Goal: Task Accomplishment & Management: Use online tool/utility

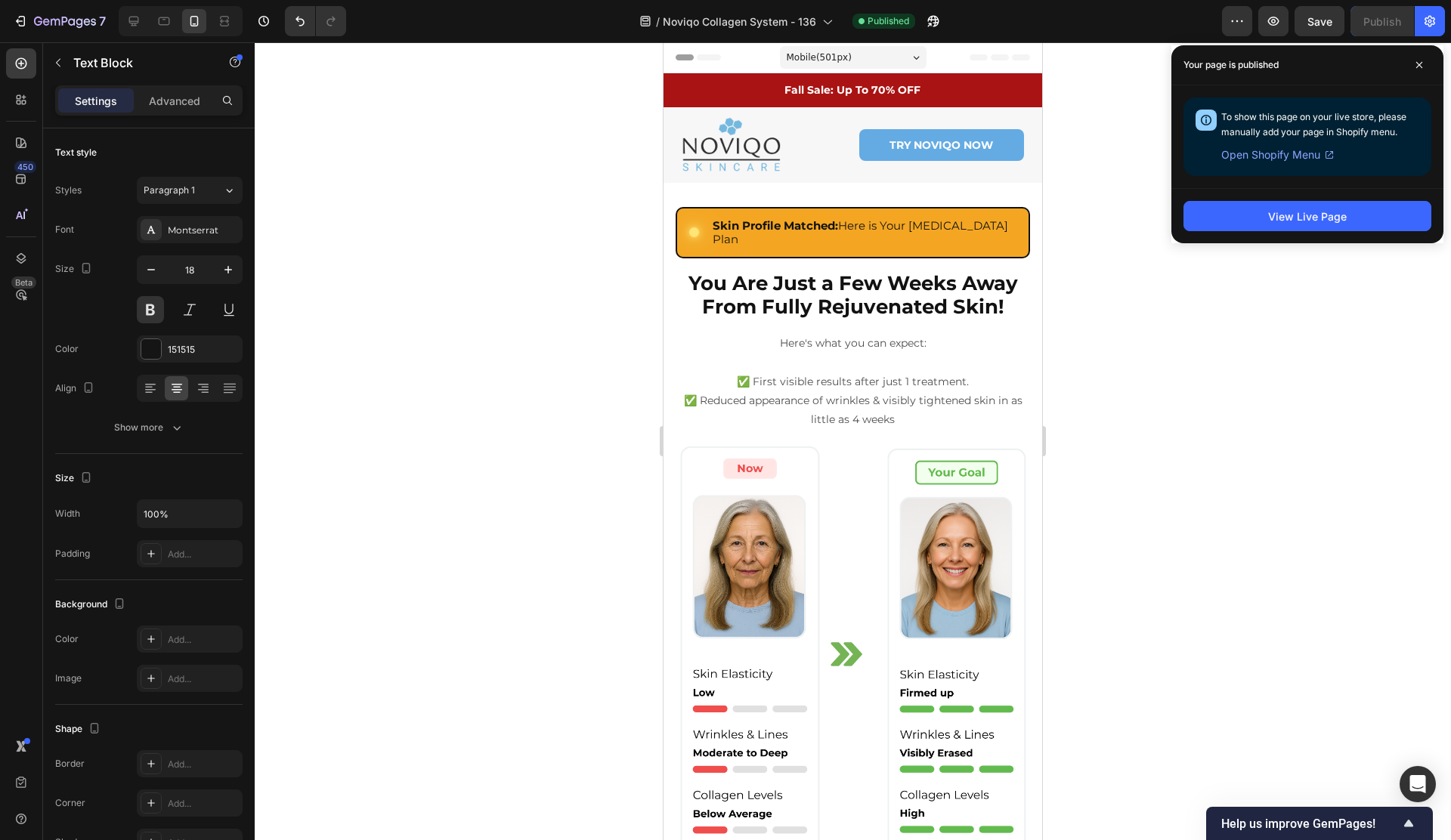
click at [847, 55] on span "Mobile ( 501 px)" at bounding box center [818, 57] width 65 height 15
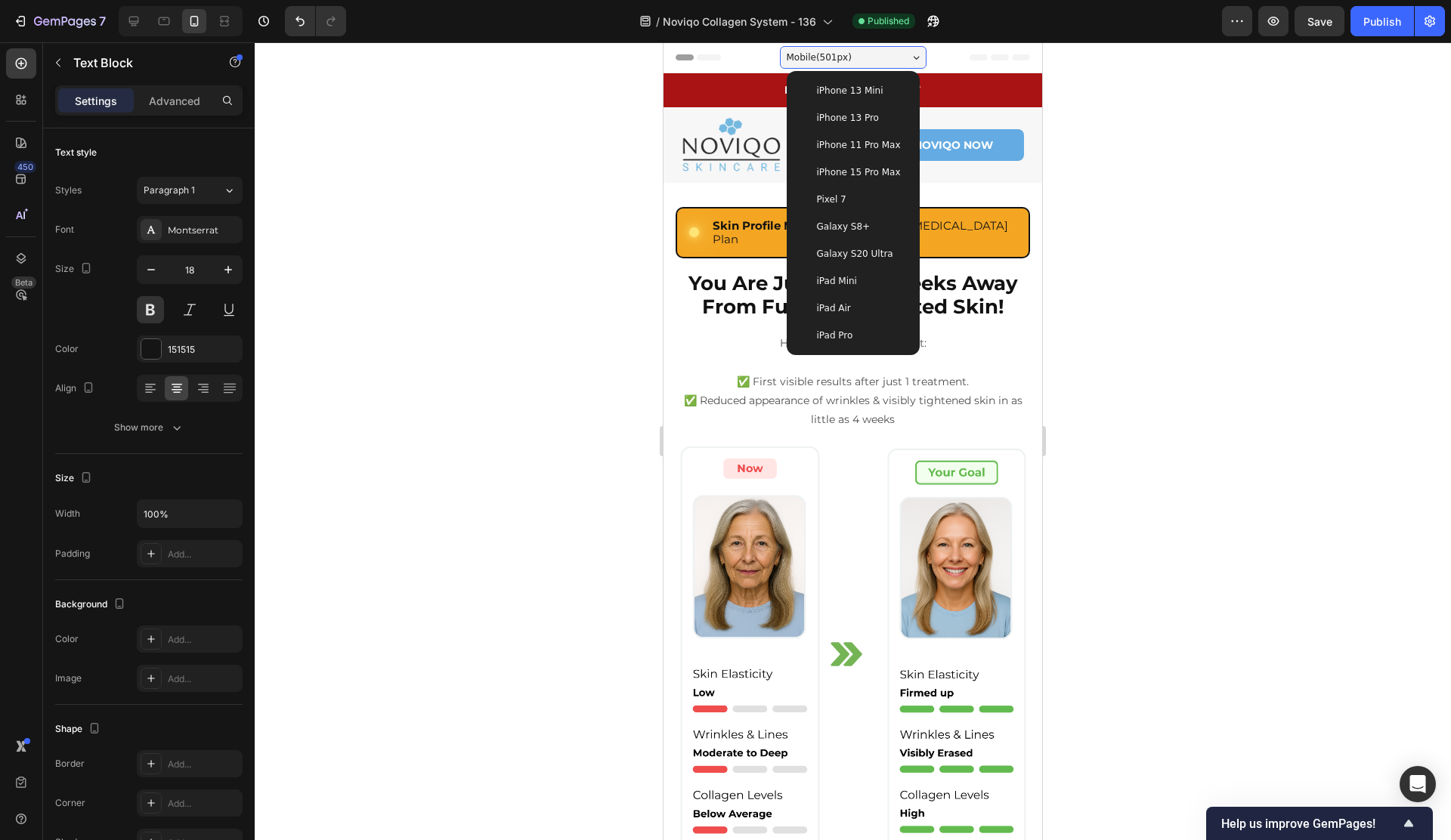
click at [846, 161] on div "iPhone 15 Pro Max" at bounding box center [853, 172] width 121 height 27
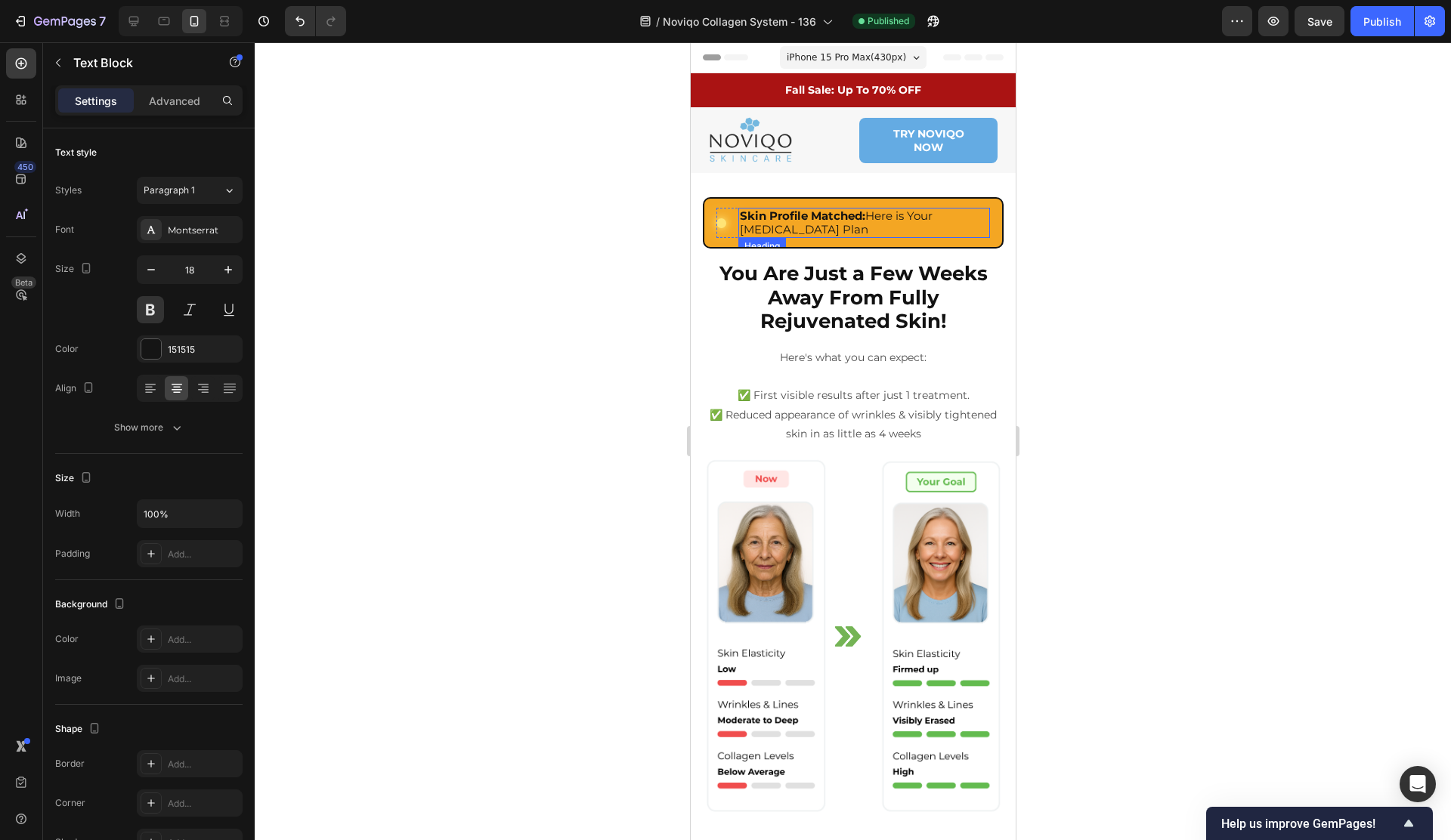
click at [847, 214] on strong "Skin Profile Matched:" at bounding box center [802, 216] width 126 height 15
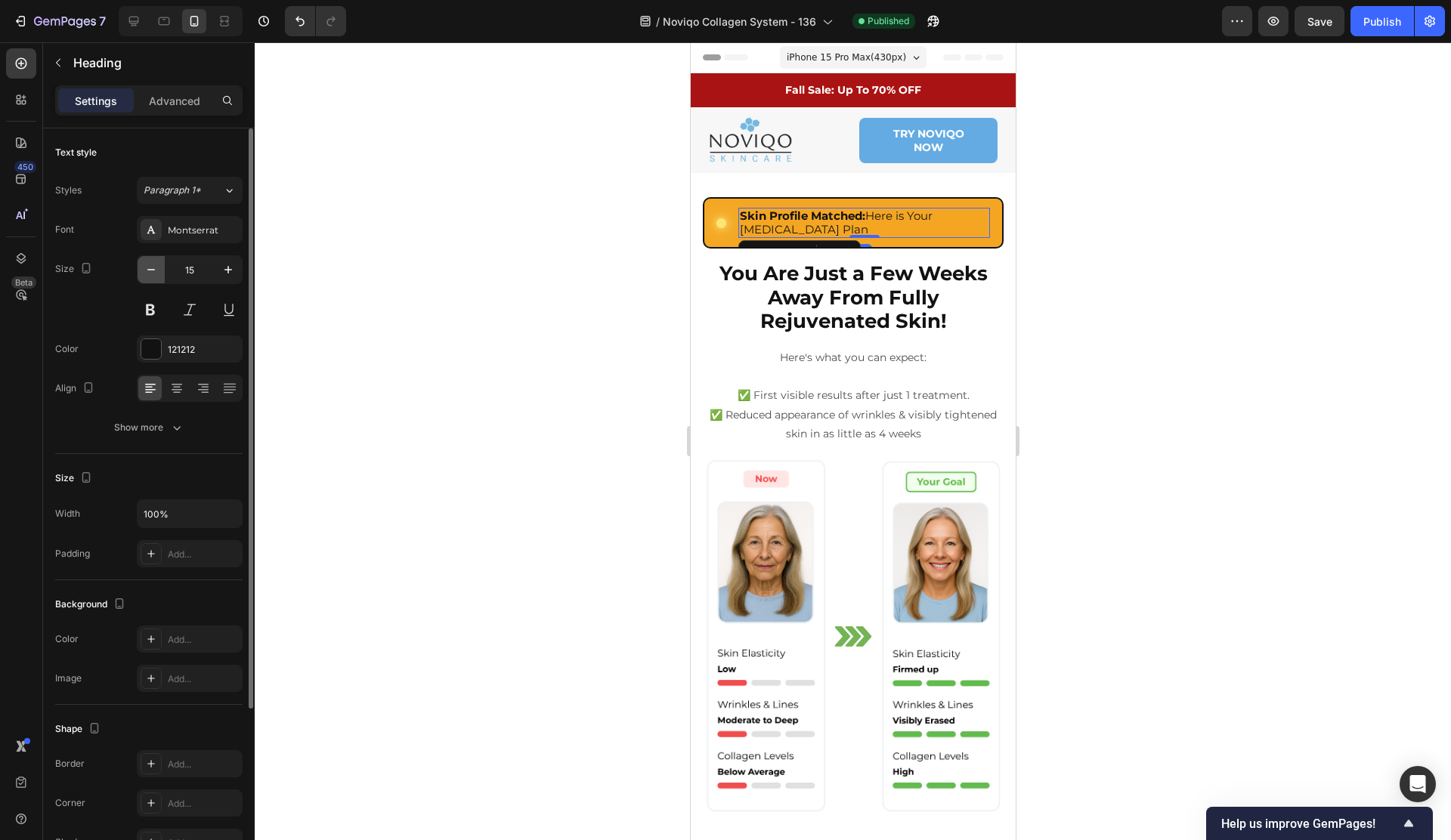
click at [157, 273] on icon "button" at bounding box center [151, 269] width 15 height 15
click at [155, 273] on icon "button" at bounding box center [151, 269] width 15 height 15
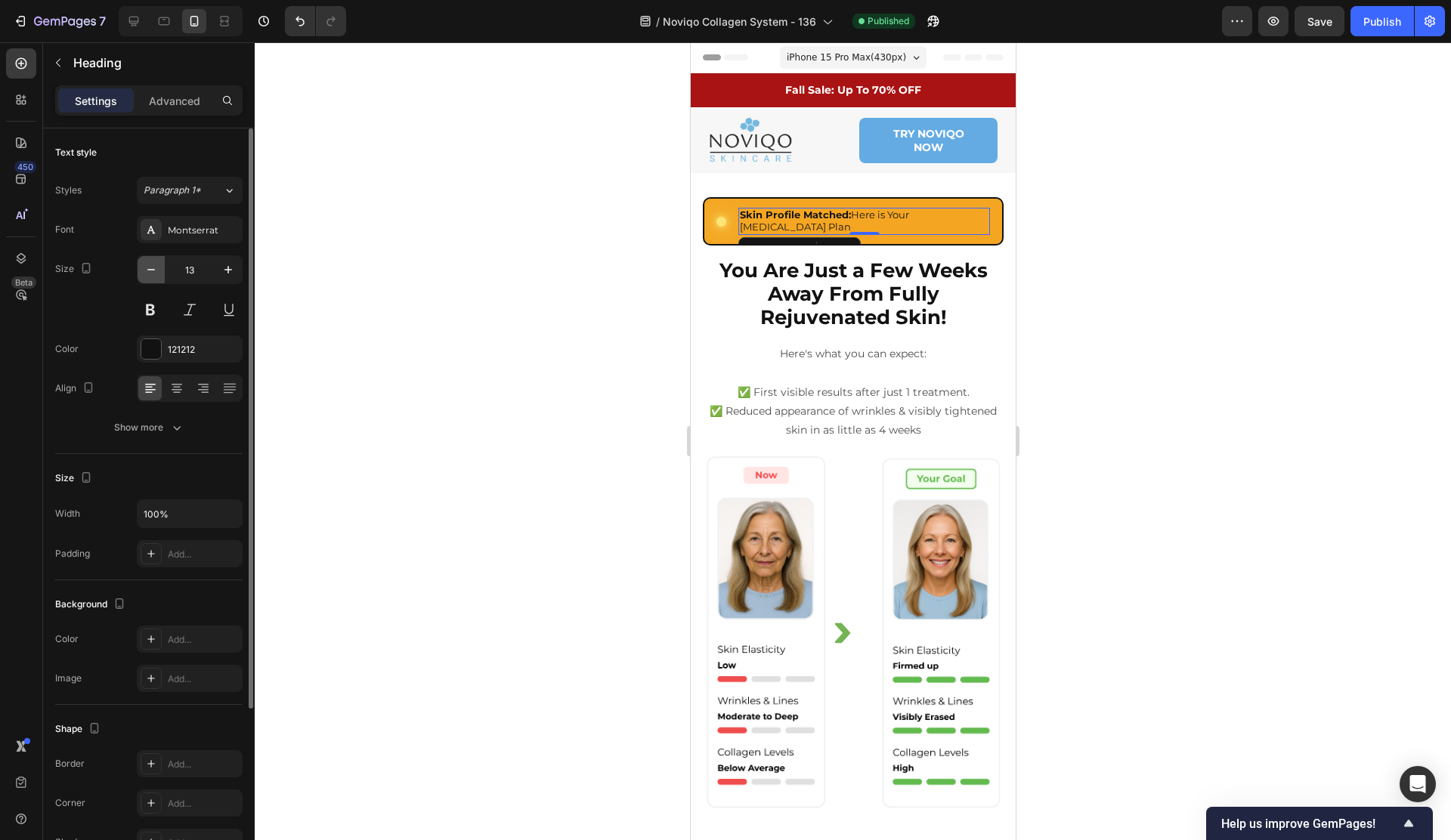
click at [155, 272] on icon "button" at bounding box center [151, 269] width 15 height 15
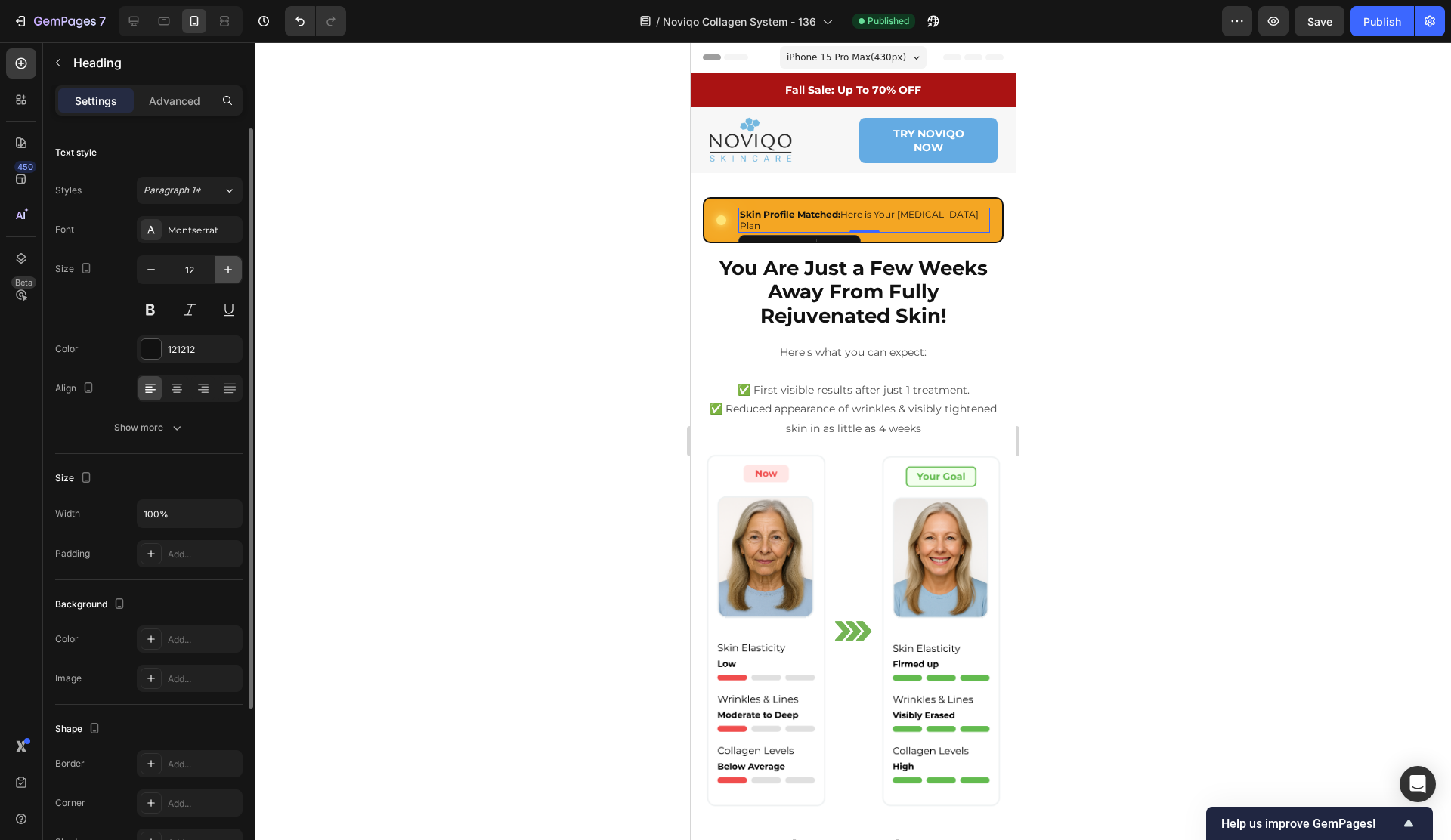
click at [225, 258] on button "button" at bounding box center [228, 269] width 27 height 27
type input "13"
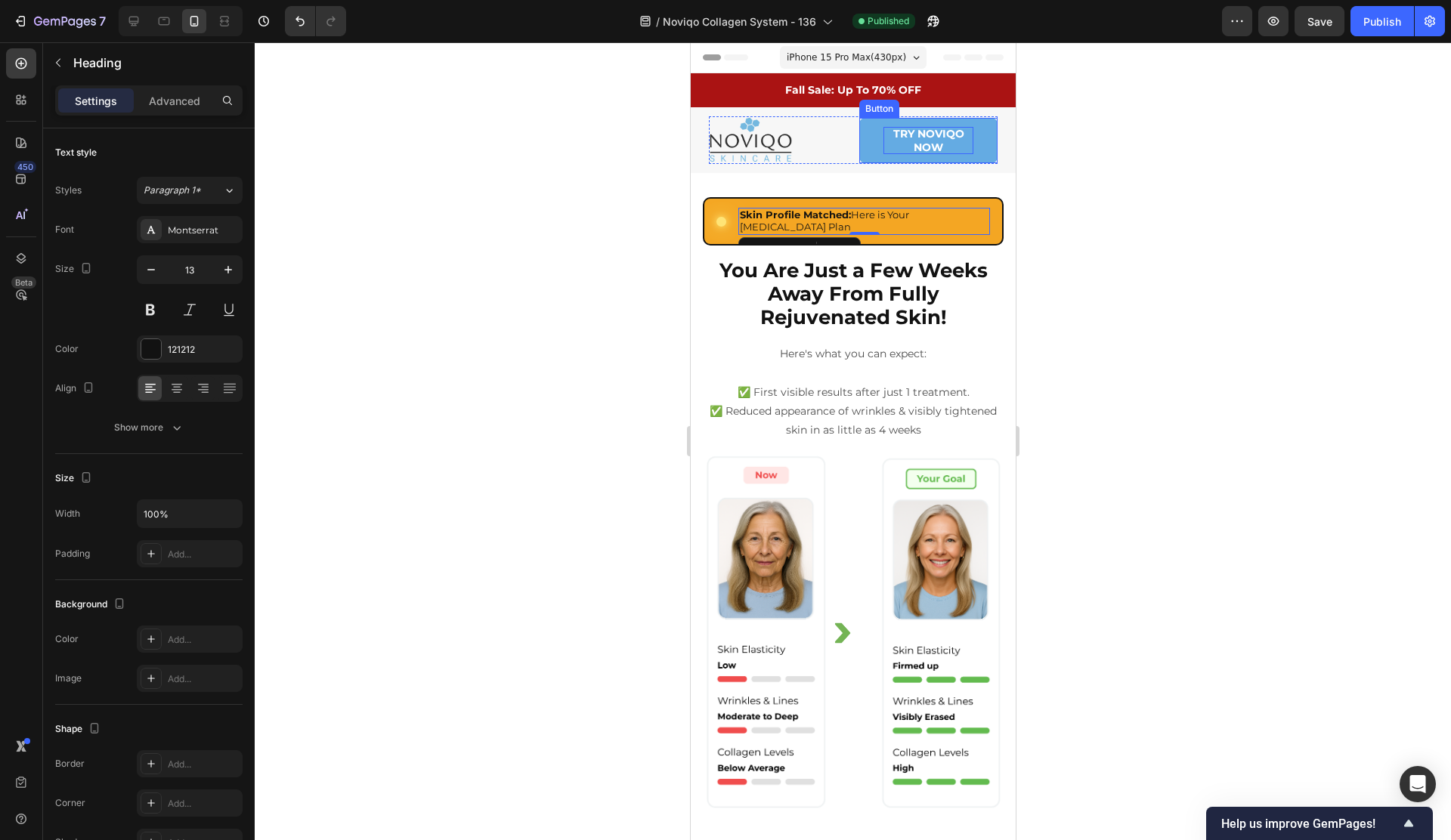
click at [920, 151] on p "Try noviqo now" at bounding box center [927, 140] width 90 height 27
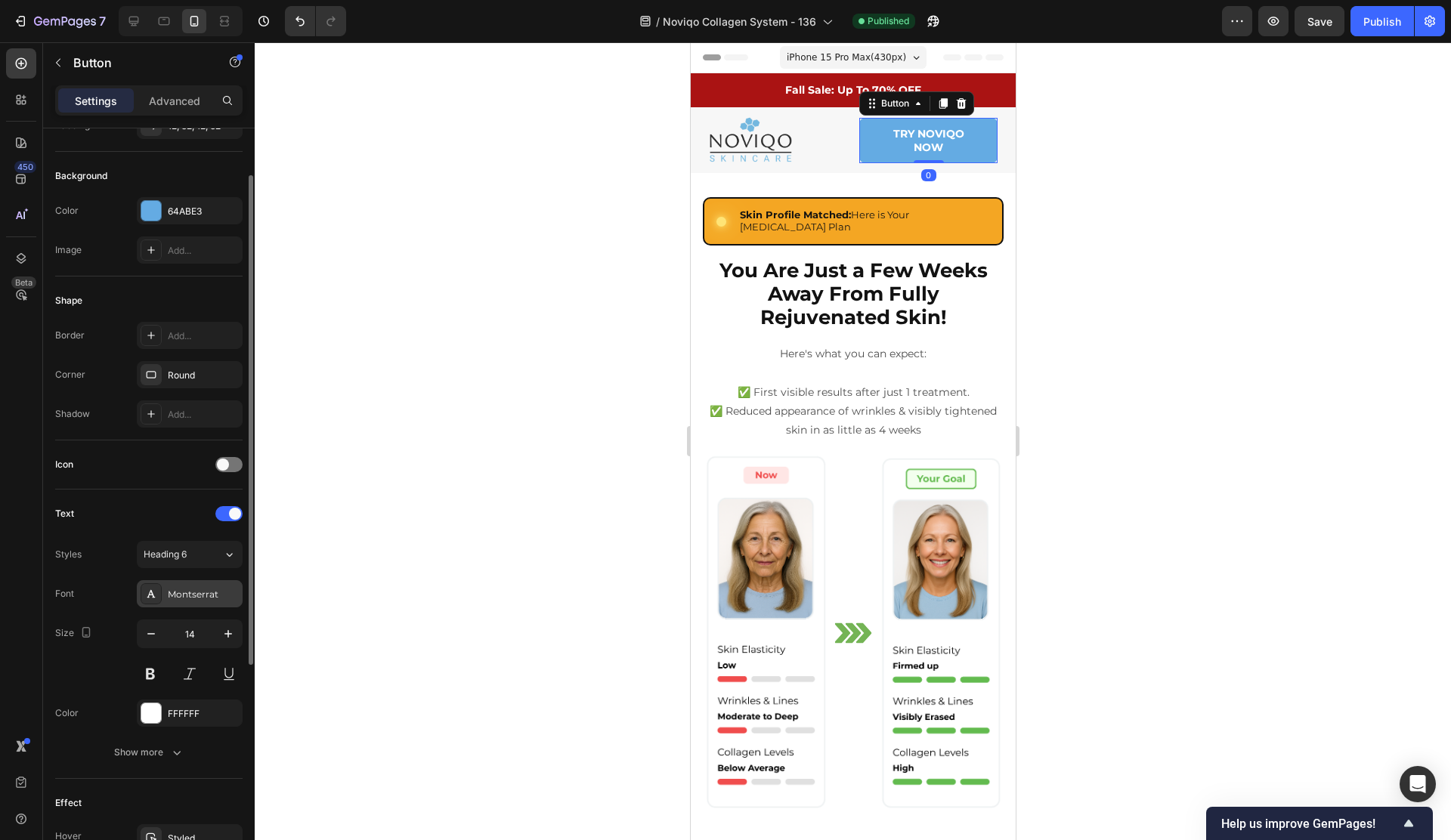
scroll to position [275, 0]
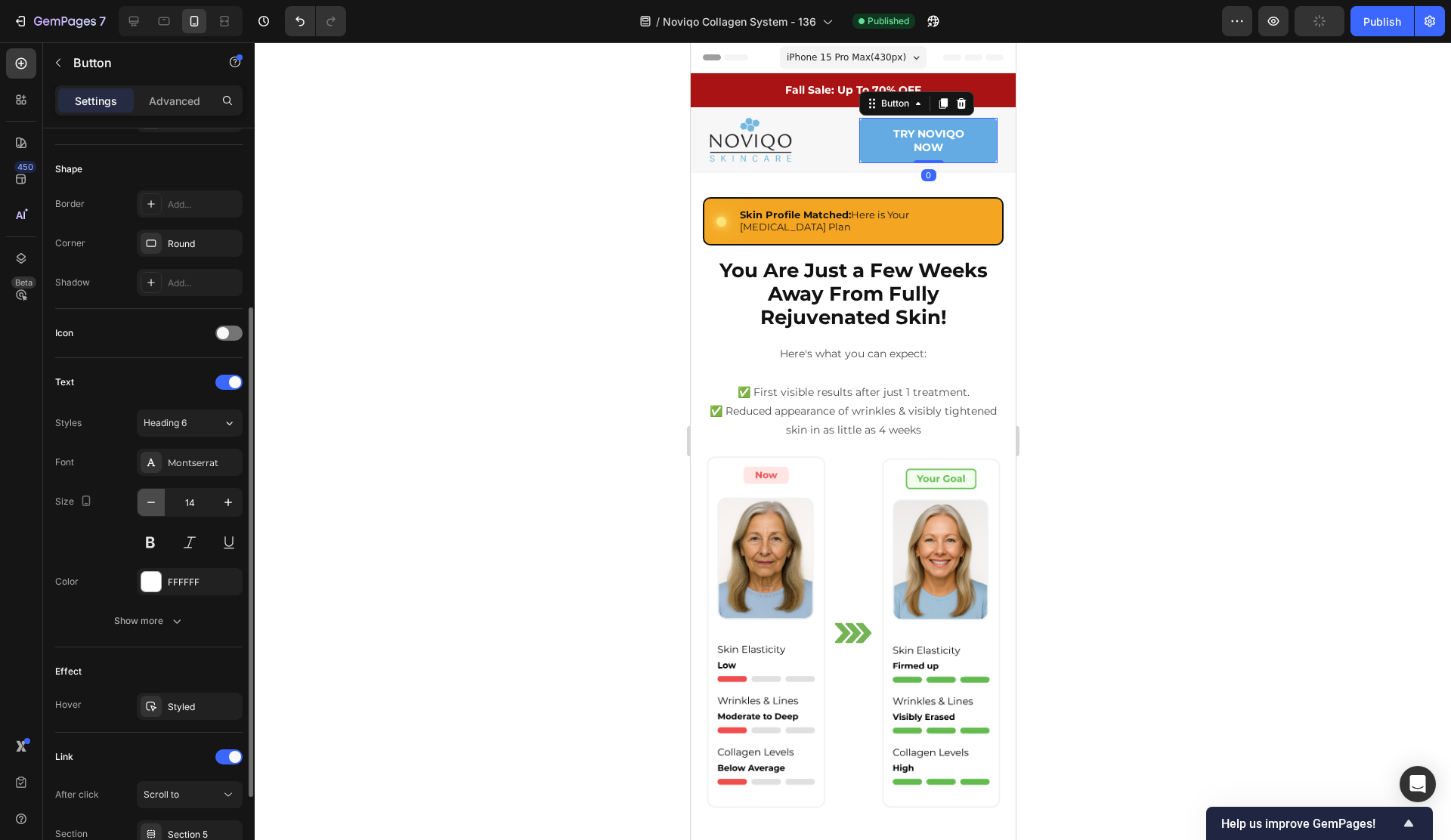
click at [151, 510] on button "button" at bounding box center [151, 502] width 27 height 27
type input "12"
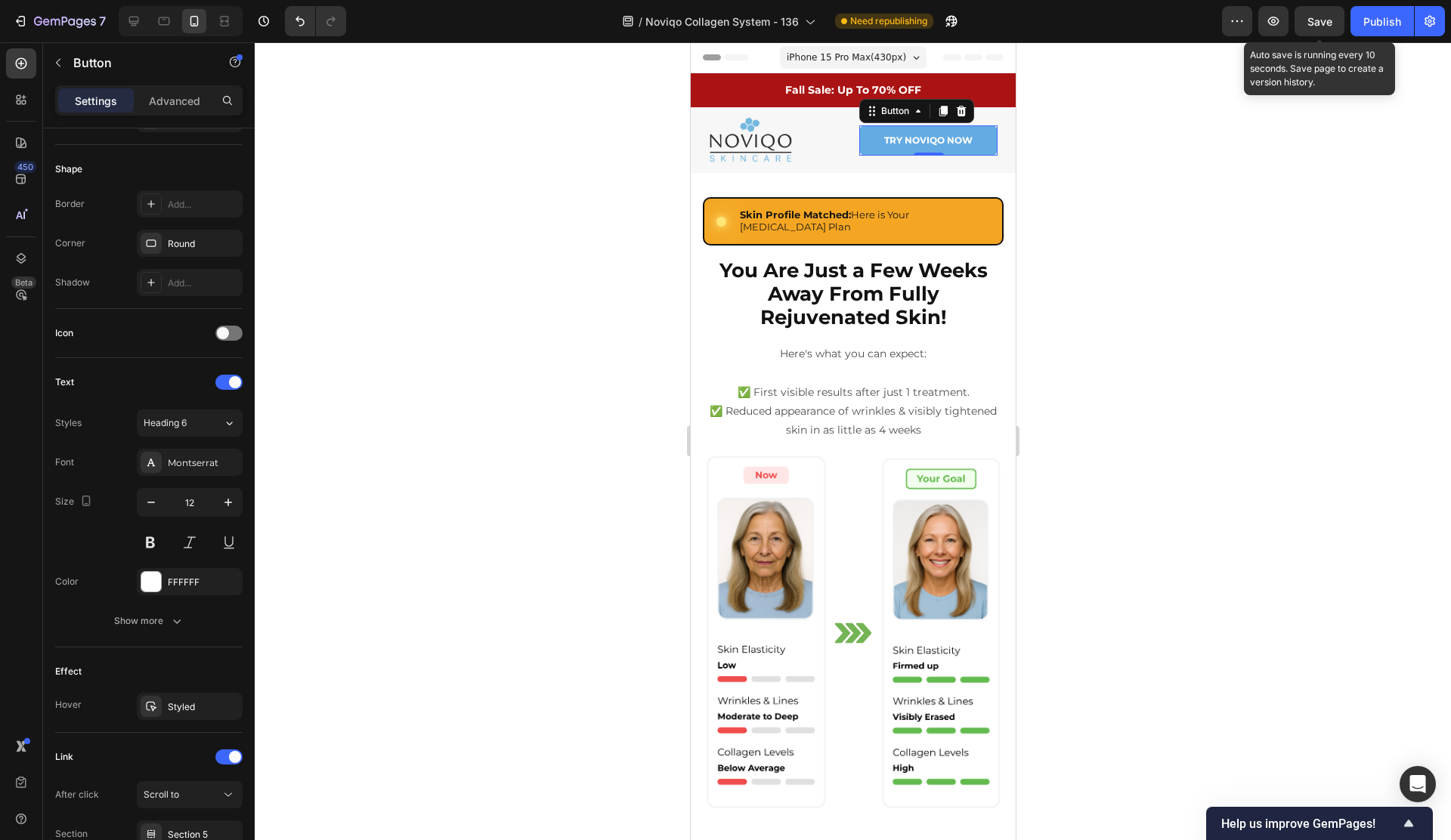
drag, startPoint x: 1327, startPoint y: 24, endPoint x: 1114, endPoint y: 105, distance: 227.9
click at [1327, 24] on span "Save" at bounding box center [1319, 22] width 25 height 13
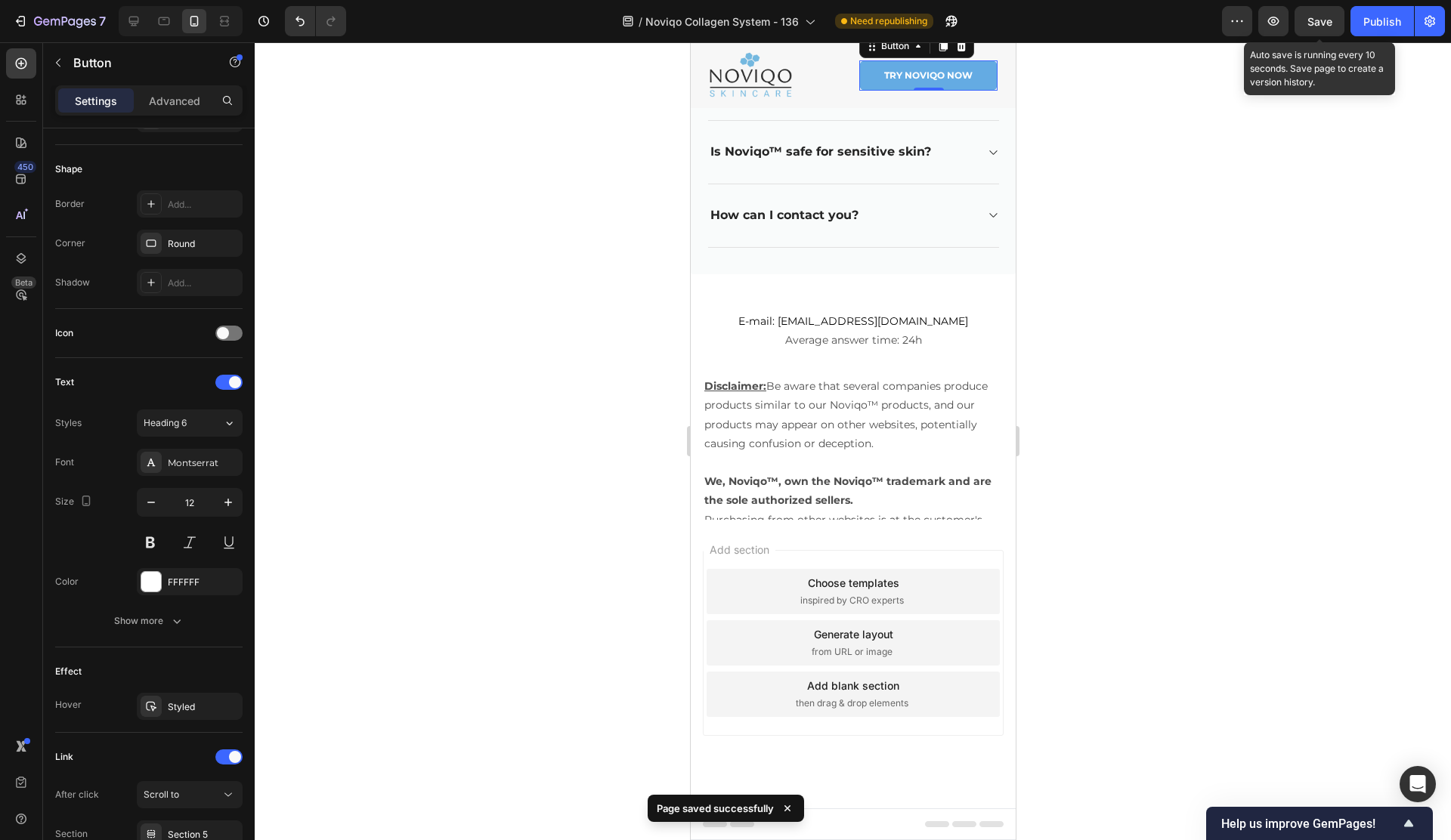
scroll to position [7320, 0]
drag, startPoint x: 1380, startPoint y: 21, endPoint x: 1363, endPoint y: 29, distance: 18.8
click at [1380, 21] on div "Publish" at bounding box center [1382, 21] width 38 height 15
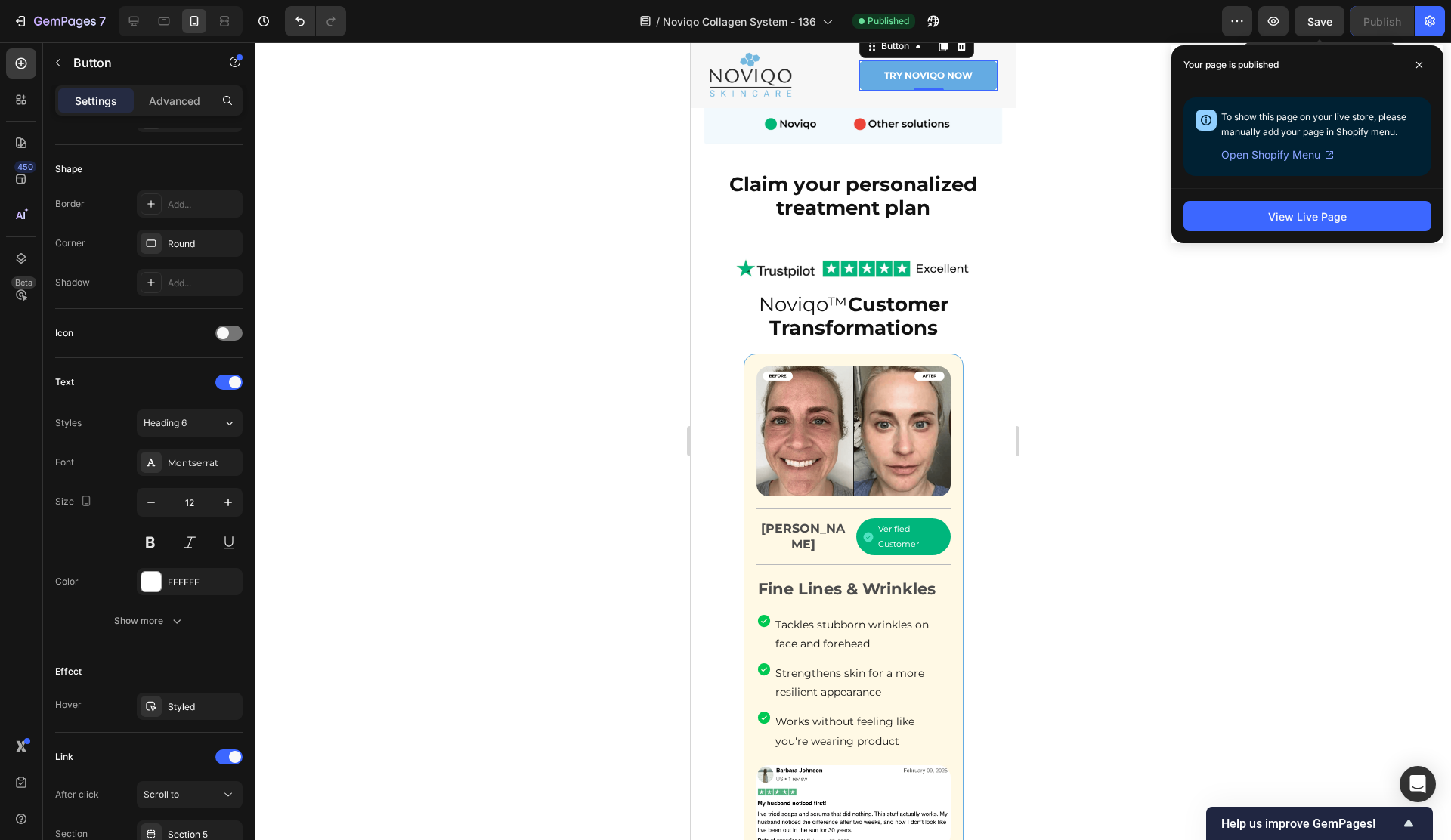
scroll to position [624, 0]
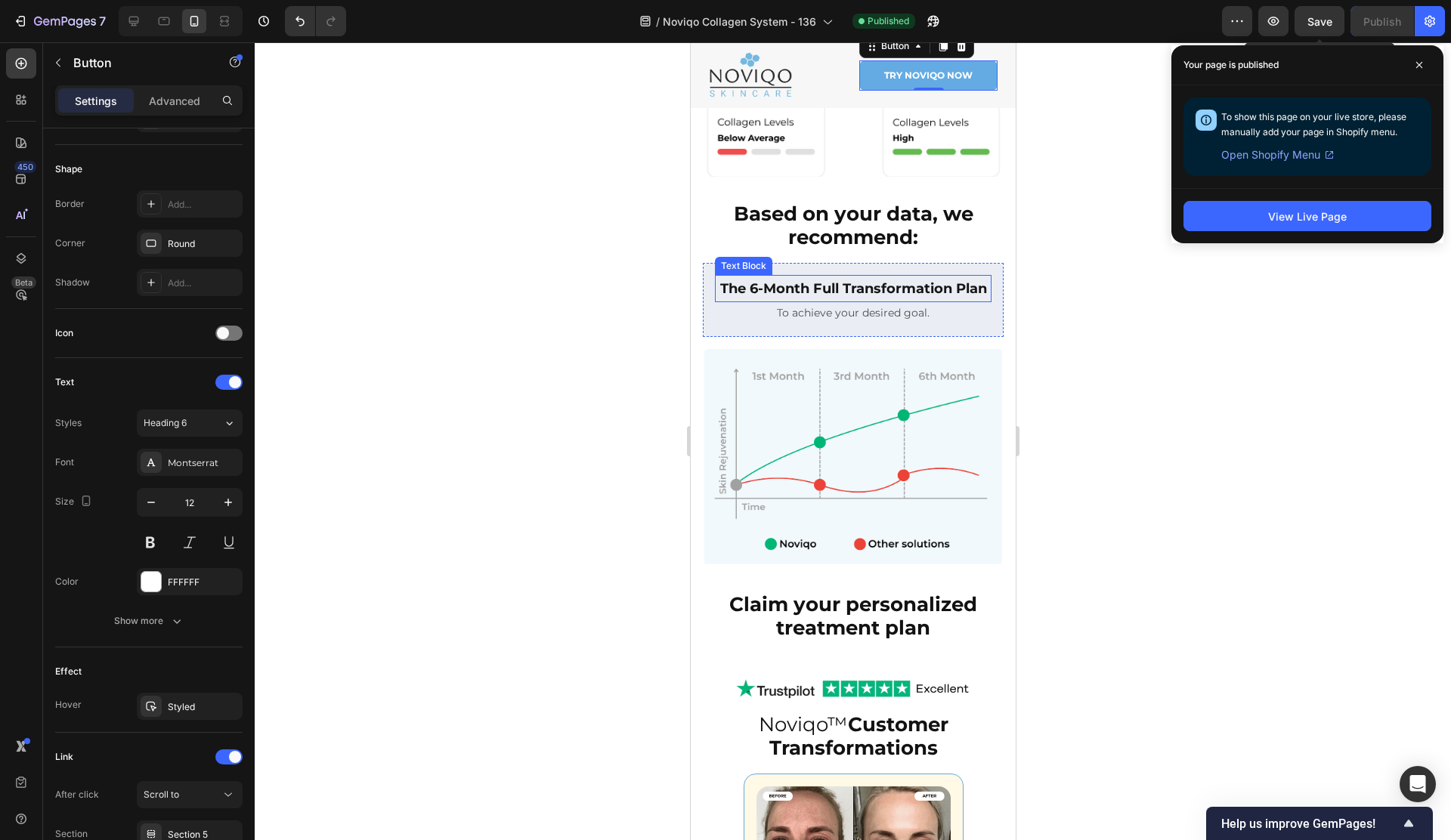
click at [815, 294] on p "The 6-Month Full Transformation Plan" at bounding box center [852, 288] width 273 height 25
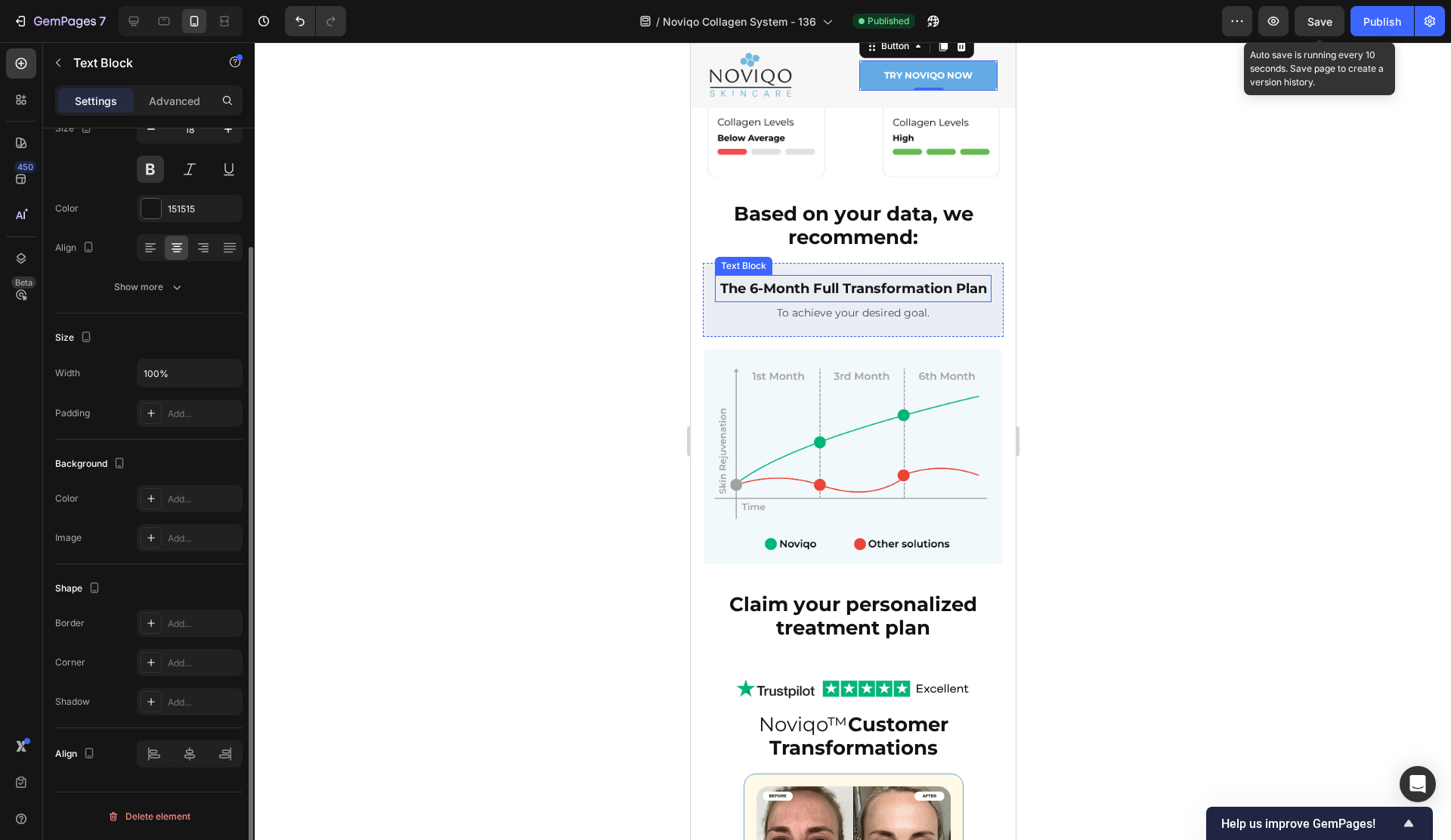
scroll to position [0, 0]
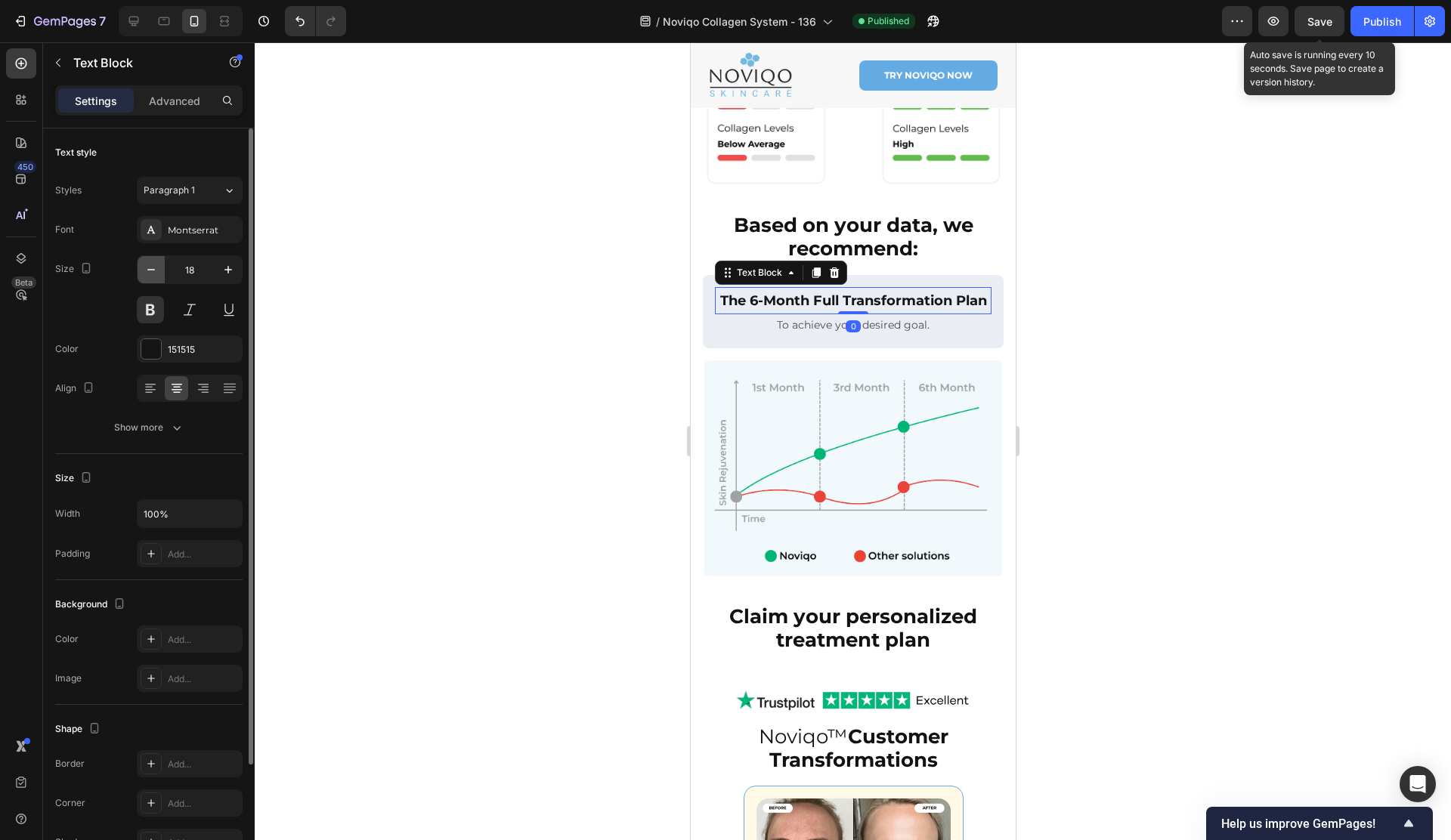
click at [153, 274] on icon "button" at bounding box center [151, 269] width 15 height 15
type input "16"
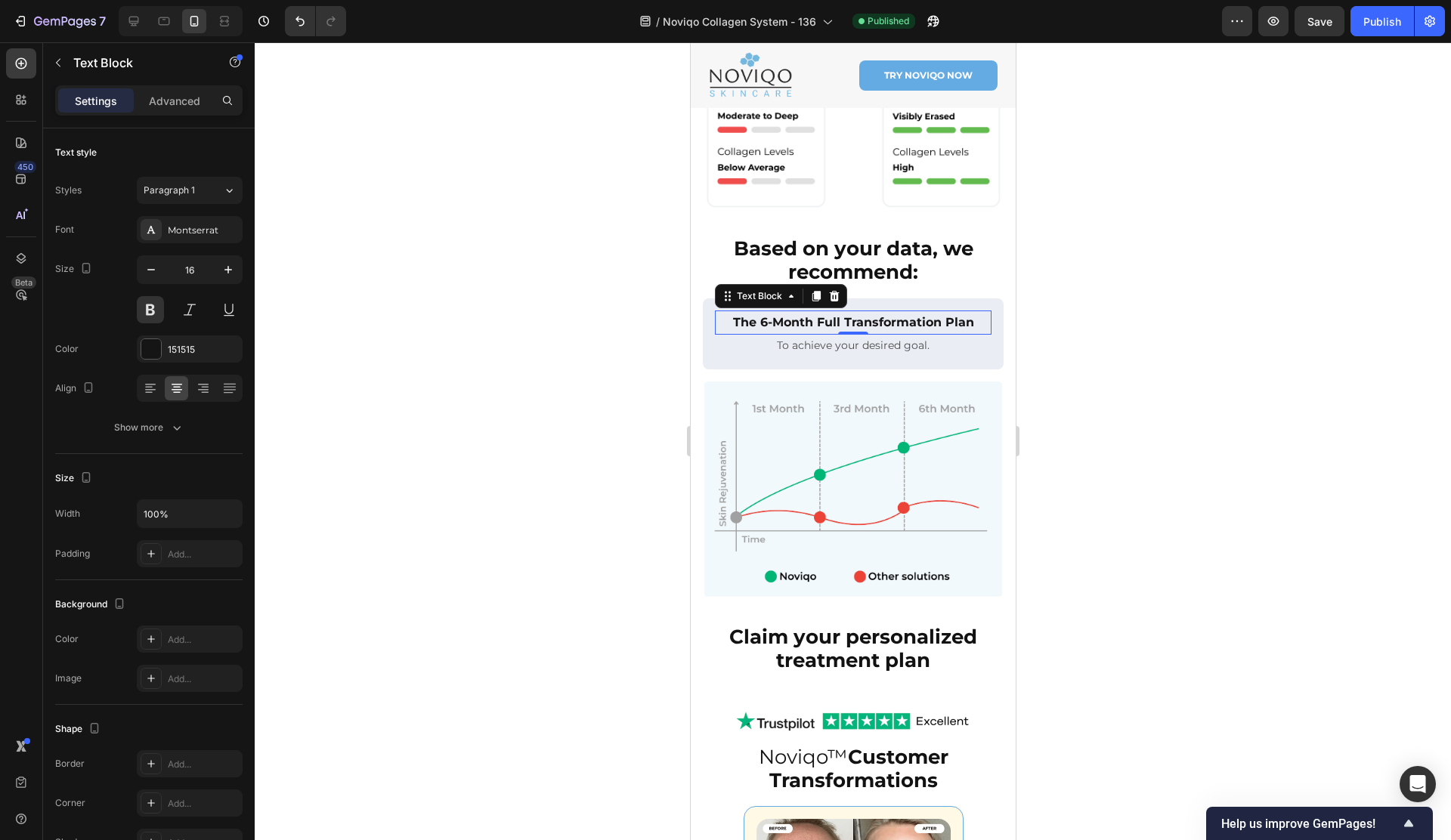
scroll to position [581, 0]
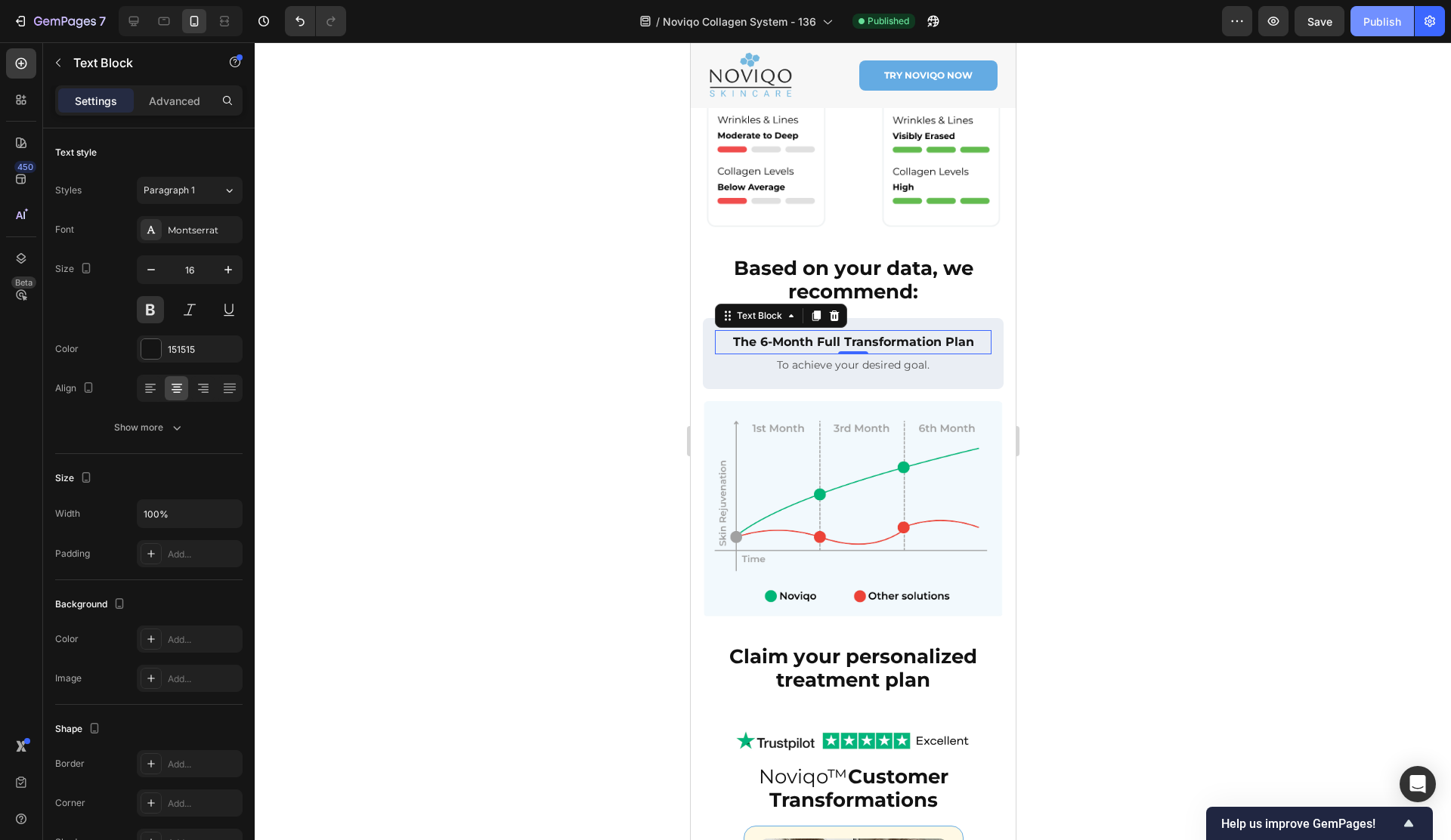
click at [1382, 33] on button "Publish" at bounding box center [1382, 21] width 64 height 30
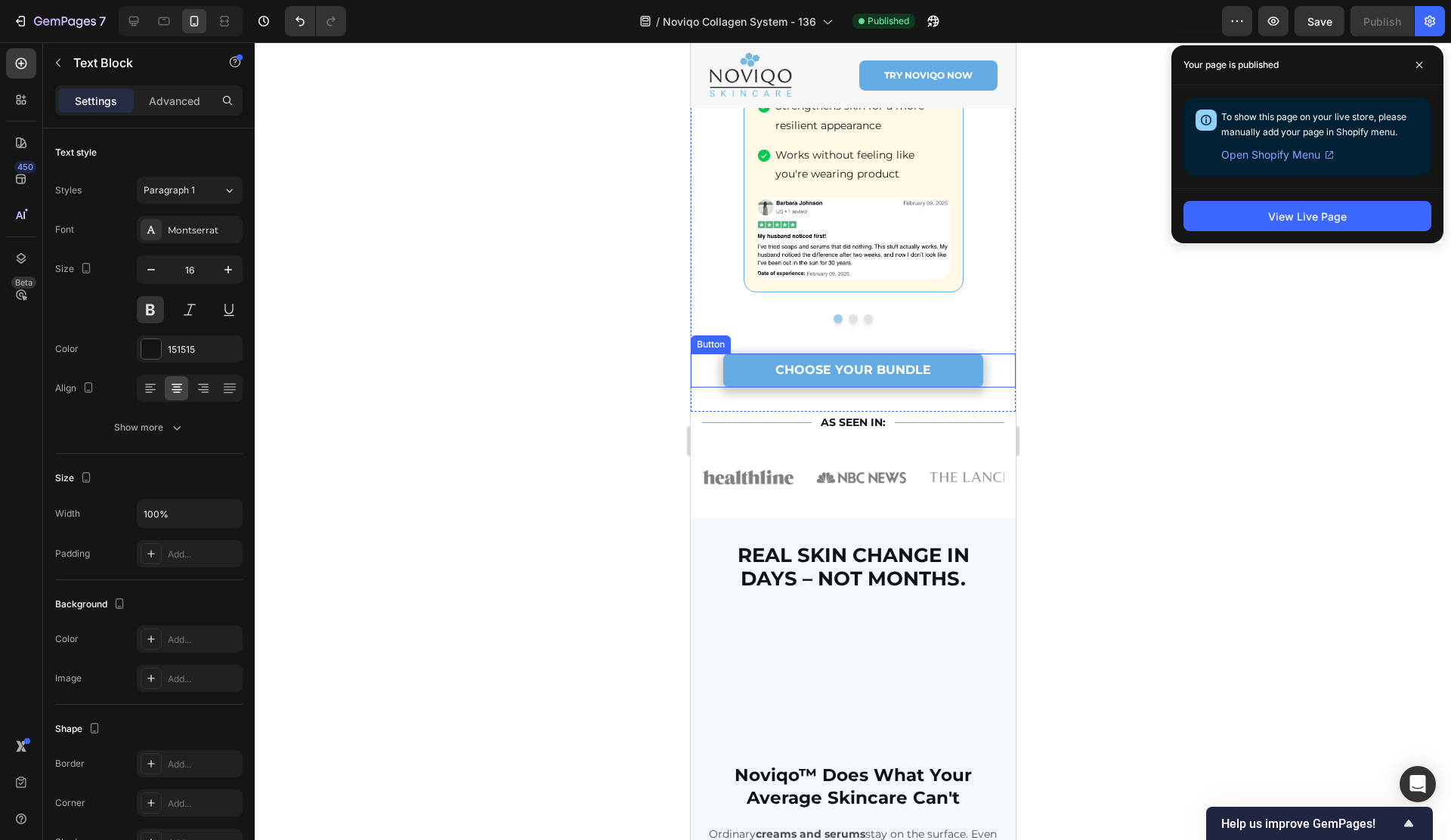
scroll to position [1170, 0]
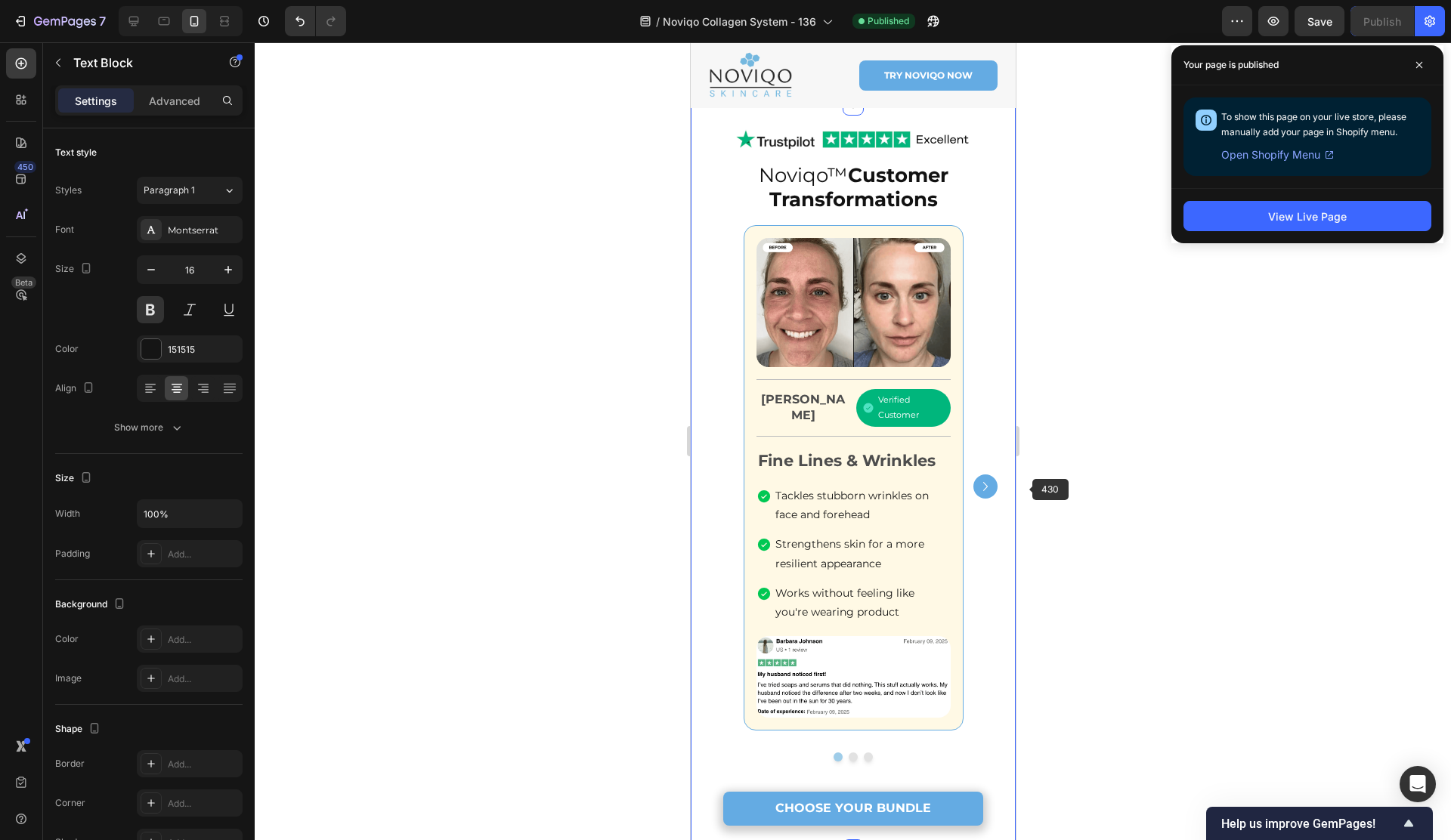
click at [997, 481] on div "Image Title Line Barbara J. Text Block Verified Customer Item List Row Title Li…" at bounding box center [852, 486] width 292 height 523
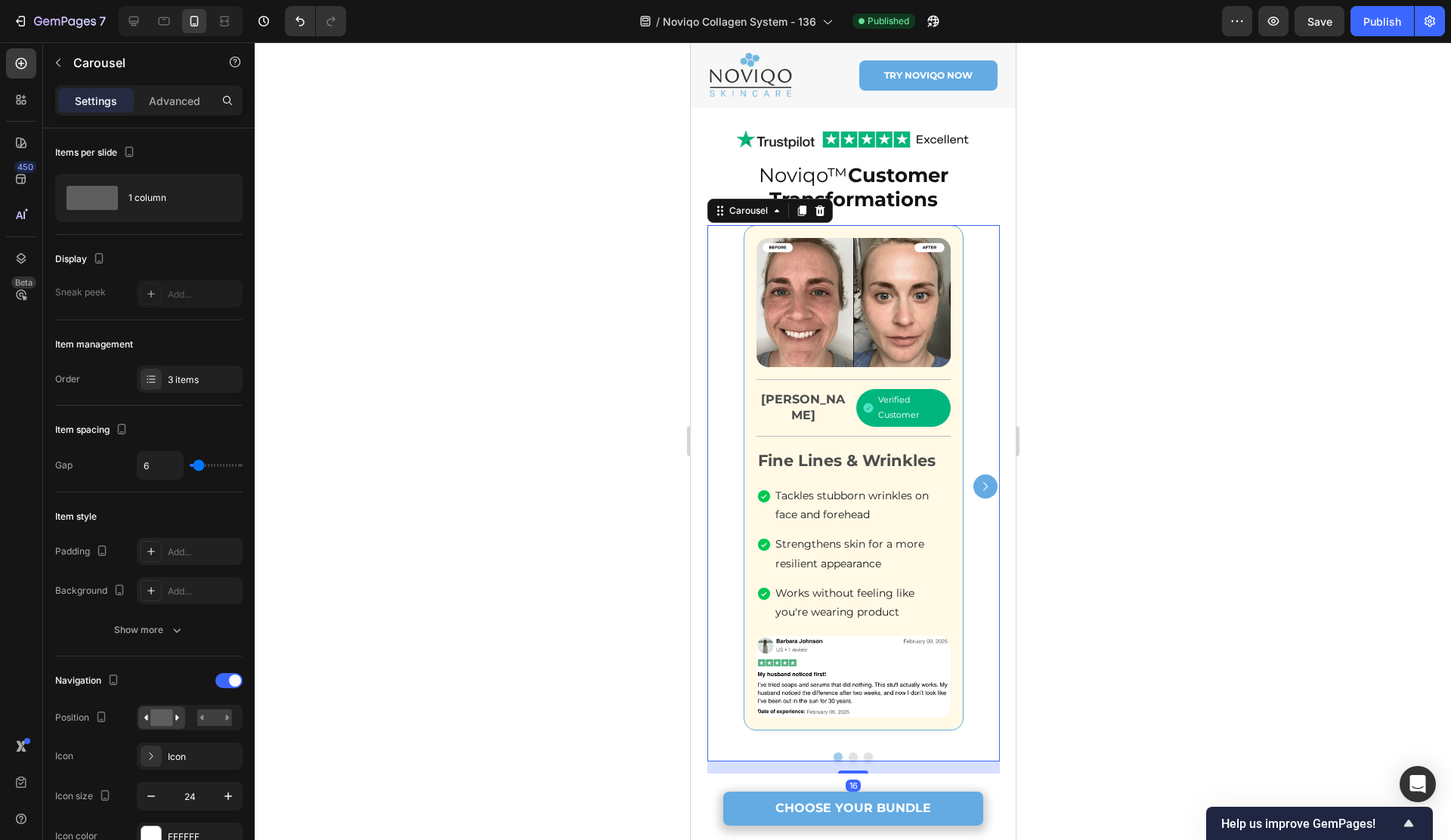
click at [989, 481] on icon "Carousel Next Arrow" at bounding box center [985, 487] width 18 height 18
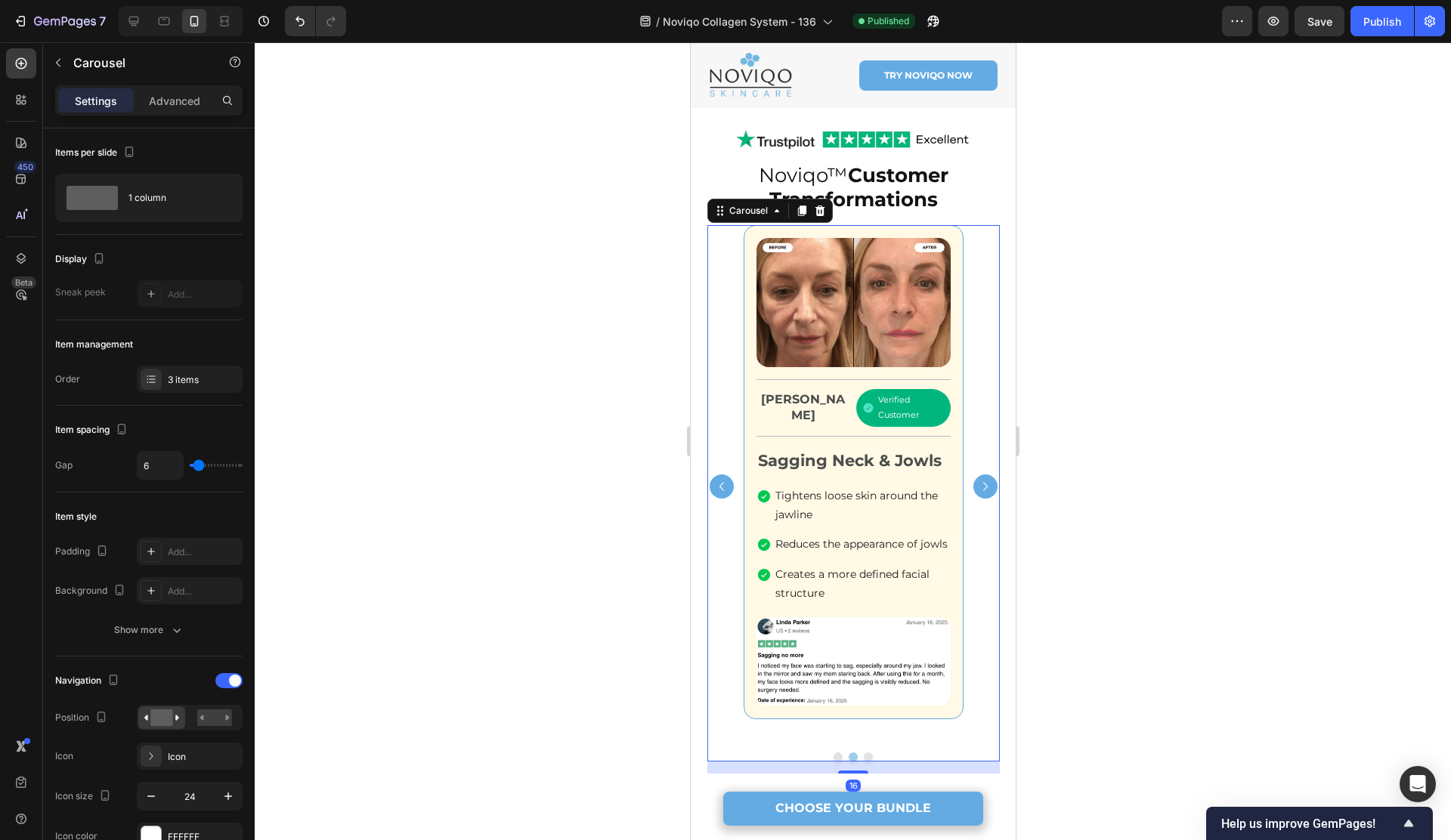
click at [986, 481] on icon "Carousel Next Arrow" at bounding box center [985, 487] width 18 height 18
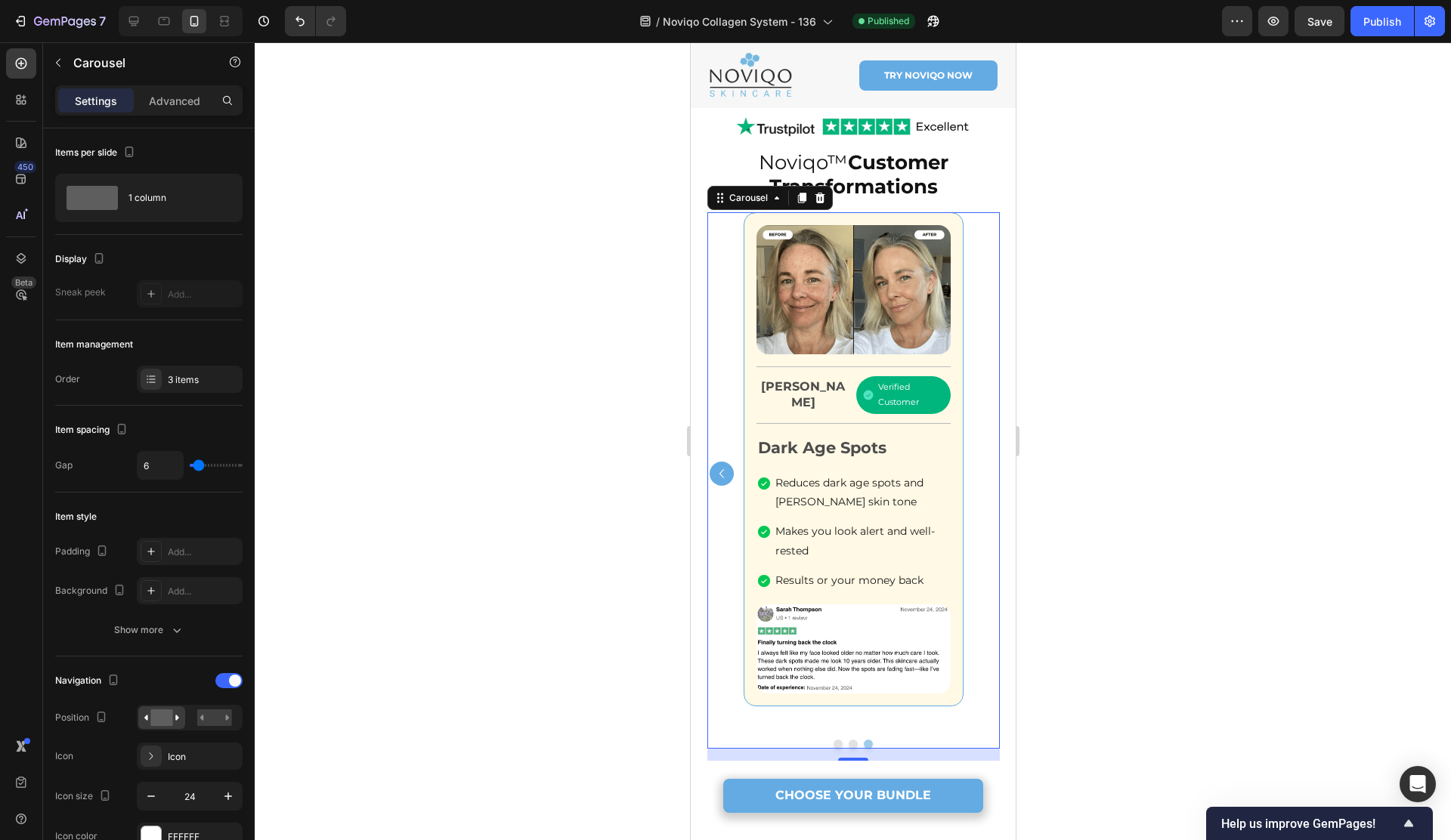
scroll to position [1180, 0]
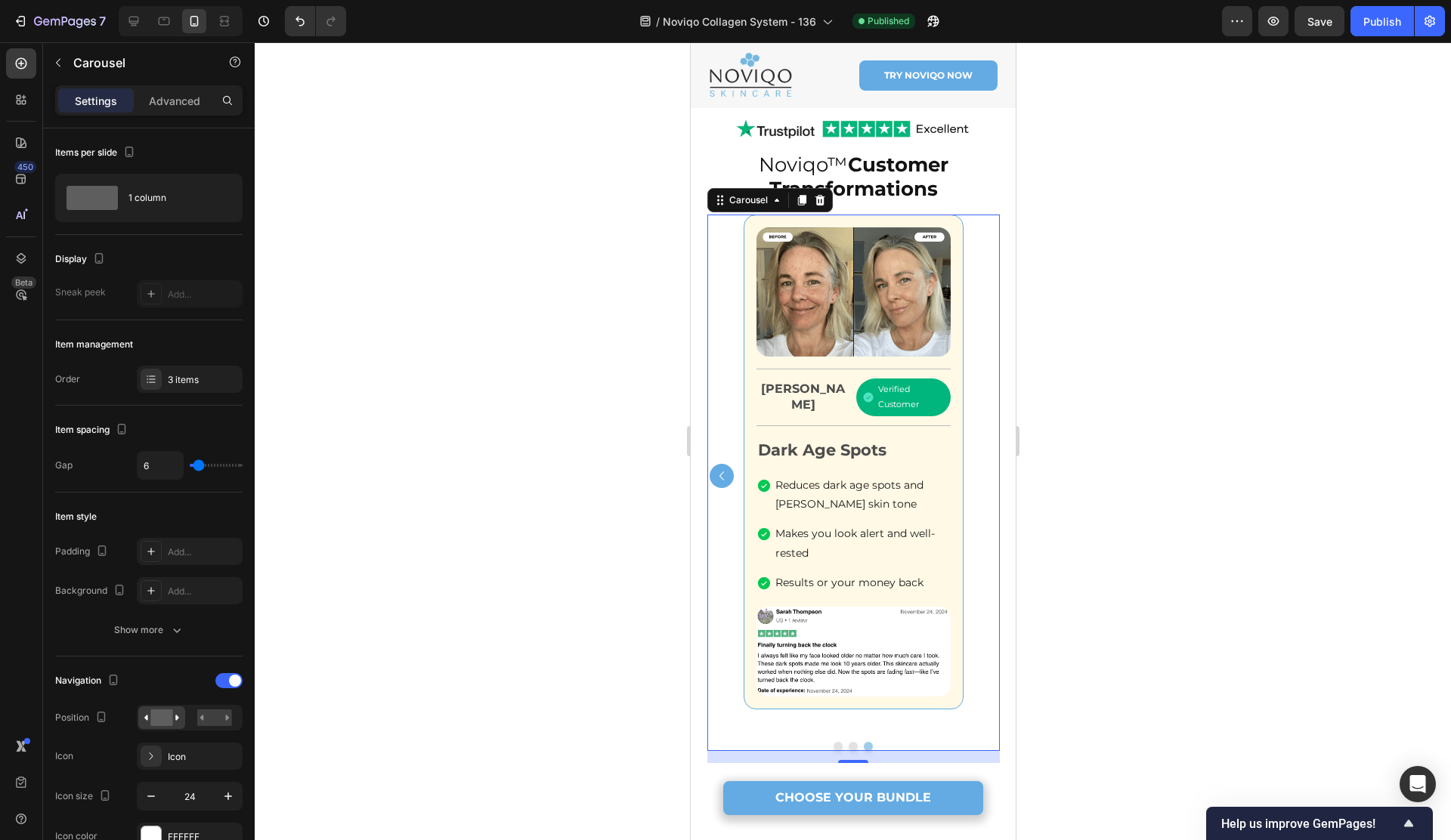
click at [718, 475] on icon "Carousel Back Arrow" at bounding box center [721, 476] width 18 height 18
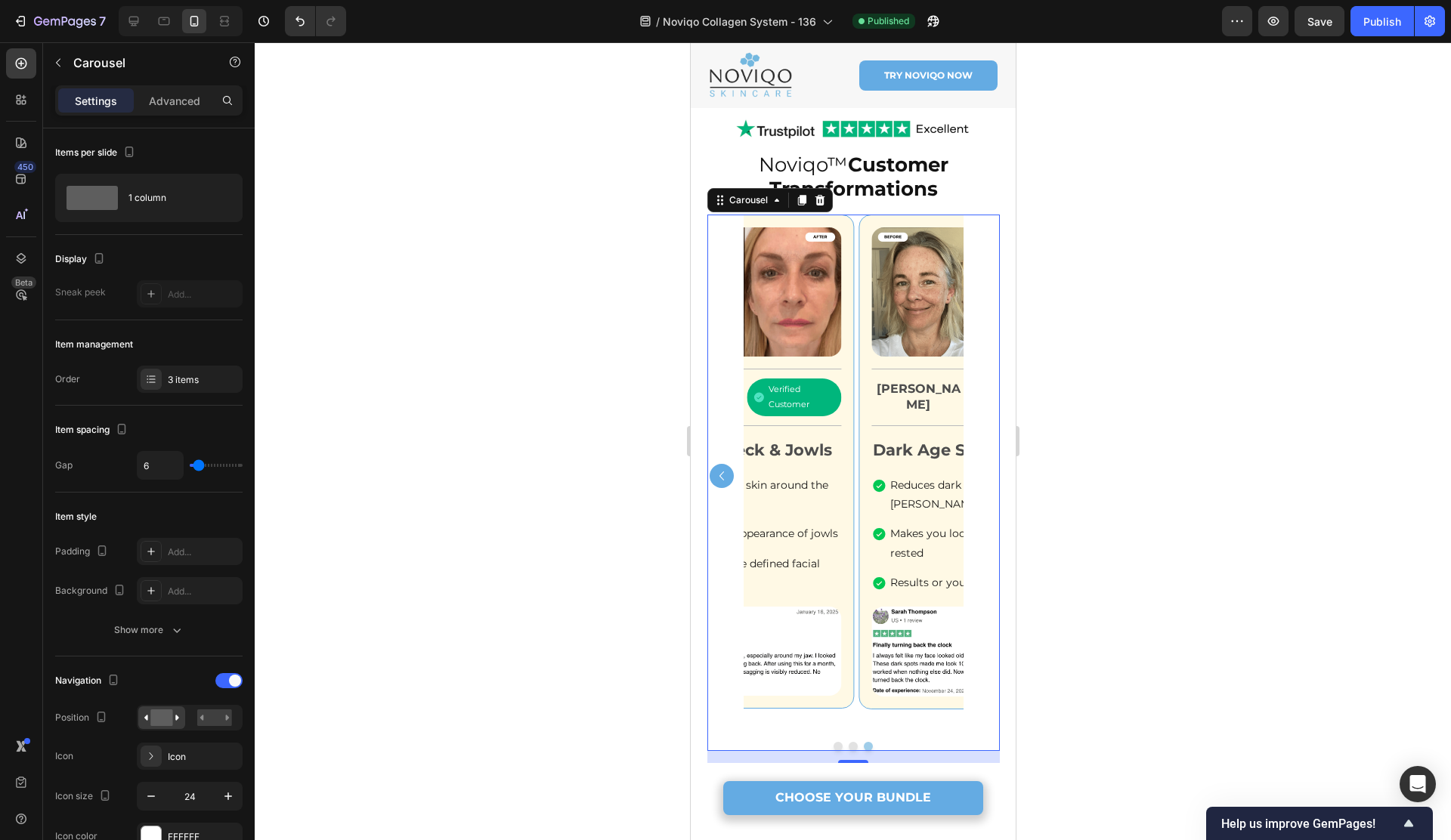
click at [718, 475] on icon "Carousel Back Arrow" at bounding box center [721, 476] width 18 height 18
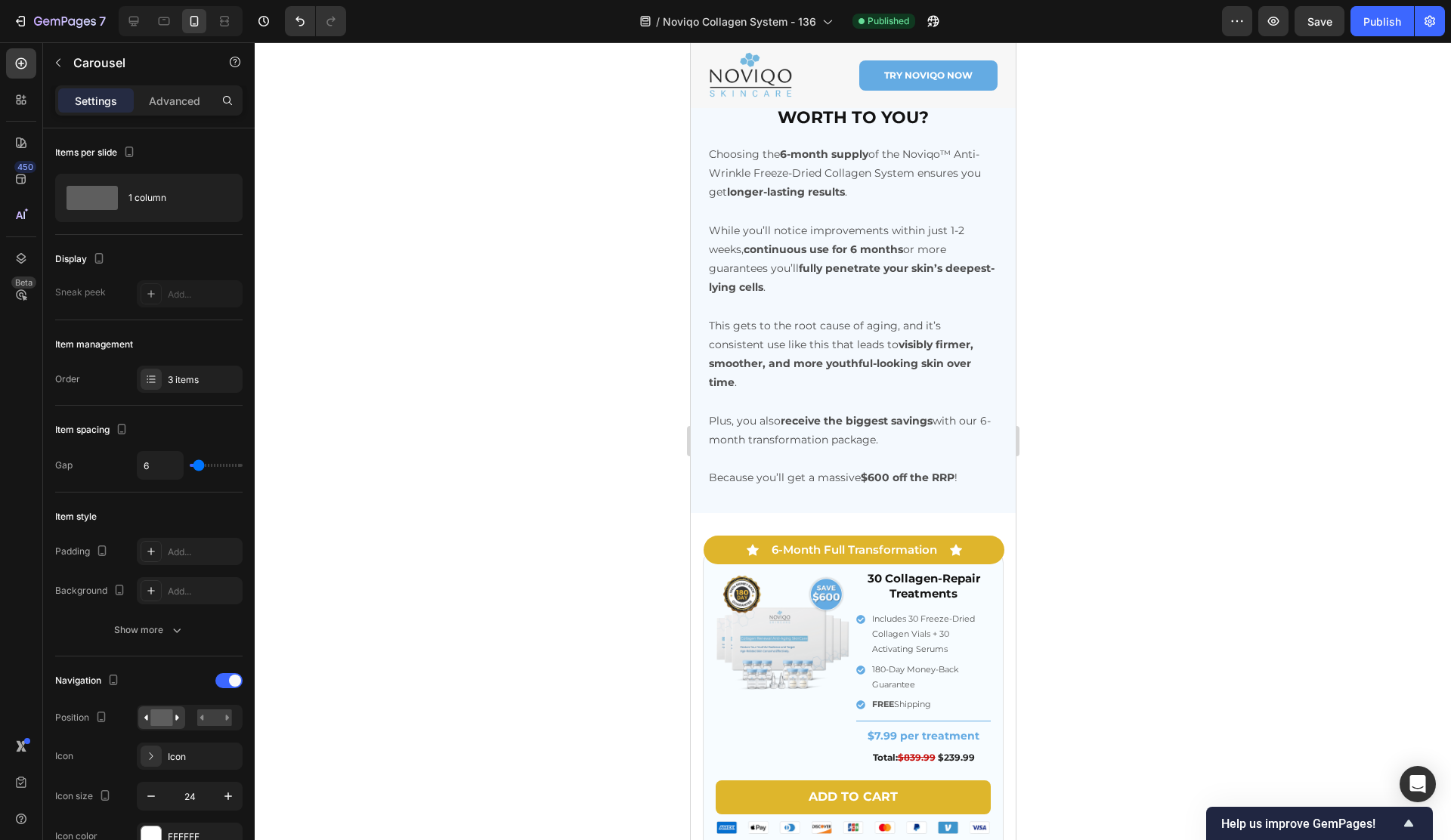
scroll to position [6544, 0]
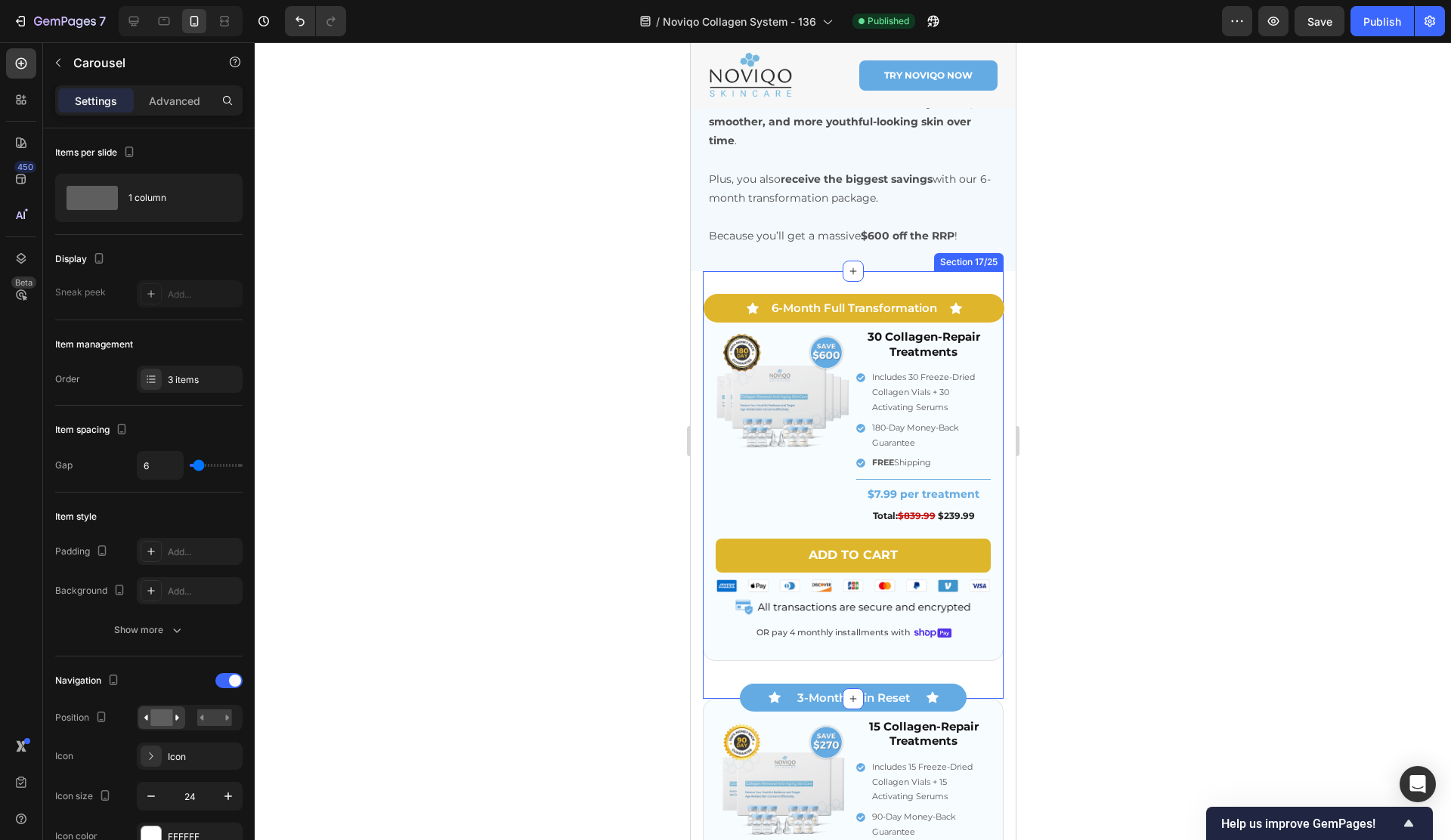
click at [745, 271] on div "Icon 6-Month Full Transformation Text Block Icon Row Image 30 Collagen-Repair T…" at bounding box center [852, 484] width 300 height 427
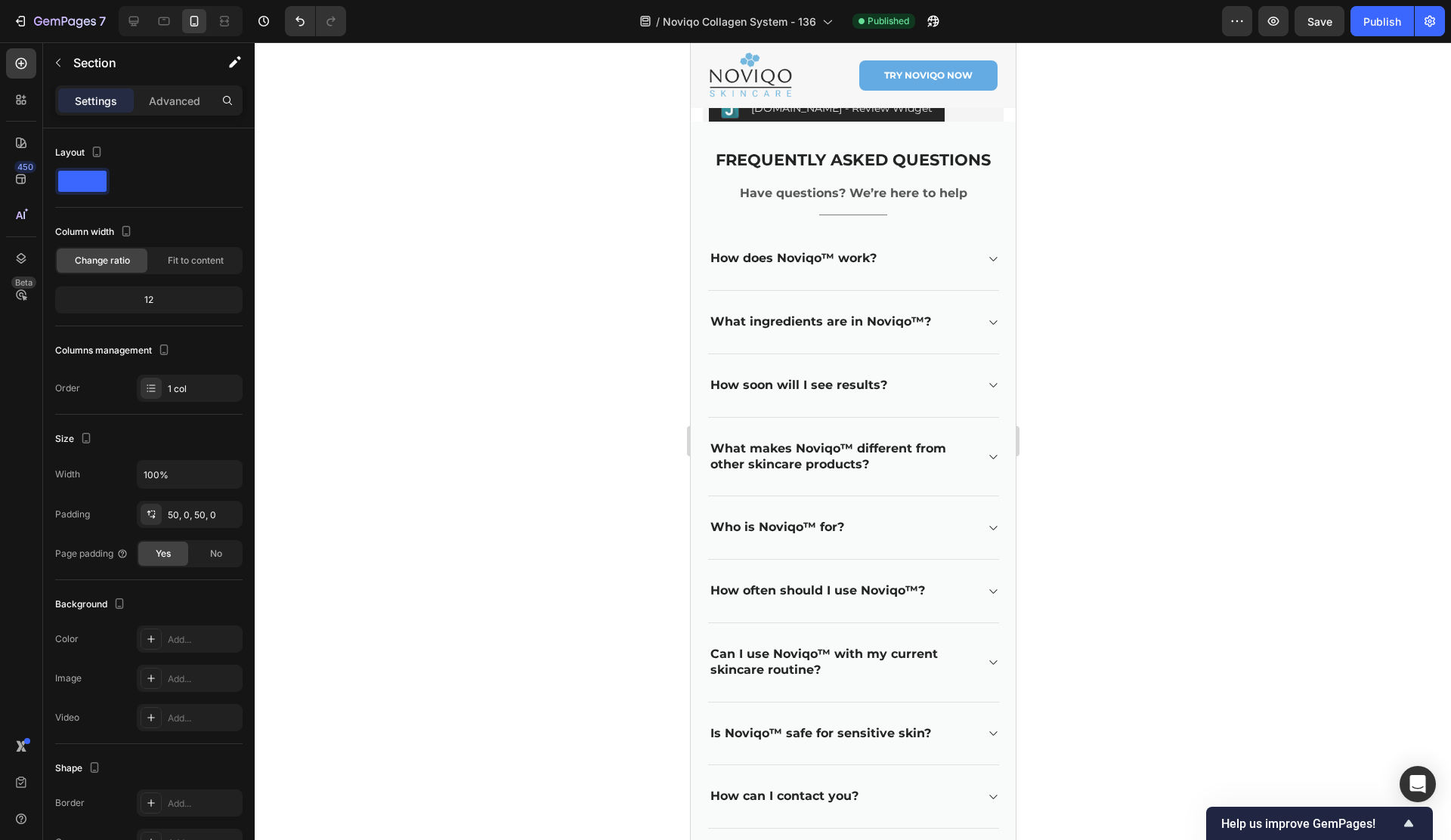
scroll to position [7676, 0]
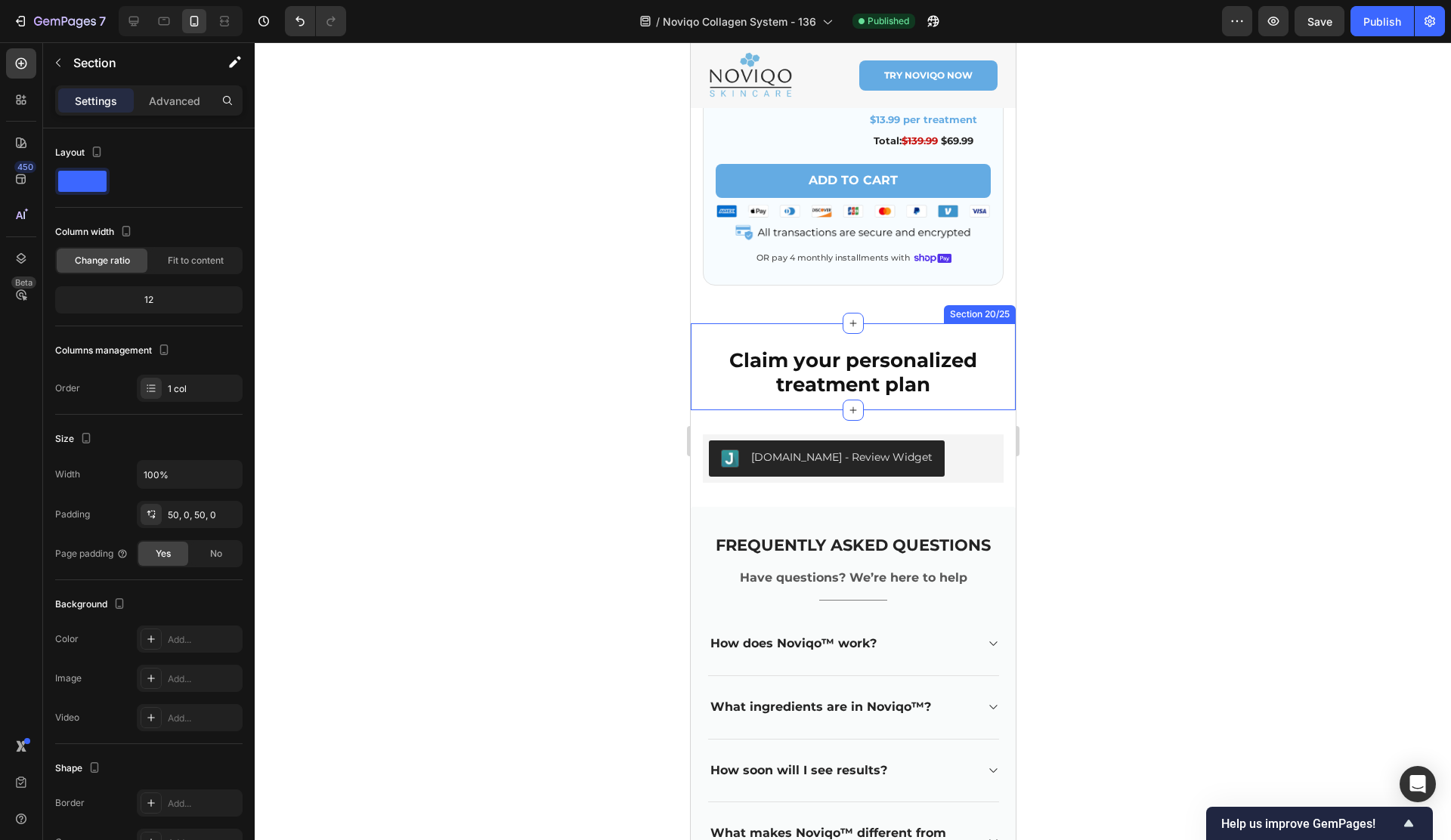
click at [887, 341] on div "Claim your personalized treatment plan Heading Row Section 20/25" at bounding box center [852, 366] width 325 height 86
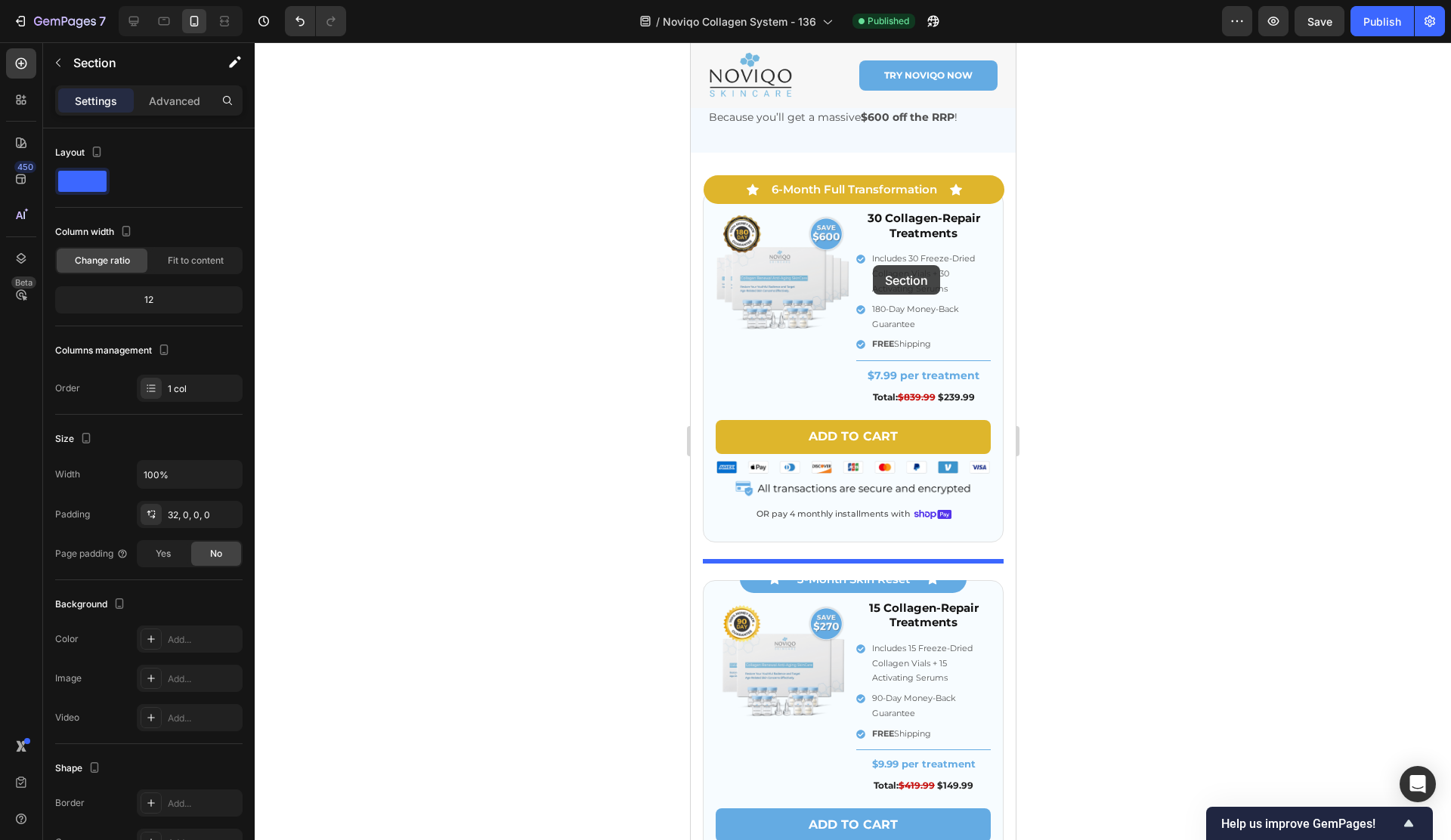
scroll to position [6717, 0]
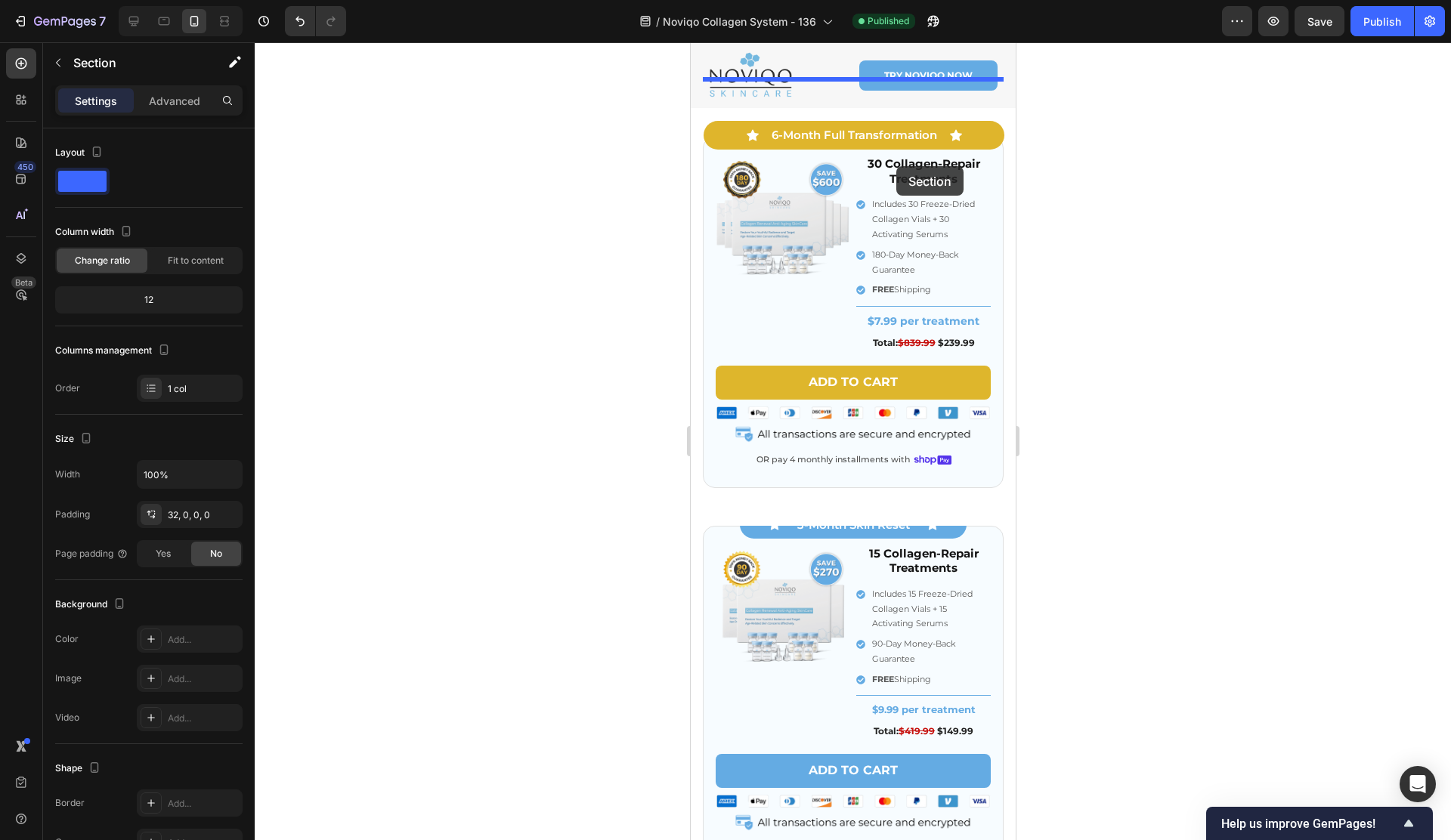
drag, startPoint x: 715, startPoint y: 317, endPoint x: 900, endPoint y: 197, distance: 220.5
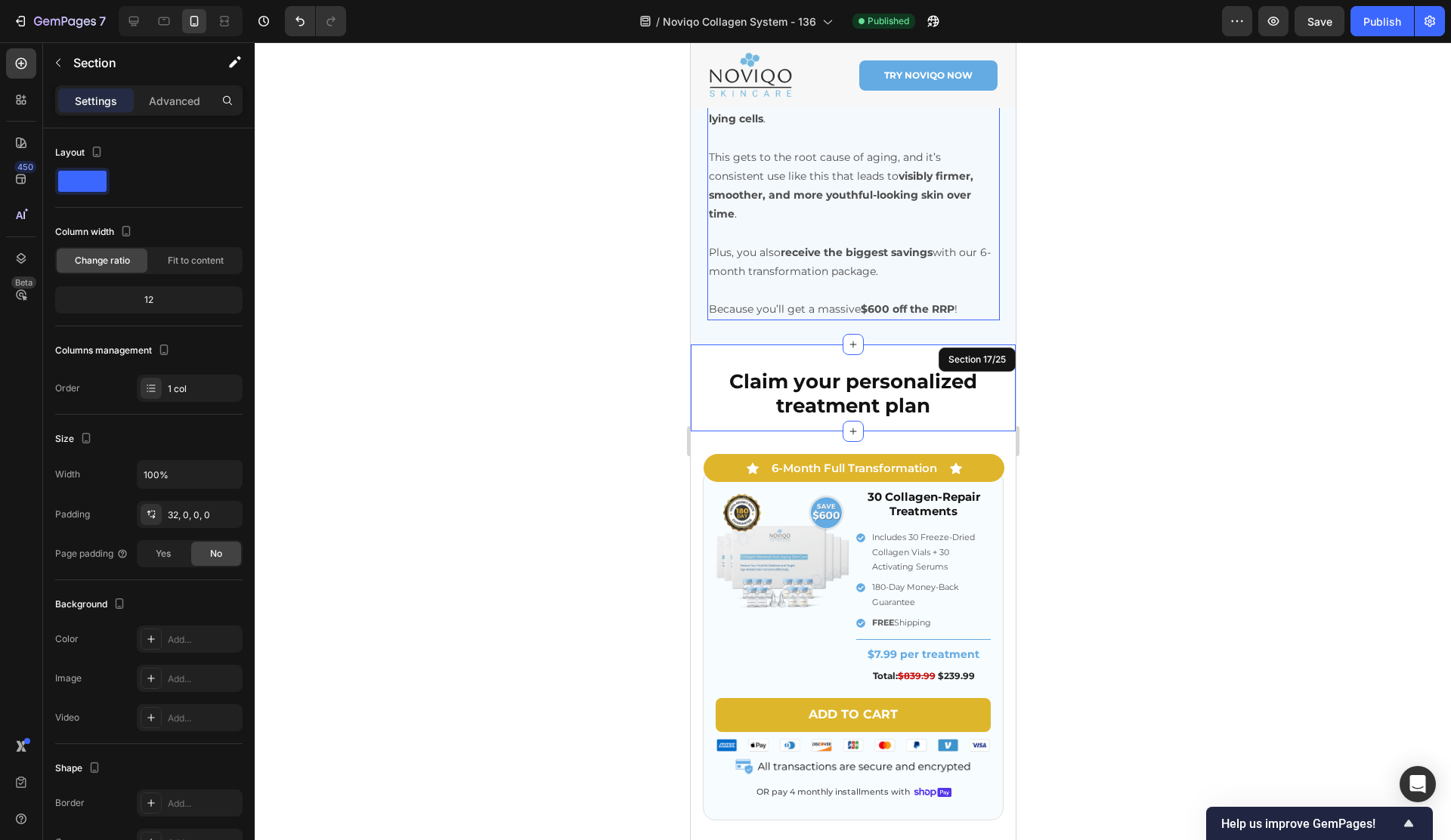
scroll to position [6457, 0]
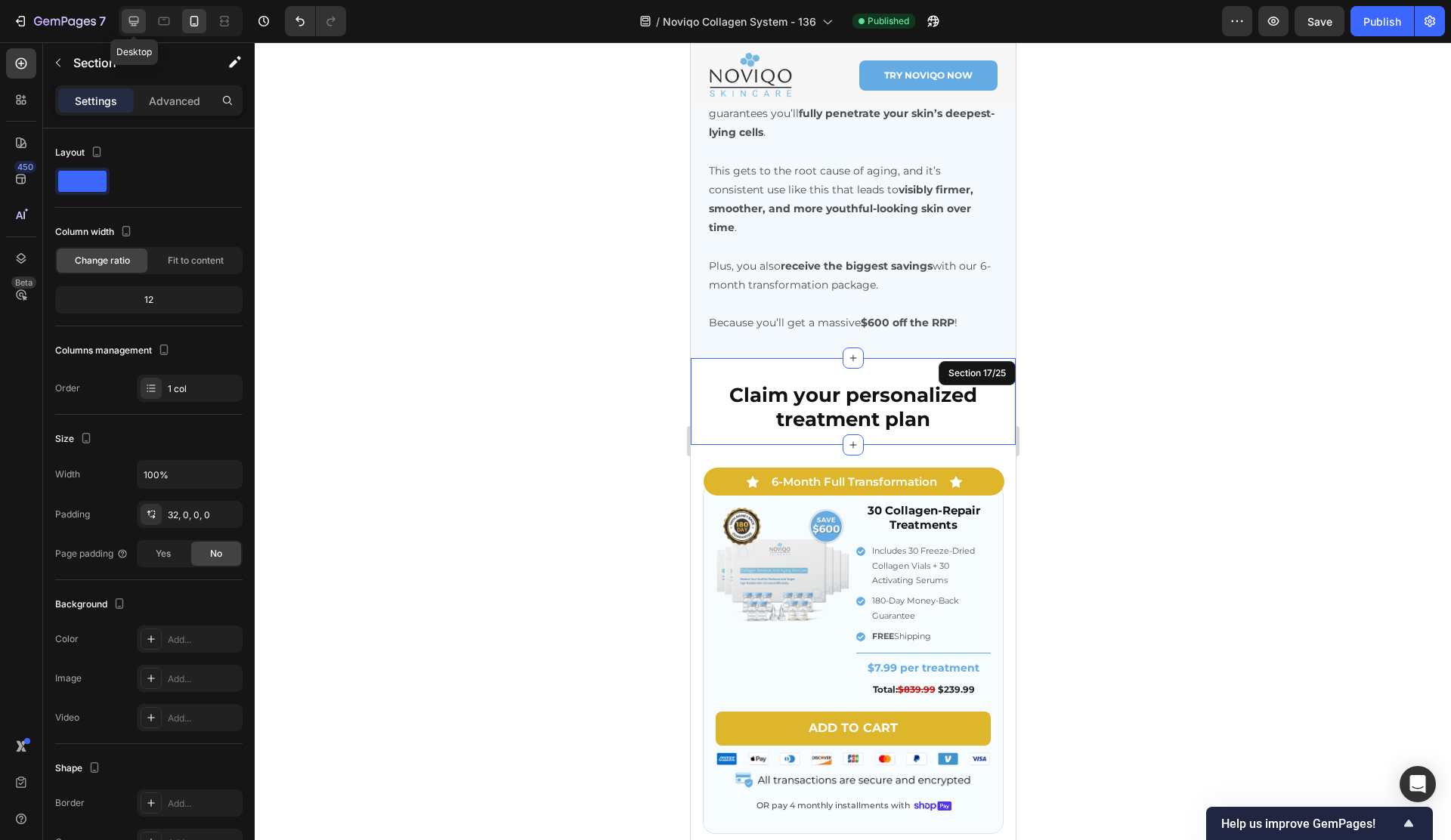
click at [127, 27] on icon at bounding box center [134, 21] width 15 height 15
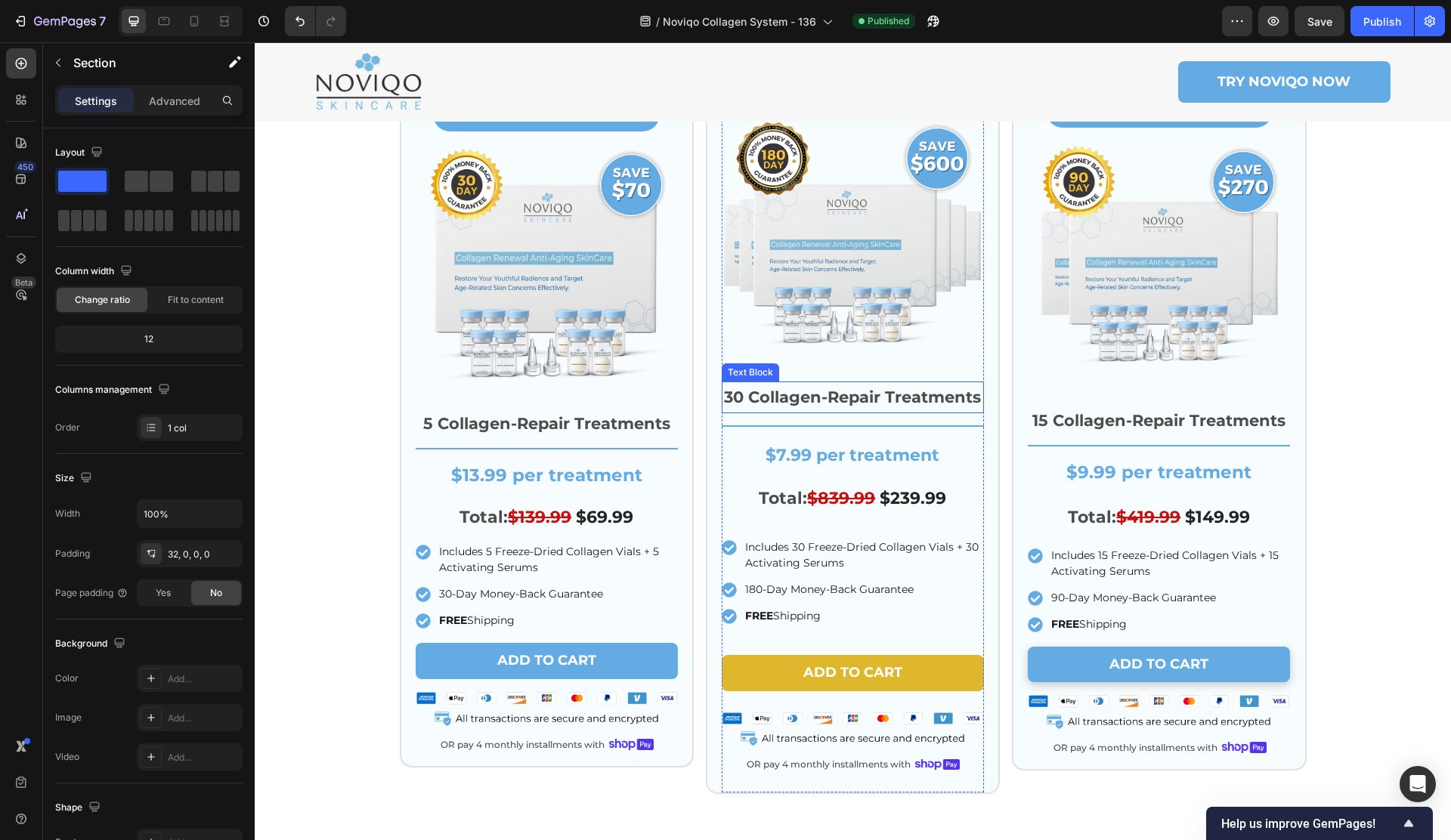
scroll to position [6962, 0]
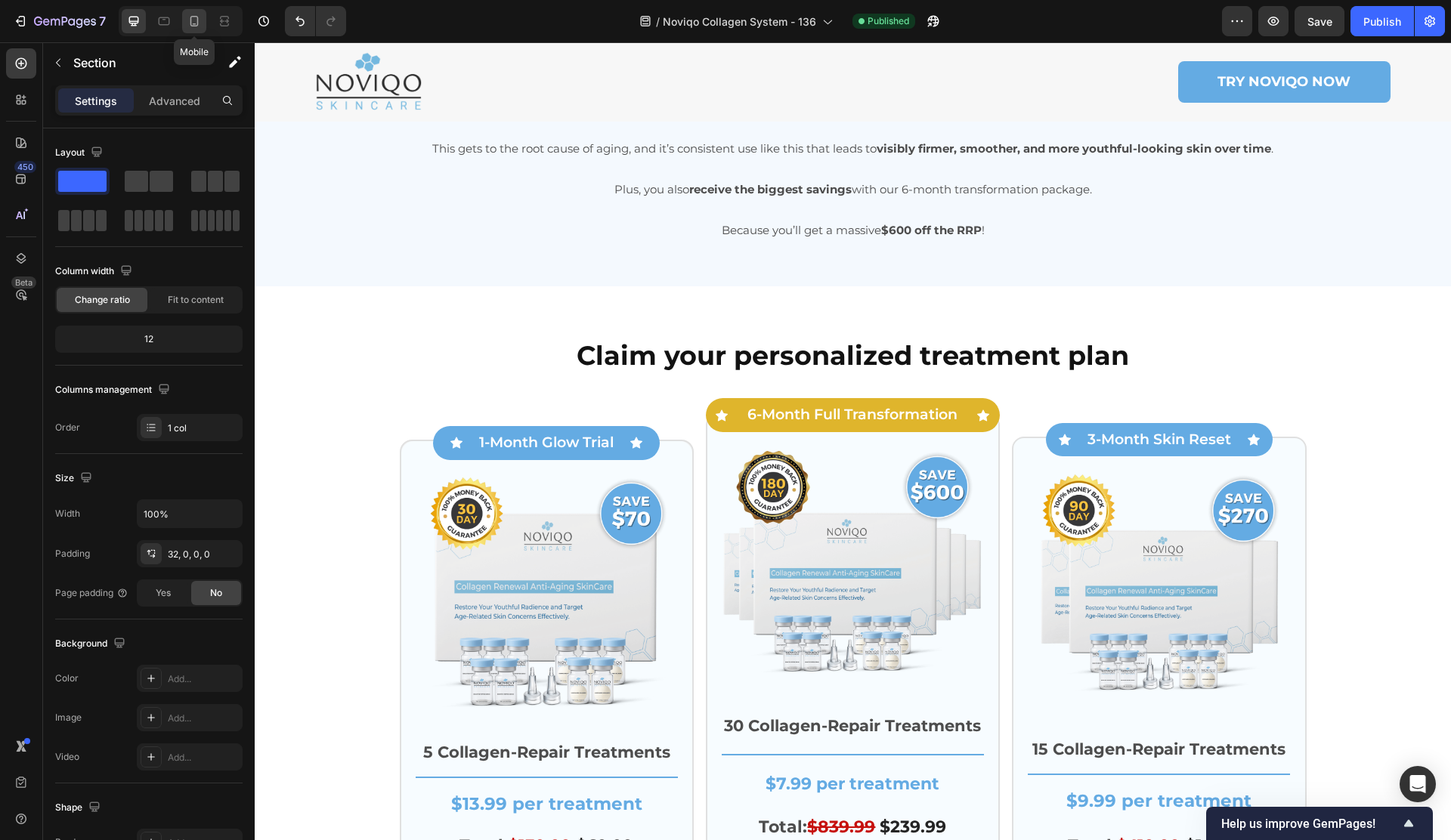
drag, startPoint x: 188, startPoint y: 26, endPoint x: 202, endPoint y: 31, distance: 14.9
click at [188, 26] on icon at bounding box center [194, 21] width 15 height 15
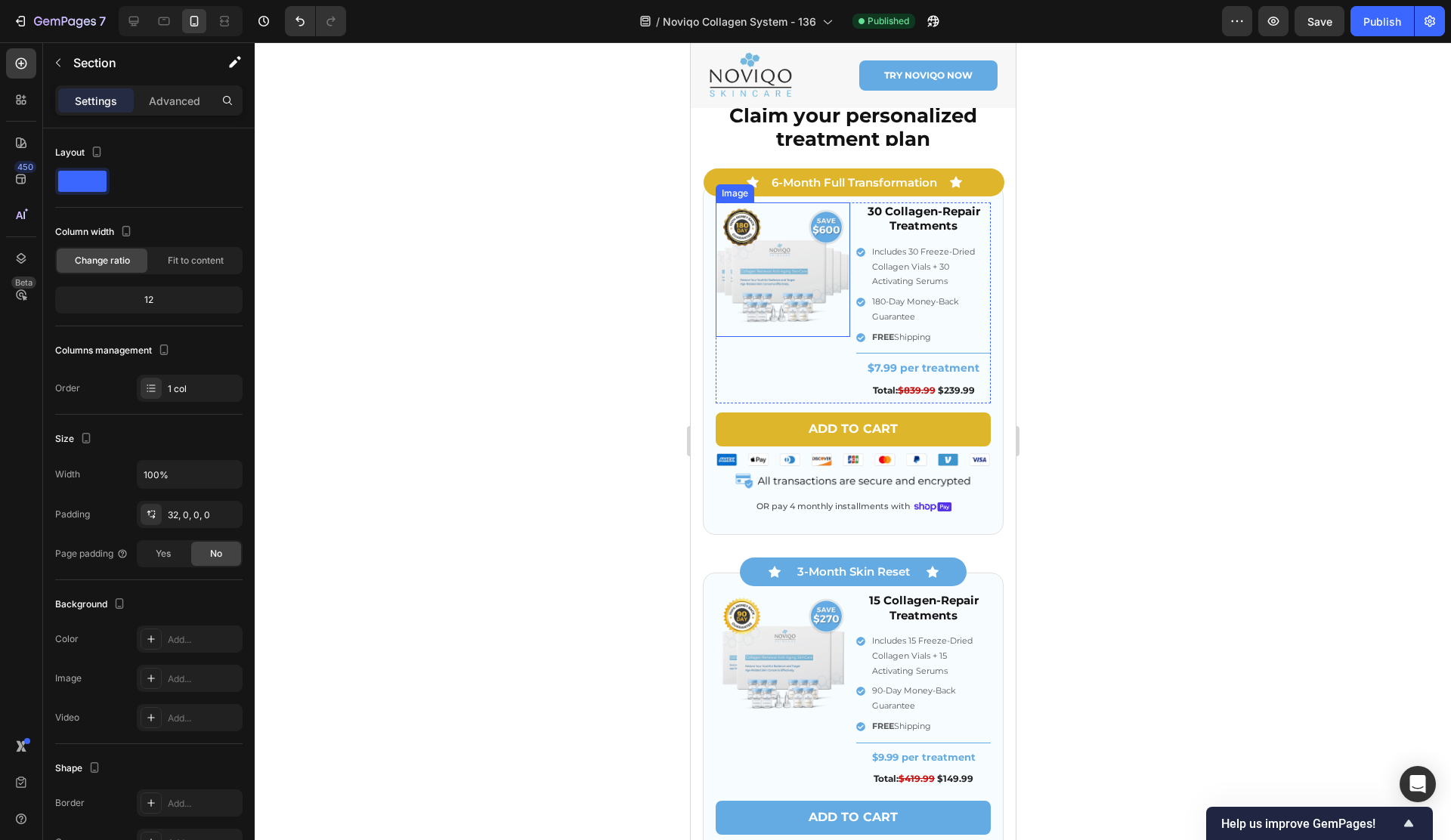
scroll to position [6595, 0]
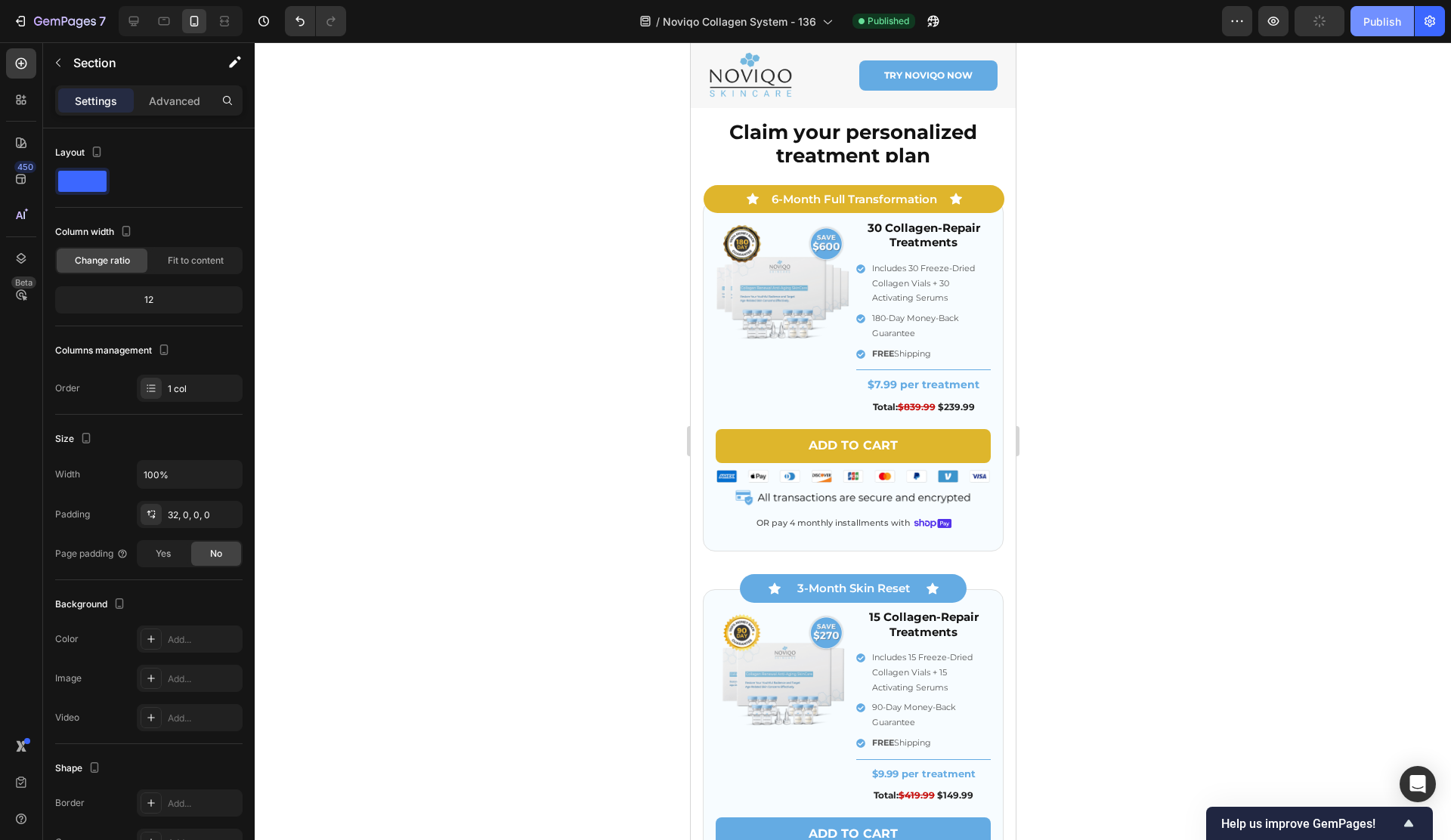
click at [1371, 25] on div "Publish" at bounding box center [1382, 21] width 38 height 15
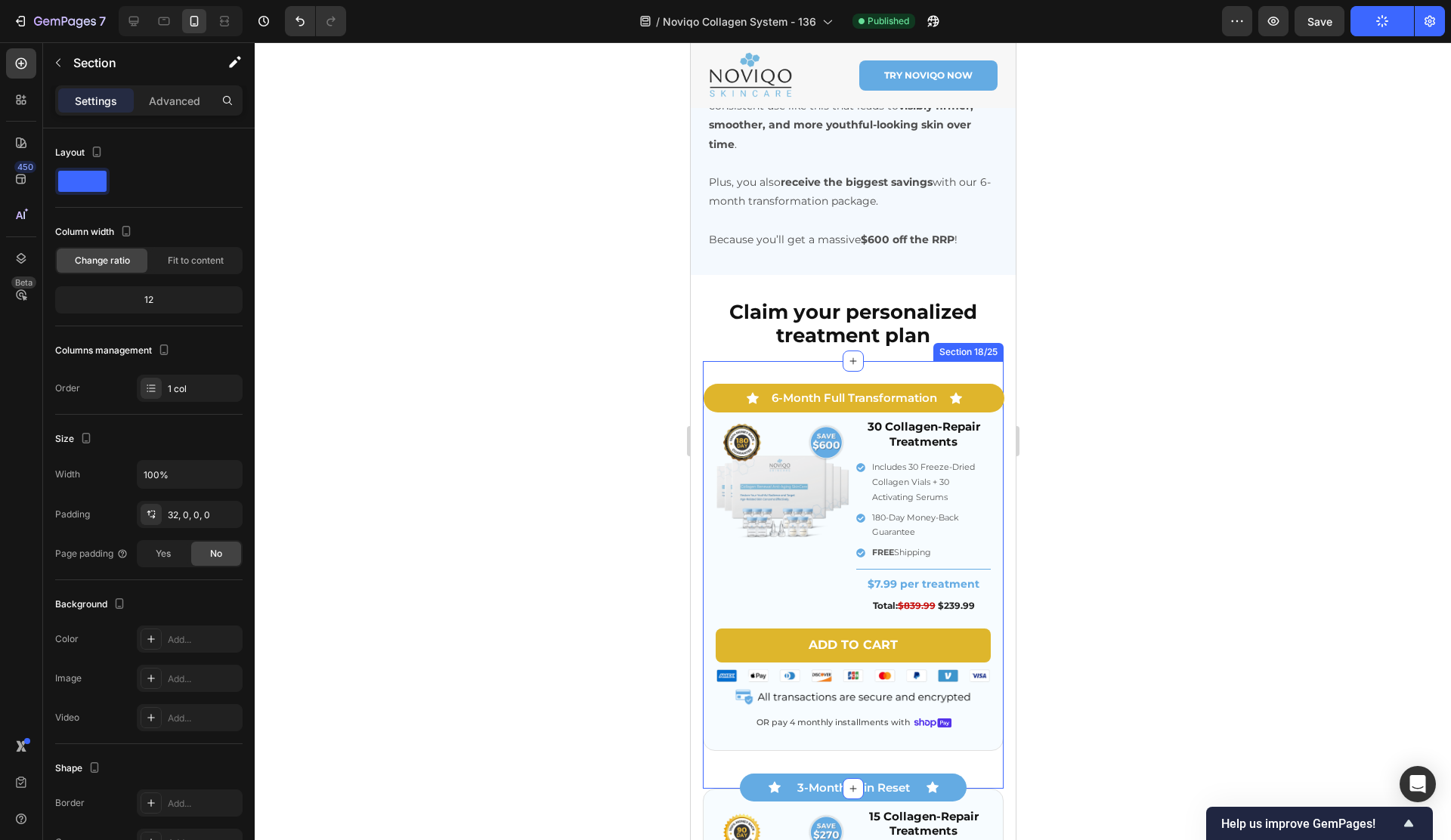
click at [786, 361] on div "Icon 6-Month Full Transformation Text Block Icon Row Image 30 Collagen-Repair T…" at bounding box center [852, 574] width 300 height 427
click at [921, 361] on div "Icon 6-Month Full Transformation Text Block Icon Row Image 30 Collagen-Repair T…" at bounding box center [852, 574] width 300 height 427
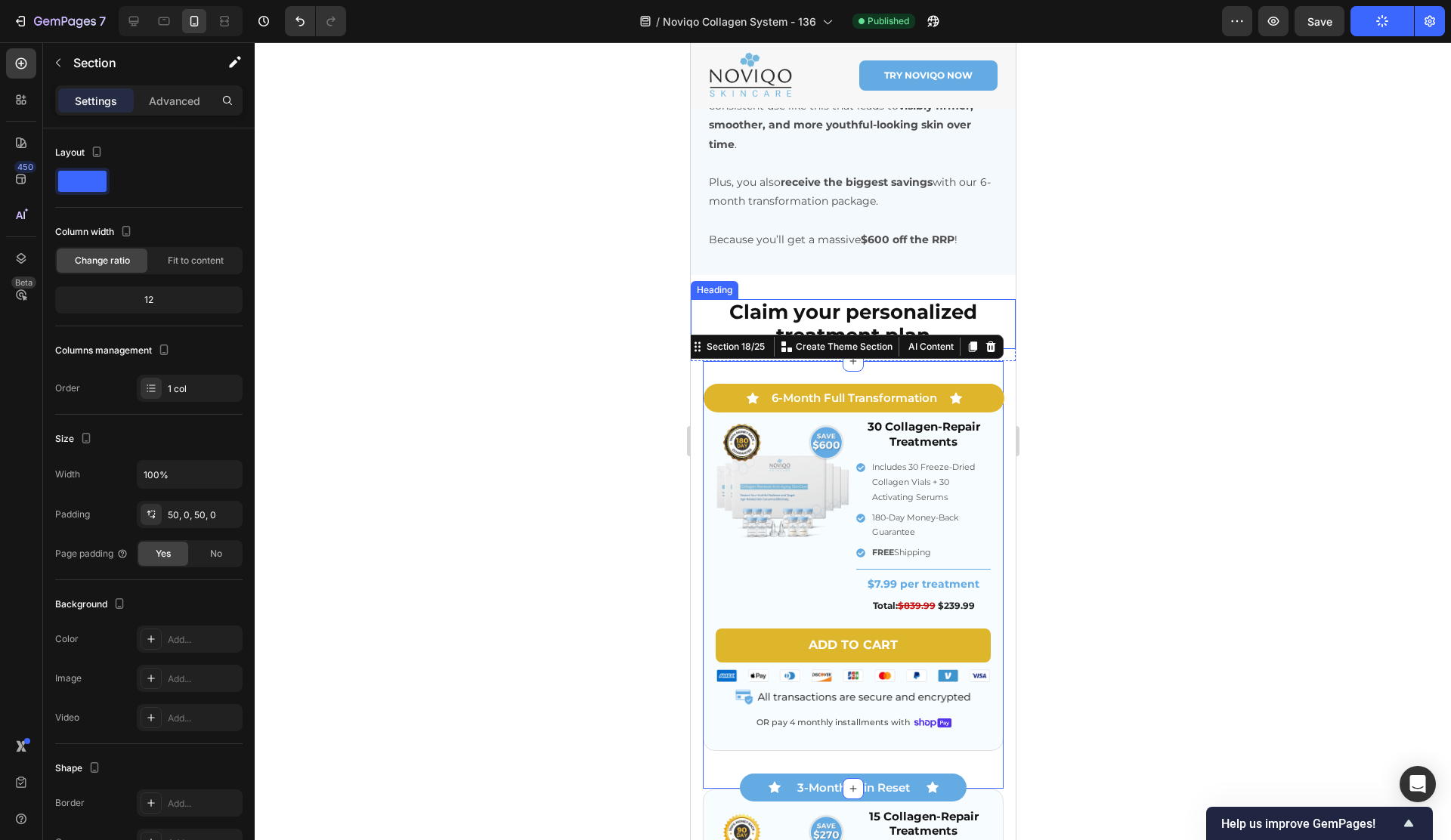
click at [922, 307] on strong "Claim your personalized treatment plan" at bounding box center [852, 324] width 248 height 47
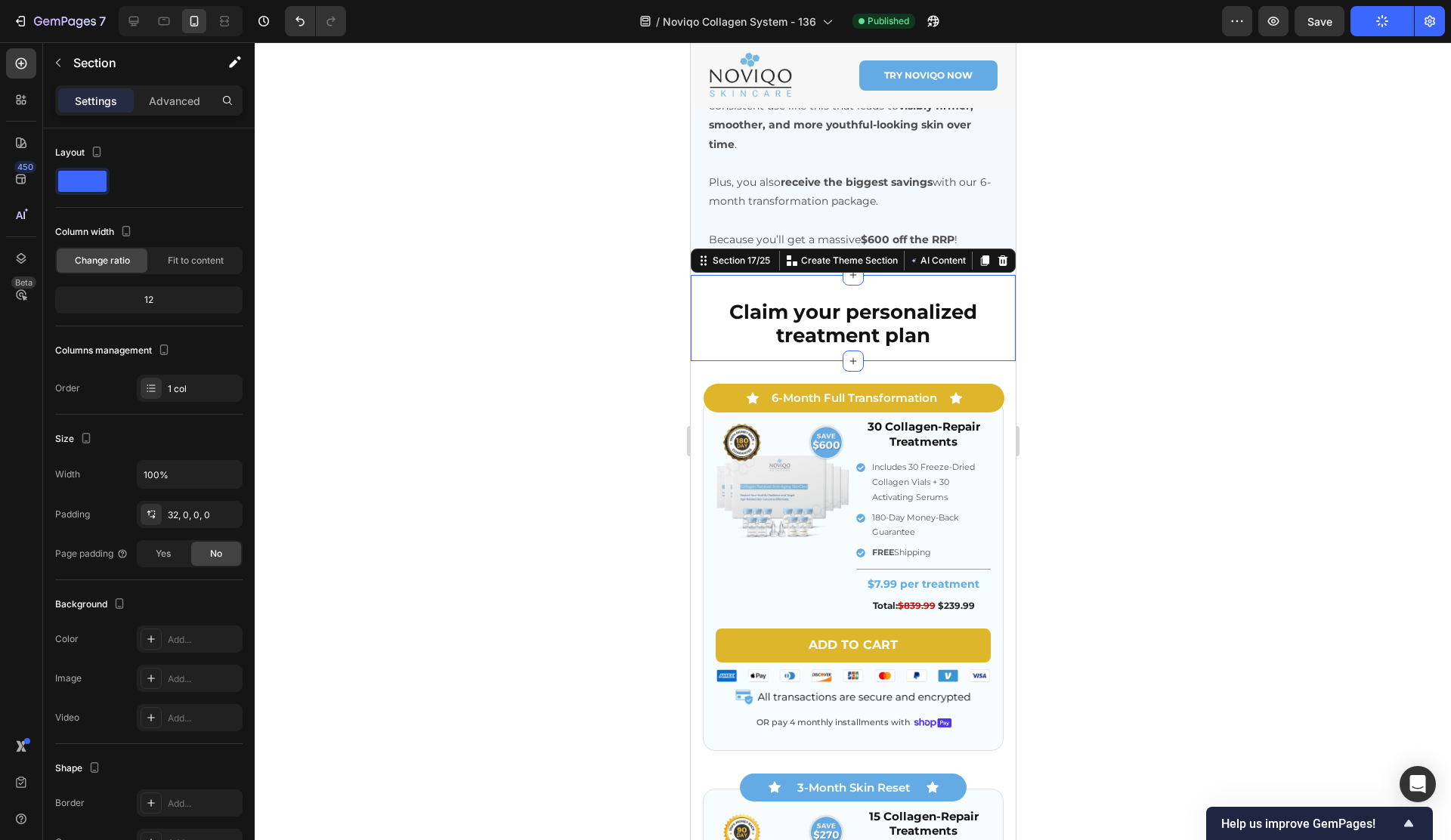
click at [905, 275] on div "Claim your personalized treatment plan Heading Row Section 17/25 Create Theme S…" at bounding box center [852, 318] width 325 height 86
click at [873, 321] on strong "Claim your personalized treatment plan" at bounding box center [852, 324] width 248 height 47
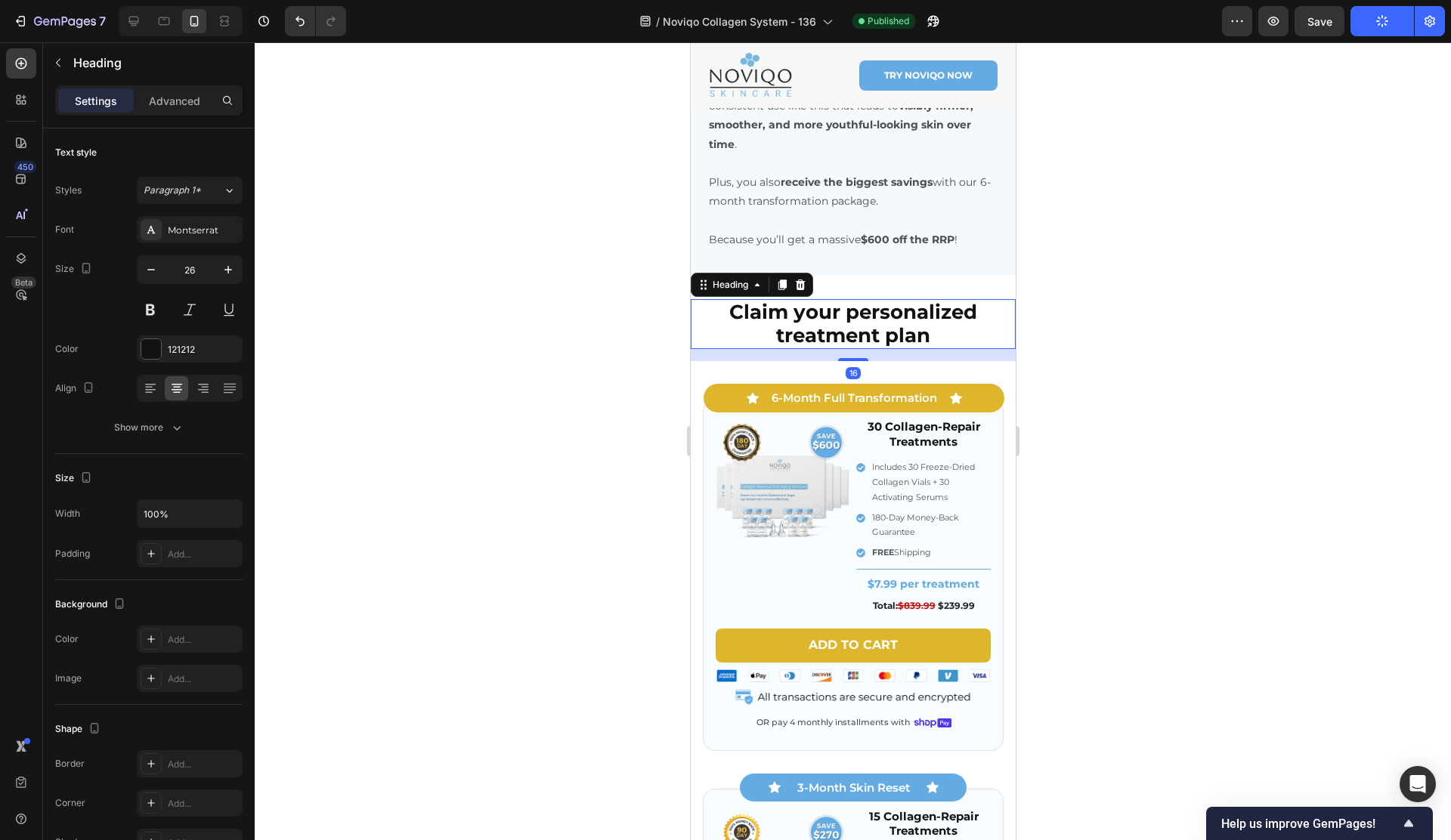
drag, startPoint x: 856, startPoint y: 338, endPoint x: 924, endPoint y: 273, distance: 94.1
click at [865, 299] on div "Claim your personalized treatment plan Heading 16" at bounding box center [852, 324] width 325 height 50
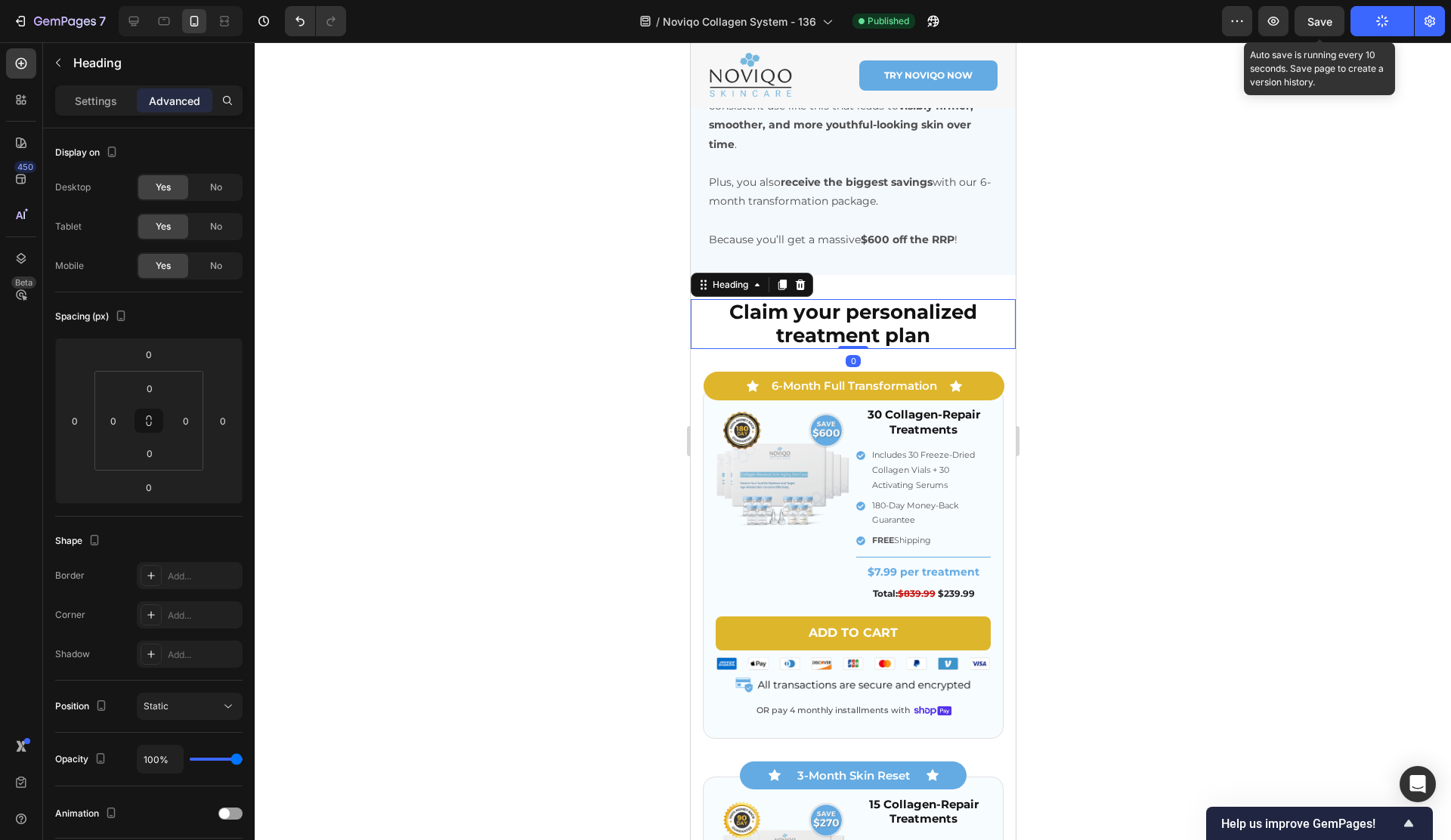
click at [1332, 18] on button "Save" at bounding box center [1319, 21] width 50 height 30
click at [1309, 6] on button "Save" at bounding box center [1319, 21] width 50 height 30
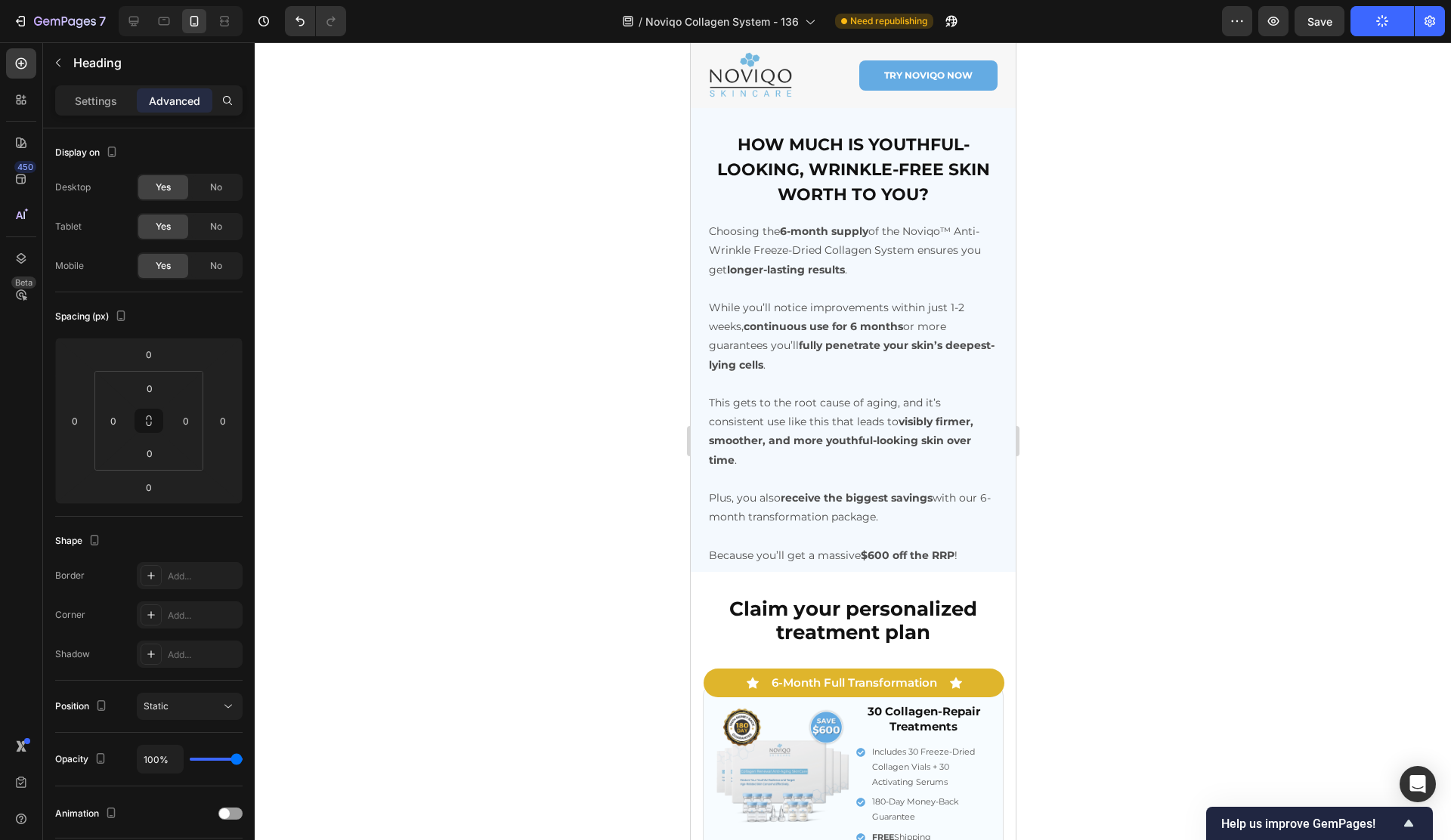
scroll to position [6653, 0]
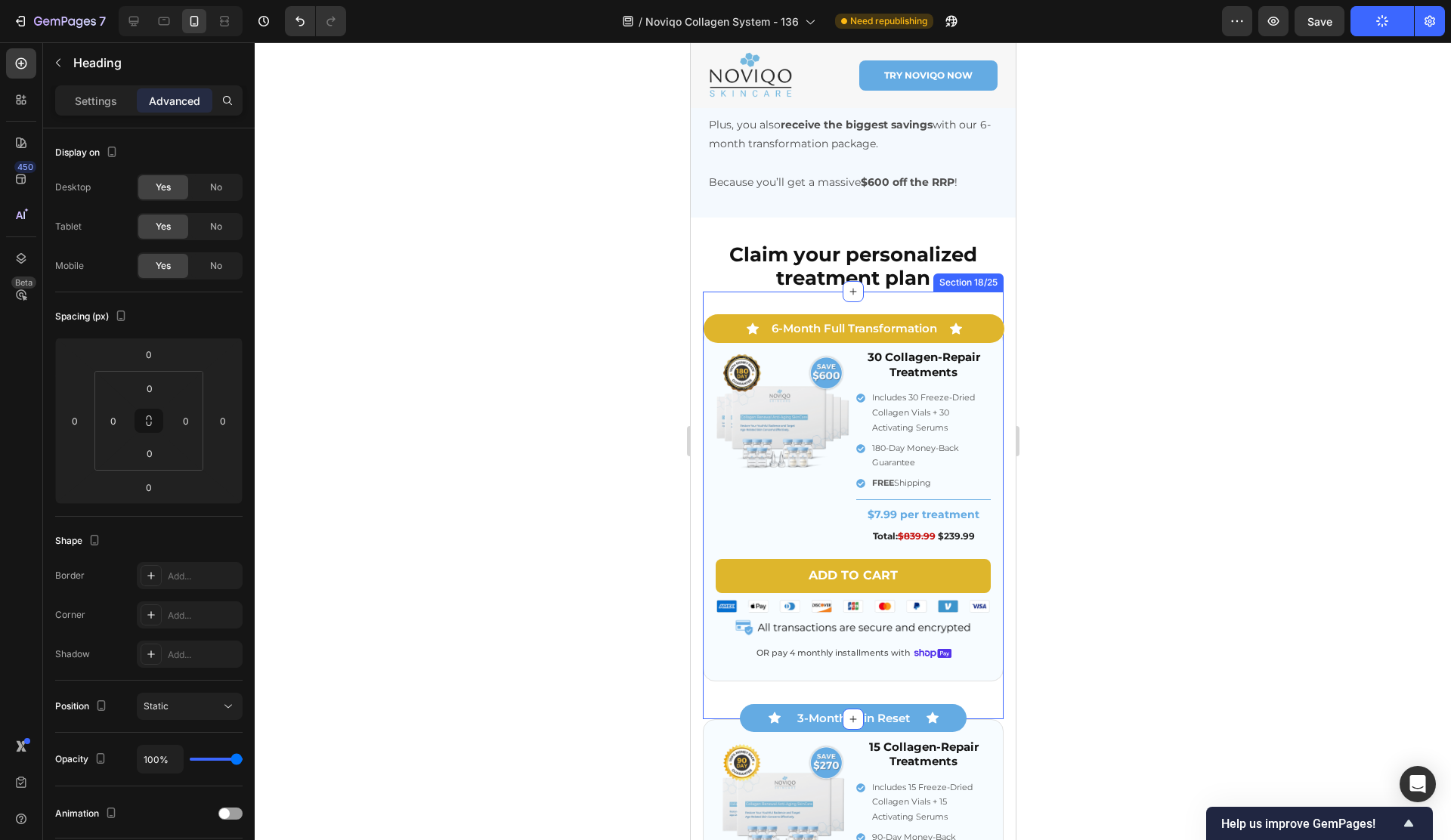
click at [780, 291] on div "Icon 6-Month Full Transformation Text Block Icon Row Image 30 Collagen-Repair T…" at bounding box center [852, 504] width 300 height 427
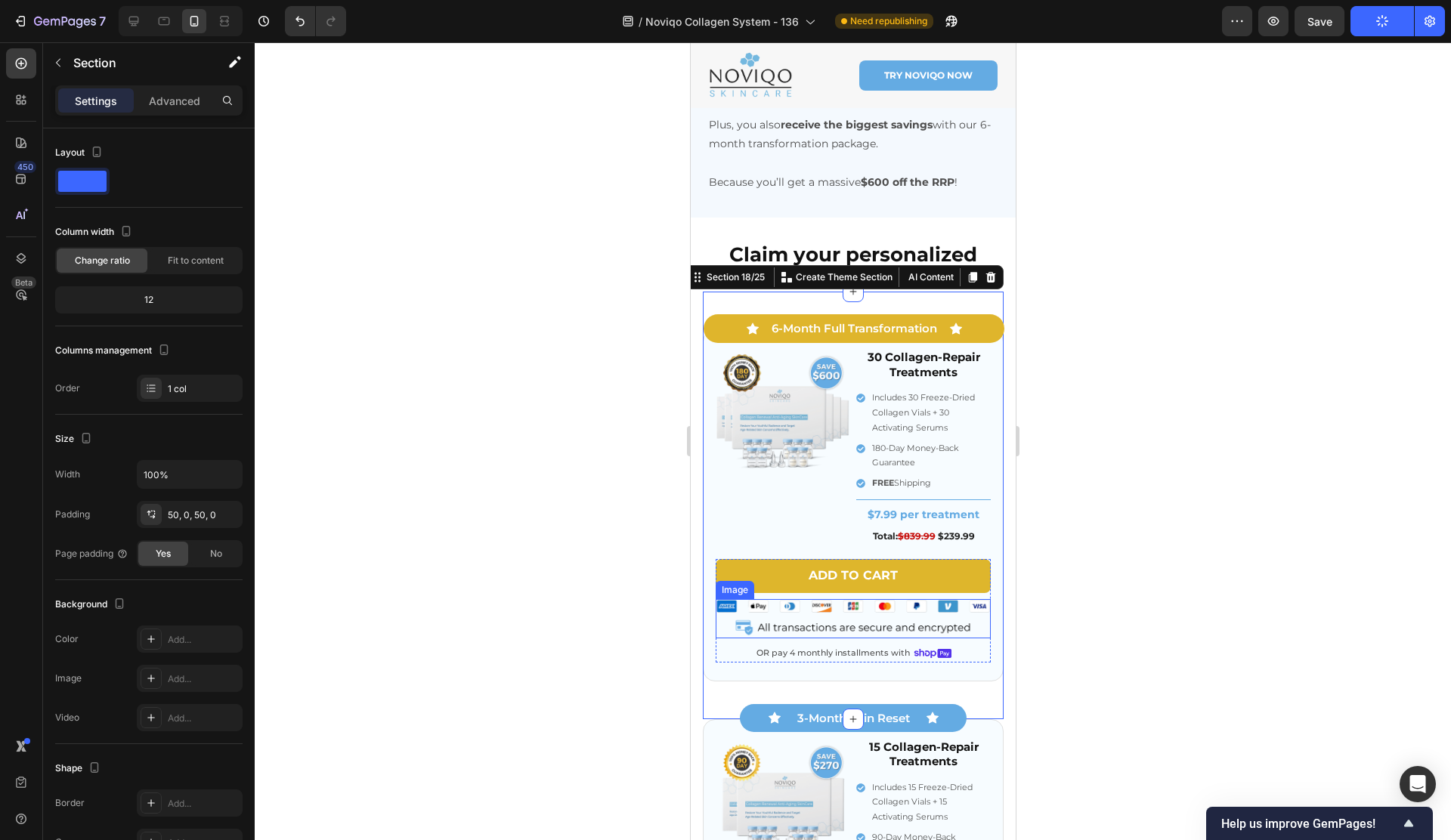
click at [785, 620] on div "Add to cart Add to Cart Image OR pay 4 monthly installments with Text Block Ima…" at bounding box center [852, 611] width 275 height 104
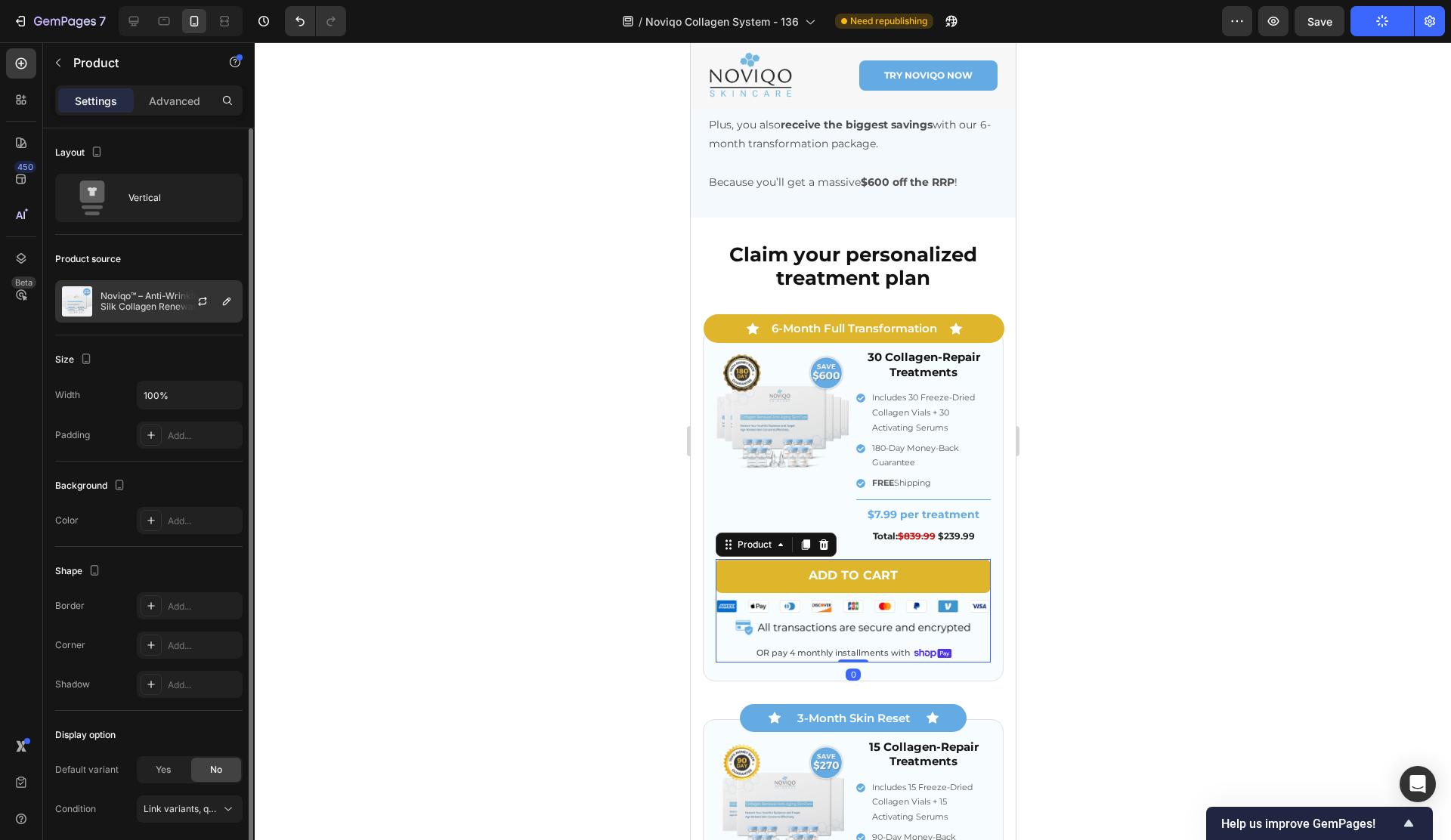
click at [147, 307] on p "Noviqo™ – Anti-Wrinkle Nano-Silk Collagen Renewal System (6 Boxes)" at bounding box center [167, 301] width 136 height 21
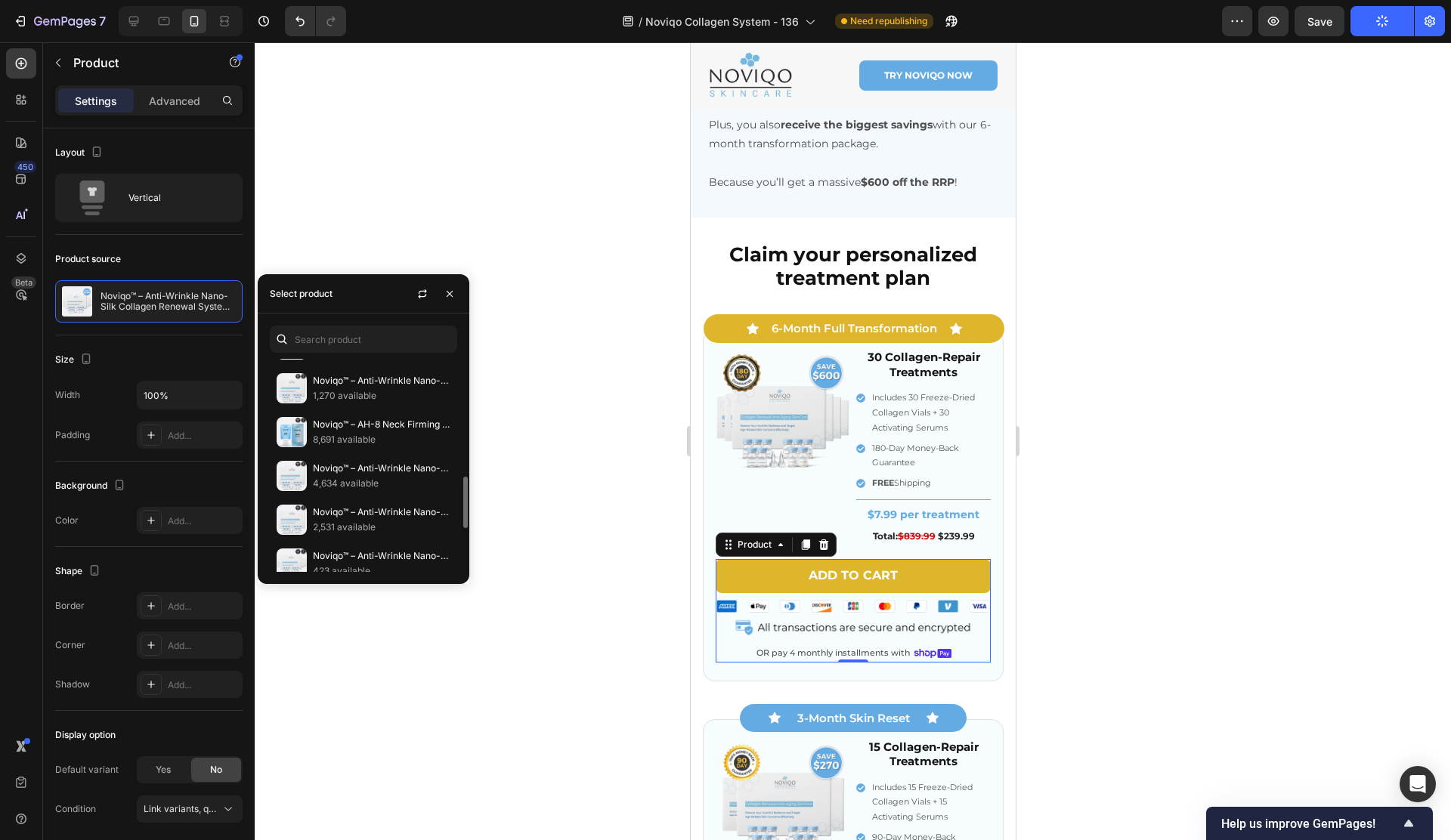
scroll to position [487, 0]
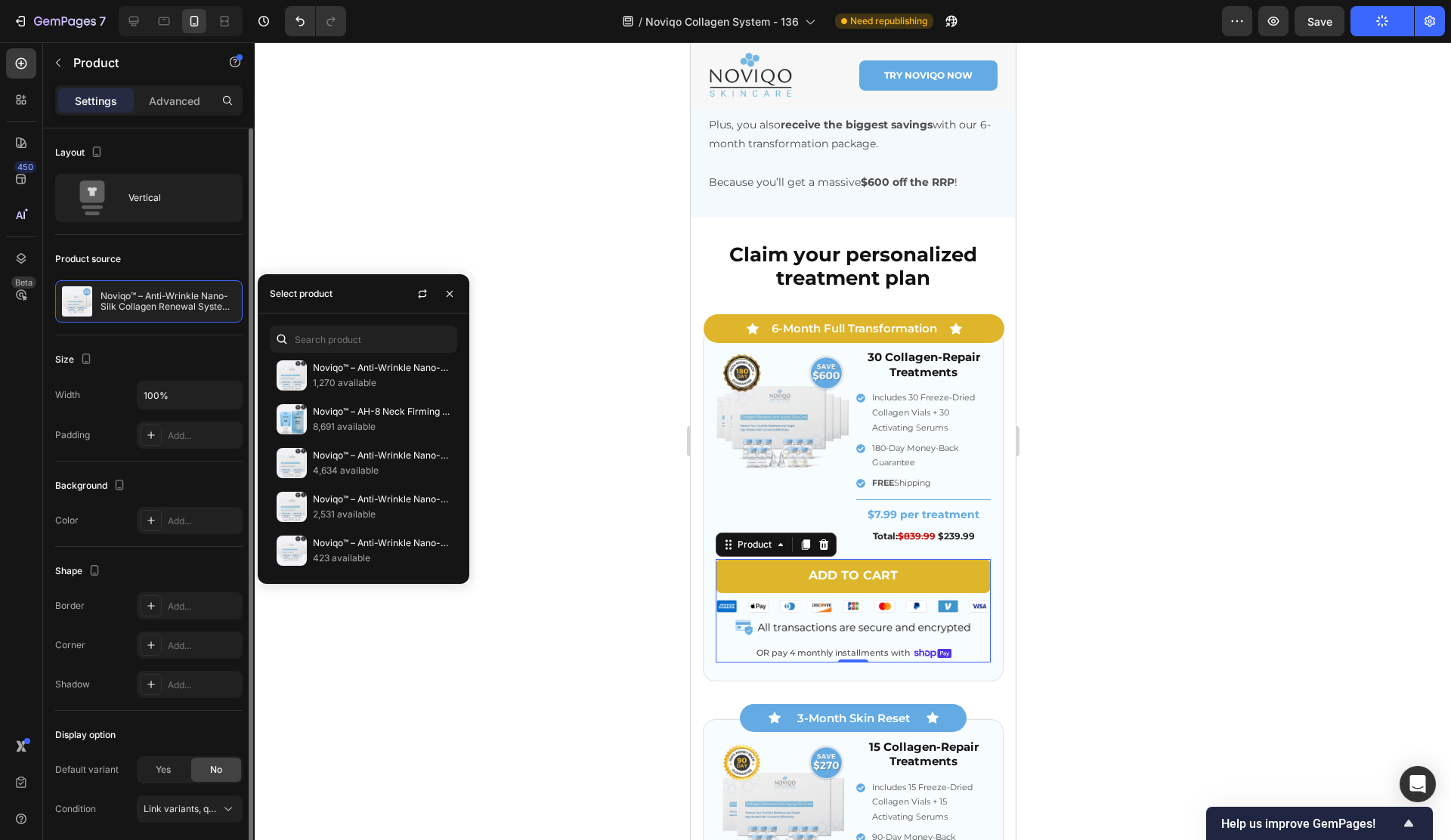
click at [181, 257] on div "Product source" at bounding box center [149, 258] width 188 height 25
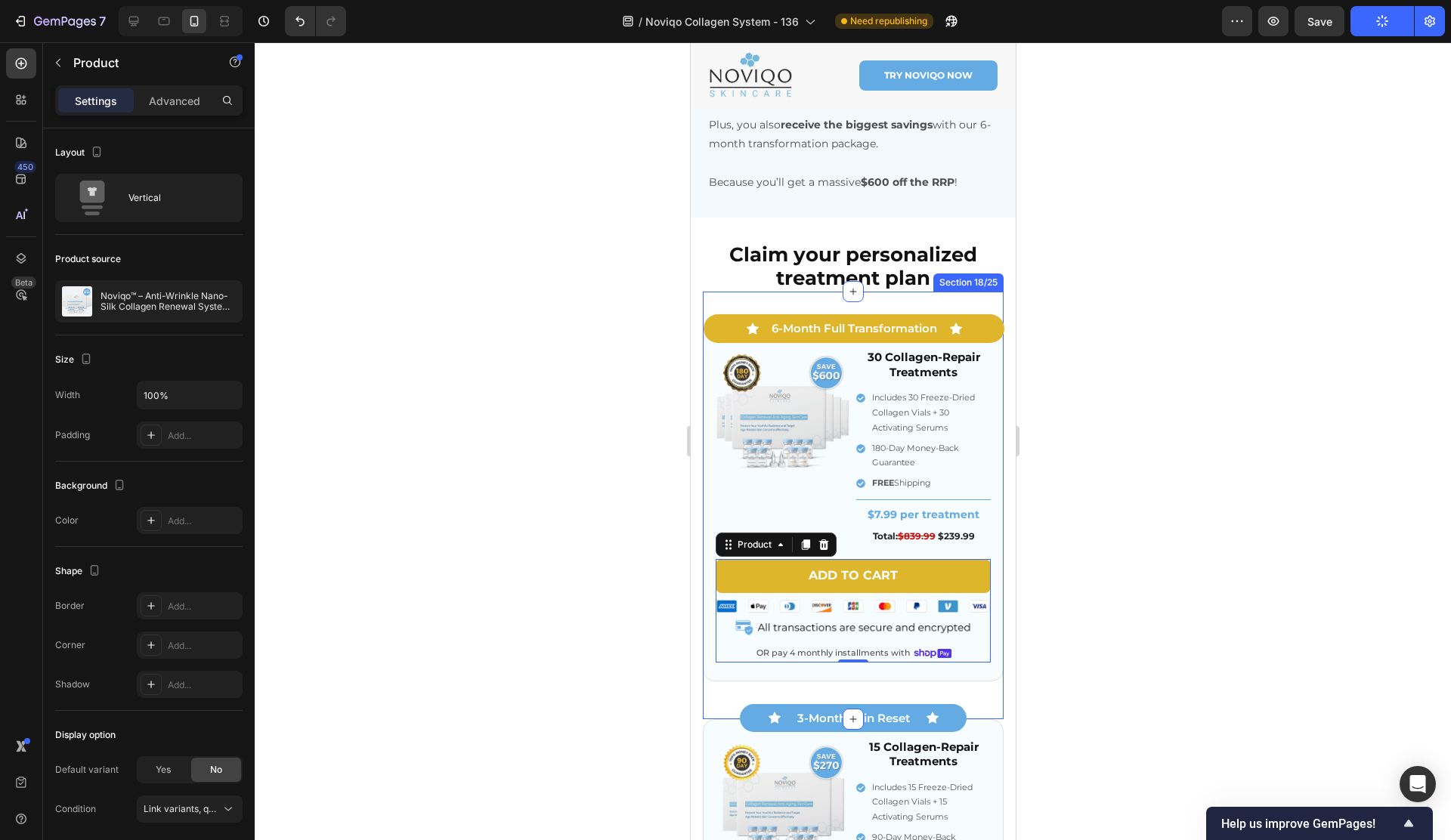
click at [822, 291] on div "Icon 6-Month Full Transformation Text Block Icon Row Image 30 Collagen-Repair T…" at bounding box center [852, 504] width 300 height 427
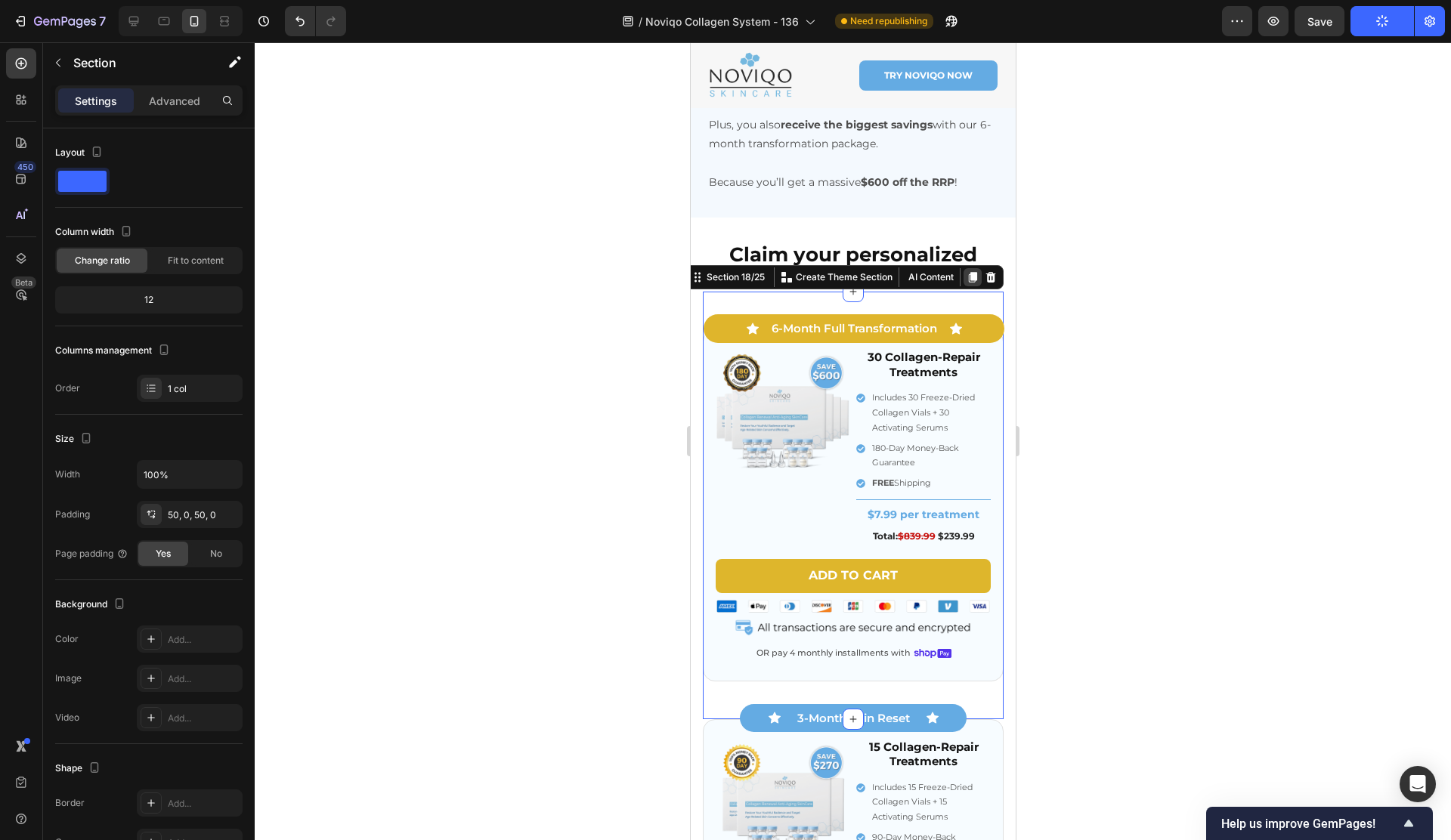
click at [964, 268] on div at bounding box center [971, 278] width 18 height 18
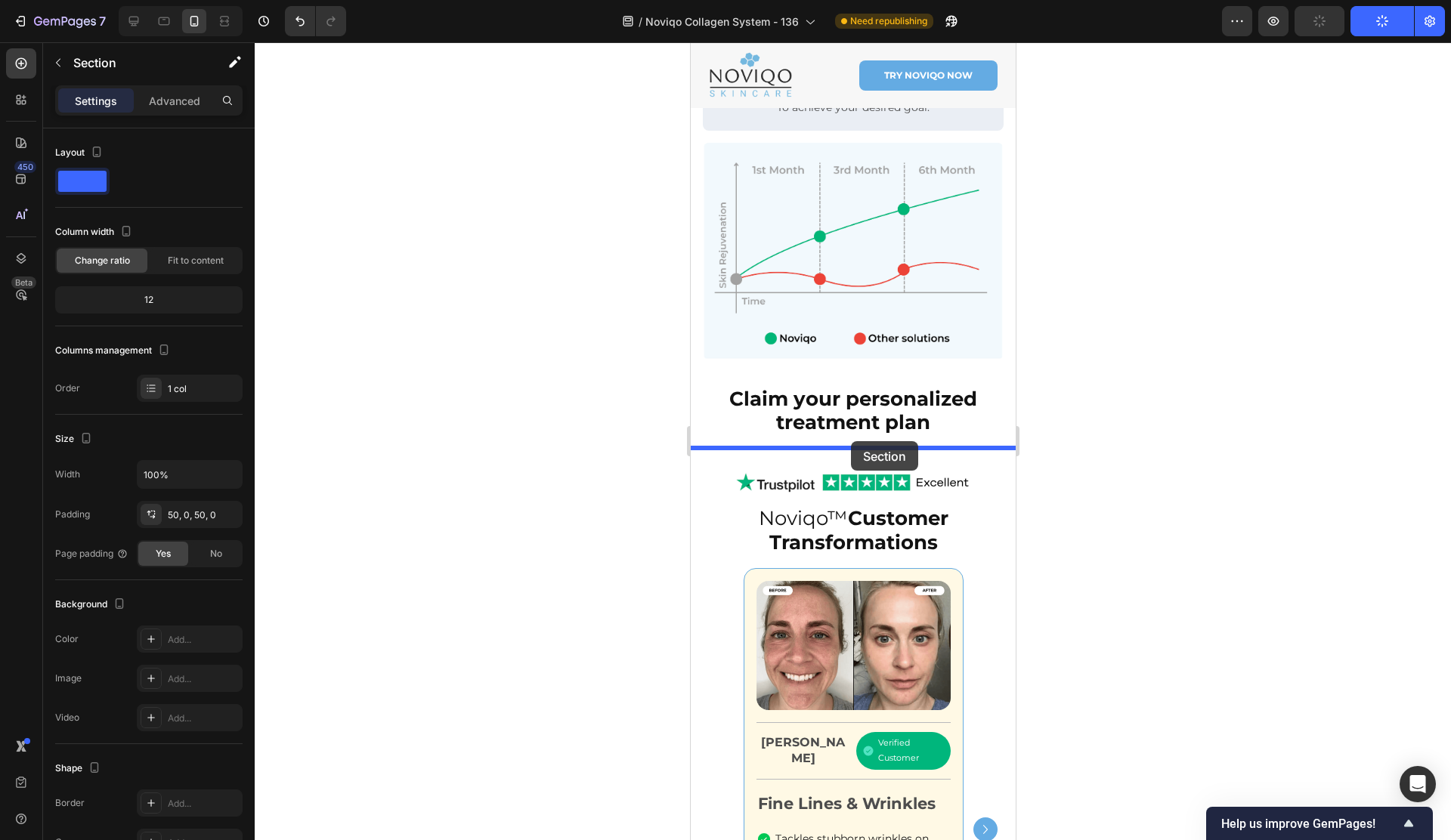
scroll to position [834, 0]
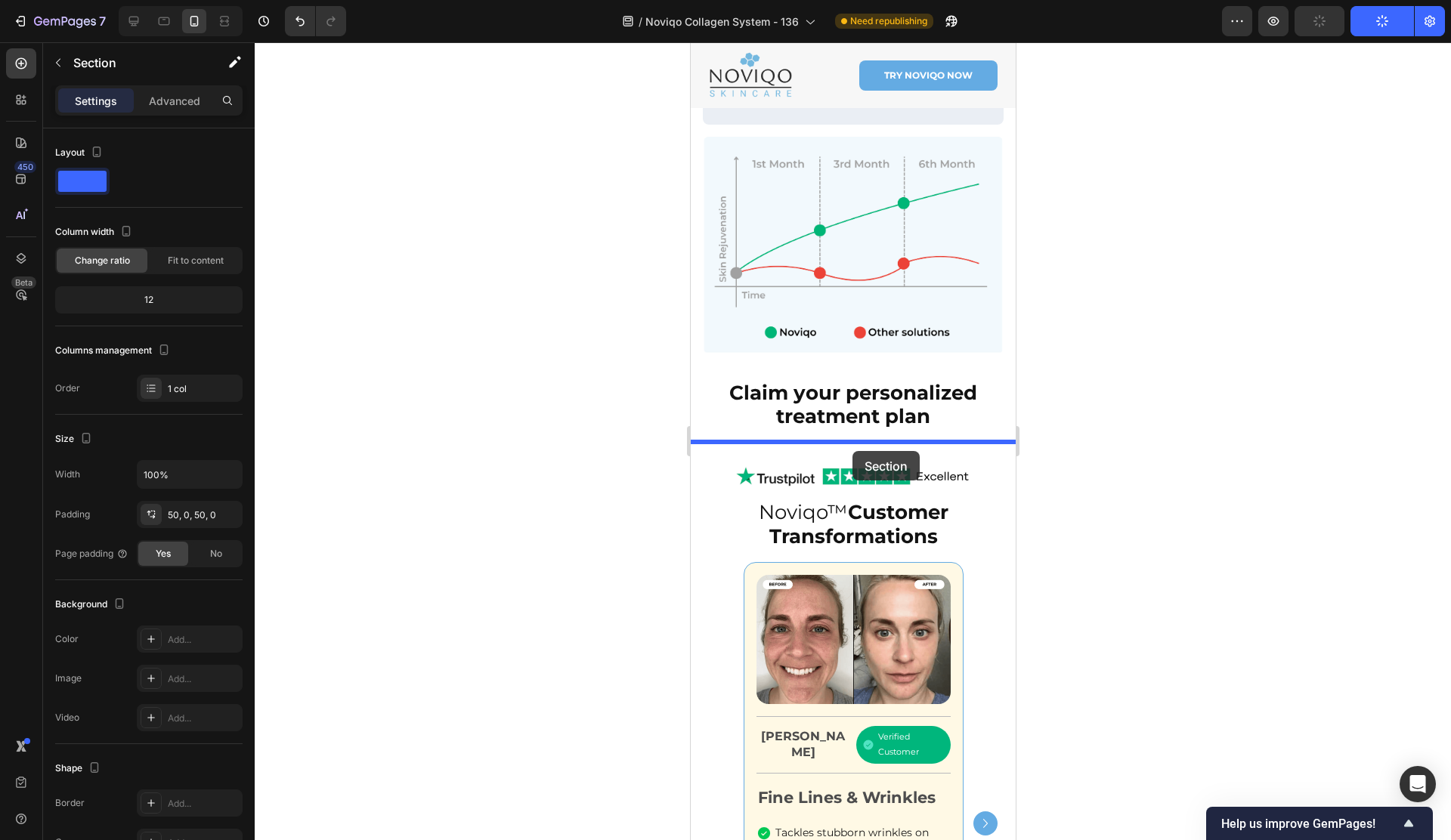
drag, startPoint x: 724, startPoint y: 202, endPoint x: 851, endPoint y: 451, distance: 279.5
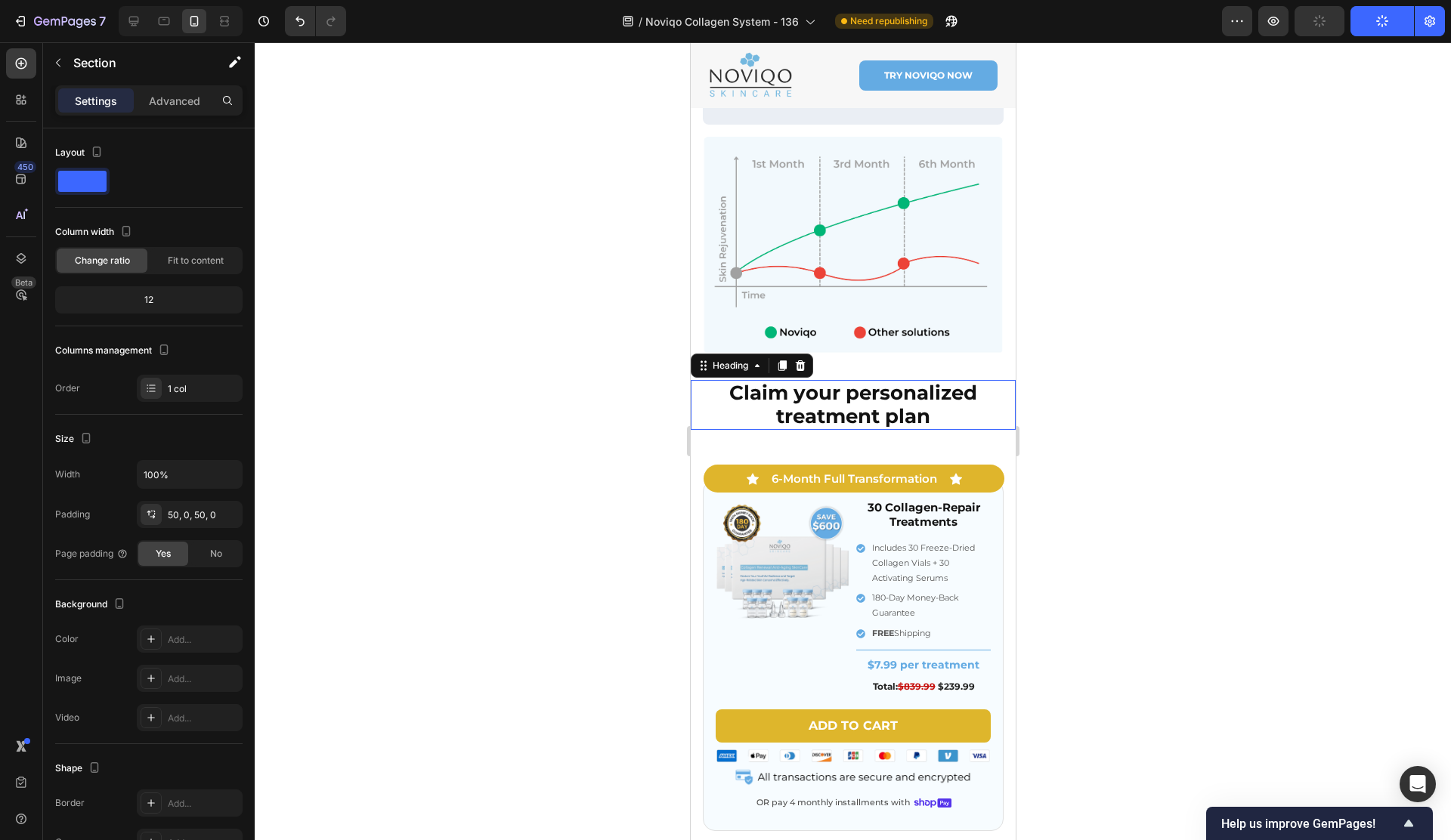
click at [927, 403] on strong "Claim your personalized treatment plan" at bounding box center [852, 404] width 248 height 47
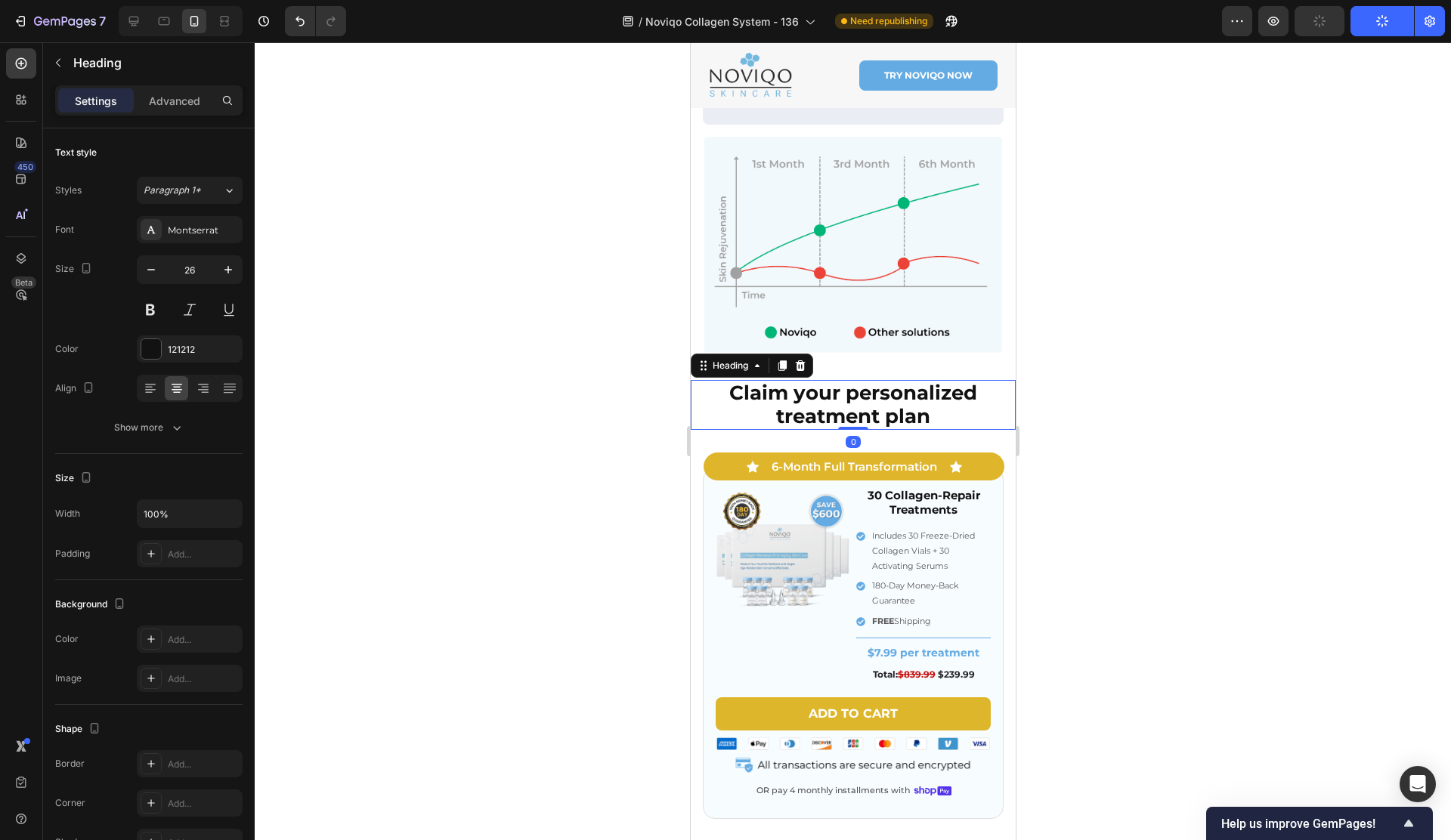
drag, startPoint x: 847, startPoint y: 439, endPoint x: 849, endPoint y: 377, distance: 62.0
click at [849, 380] on div "Claim your personalized treatment plan Heading 0" at bounding box center [852, 405] width 325 height 50
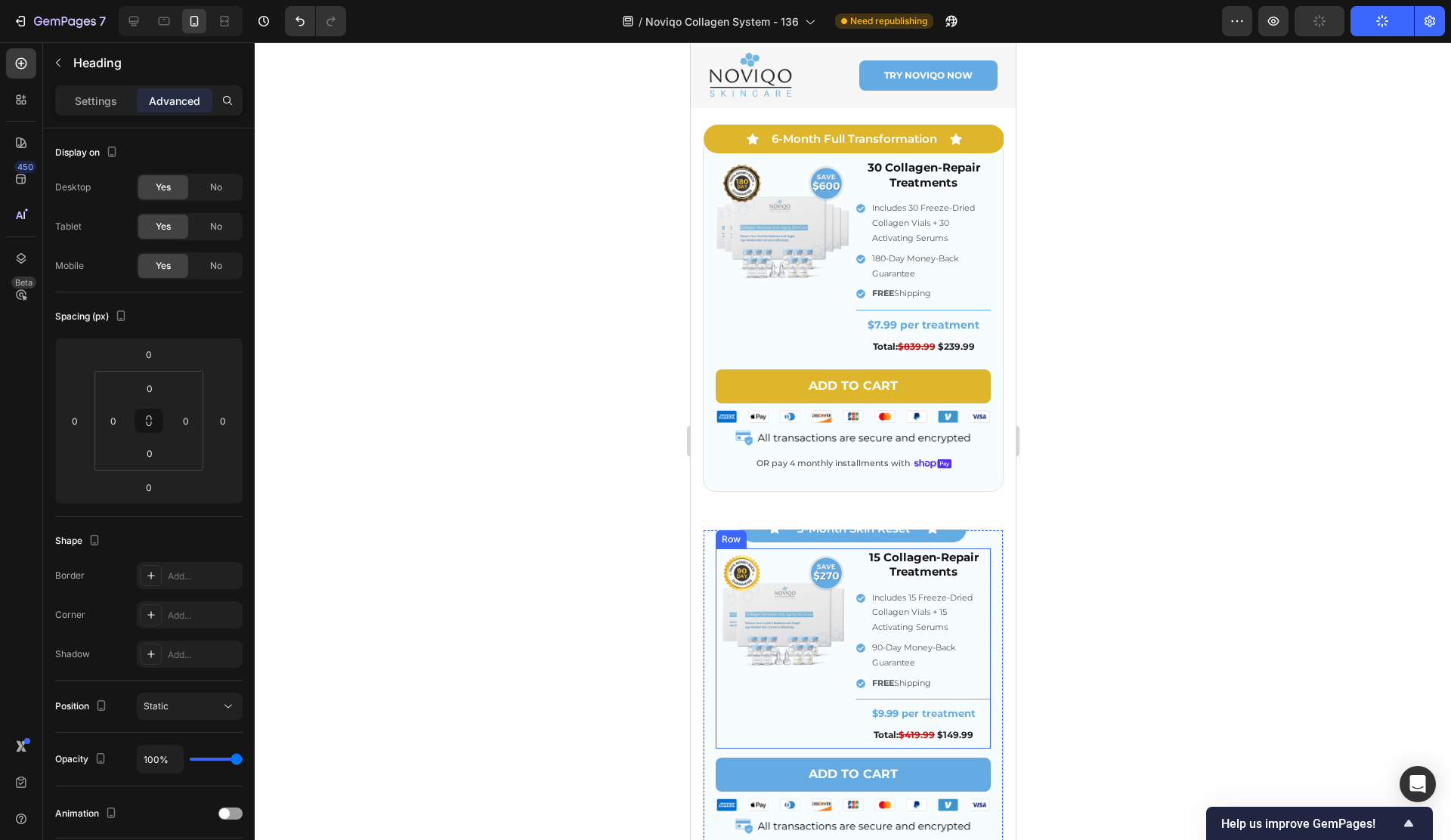
scroll to position [7216, 0]
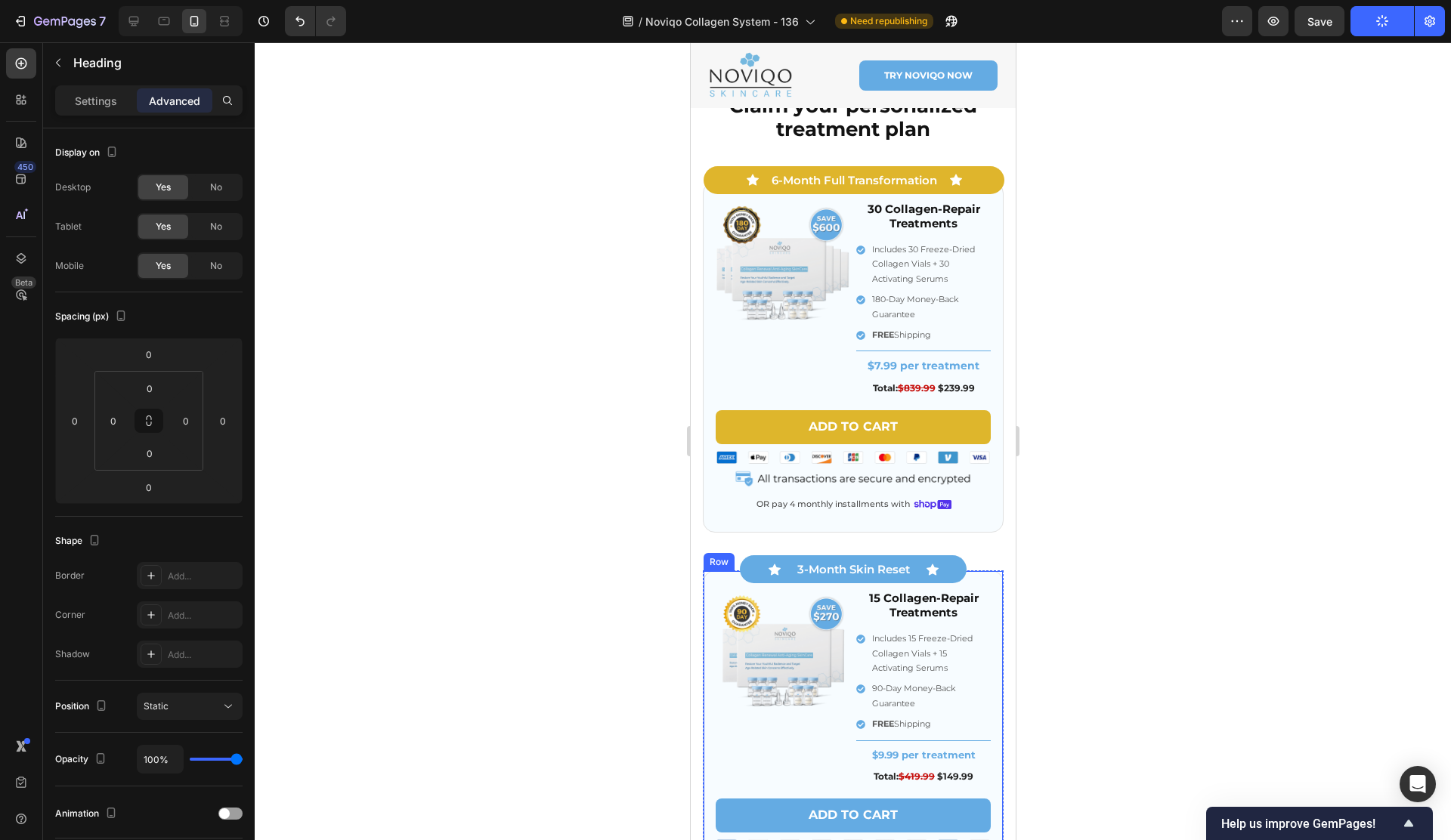
click at [710, 571] on div "Image 15 Collagen-Repair Treatments Heading Includes 15 Freeze-Dried Collagen V…" at bounding box center [852, 745] width 300 height 350
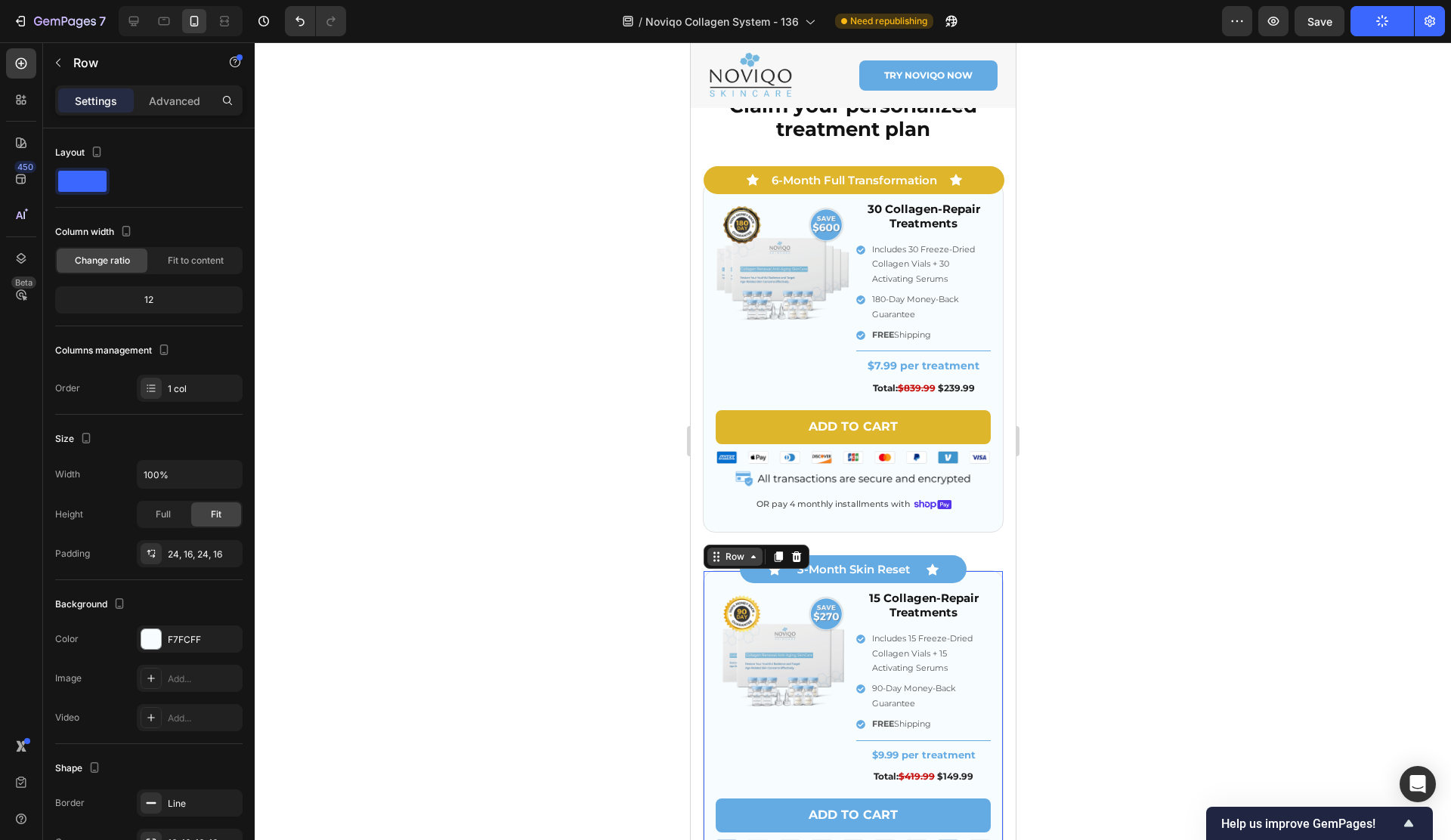
drag, startPoint x: 713, startPoint y: 540, endPoint x: 713, endPoint y: 529, distance: 11.0
click at [713, 559] on icon at bounding box center [714, 560] width 2 height 2
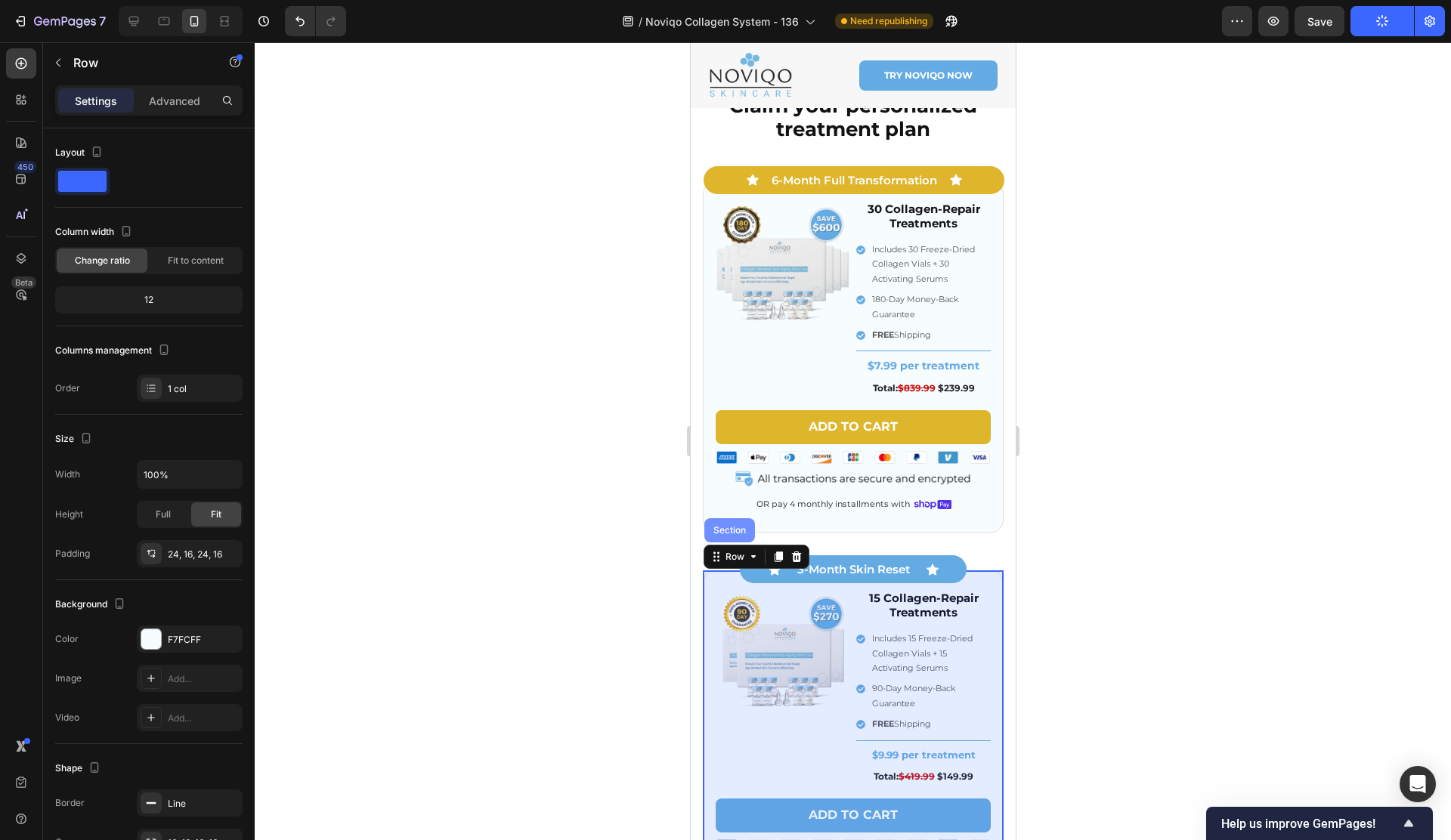
click at [715, 521] on div "Section" at bounding box center [729, 530] width 51 height 25
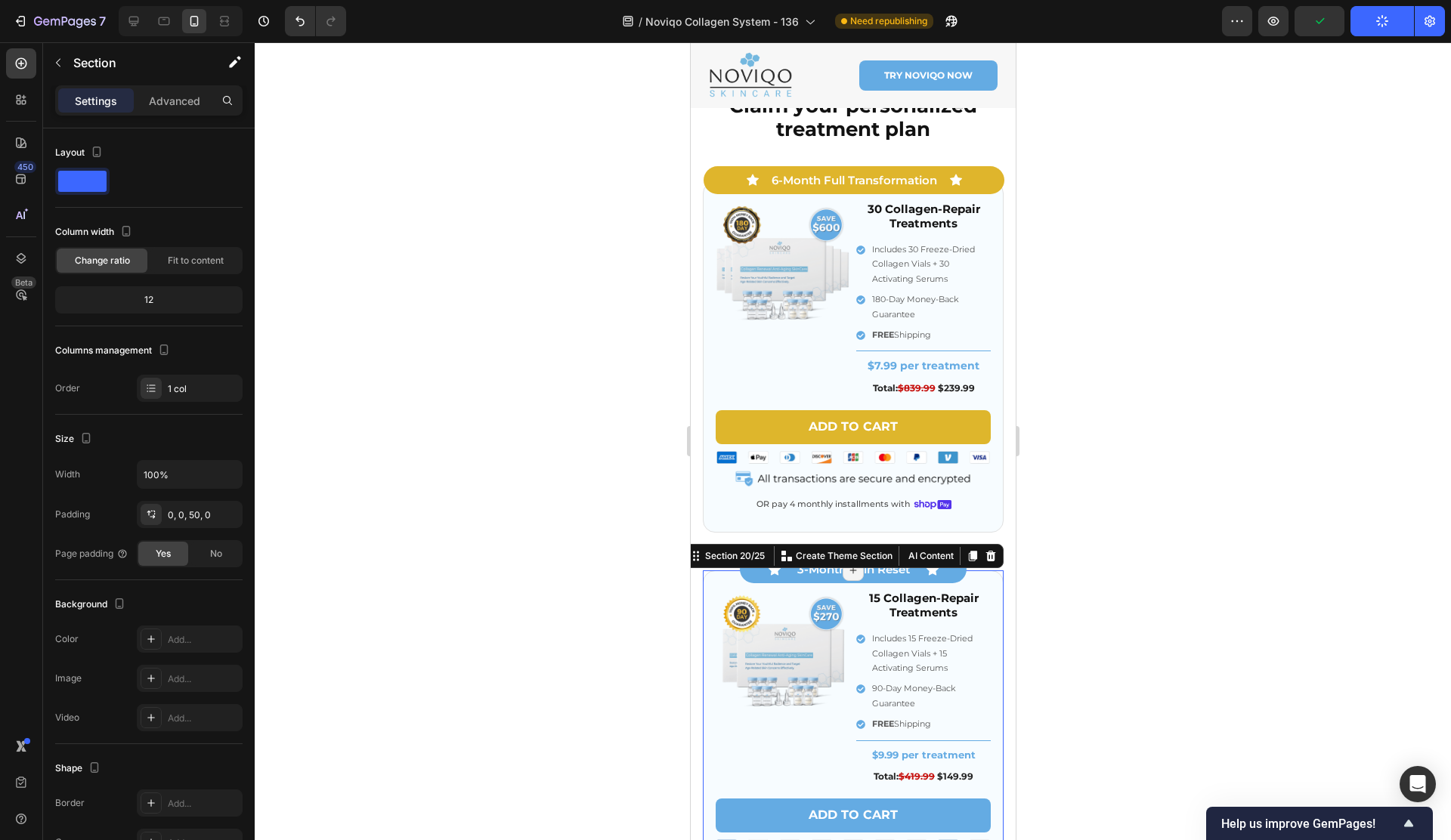
click at [968, 551] on icon at bounding box center [971, 556] width 8 height 11
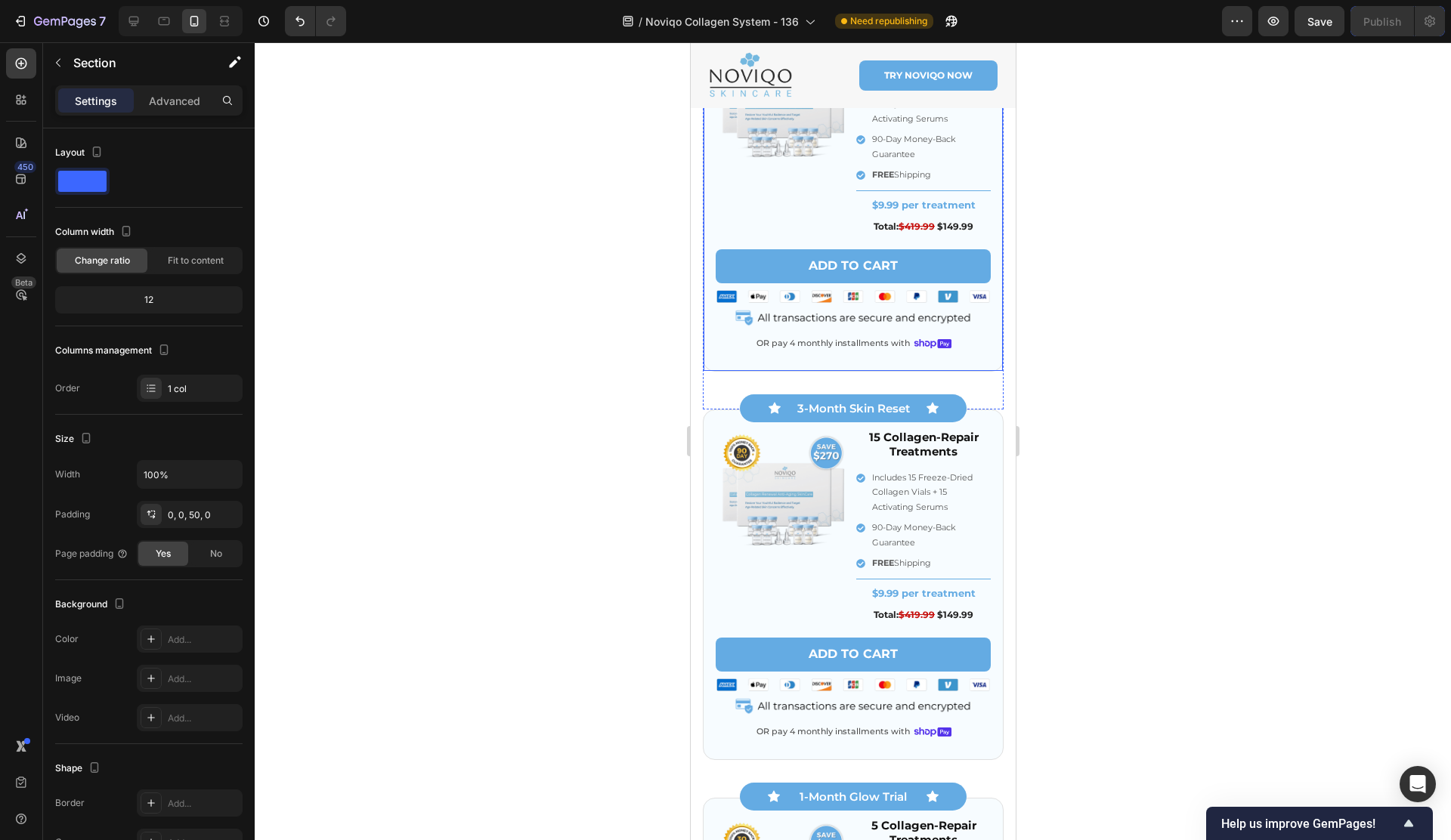
scroll to position [7638, 0]
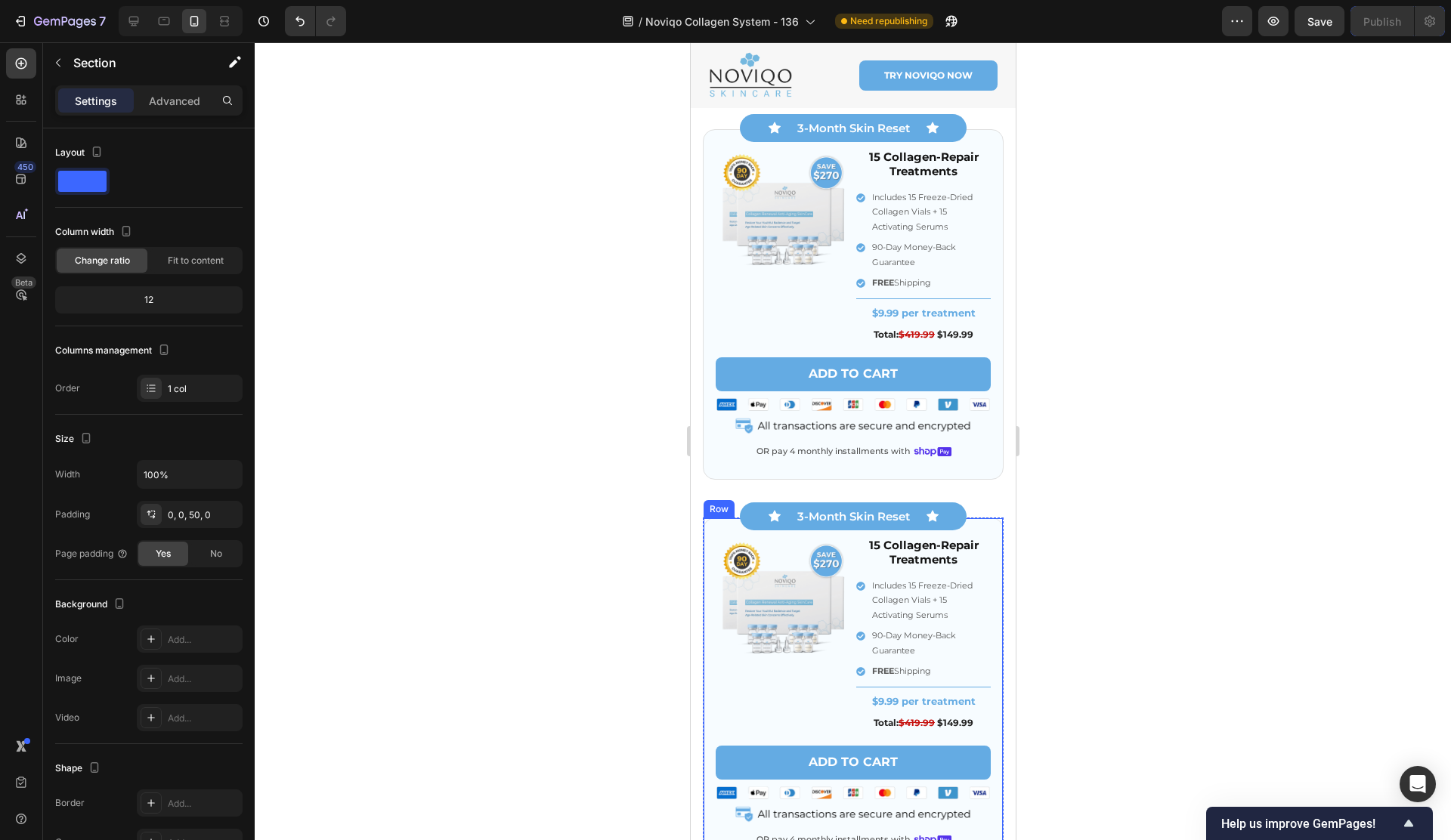
click at [723, 522] on div "Image 15 Collagen-Repair Treatments Heading Includes 15 Freeze-Dried Collagen V…" at bounding box center [852, 693] width 300 height 350
click at [718, 505] on icon at bounding box center [715, 503] width 12 height 12
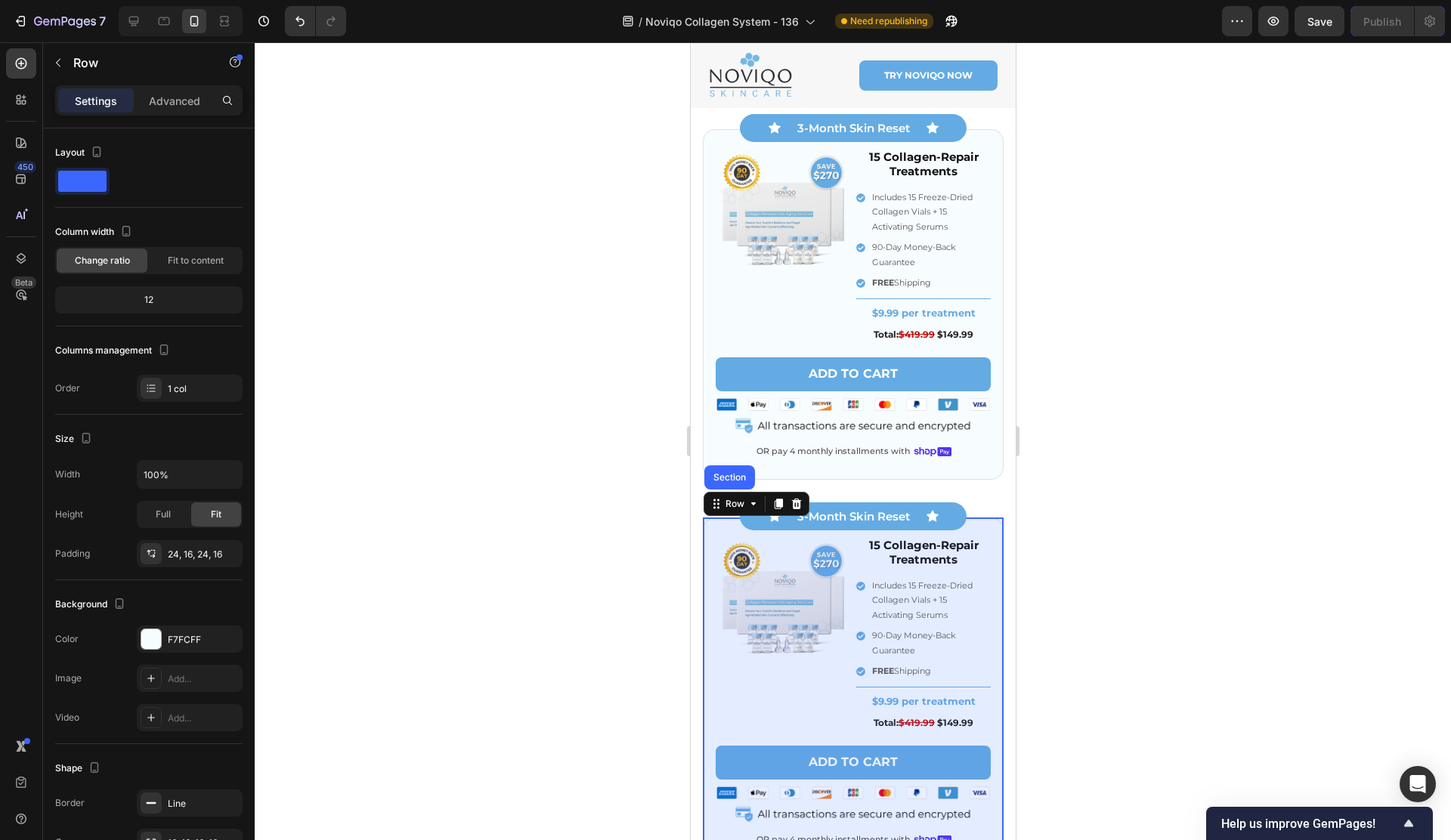
drag, startPoint x: 720, startPoint y: 484, endPoint x: 738, endPoint y: 484, distance: 18.0
click at [719, 484] on div "Section" at bounding box center [729, 477] width 51 height 25
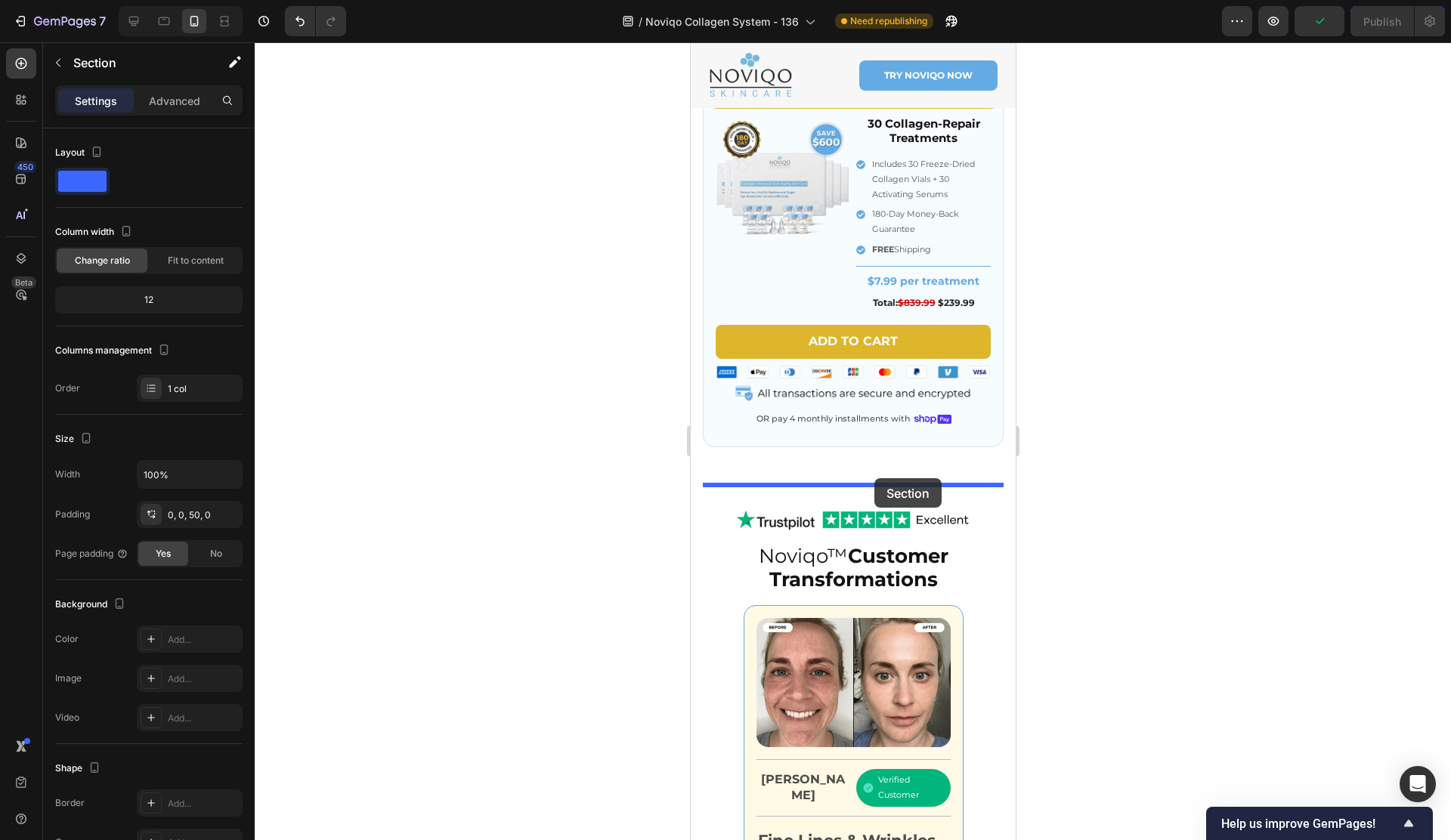
scroll to position [1204, 0]
drag, startPoint x: 723, startPoint y: 502, endPoint x: 829, endPoint y: 449, distance: 118.5
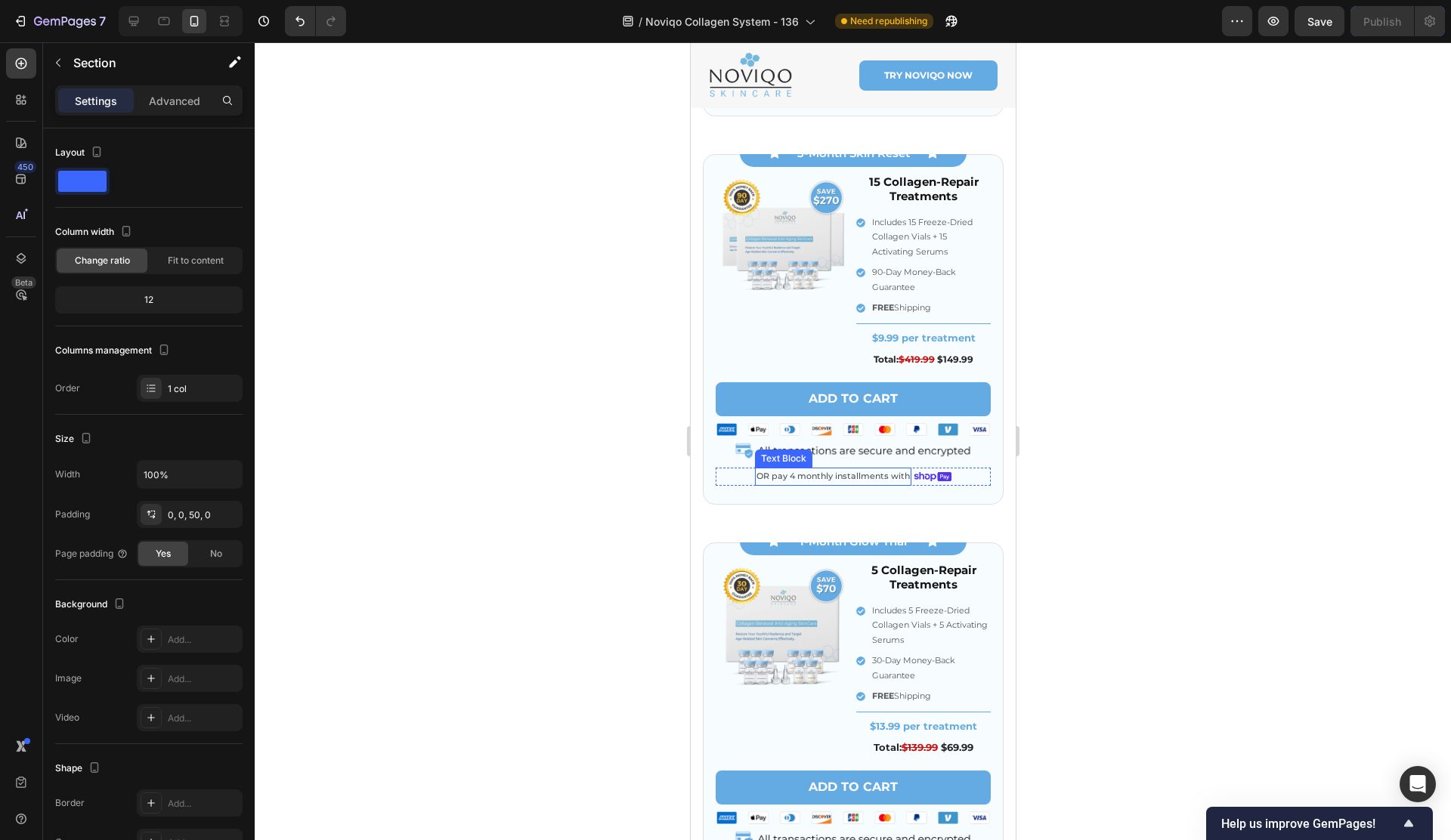
scroll to position [8008, 0]
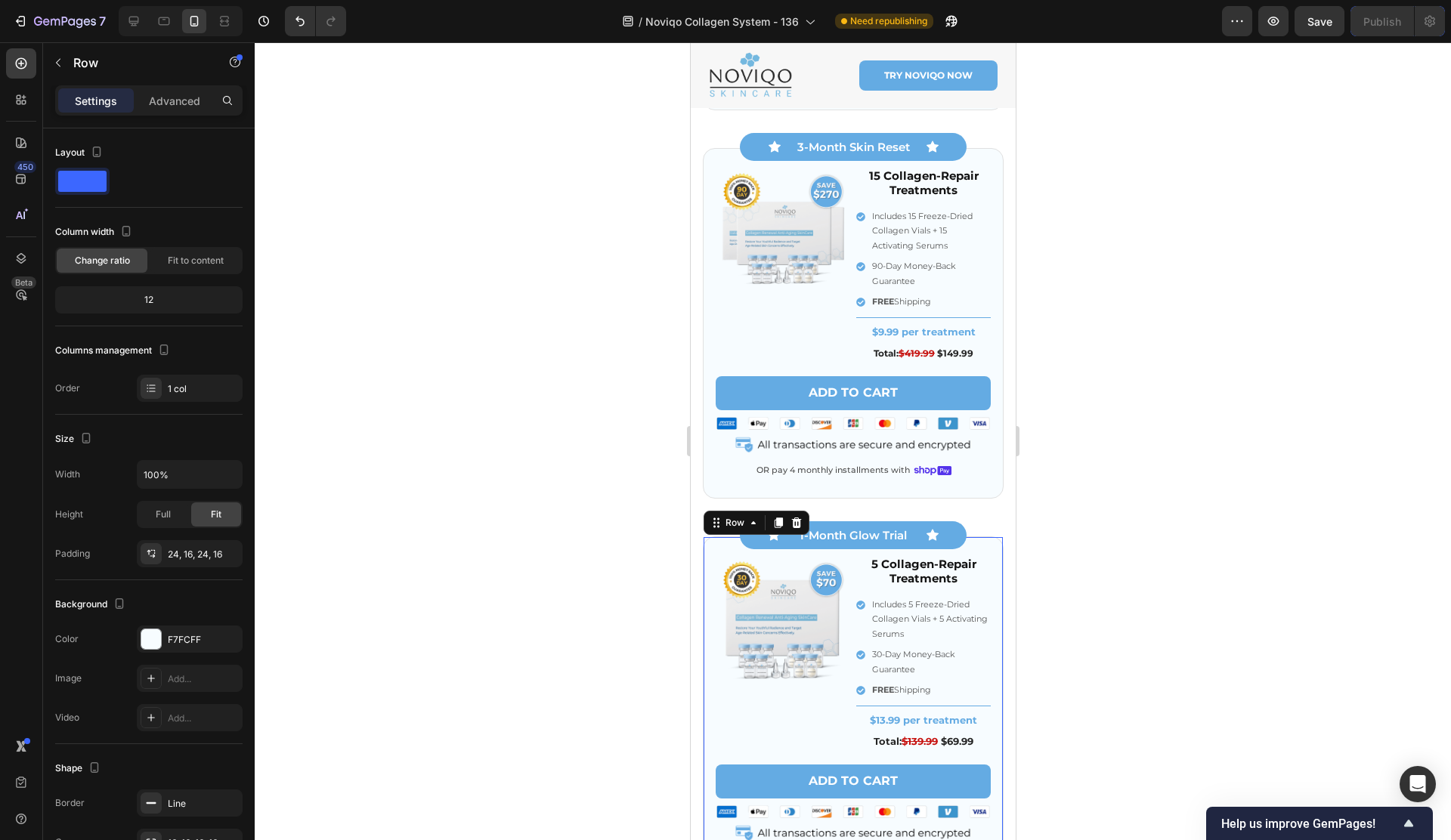
click at [712, 540] on div "Image 5 Collagen-Repair Treatments Heading Includes 5 Freeze-Dried Collagen Via…" at bounding box center [852, 711] width 300 height 350
click at [715, 519] on icon at bounding box center [715, 522] width 12 height 12
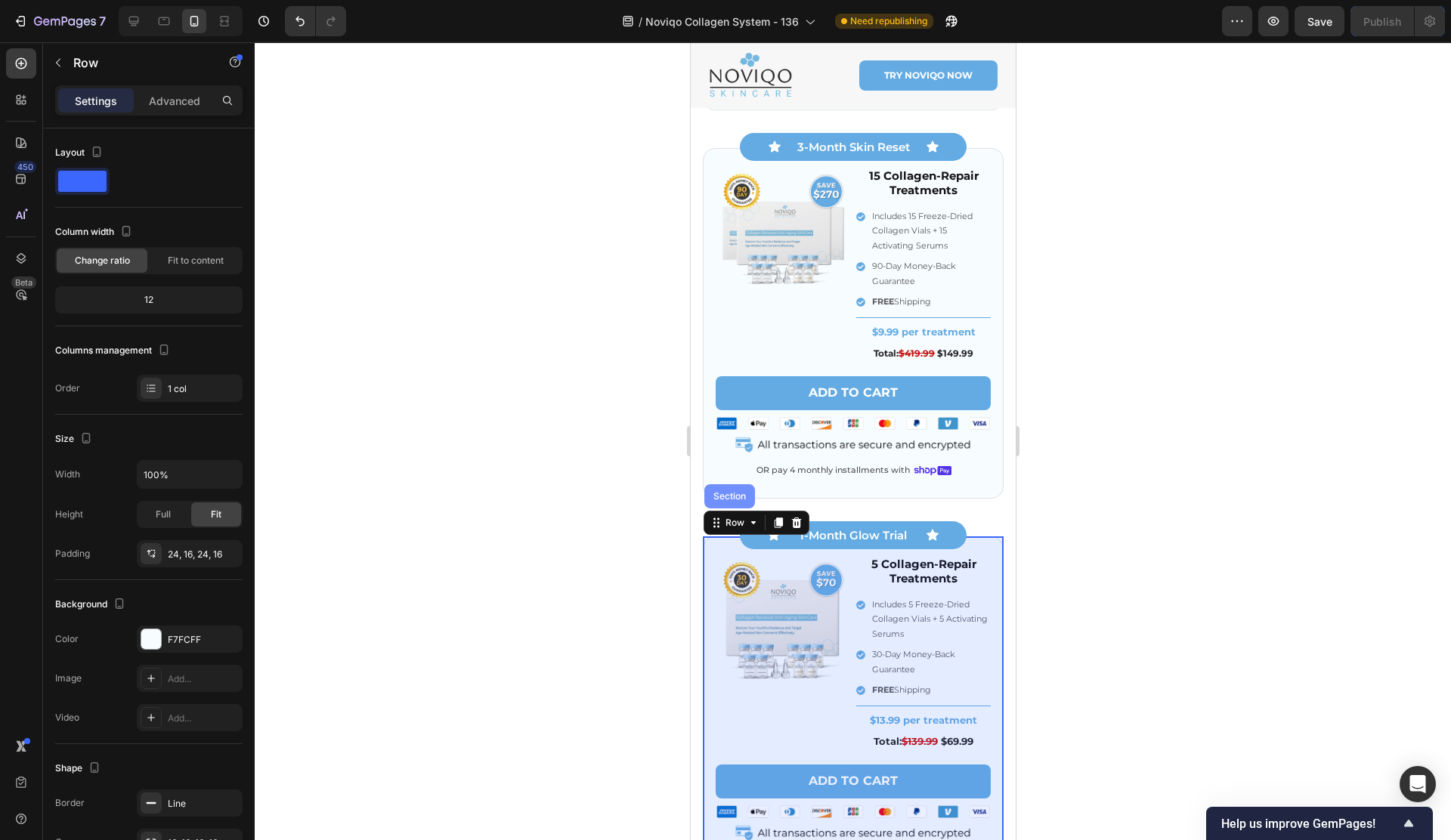
click at [718, 500] on div "Section" at bounding box center [728, 496] width 38 height 9
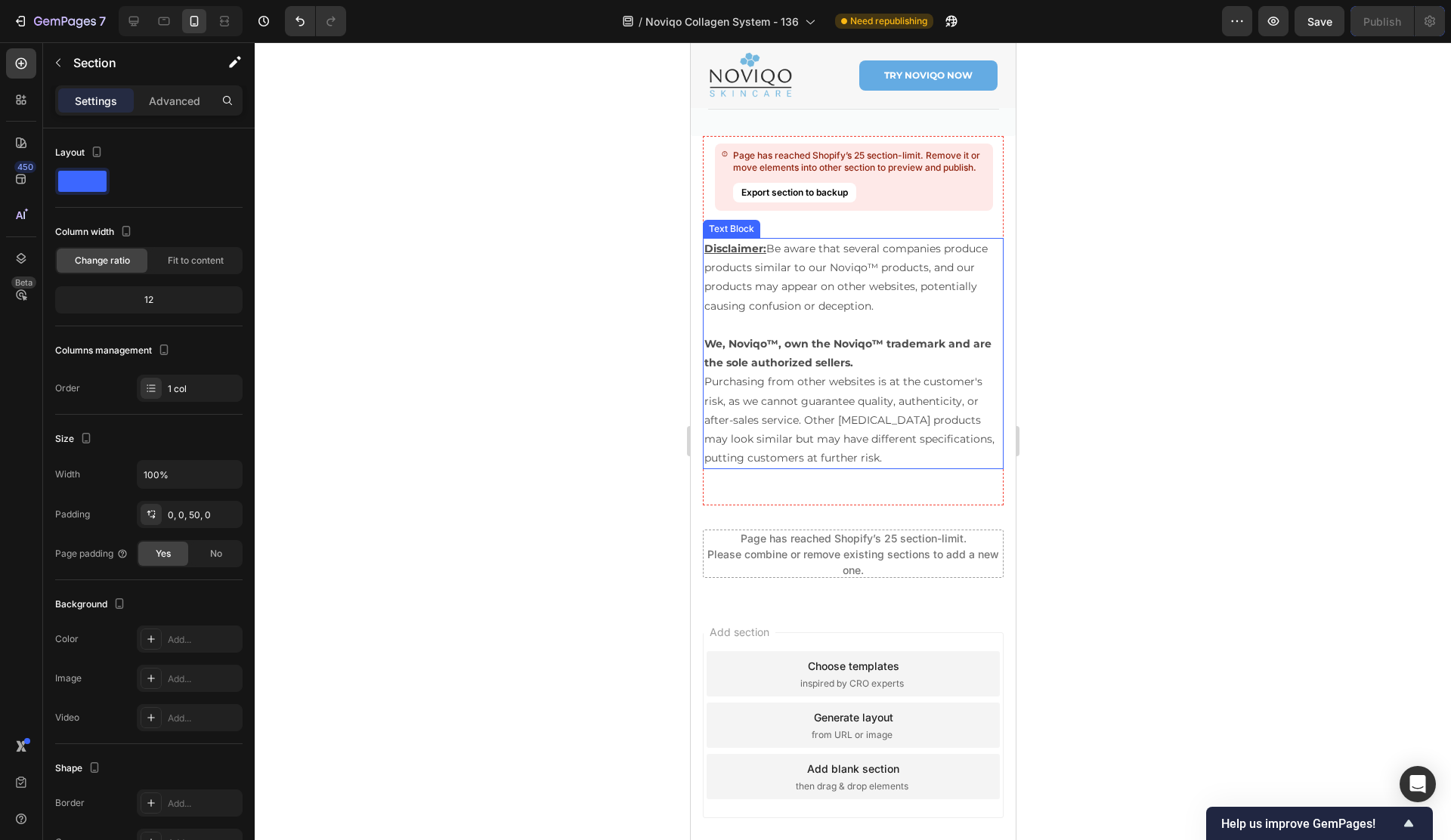
scroll to position [9624, 0]
drag, startPoint x: 137, startPoint y: 25, endPoint x: 213, endPoint y: 35, distance: 76.7
click at [137, 25] on icon at bounding box center [134, 21] width 15 height 15
type input "1200"
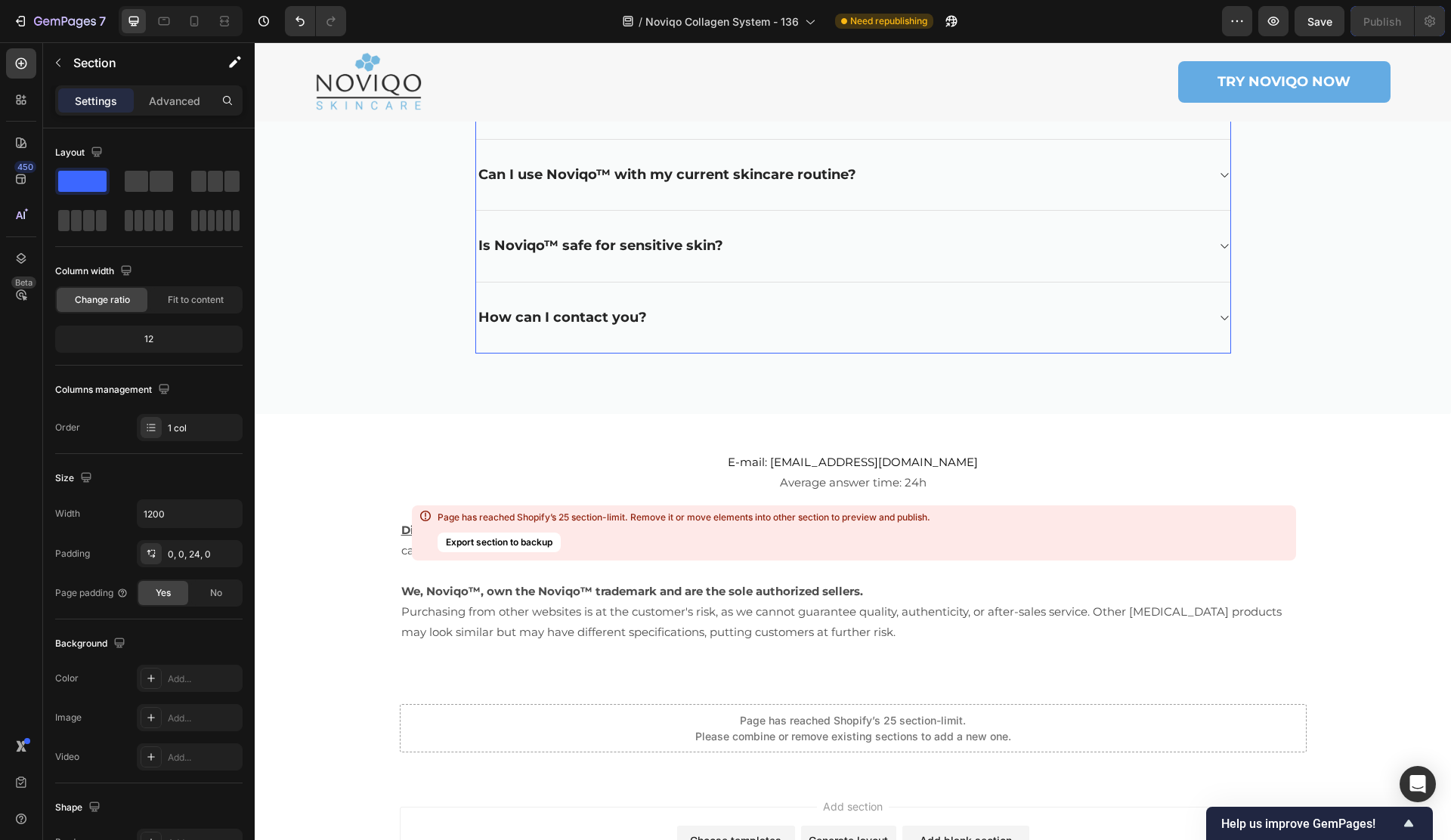
scroll to position [9019, 0]
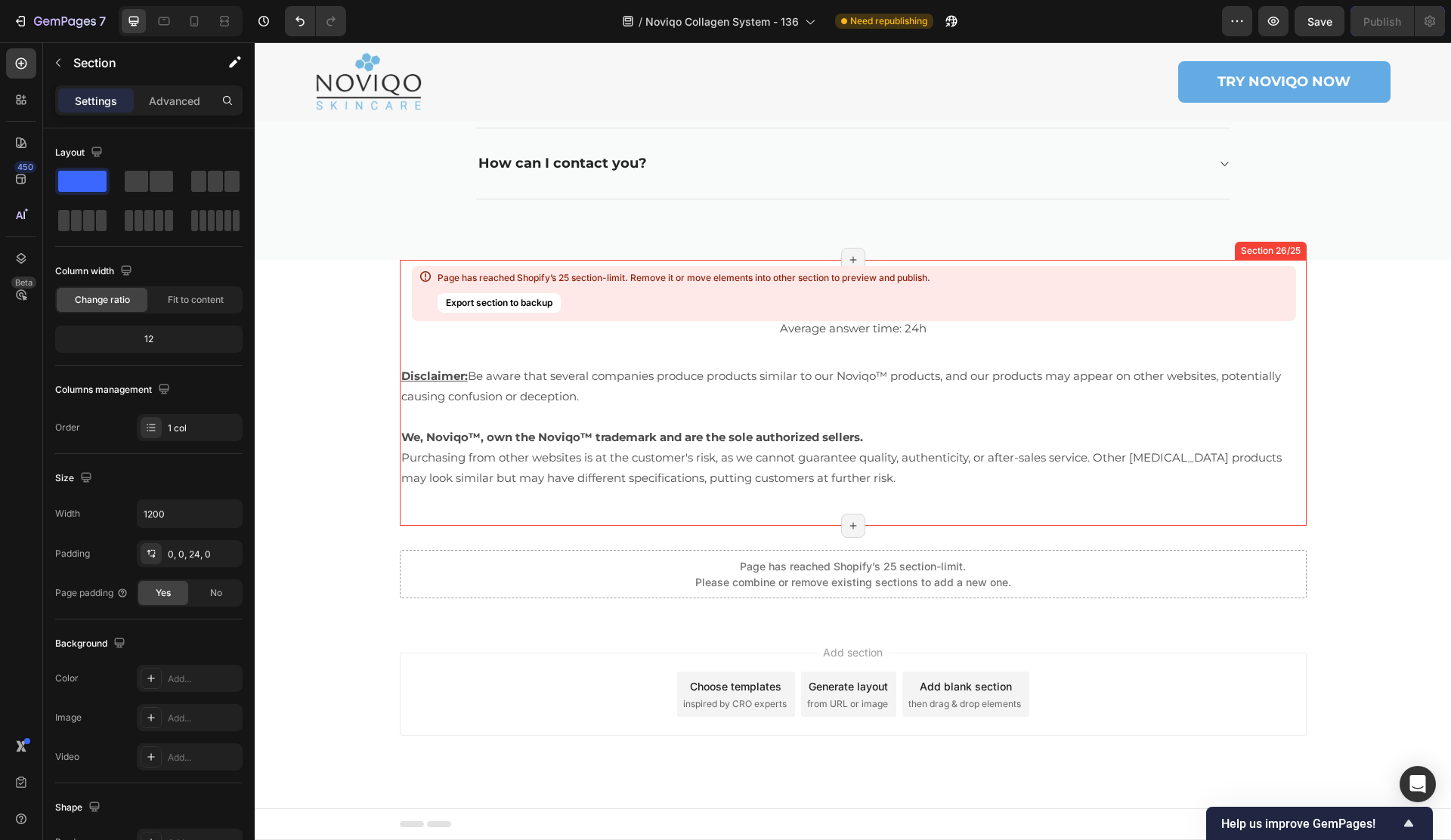
click at [574, 353] on div "E-mail: info@try-noviqo.com Average answer time: 24h Text Block Disclaimer: Be …" at bounding box center [853, 392] width 907 height 218
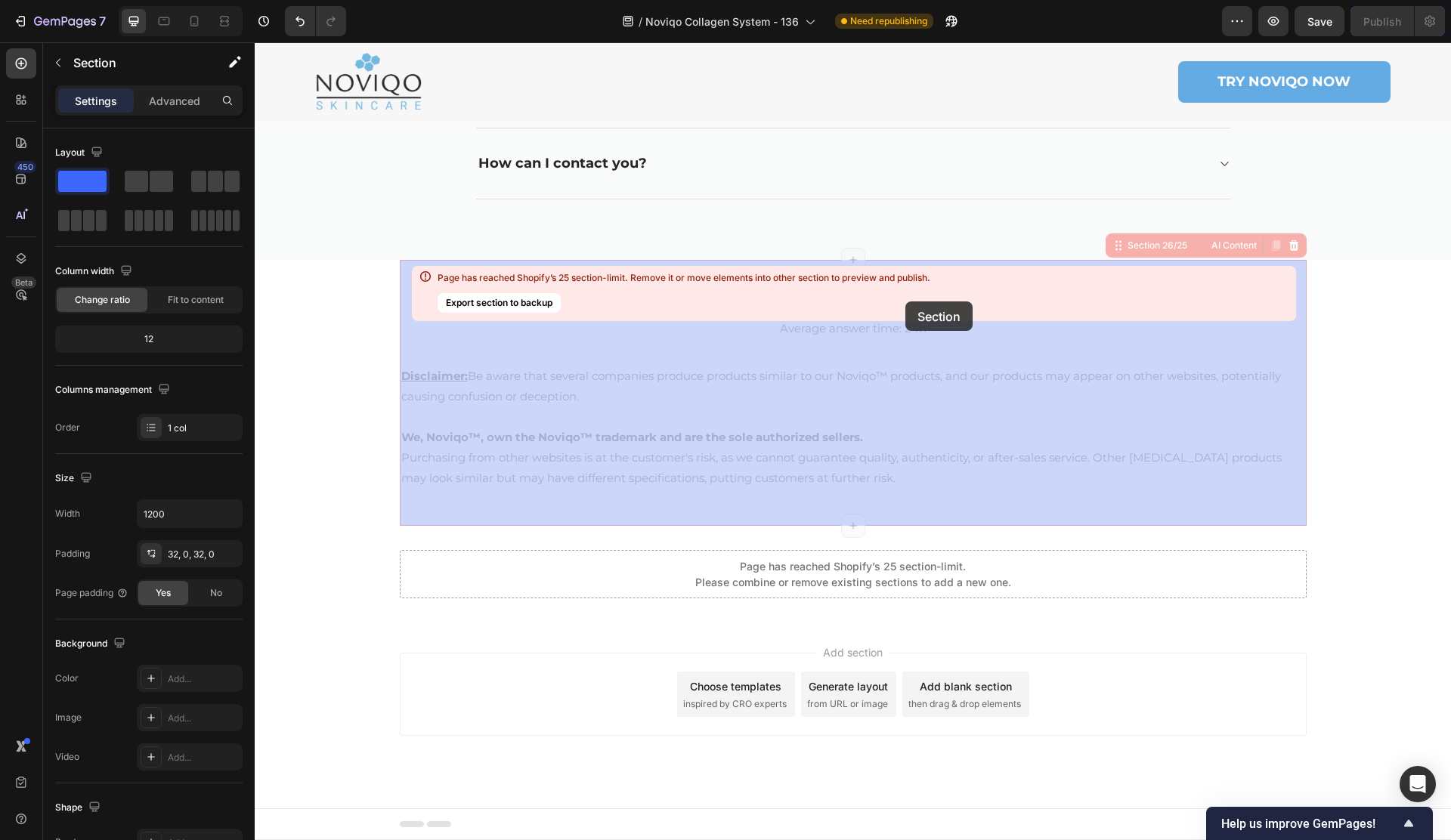
drag, startPoint x: 1142, startPoint y: 248, endPoint x: 894, endPoint y: 329, distance: 260.9
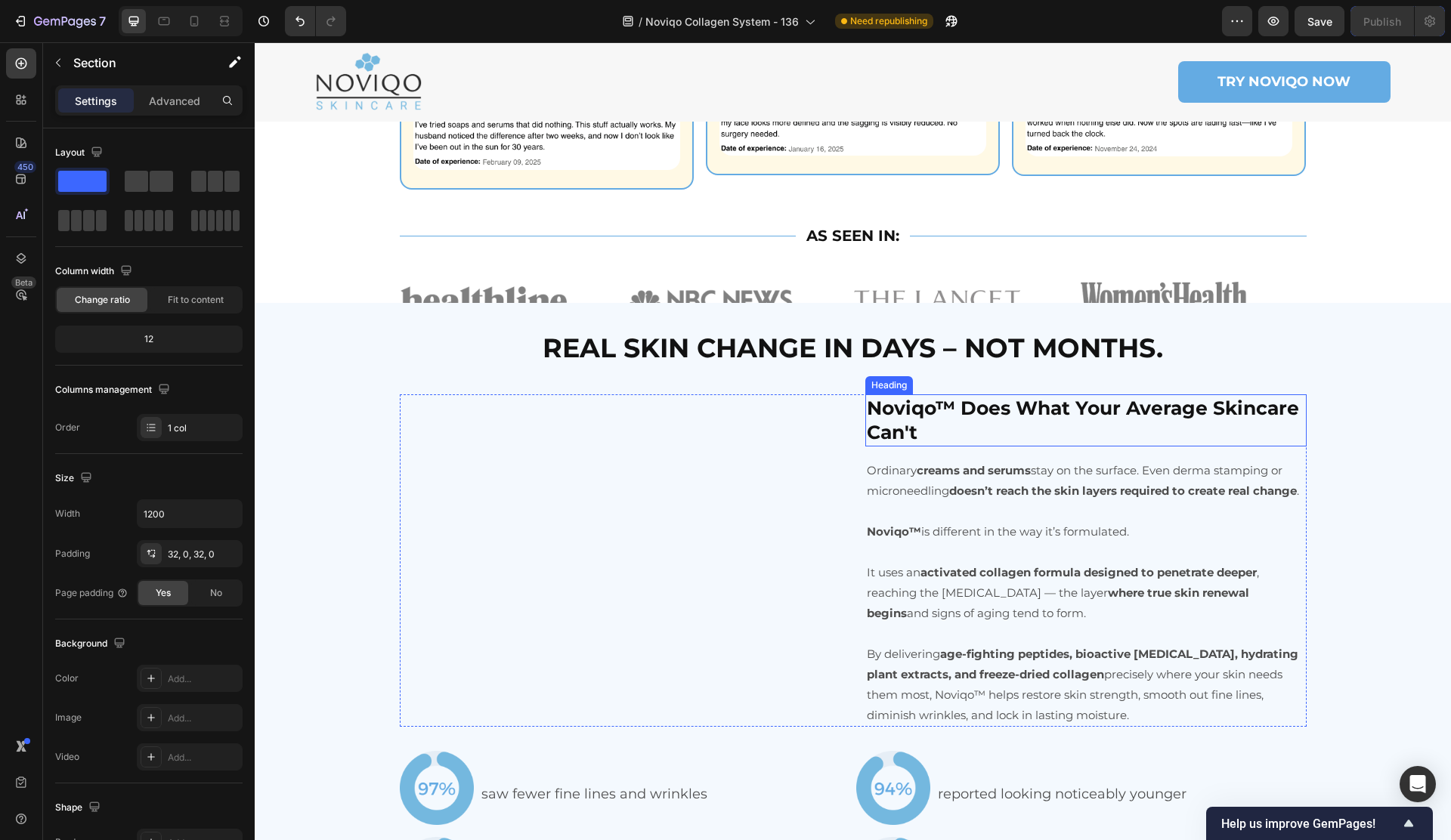
scroll to position [2612, 0]
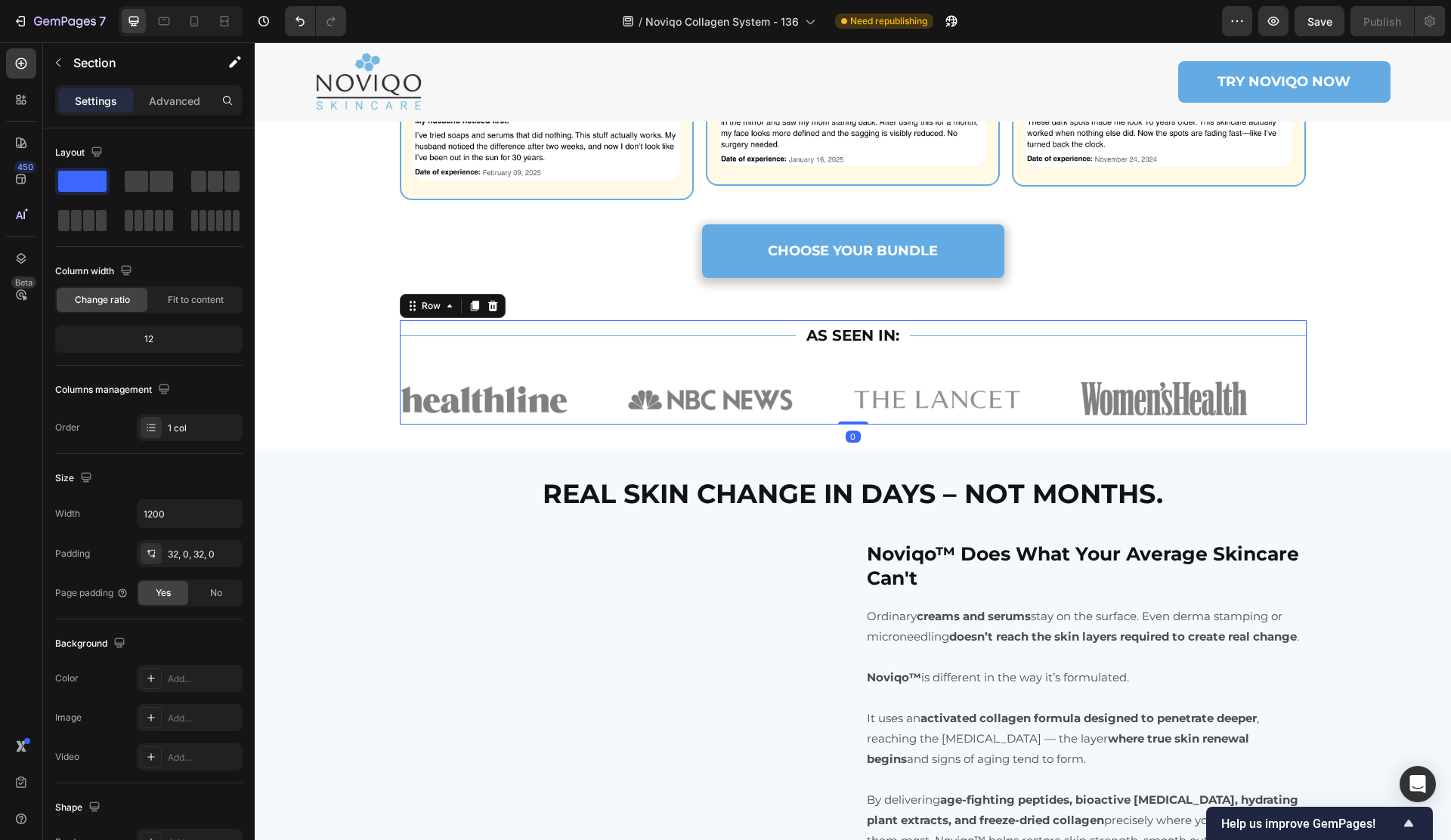
click at [516, 390] on div "Title Line AS SEEN IN: Text Block Title Line Row Image Image Image Image Image …" at bounding box center [853, 372] width 907 height 105
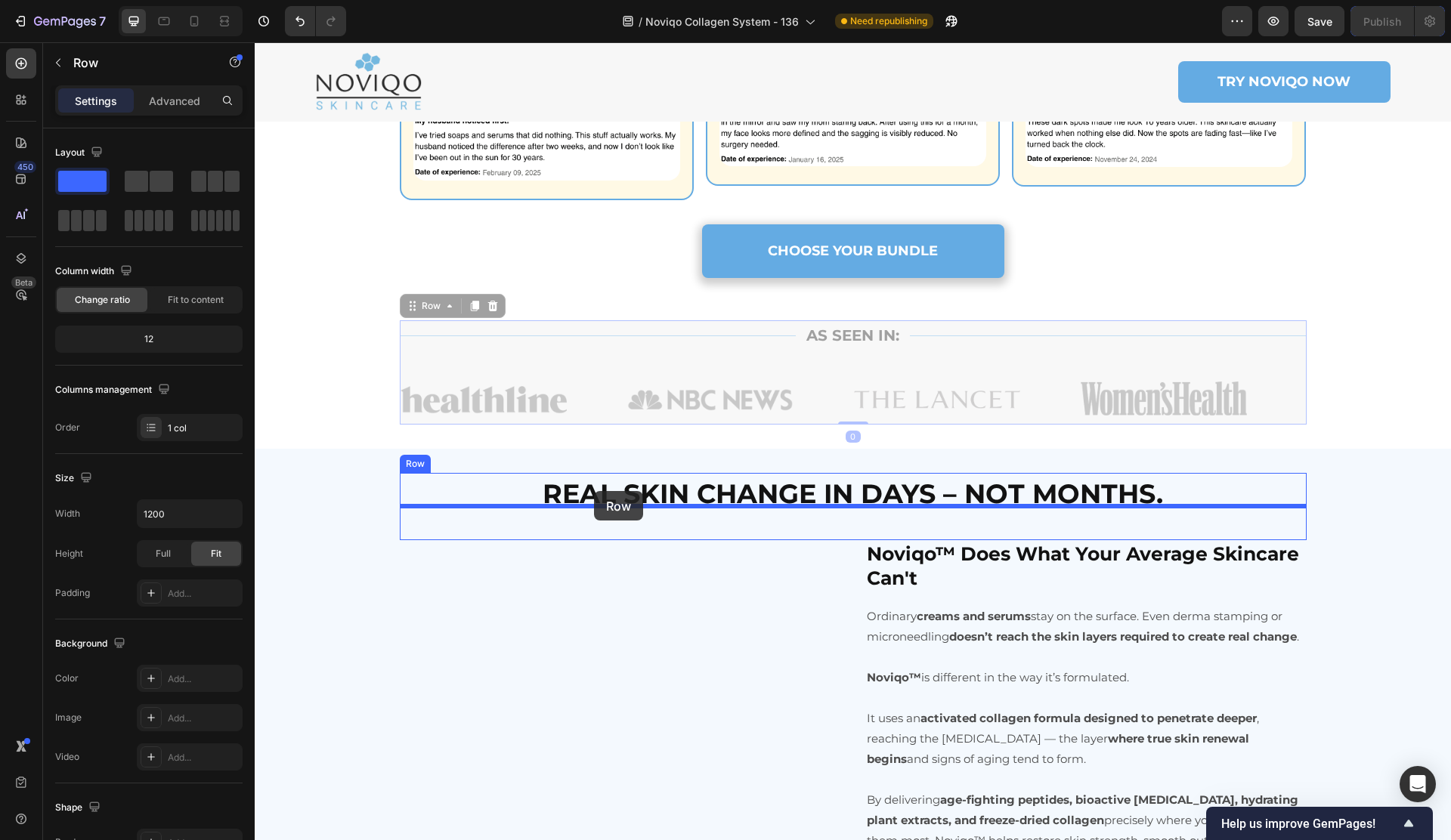
drag, startPoint x: 523, startPoint y: 384, endPoint x: 594, endPoint y: 491, distance: 128.4
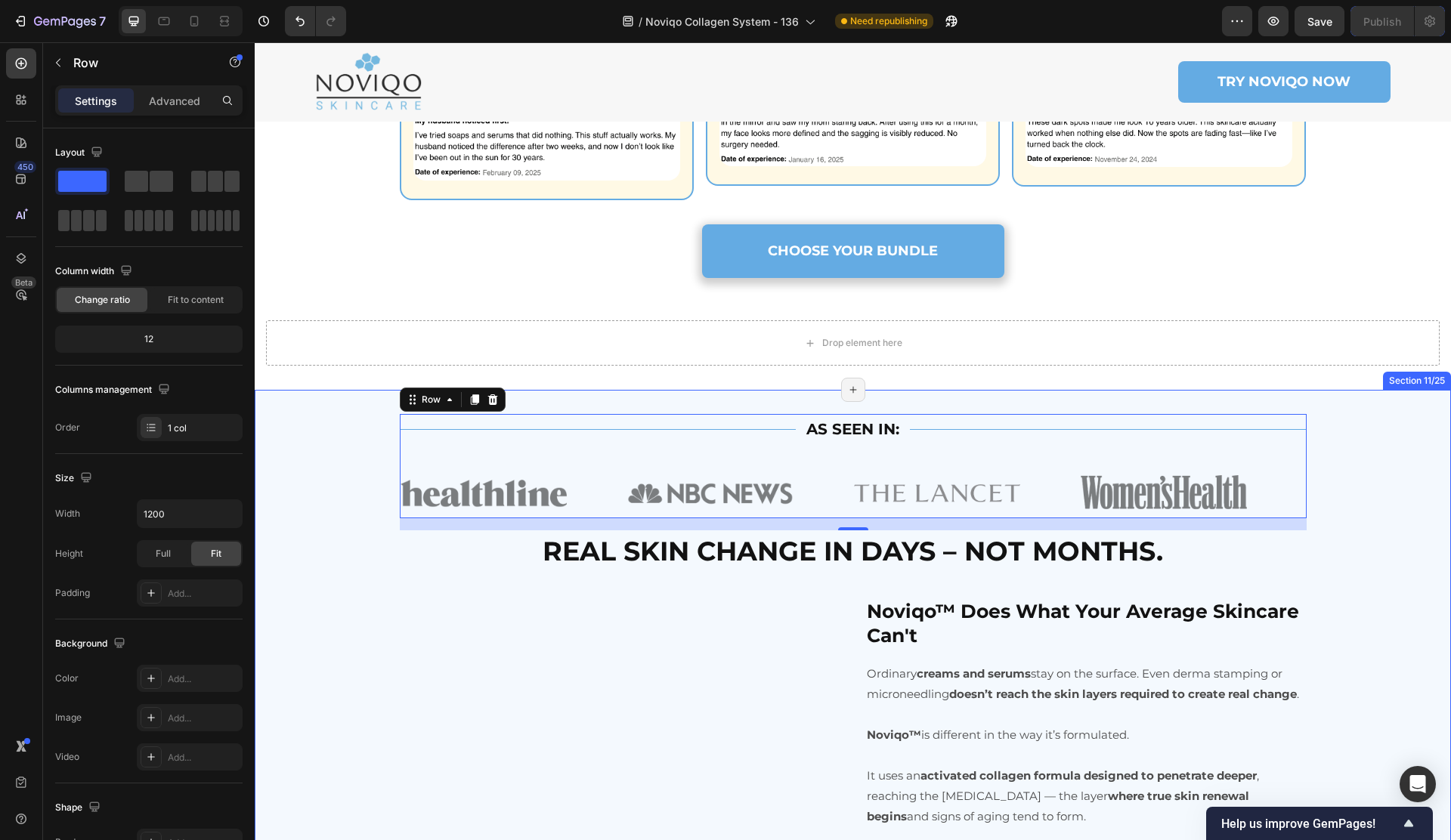
click at [758, 441] on div "Title Line AS SEEN IN: Text Block Title Line Row Image Image Image Image Image …" at bounding box center [853, 812] width 1196 height 845
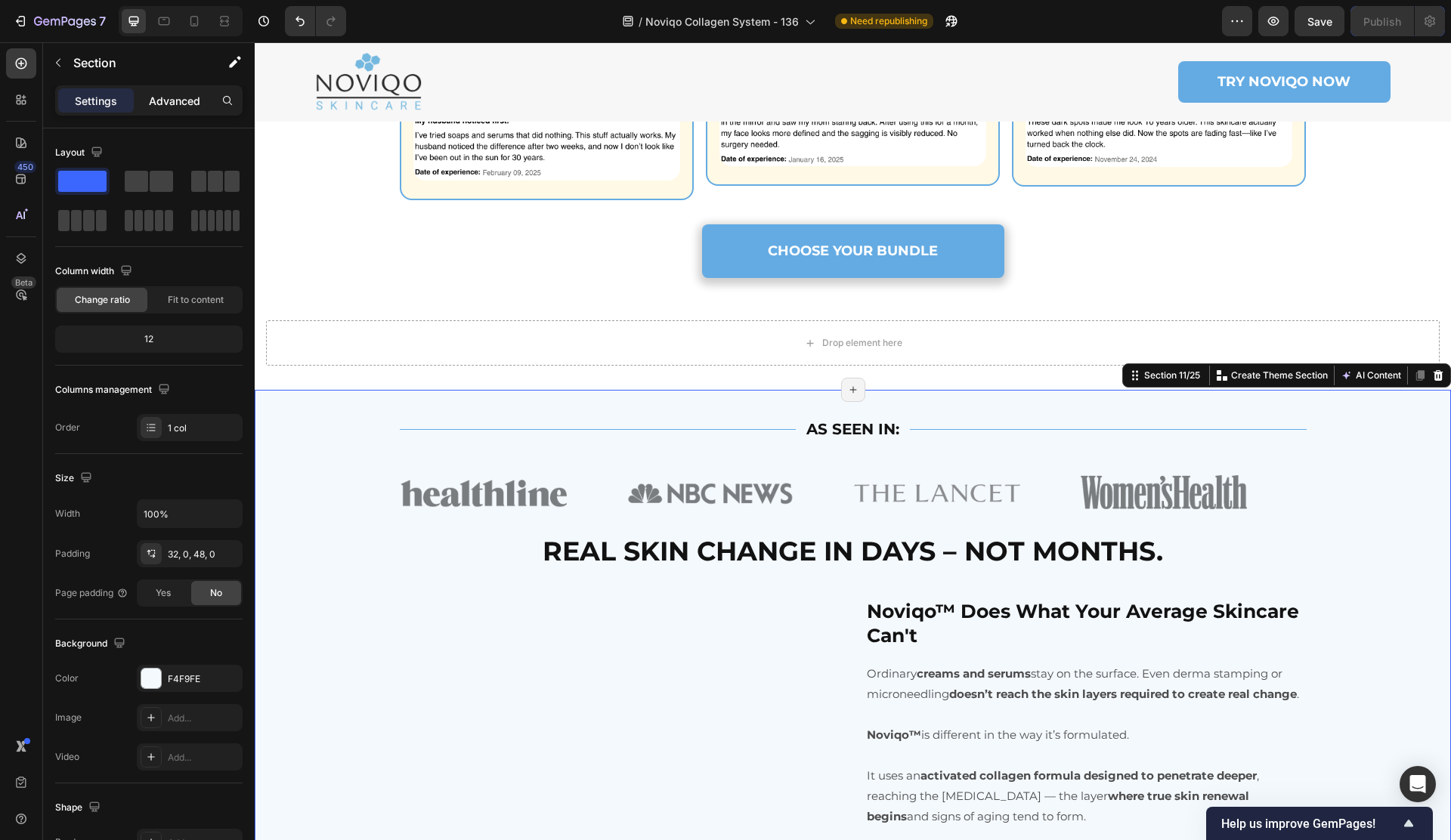
click at [180, 105] on p "Advanced" at bounding box center [175, 100] width 51 height 15
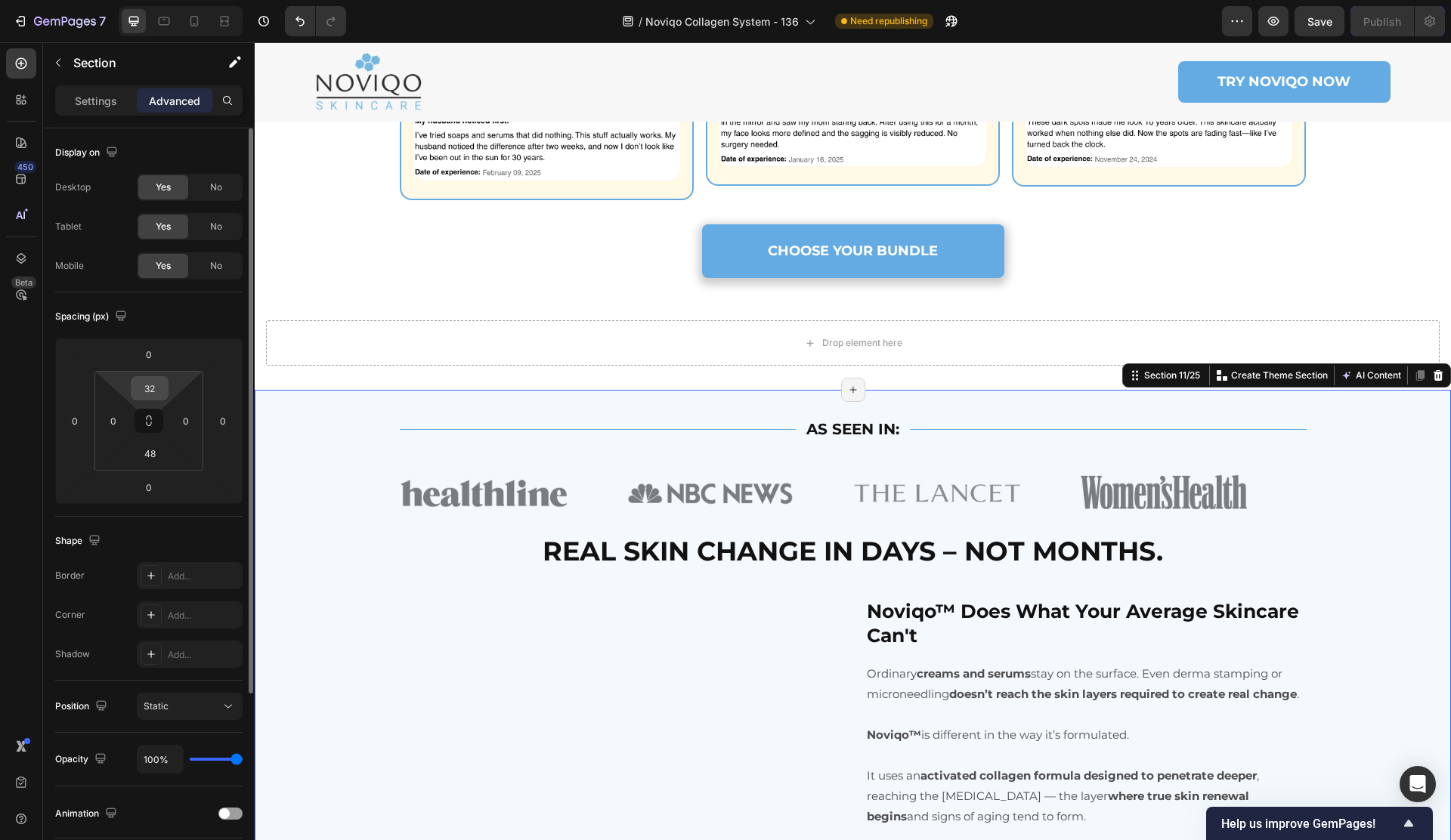
click at [162, 390] on input "32" at bounding box center [149, 388] width 30 height 23
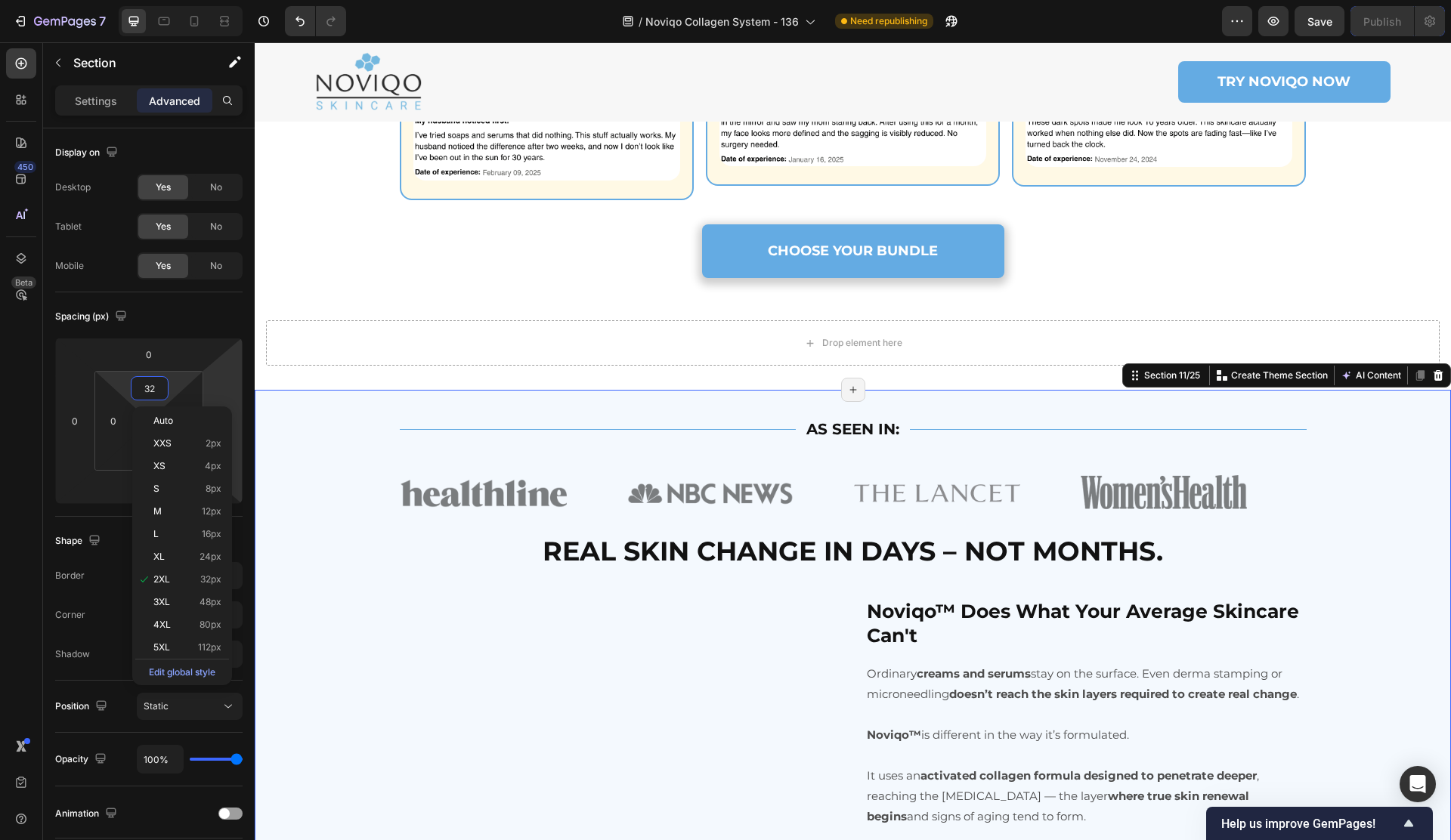
type input "0"
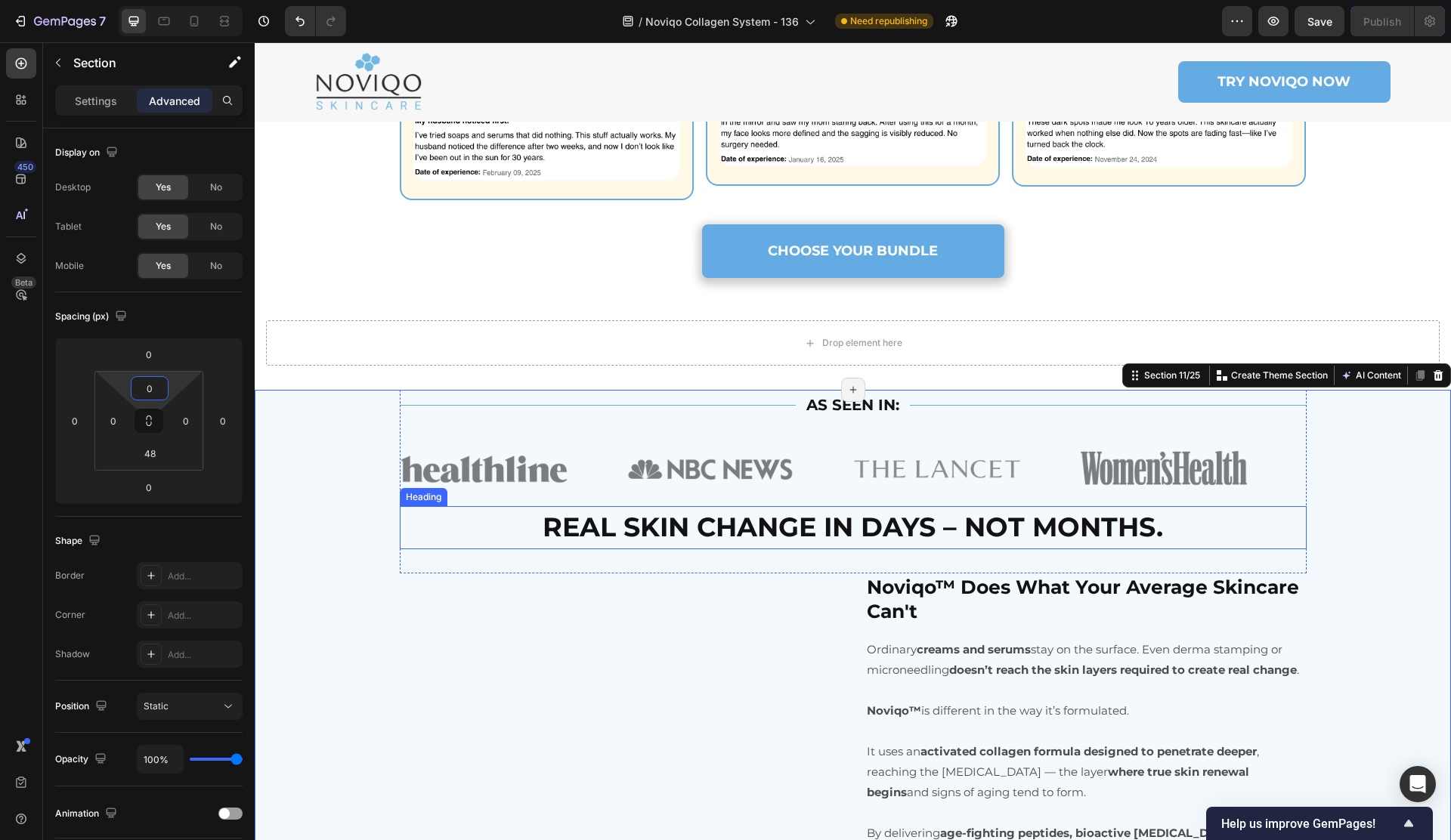
click at [620, 543] on strong "REAL SKIN CHANGE IN DAYS – NOT MONTHS." at bounding box center [852, 527] width 620 height 33
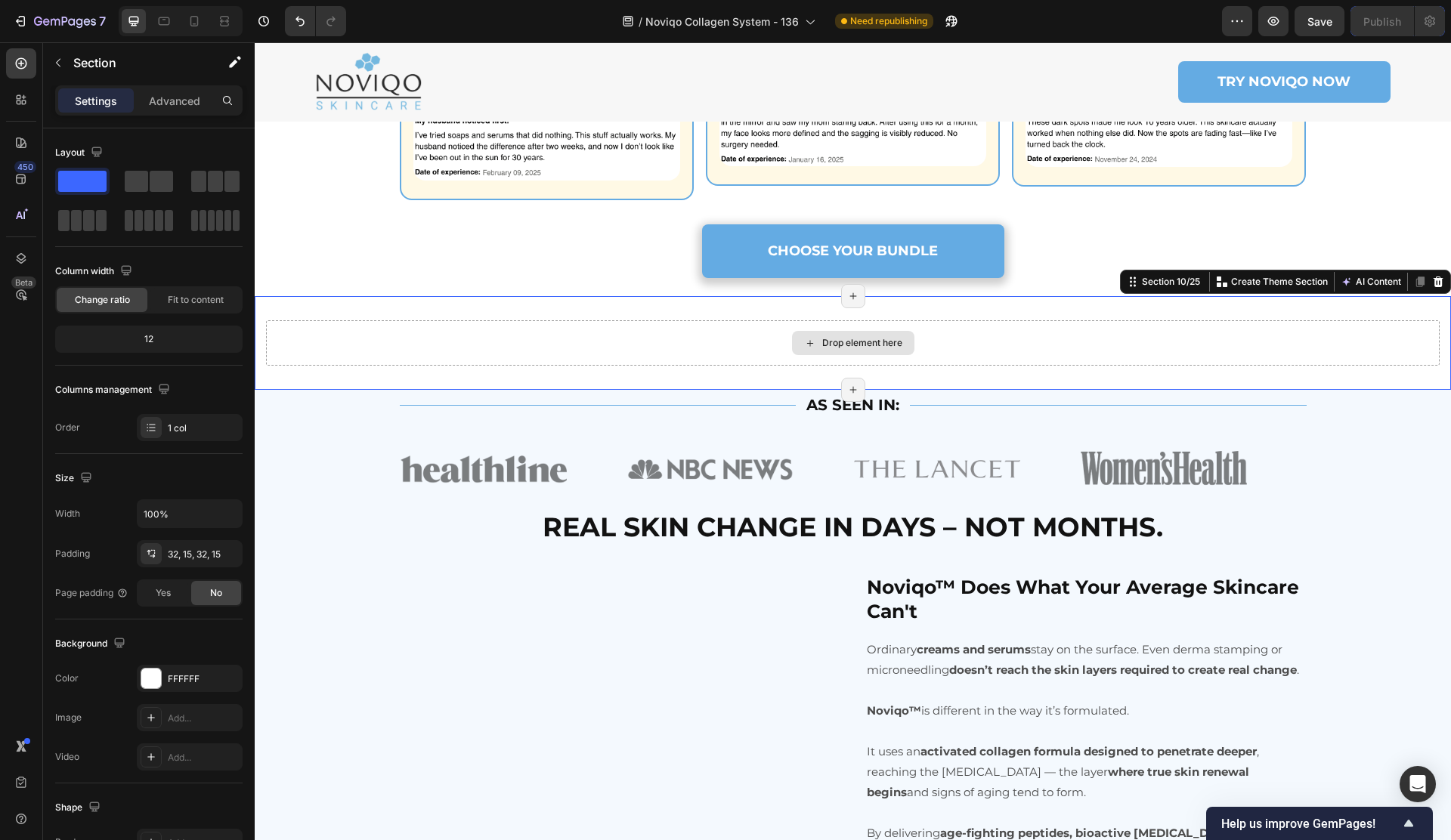
click at [645, 366] on div "Drop element here" at bounding box center [852, 343] width 1173 height 46
click at [1438, 288] on icon at bounding box center [1437, 281] width 12 height 12
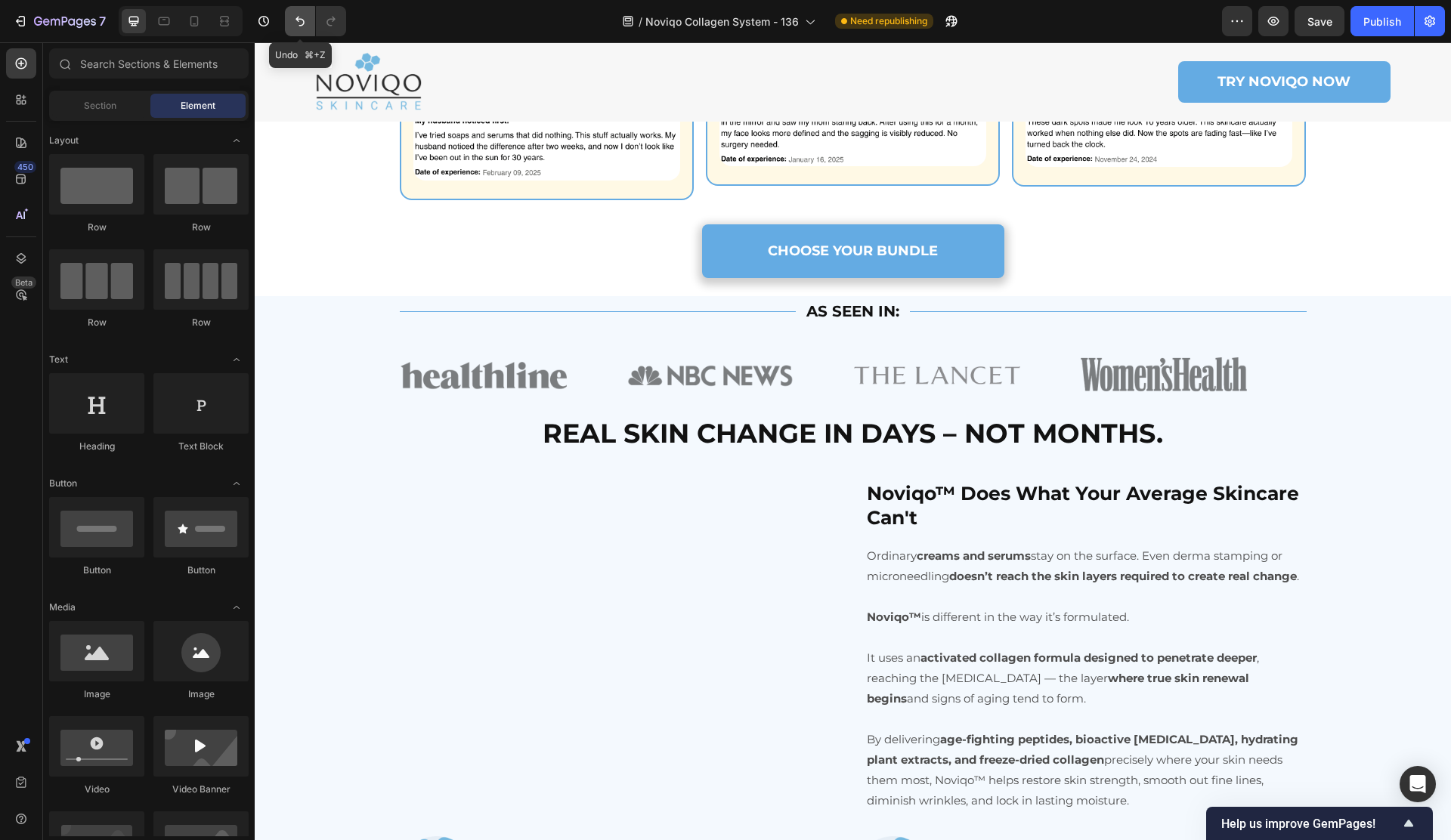
click at [303, 25] on icon "Undo/Redo" at bounding box center [299, 21] width 15 height 15
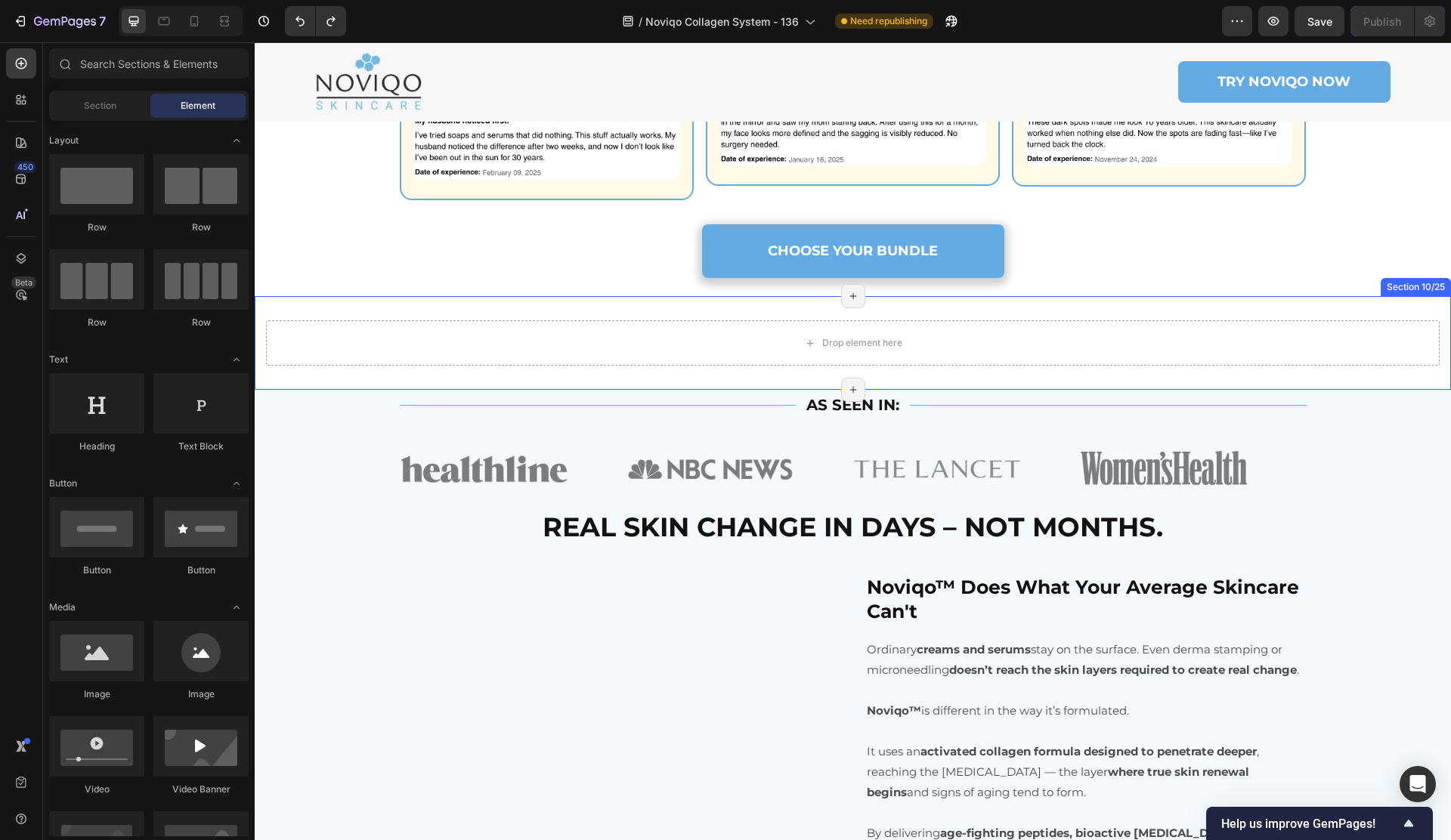
click at [460, 343] on div "Drop element here Section 10/25 Page has reached Shopify’s 25 section-limit Pag…" at bounding box center [853, 342] width 1196 height 94
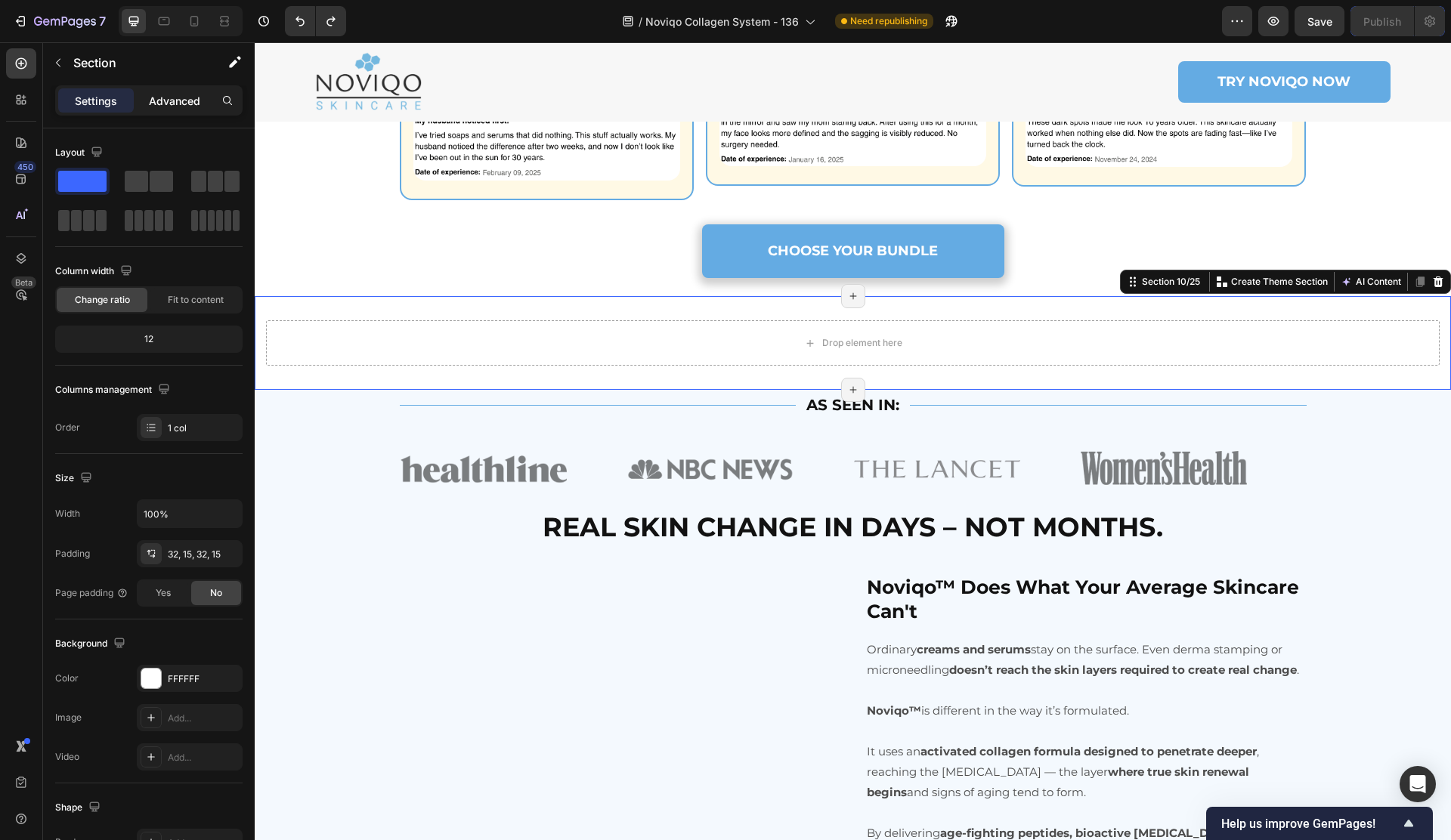
click at [177, 93] on p "Advanced" at bounding box center [175, 100] width 51 height 15
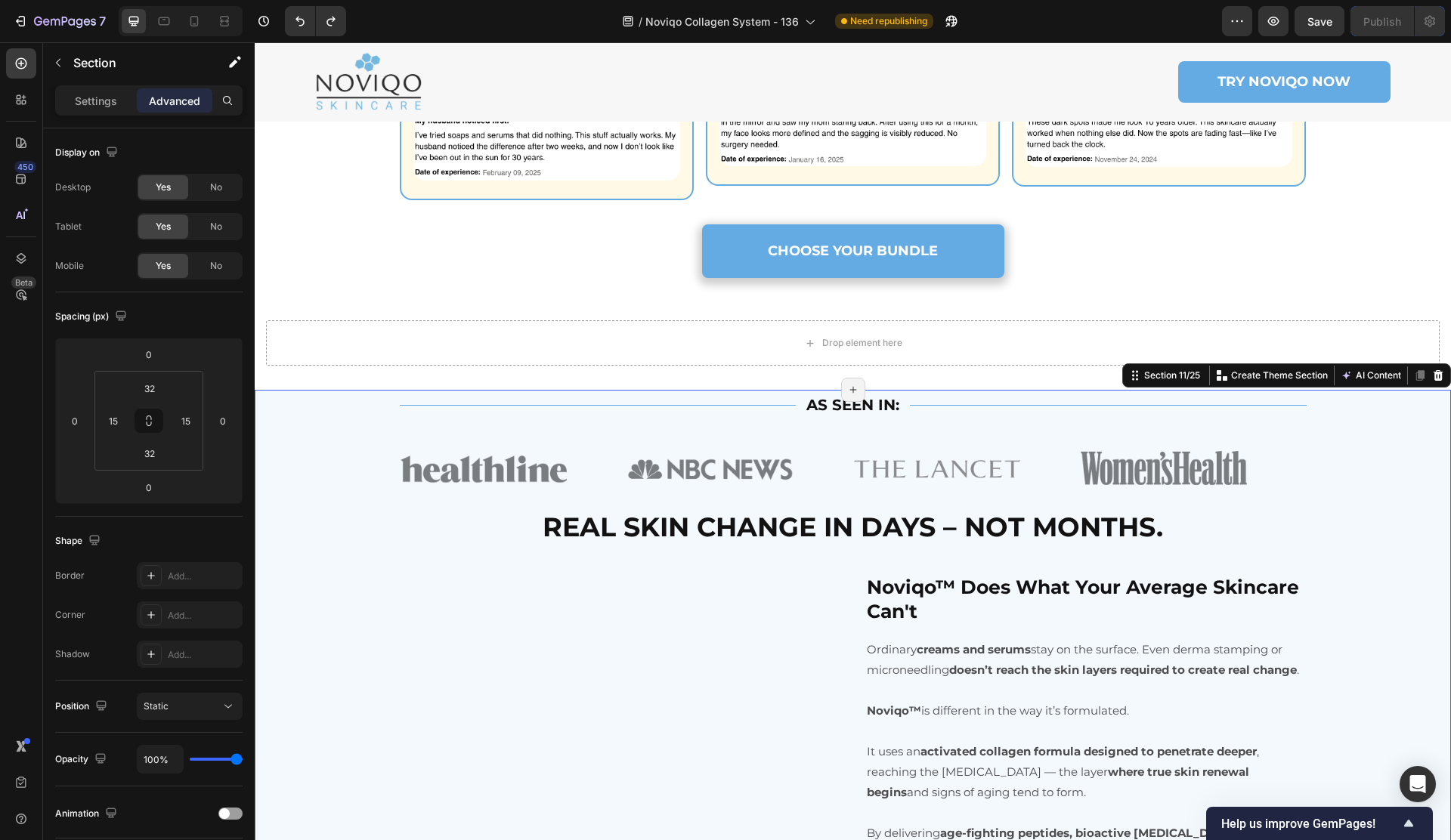
click at [336, 464] on div "Title Line AS SEEN IN: Text Block Title Line Row Image Image Image Image Image …" at bounding box center [853, 782] width 1196 height 784
click at [160, 357] on input "0" at bounding box center [148, 354] width 30 height 23
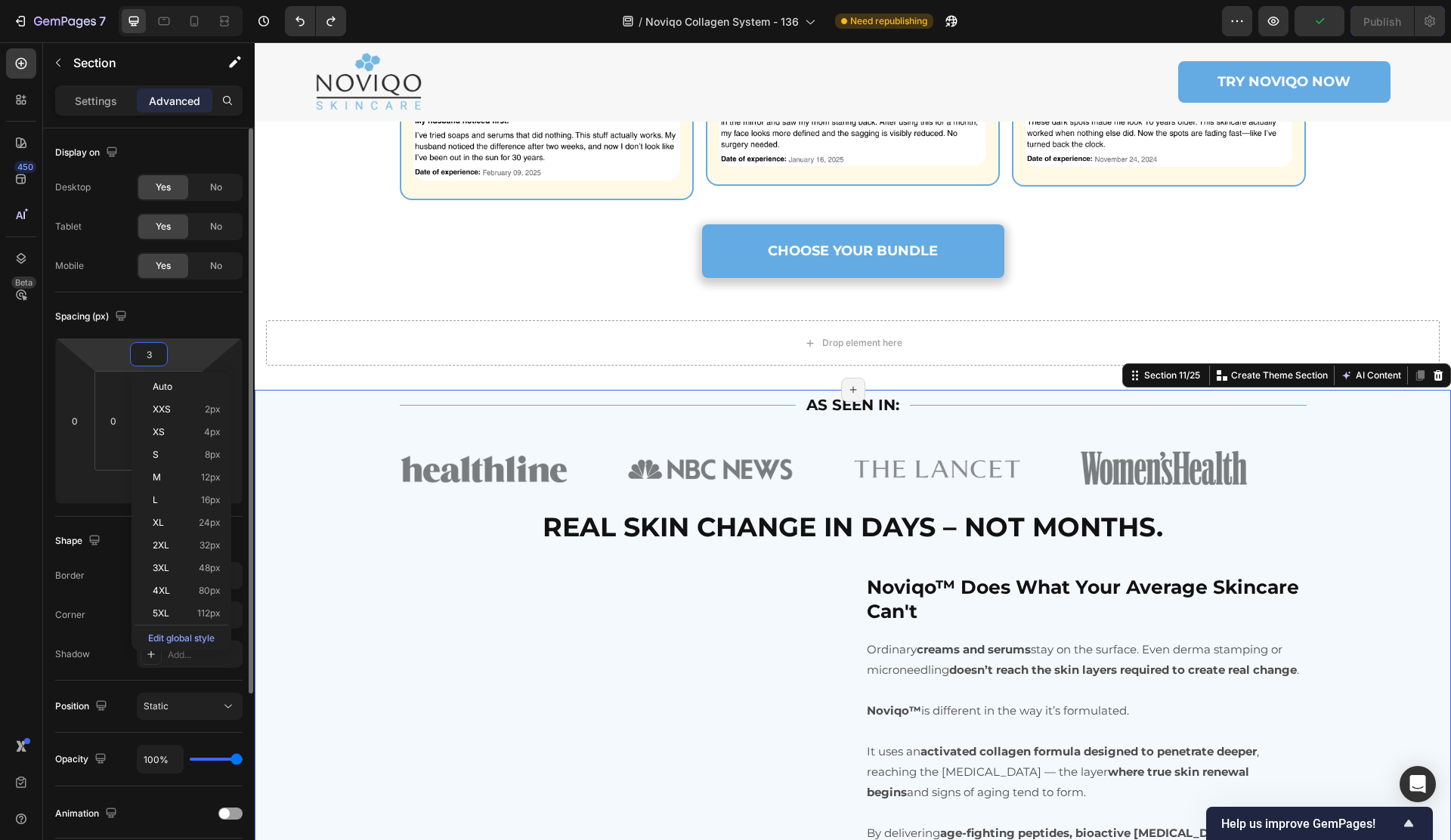
type input "32"
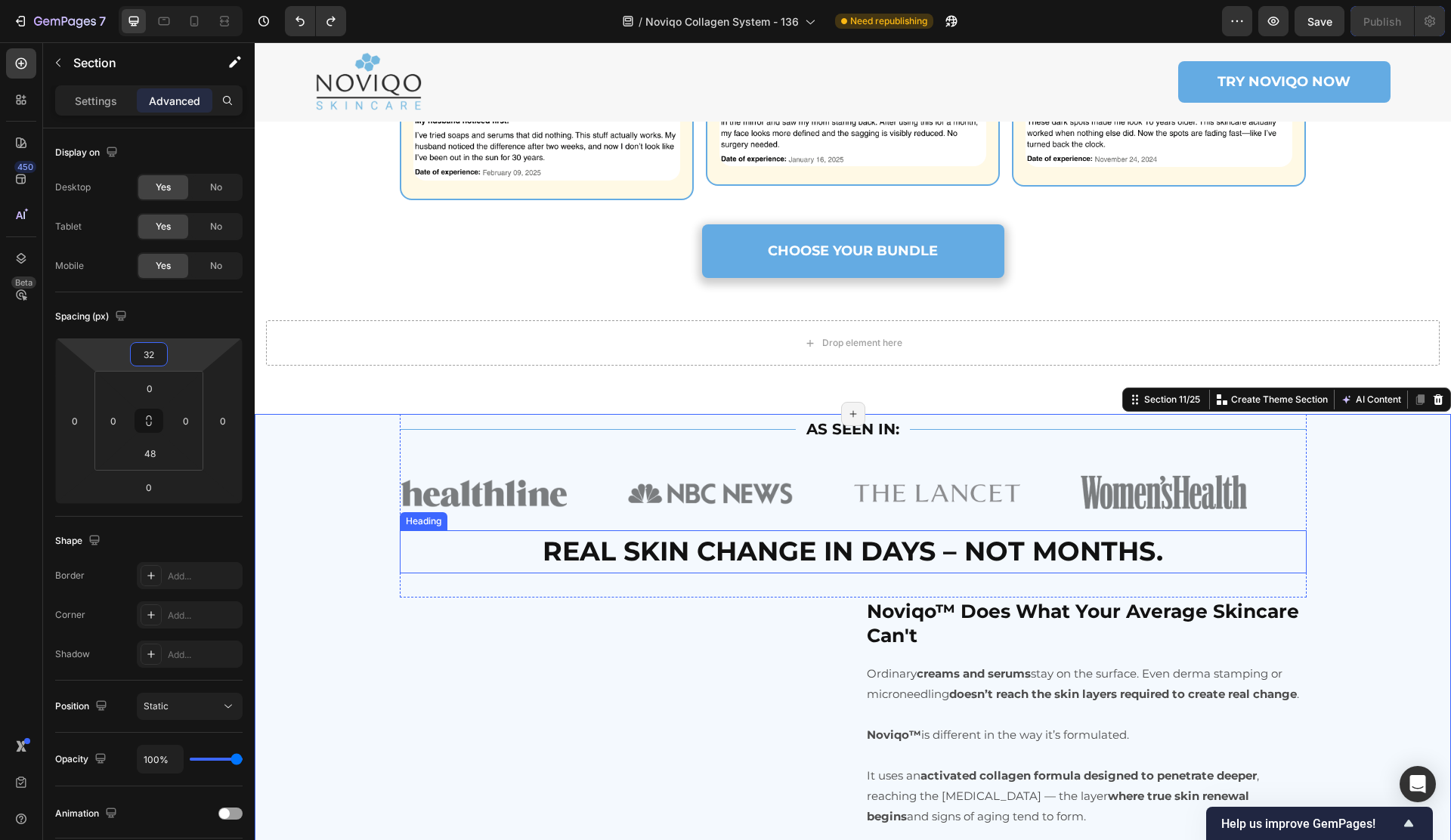
click at [508, 571] on h2 "REAL SKIN CHANGE IN DAYS – NOT MONTHS." at bounding box center [853, 552] width 907 height 43
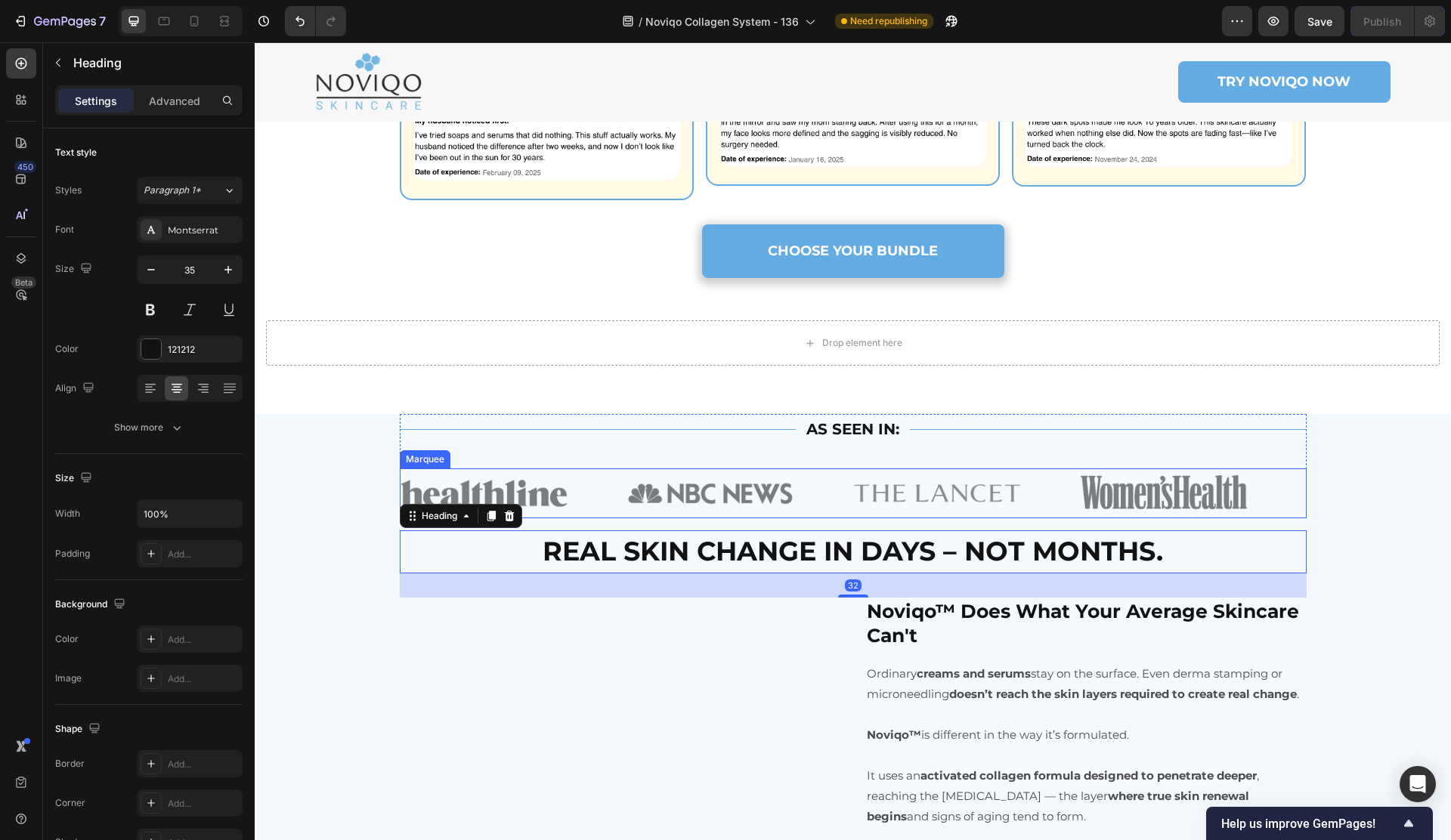
click at [553, 518] on div "Image Image Image Image Image Image" at bounding box center [1081, 493] width 1360 height 50
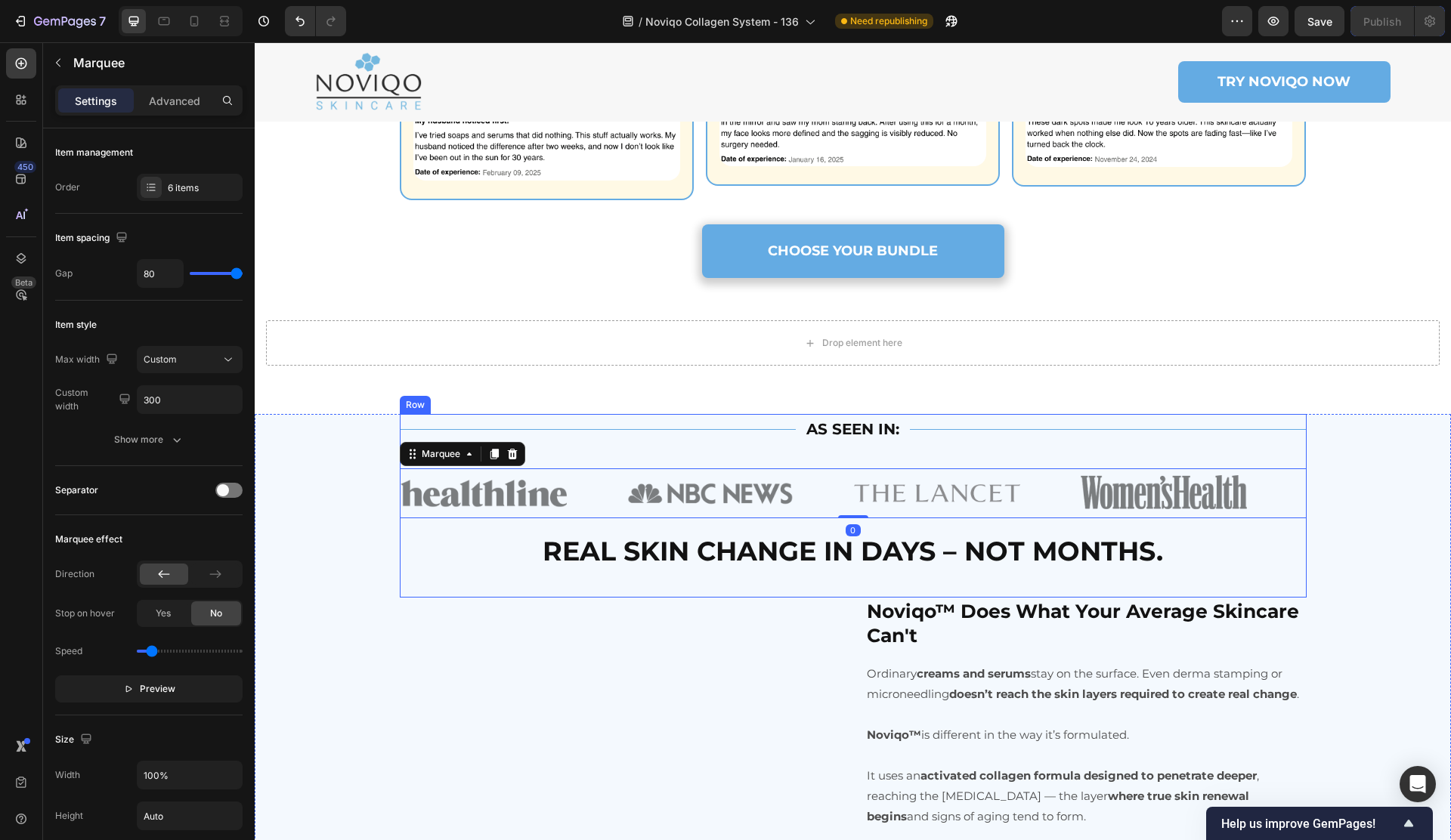
click at [553, 556] on div "Title Line AS SEEN IN: Text Block Title Line Row Image Image Image Image Image …" at bounding box center [853, 506] width 907 height 184
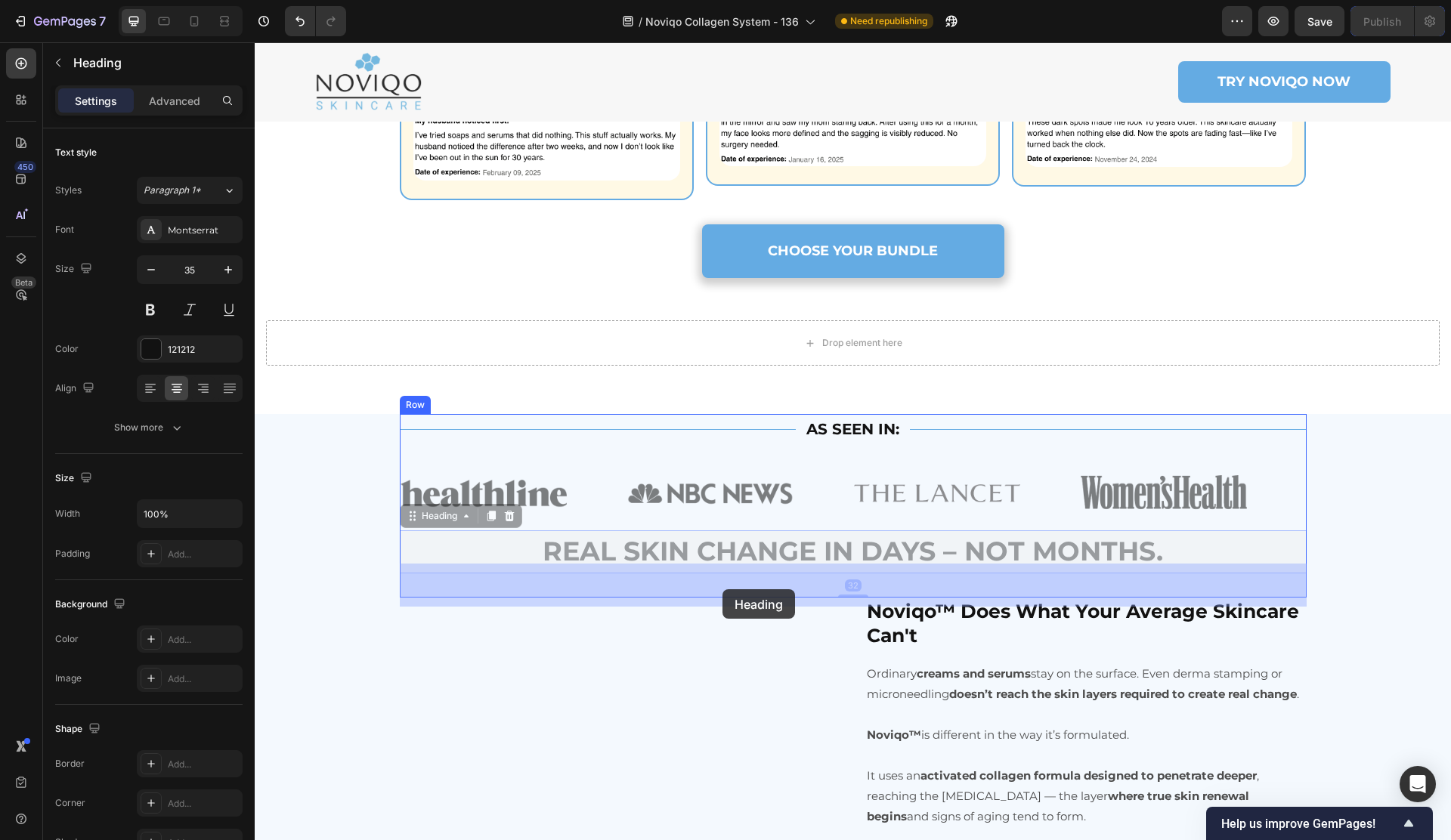
drag, startPoint x: 679, startPoint y: 589, endPoint x: 723, endPoint y: 589, distance: 44.0
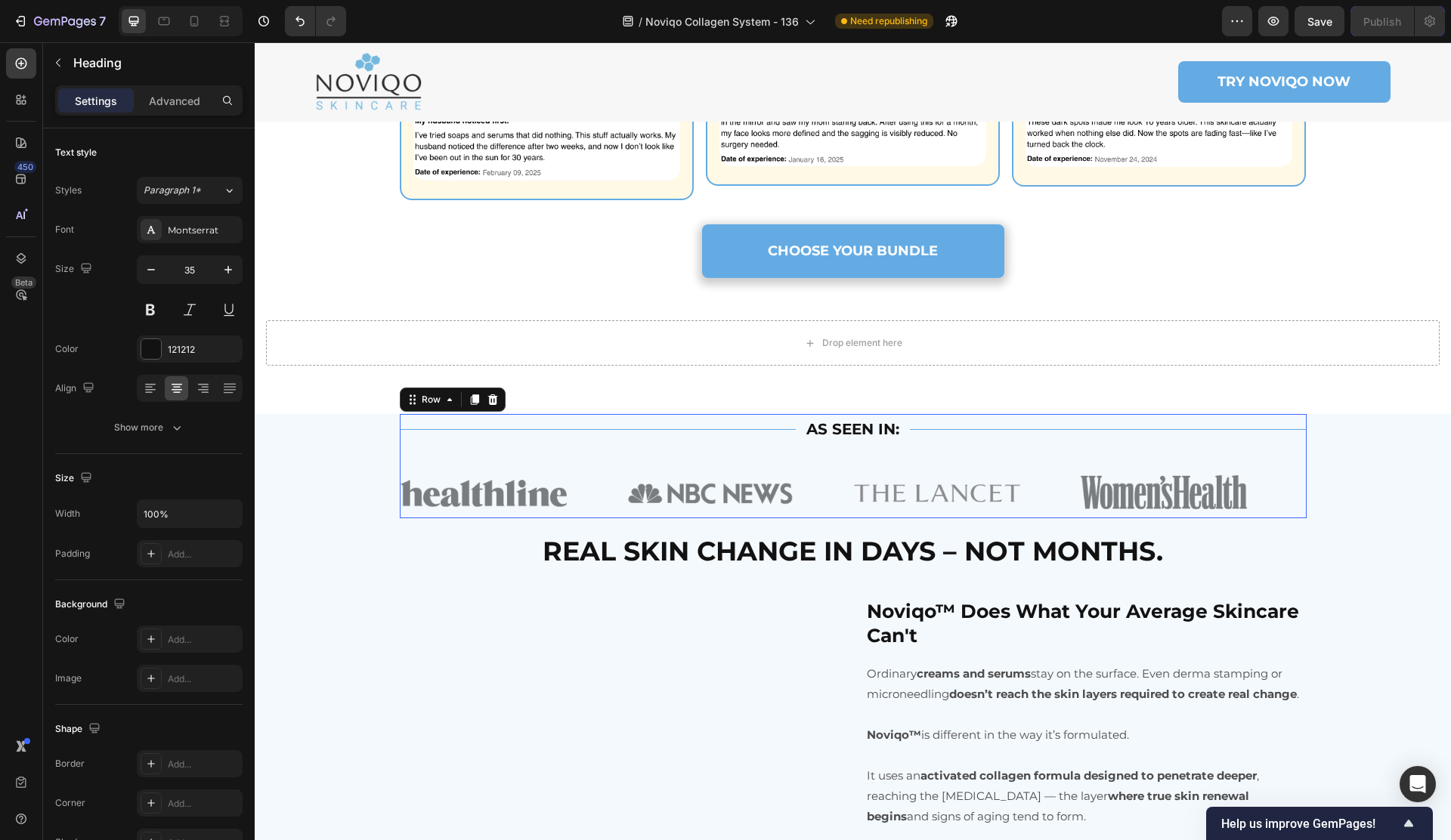
click at [660, 490] on div "Title Line AS SEEN IN: Text Block Title Line Row Image Image Image Image Image …" at bounding box center [853, 466] width 907 height 105
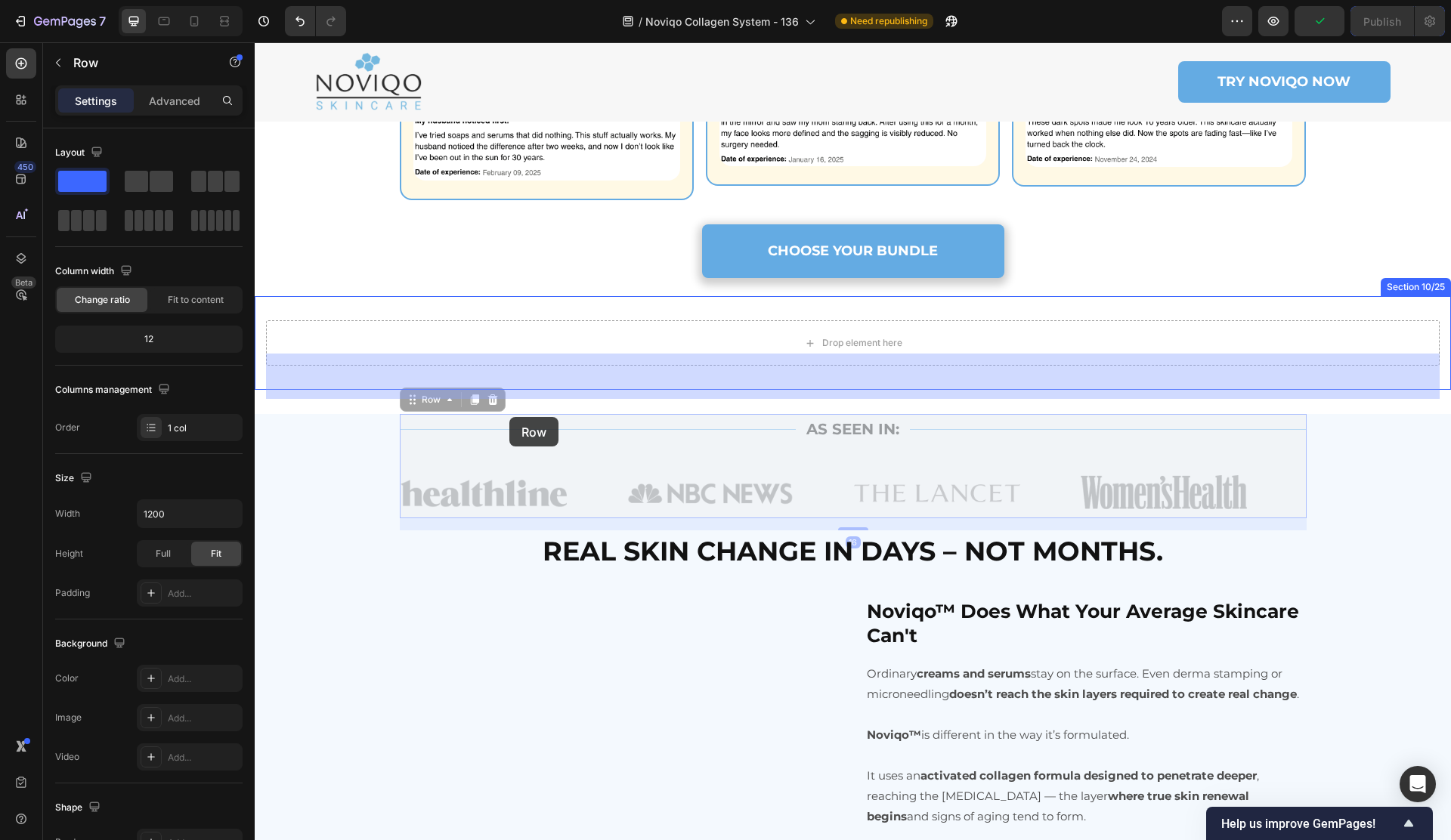
drag, startPoint x: 434, startPoint y: 434, endPoint x: 509, endPoint y: 416, distance: 77.1
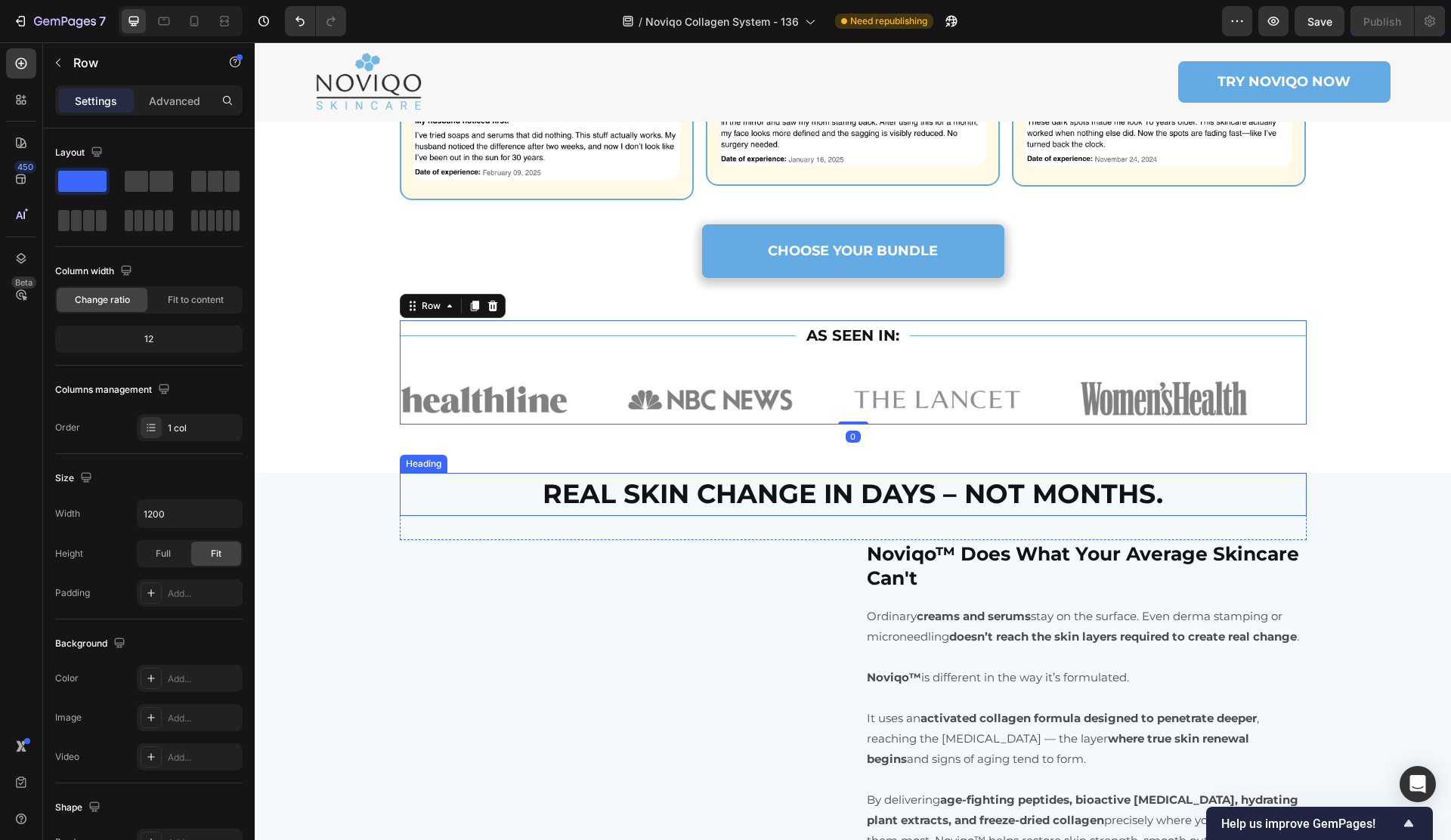
click at [425, 516] on h2 "REAL SKIN CHANGE IN DAYS – NOT MONTHS." at bounding box center [853, 494] width 907 height 43
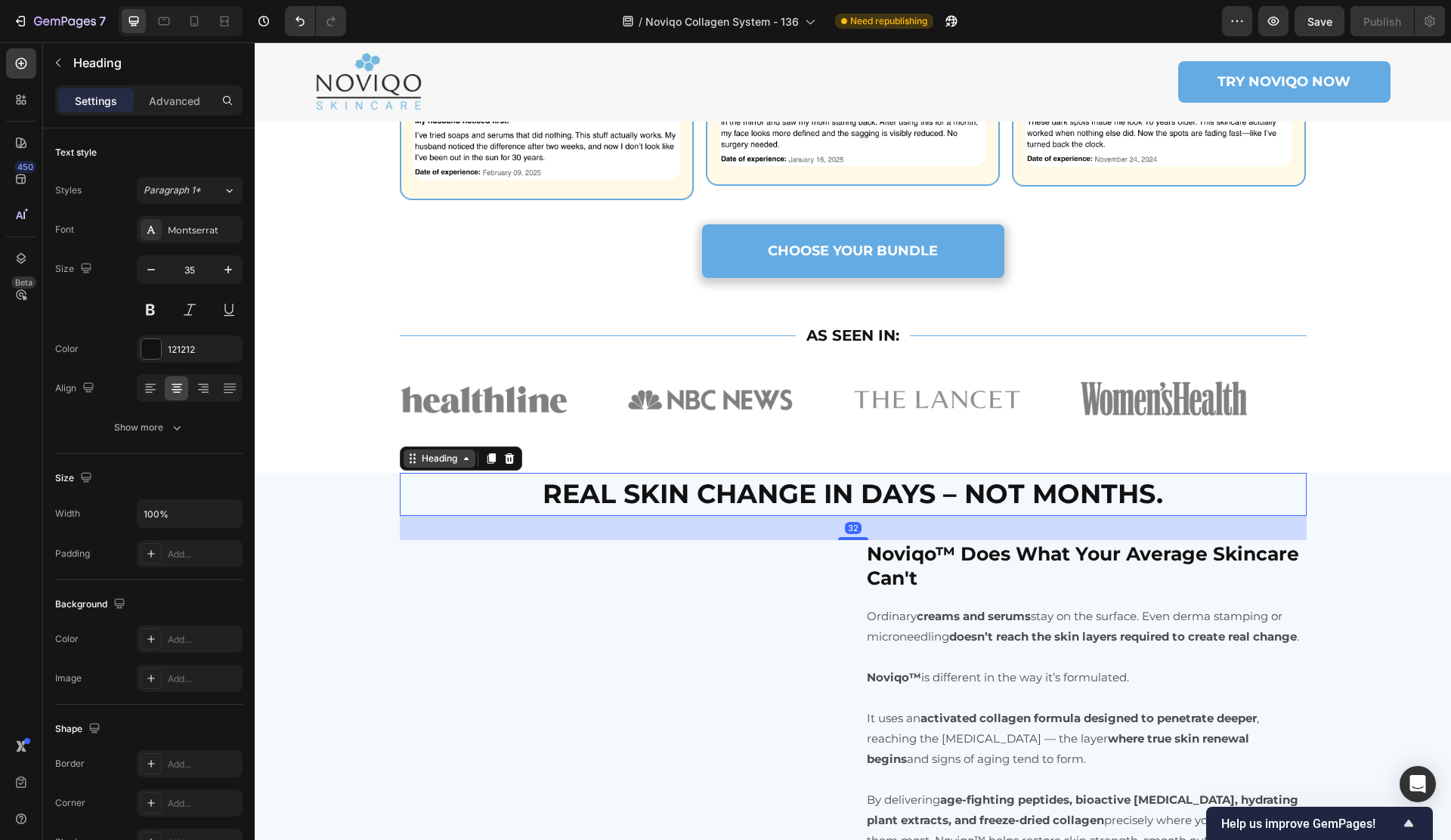
click at [435, 465] on div "Heading" at bounding box center [440, 458] width 42 height 14
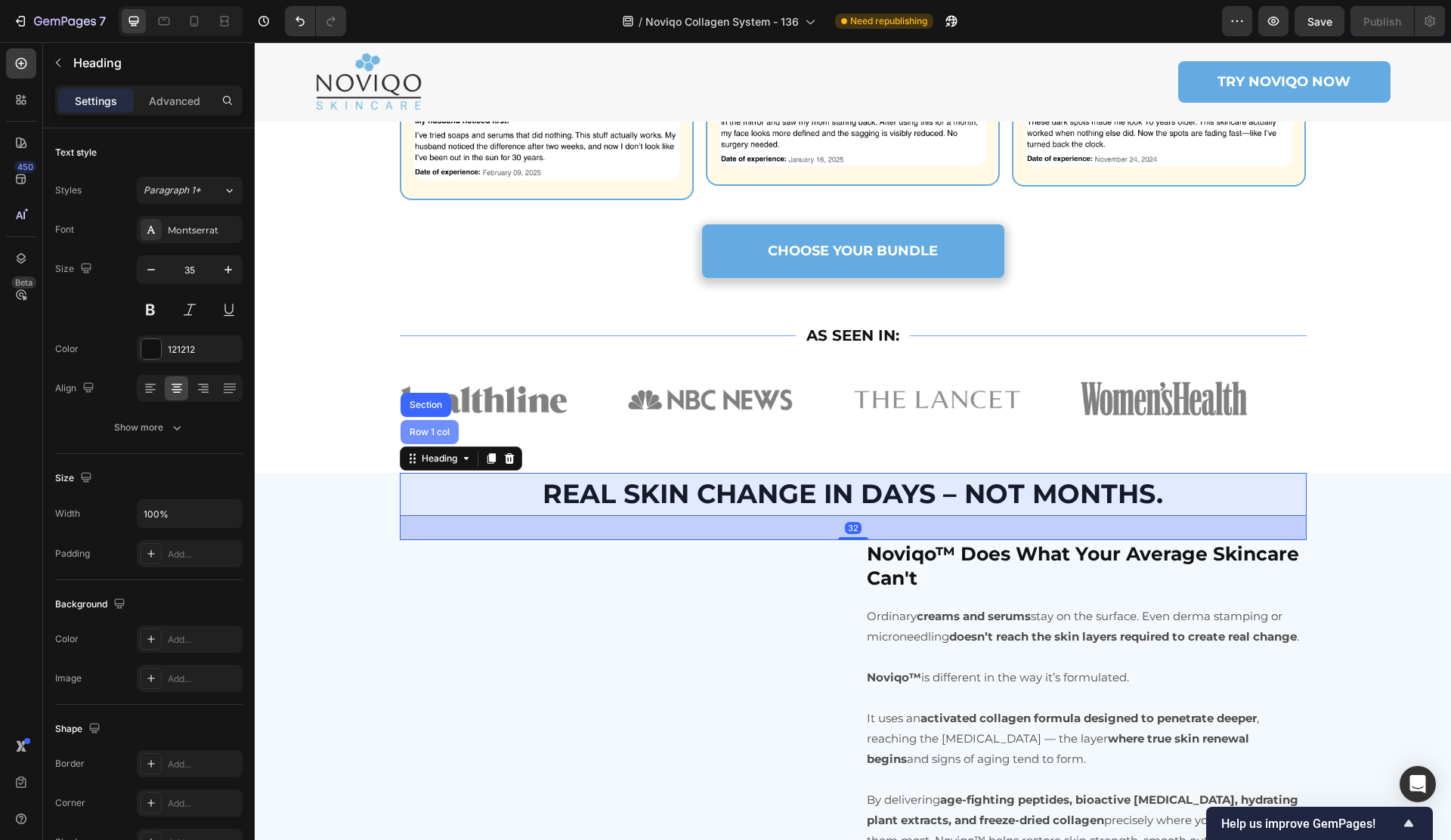
click at [432, 437] on div "Row 1 col" at bounding box center [430, 432] width 46 height 9
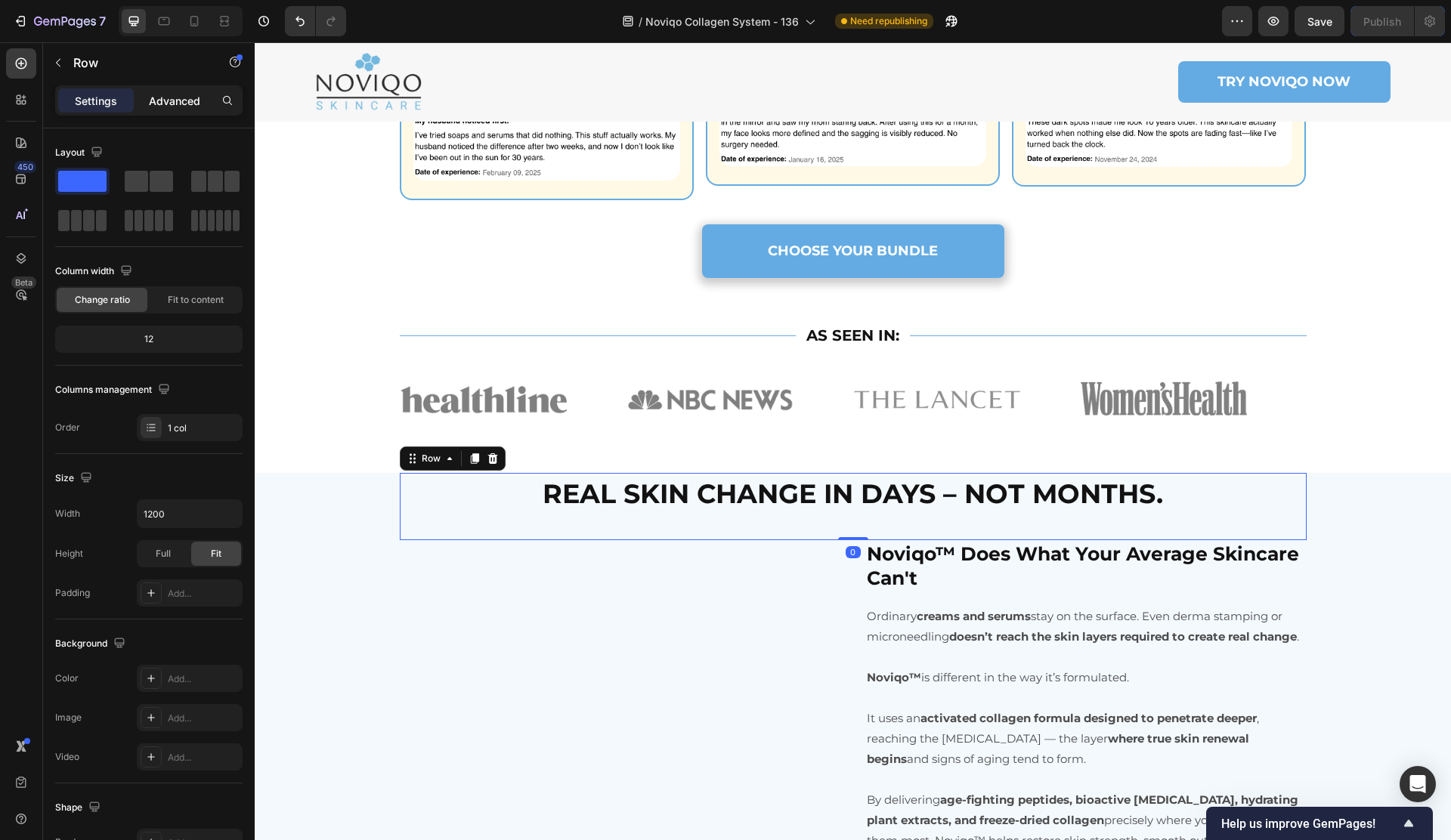
click at [186, 106] on p "Advanced" at bounding box center [175, 100] width 51 height 15
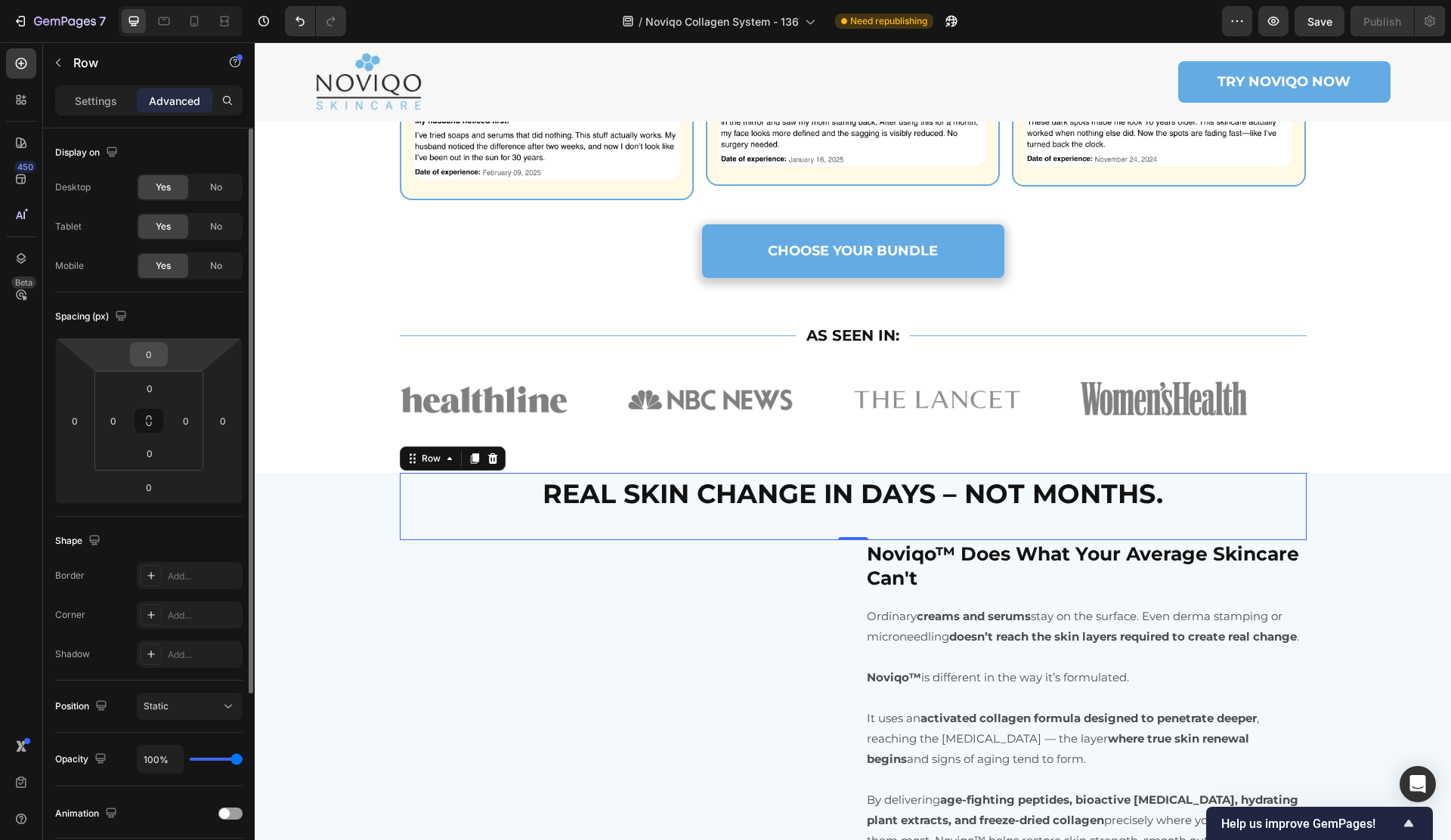
click at [157, 359] on input "0" at bounding box center [148, 354] width 30 height 23
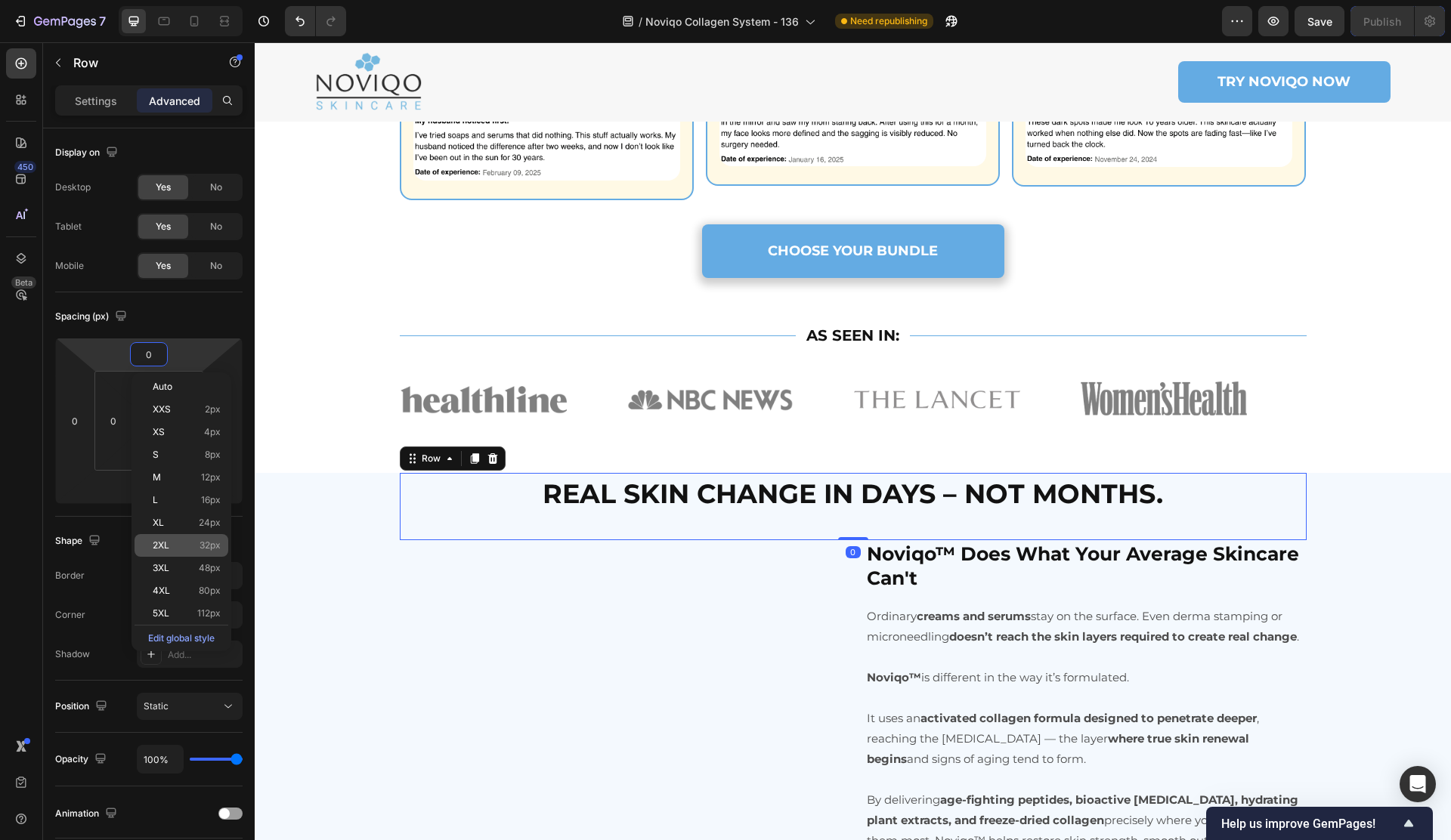
click at [182, 544] on p "2XL 32px" at bounding box center [187, 545] width 68 height 11
type input "32"
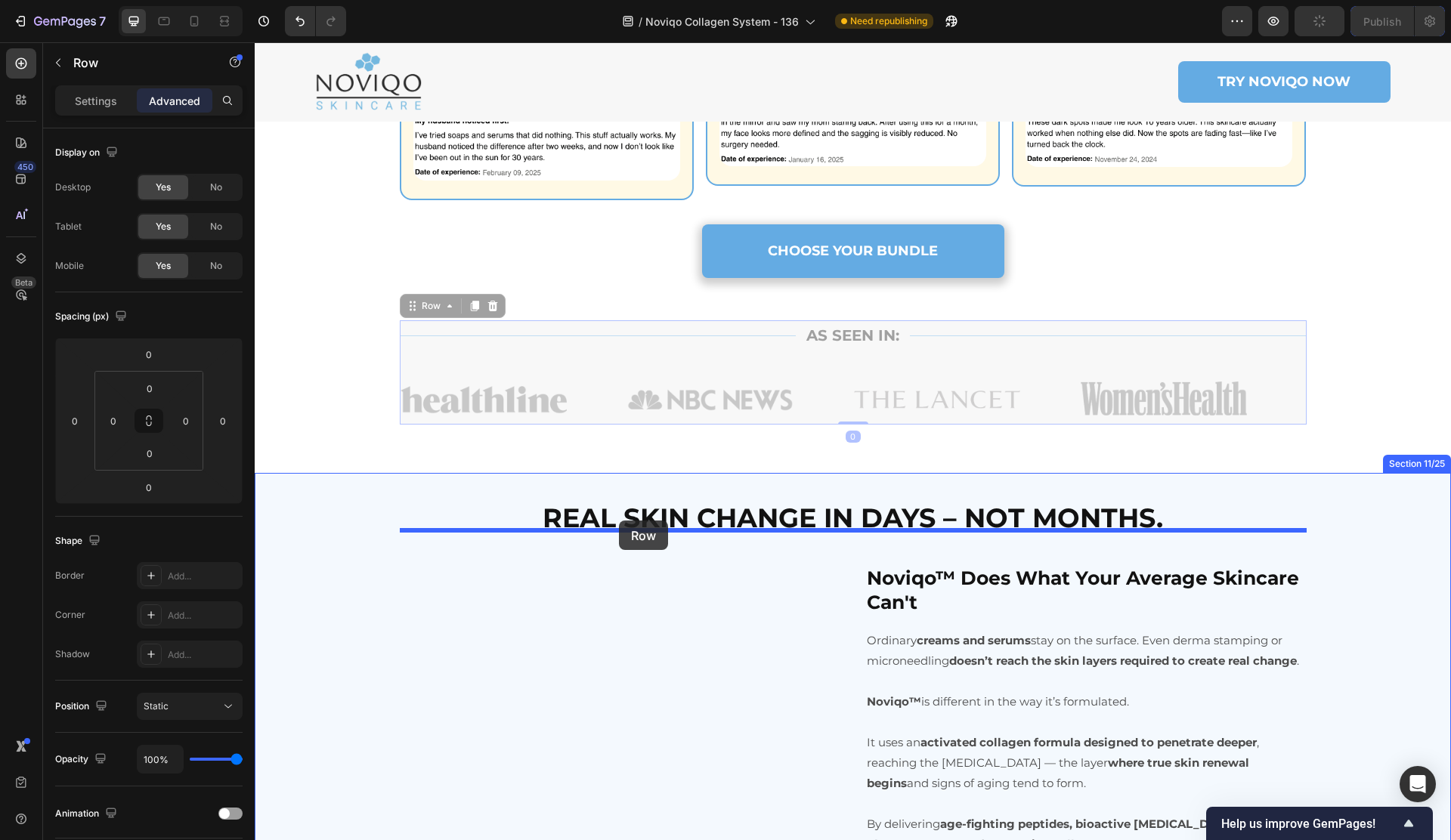
drag, startPoint x: 446, startPoint y: 387, endPoint x: 619, endPoint y: 521, distance: 218.8
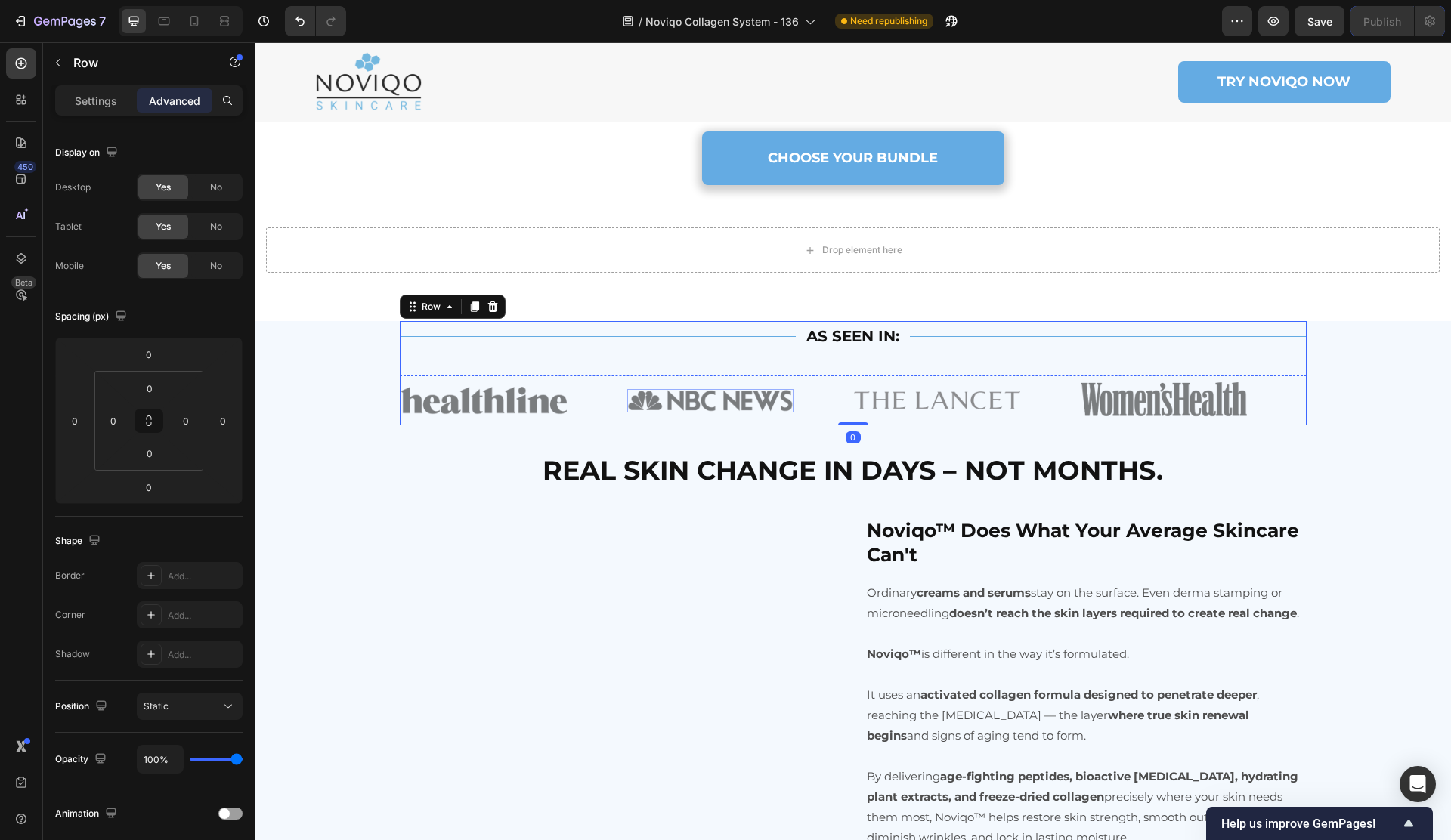
scroll to position [2738, 0]
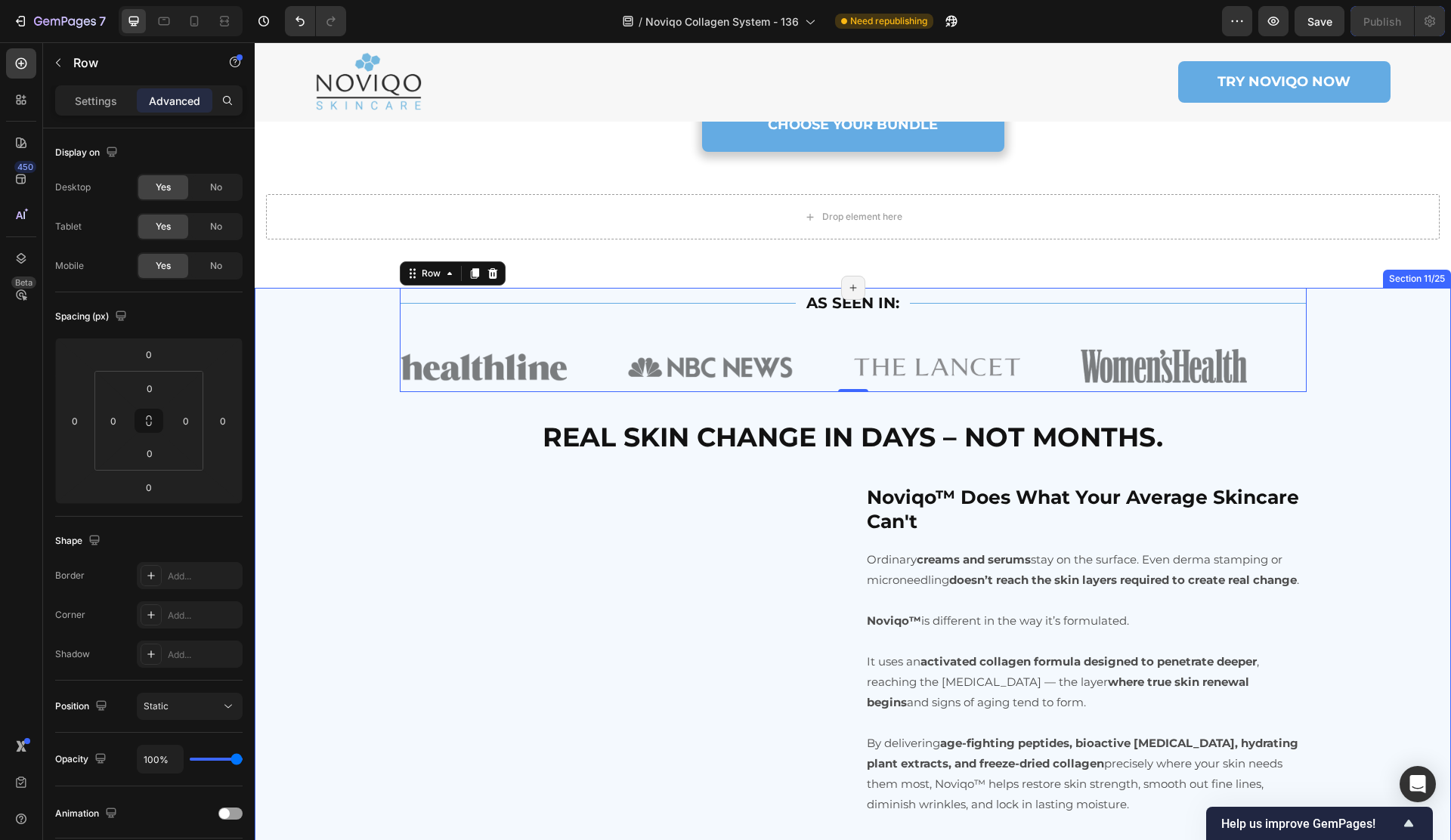
click at [310, 362] on div "Title Line AS SEEN IN: Text Block Title Line Row Image Image Image Image Image …" at bounding box center [853, 685] width 1196 height 796
drag, startPoint x: 412, startPoint y: 358, endPoint x: 294, endPoint y: 357, distance: 118.0
click at [412, 358] on div "Title Line AS SEEN IN: Text Block Title Line Row Image Image Image Image Image …" at bounding box center [853, 339] width 907 height 105
click at [157, 389] on input "0" at bounding box center [149, 388] width 30 height 23
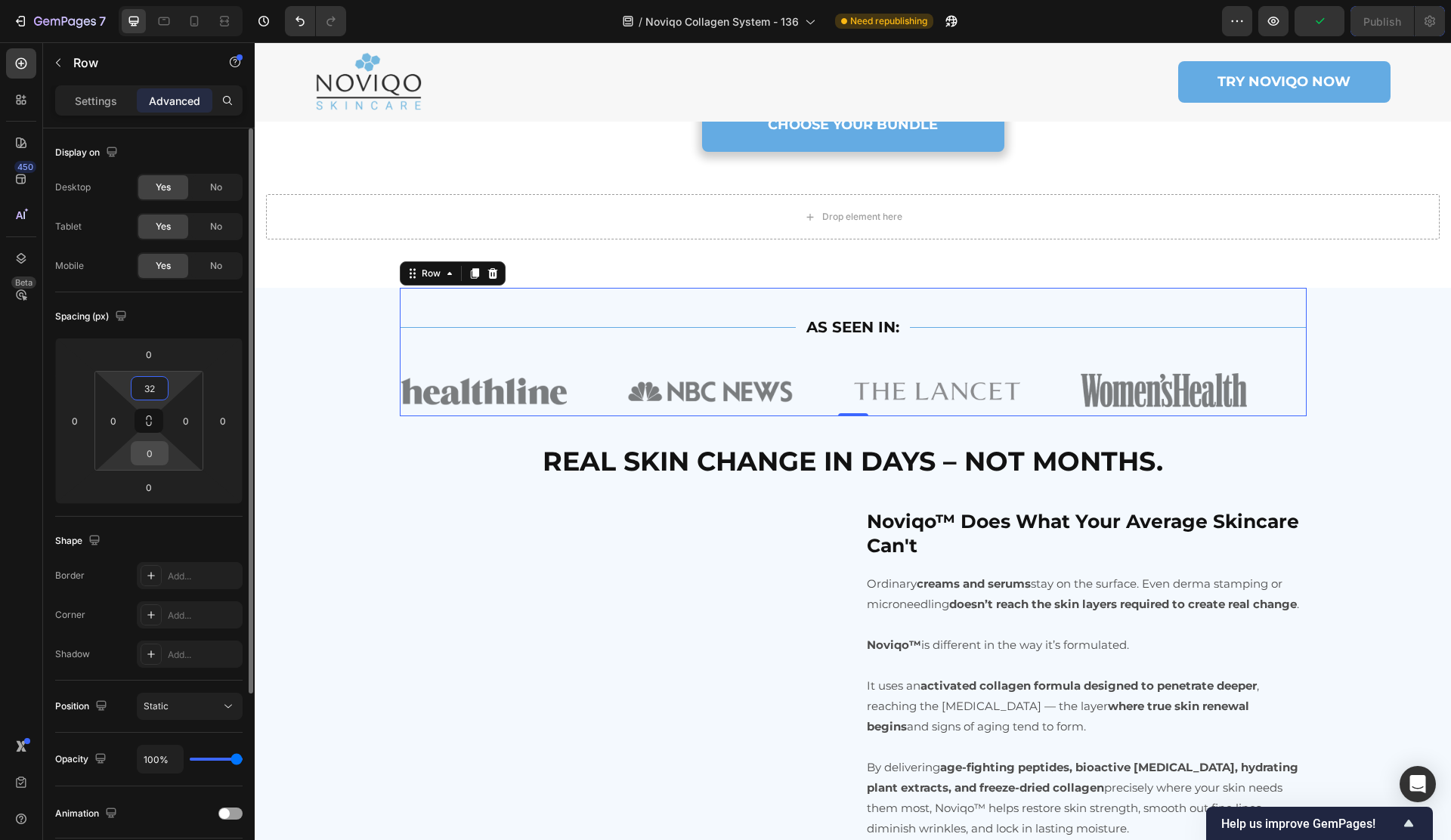
type input "32"
click at [160, 455] on input "0" at bounding box center [149, 453] width 30 height 23
type input "32"
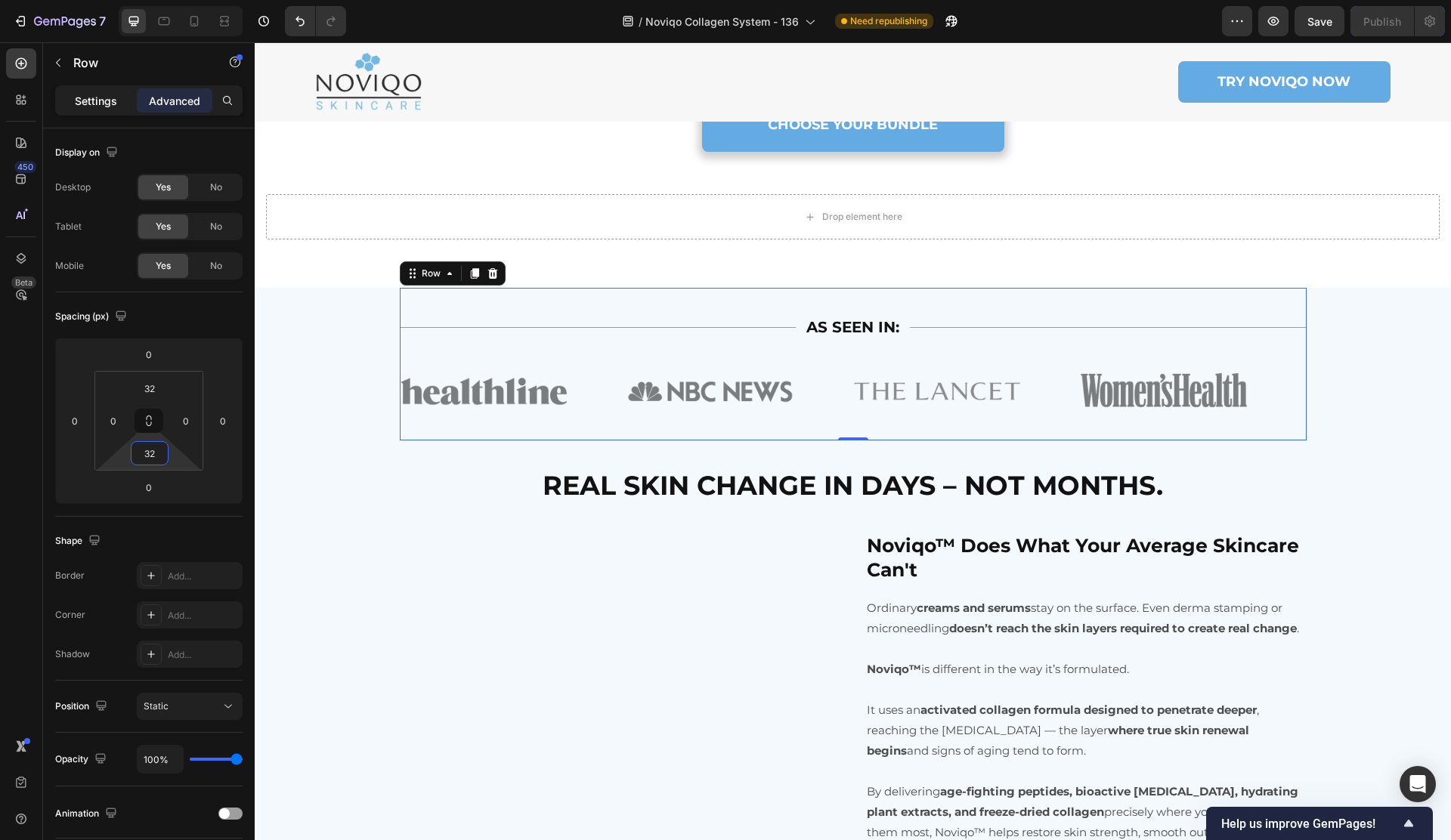
click at [93, 91] on div "Settings" at bounding box center [96, 100] width 76 height 25
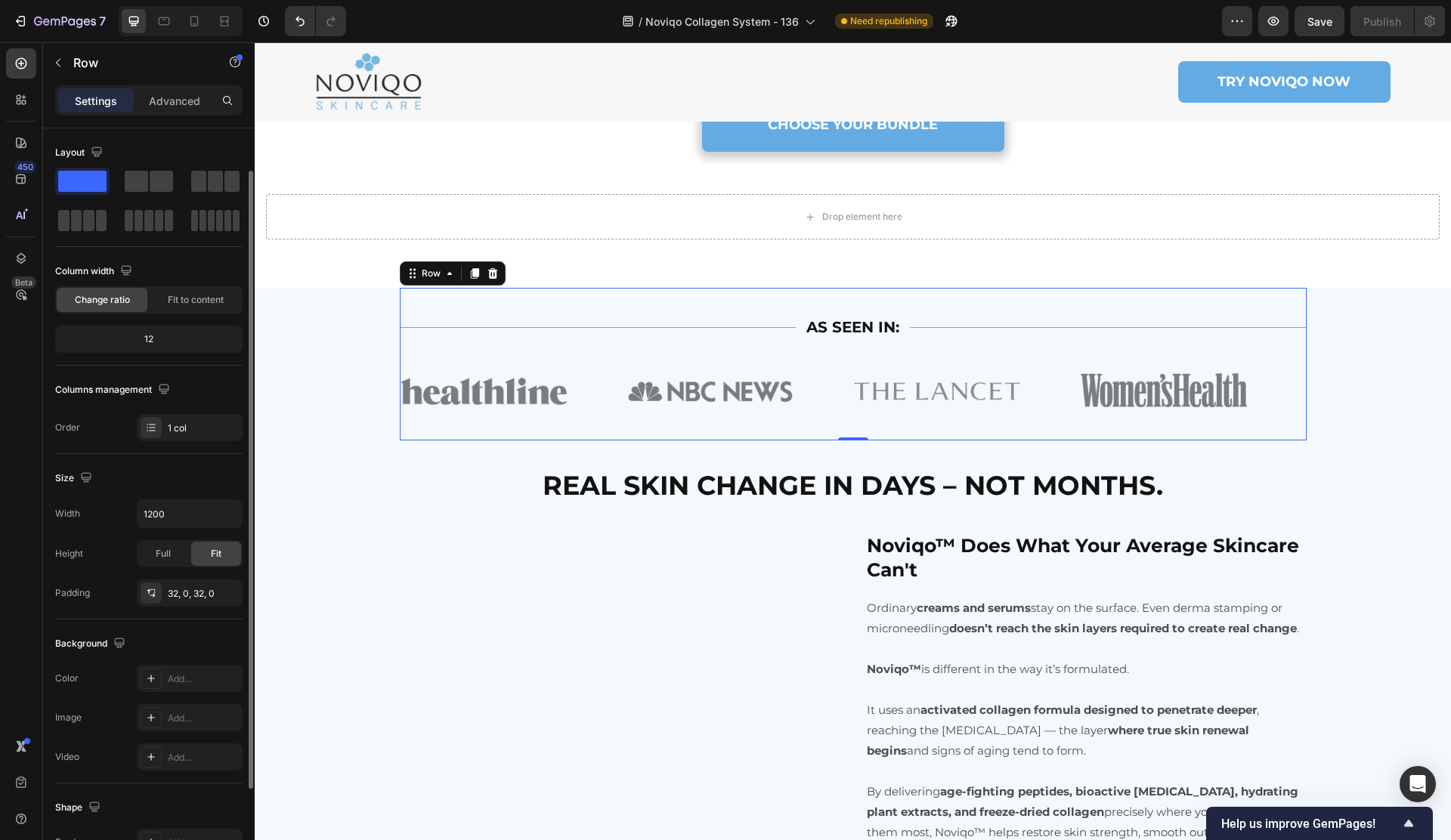
scroll to position [167, 0]
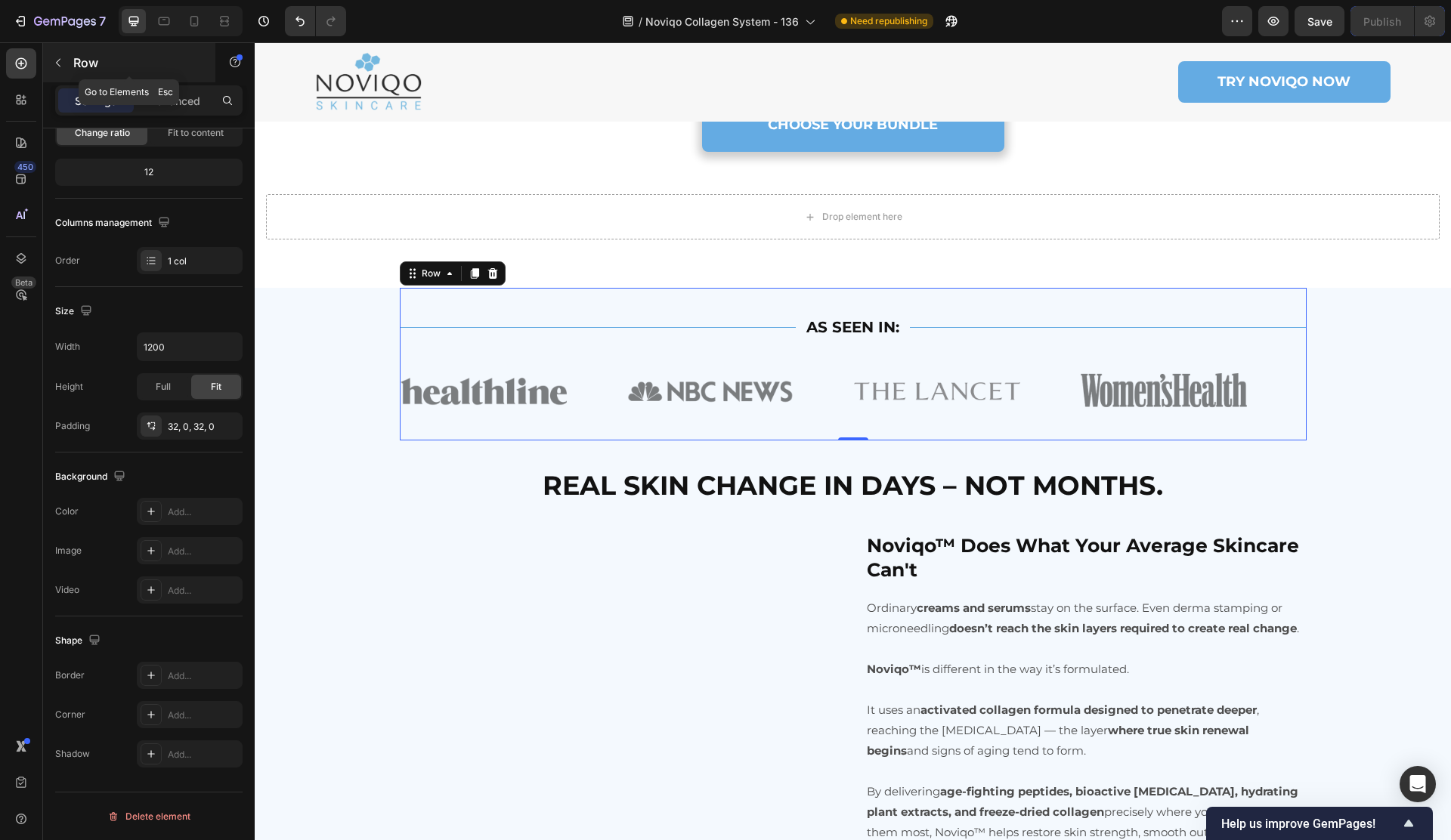
click at [95, 63] on p "Row" at bounding box center [137, 63] width 128 height 18
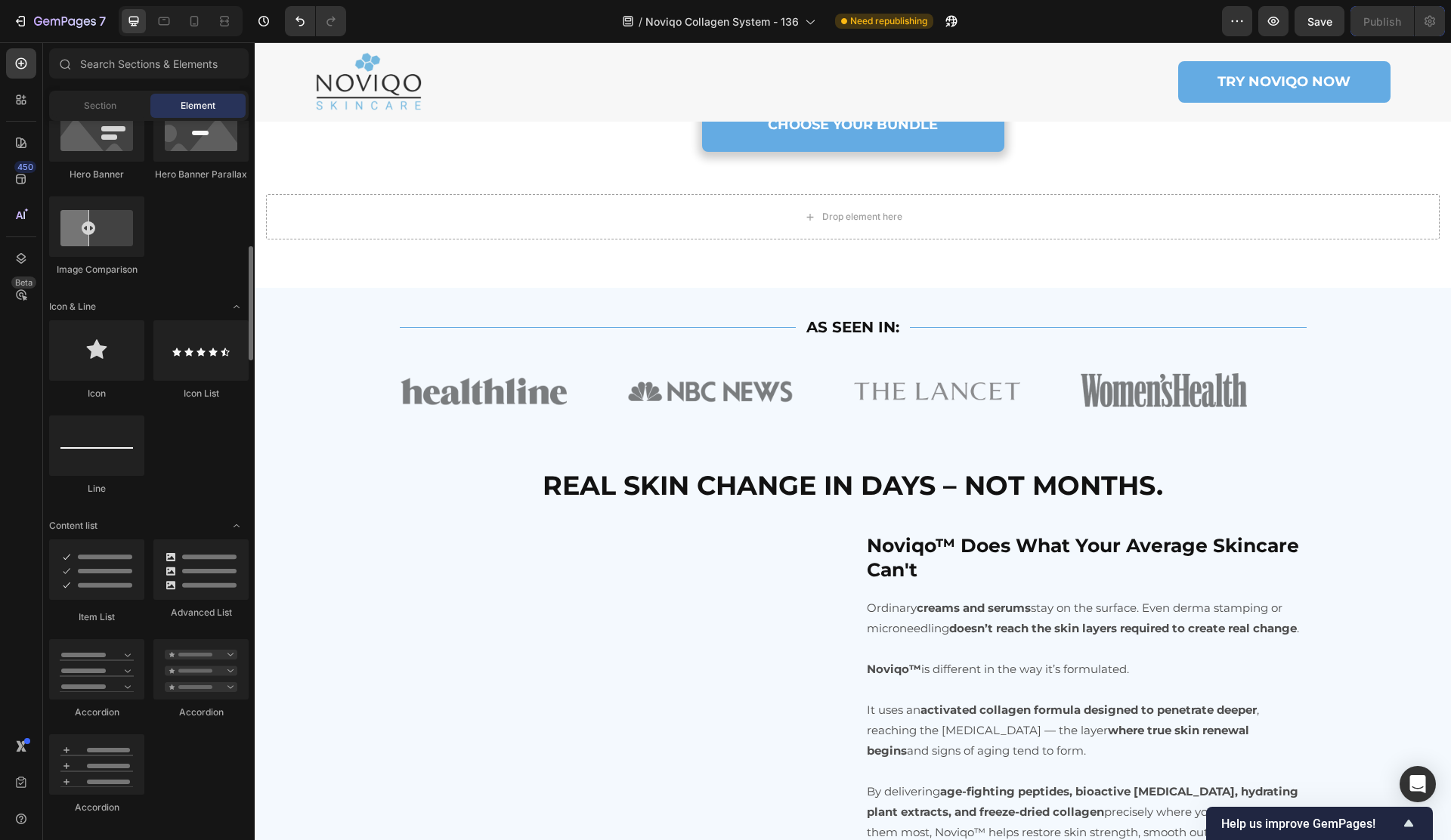
scroll to position [800, 0]
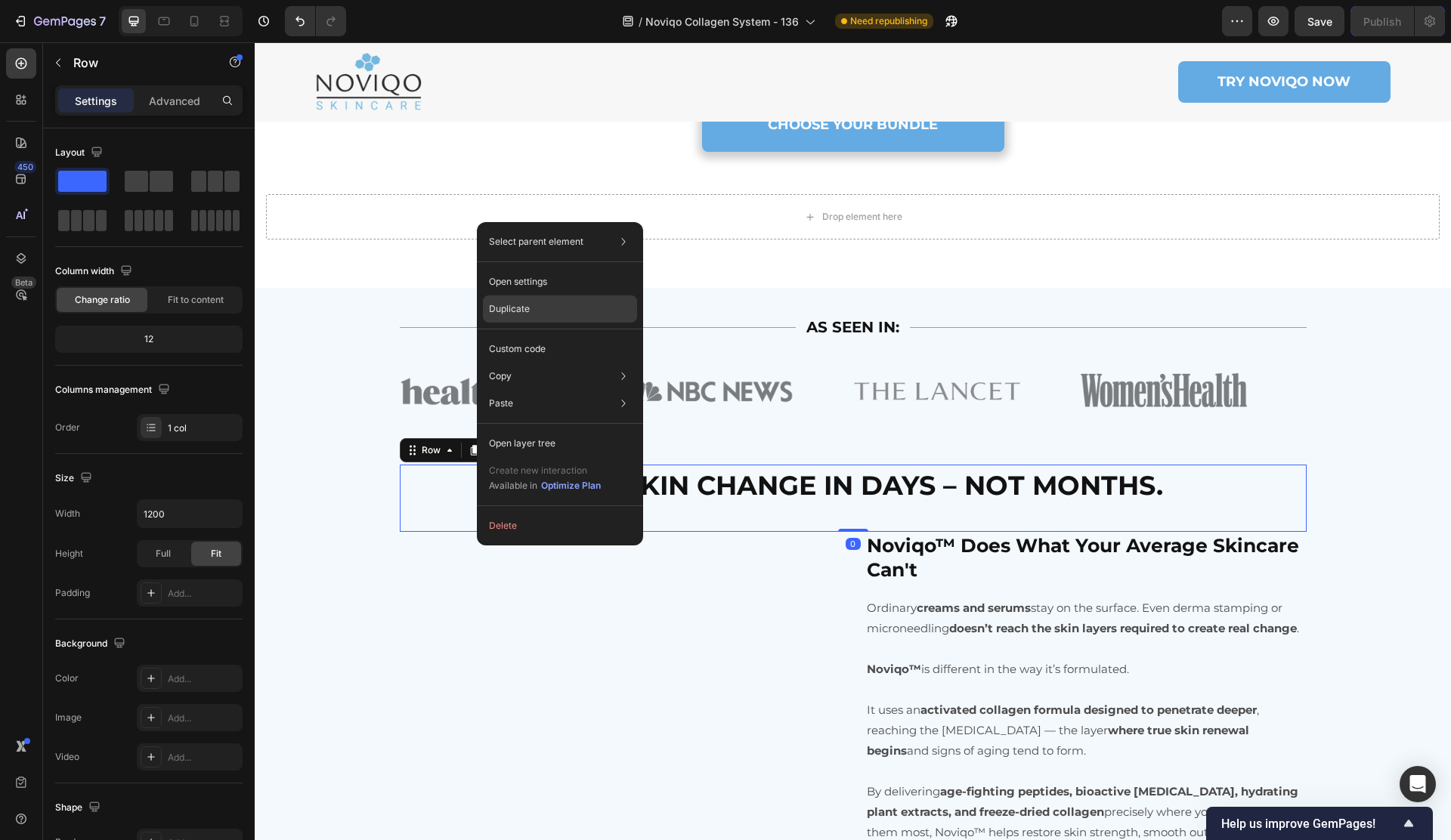
click at [523, 317] on div "Duplicate" at bounding box center [559, 309] width 154 height 27
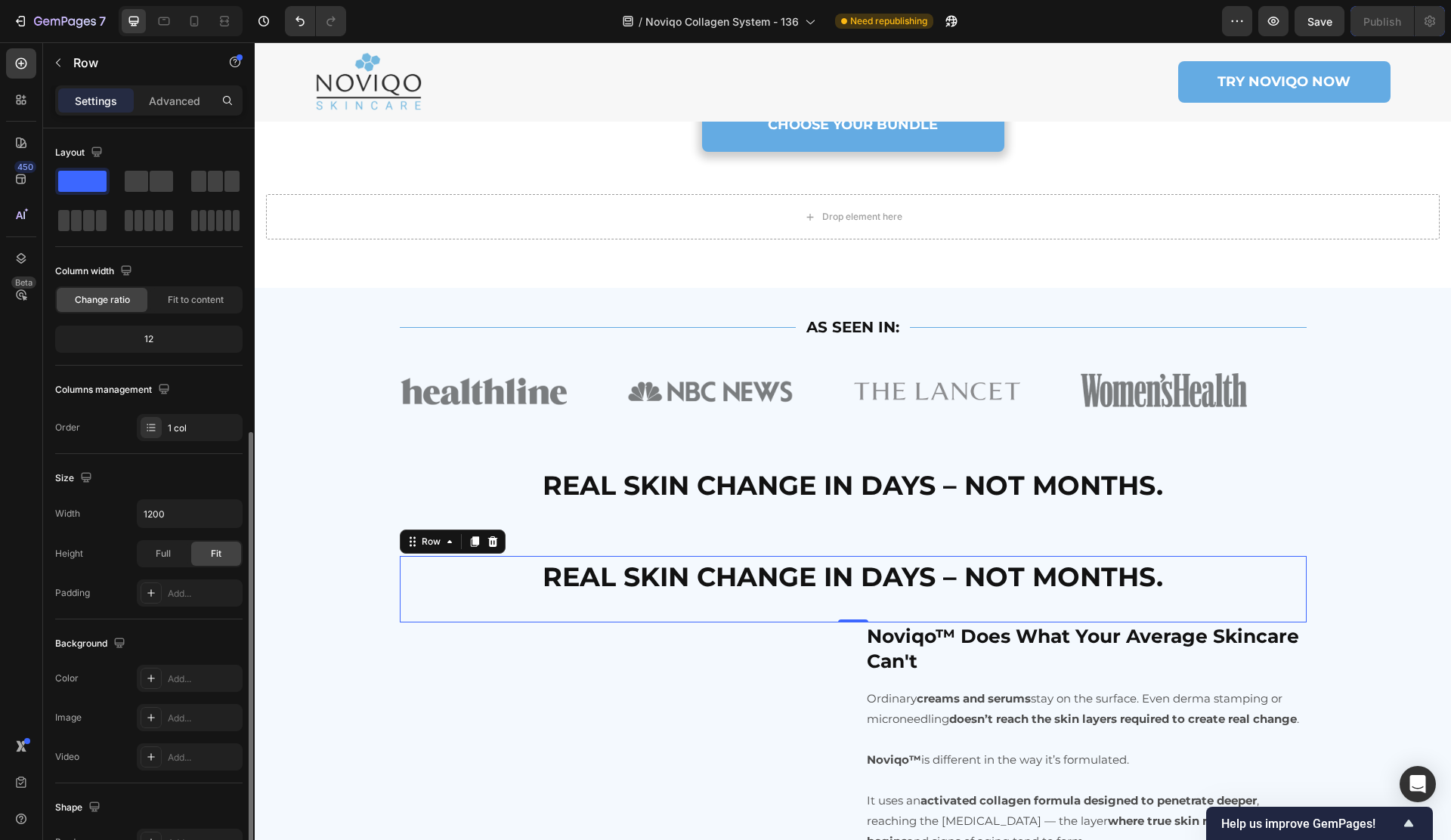
scroll to position [167, 0]
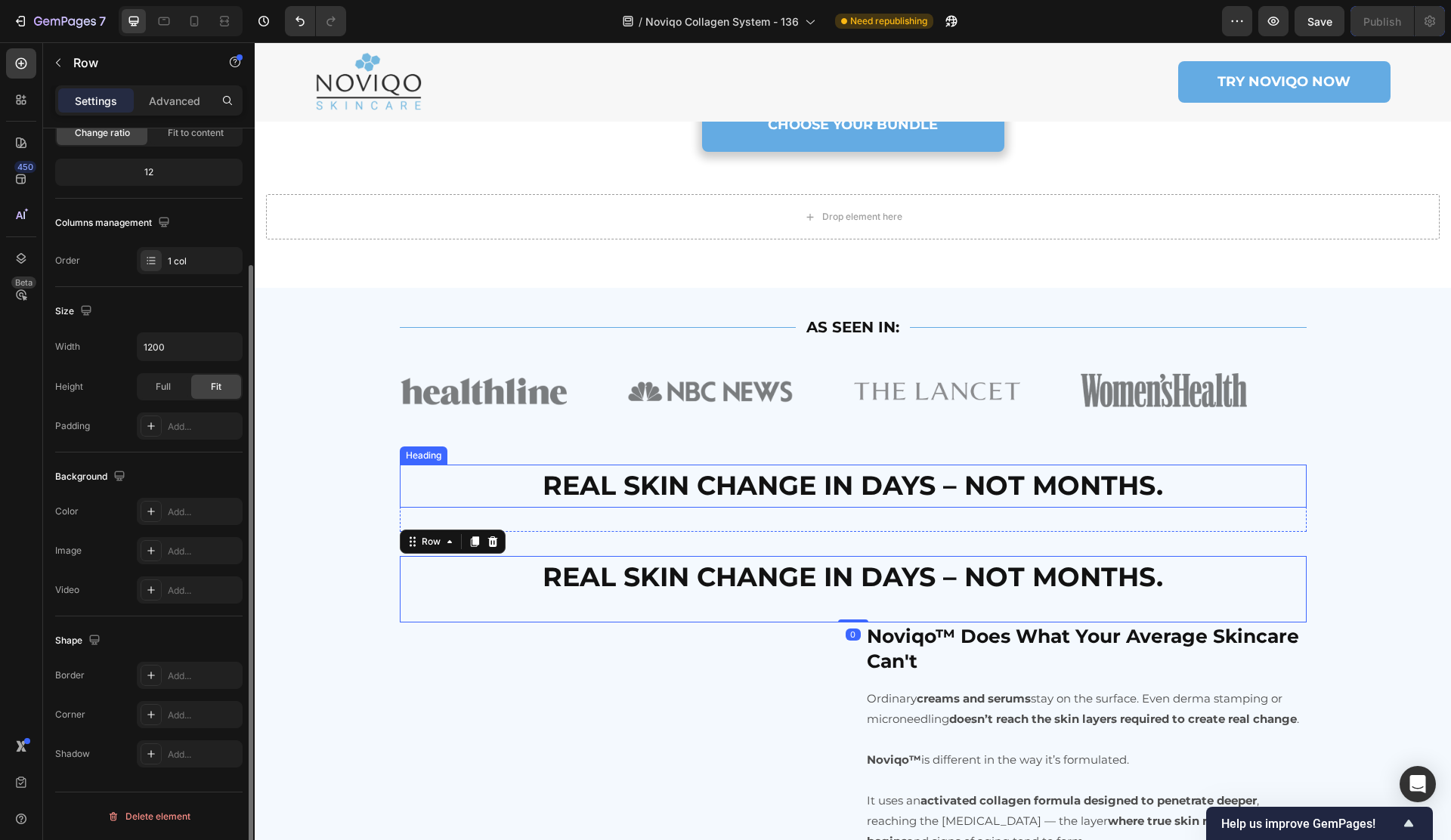
click at [594, 501] on strong "REAL SKIN CHANGE IN DAYS – NOT MONTHS." at bounding box center [852, 485] width 620 height 33
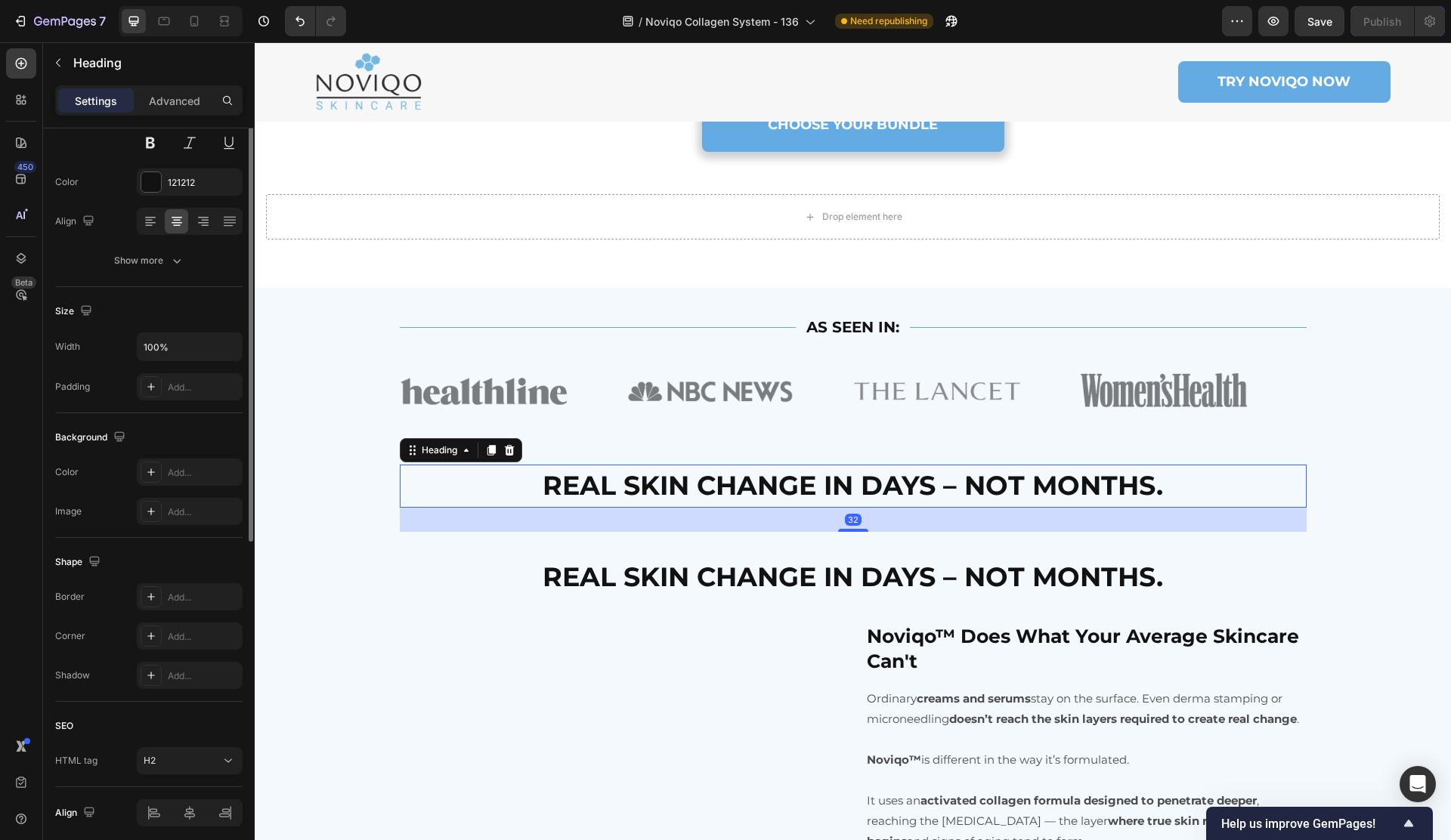
scroll to position [0, 0]
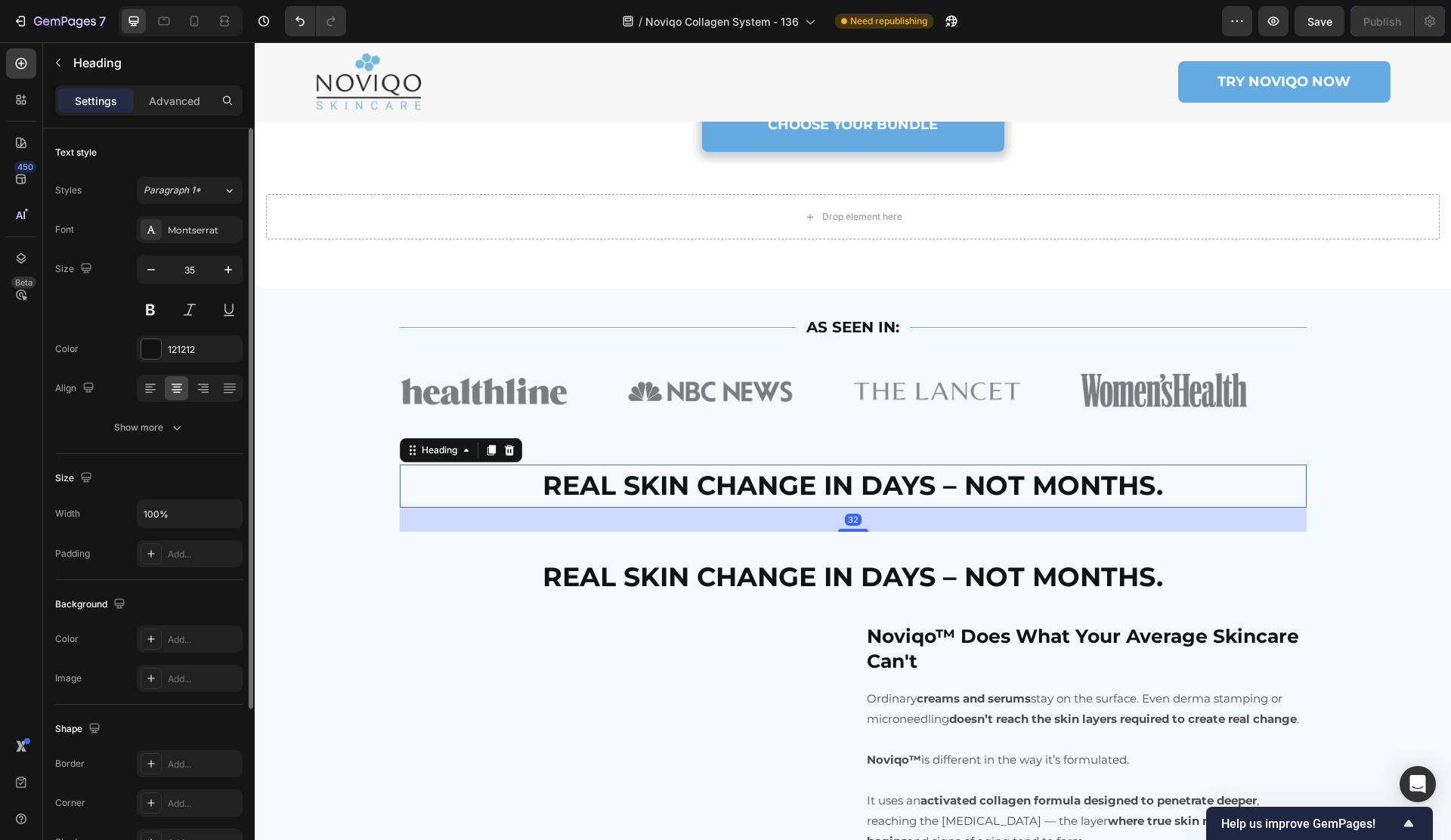
click at [511, 456] on icon at bounding box center [509, 450] width 12 height 12
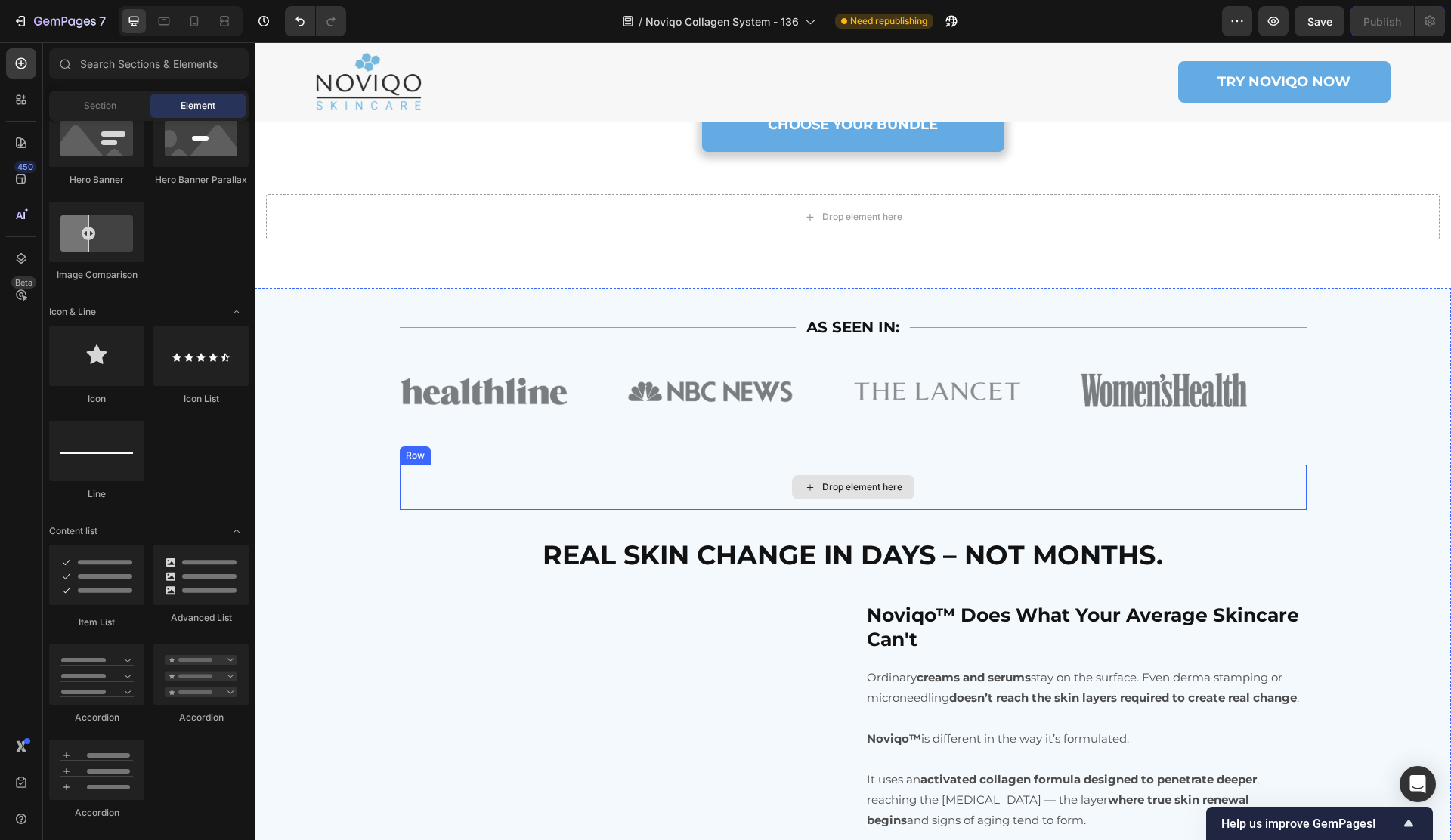
click at [611, 510] on div "Drop element here" at bounding box center [853, 487] width 907 height 46
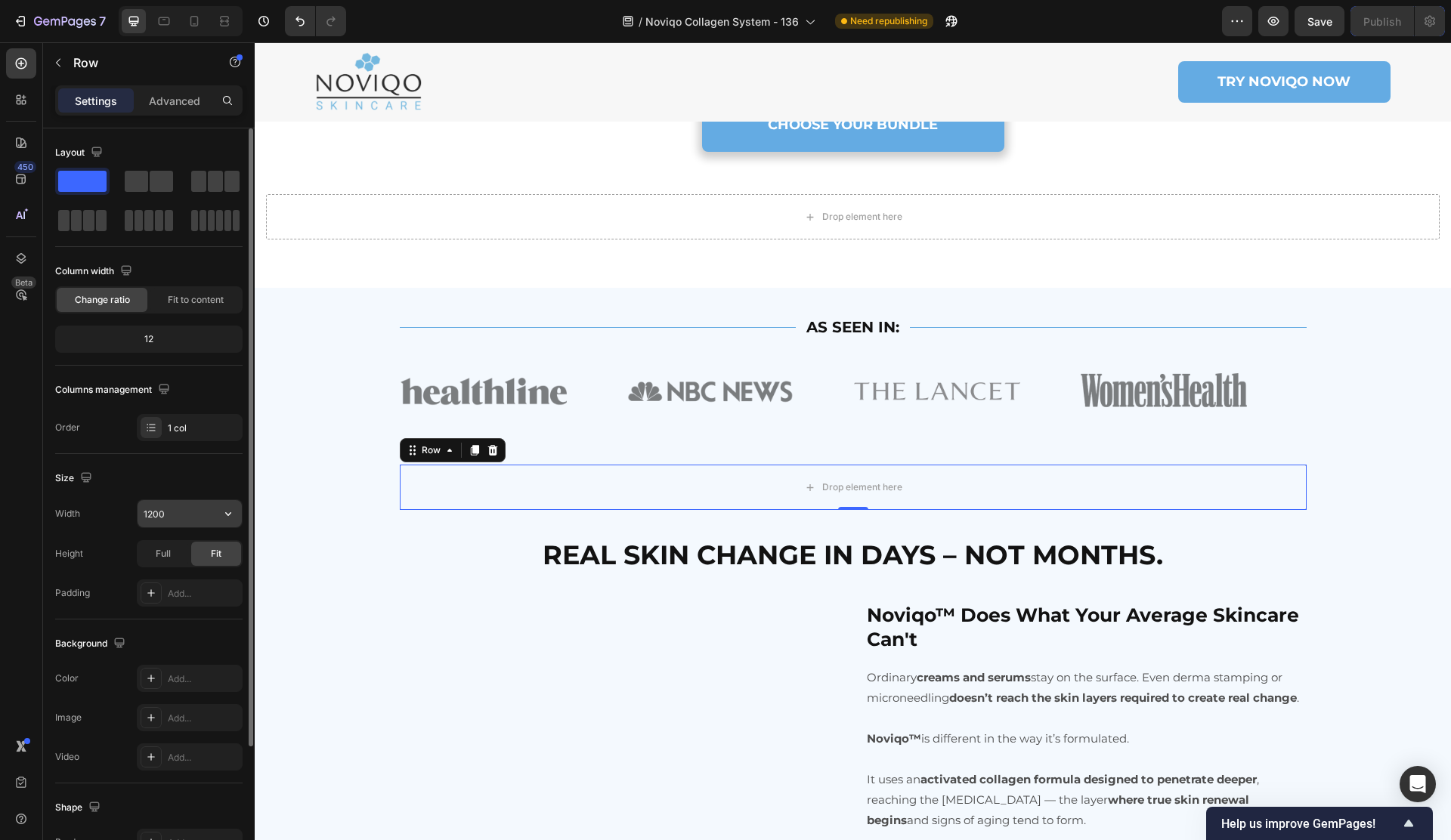
click at [167, 515] on input "1200" at bounding box center [189, 513] width 105 height 27
click at [218, 511] on button "button" at bounding box center [228, 513] width 27 height 27
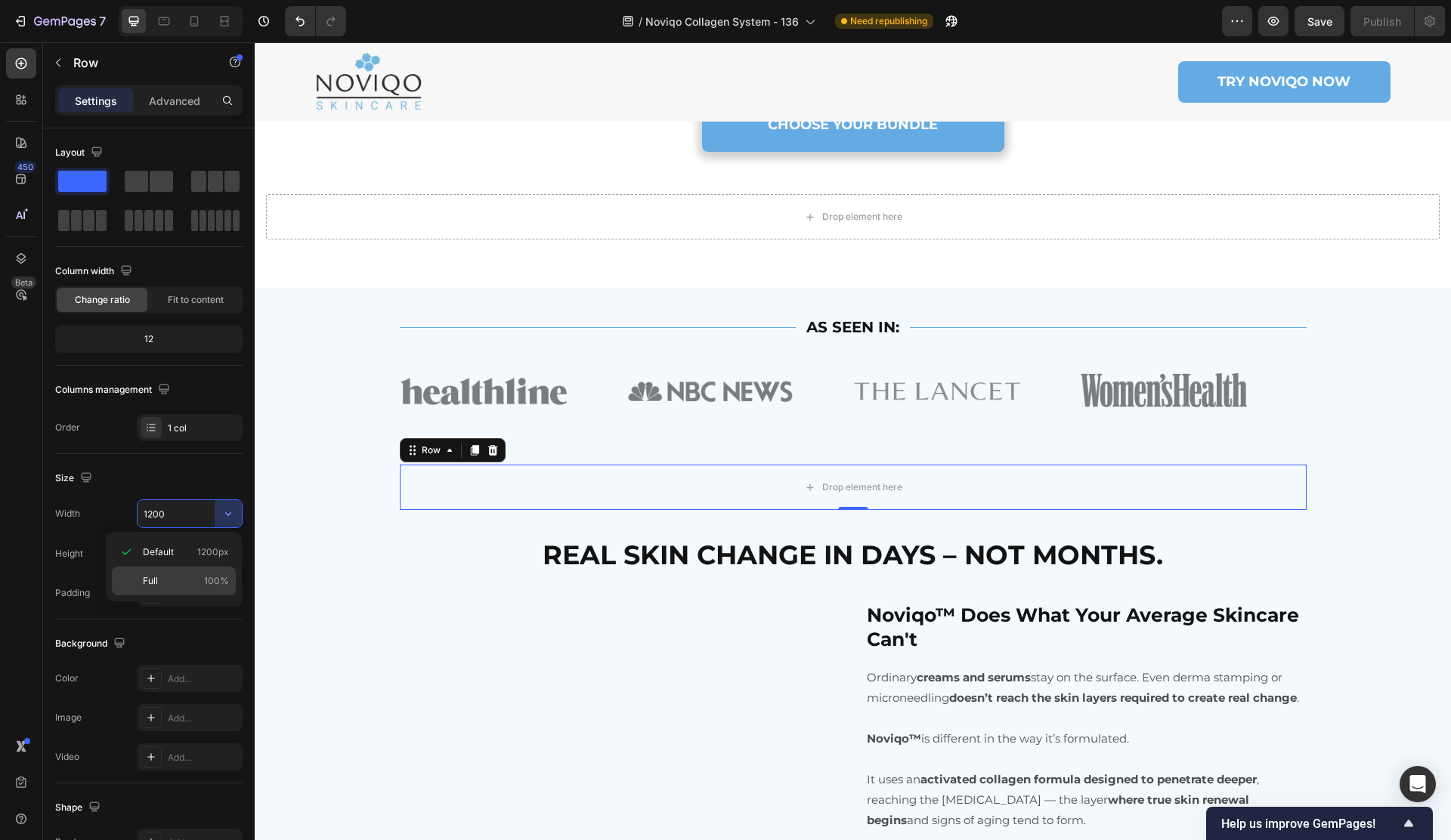
click at [177, 574] on p "Full 100%" at bounding box center [186, 581] width 86 height 14
type input "100%"
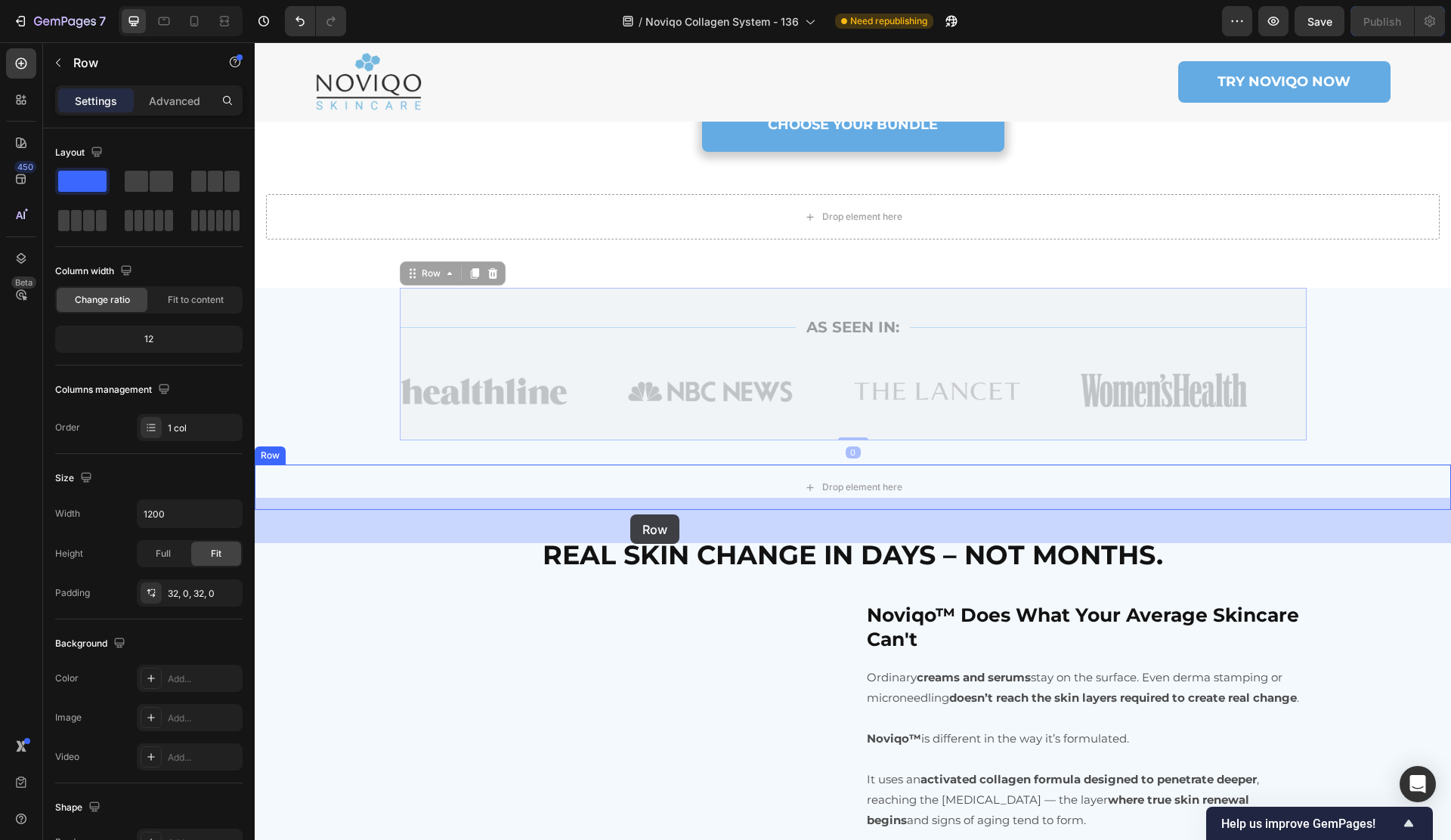
drag, startPoint x: 487, startPoint y: 394, endPoint x: 629, endPoint y: 514, distance: 185.9
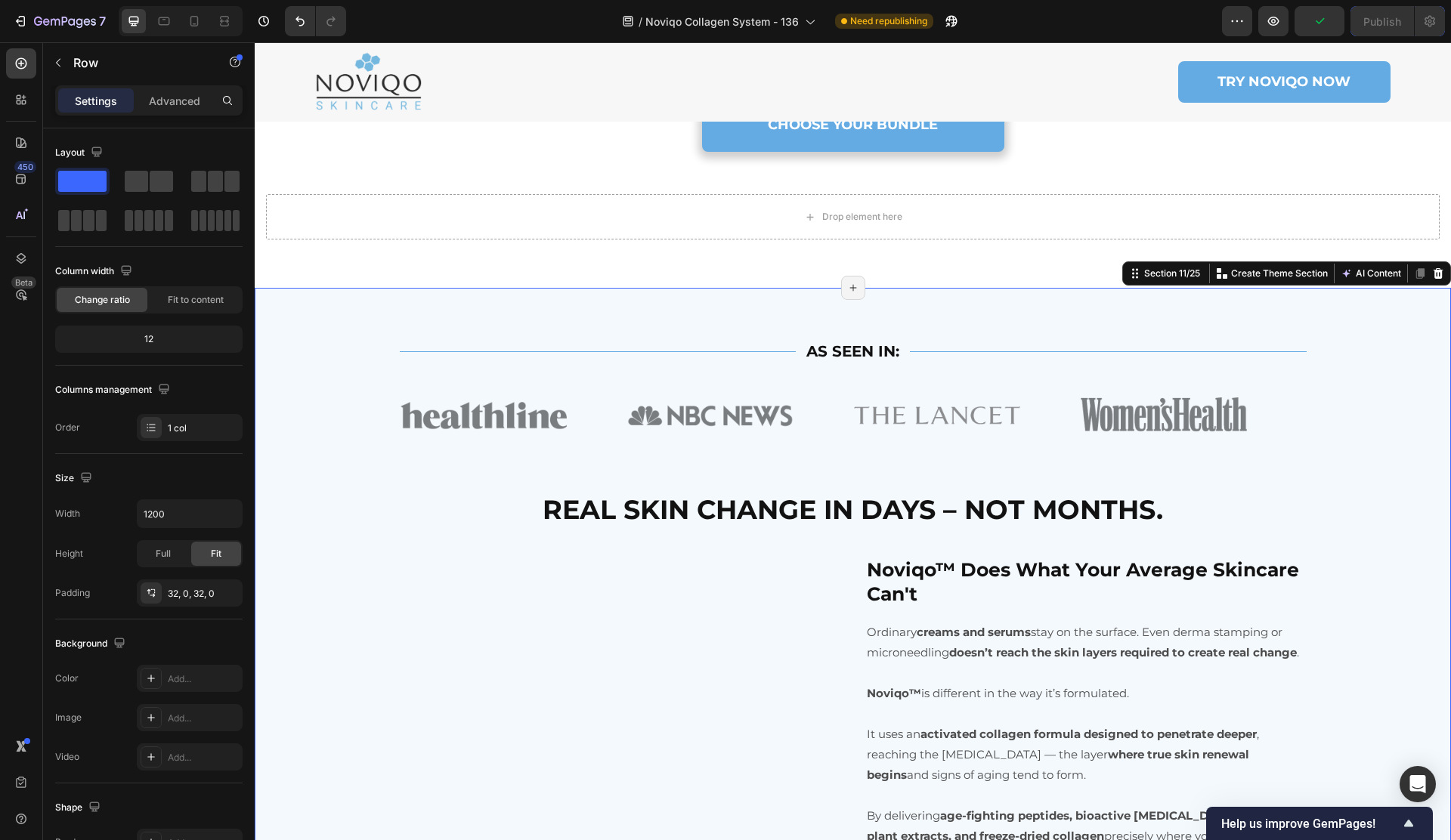
click at [555, 332] on div "Title Line AS SEEN IN: Text Block Title Line Row Image Image Image Image Image …" at bounding box center [853, 722] width 1196 height 869
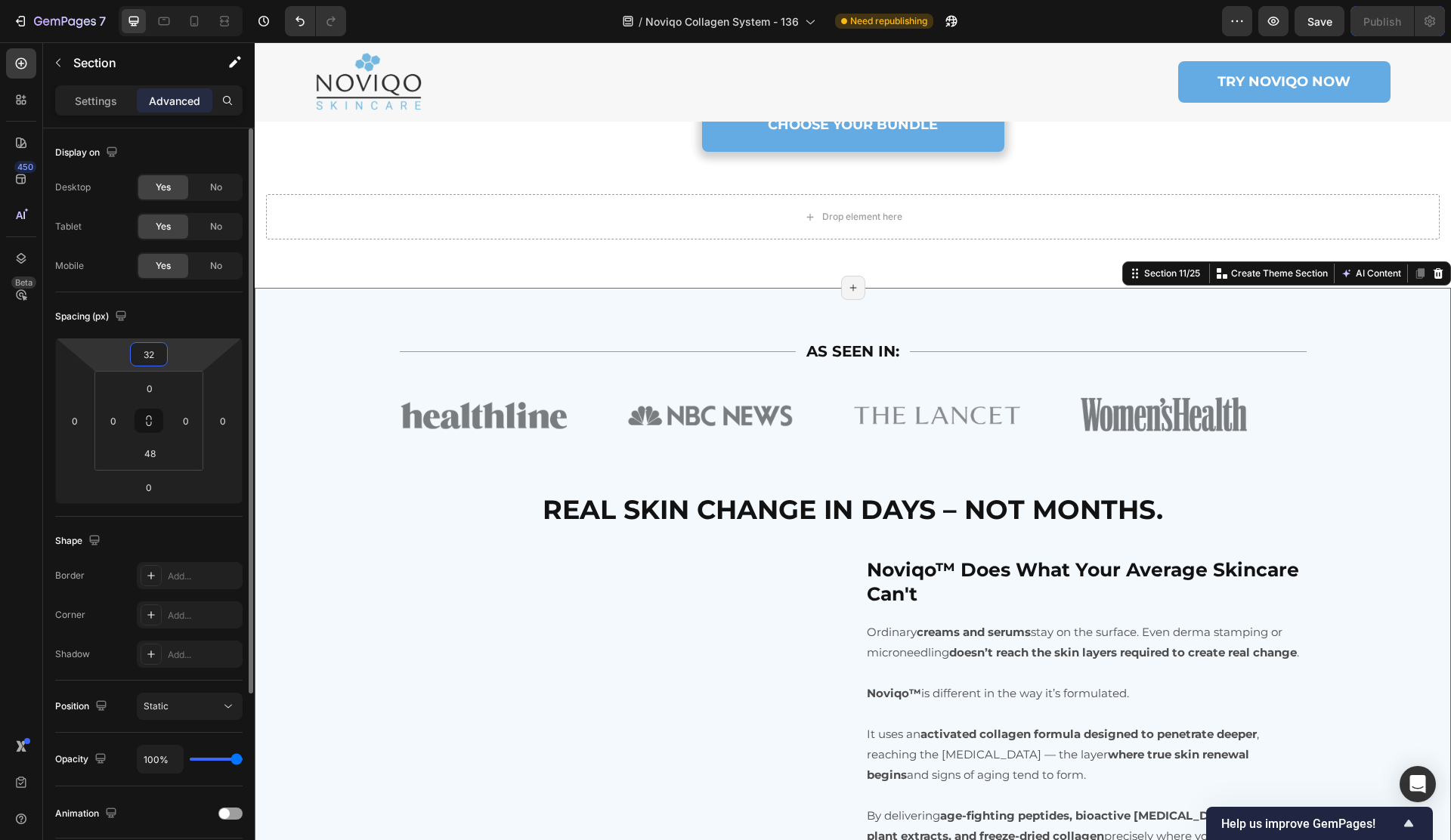
click at [160, 353] on input "32" at bounding box center [148, 354] width 30 height 23
type input "0"
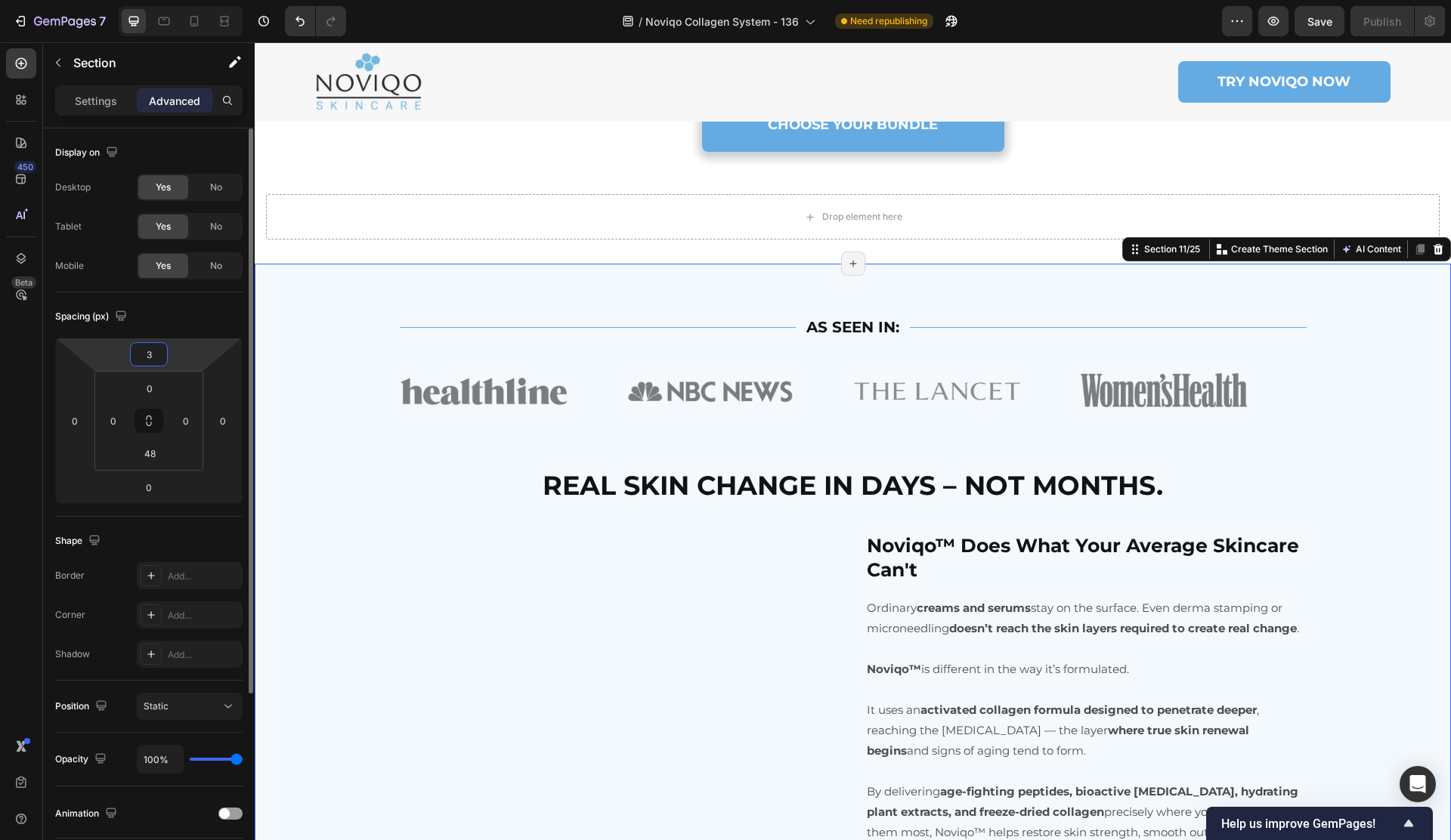
type input "32"
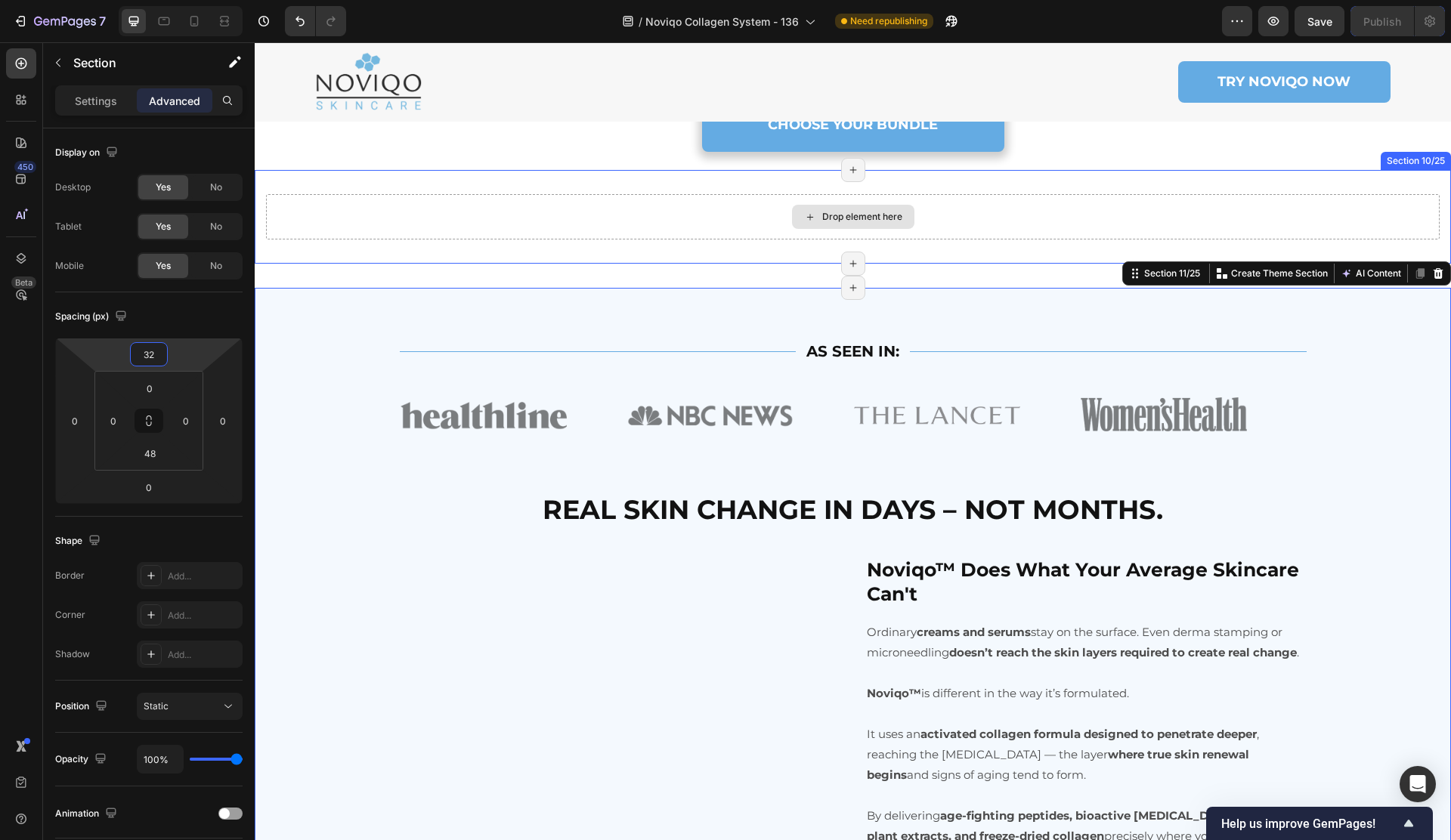
click at [665, 239] on div "Drop element here" at bounding box center [852, 217] width 1173 height 46
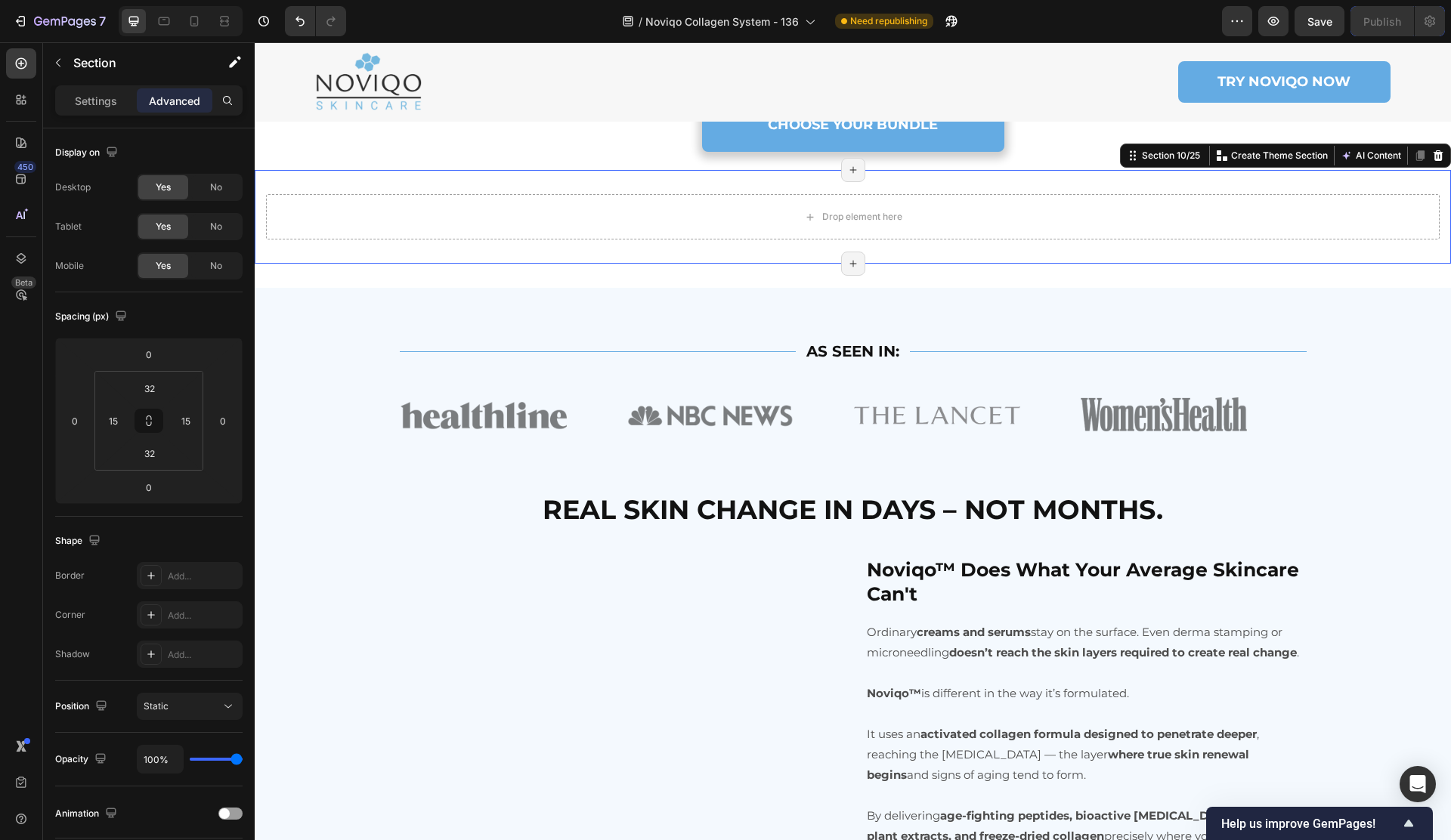
click at [1434, 161] on icon at bounding box center [1438, 156] width 10 height 11
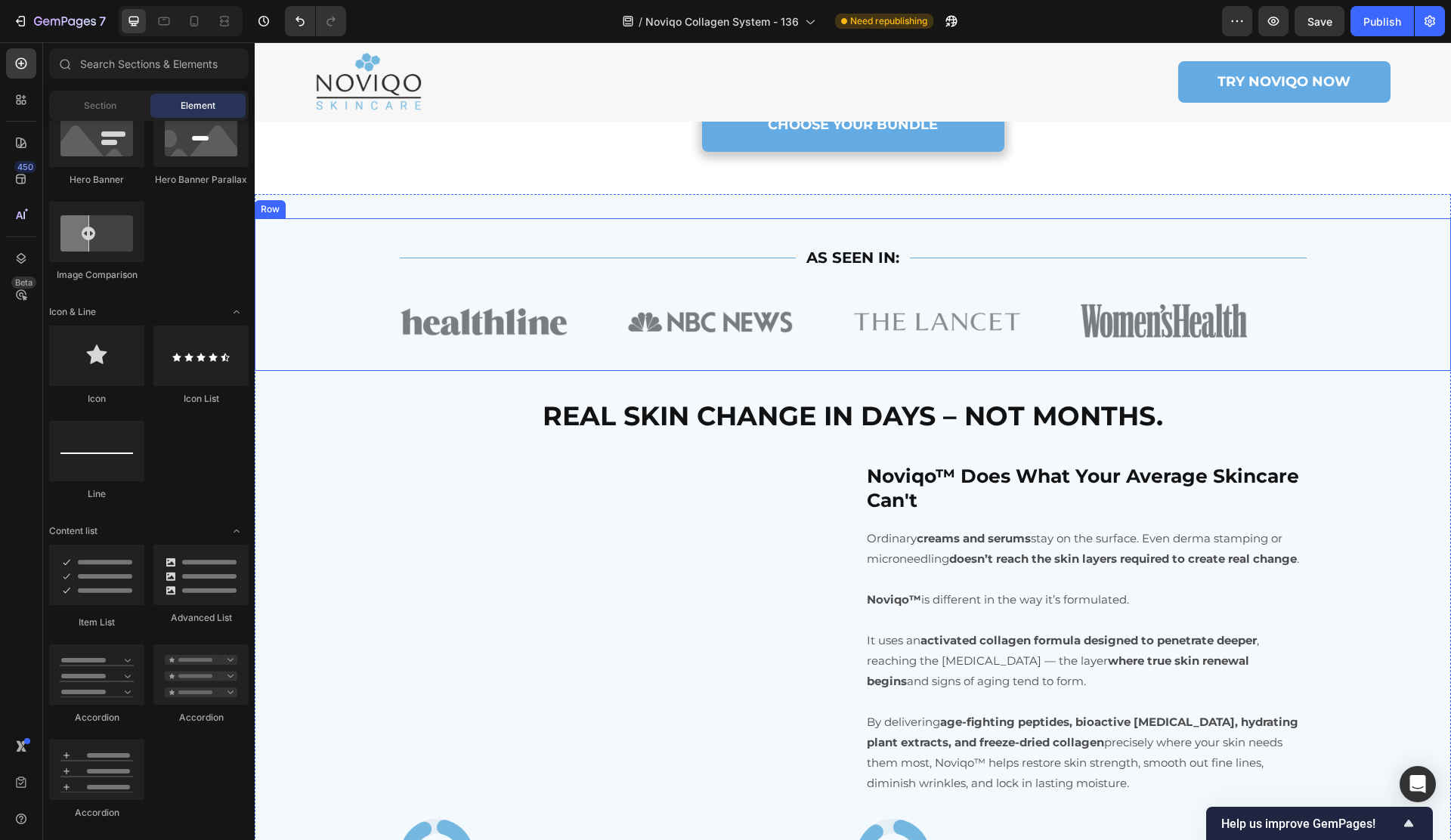
click at [369, 304] on div "Title Line AS SEEN IN: Text Block Title Line Row Image Image Image Image Image …" at bounding box center [853, 295] width 1196 height 153
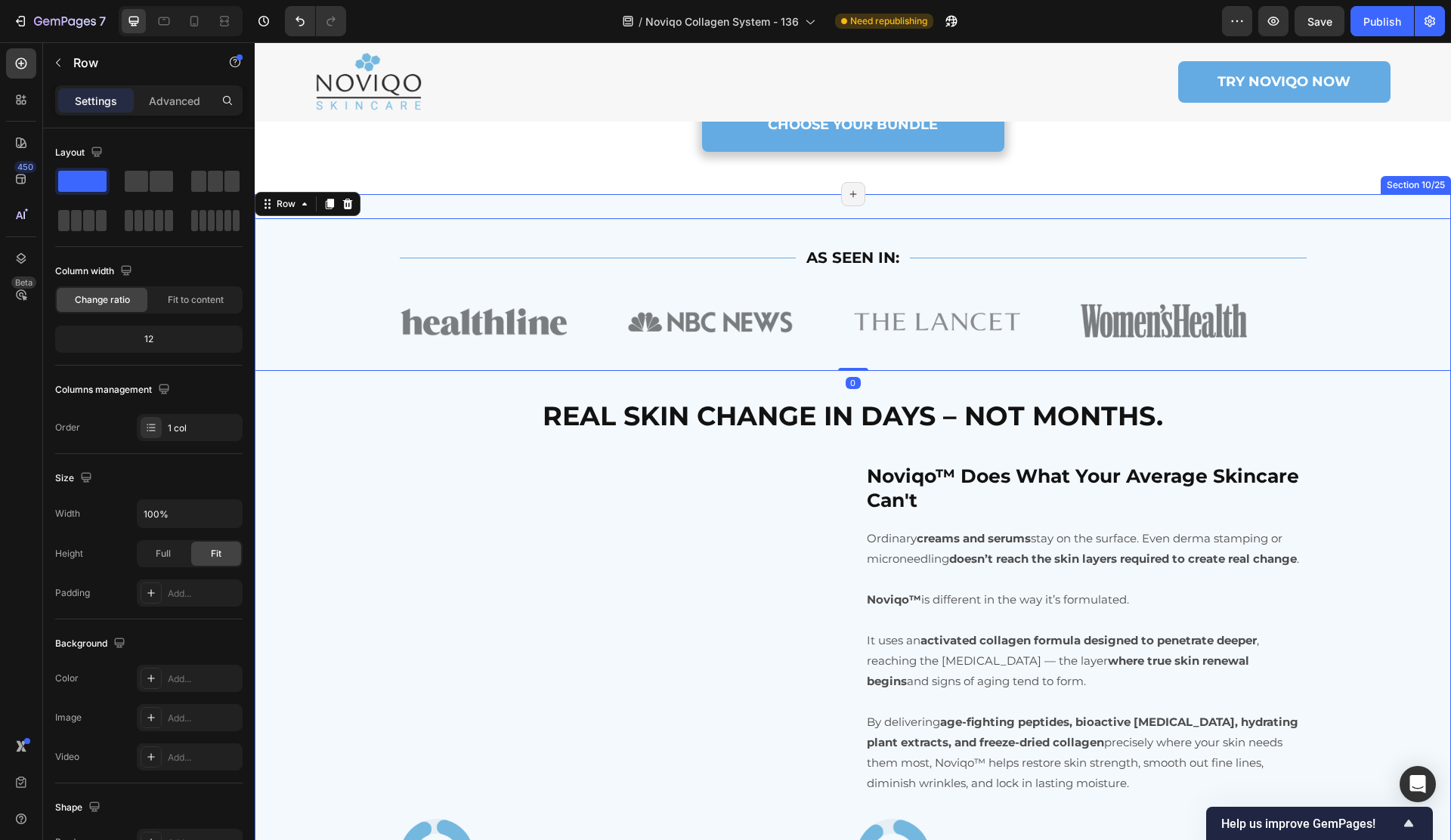
click at [429, 234] on div "Title Line AS SEEN IN: Text Block Title Line Row Image Image Image Image Image …" at bounding box center [853, 628] width 1196 height 869
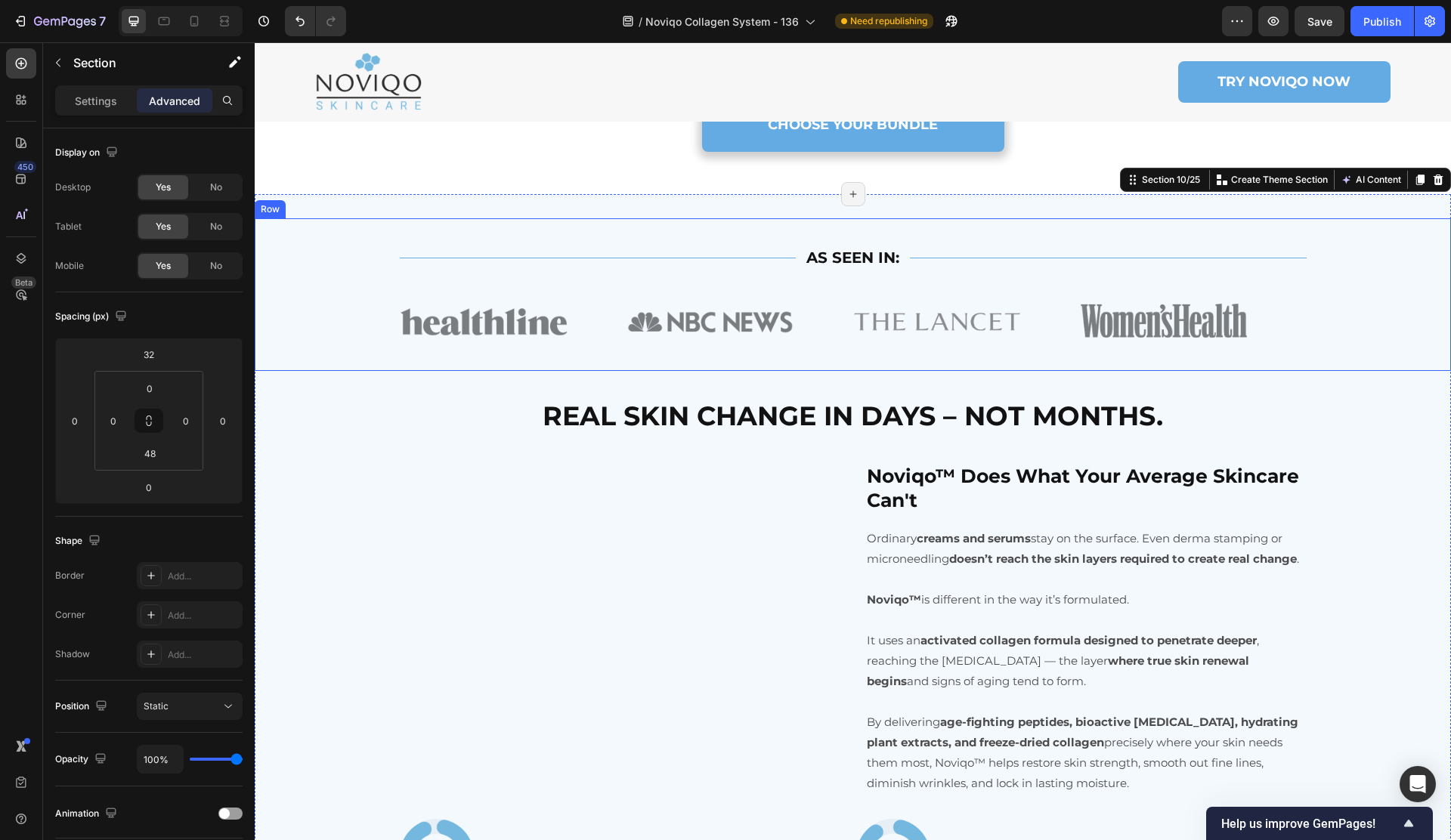
click at [351, 327] on div "Title Line AS SEEN IN: Text Block Title Line Row Image Image Image Image Image …" at bounding box center [853, 295] width 1196 height 153
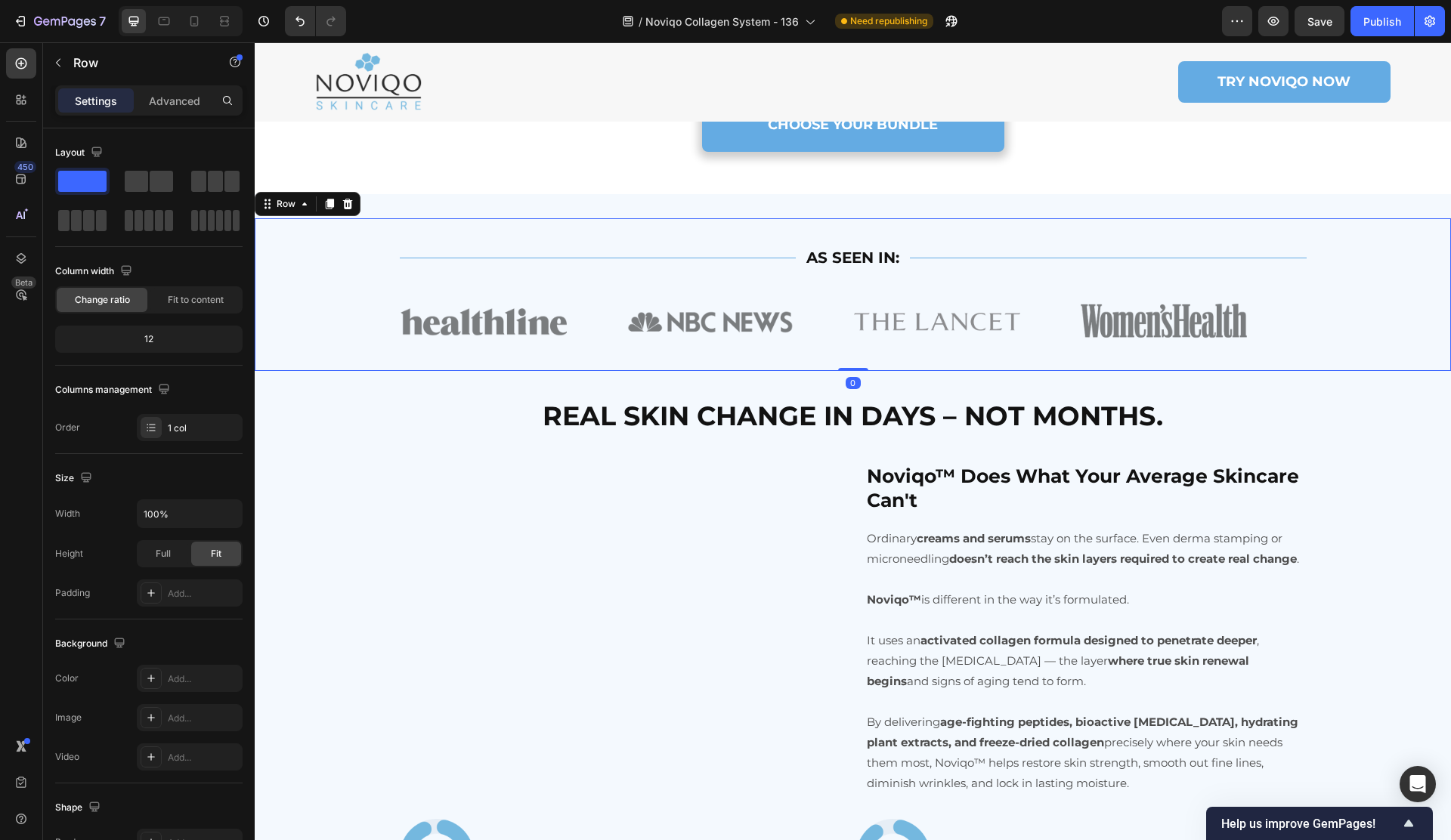
drag, startPoint x: 159, startPoint y: 99, endPoint x: 161, endPoint y: 114, distance: 15.1
click at [159, 99] on p "Advanced" at bounding box center [175, 100] width 51 height 15
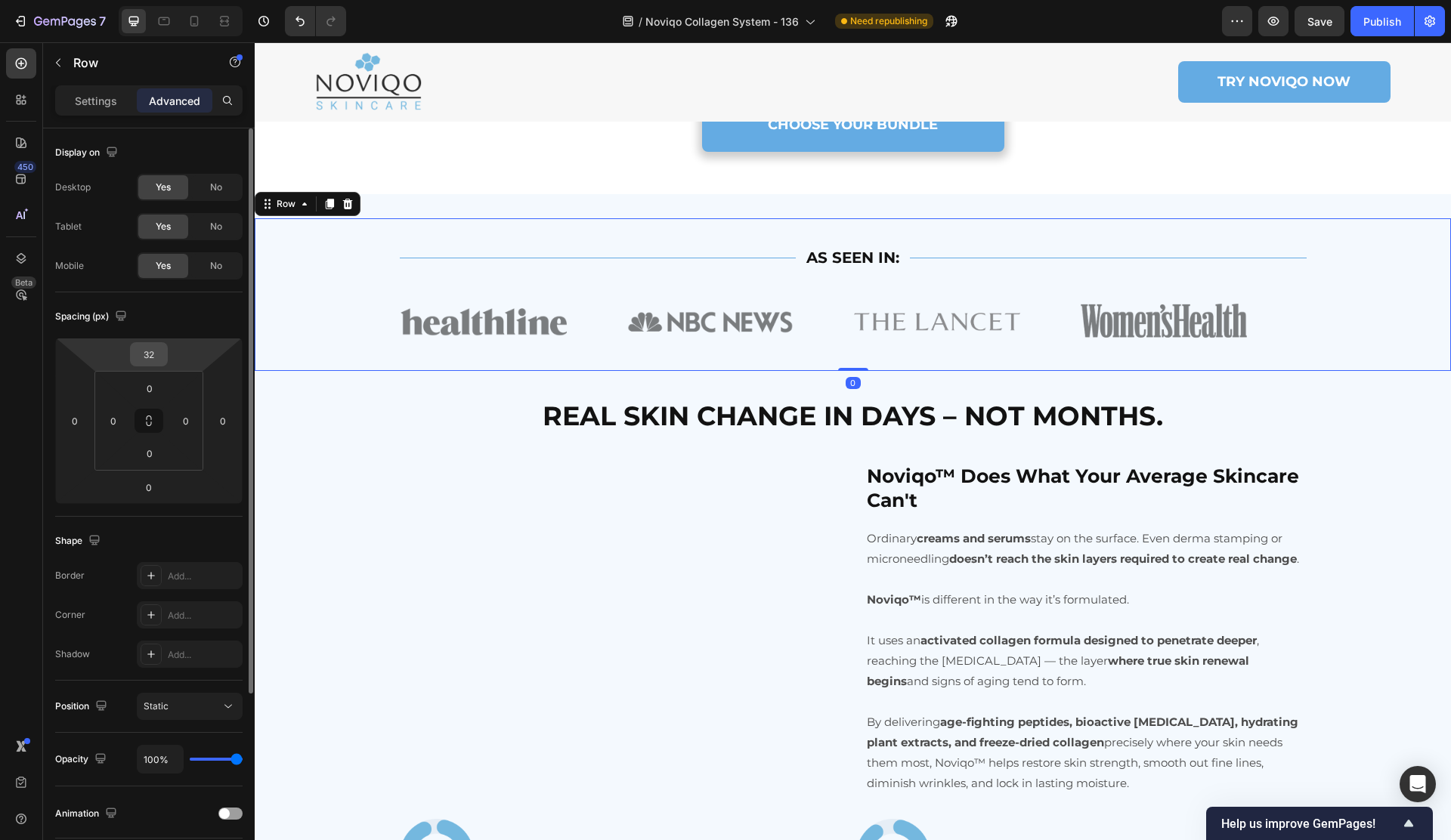
click at [161, 353] on input "32" at bounding box center [148, 354] width 30 height 23
type input "0"
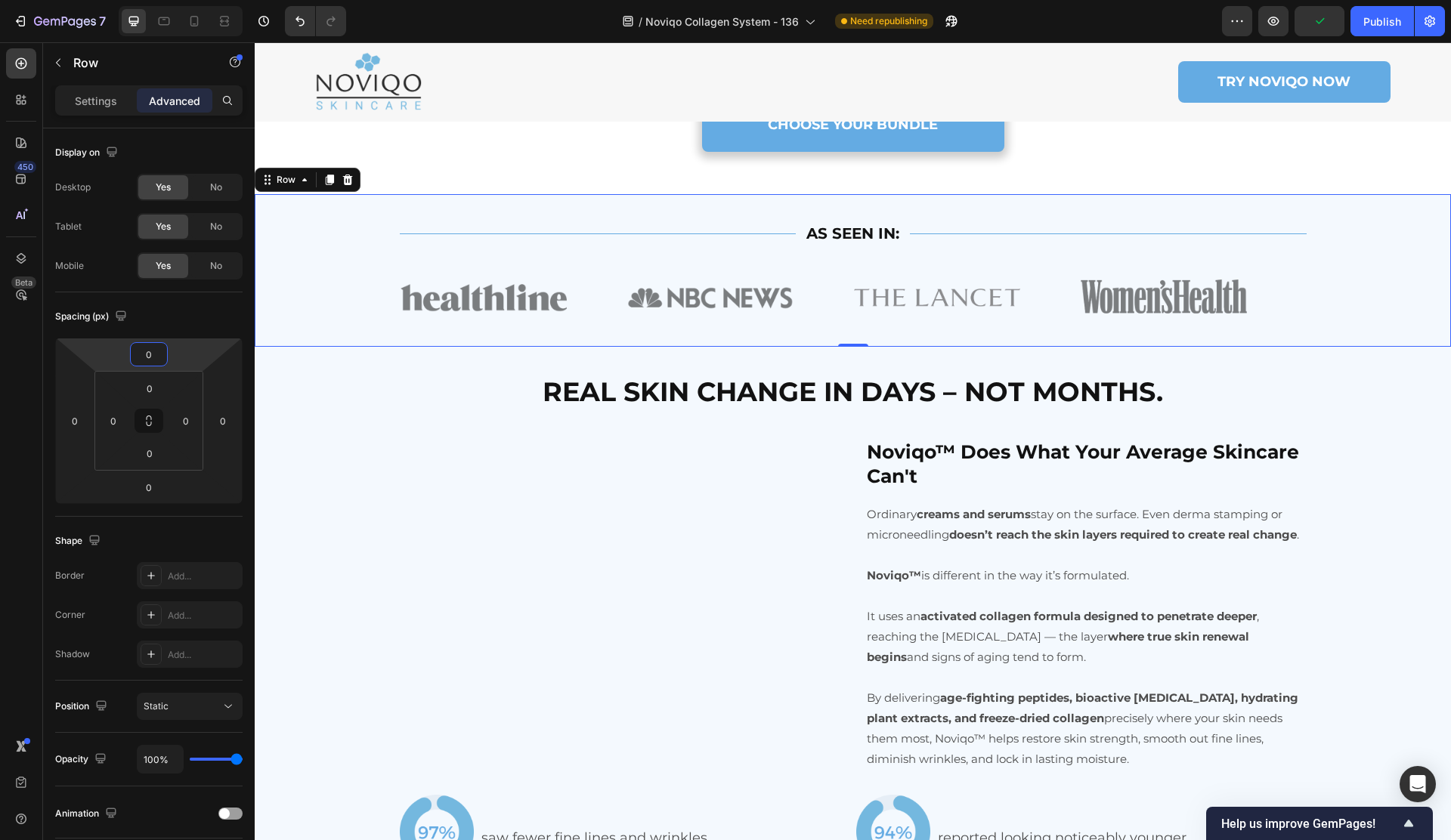
click at [86, 98] on p "Settings" at bounding box center [96, 100] width 42 height 15
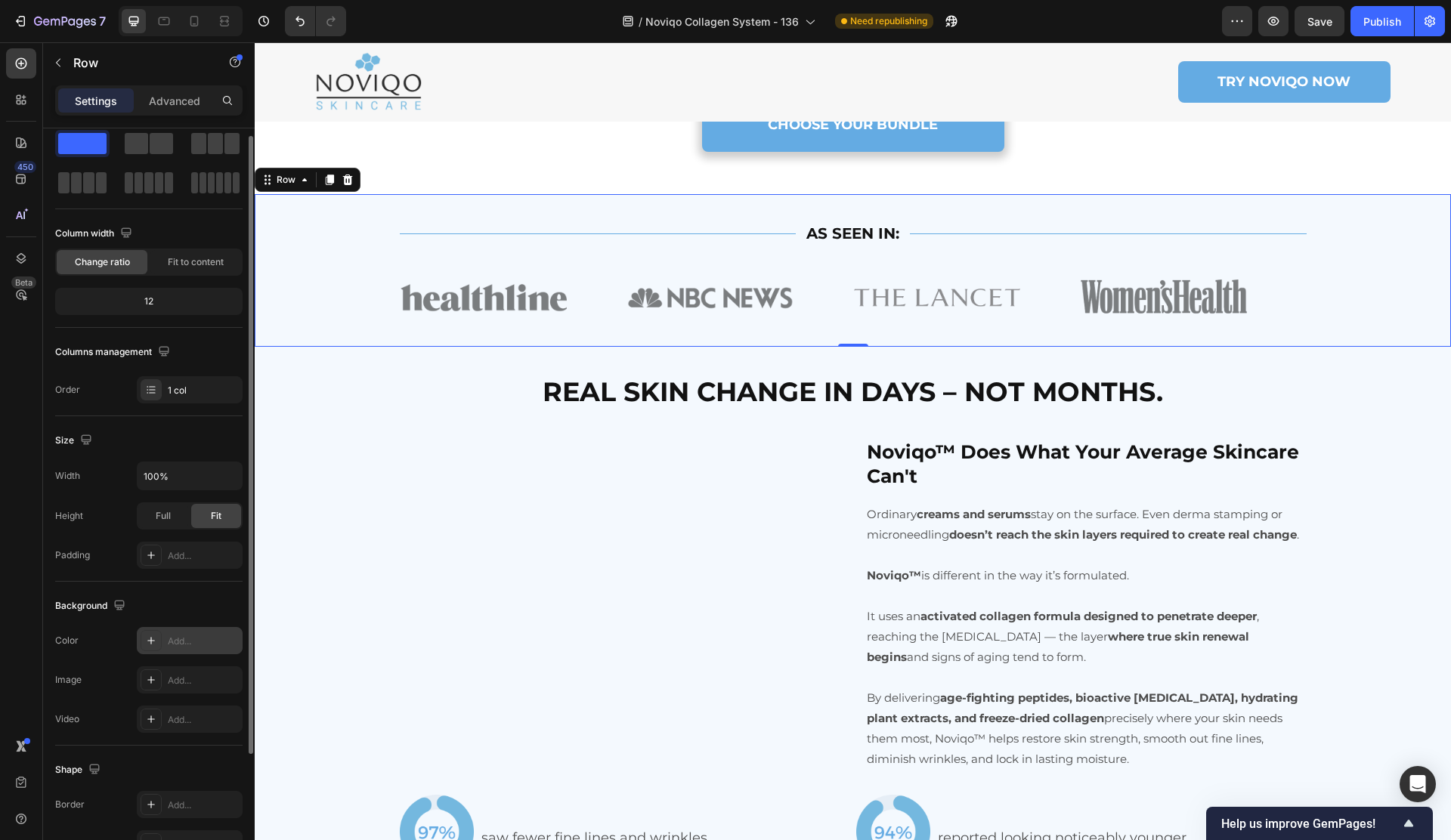
scroll to position [52, 0]
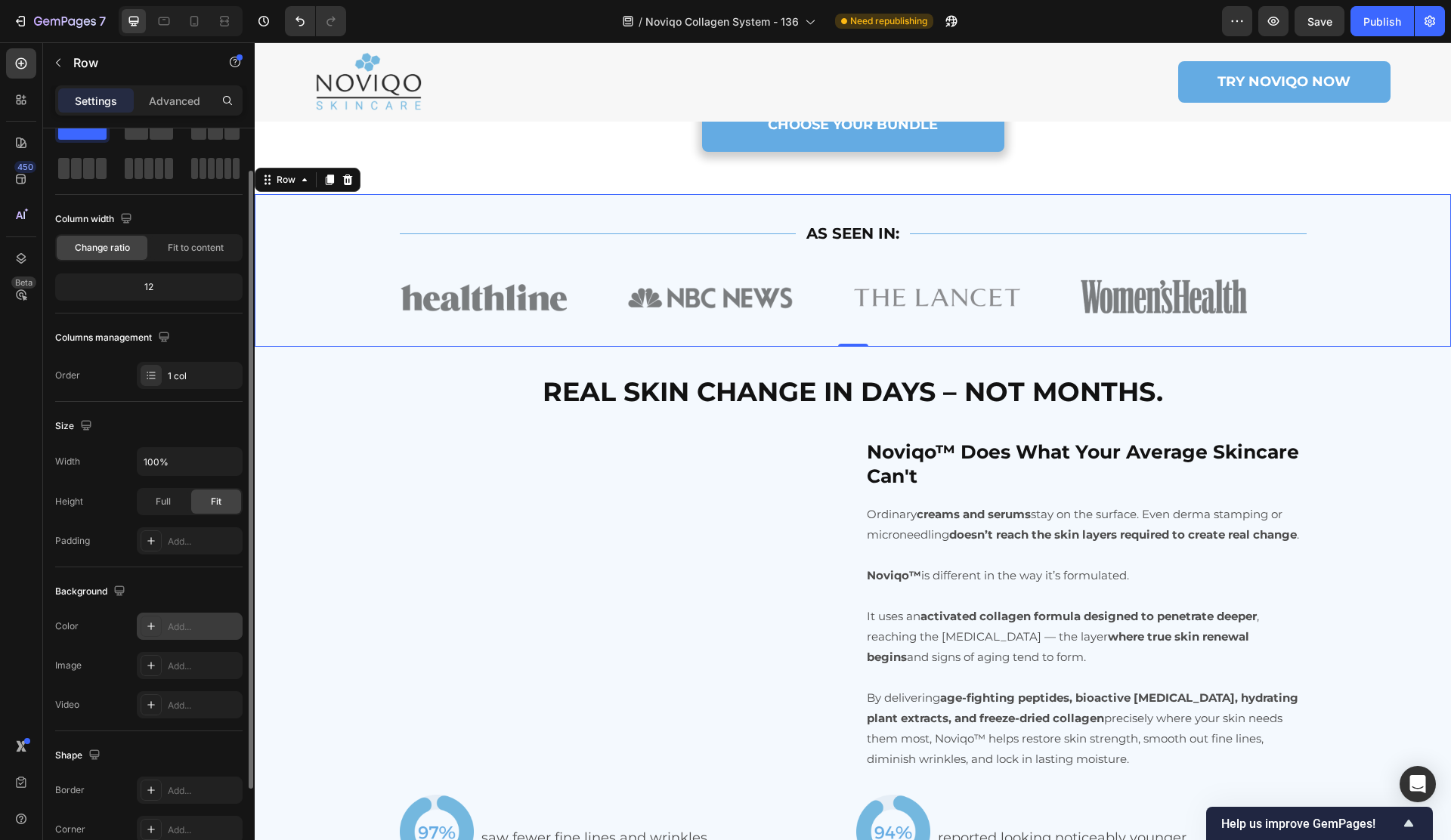
click at [188, 624] on div "Add..." at bounding box center [203, 626] width 71 height 14
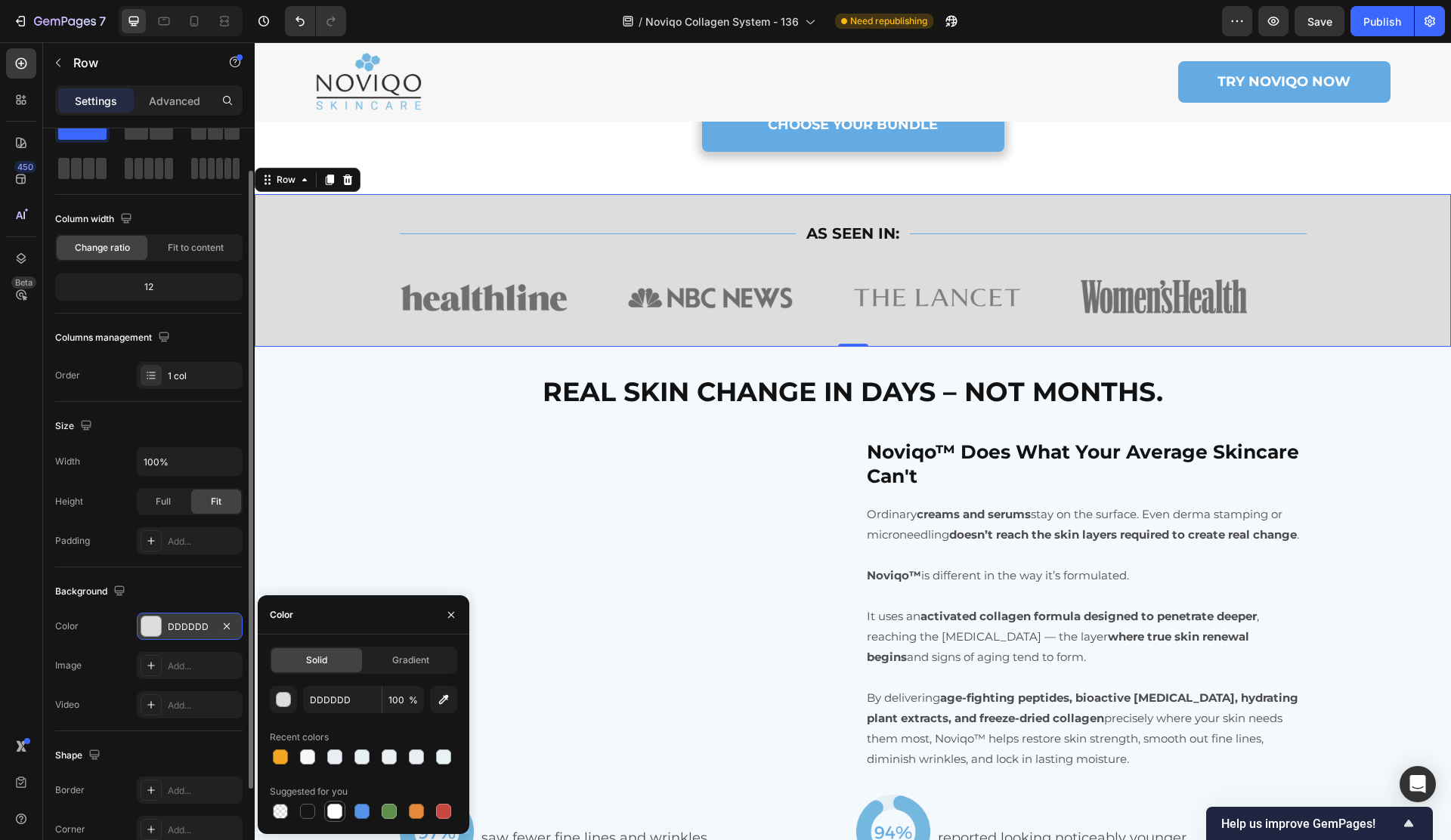
click at [328, 808] on div at bounding box center [334, 811] width 15 height 15
type input "FFFFFF"
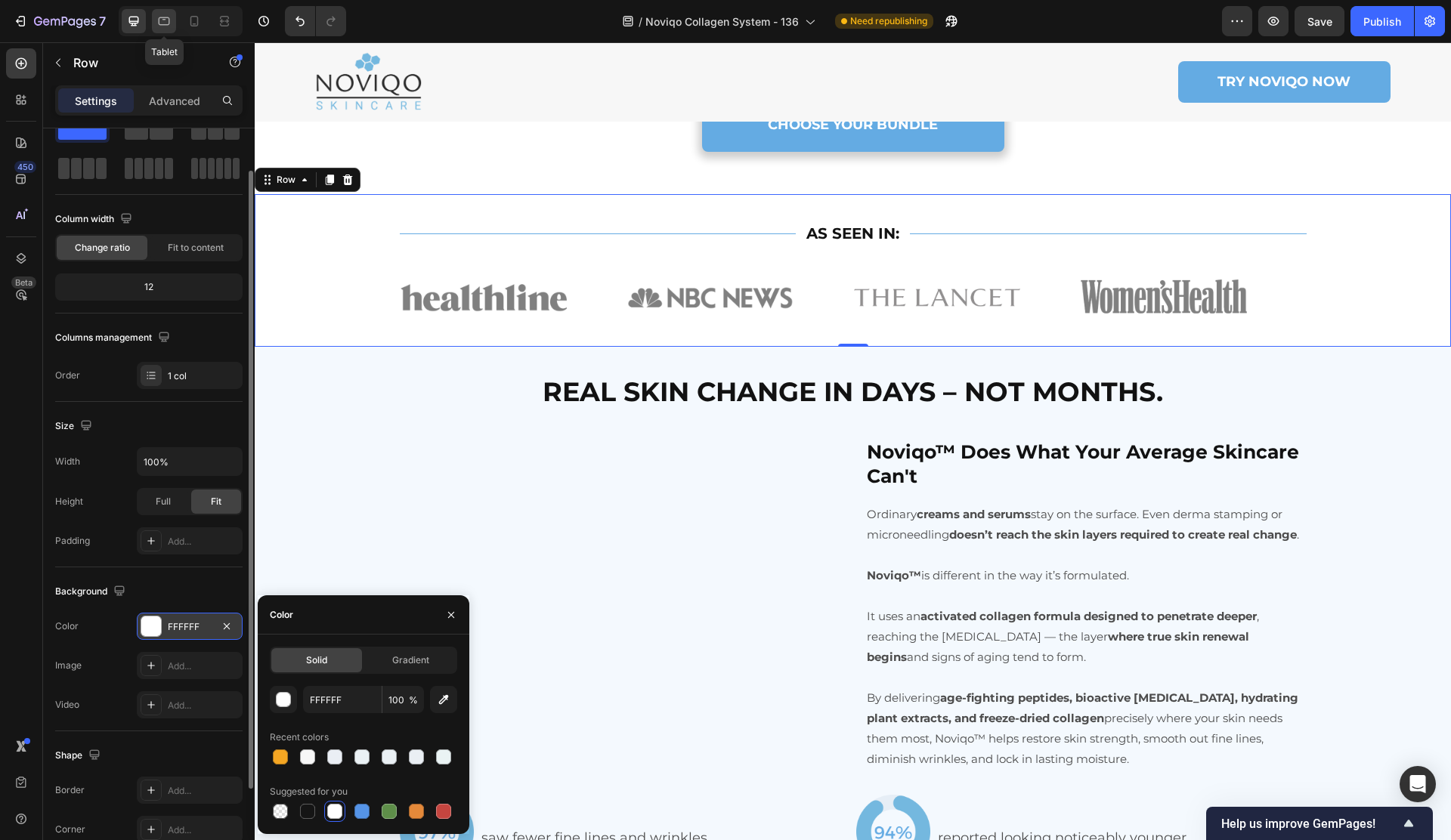
click at [160, 23] on icon at bounding box center [164, 21] width 15 height 15
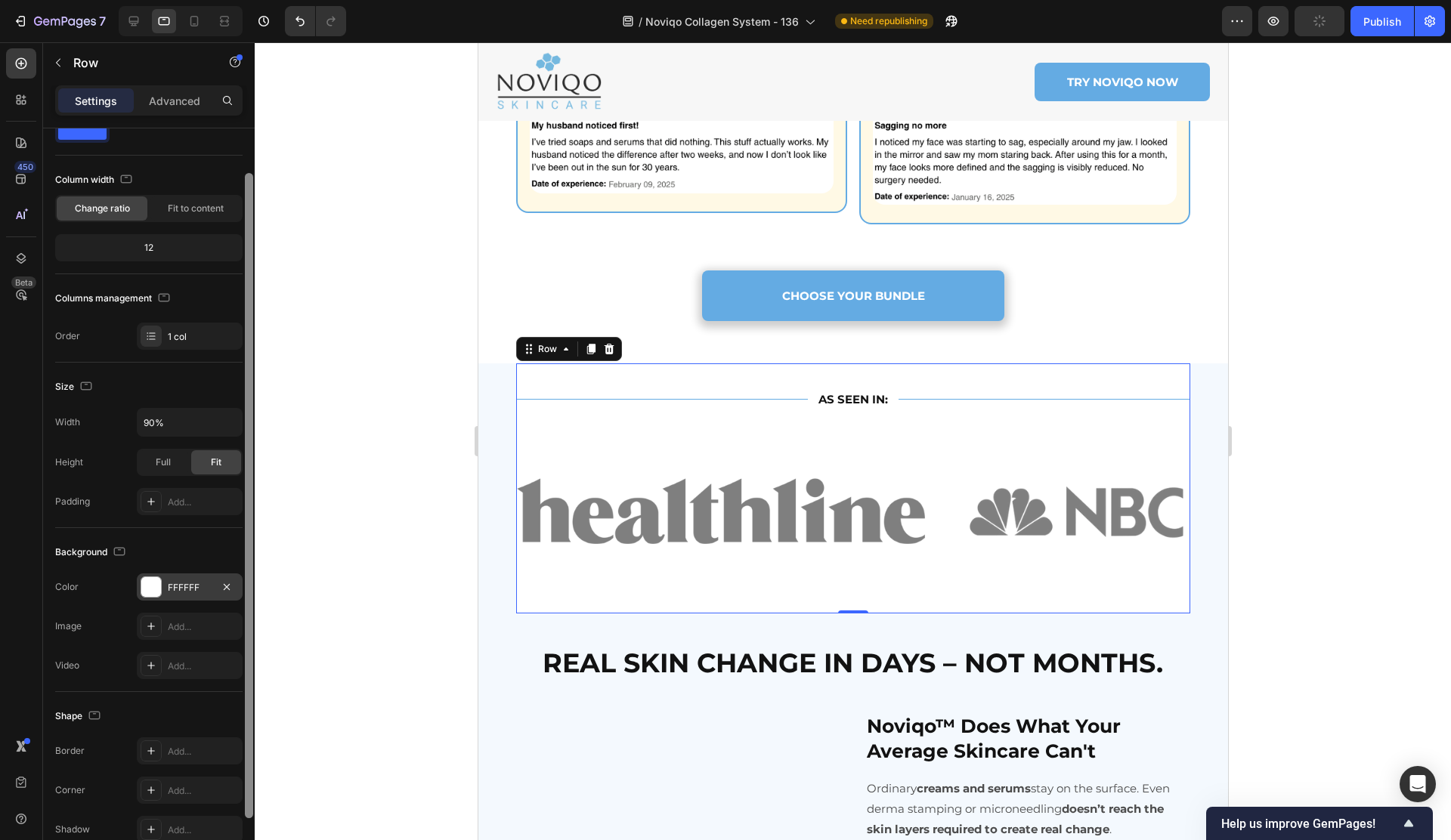
scroll to position [2582, 0]
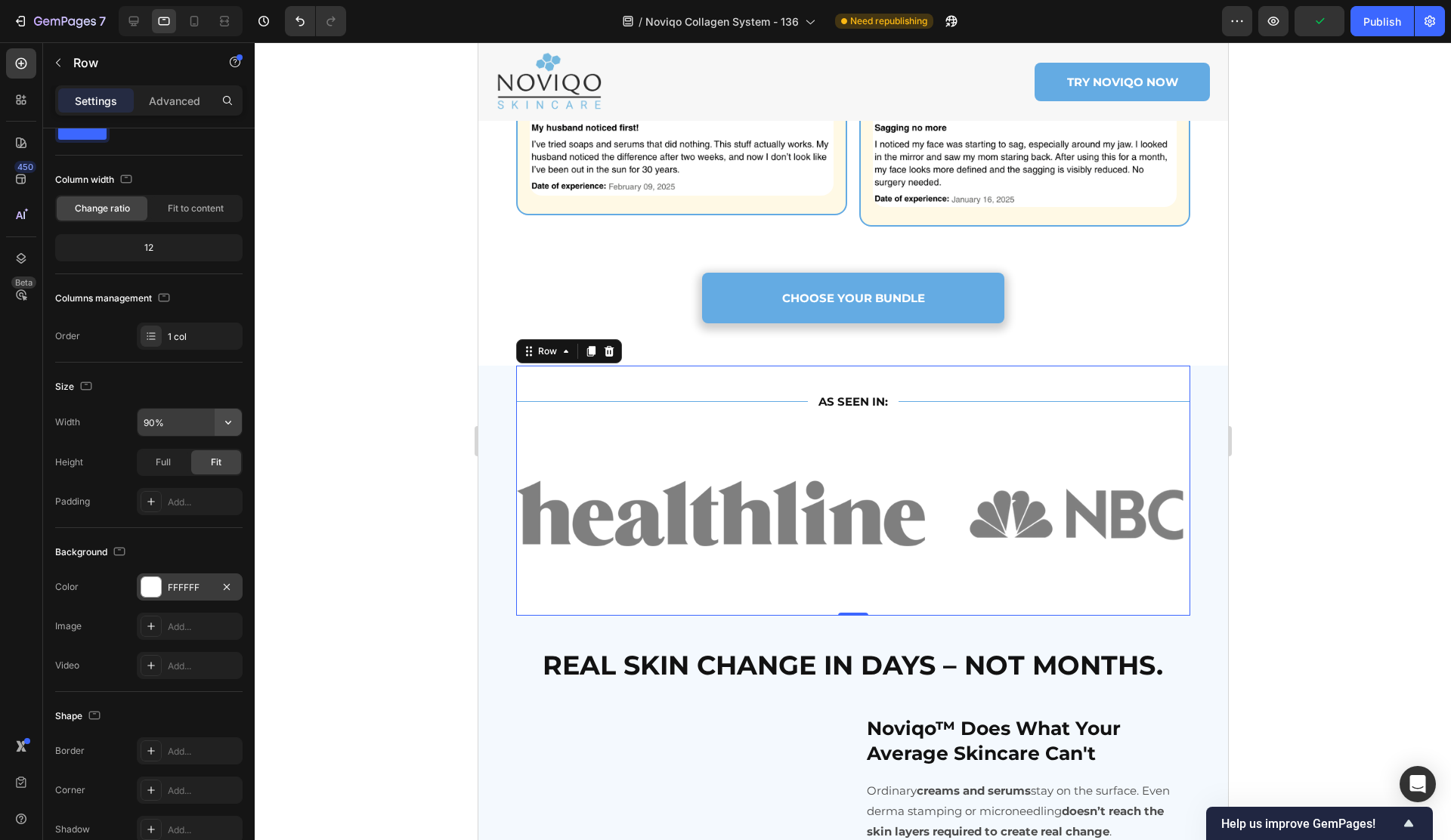
click at [232, 418] on icon "button" at bounding box center [228, 422] width 15 height 15
click at [201, 490] on p "Full 100%" at bounding box center [186, 489] width 86 height 14
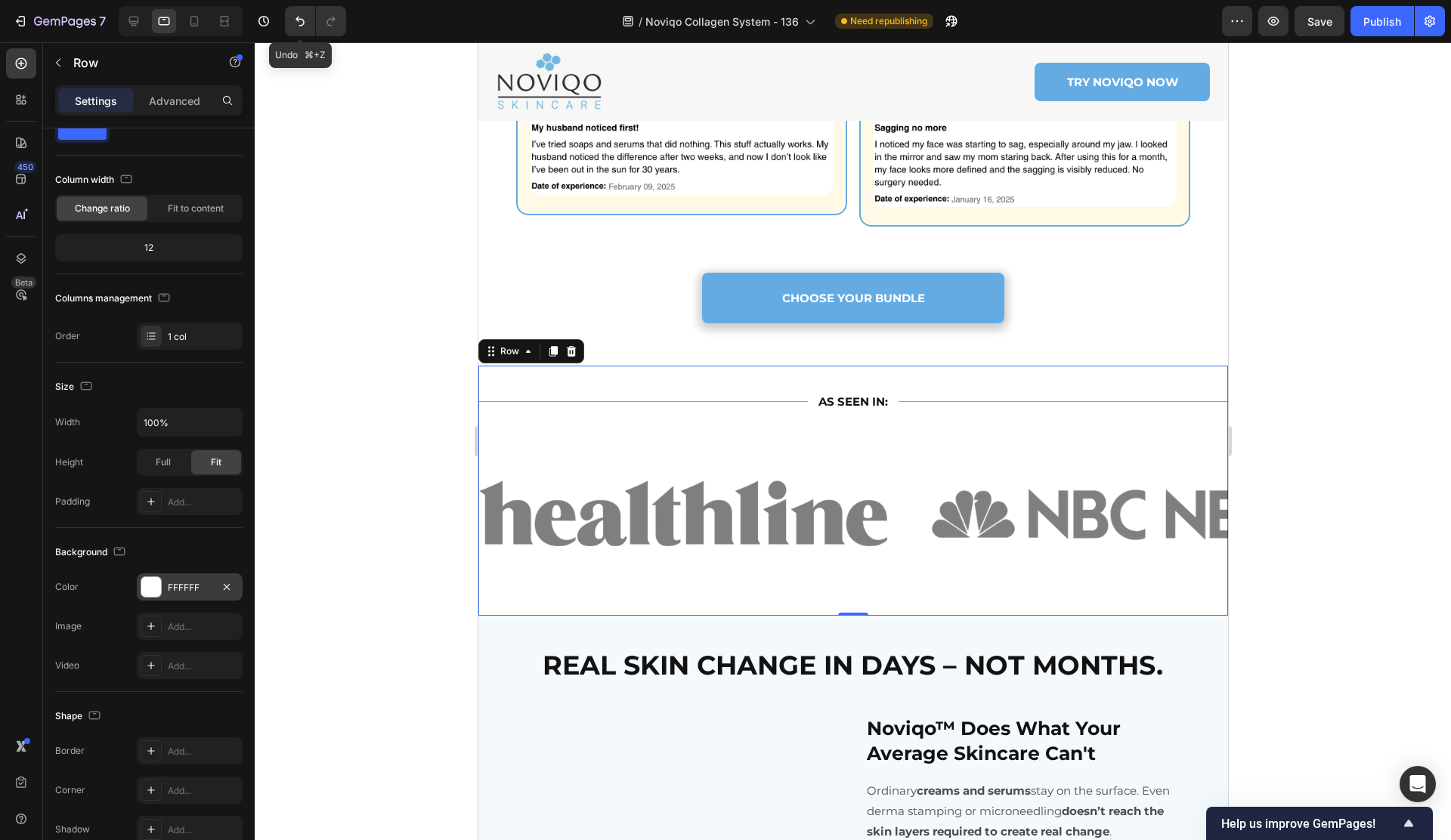
click at [289, 27] on button "Undo/Redo" at bounding box center [299, 21] width 30 height 30
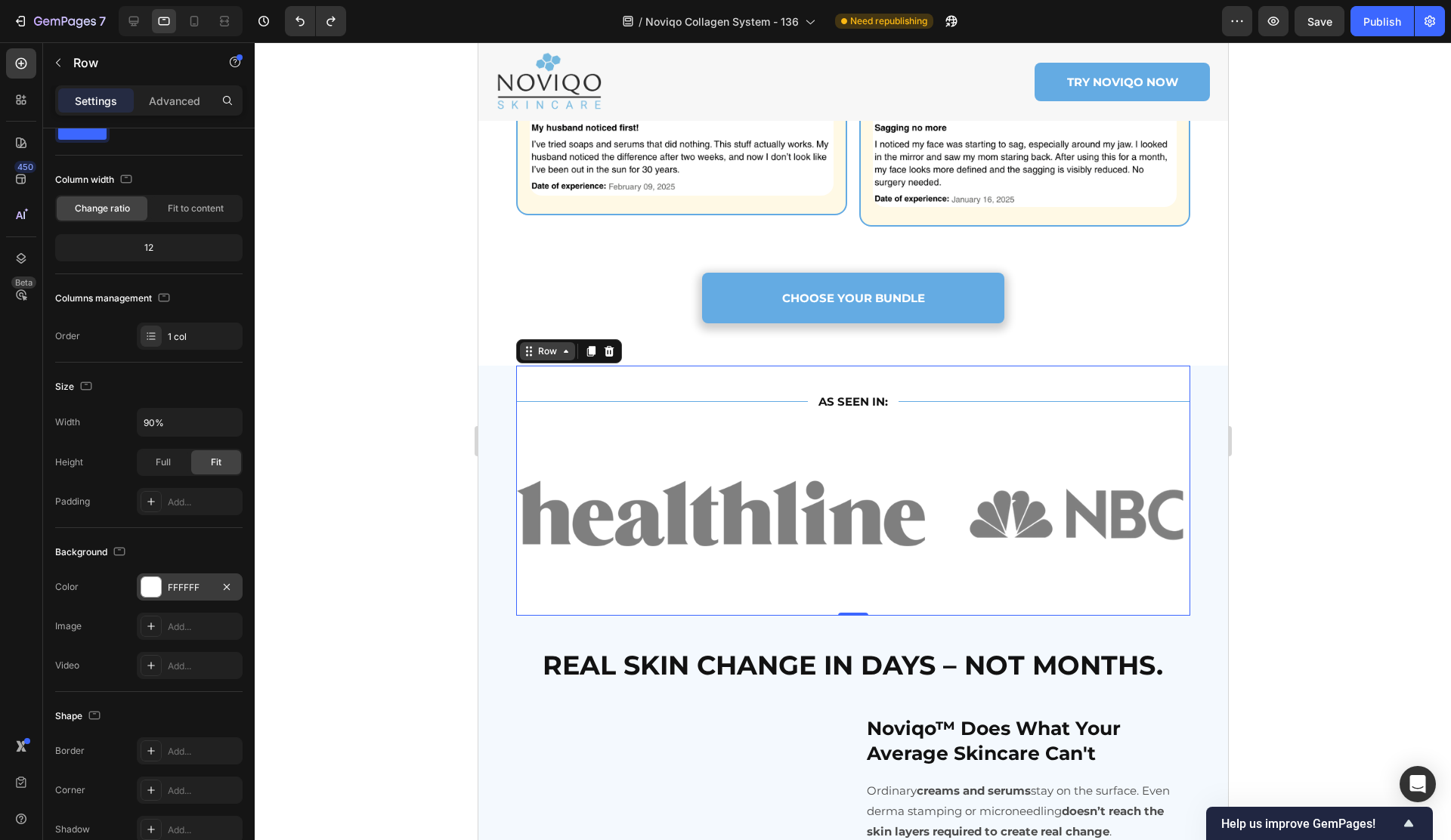
click at [550, 344] on div "Row" at bounding box center [546, 350] width 25 height 14
click at [226, 424] on icon "button" at bounding box center [228, 422] width 15 height 15
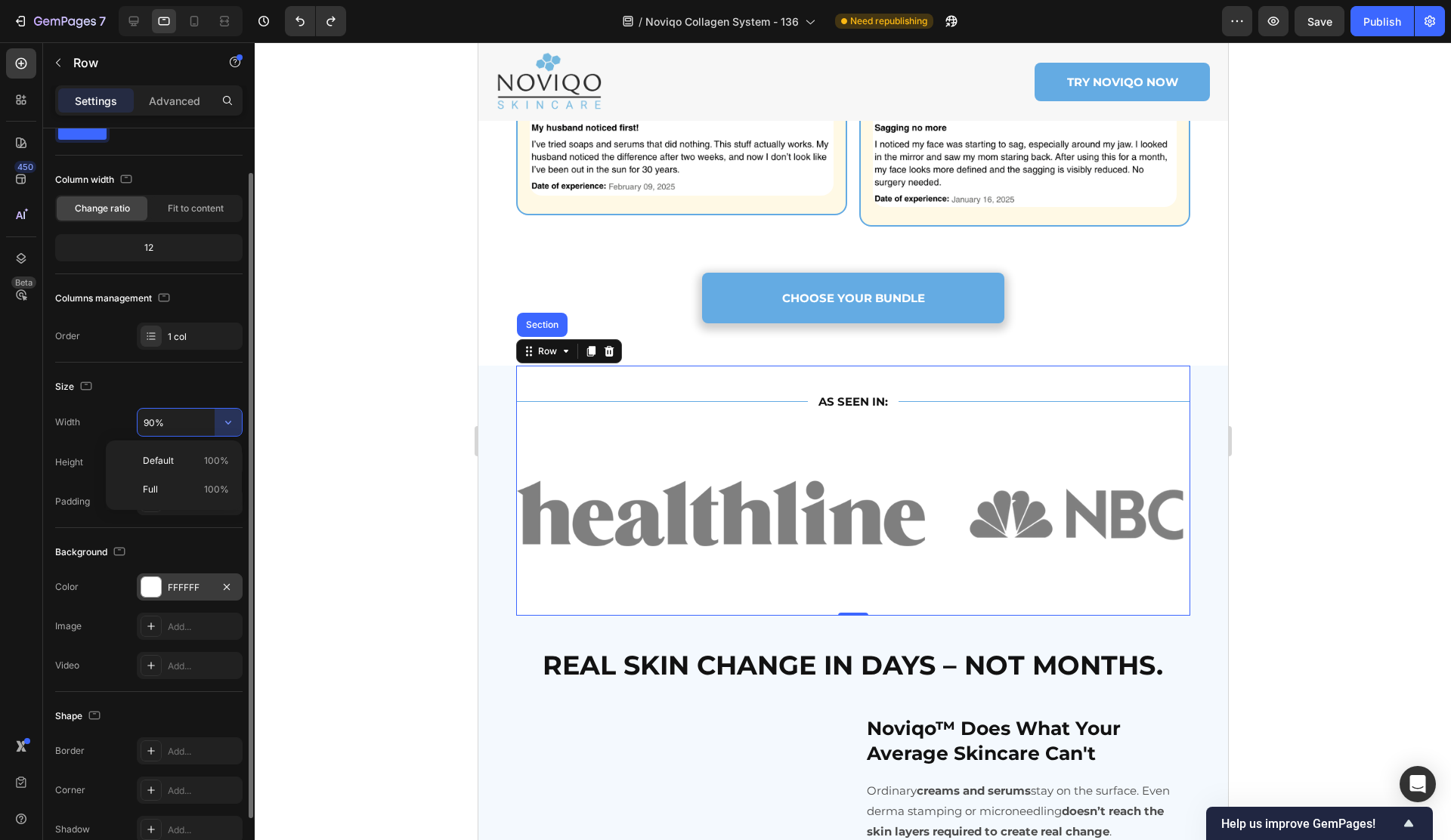
click at [196, 480] on div "Full 100%" at bounding box center [174, 490] width 124 height 29
type input "100%"
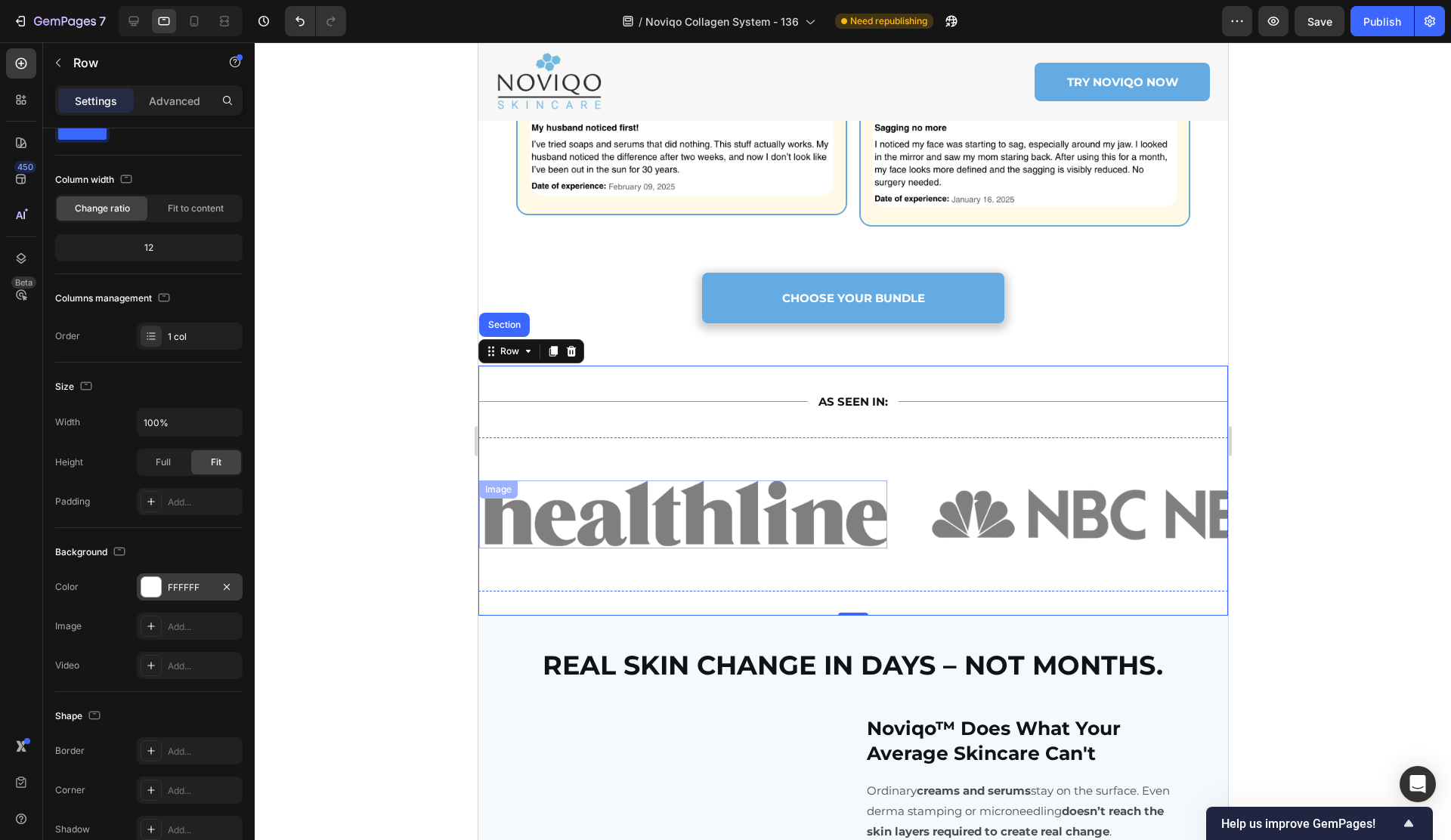
click at [573, 481] on div "Image" at bounding box center [682, 514] width 408 height 68
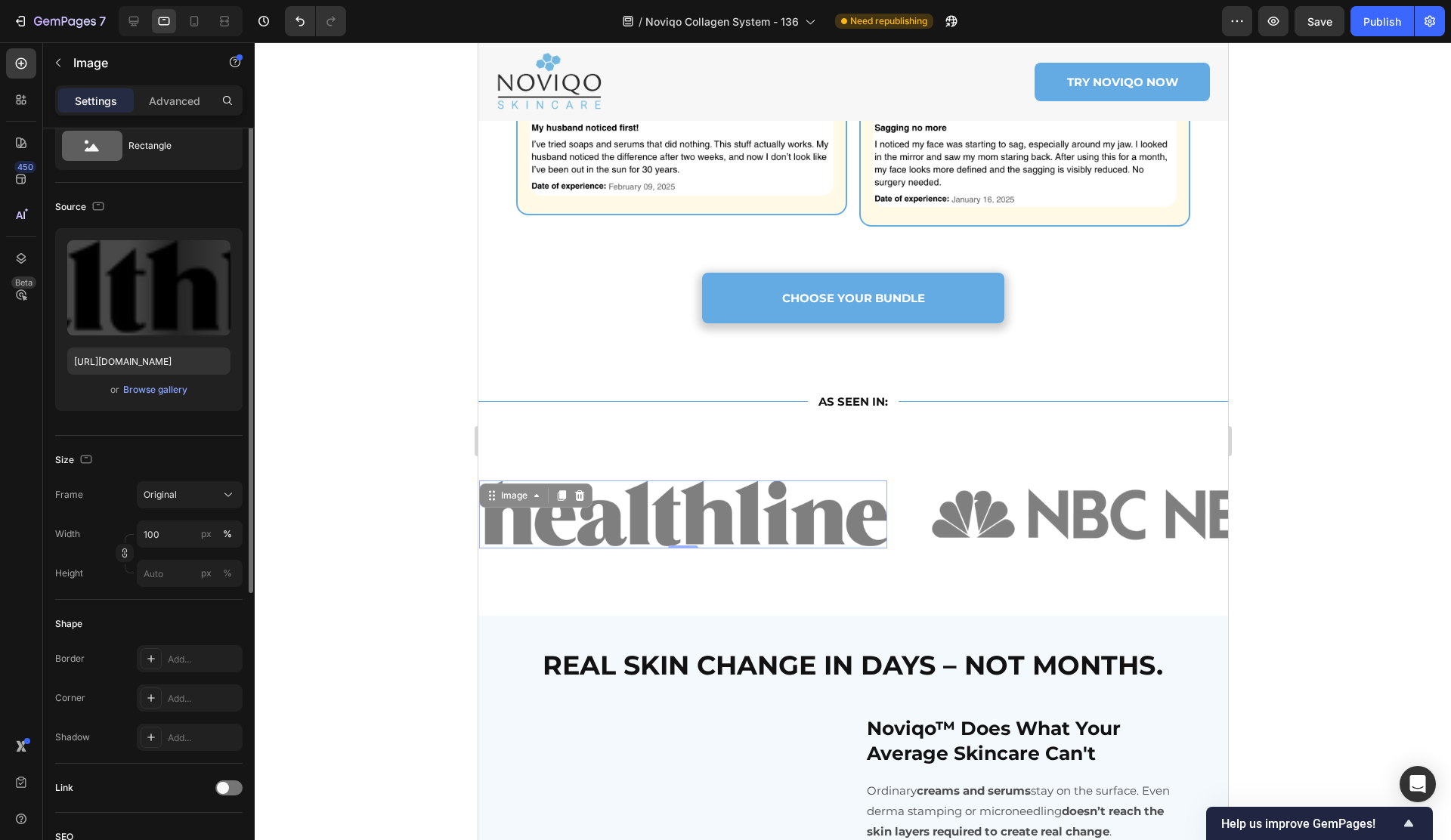
scroll to position [0, 0]
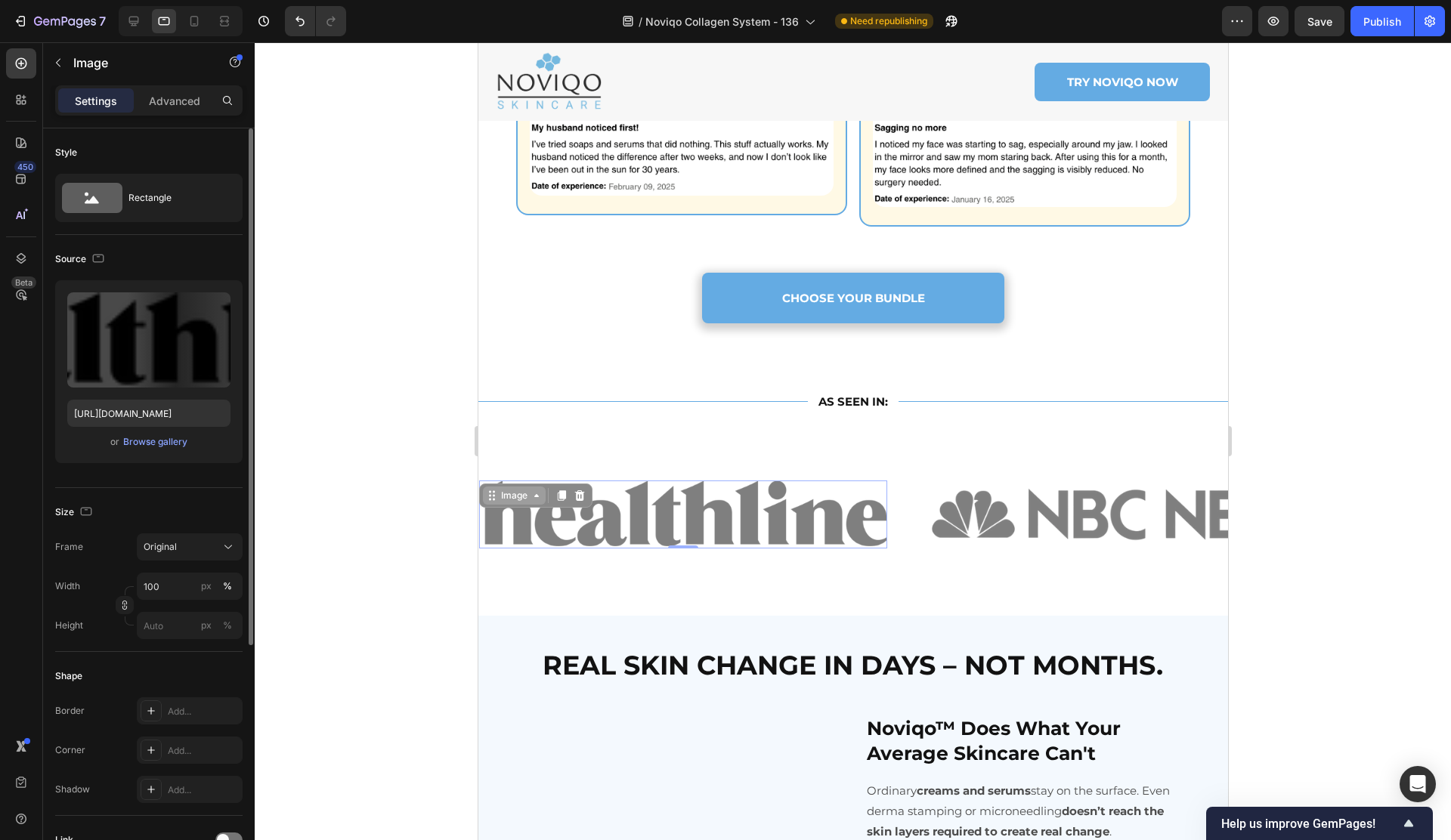
click at [517, 489] on div "Image" at bounding box center [513, 495] width 33 height 14
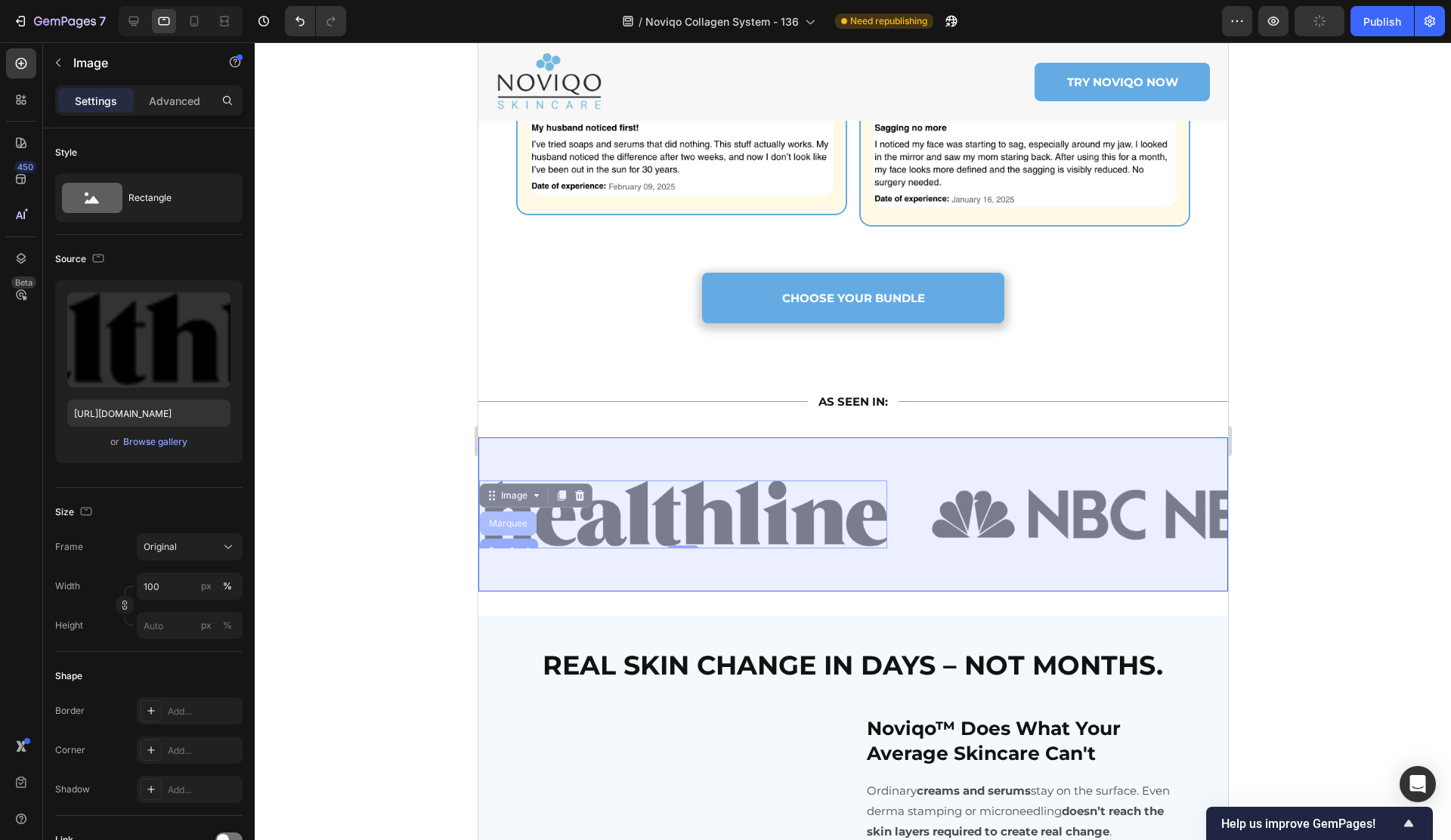
click at [501, 519] on div "Marquee" at bounding box center [507, 523] width 45 height 9
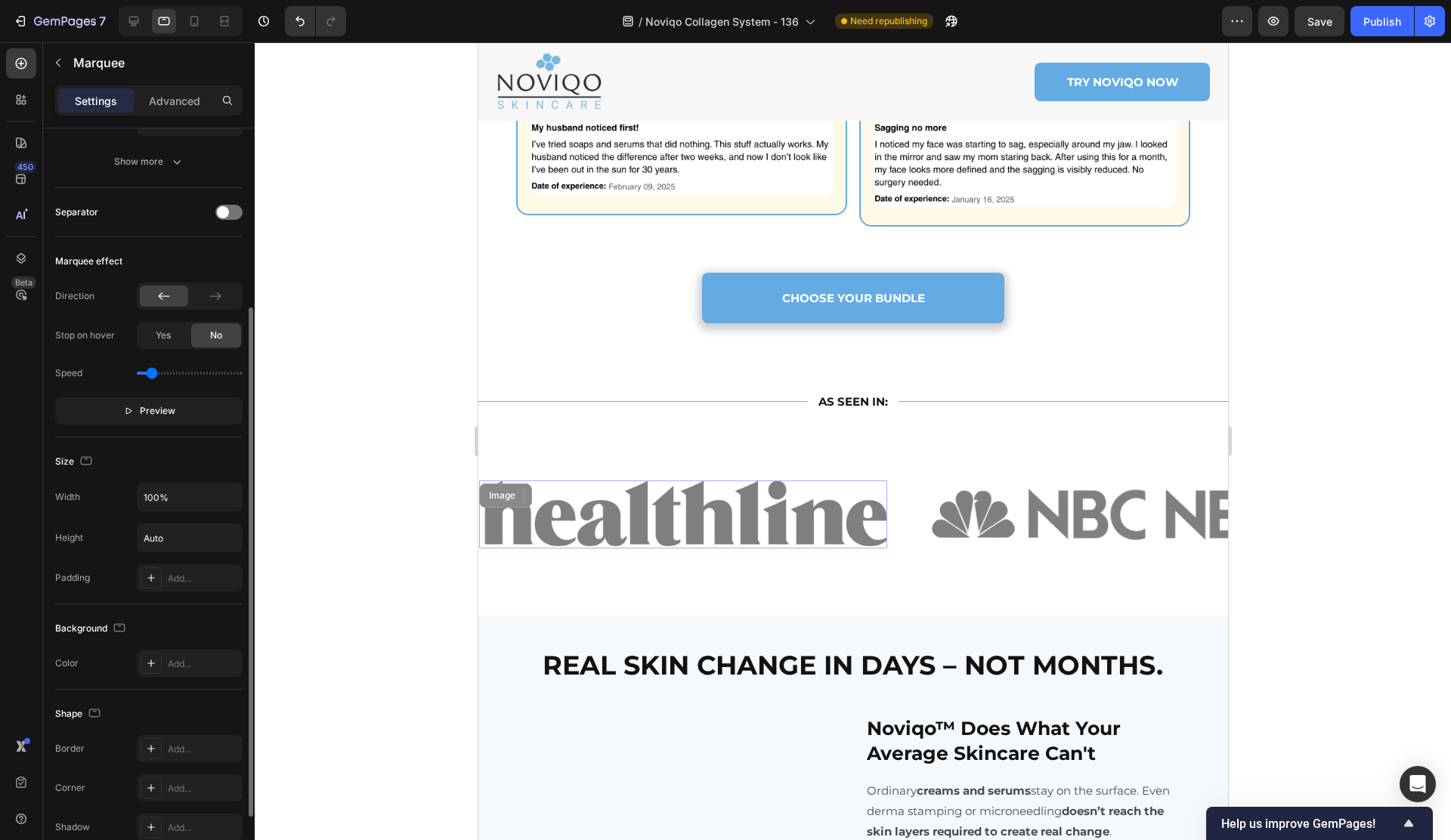
scroll to position [248, 0]
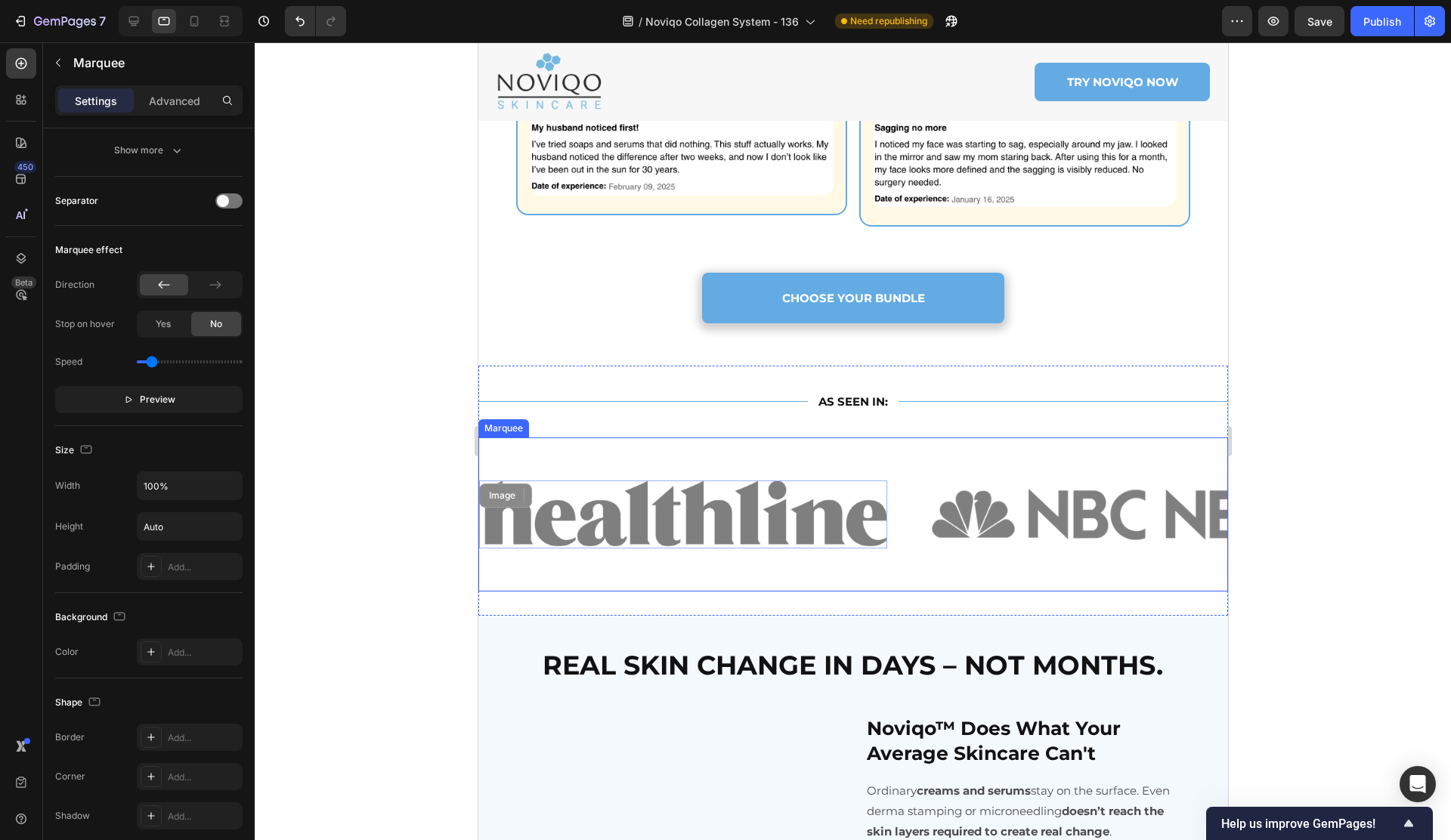
click at [901, 481] on div "Image" at bounding box center [703, 514] width 451 height 68
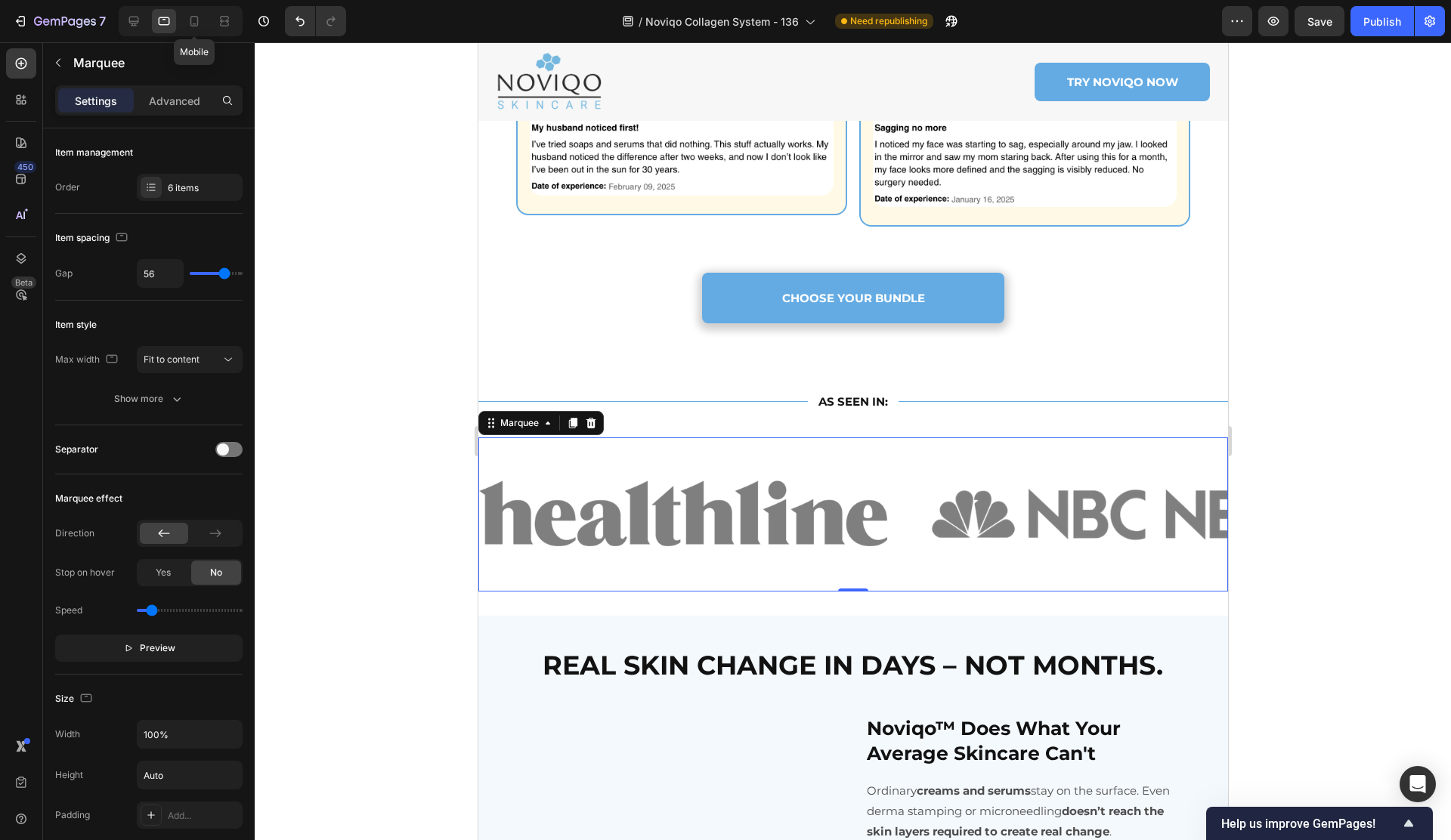
drag, startPoint x: 191, startPoint y: 25, endPoint x: 186, endPoint y: 42, distance: 17.7
click at [191, 25] on icon at bounding box center [194, 21] width 8 height 11
type input "30"
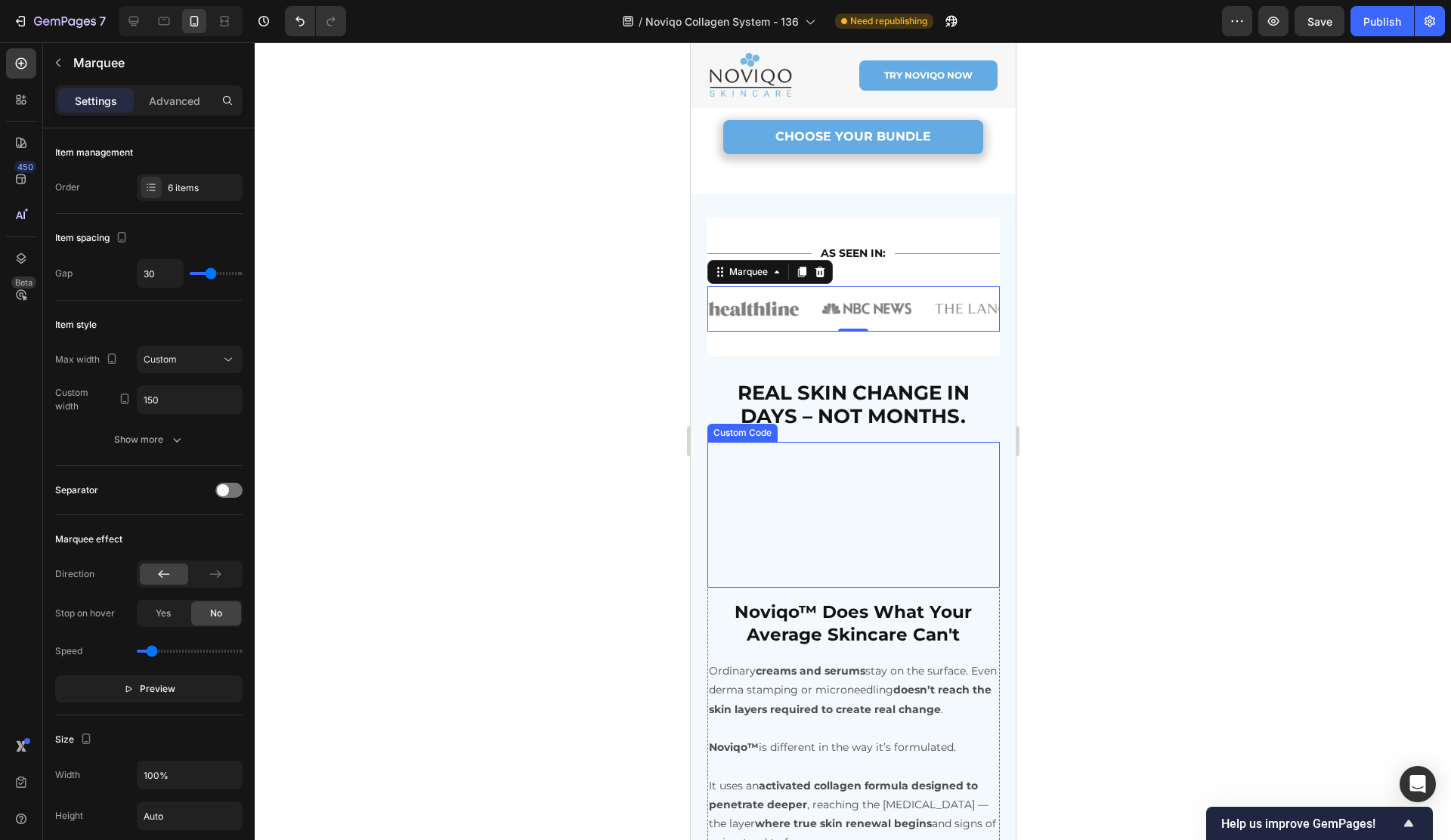
scroll to position [2580, 0]
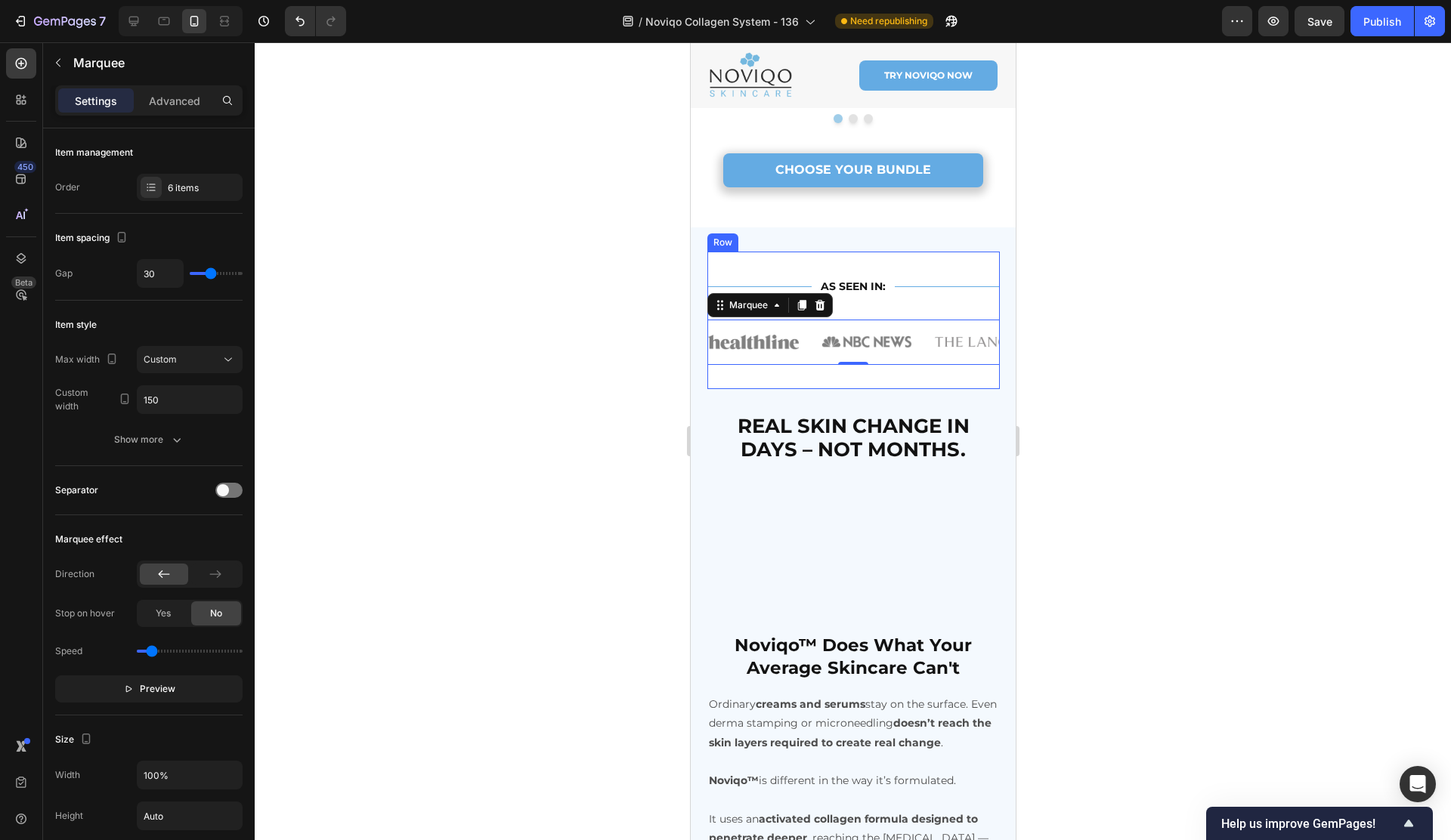
click at [834, 368] on div "Title Line AS SEEN IN: Text Block Title Line Row Image Image Image Image Image …" at bounding box center [852, 319] width 292 height 137
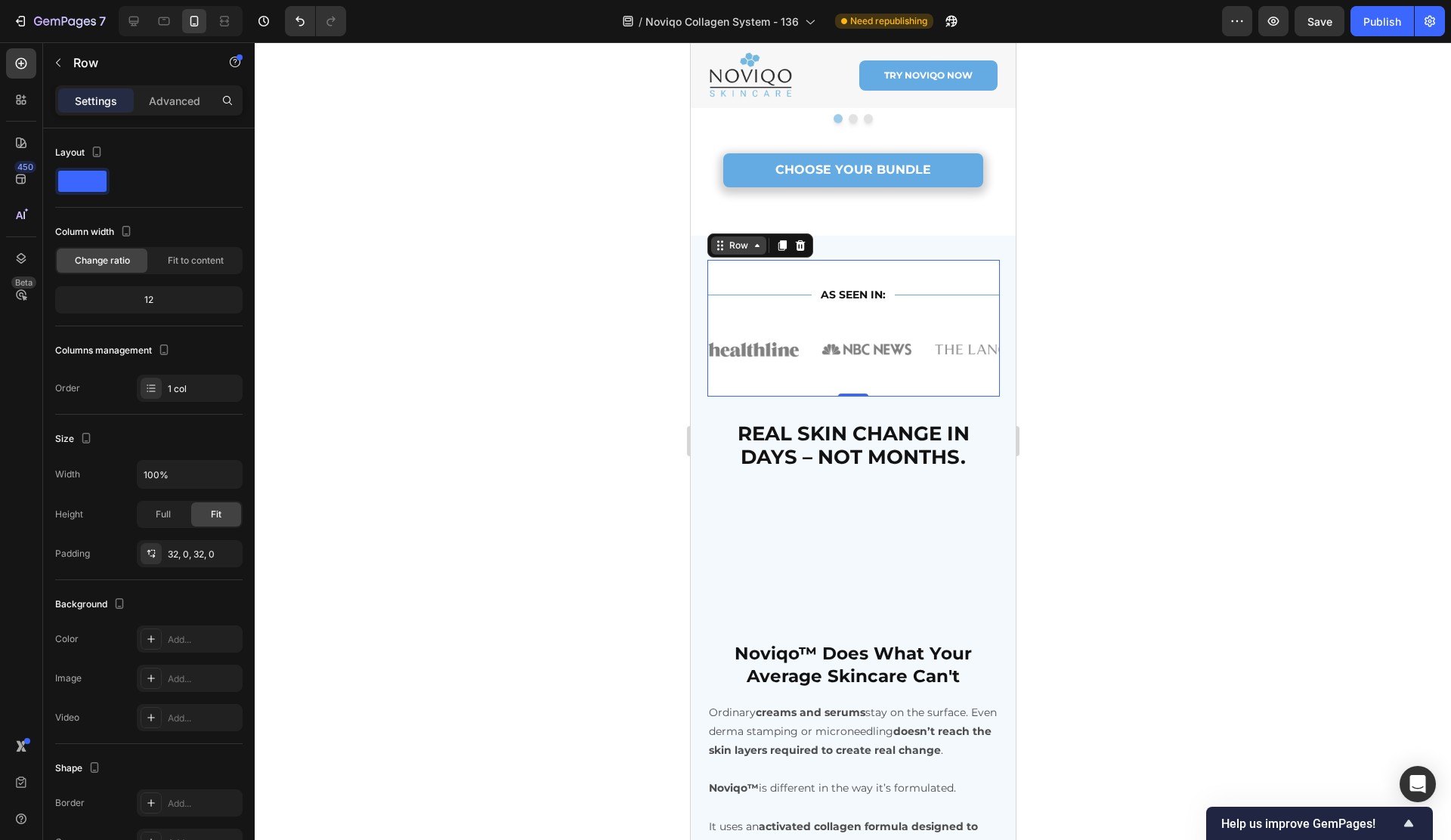
click at [733, 238] on div "Row" at bounding box center [737, 245] width 25 height 14
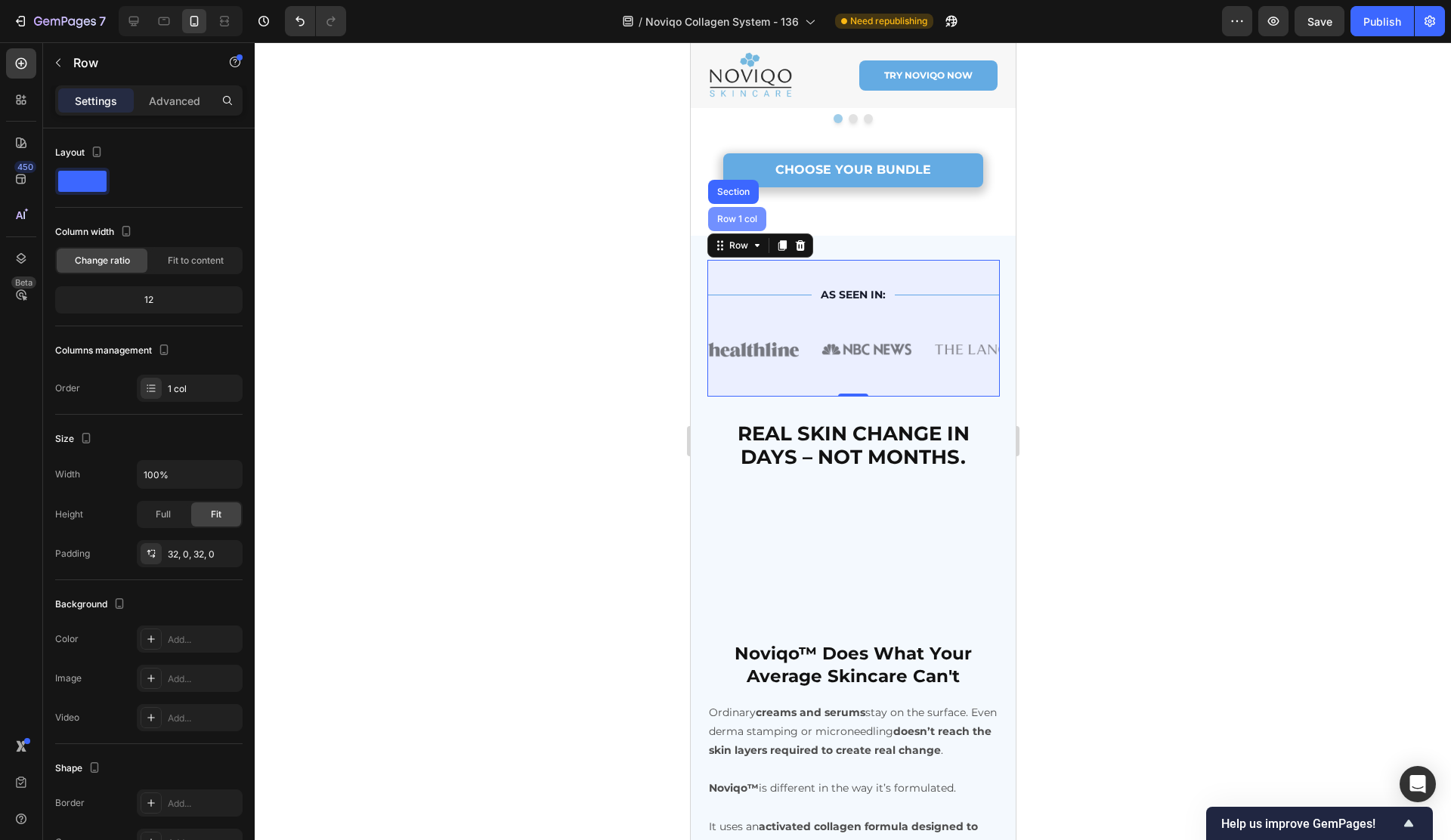
click at [731, 217] on div "Row 1 col" at bounding box center [736, 218] width 58 height 25
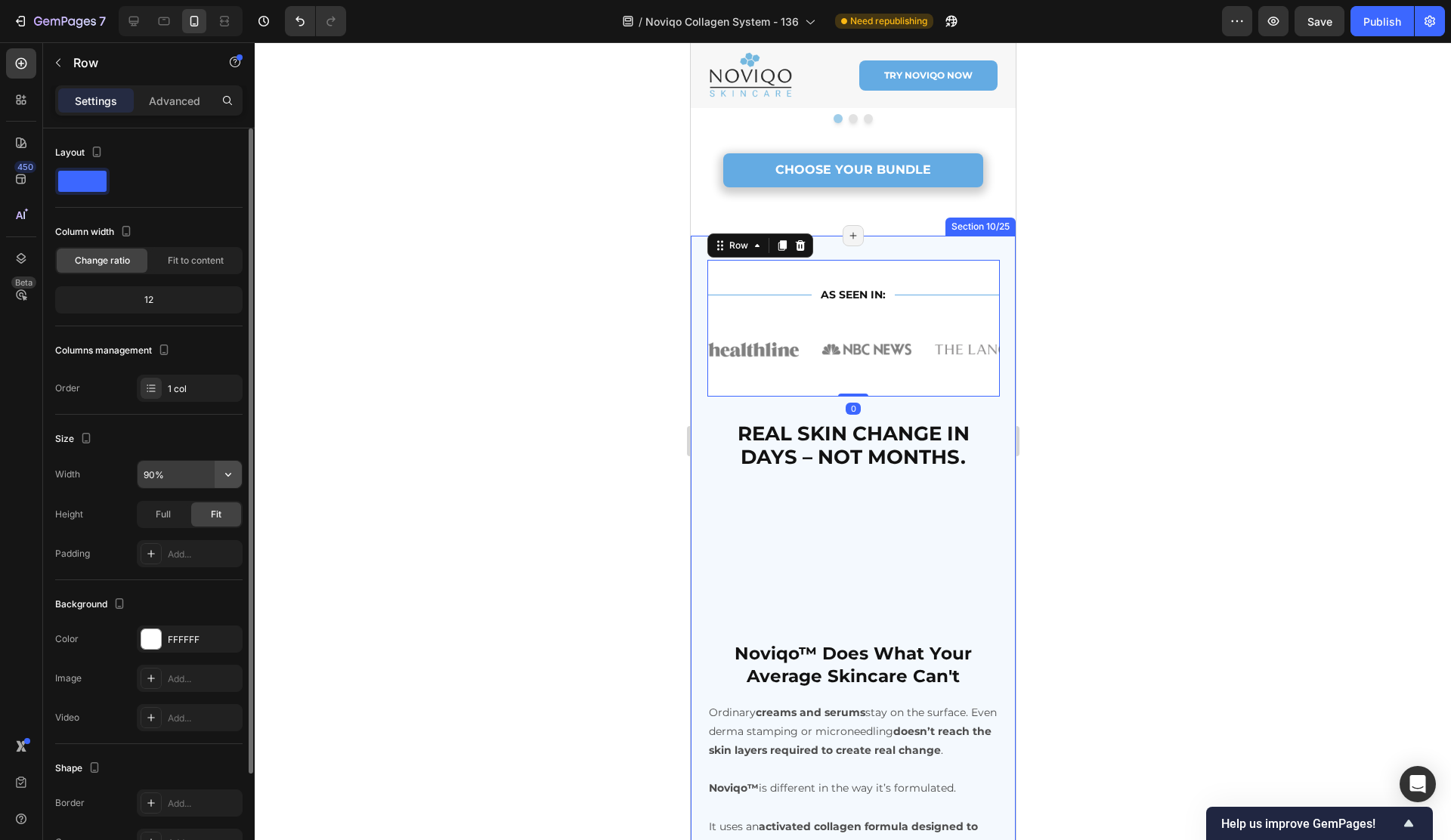
click at [228, 471] on icon "button" at bounding box center [228, 474] width 15 height 15
click at [205, 535] on span "100%" at bounding box center [216, 541] width 25 height 14
type input "100%"
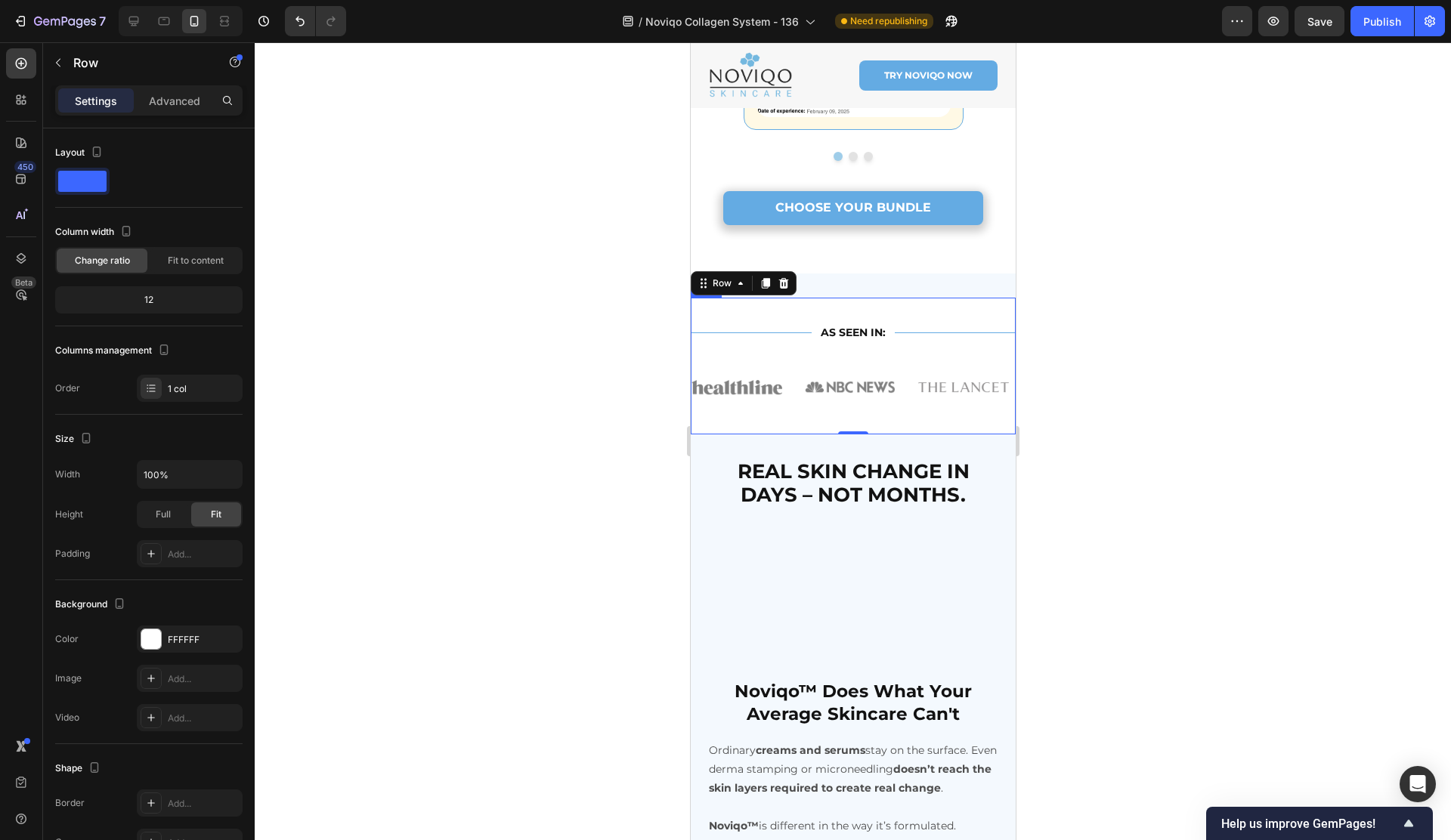
scroll to position [2530, 0]
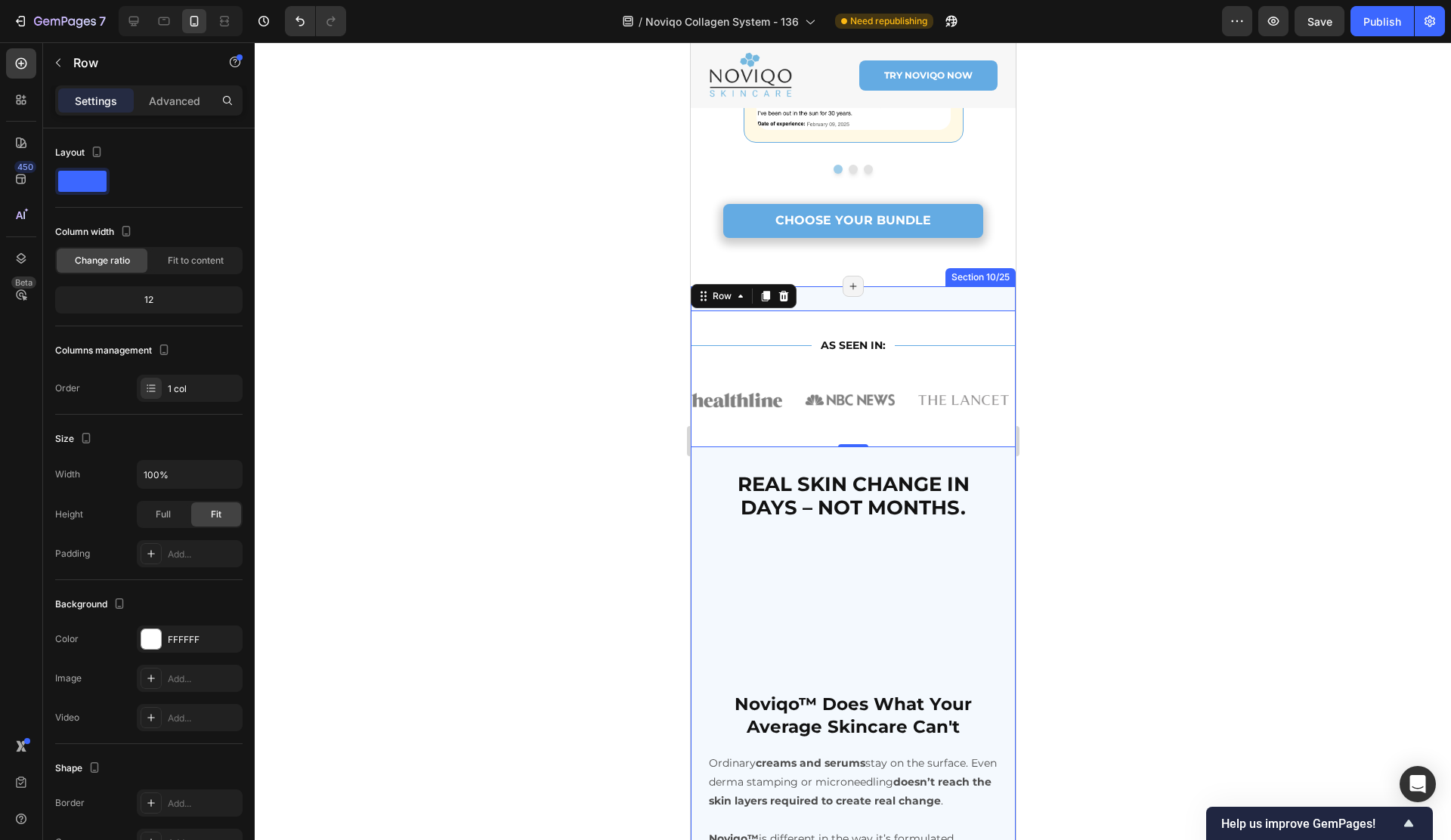
click at [912, 288] on div "Title Line AS SEEN IN: Text Block Title Line Row Image Image Image Image Image …" at bounding box center [852, 845] width 325 height 1117
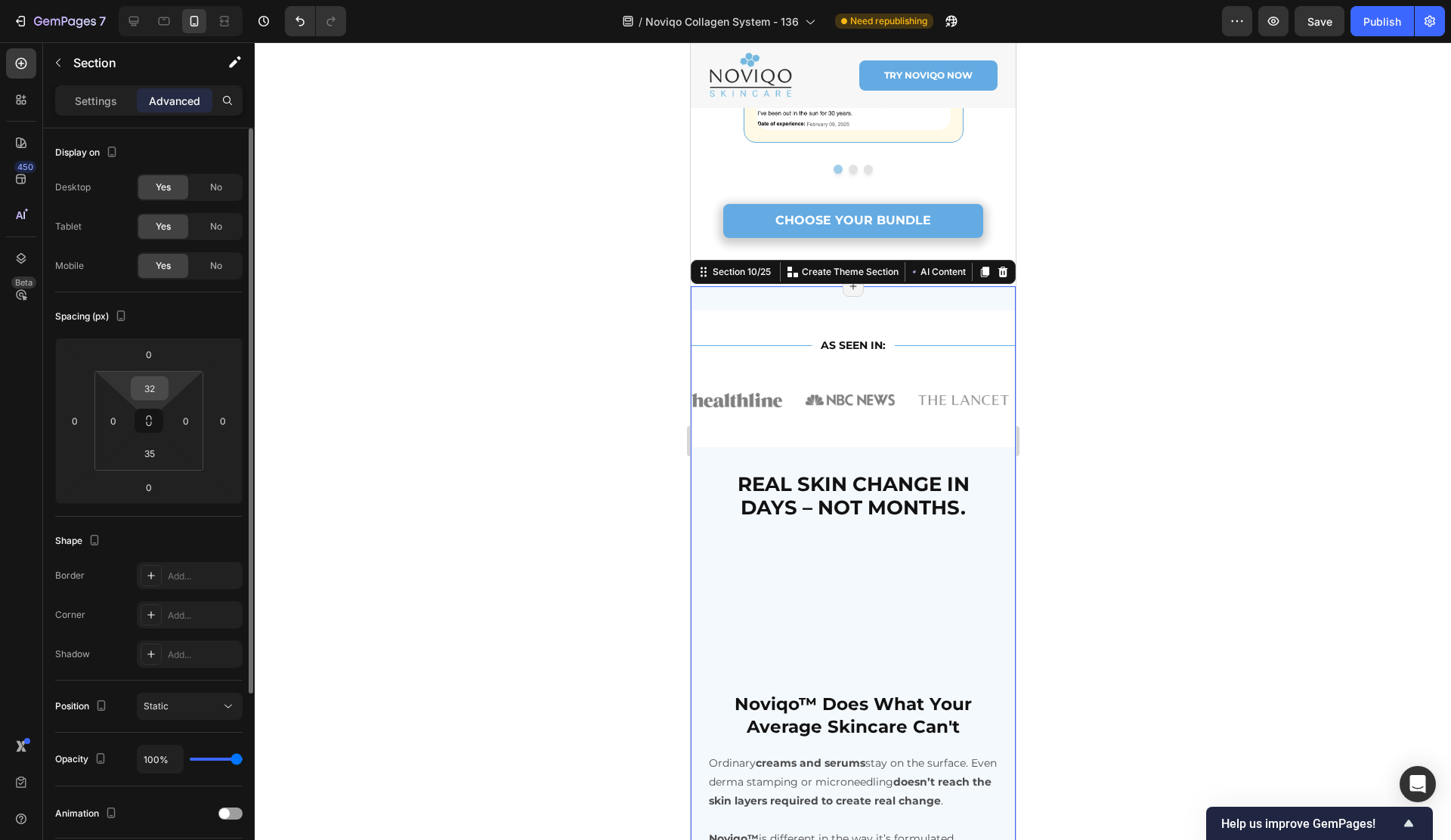
click at [161, 395] on input "32" at bounding box center [149, 388] width 30 height 23
type input "0"
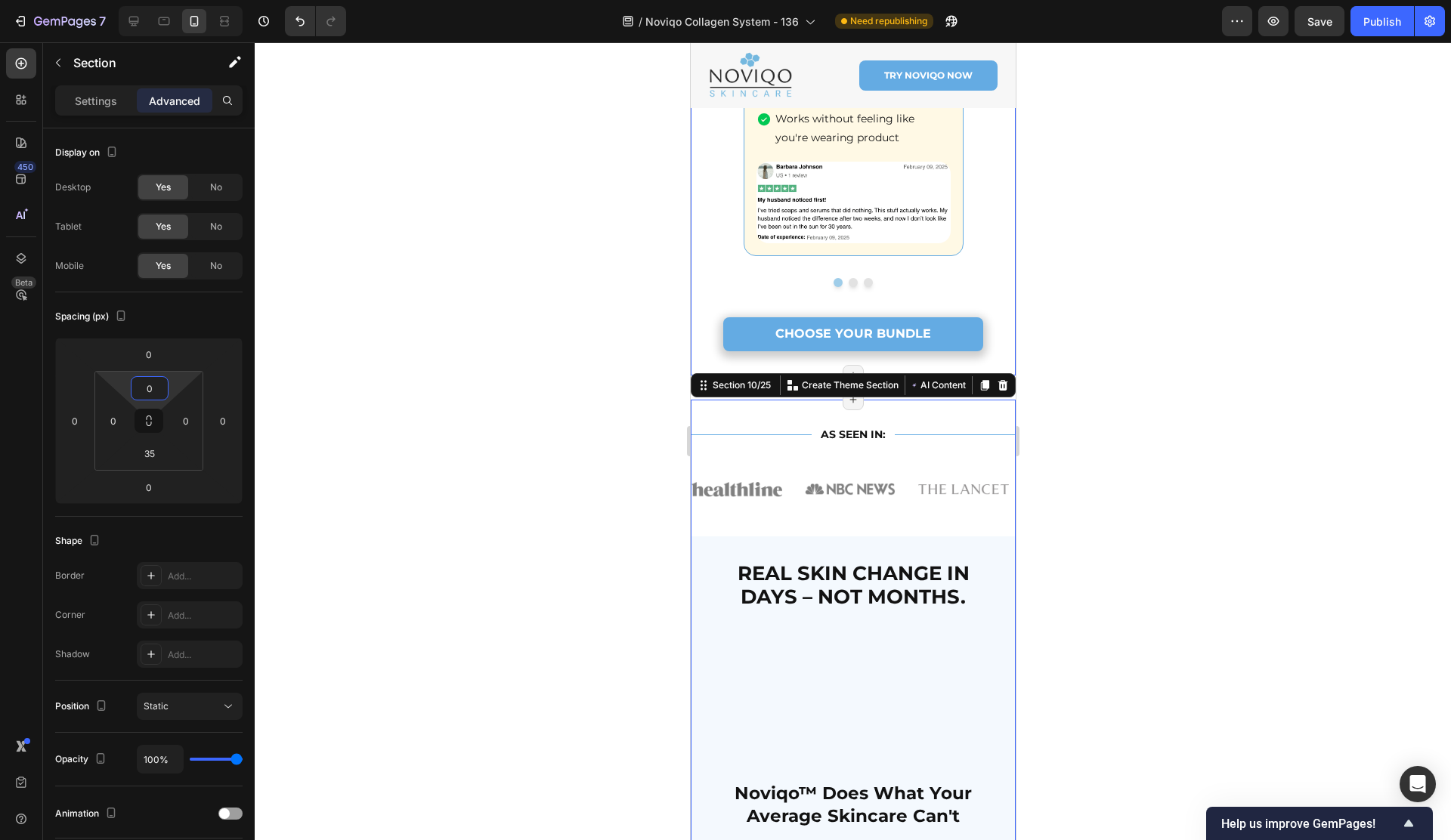
scroll to position [2409, 0]
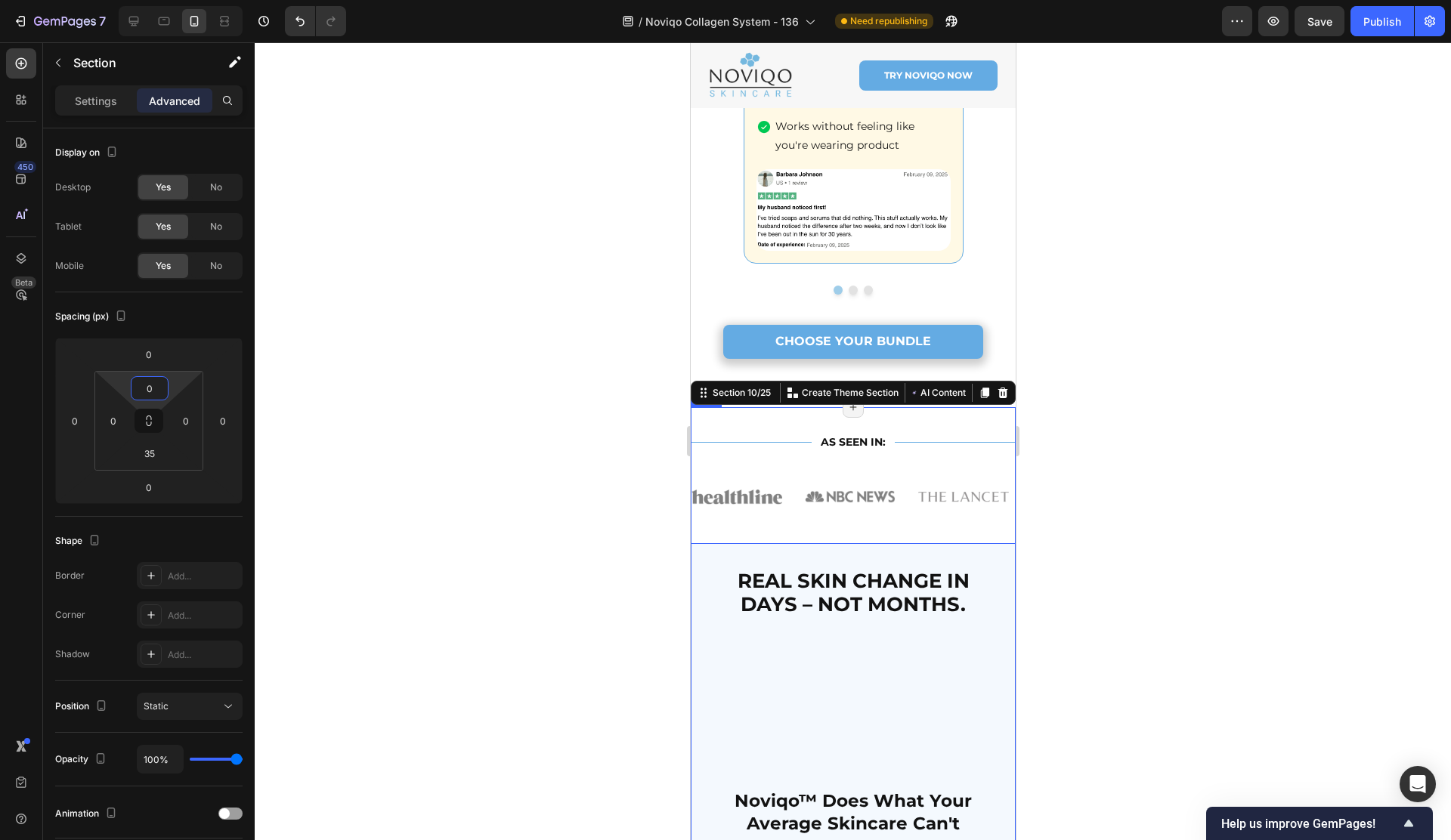
click at [953, 526] on div "Title Line AS SEEN IN: Text Block Title Line Row Image Image Image Image Image …" at bounding box center [852, 475] width 325 height 137
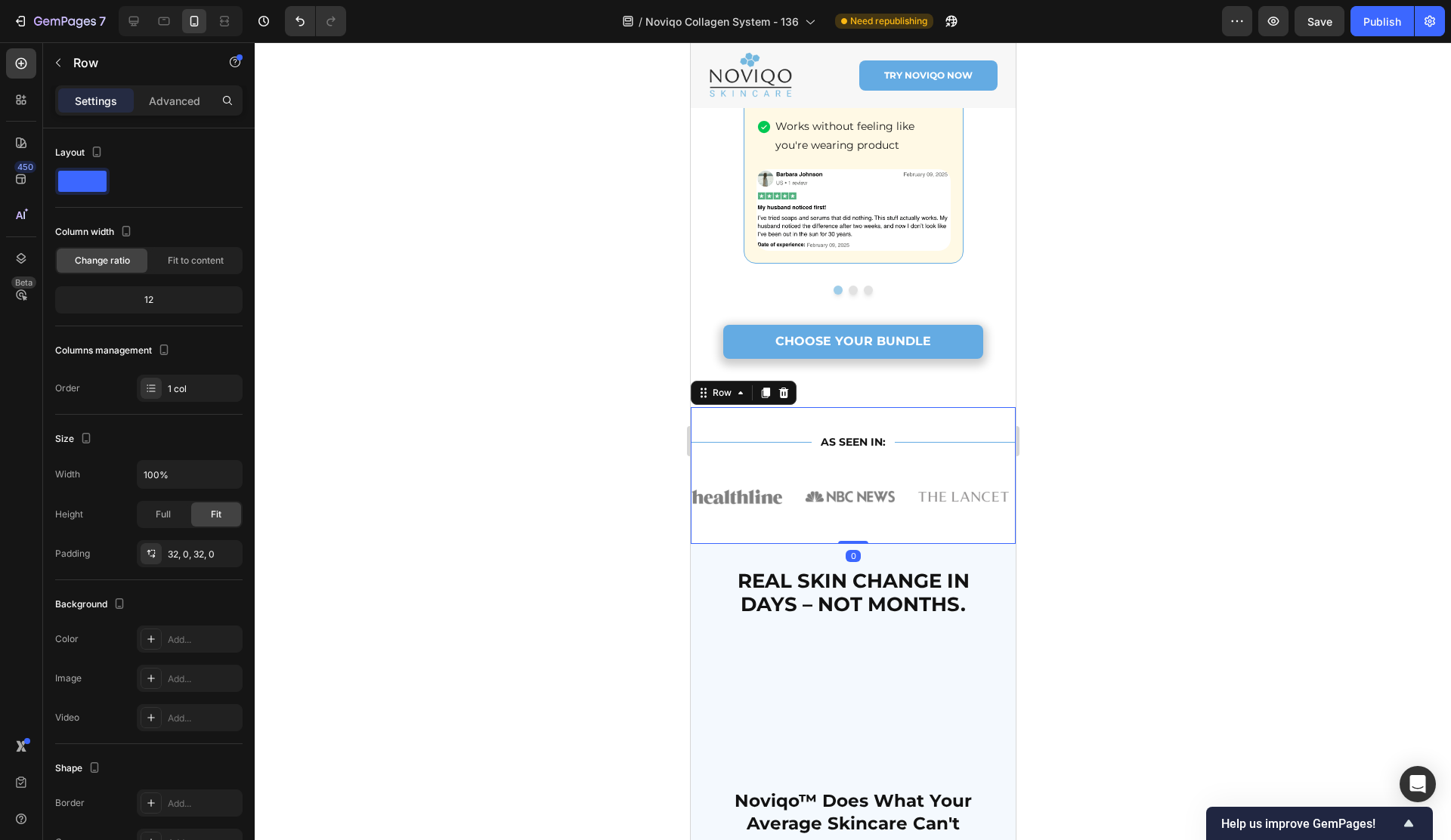
click at [858, 407] on div "Title Line AS SEEN IN: Text Block Title Line Row Image Image Image Image Image …" at bounding box center [852, 475] width 325 height 137
click at [162, 96] on p "Advanced" at bounding box center [175, 100] width 51 height 15
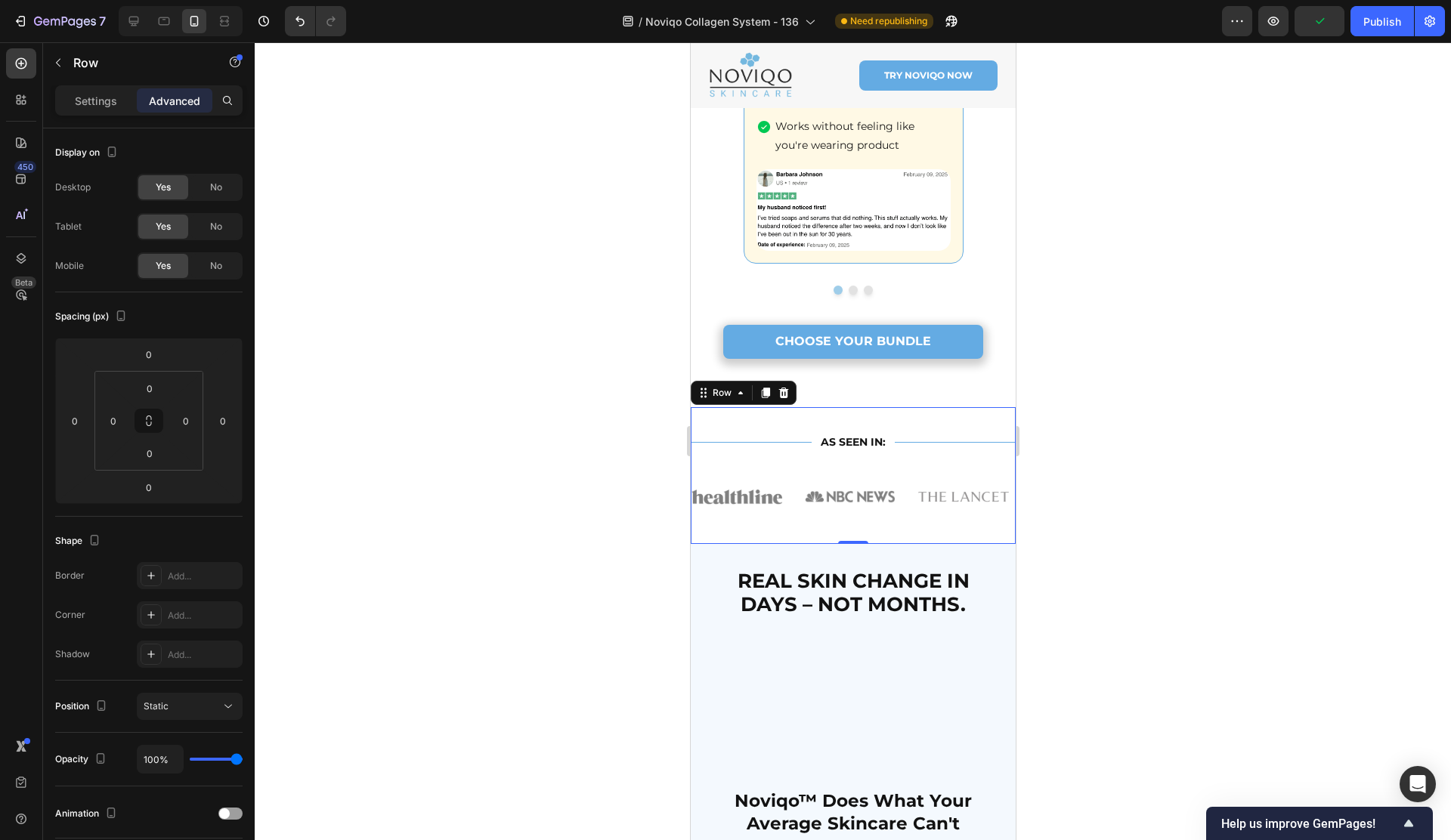
click at [772, 414] on div "Title Line AS SEEN IN: Text Block Title Line Row Image Image Image Image Image …" at bounding box center [852, 475] width 325 height 137
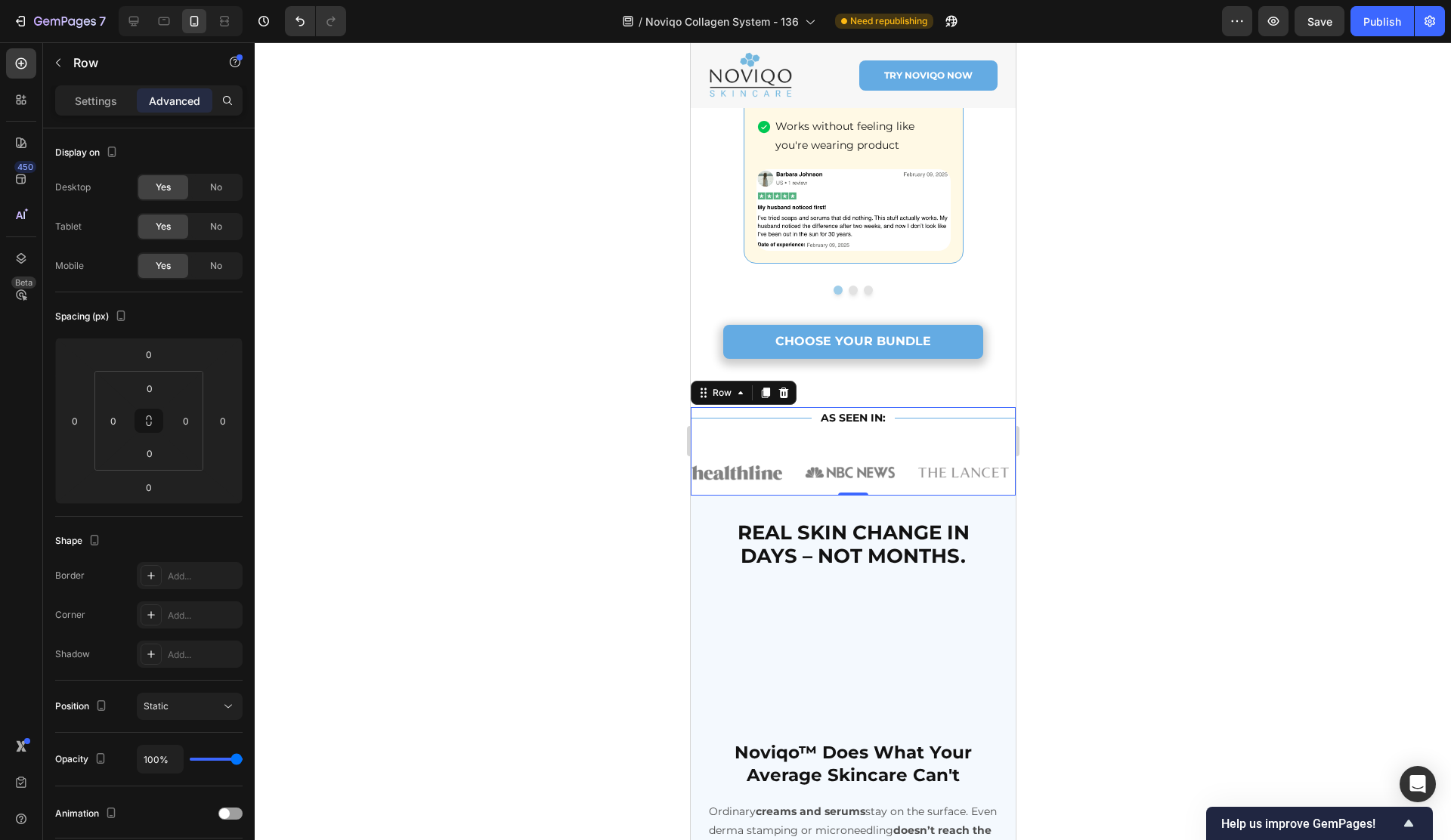
scroll to position [2465, 0]
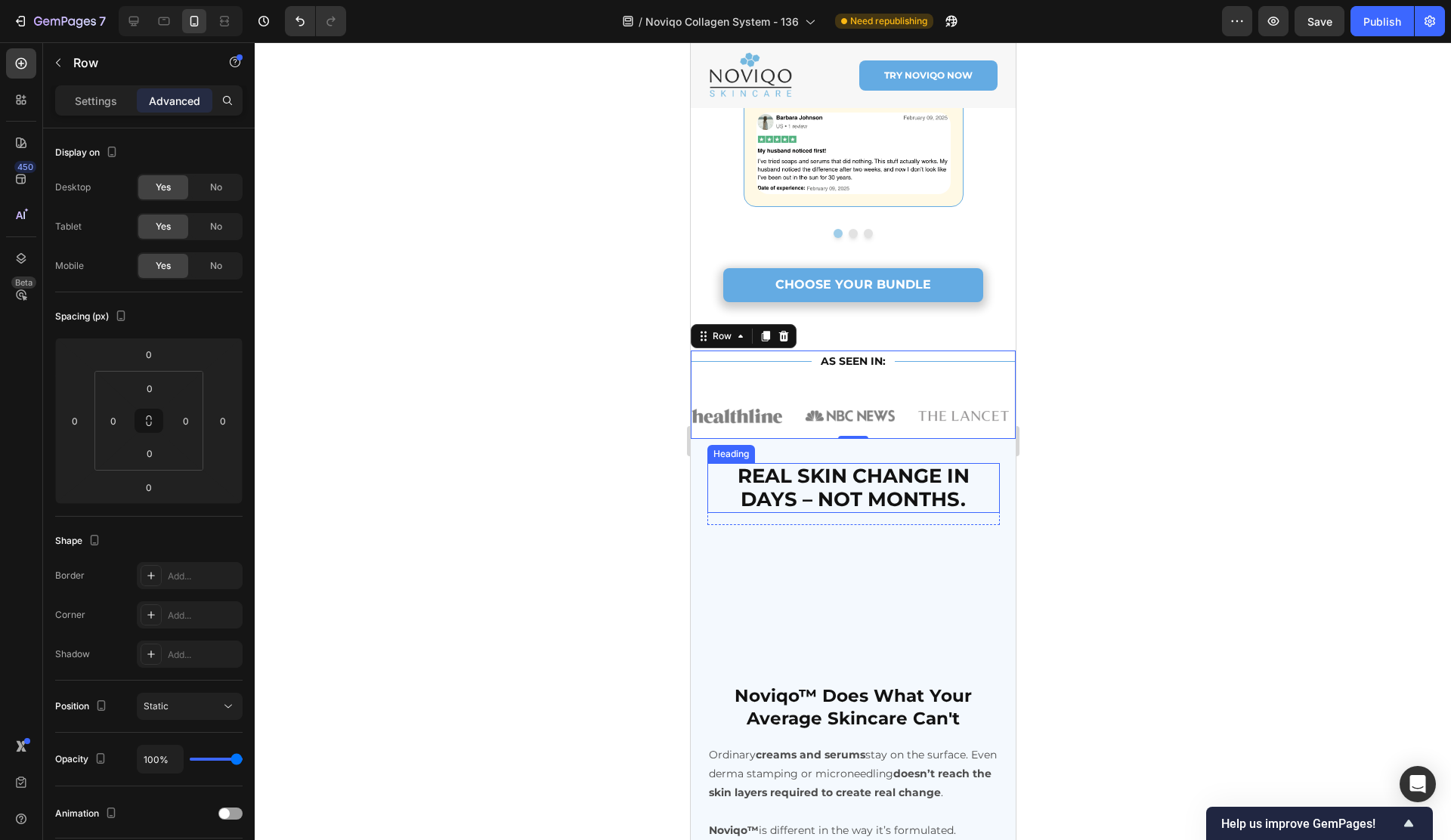
click at [967, 482] on h2 "REAL SKIN CHANGE IN DAYS – NOT MONTHS." at bounding box center [852, 488] width 292 height 50
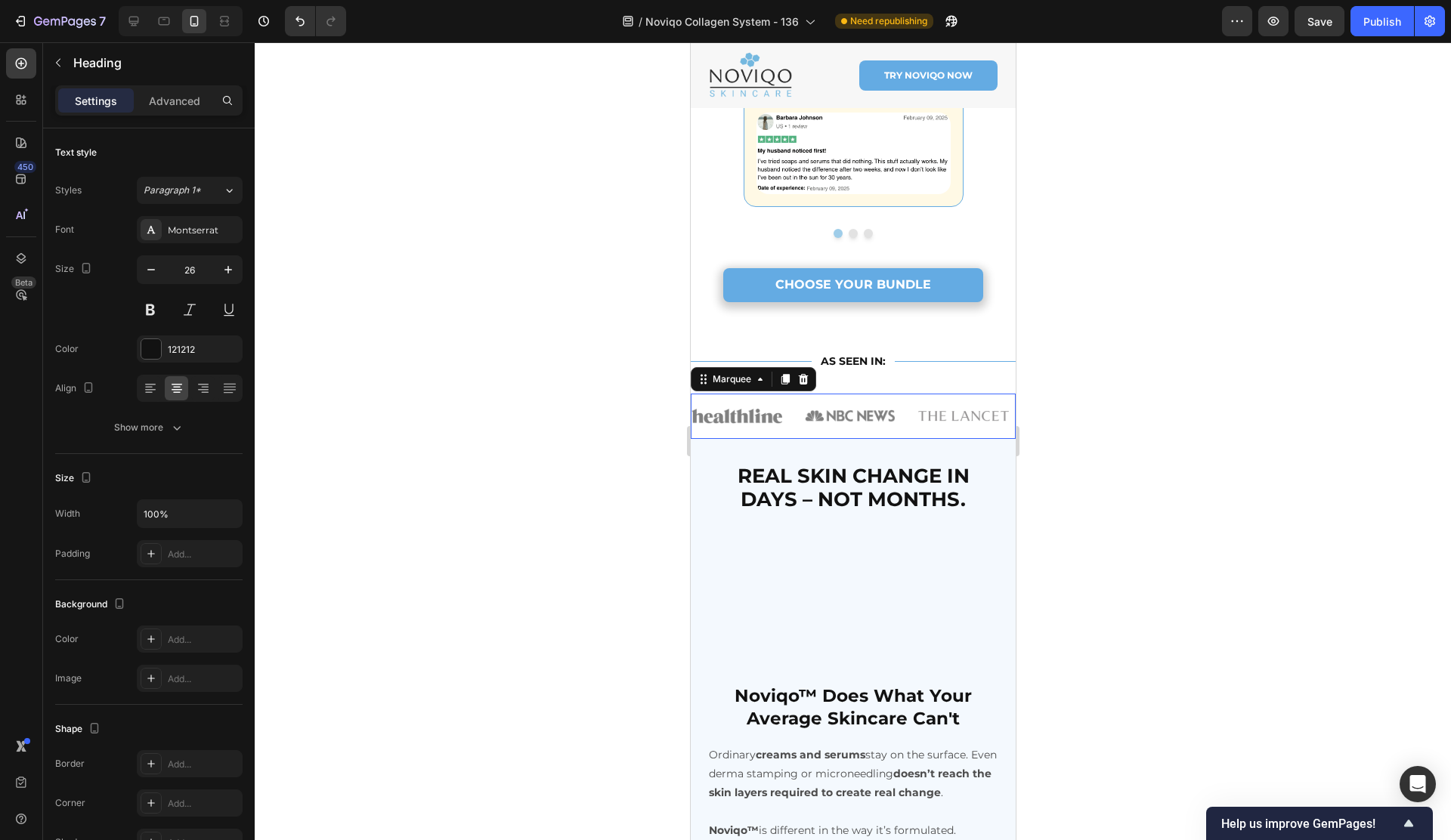
click at [912, 425] on div "Image Image Image Image Image Image Image Image Image Image Image Image Marquee…" at bounding box center [852, 416] width 325 height 46
click at [987, 463] on h2 "REAL SKIN CHANGE IN DAYS – NOT MONTHS." at bounding box center [852, 488] width 292 height 50
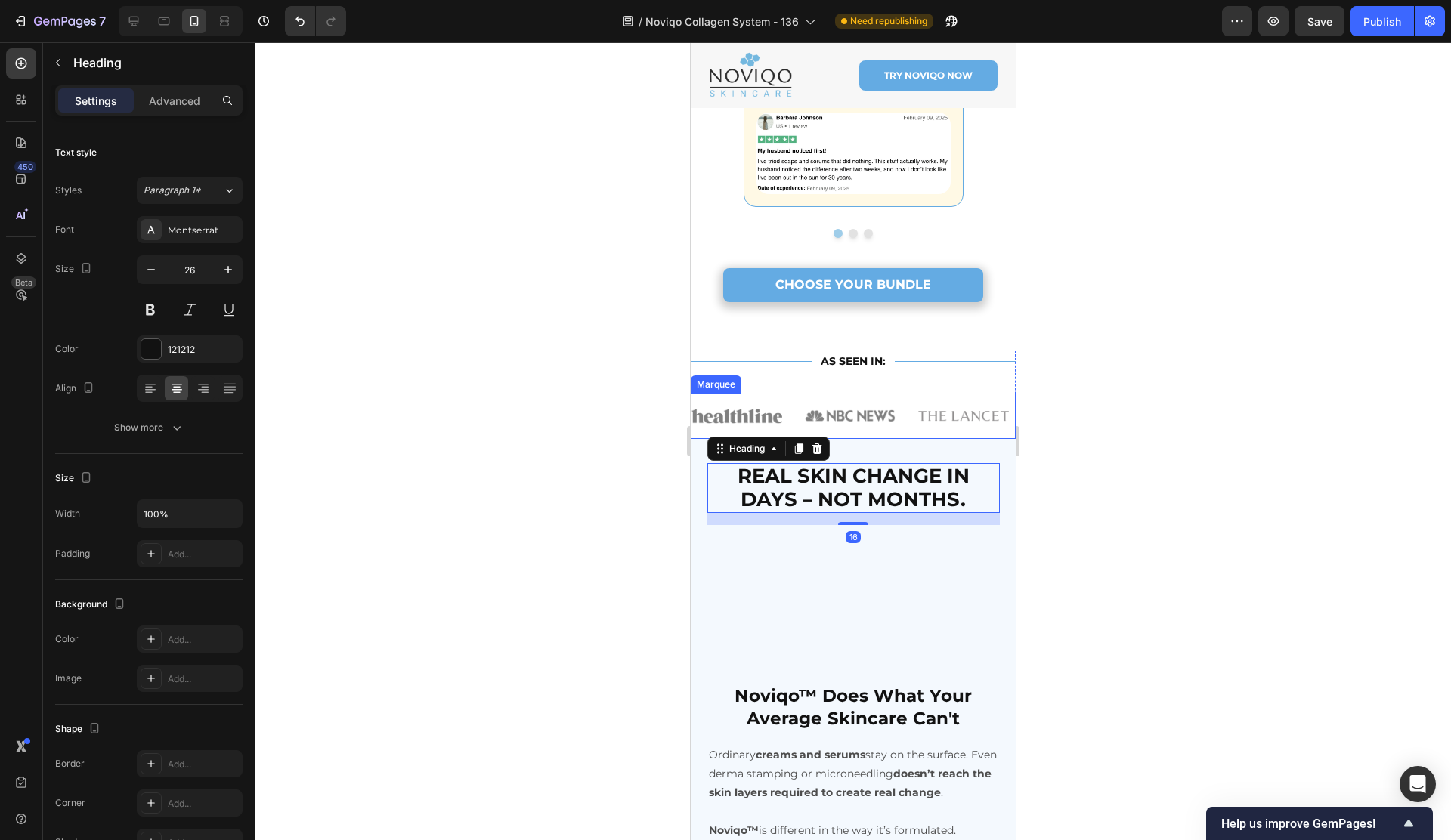
click at [959, 426] on div "Image Image Image Image Image Image Image Image Image Image Image Image Marquee" at bounding box center [852, 416] width 325 height 46
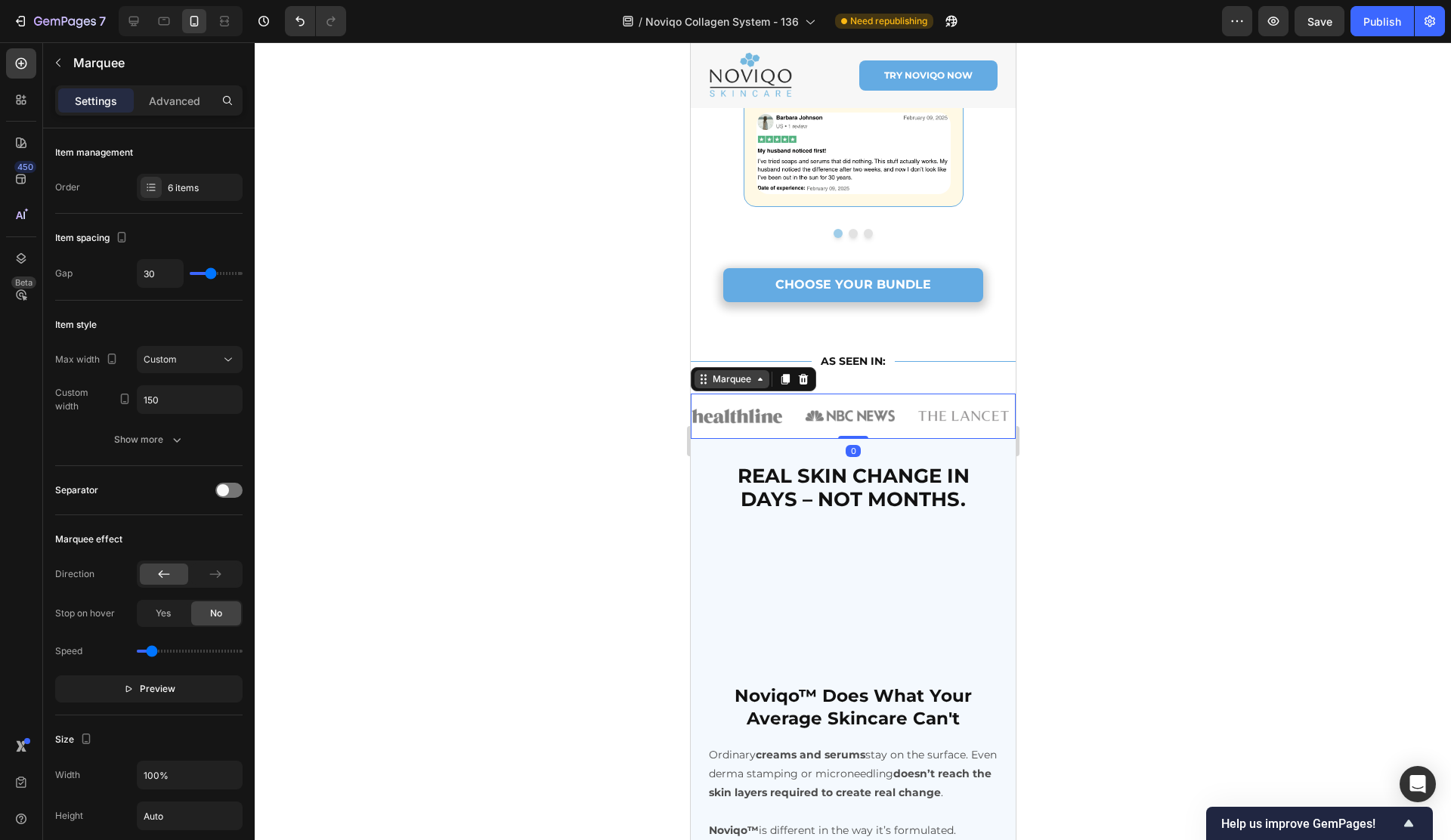
click at [729, 373] on div "Marquee" at bounding box center [731, 379] width 45 height 14
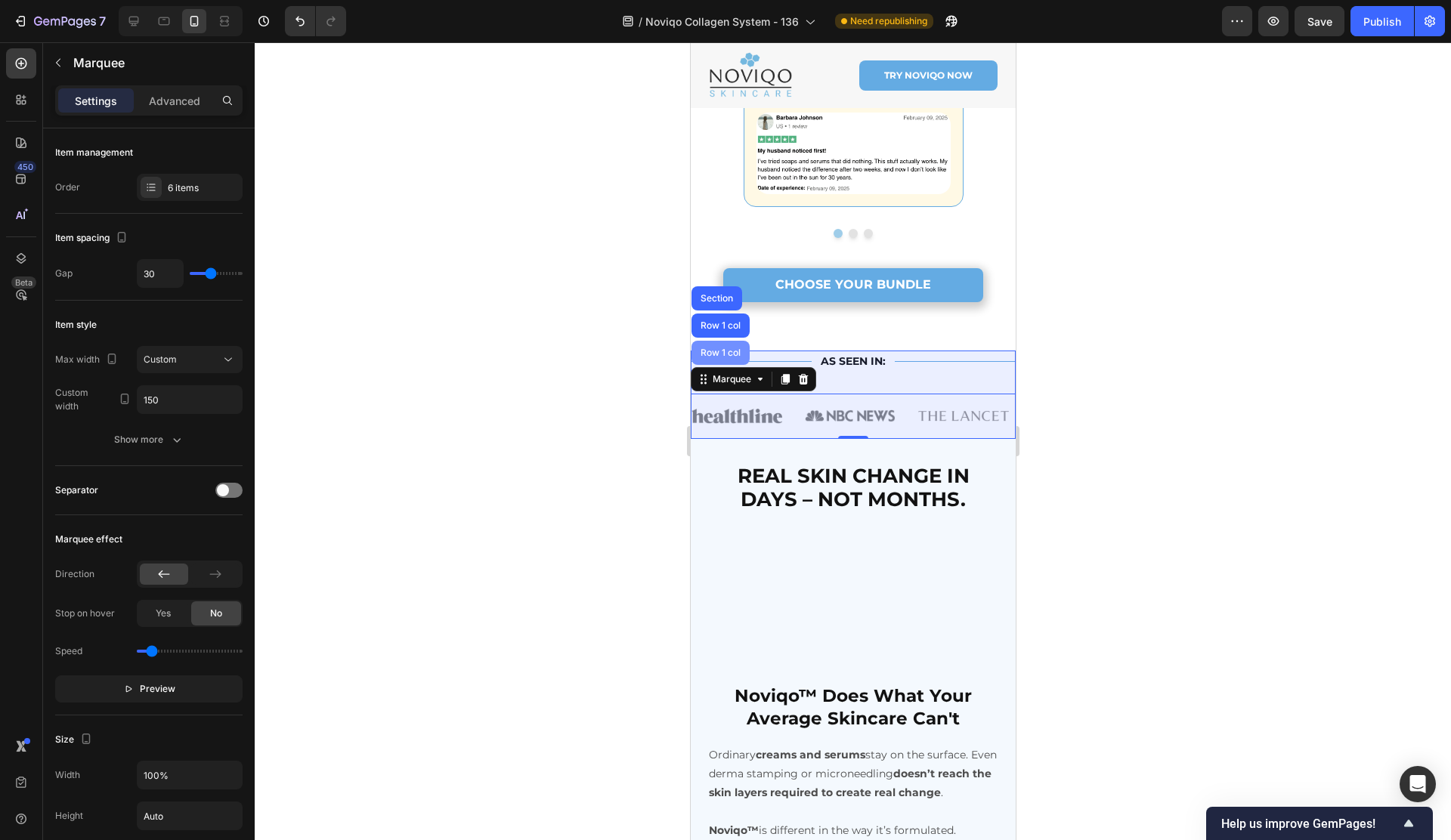
click at [719, 350] on div "Row 1 col" at bounding box center [720, 352] width 58 height 25
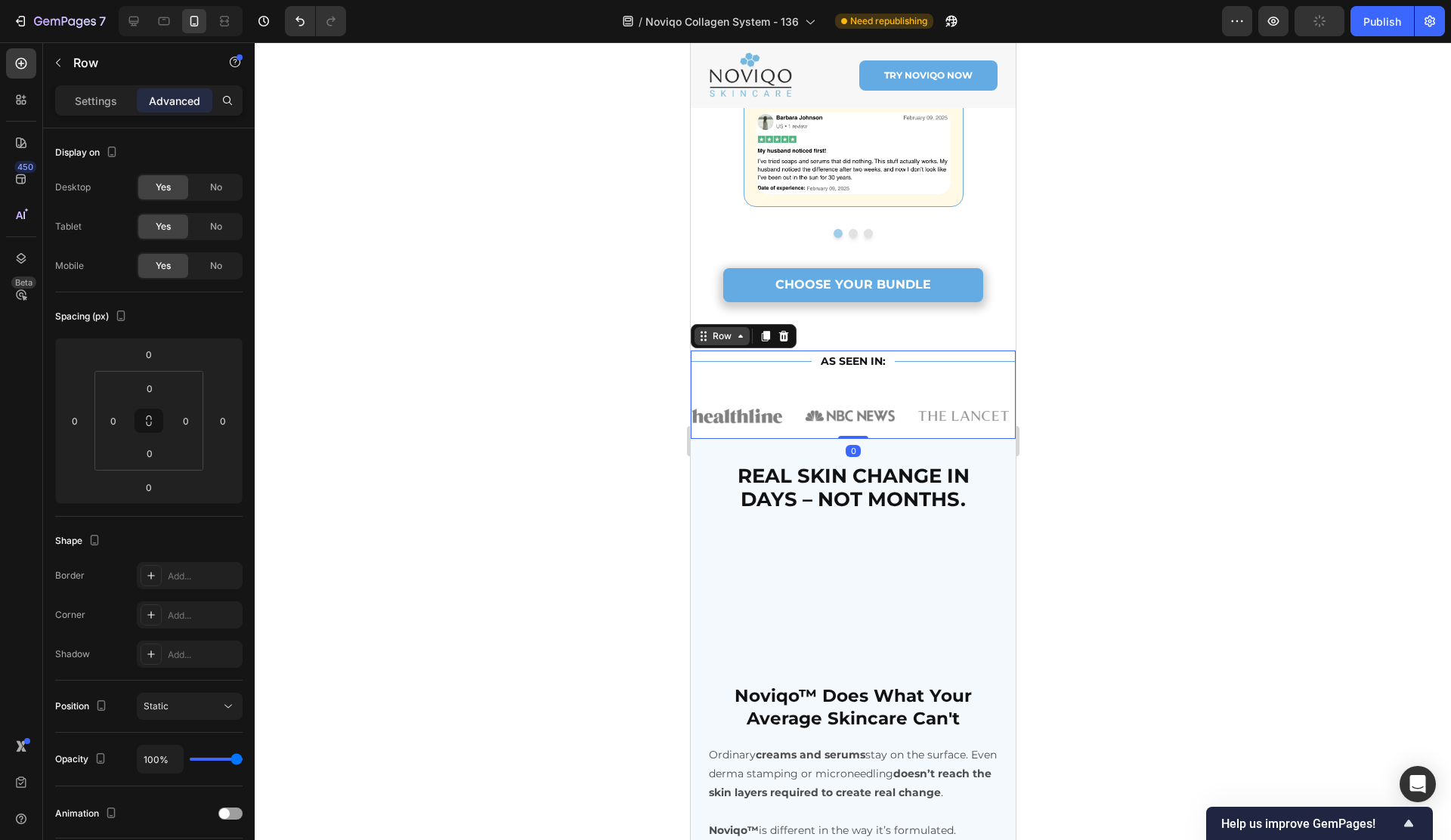
click at [719, 329] on div "Row" at bounding box center [721, 336] width 25 height 14
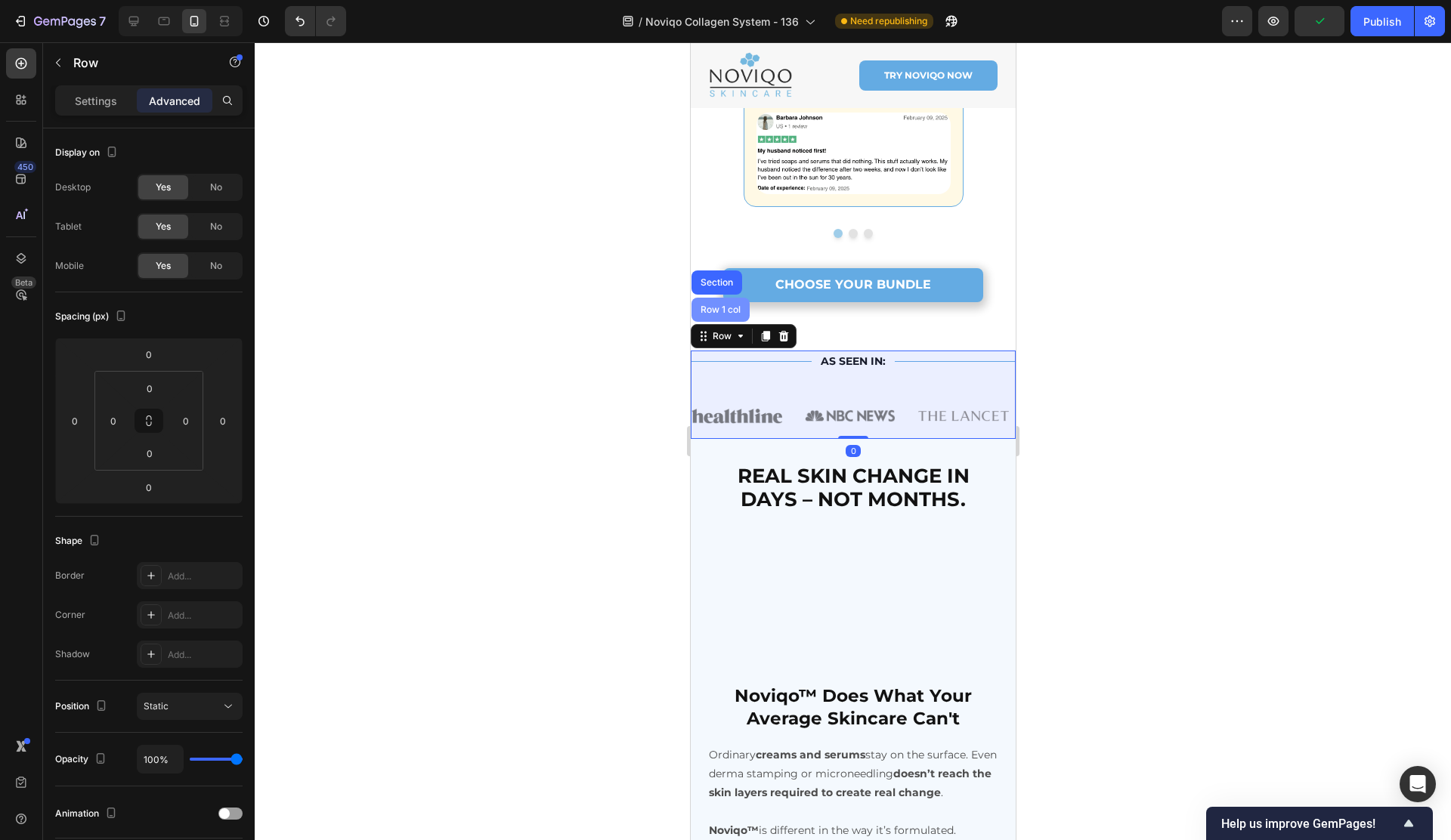
click at [718, 309] on div "Row 1 col" at bounding box center [720, 309] width 58 height 25
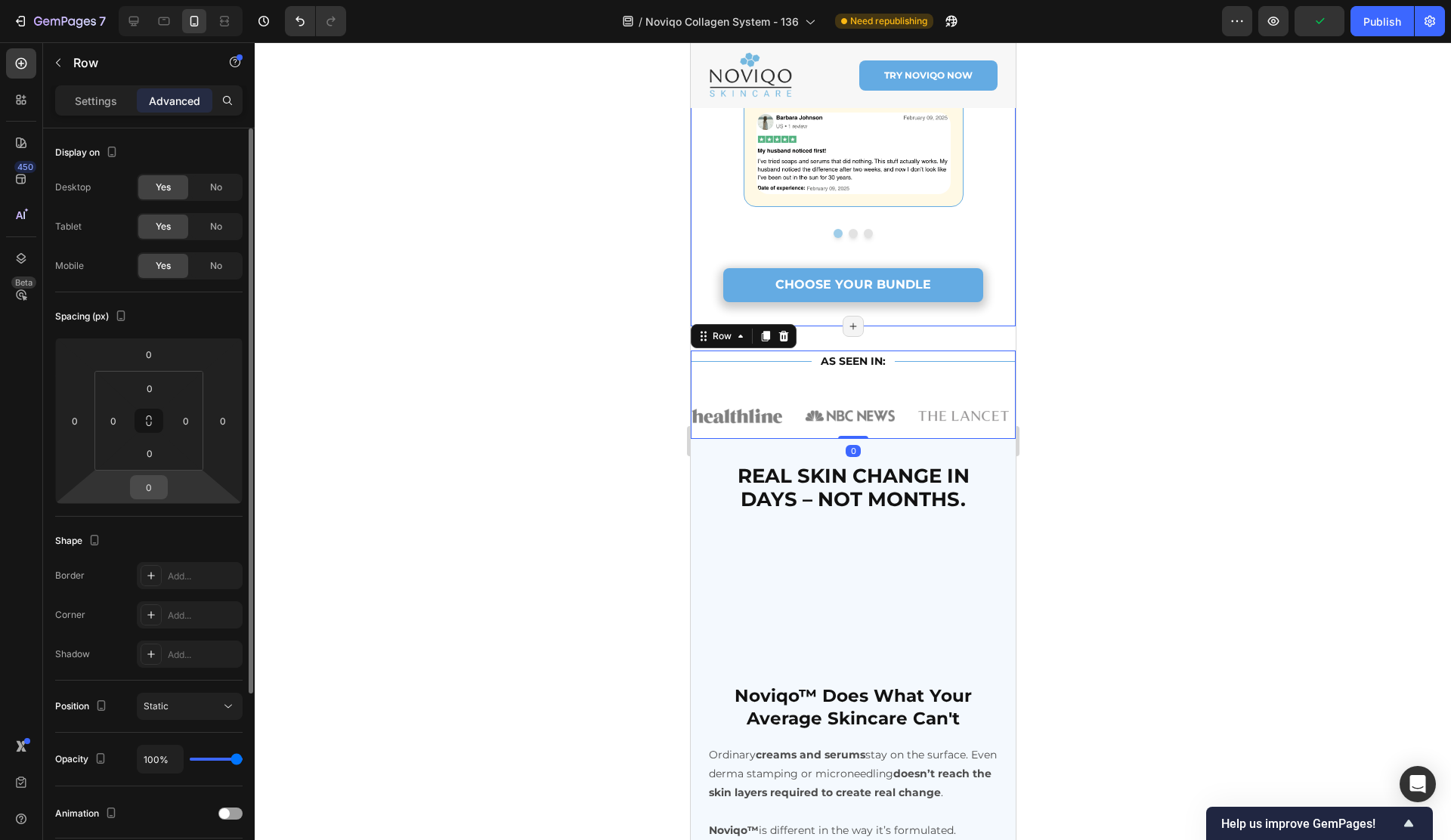
click at [148, 484] on input "0" at bounding box center [148, 487] width 30 height 23
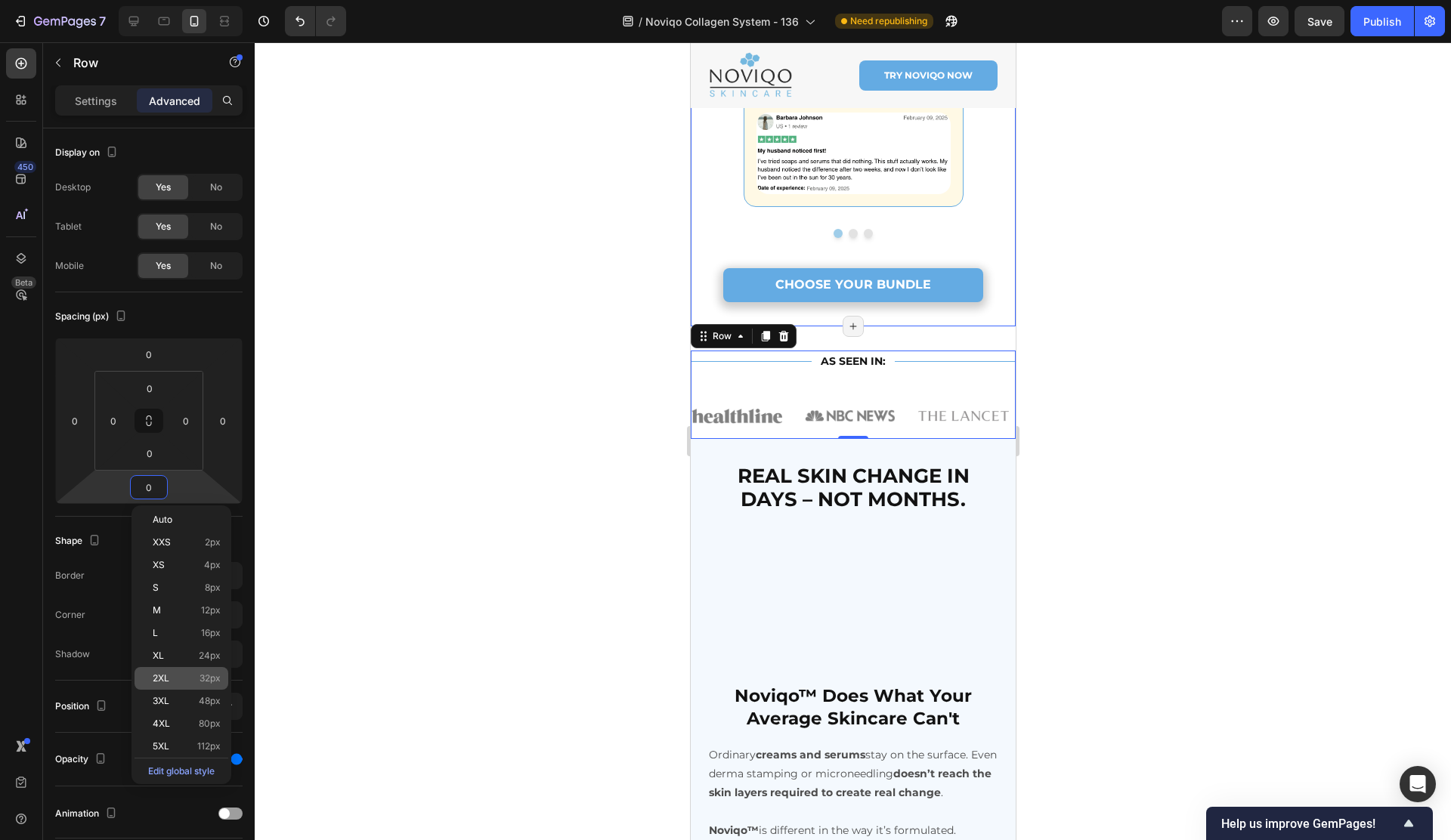
click at [184, 676] on p "2XL 32px" at bounding box center [187, 679] width 68 height 11
type input "32"
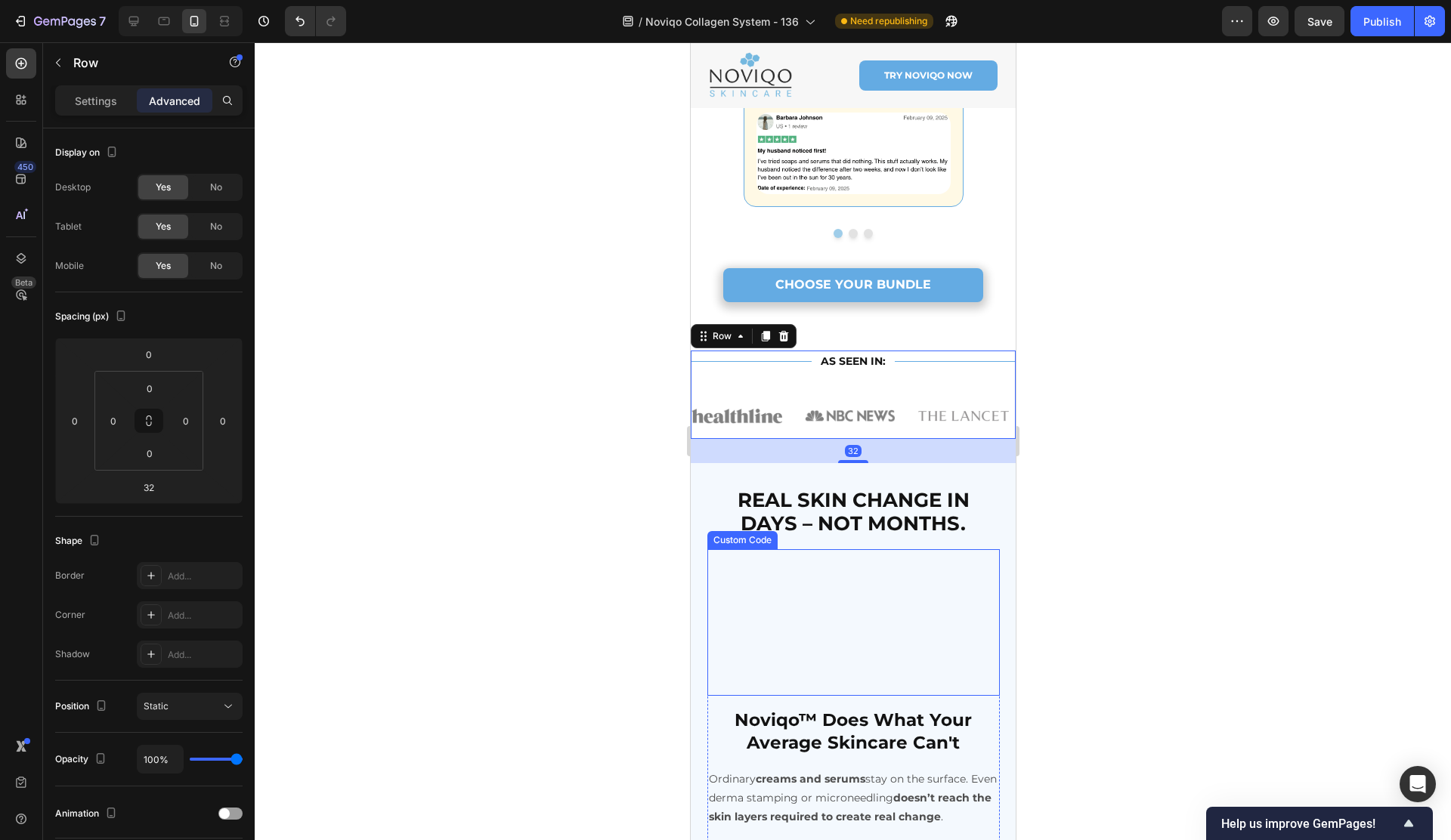
click at [774, 531] on div "Custom Code" at bounding box center [741, 541] width 70 height 18
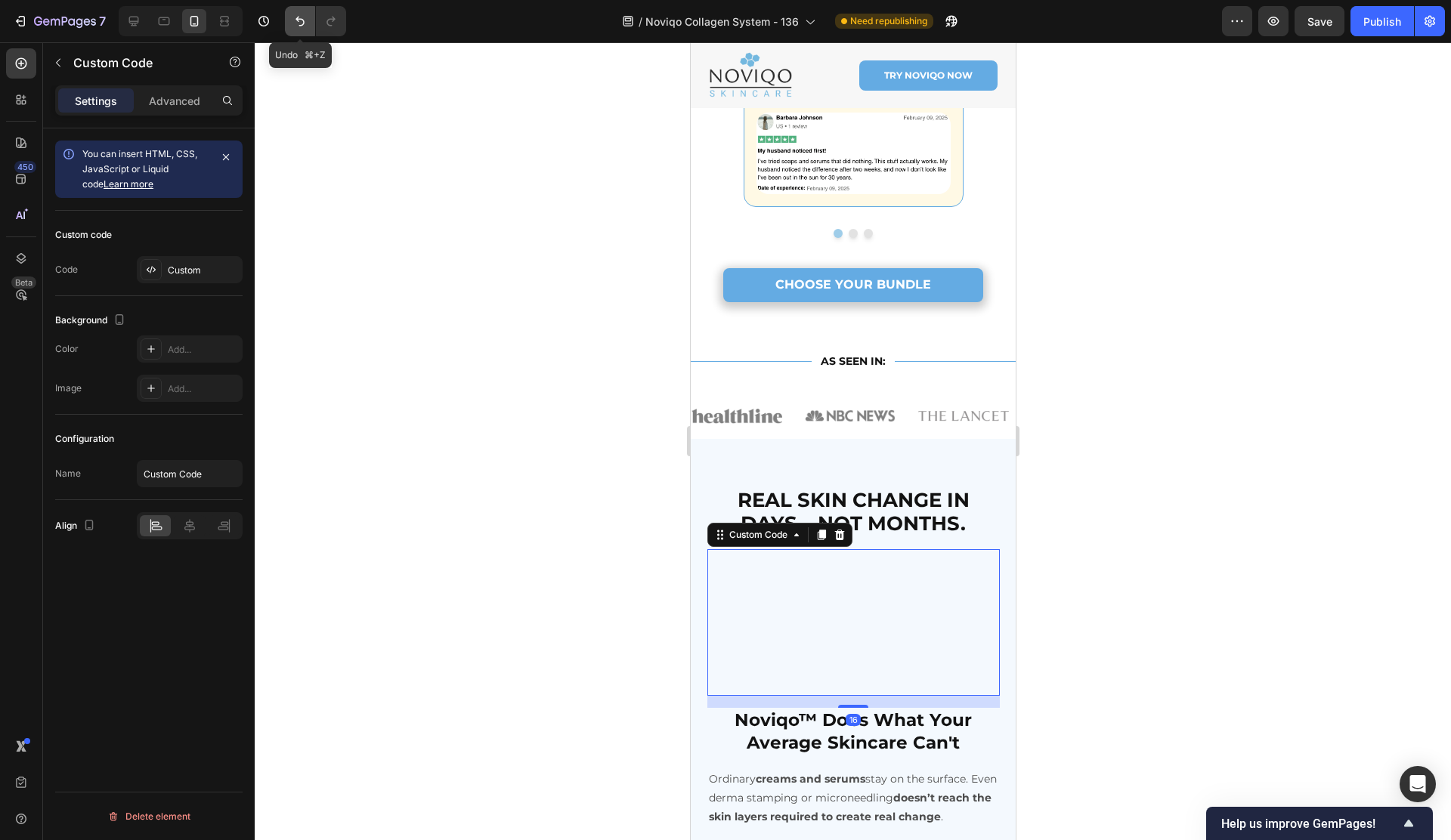
click at [303, 25] on icon "Undo/Redo" at bounding box center [300, 21] width 9 height 10
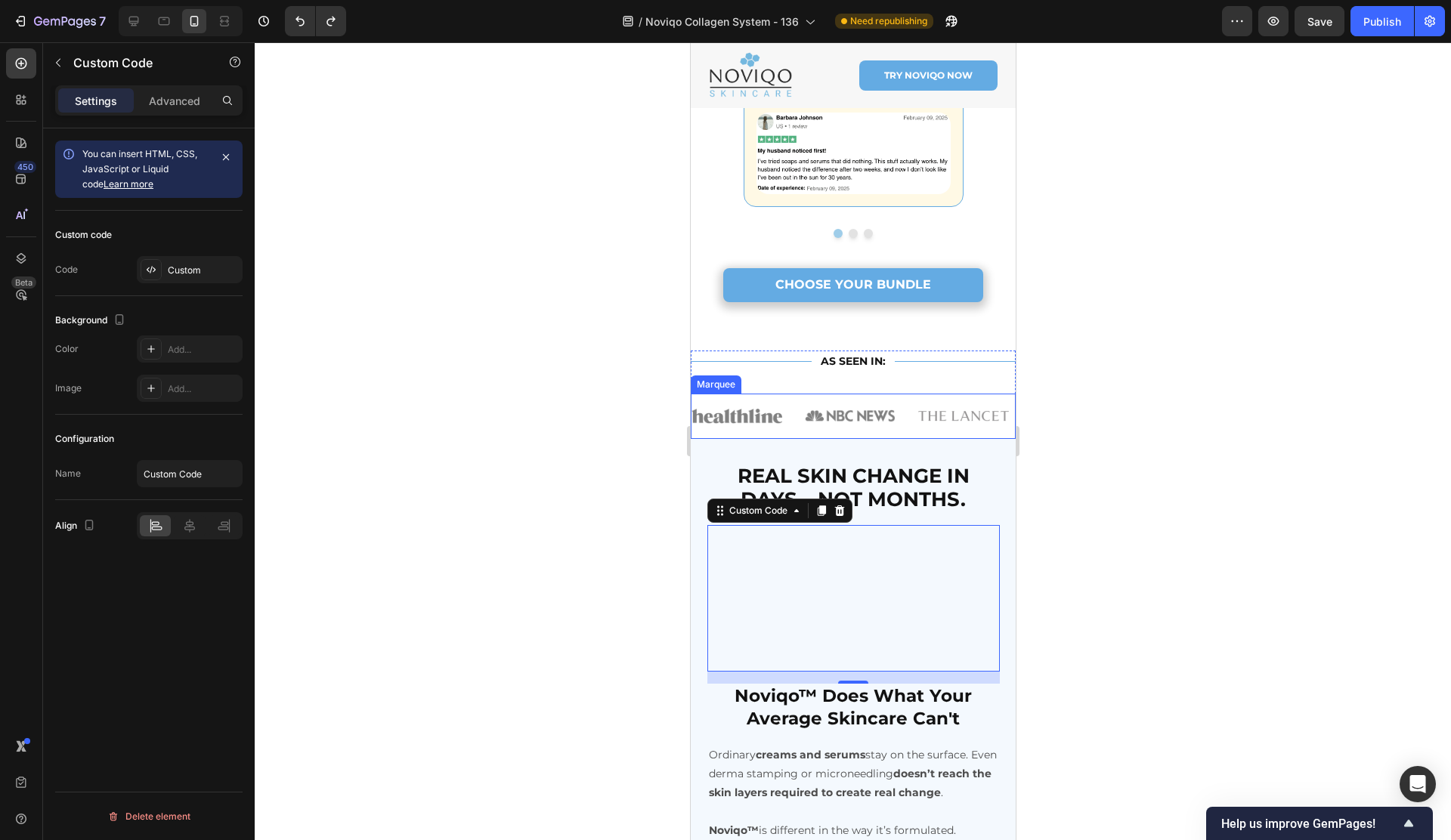
click at [785, 409] on div "Image" at bounding box center [747, 416] width 114 height 15
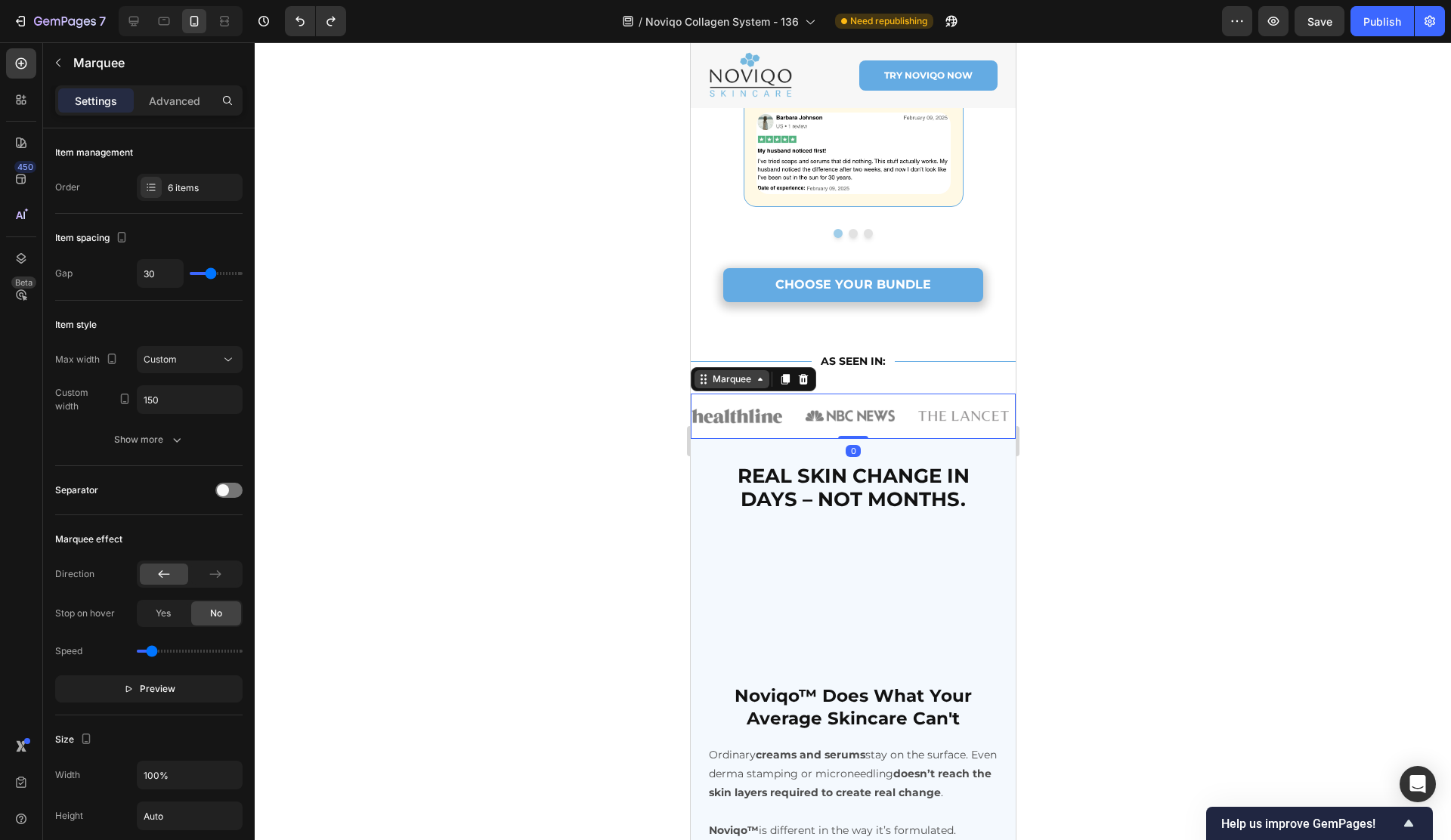
drag, startPoint x: 719, startPoint y: 375, endPoint x: 719, endPoint y: 362, distance: 13.0
click at [719, 375] on div "Marquee" at bounding box center [731, 379] width 45 height 14
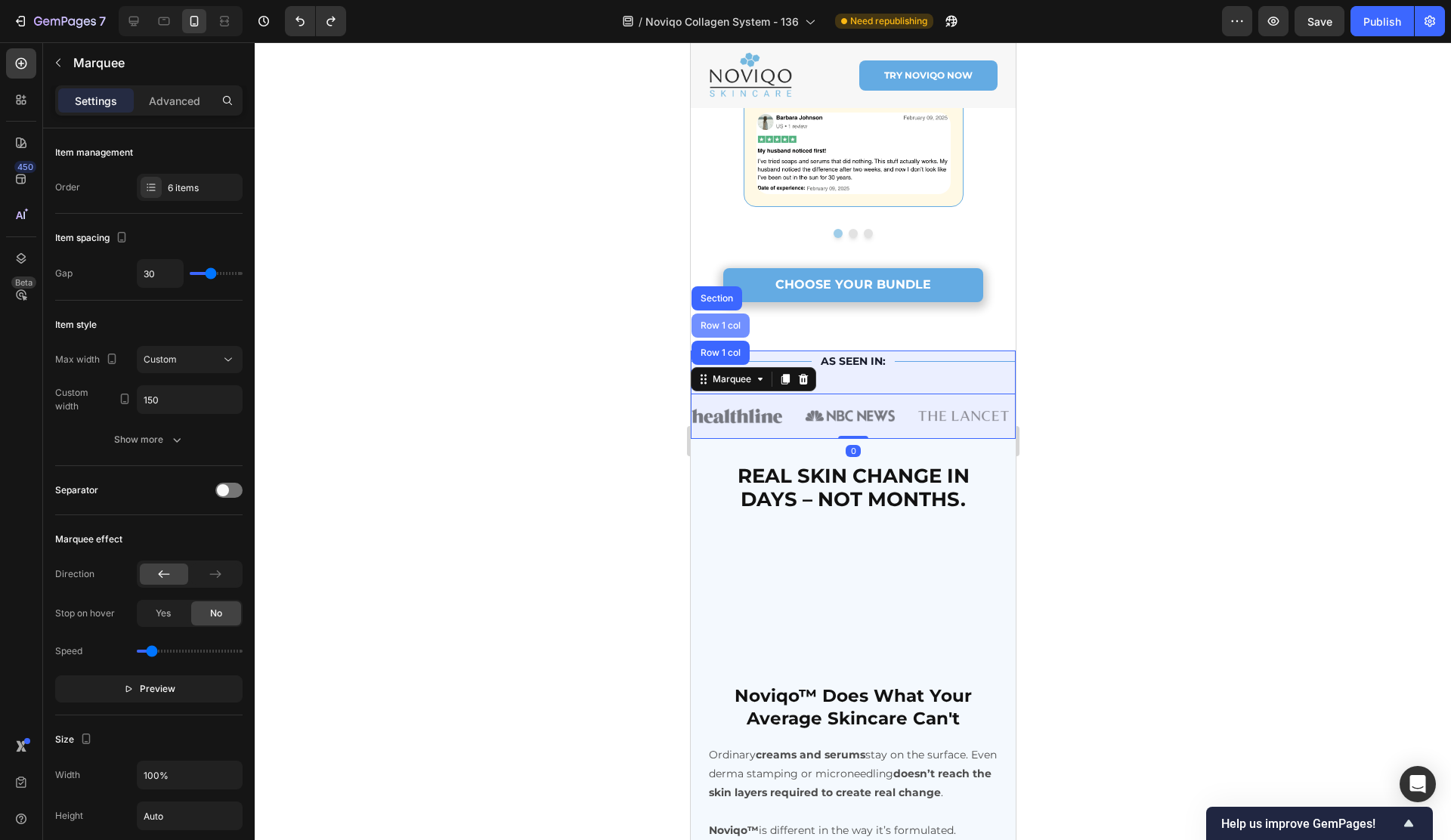
click at [715, 321] on div "Row 1 col" at bounding box center [719, 326] width 46 height 9
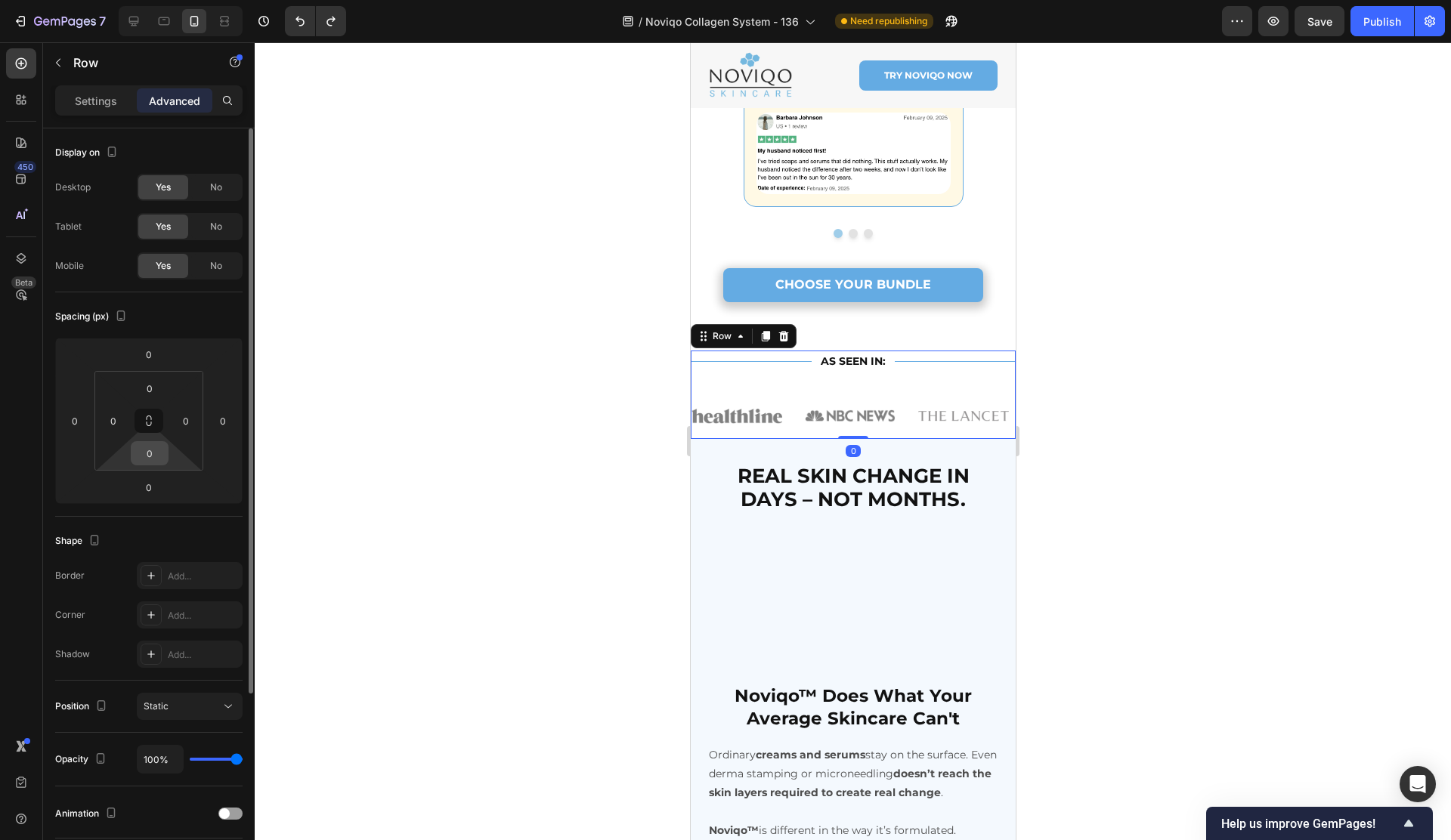
click at [153, 451] on input "0" at bounding box center [149, 453] width 30 height 23
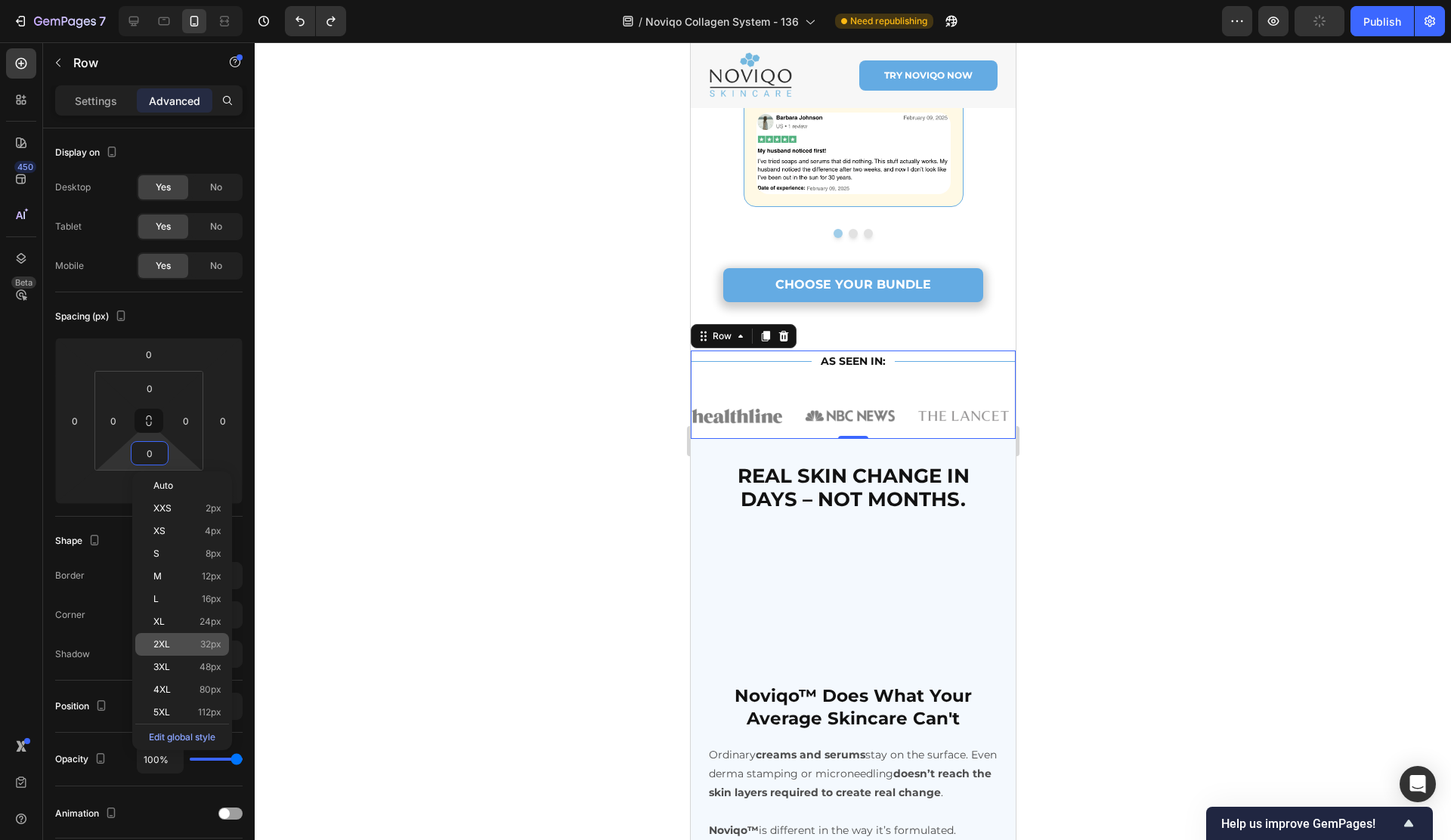
click at [205, 643] on span "32px" at bounding box center [210, 644] width 21 height 11
type input "32"
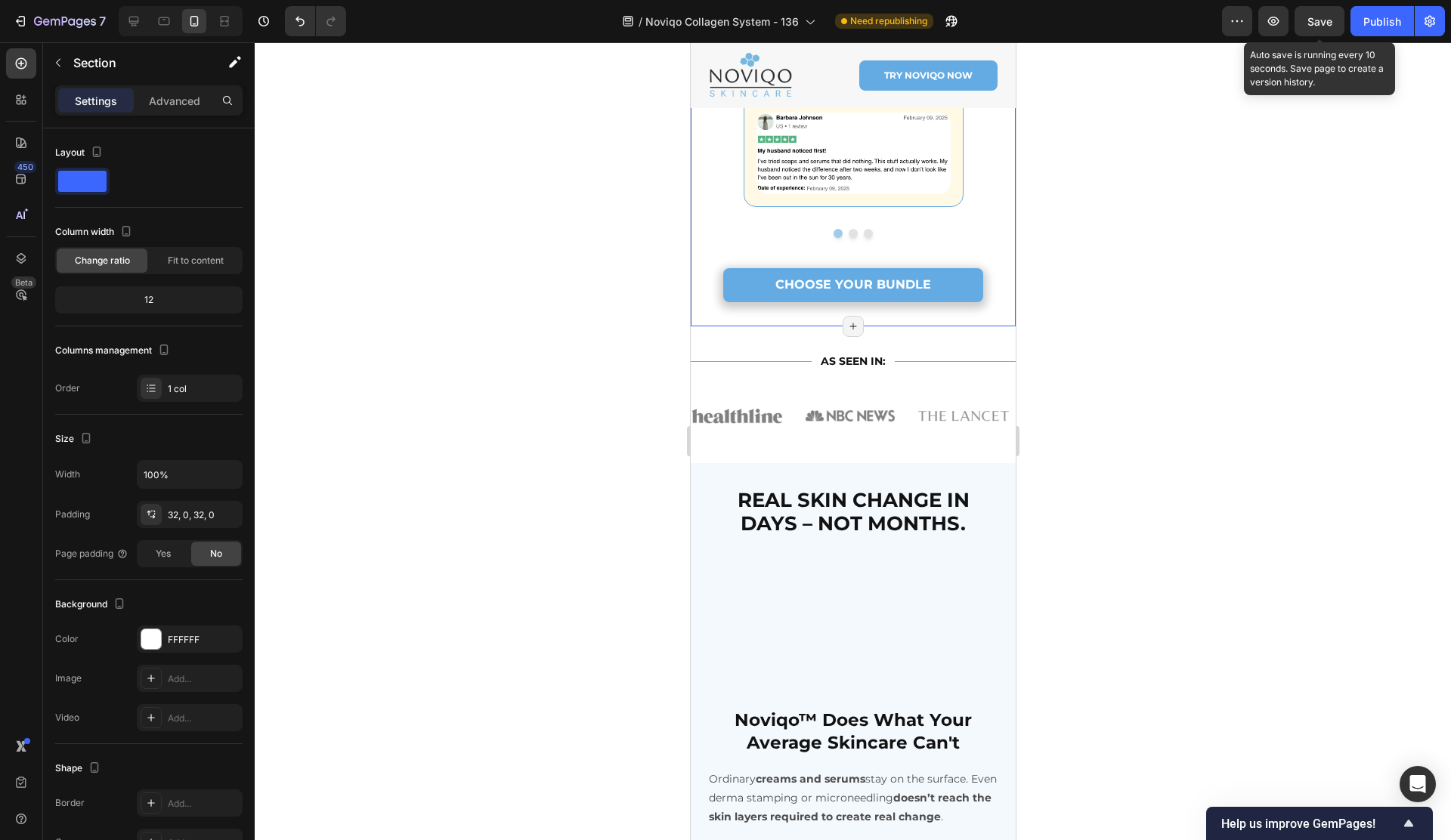
drag, startPoint x: 1328, startPoint y: 22, endPoint x: 1130, endPoint y: 133, distance: 227.0
click at [1328, 22] on span "Save" at bounding box center [1319, 22] width 25 height 13
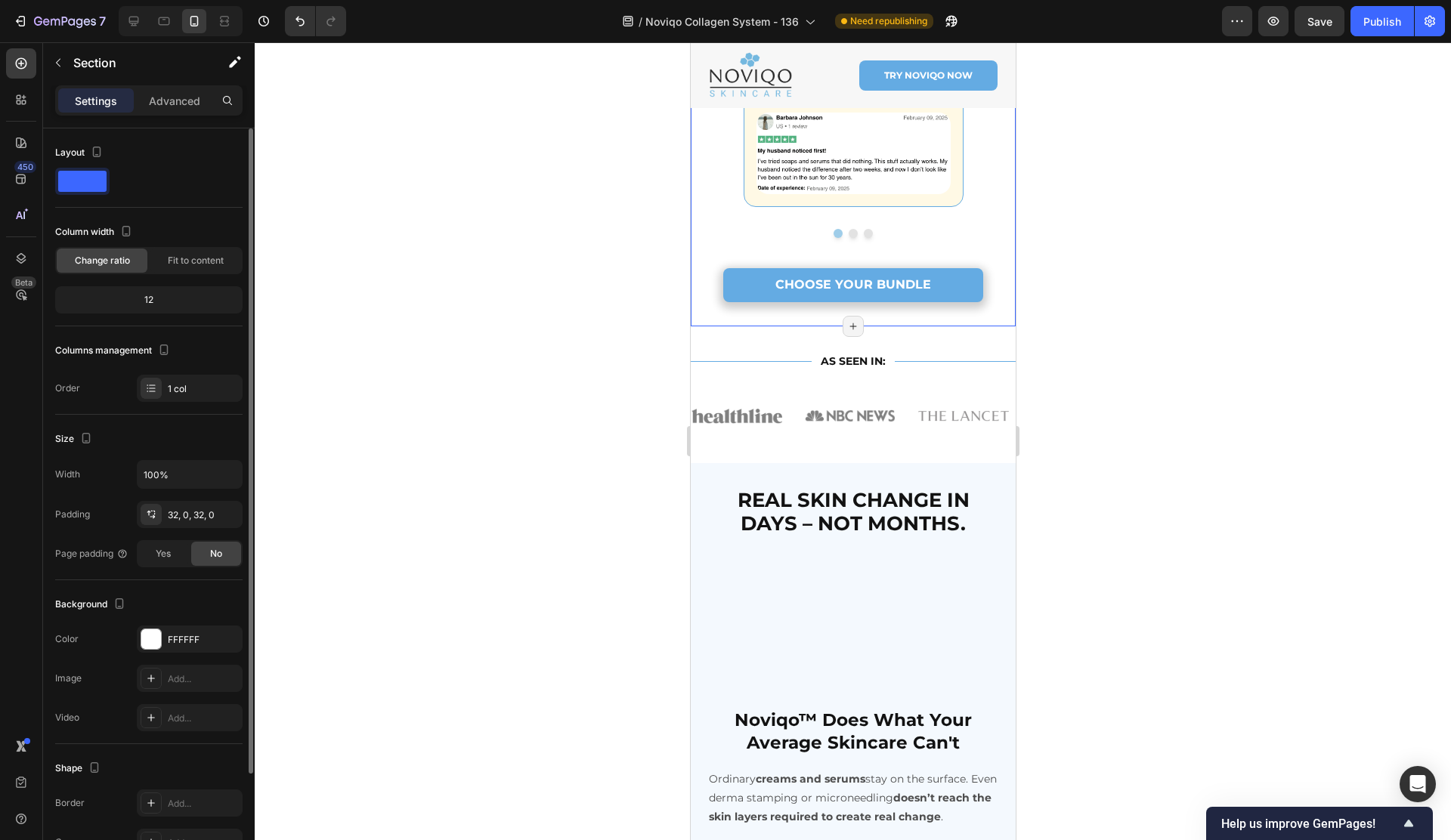
drag, startPoint x: 157, startPoint y: 100, endPoint x: 156, endPoint y: 171, distance: 71.0
click at [157, 100] on p "Advanced" at bounding box center [175, 100] width 51 height 15
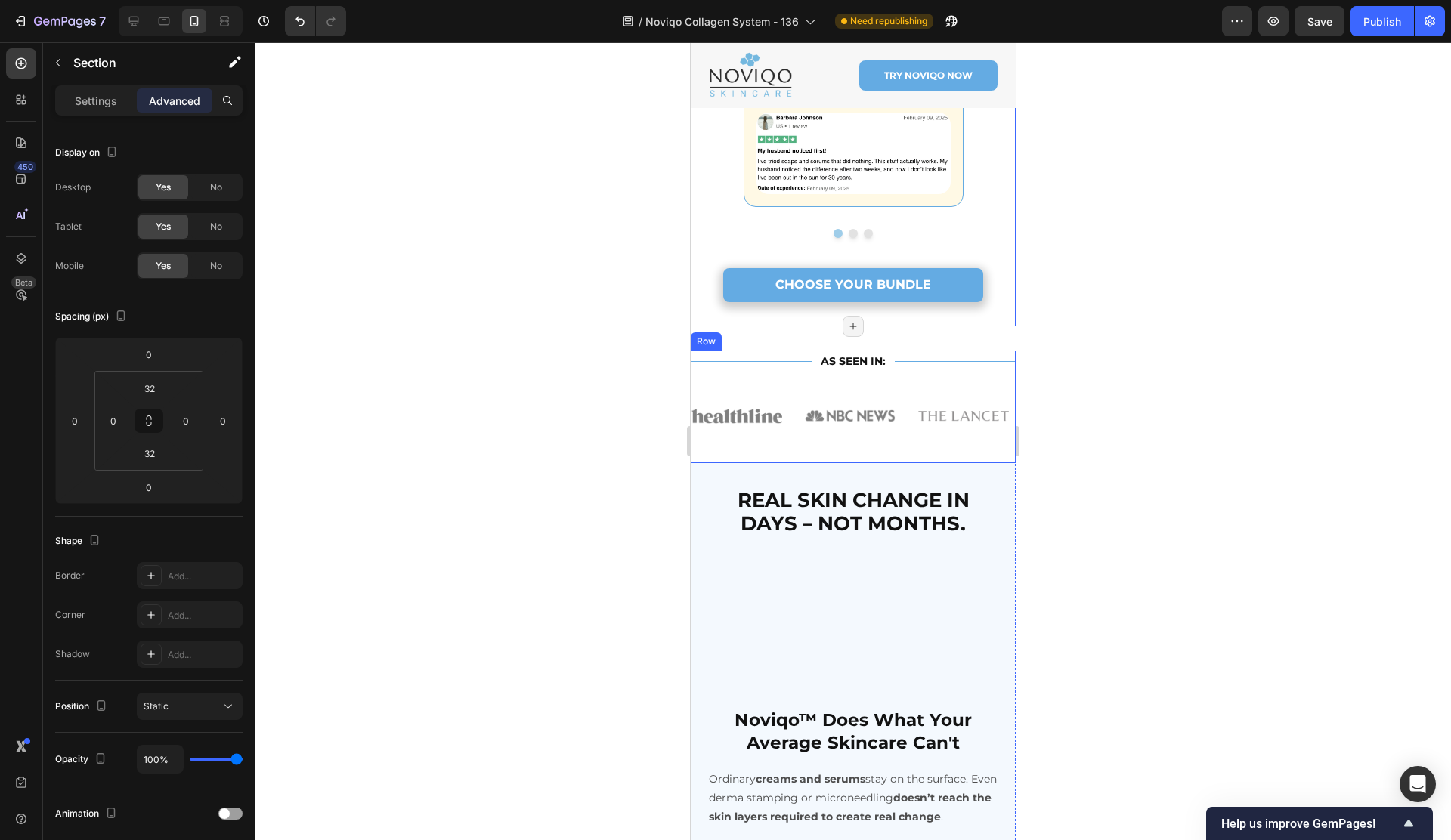
click at [810, 450] on div "Title Line AS SEEN IN: Text Block Title Line Row Image Image Image Image Image …" at bounding box center [852, 407] width 325 height 113
click at [722, 329] on div "Row" at bounding box center [721, 336] width 25 height 14
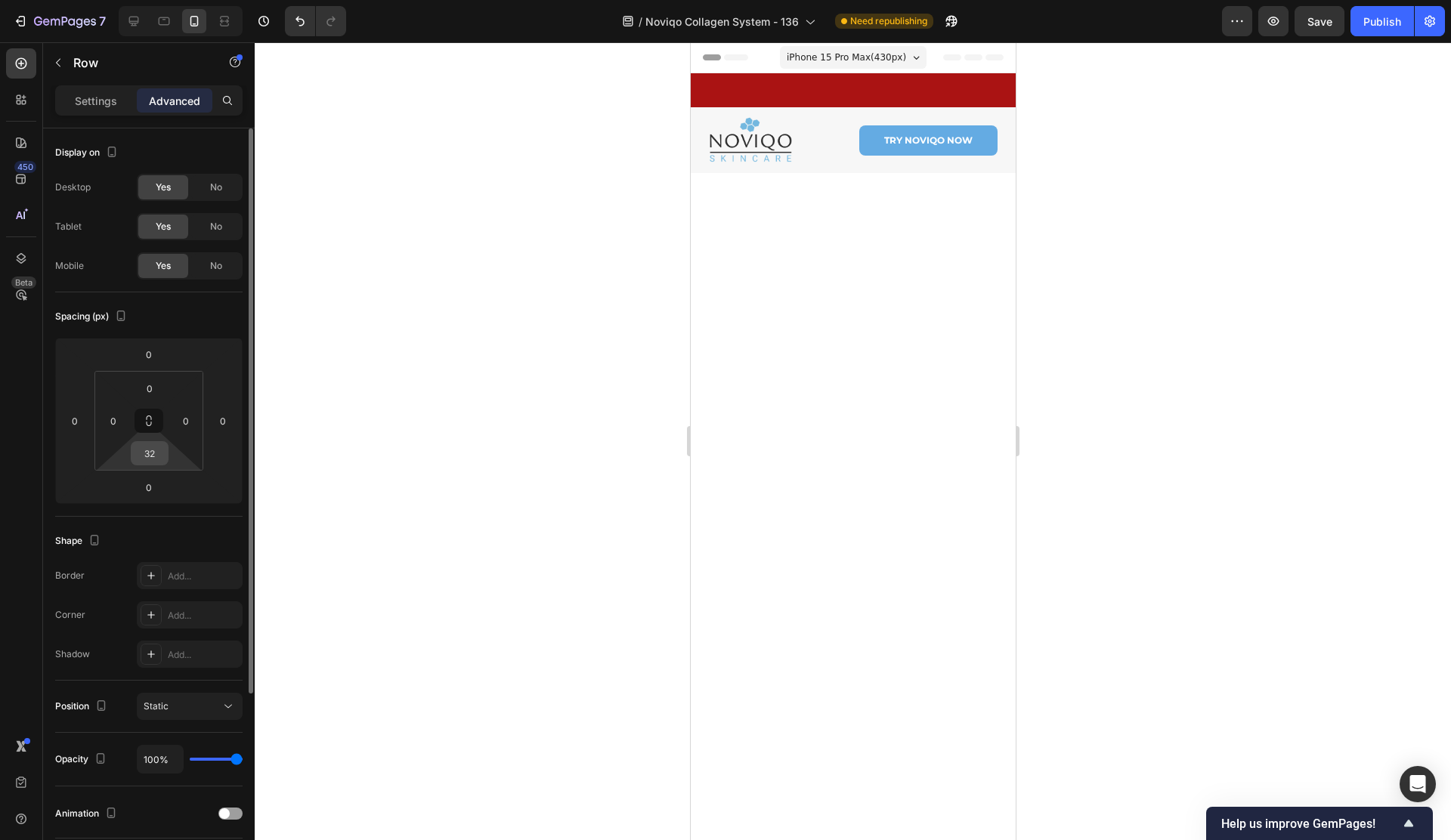
scroll to position [2465, 0]
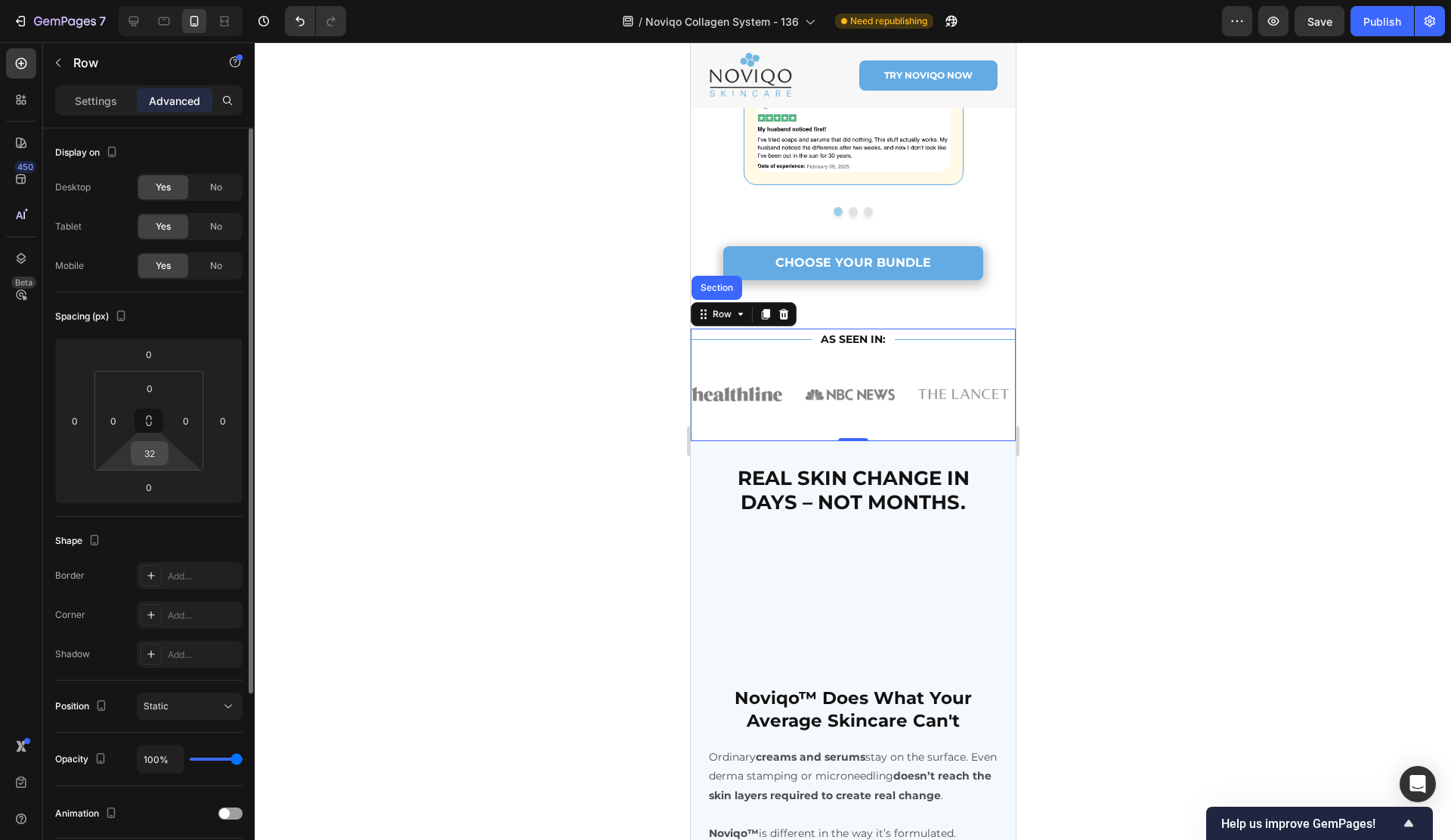
click at [159, 453] on input "32" at bounding box center [149, 453] width 30 height 23
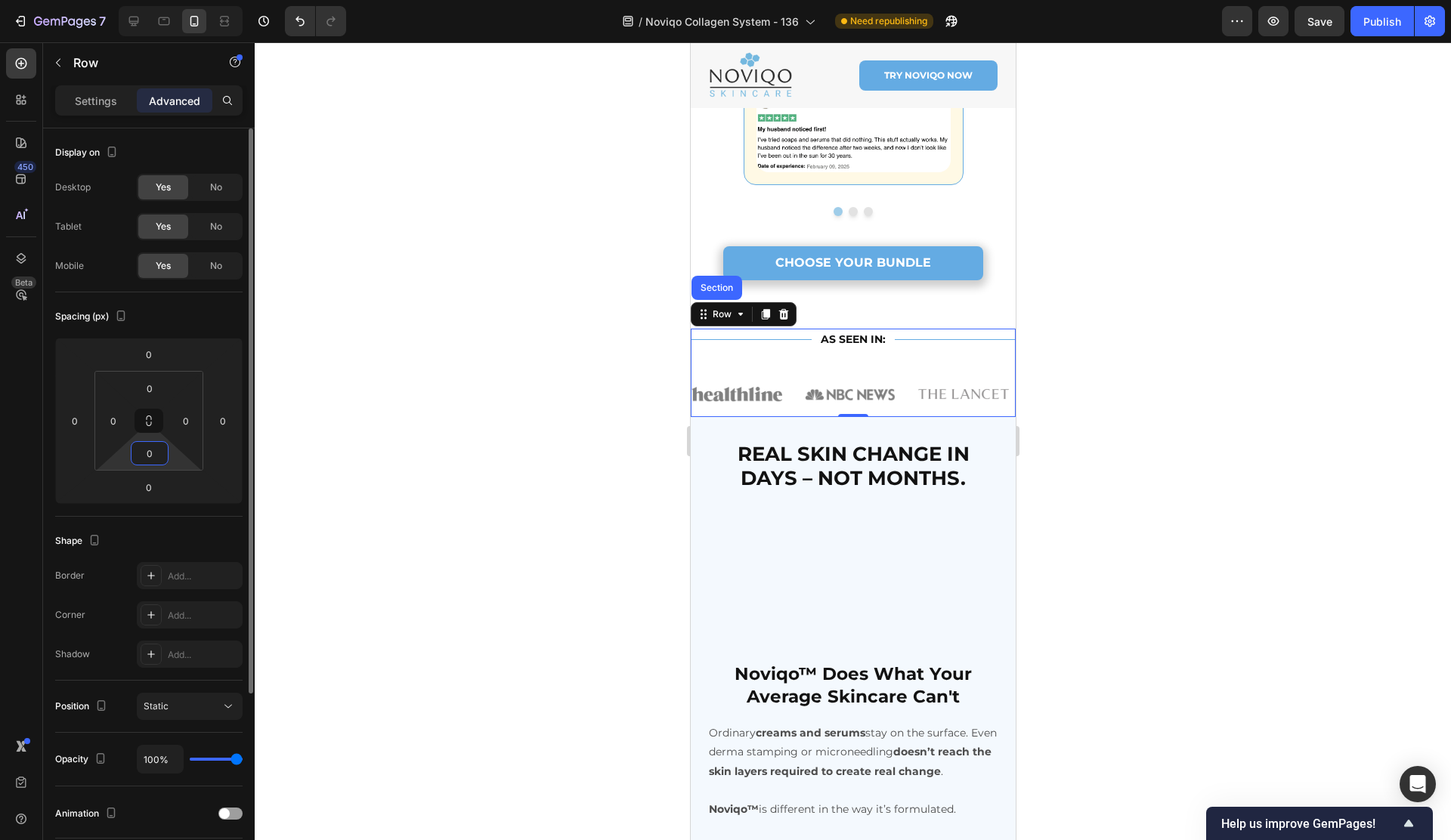
click at [157, 455] on input "0" at bounding box center [149, 453] width 30 height 23
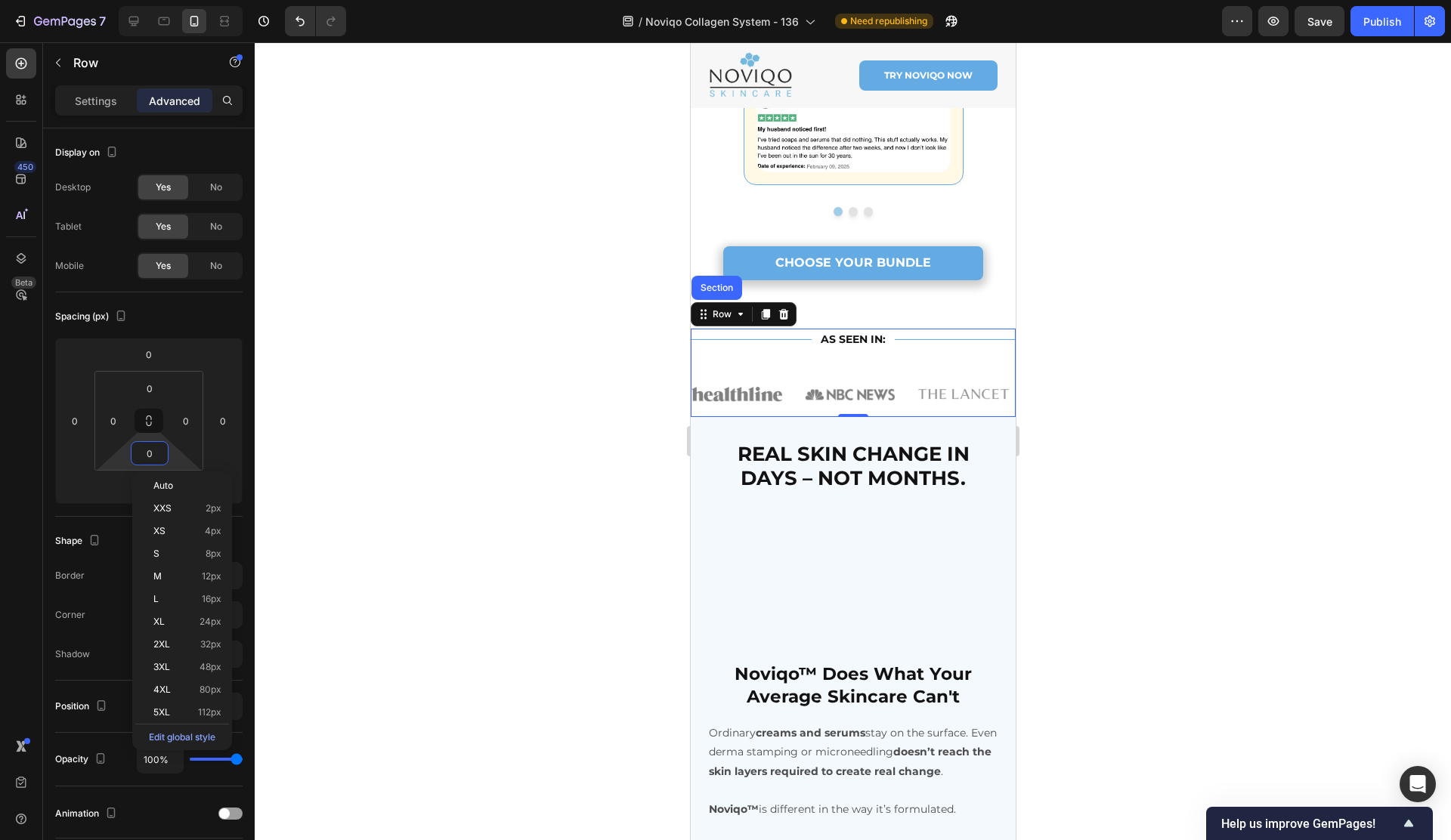
click at [216, 602] on span "16px" at bounding box center [212, 599] width 20 height 11
type input "16"
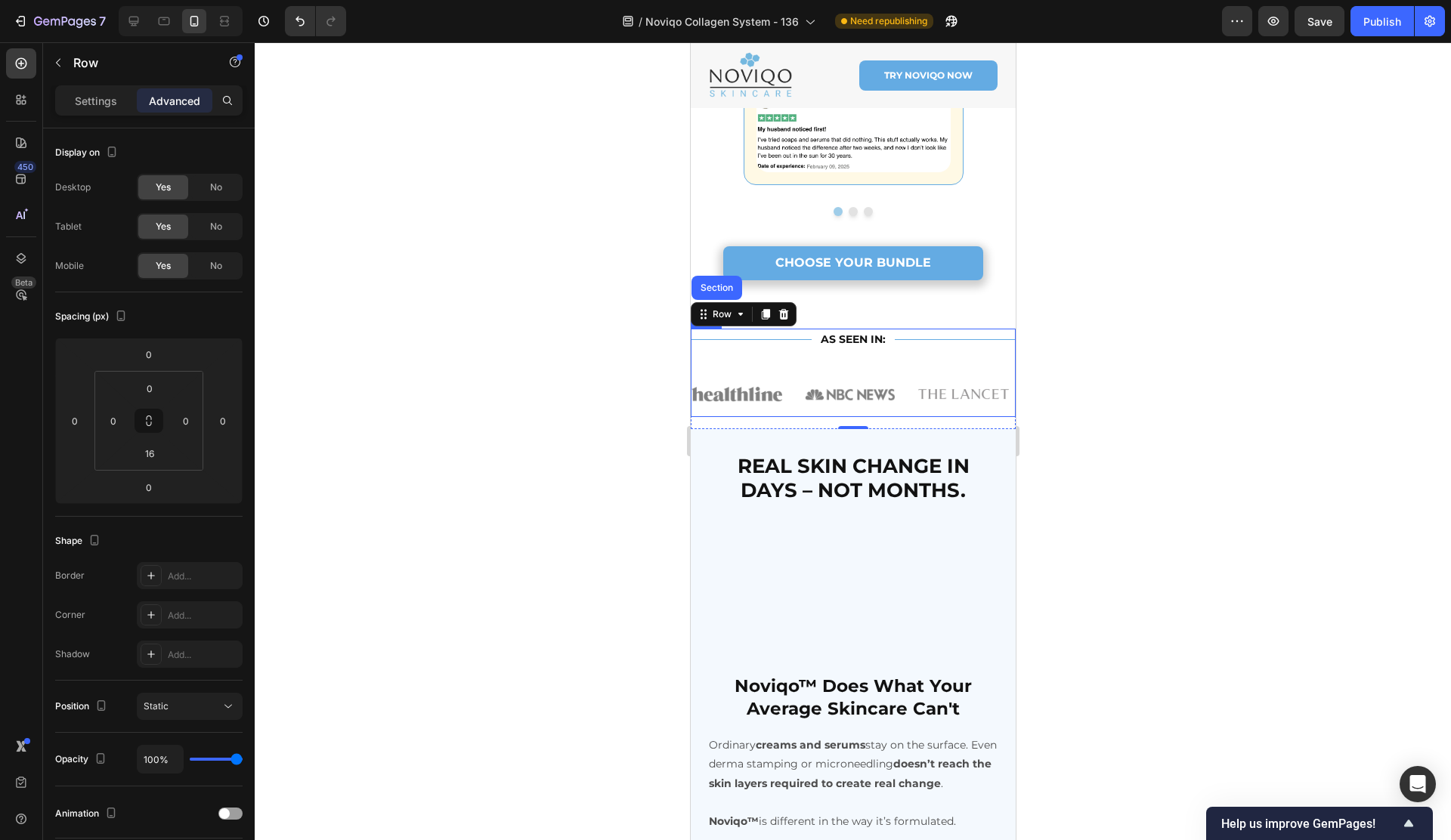
click at [741, 371] on div "Title Line AS SEEN IN: Text Block Title Line Row Image Image Image Image Image …" at bounding box center [852, 372] width 325 height 88
click at [789, 346] on div "Title Line" at bounding box center [750, 339] width 121 height 19
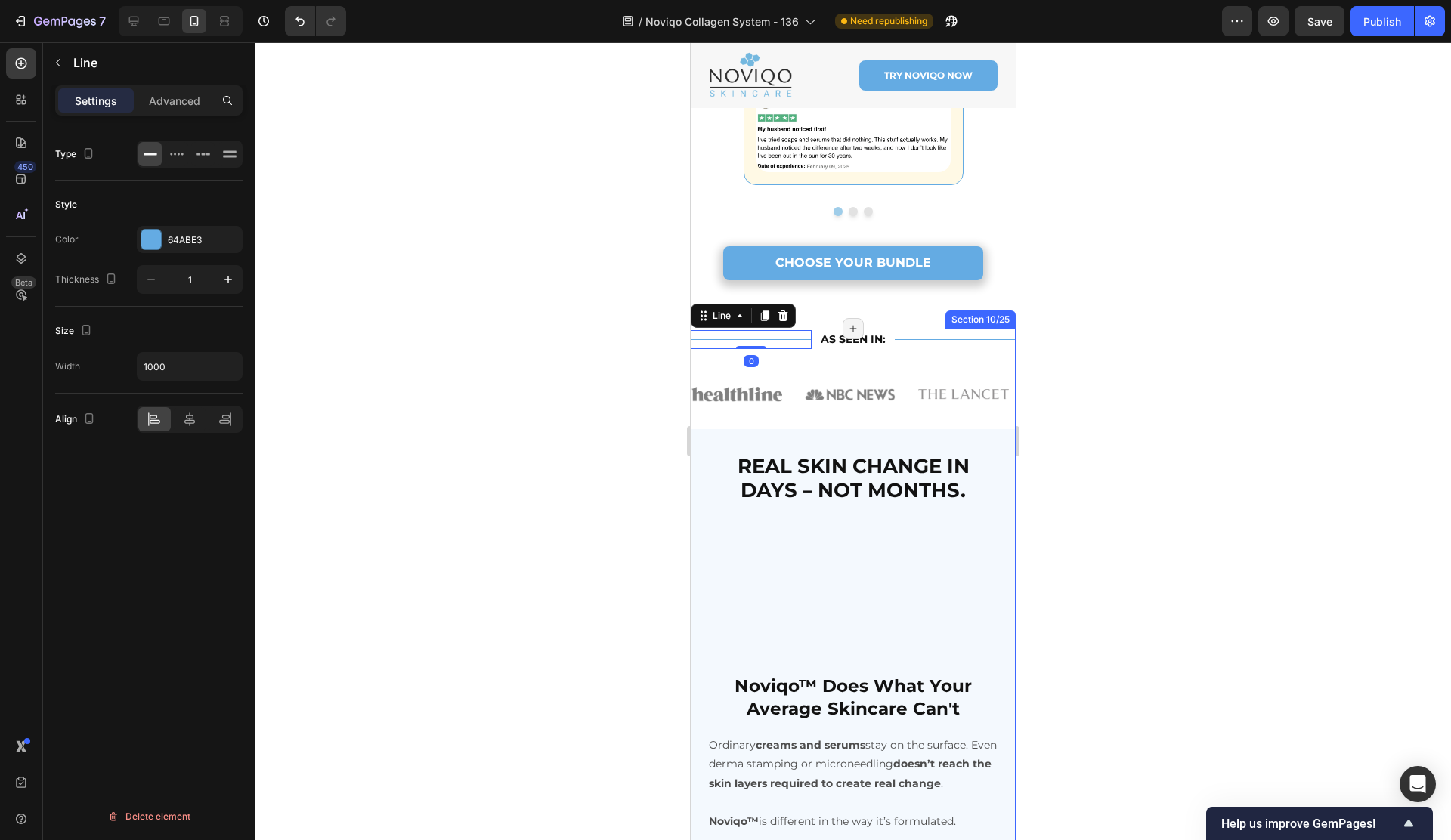
click at [756, 457] on div "Title Line 0 AS SEEN IN: Text Block Title Line Row Image Image Image Image Imag…" at bounding box center [852, 785] width 325 height 914
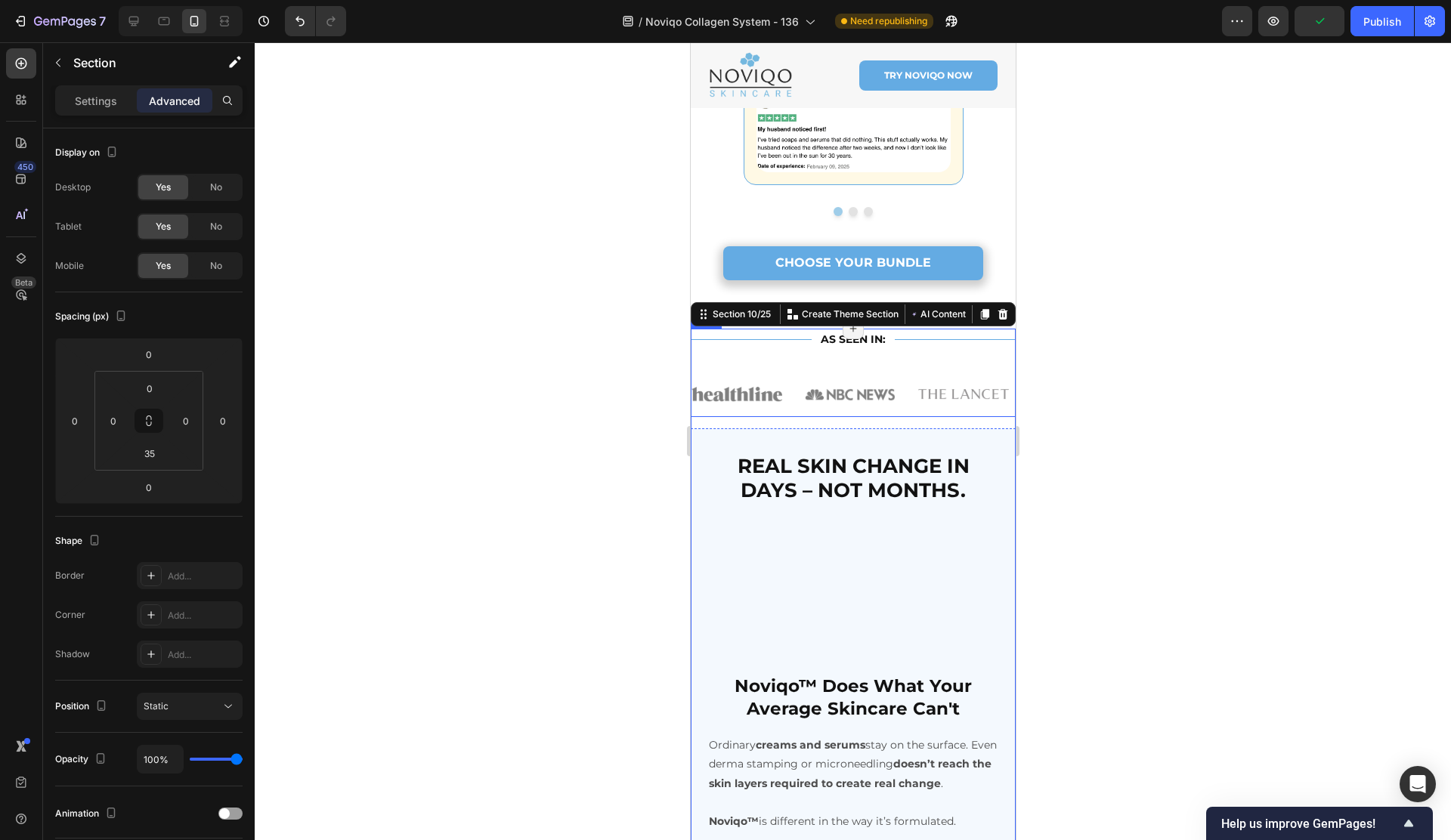
click at [745, 366] on div "Title Line AS SEEN IN: Text Block Title Line Row Image Image Image Image Image …" at bounding box center [852, 372] width 325 height 88
click at [723, 323] on div "Row" at bounding box center [721, 314] width 56 height 18
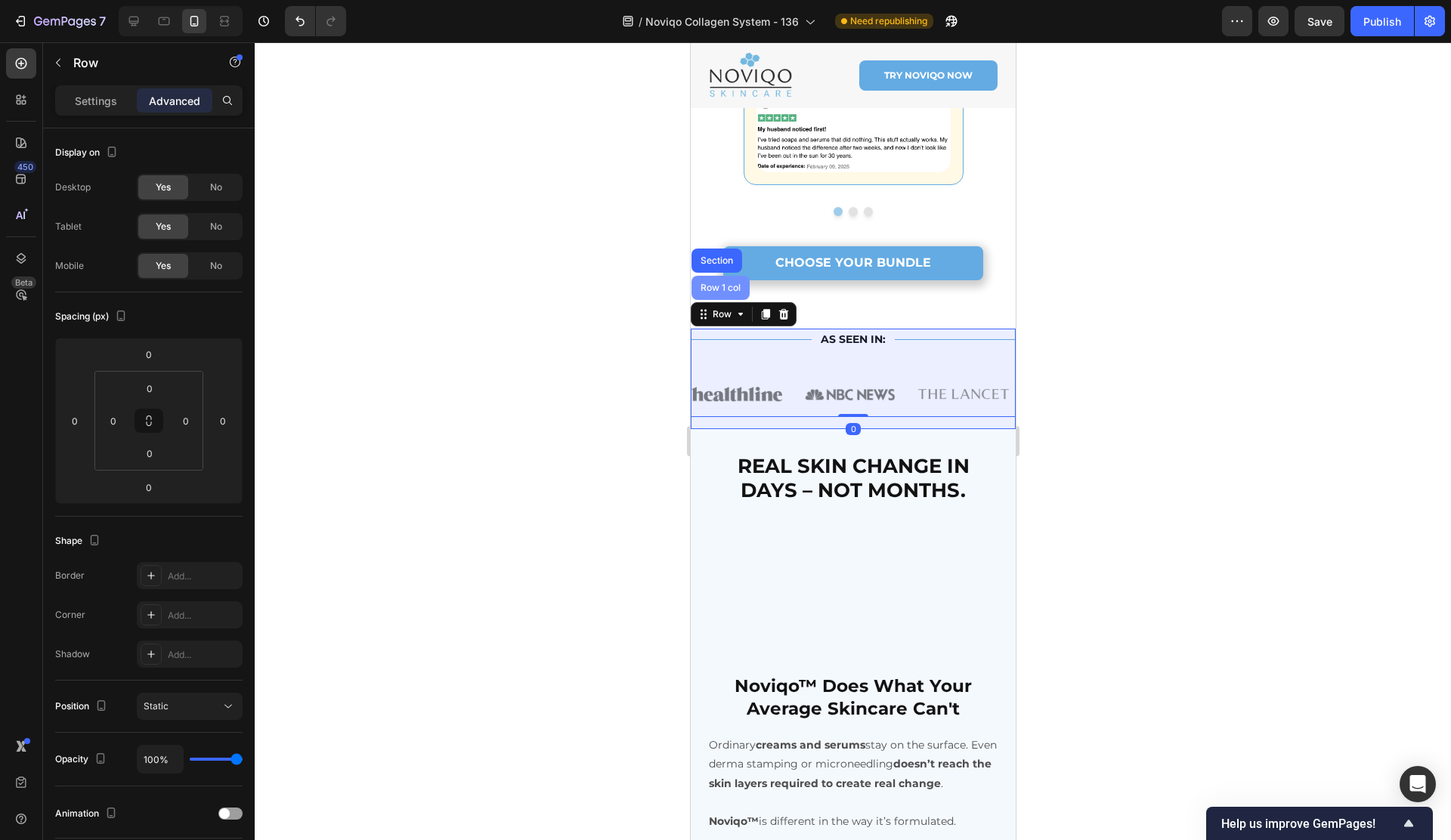
click at [717, 292] on div "Row 1 col" at bounding box center [719, 288] width 46 height 9
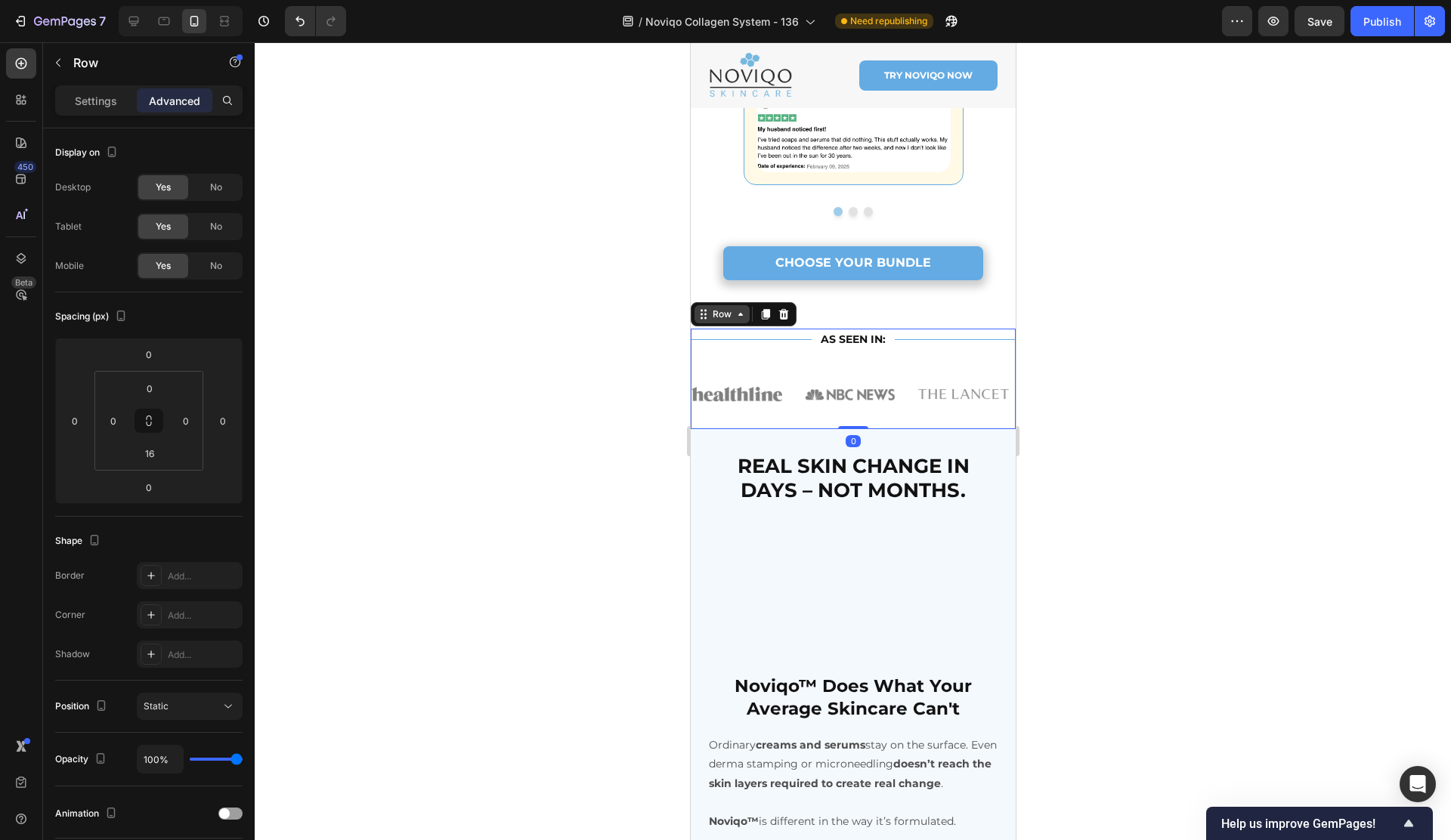
click at [717, 321] on div "Row" at bounding box center [721, 314] width 25 height 14
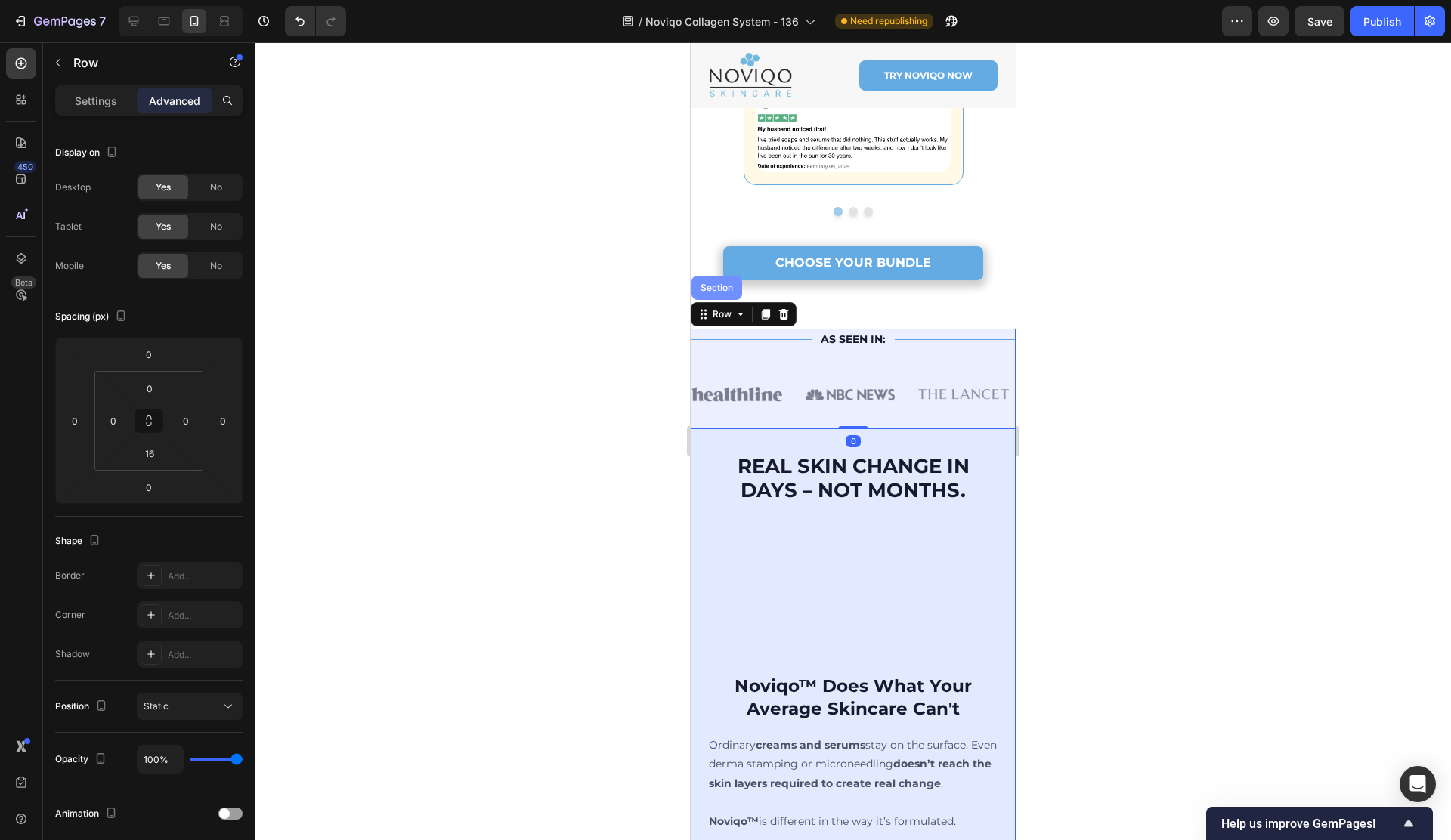
click at [720, 296] on div "Section" at bounding box center [716, 288] width 51 height 25
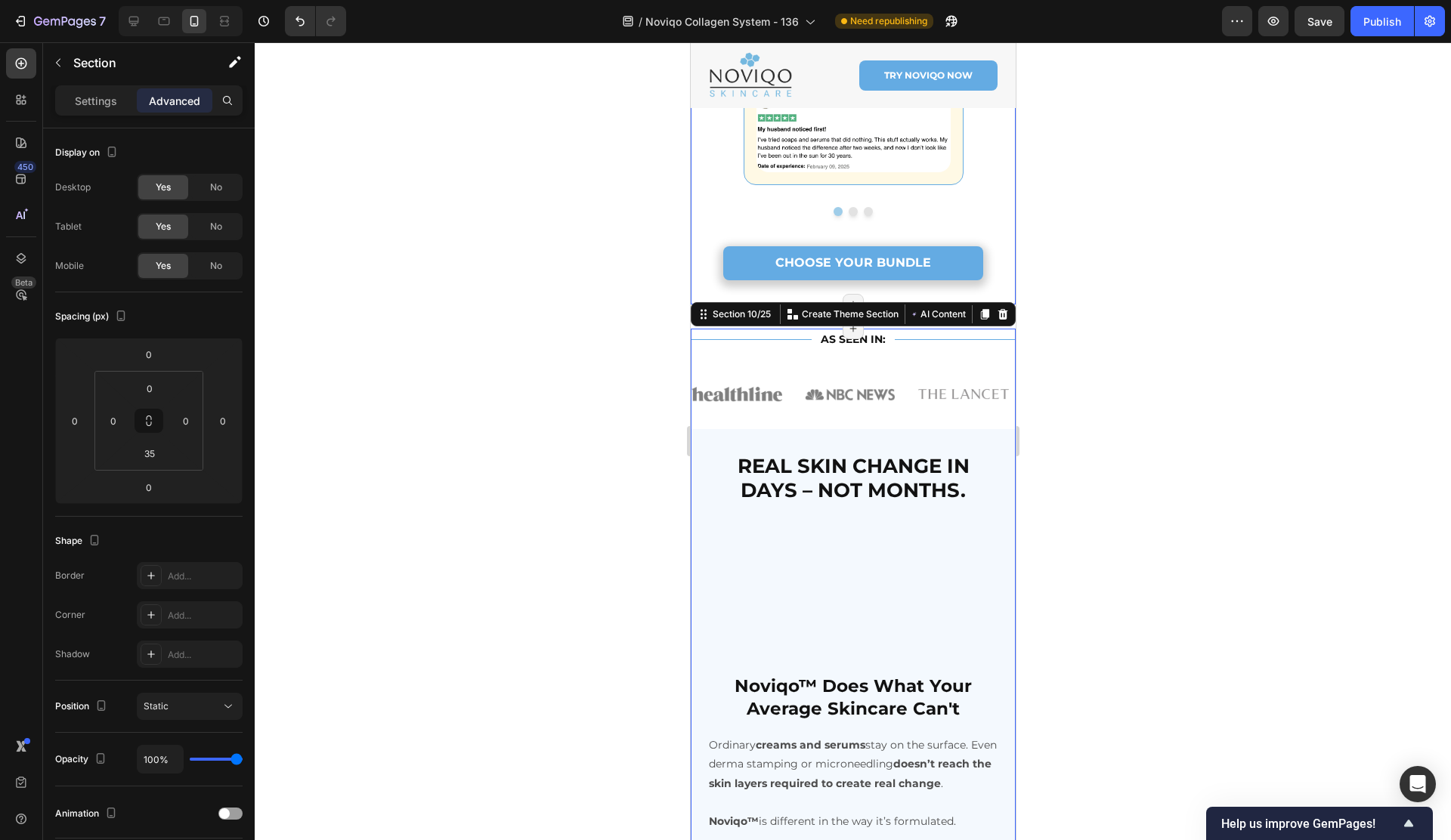
click at [973, 280] on link "CHOOSE YOUR BUNDLE" at bounding box center [853, 263] width 260 height 34
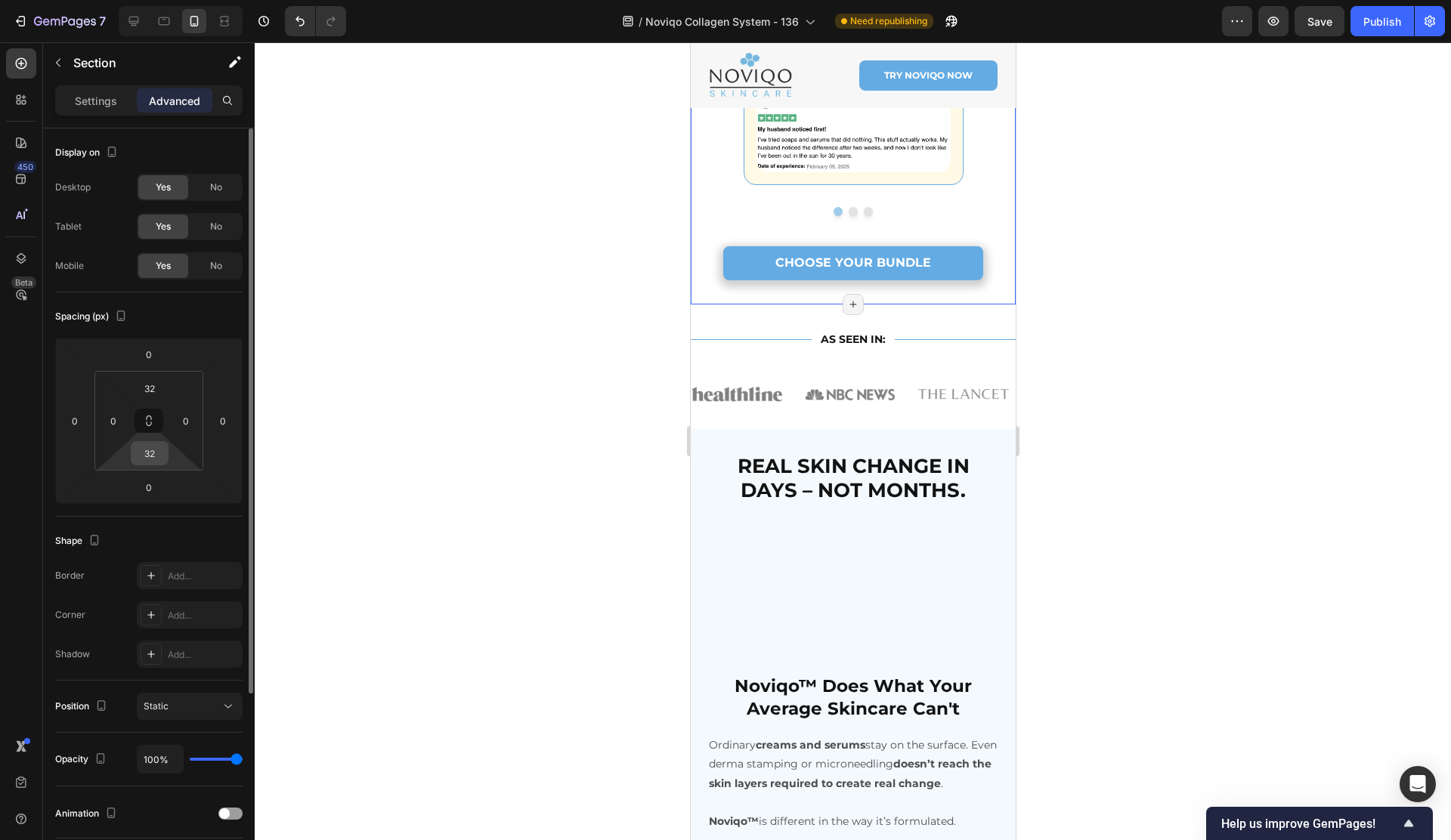
click at [162, 450] on input "32" at bounding box center [149, 453] width 30 height 23
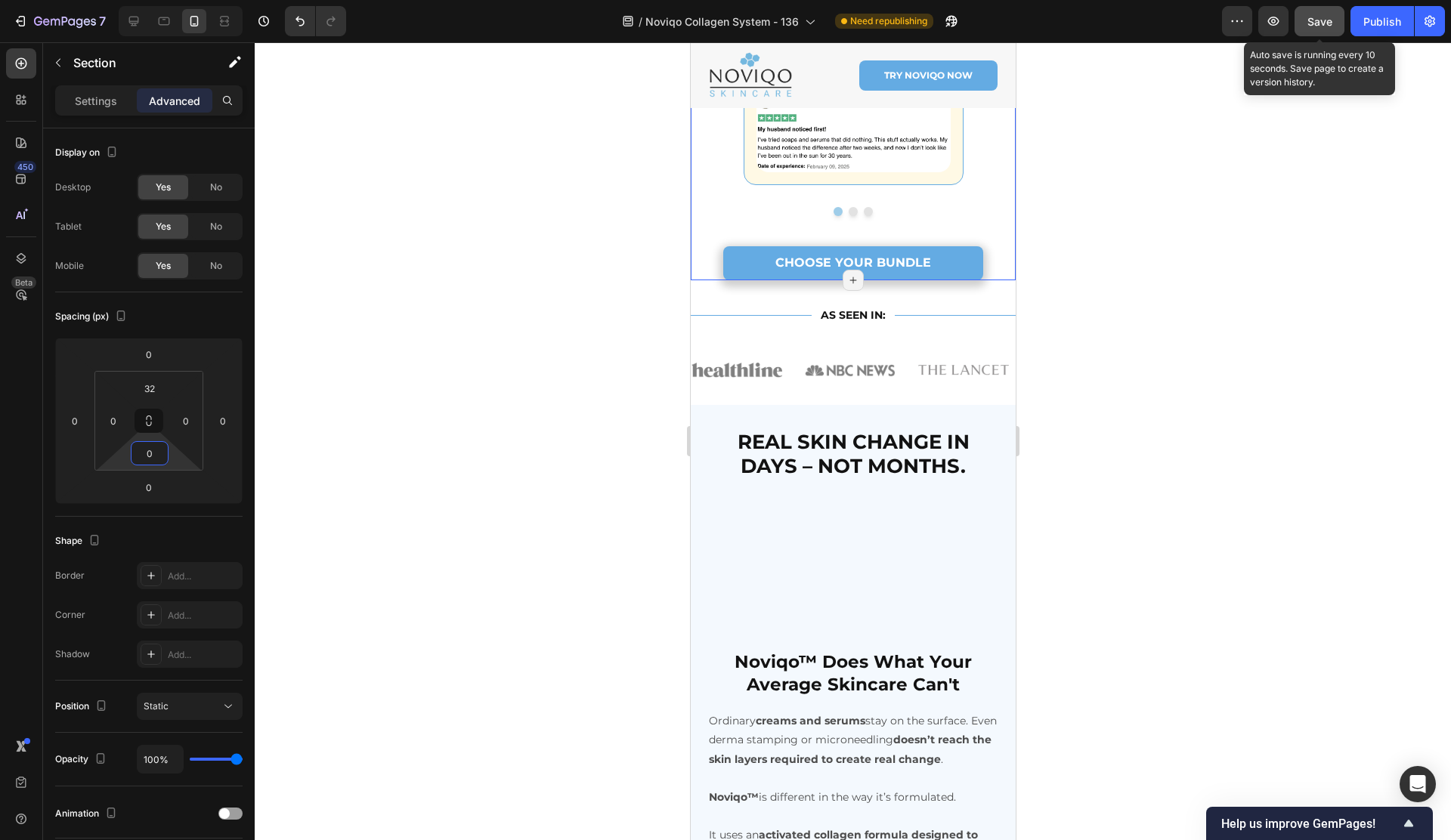
type input "0"
drag, startPoint x: 234, startPoint y: 202, endPoint x: 1260, endPoint y: 75, distance: 1033.8
click at [1325, 25] on span "Save" at bounding box center [1319, 22] width 25 height 13
click at [1323, 14] on div "Save" at bounding box center [1319, 21] width 25 height 15
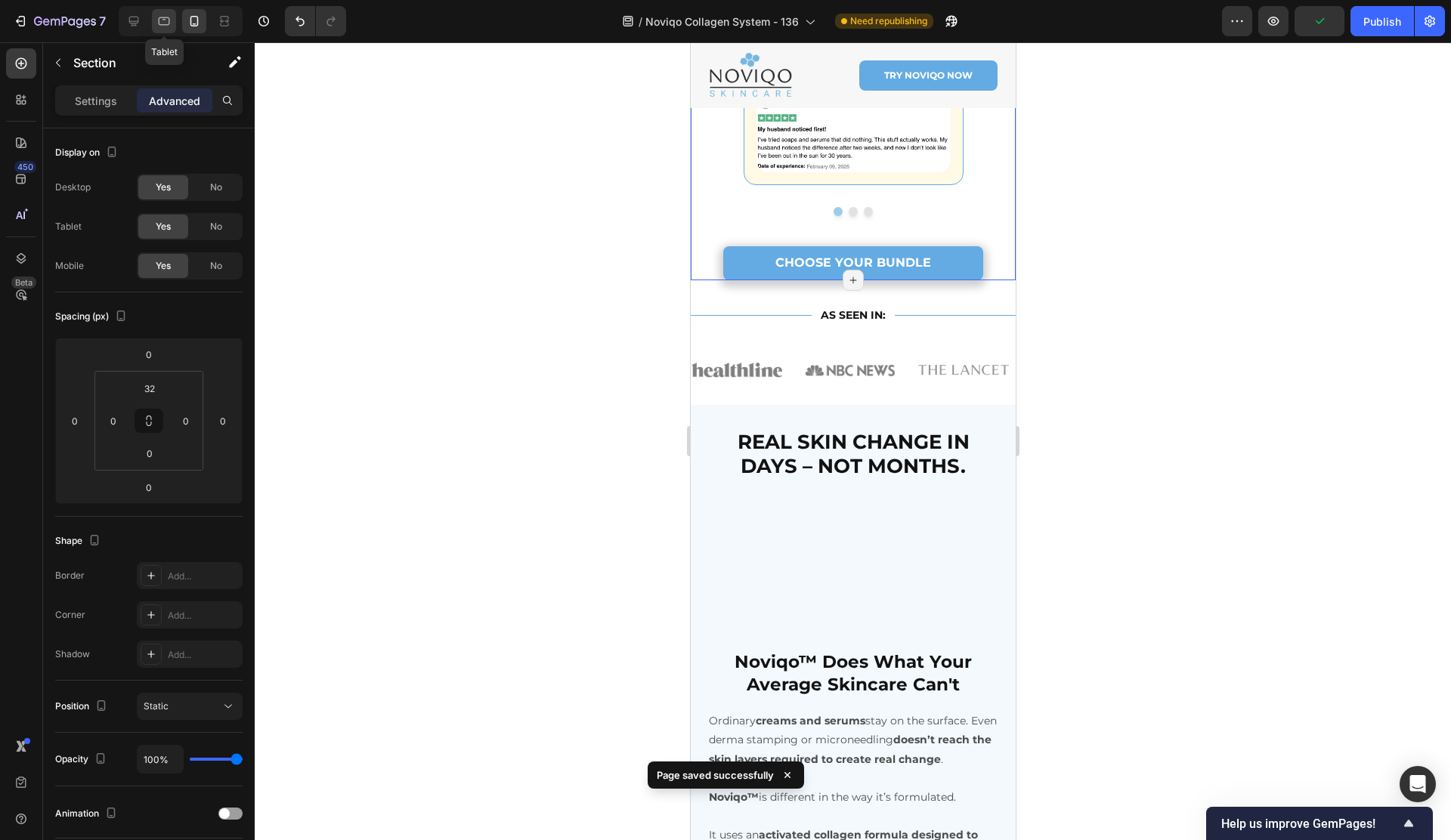
click at [162, 20] on icon at bounding box center [164, 21] width 15 height 15
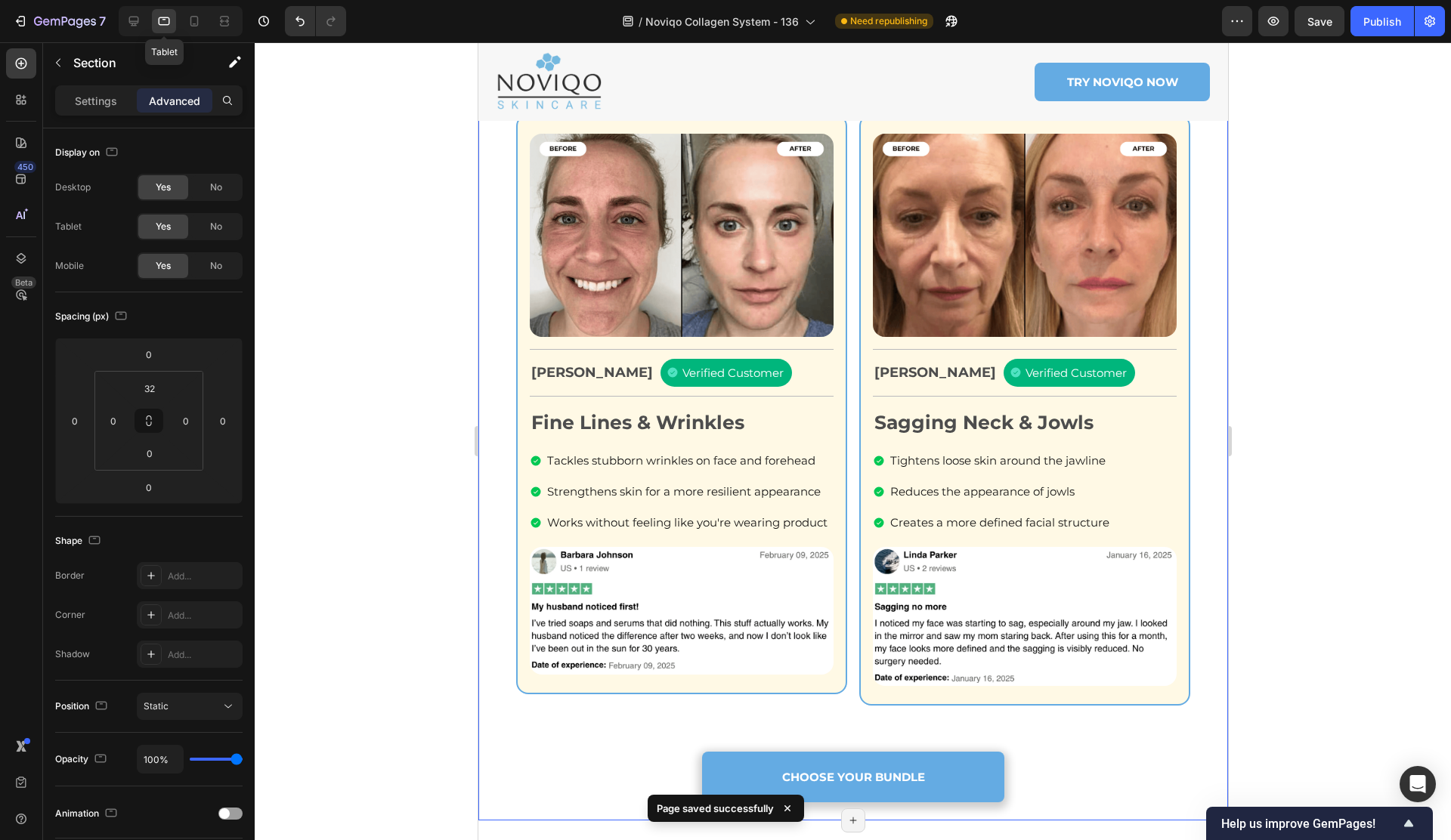
scroll to position [1933, 0]
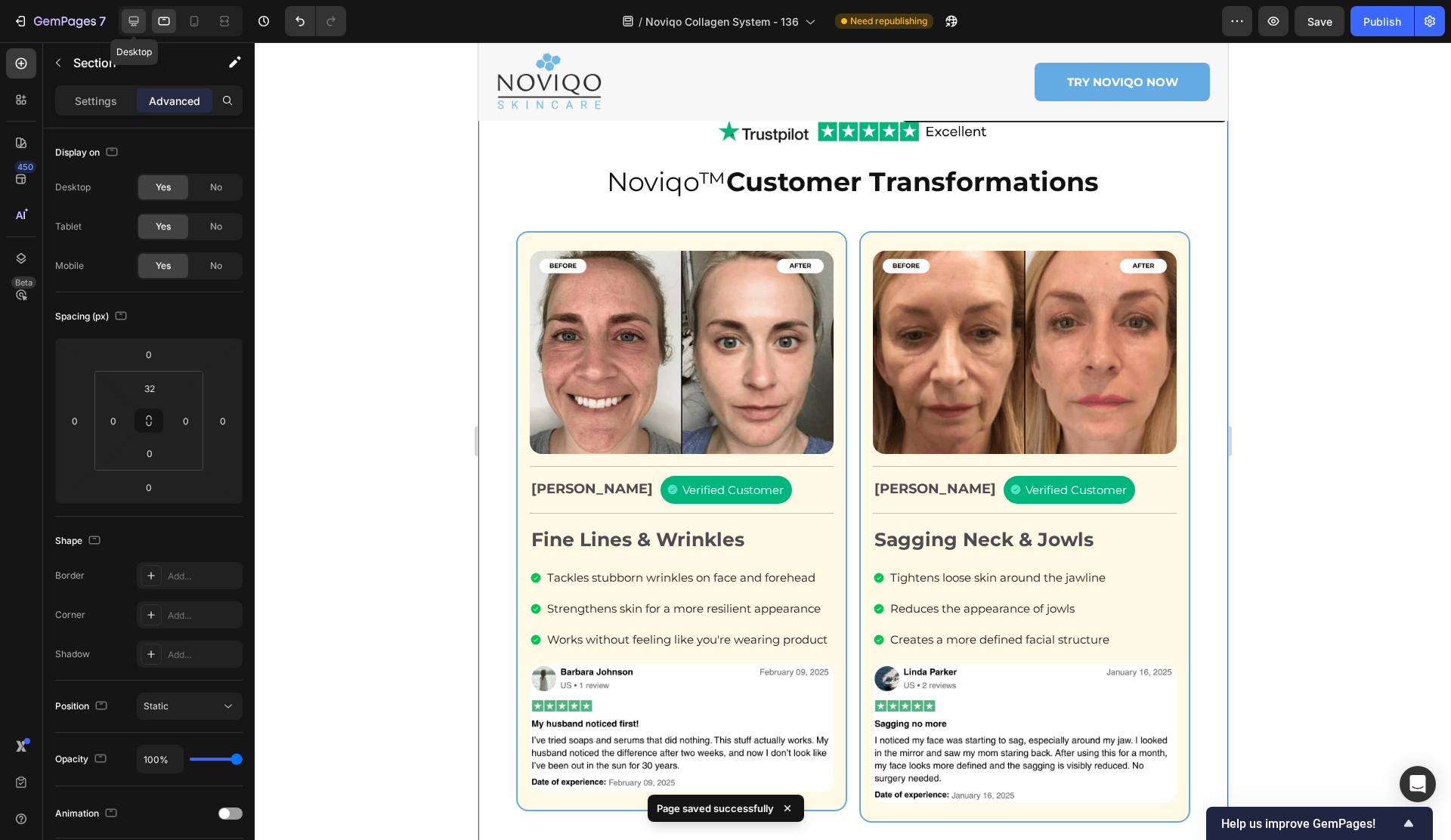
click at [135, 25] on icon at bounding box center [134, 21] width 10 height 10
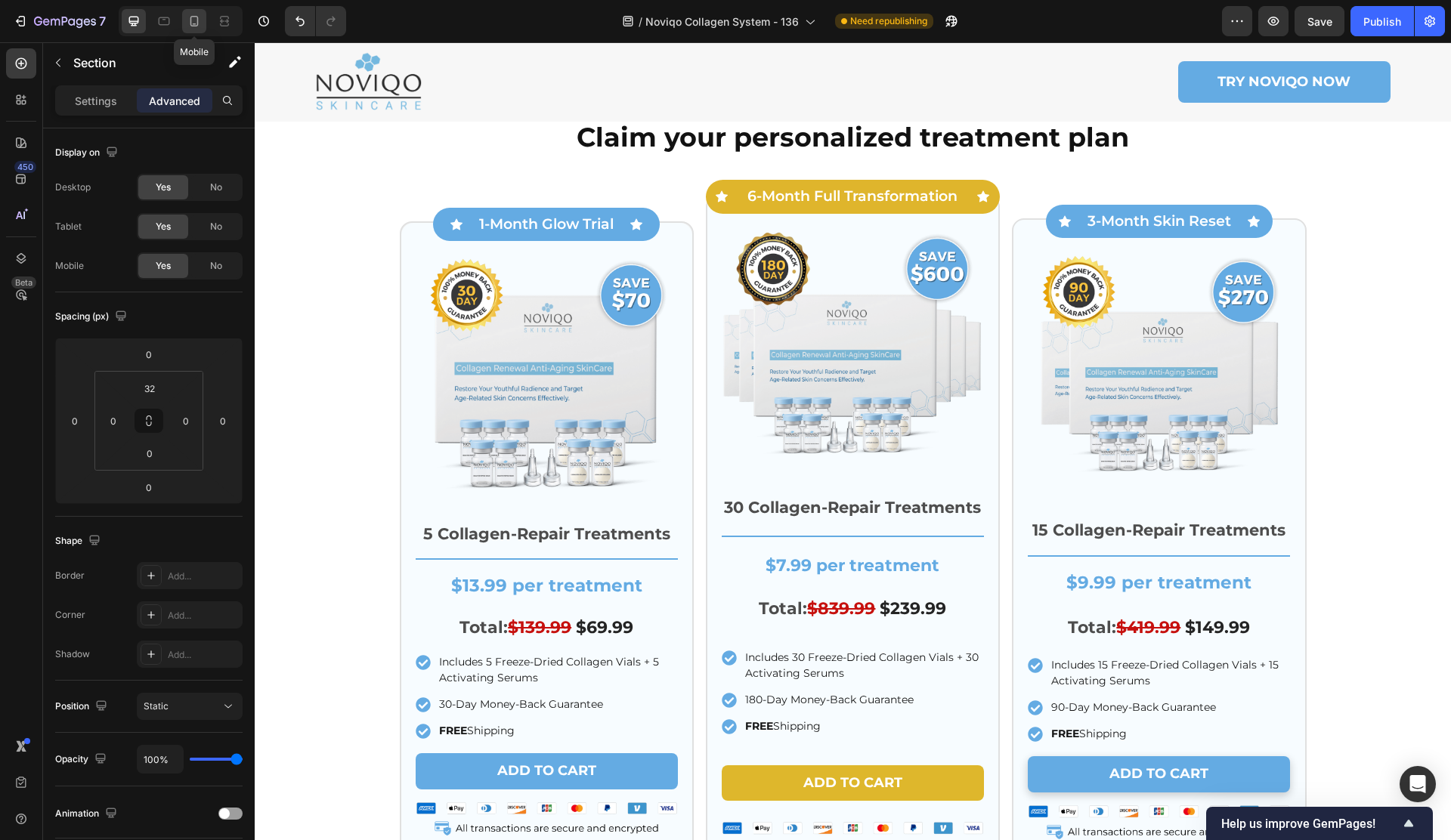
click at [189, 23] on icon at bounding box center [194, 21] width 15 height 15
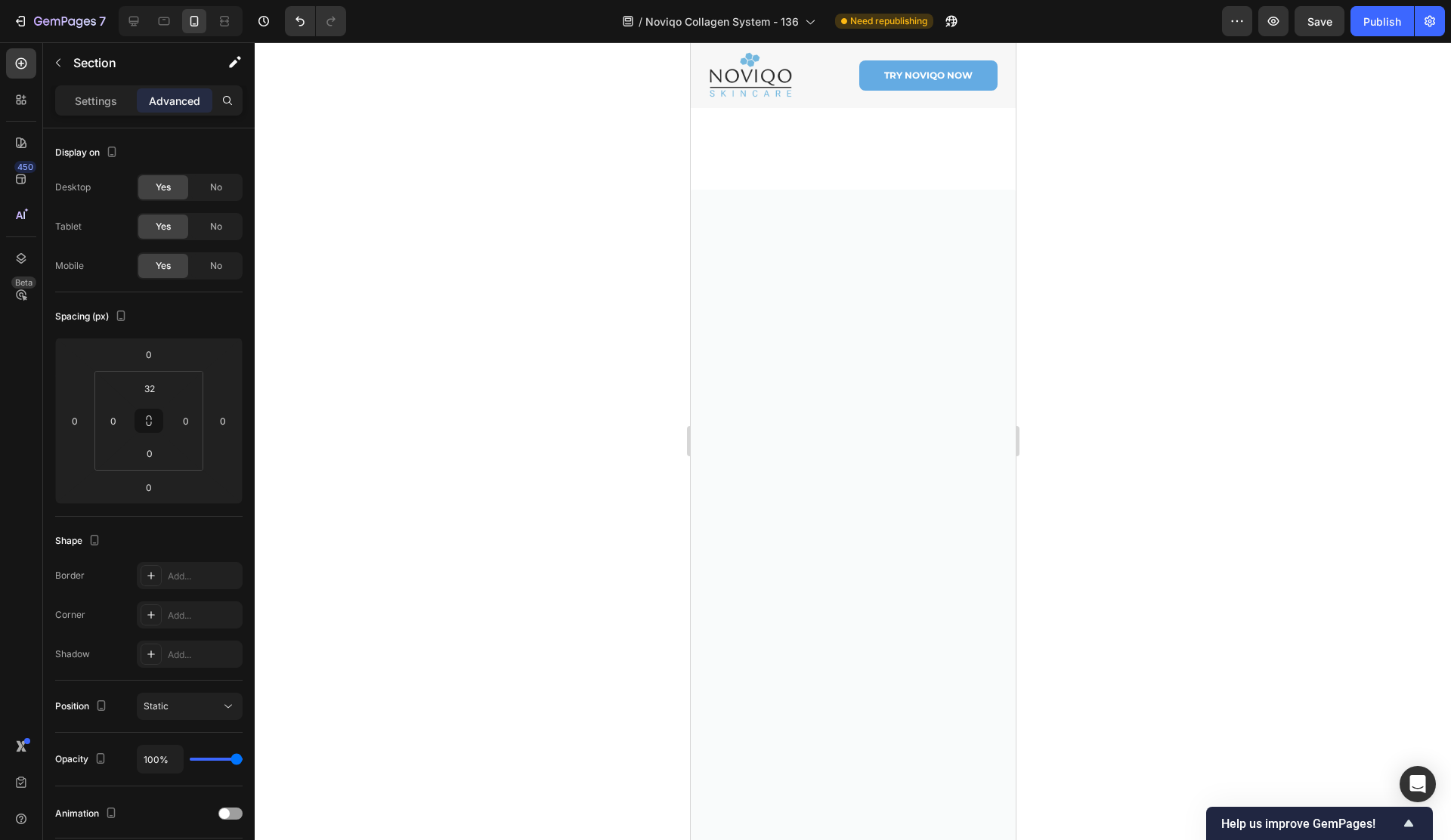
scroll to position [9937, 0]
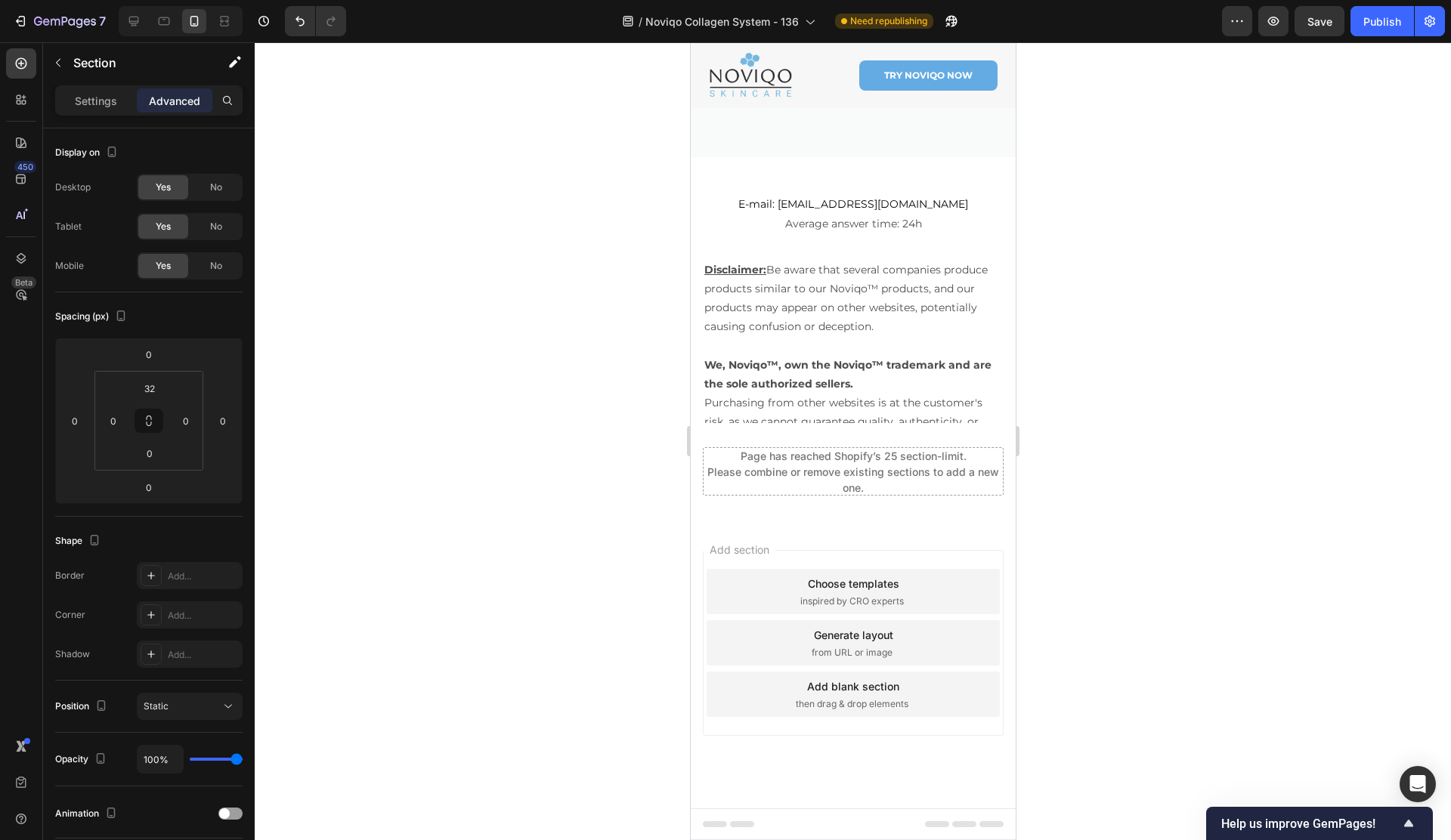
click at [767, 450] on div "Page has reached Shopify’s 25 section-limit. Please combine or remove existing …" at bounding box center [852, 471] width 299 height 47
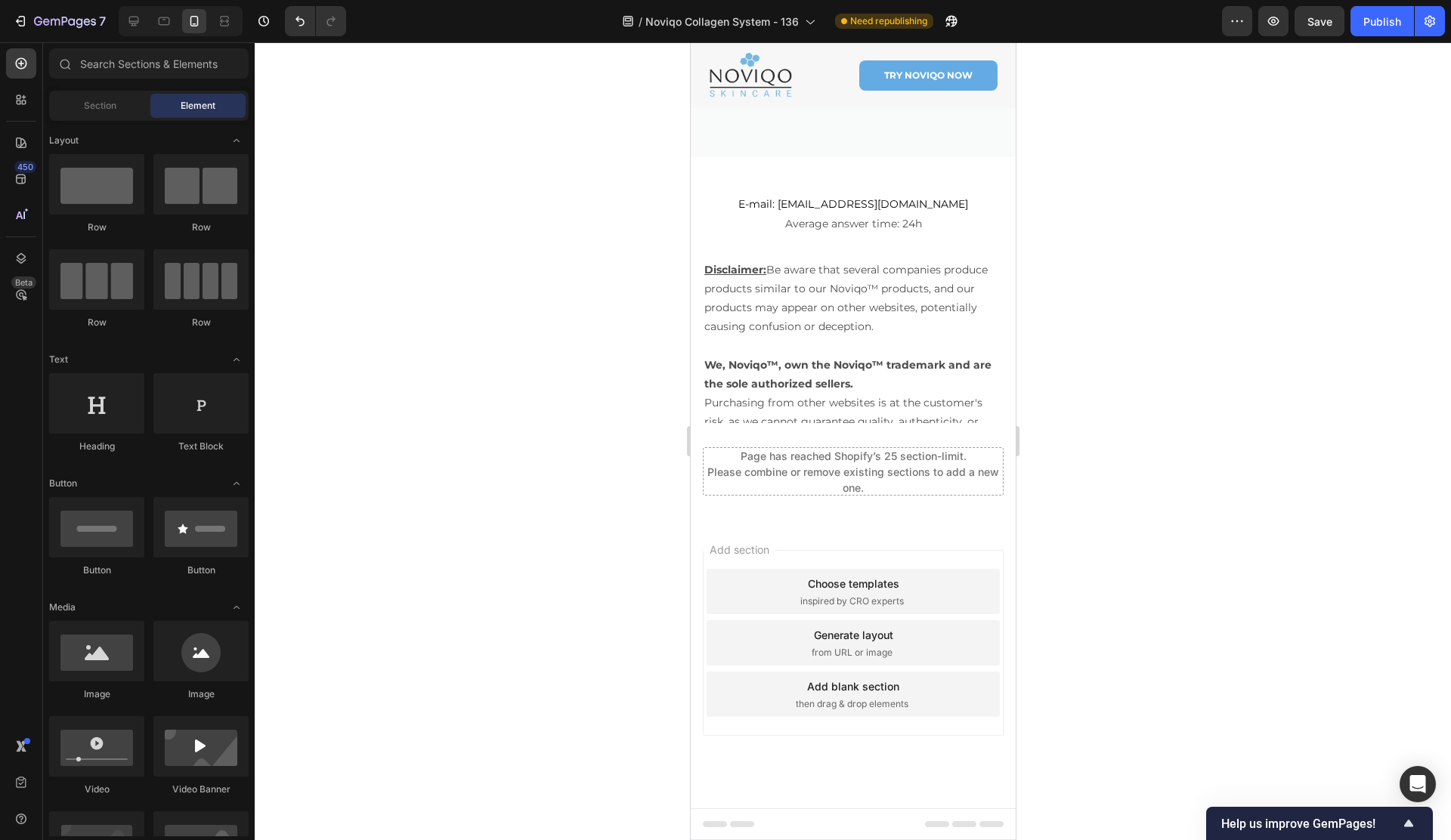
scroll to position [9822, 0]
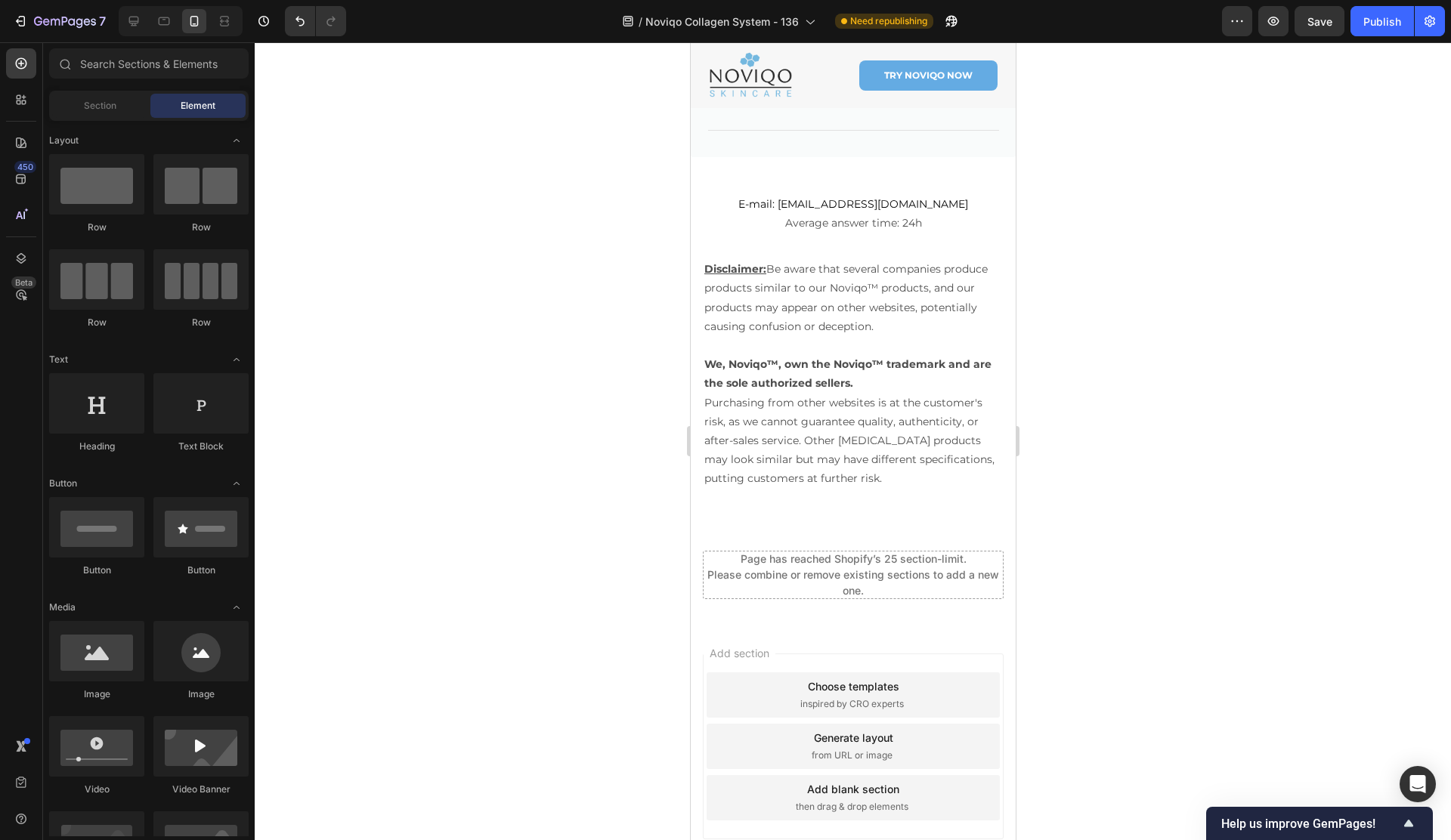
click at [835, 571] on div "Page has reached Shopify’s 25 section-limit. Please combine or remove existing …" at bounding box center [852, 574] width 299 height 47
click at [810, 501] on div "E-mail: [EMAIL_ADDRESS][DOMAIN_NAME] Average answer time: 24h Text Block Discla…" at bounding box center [852, 341] width 300 height 321
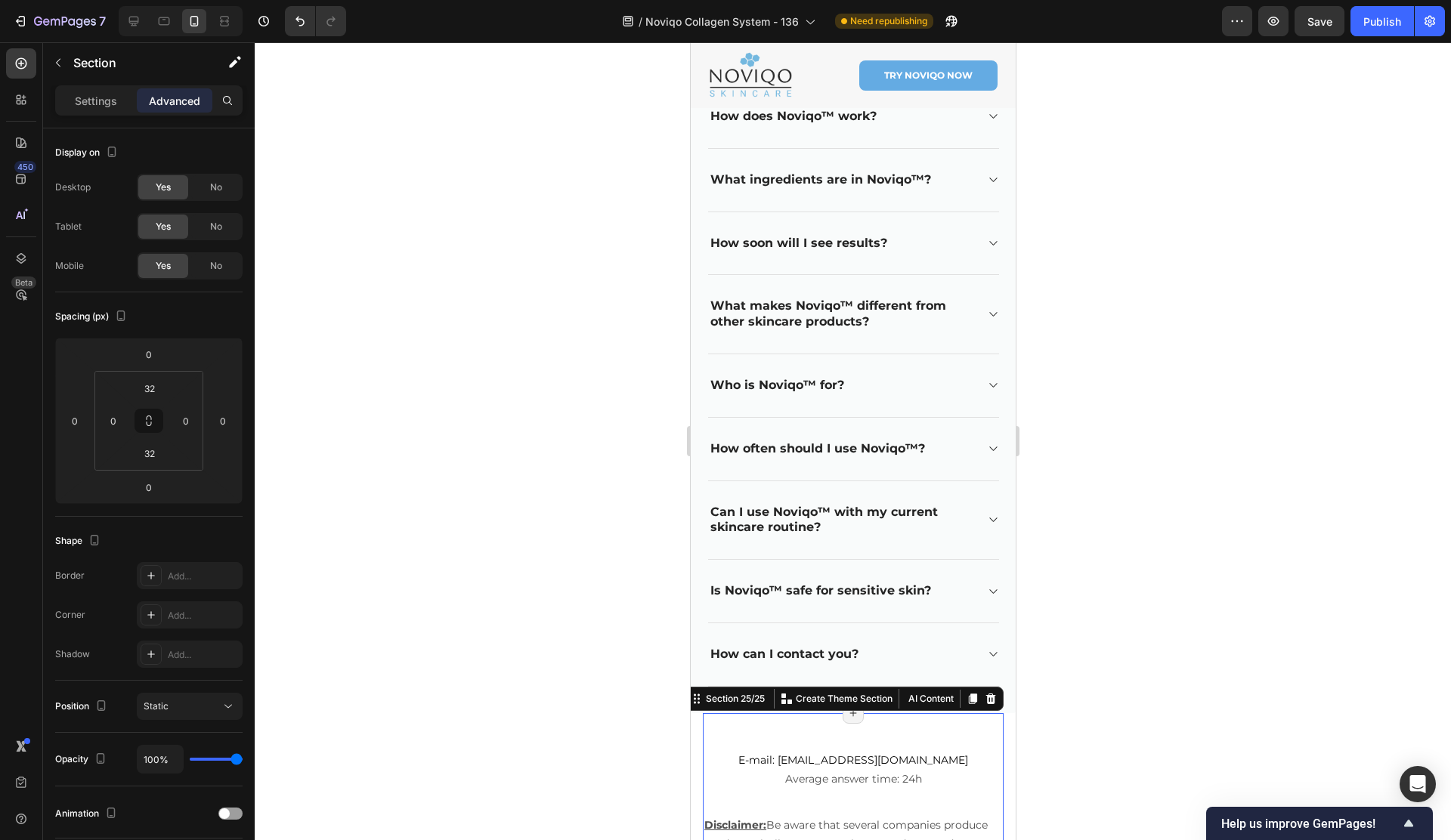
scroll to position [9255, 0]
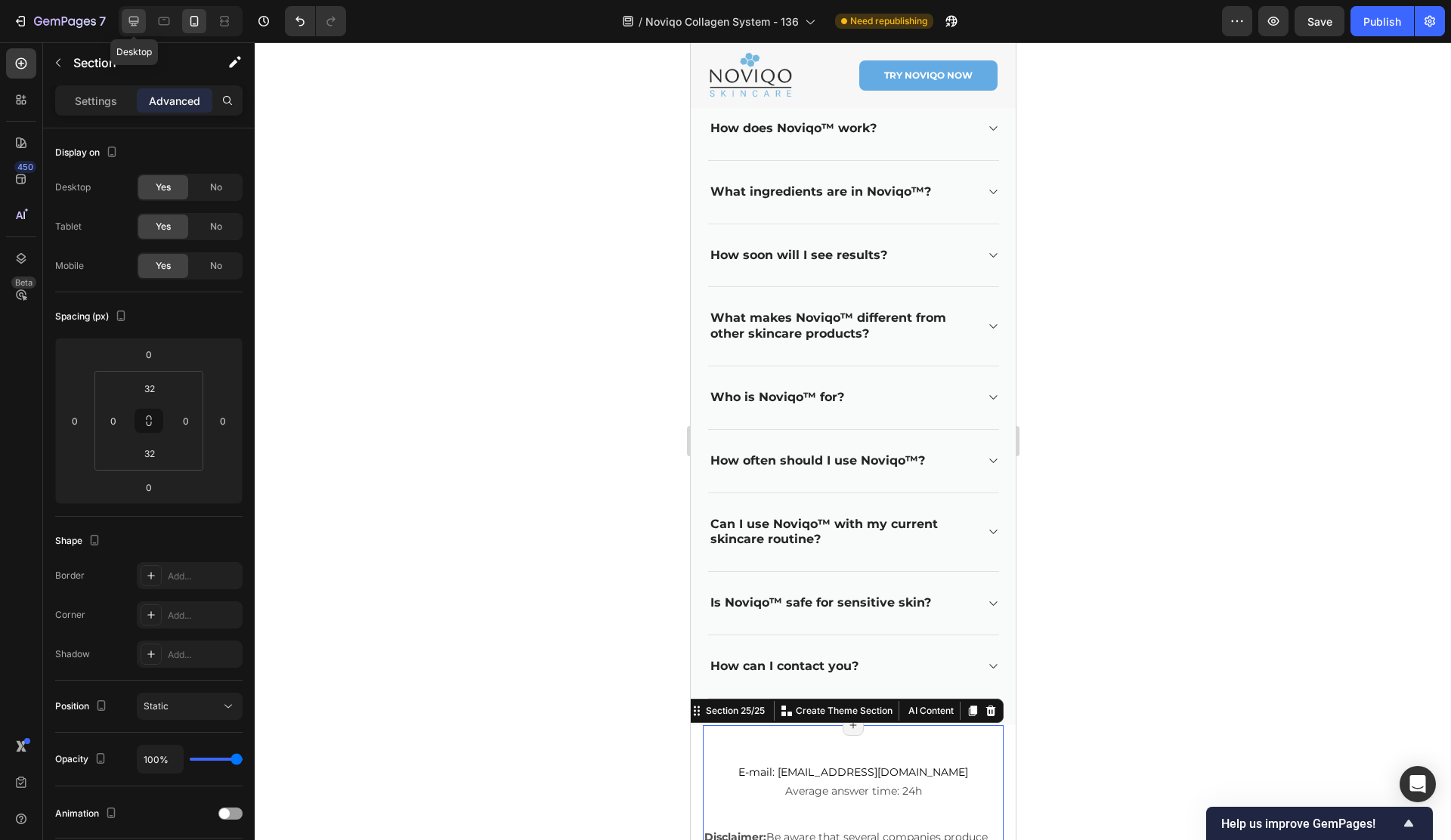
click at [139, 24] on icon at bounding box center [134, 21] width 15 height 15
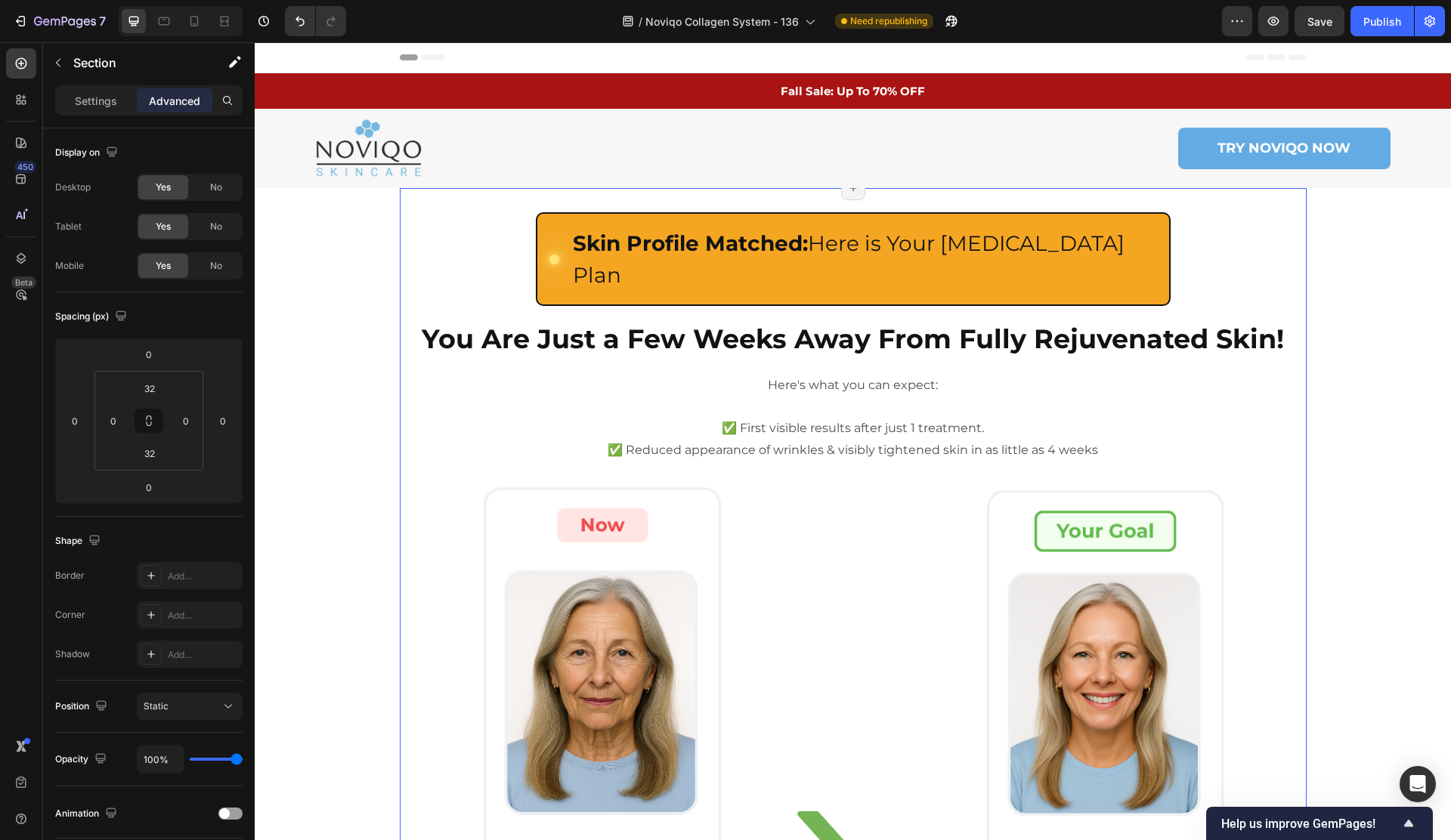
click at [726, 199] on div "Custom Code Skin Profile Matched: Here is Your Skin Care Plan Heading Row Row Y…" at bounding box center [853, 707] width 907 height 1037
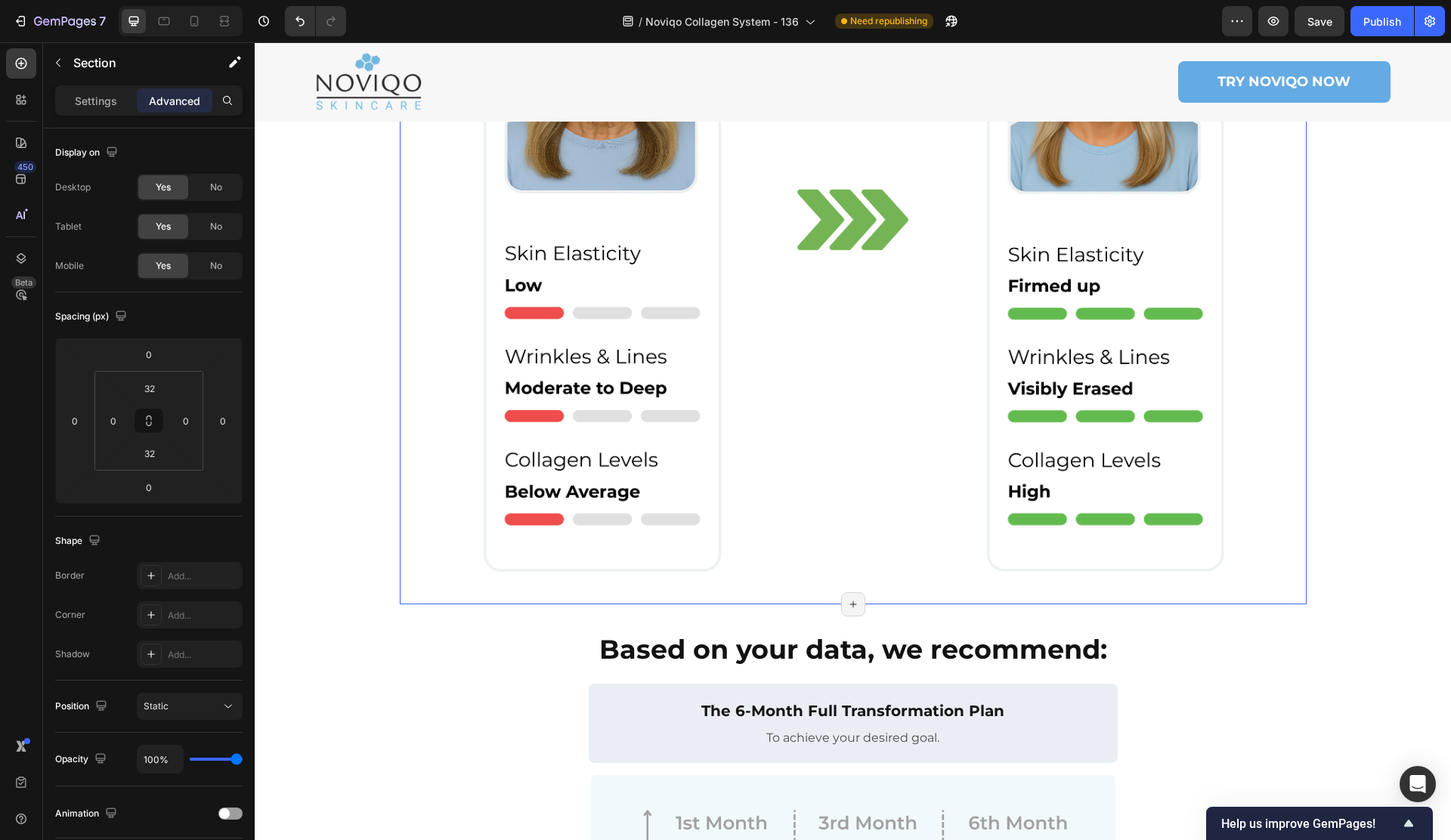
scroll to position [734, 0]
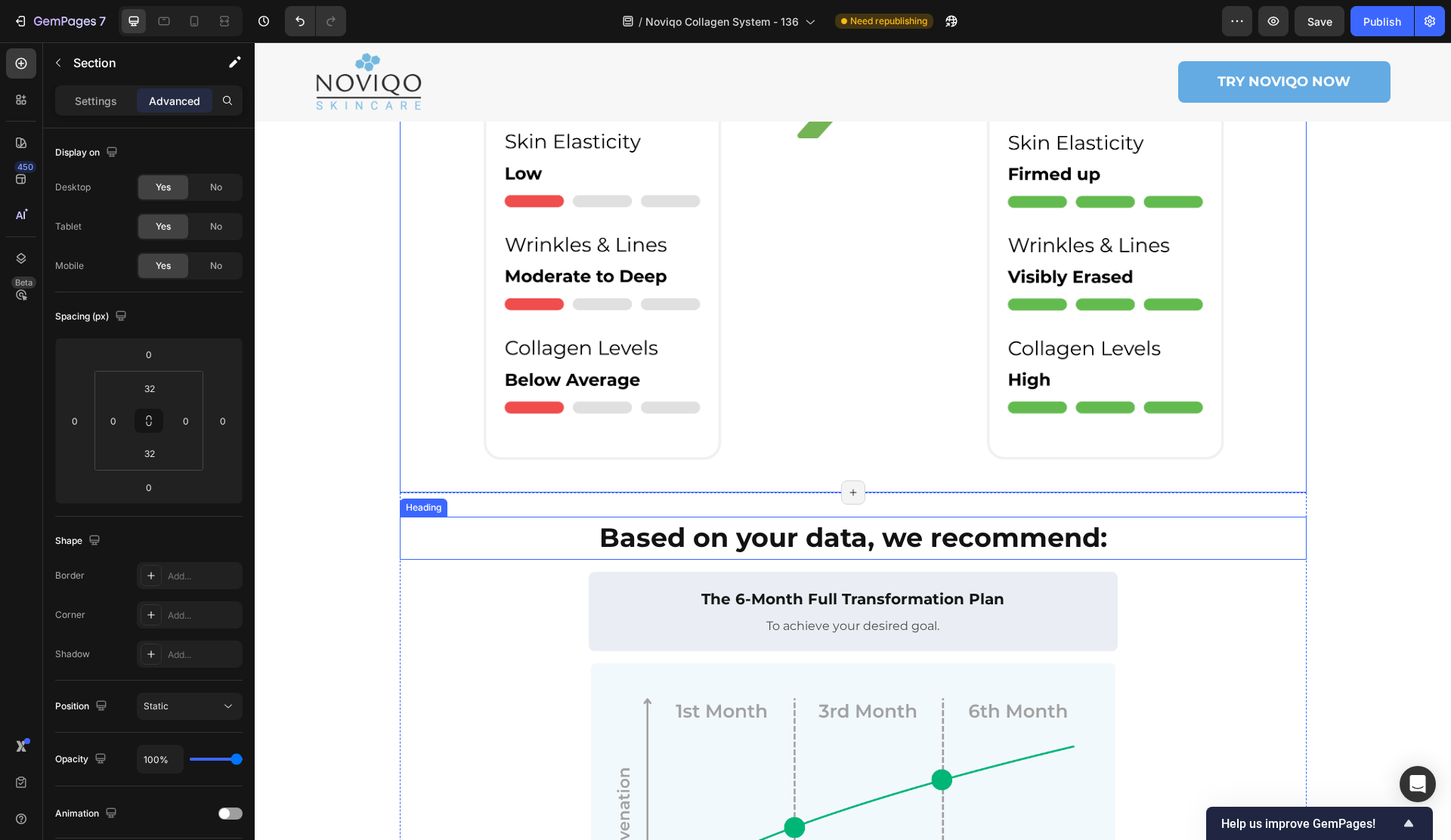
click at [558, 517] on h2 "Based on your data, we recommend:" at bounding box center [853, 538] width 907 height 43
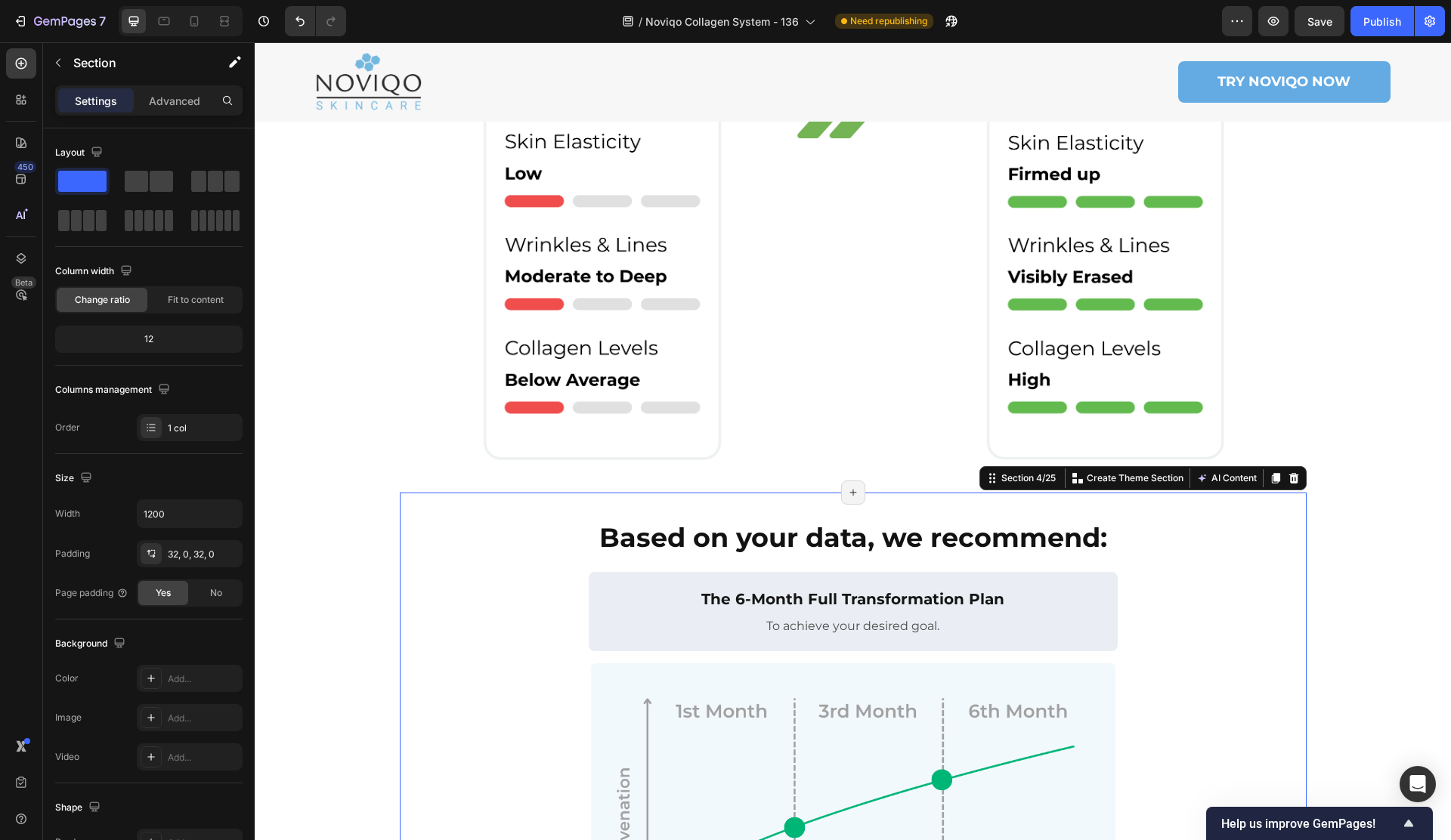
click at [560, 492] on div "Based on your data, we recommend: Heading The 6-Month Full Transformation Plan …" at bounding box center [853, 782] width 907 height 580
click at [583, 517] on h2 "Based on your data, we recommend:" at bounding box center [853, 538] width 907 height 43
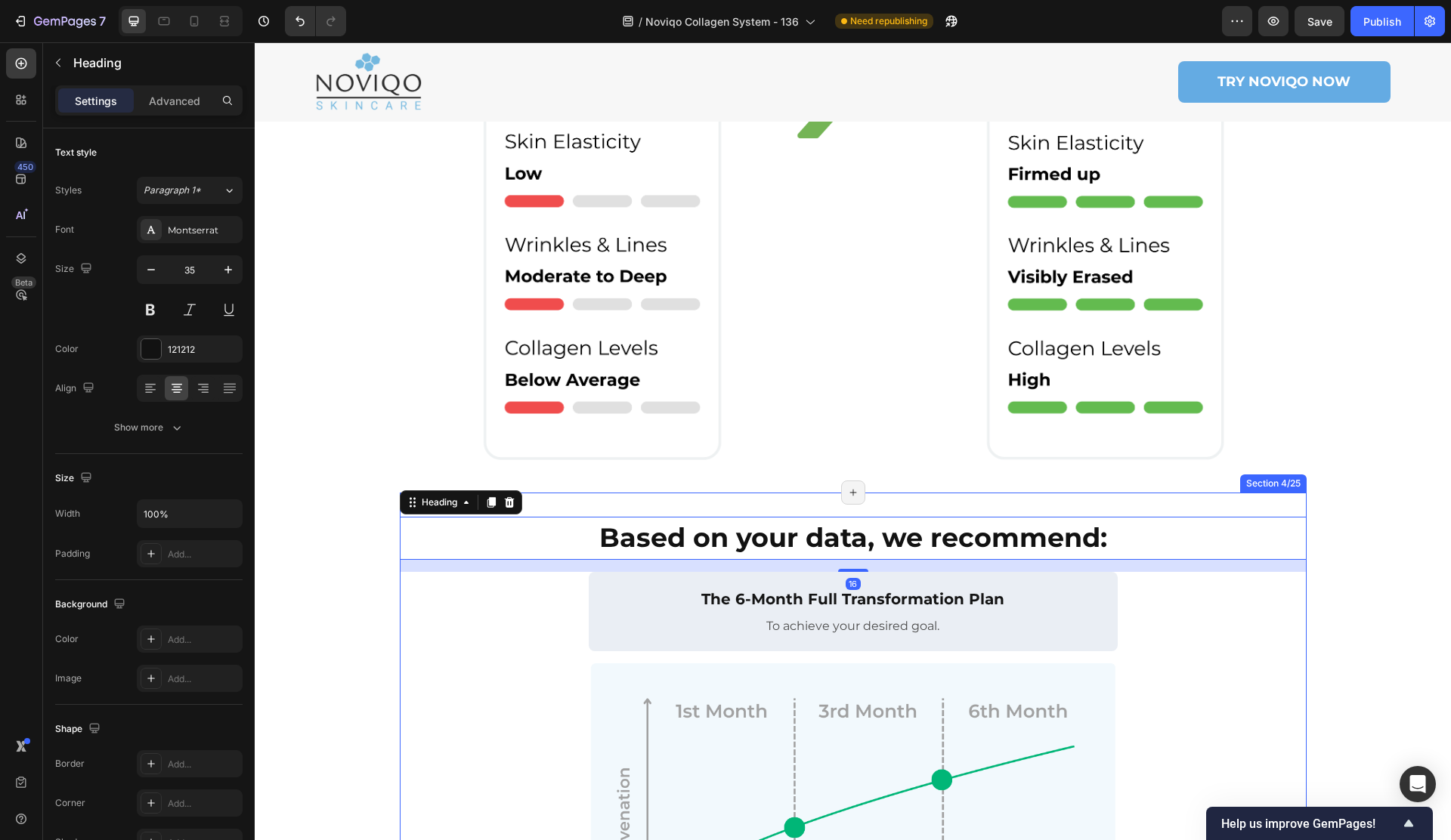
click at [567, 492] on div "Based on your data, we recommend: Heading 16 The 6-Month Full Transformation Pl…" at bounding box center [853, 782] width 907 height 580
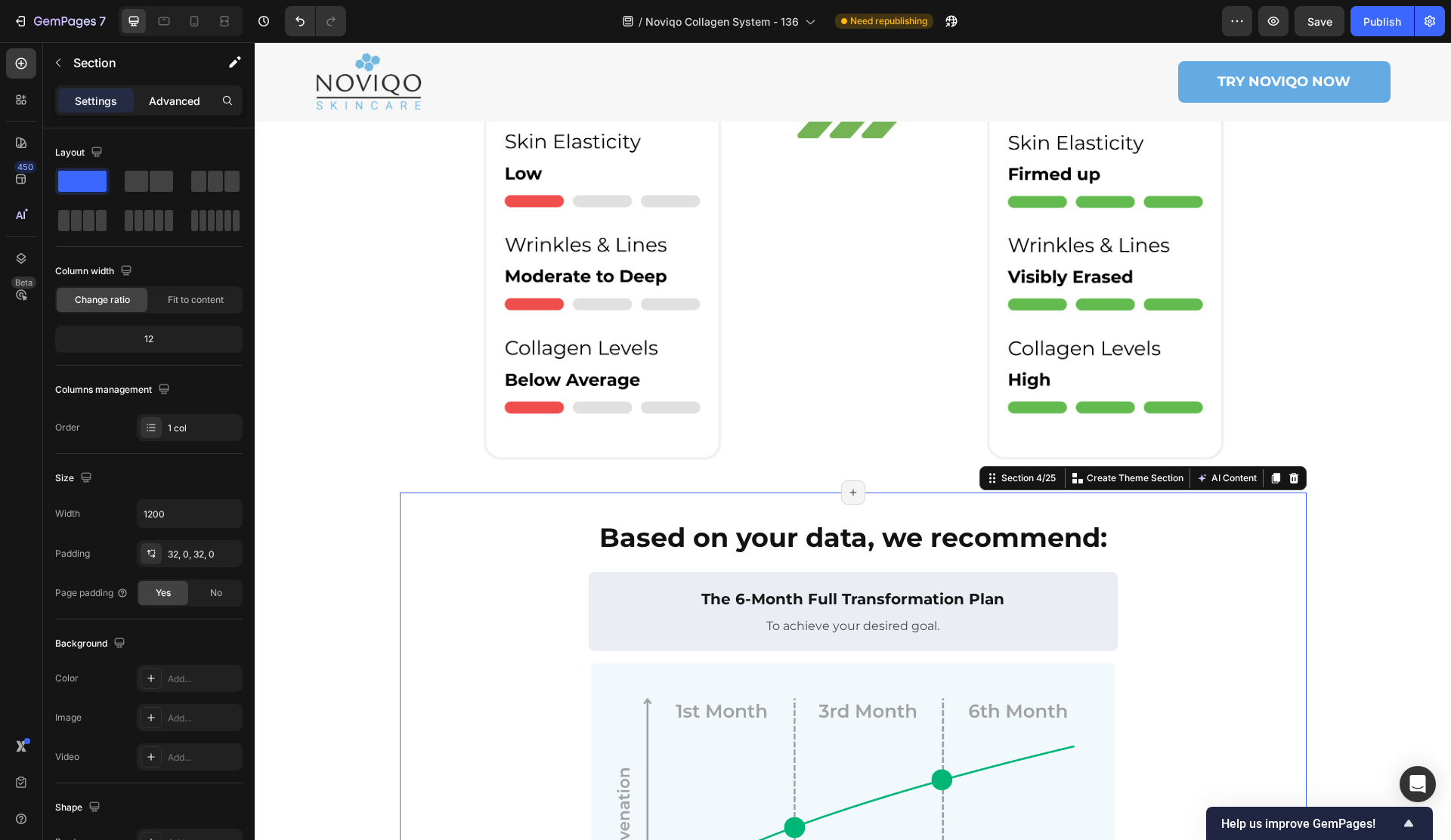
click at [144, 91] on div "Advanced" at bounding box center [174, 100] width 76 height 25
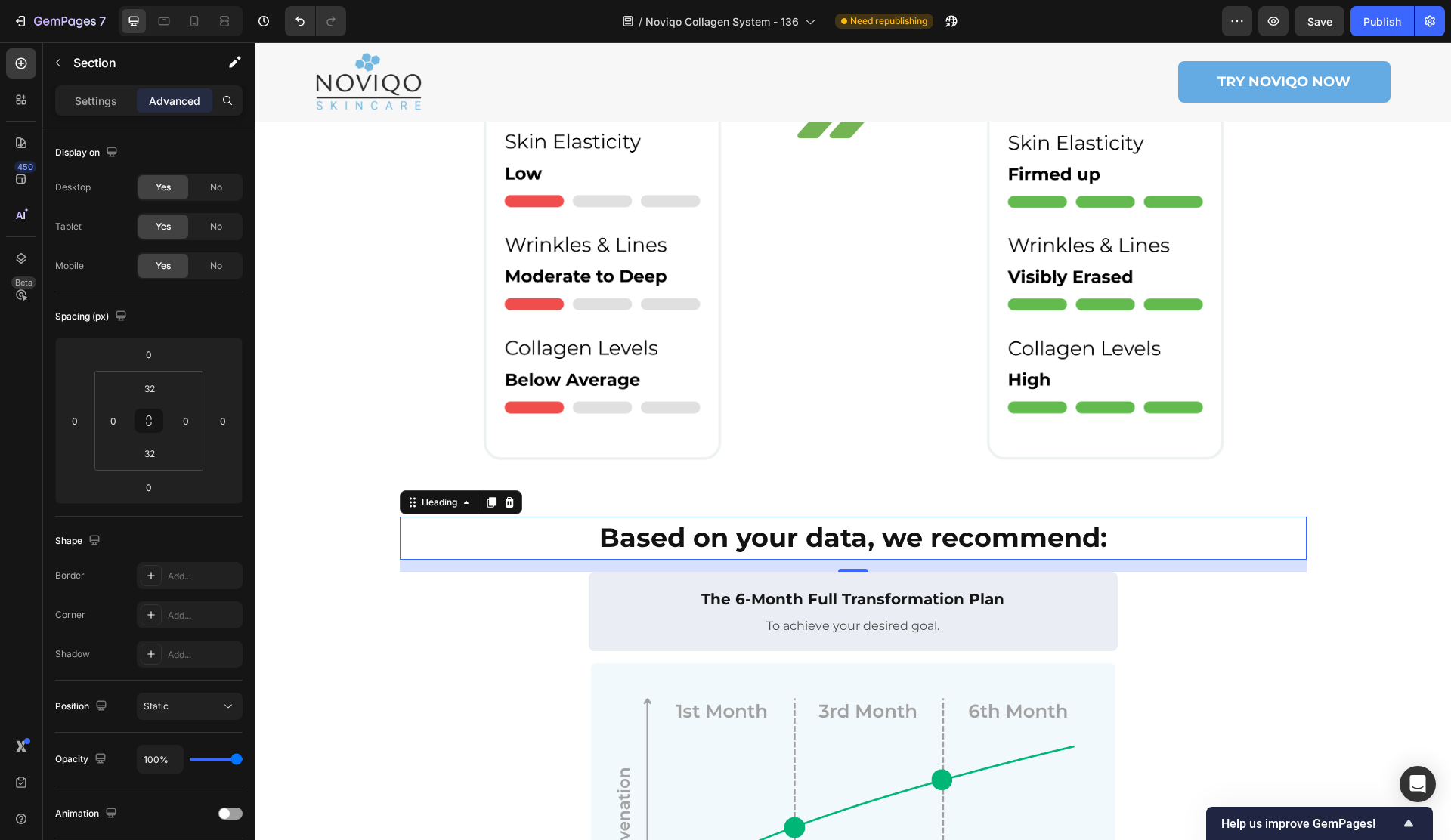
drag, startPoint x: 606, startPoint y: 499, endPoint x: 424, endPoint y: 430, distance: 194.6
click at [605, 521] on strong "Based on your data, we recommend:" at bounding box center [853, 538] width 508 height 33
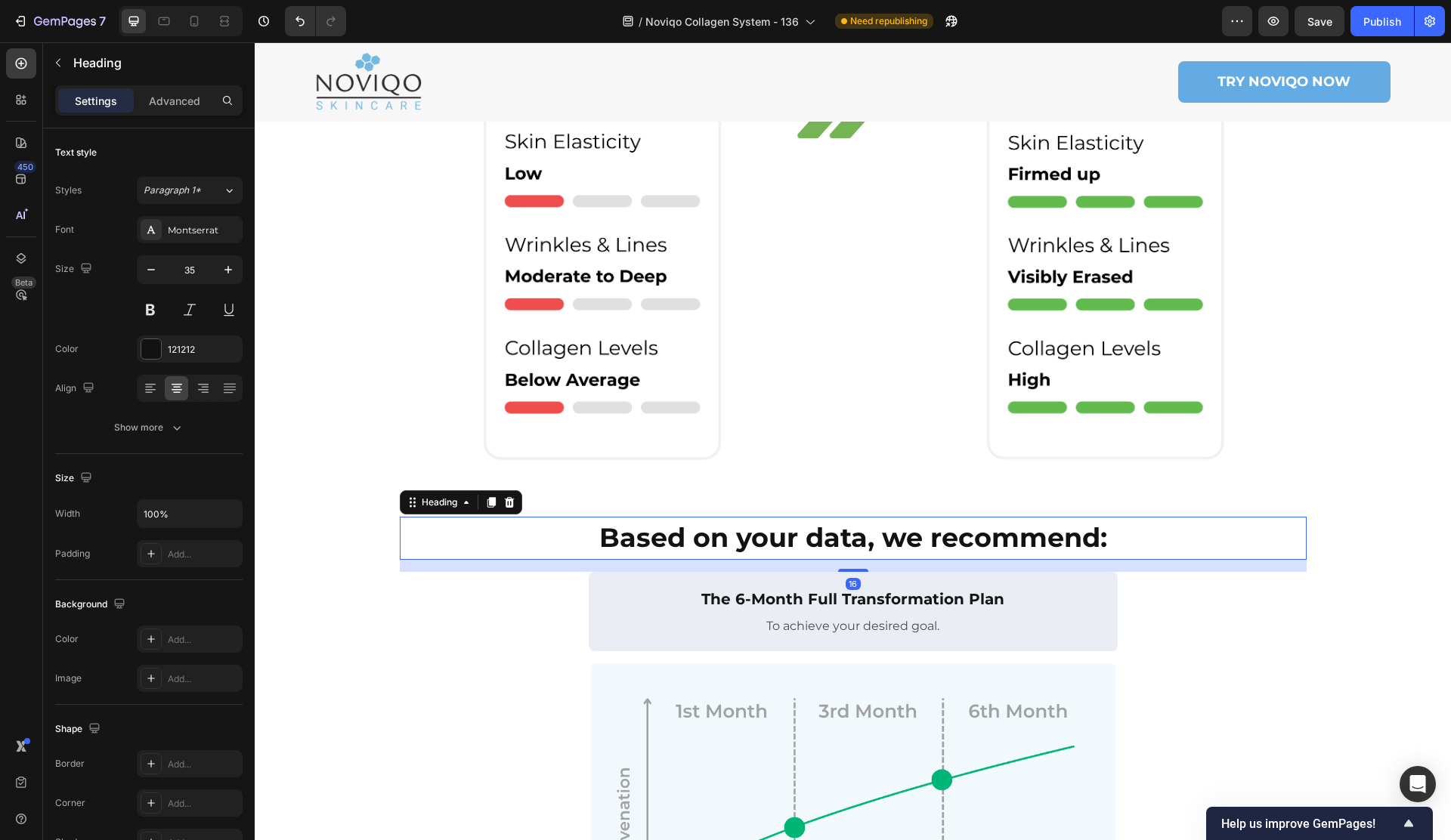
click at [180, 119] on div "Settings Advanced" at bounding box center [148, 106] width 211 height 43
click at [179, 119] on div "Settings Advanced" at bounding box center [148, 106] width 211 height 43
click at [180, 109] on div "Advanced" at bounding box center [174, 100] width 76 height 25
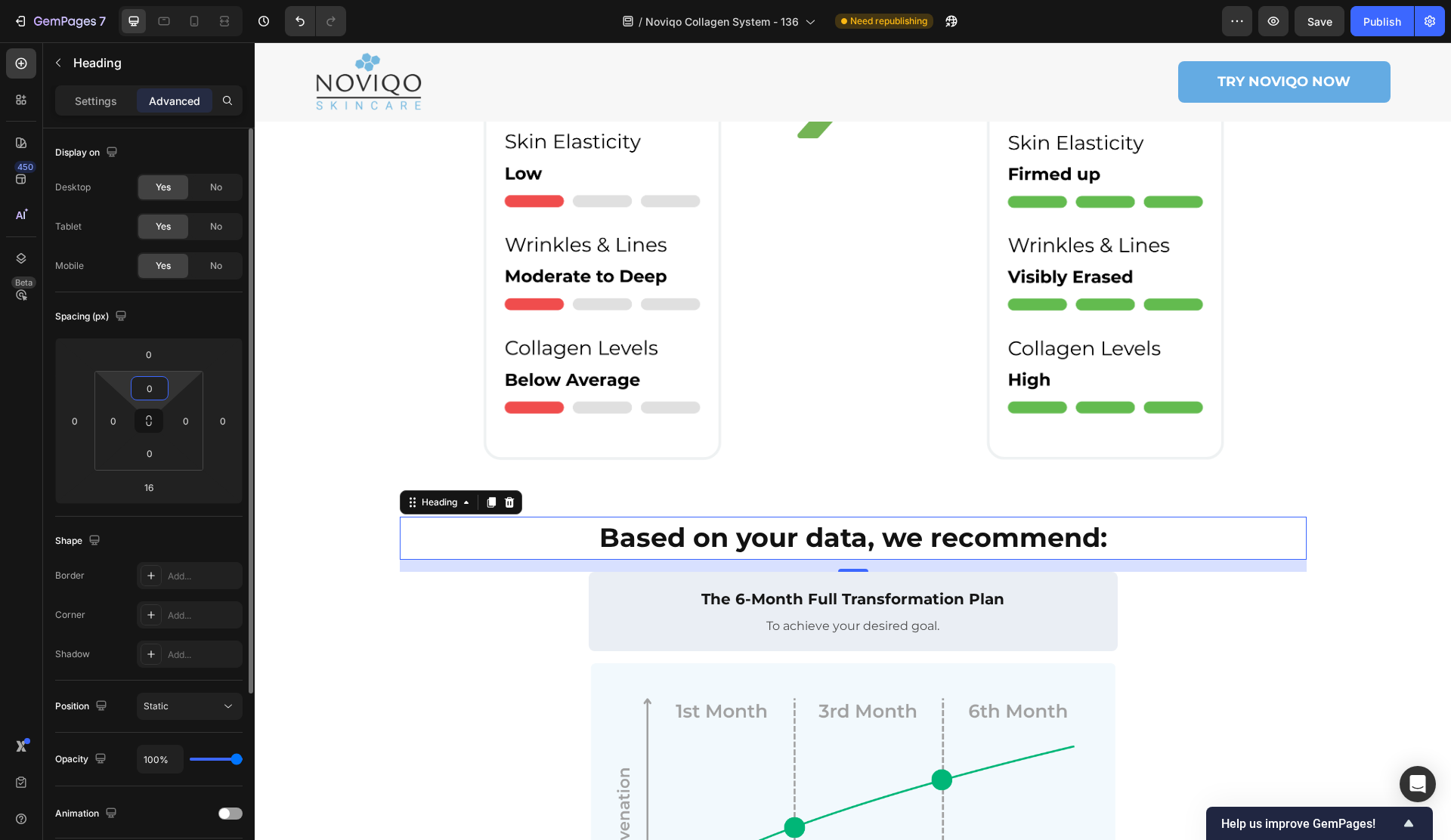
click at [162, 389] on input "0" at bounding box center [149, 388] width 30 height 23
type input "32"
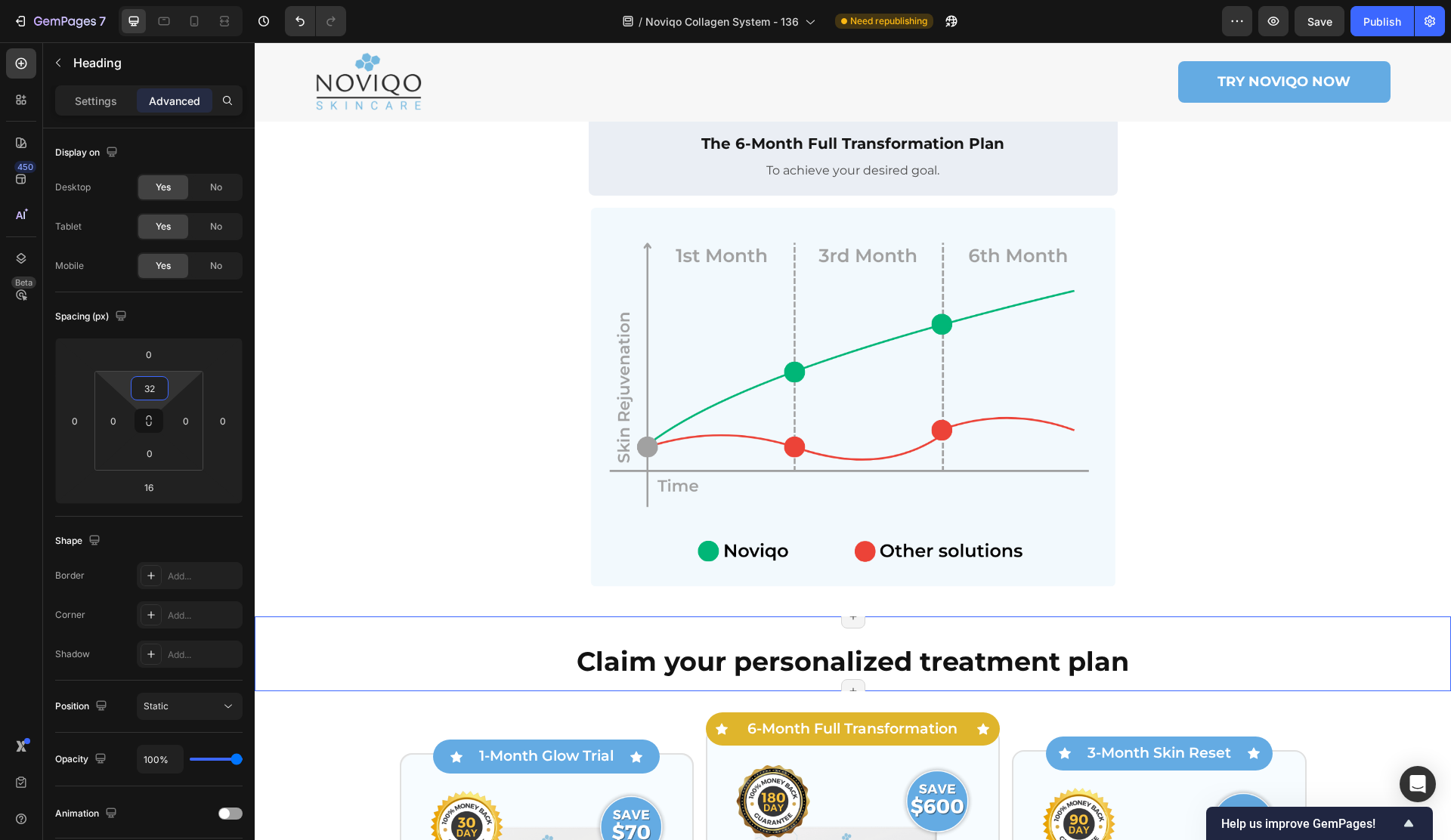
scroll to position [1230, 0]
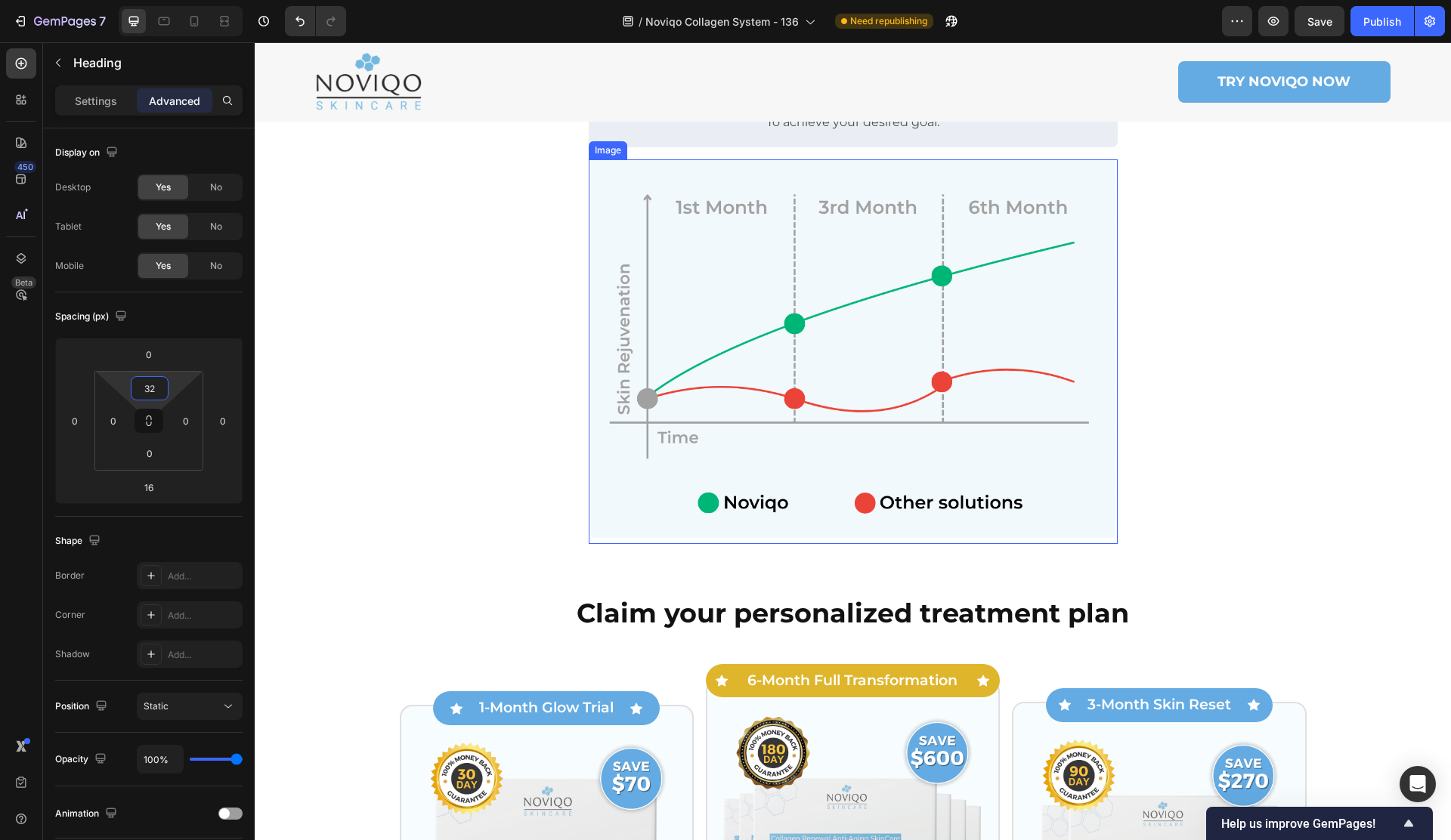
click at [725, 473] on img at bounding box center [853, 351] width 529 height 384
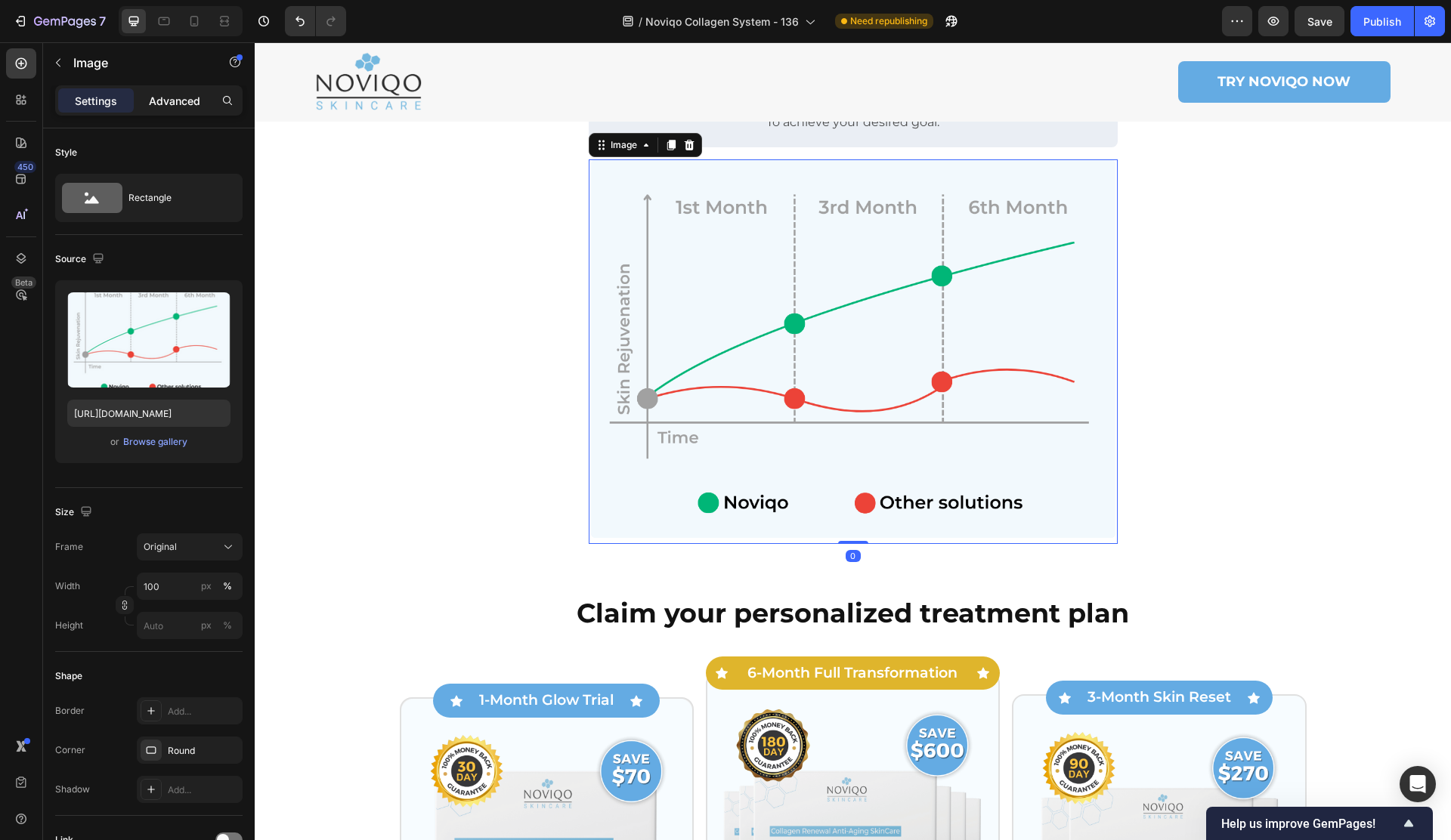
click at [171, 96] on p "Advanced" at bounding box center [175, 100] width 51 height 15
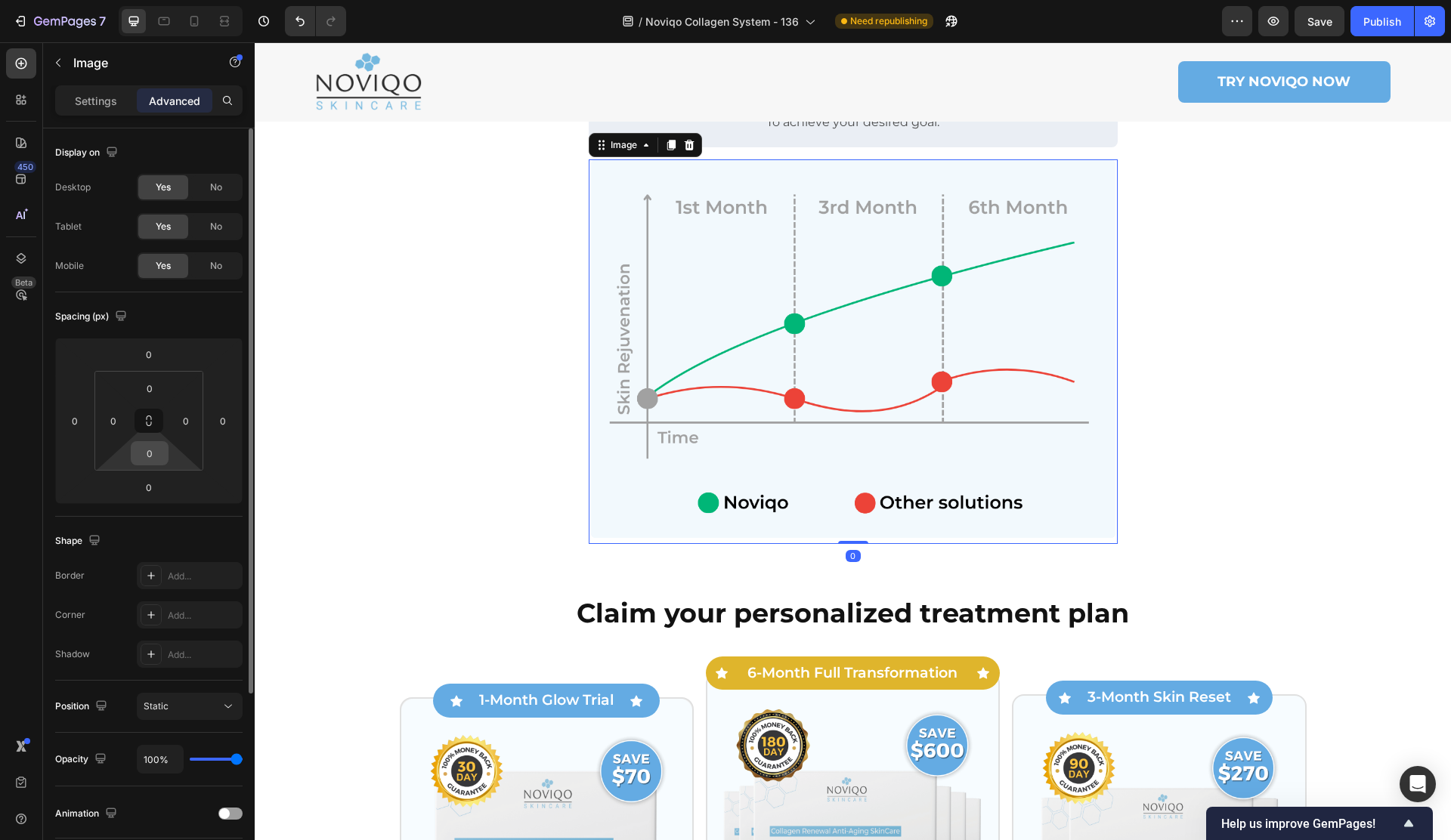
click at [157, 458] on input "0" at bounding box center [149, 453] width 30 height 23
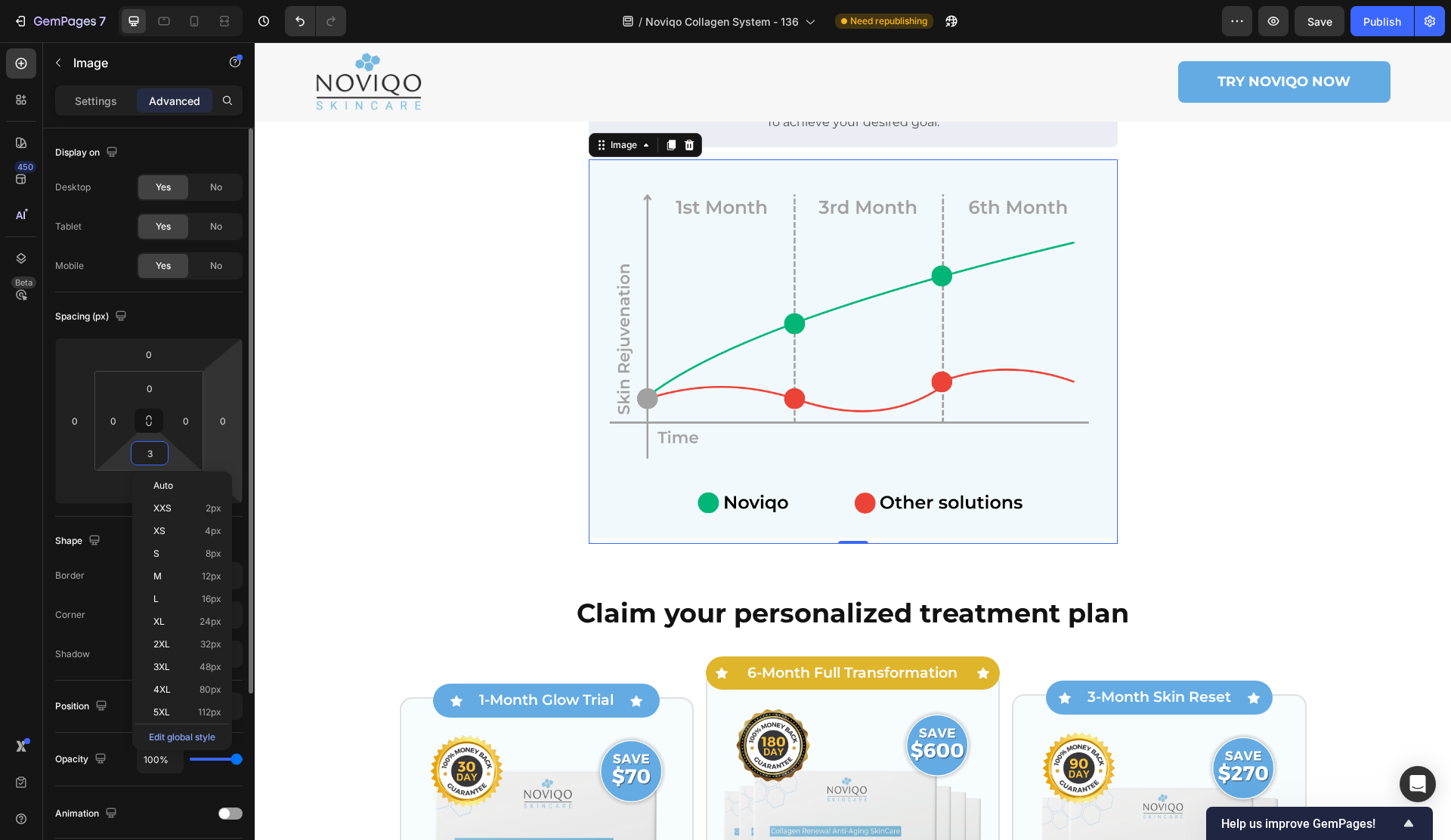
type input "32"
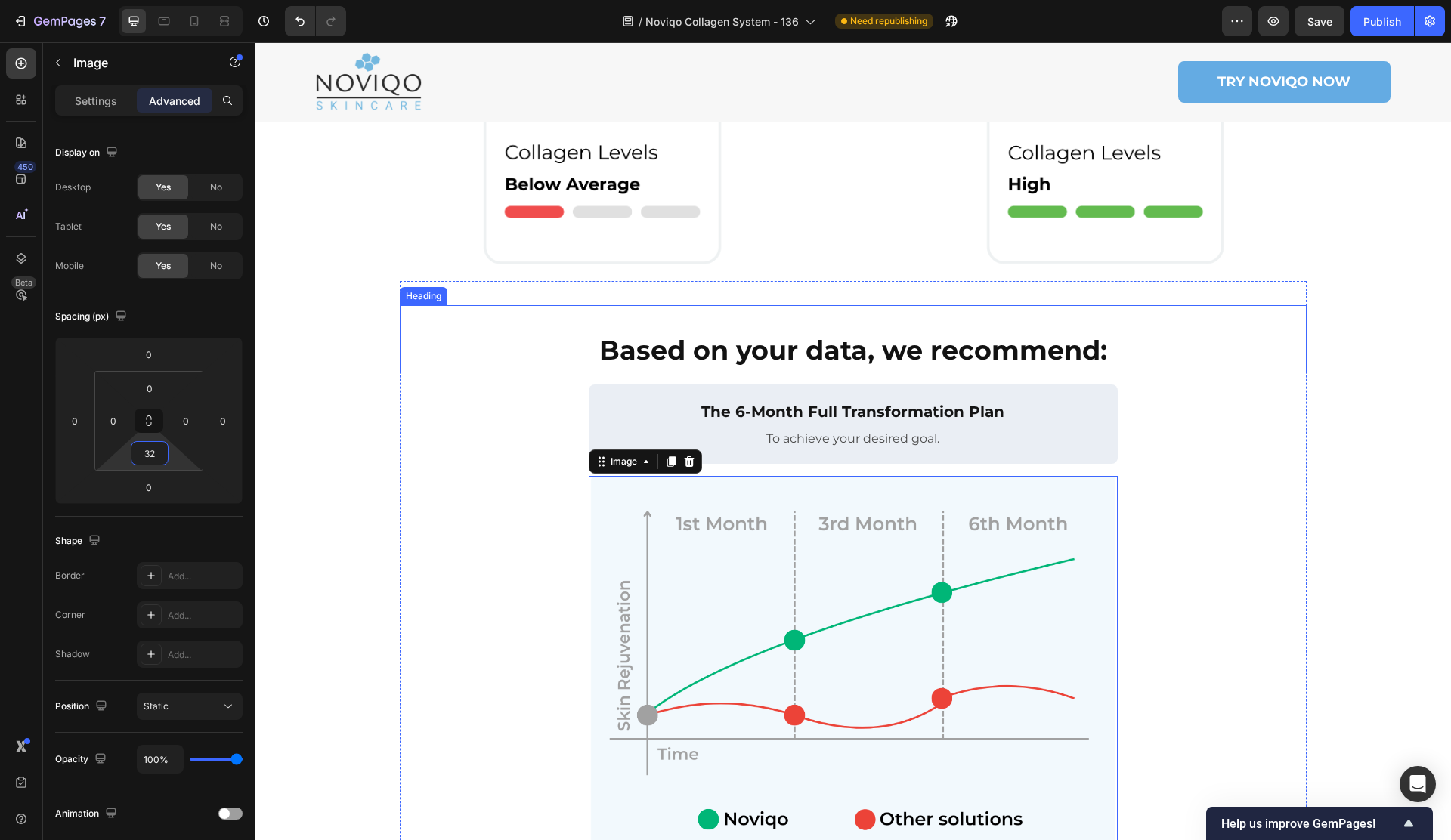
scroll to position [828, 0]
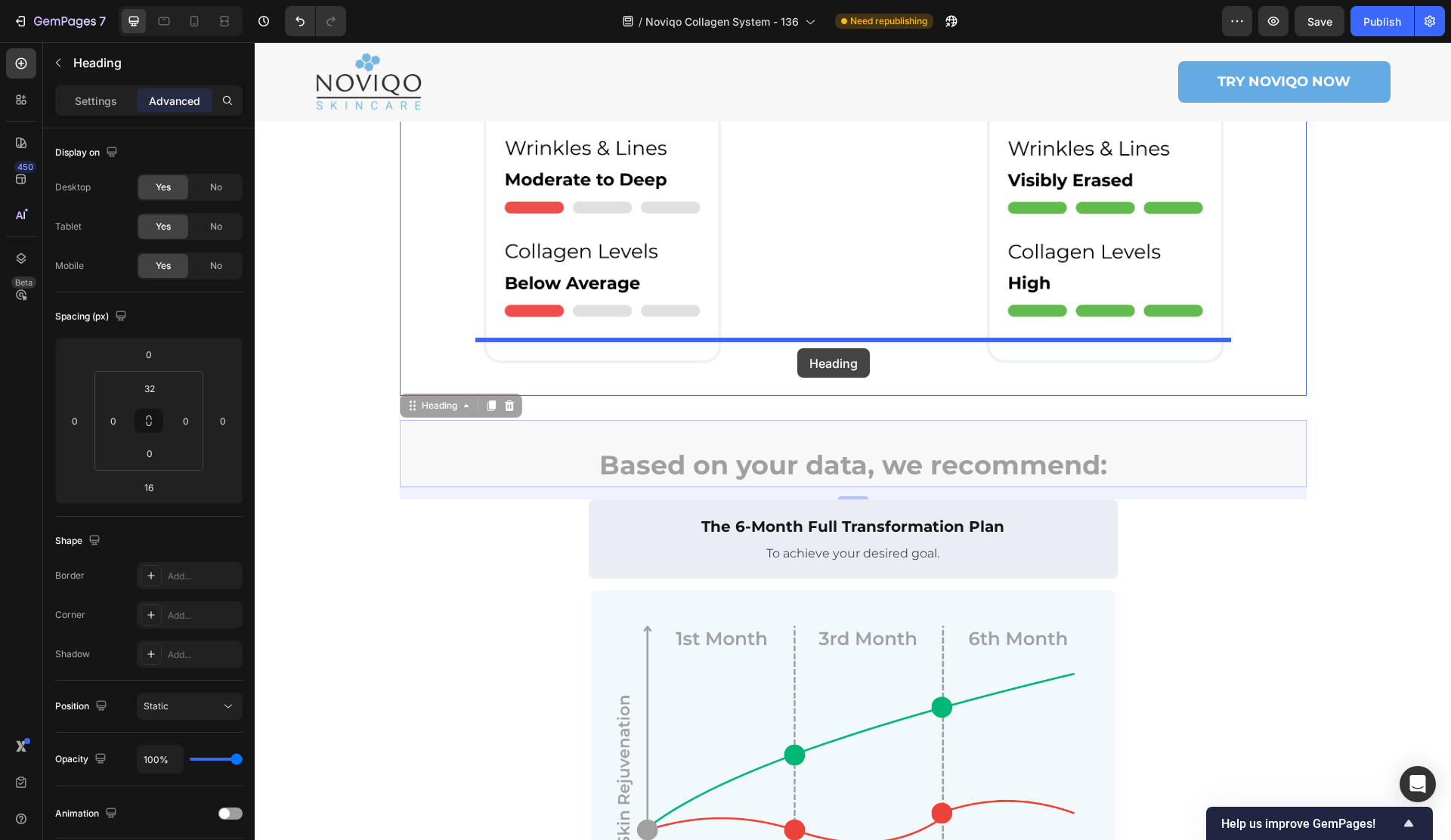
drag, startPoint x: 705, startPoint y: 403, endPoint x: 797, endPoint y: 349, distance: 106.7
type input "0"
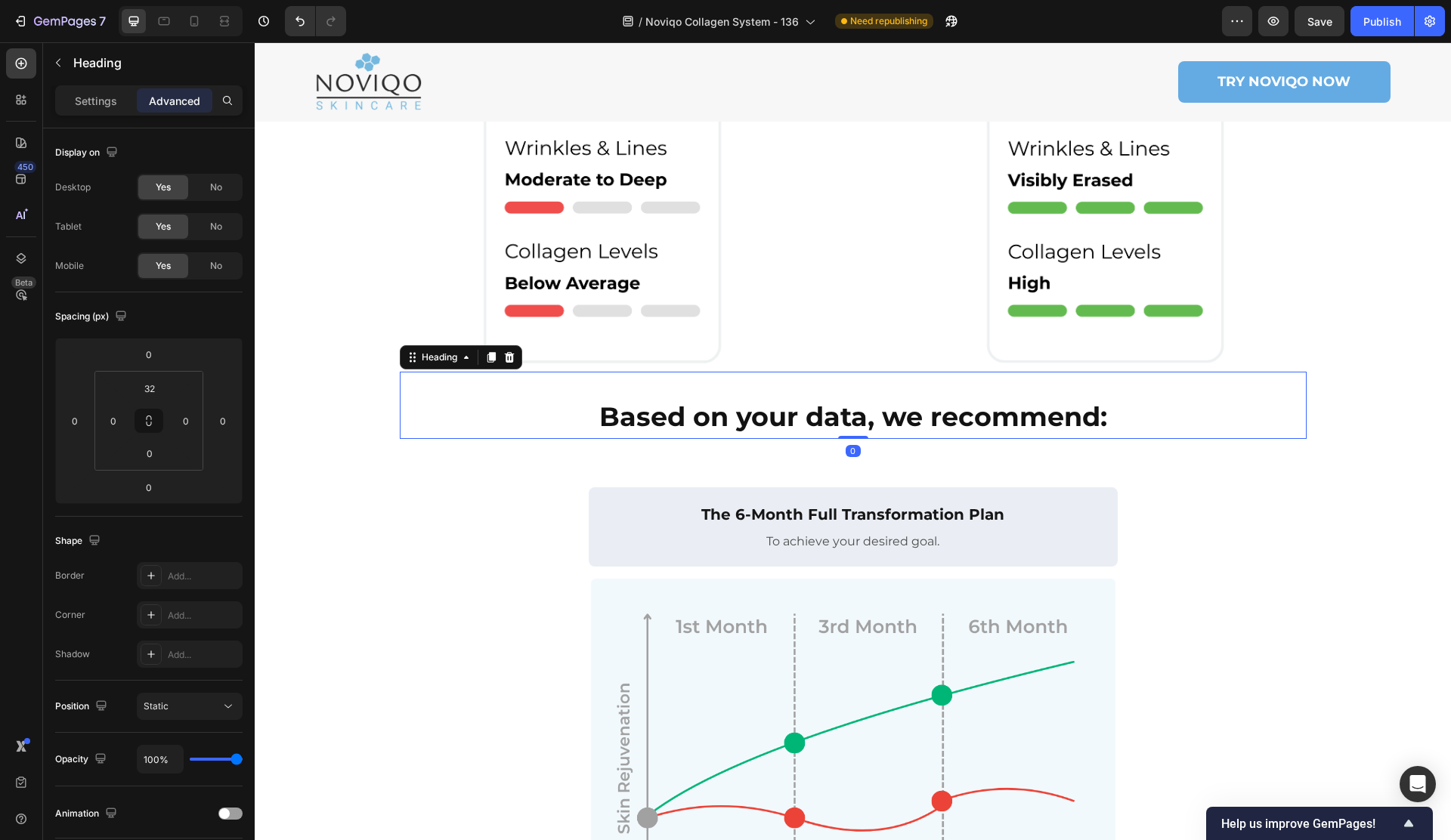
scroll to position [833, 0]
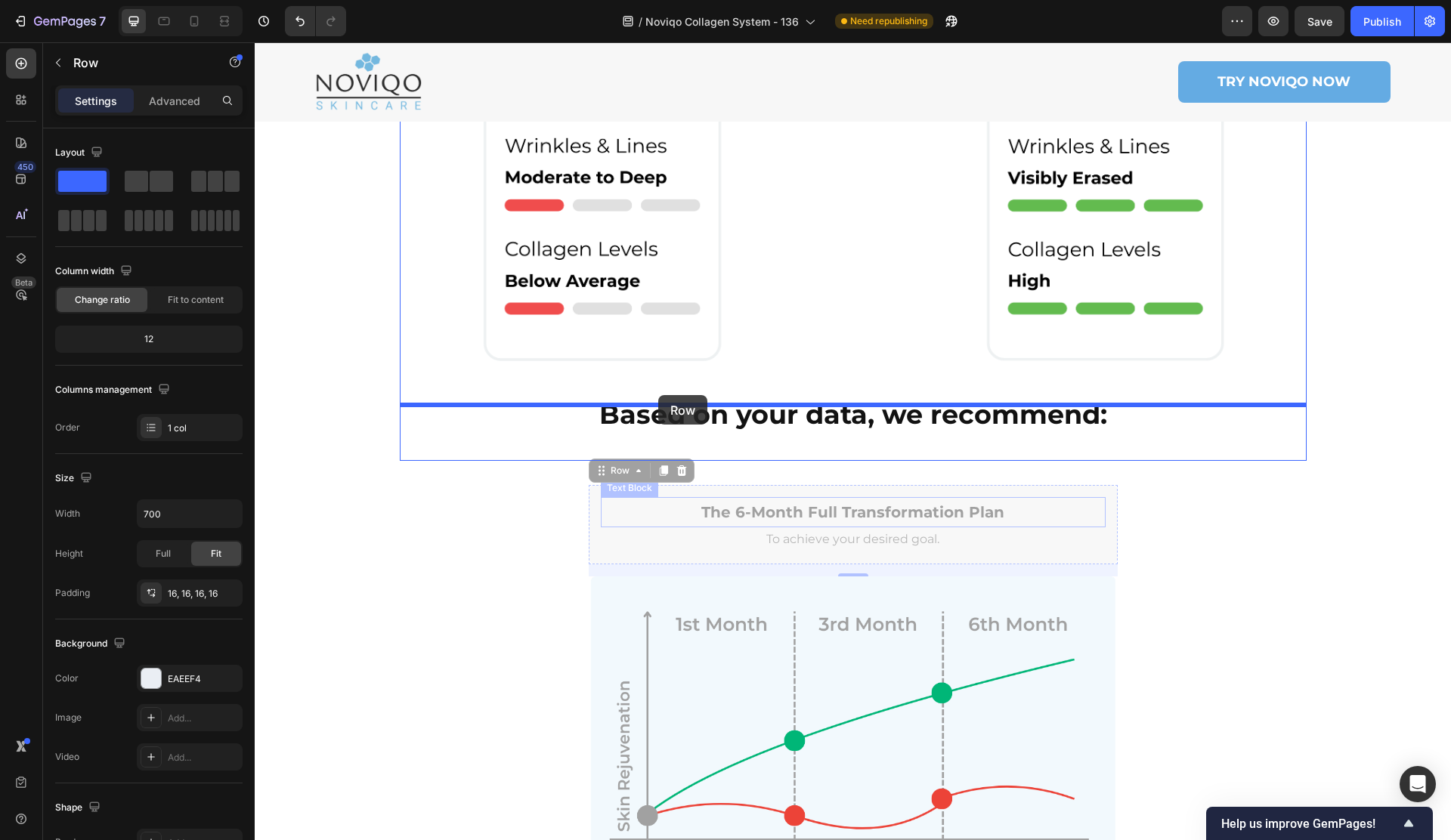
drag, startPoint x: 594, startPoint y: 487, endPoint x: 708, endPoint y: 494, distance: 114.2
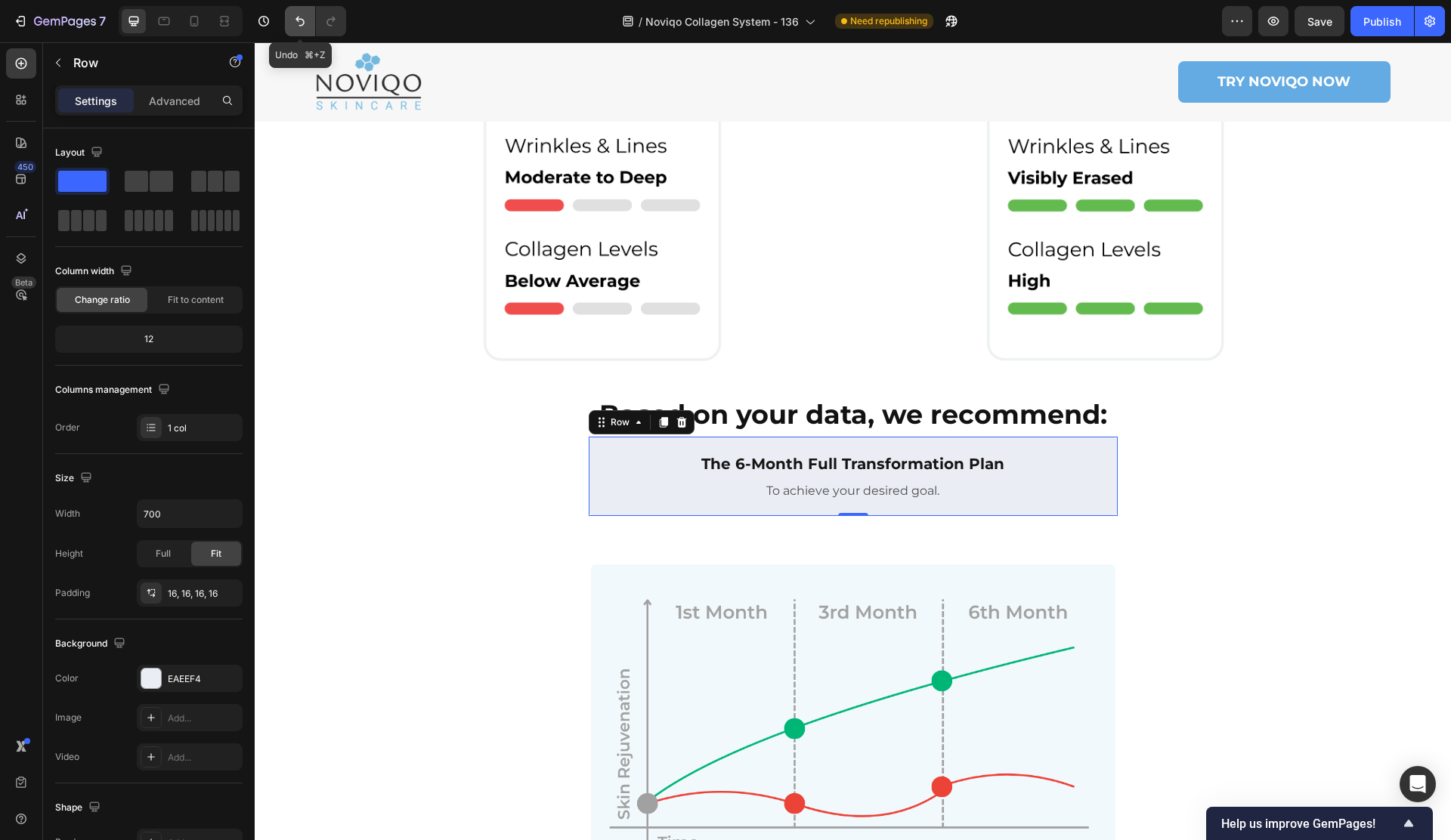
click at [295, 15] on icon "Undo/Redo" at bounding box center [299, 21] width 15 height 15
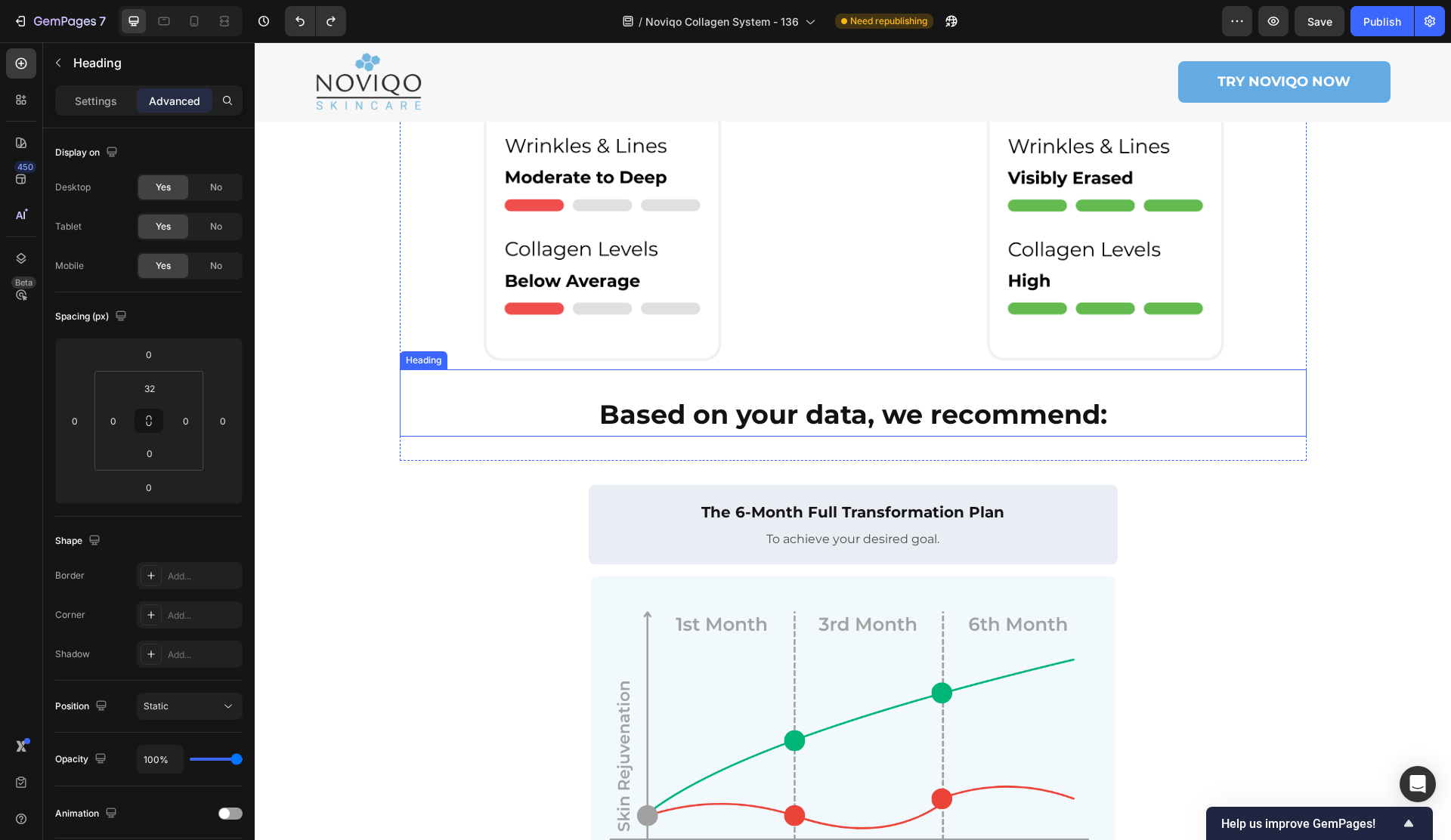
click at [752, 398] on strong "Based on your data, we recommend:" at bounding box center [853, 414] width 508 height 33
click at [305, 17] on icon "Undo/Redo" at bounding box center [299, 21] width 15 height 15
type input "16"
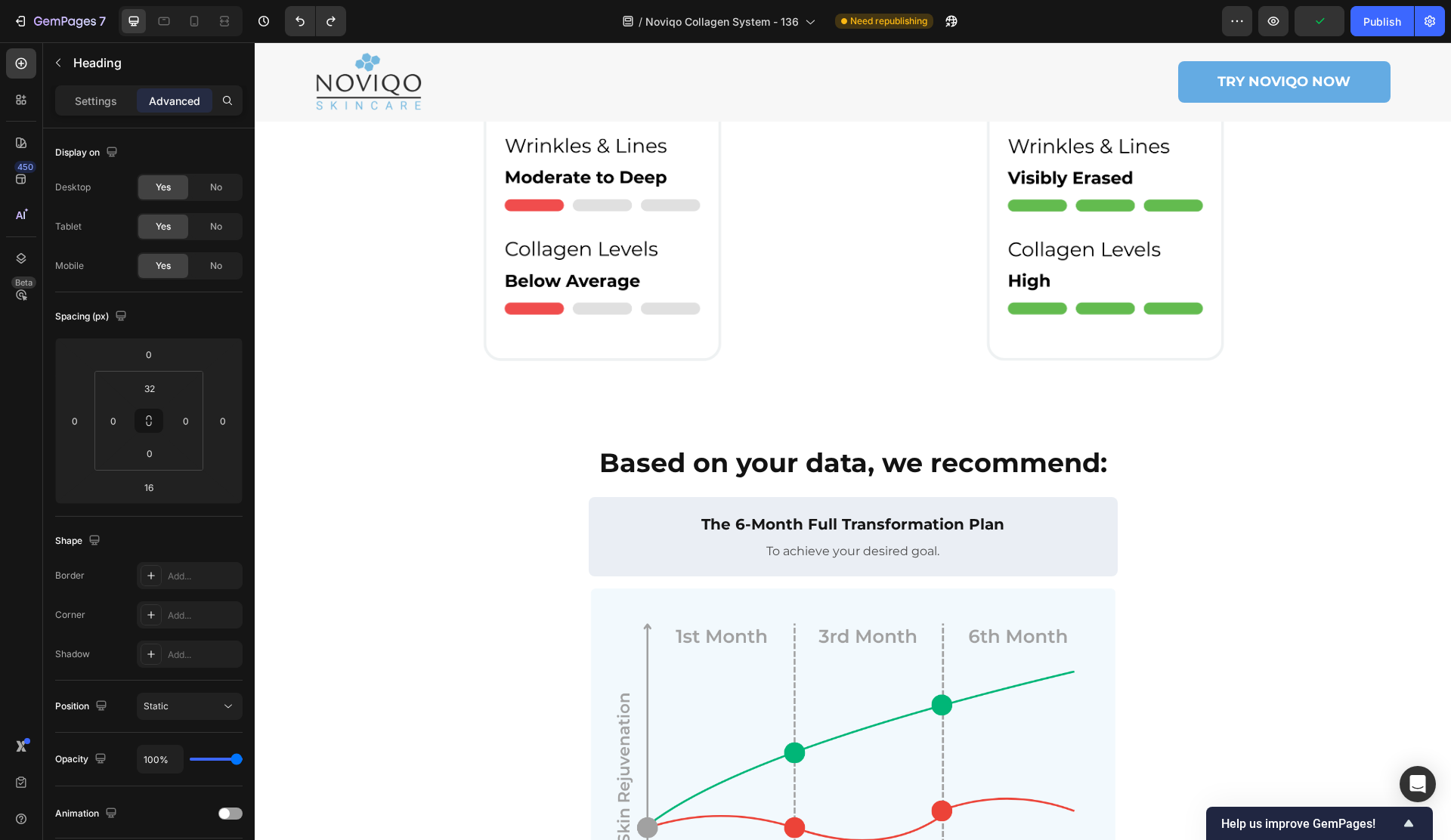
click at [852, 456] on div "Based on your data, we recommend: Heading The 6-Month Full Transformation Plan …" at bounding box center [853, 707] width 907 height 580
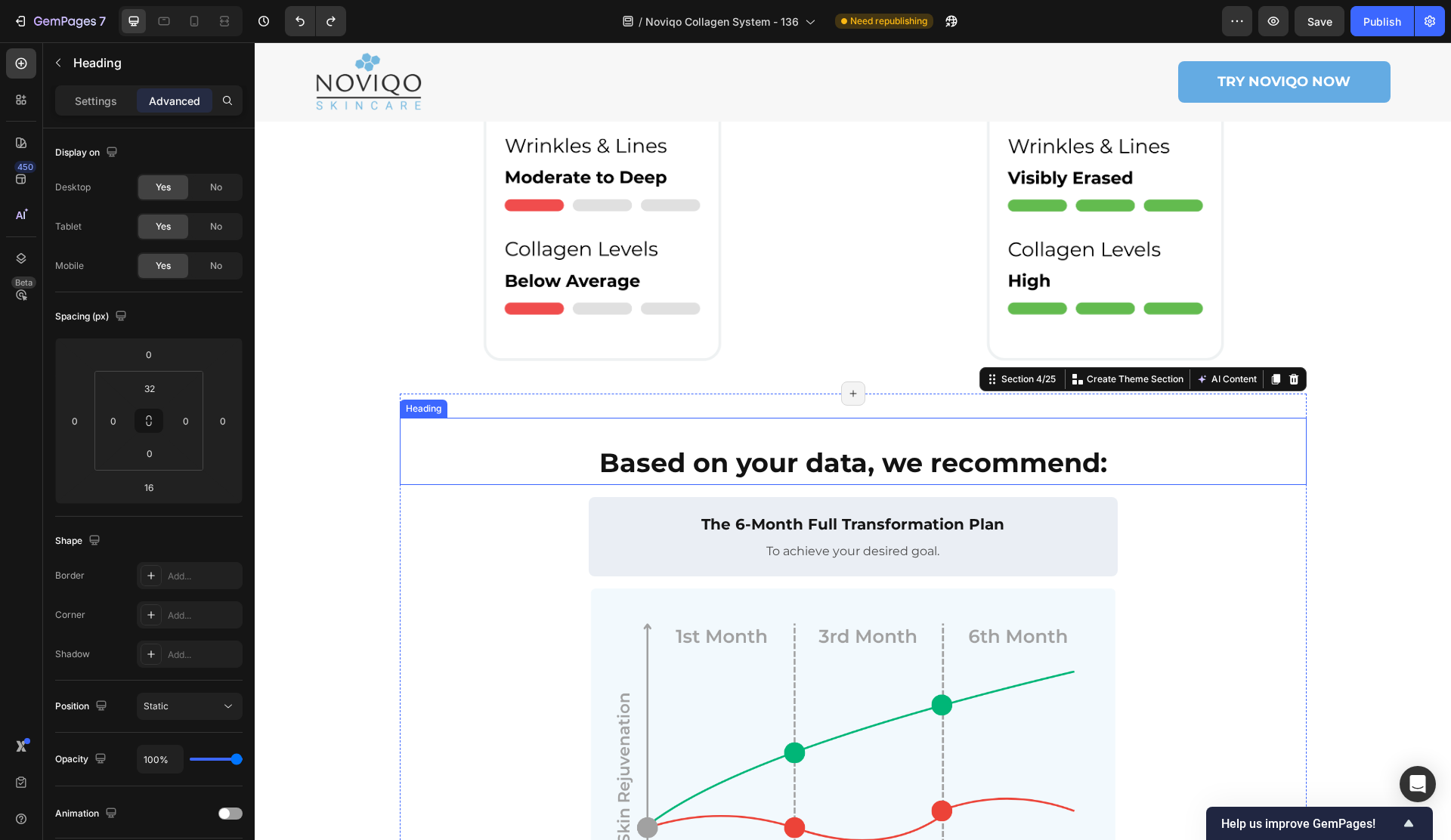
click at [847, 447] on strong "Based on your data, we recommend:" at bounding box center [853, 463] width 508 height 33
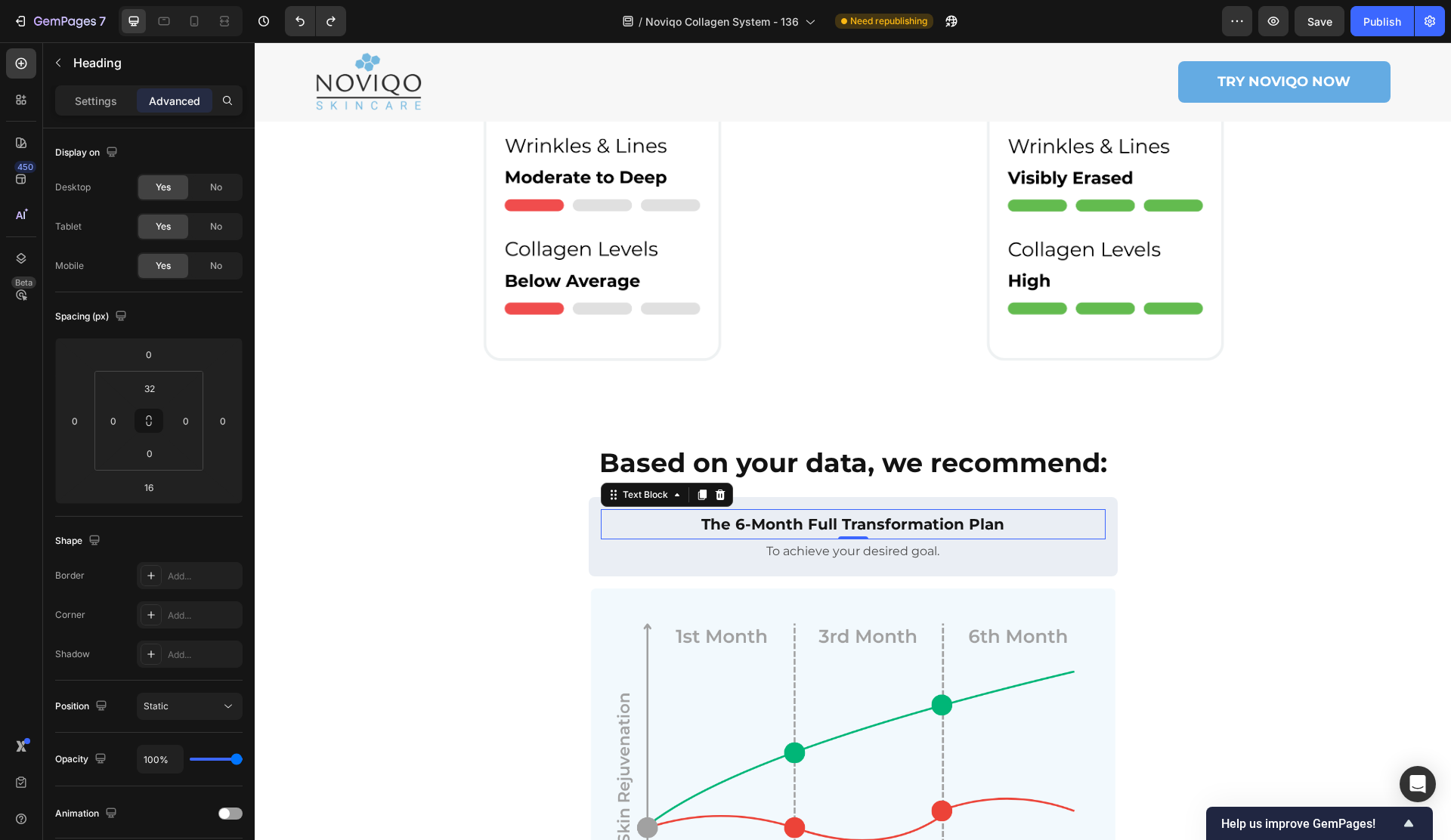
click at [772, 511] on p "The 6-Month Full Transformation Plan" at bounding box center [853, 524] width 502 height 27
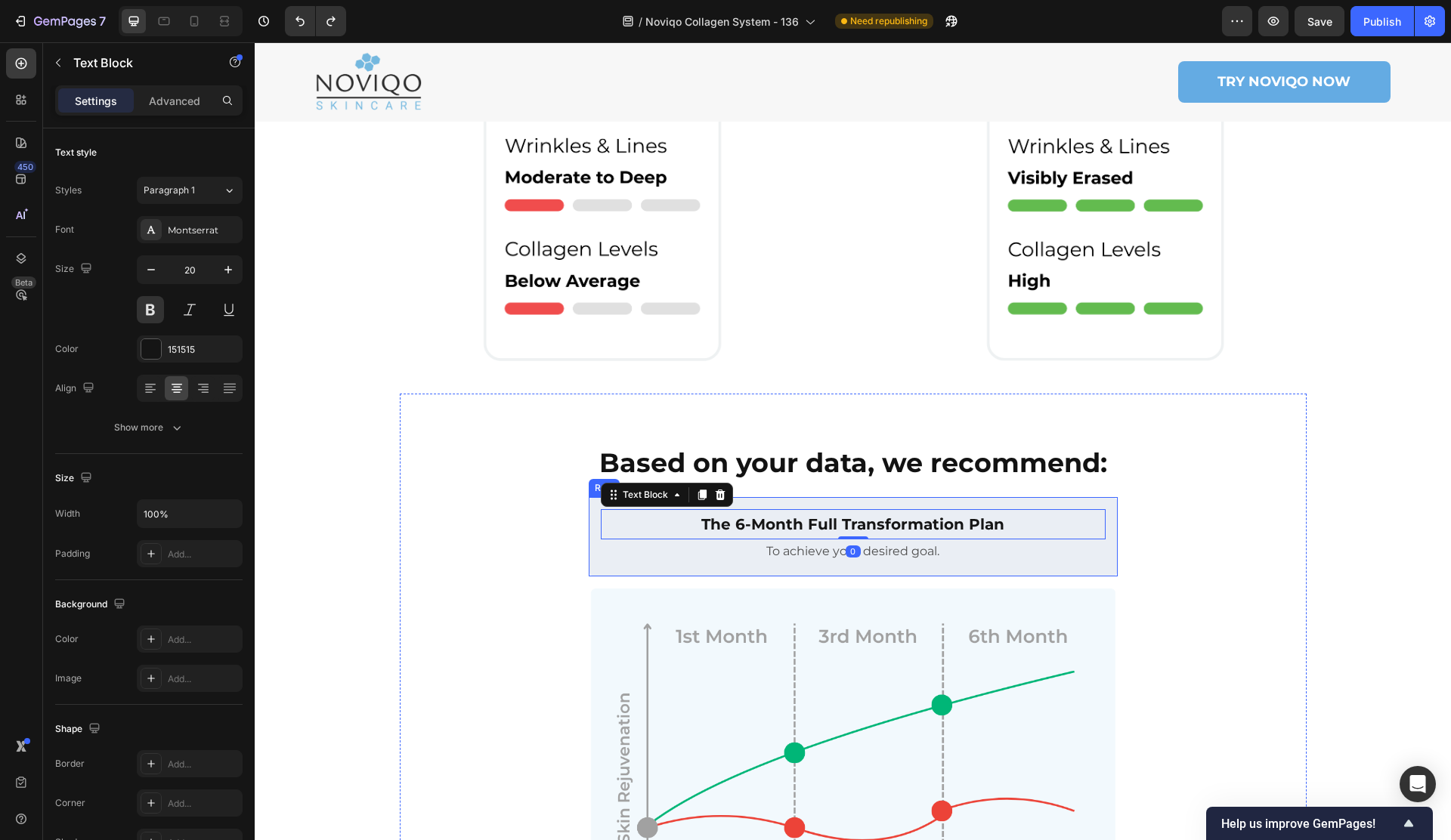
click at [737, 533] on div "The 6-Month Full Transformation Plan Text Block 0 To achieve your desired goal.…" at bounding box center [853, 536] width 529 height 79
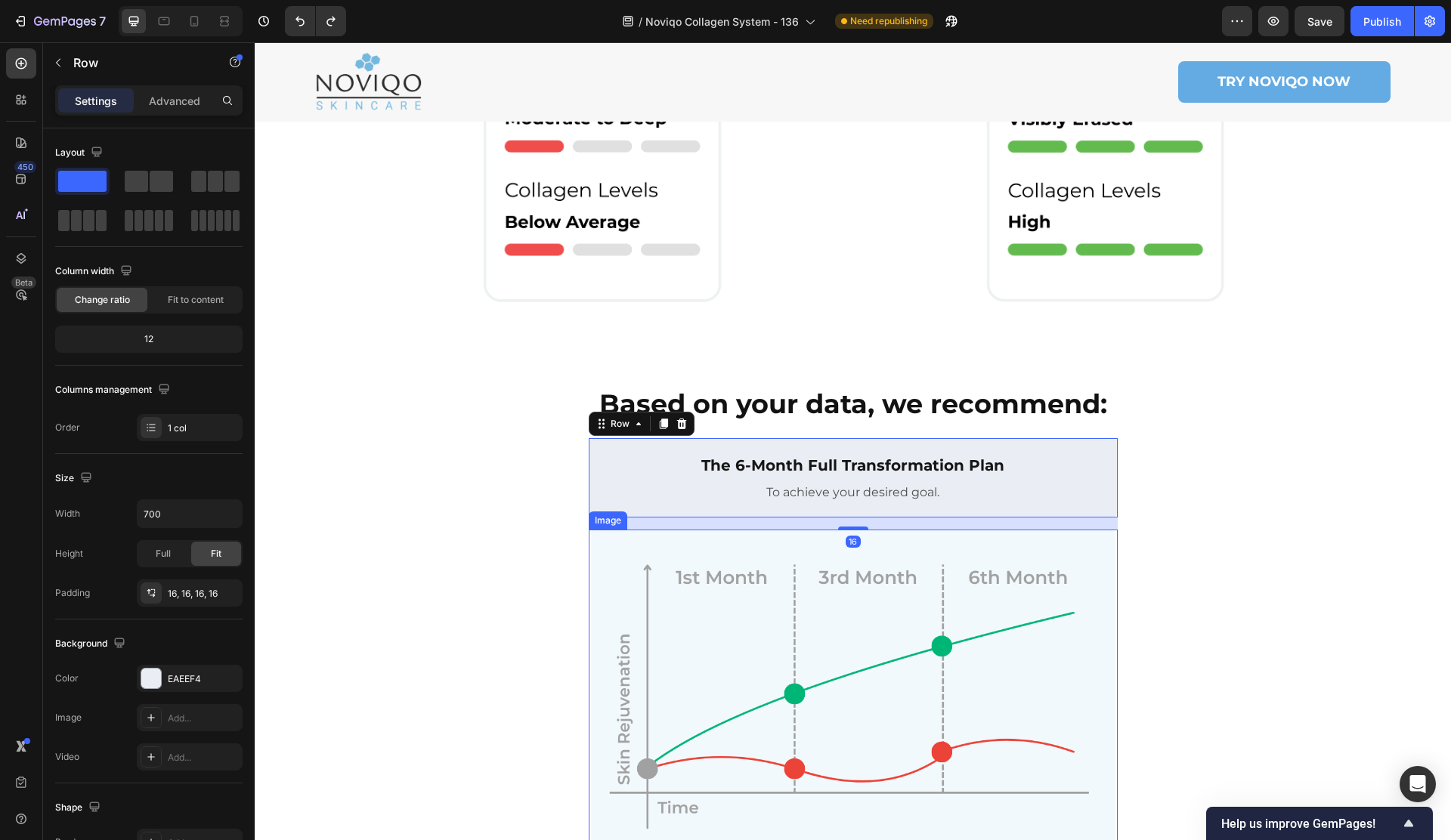
scroll to position [891, 0]
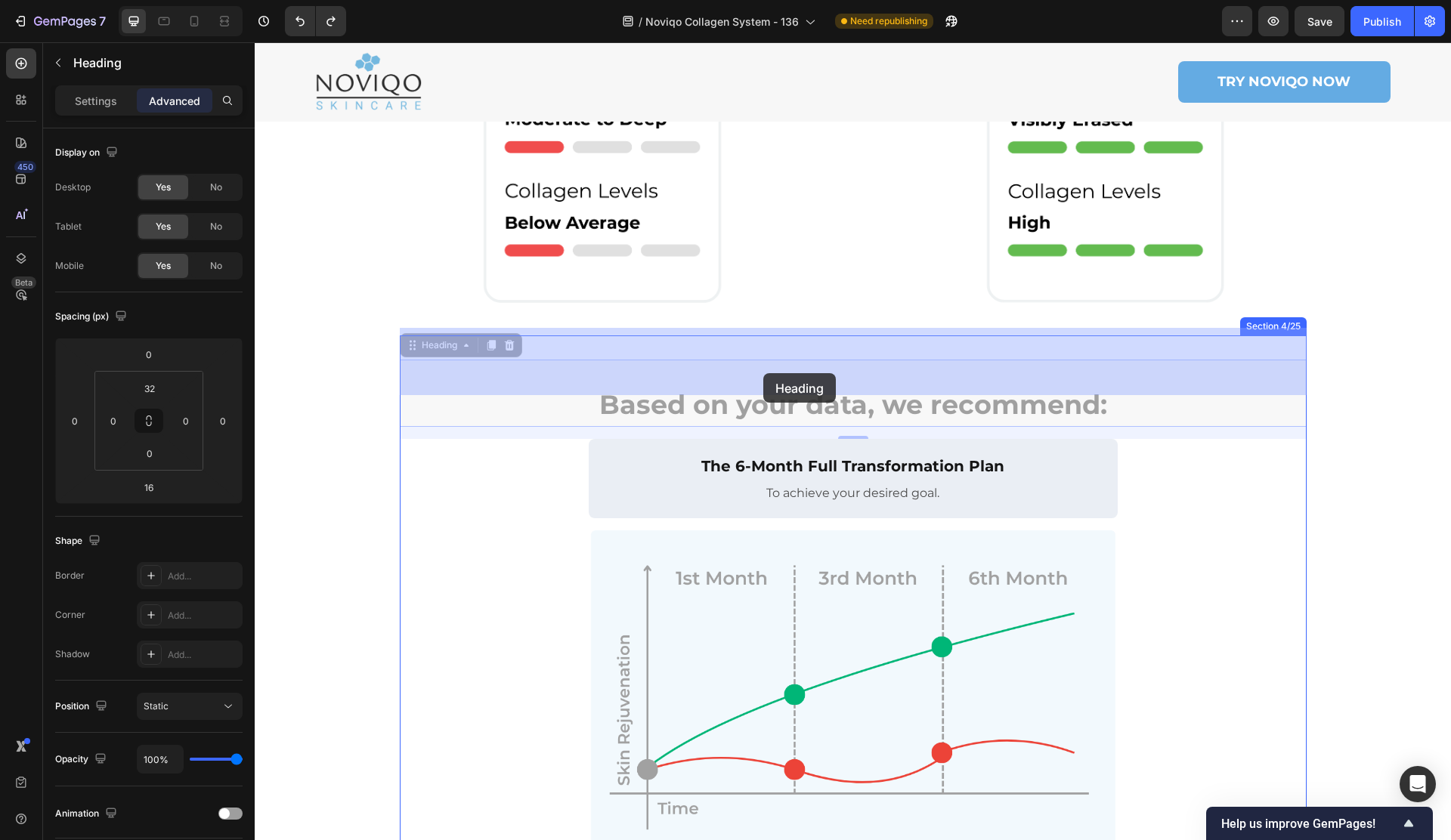
drag, startPoint x: 746, startPoint y: 371, endPoint x: 763, endPoint y: 373, distance: 17.1
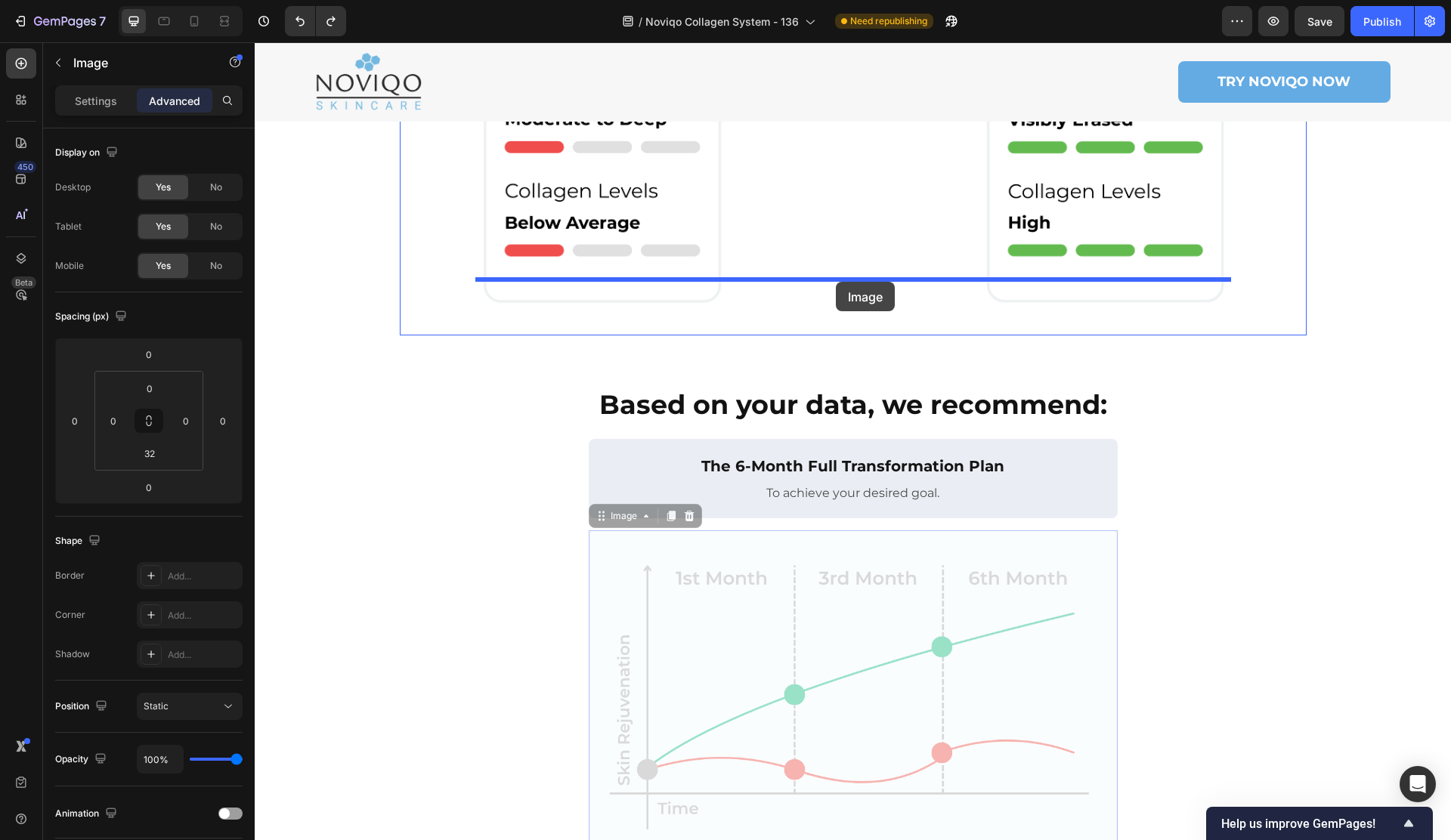
drag, startPoint x: 762, startPoint y: 622, endPoint x: 836, endPoint y: 282, distance: 348.0
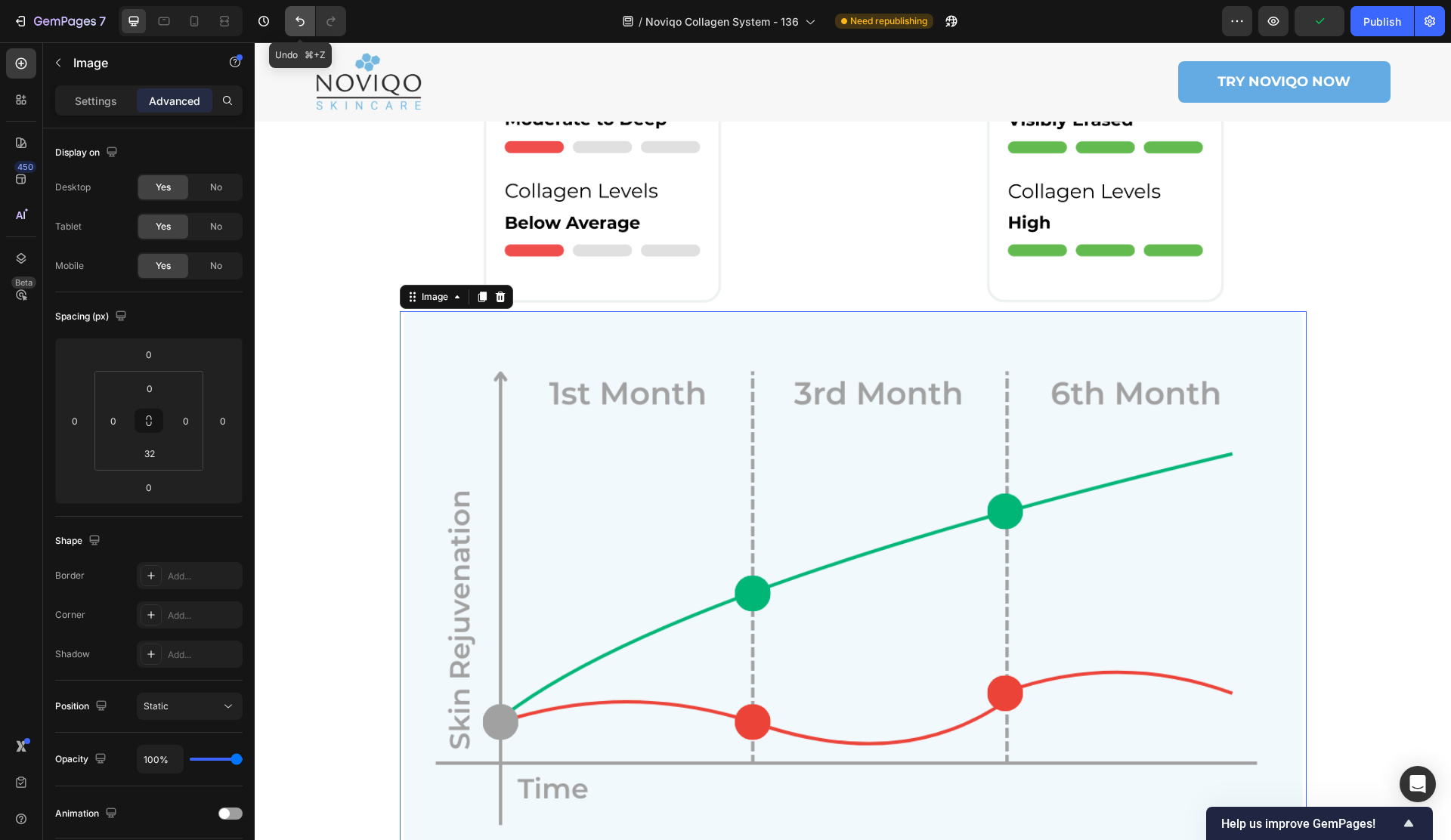
click at [292, 16] on icon "Undo/Redo" at bounding box center [299, 21] width 15 height 15
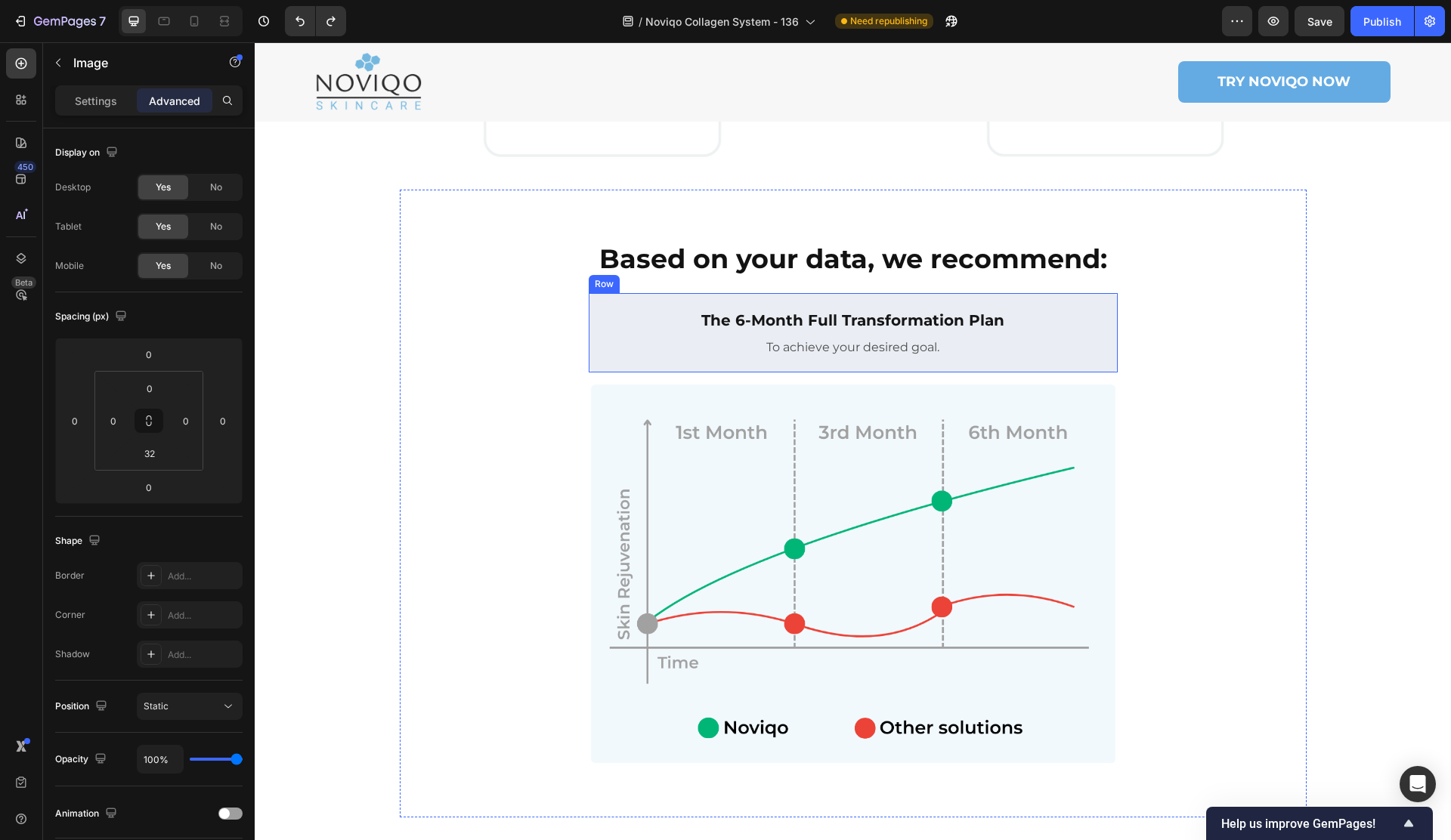
scroll to position [1067, 0]
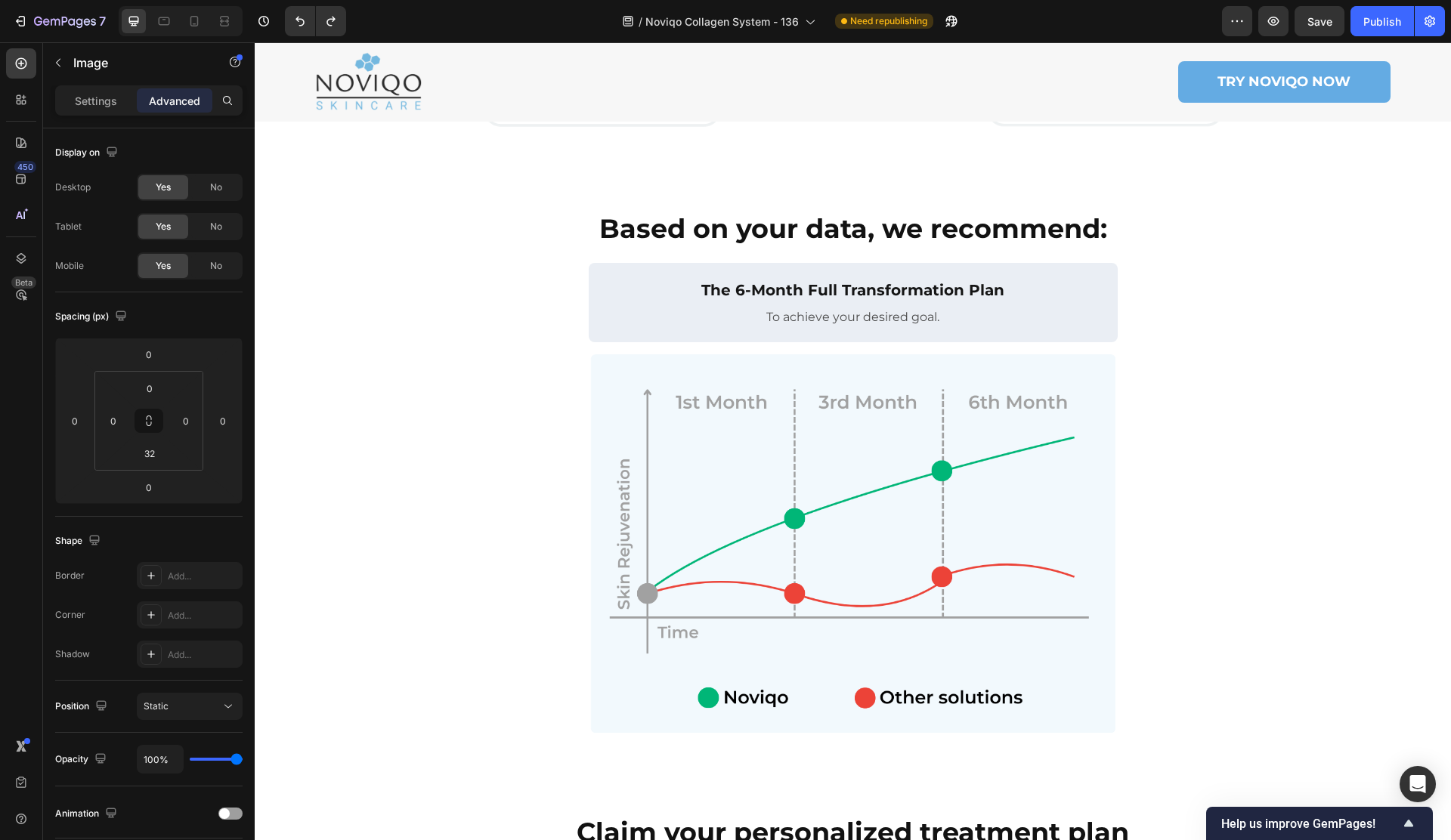
click at [629, 430] on img at bounding box center [853, 546] width 529 height 384
drag, startPoint x: 660, startPoint y: 341, endPoint x: 650, endPoint y: 336, distance: 11.2
click at [660, 354] on img at bounding box center [853, 546] width 529 height 384
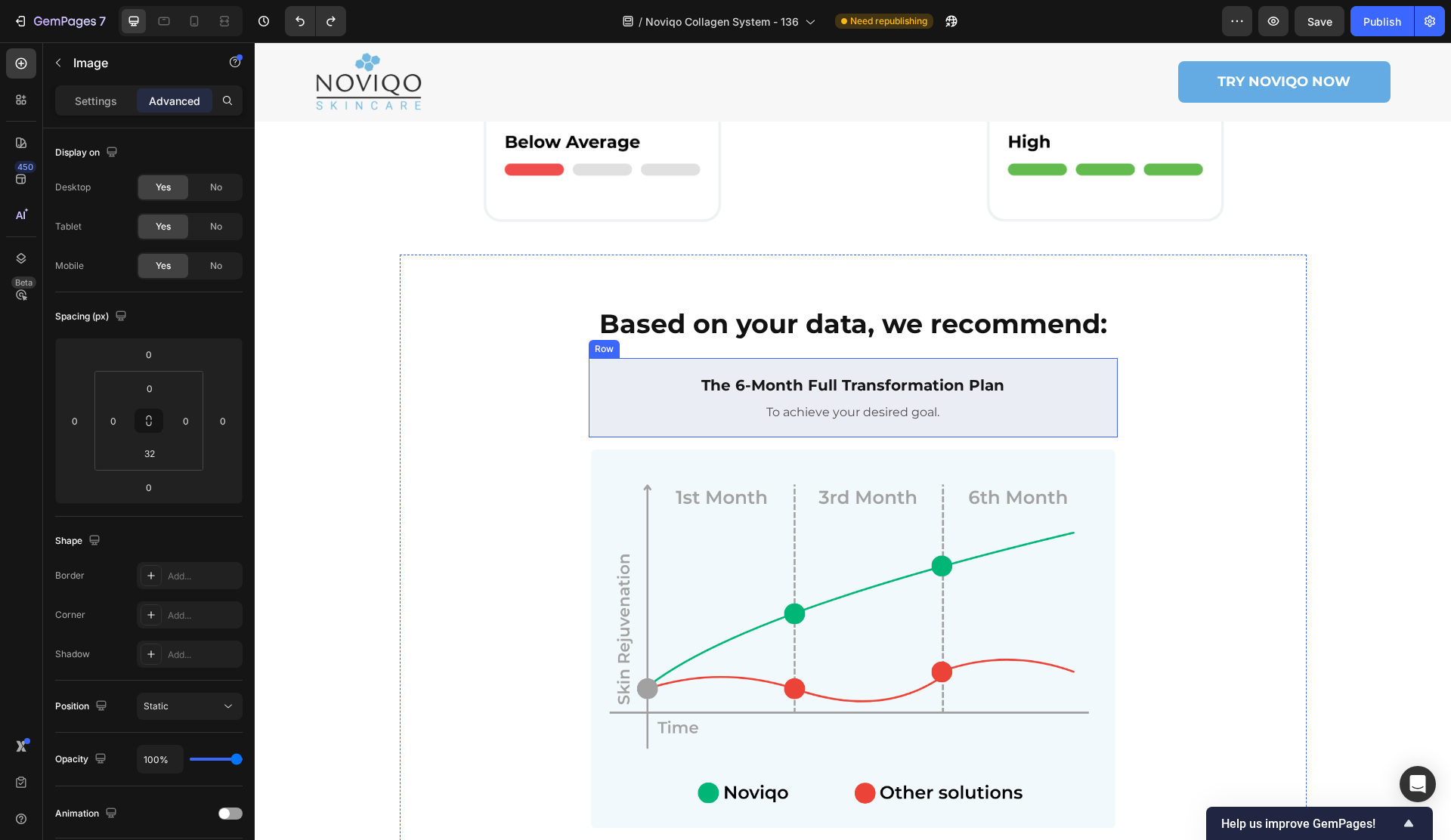
scroll to position [940, 0]
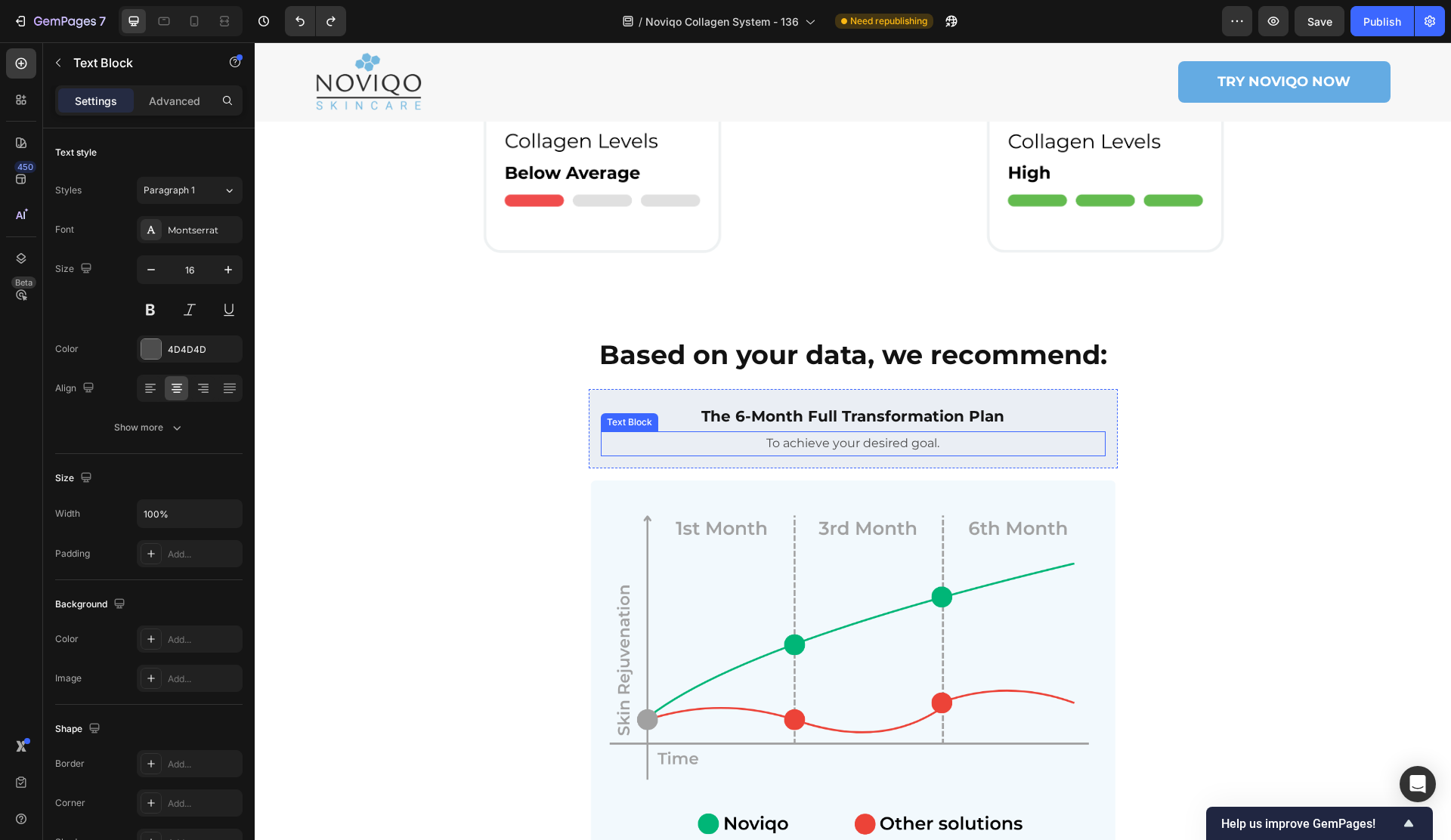
click at [656, 433] on p "To achieve your desired goal." at bounding box center [853, 444] width 502 height 22
click at [637, 481] on img at bounding box center [853, 673] width 529 height 384
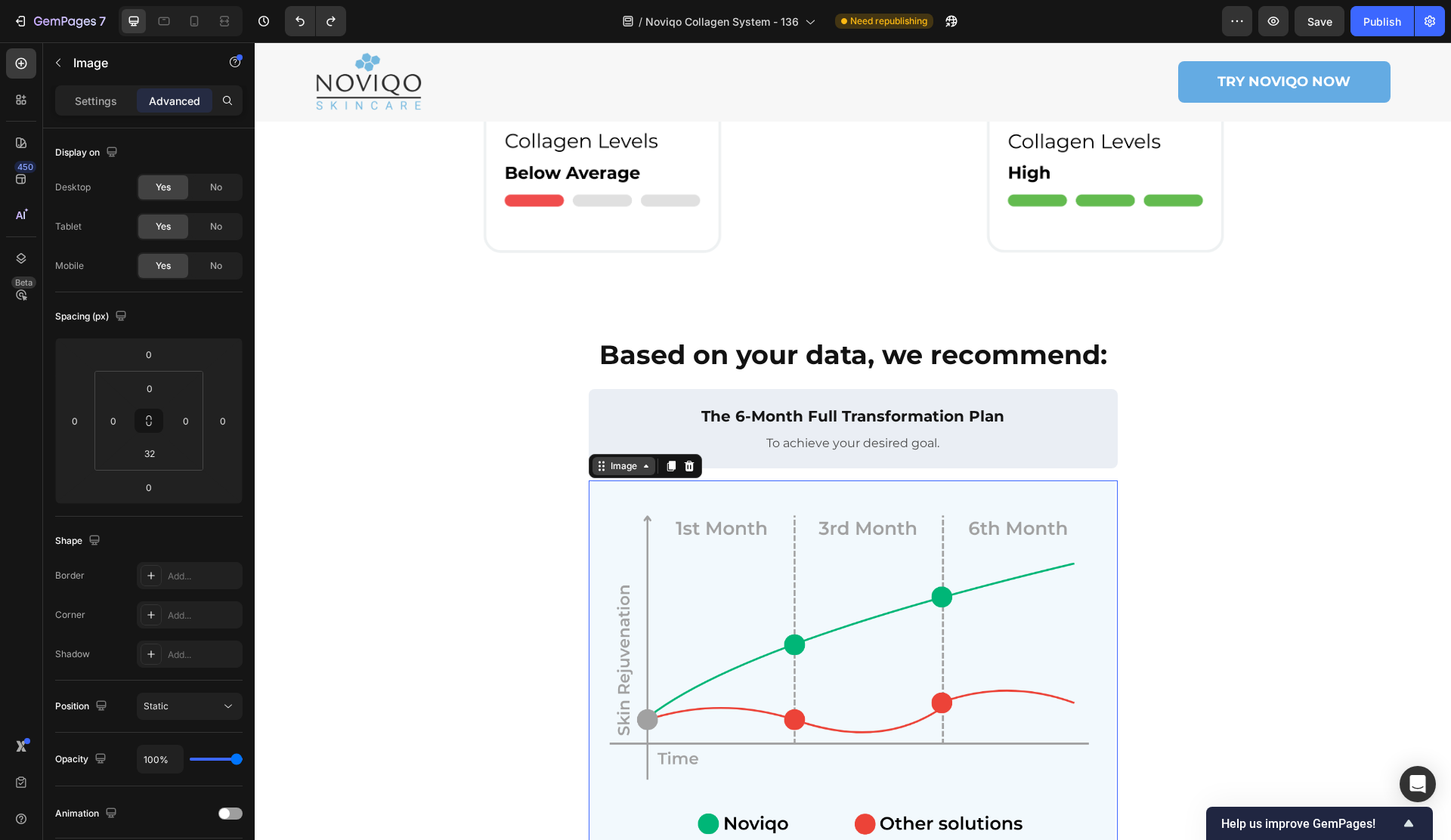
drag, startPoint x: 621, startPoint y: 438, endPoint x: 619, endPoint y: 429, distance: 9.2
click at [620, 460] on div "Image" at bounding box center [624, 466] width 33 height 14
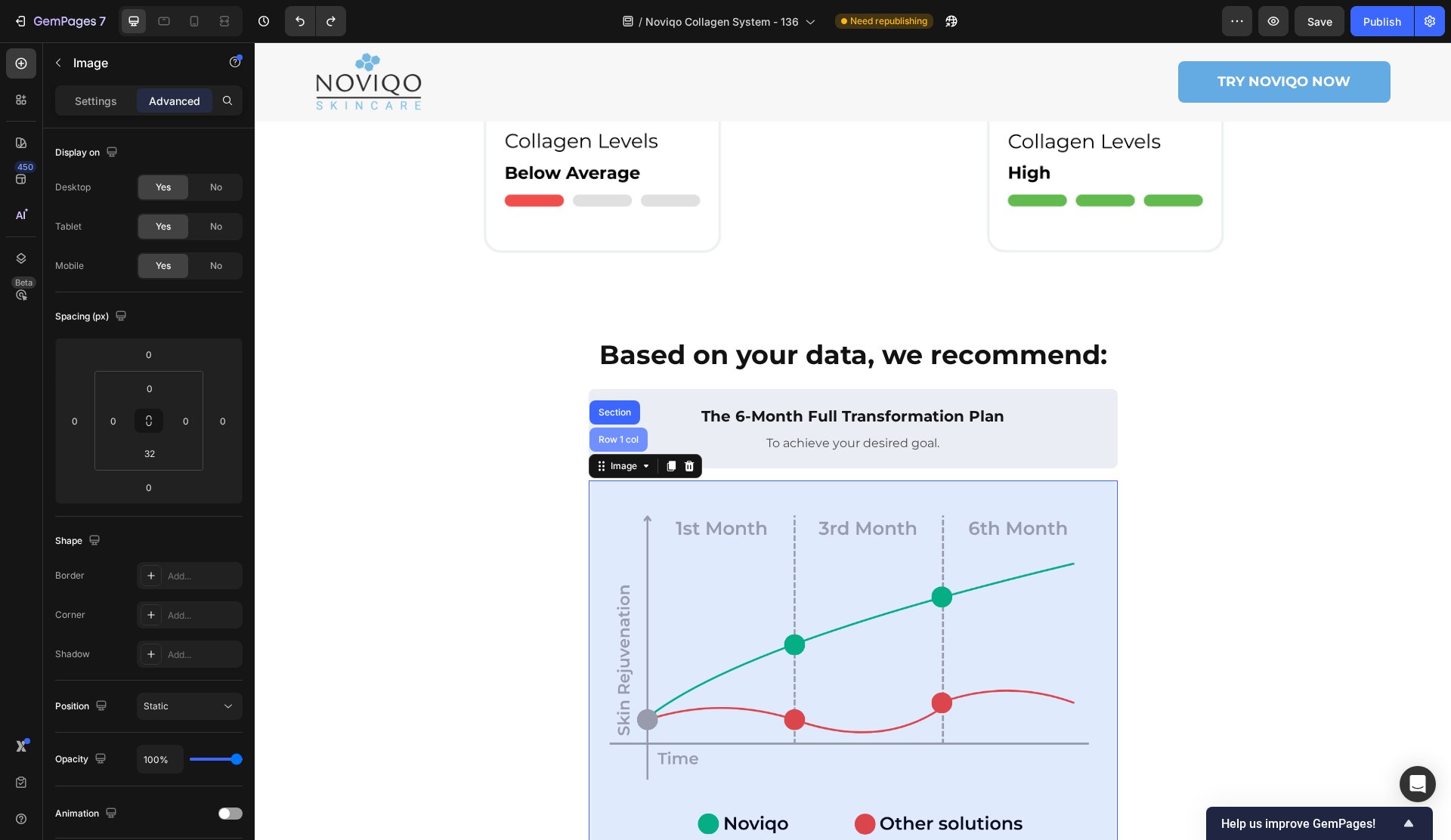
click at [615, 435] on div "Row 1 col" at bounding box center [618, 440] width 46 height 9
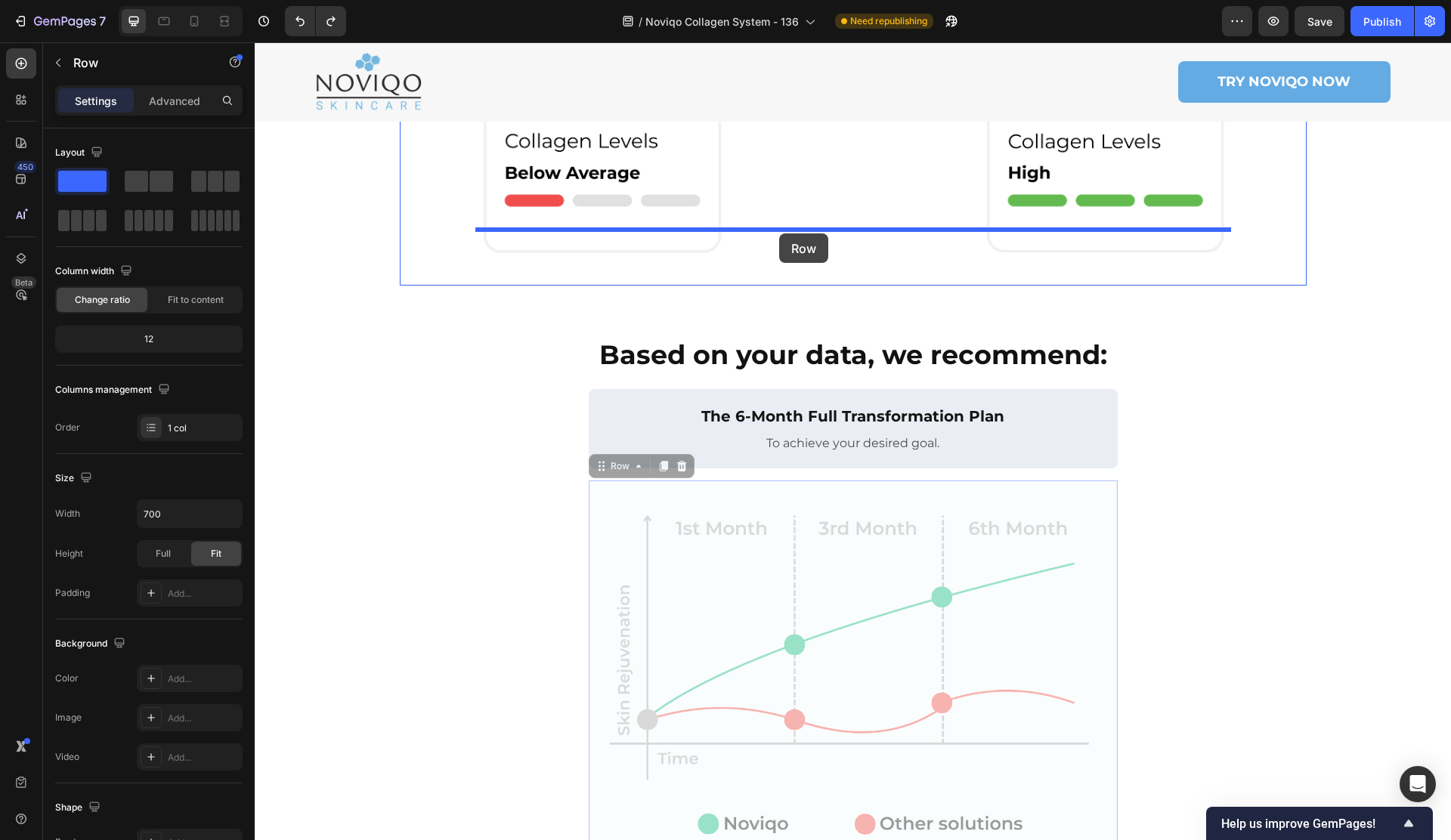
drag, startPoint x: 614, startPoint y: 433, endPoint x: 779, endPoint y: 233, distance: 259.3
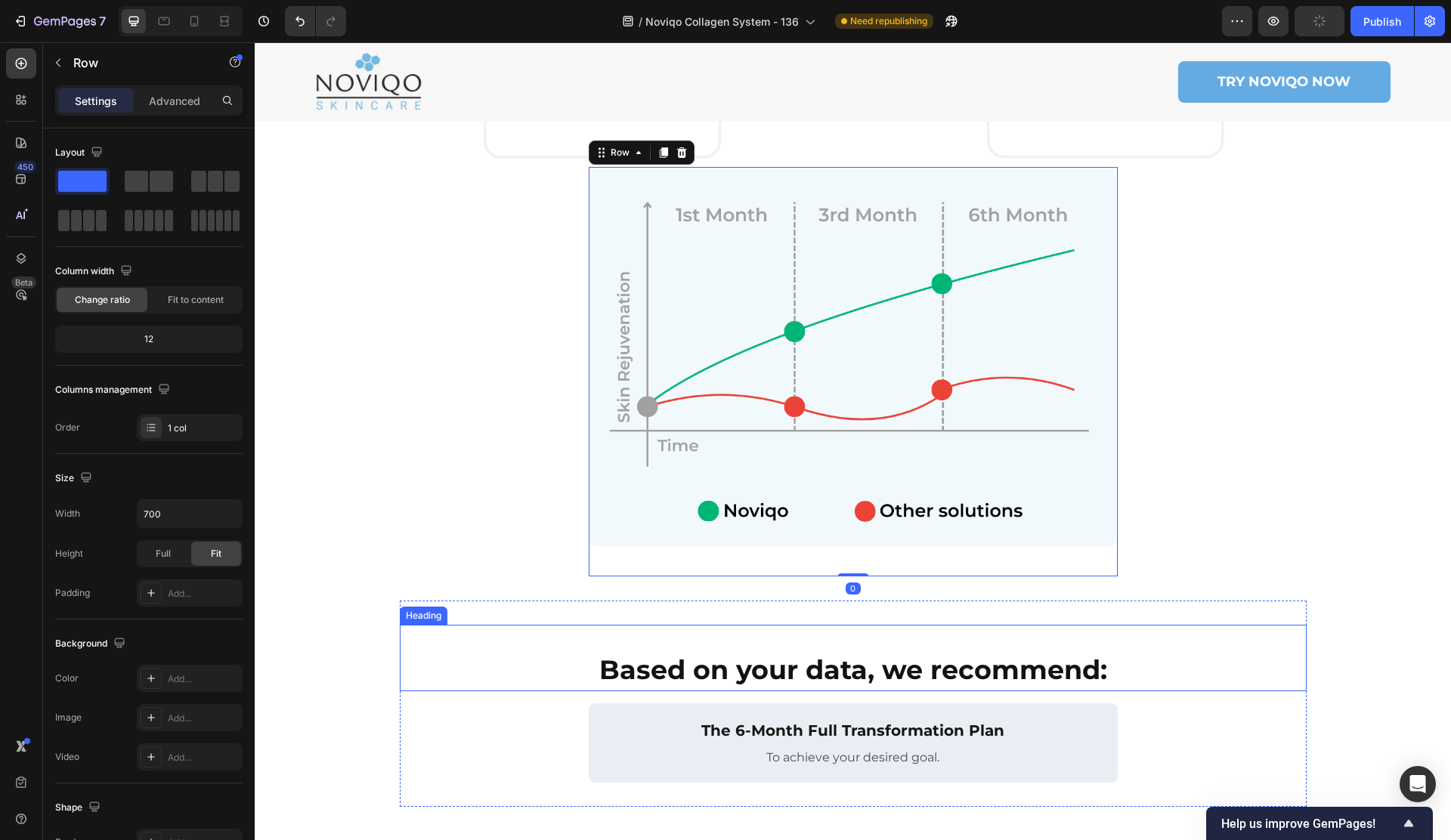
scroll to position [1042, 0]
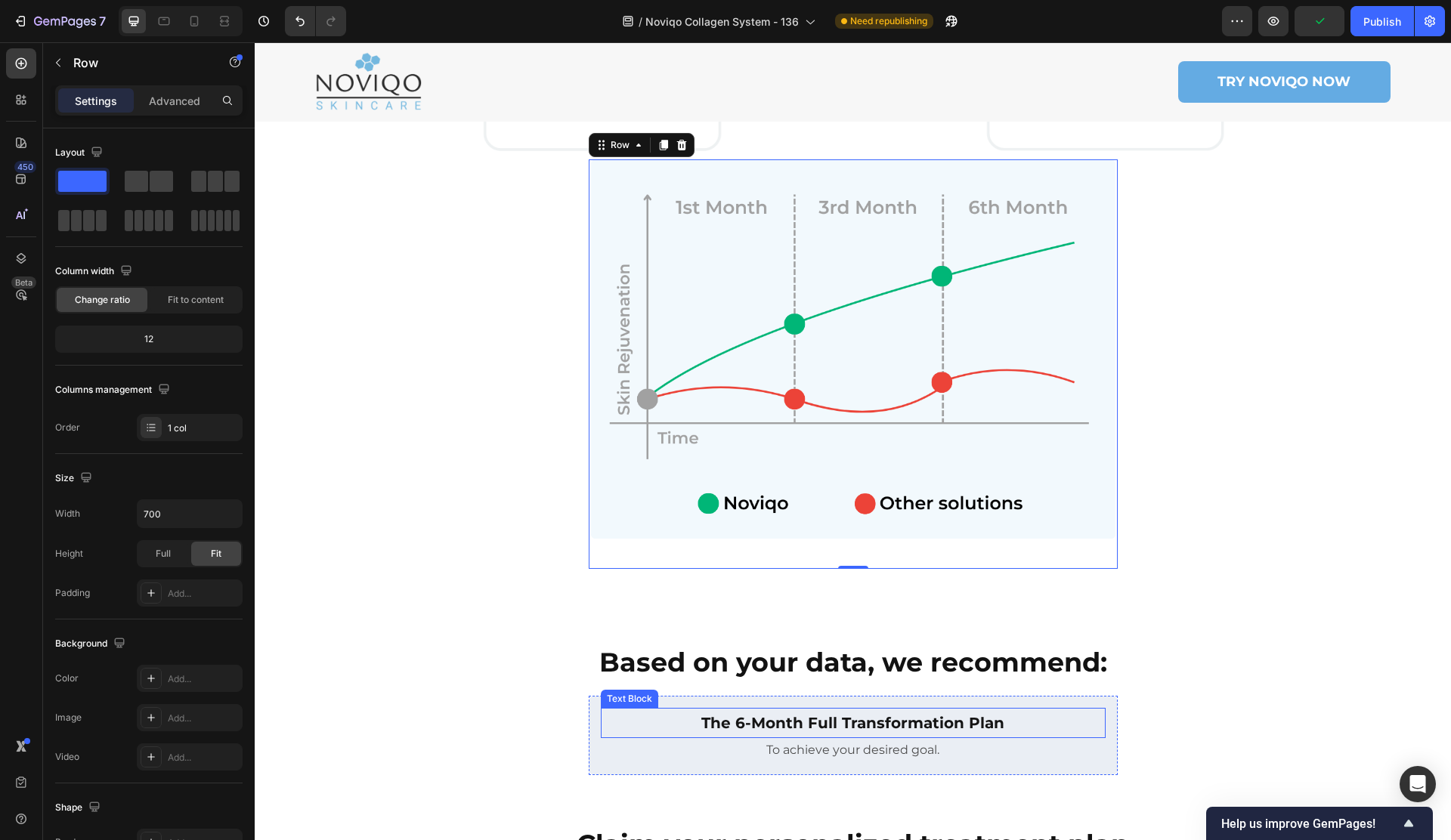
click at [616, 709] on p "The 6-Month Full Transformation Plan" at bounding box center [853, 723] width 502 height 27
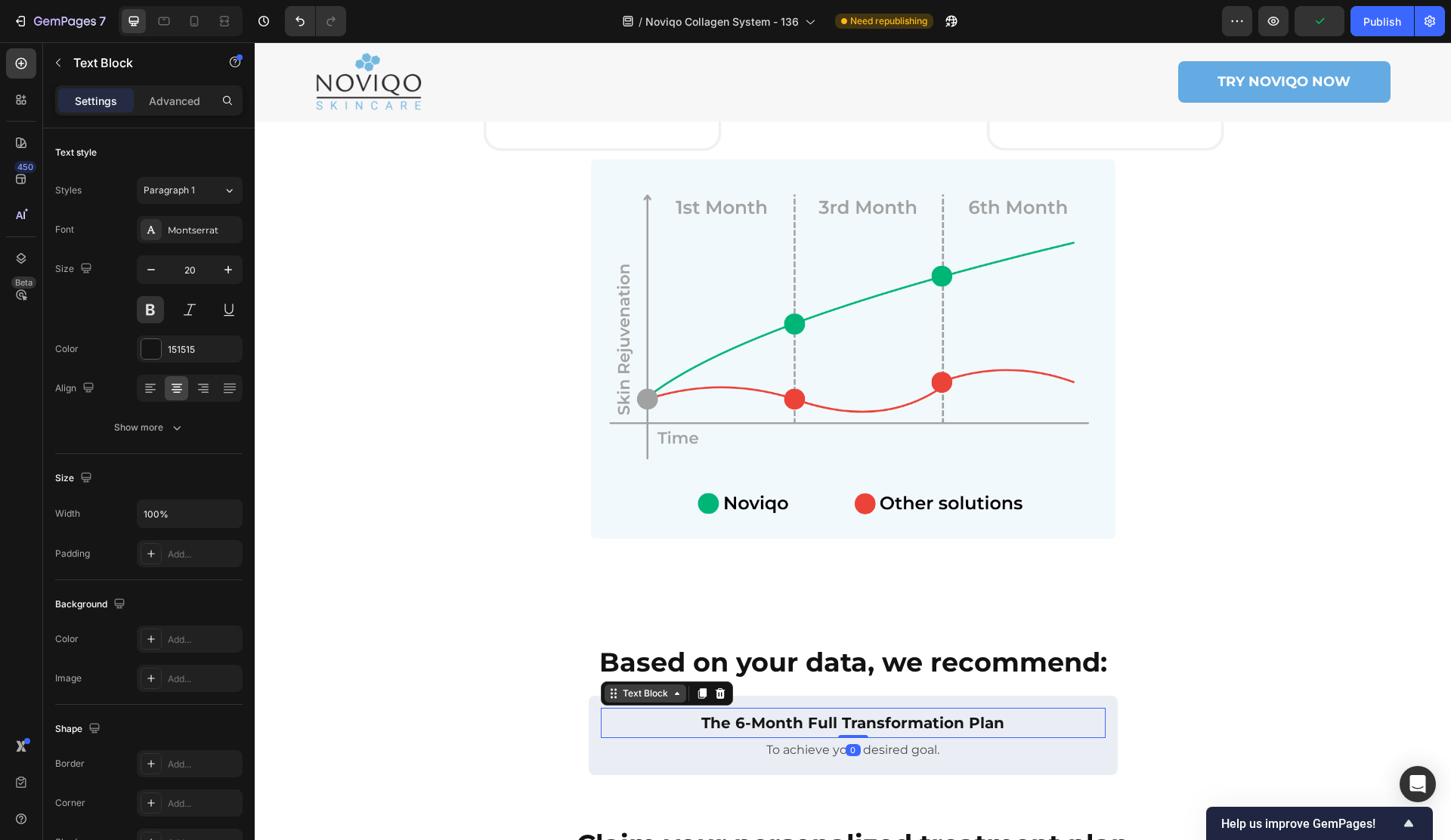
click at [617, 687] on icon at bounding box center [613, 693] width 12 height 12
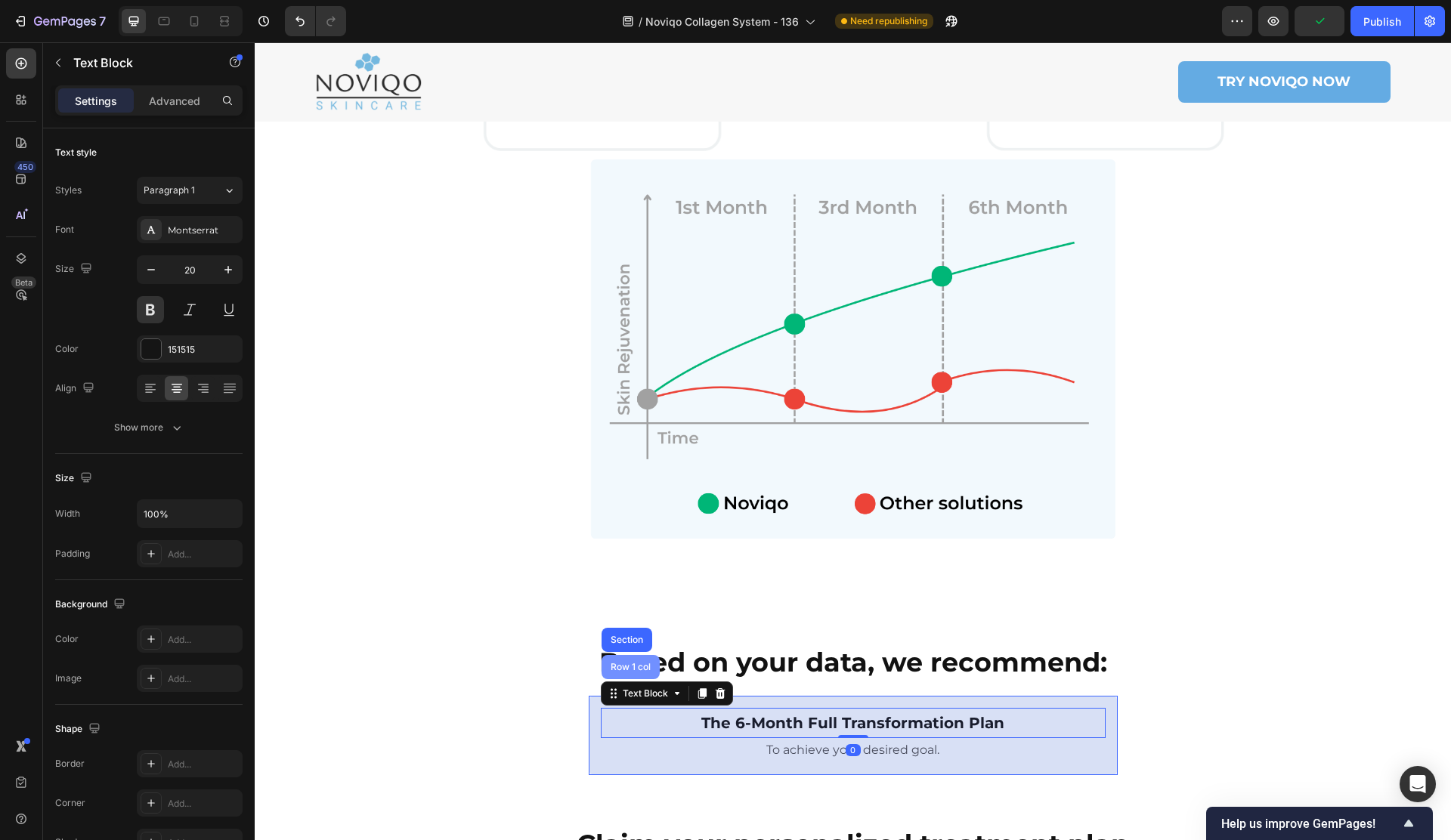
click at [623, 663] on div "Row 1 col" at bounding box center [630, 667] width 46 height 9
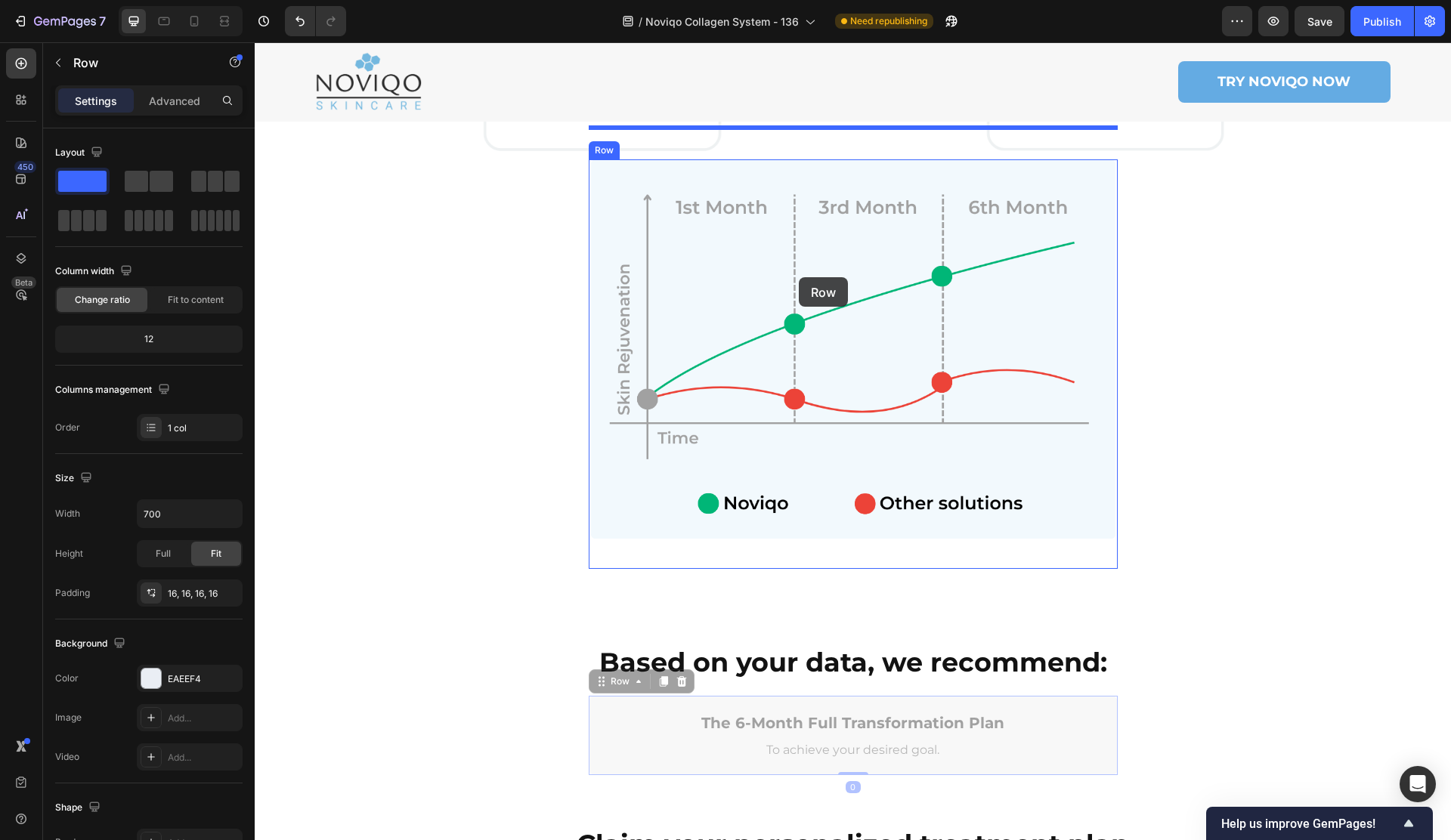
drag, startPoint x: 614, startPoint y: 654, endPoint x: 790, endPoint y: 466, distance: 257.5
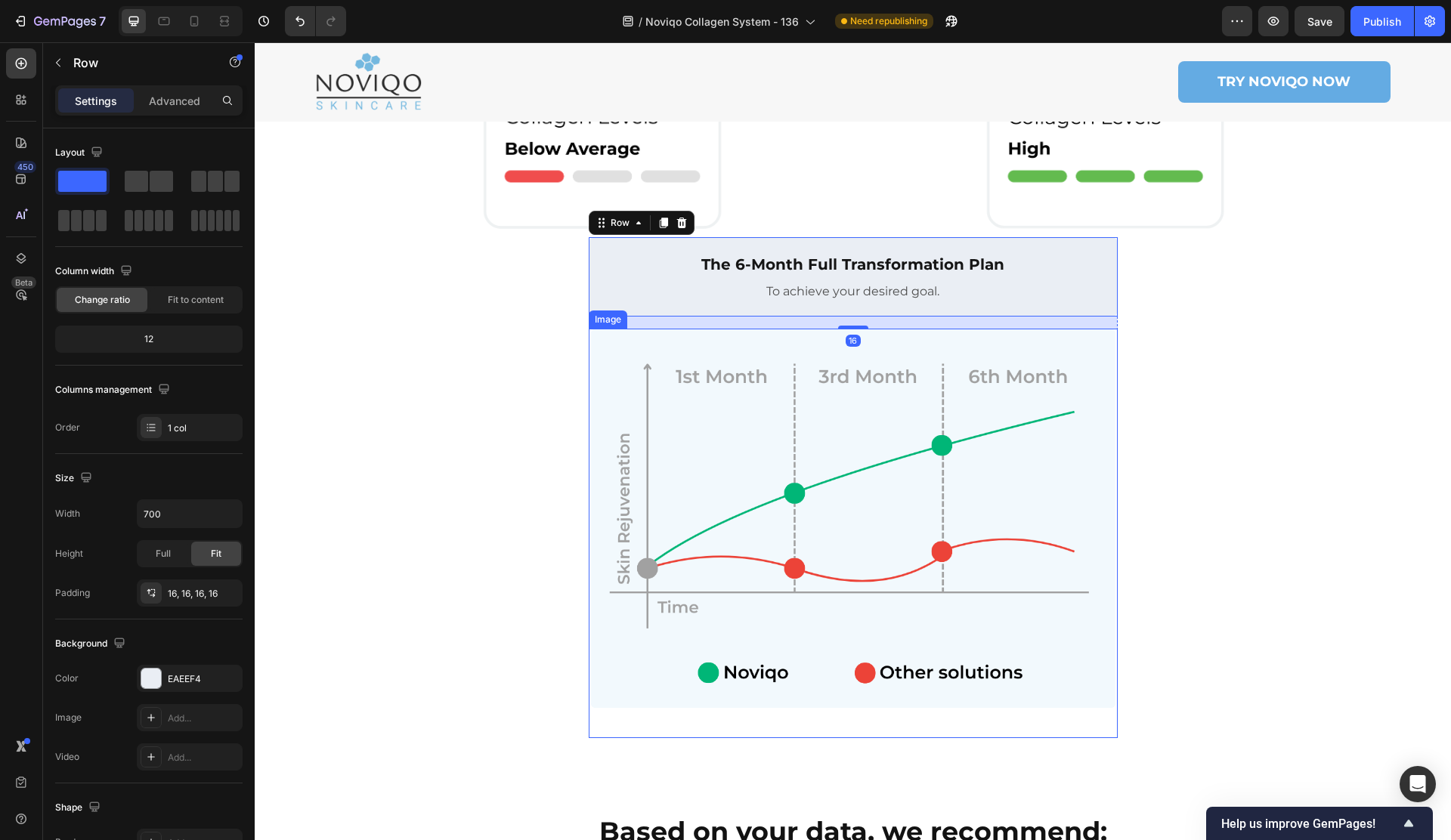
scroll to position [954, 0]
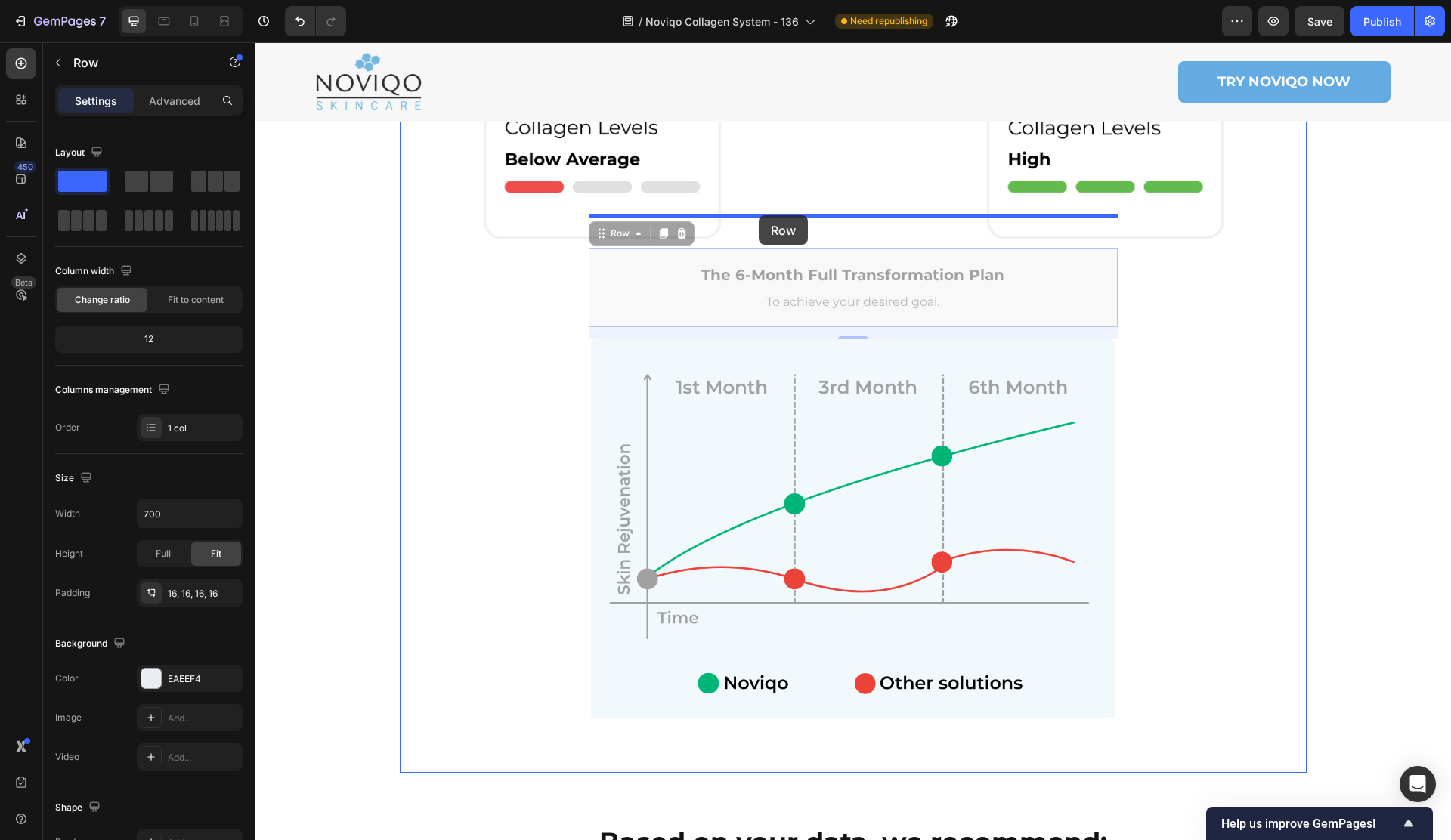
drag, startPoint x: 607, startPoint y: 199, endPoint x: 758, endPoint y: 216, distance: 152.0
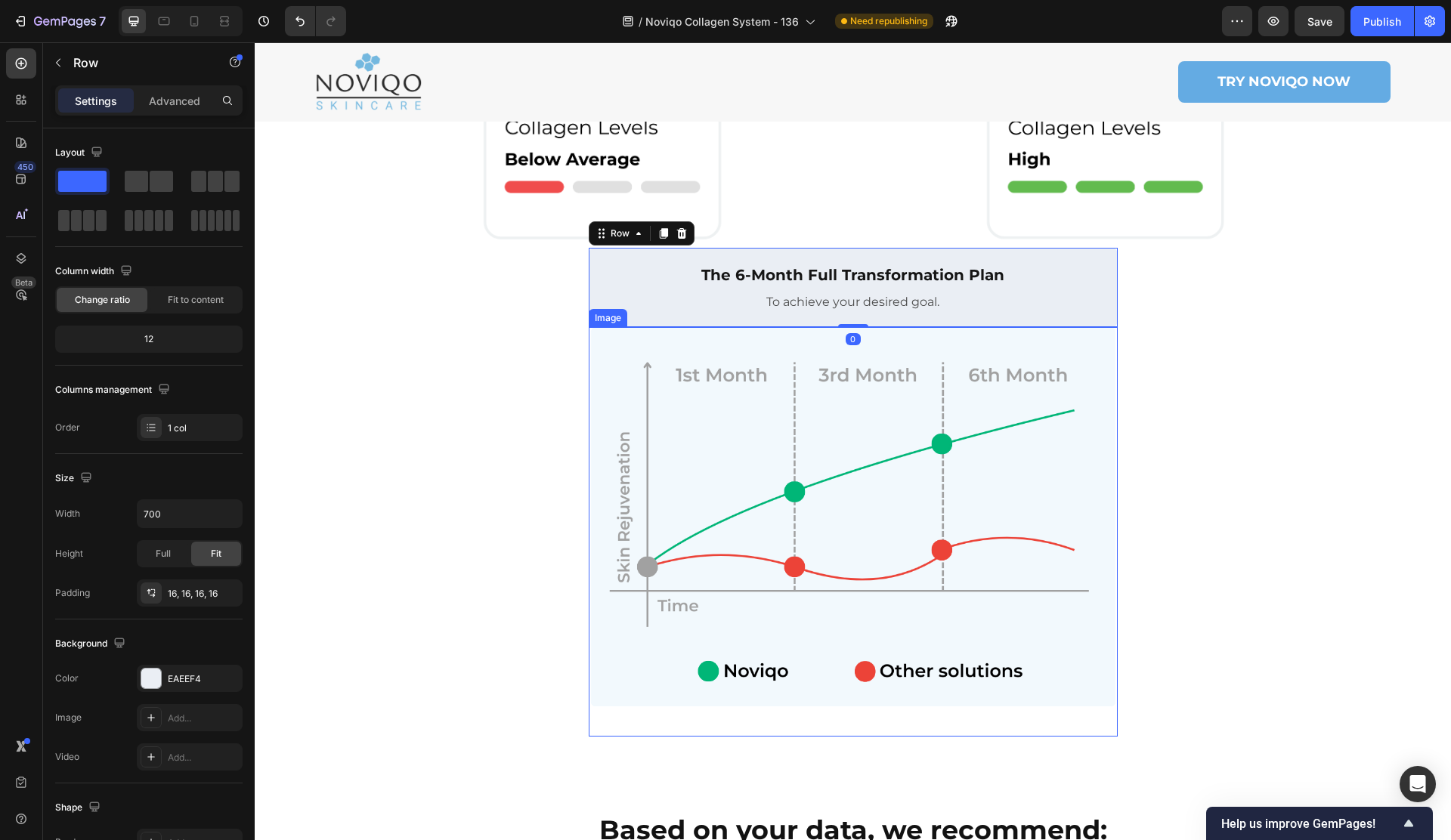
click at [737, 372] on img at bounding box center [853, 519] width 529 height 384
click at [714, 287] on div "The 6-Month Full Transformation Plan Text Block To achieve your desired goal. T…" at bounding box center [853, 287] width 529 height 79
drag, startPoint x: 179, startPoint y: 104, endPoint x: 181, endPoint y: 113, distance: 9.2
click at [178, 104] on p "Advanced" at bounding box center [175, 100] width 51 height 15
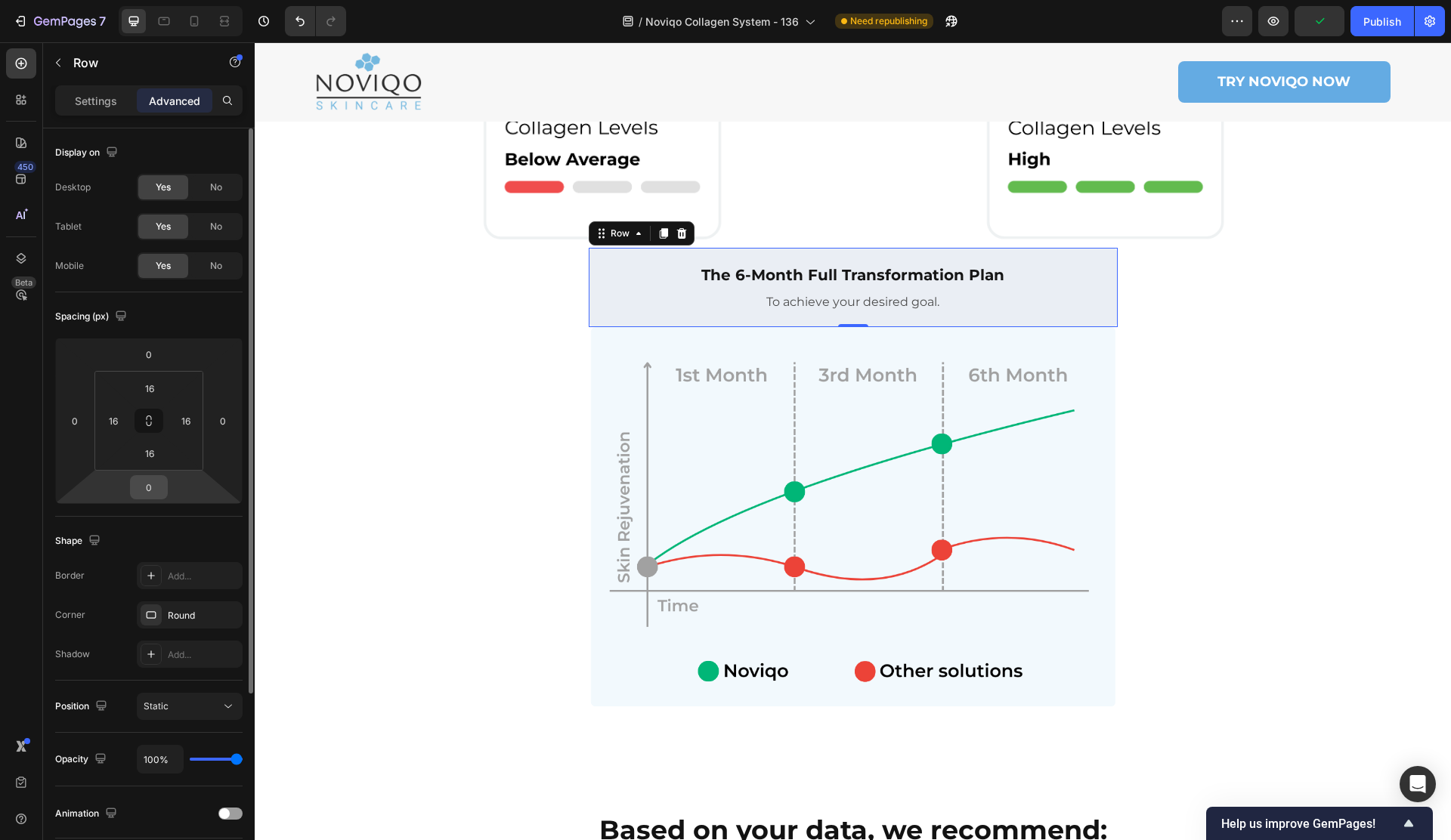
click at [157, 491] on input "0" at bounding box center [148, 487] width 30 height 23
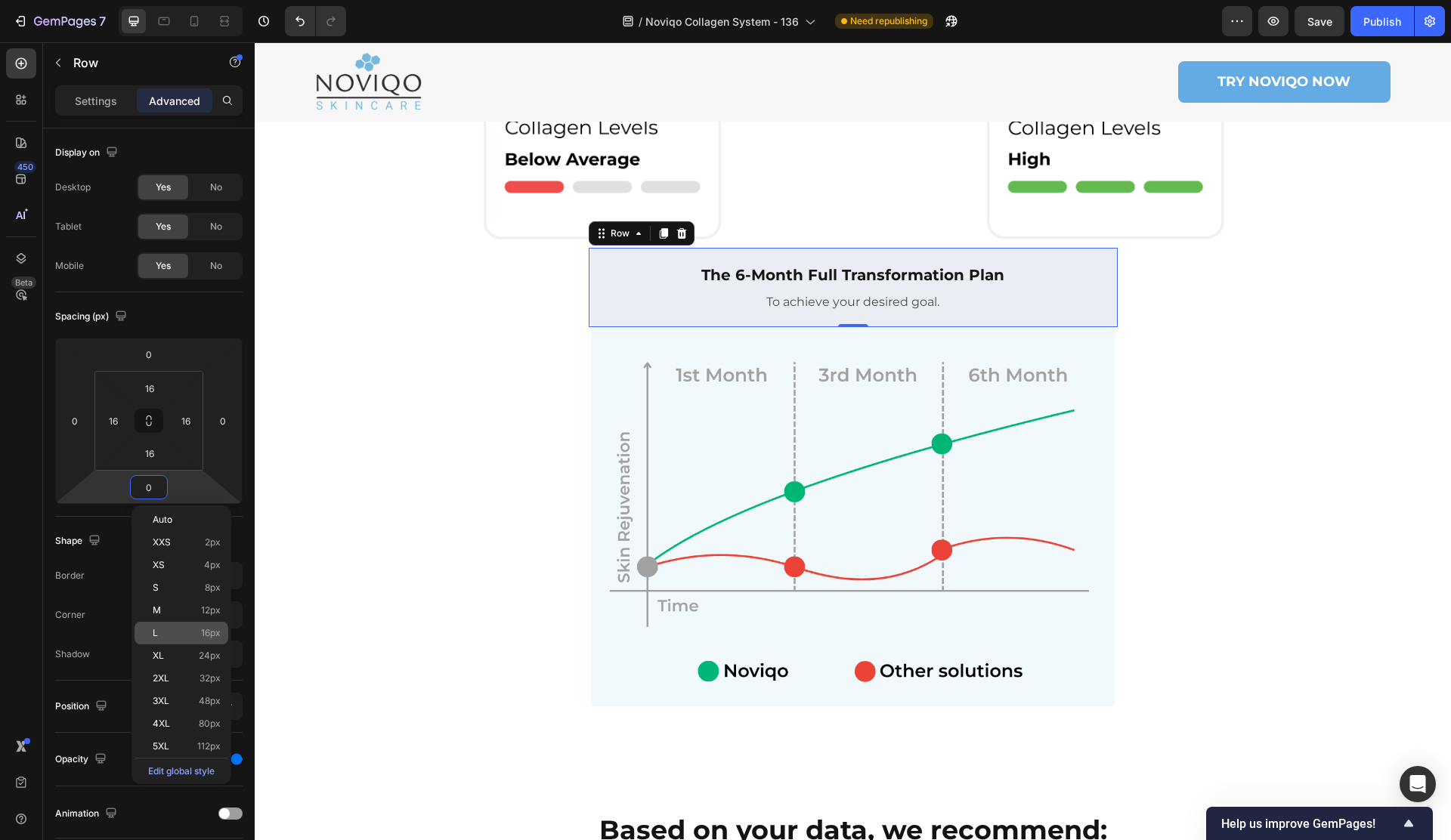
click at [178, 634] on p "L 16px" at bounding box center [187, 633] width 68 height 11
type input "16"
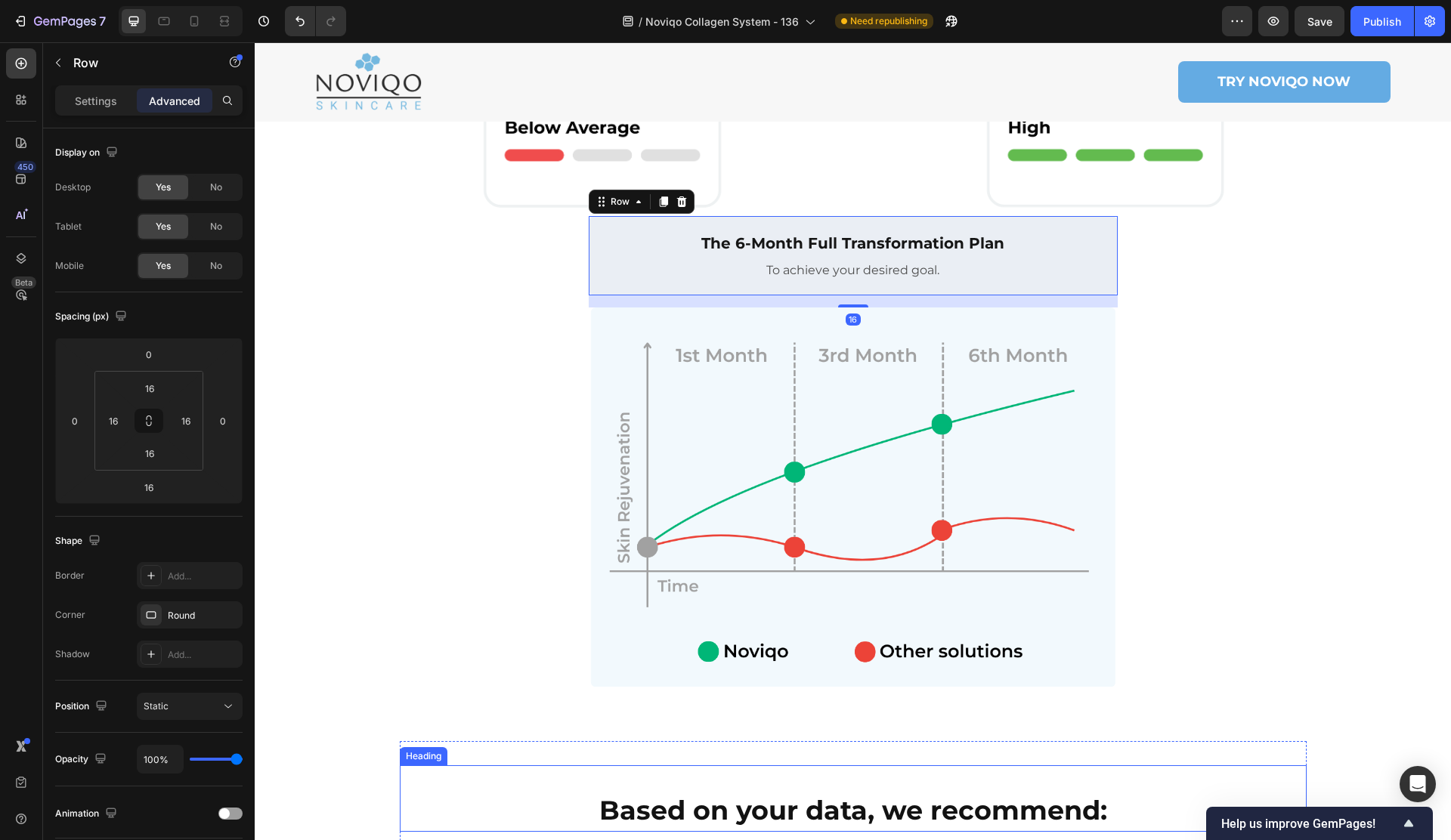
scroll to position [992, 0]
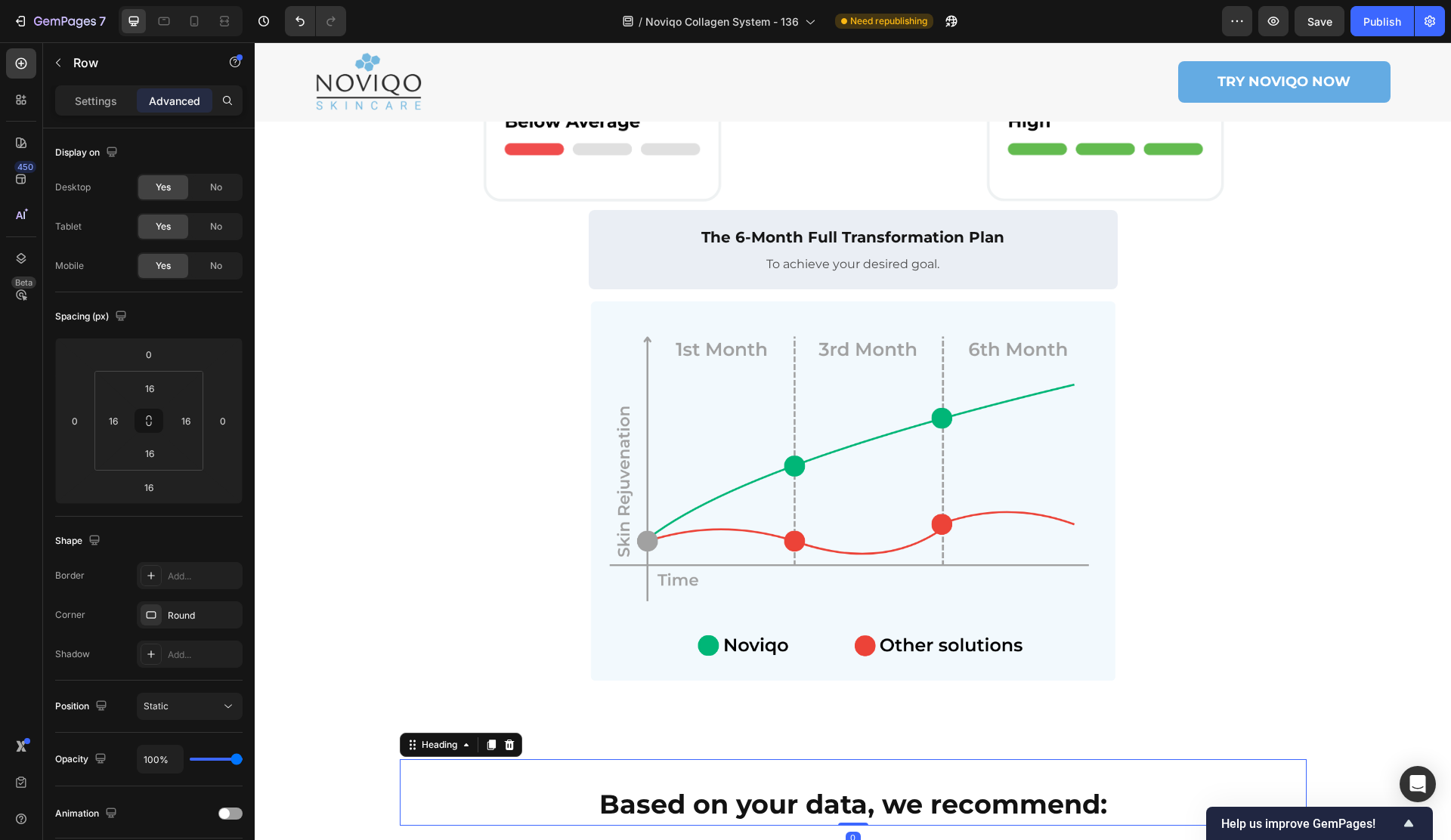
click at [655, 788] on strong "Based on your data, we recommend:" at bounding box center [853, 805] width 508 height 33
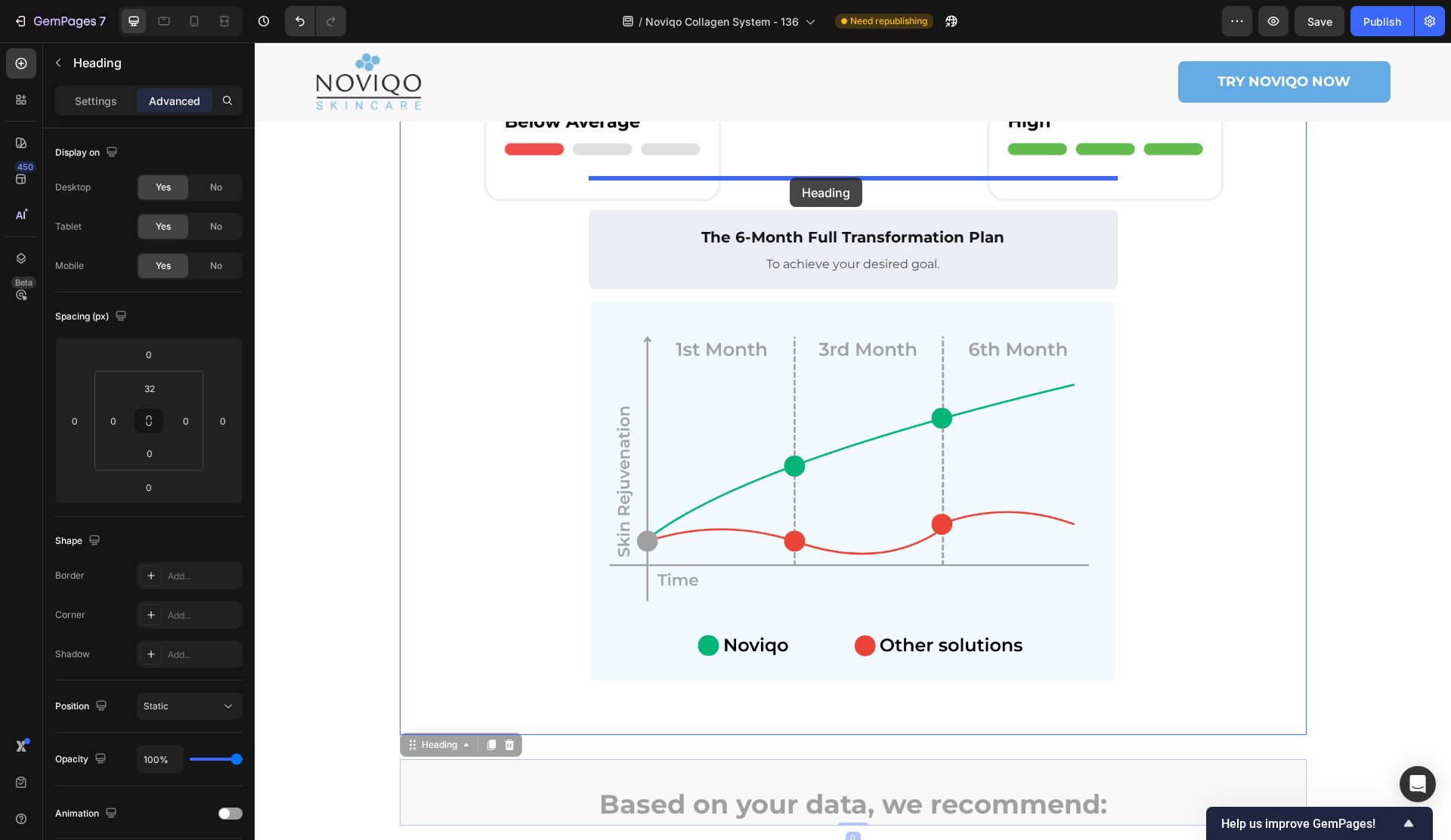
drag, startPoint x: 425, startPoint y: 716, endPoint x: 789, endPoint y: 177, distance: 650.4
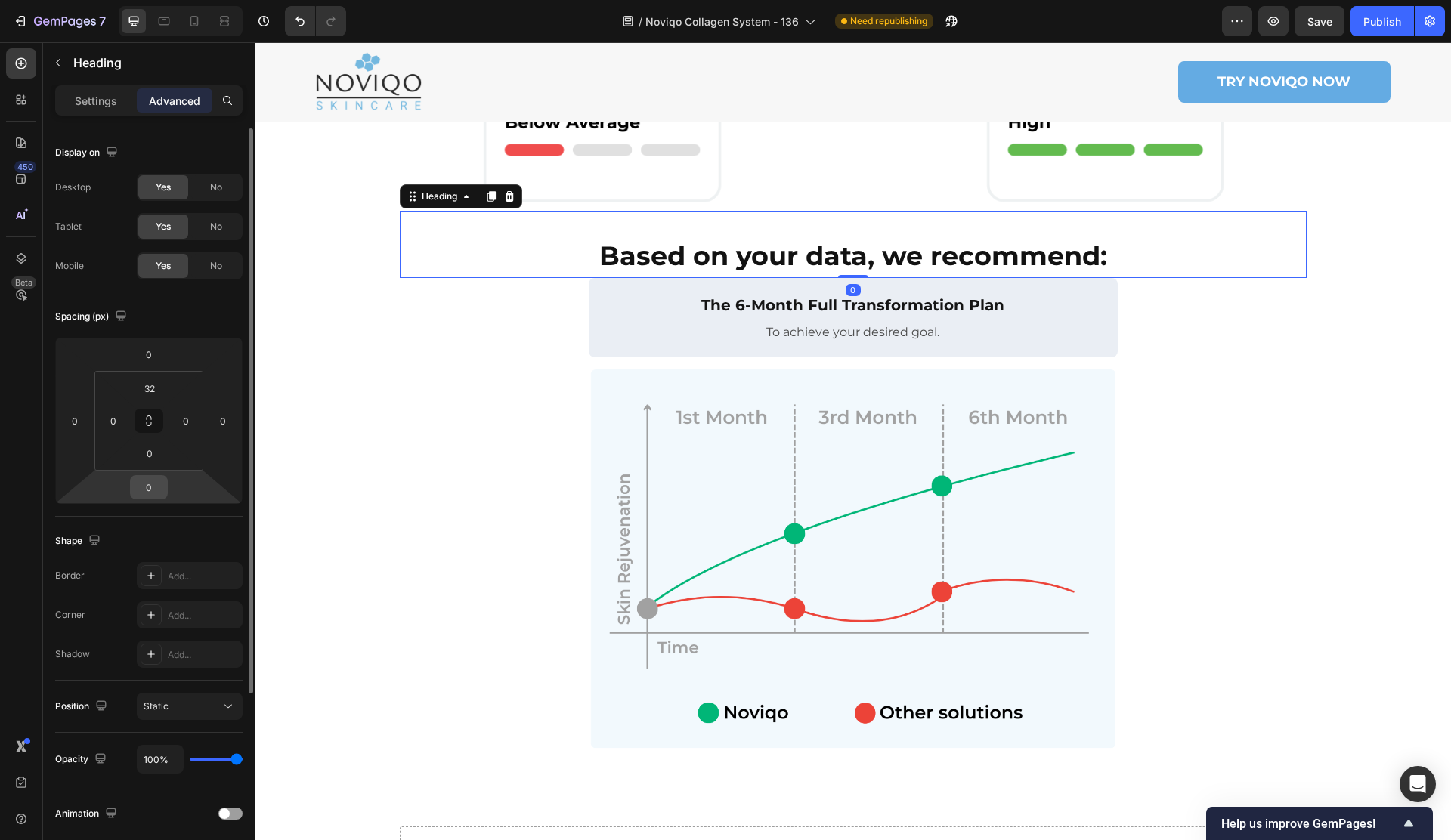
click at [158, 497] on input "0" at bounding box center [148, 487] width 30 height 23
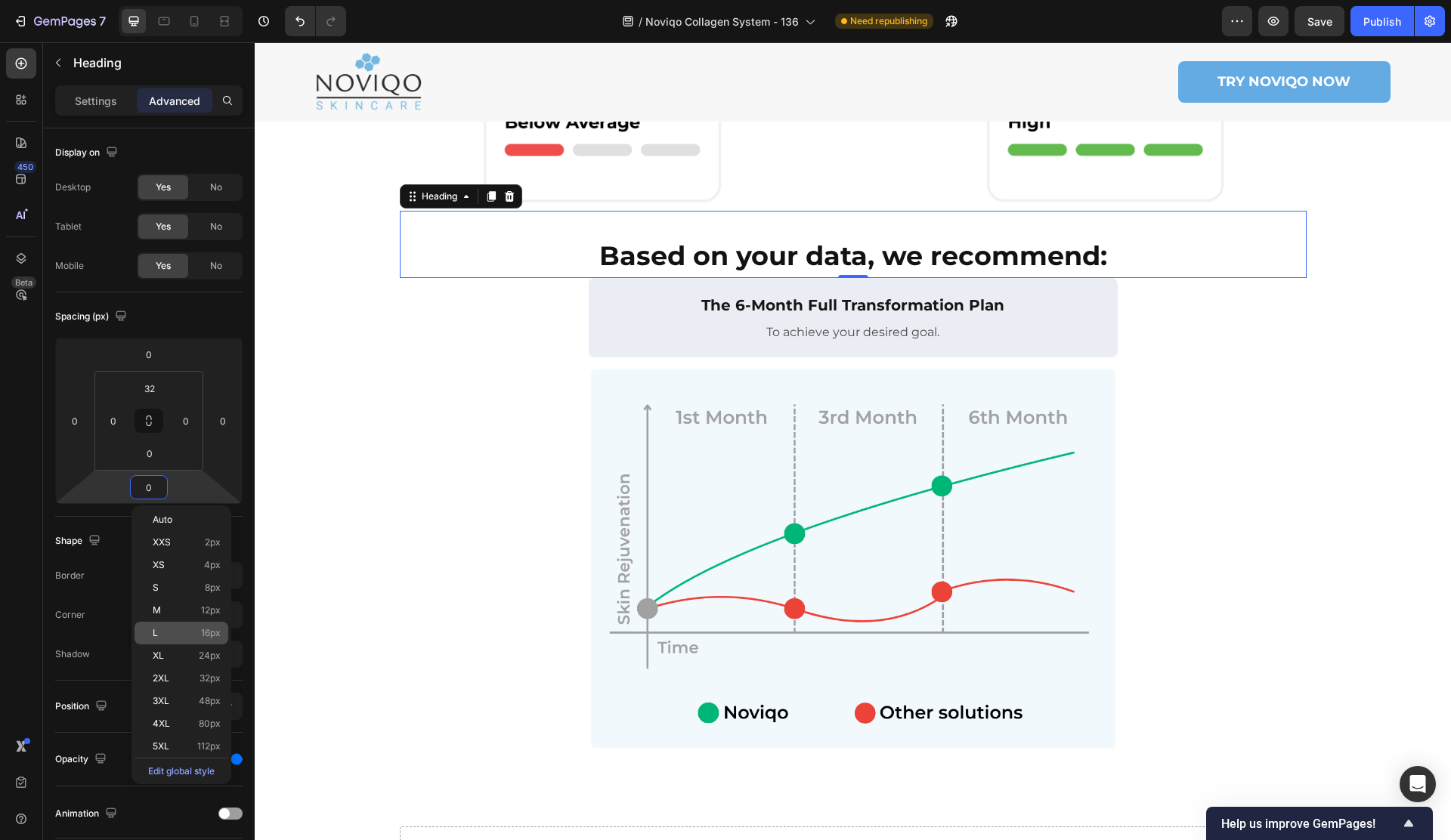
click at [195, 633] on p "L 16px" at bounding box center [187, 633] width 68 height 11
type input "16"
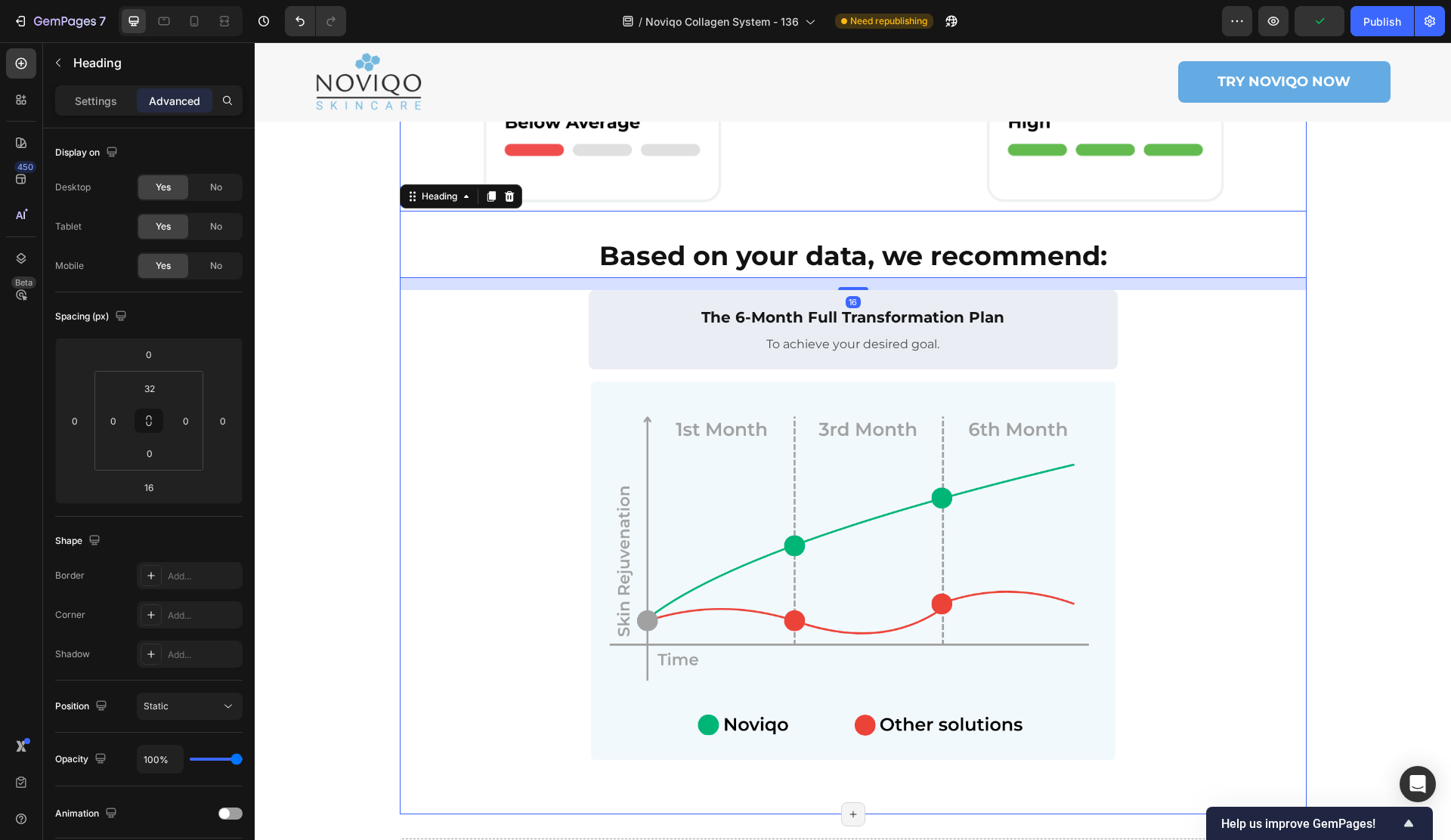
scroll to position [1275, 0]
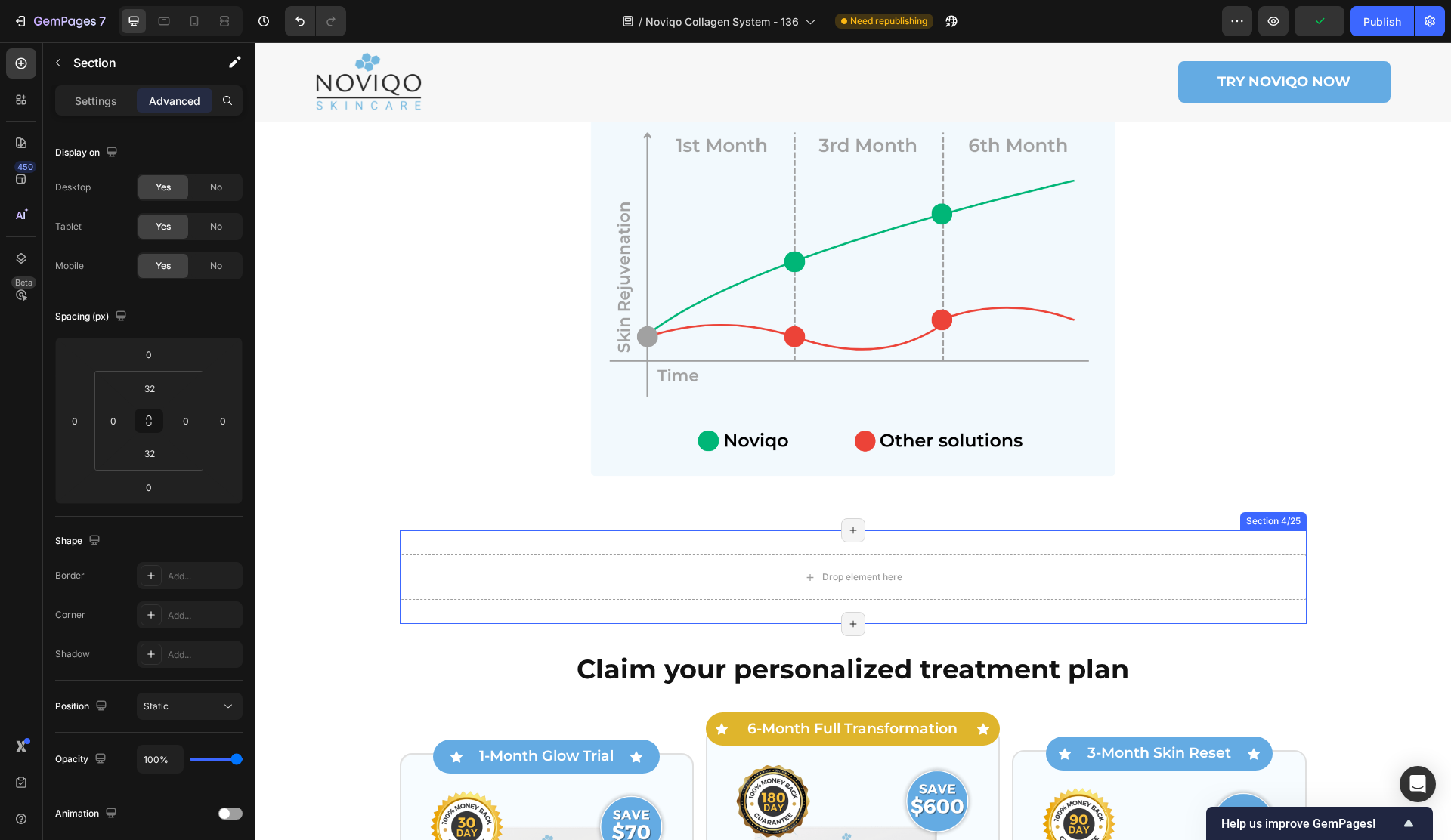
click at [556, 531] on div "Drop element here Section 4/25 Page has reached Shopify’s 25 section-limit Page…" at bounding box center [853, 577] width 907 height 94
click at [1296, 510] on icon at bounding box center [1293, 515] width 12 height 12
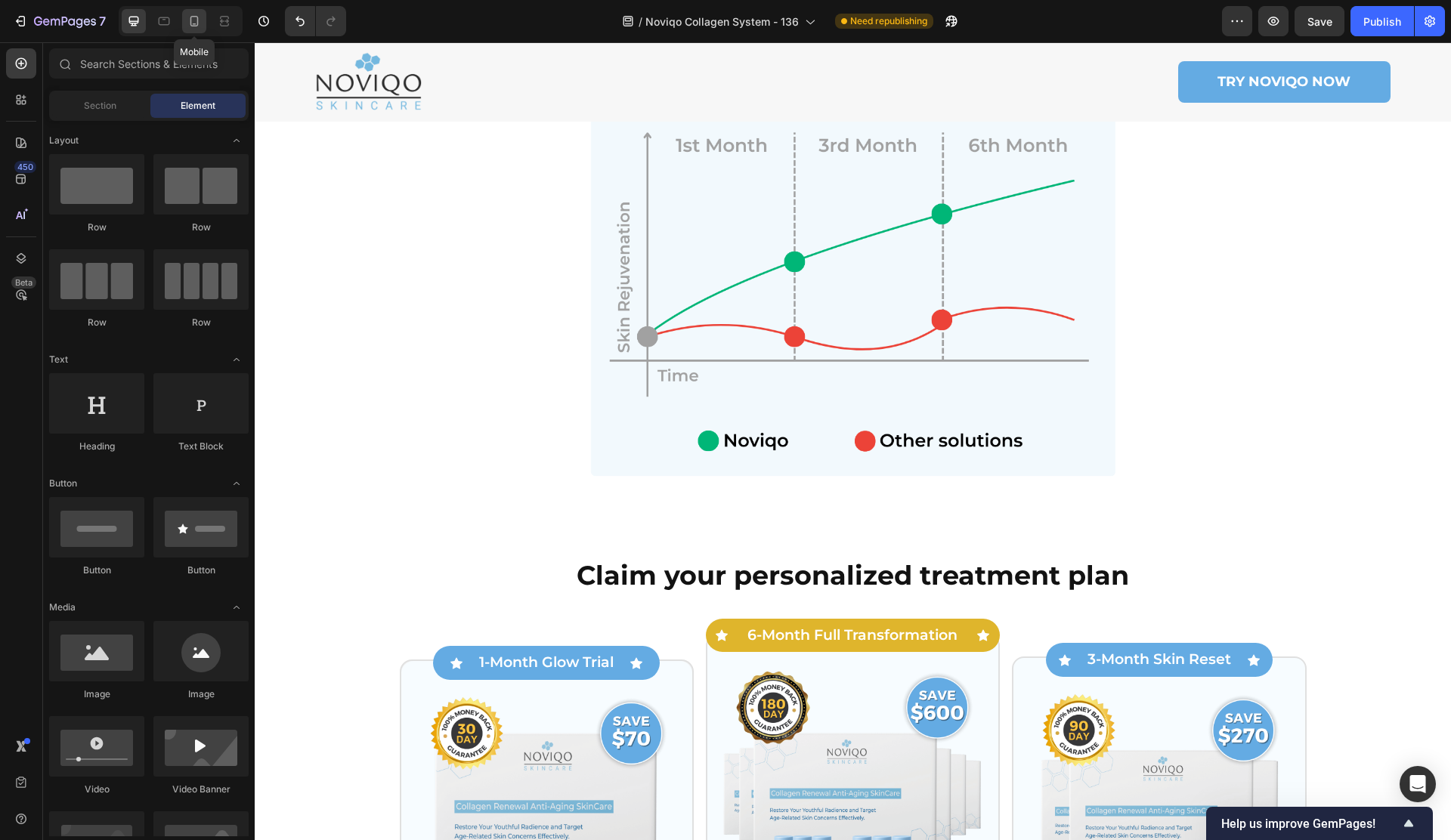
click at [184, 20] on div at bounding box center [194, 21] width 25 height 25
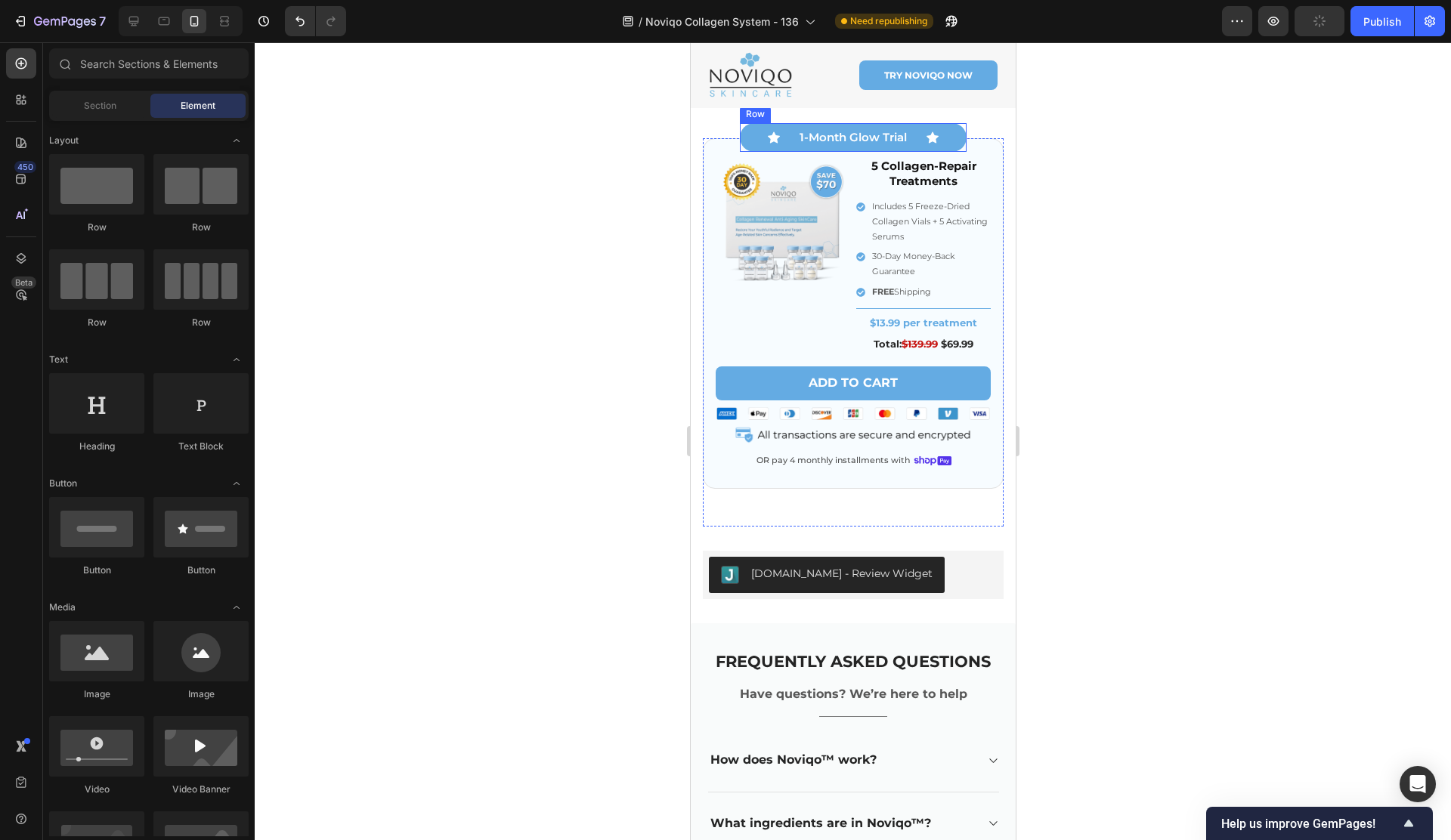
scroll to position [8402, 0]
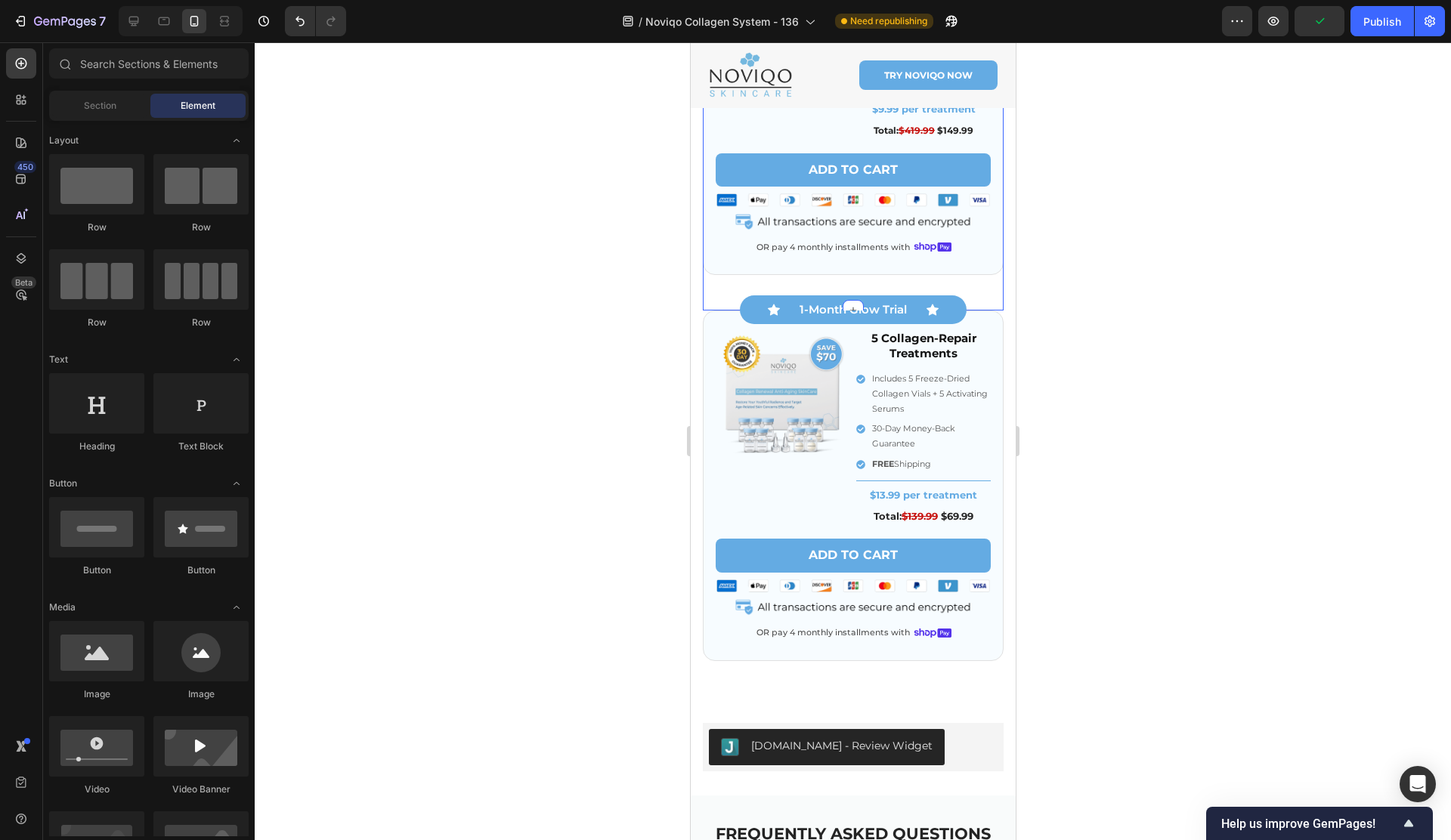
drag, startPoint x: 719, startPoint y: 299, endPoint x: 725, endPoint y: 311, distance: 13.4
click at [719, 299] on div "Icon 3-Month Skin Reset Text Block Icon Row Image 15 Collagen-Repair Treatments…" at bounding box center [852, 117] width 300 height 386
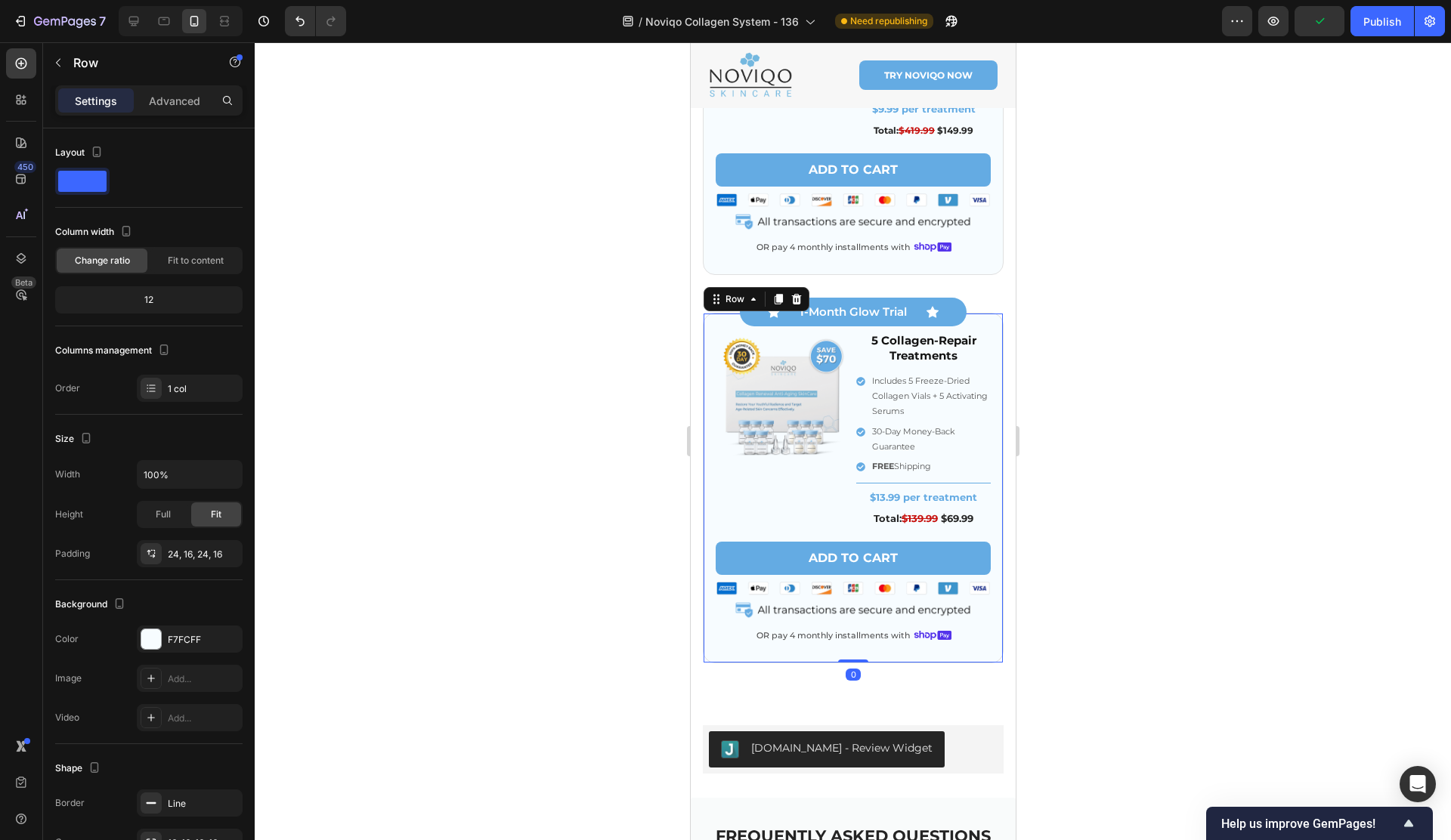
click at [724, 313] on div "Image 5 Collagen-Repair Treatments Heading Includes 5 Freeze-Dried Collagen Via…" at bounding box center [852, 488] width 300 height 350
click at [726, 299] on div "Row" at bounding box center [734, 299] width 25 height 14
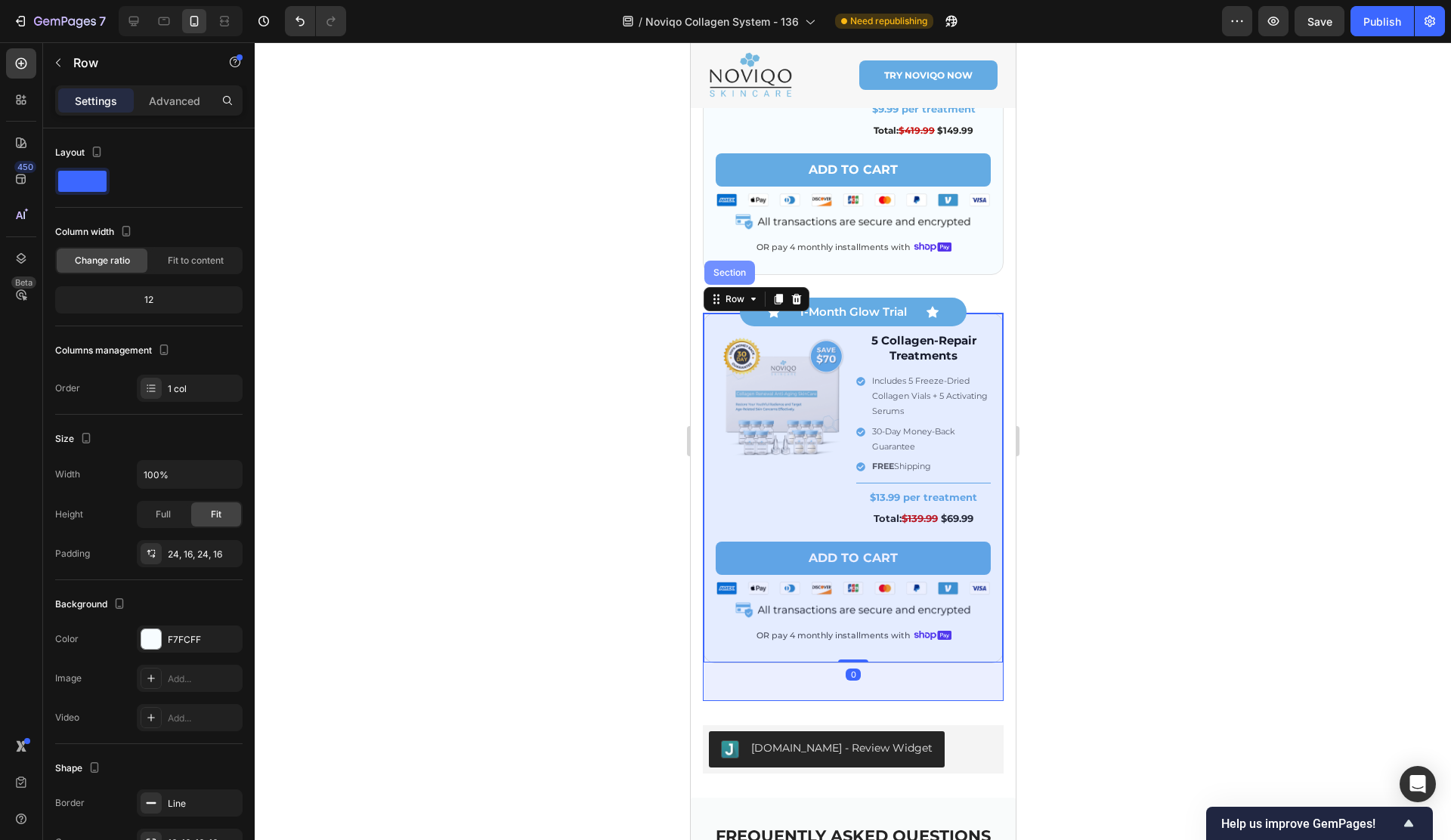
click at [729, 276] on div "Section" at bounding box center [728, 273] width 38 height 9
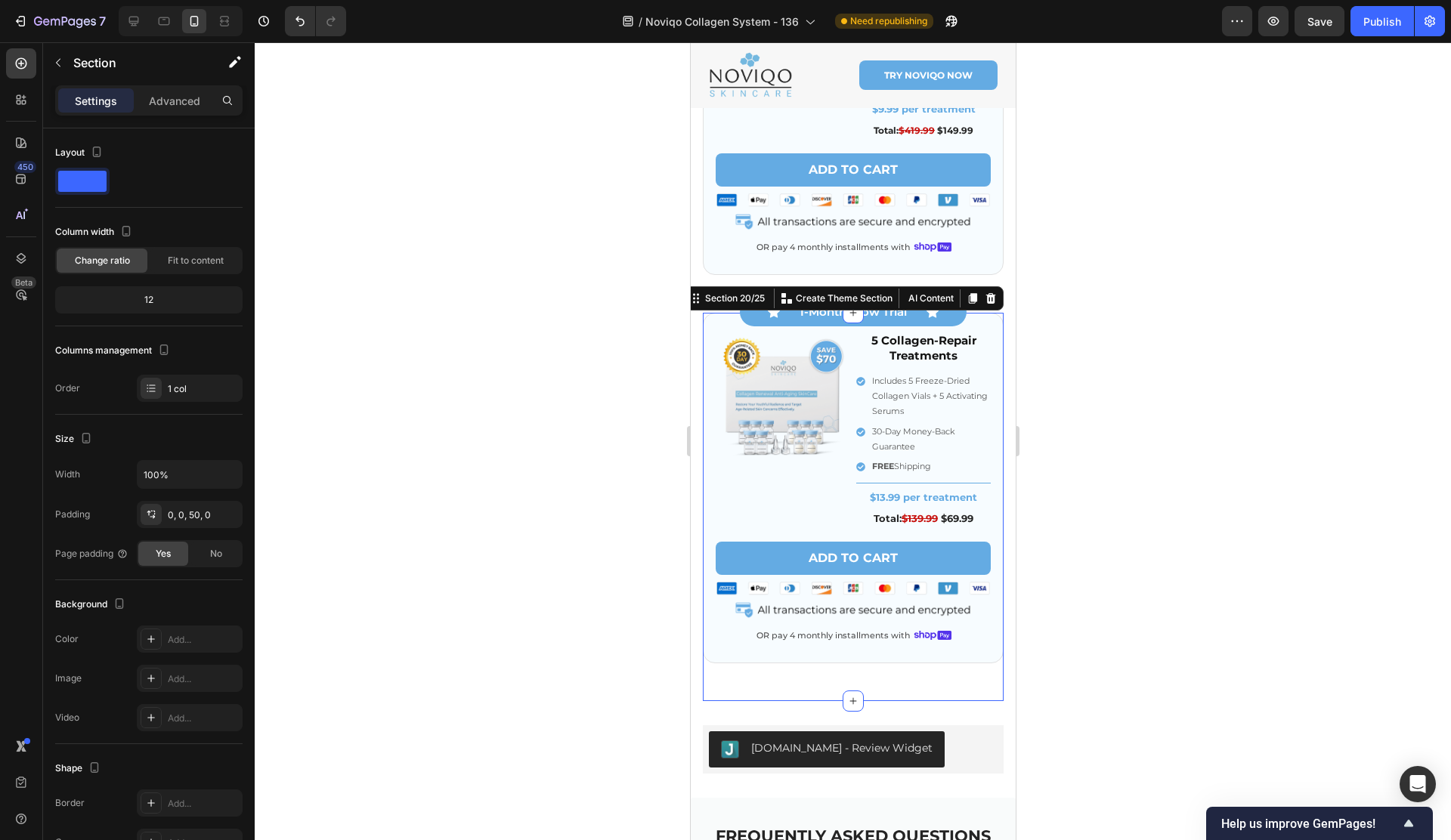
click at [973, 299] on icon at bounding box center [971, 299] width 8 height 11
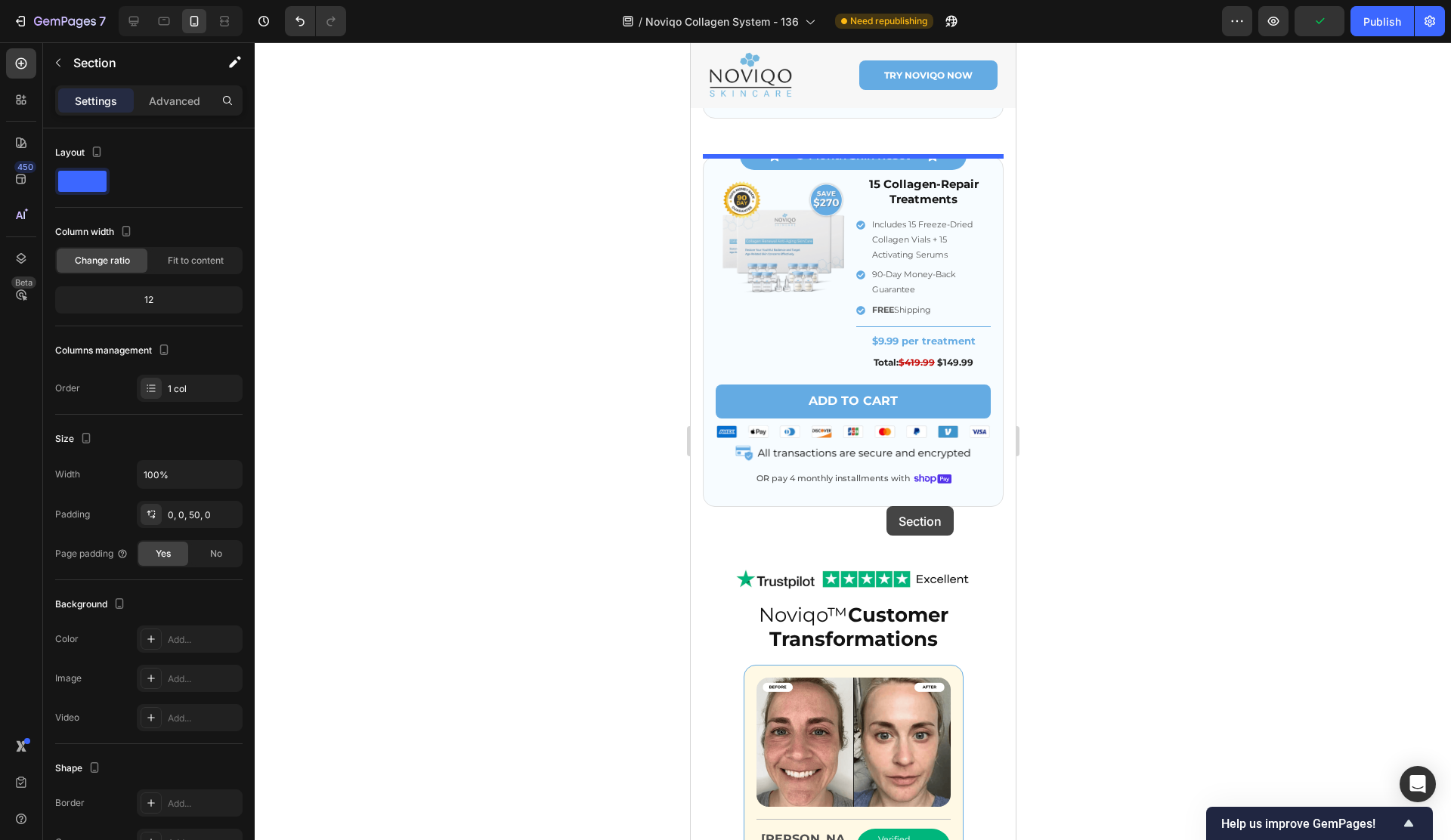
scroll to position [1543, 0]
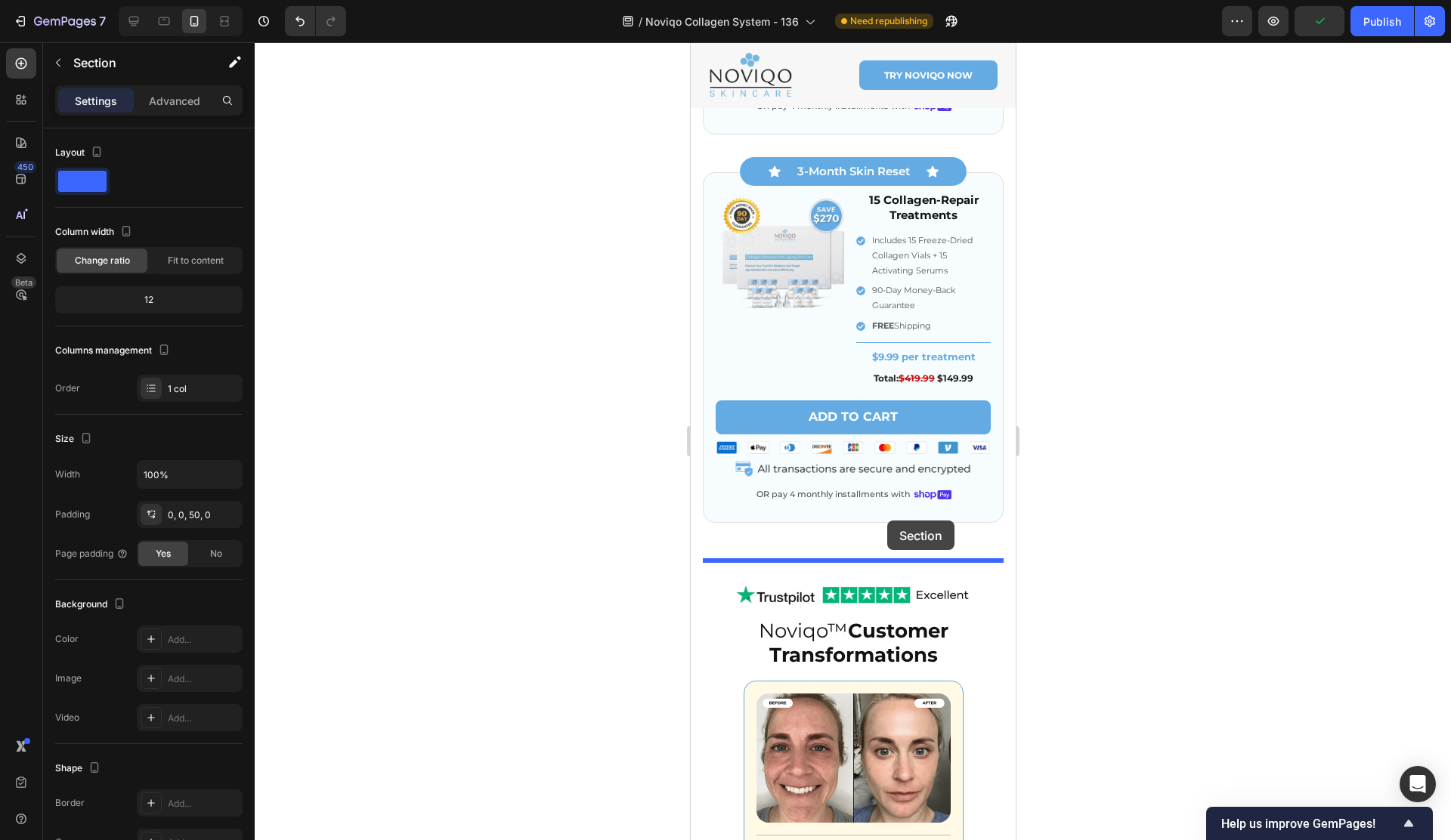
drag, startPoint x: 707, startPoint y: 228, endPoint x: 888, endPoint y: 505, distance: 330.9
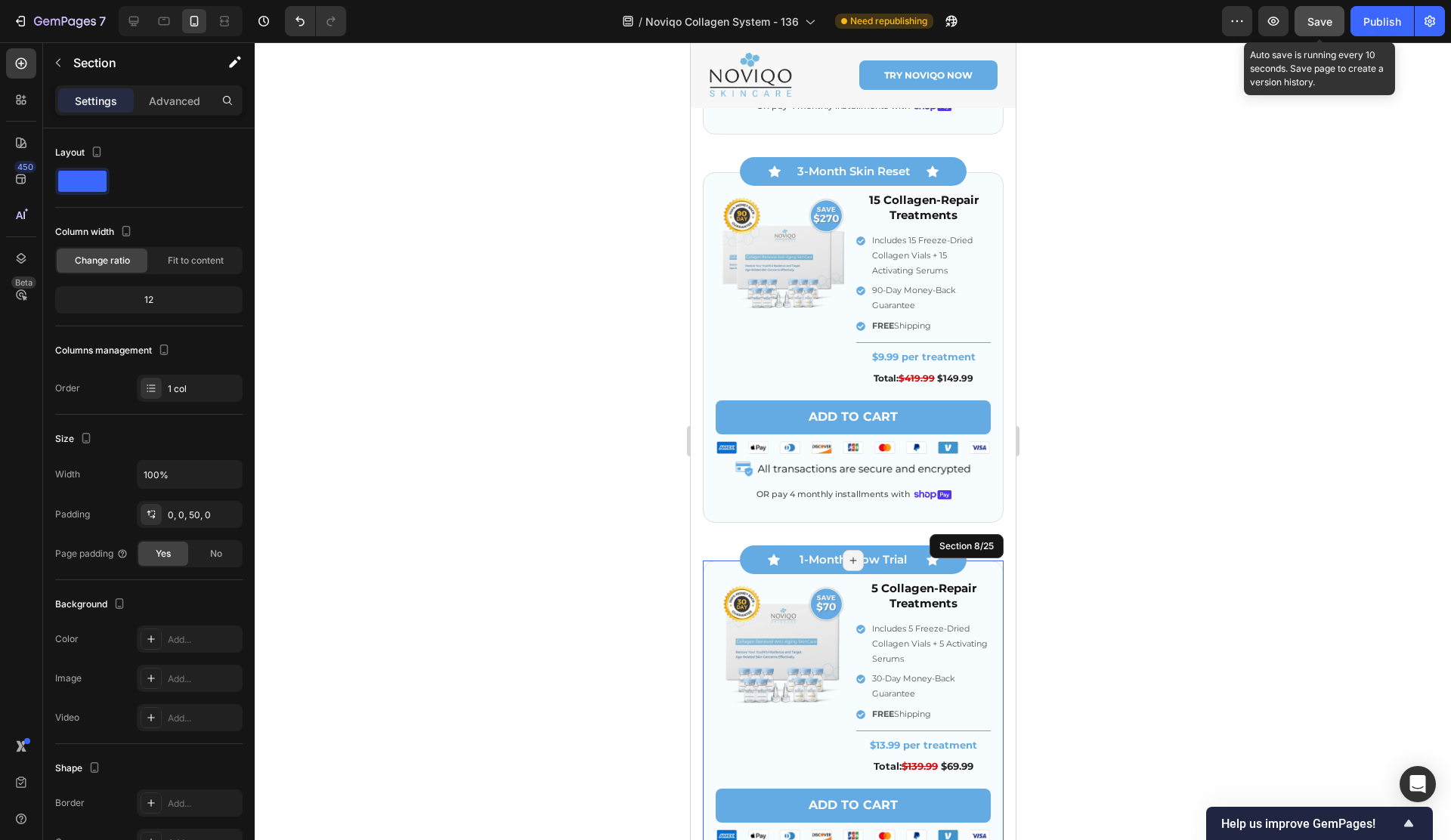
click at [1331, 23] on span "Save" at bounding box center [1319, 22] width 25 height 13
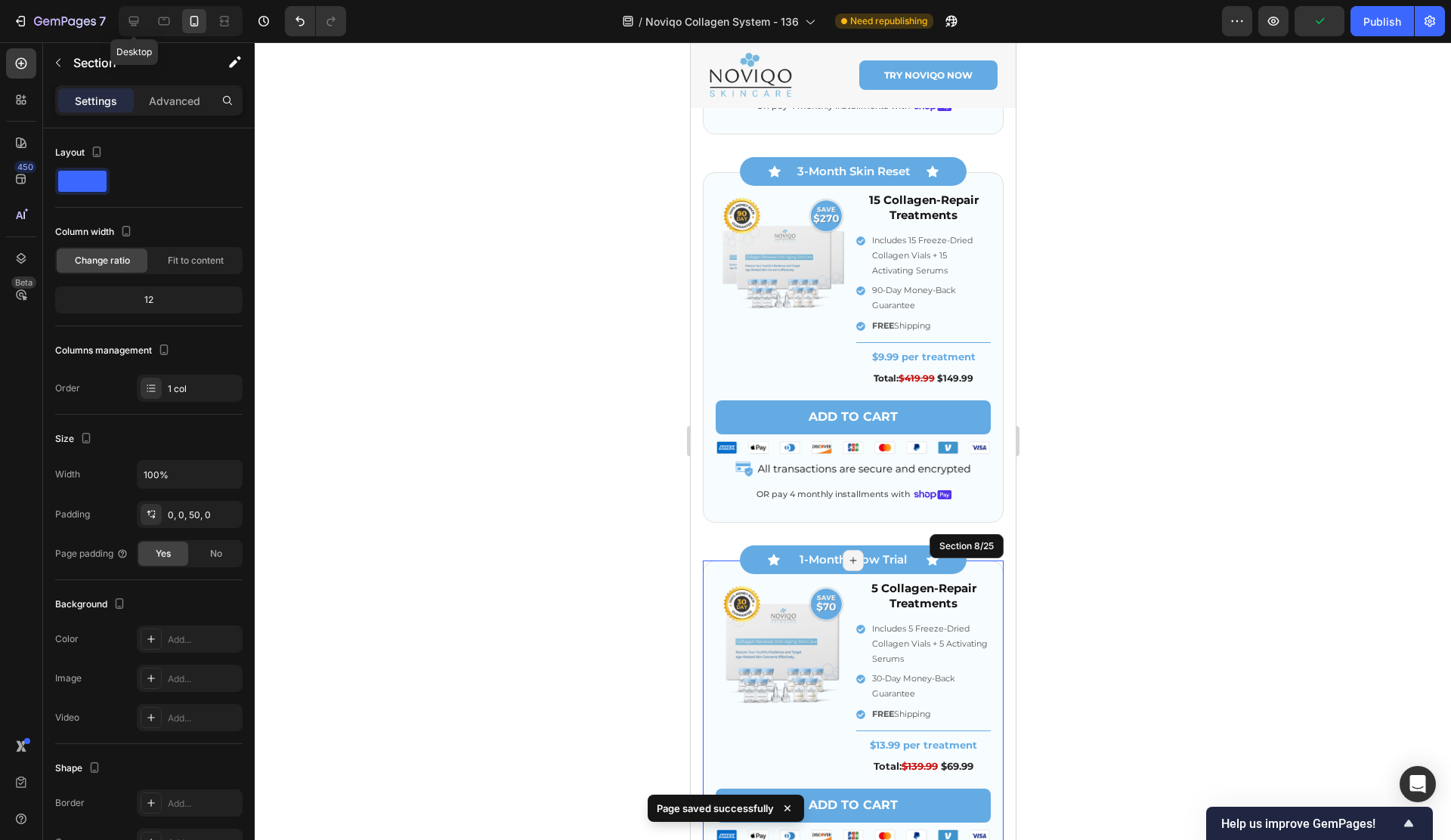
click at [136, 27] on icon at bounding box center [134, 21] width 15 height 15
type input "1200"
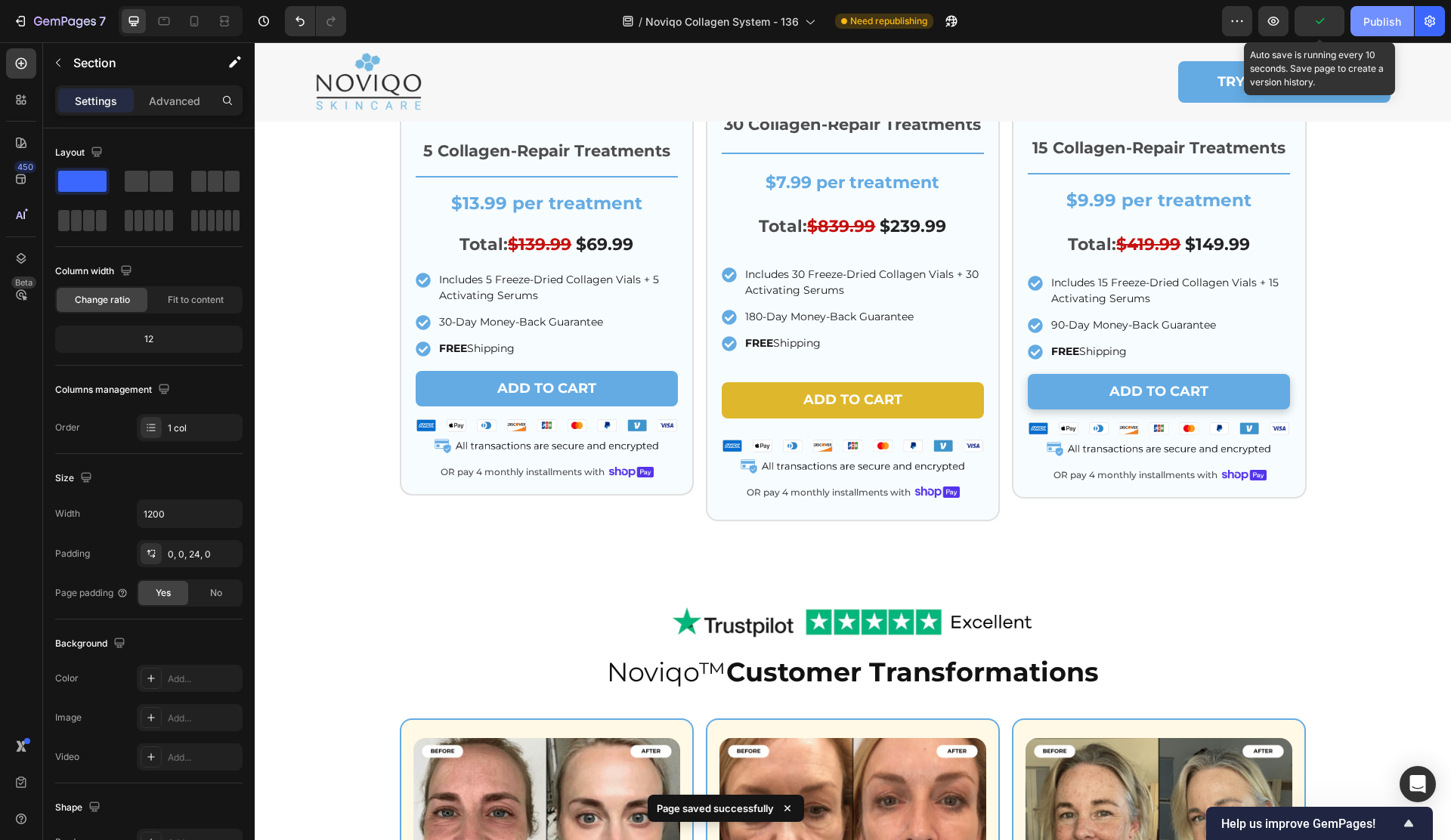
scroll to position [1473, 0]
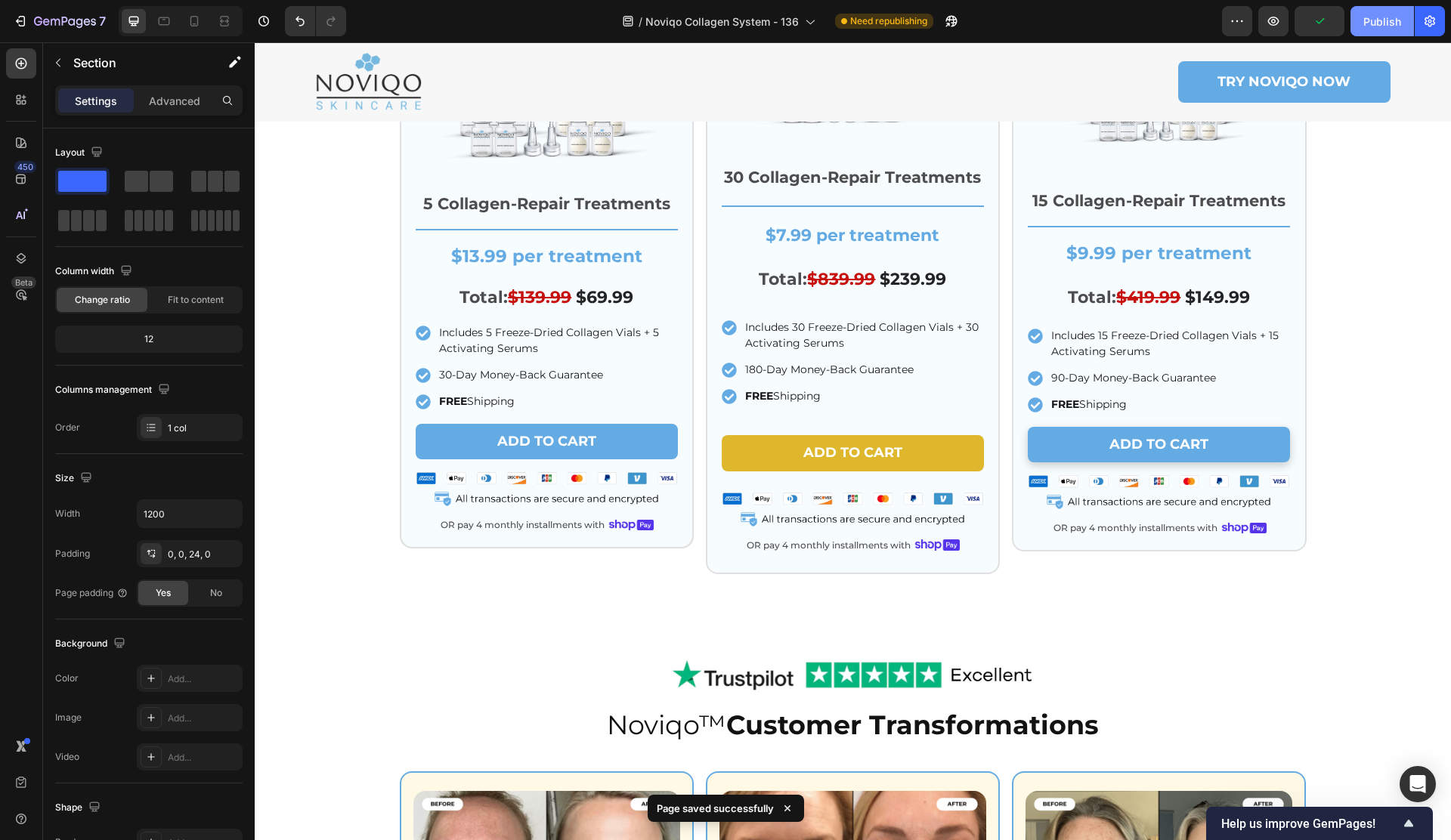
click at [1390, 33] on button "Publish" at bounding box center [1382, 21] width 64 height 30
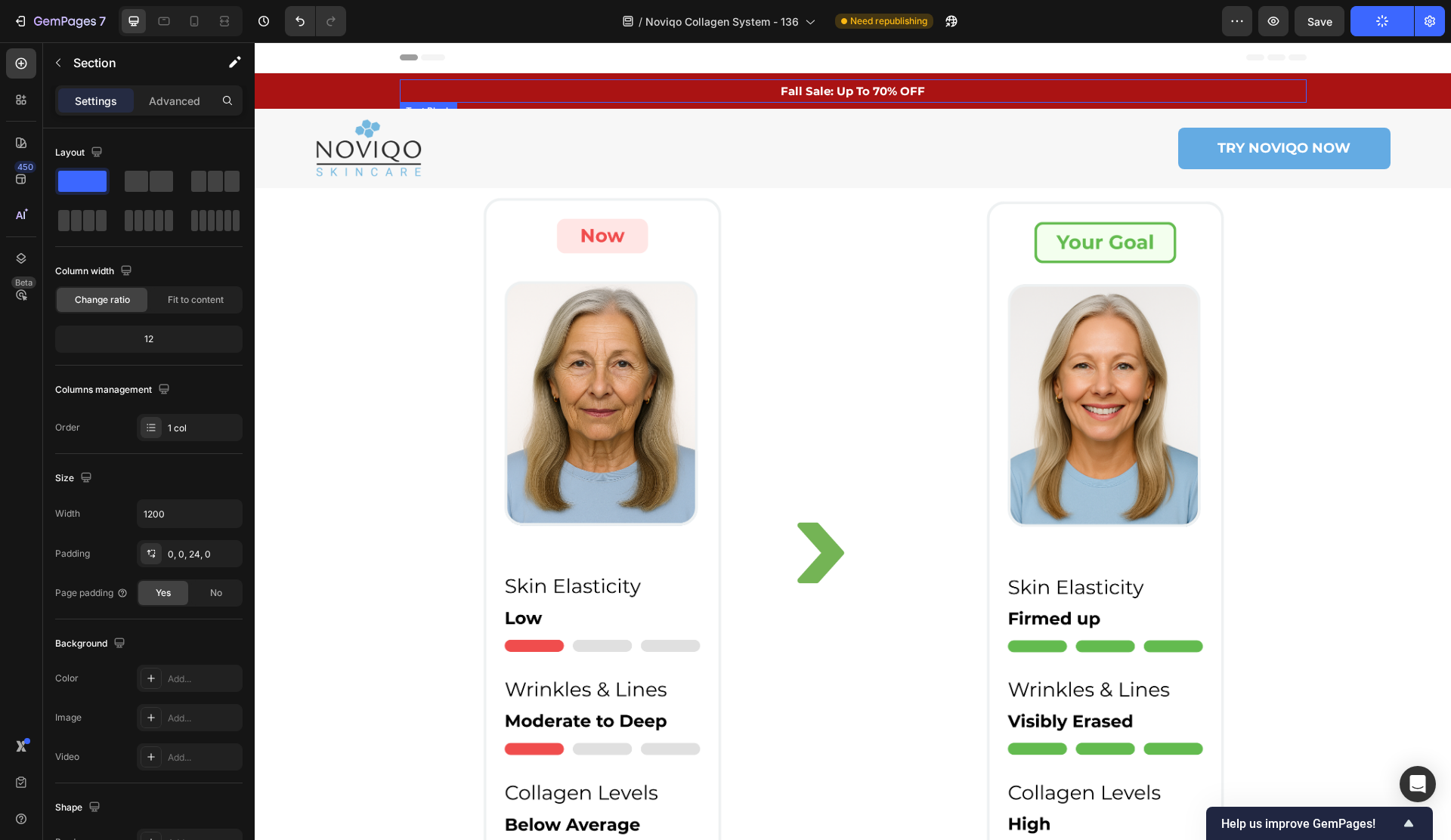
click at [825, 90] on p "Fall Sale: Up To 70% OFF" at bounding box center [853, 91] width 904 height 20
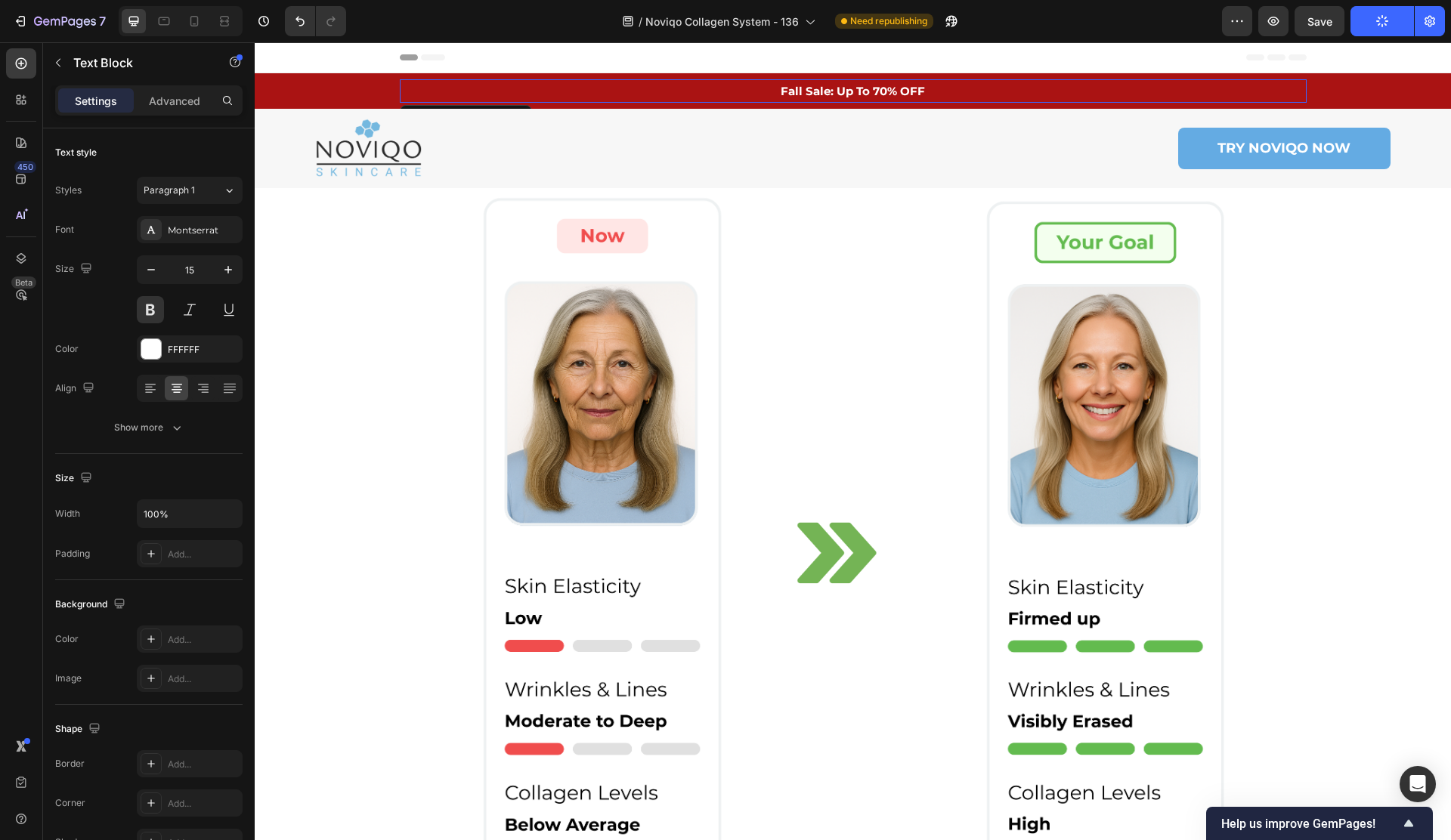
click at [825, 90] on p "Fall Sale: Up To 70% OFF" at bounding box center [853, 91] width 904 height 20
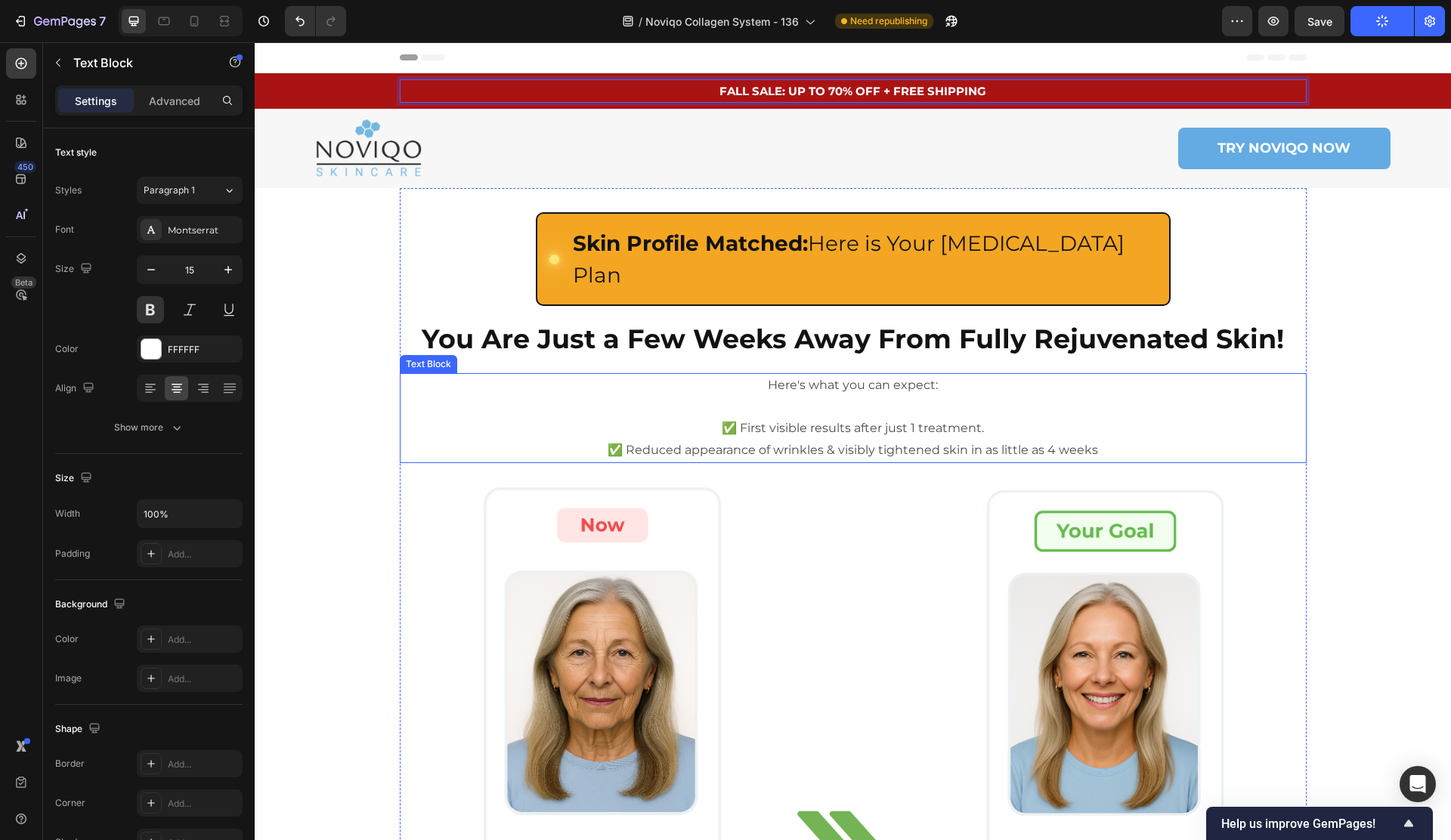
click at [793, 375] on p "Here's what you can expect:" at bounding box center [853, 386] width 904 height 22
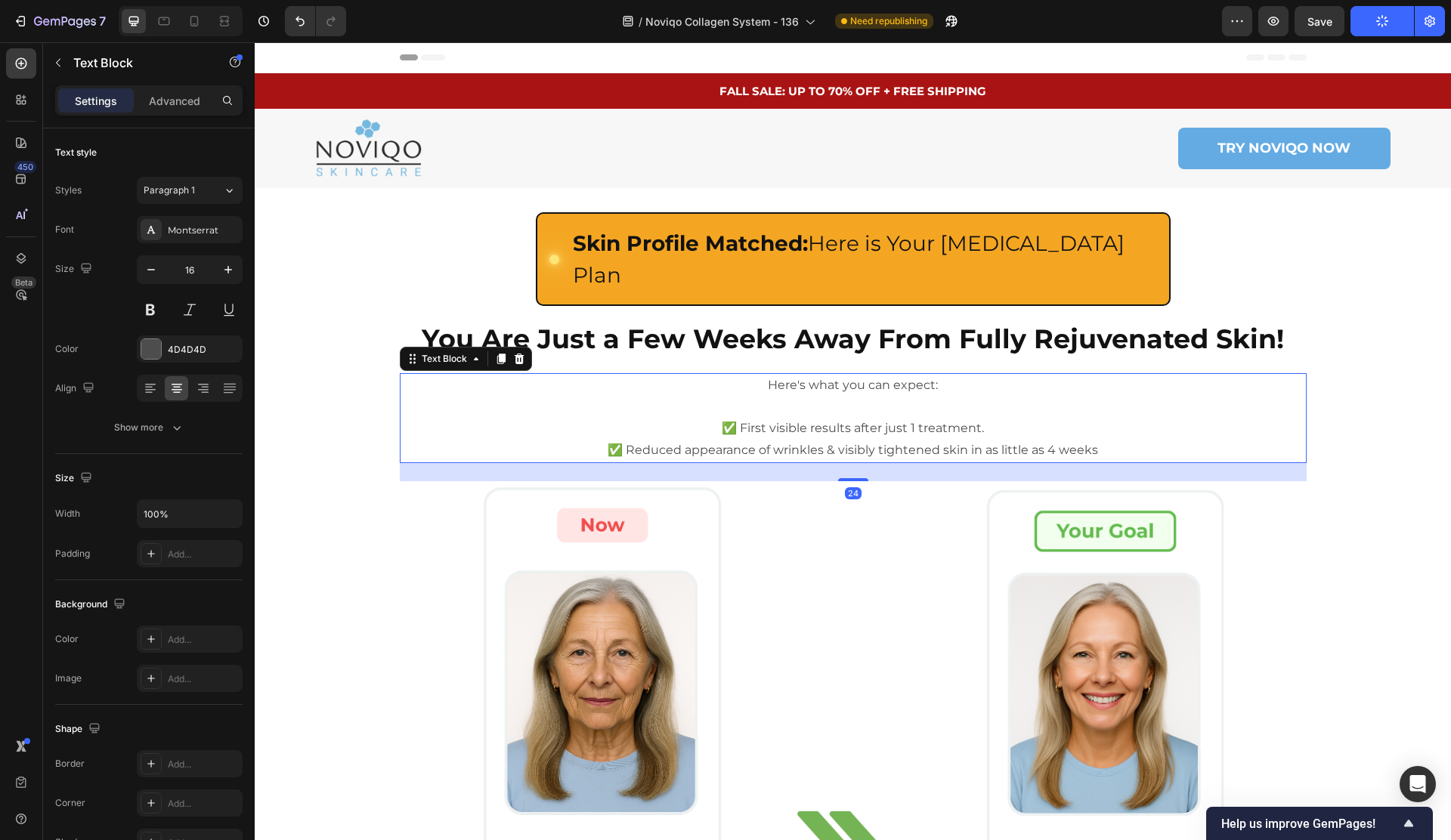
click at [849, 396] on p at bounding box center [853, 407] width 904 height 22
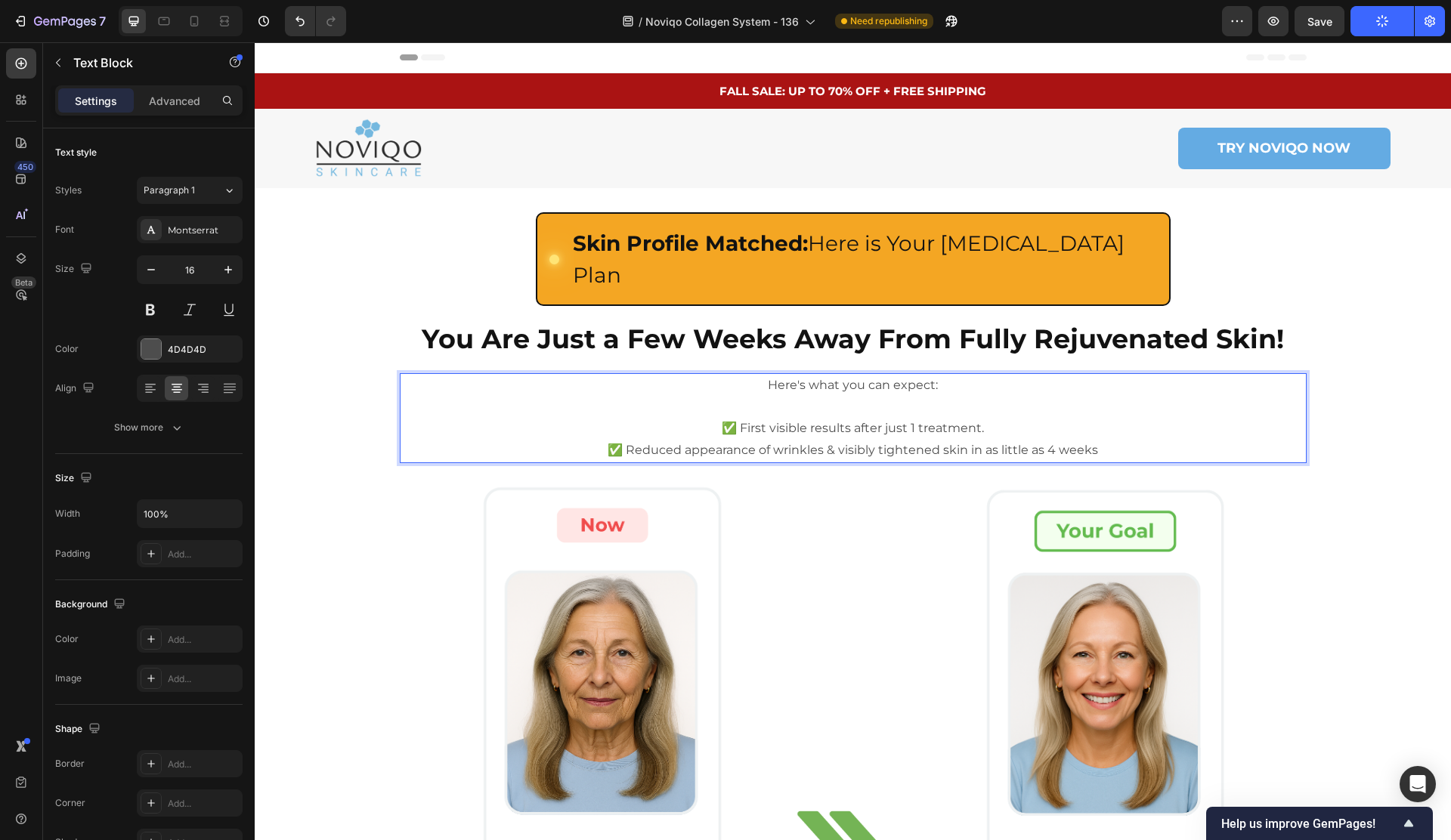
click at [849, 396] on p "Rich Text Editor. Editing area: main" at bounding box center [853, 407] width 904 height 22
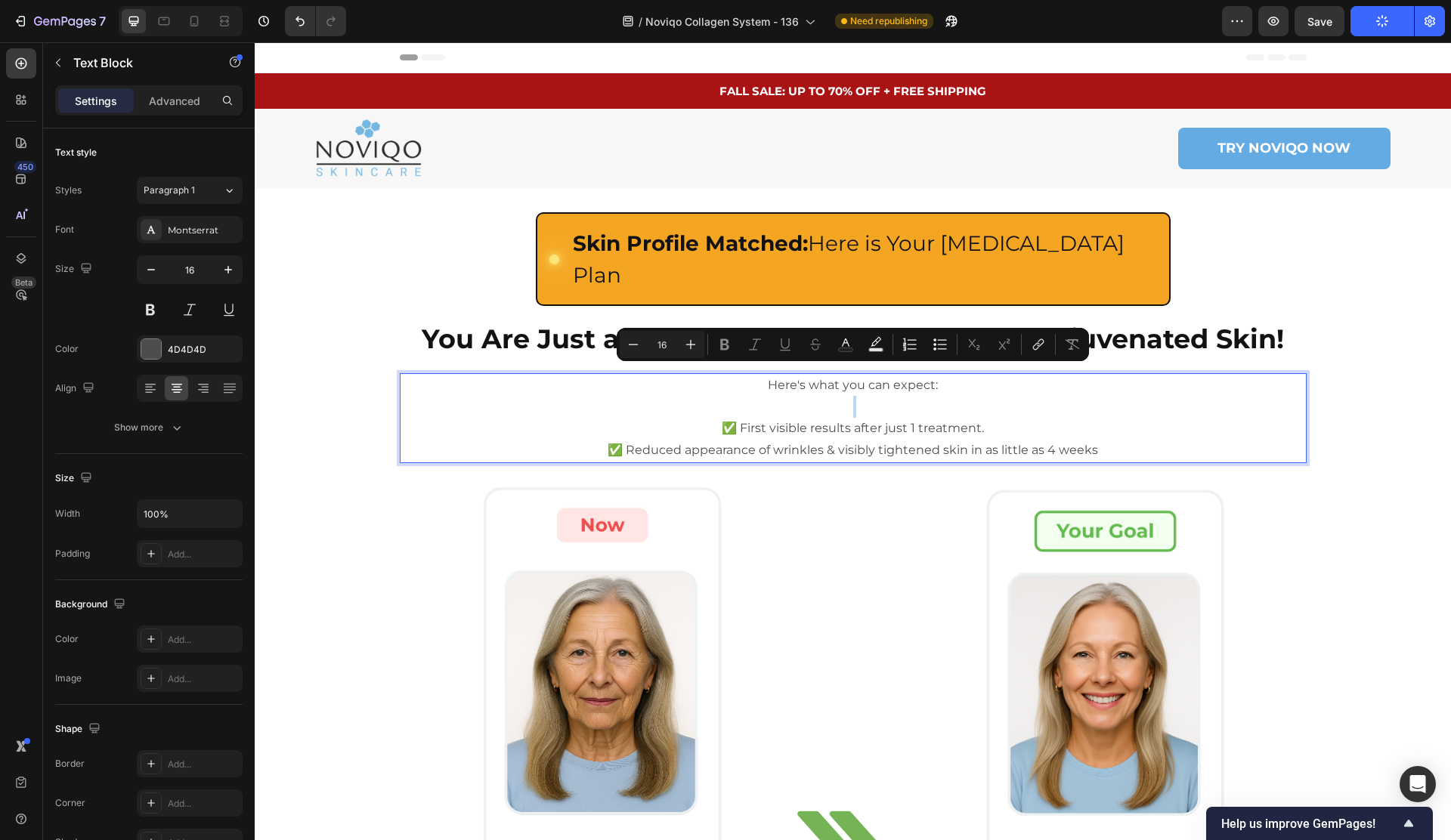
click at [895, 396] on p "Rich Text Editor. Editing area: main" at bounding box center [853, 407] width 904 height 22
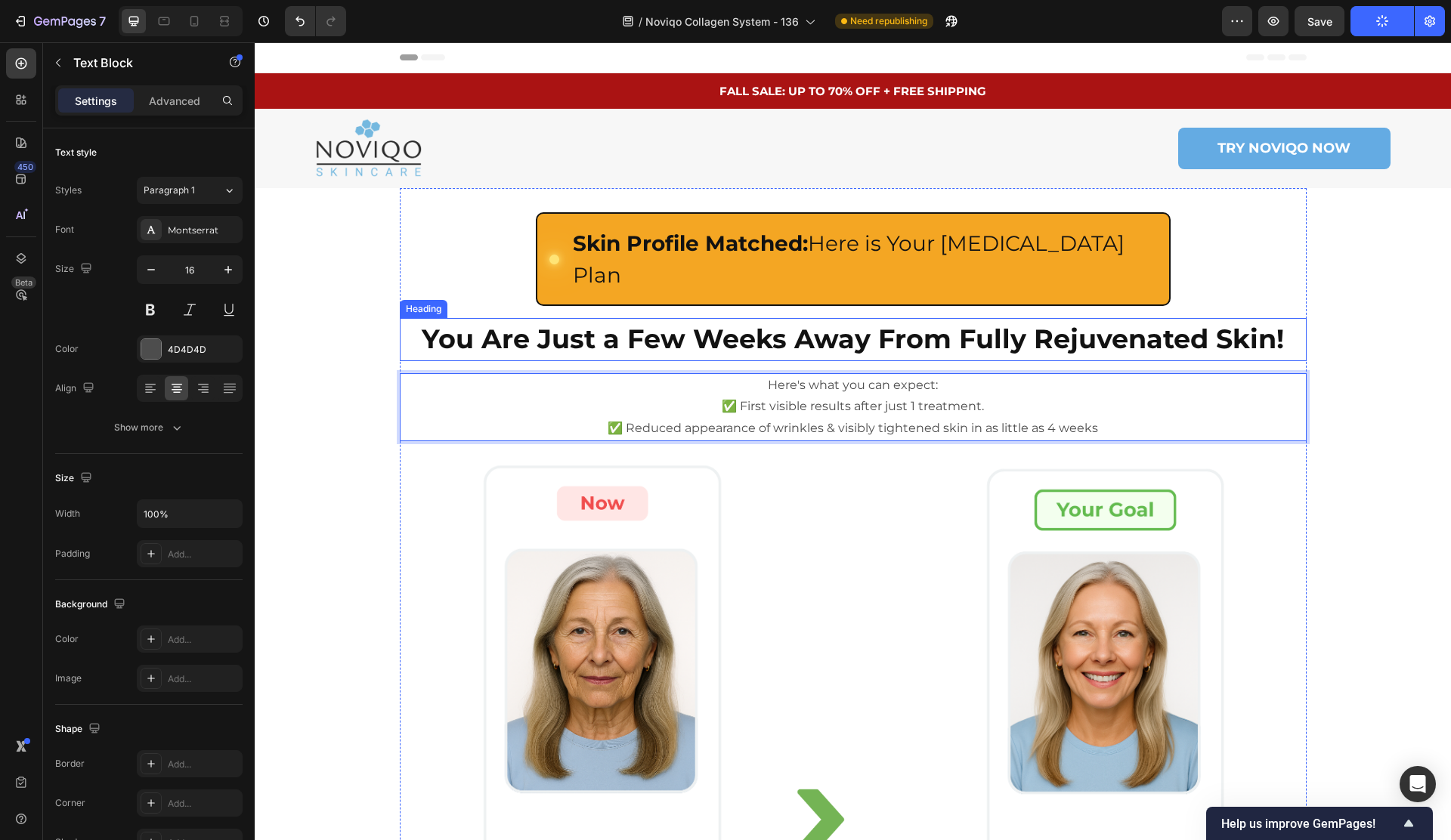
click at [897, 322] on strong "You Are Just a Few Weeks Away From Fully Rejuvenated Skin!" at bounding box center [852, 339] width 862 height 33
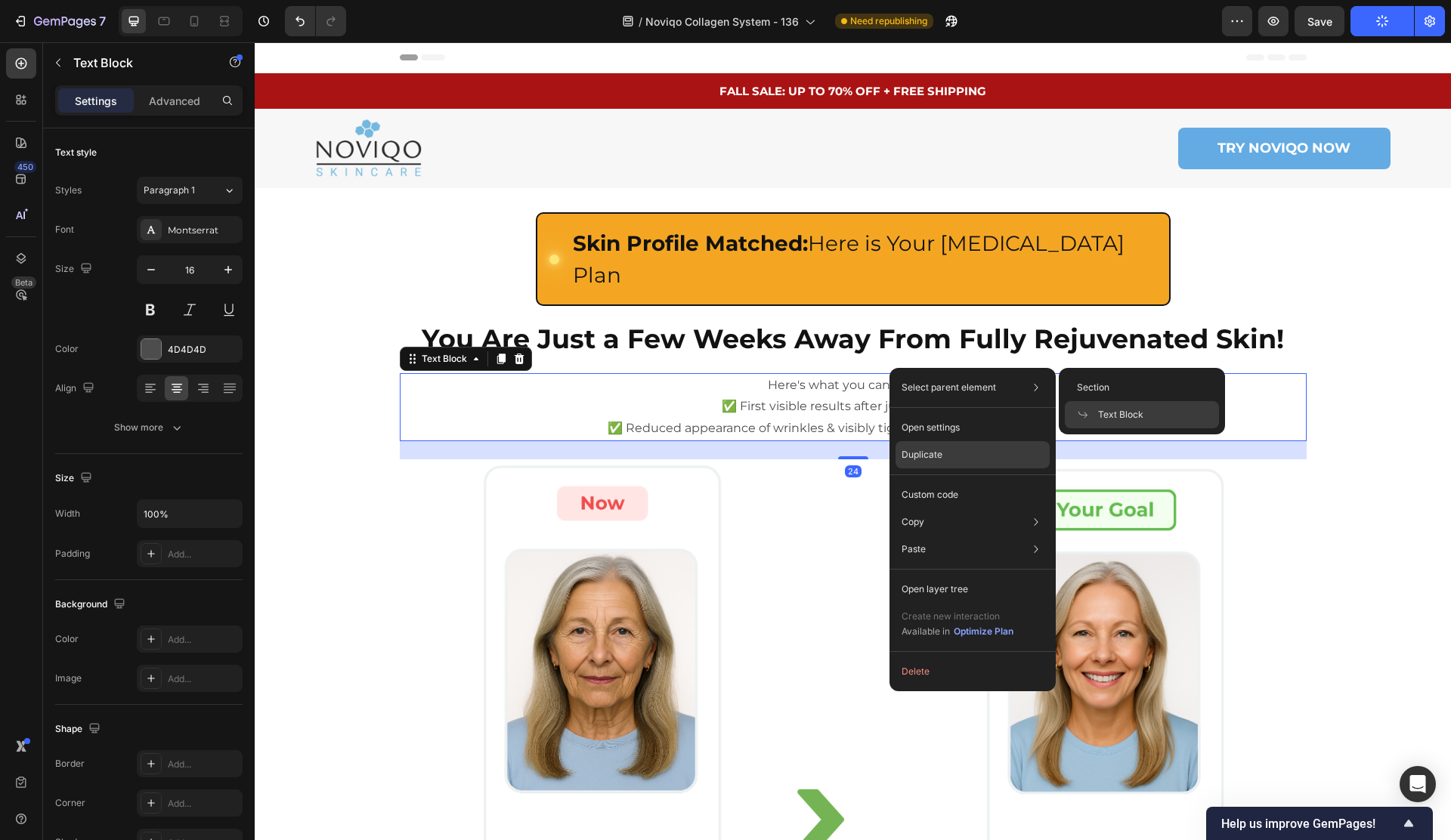
click at [916, 457] on p "Duplicate" at bounding box center [921, 454] width 41 height 14
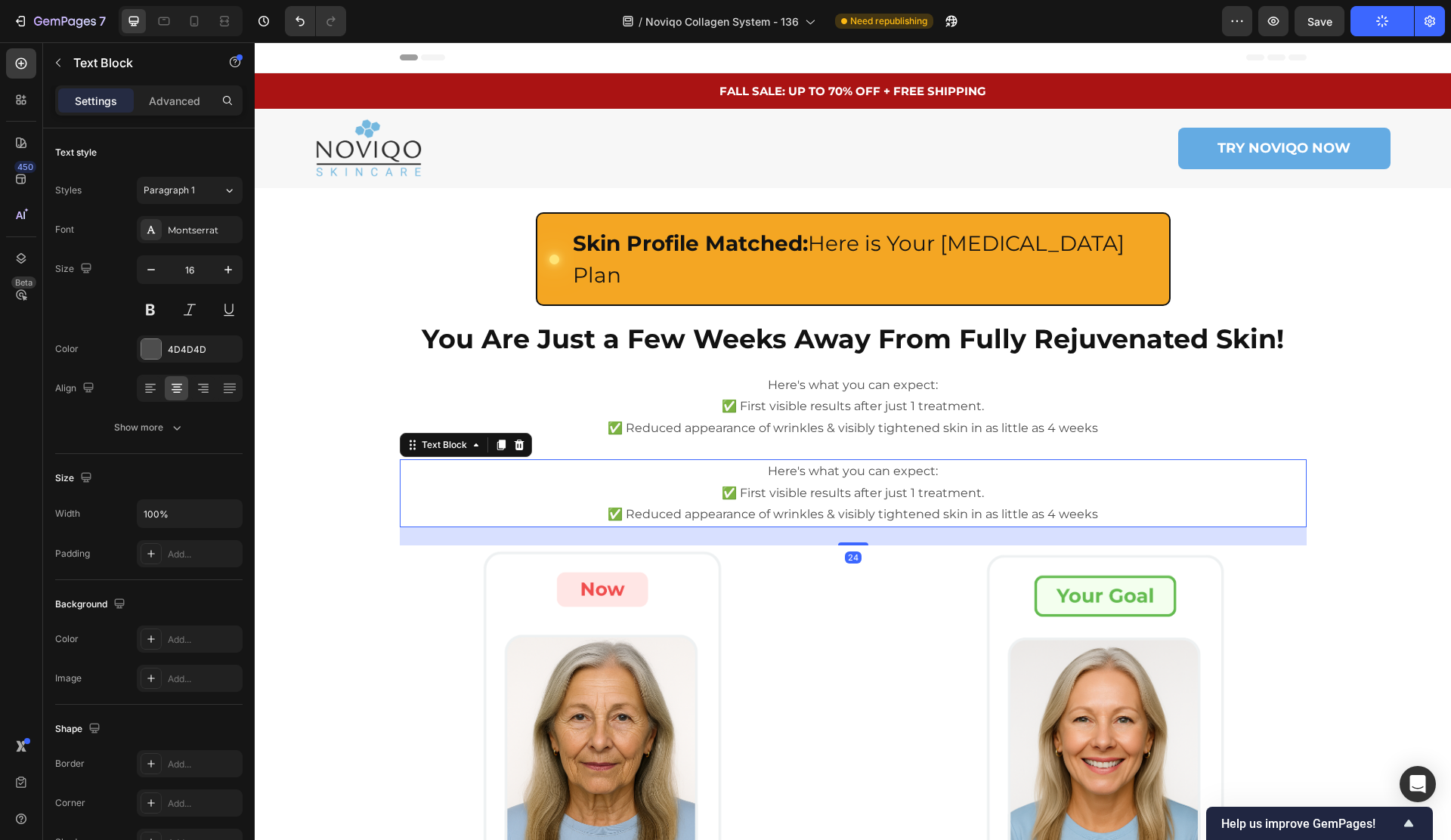
drag, startPoint x: 971, startPoint y: 464, endPoint x: 981, endPoint y: 465, distance: 10.0
click at [971, 482] on p "✅ First visible results after just 1 treatment." at bounding box center [853, 493] width 904 height 22
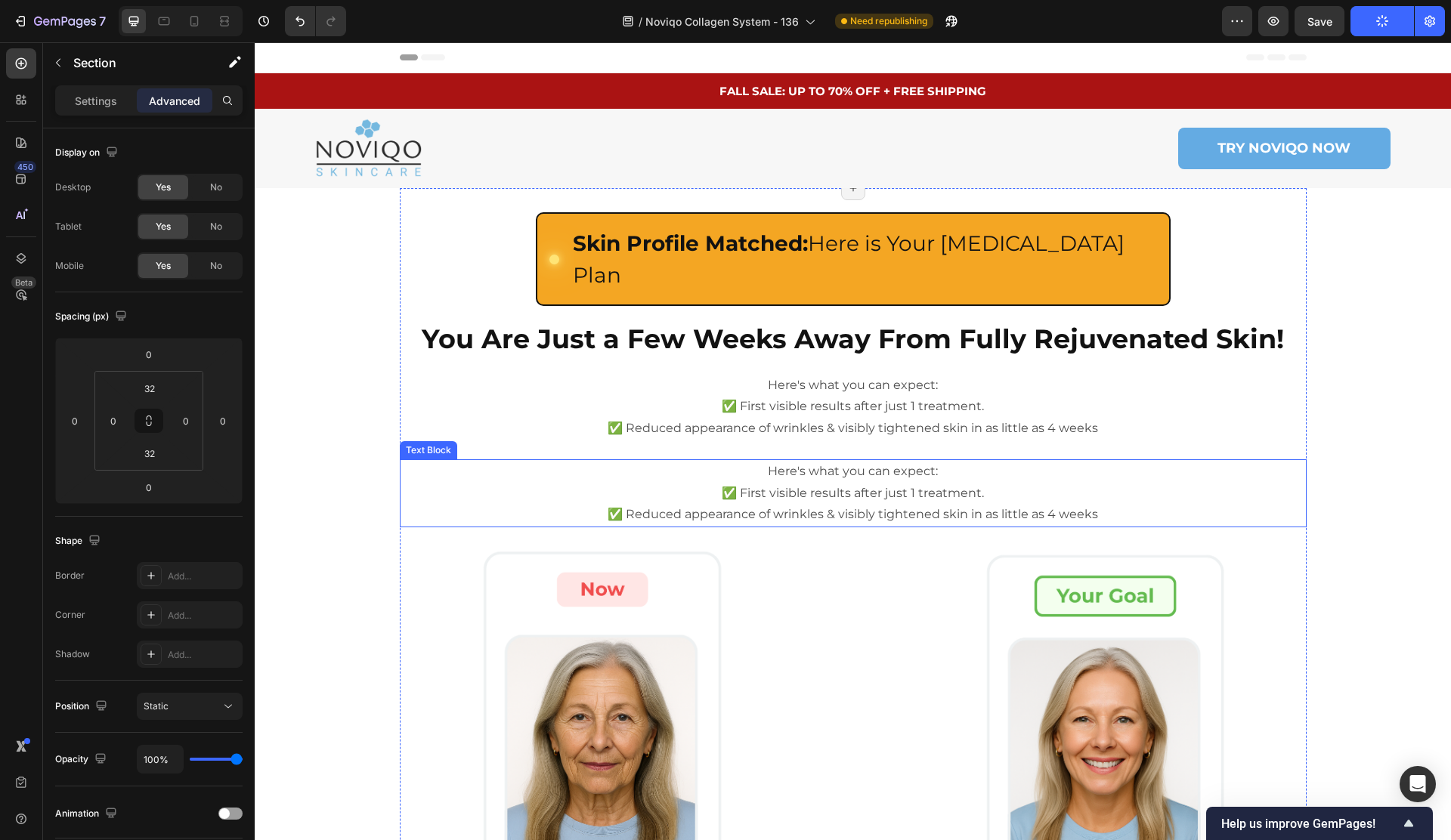
click at [1127, 504] on p "✅ Reduced appearance of wrinkles & visibly tightened skin in as little as 4 wee…" at bounding box center [853, 515] width 904 height 22
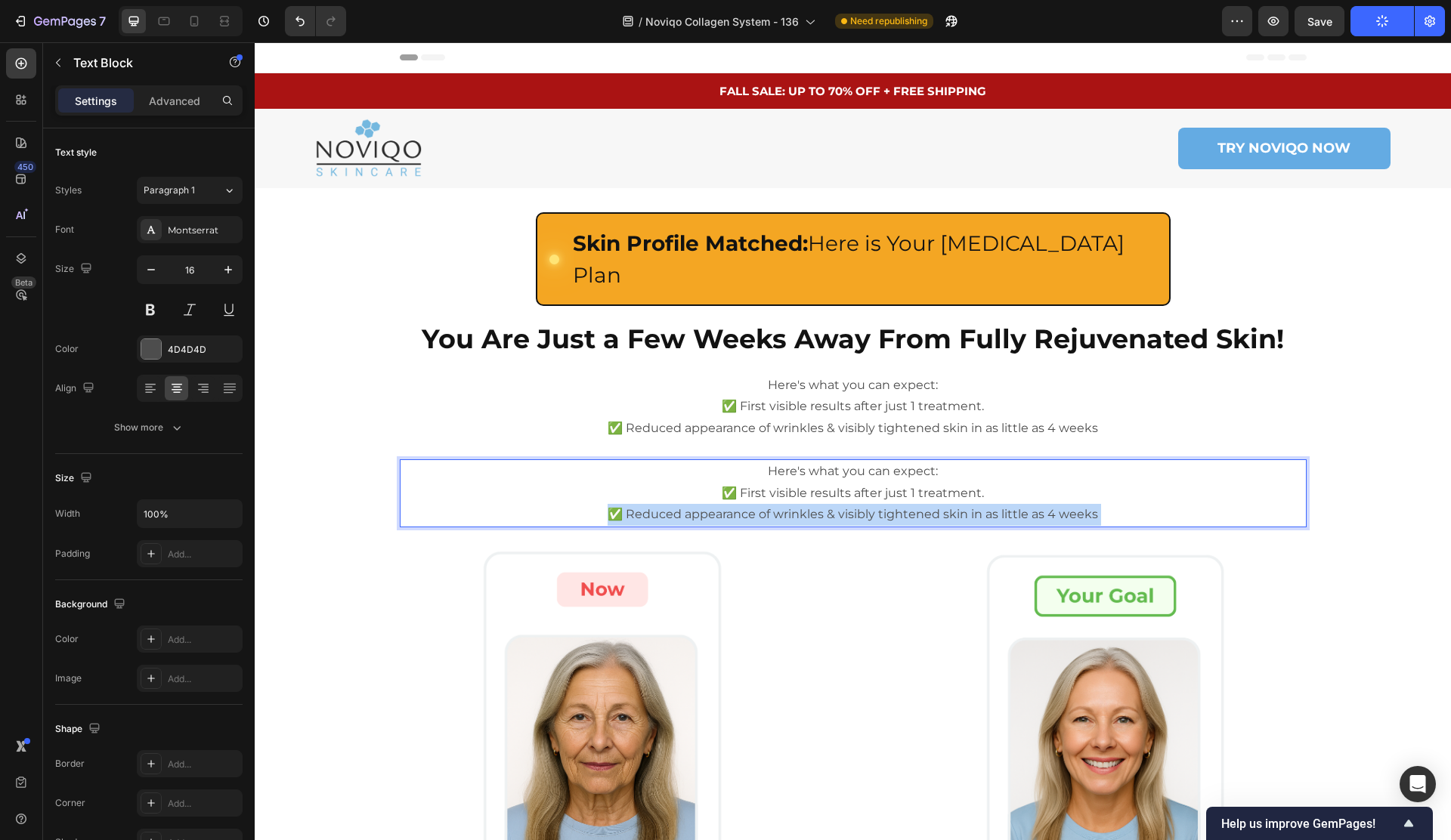
drag, startPoint x: 967, startPoint y: 481, endPoint x: 684, endPoint y: 454, distance: 284.3
click at [685, 460] on div "Here's what you can expect: ✅ First visible results after just 1 treatment. ✅ R…" at bounding box center [853, 493] width 907 height 68
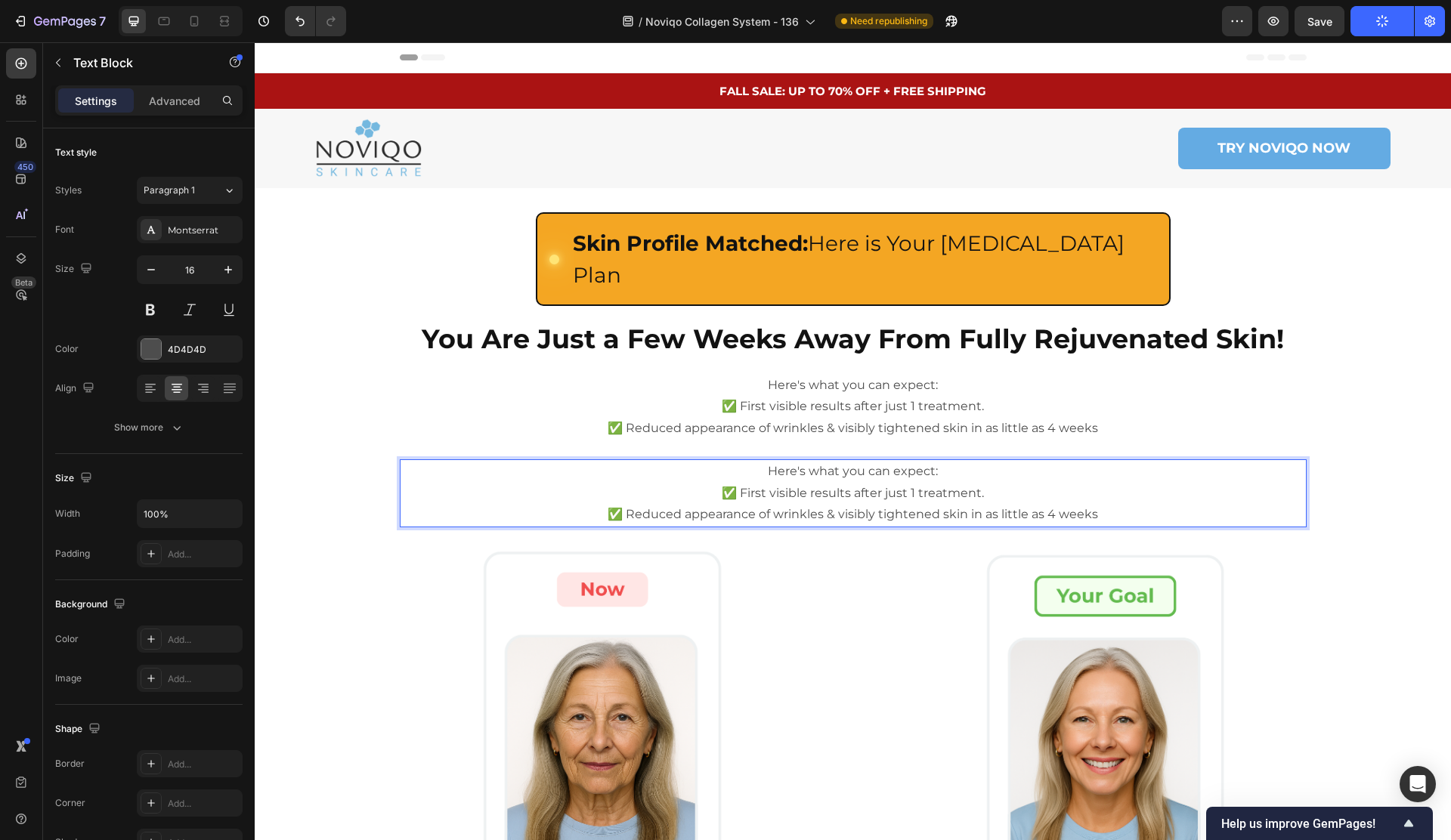
click at [792, 460] on p "Here's what you can expect:" at bounding box center [853, 471] width 904 height 22
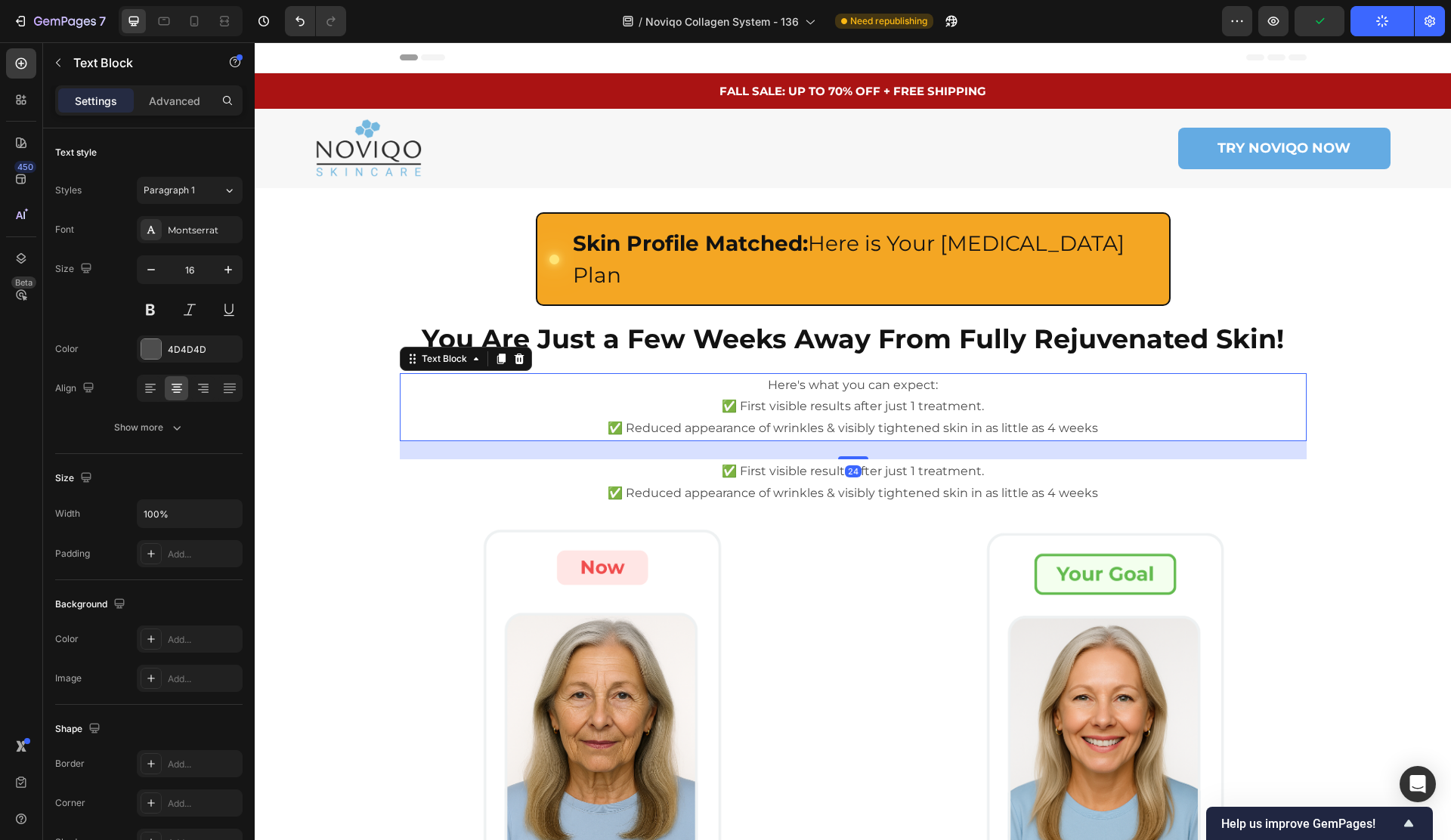
click at [816, 396] on p "✅ First visible results after just 1 treatment." at bounding box center [853, 407] width 904 height 22
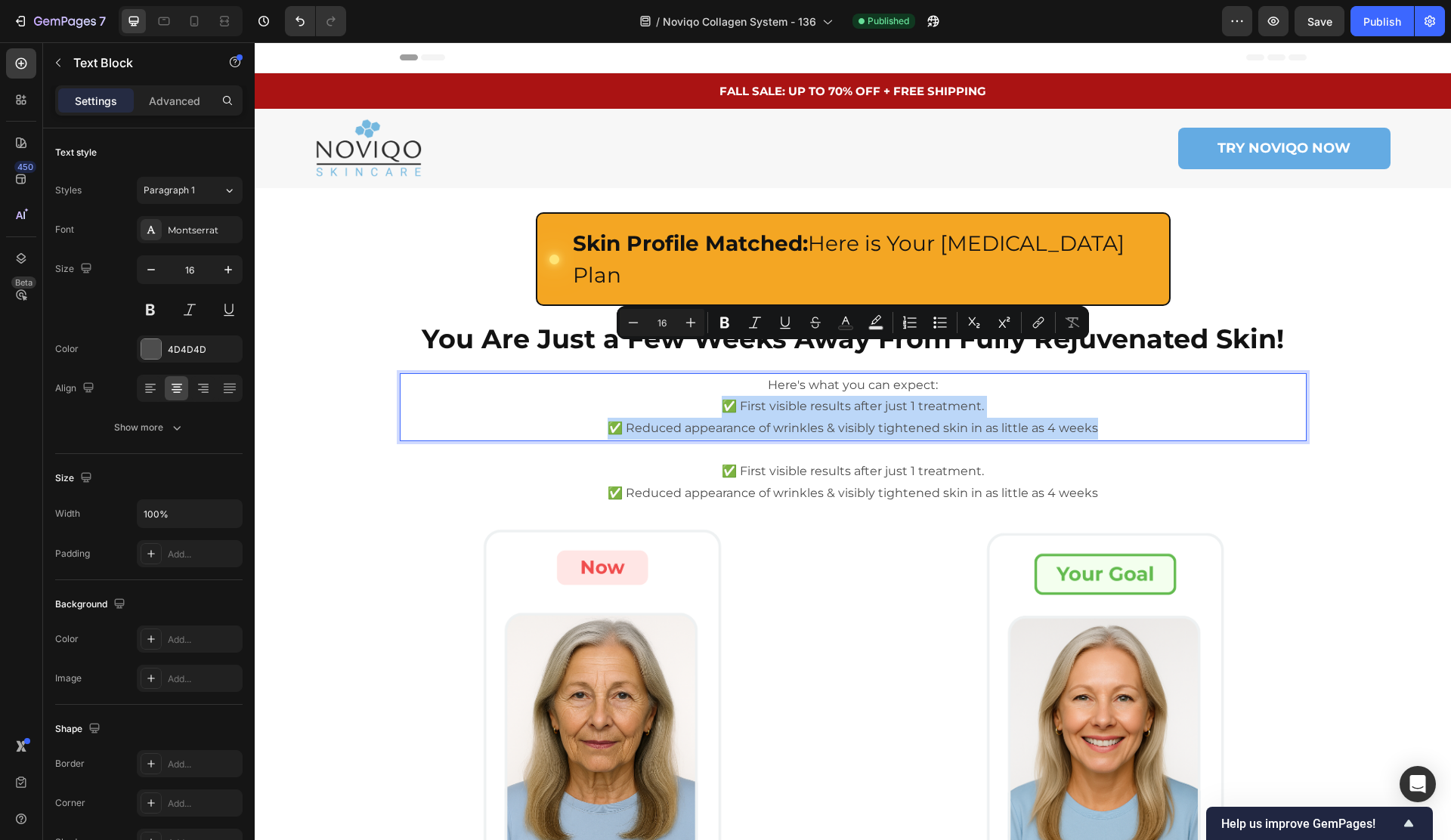
drag, startPoint x: 964, startPoint y: 353, endPoint x: 1150, endPoint y: 394, distance: 190.5
click at [1150, 394] on div "Here's what you can expect: ✅ First visible results after just 1 treatment. ✅ R…" at bounding box center [853, 407] width 907 height 68
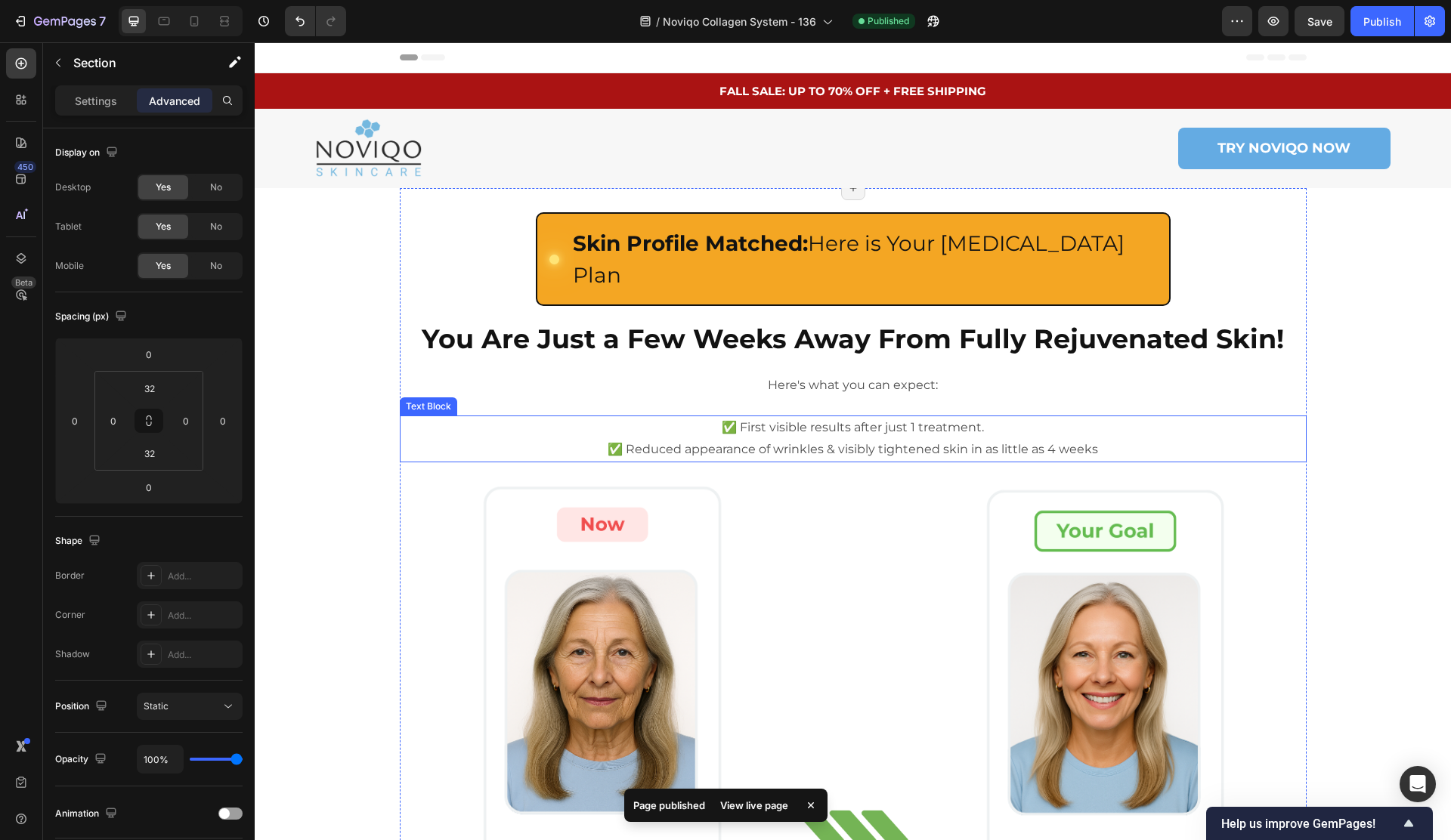
click at [980, 417] on p "✅ First visible results after just 1 treatment." at bounding box center [853, 428] width 904 height 22
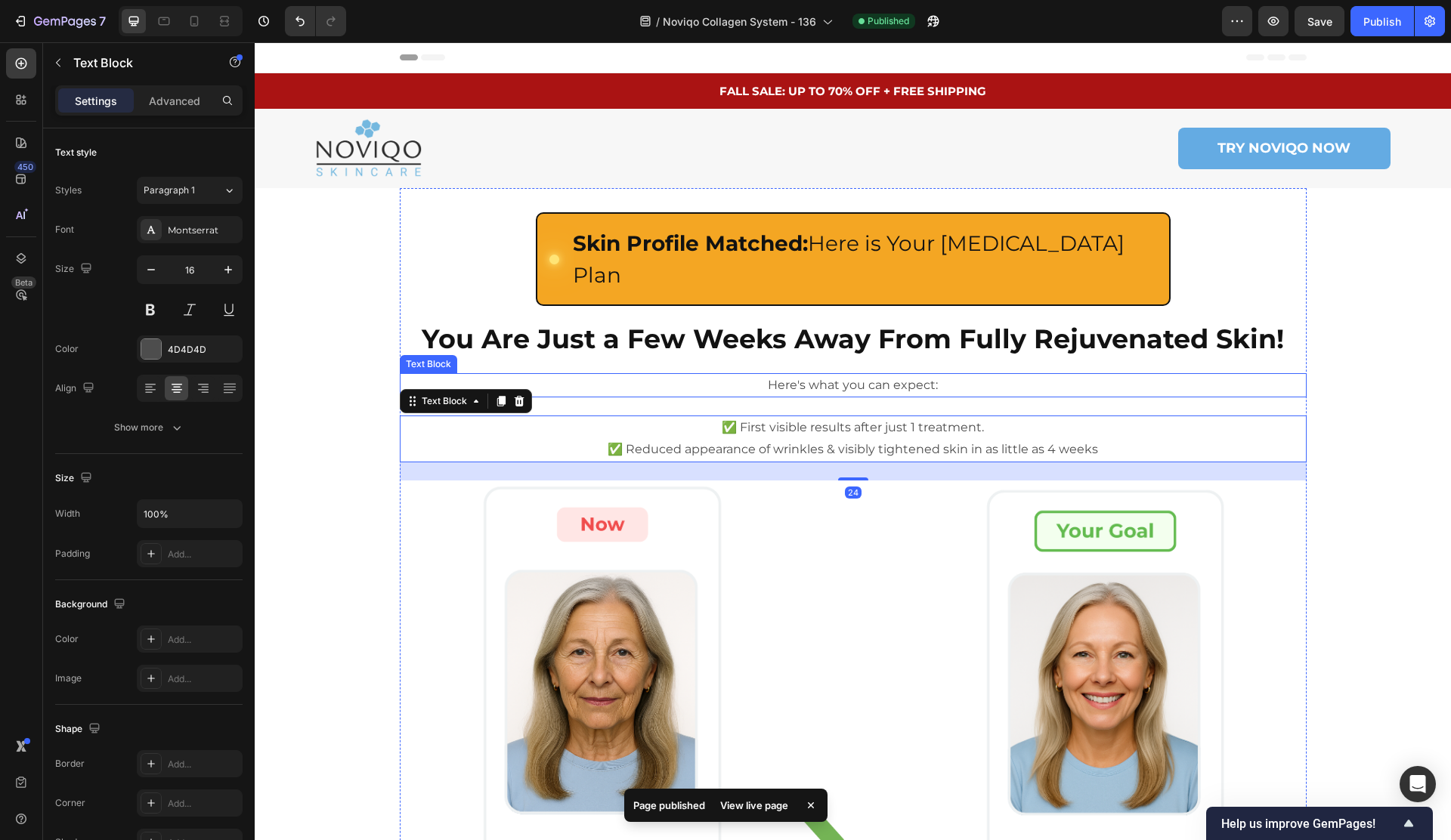
drag, startPoint x: 979, startPoint y: 344, endPoint x: 953, endPoint y: 344, distance: 26.0
click at [979, 375] on p "Here's what you can expect:" at bounding box center [853, 386] width 904 height 22
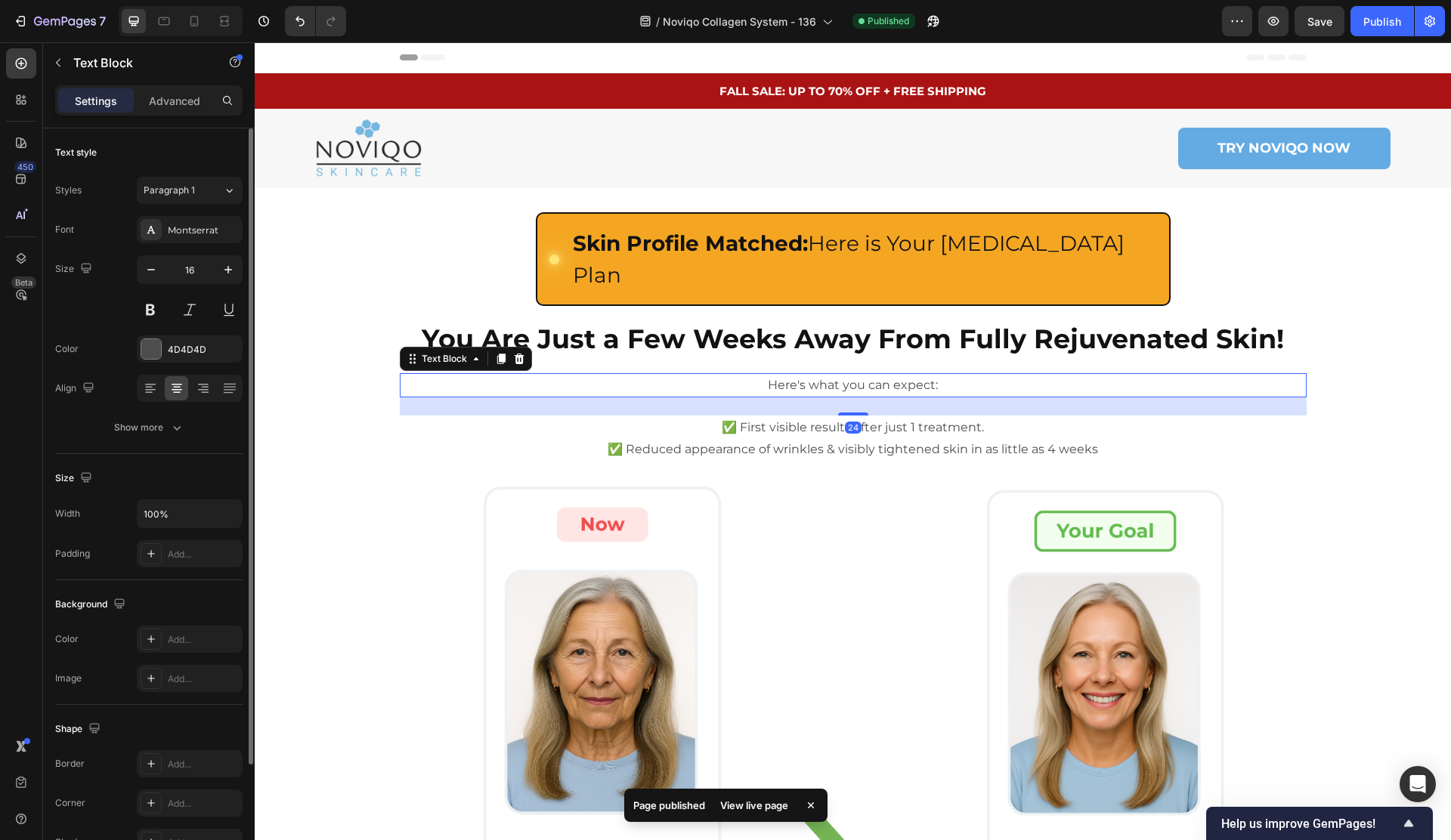
drag, startPoint x: 156, startPoint y: 97, endPoint x: 150, endPoint y: 159, distance: 62.3
click at [156, 97] on p "Advanced" at bounding box center [175, 100] width 51 height 15
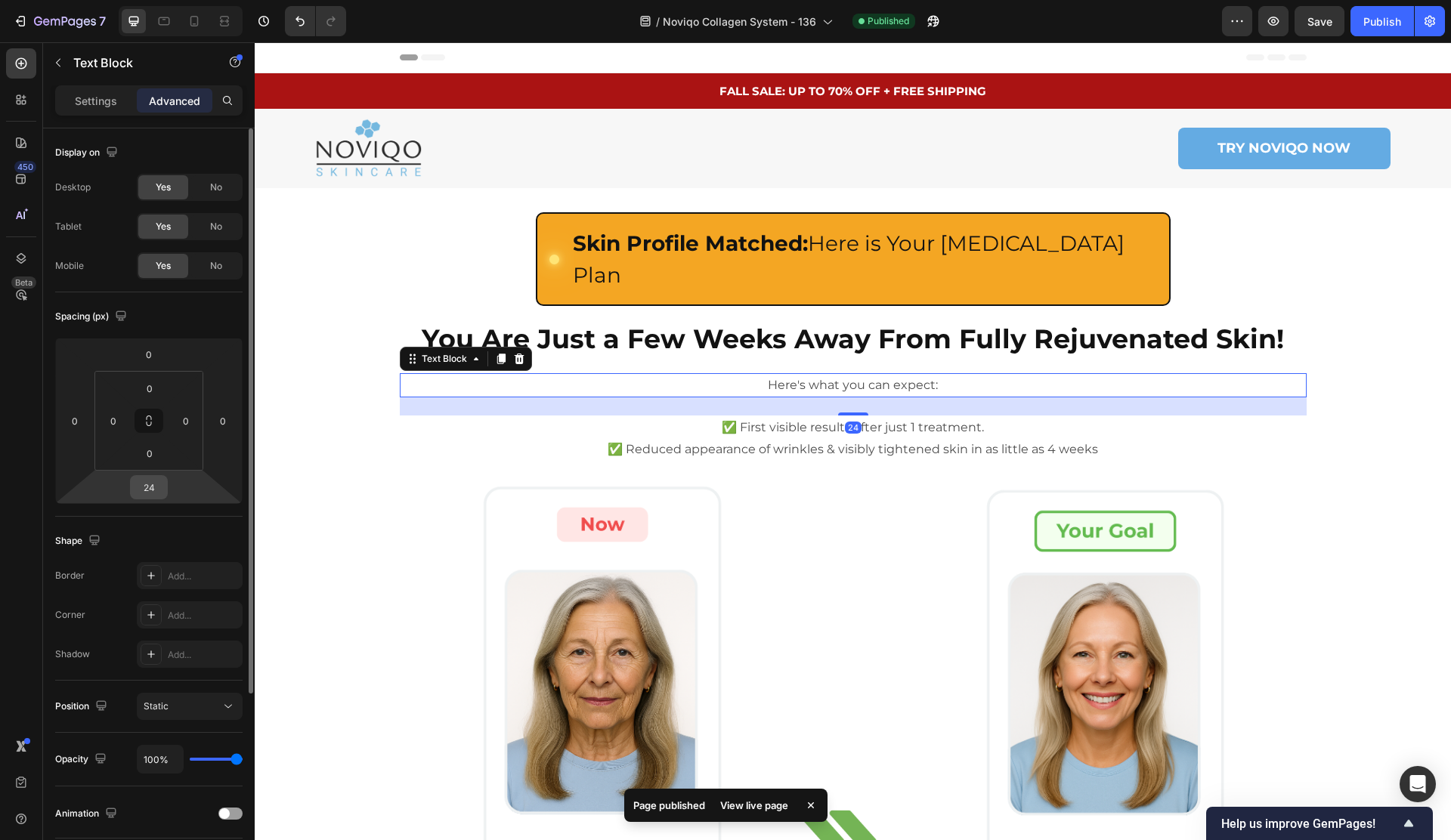
click at [148, 495] on input "24" at bounding box center [148, 487] width 30 height 23
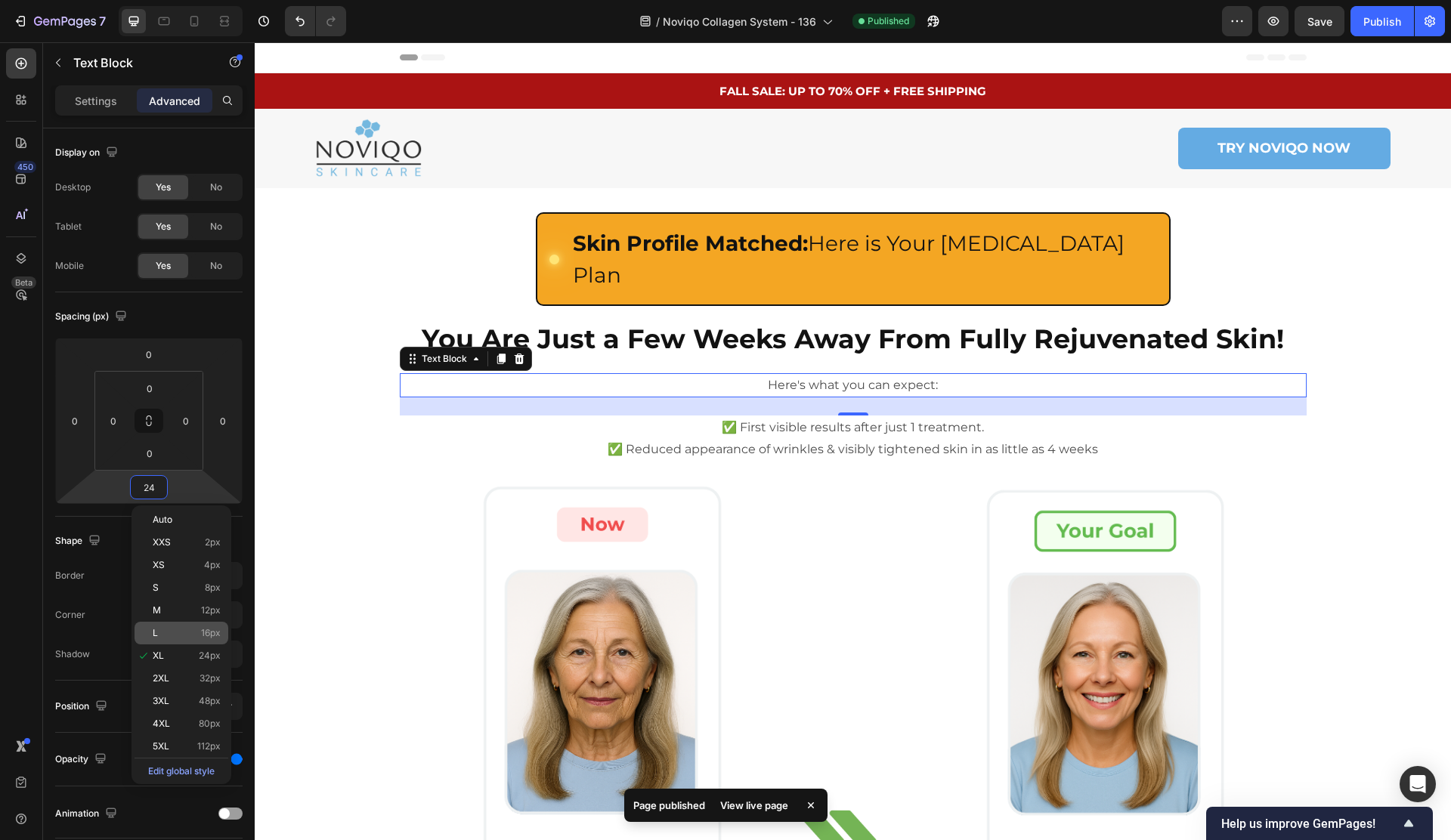
click at [175, 626] on div "L 16px" at bounding box center [181, 633] width 94 height 23
type input "16"
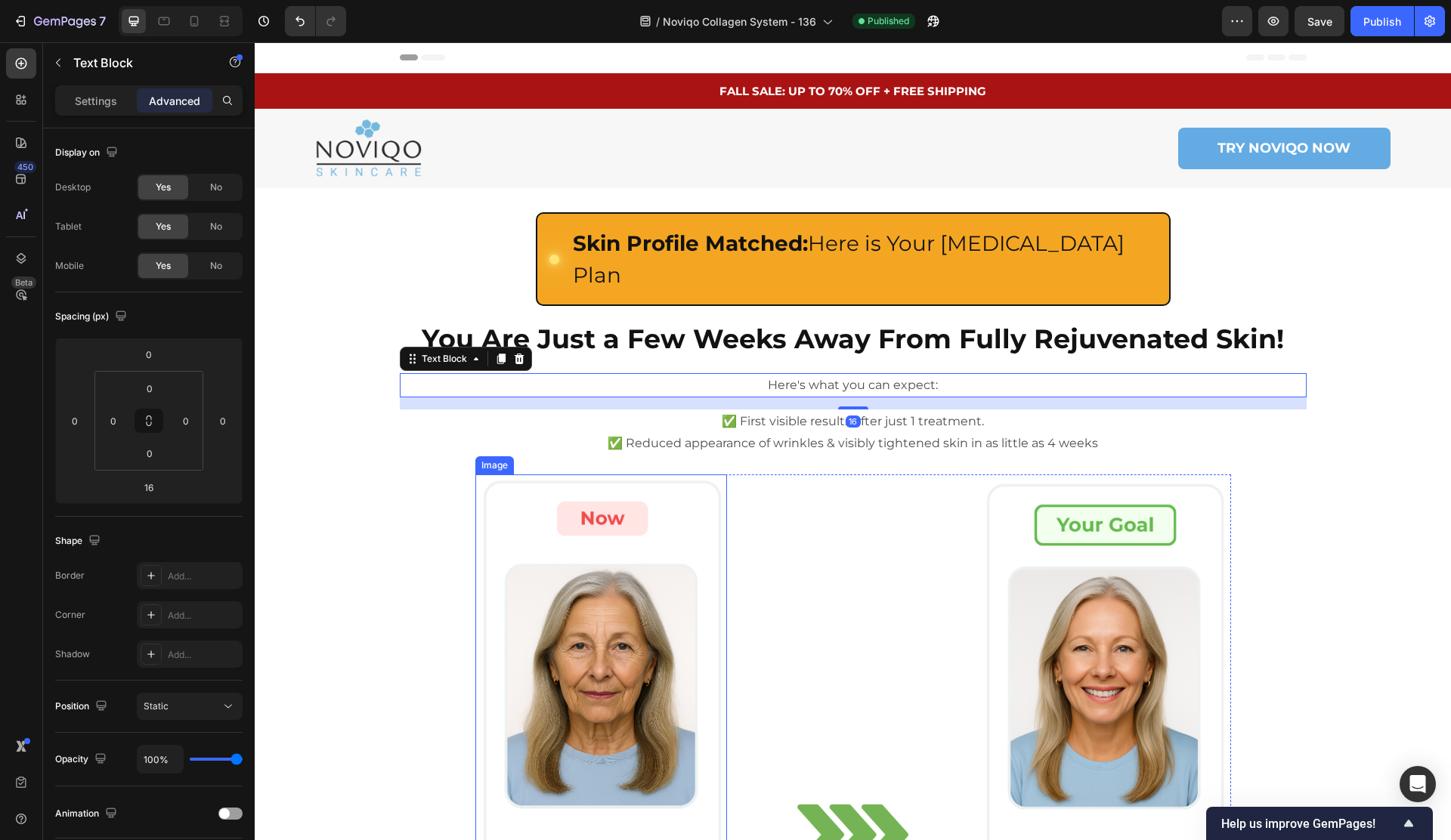
click at [482, 474] on img at bounding box center [601, 835] width 251 height 722
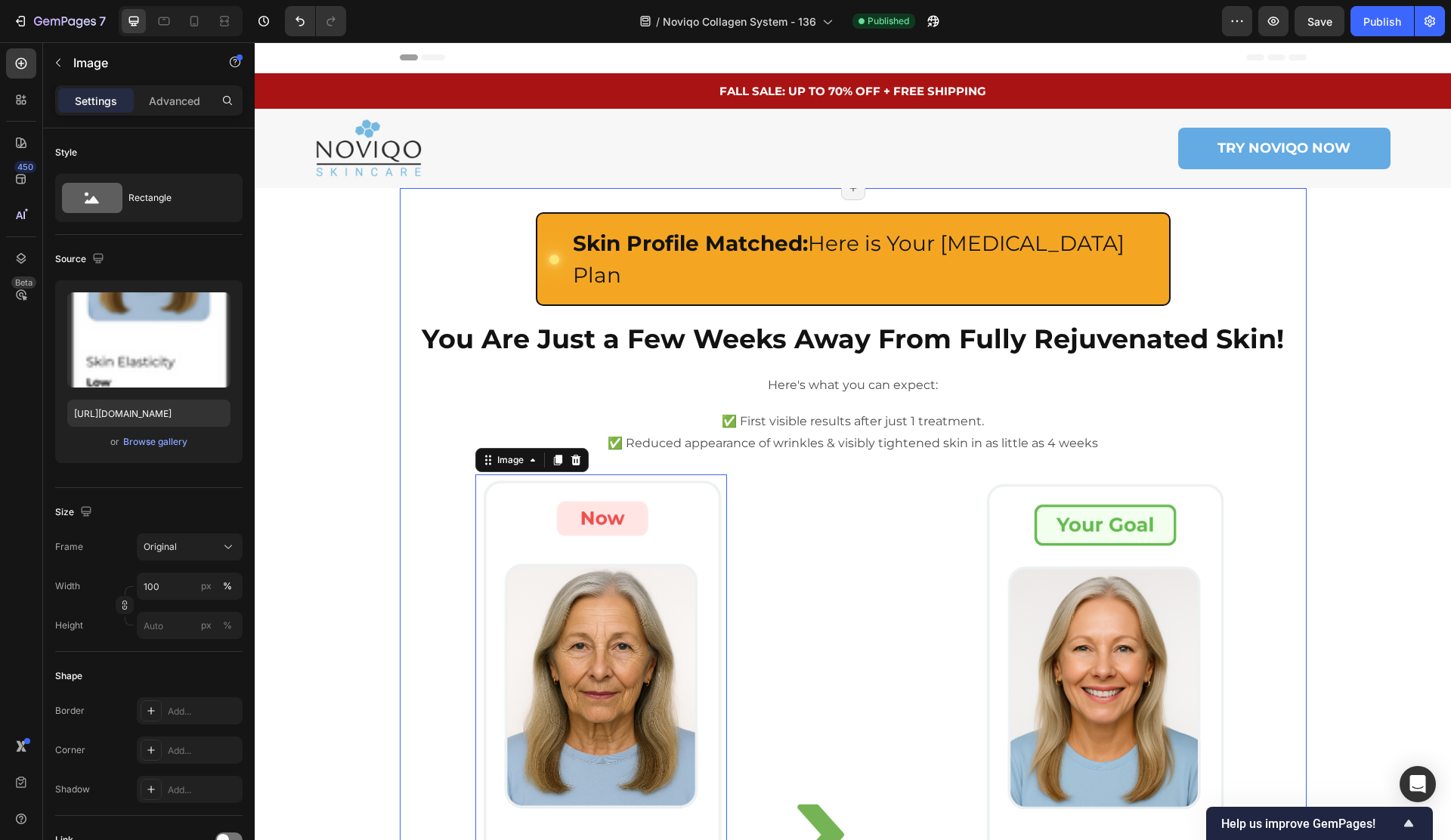
click at [804, 375] on p "Here's what you can expect:" at bounding box center [853, 386] width 904 height 22
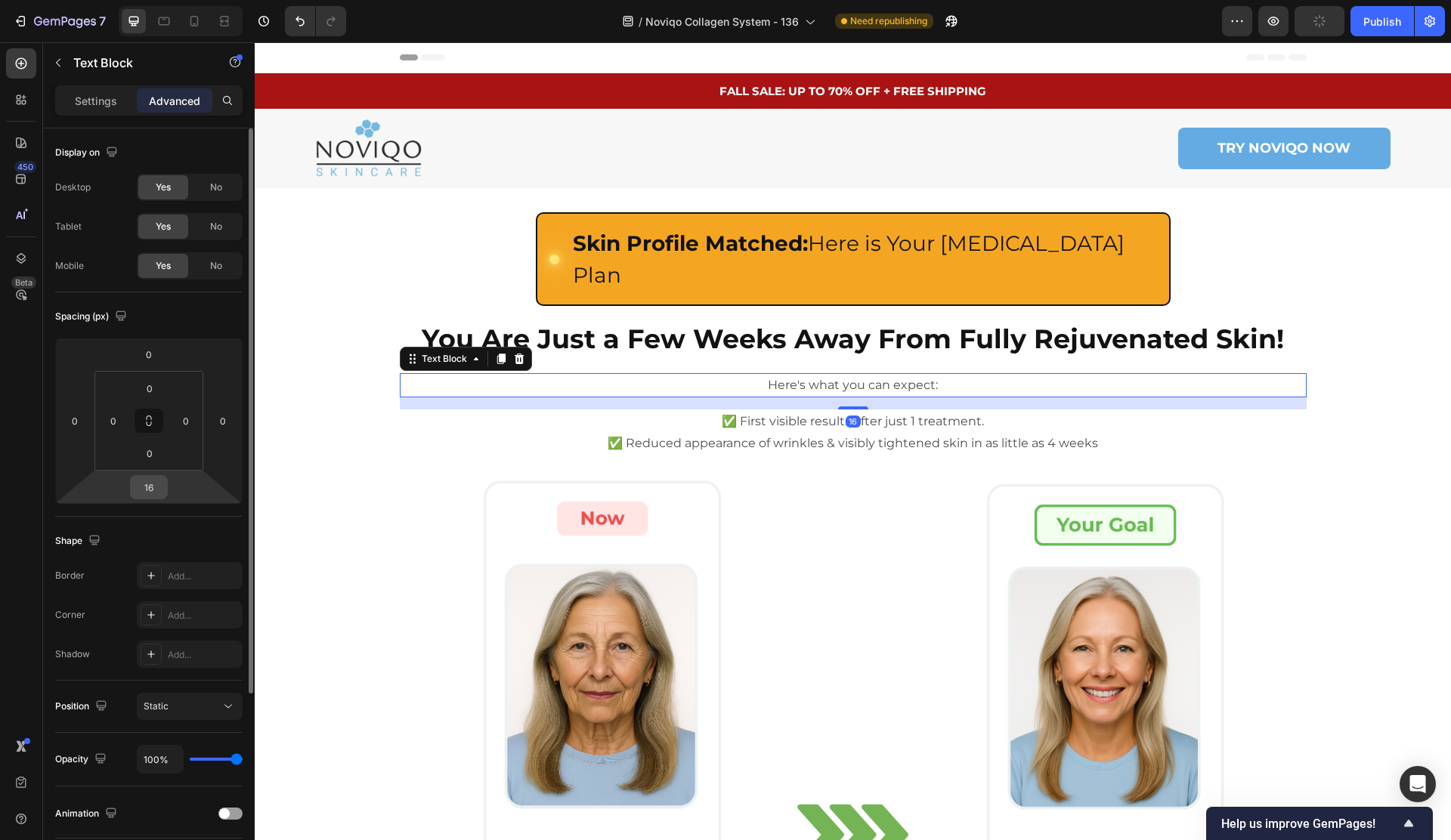
click at [144, 484] on input "16" at bounding box center [148, 487] width 30 height 23
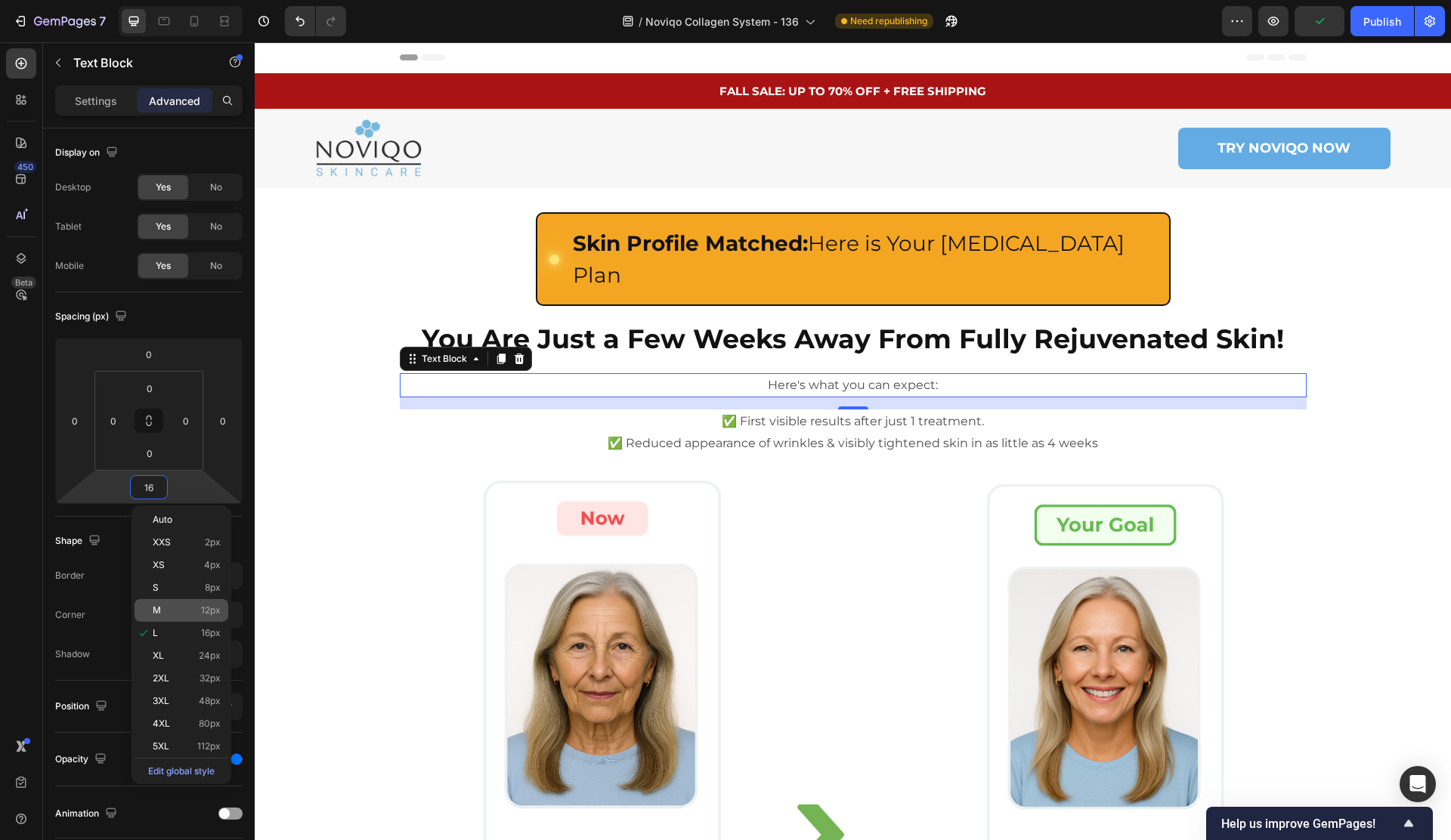
click at [188, 614] on p "M 12px" at bounding box center [187, 611] width 68 height 11
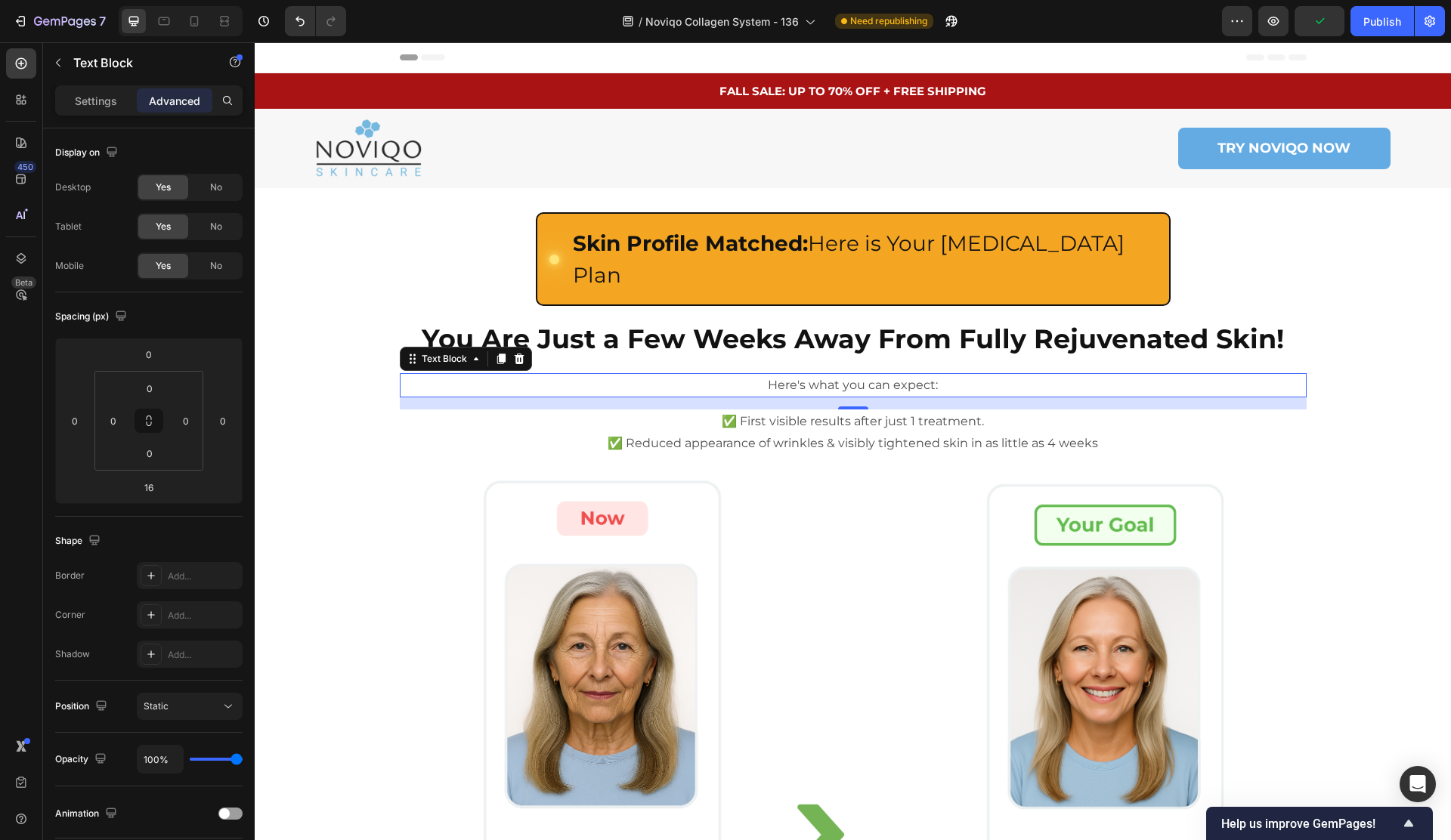
type input "12"
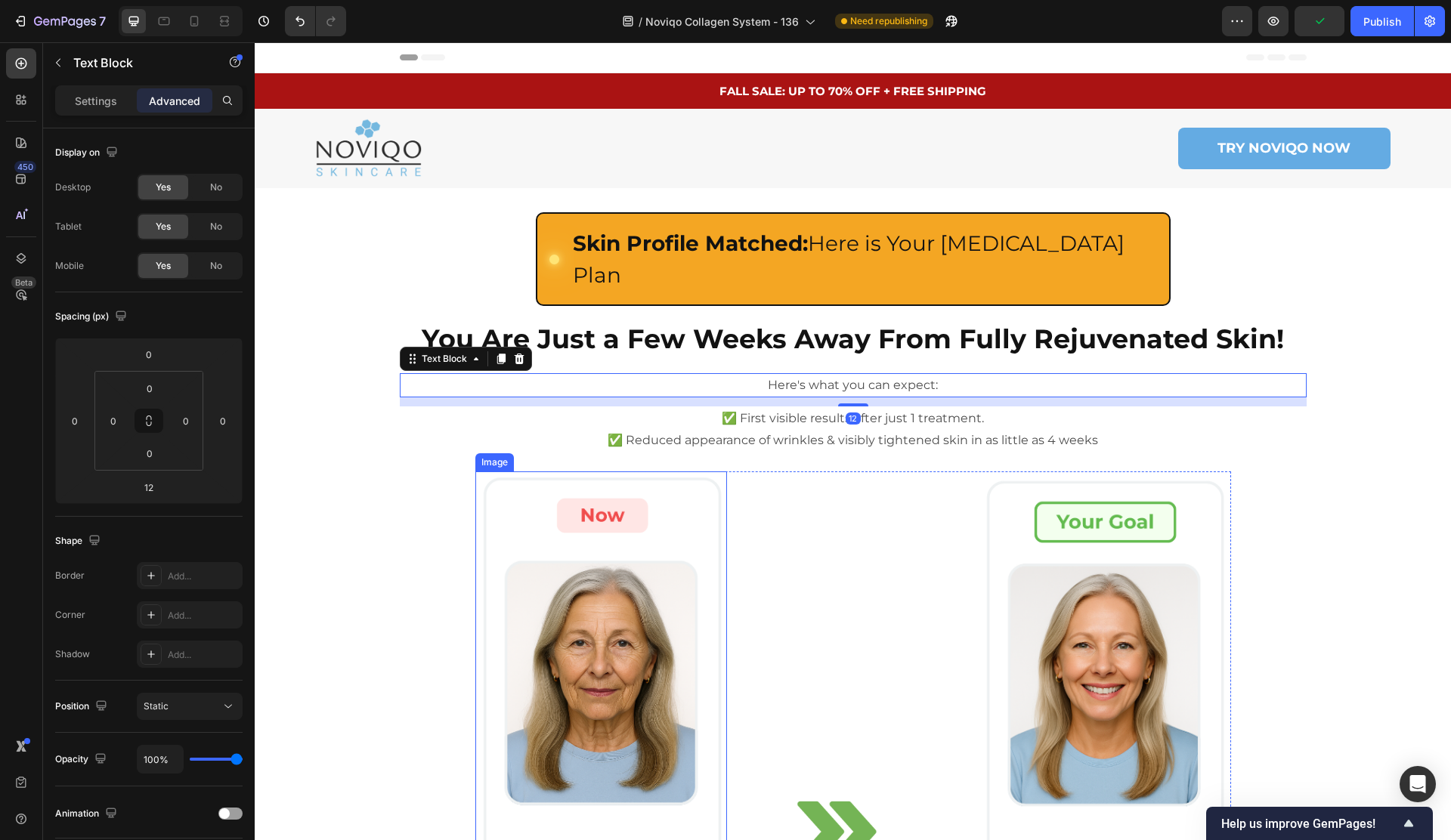
click at [556, 471] on img at bounding box center [601, 832] width 251 height 722
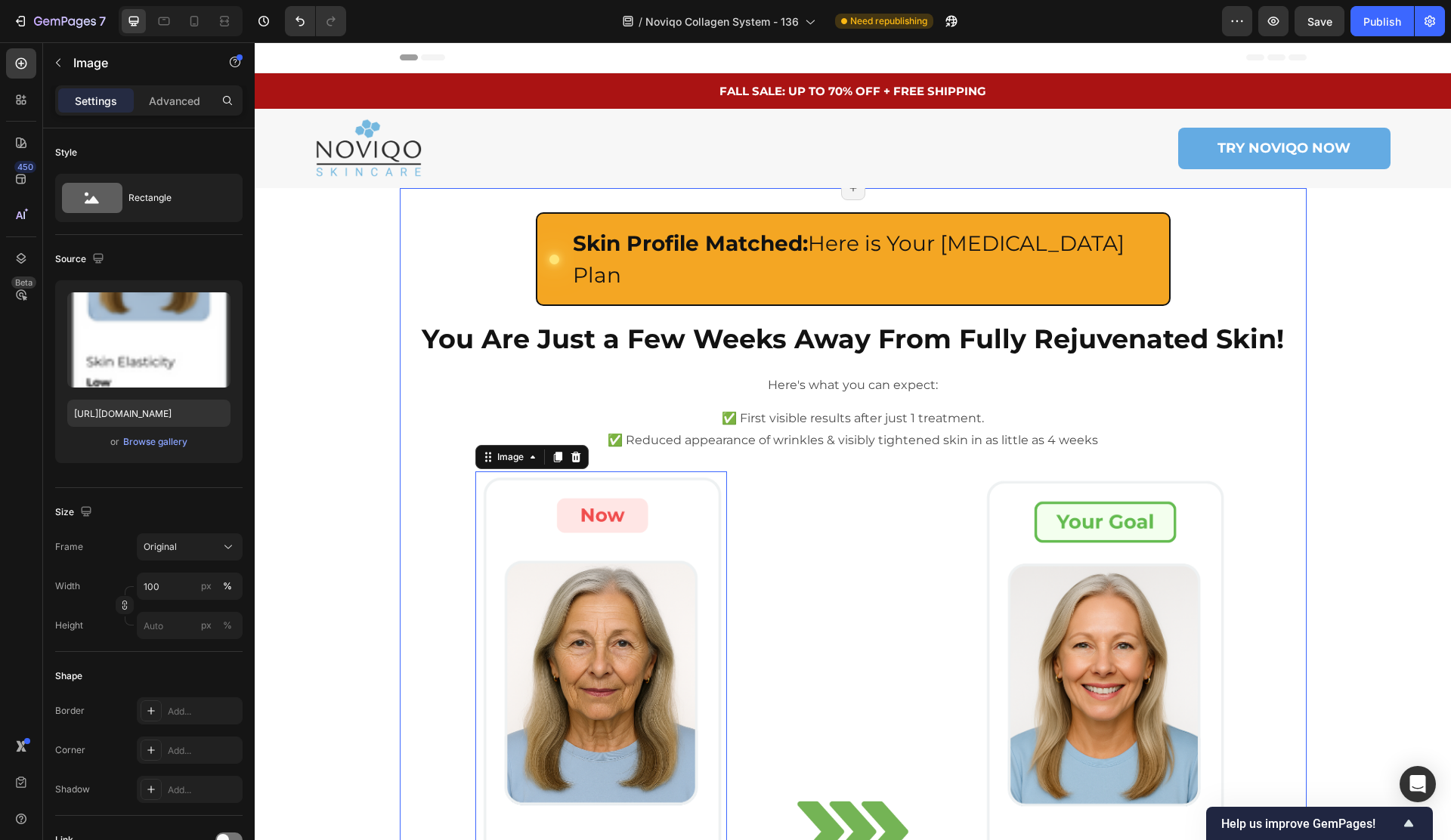
click at [695, 375] on p "Here's what you can expect:" at bounding box center [853, 386] width 904 height 22
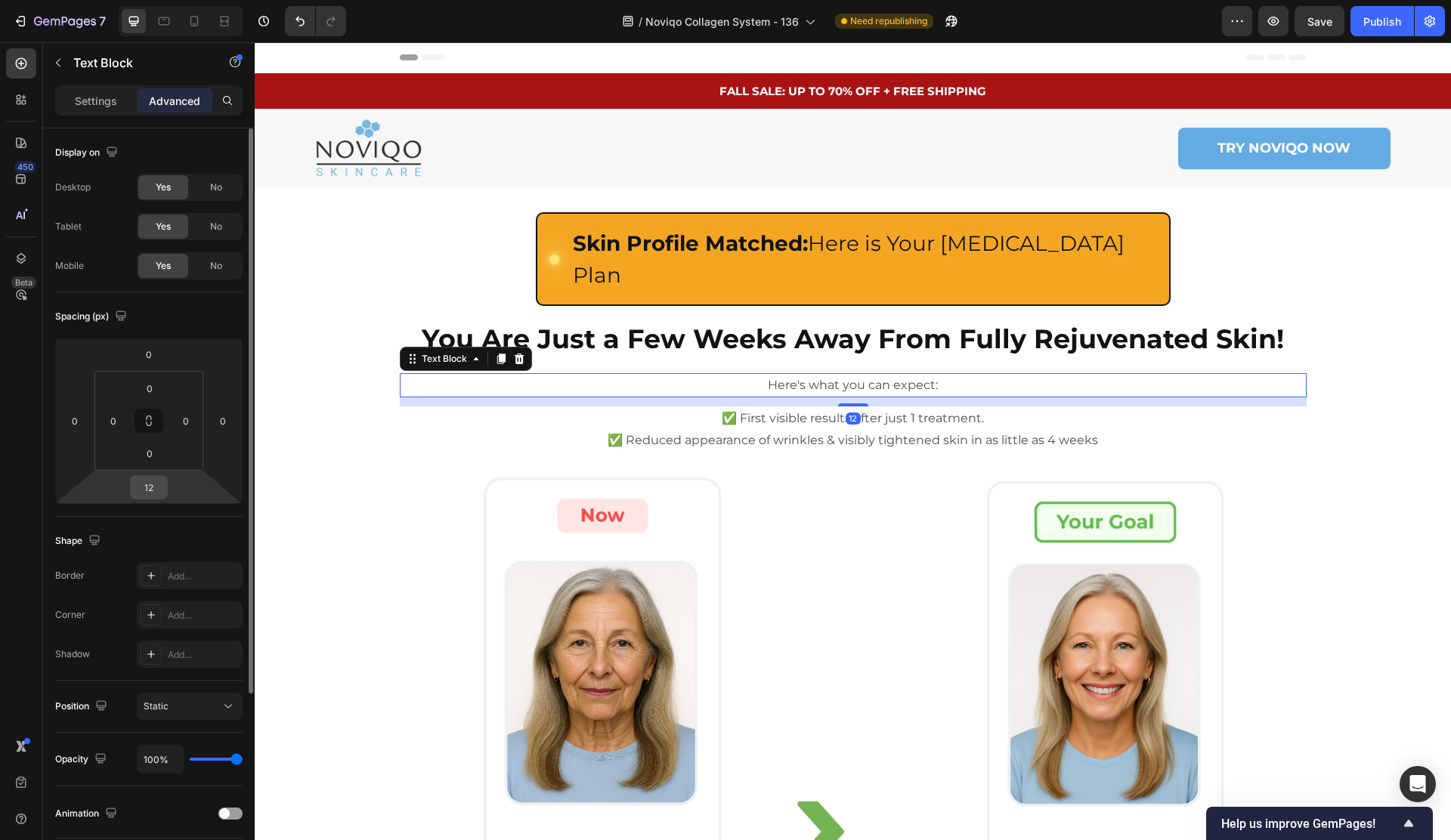
click at [157, 480] on input "12" at bounding box center [148, 487] width 30 height 23
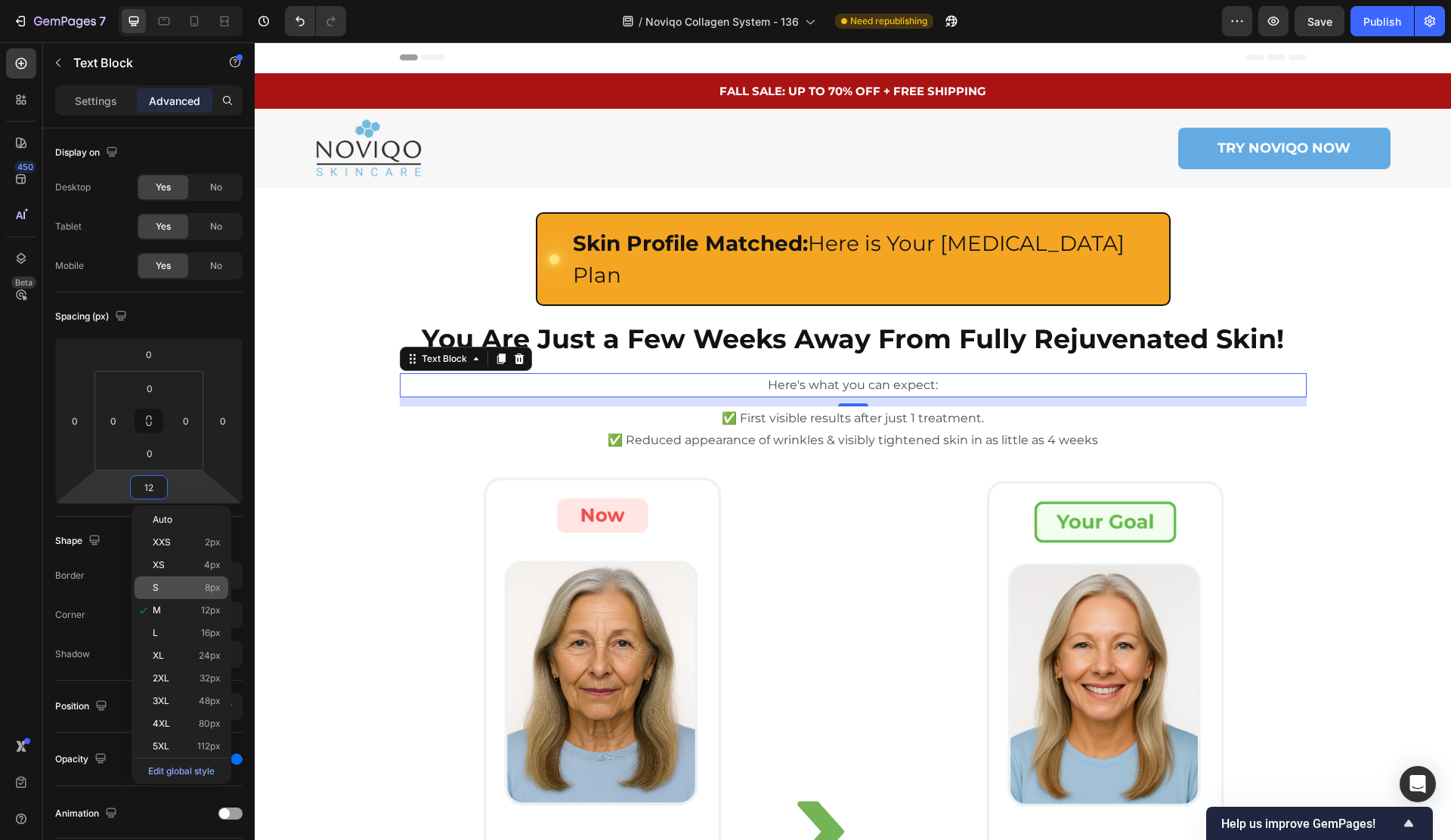
click at [157, 585] on p "S 8px" at bounding box center [187, 588] width 68 height 11
type input "8"
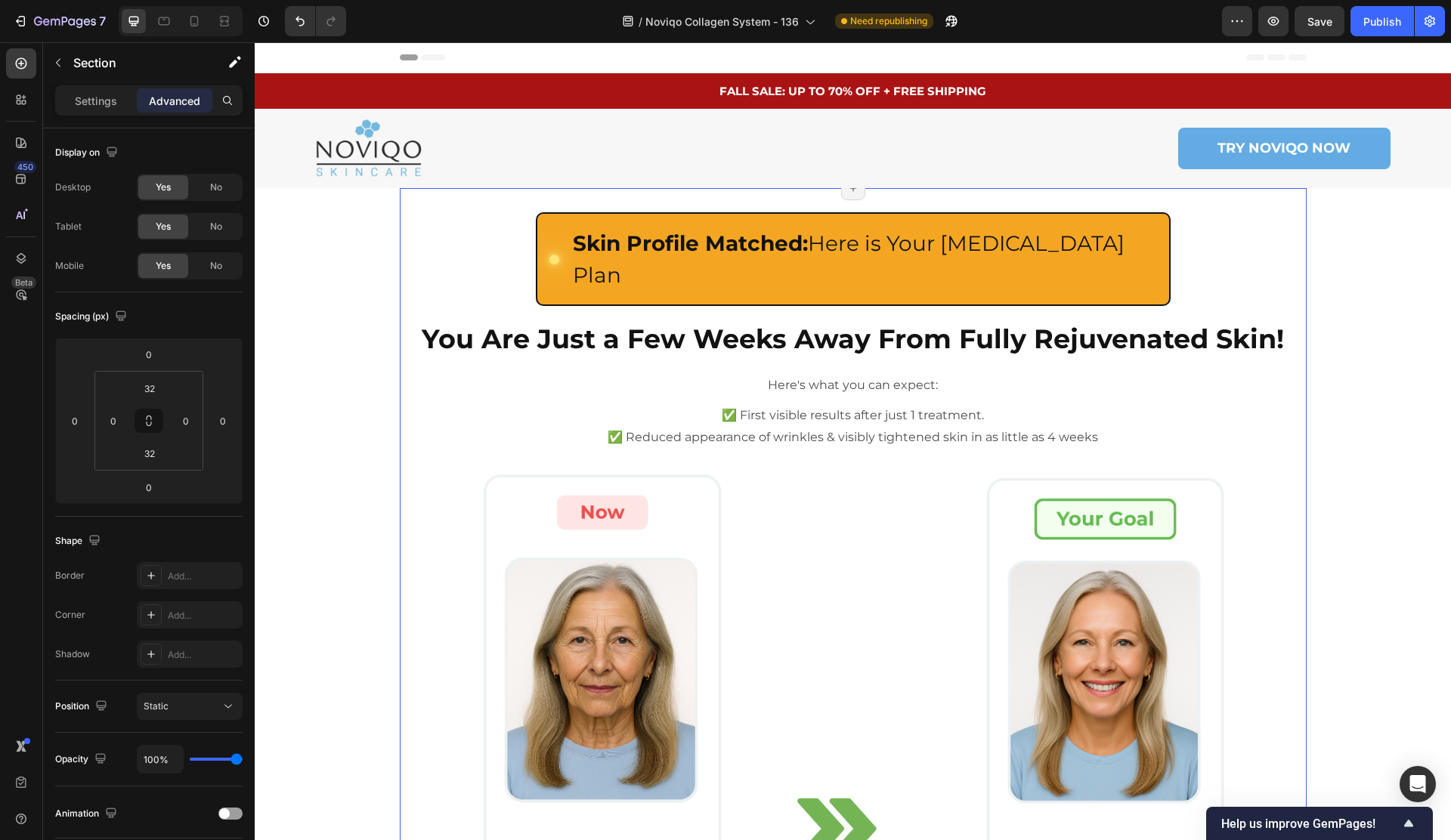
click at [149, 20] on div at bounding box center [180, 21] width 124 height 30
click at [164, 21] on icon at bounding box center [164, 21] width 15 height 15
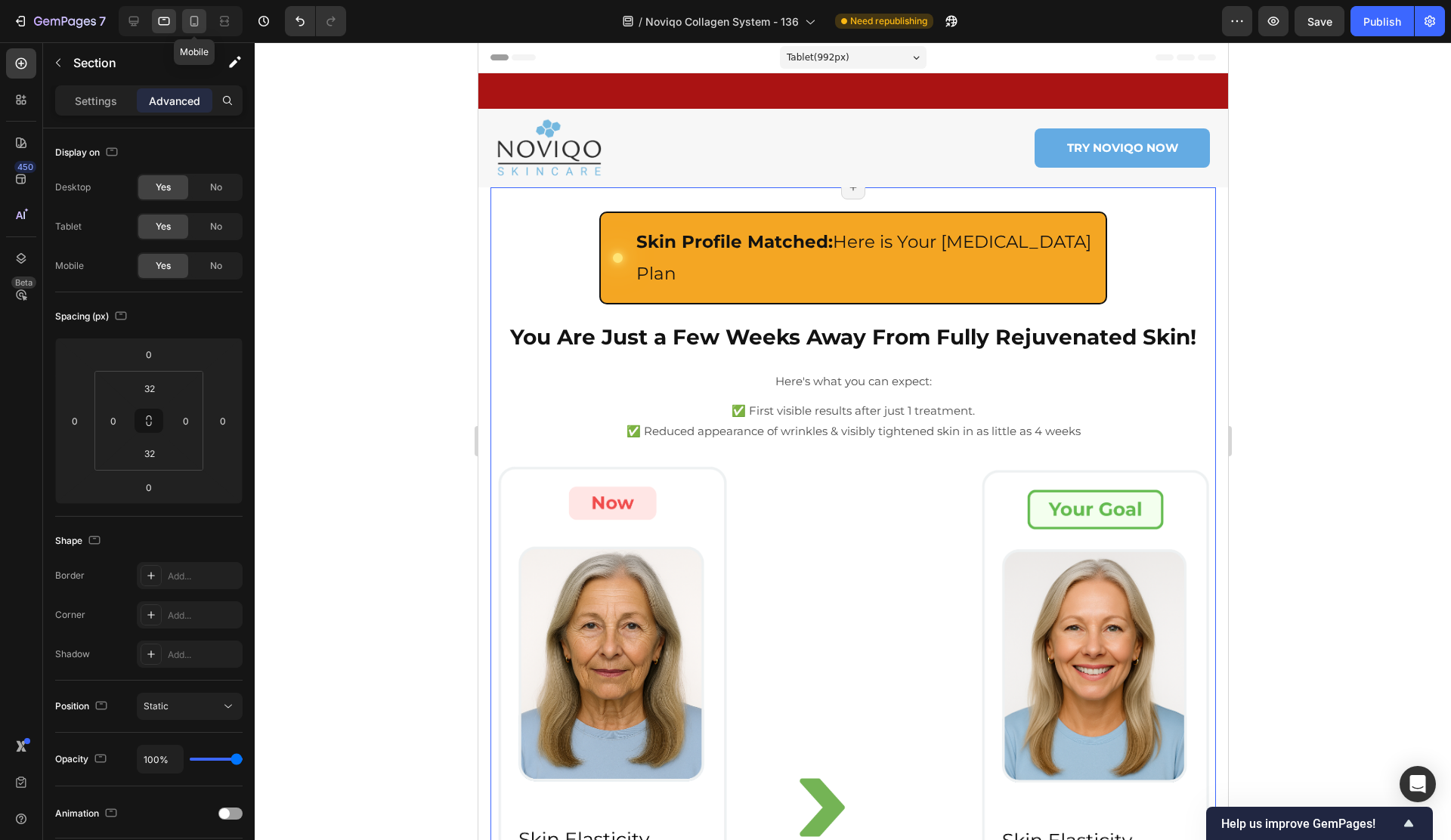
scroll to position [92, 0]
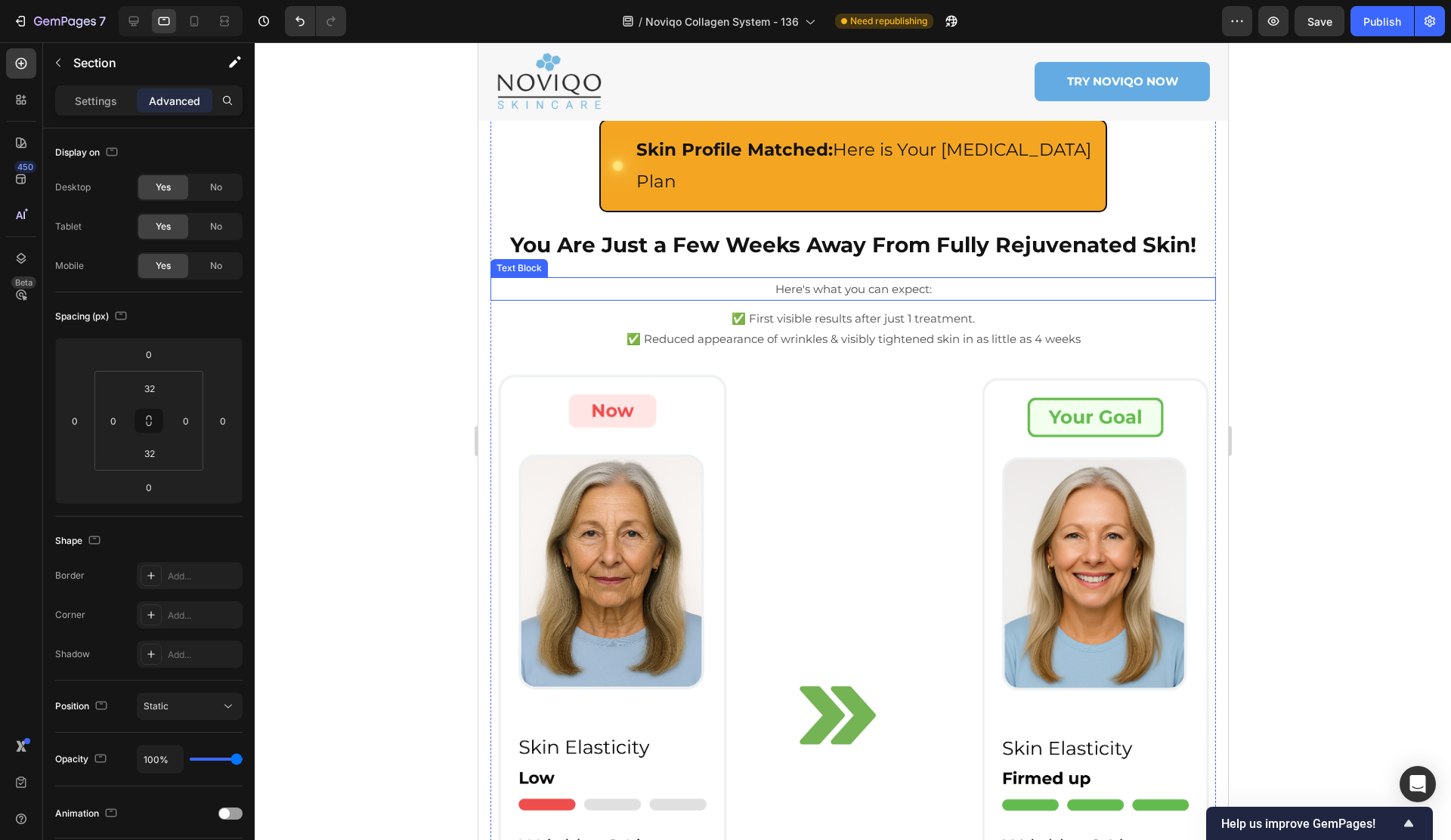
click at [771, 278] on p "Here's what you can expect:" at bounding box center [853, 288] width 723 height 20
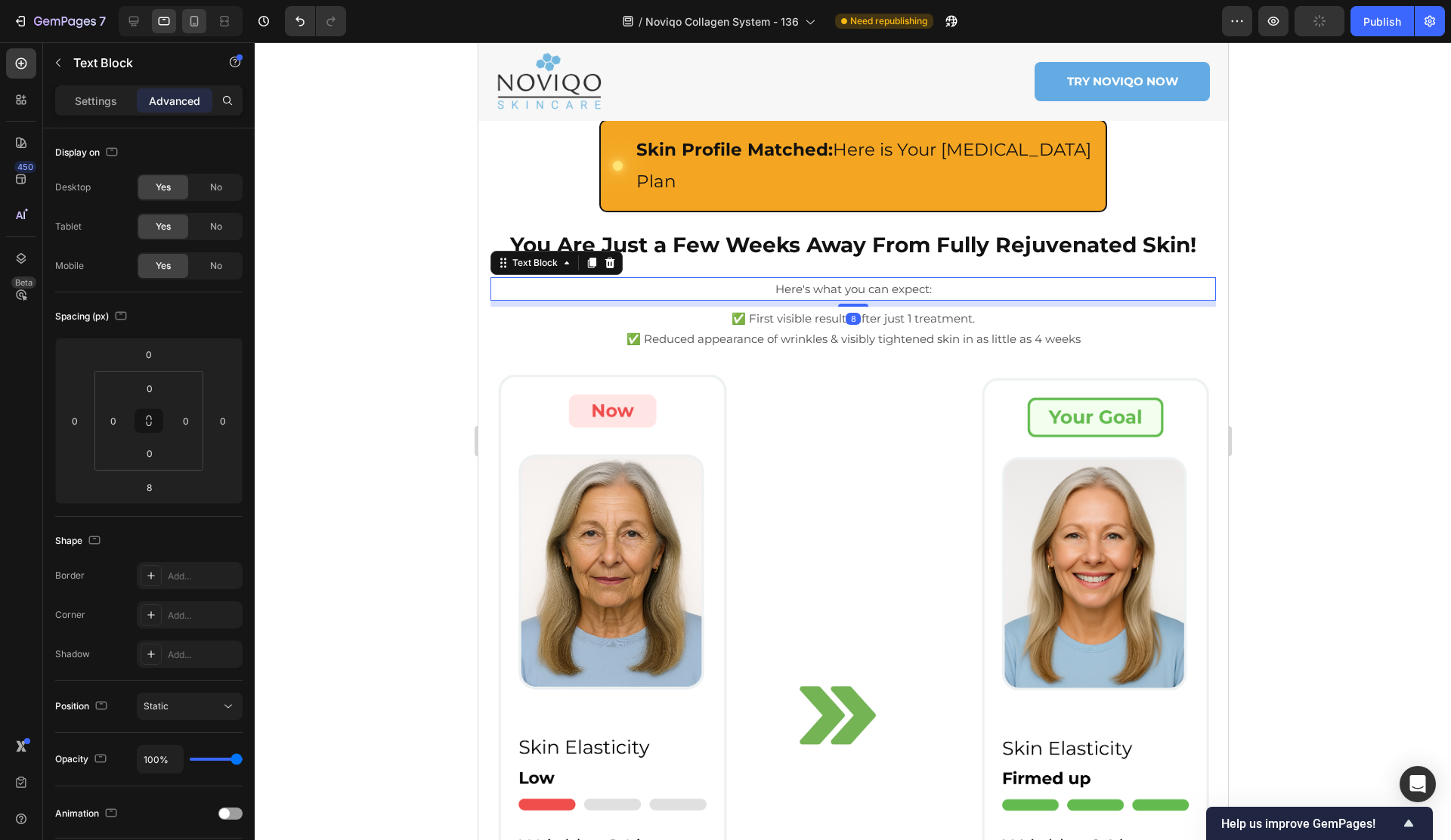
click at [185, 21] on div at bounding box center [194, 21] width 25 height 25
type input "16"
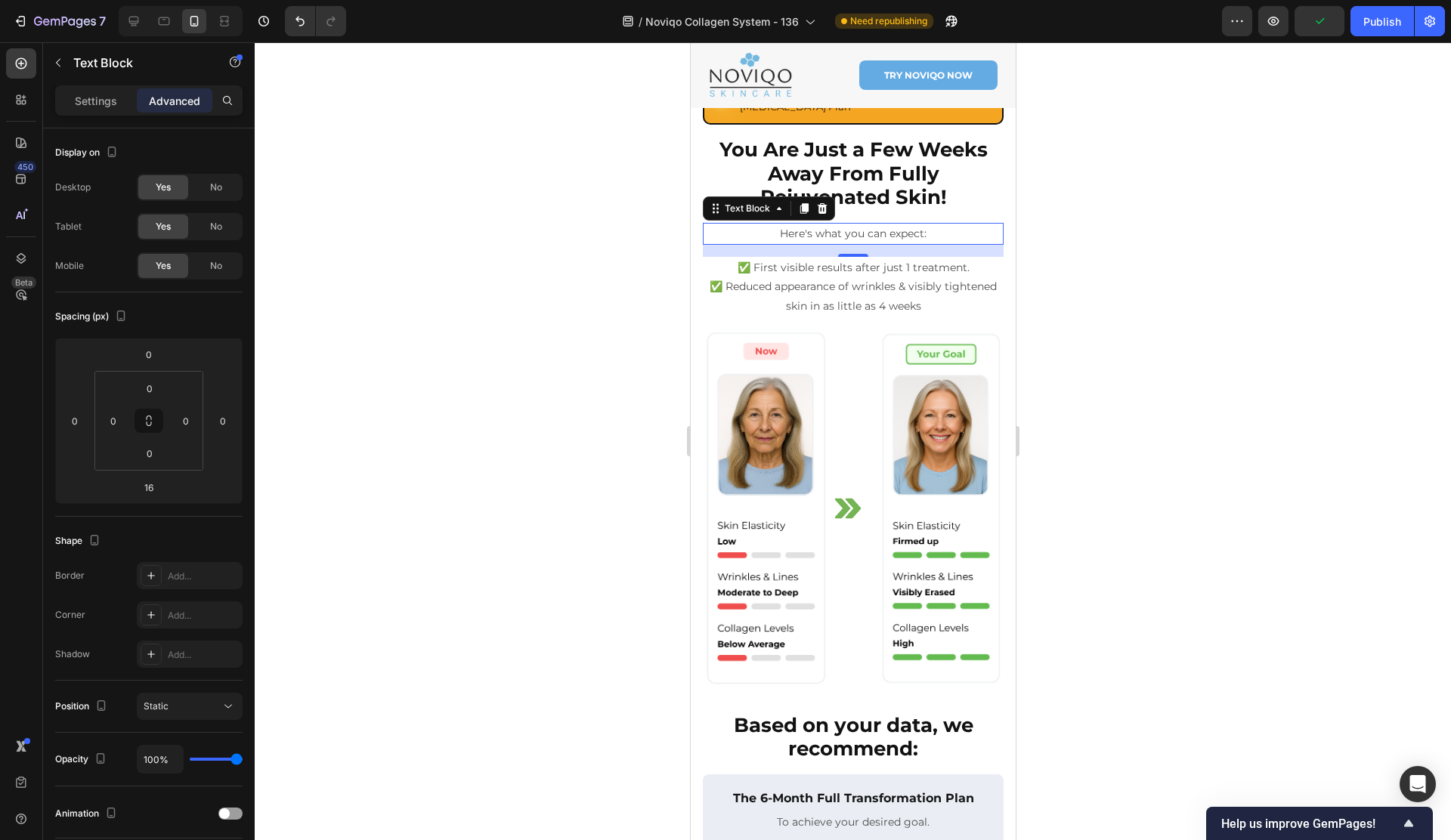
scroll to position [115, 0]
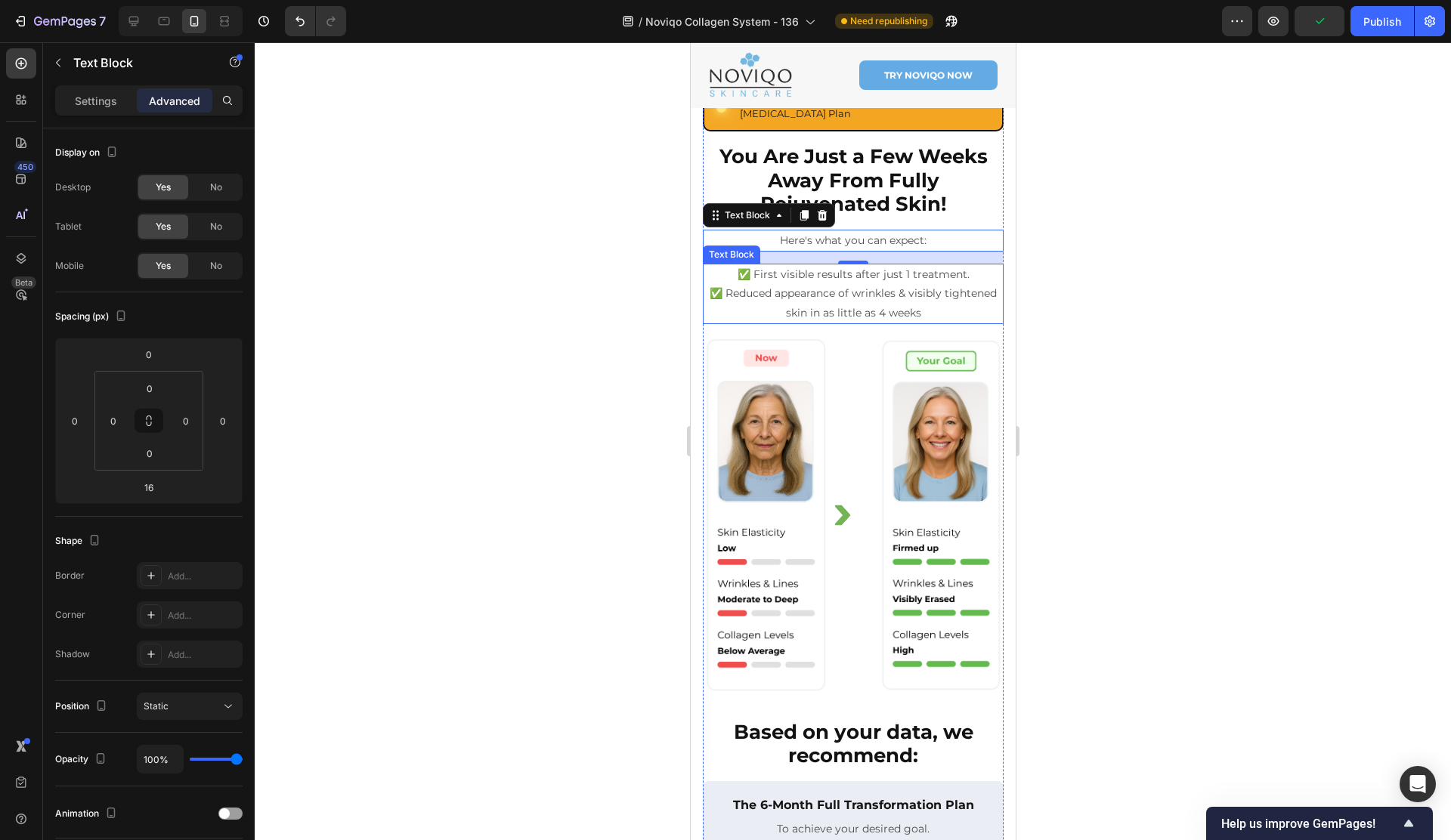
click at [896, 284] on p "✅ Reduced appearance of wrinkles & visibly tightened skin in as little as 4 wee…" at bounding box center [852, 303] width 298 height 38
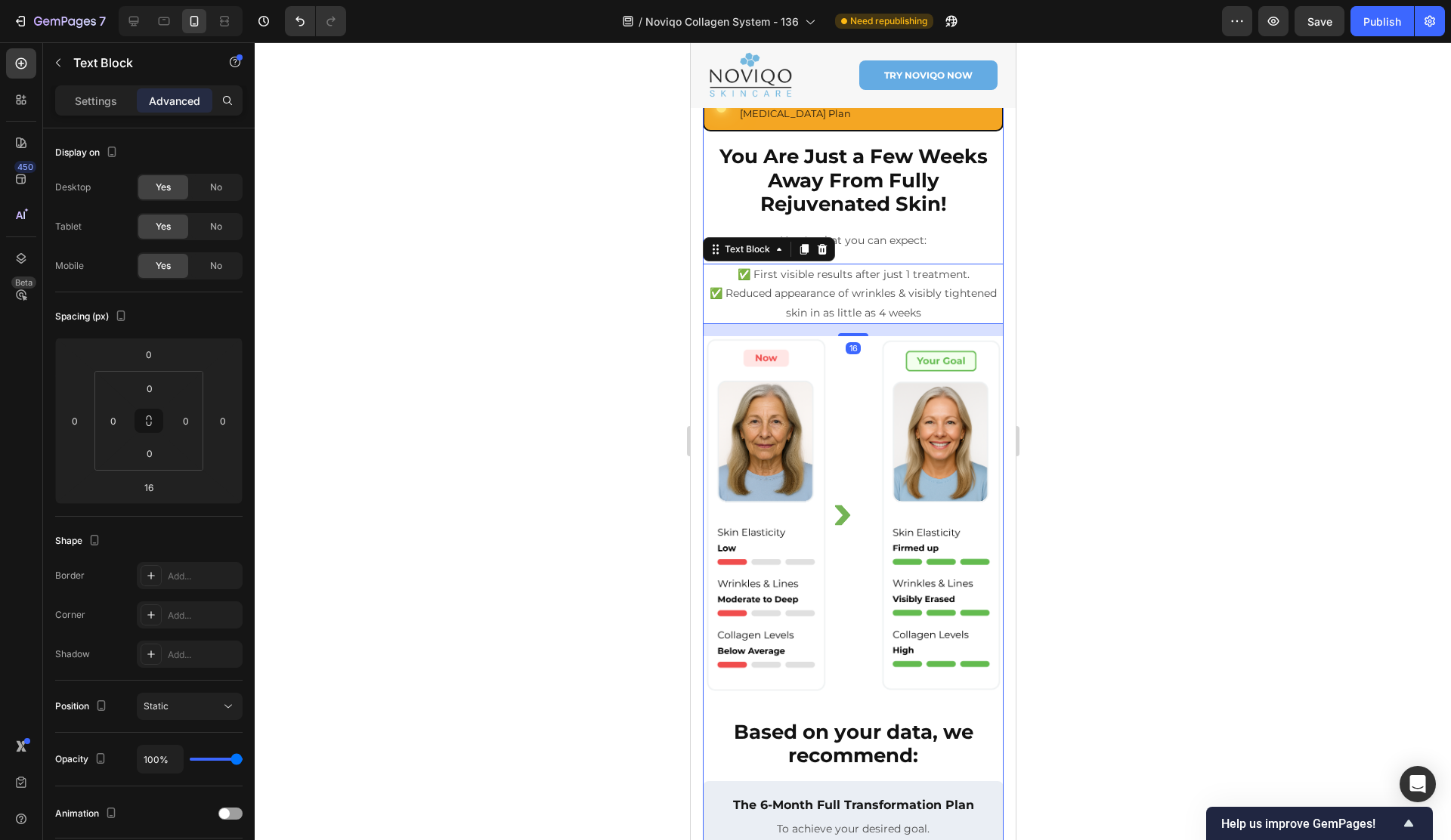
click at [908, 231] on p "Here's what you can expect:" at bounding box center [852, 240] width 298 height 19
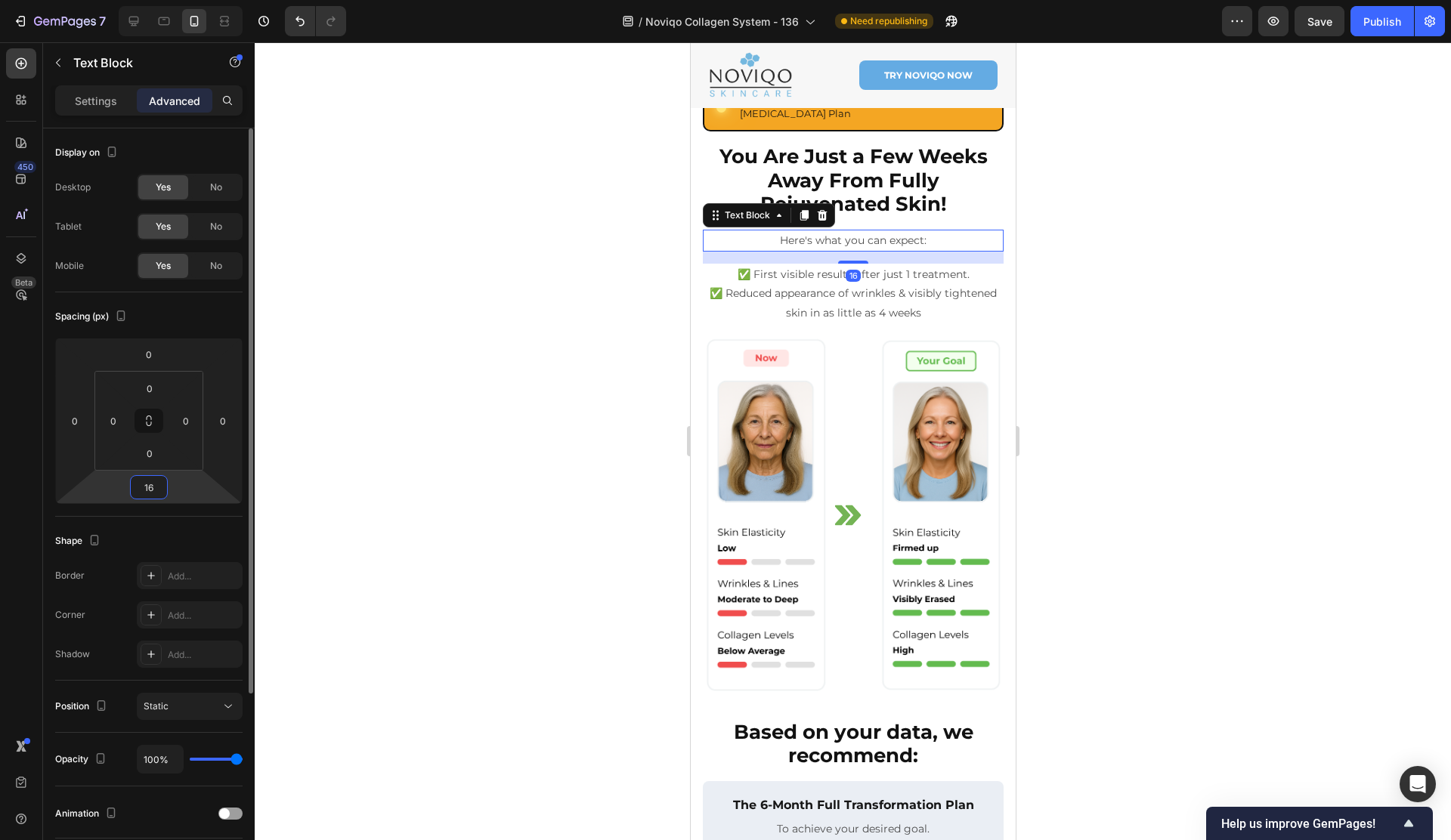
click at [153, 486] on input "16" at bounding box center [148, 487] width 30 height 23
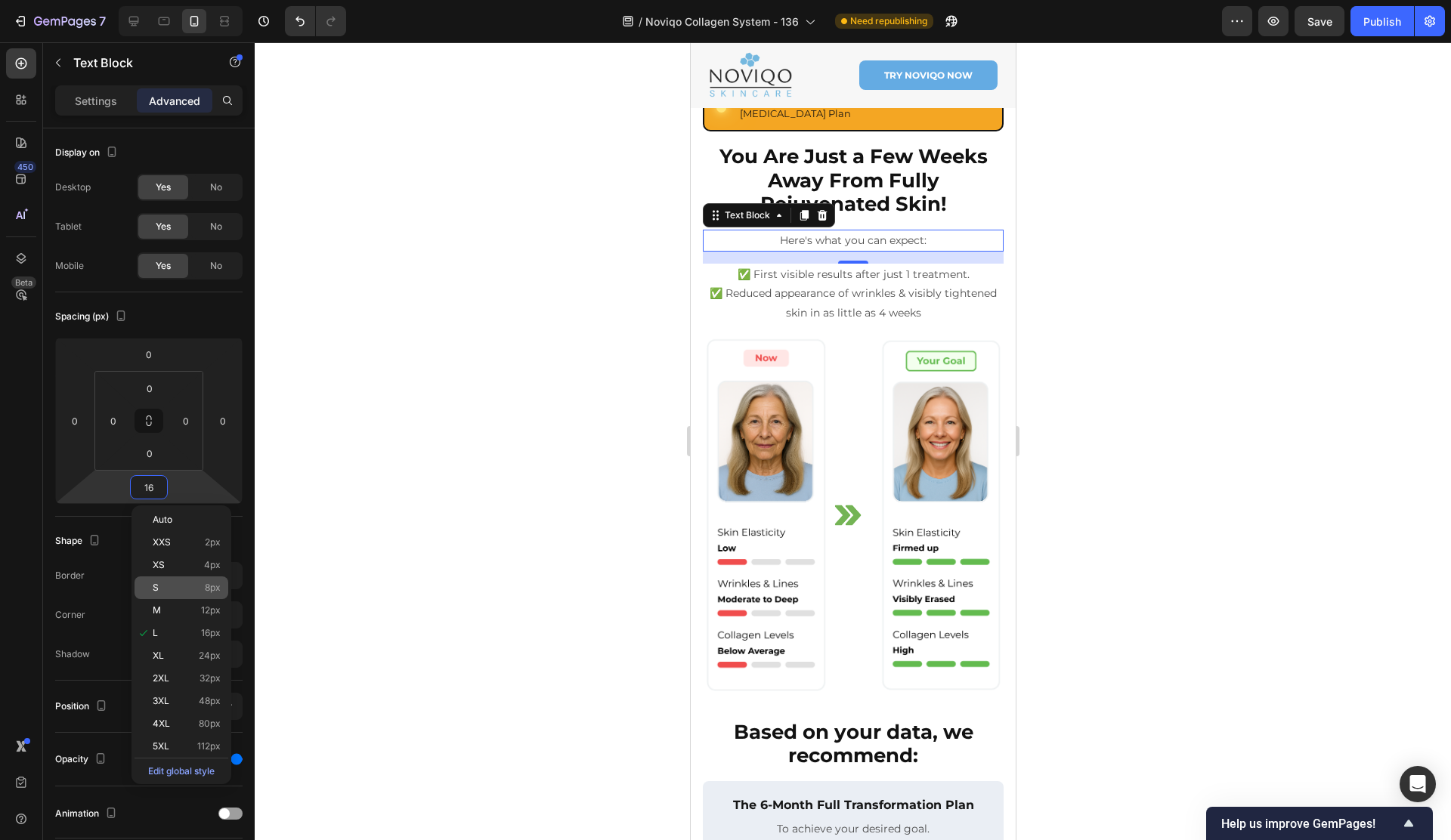
click at [187, 584] on p "S 8px" at bounding box center [187, 588] width 68 height 11
type input "8"
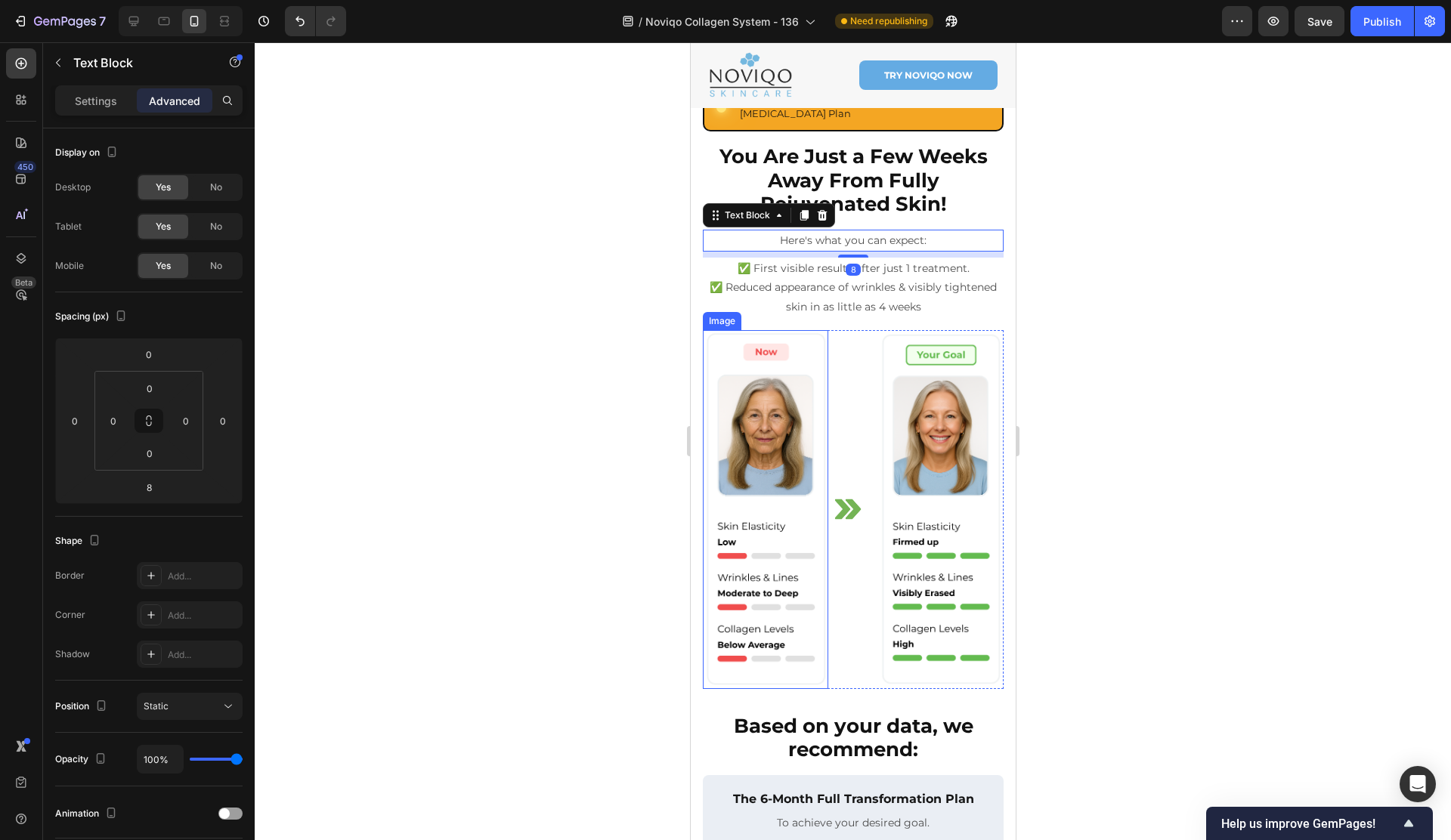
scroll to position [0, 0]
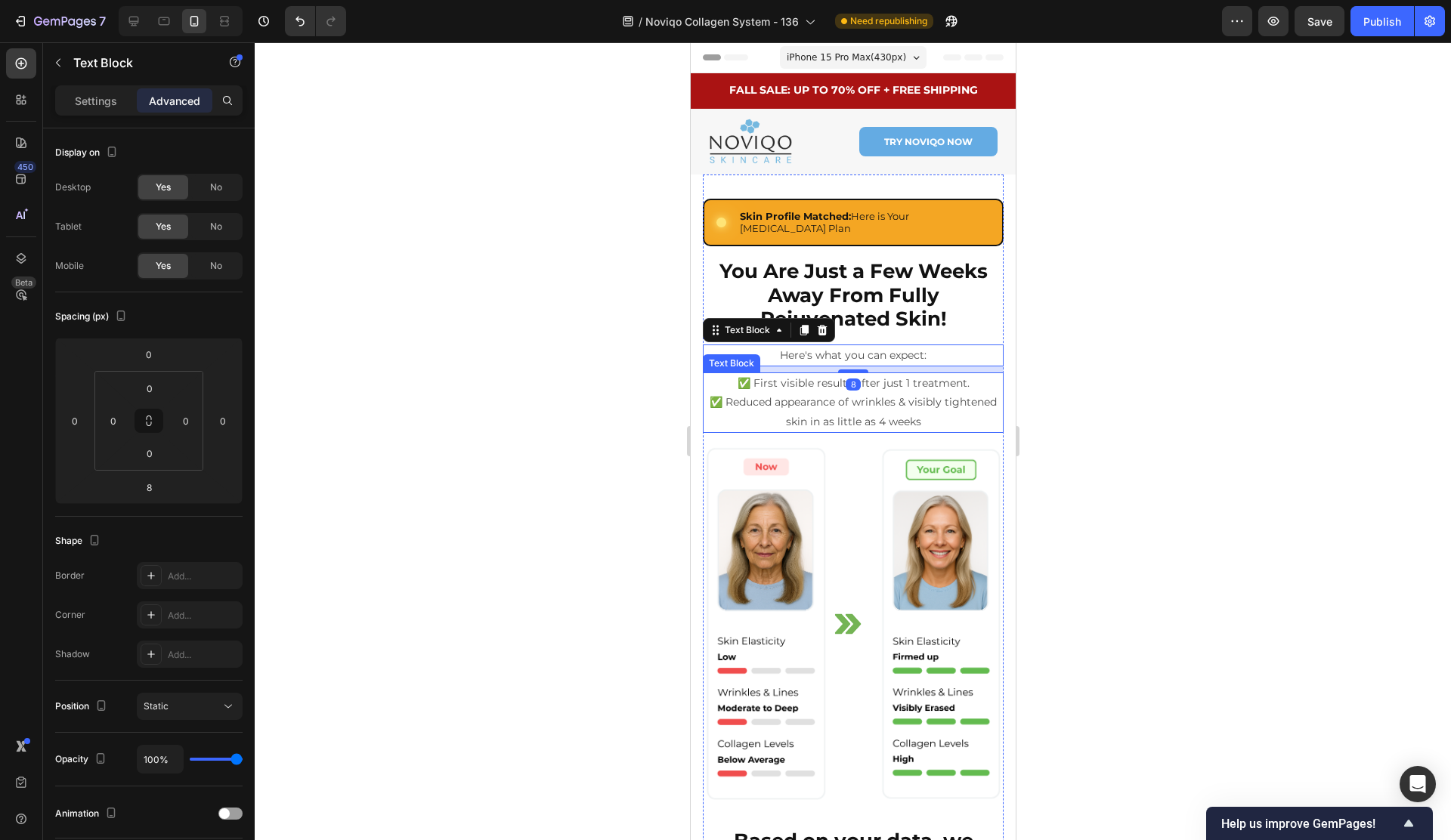
click at [872, 401] on p "✅ Reduced appearance of wrinkles & visibly tightened skin in as little as 4 wee…" at bounding box center [852, 412] width 298 height 38
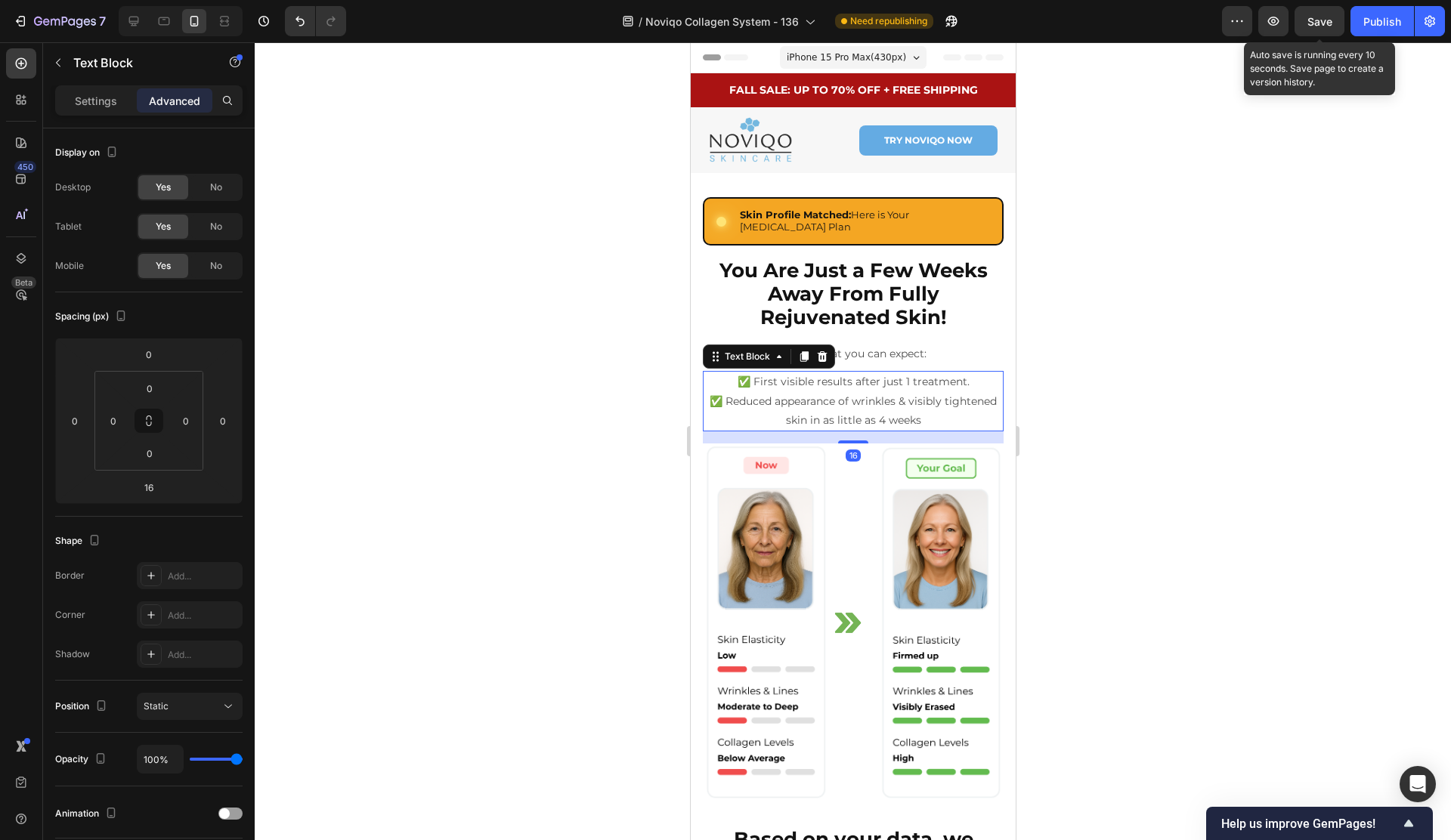
drag, startPoint x: 1311, startPoint y: 20, endPoint x: 1311, endPoint y: 38, distance: 18.0
click at [1311, 20] on span "Save" at bounding box center [1319, 22] width 25 height 13
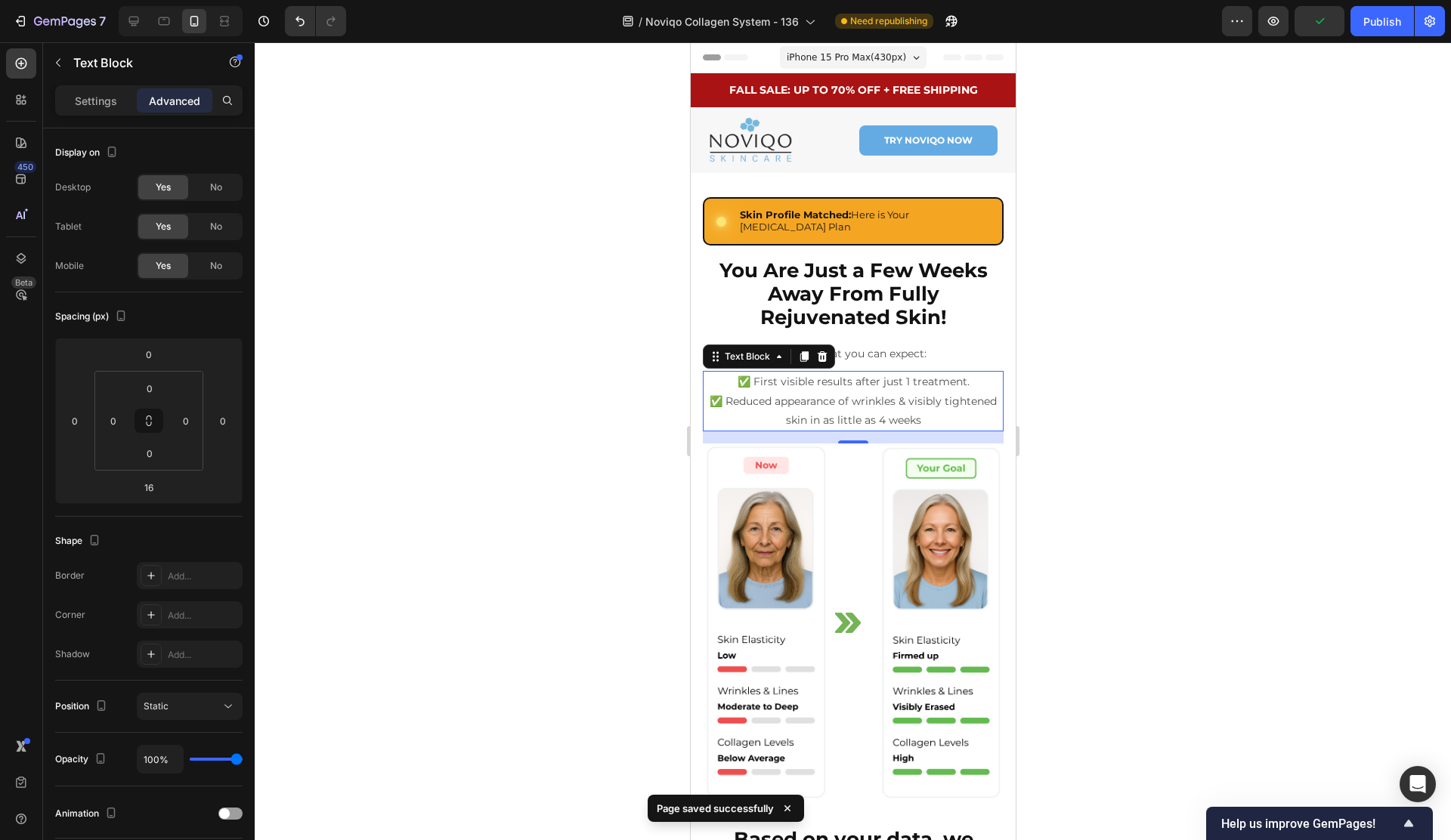
click at [820, 267] on strong "You Are Just a Few Weeks Away From Fully Rejuvenated Skin!" at bounding box center [852, 294] width 269 height 71
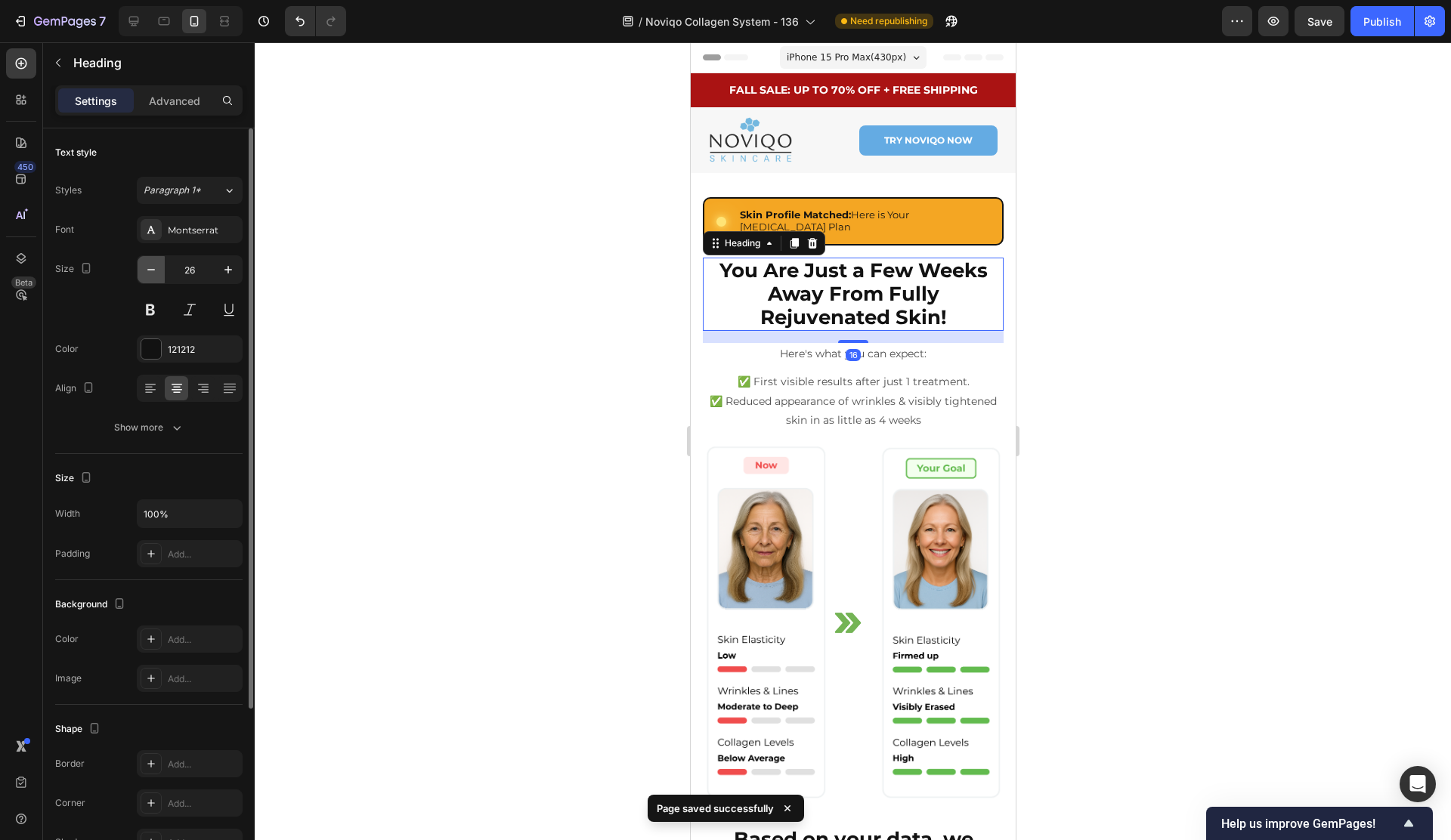
click at [148, 268] on icon "button" at bounding box center [151, 269] width 15 height 15
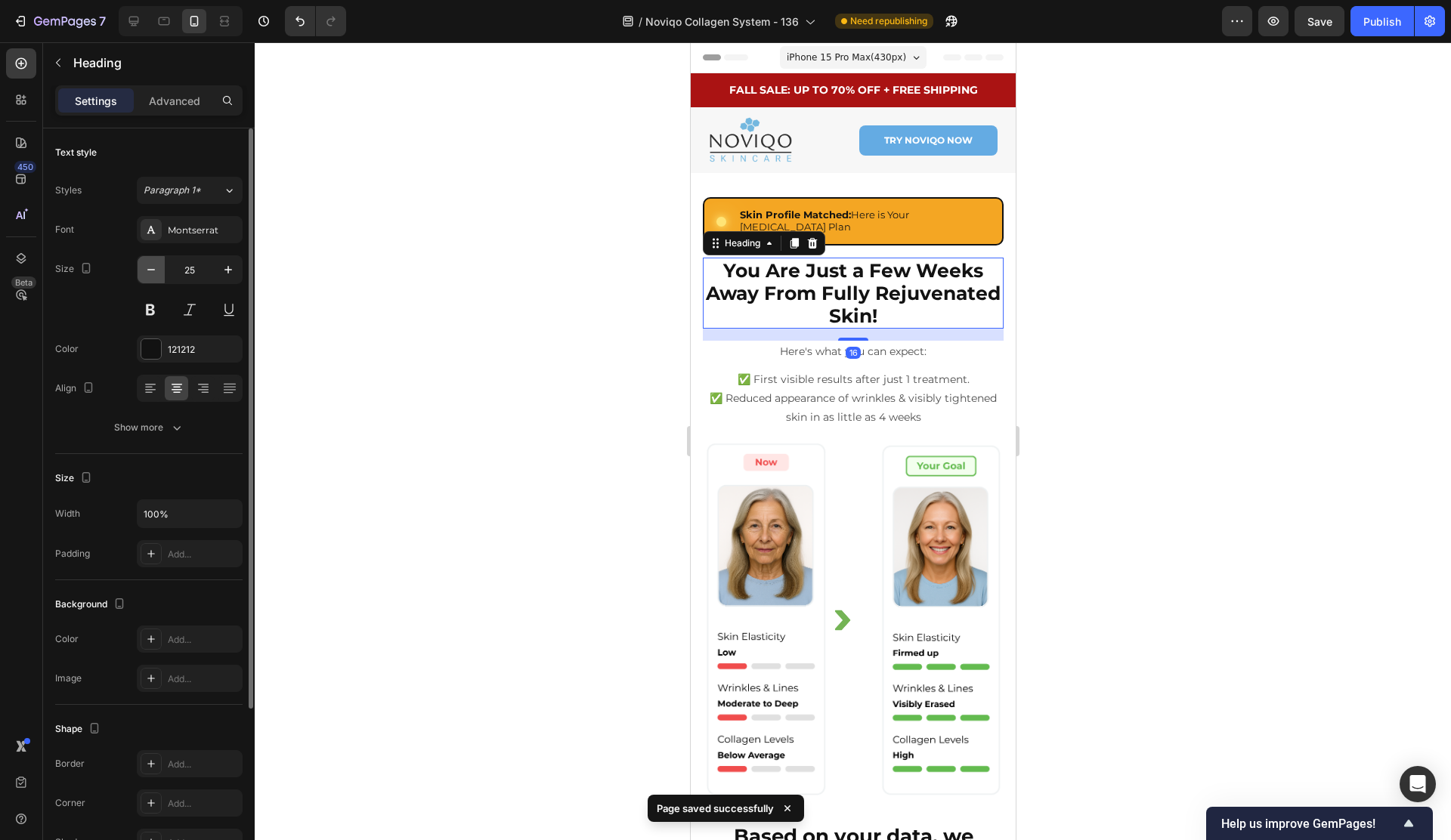
click at [147, 268] on icon "button" at bounding box center [151, 269] width 15 height 15
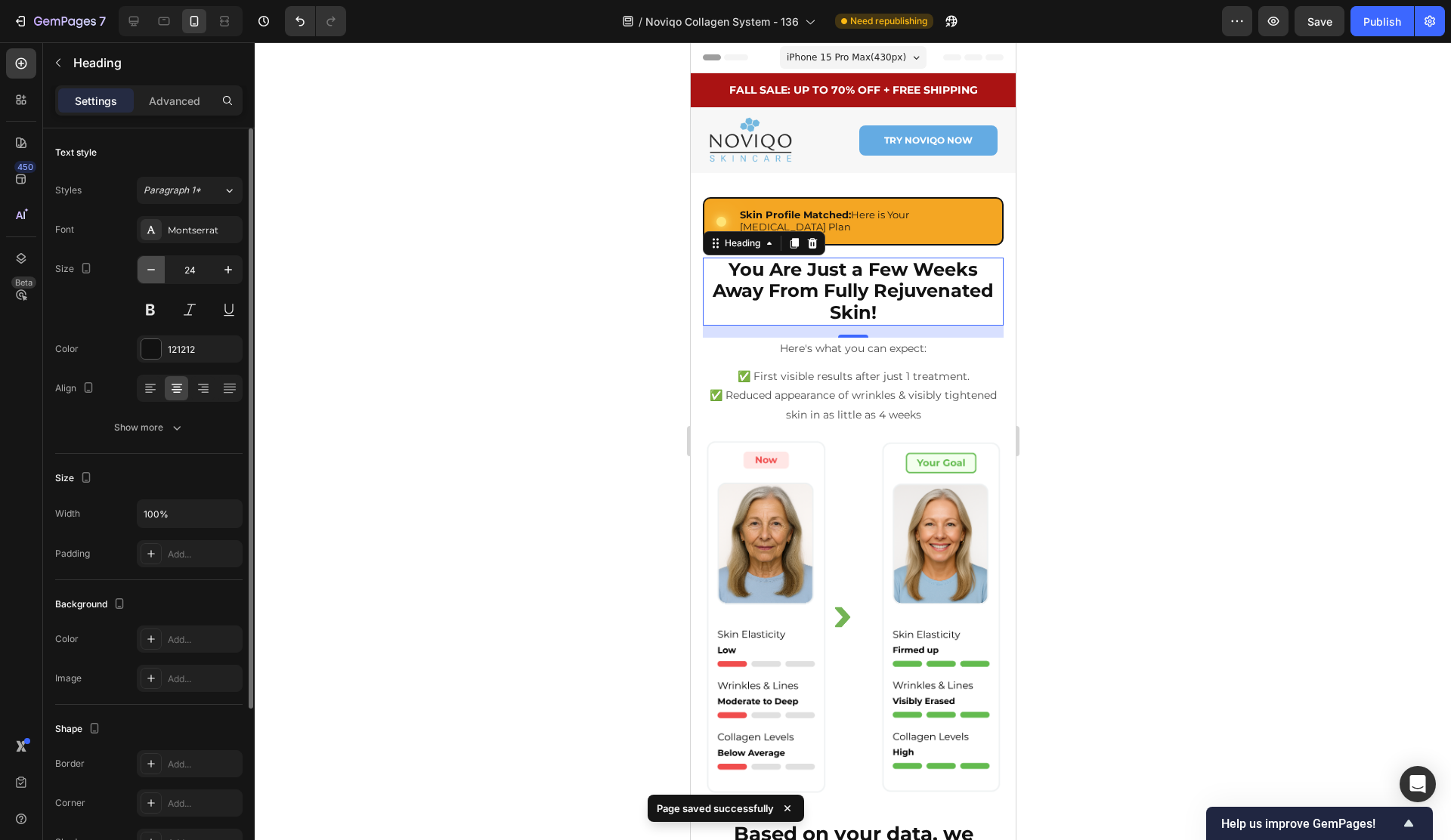
click at [148, 268] on icon "button" at bounding box center [151, 269] width 15 height 15
type input "23"
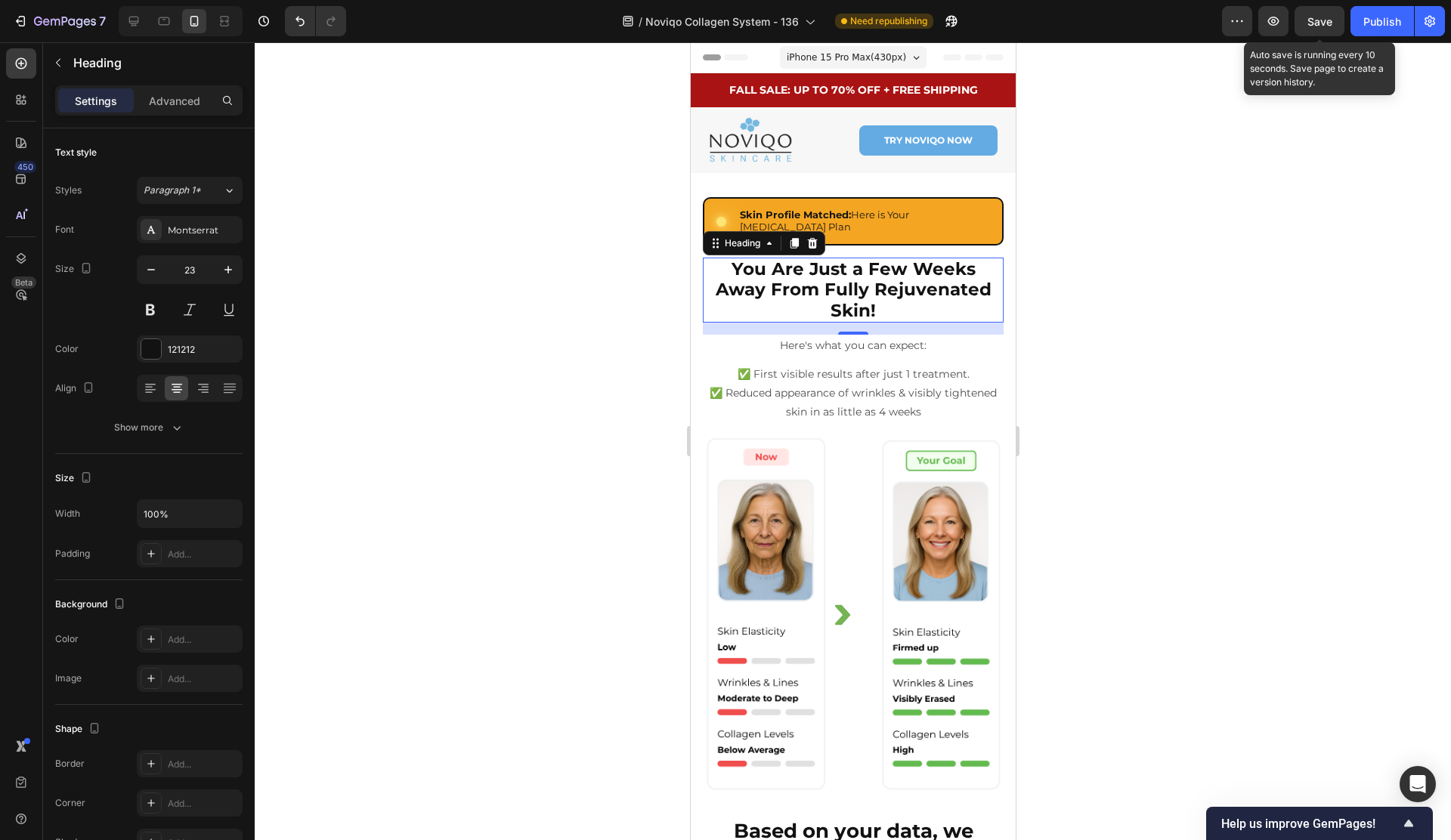
click at [1317, 15] on span "Save" at bounding box center [1319, 22] width 25 height 13
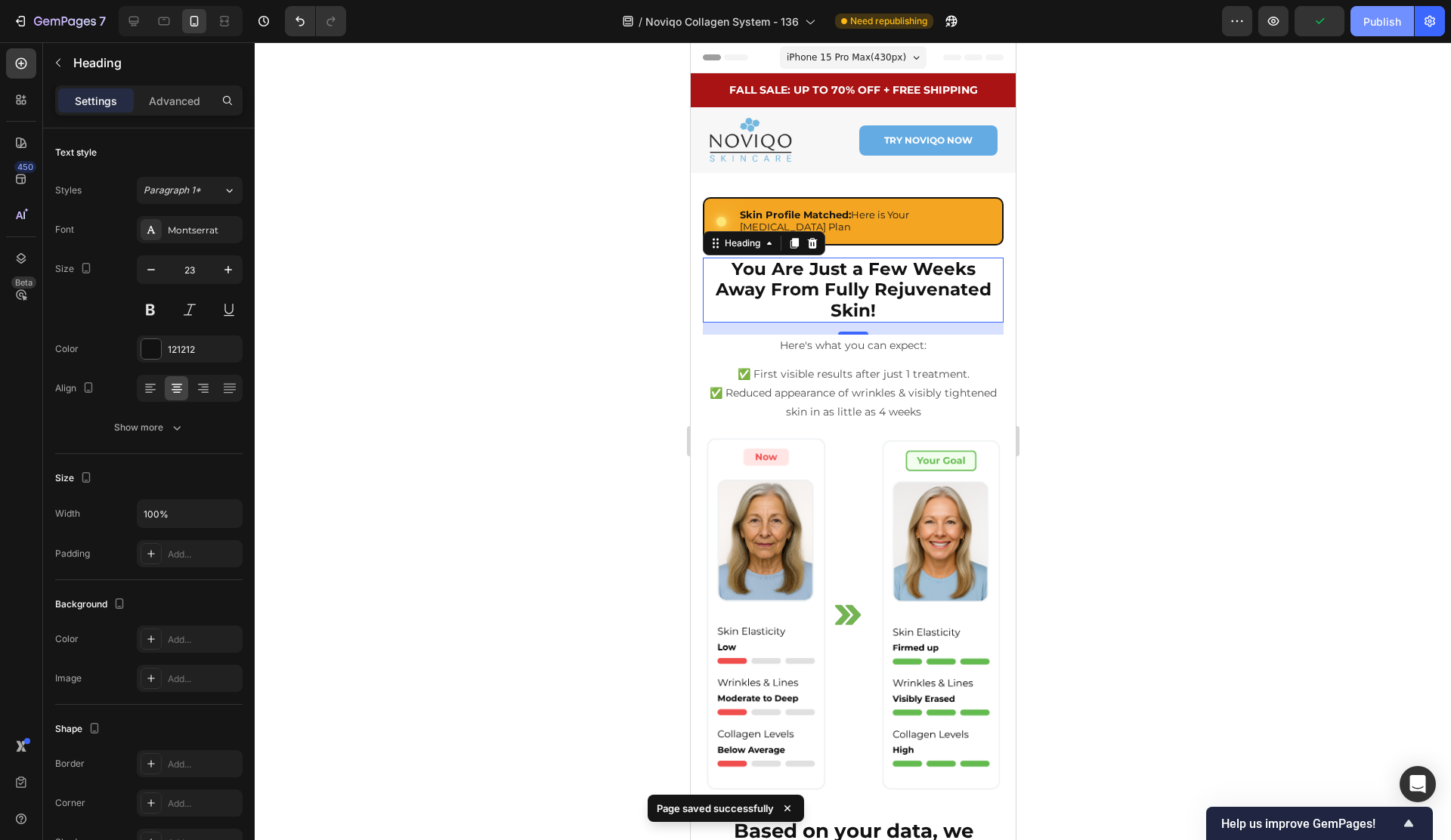
click at [1411, 30] on button "Publish" at bounding box center [1382, 21] width 64 height 30
click at [842, 56] on span "iPhone 15 Pro Max ( 430 px)" at bounding box center [845, 57] width 119 height 15
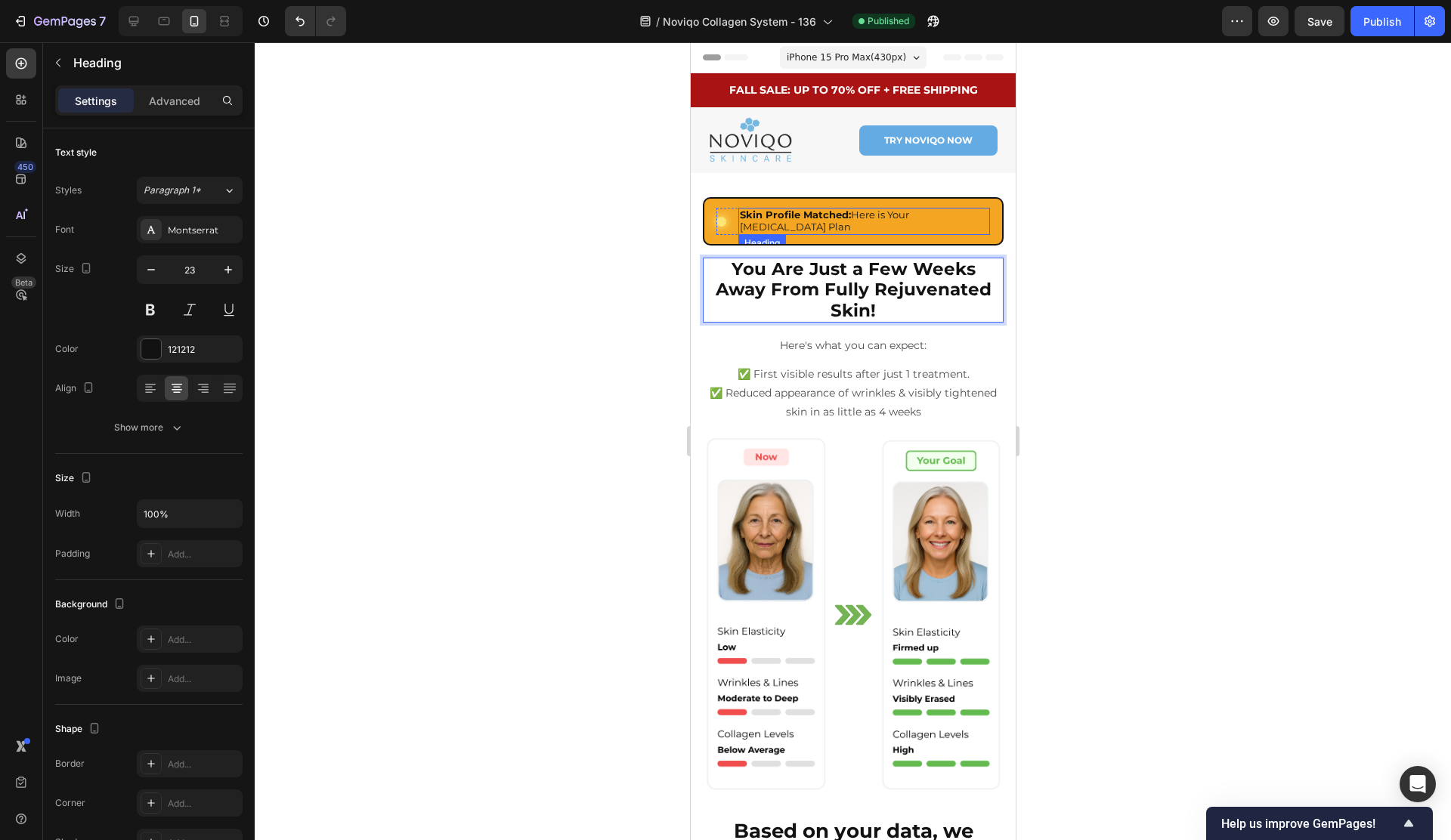
click at [800, 213] on strong "Skin Profile Matched:" at bounding box center [795, 214] width 111 height 12
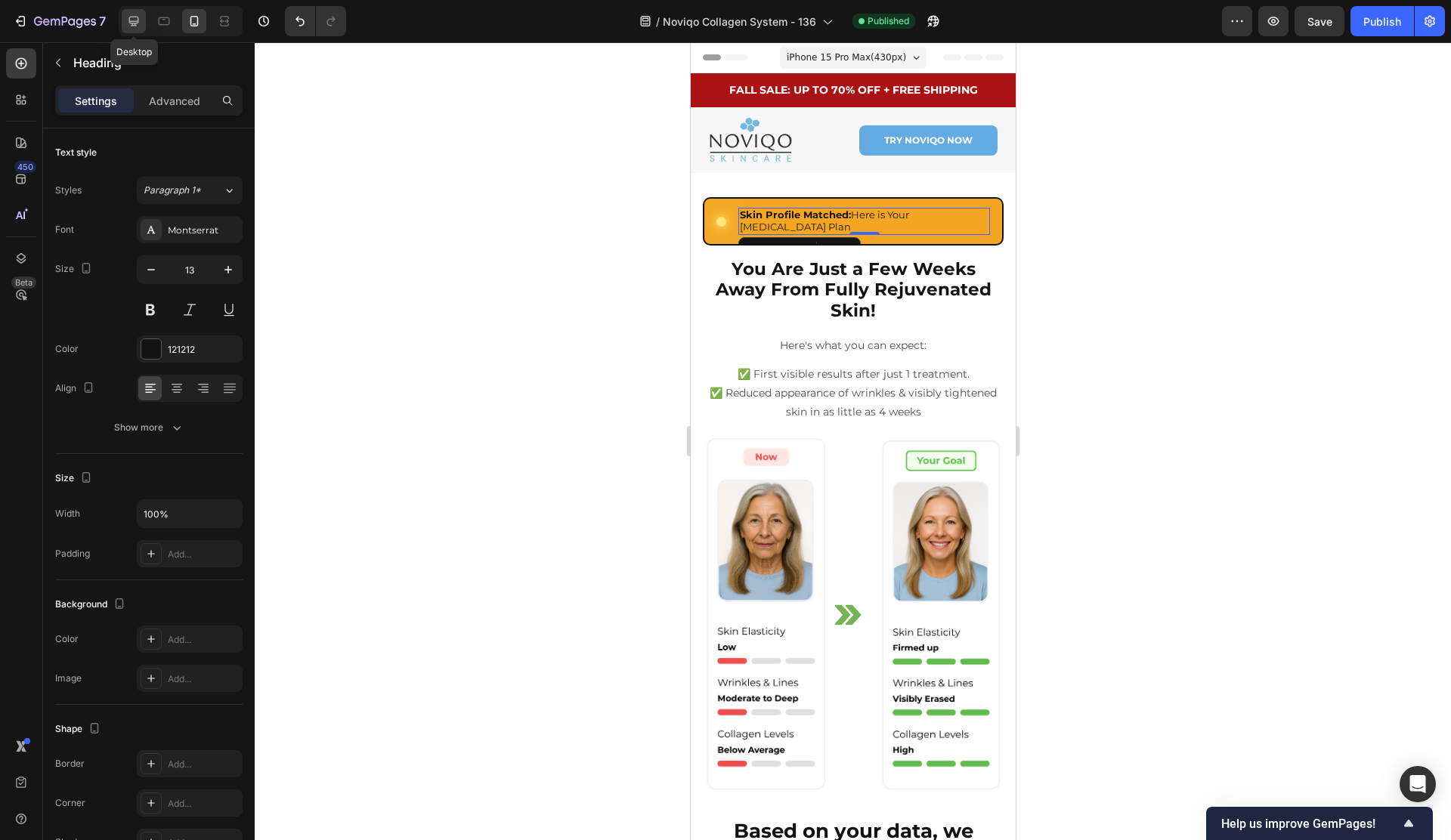
click at [139, 25] on icon at bounding box center [134, 21] width 15 height 15
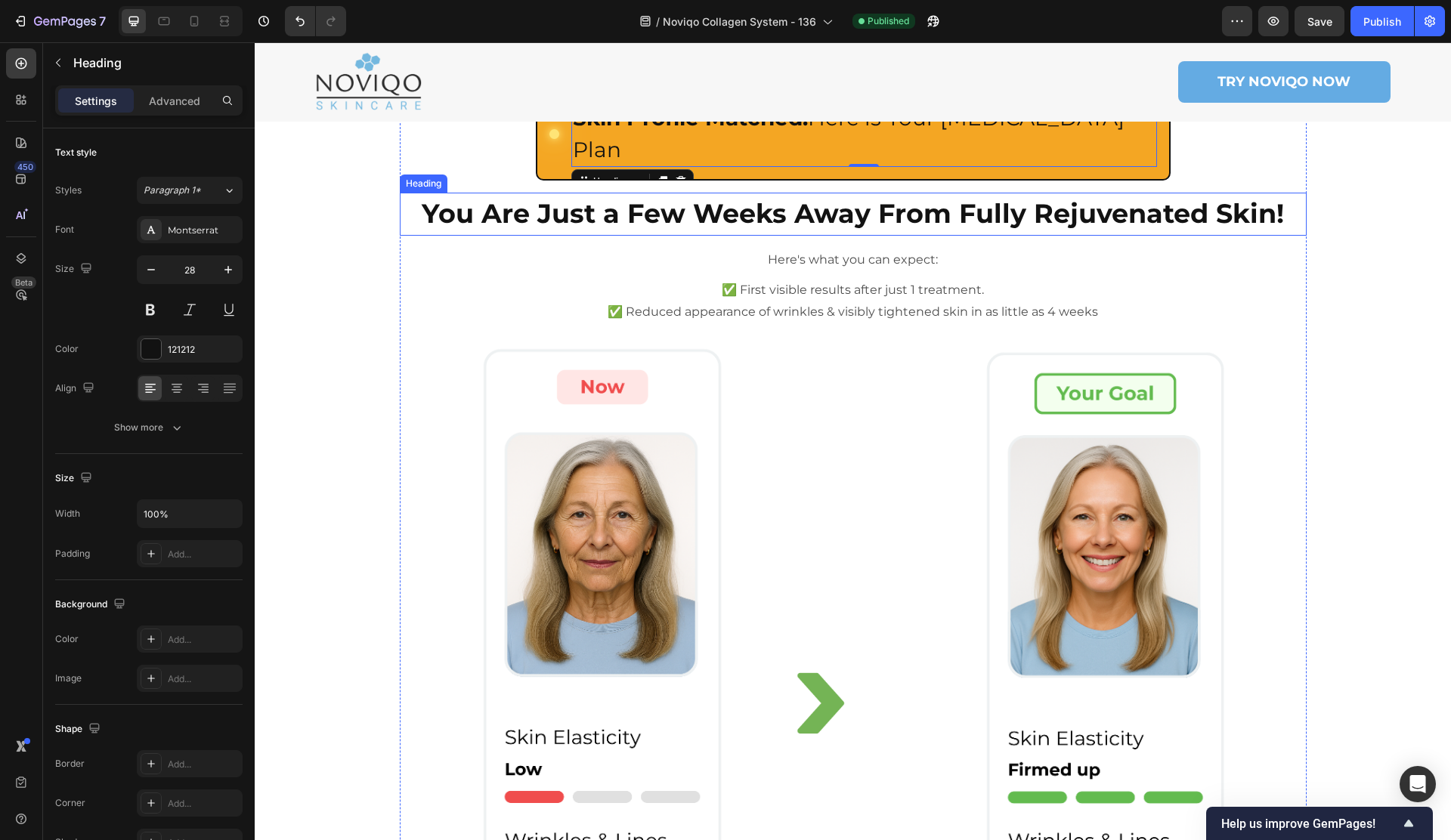
scroll to position [131, 0]
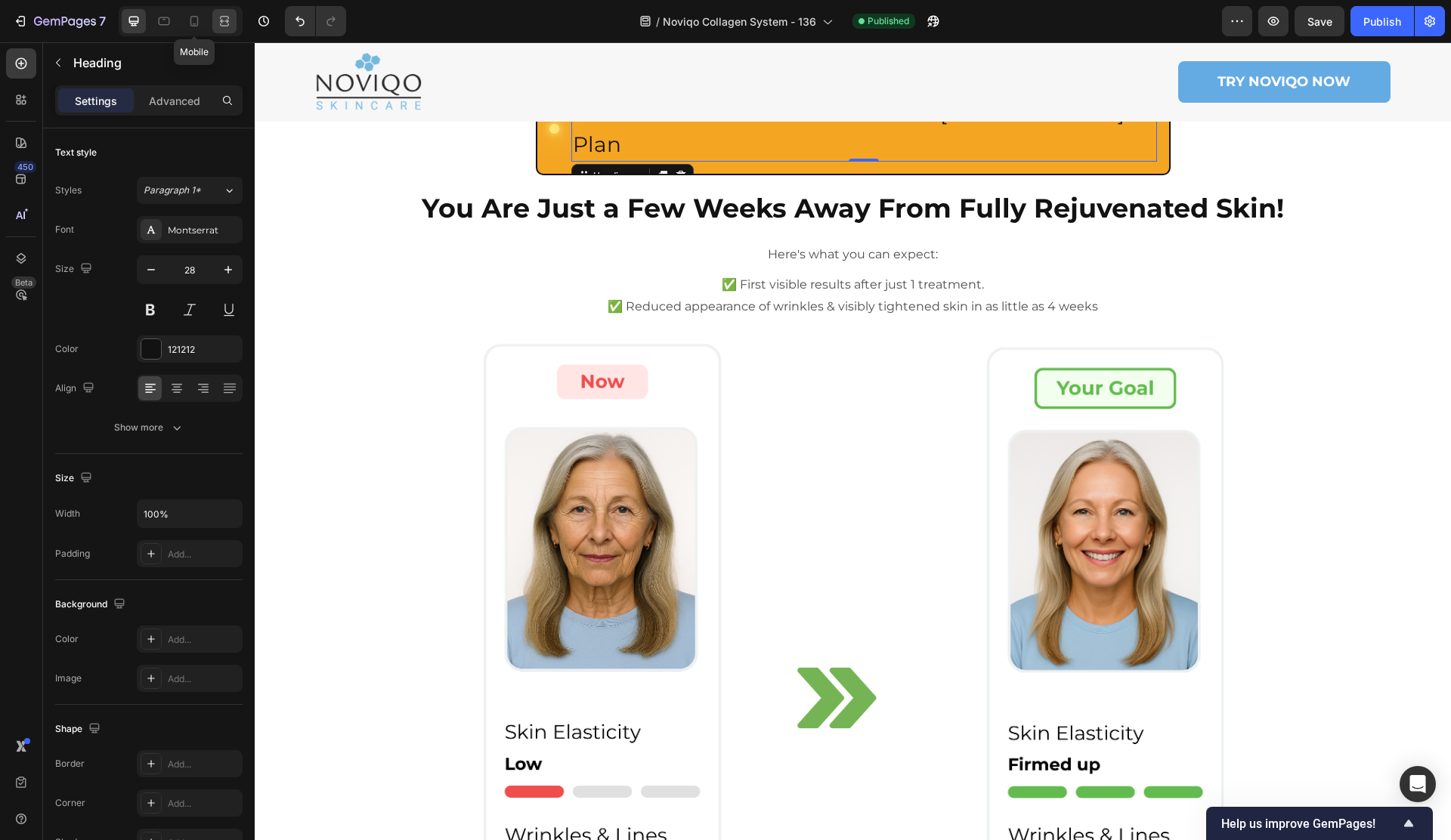
drag, startPoint x: 198, startPoint y: 25, endPoint x: 225, endPoint y: 28, distance: 27.2
click at [198, 25] on icon at bounding box center [194, 21] width 15 height 15
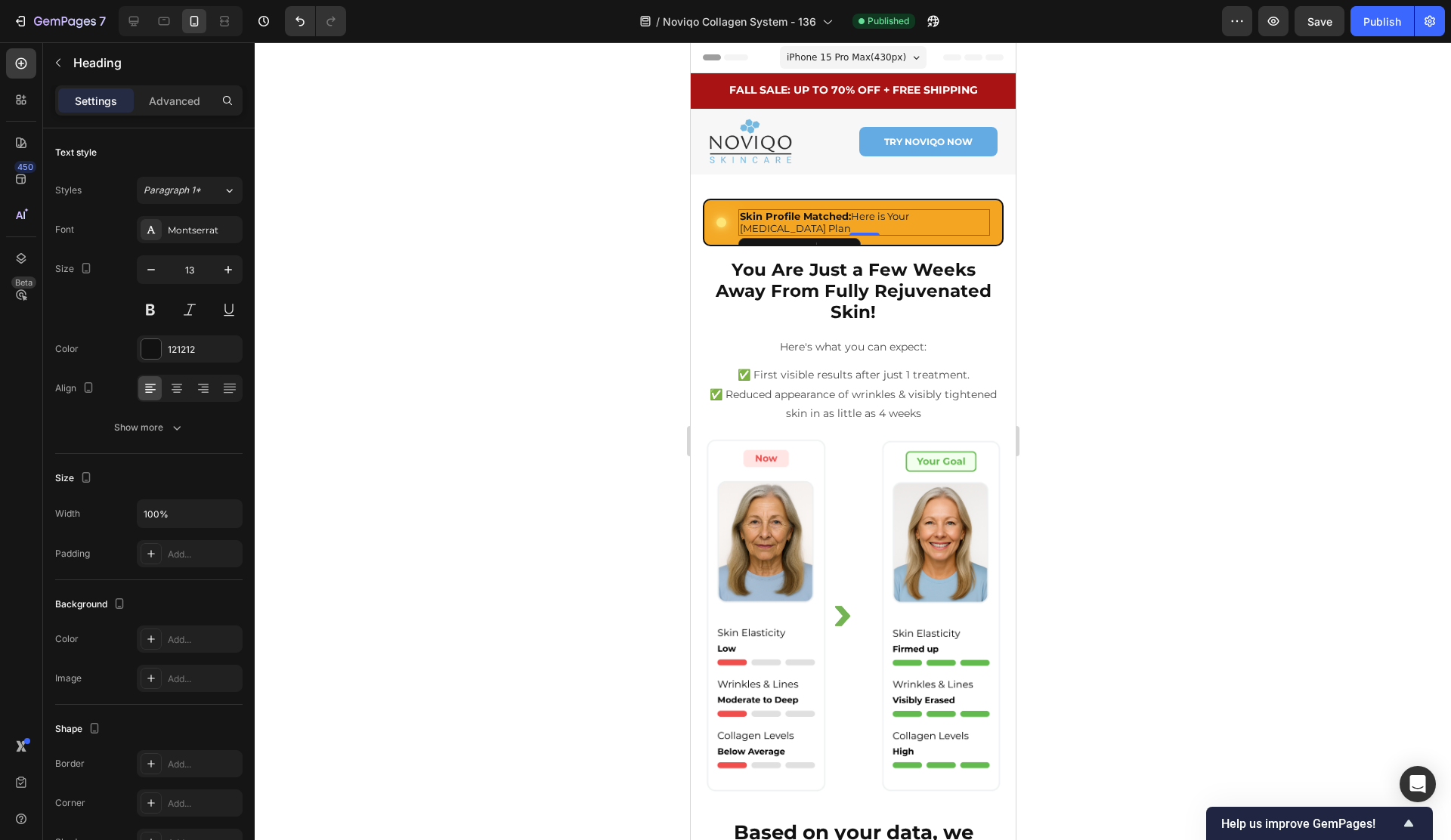
click at [847, 54] on span "iPhone 15 Pro Max ( 430 px)" at bounding box center [845, 57] width 119 height 15
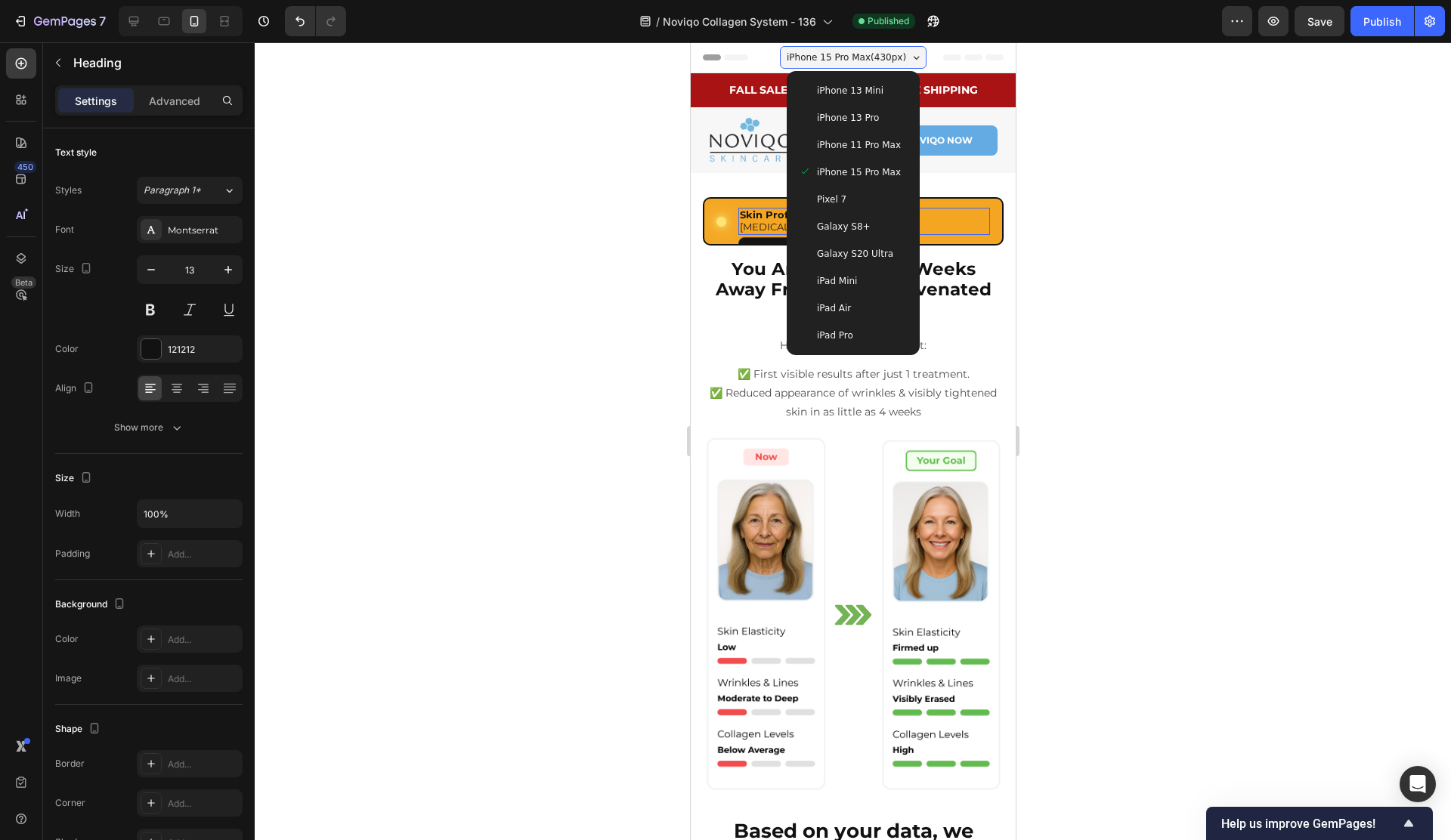
click at [861, 129] on div "iPhone 13 Pro" at bounding box center [852, 118] width 121 height 27
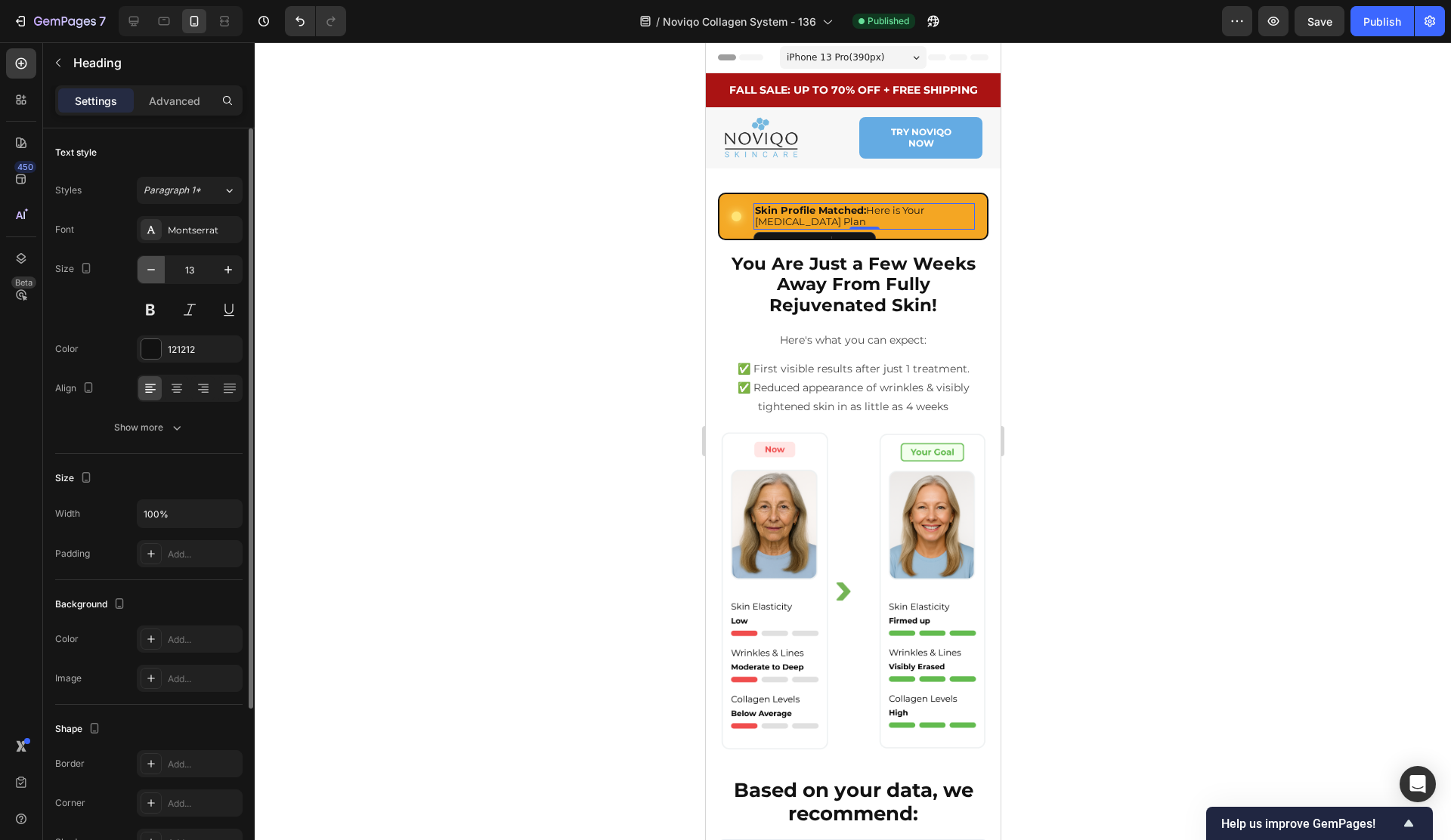
click at [152, 263] on icon "button" at bounding box center [151, 269] width 15 height 15
click at [150, 263] on icon "button" at bounding box center [151, 269] width 15 height 15
type input "11"
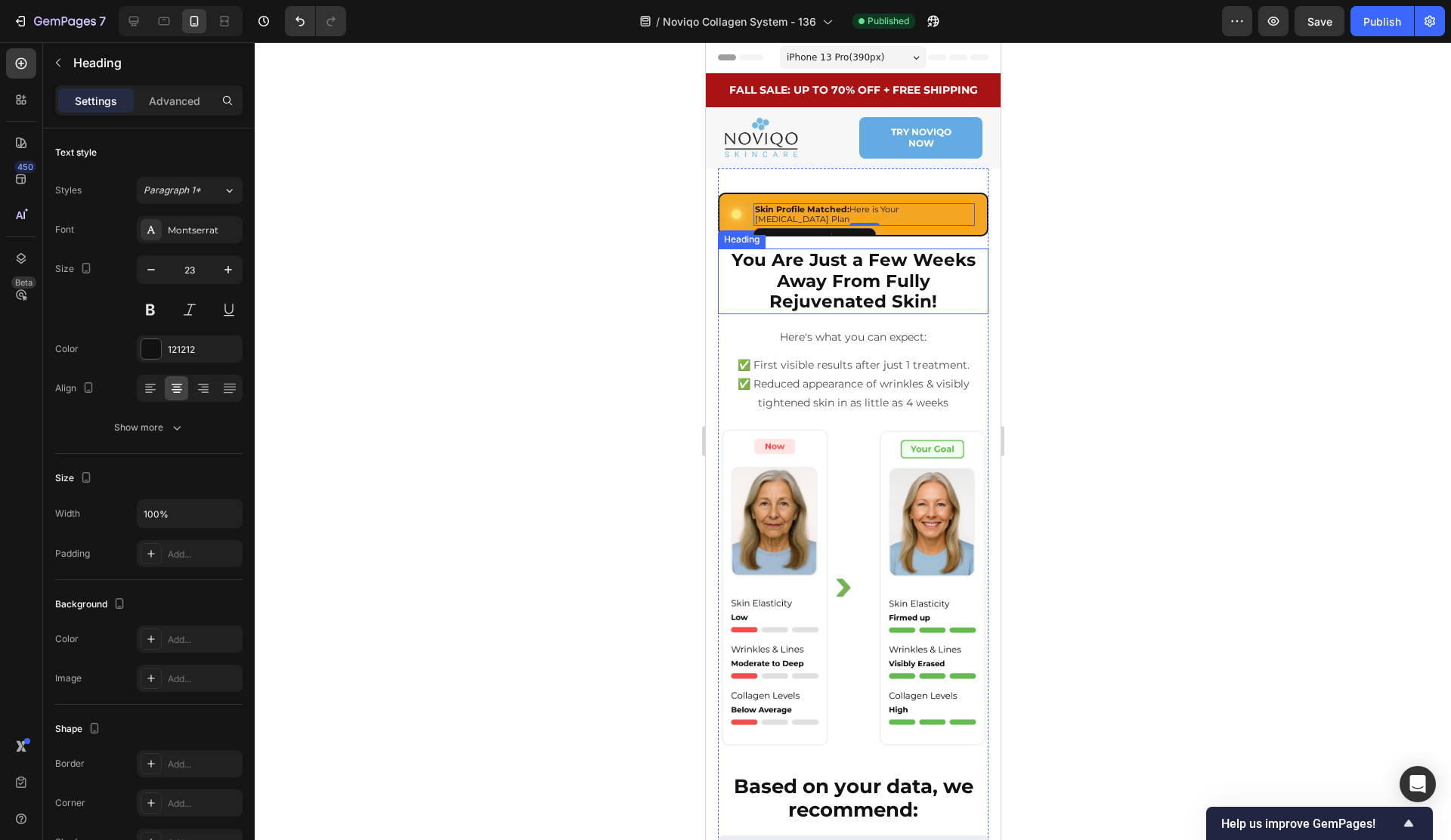
click at [766, 263] on p "⁠⁠⁠⁠⁠⁠⁠ You Are Just a Few Weeks Away From Fully Rejuvenated Skin!" at bounding box center [852, 281] width 268 height 63
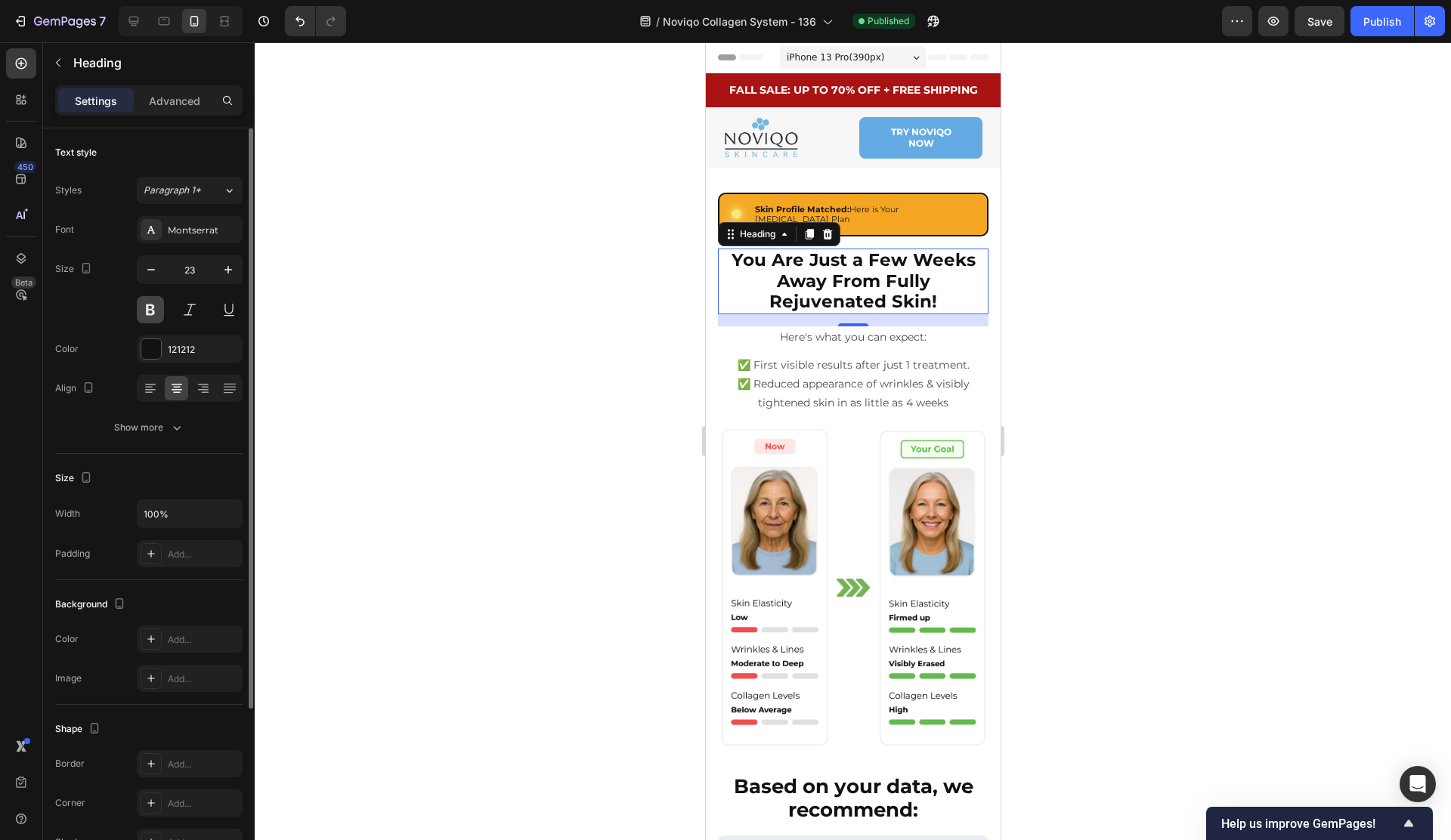
click at [144, 299] on button at bounding box center [150, 309] width 27 height 27
click at [145, 299] on button at bounding box center [150, 309] width 27 height 27
click at [148, 271] on icon "button" at bounding box center [151, 269] width 15 height 15
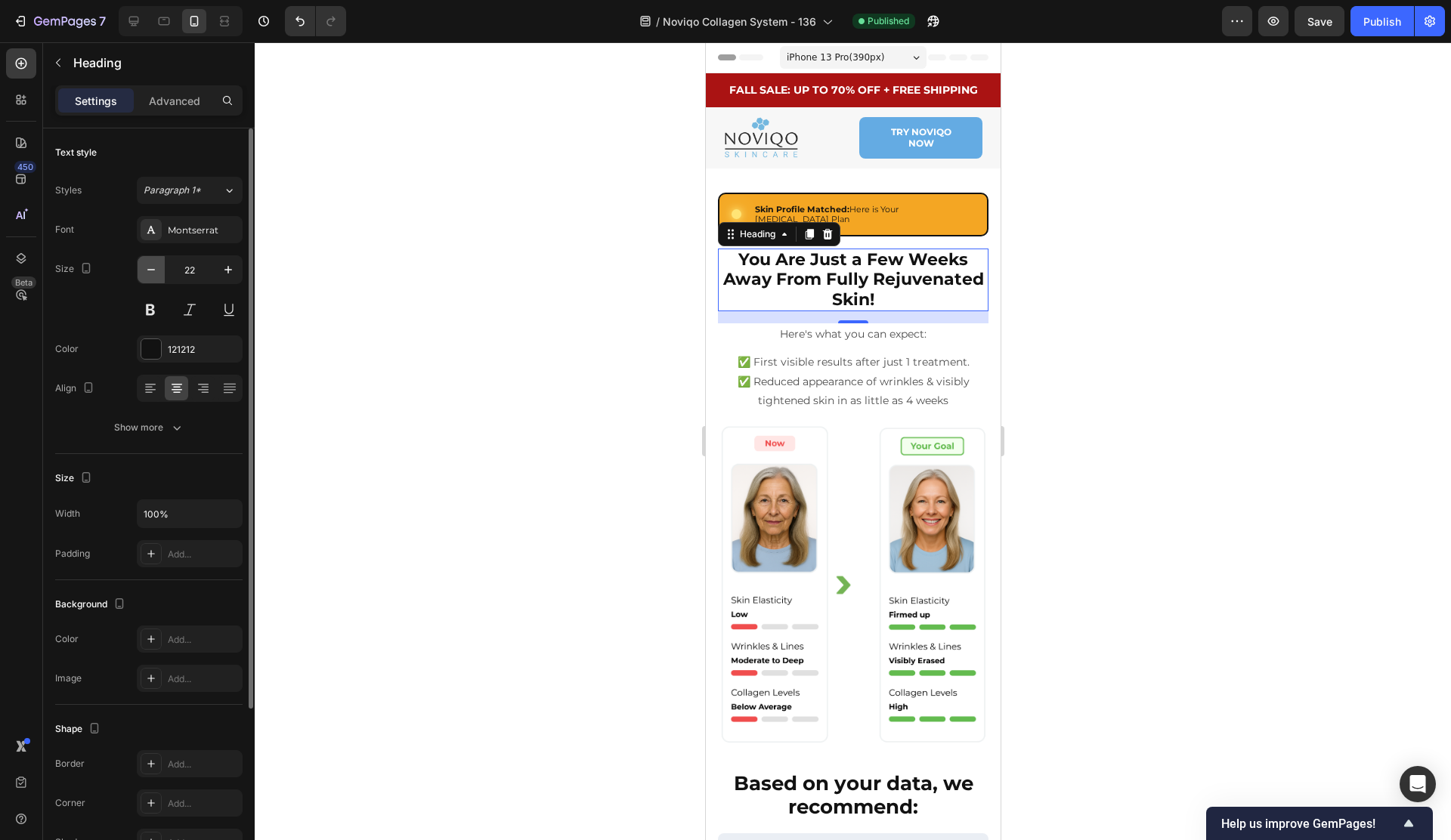
click at [148, 271] on icon "button" at bounding box center [151, 269] width 15 height 15
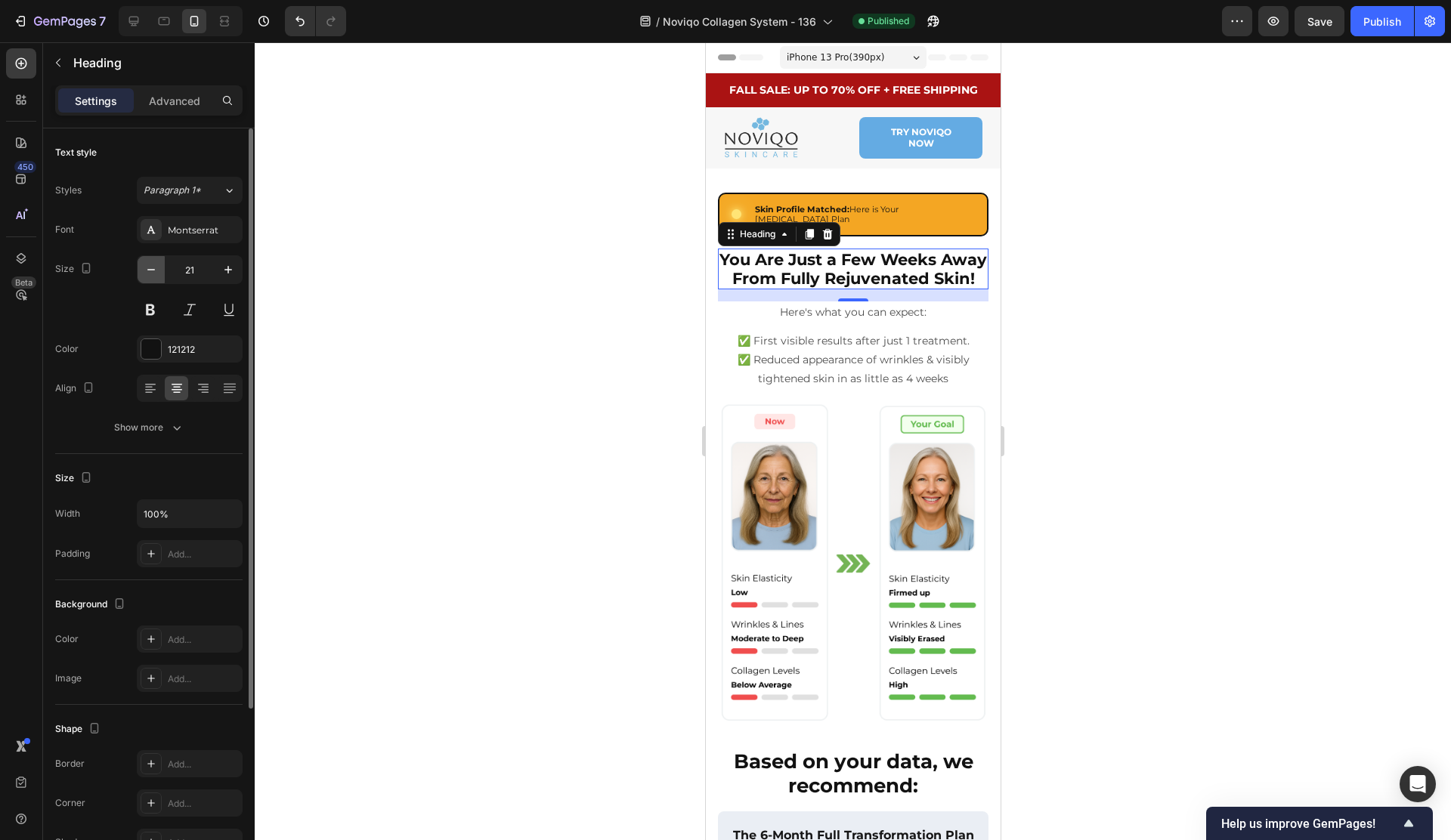
click at [148, 271] on icon "button" at bounding box center [151, 269] width 15 height 15
type input "20"
click at [739, 209] on div at bounding box center [736, 214] width 10 height 10
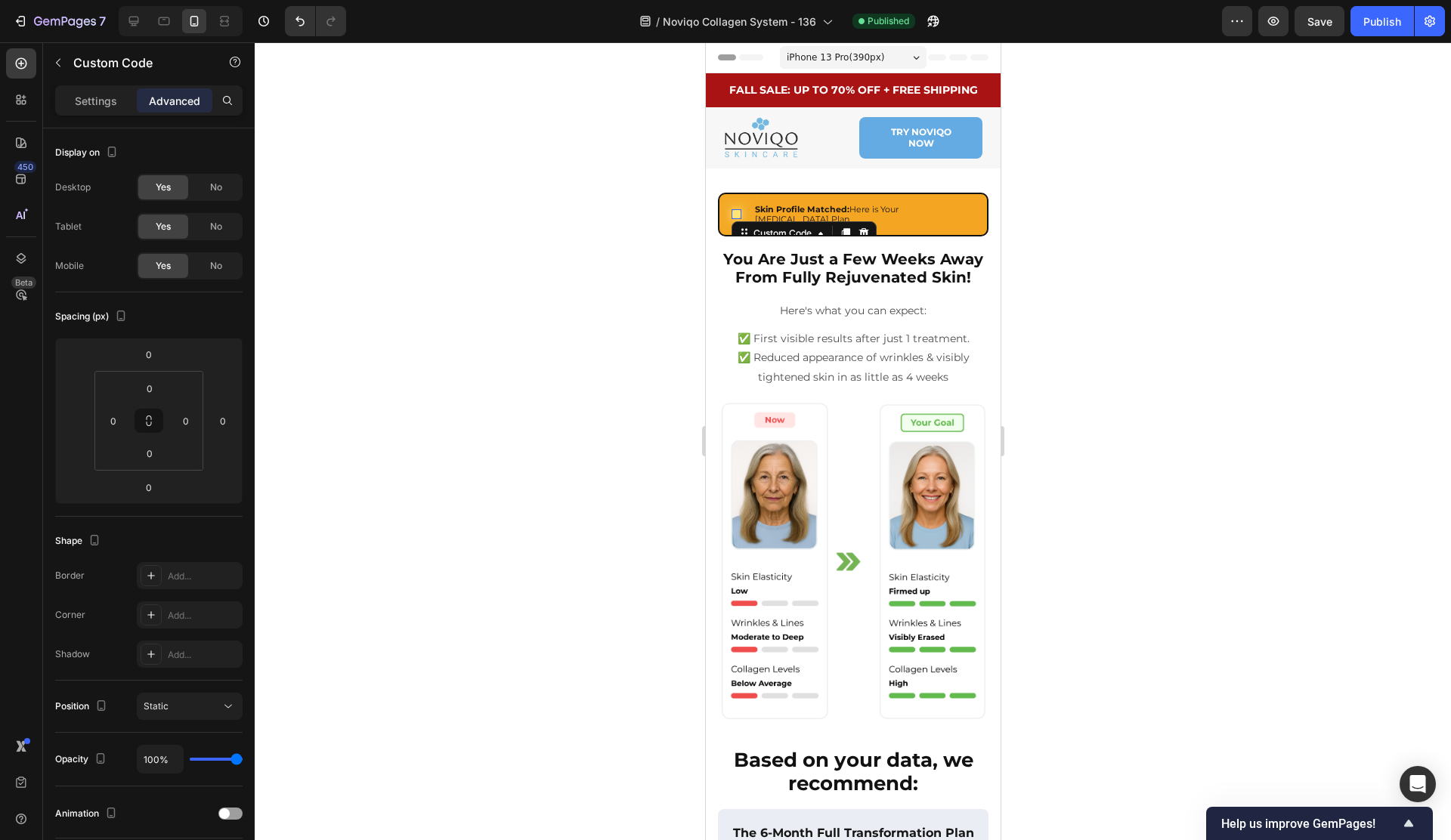
click at [739, 209] on div at bounding box center [736, 214] width 10 height 10
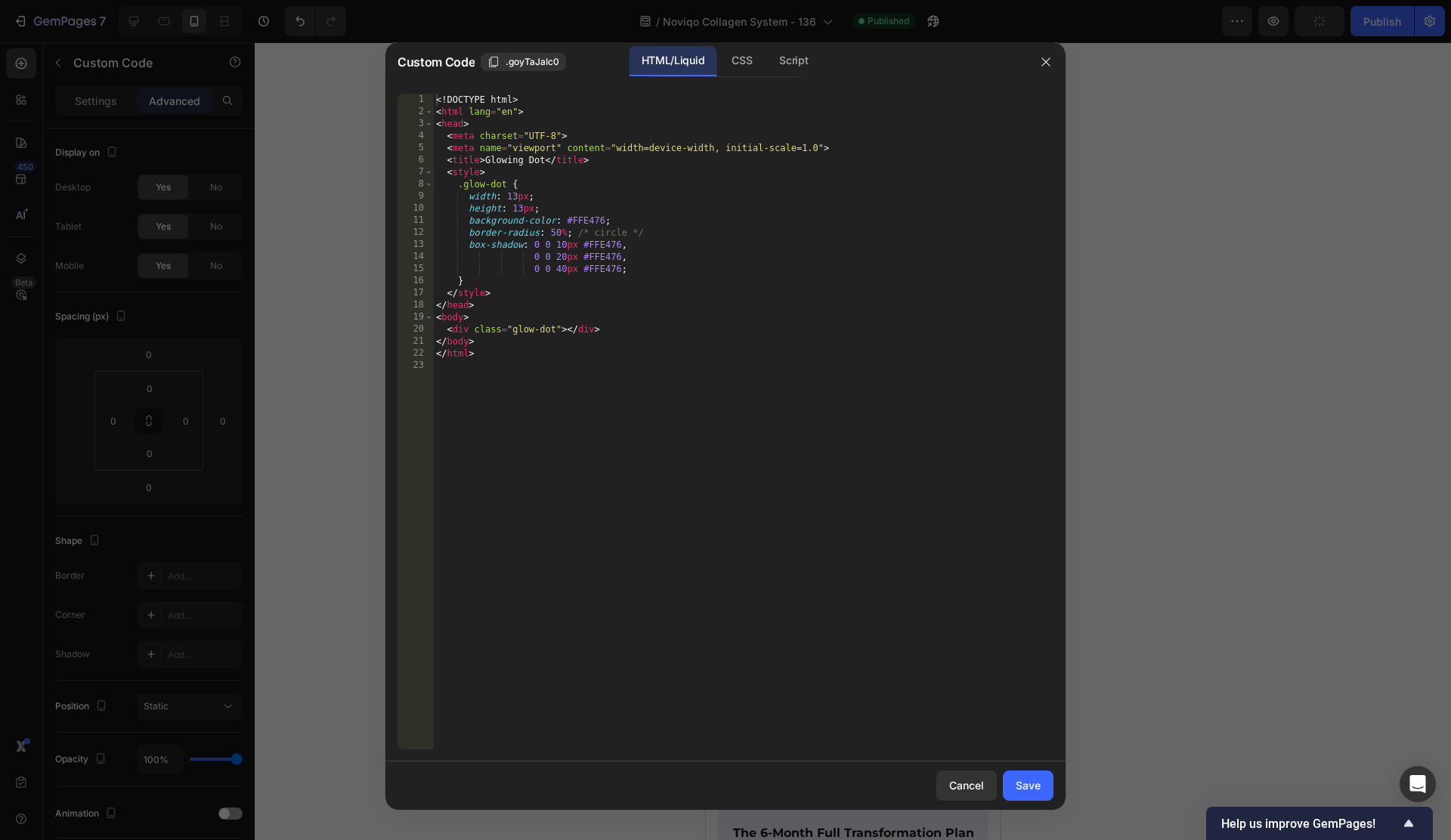
click at [517, 195] on div "<! DOCTYPE html > < html lang = "en" > < head > < meta charset = "UTF-8" > < me…" at bounding box center [743, 433] width 620 height 680
type textarea "height: 12px;"
click at [1045, 789] on button "Save" at bounding box center [1028, 785] width 51 height 30
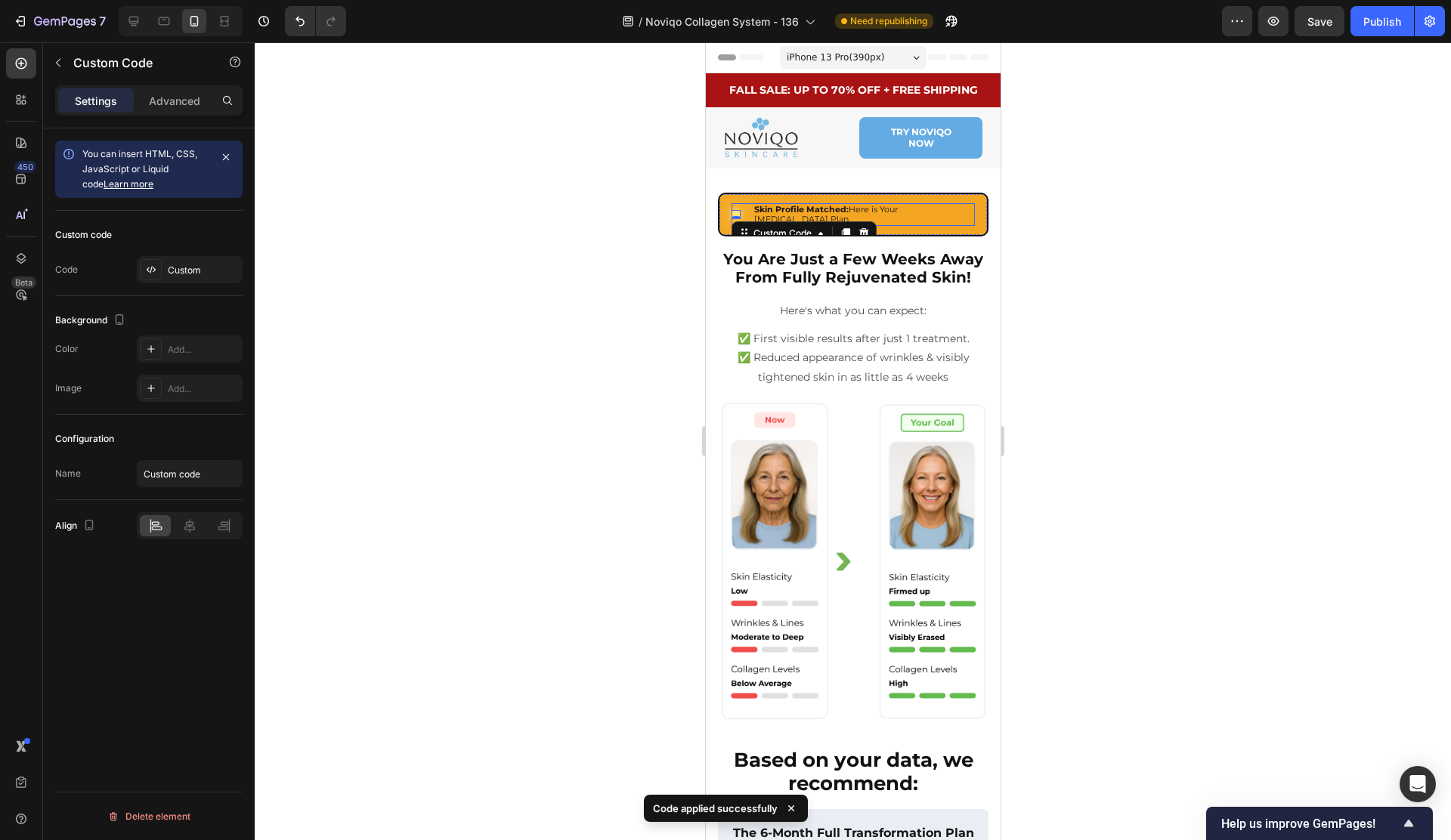
click at [749, 207] on div "Custom Code 0 Skin Profile Matched: Here is Your Skin Care Plan Heading Row" at bounding box center [852, 214] width 243 height 23
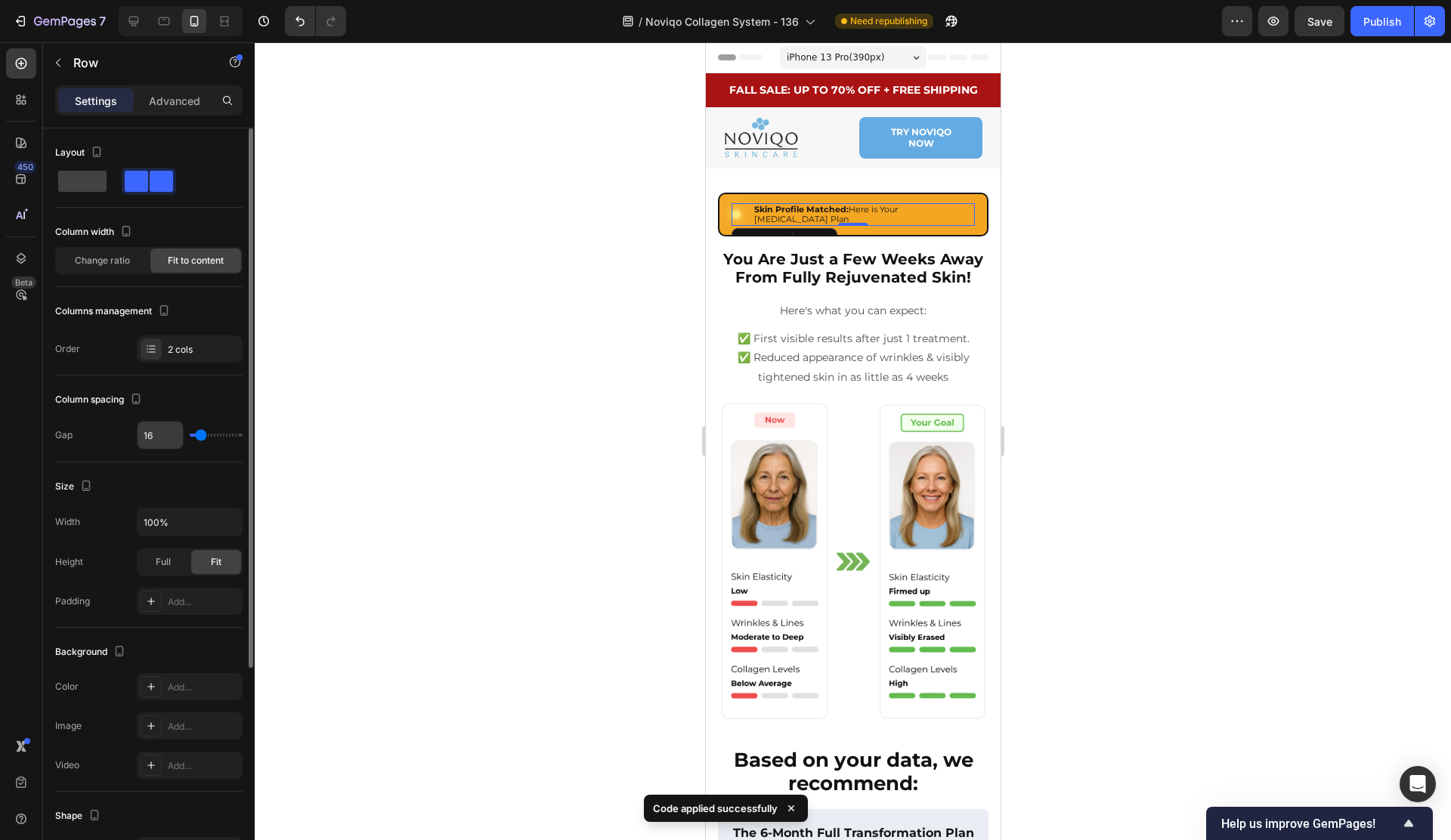
click at [162, 437] on input "16" at bounding box center [160, 435] width 46 height 27
type input "8"
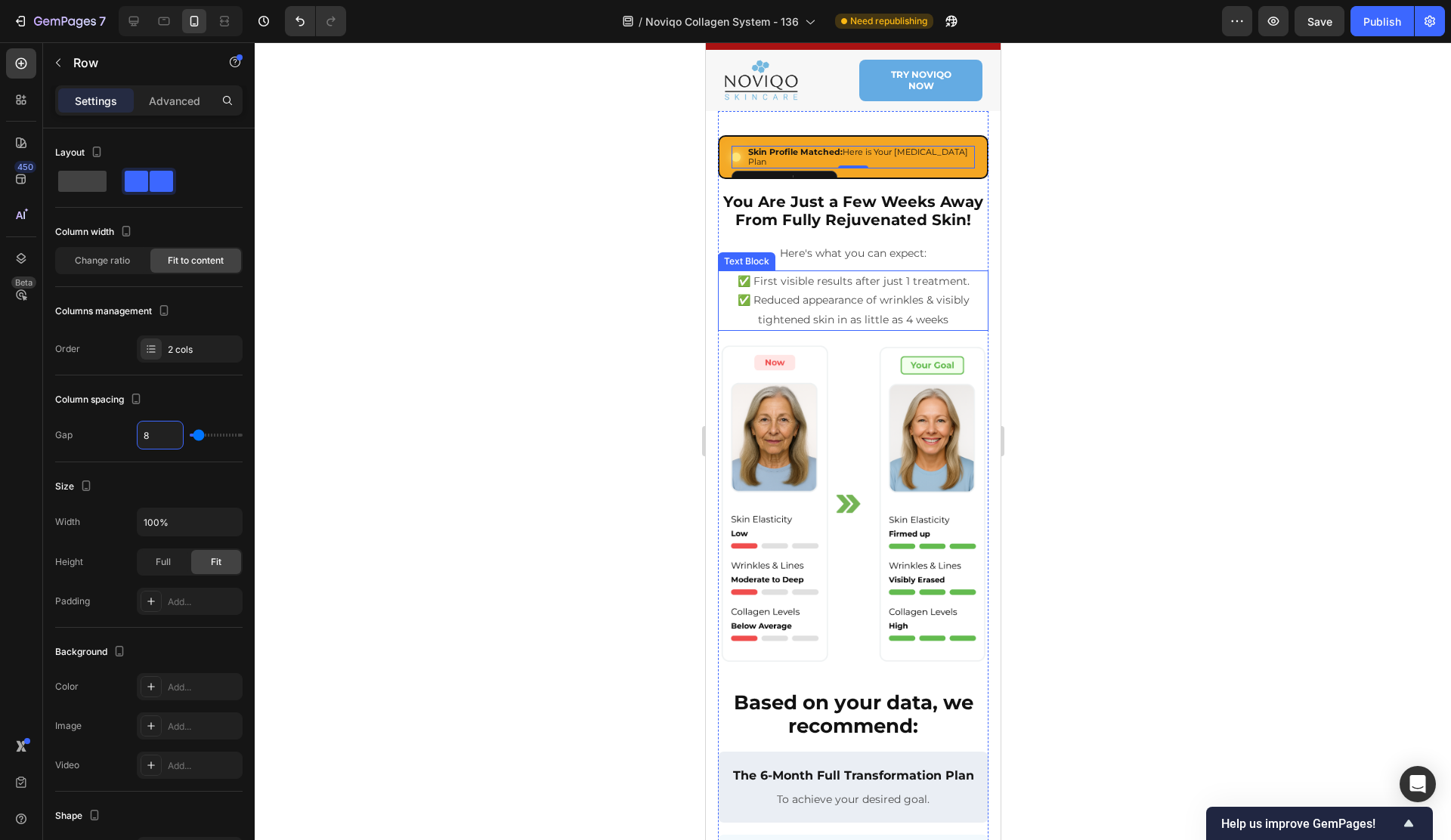
scroll to position [15, 0]
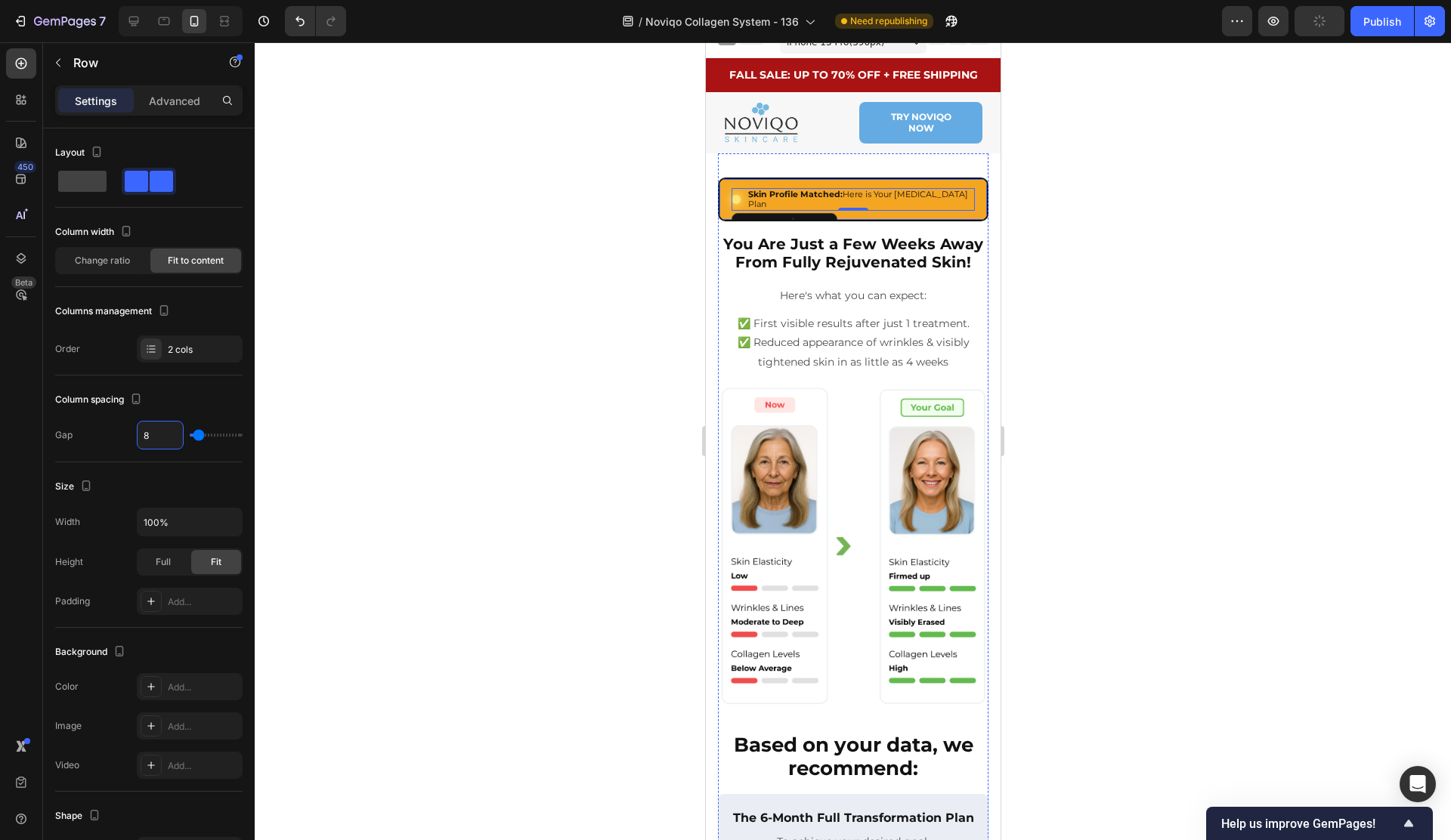
click at [974, 197] on div "Custom Code Skin Profile Matched: Here is Your Skin Care Plan Heading Row 0 Row" at bounding box center [852, 199] width 270 height 44
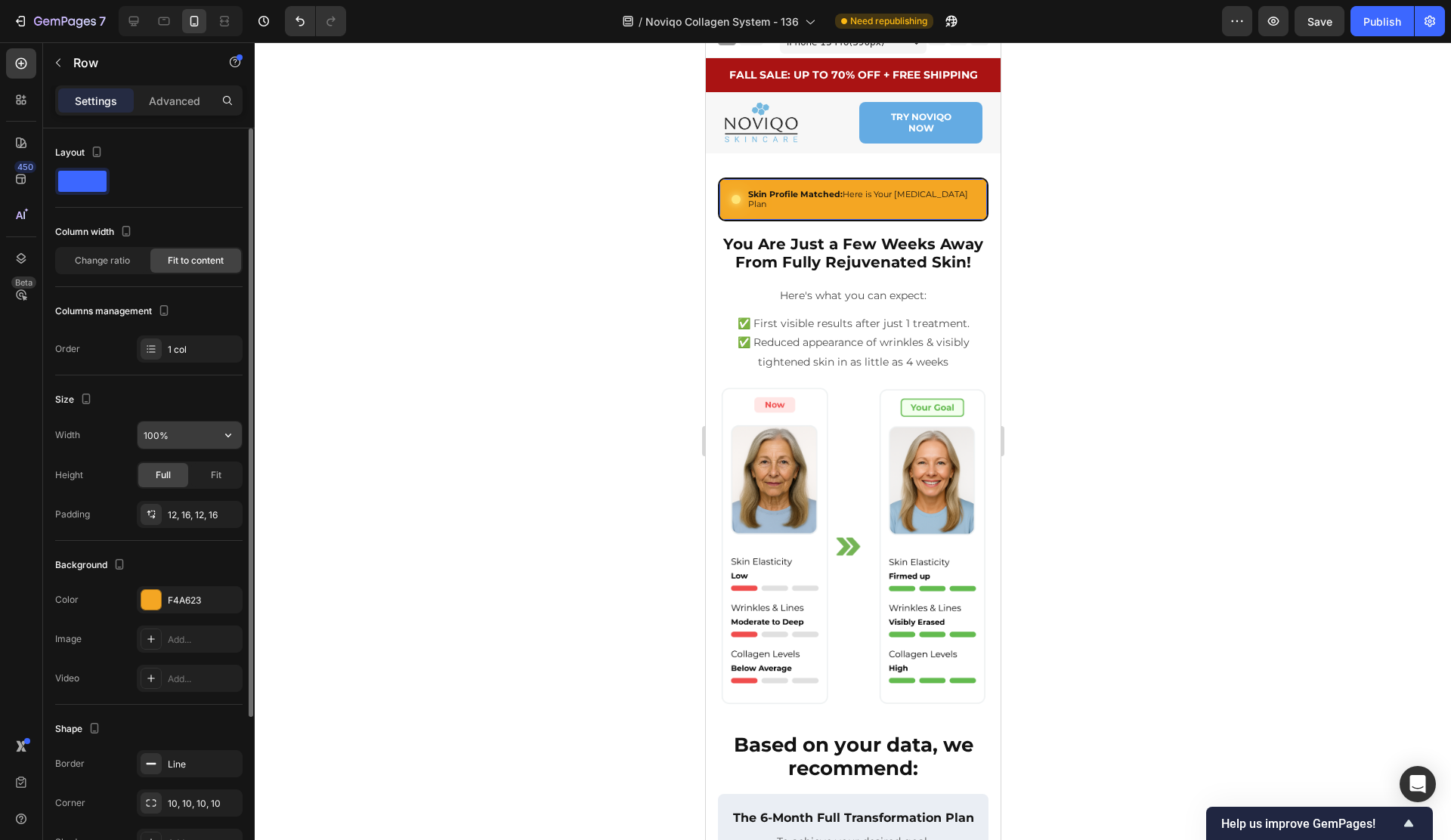
click at [153, 433] on input "100%" at bounding box center [189, 435] width 105 height 27
type input "95%"
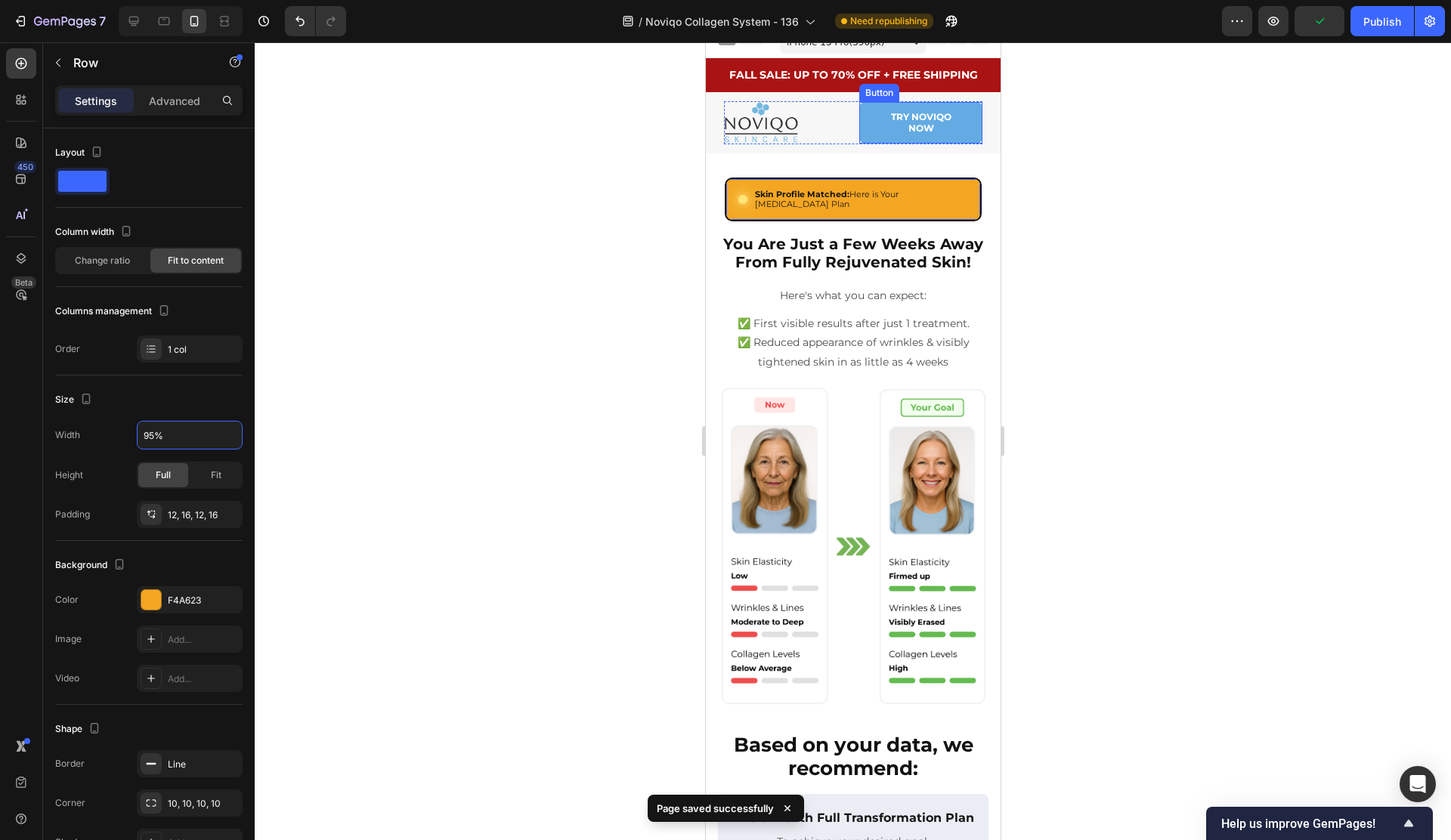
click at [909, 105] on link "Try noviqo now" at bounding box center [919, 123] width 123 height 42
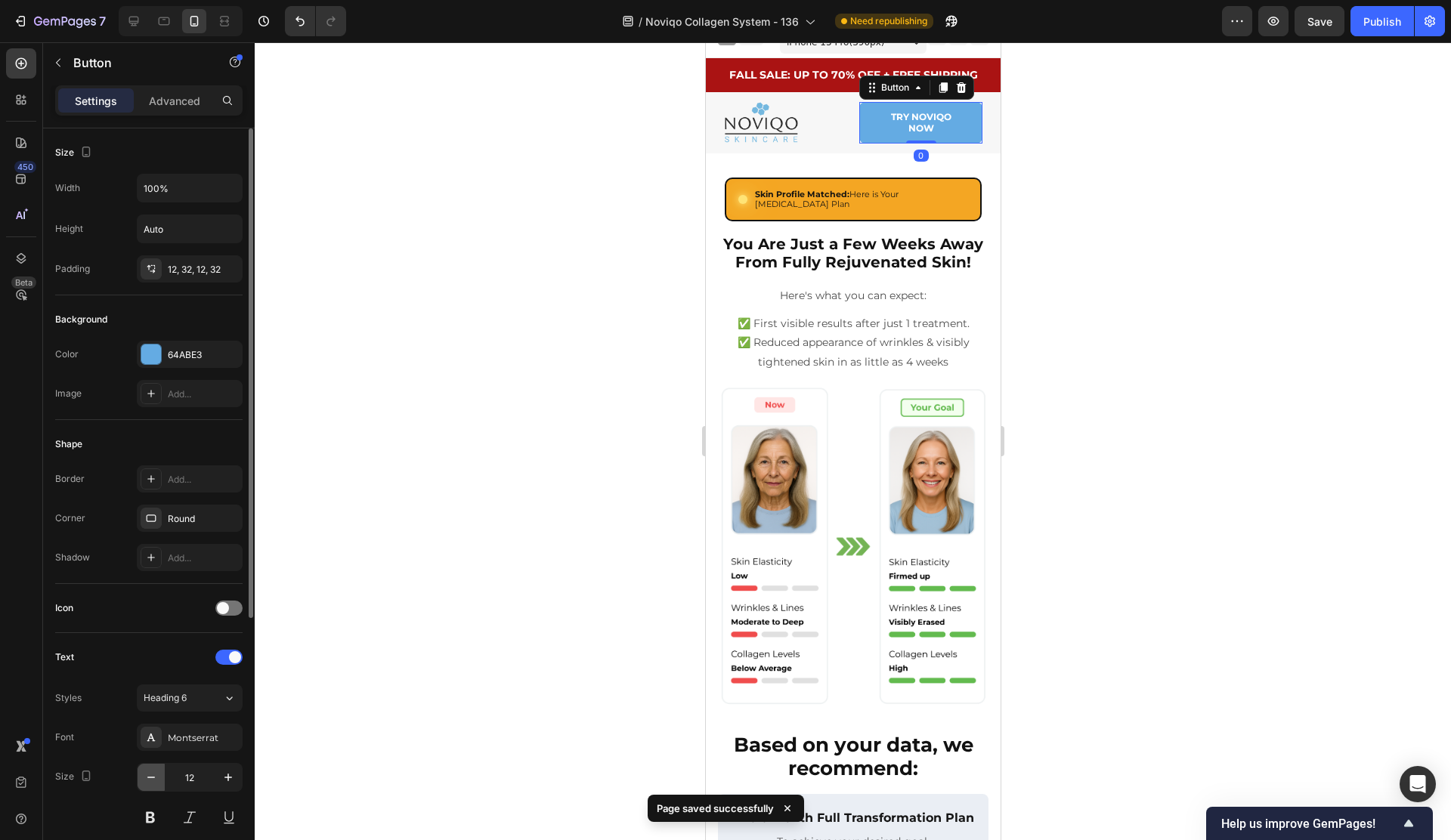
click at [153, 778] on icon "button" at bounding box center [151, 777] width 15 height 15
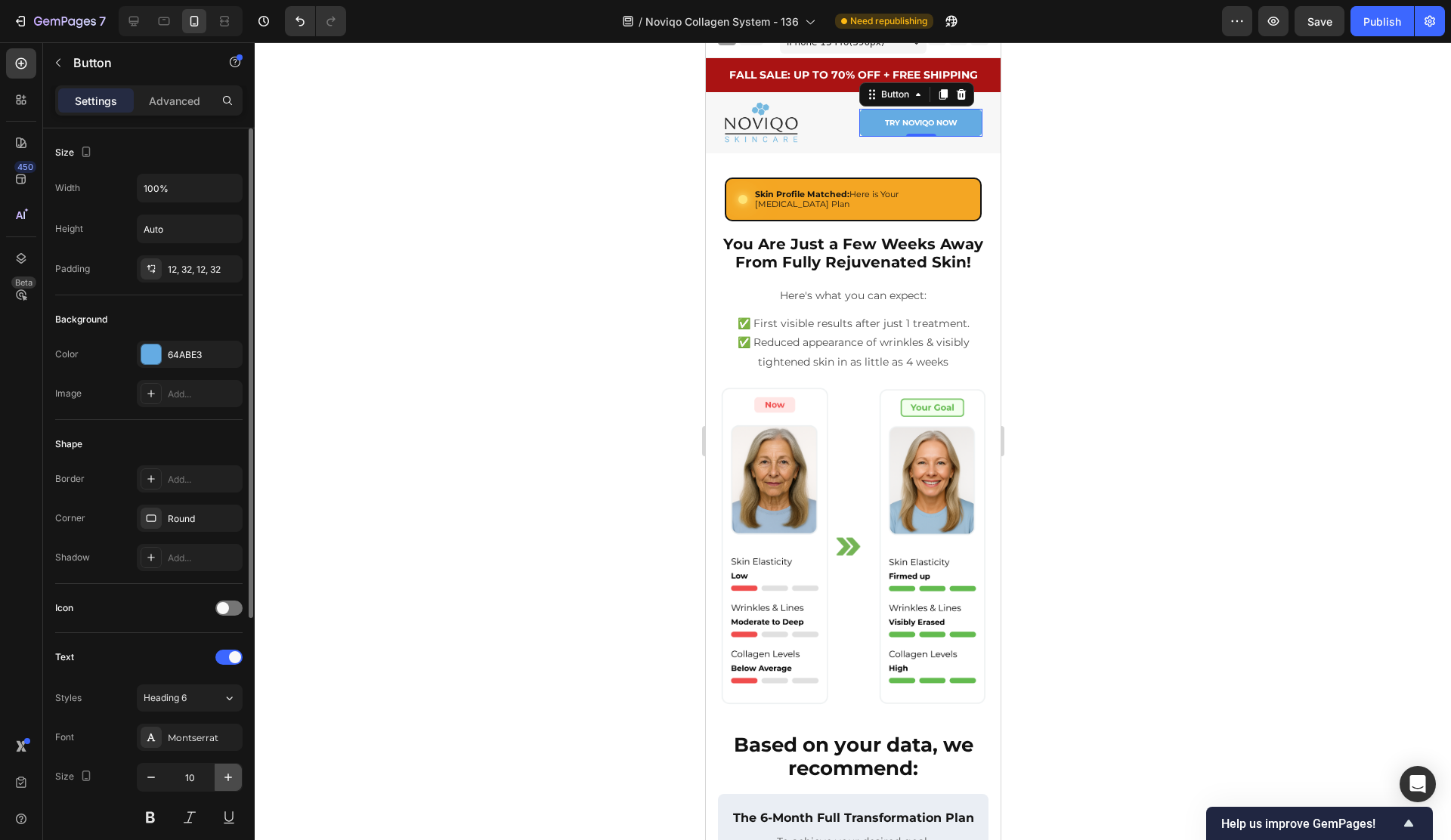
click at [233, 766] on button "button" at bounding box center [228, 777] width 27 height 27
type input "12"
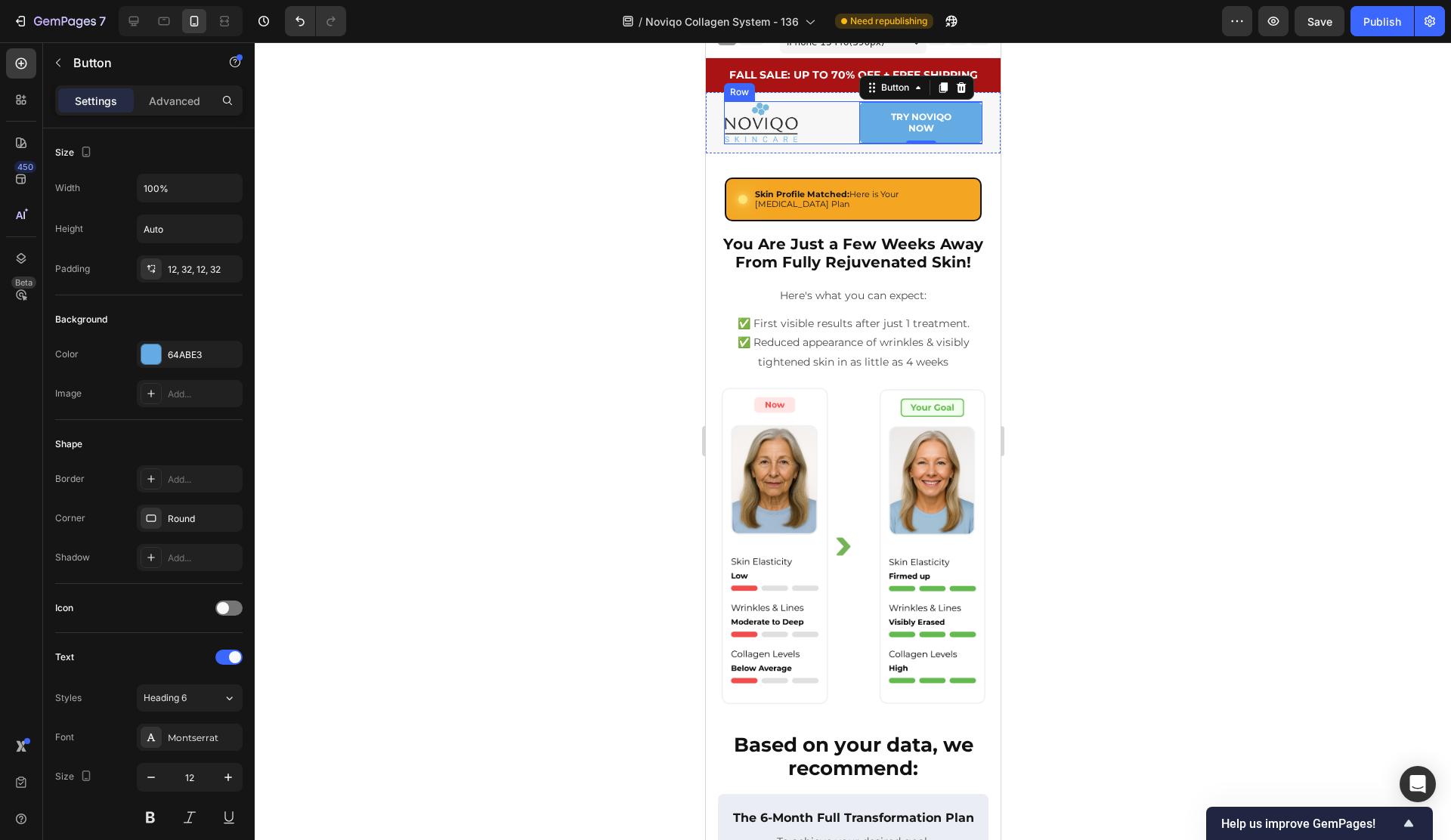
click at [855, 125] on div "Image Try noviqo now Button 0 Row" at bounding box center [852, 122] width 259 height 42
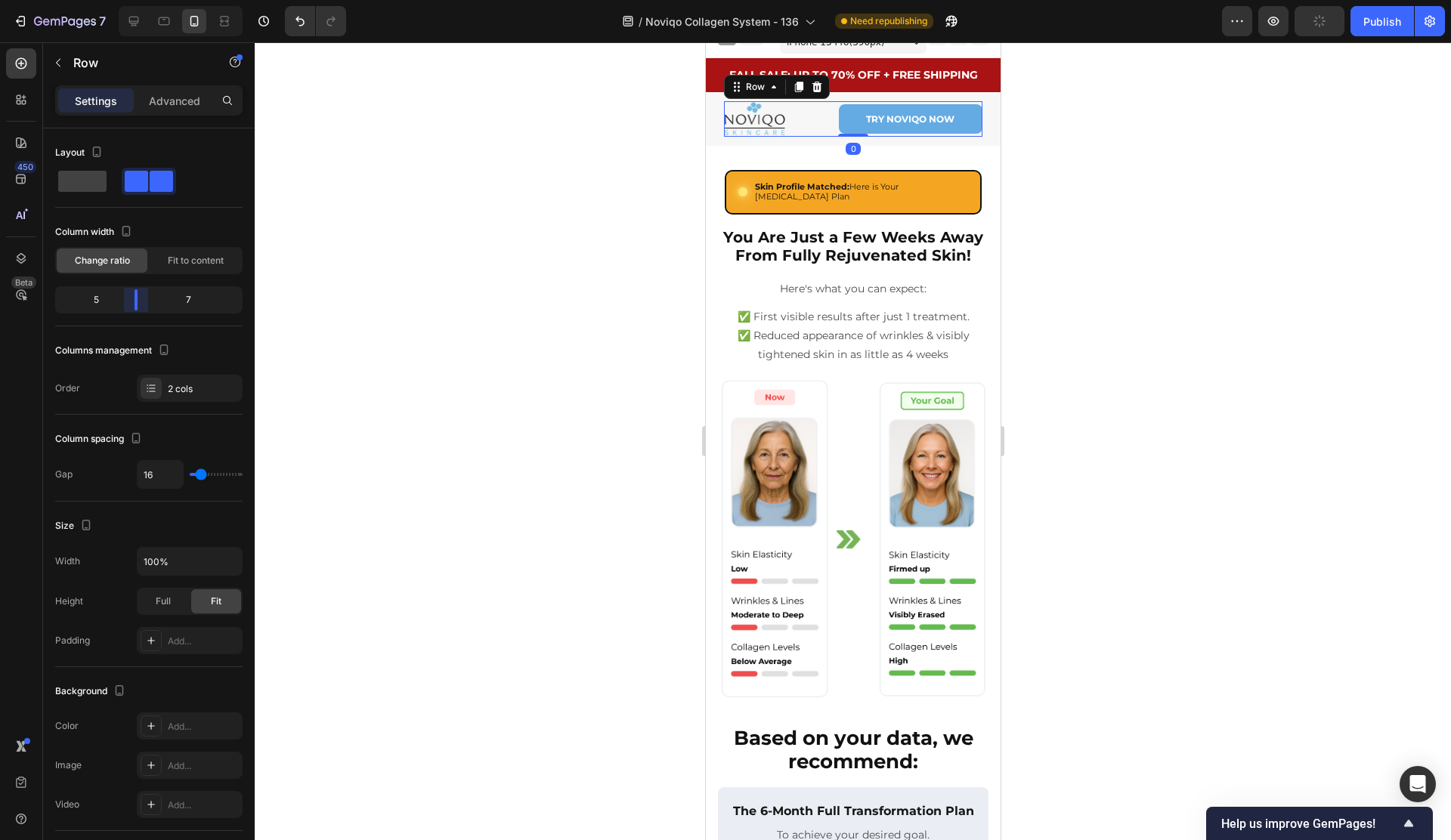
drag, startPoint x: 148, startPoint y: 300, endPoint x: 367, endPoint y: 306, distance: 219.1
click at [136, 0] on body "7 Version history / Noviqo Collagen System - 136 Need republishing Preview Publ…" at bounding box center [726, 0] width 1451 height 0
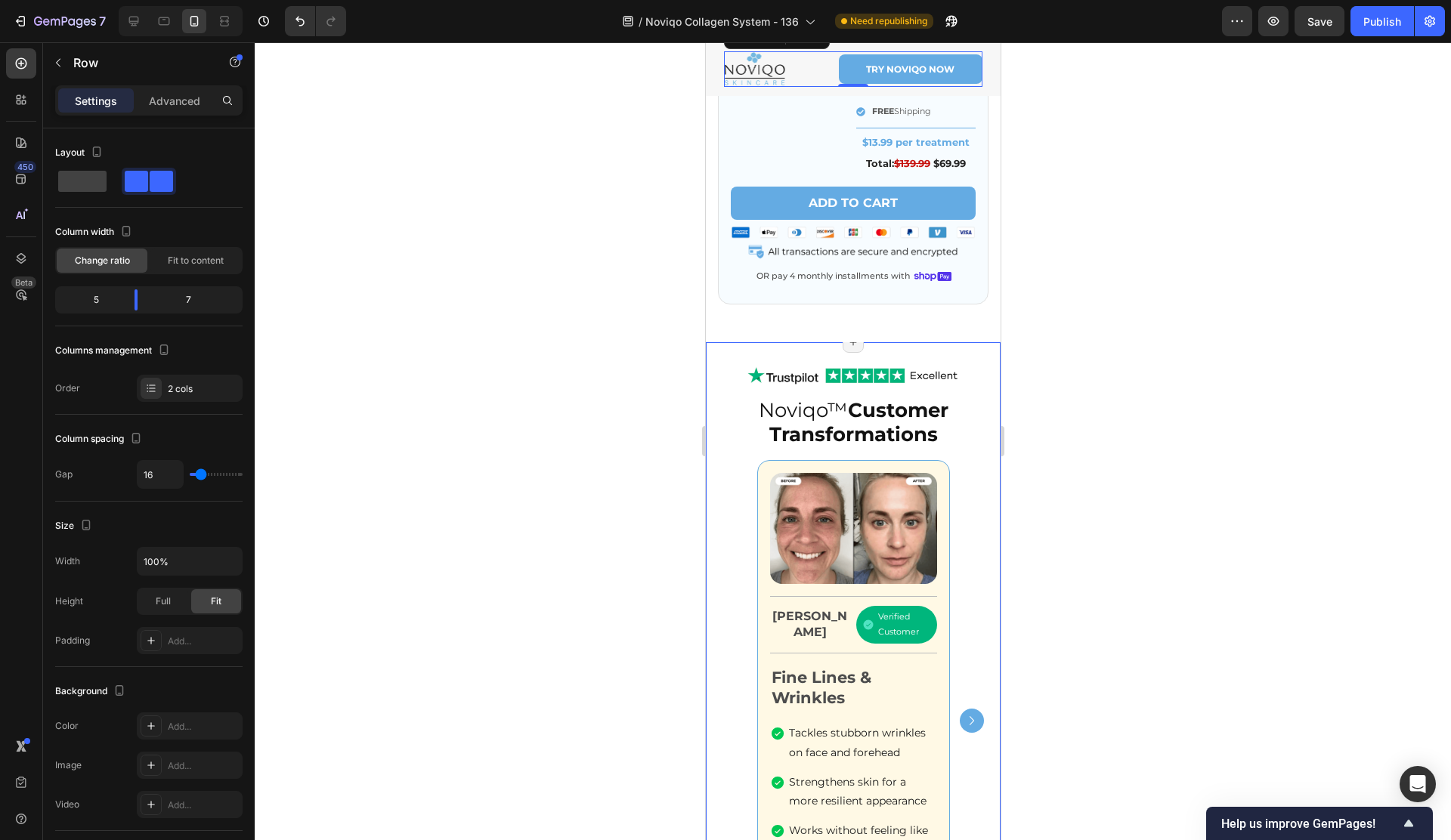
scroll to position [2207, 0]
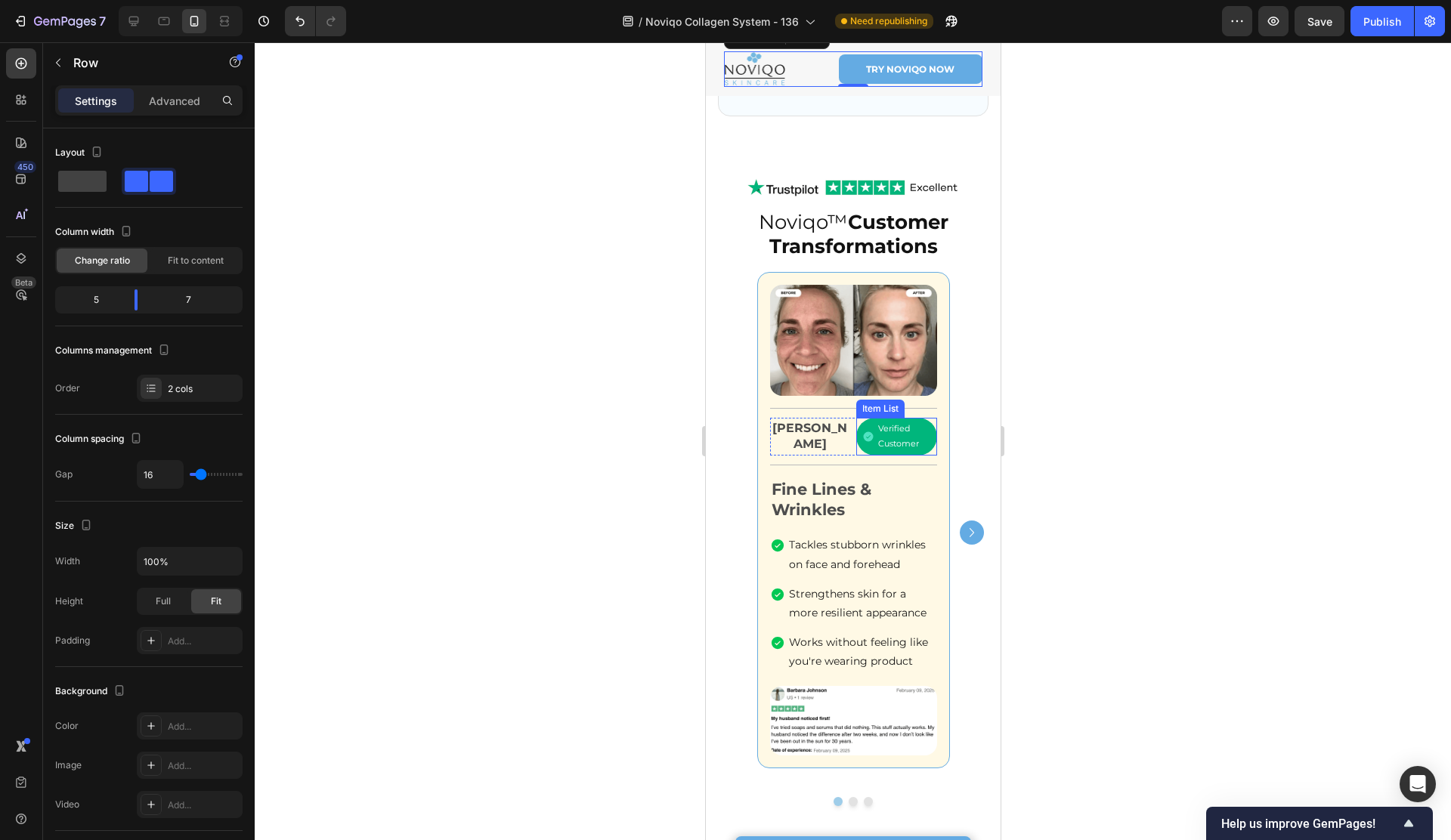
click at [885, 442] on p "Verified Customer" at bounding box center [903, 436] width 51 height 30
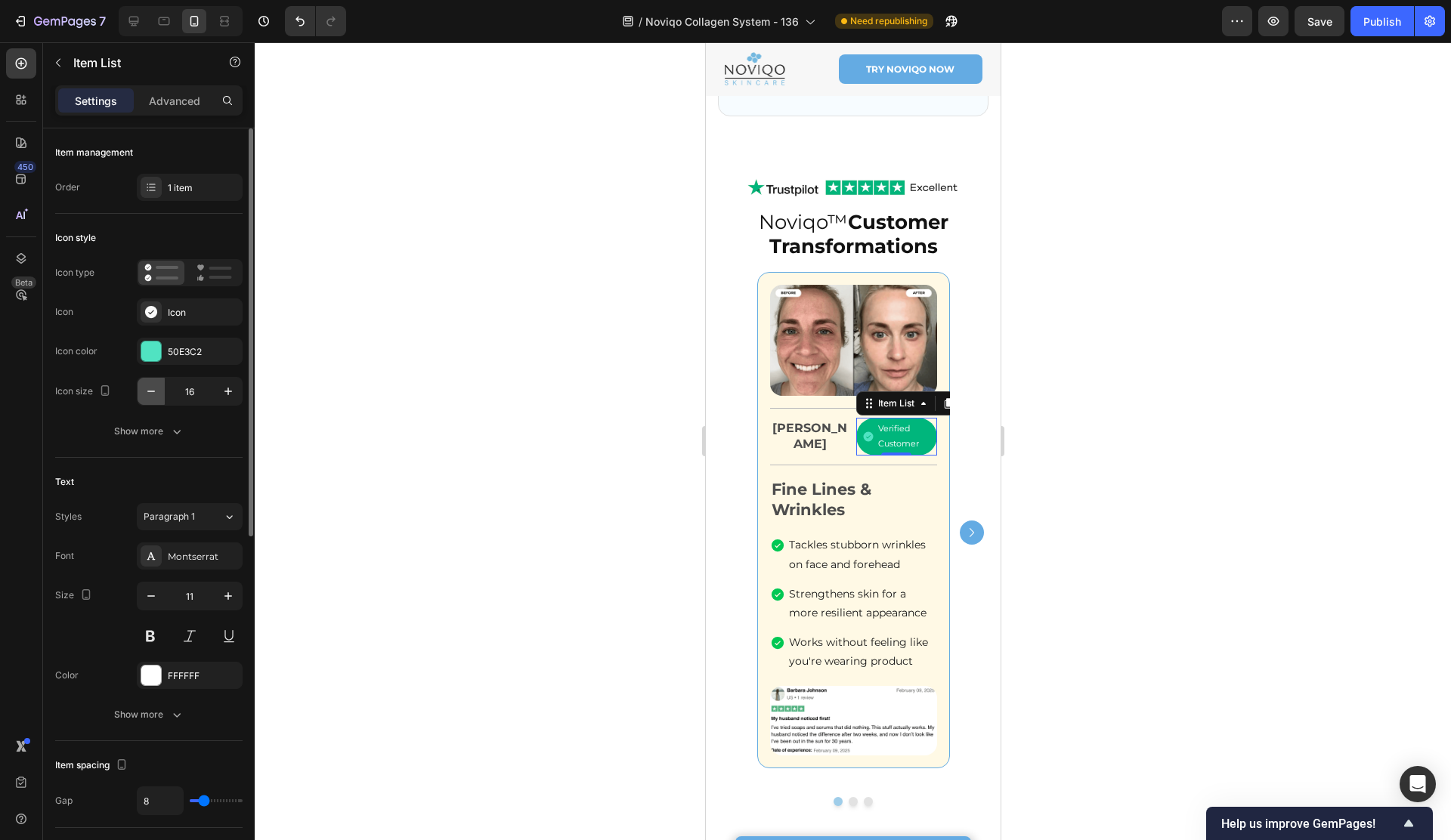
click at [145, 389] on icon "button" at bounding box center [151, 391] width 15 height 15
click at [220, 387] on icon "button" at bounding box center [228, 391] width 15 height 15
type input "16"
click at [157, 597] on icon "button" at bounding box center [151, 596] width 15 height 15
click at [156, 597] on icon "button" at bounding box center [151, 596] width 15 height 15
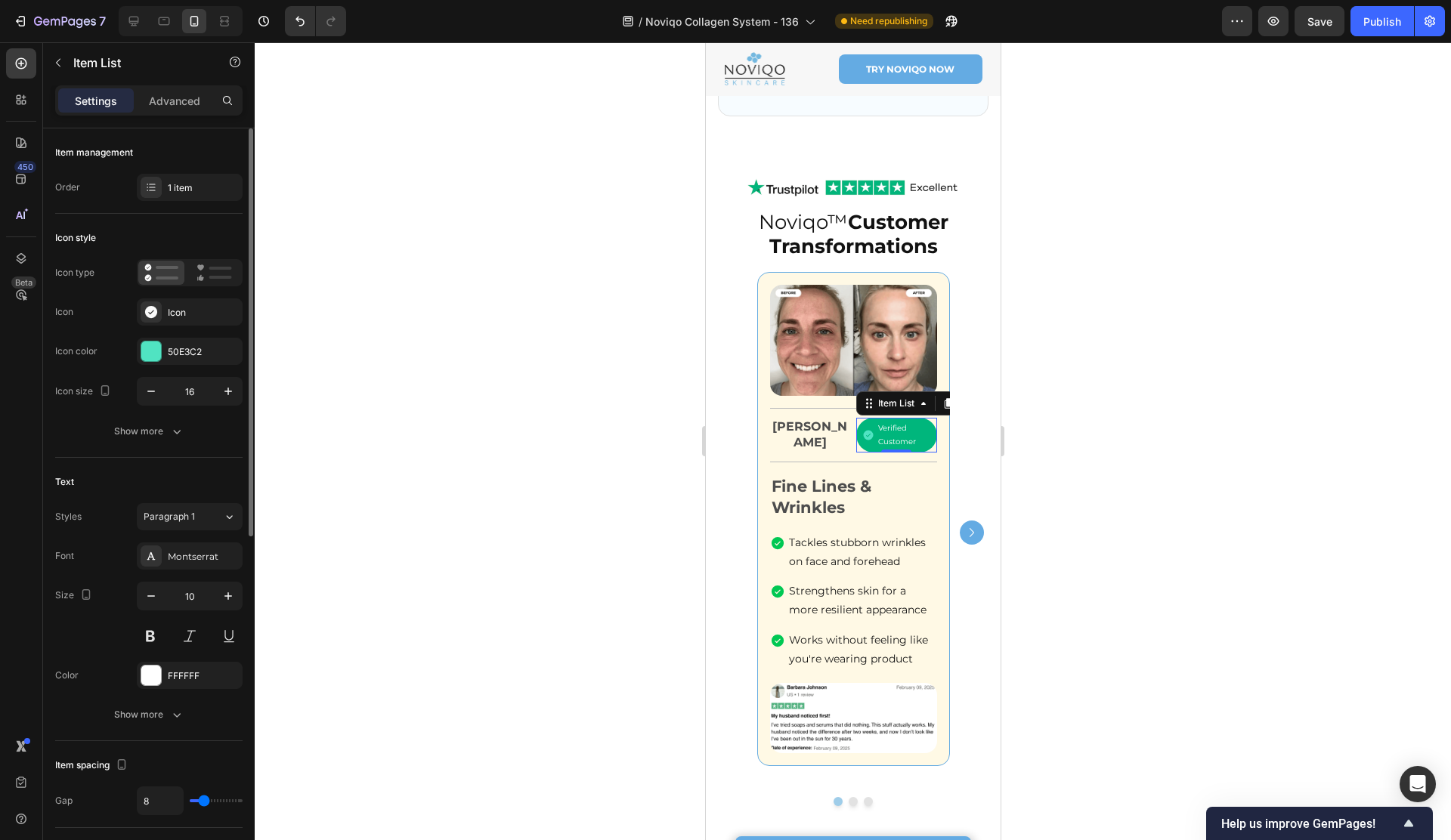
type input "9"
click at [967, 527] on icon "Carousel Next Arrow" at bounding box center [971, 532] width 18 height 18
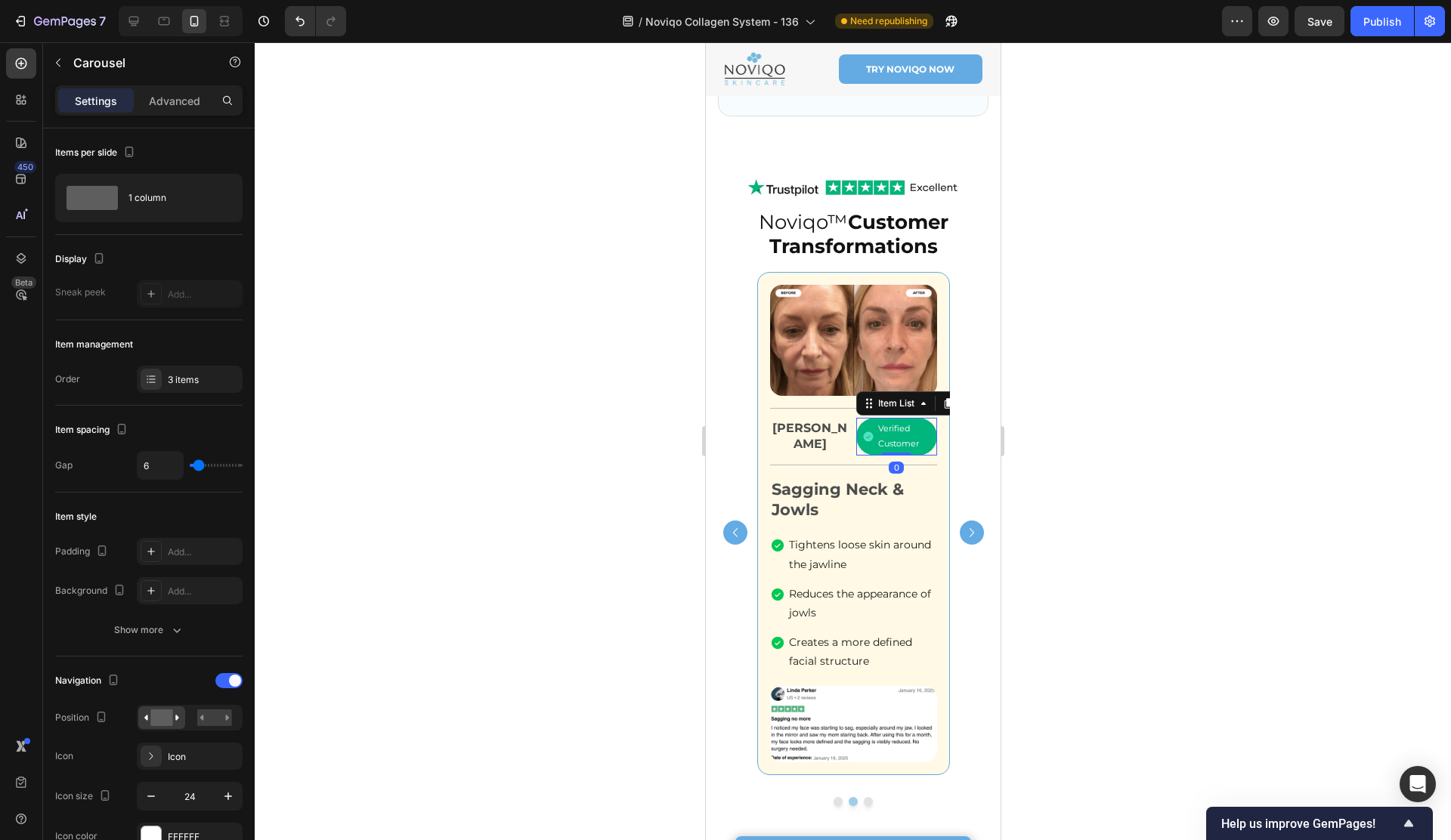
click at [878, 426] on p "Verified Customer" at bounding box center [903, 436] width 51 height 30
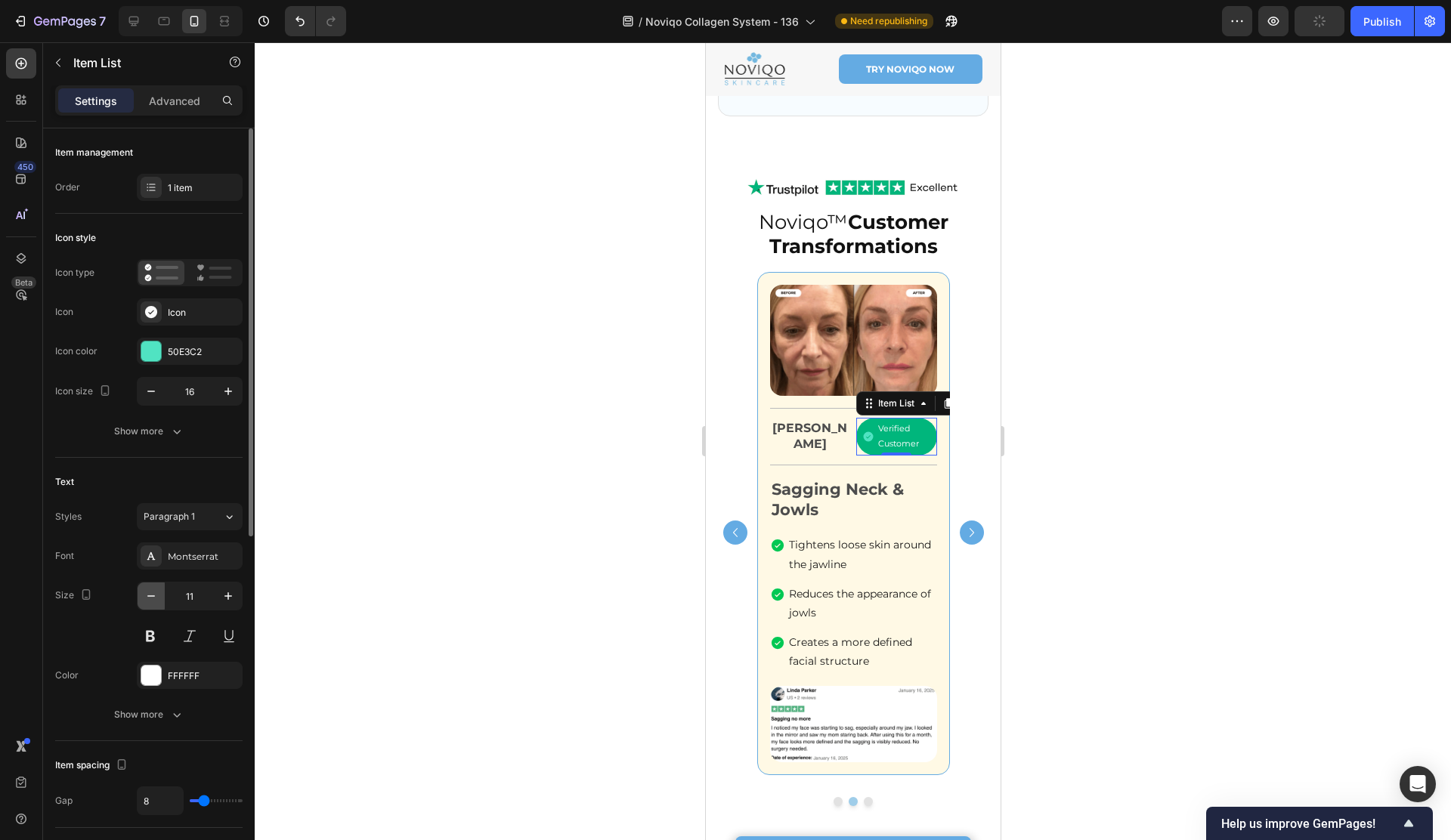
click at [156, 592] on icon "button" at bounding box center [151, 596] width 15 height 15
drag, startPoint x: 156, startPoint y: 592, endPoint x: 663, endPoint y: 557, distance: 508.2
click at [155, 592] on icon "button" at bounding box center [151, 596] width 15 height 15
type input "9"
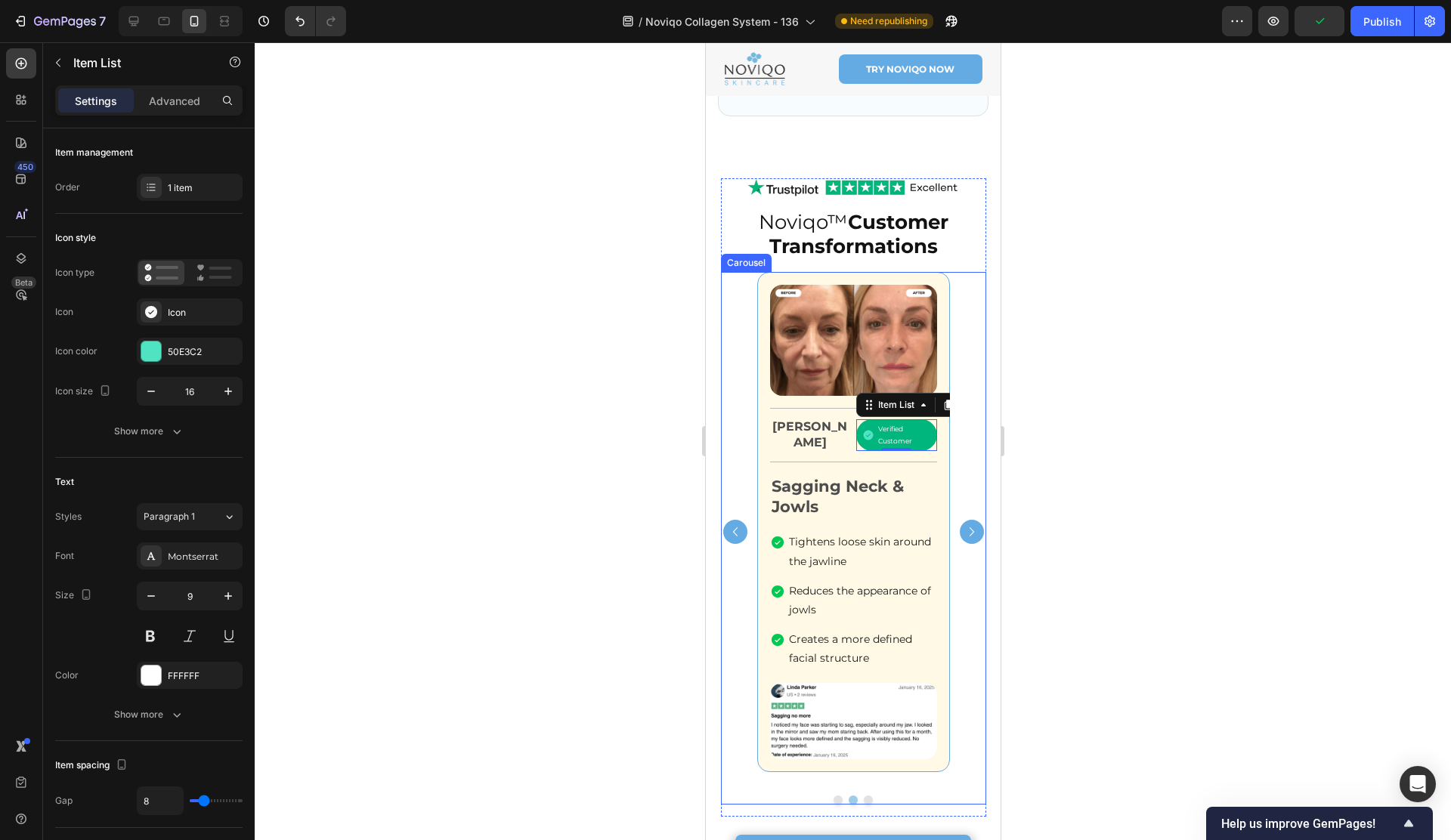
click at [970, 531] on icon "Carousel Next Arrow" at bounding box center [971, 531] width 18 height 18
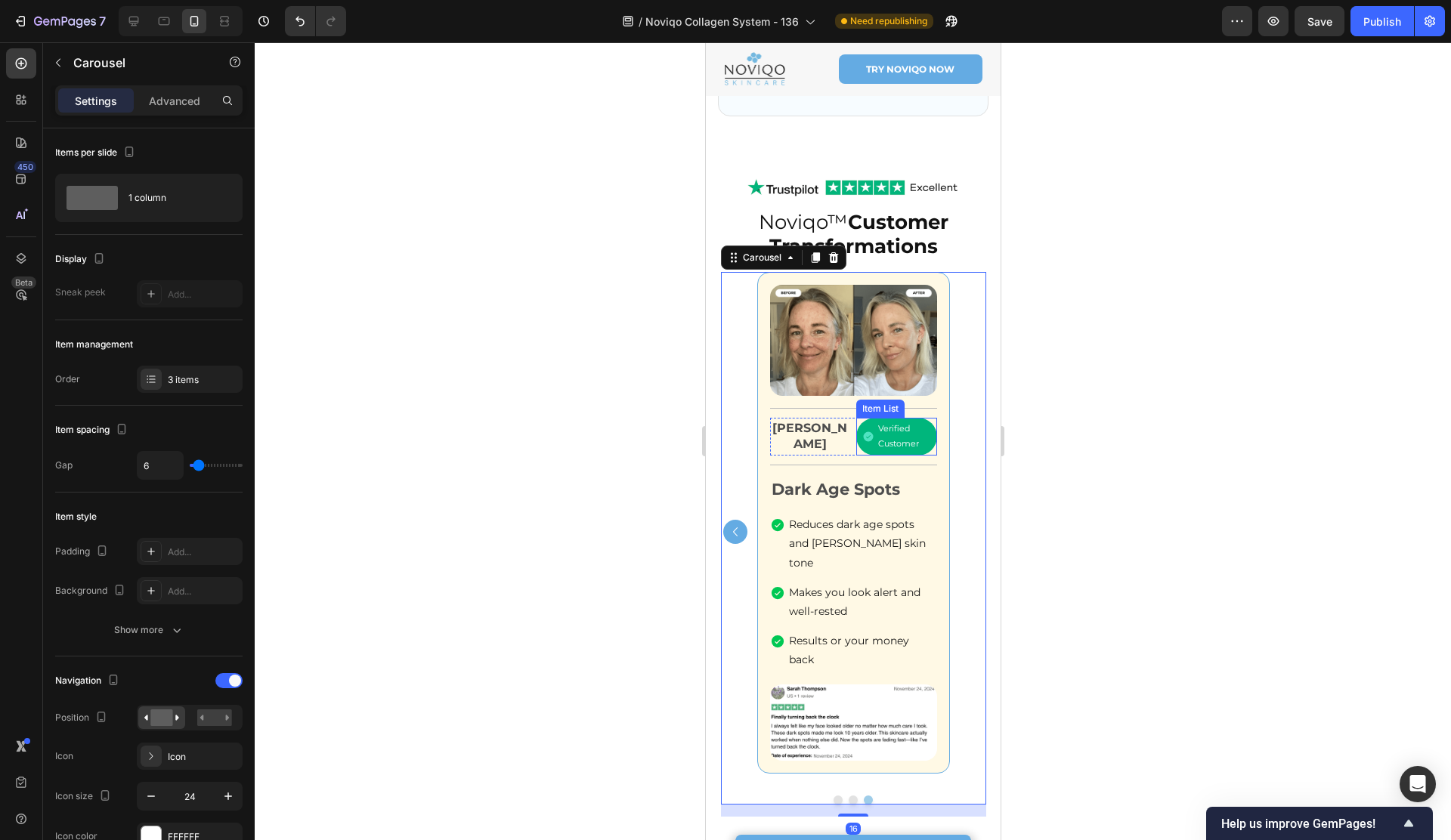
click at [881, 425] on p "Verified Customer" at bounding box center [903, 436] width 51 height 30
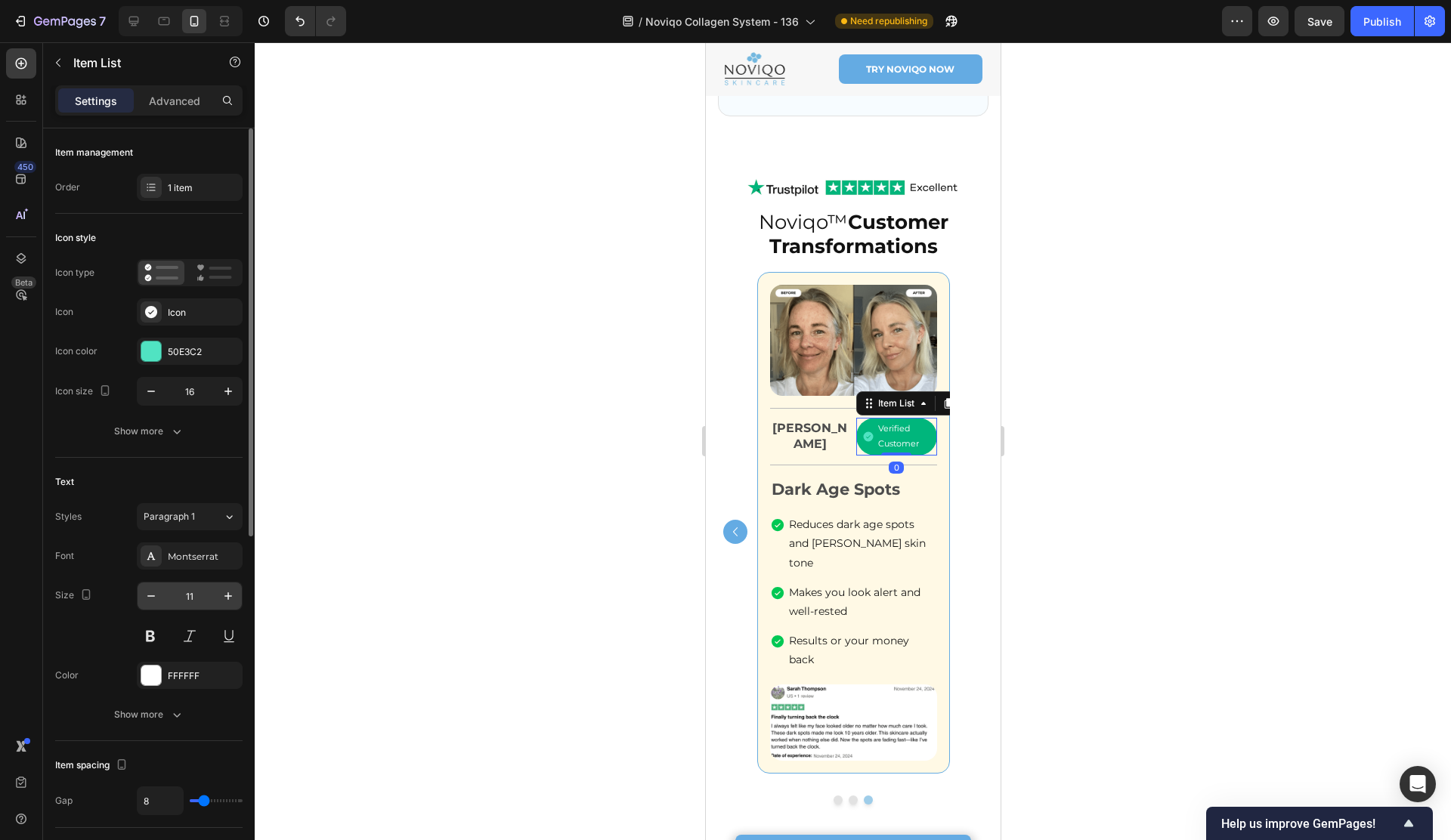
click at [167, 592] on input "11" at bounding box center [189, 596] width 50 height 27
click at [157, 592] on icon "button" at bounding box center [151, 596] width 15 height 15
type input "9"
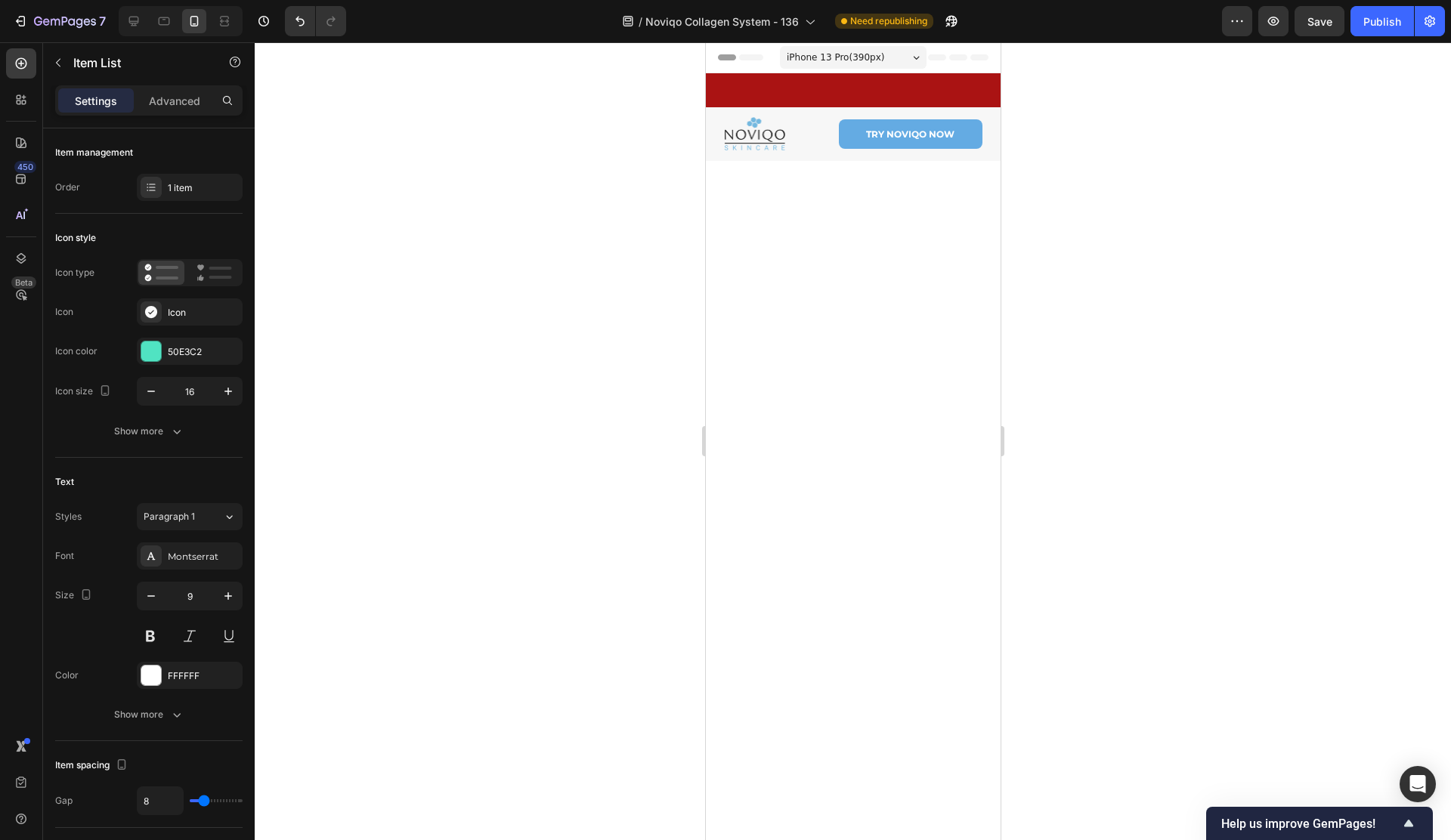
scroll to position [2207, 0]
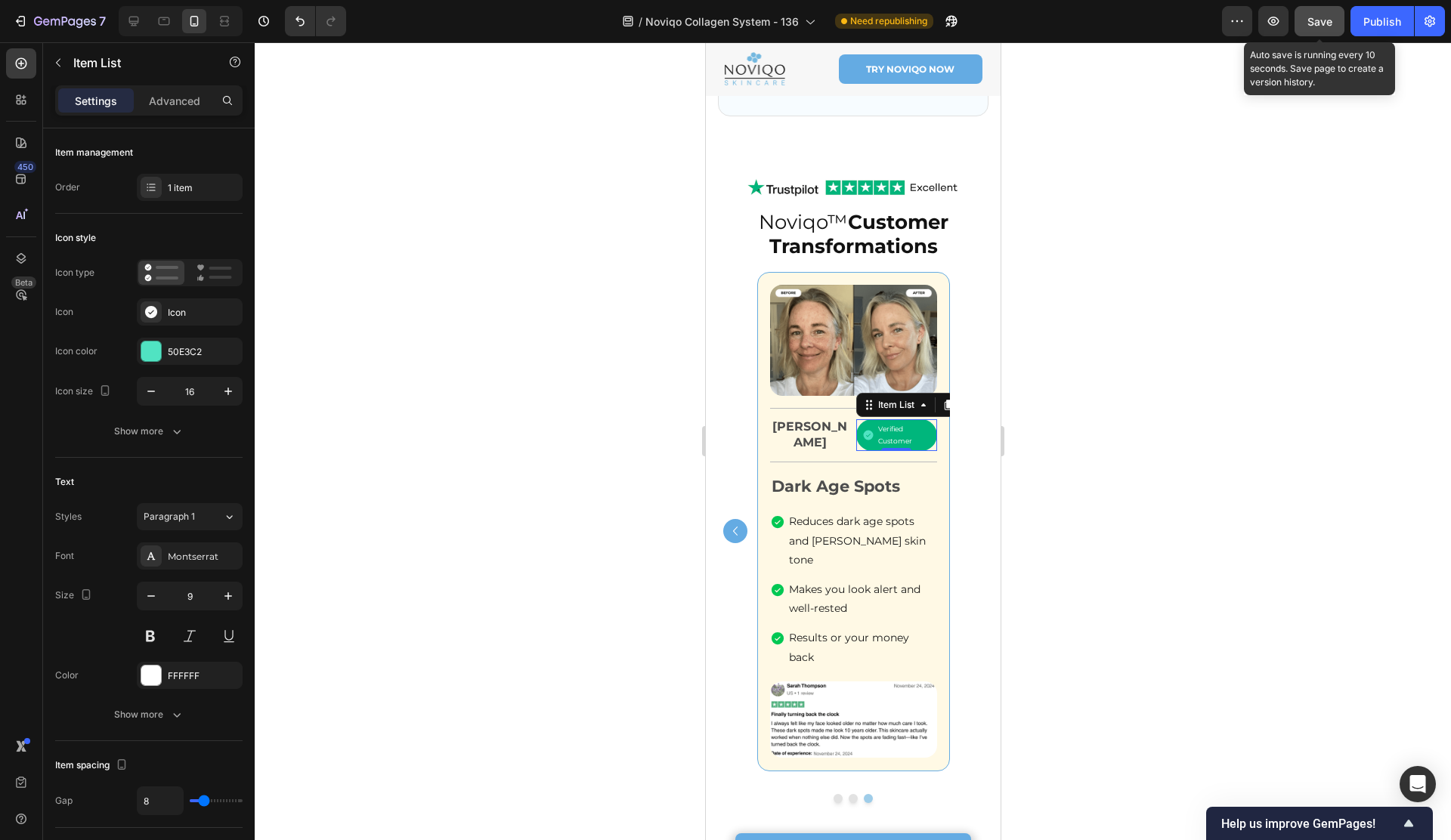
click at [1330, 24] on span "Save" at bounding box center [1319, 22] width 25 height 13
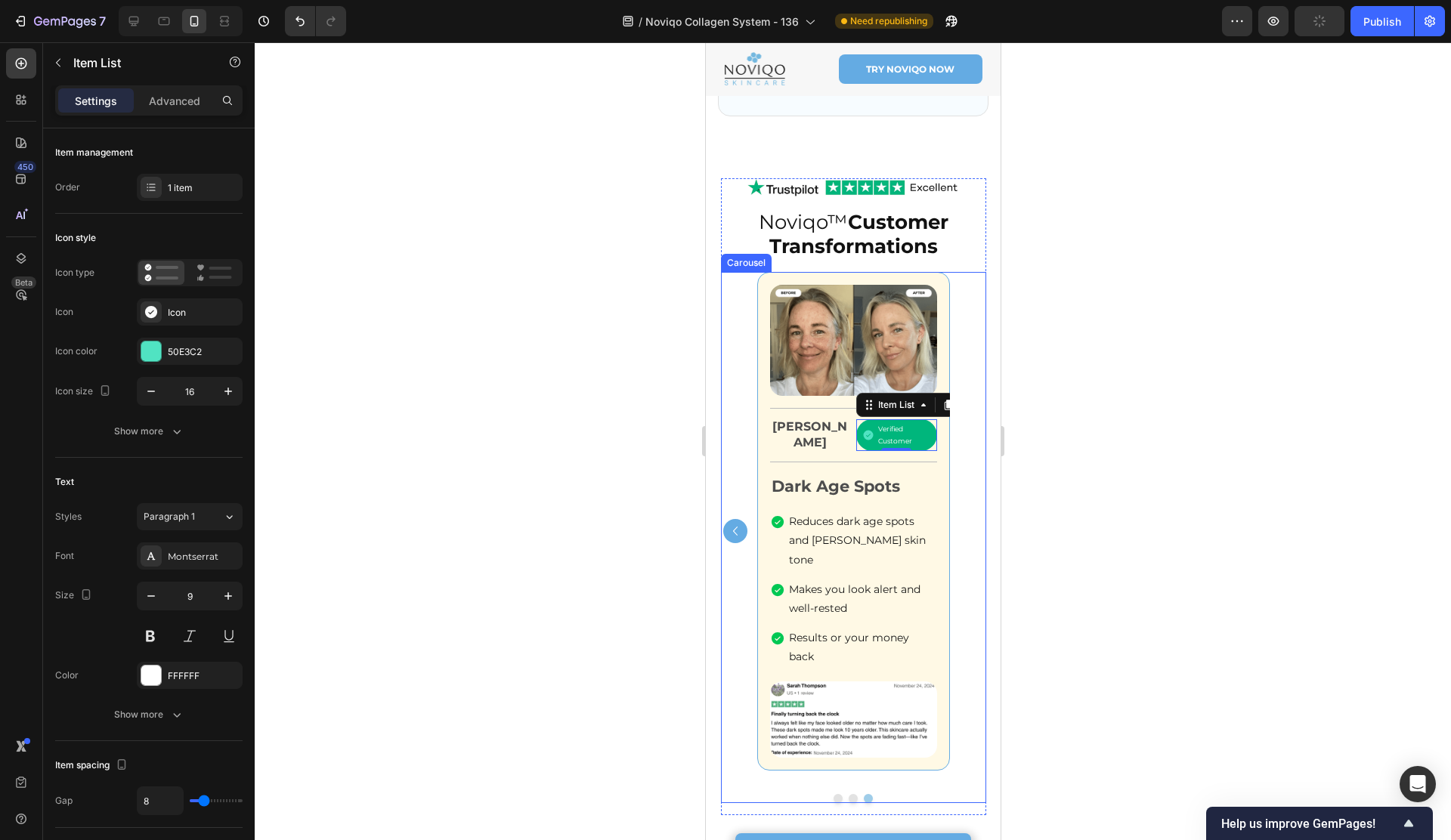
click at [975, 431] on div "Image Title Line Barbara J. Text Block Verified Customer Item List Row Title Li…" at bounding box center [852, 531] width 265 height 518
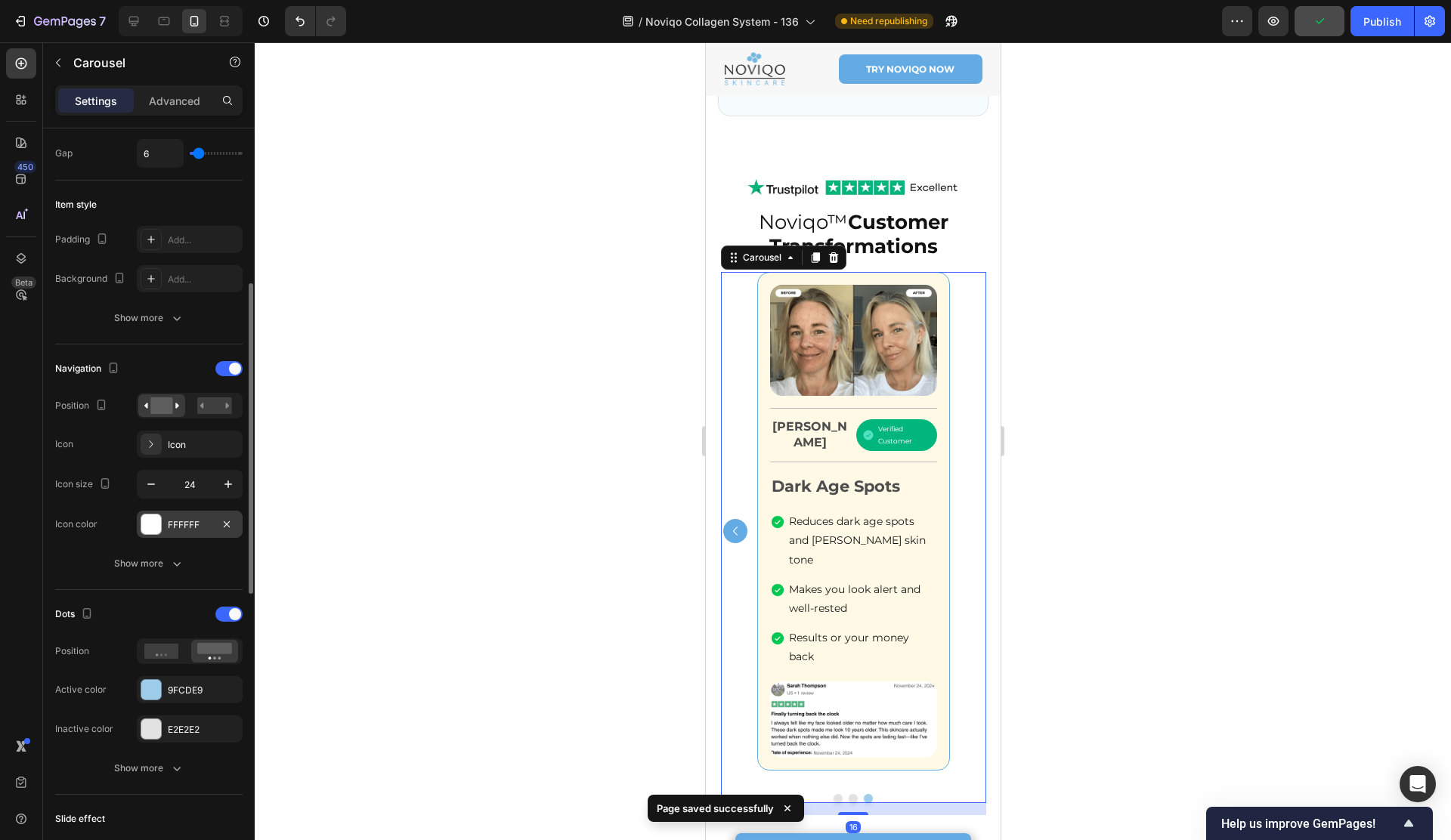
scroll to position [331, 0]
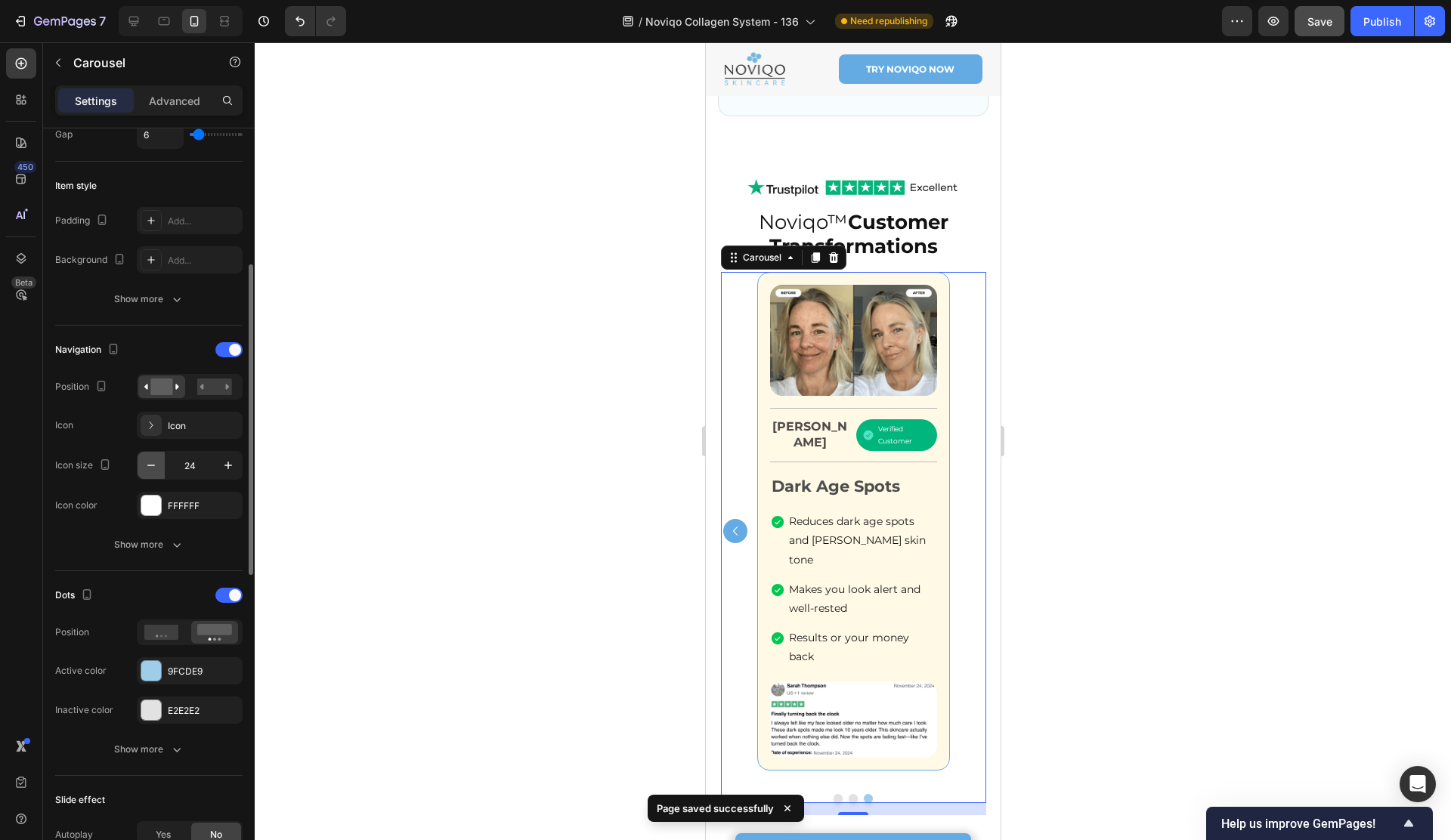
click at [149, 459] on icon "button" at bounding box center [151, 465] width 15 height 15
click at [193, 464] on input "20" at bounding box center [189, 465] width 50 height 27
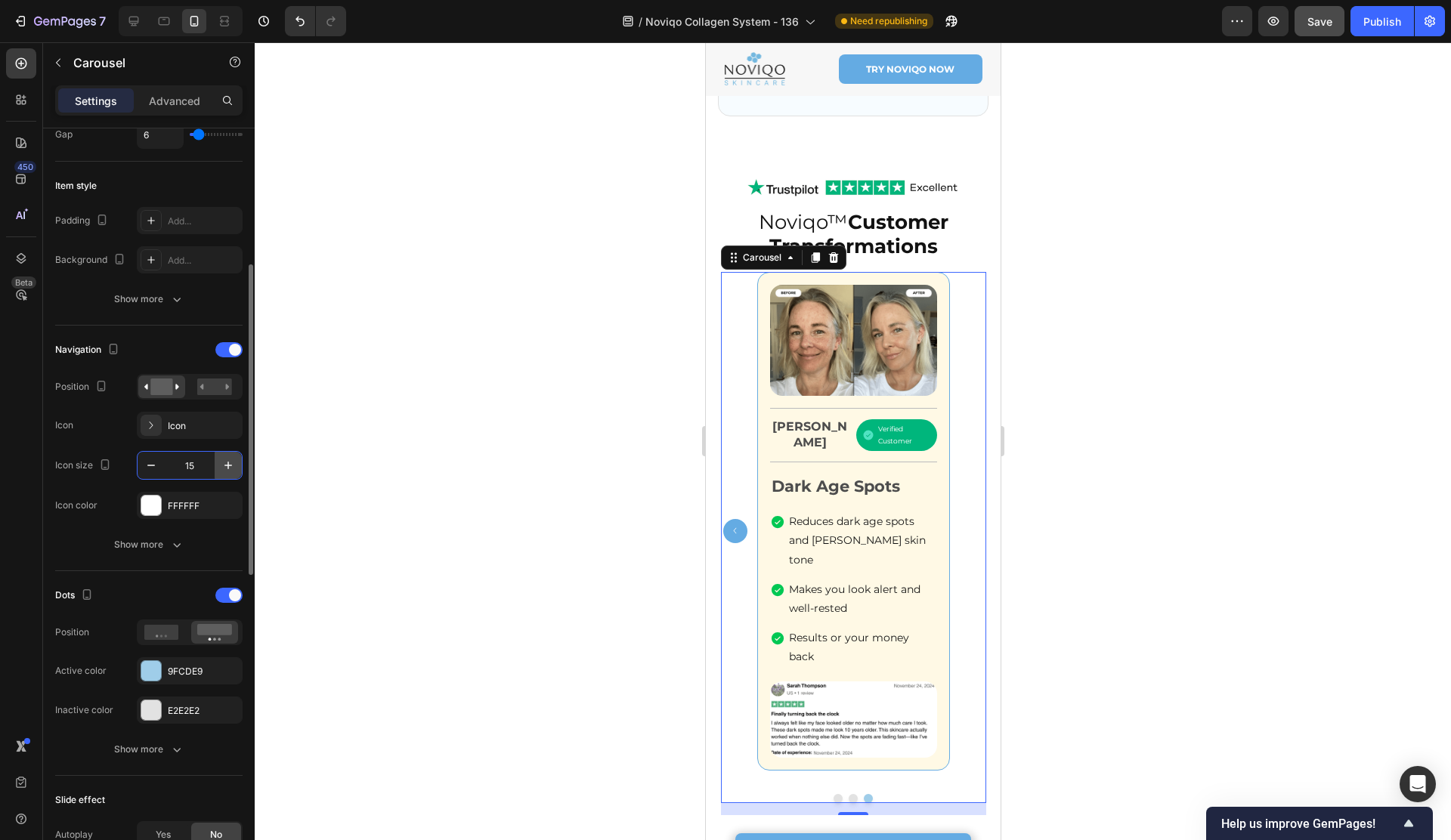
click at [218, 464] on button "button" at bounding box center [228, 465] width 27 height 27
click at [203, 465] on input "16" at bounding box center [189, 465] width 50 height 27
click at [204, 465] on input "16" at bounding box center [189, 465] width 50 height 27
type input "20"
click at [138, 539] on div "Show more" at bounding box center [148, 544] width 70 height 15
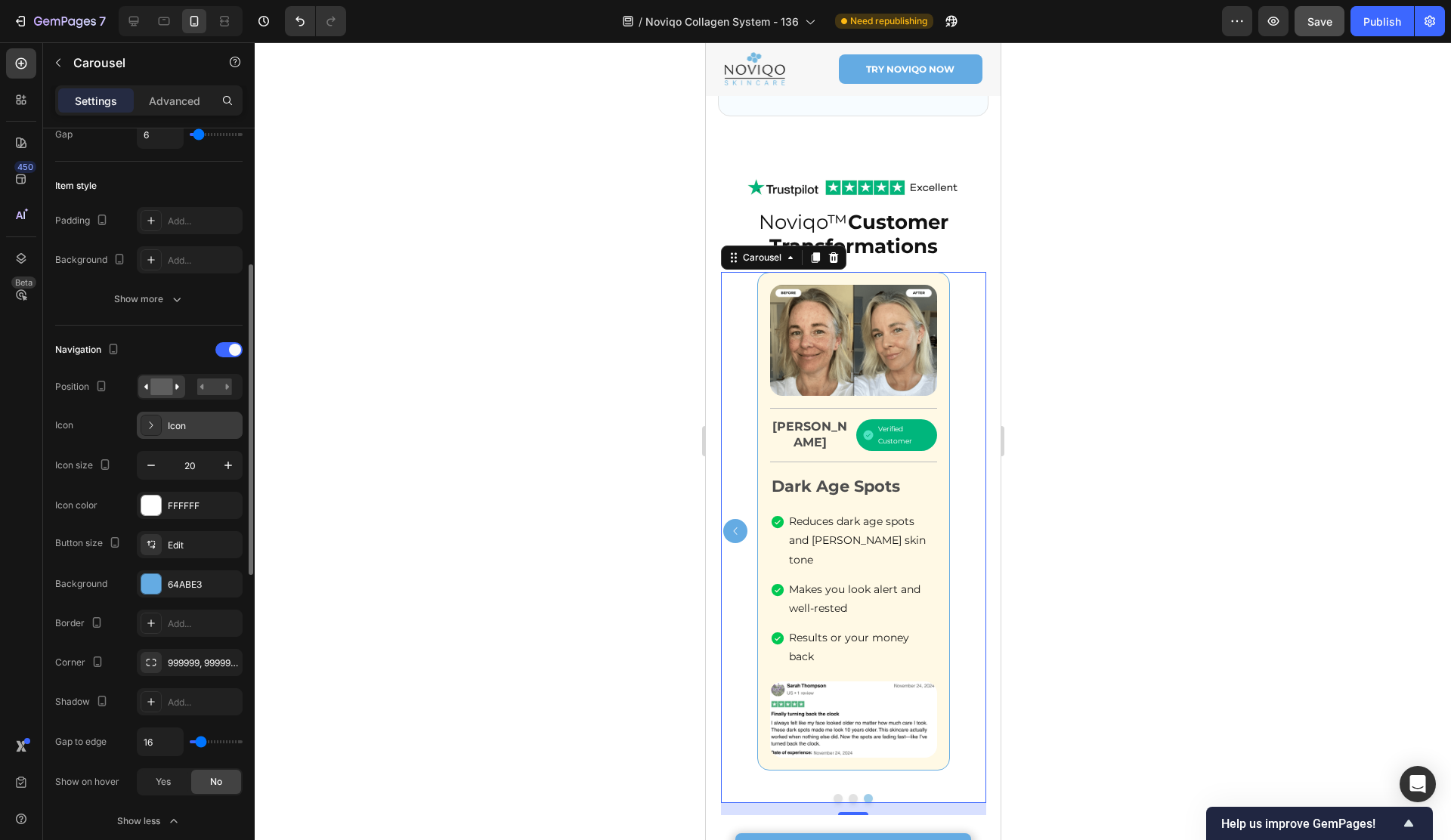
click at [158, 427] on div at bounding box center [150, 425] width 21 height 21
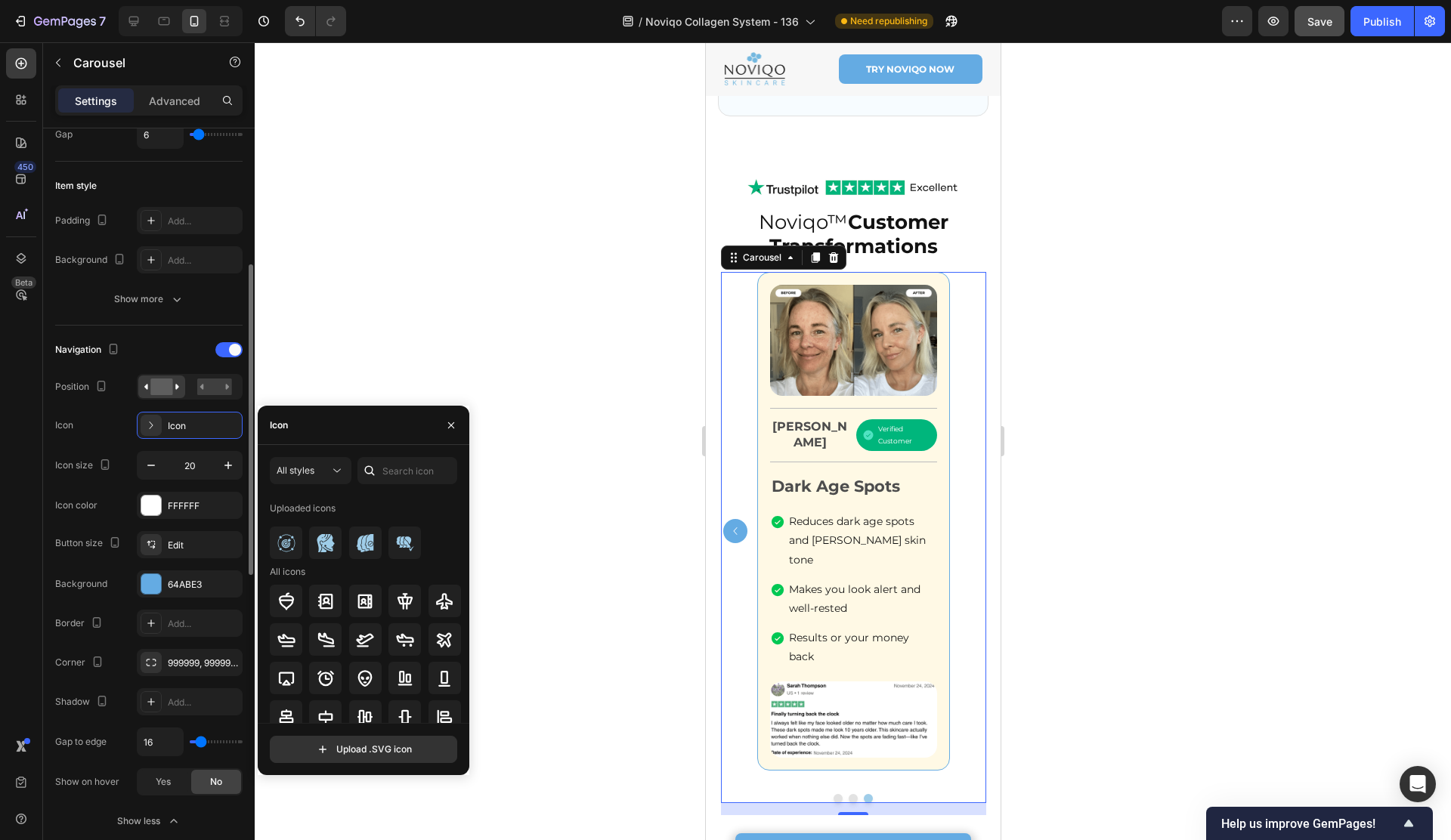
click at [73, 553] on div "Button size" at bounding box center [90, 543] width 69 height 20
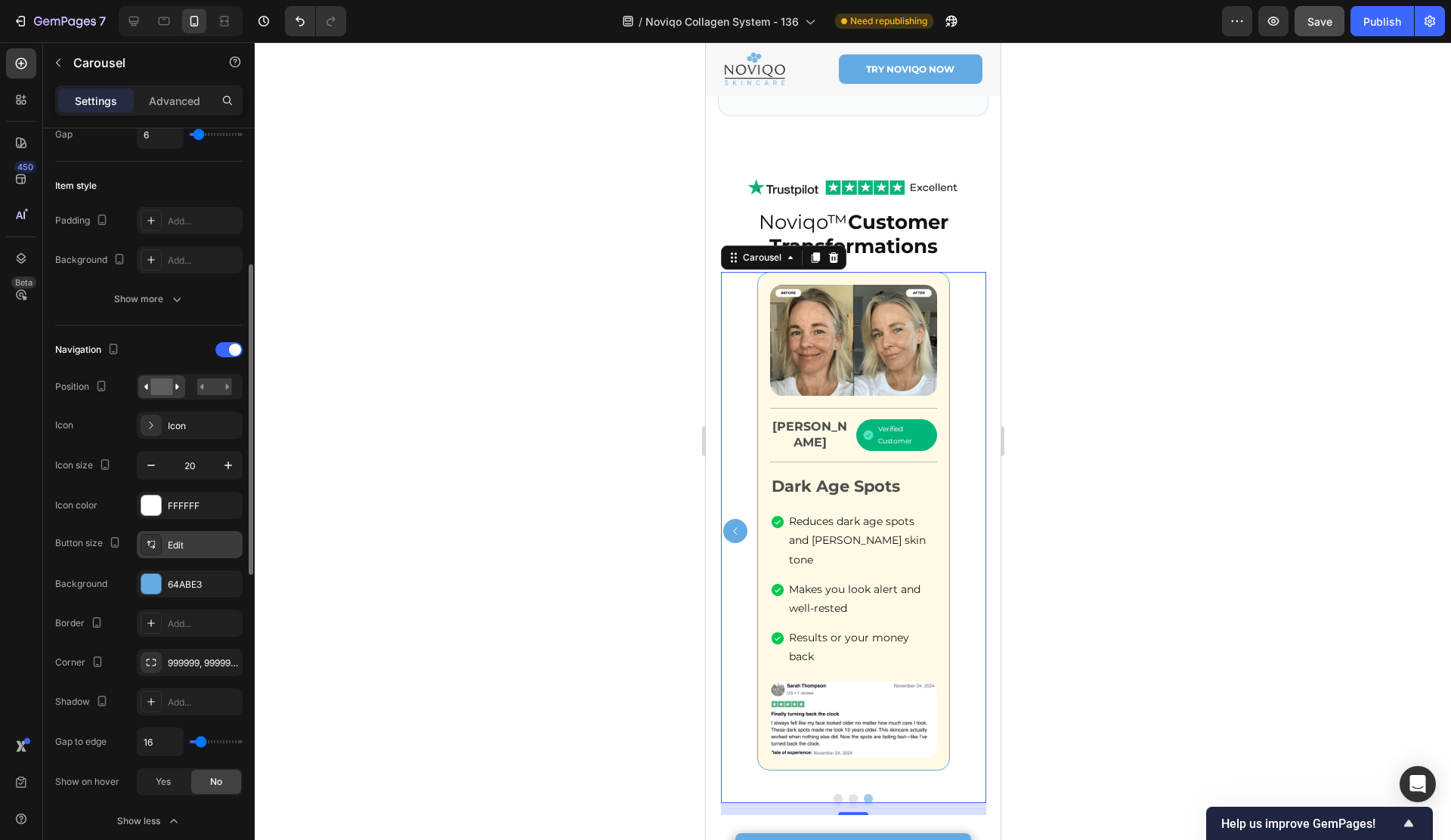
click at [181, 539] on div "Edit" at bounding box center [203, 545] width 71 height 14
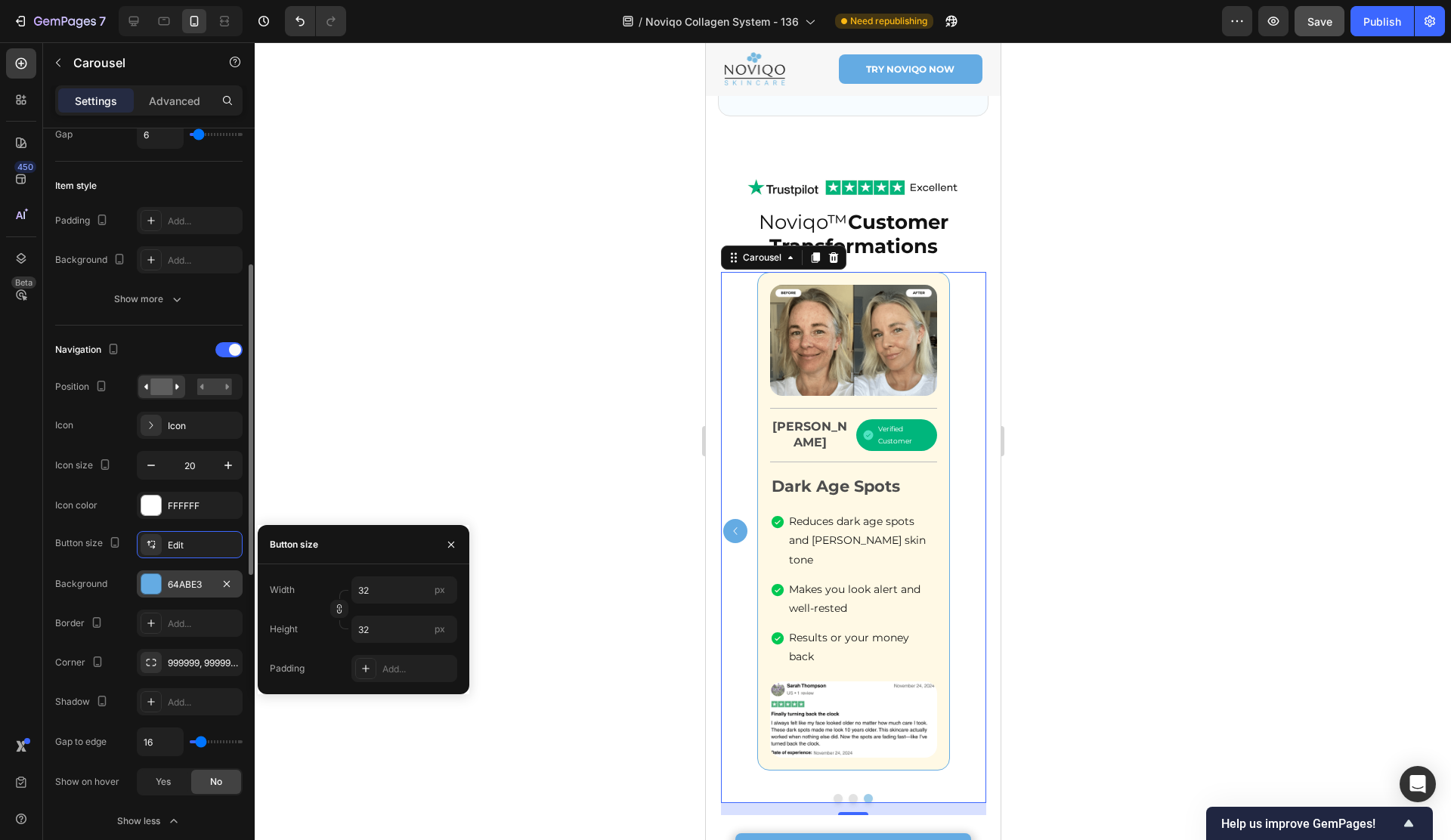
click at [194, 589] on div "64ABE3" at bounding box center [189, 584] width 44 height 14
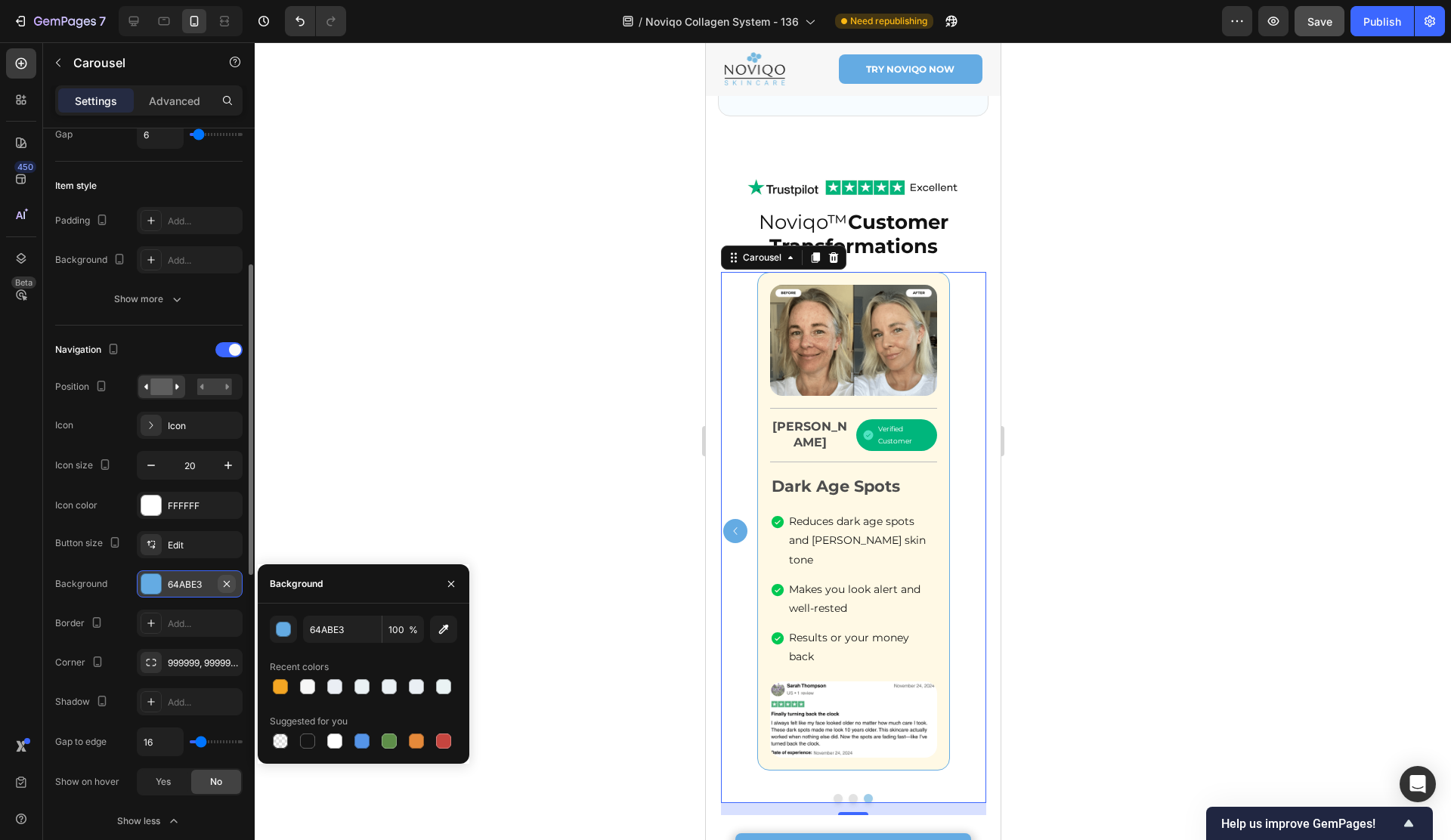
click at [227, 587] on icon "button" at bounding box center [226, 583] width 12 height 12
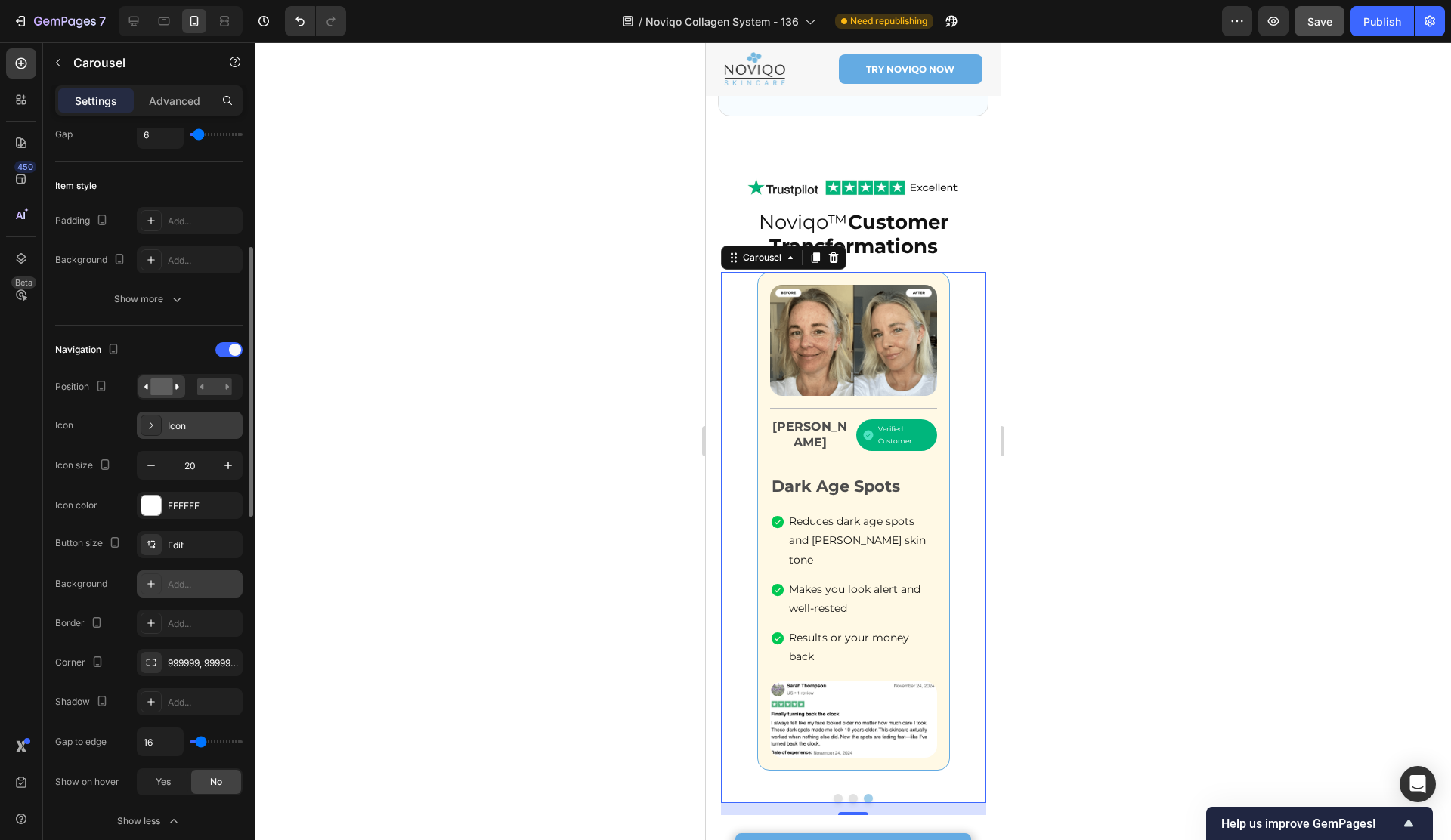
click at [168, 420] on div "Icon" at bounding box center [203, 426] width 71 height 14
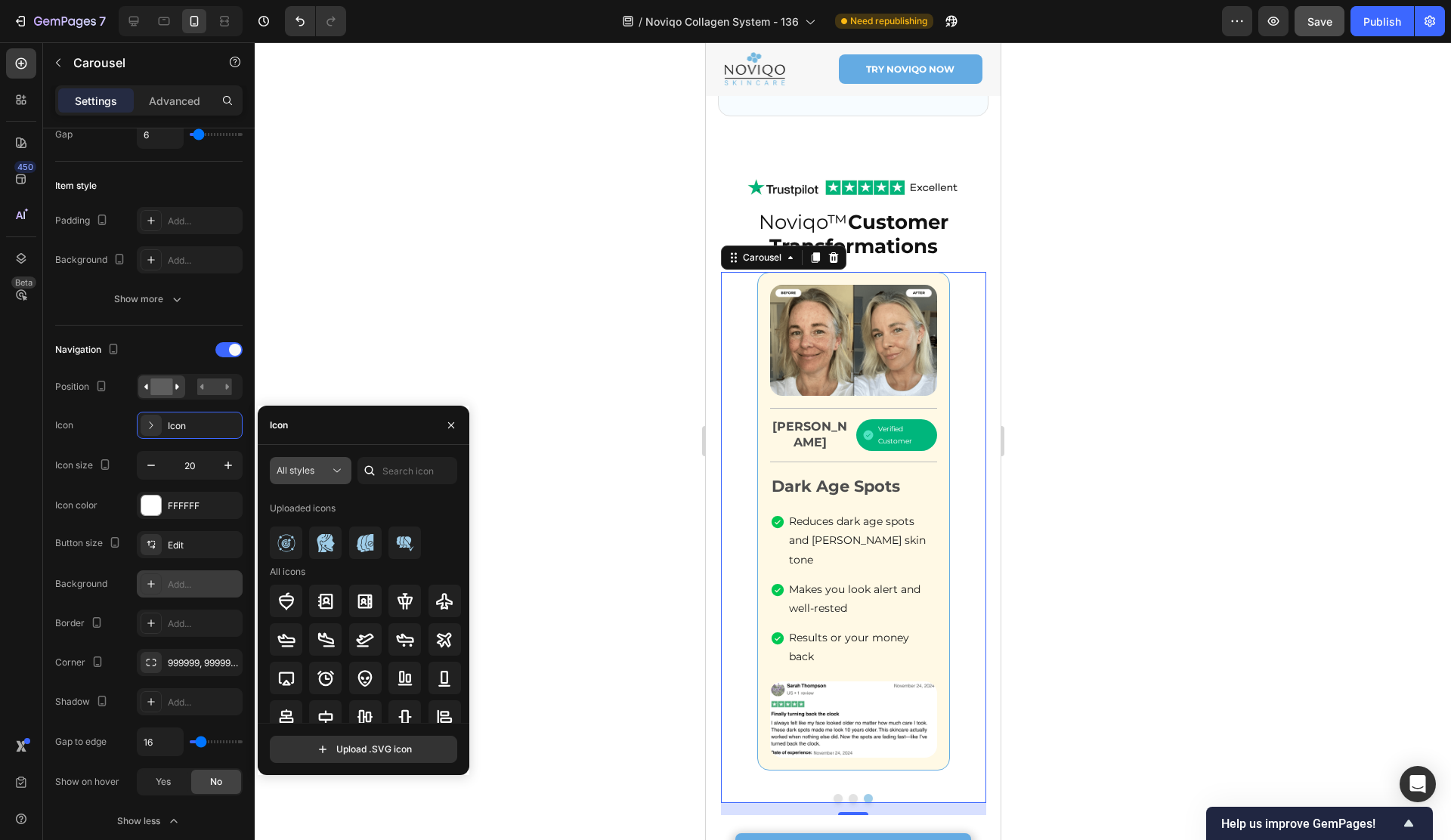
click at [323, 469] on div "All styles" at bounding box center [303, 471] width 53 height 14
click at [275, 616] on p "Filled" at bounding box center [295, 622] width 86 height 15
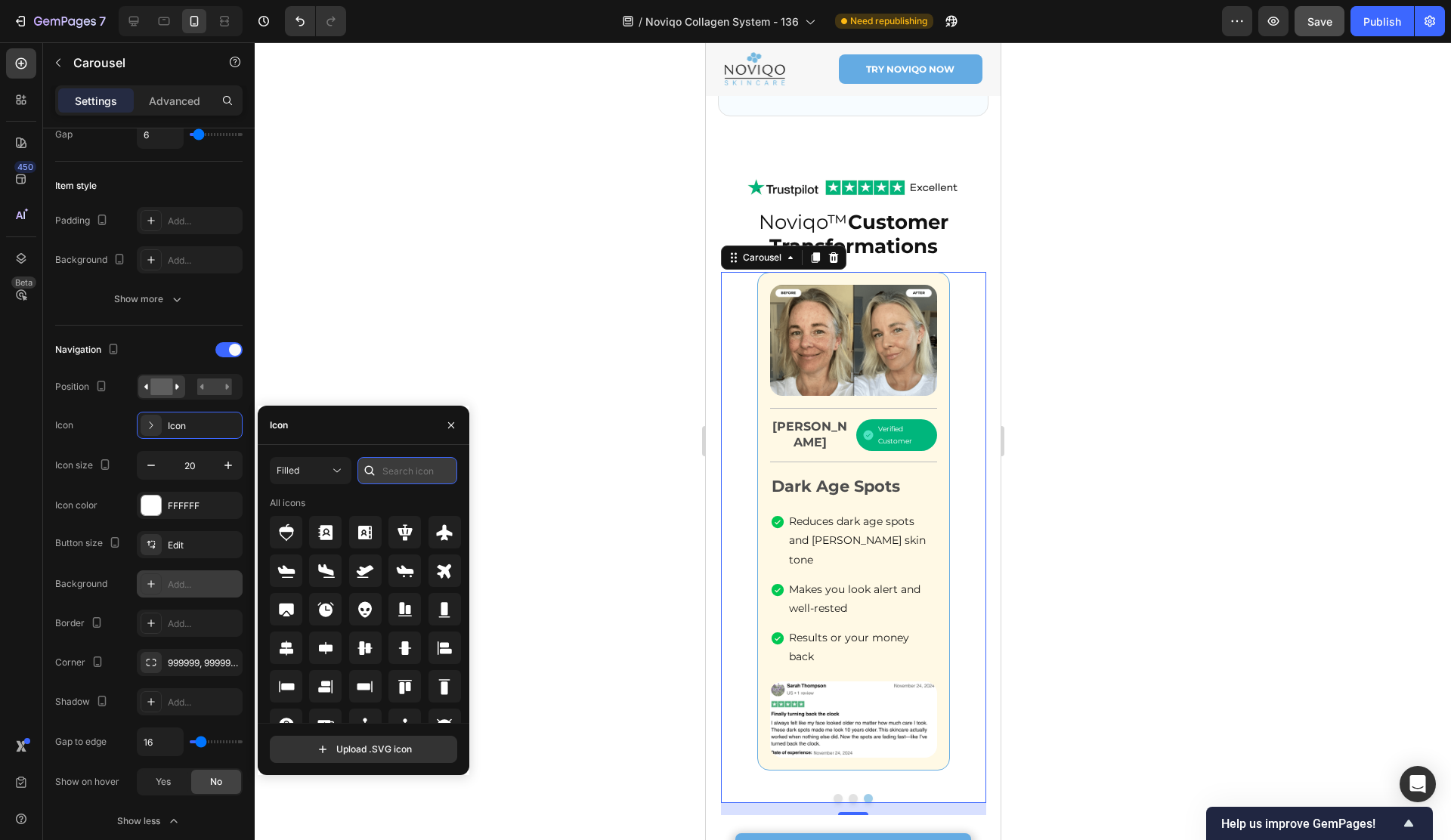
click at [411, 471] on input "text" at bounding box center [408, 471] width 100 height 27
type input "n"
type input "right"
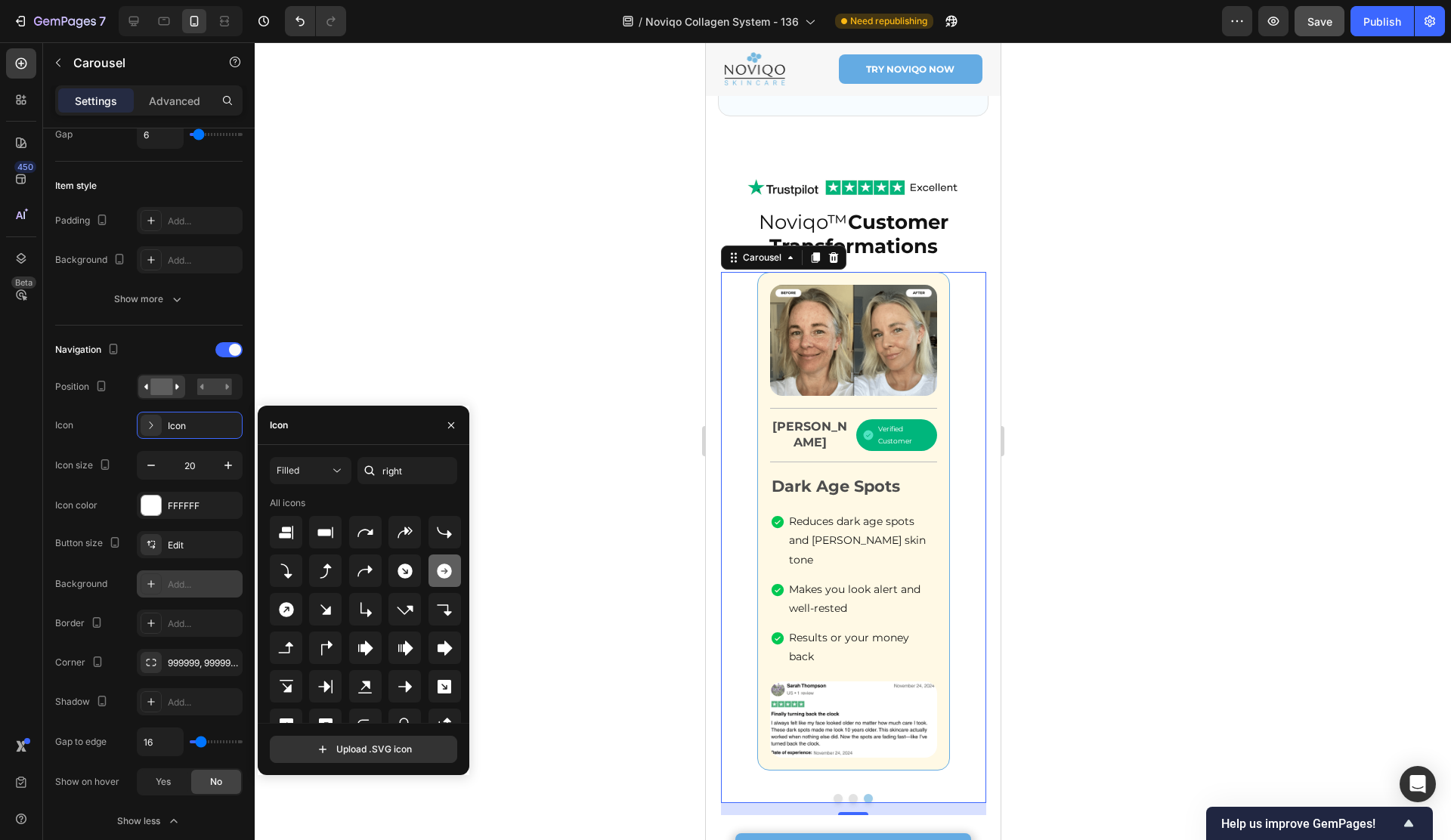
click at [452, 580] on div at bounding box center [445, 571] width 33 height 33
click at [105, 447] on div "Navigation Position Icon Arrow circle right filled Icon size 20 Icon color FFFF…" at bounding box center [149, 428] width 188 height 181
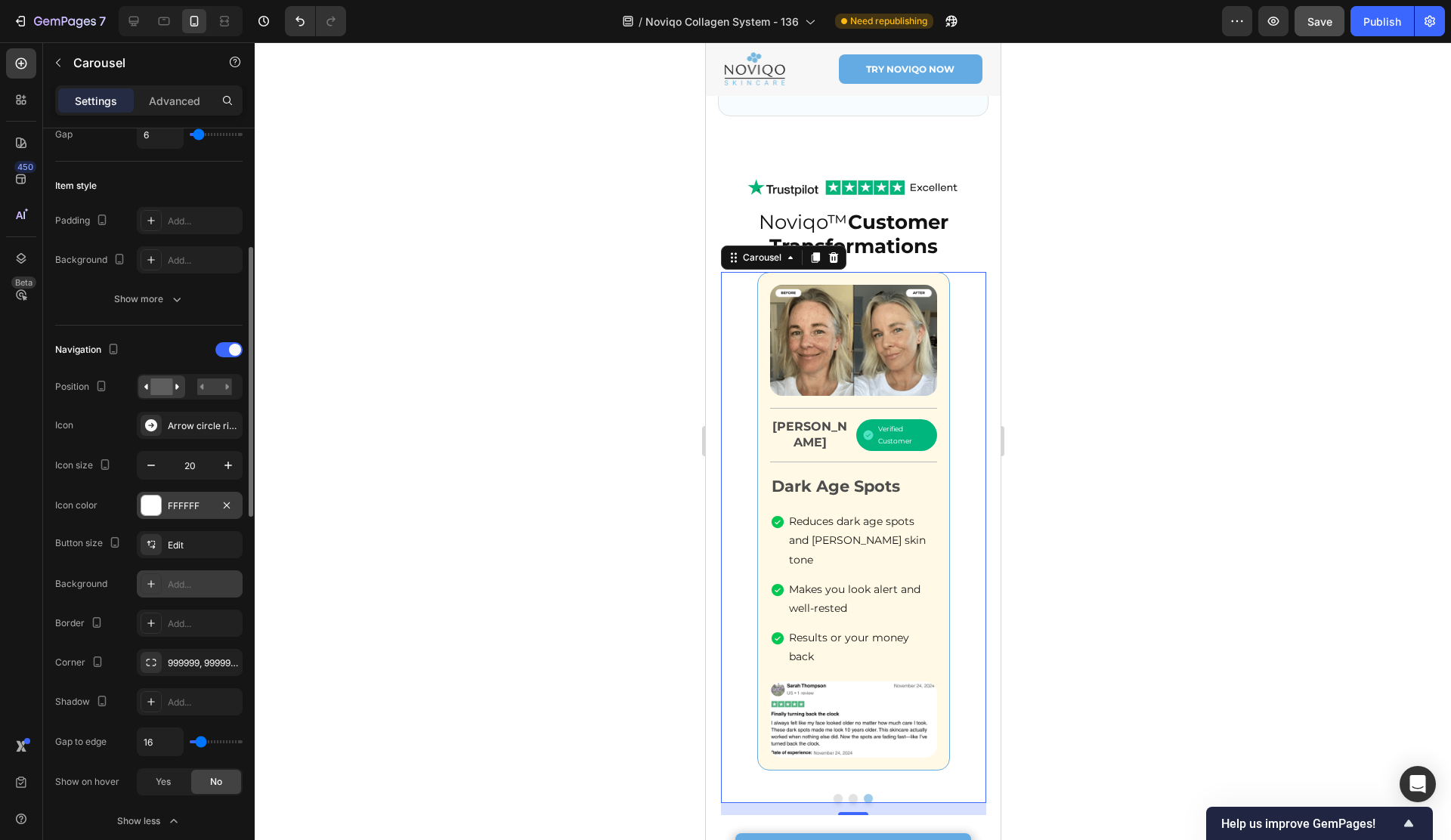
click at [158, 510] on div at bounding box center [151, 505] width 20 height 20
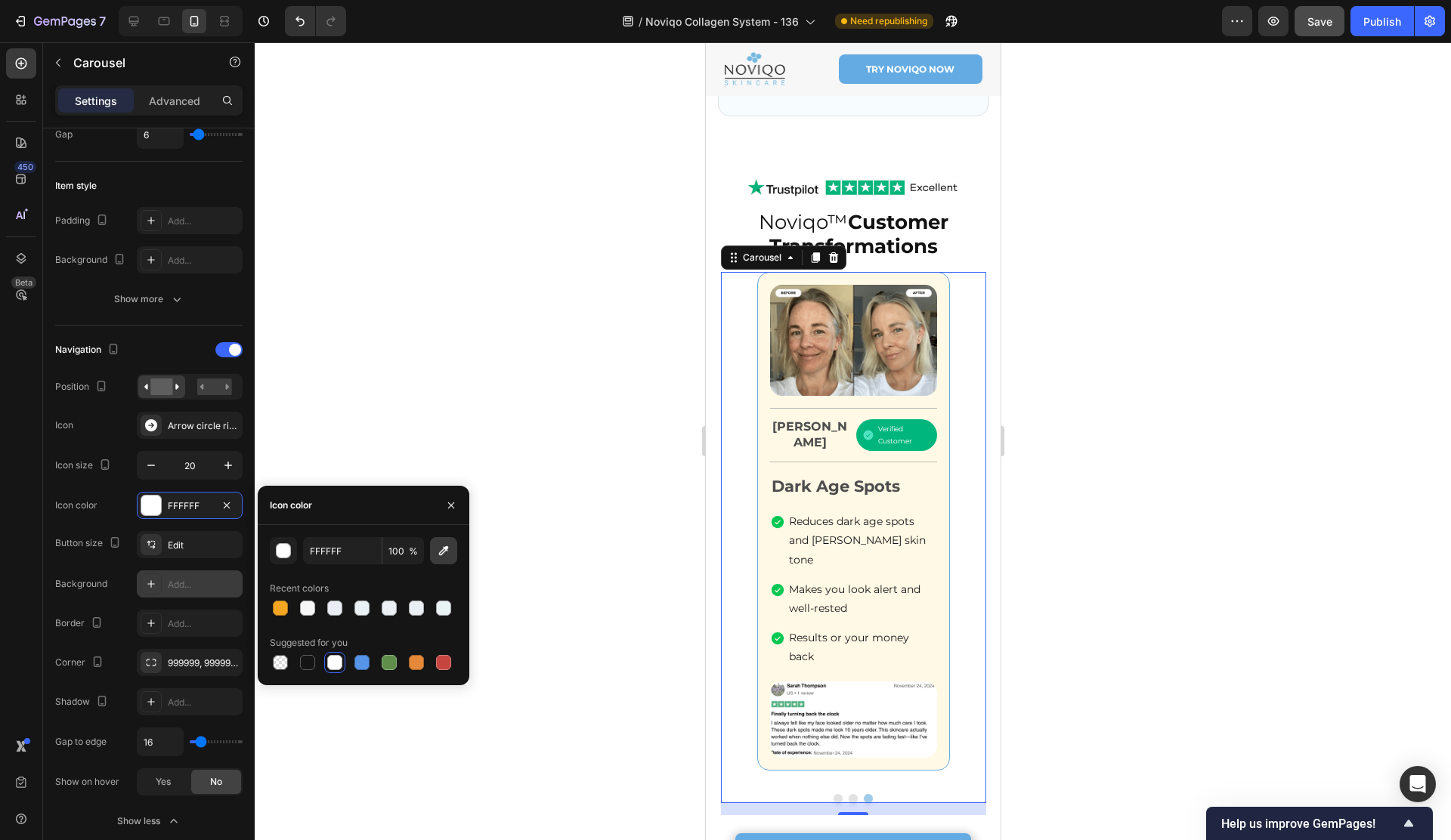
click at [442, 546] on icon "button" at bounding box center [443, 551] width 15 height 15
type input "64ABE3"
click at [149, 464] on icon "button" at bounding box center [151, 465] width 15 height 15
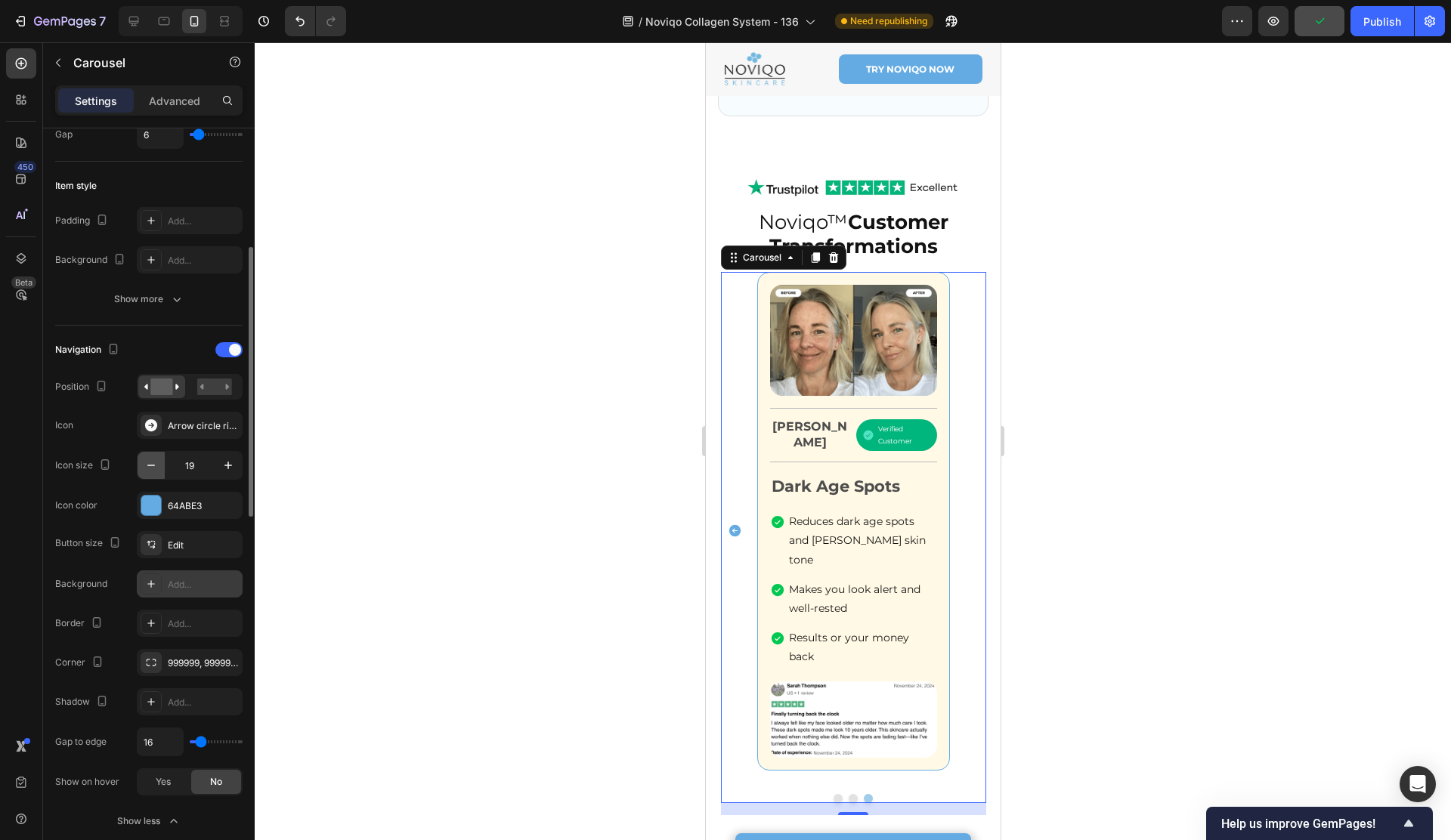
click at [149, 464] on icon "button" at bounding box center [151, 465] width 15 height 15
click at [238, 464] on button "button" at bounding box center [228, 465] width 27 height 27
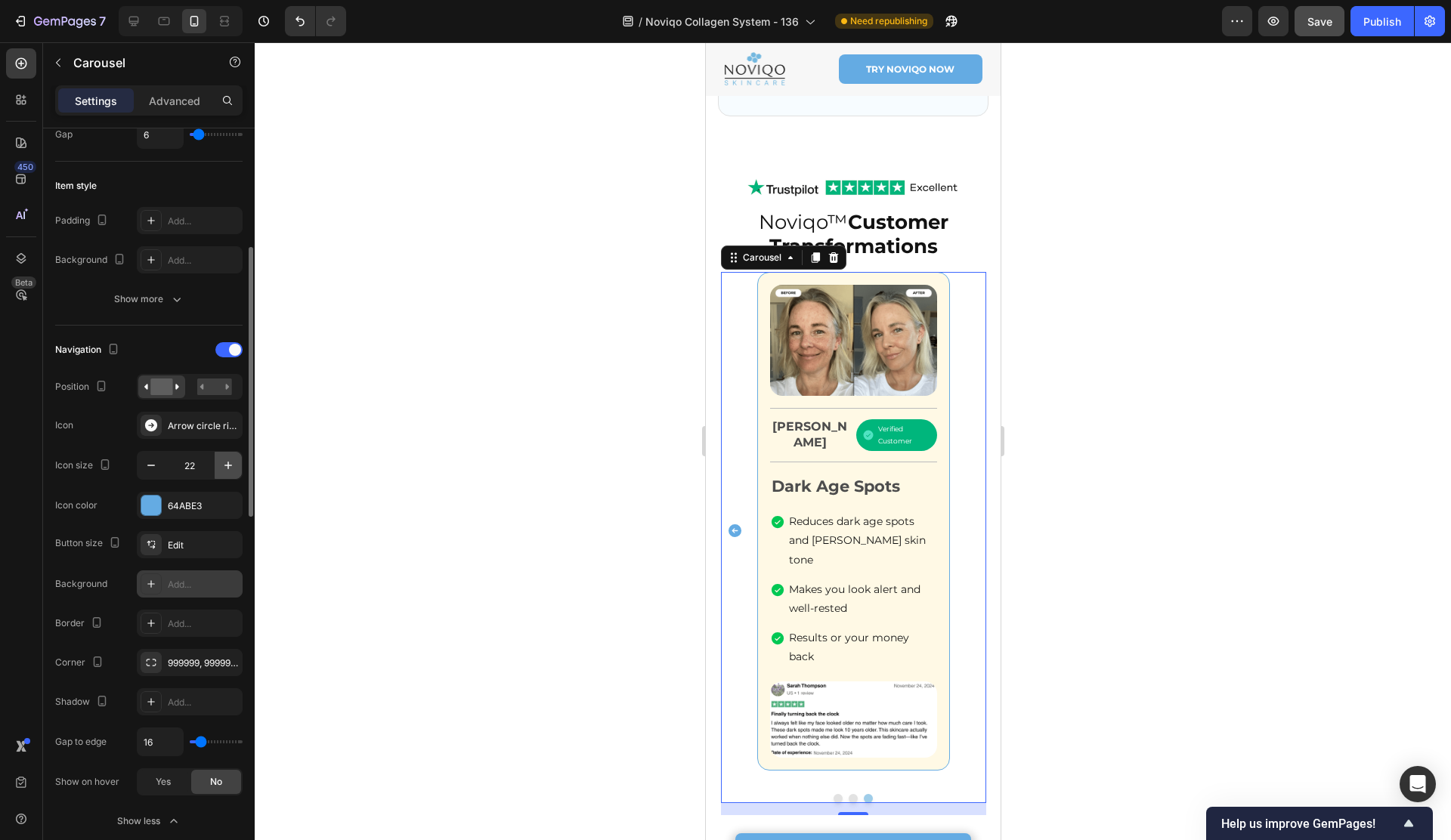
click at [238, 464] on button "button" at bounding box center [228, 465] width 27 height 27
click at [291, 15] on button "Undo/Redo" at bounding box center [299, 21] width 30 height 30
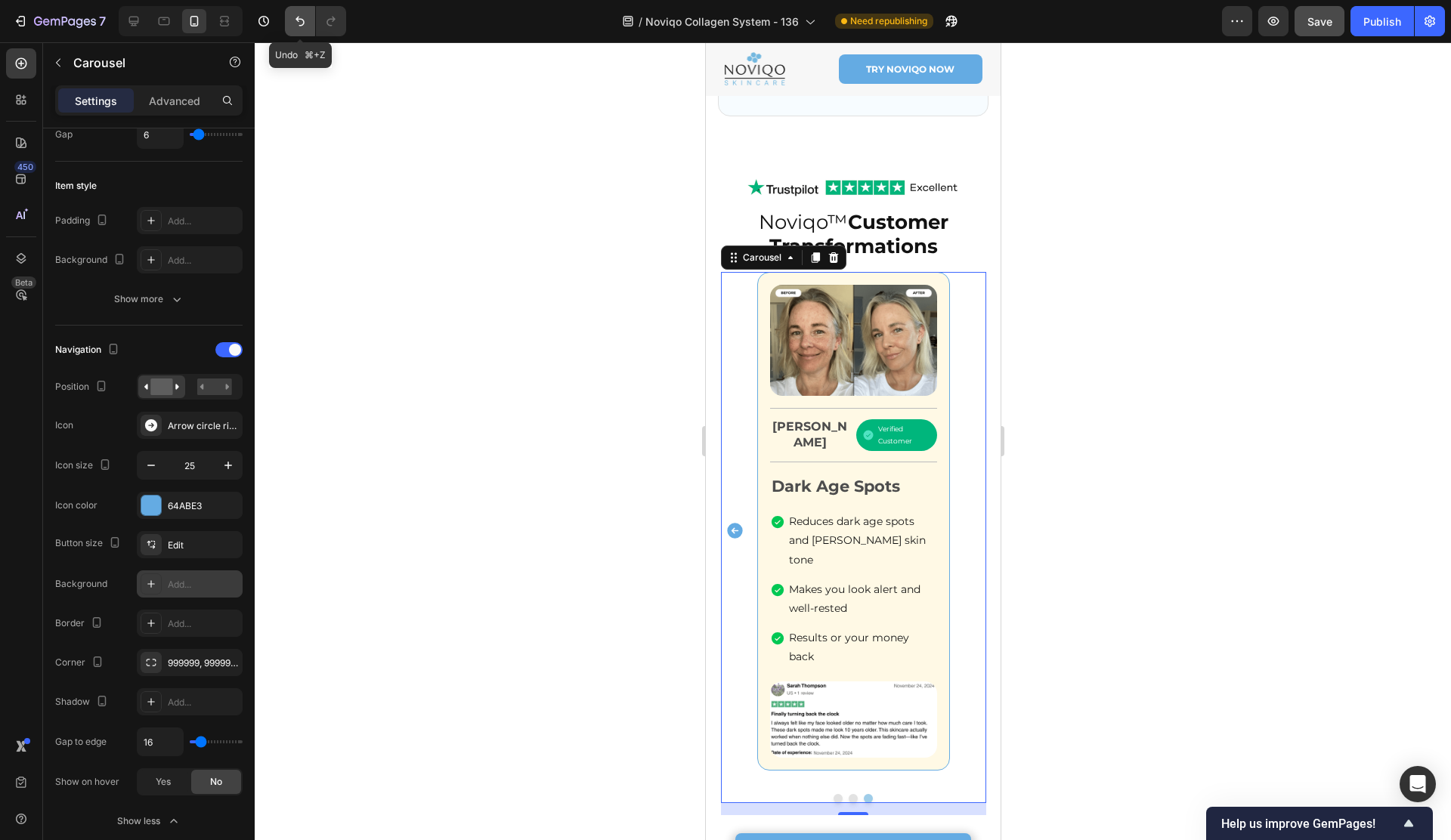
click at [291, 15] on button "Undo/Redo" at bounding box center [299, 21] width 30 height 30
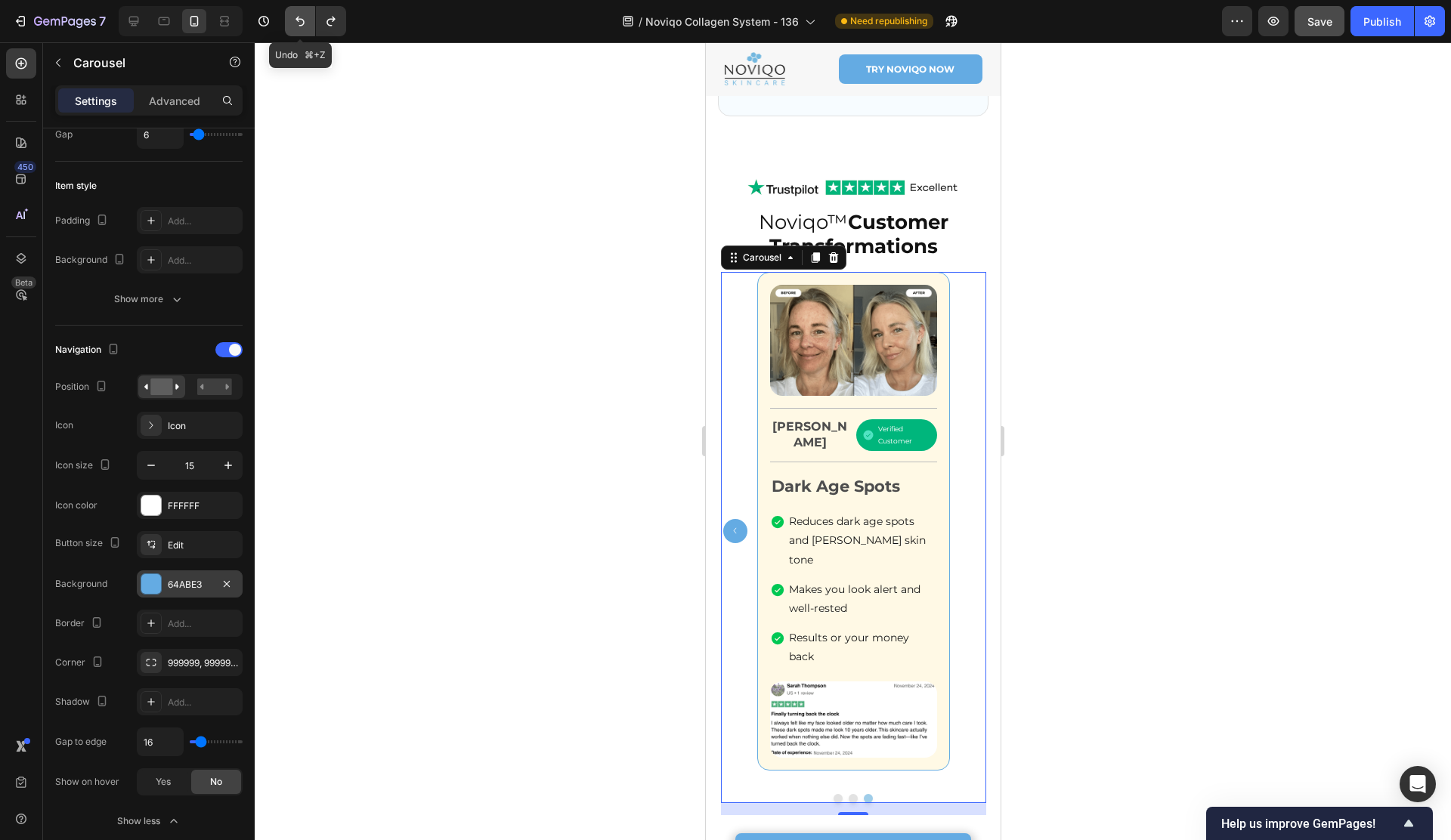
click at [291, 15] on button "Undo/Redo" at bounding box center [299, 21] width 30 height 30
type input "24"
click at [291, 15] on button "Undo/Redo" at bounding box center [299, 21] width 30 height 30
click at [331, 19] on icon "Undo/Redo" at bounding box center [330, 21] width 8 height 10
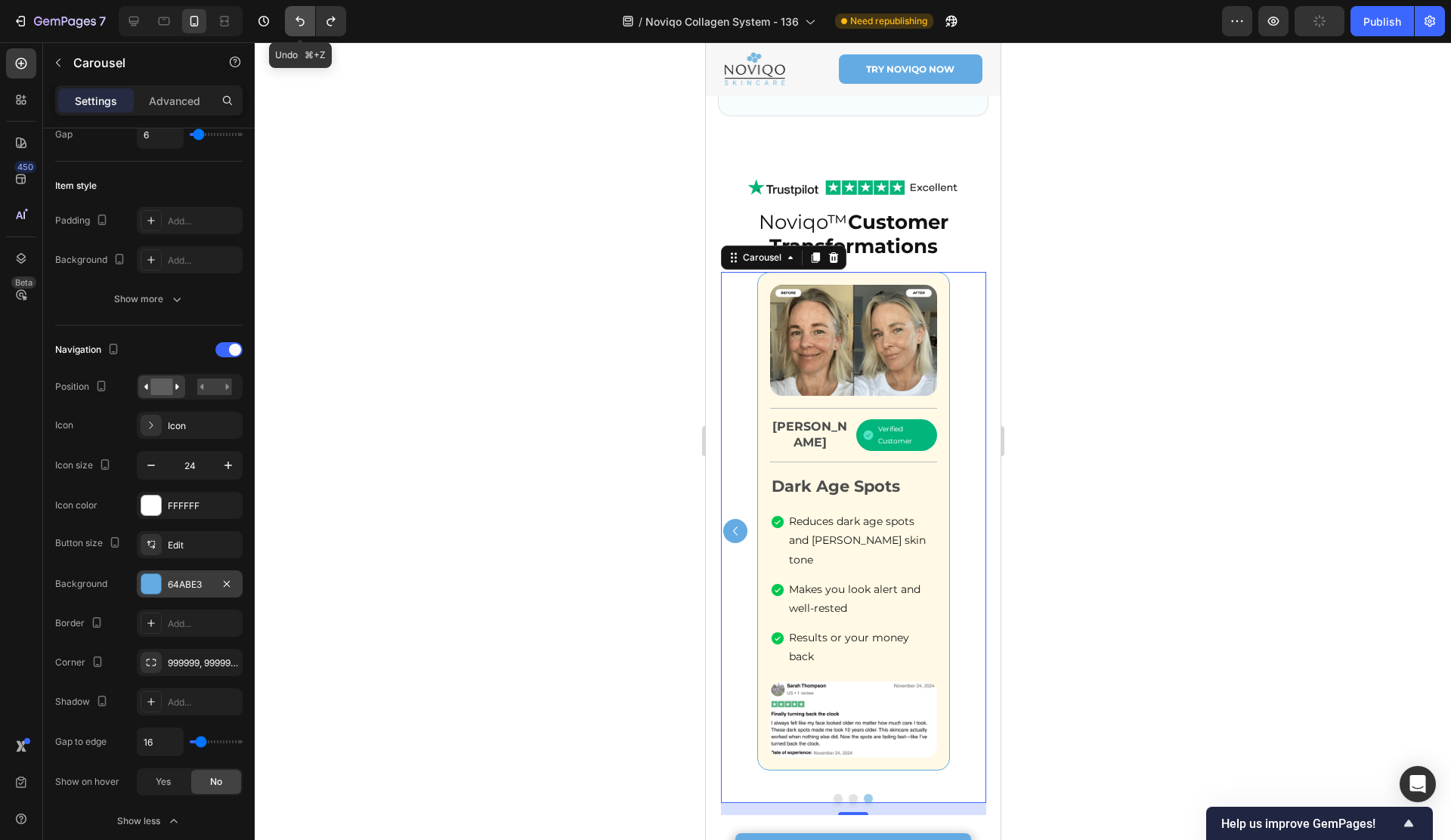
click at [298, 19] on icon "Undo/Redo" at bounding box center [300, 21] width 9 height 10
click at [338, 20] on icon "Undo/Redo" at bounding box center [330, 21] width 15 height 15
click at [729, 570] on div "Image Title Line [PERSON_NAME] Text Block Verified Customer Item List Row Title…" at bounding box center [852, 531] width 265 height 518
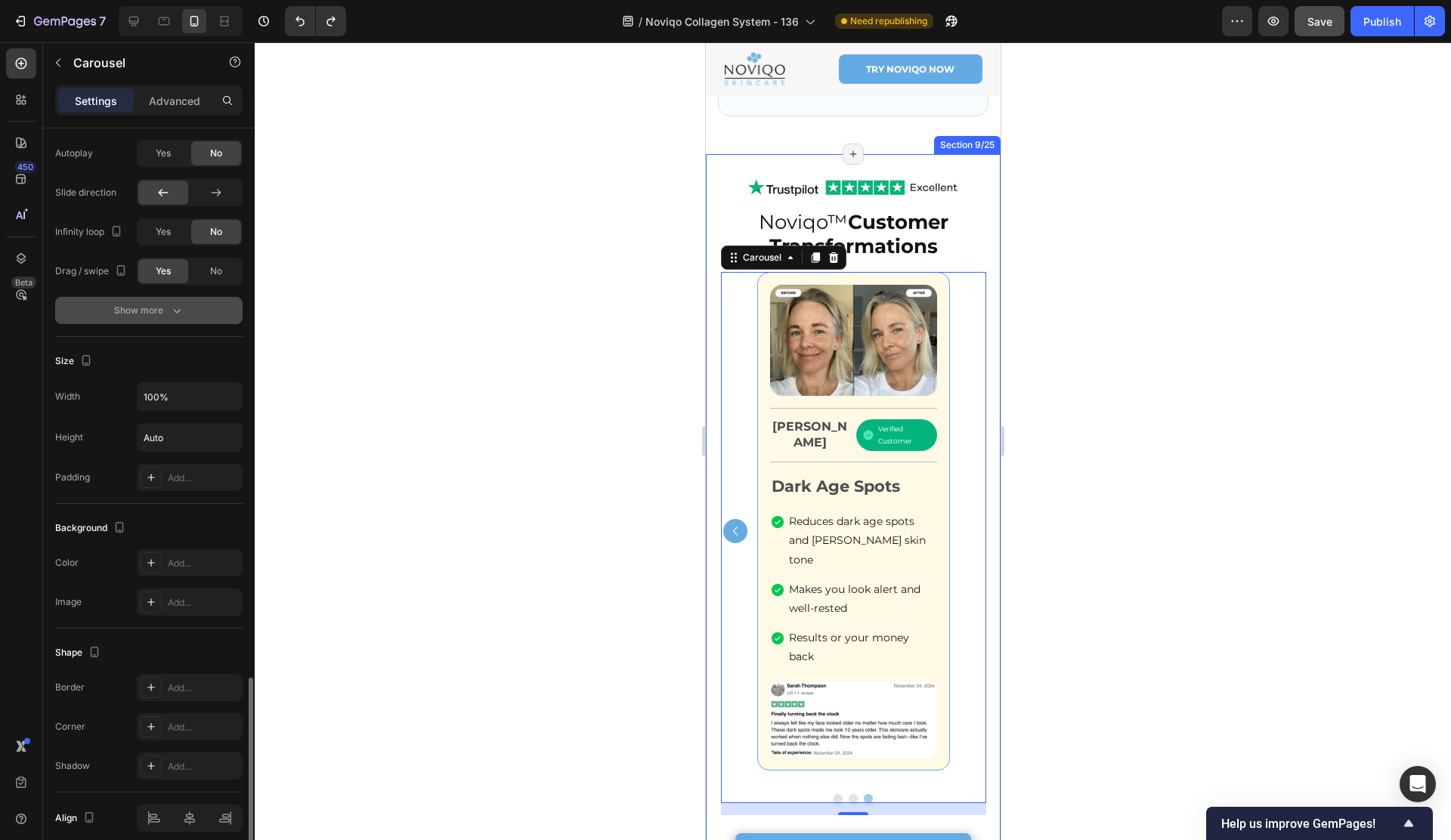
scroll to position [1353, 0]
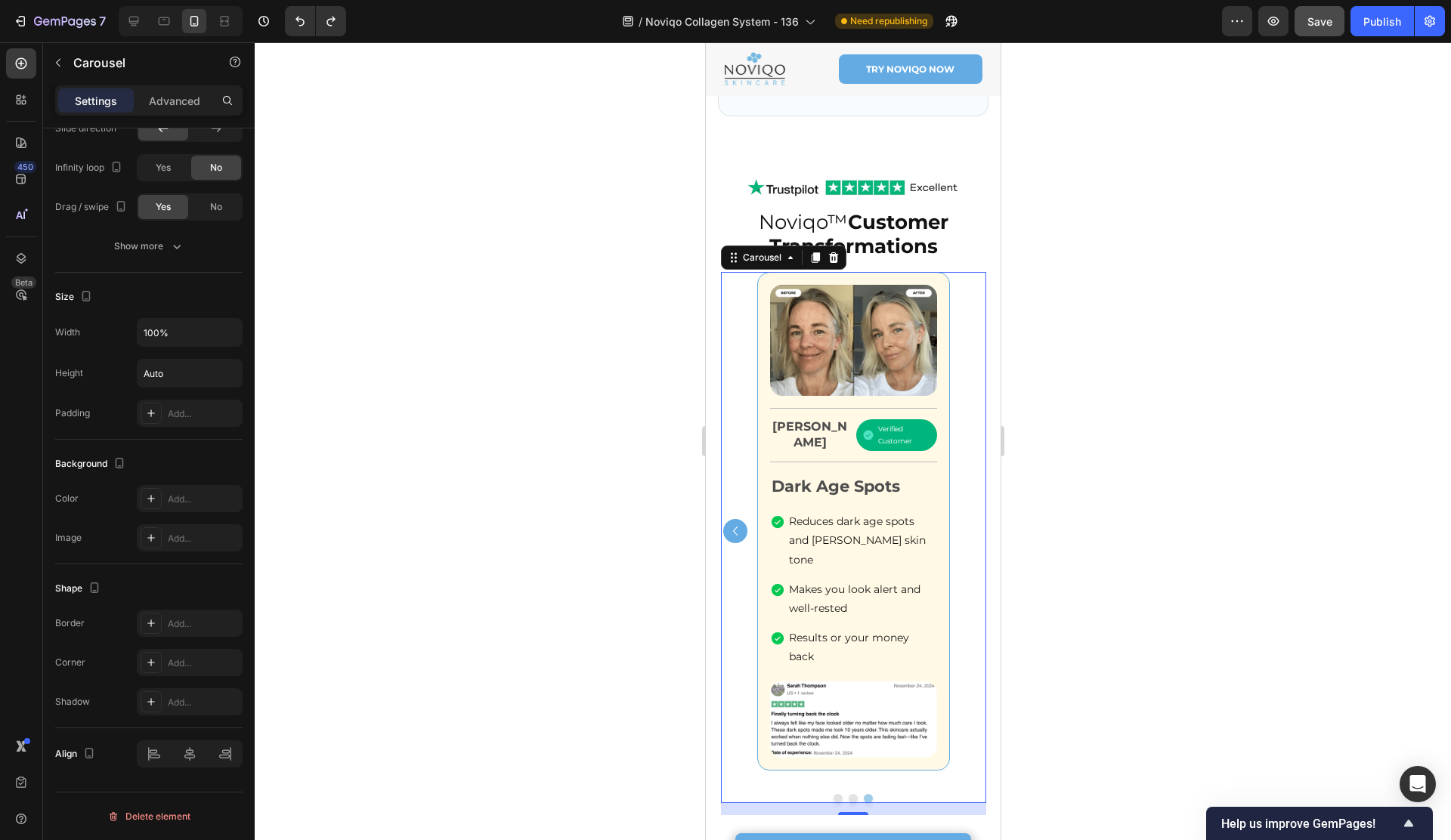
click at [964, 392] on div "Image Title Line [PERSON_NAME] Text Block Verified Customer Item List Row Title…" at bounding box center [852, 531] width 265 height 518
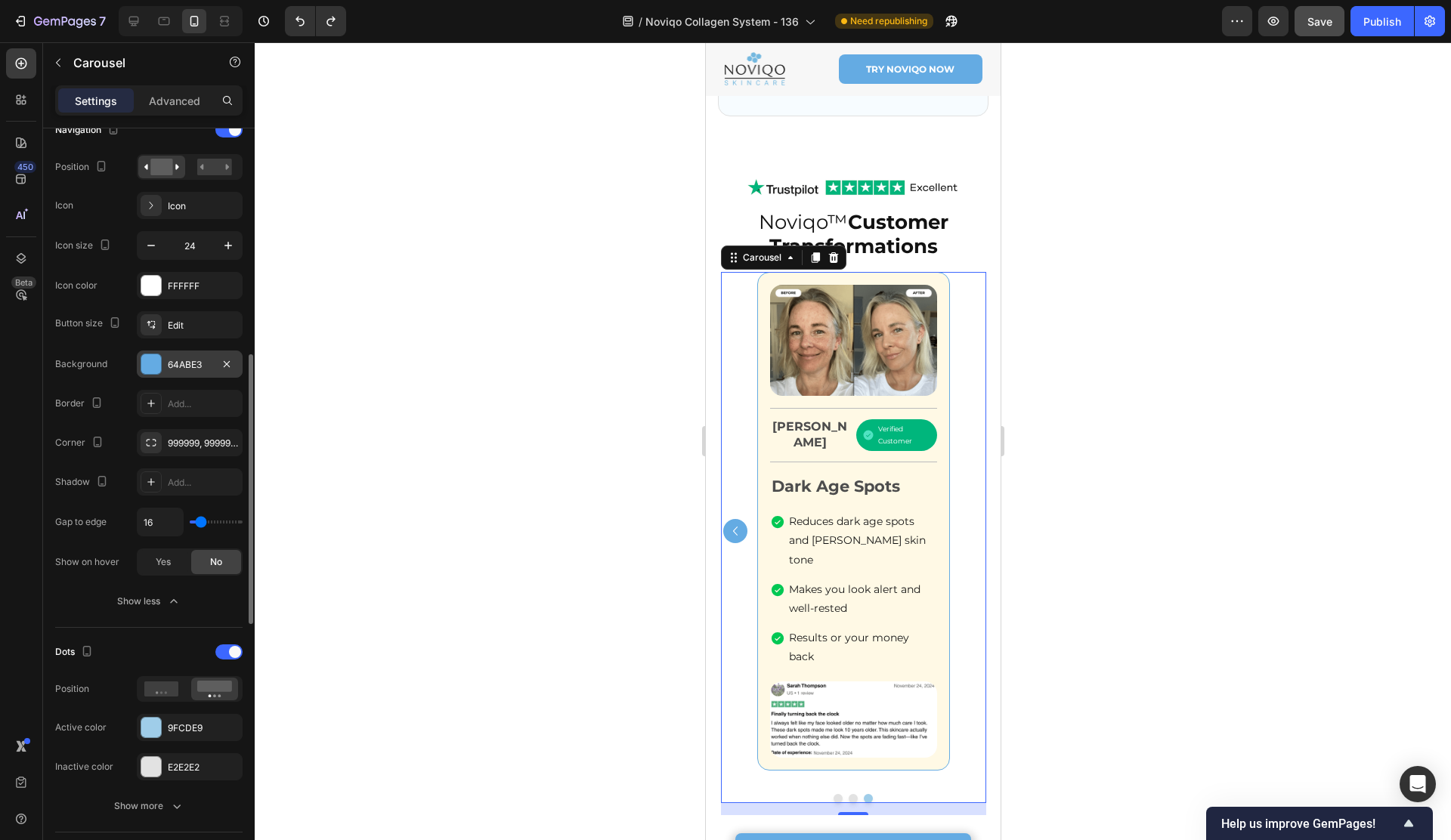
scroll to position [572, 0]
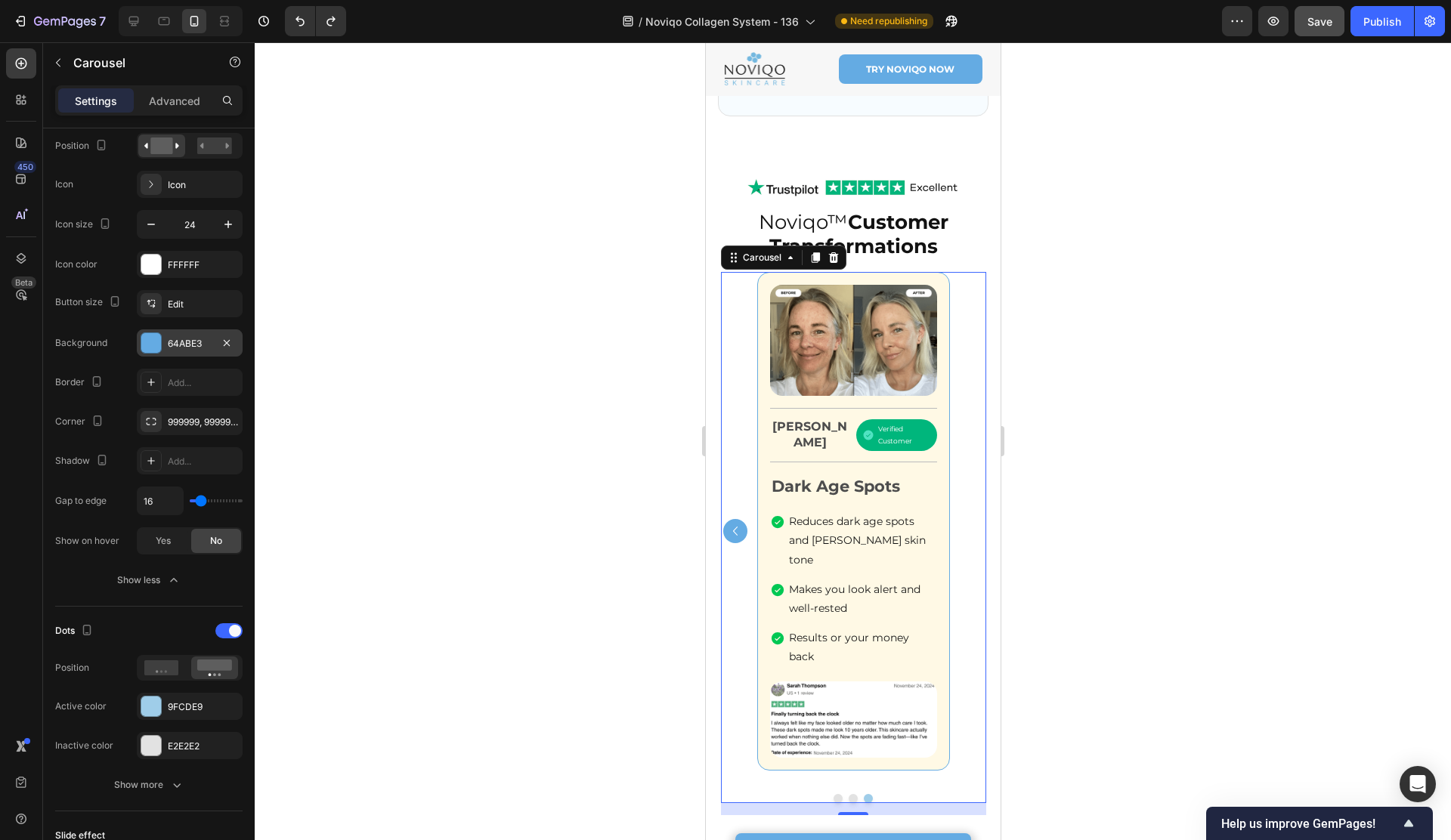
type input "8"
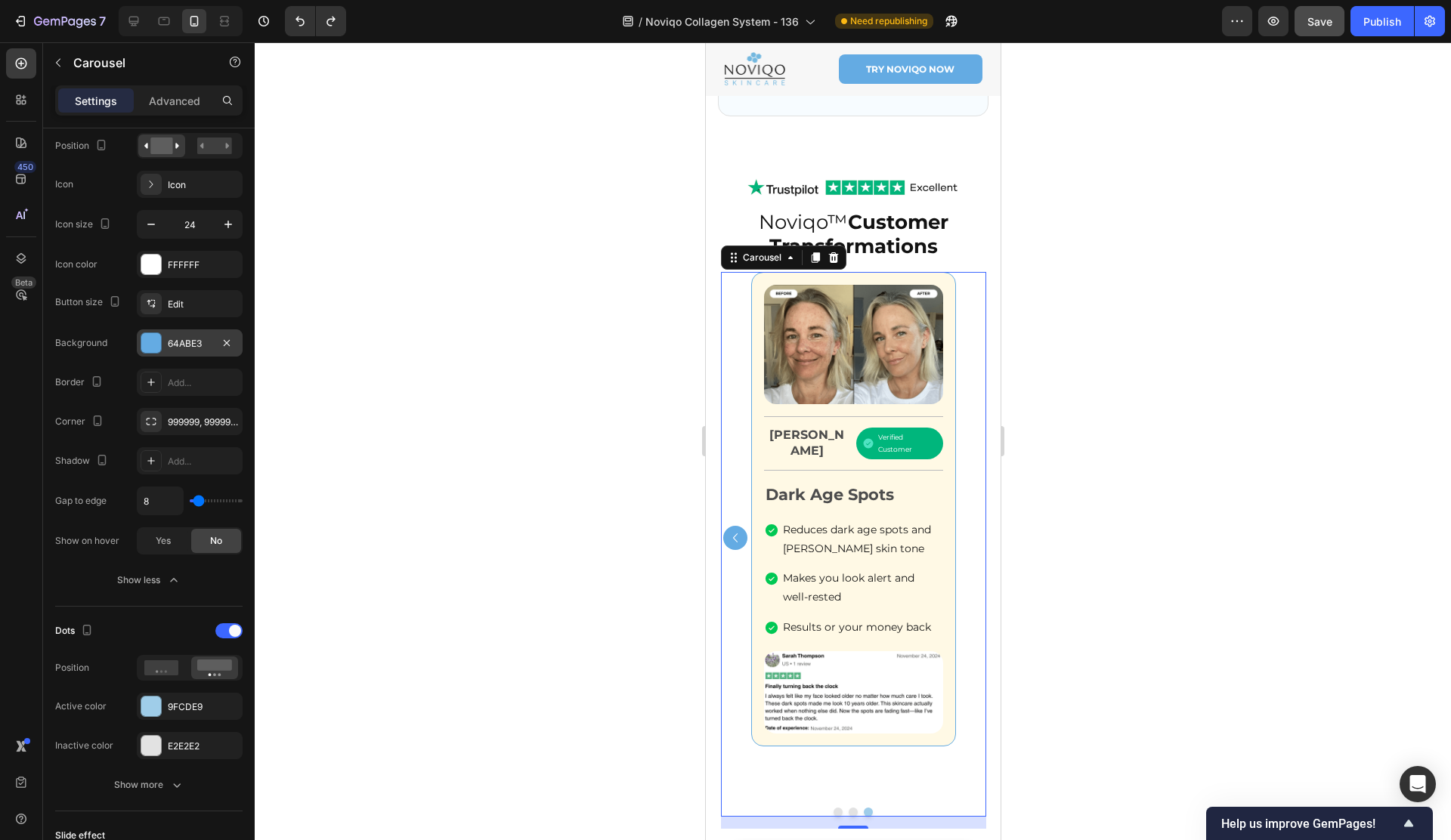
type input "3"
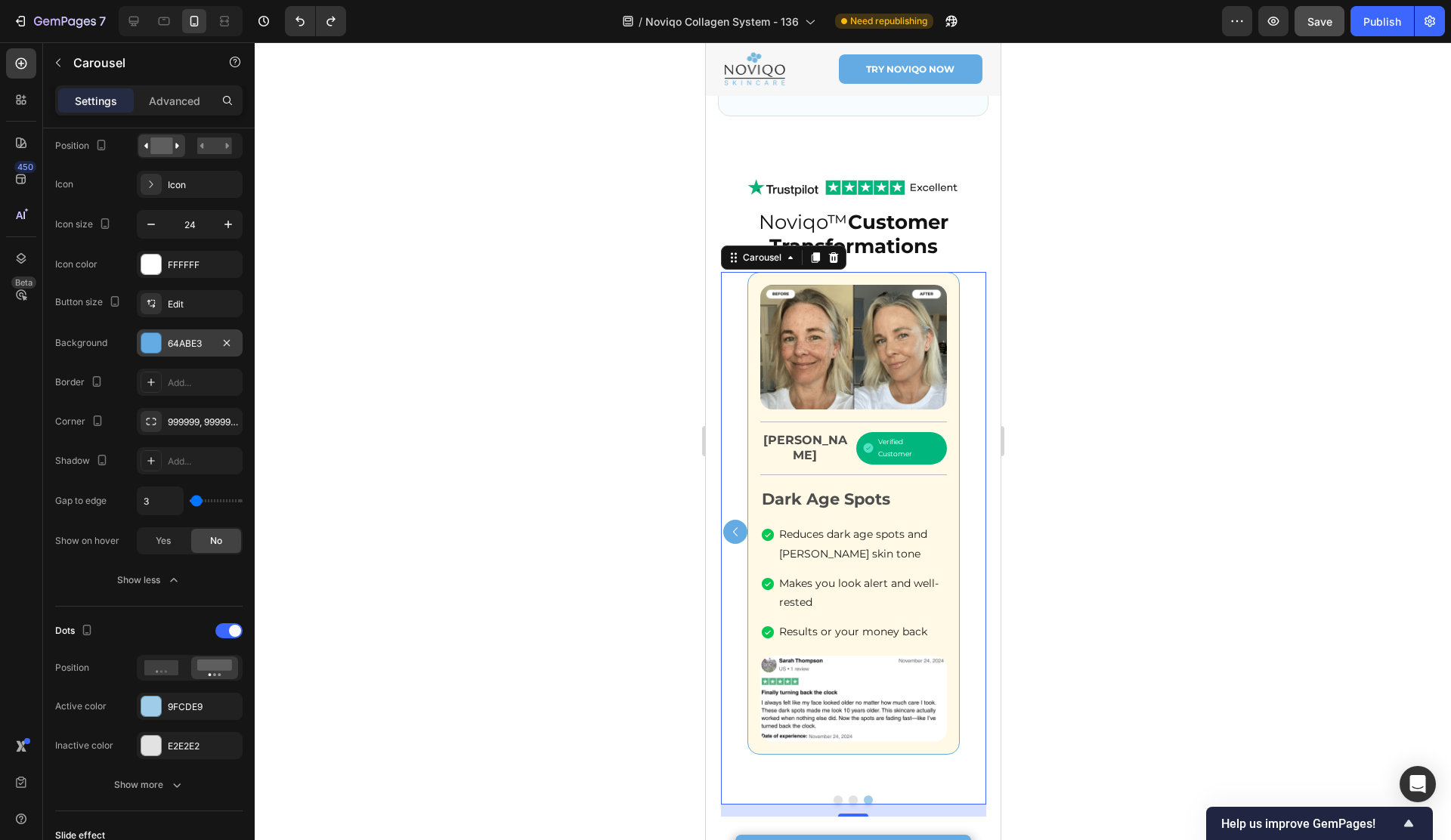
type input "6"
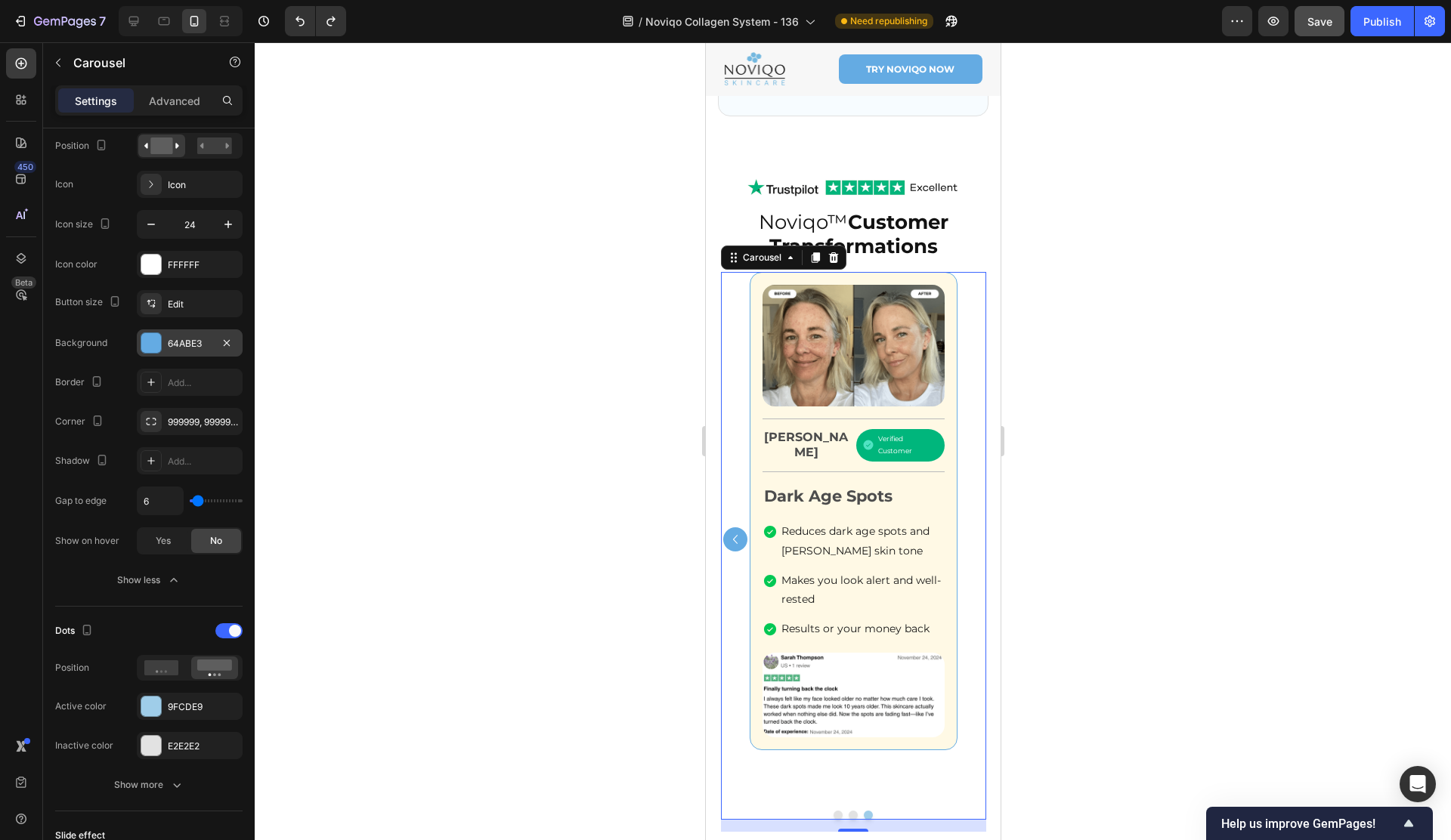
type input "7"
type input "10"
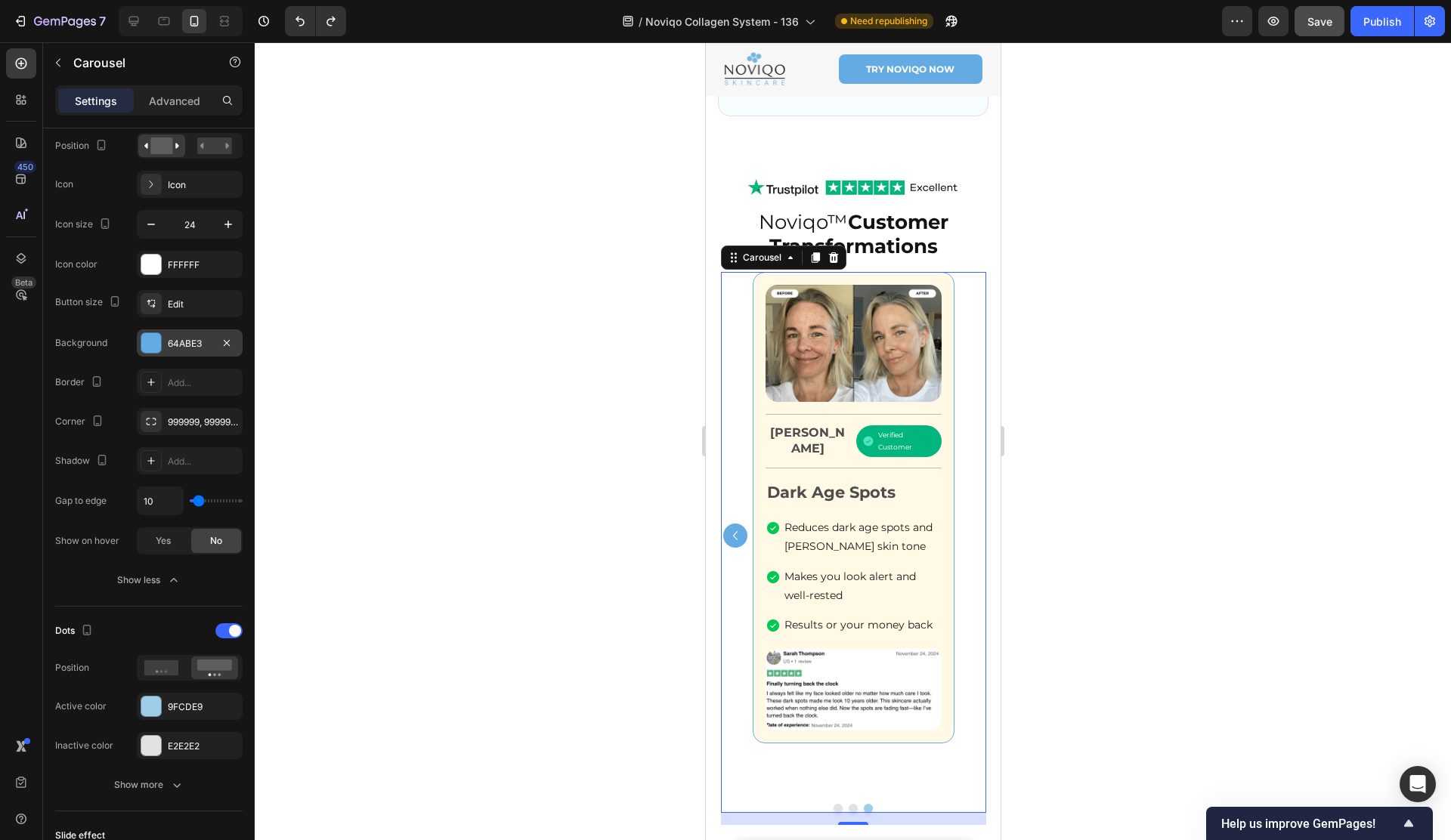
type input "10"
click at [198, 502] on input "range" at bounding box center [216, 501] width 53 height 3
drag, startPoint x: 1314, startPoint y: 32, endPoint x: 1312, endPoint y: 219, distance: 187.0
click at [1314, 32] on button "Save" at bounding box center [1319, 21] width 50 height 30
click at [900, 427] on div "Verified Customer" at bounding box center [905, 441] width 60 height 29
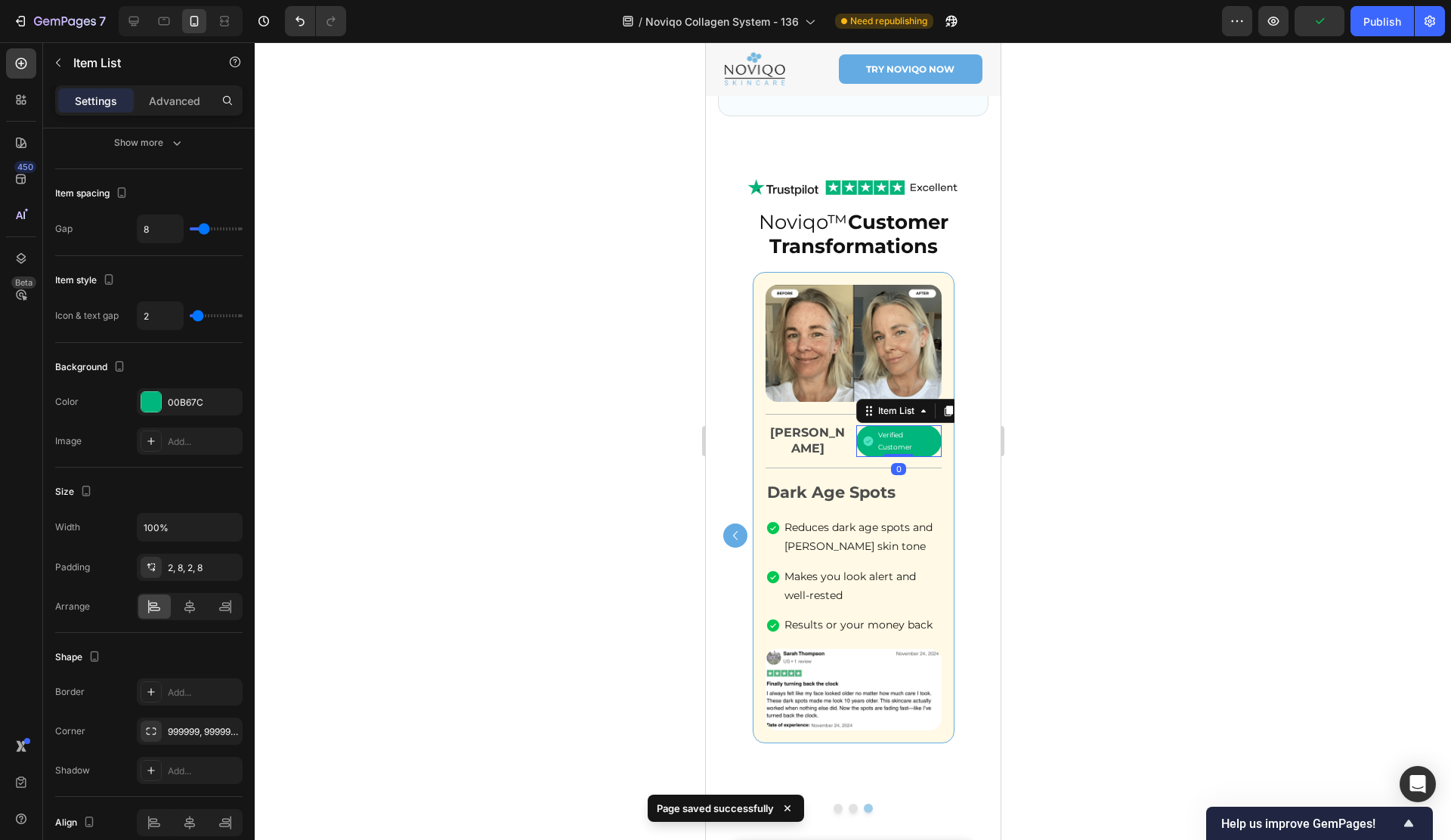
scroll to position [0, 0]
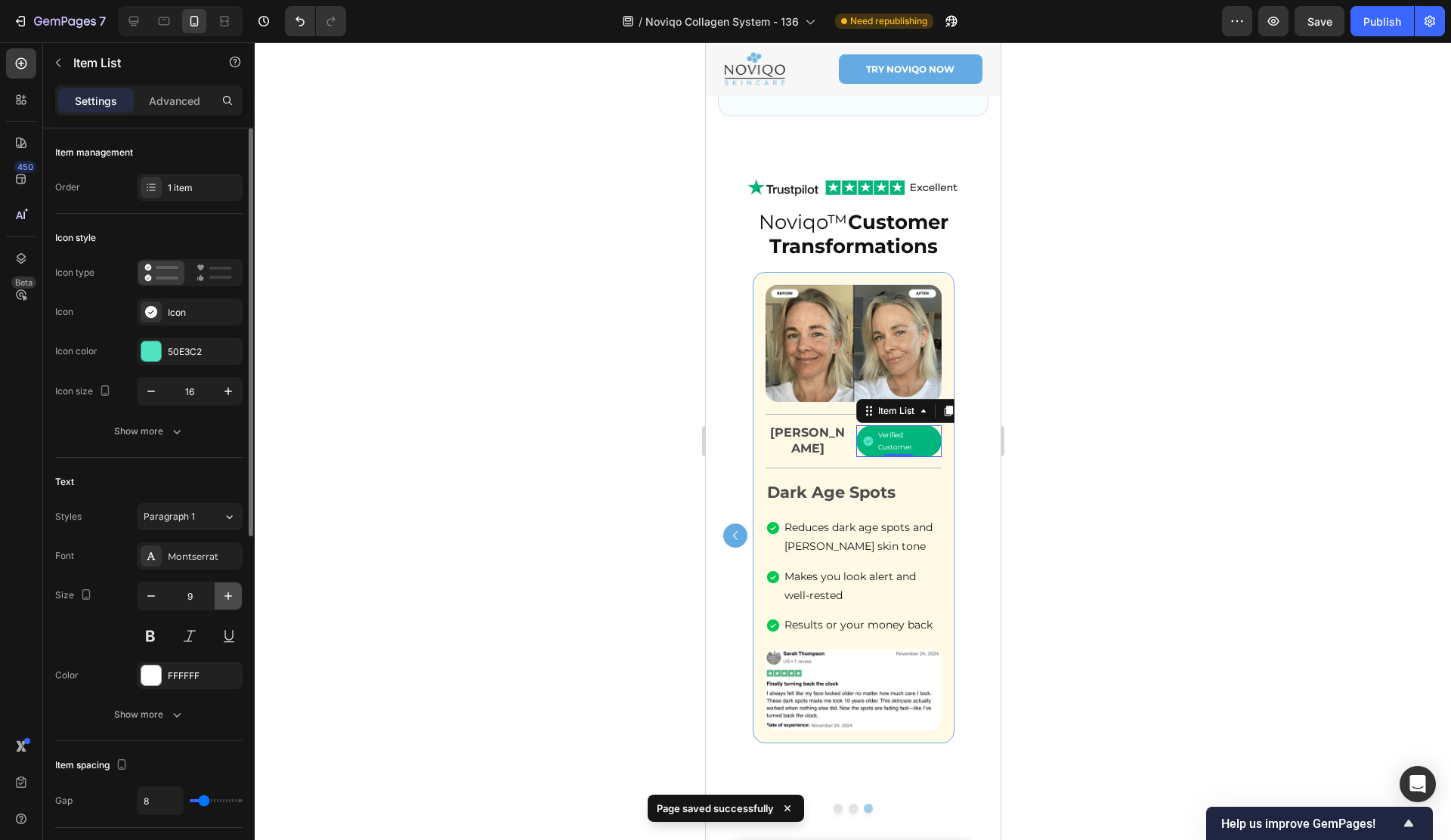
click at [225, 592] on icon "button" at bounding box center [228, 596] width 15 height 15
click at [225, 591] on icon "button" at bounding box center [228, 596] width 15 height 15
type input "11"
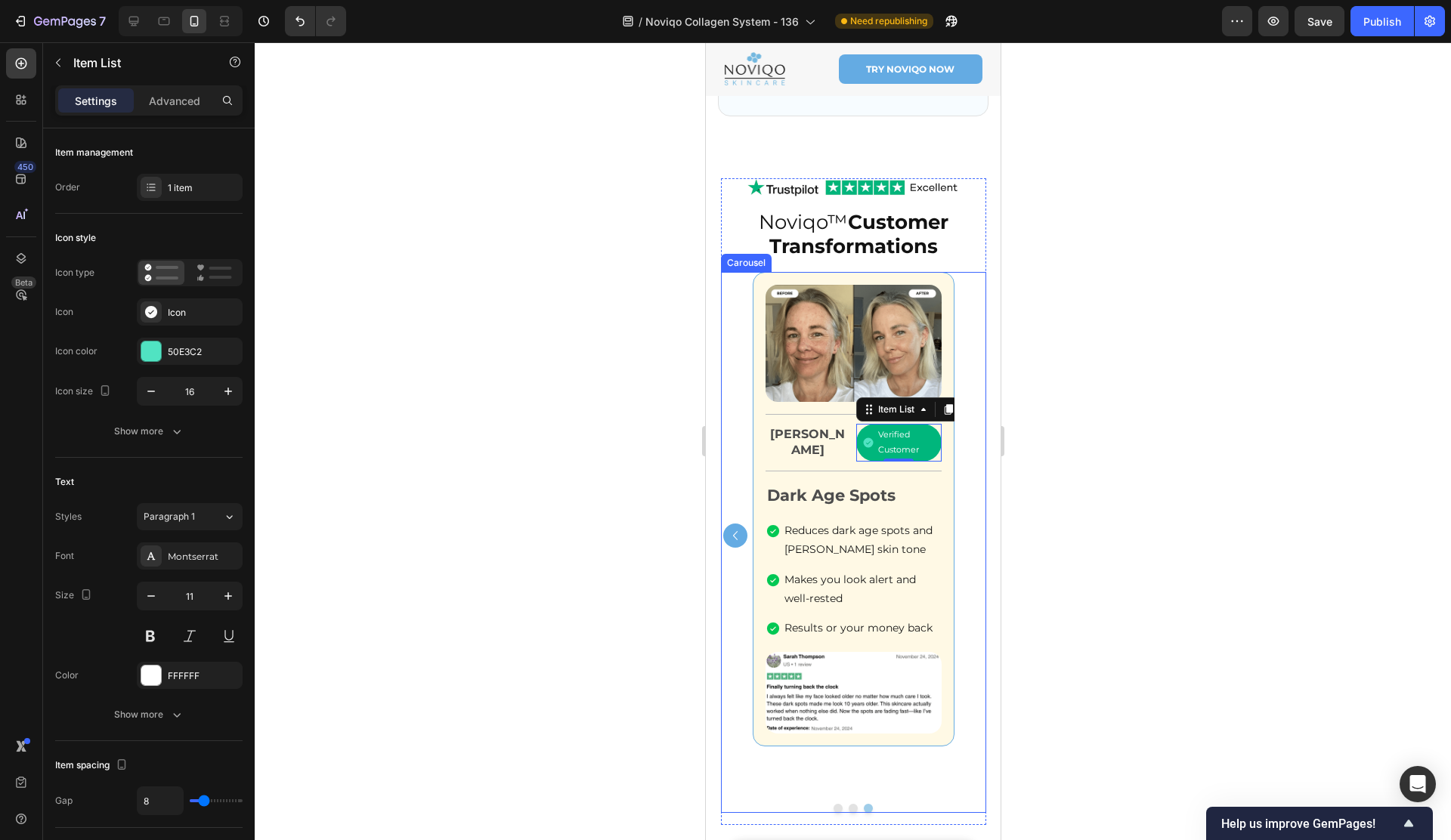
click at [850, 804] on button "Dot" at bounding box center [852, 808] width 9 height 9
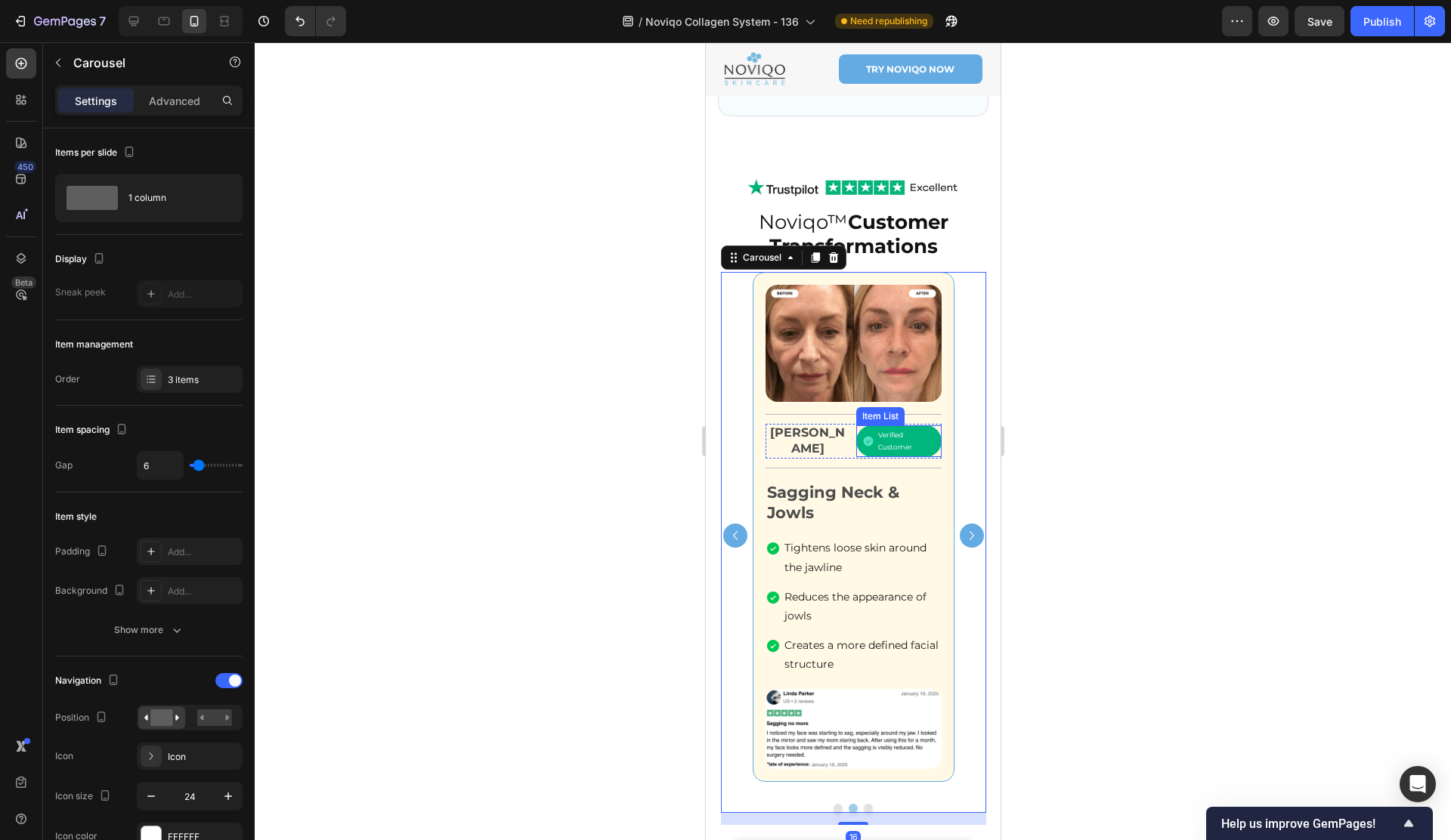
click at [878, 433] on p "Verified Customer" at bounding box center [905, 440] width 56 height 25
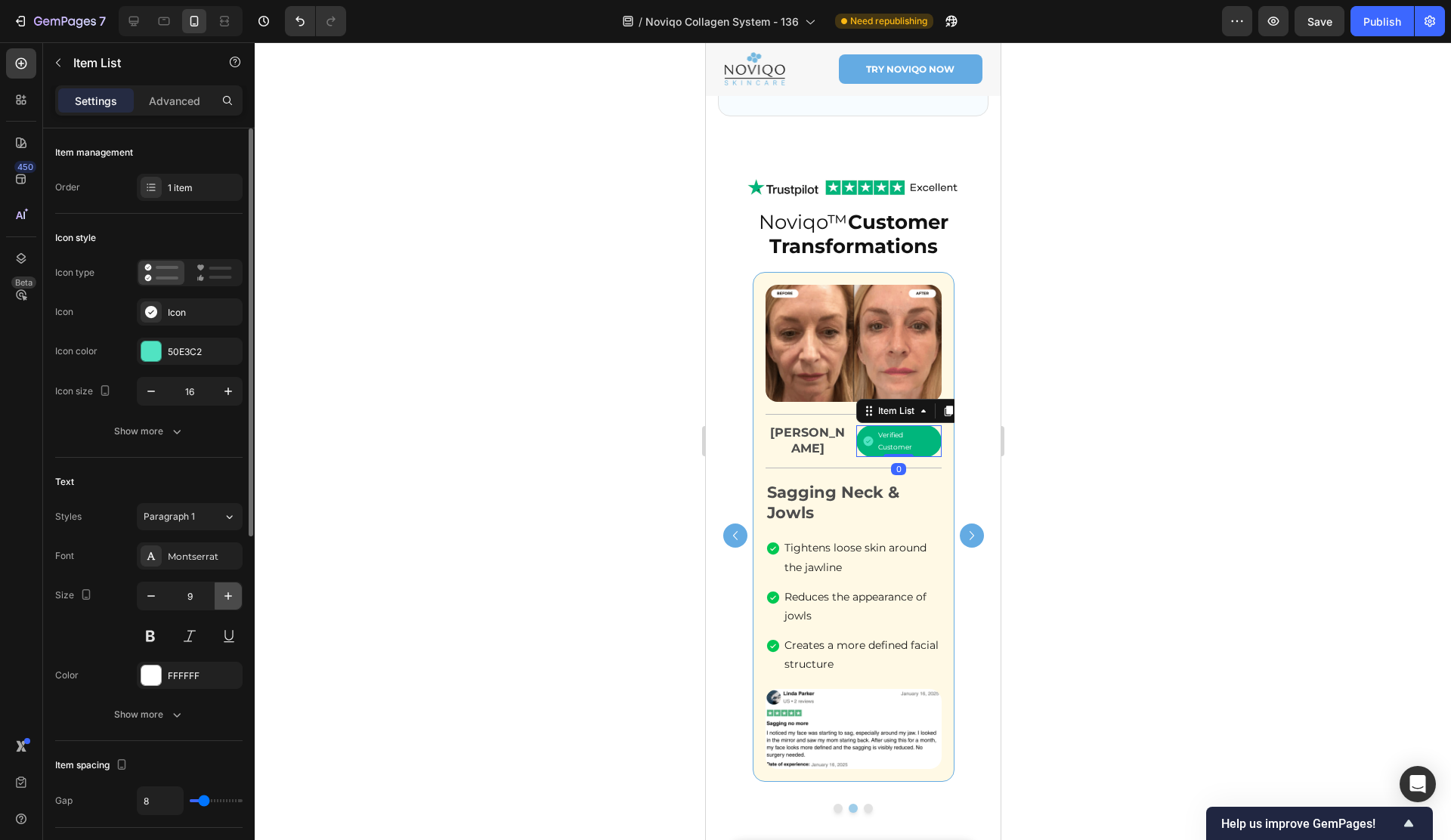
click at [218, 598] on button "button" at bounding box center [228, 596] width 27 height 27
type input "11"
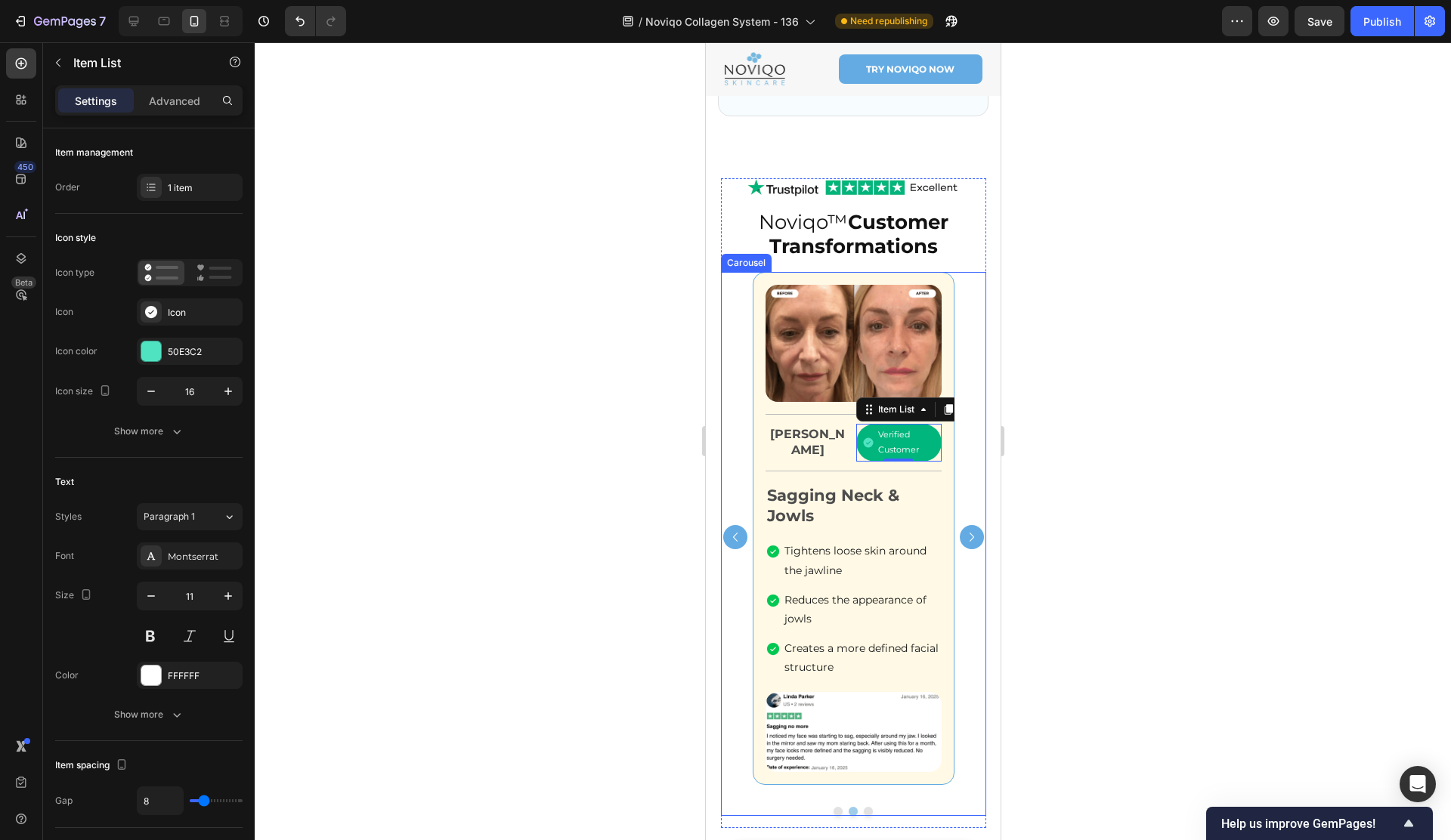
click at [836, 806] on button "Dot" at bounding box center [837, 811] width 9 height 9
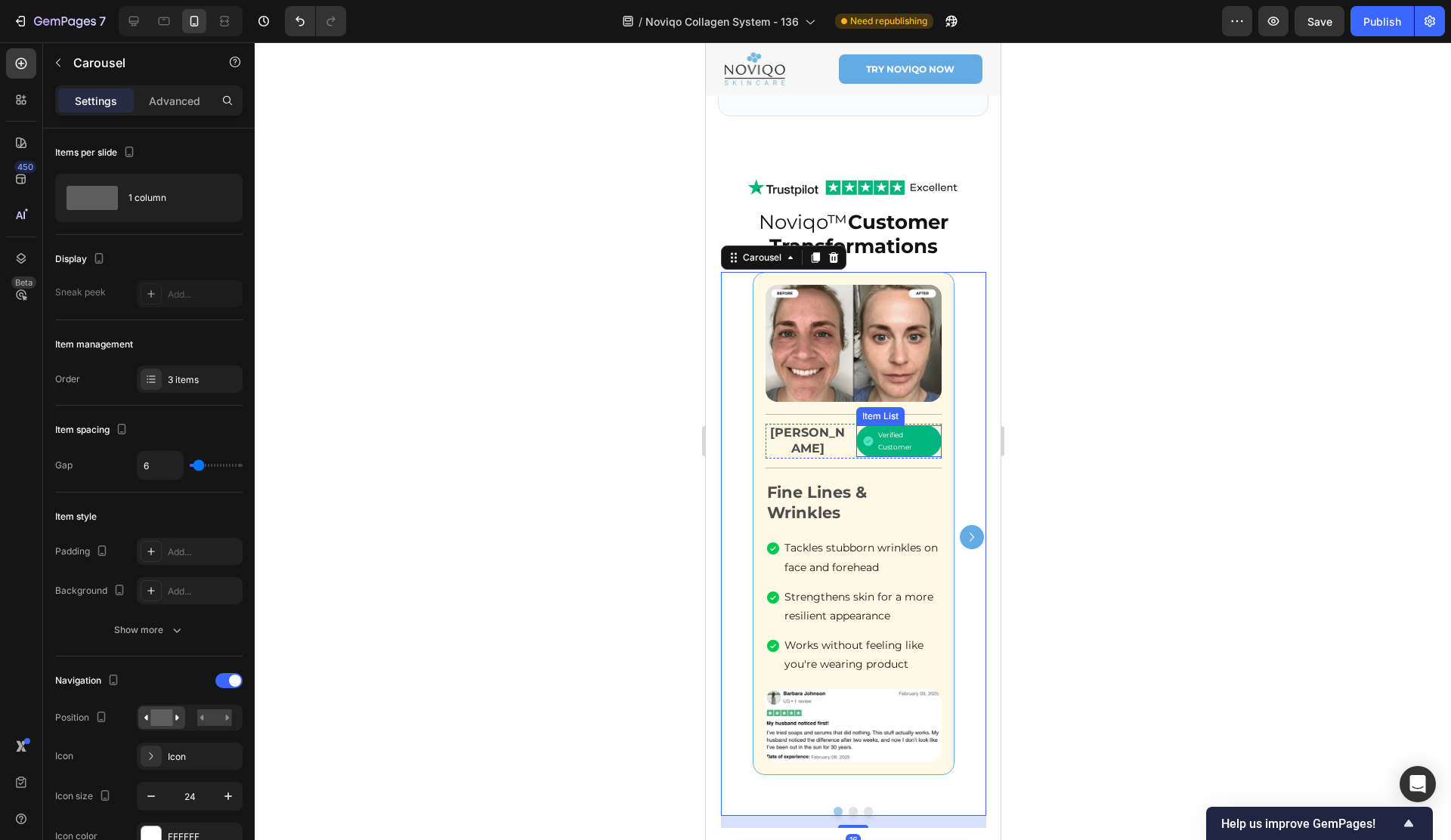
click at [878, 434] on p "Verified Customer" at bounding box center [905, 440] width 56 height 25
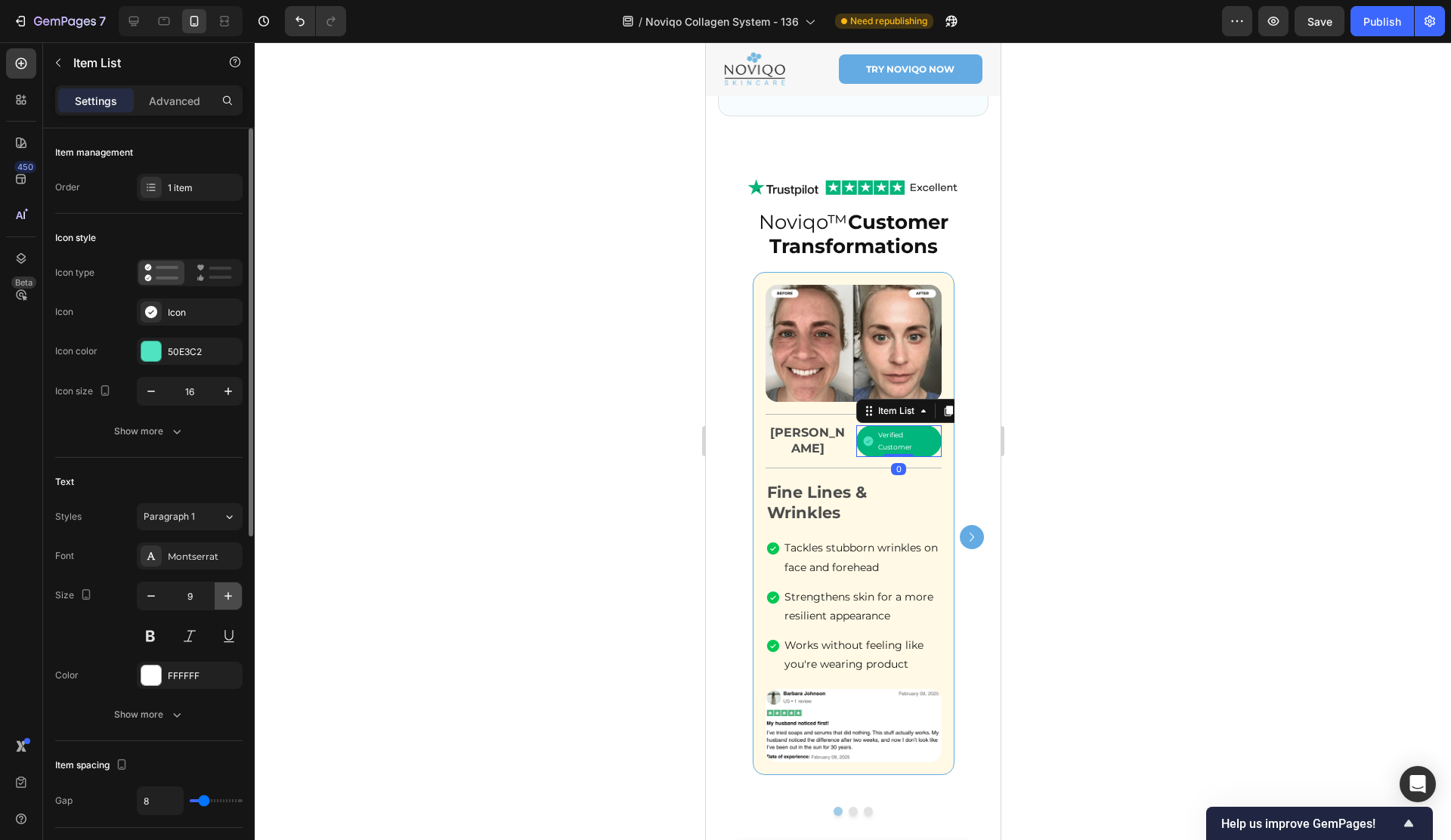
click at [222, 602] on icon "button" at bounding box center [228, 596] width 15 height 15
click at [162, 600] on button "button" at bounding box center [151, 596] width 27 height 27
type input "10"
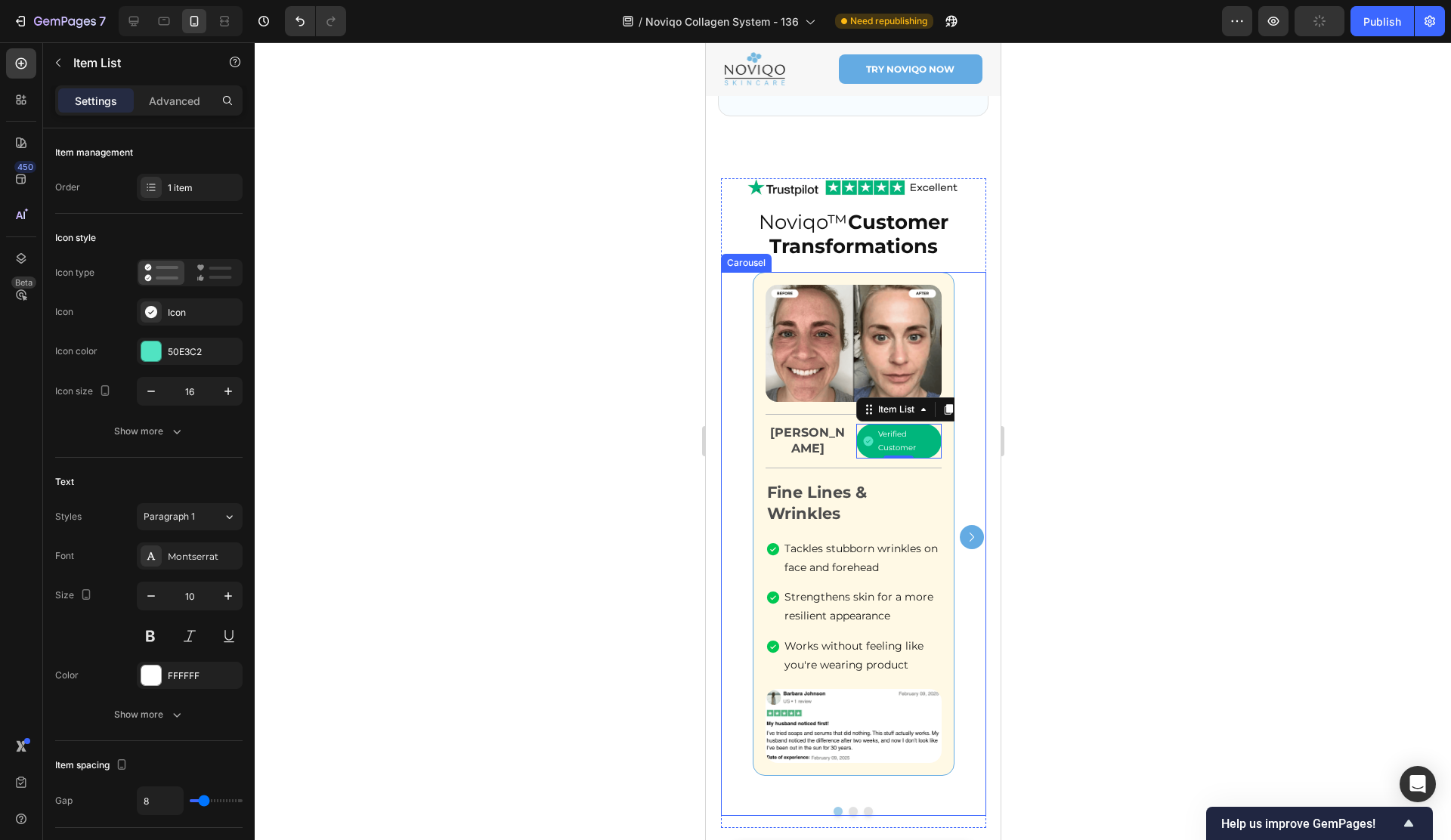
click at [965, 537] on icon "Carousel Next Arrow" at bounding box center [971, 537] width 18 height 18
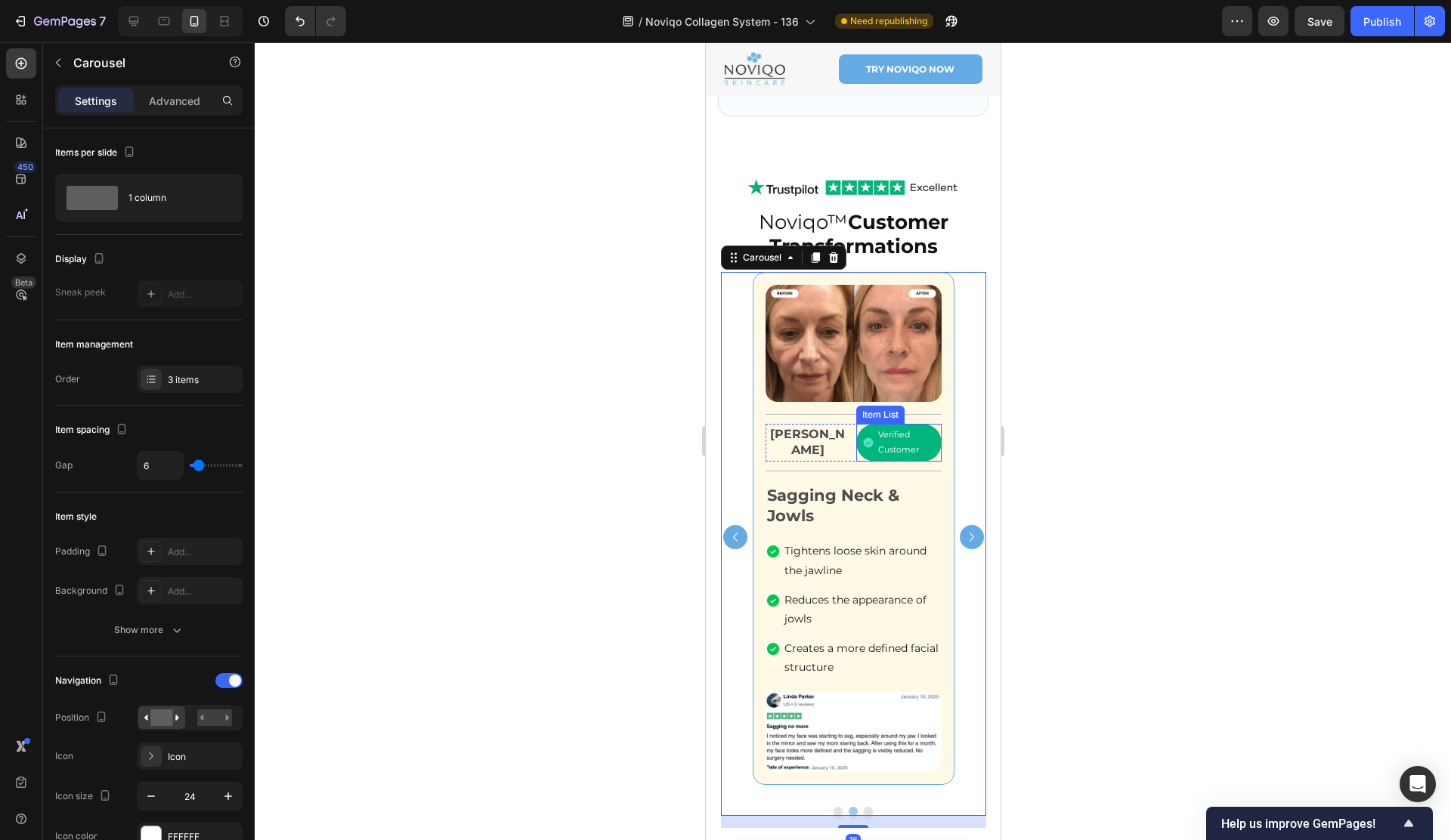
click at [878, 437] on p "Verified Customer" at bounding box center [905, 442] width 56 height 30
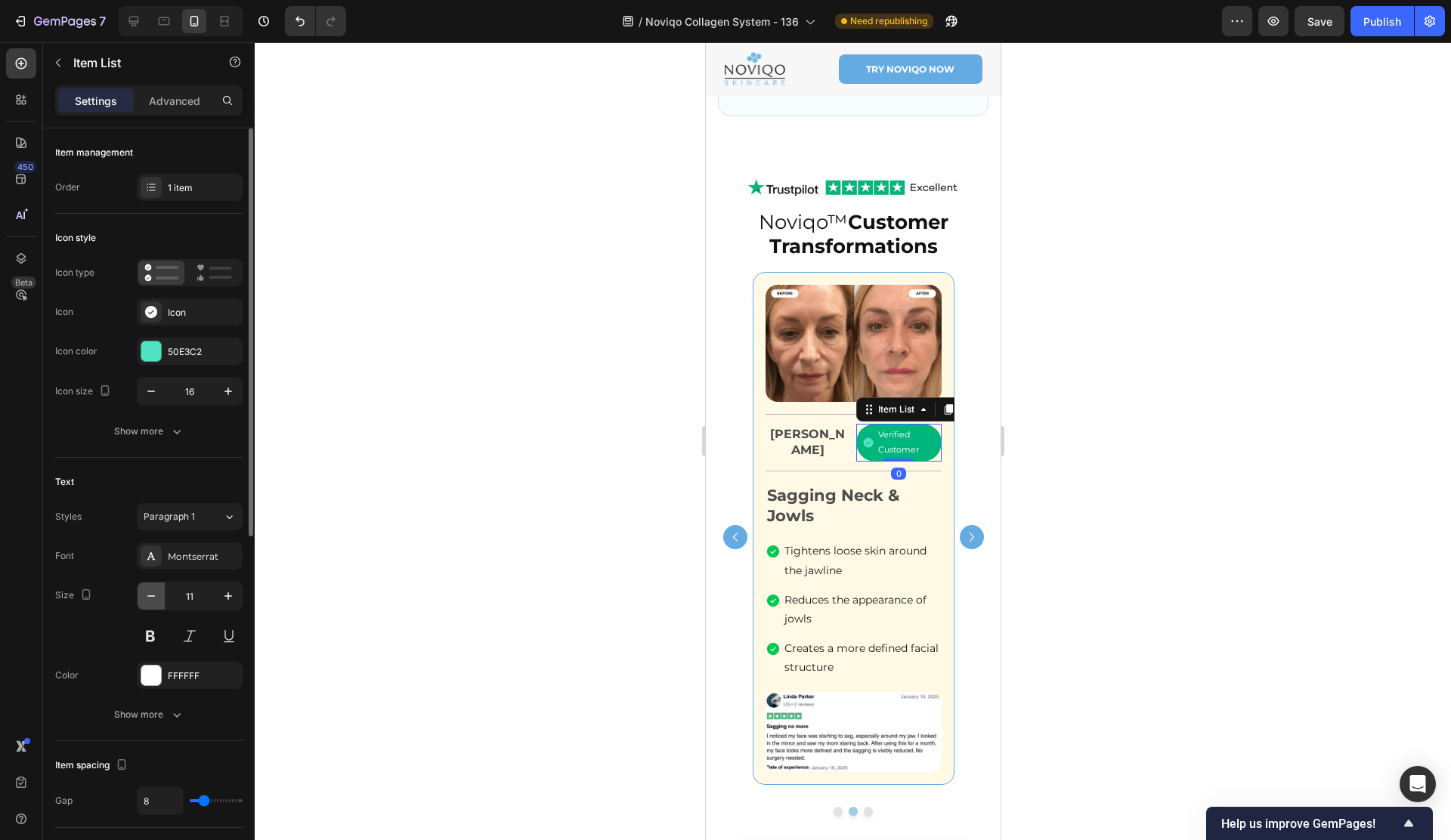
click at [150, 591] on icon "button" at bounding box center [151, 596] width 15 height 15
type input "10"
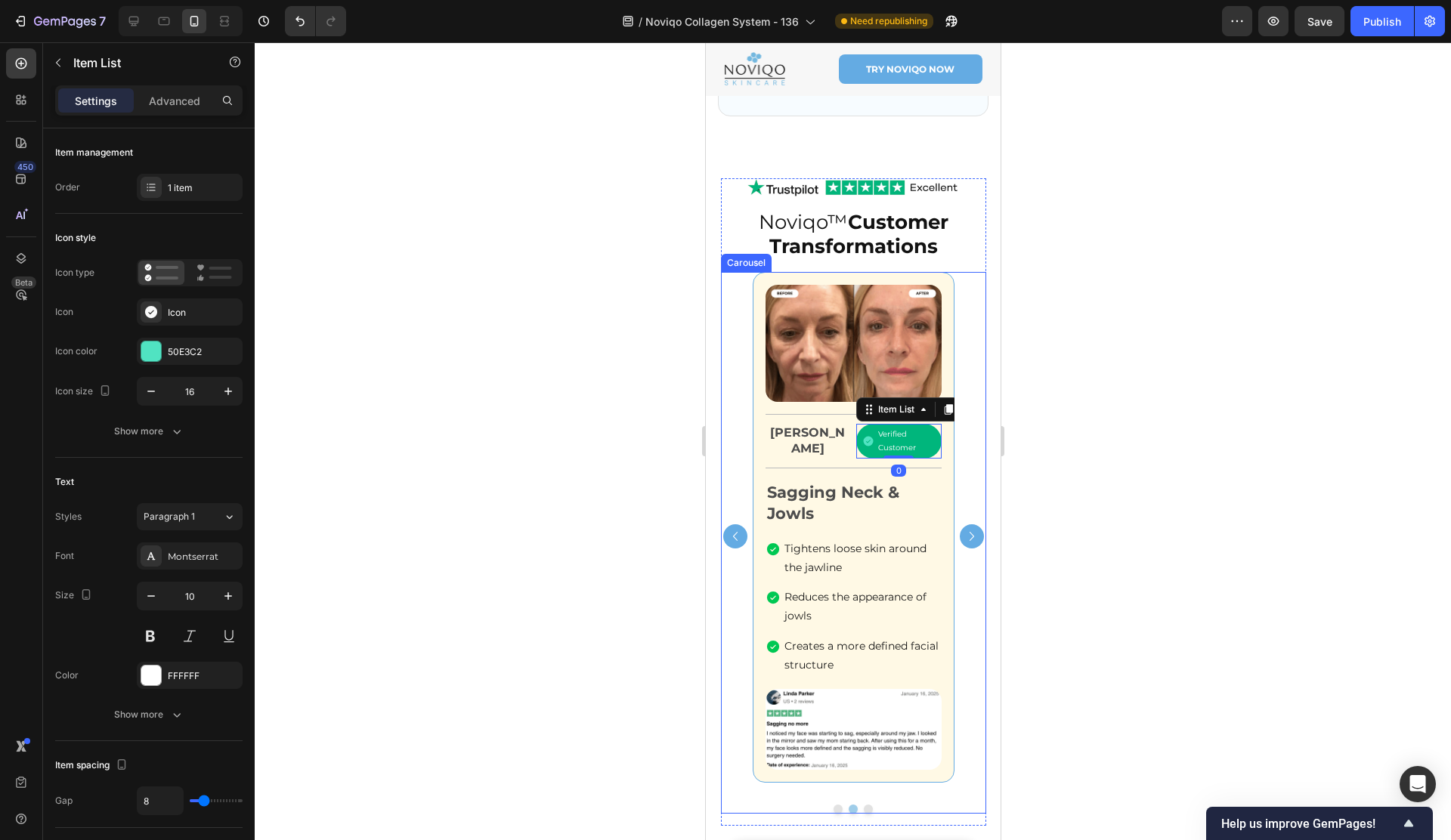
click at [967, 524] on button "Carousel Next Arrow" at bounding box center [970, 536] width 25 height 25
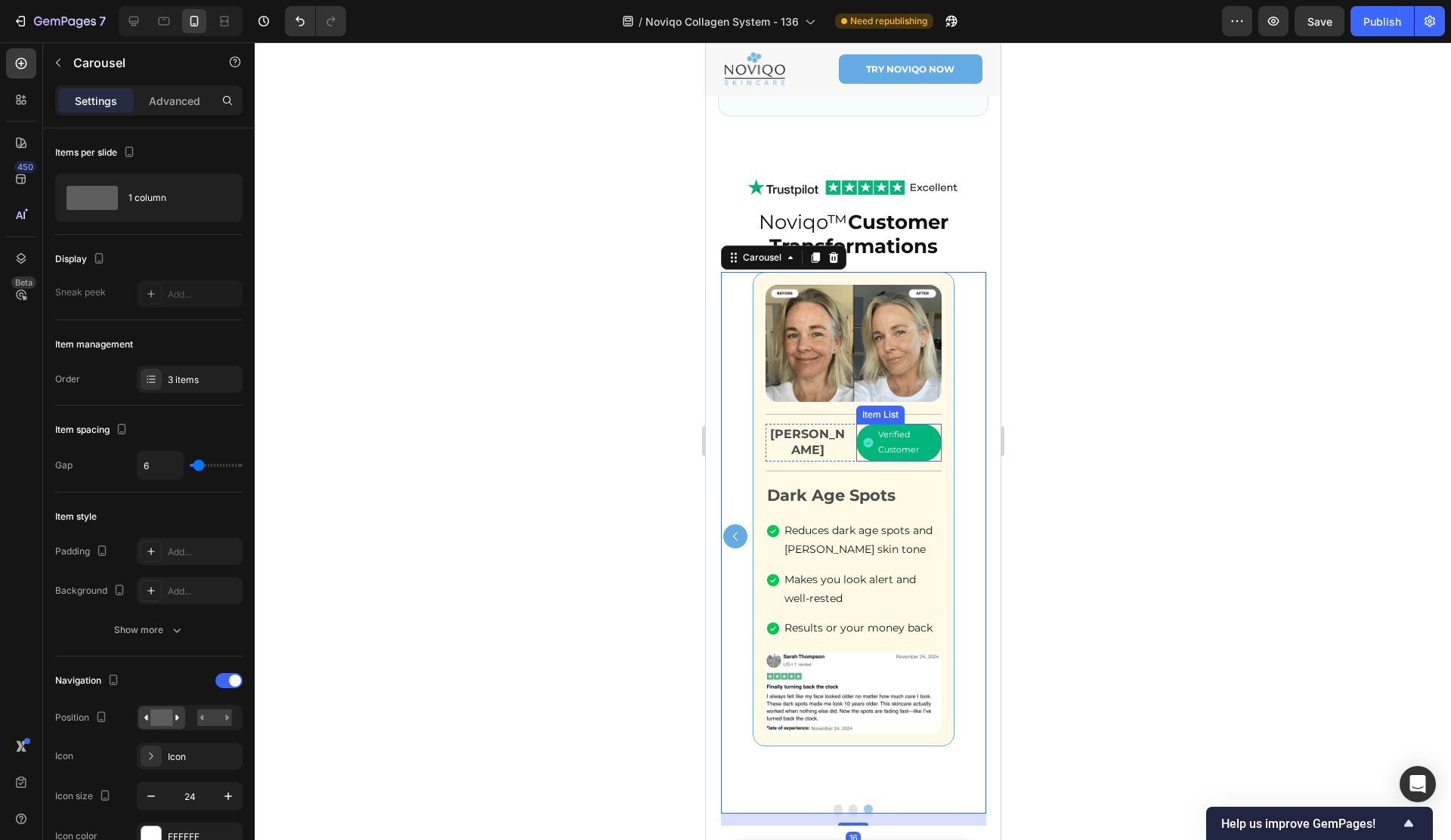
click at [878, 431] on p "Verified Customer" at bounding box center [905, 442] width 56 height 30
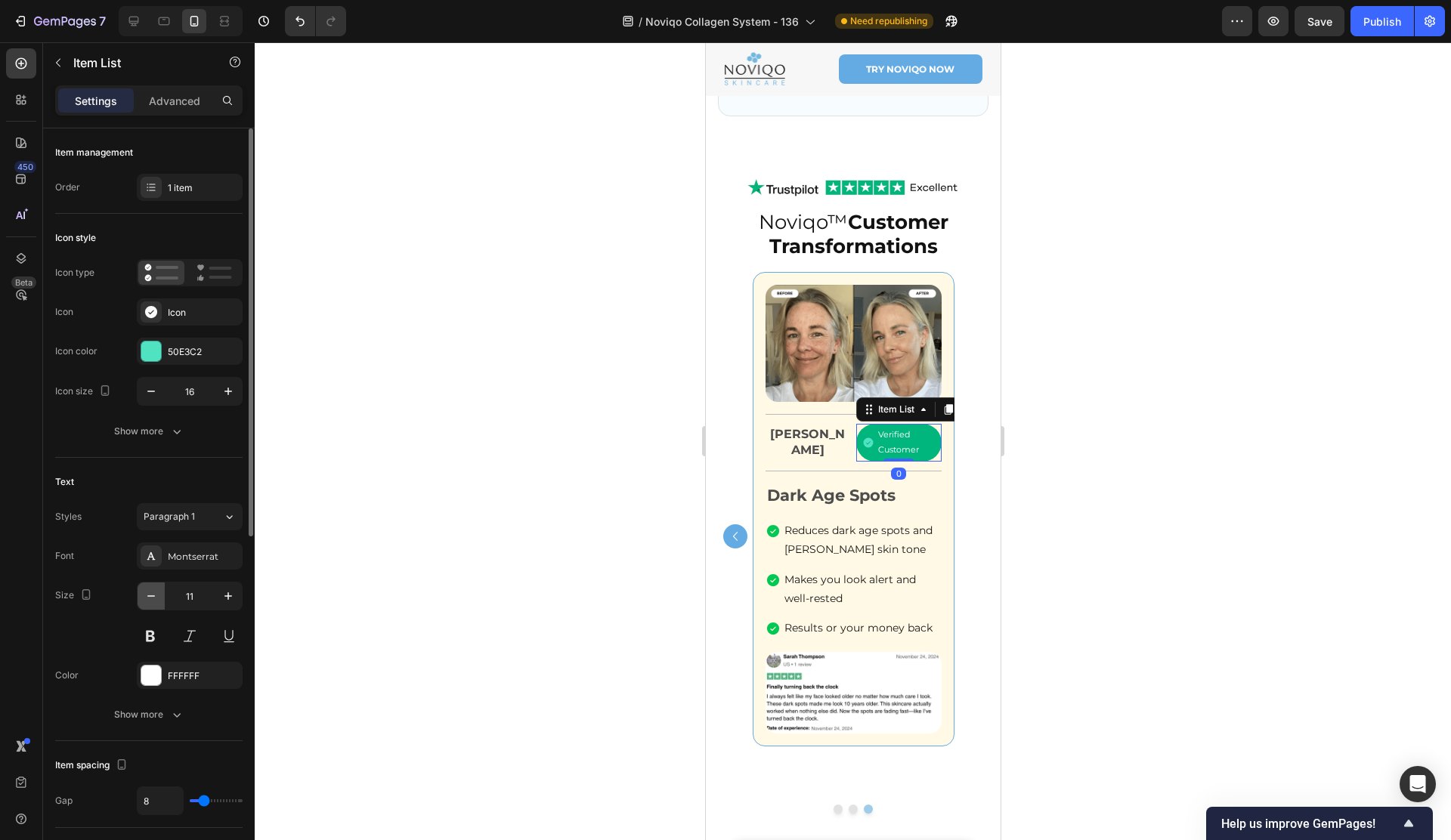
click at [138, 600] on button "button" at bounding box center [151, 596] width 27 height 27
type input "10"
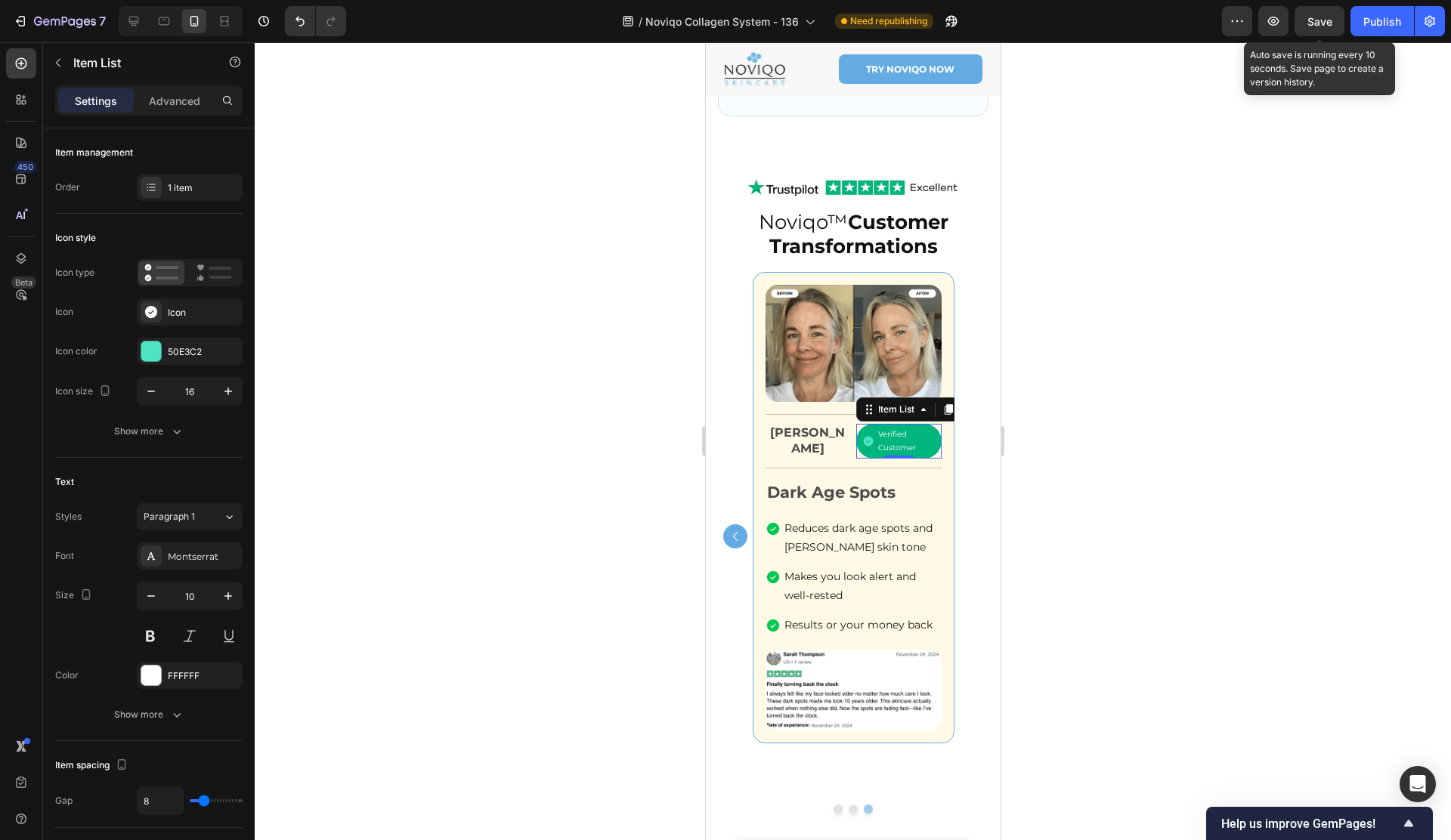
click at [1304, 27] on button "Save" at bounding box center [1319, 21] width 50 height 30
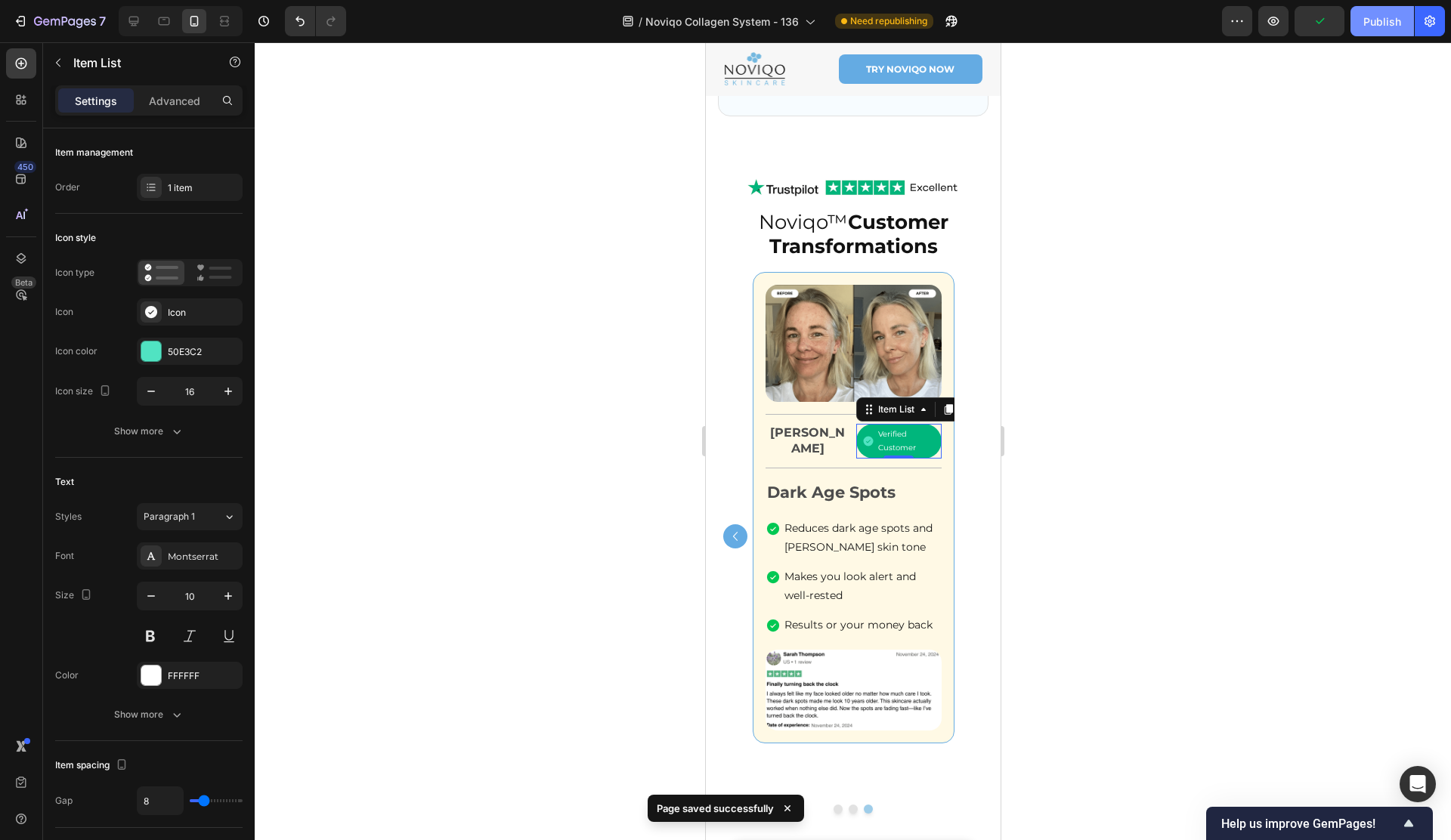
click at [1385, 25] on div "Publish" at bounding box center [1382, 21] width 38 height 15
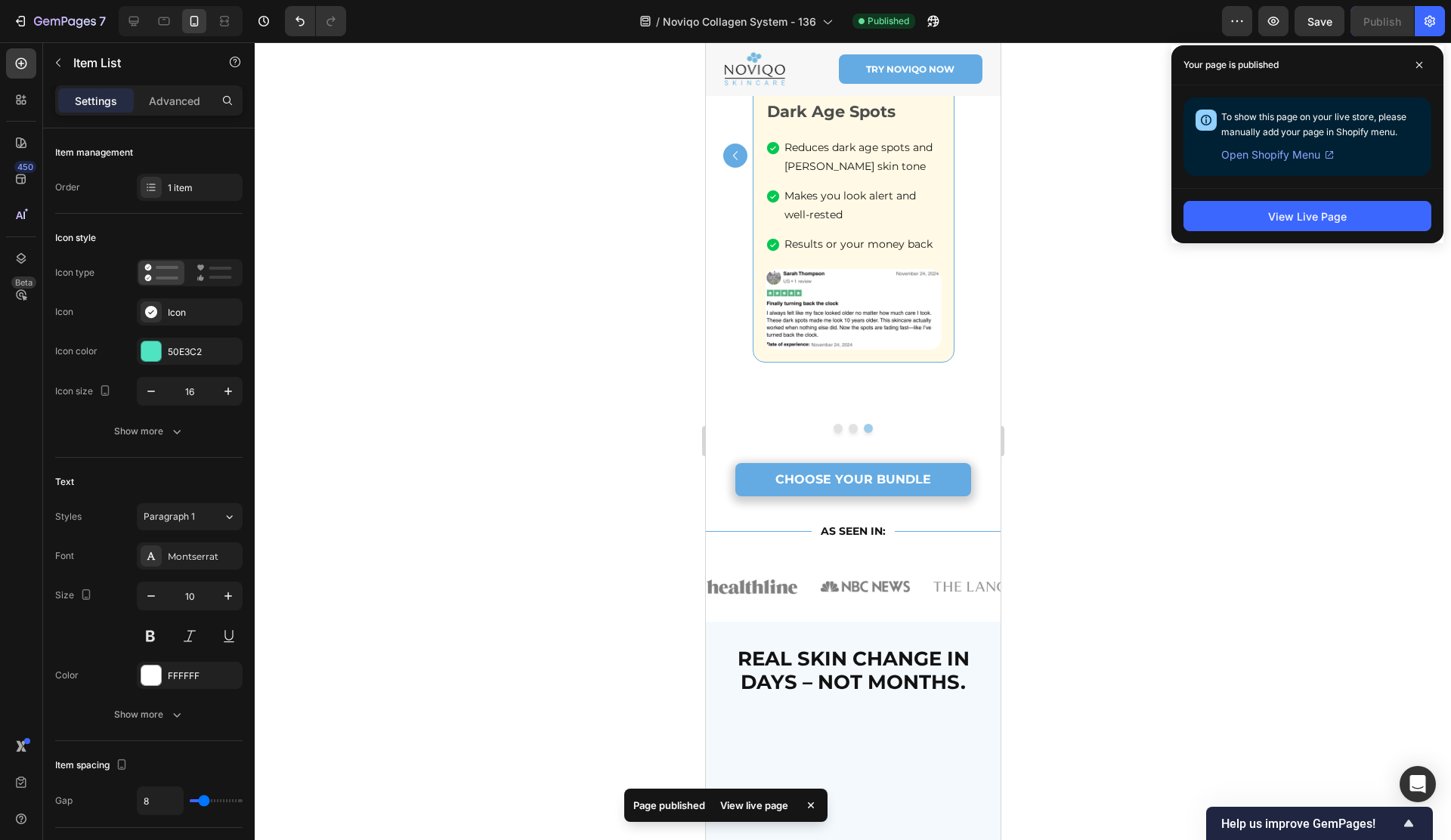
scroll to position [2677, 0]
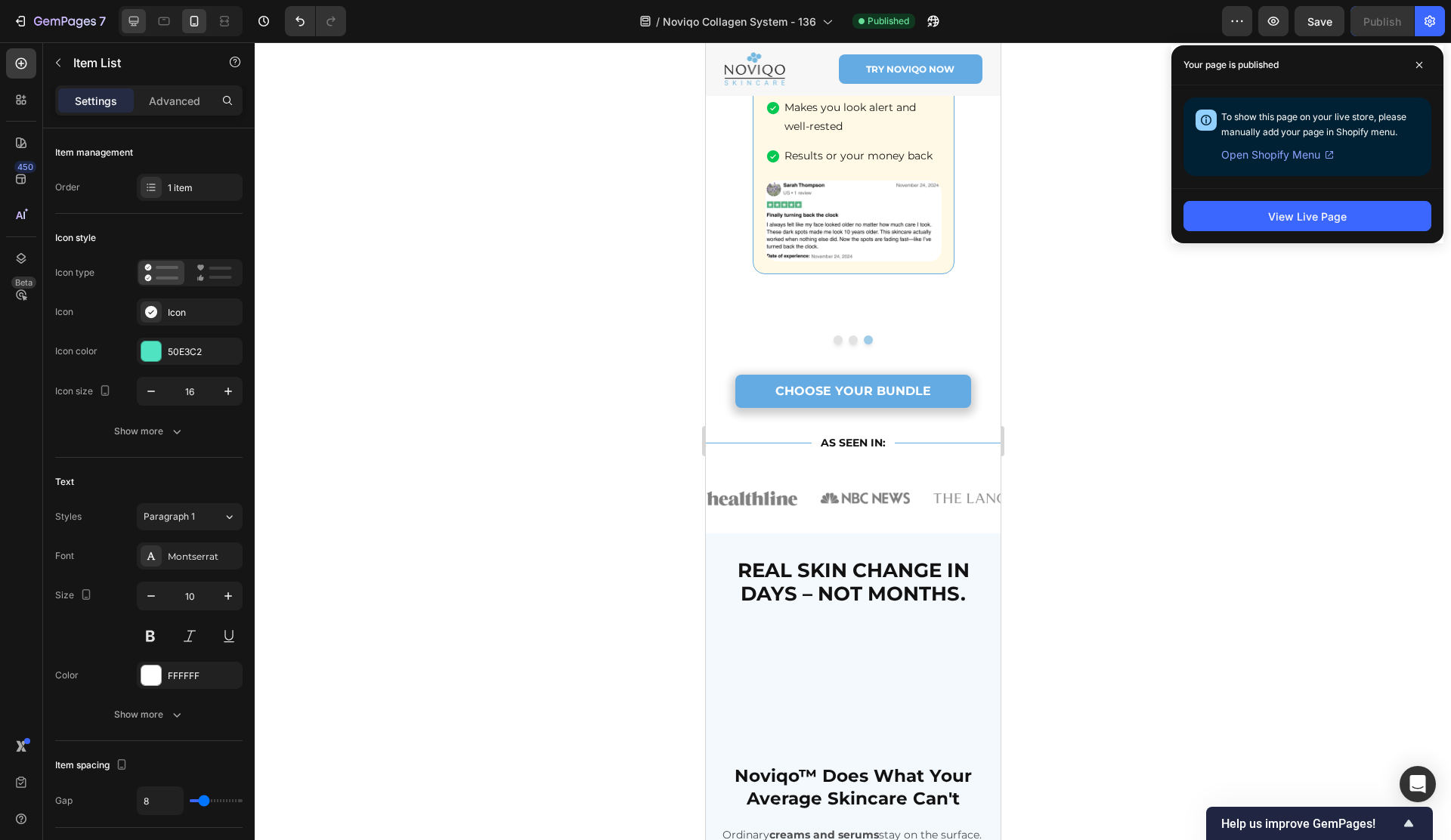
click at [135, 22] on icon at bounding box center [134, 21] width 15 height 15
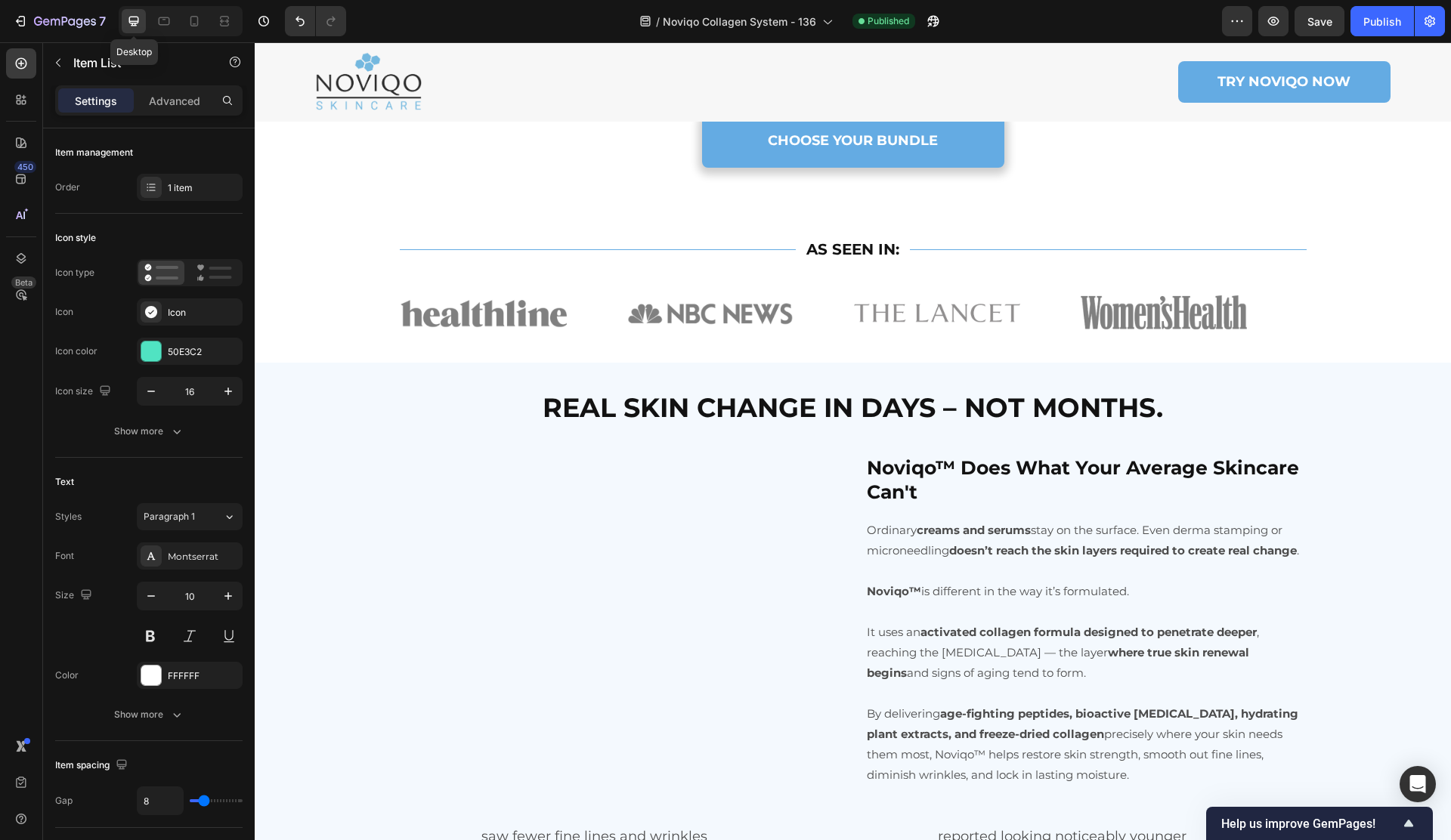
type input "20"
type input "15"
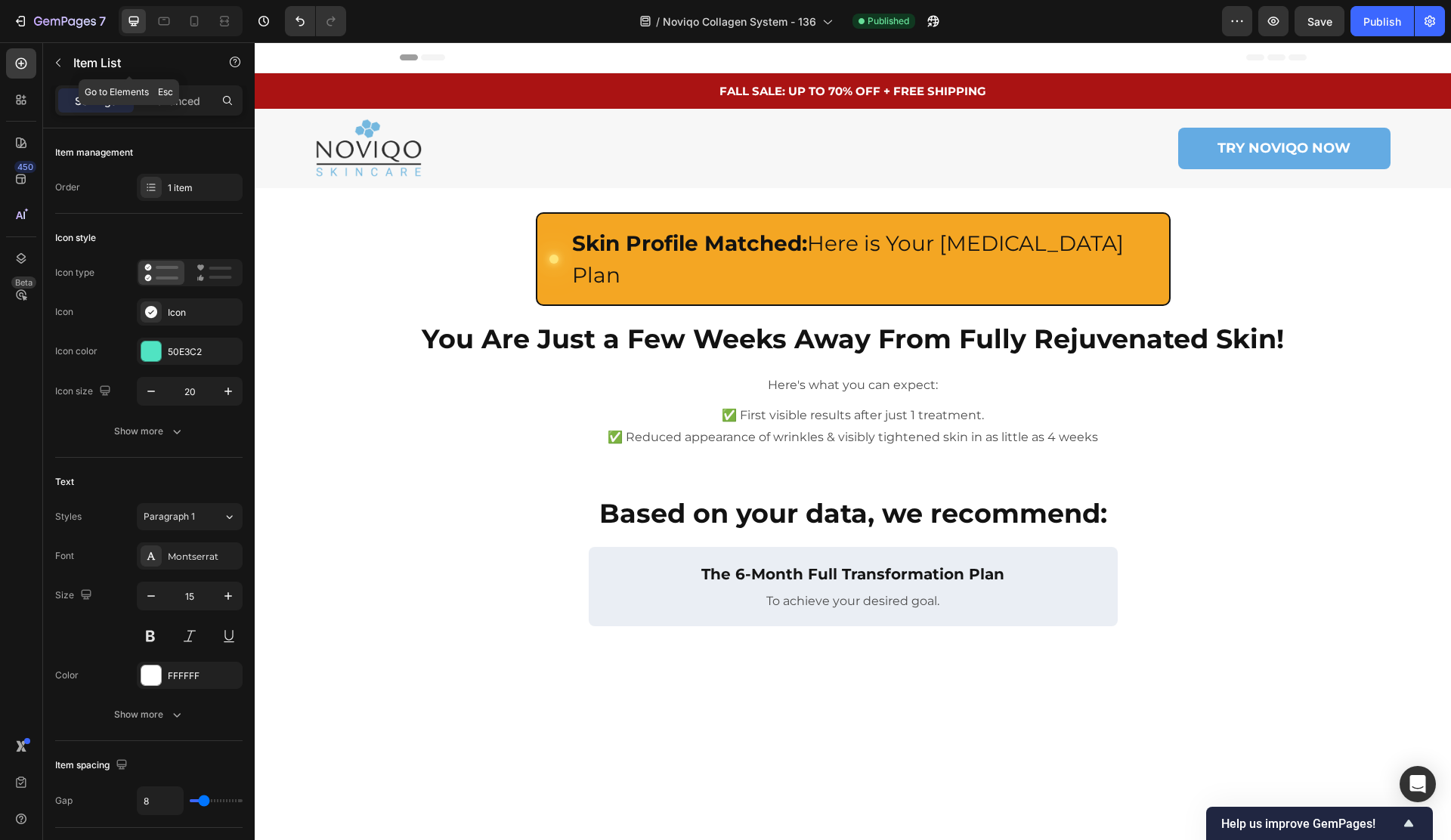
click at [74, 69] on p "Item List" at bounding box center [137, 63] width 128 height 18
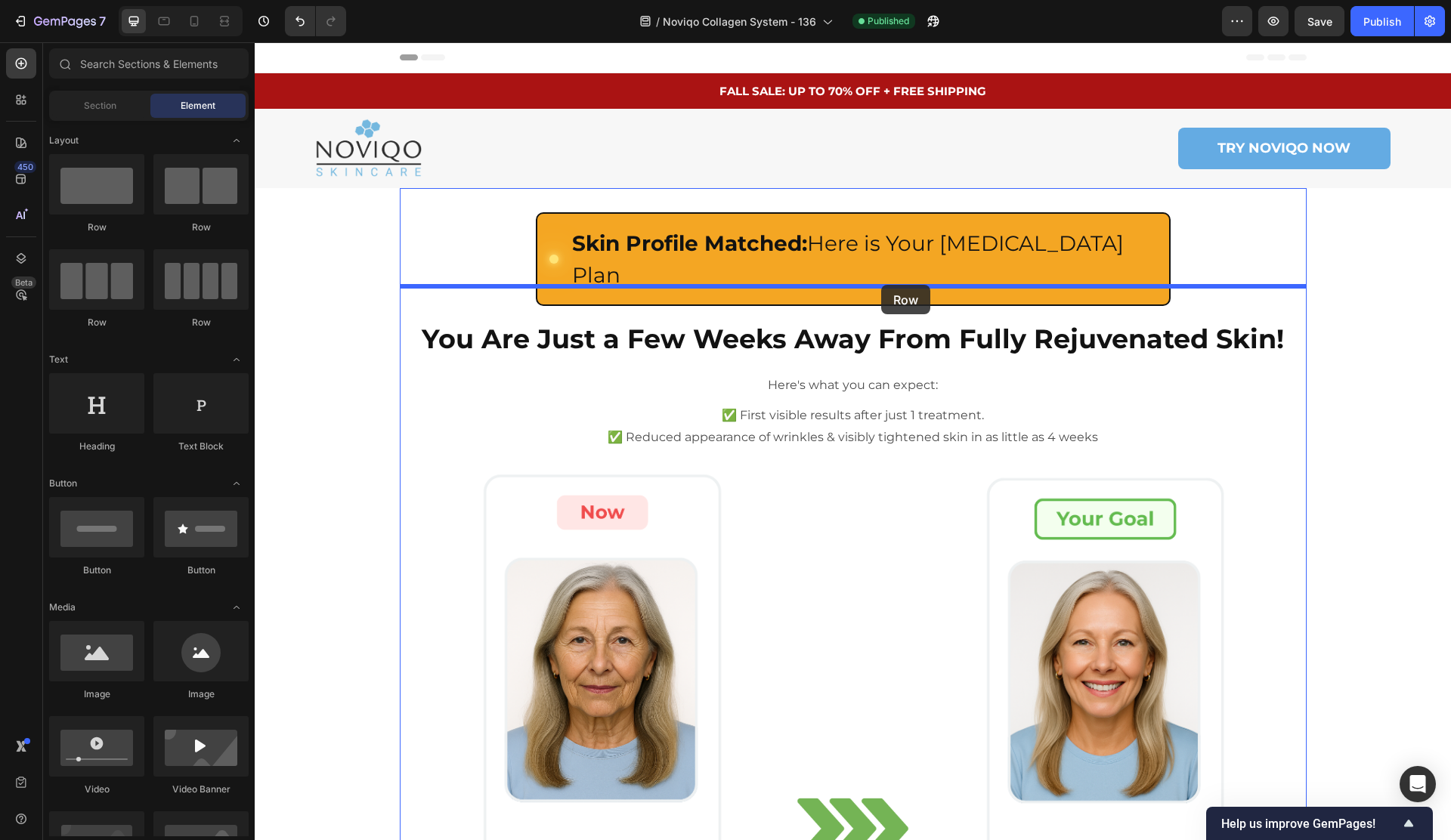
drag, startPoint x: 495, startPoint y: 250, endPoint x: 883, endPoint y: 332, distance: 396.6
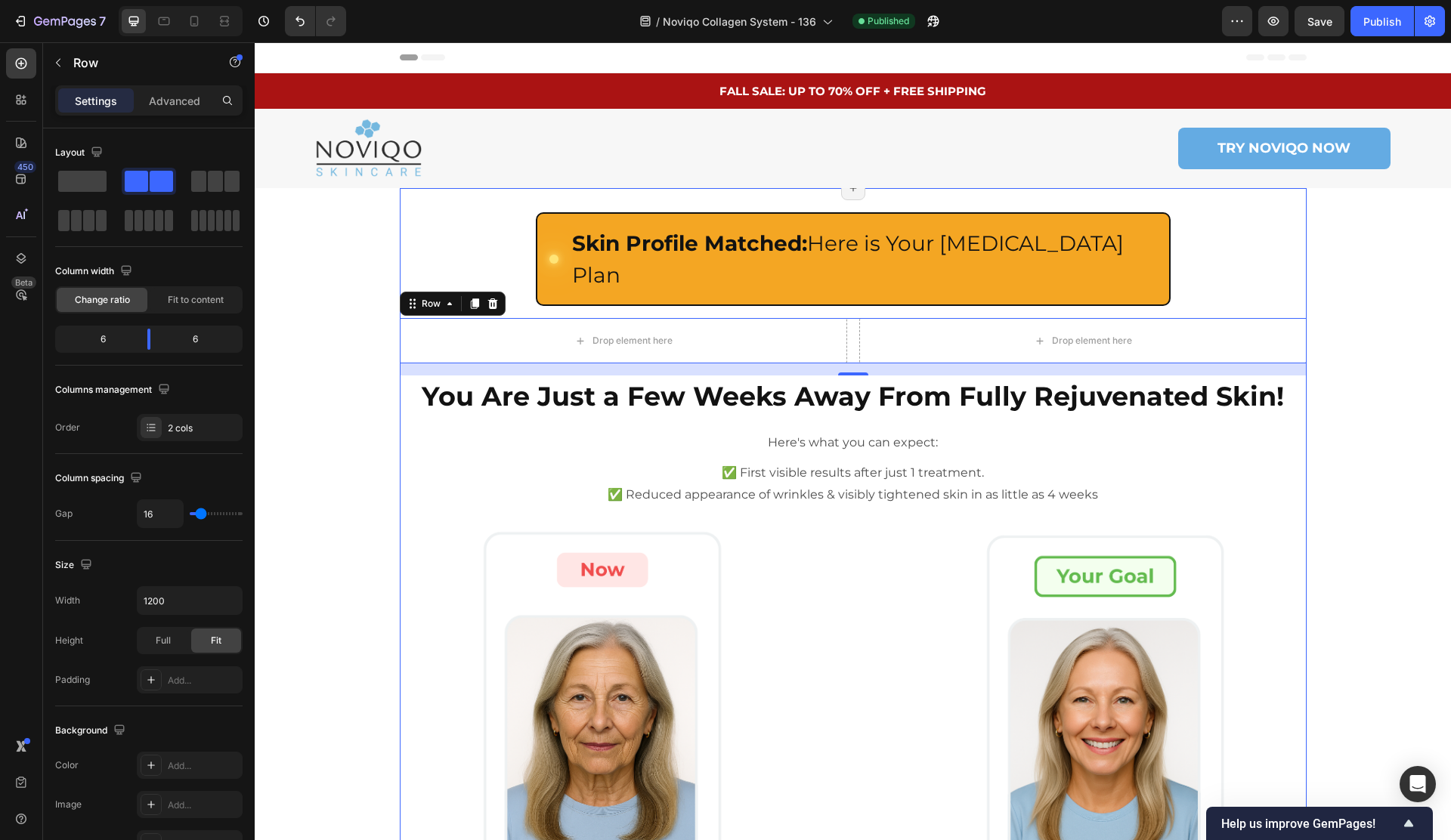
click at [618, 329] on div "Drop element here" at bounding box center [624, 340] width 122 height 25
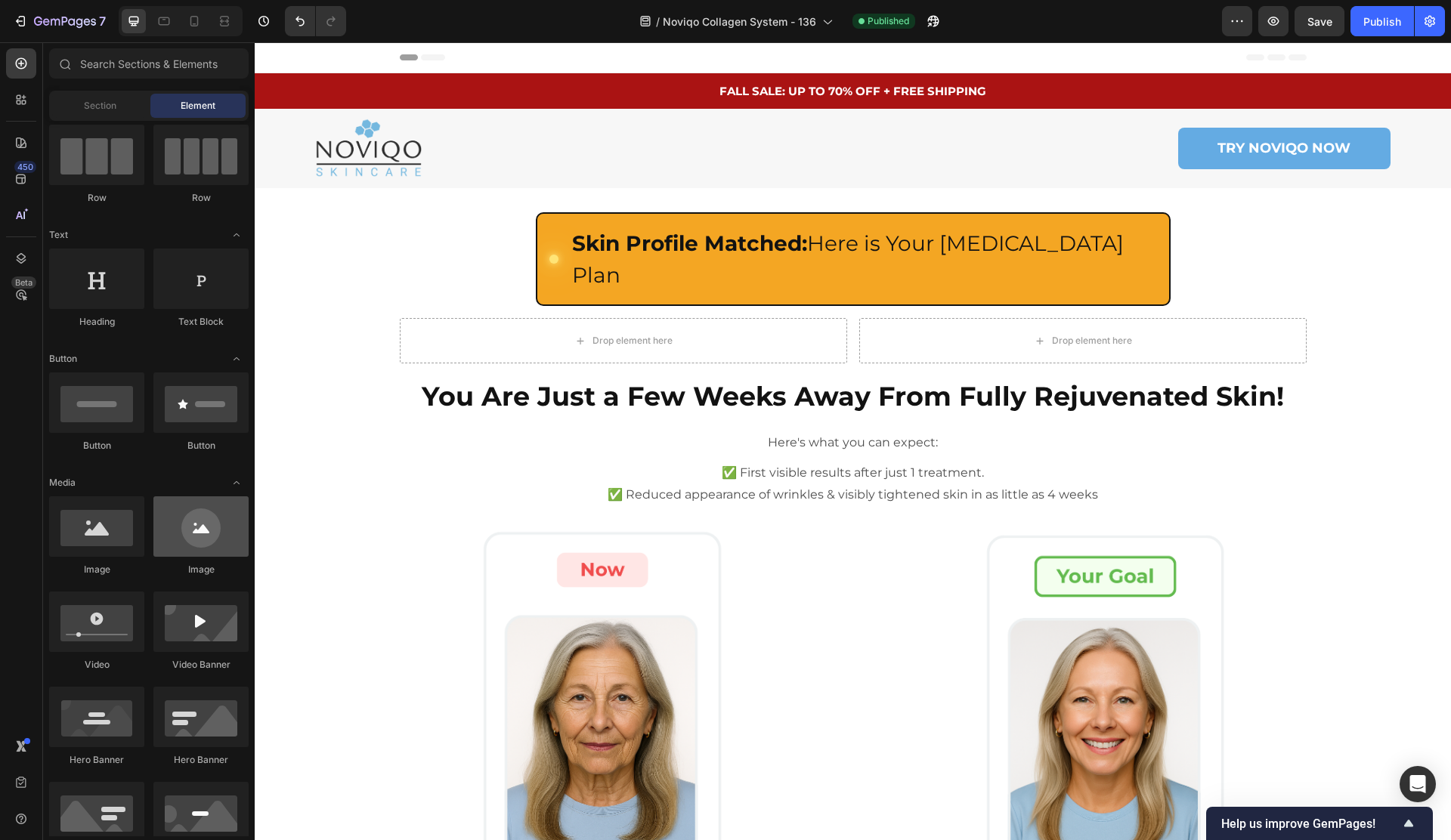
scroll to position [273, 0]
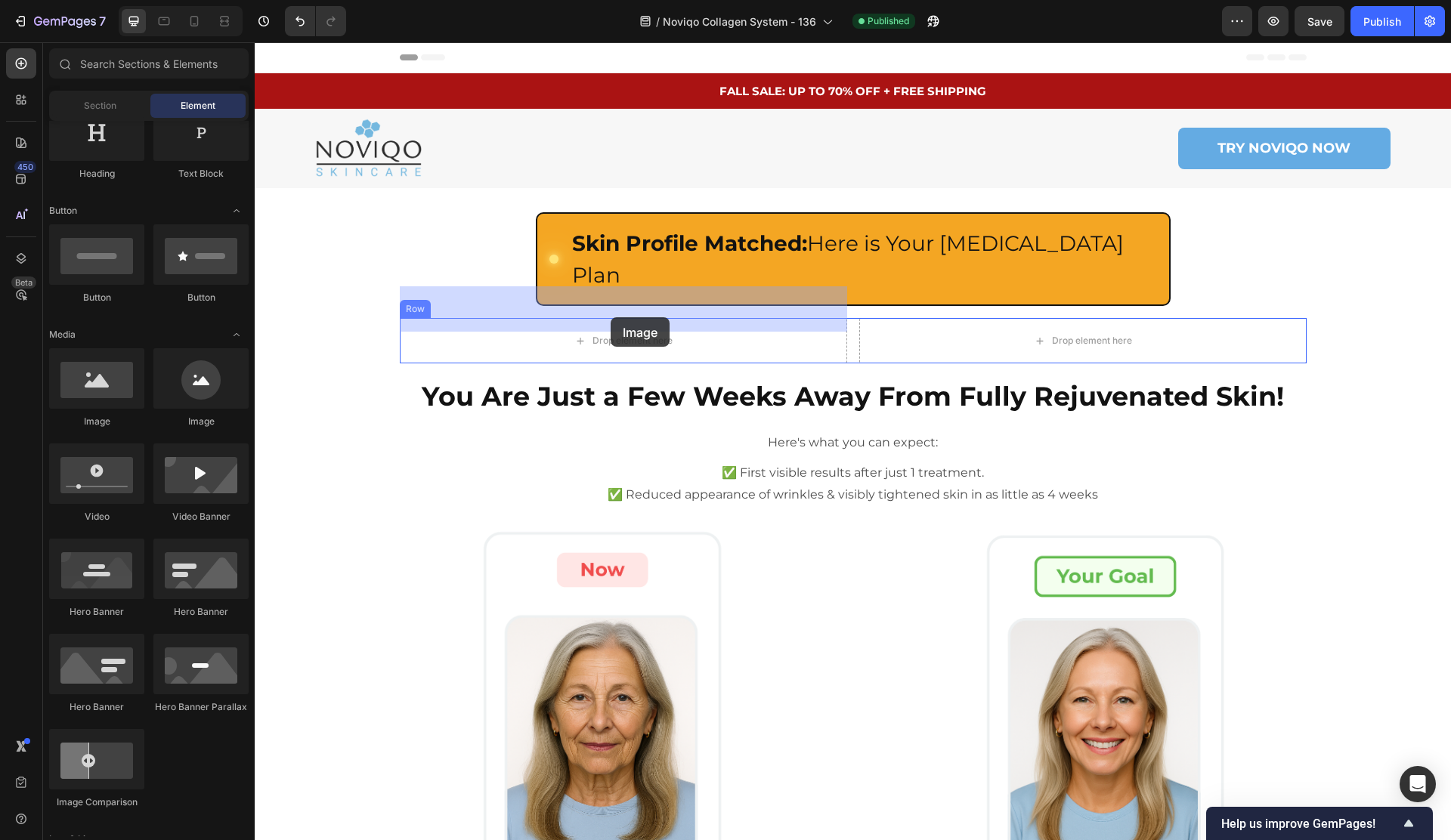
drag, startPoint x: 336, startPoint y: 431, endPoint x: 584, endPoint y: 325, distance: 269.7
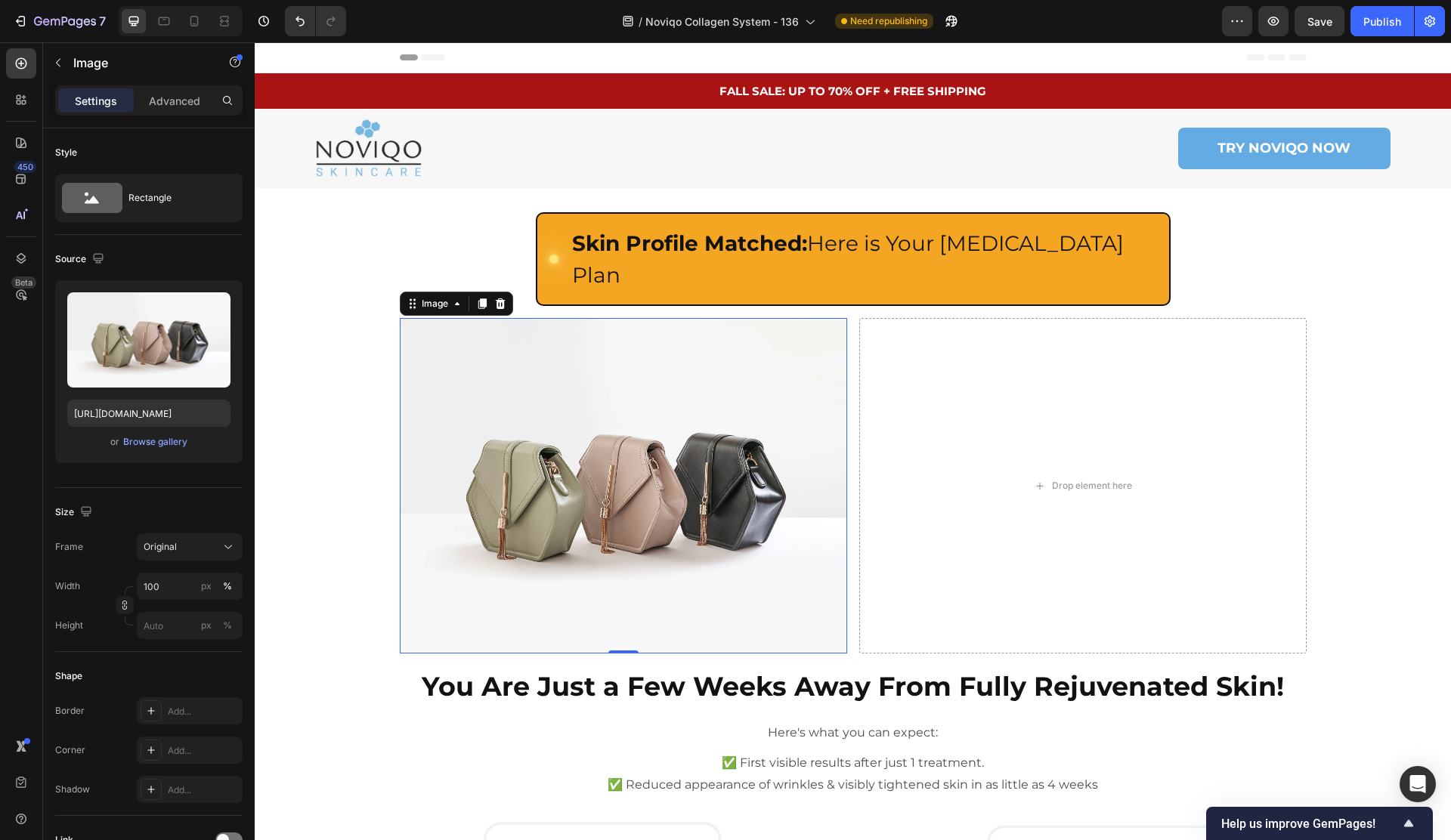
click at [695, 354] on img at bounding box center [623, 485] width 447 height 336
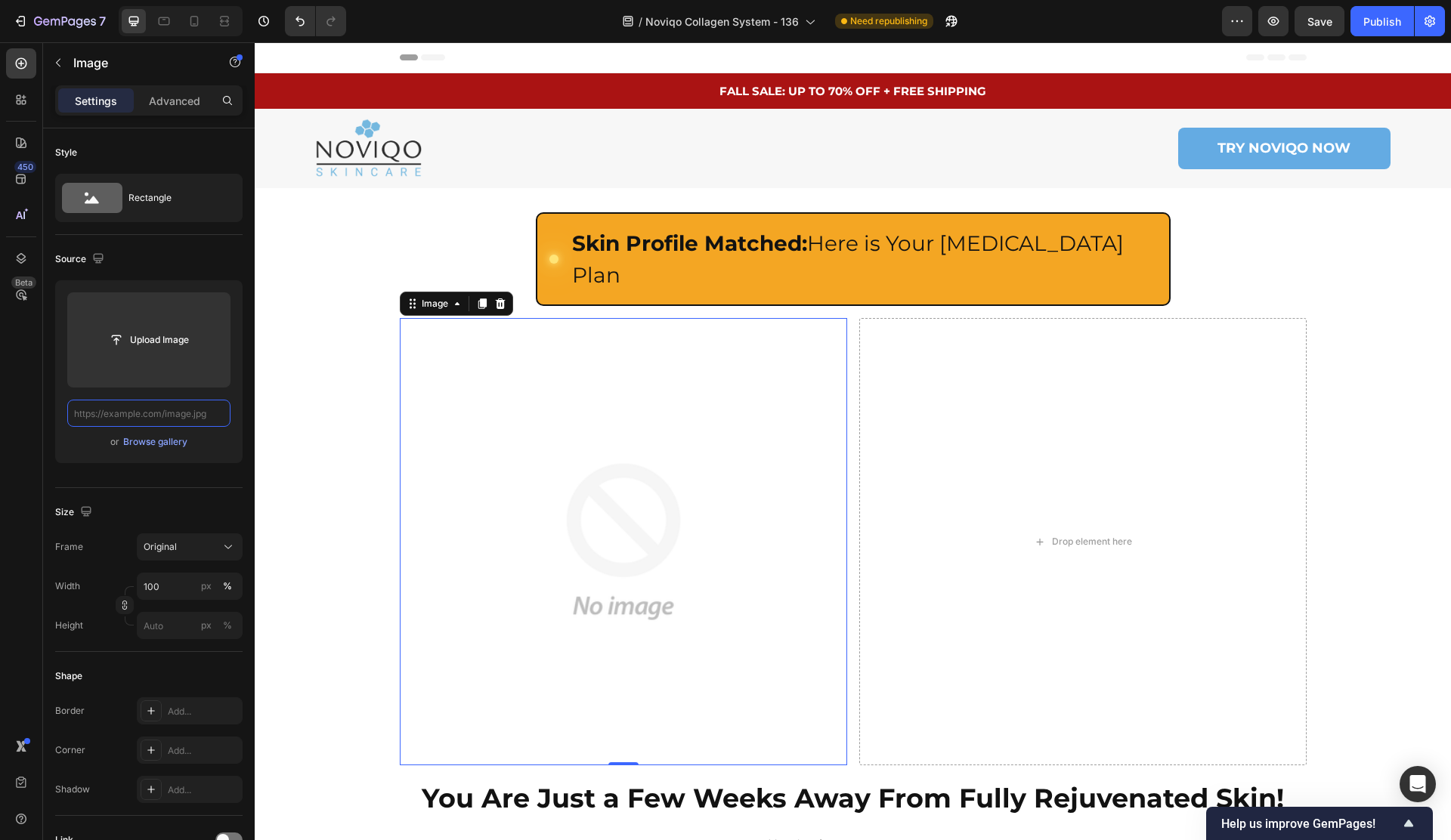
paste input "https://assets.checkoutchamp.com/e1859ee1-ae80-497a-9d9c-ae8f7cad51a1/175506653…"
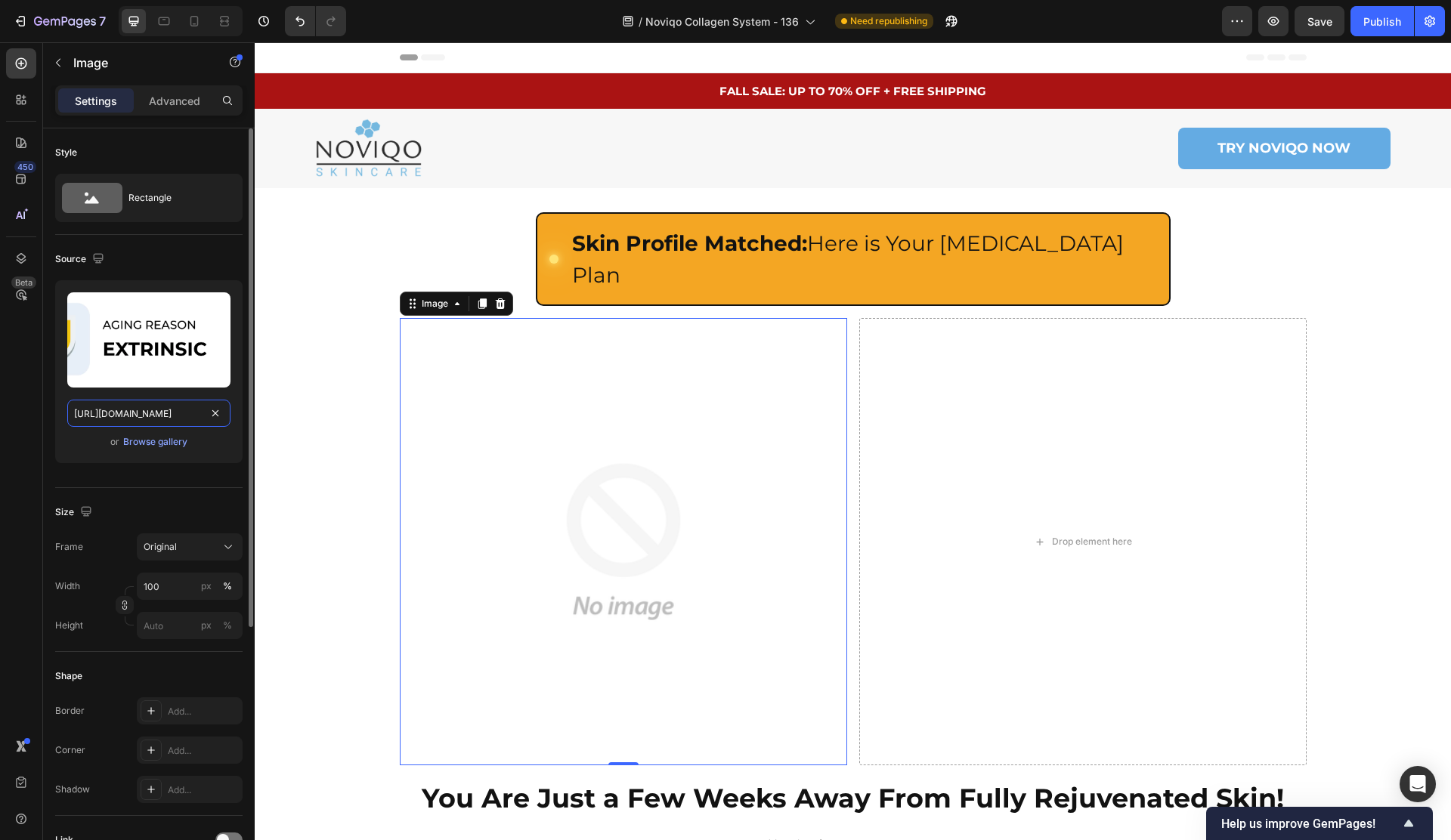
click at [145, 413] on input "https://assets.checkoutchamp.com/e1859ee1-ae80-497a-9d9c-ae8f7cad51a1/175506653…" at bounding box center [148, 413] width 163 height 27
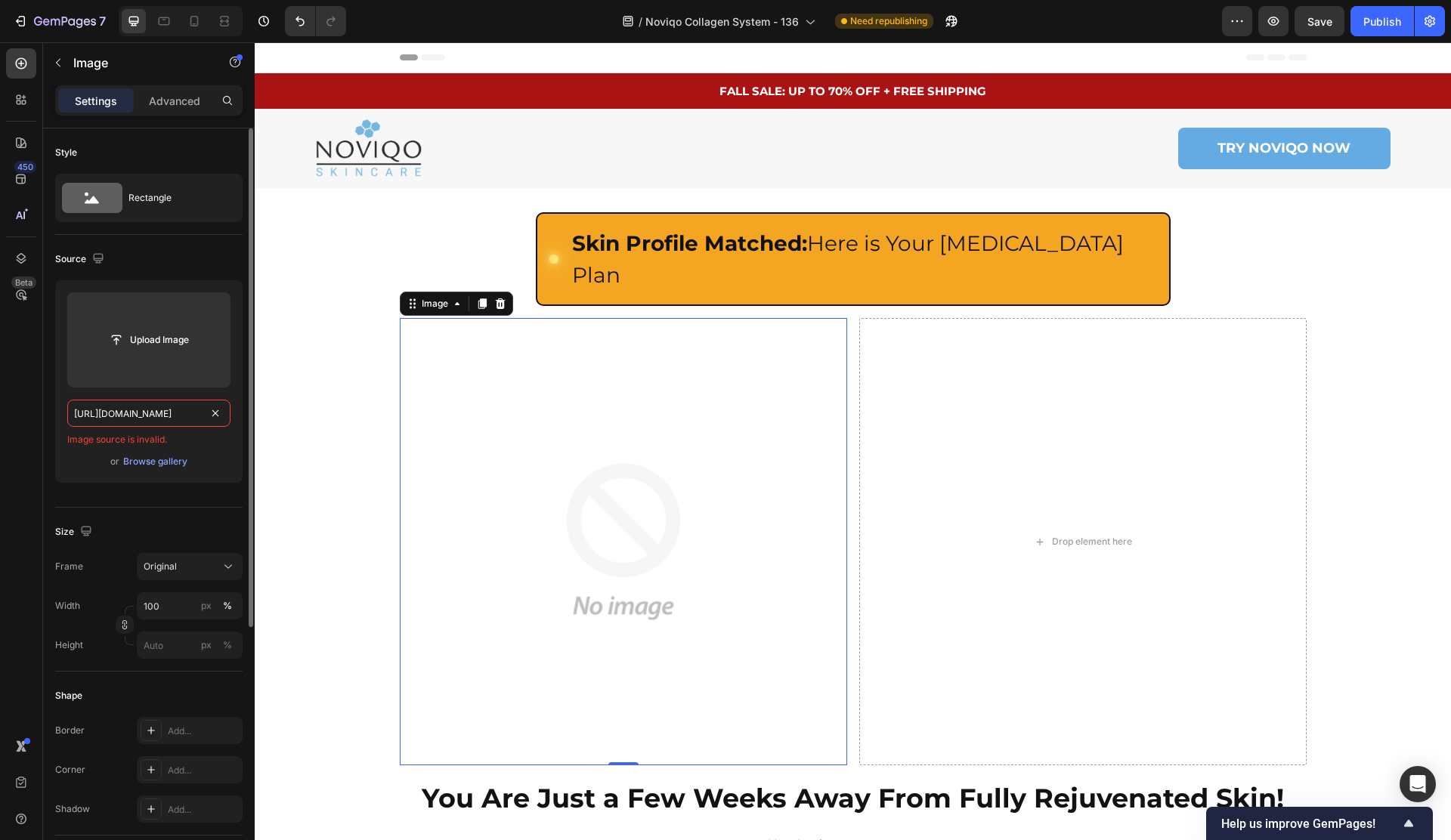
paste input "text"
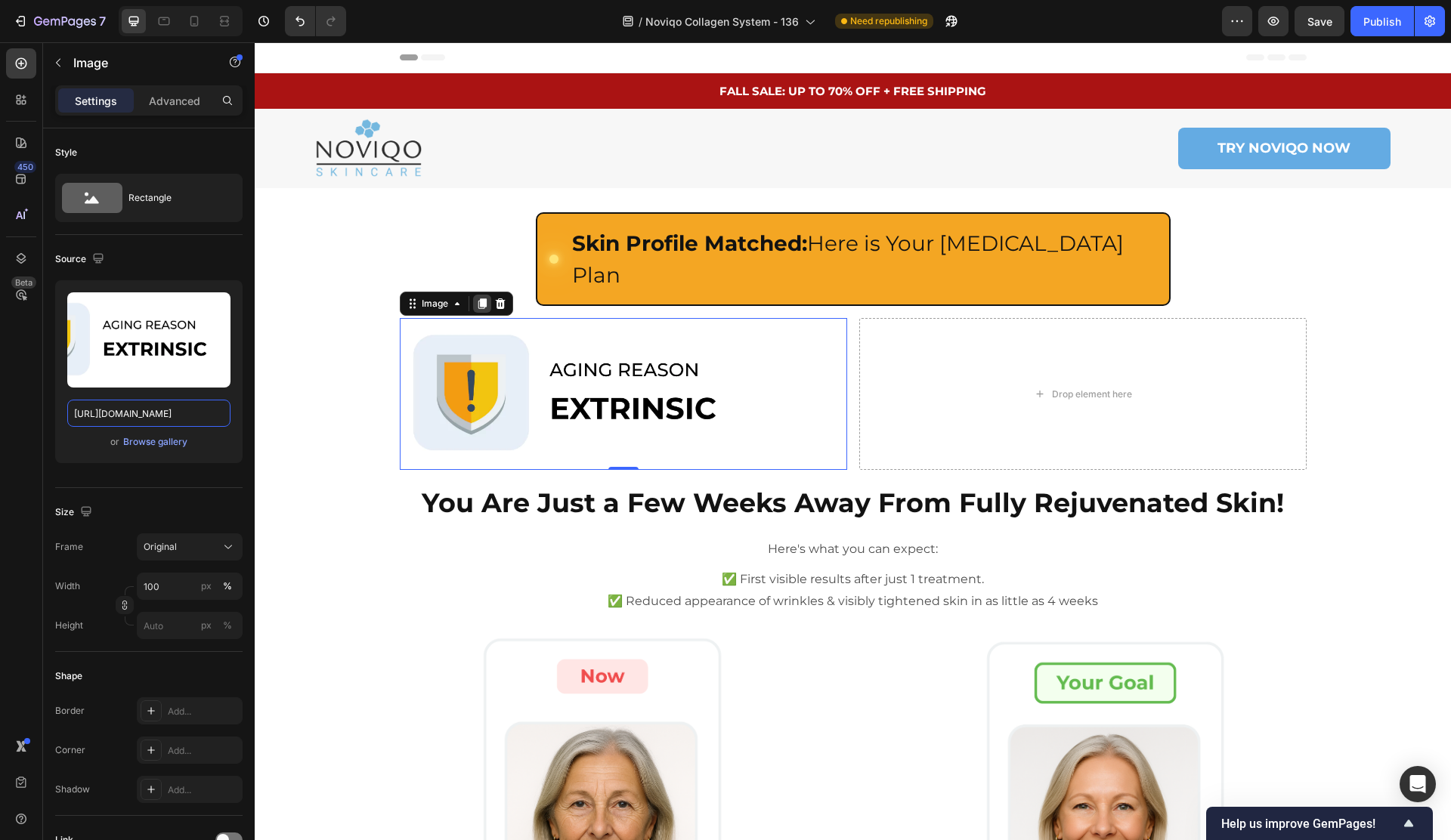
type input "https://assets.checkoutchamp.com/e1859ee1-ae80-497a-9d9c-ae8f7cad51a1/175506653…"
click at [482, 299] on icon at bounding box center [482, 304] width 8 height 11
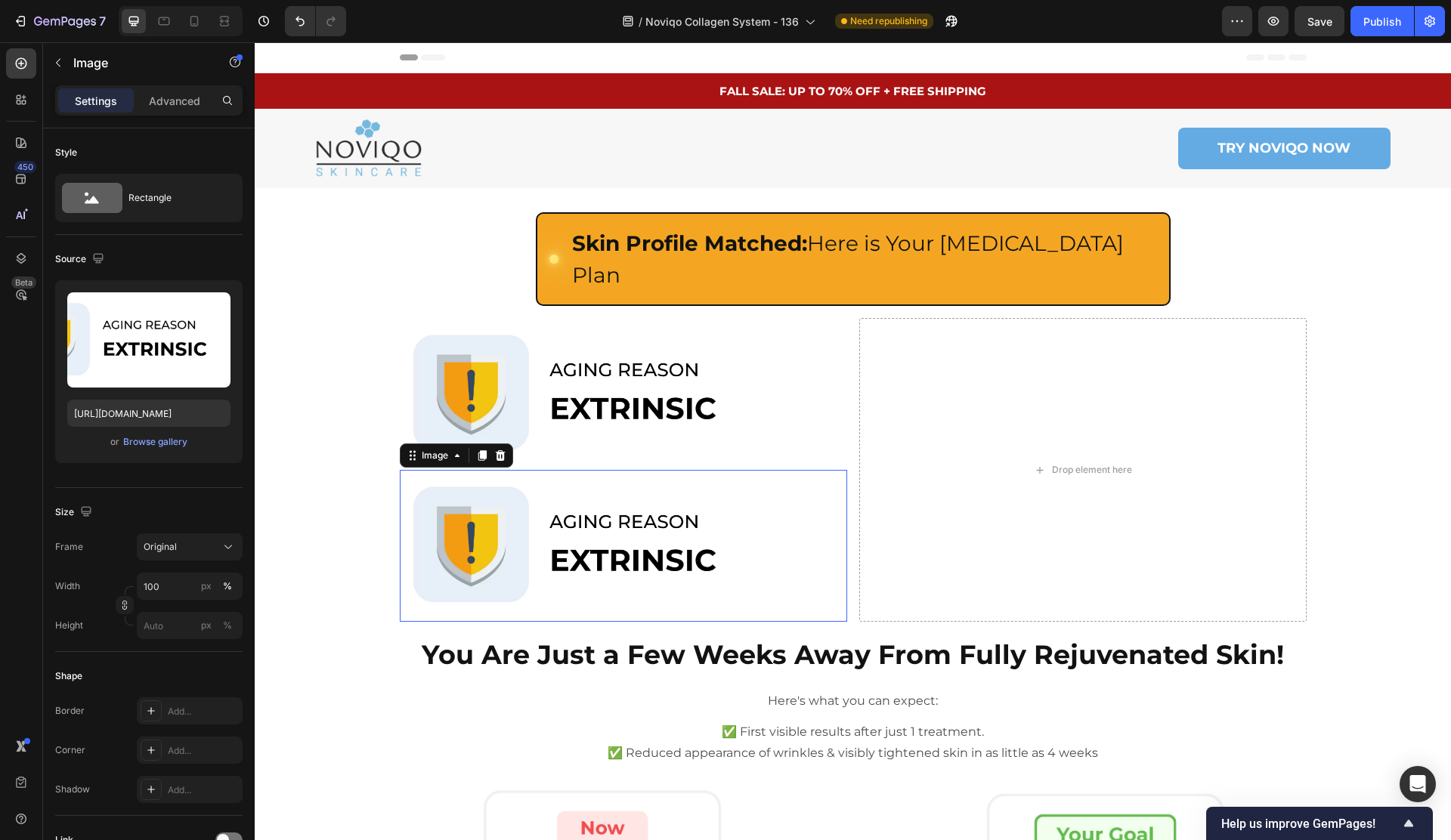
scroll to position [0, 0]
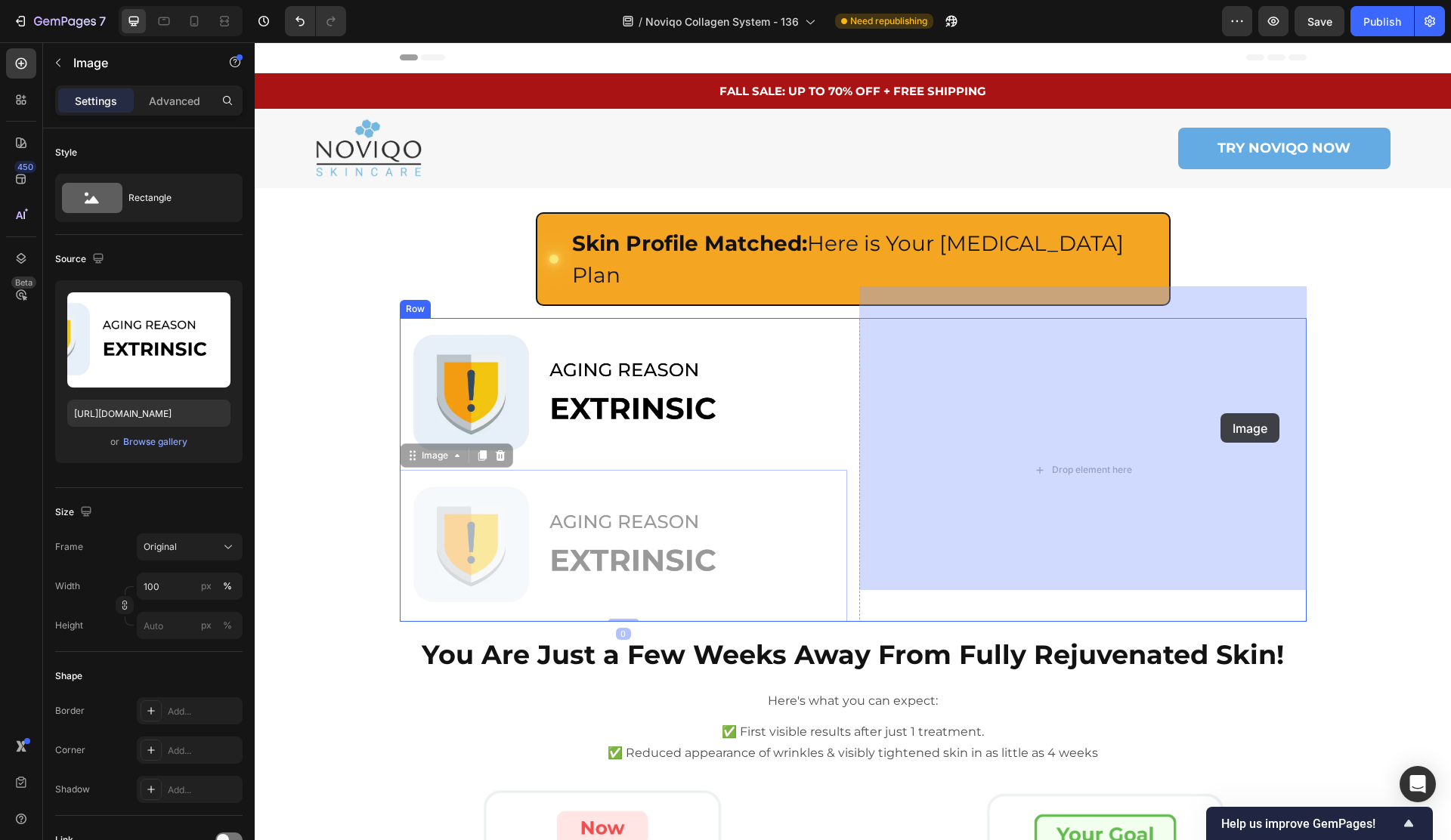
drag, startPoint x: 421, startPoint y: 426, endPoint x: 1220, endPoint y: 413, distance: 799.1
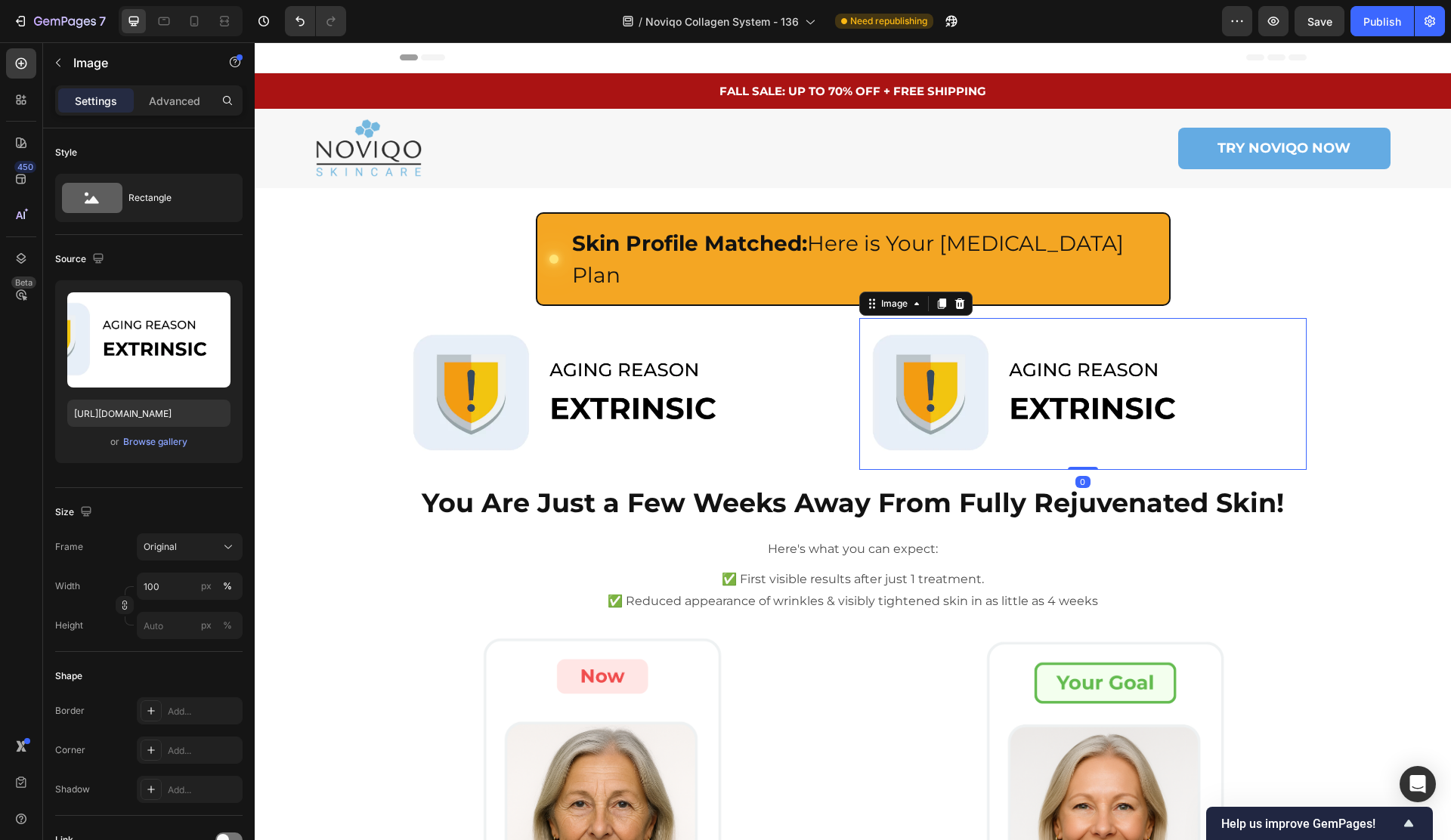
click at [966, 295] on div at bounding box center [959, 304] width 18 height 18
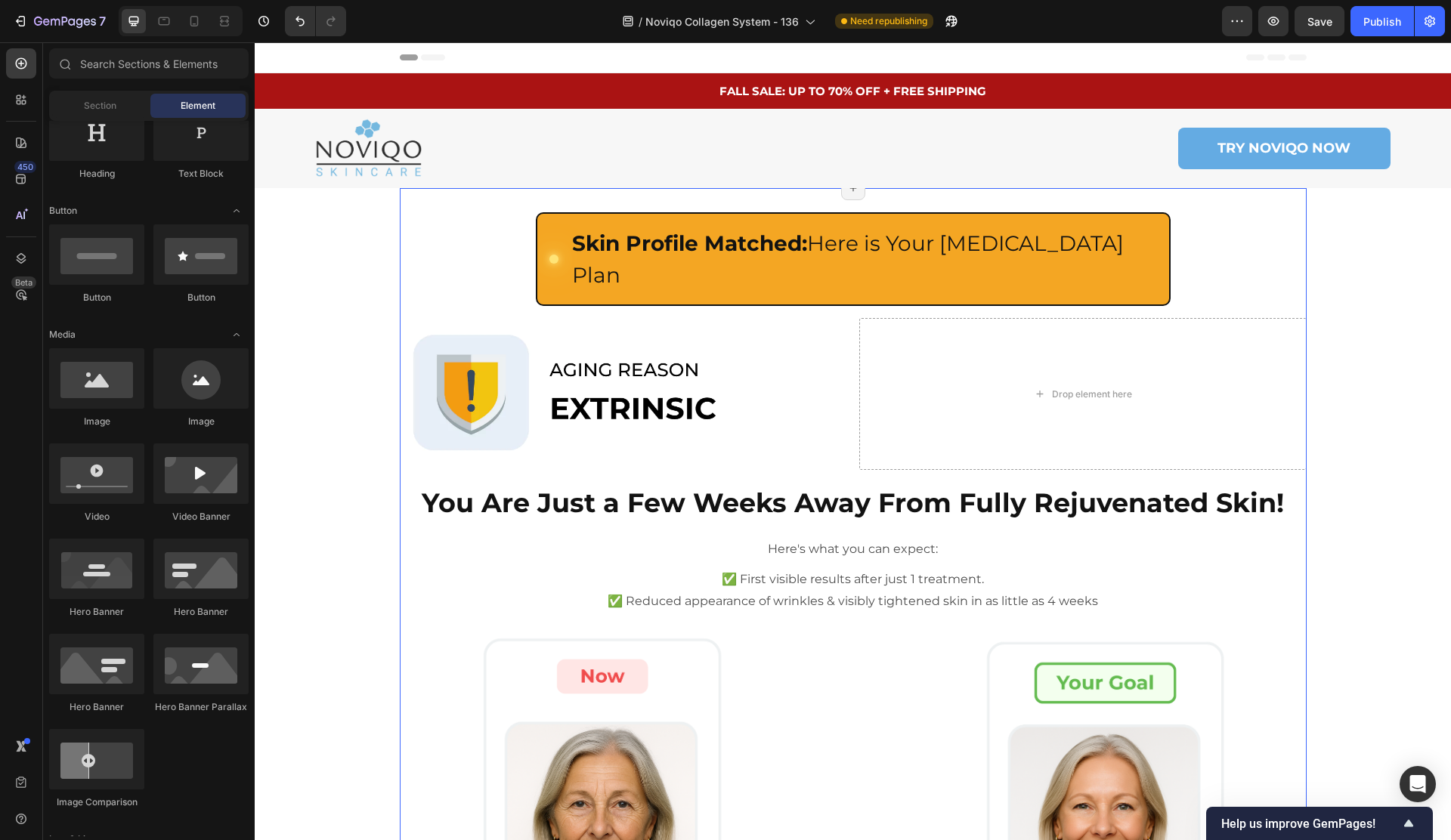
click at [667, 329] on img at bounding box center [623, 393] width 447 height 152
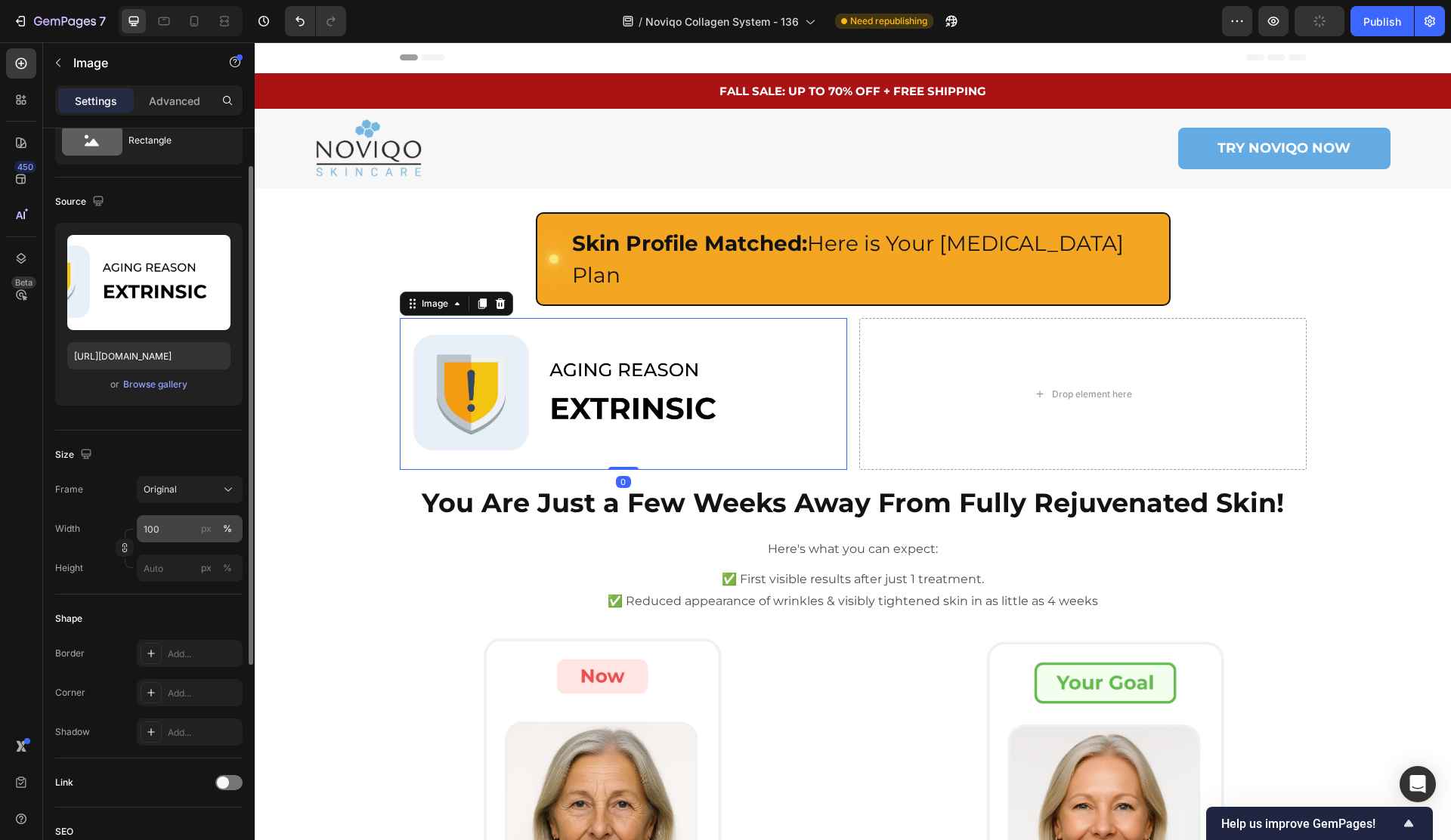
scroll to position [75, 0]
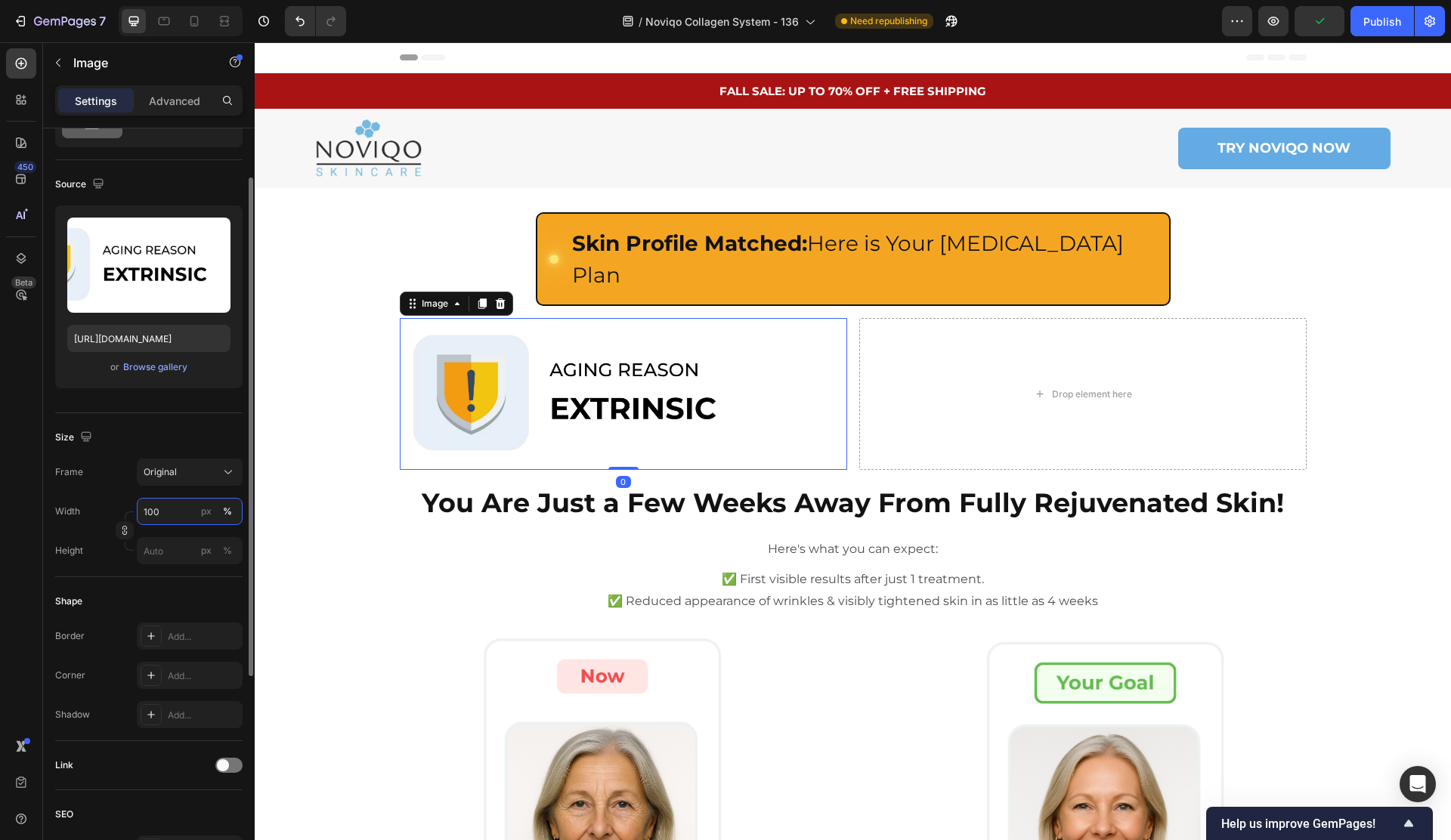
click at [164, 516] on input "100" at bounding box center [189, 511] width 106 height 27
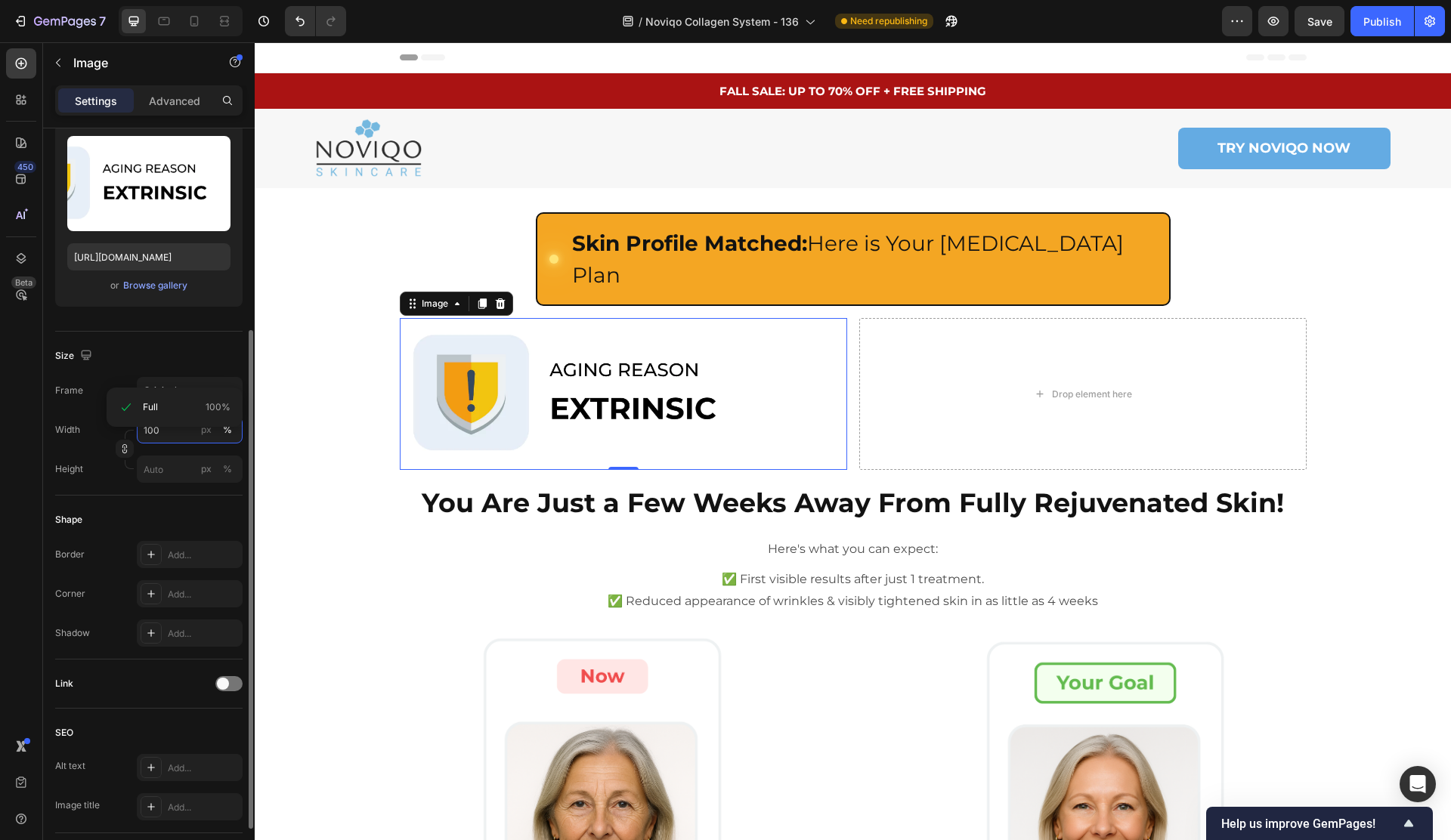
scroll to position [238, 0]
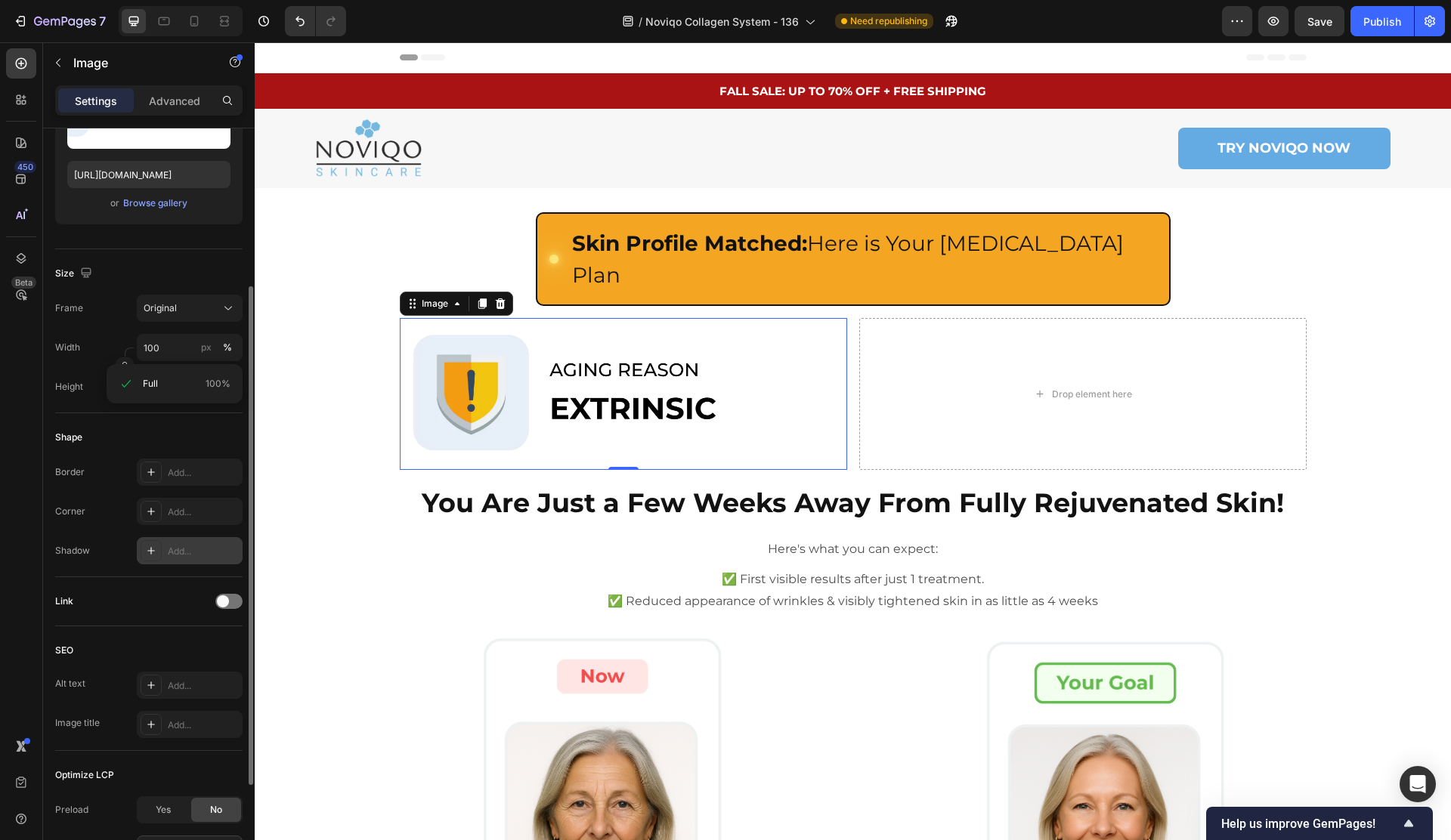
click at [167, 554] on div "Add..." at bounding box center [203, 551] width 71 height 14
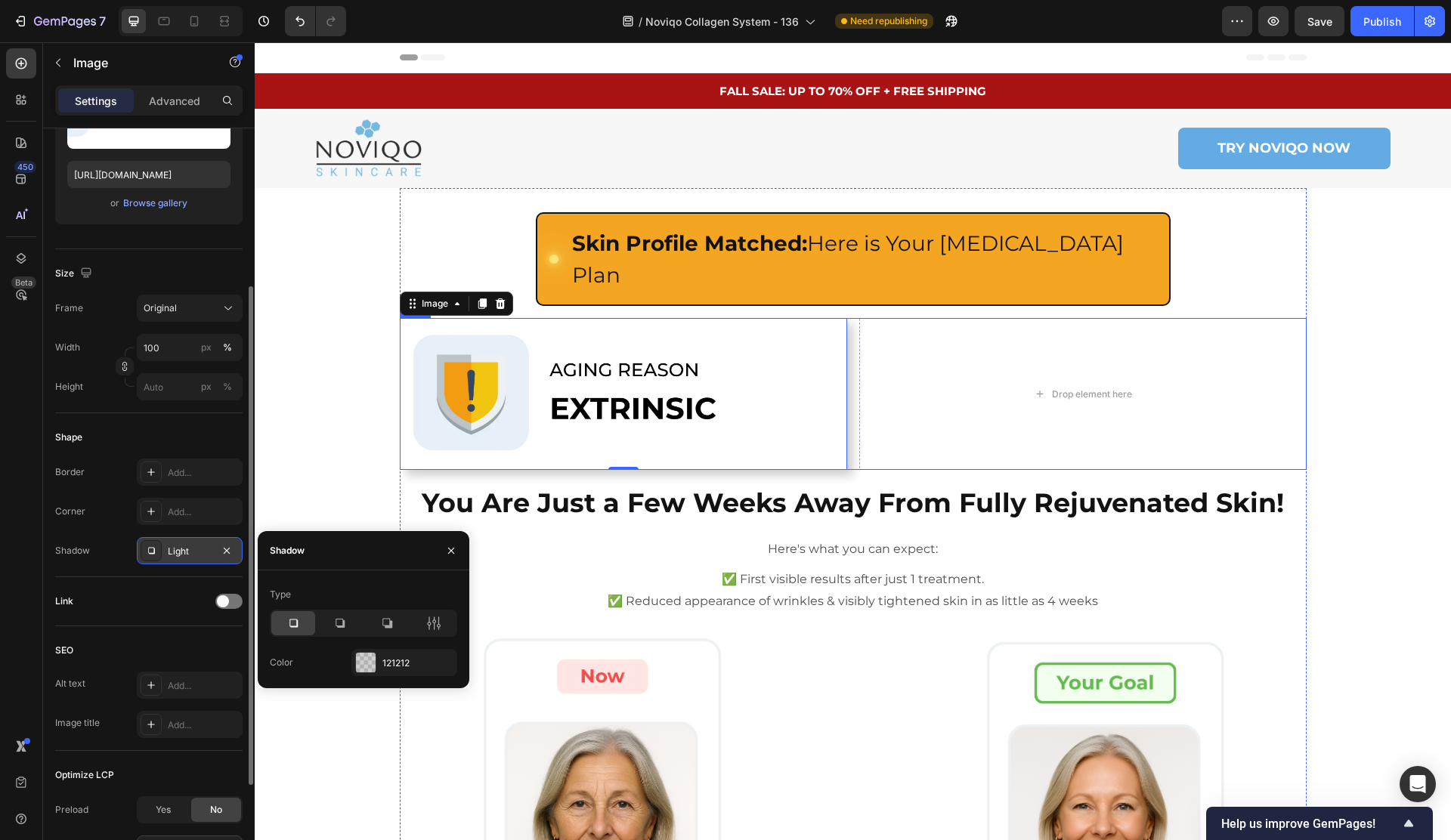
click at [853, 414] on div "Image 0 Drop element here Row" at bounding box center [853, 393] width 907 height 152
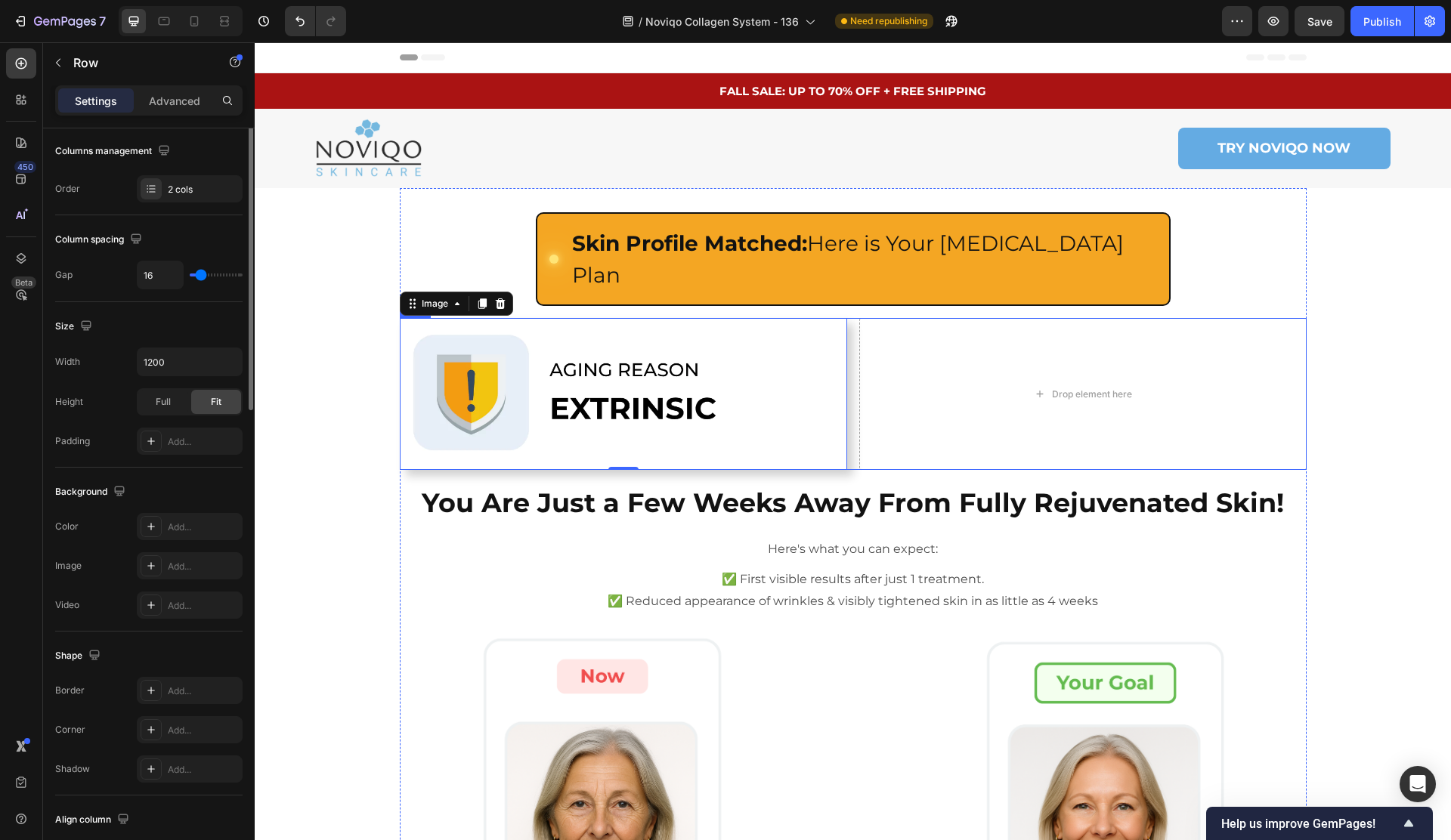
scroll to position [0, 0]
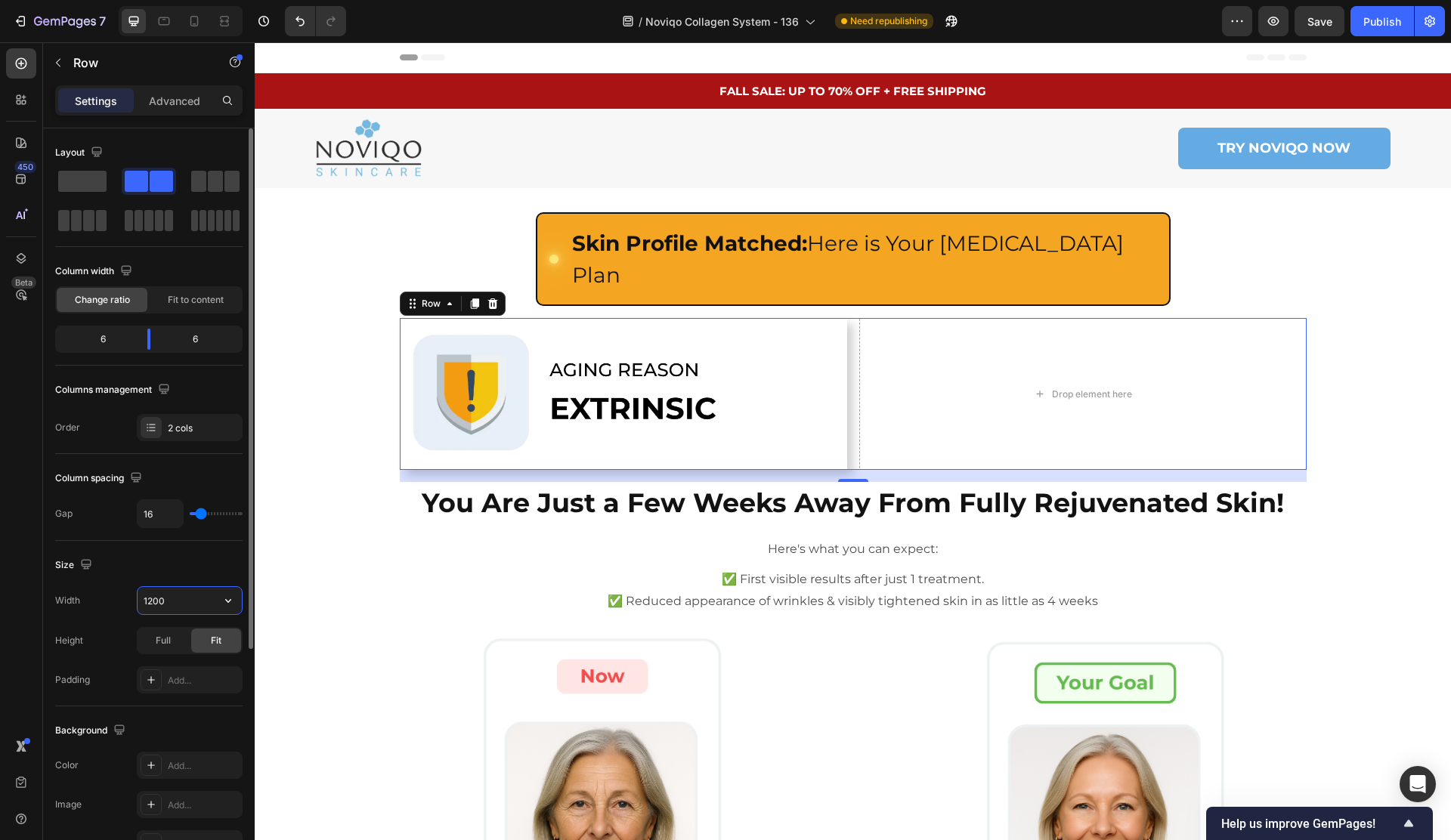
click at [178, 603] on input "1200" at bounding box center [189, 601] width 105 height 27
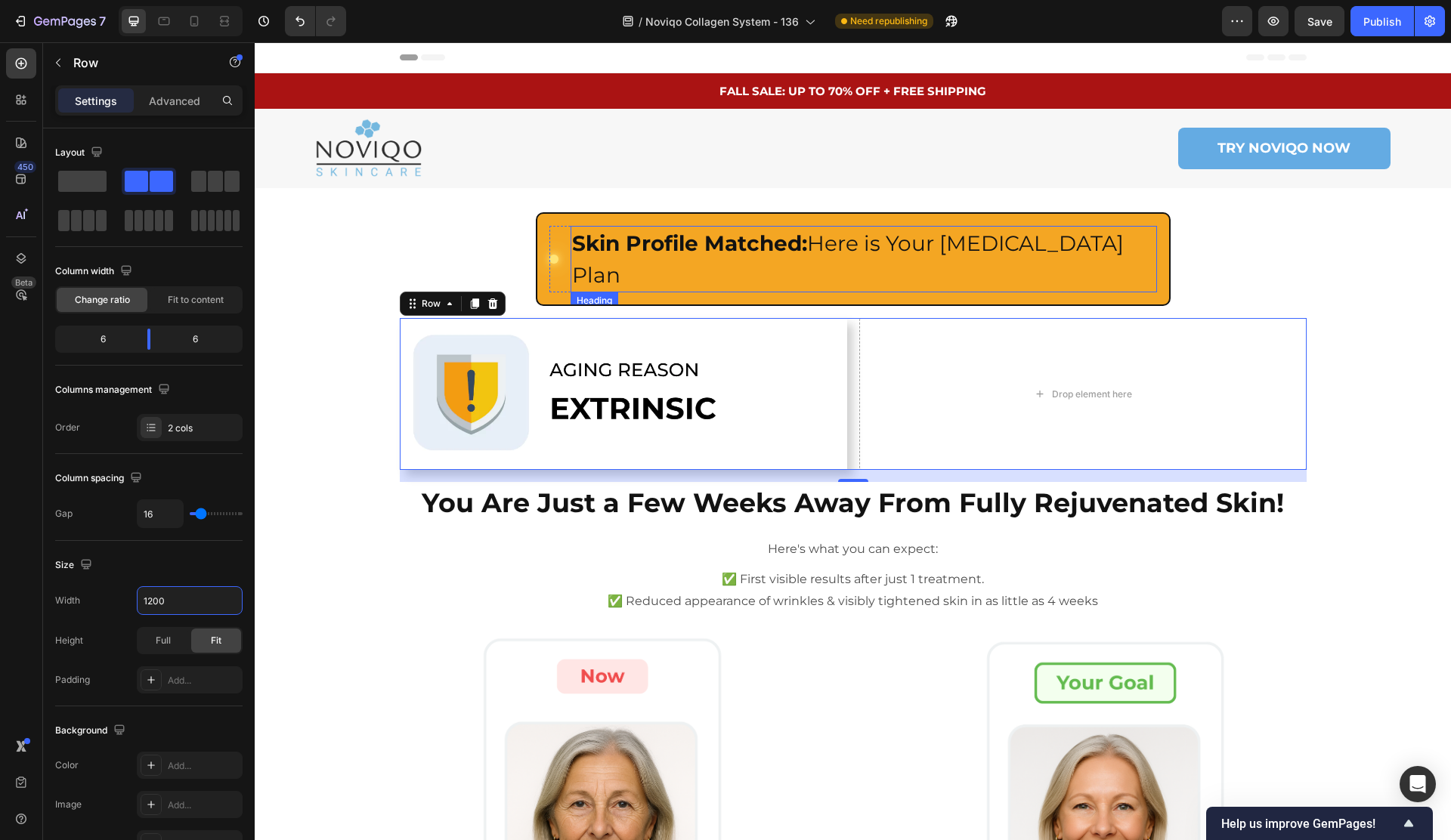
click at [793, 264] on div "Custom Code Skin Profile Matched: Here is Your Skin Care Plan Heading Row Row" at bounding box center [852, 258] width 634 height 94
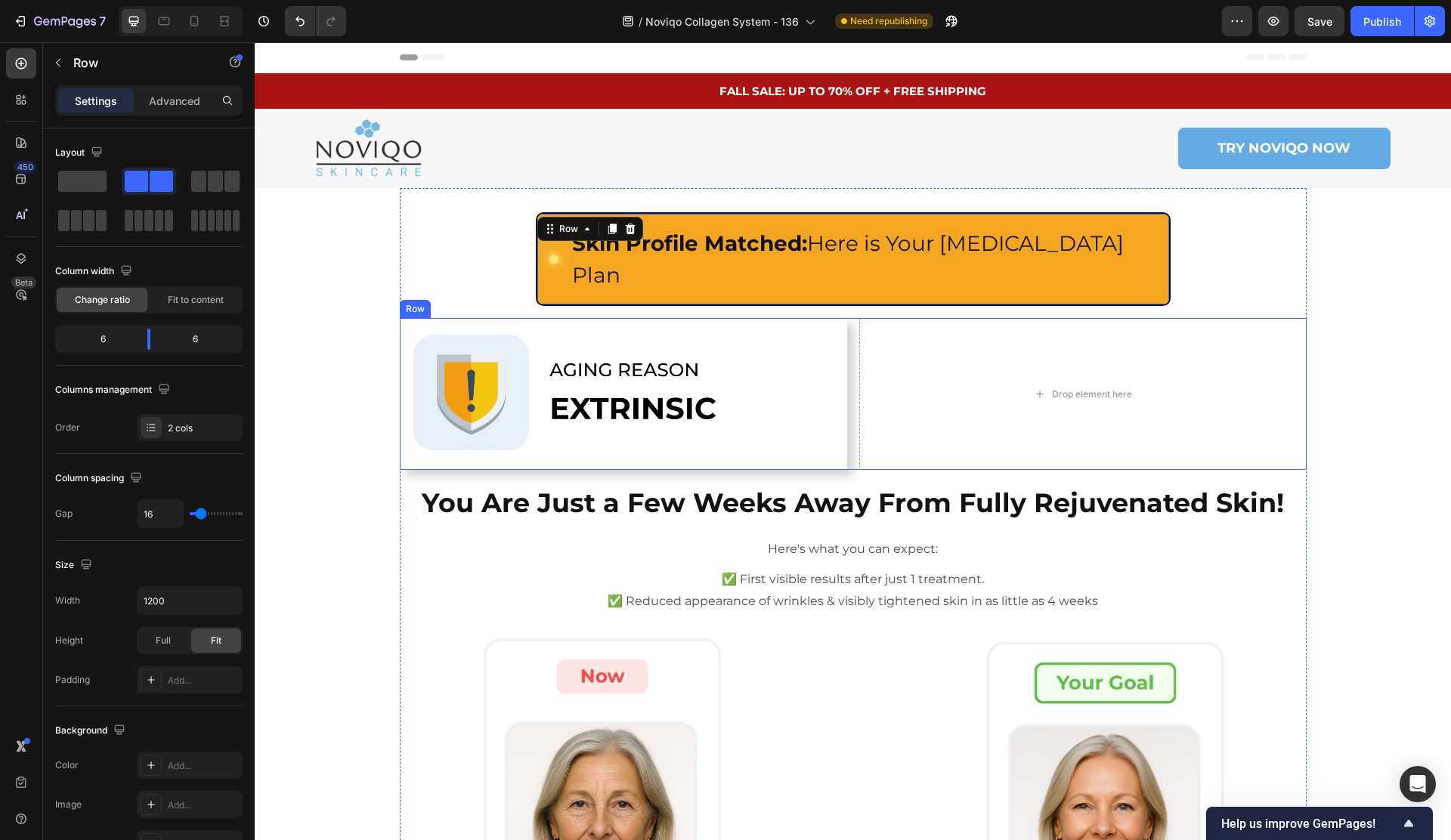
click at [857, 332] on div "Image Drop element here Row" at bounding box center [853, 393] width 907 height 152
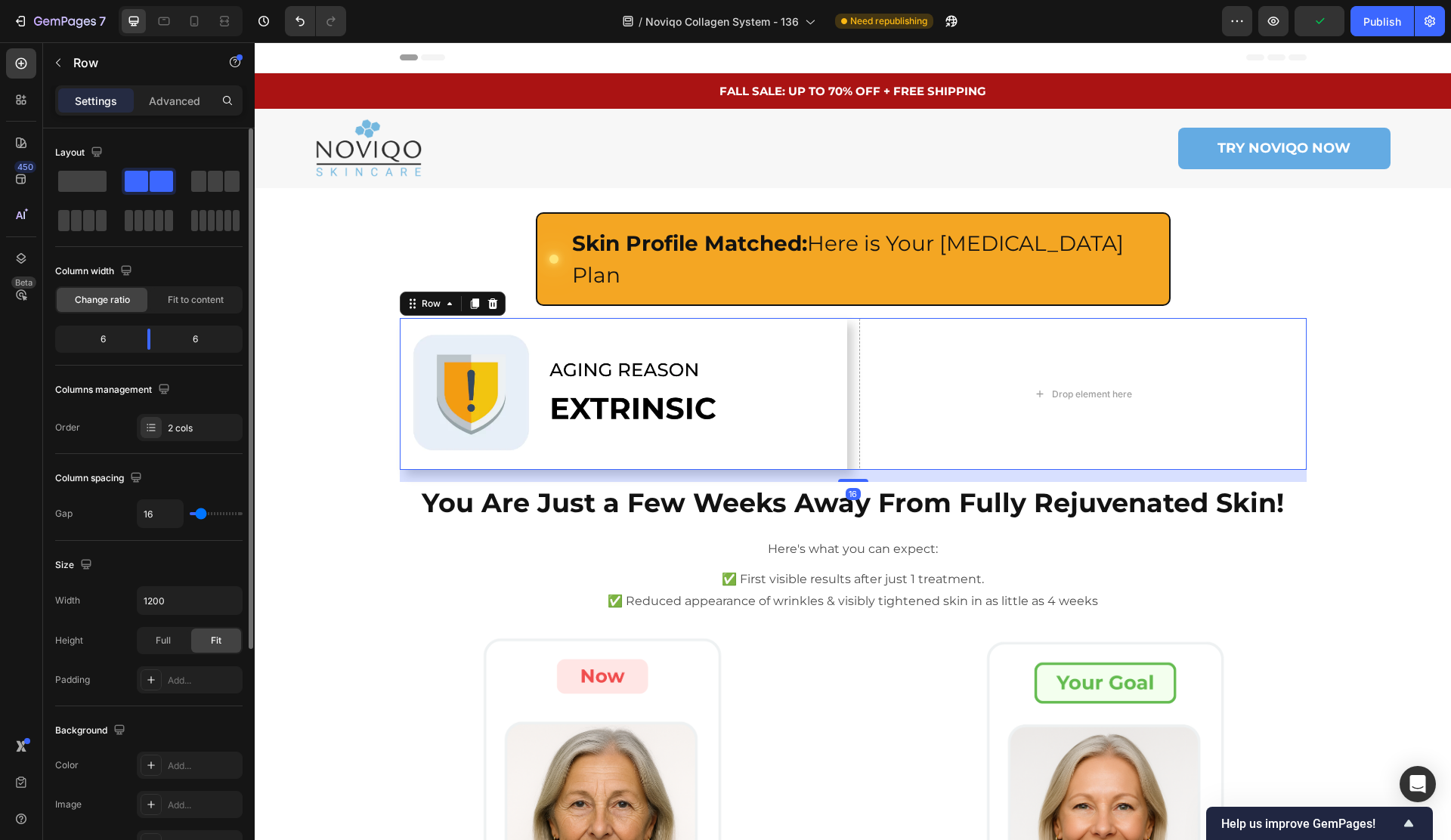
click at [199, 615] on div "Width 1200 Height Full Fit Padding Add..." at bounding box center [149, 640] width 188 height 107
click at [197, 599] on input "1200" at bounding box center [189, 601] width 105 height 27
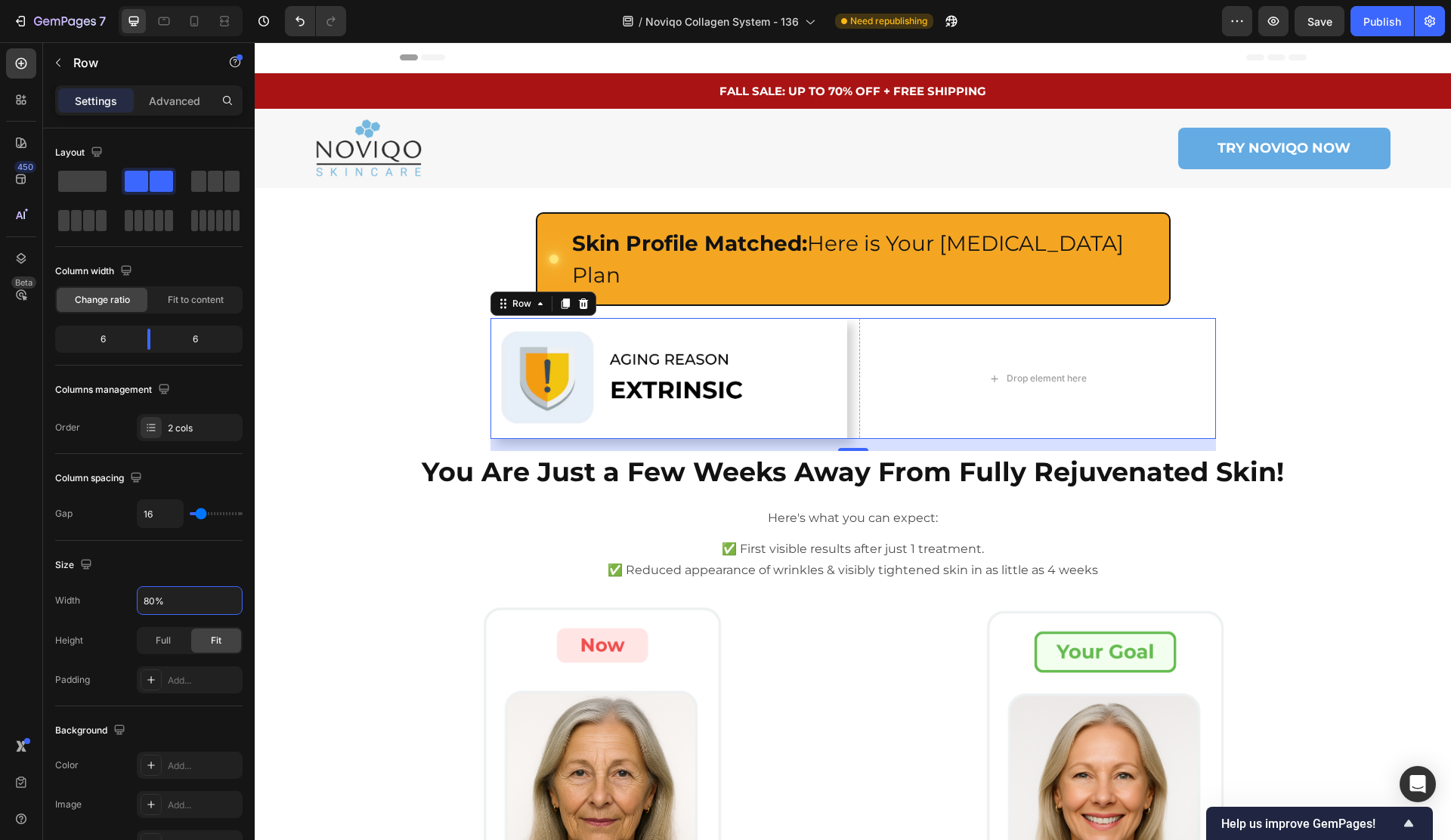
type input "80%"
click at [1076, 398] on div "Drop element here" at bounding box center [1038, 378] width 357 height 121
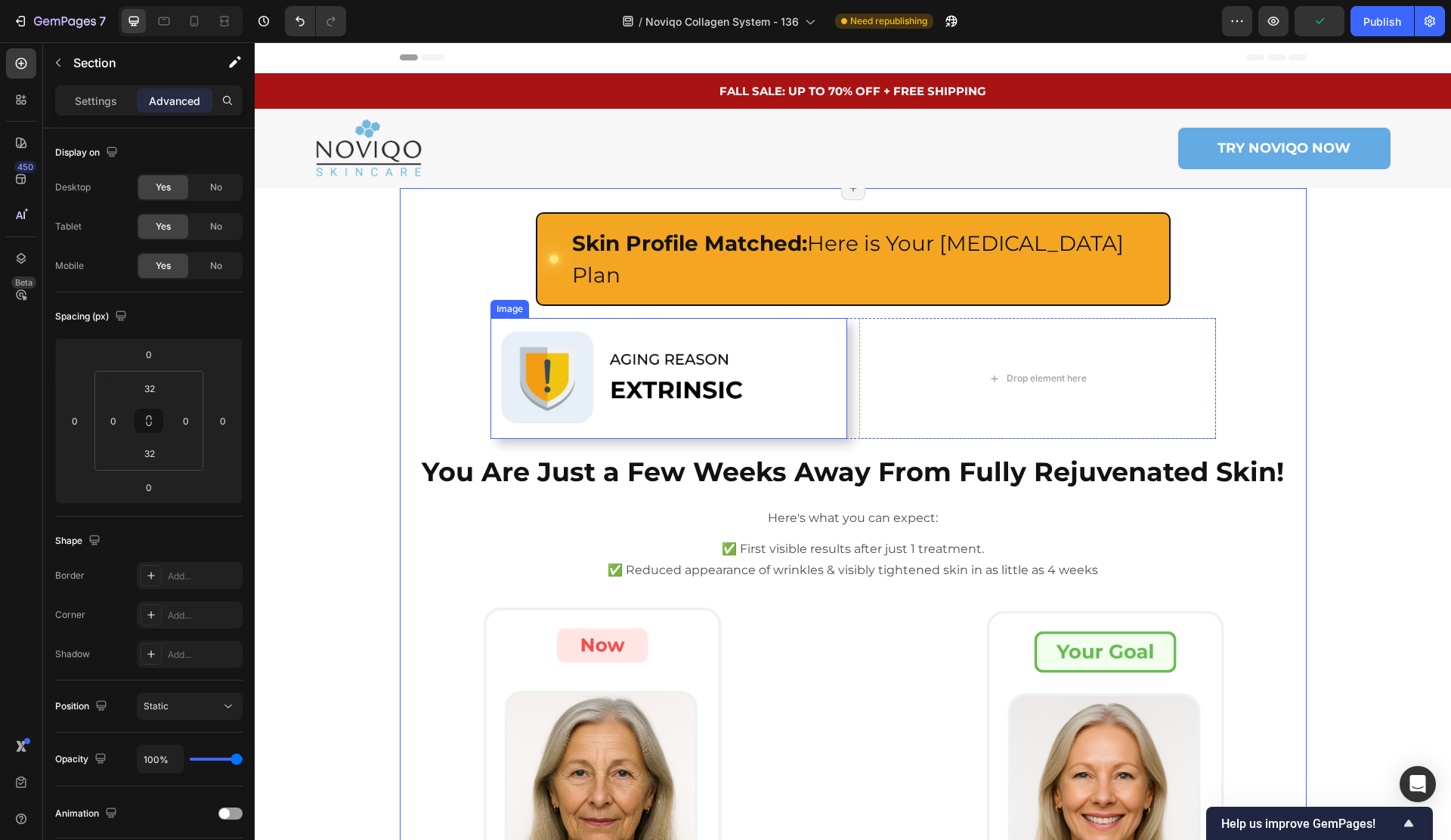
click at [748, 346] on img at bounding box center [669, 378] width 357 height 121
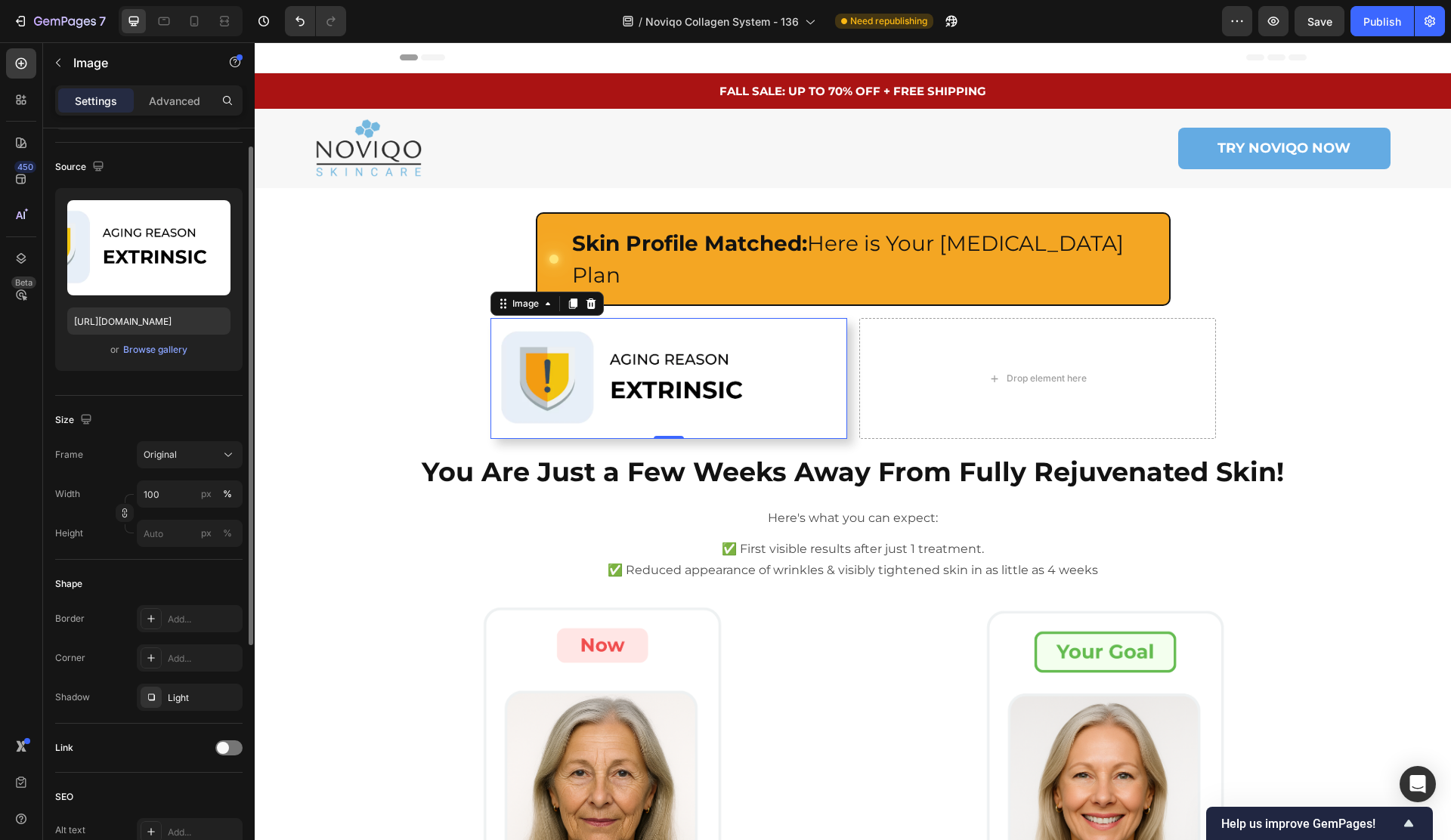
scroll to position [116, 0]
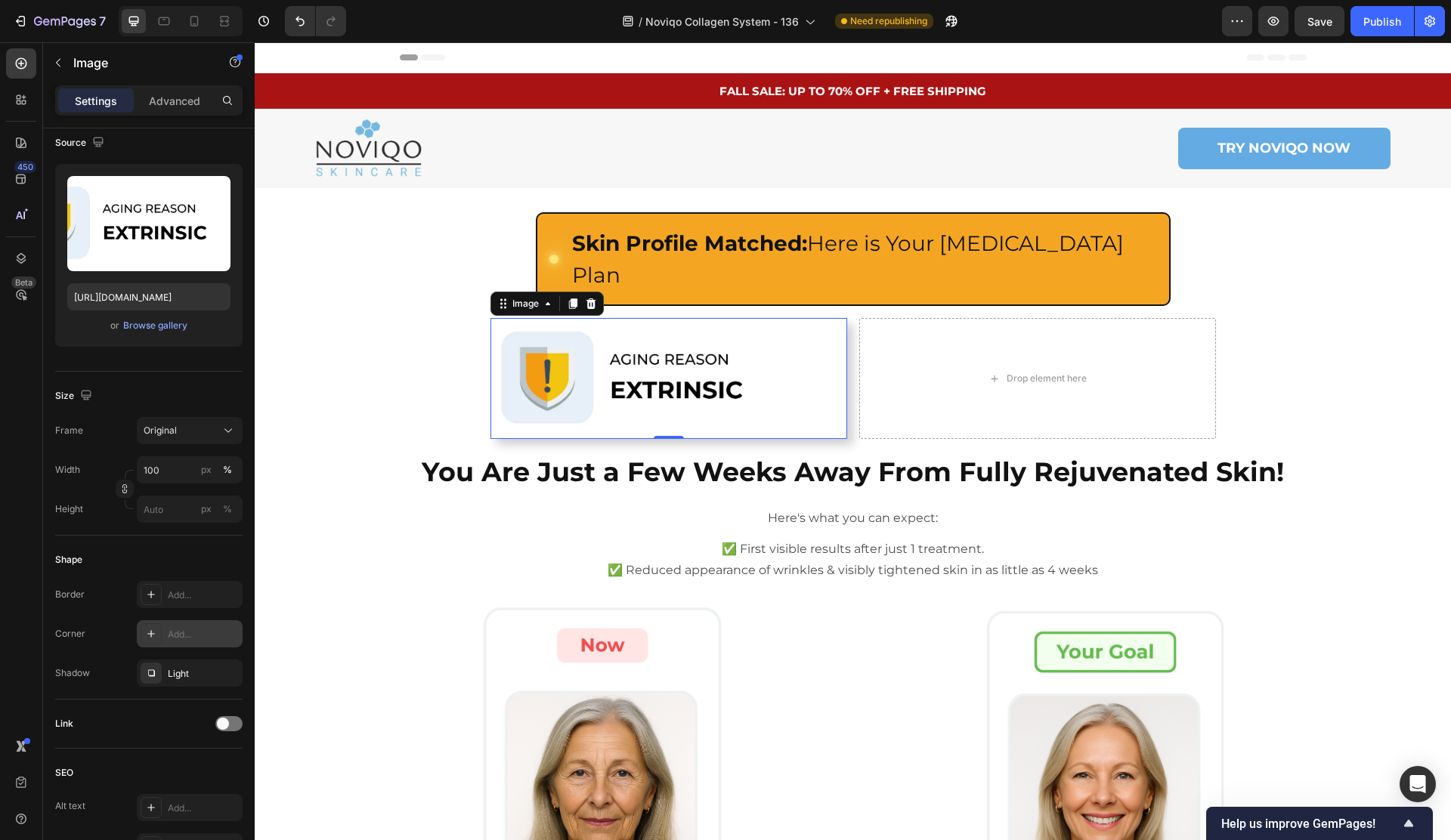
click at [178, 633] on div "Add..." at bounding box center [203, 634] width 71 height 14
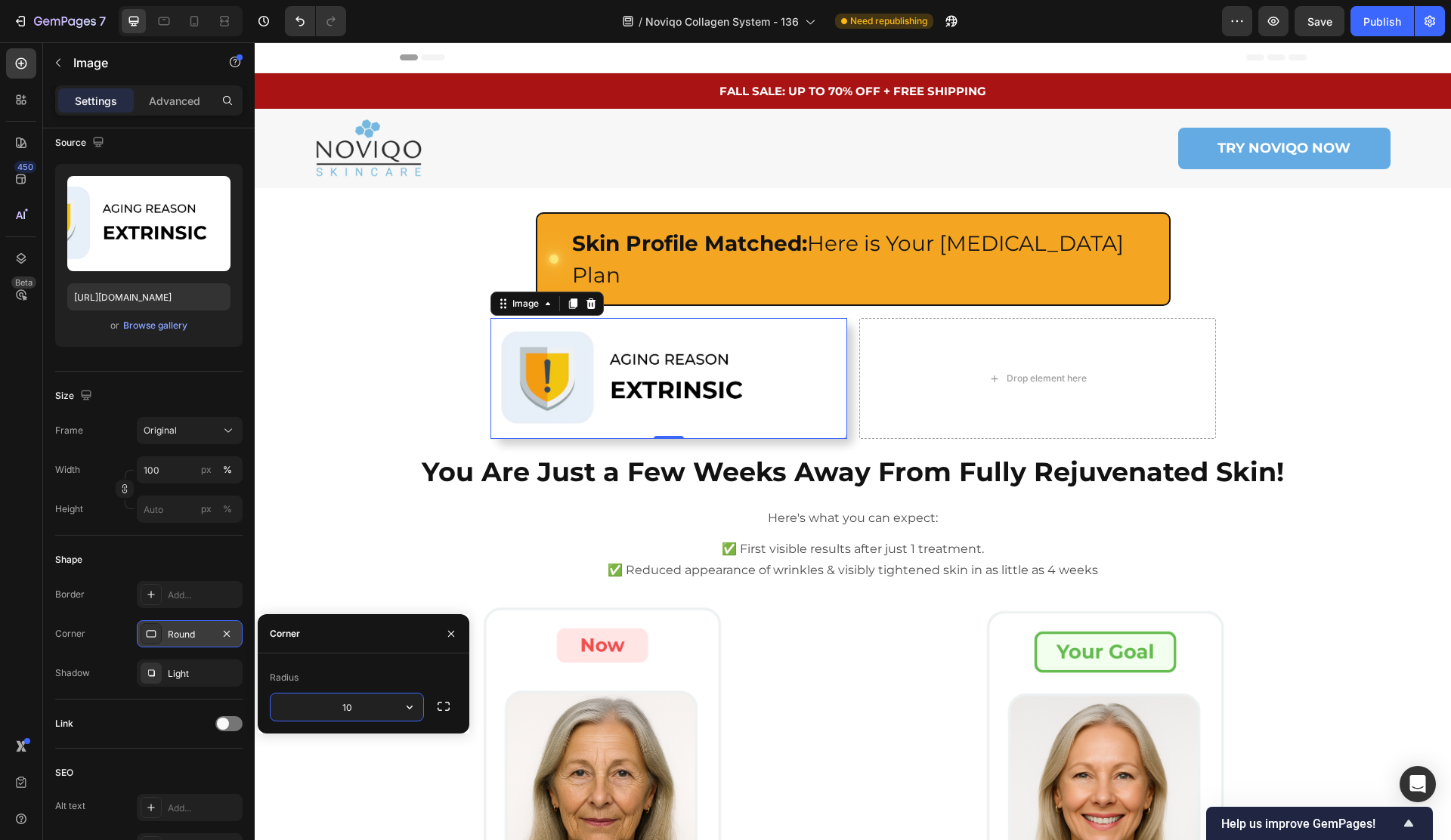
type input "10"
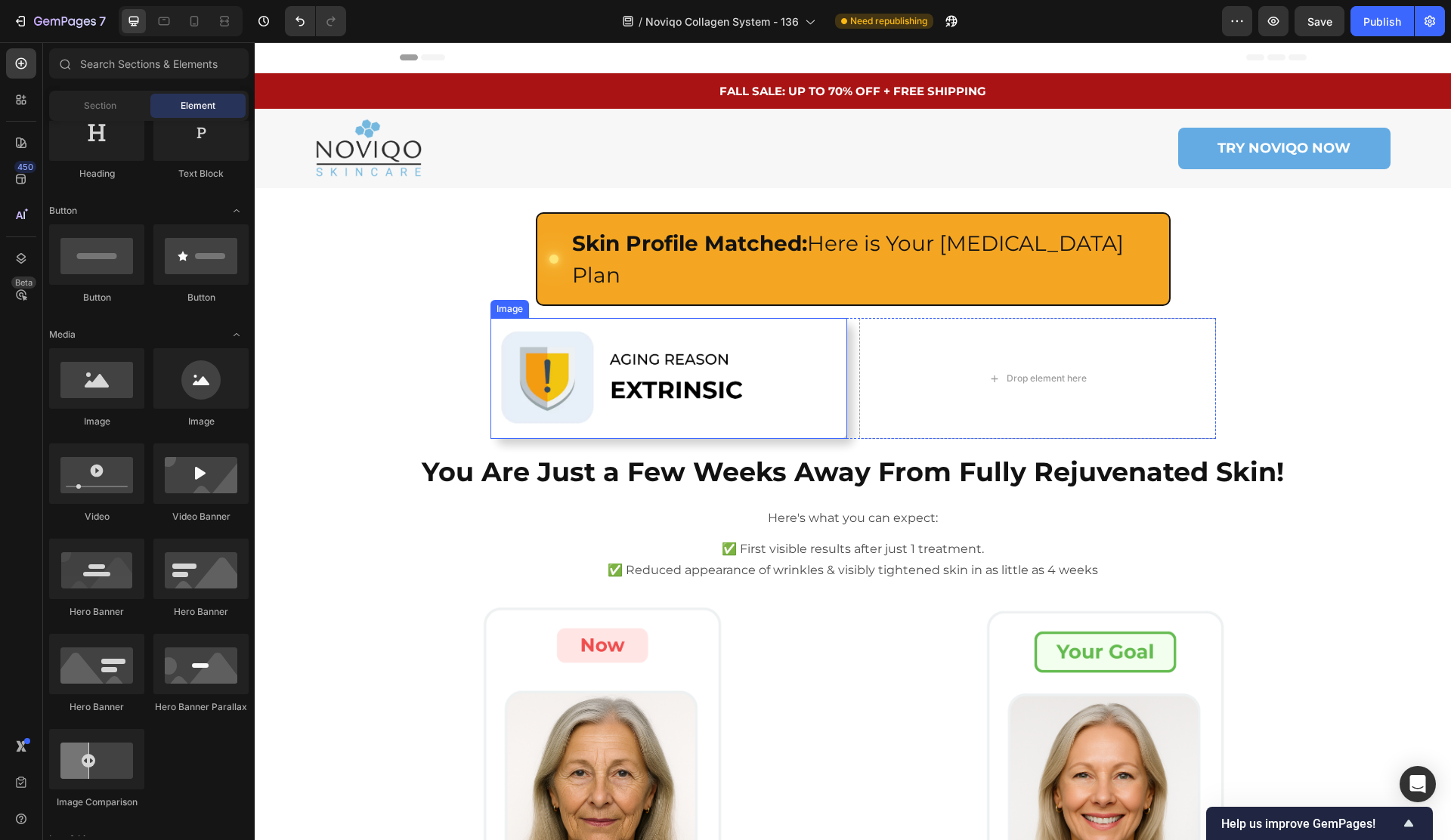
click at [676, 342] on img at bounding box center [669, 378] width 357 height 121
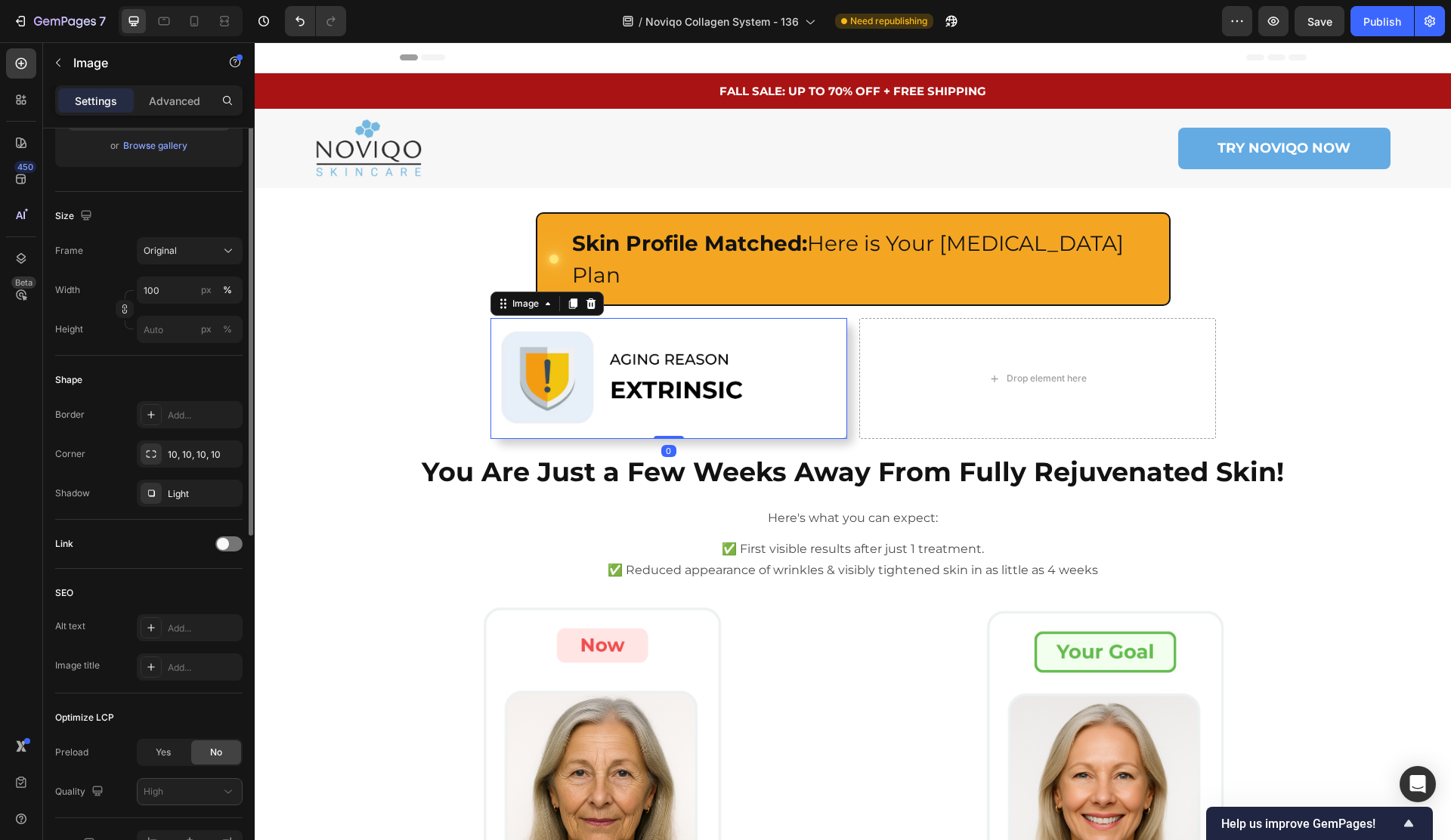
scroll to position [319, 0]
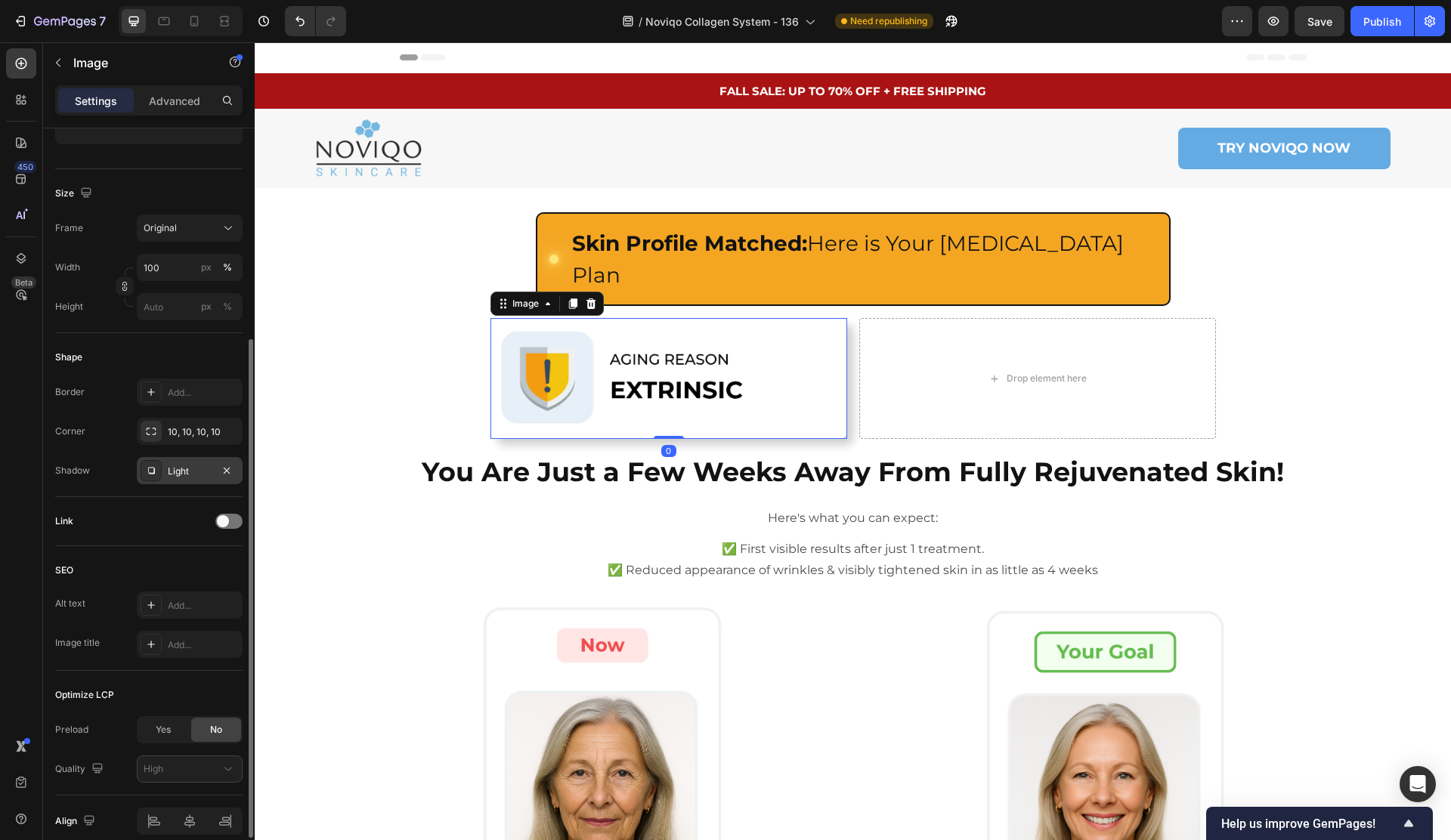
click at [176, 481] on div "Light" at bounding box center [189, 471] width 106 height 27
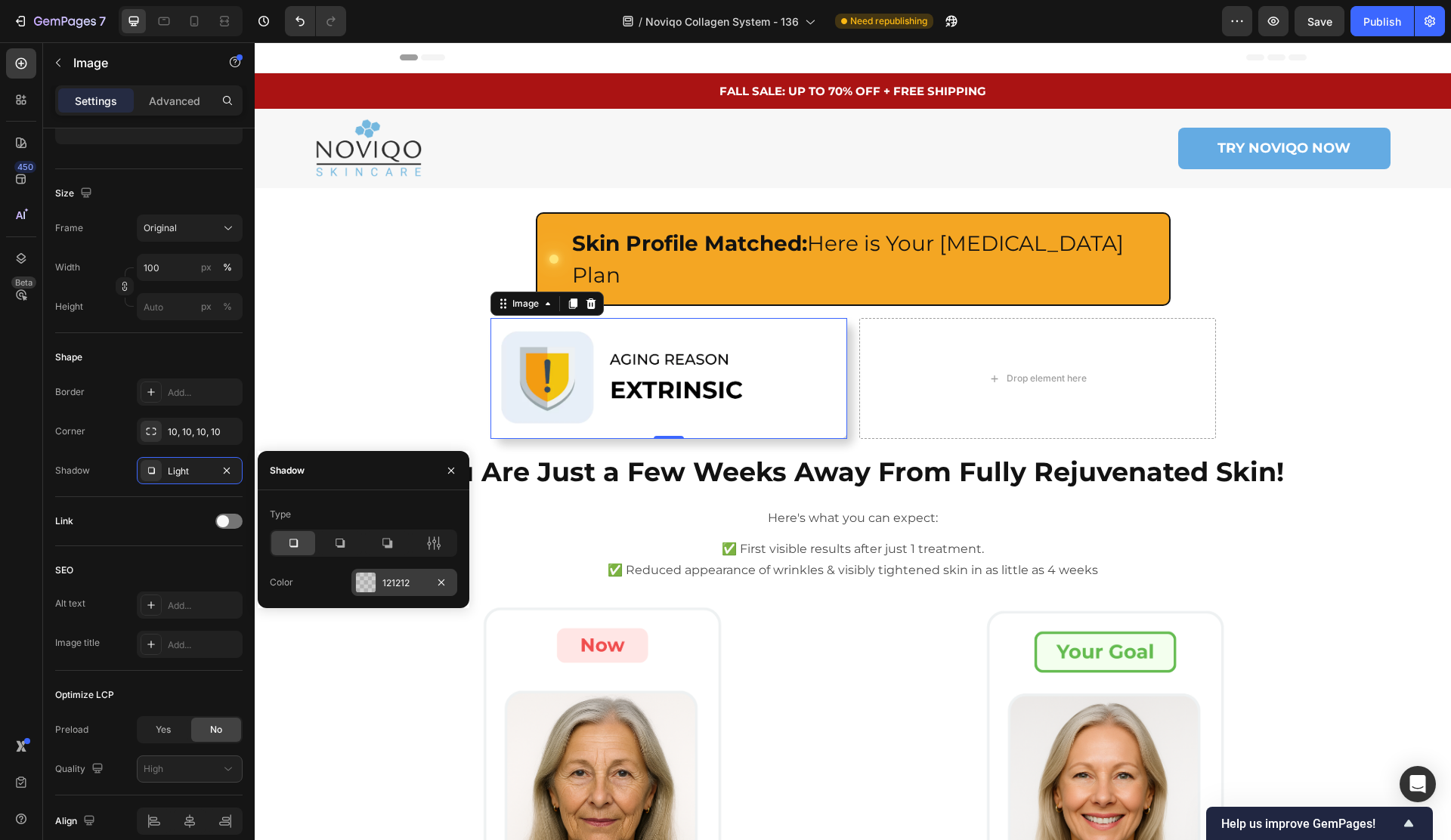
click at [380, 584] on div "121212" at bounding box center [404, 582] width 106 height 27
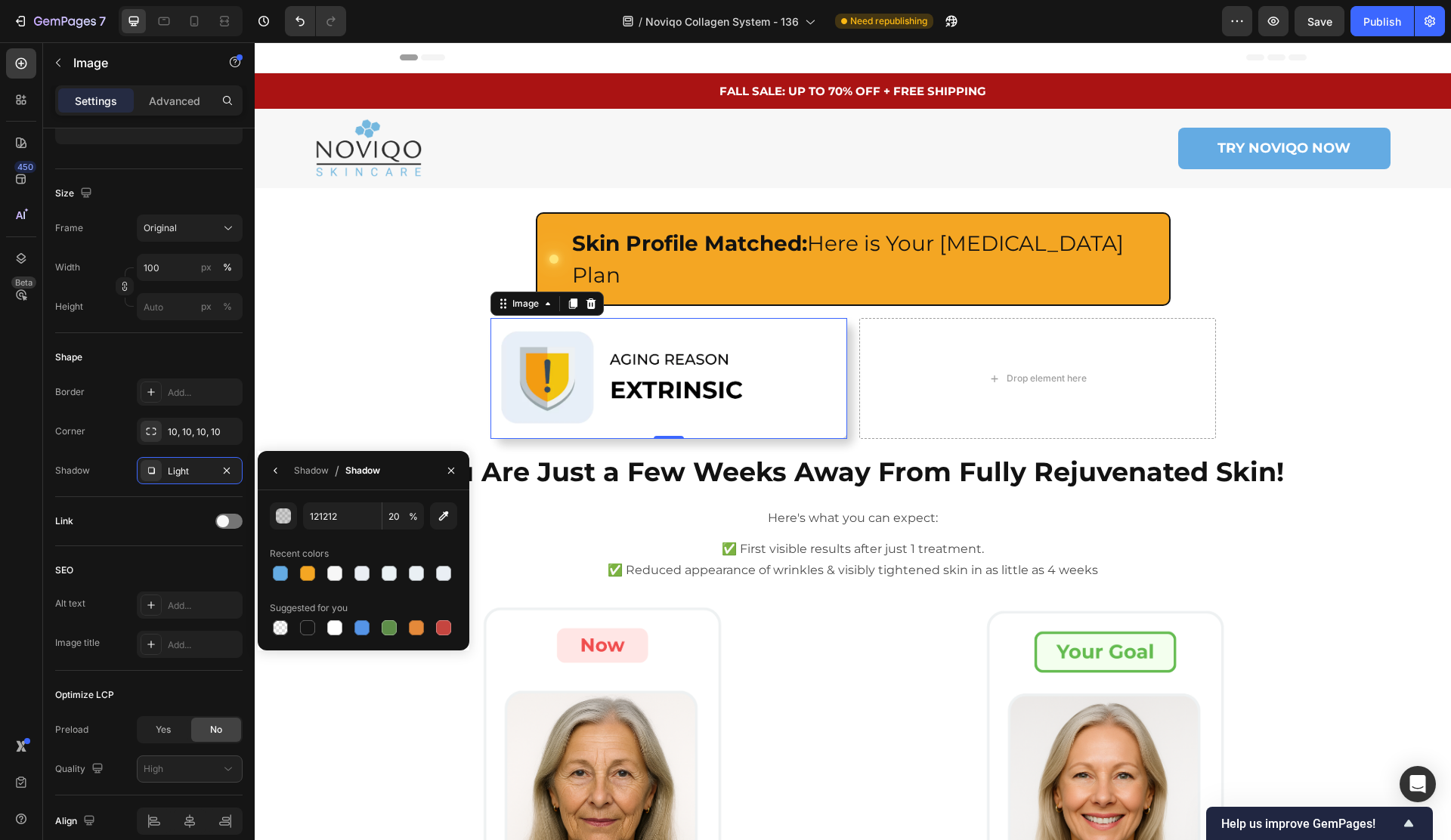
click at [284, 466] on button "button" at bounding box center [276, 471] width 25 height 25
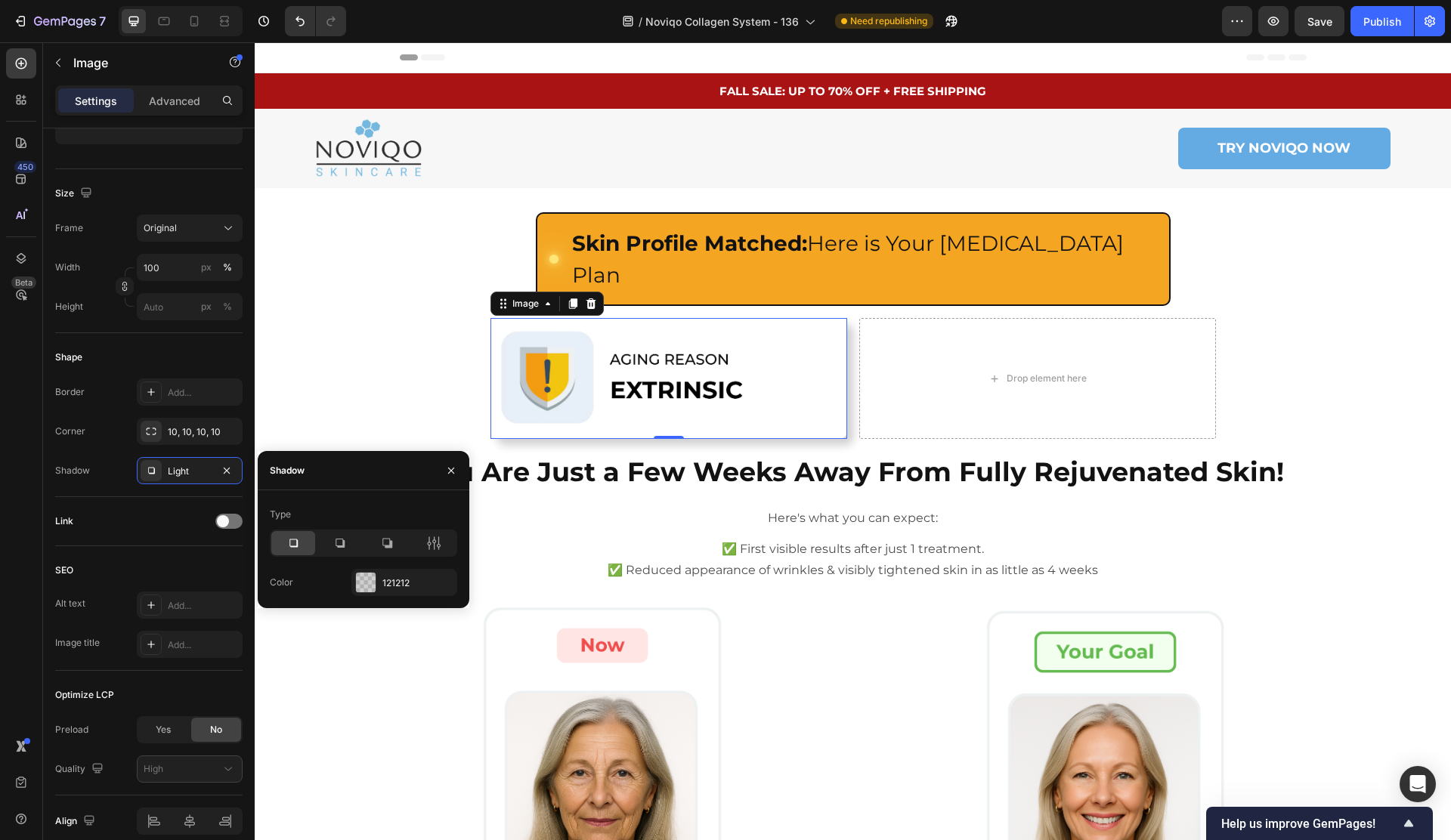
click at [430, 559] on div "Type Color 121212" at bounding box center [363, 549] width 211 height 94
click at [433, 542] on icon at bounding box center [434, 542] width 4 height 14
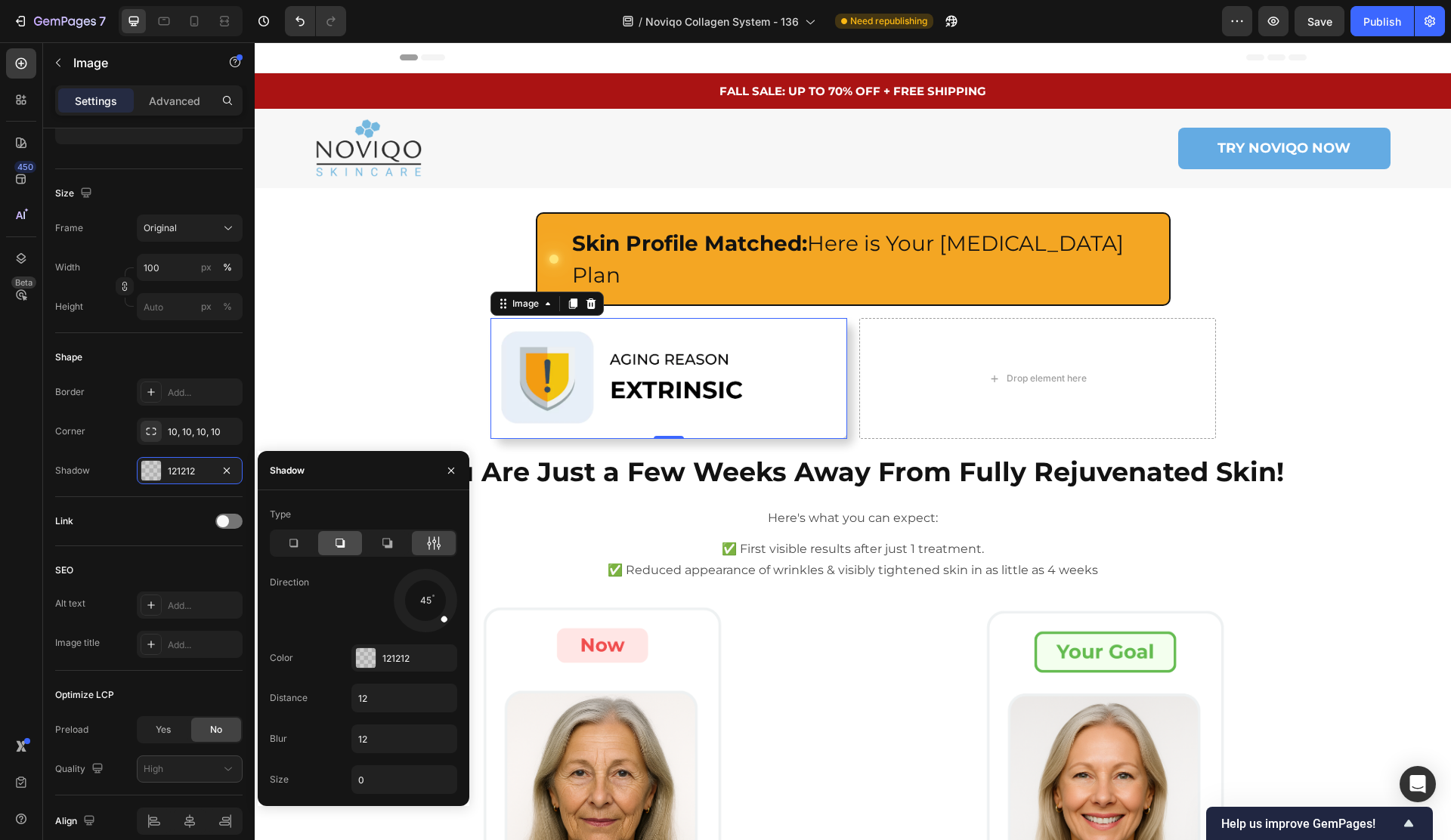
click at [327, 543] on div at bounding box center [340, 543] width 44 height 25
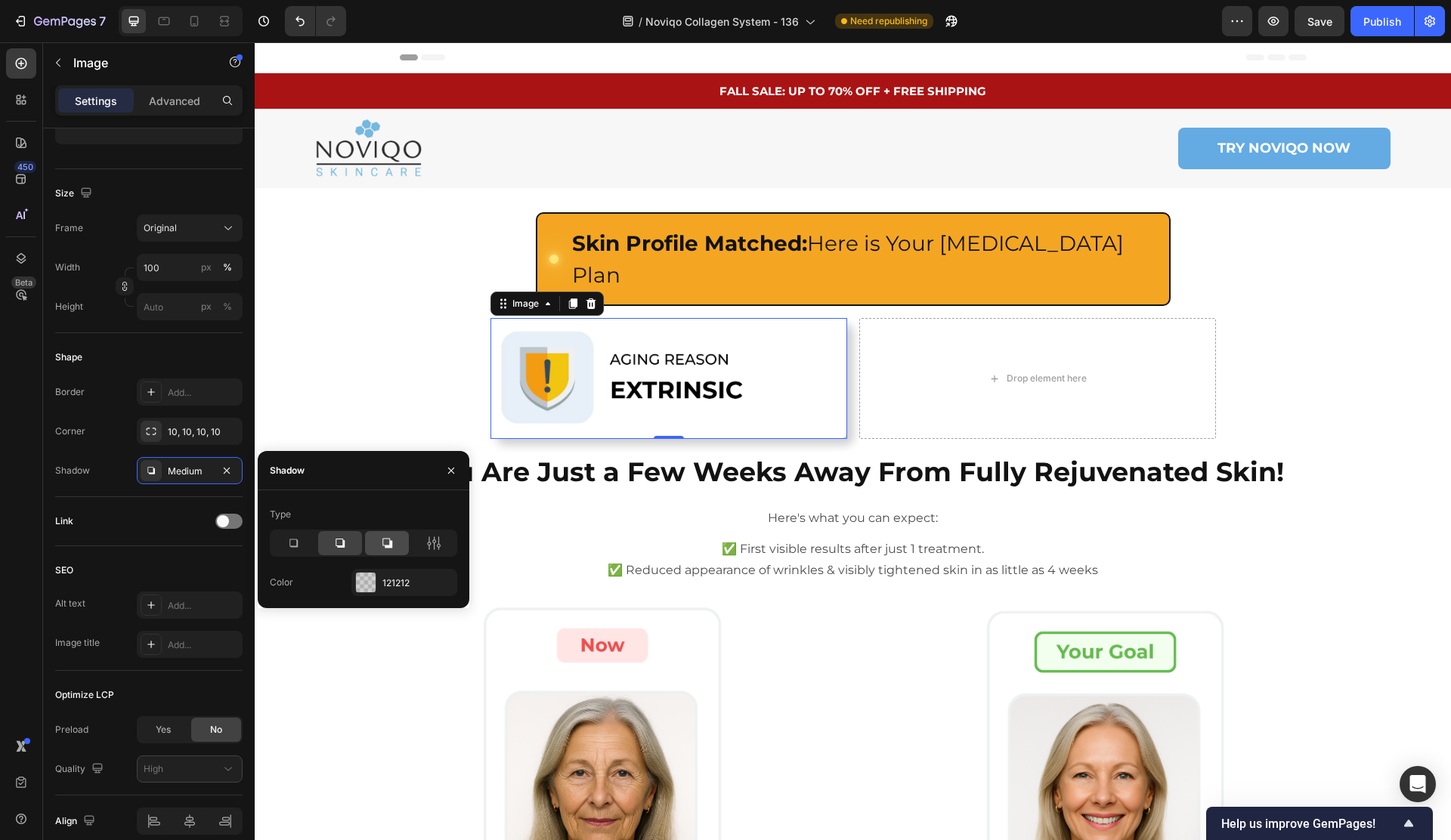
click at [393, 548] on icon at bounding box center [387, 542] width 15 height 15
drag, startPoint x: 291, startPoint y: 545, endPoint x: 299, endPoint y: 544, distance: 8.1
click at [291, 545] on icon at bounding box center [293, 542] width 15 height 15
click at [343, 544] on icon at bounding box center [340, 543] width 9 height 9
drag, startPoint x: 304, startPoint y: 541, endPoint x: 380, endPoint y: 540, distance: 76.0
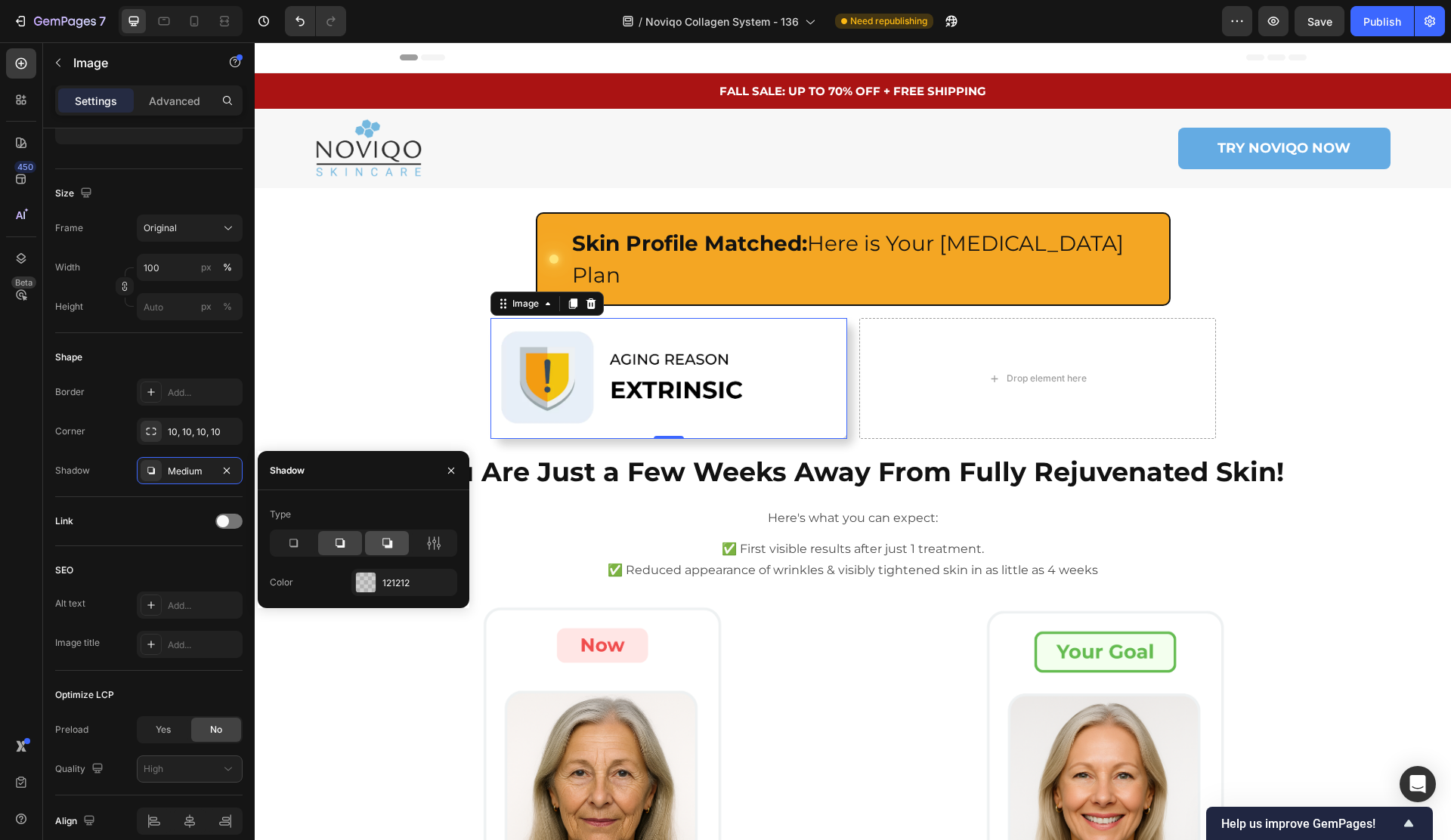
click at [304, 541] on div at bounding box center [293, 543] width 44 height 25
click at [429, 543] on icon at bounding box center [433, 542] width 15 height 15
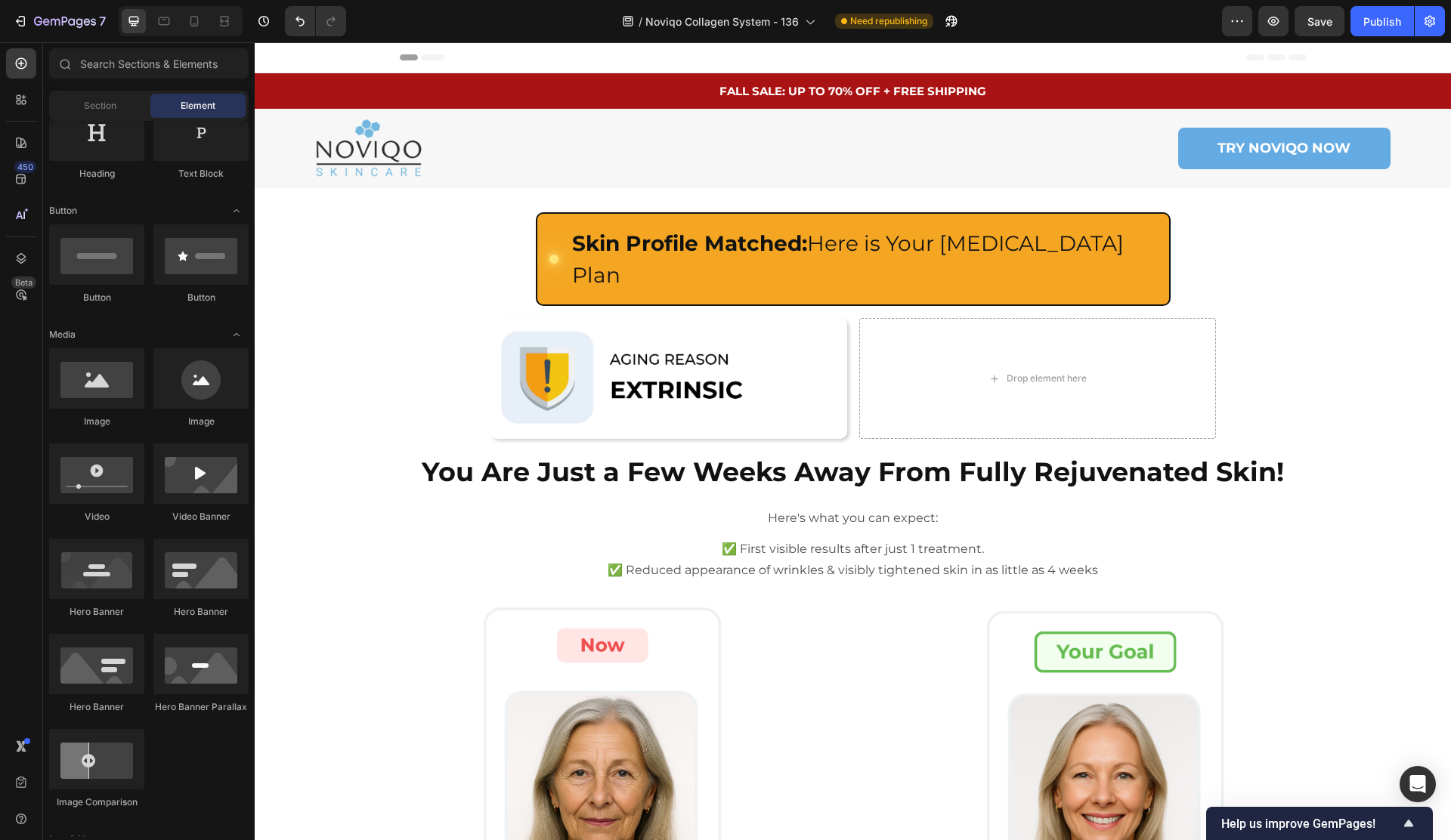
click at [554, 339] on img at bounding box center [669, 378] width 357 height 121
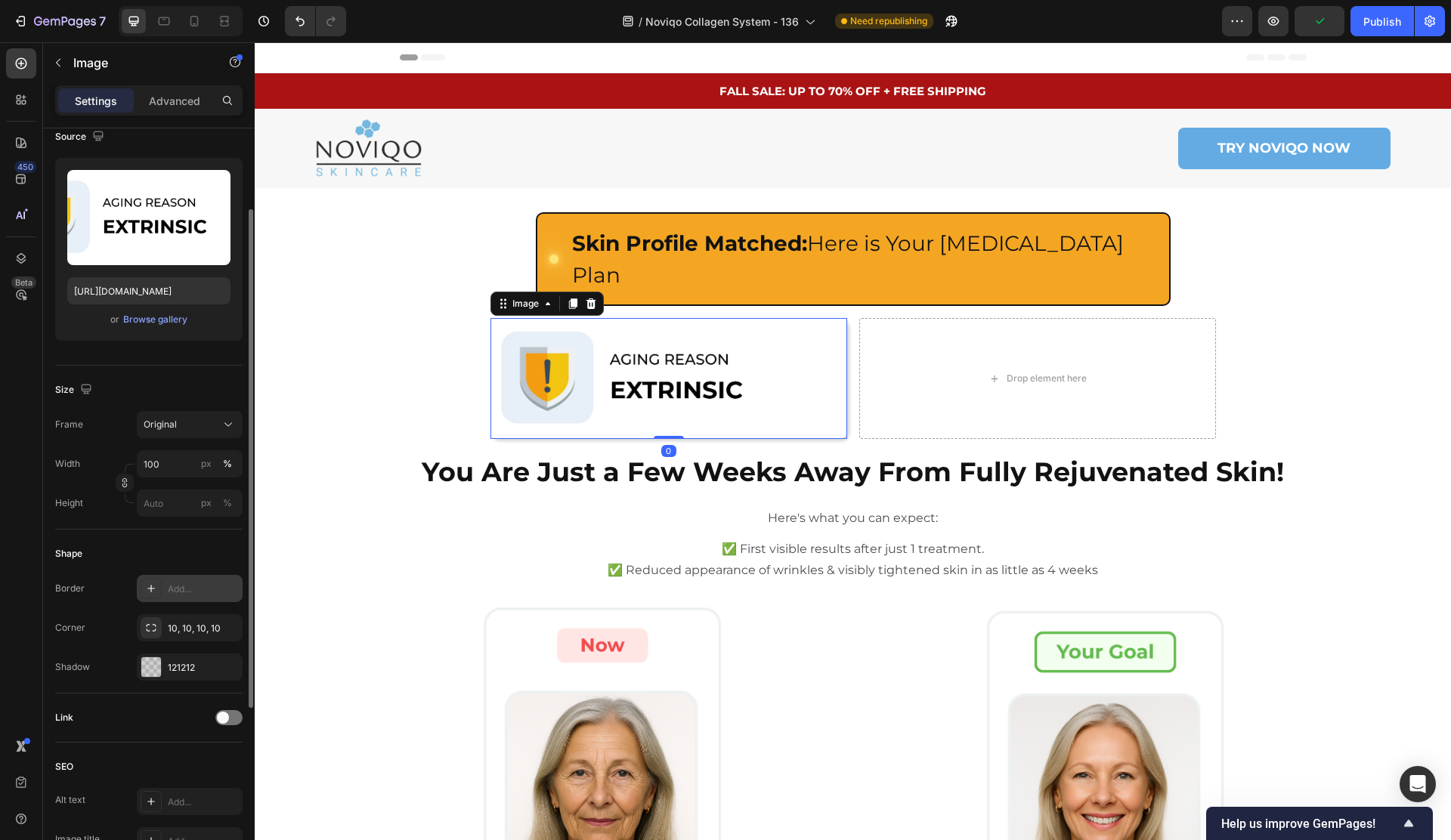
scroll to position [329, 0]
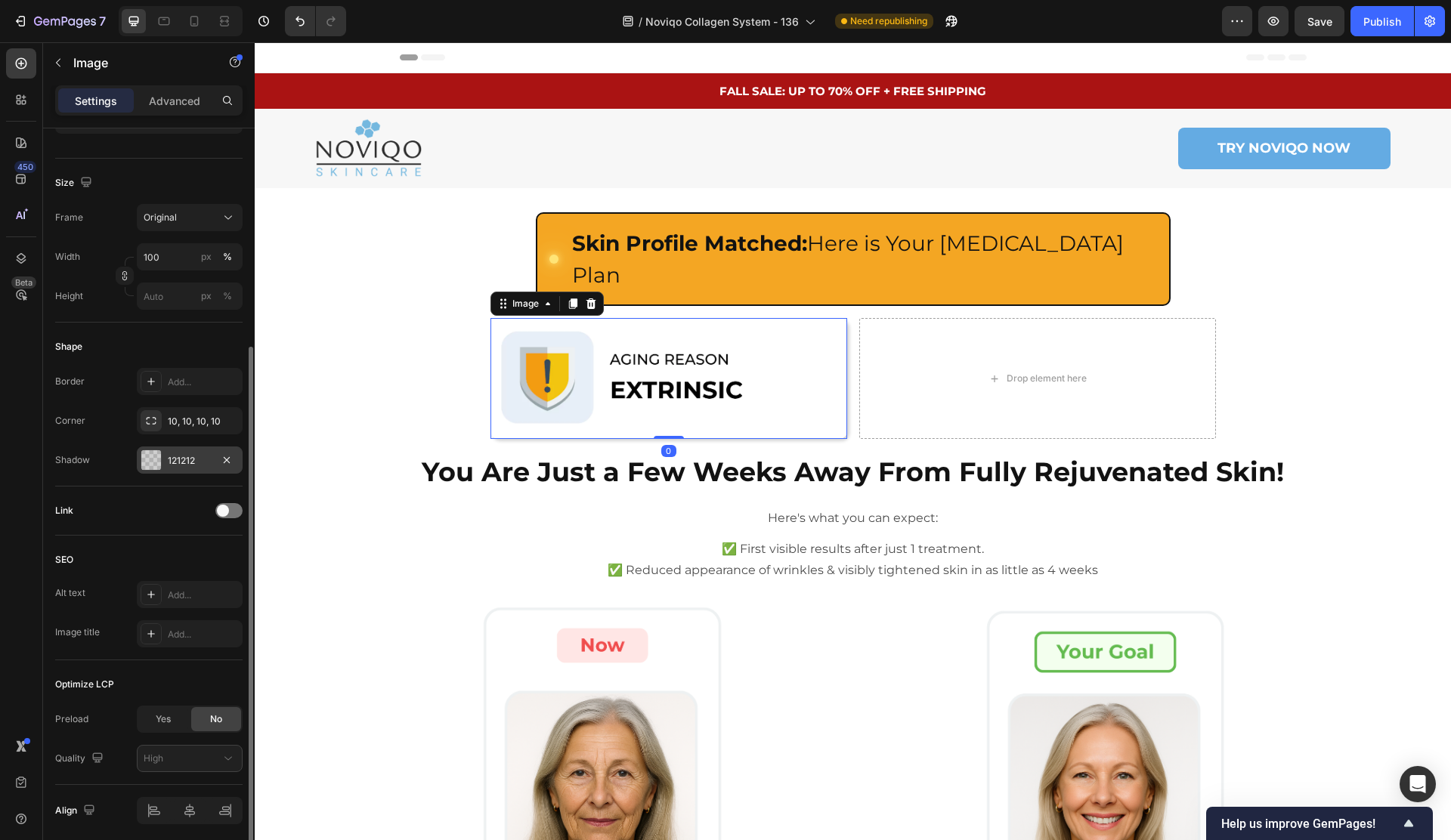
click at [177, 451] on div "121212" at bounding box center [189, 460] width 106 height 27
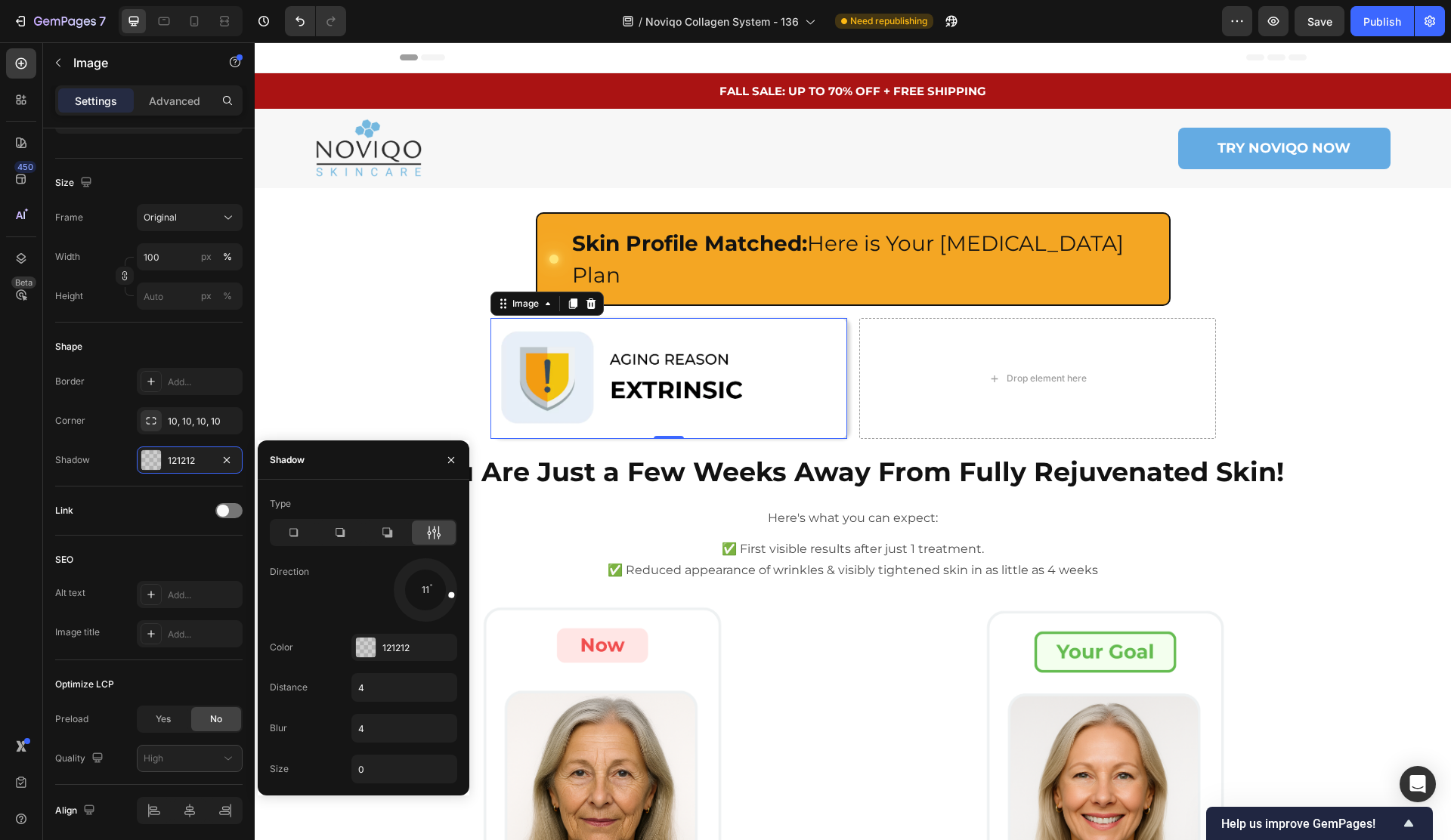
drag, startPoint x: 441, startPoint y: 607, endPoint x: 438, endPoint y: 549, distance: 58.1
click at [464, 595] on div "Type Direction 11 Color 121212 Distance 4 Blur 4 Size 0" at bounding box center [363, 637] width 211 height 291
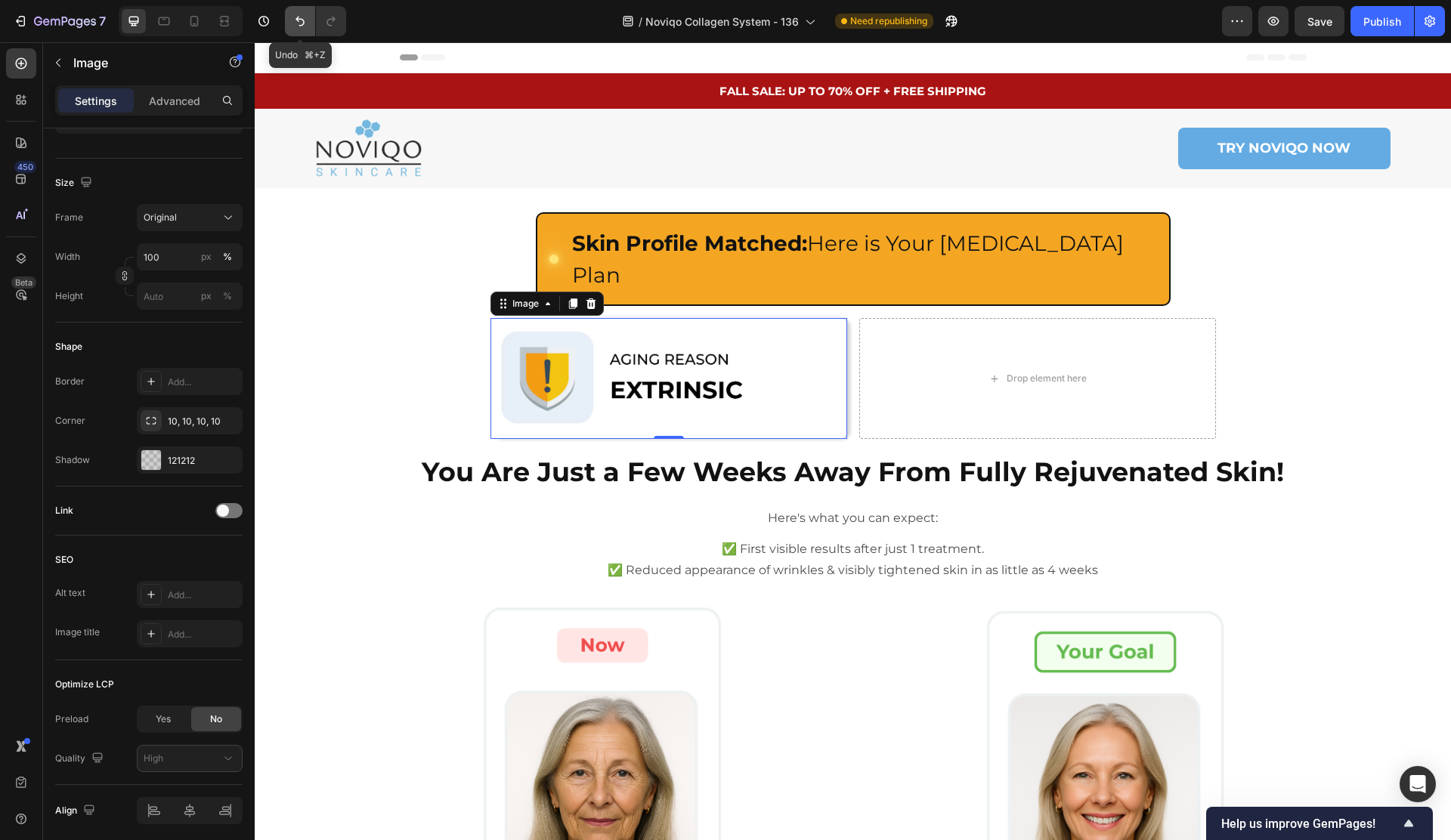
click at [287, 17] on button "Undo/Redo" at bounding box center [299, 21] width 30 height 30
click at [190, 474] on div "Shape Border Add... Corner 10, 10, 10, 10 Shadow 121212" at bounding box center [149, 404] width 188 height 164
drag, startPoint x: 193, startPoint y: 469, endPoint x: 272, endPoint y: 491, distance: 82.0
click at [193, 469] on div "121212" at bounding box center [189, 460] width 106 height 27
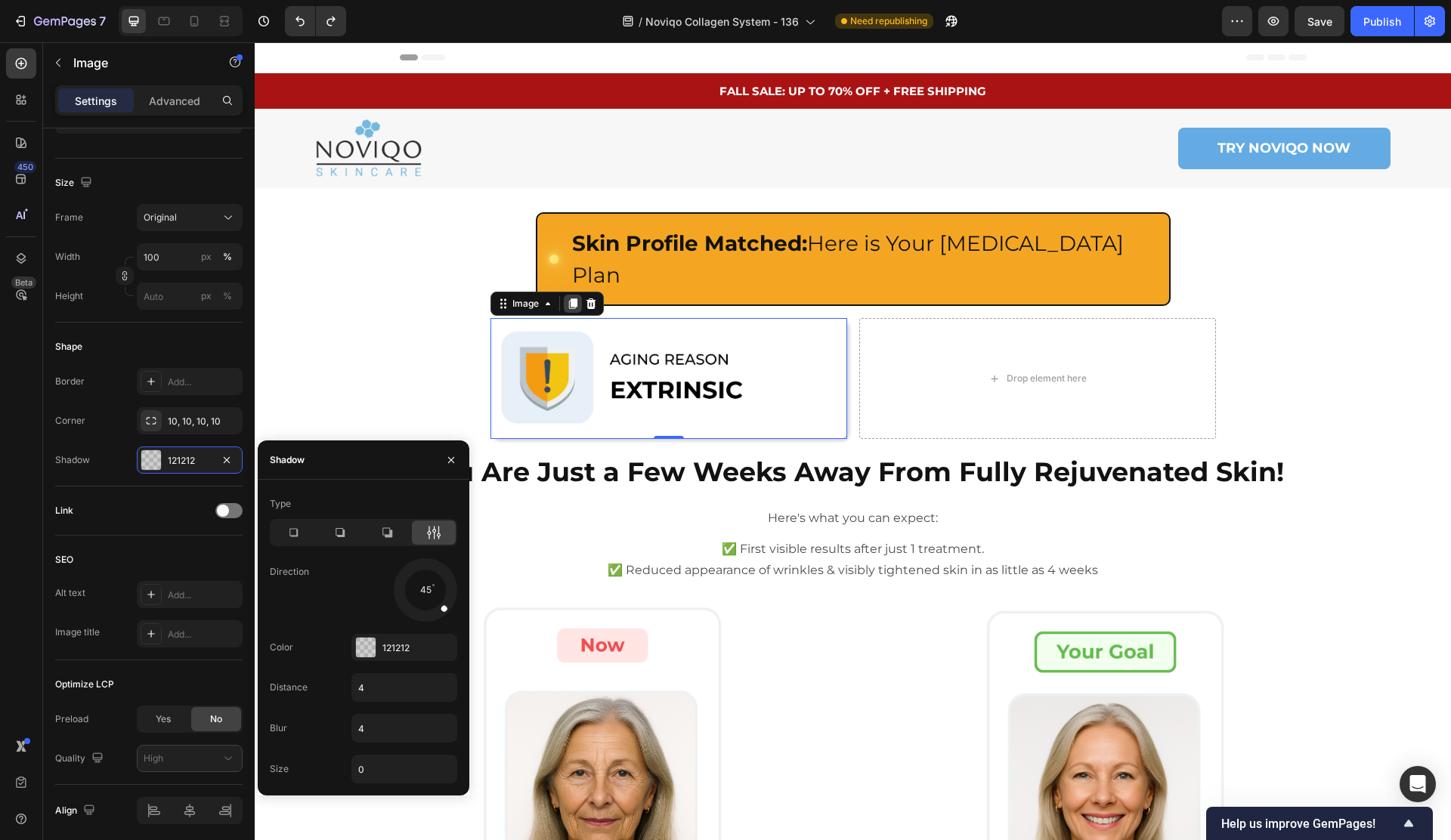
click at [571, 299] on icon at bounding box center [572, 304] width 8 height 11
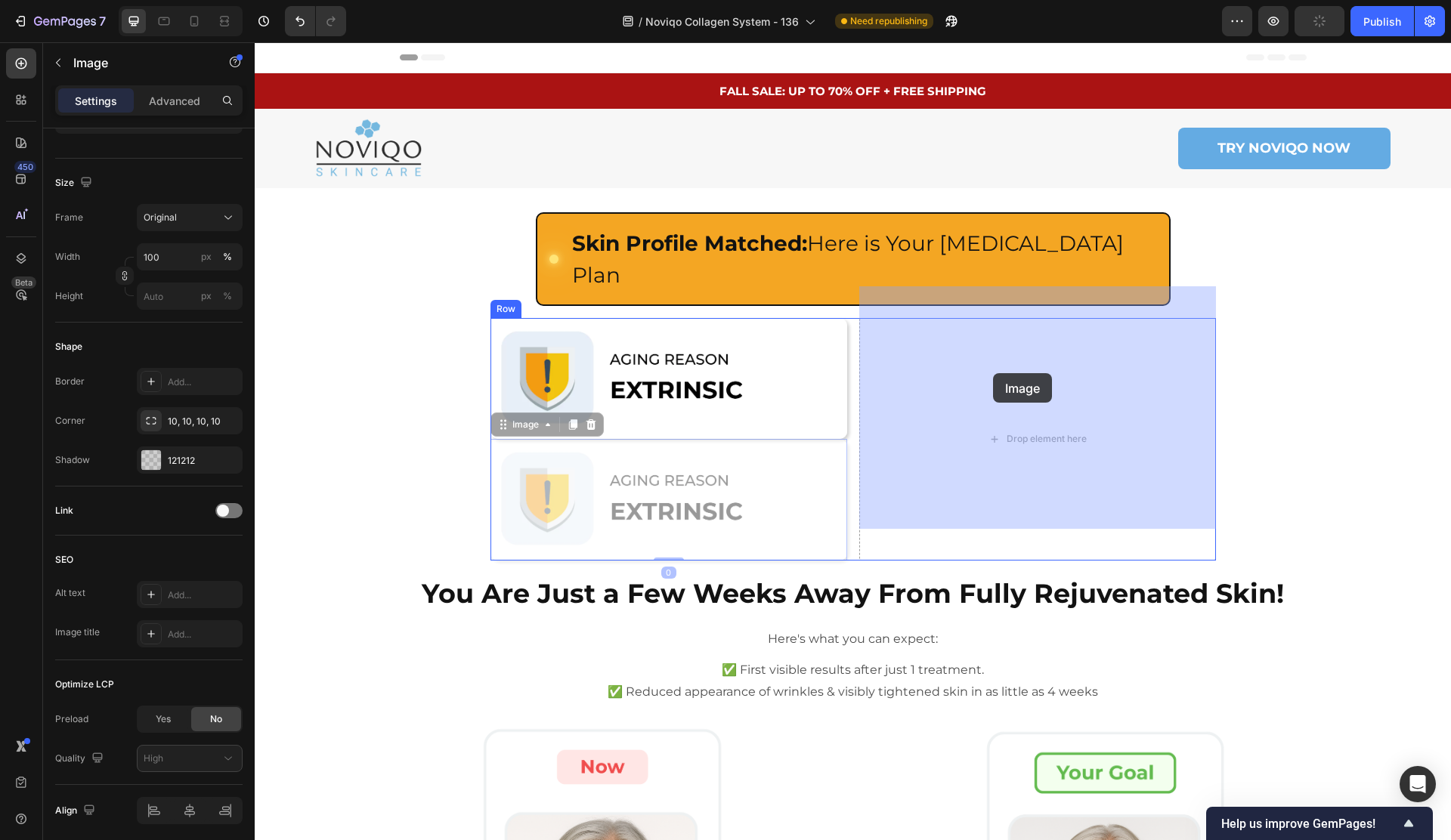
drag, startPoint x: 508, startPoint y: 389, endPoint x: 993, endPoint y: 373, distance: 485.3
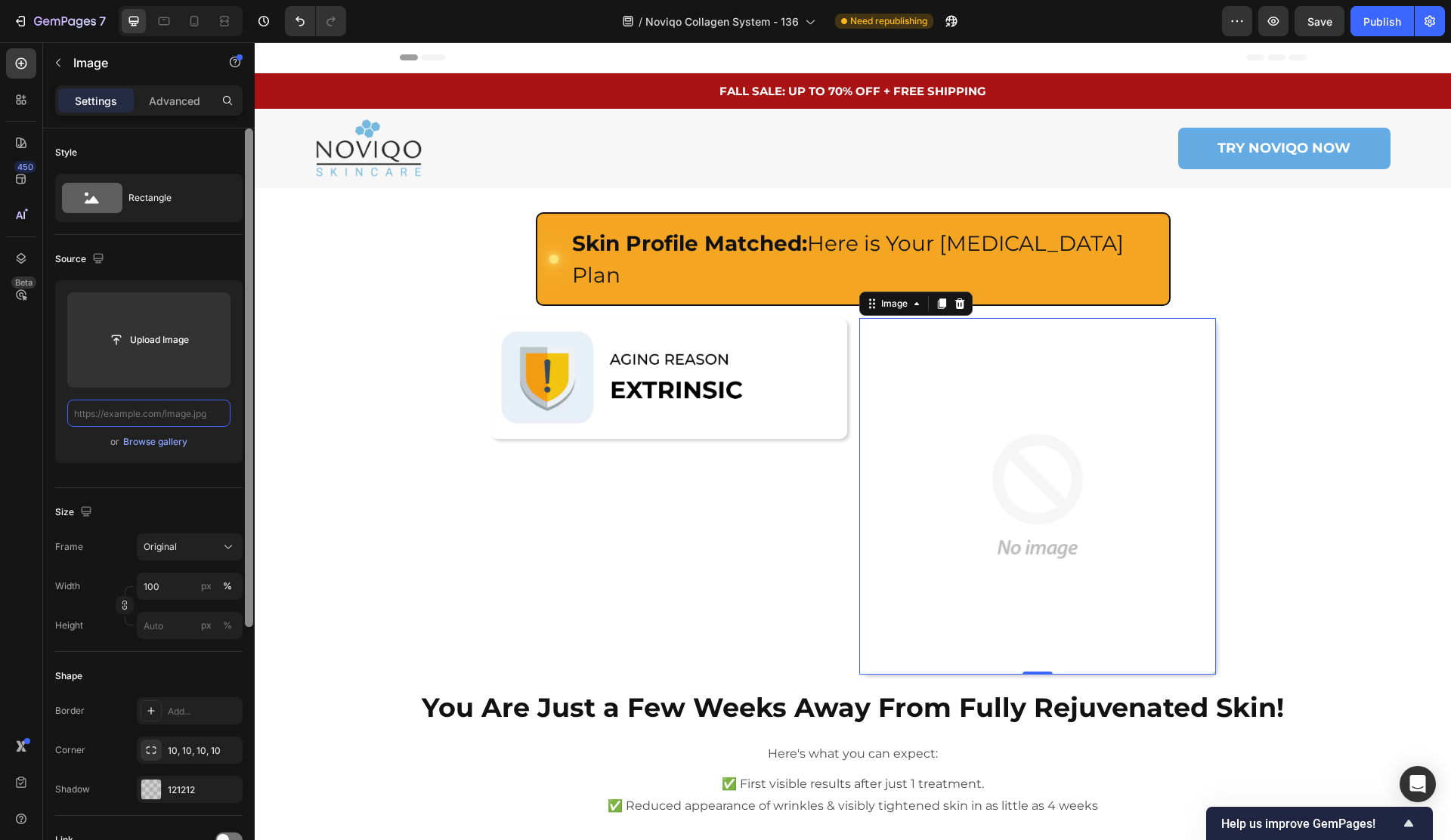
scroll to position [0, 0]
paste input "https://assets.checkoutchamp.com/e1859ee1-ae80-497a-9d9c-ae8f7cad51a1/175577036…"
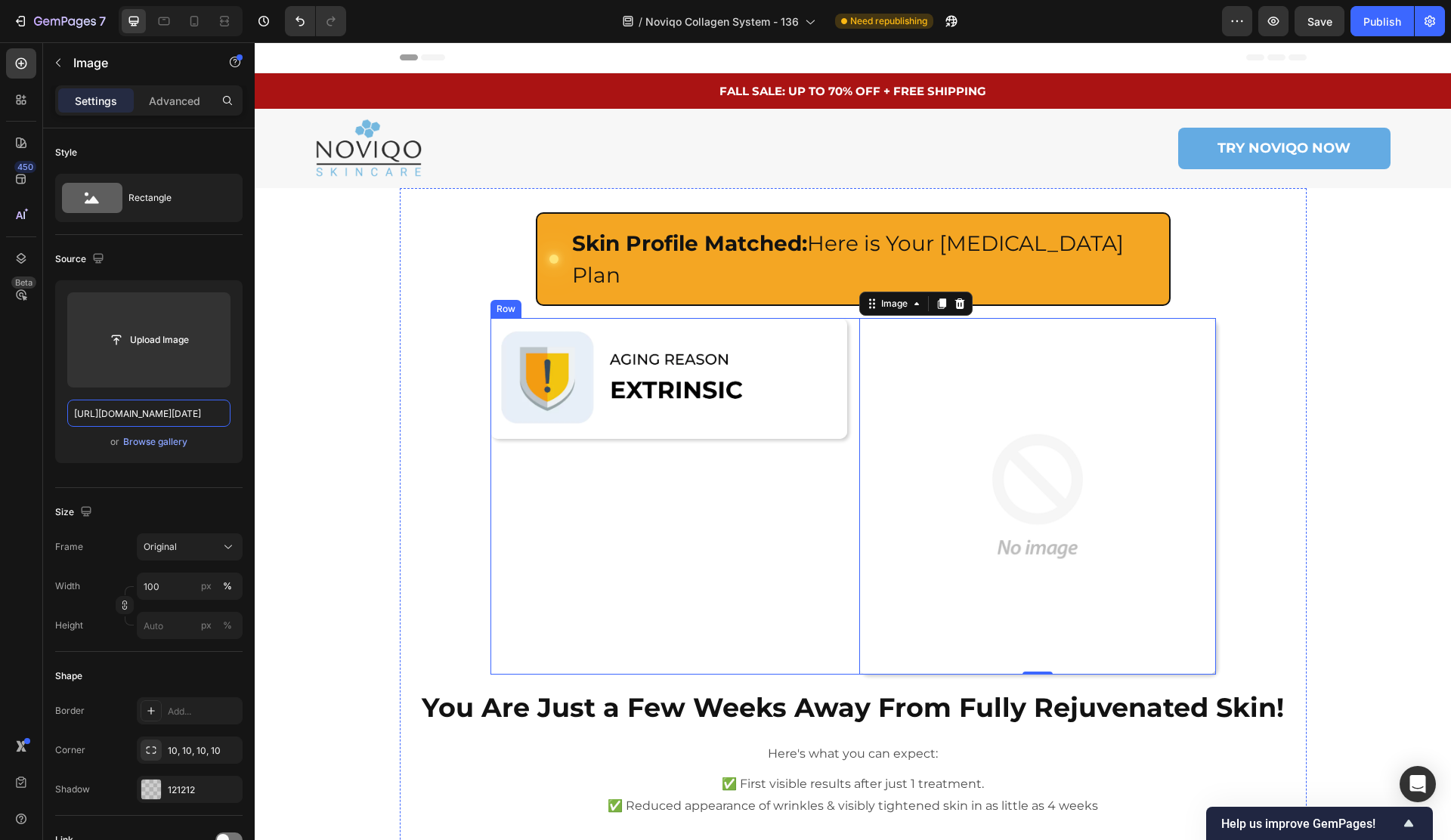
scroll to position [0, 452]
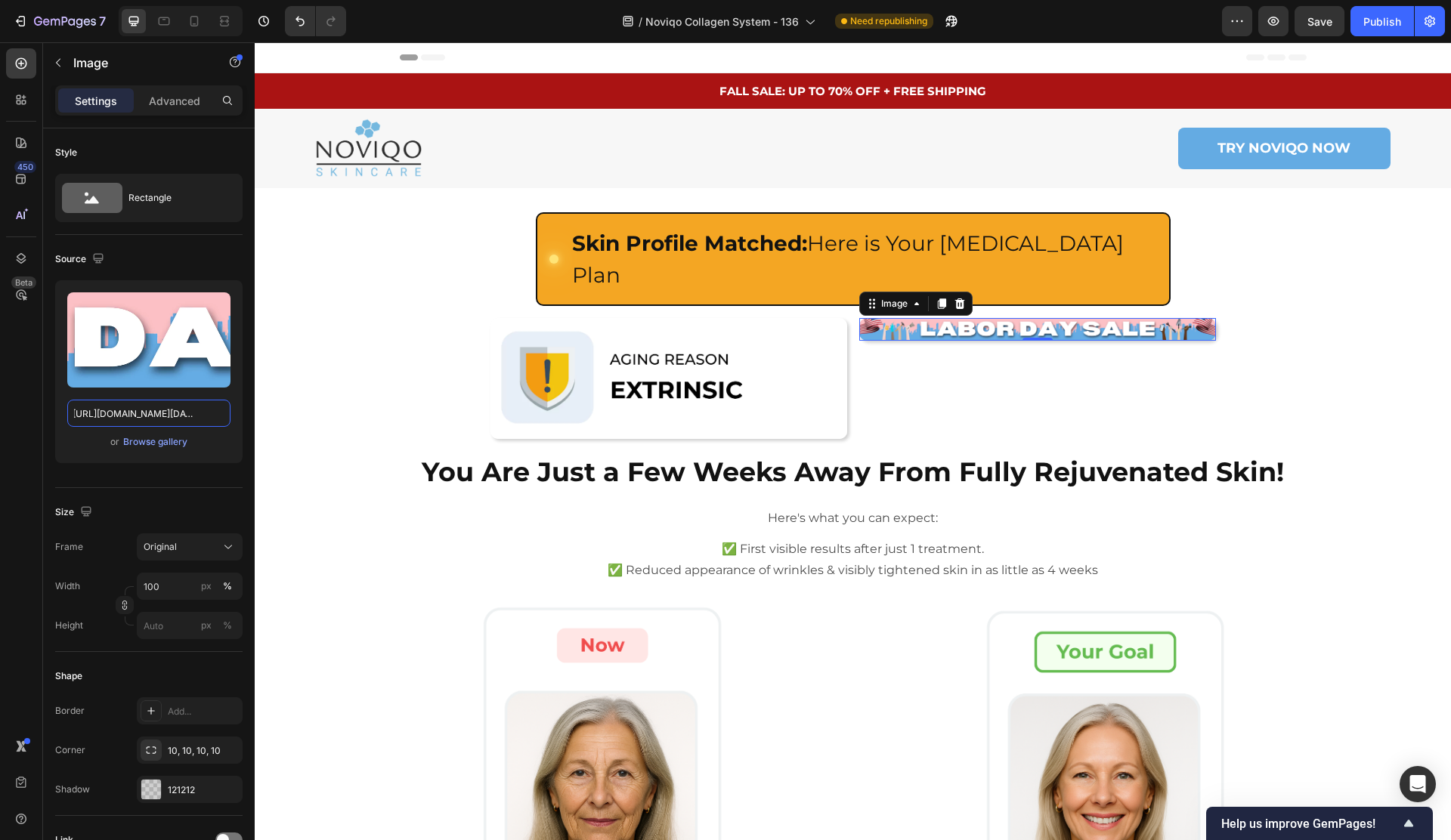
type input "https://assets.checkoutchamp.com/e1859ee1-ae80-497a-9d9c-ae8f7cad51a1/175577036…"
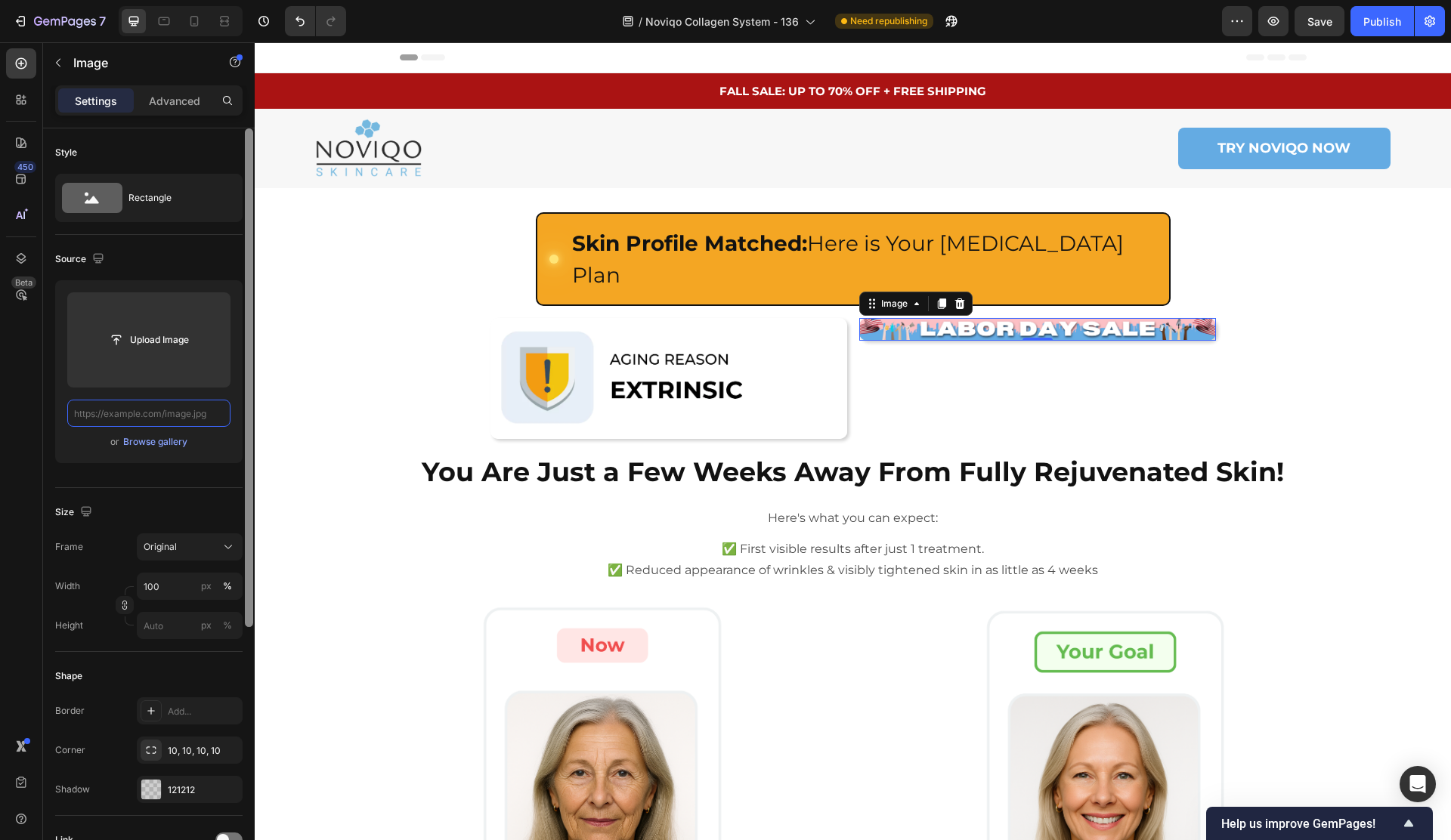
paste input "https://assets.checkoutchamp.com/e1859ee1-ae80-497a-9d9c-ae8f7cad51a1/175506654…"
type input "https://assets.checkoutchamp.com/e1859ee1-ae80-497a-9d9c-ae8f7cad51a1/175506654…"
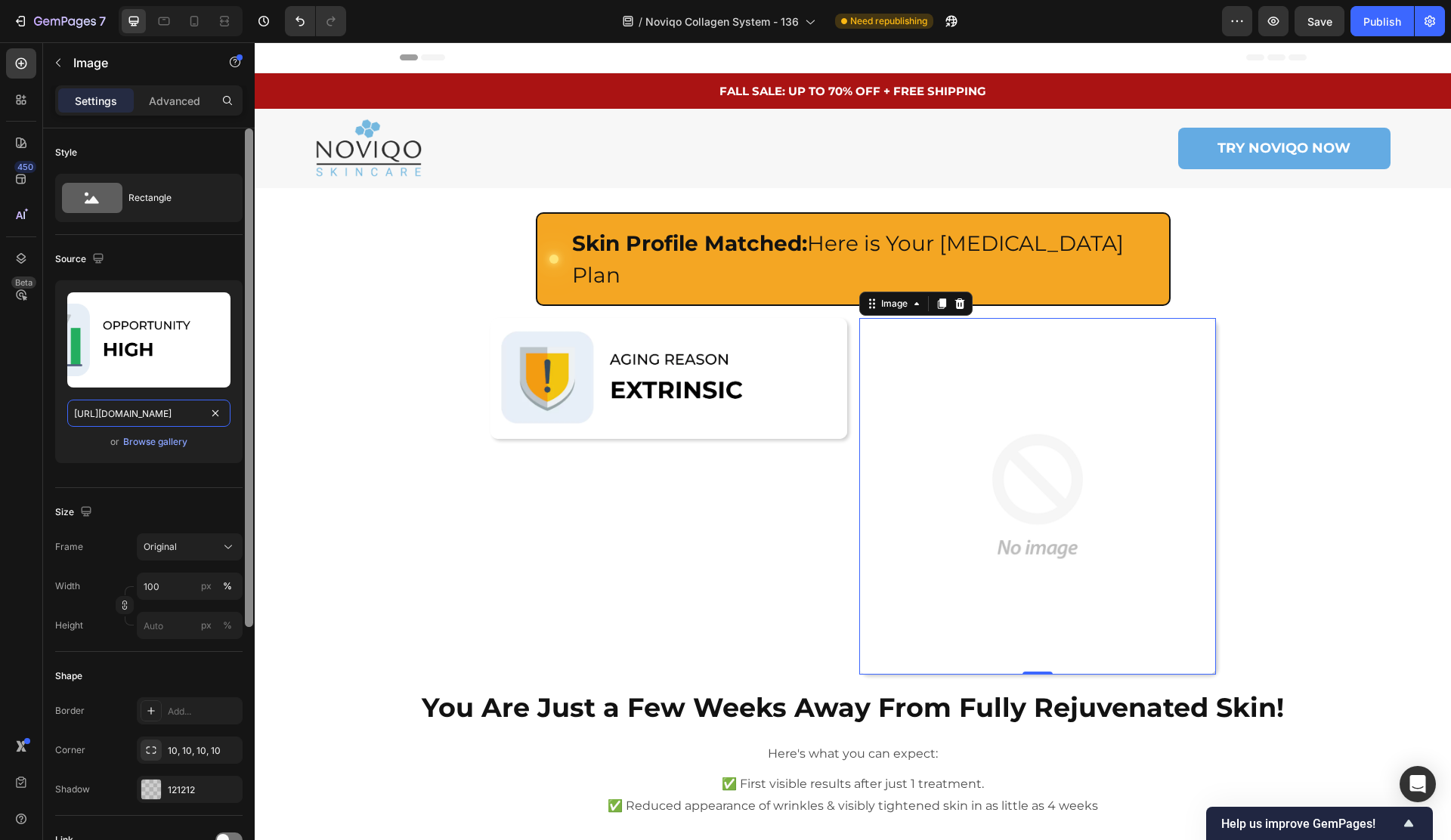
scroll to position [0, 471]
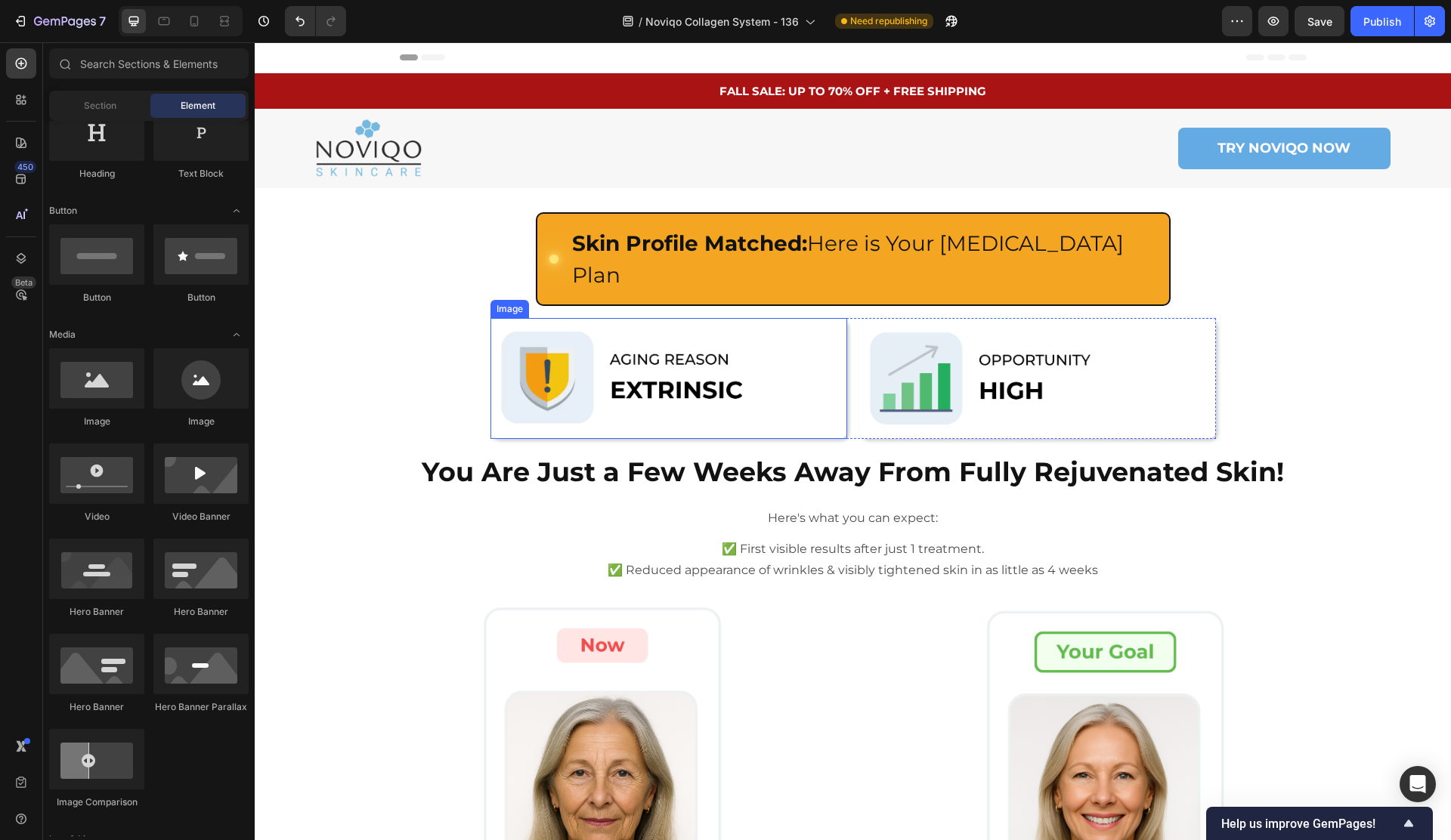
click at [789, 318] on img at bounding box center [669, 378] width 357 height 121
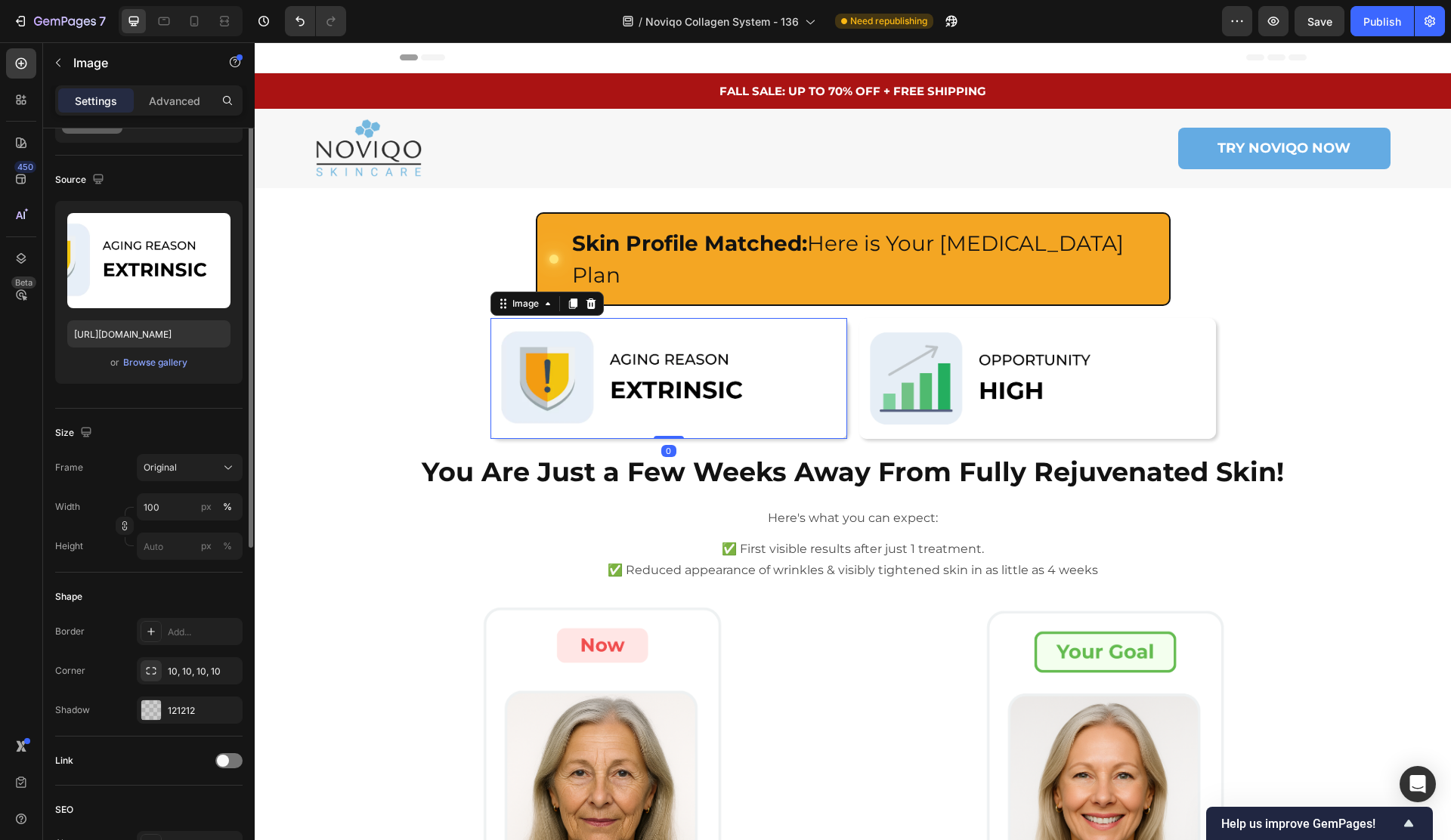
scroll to position [159, 0]
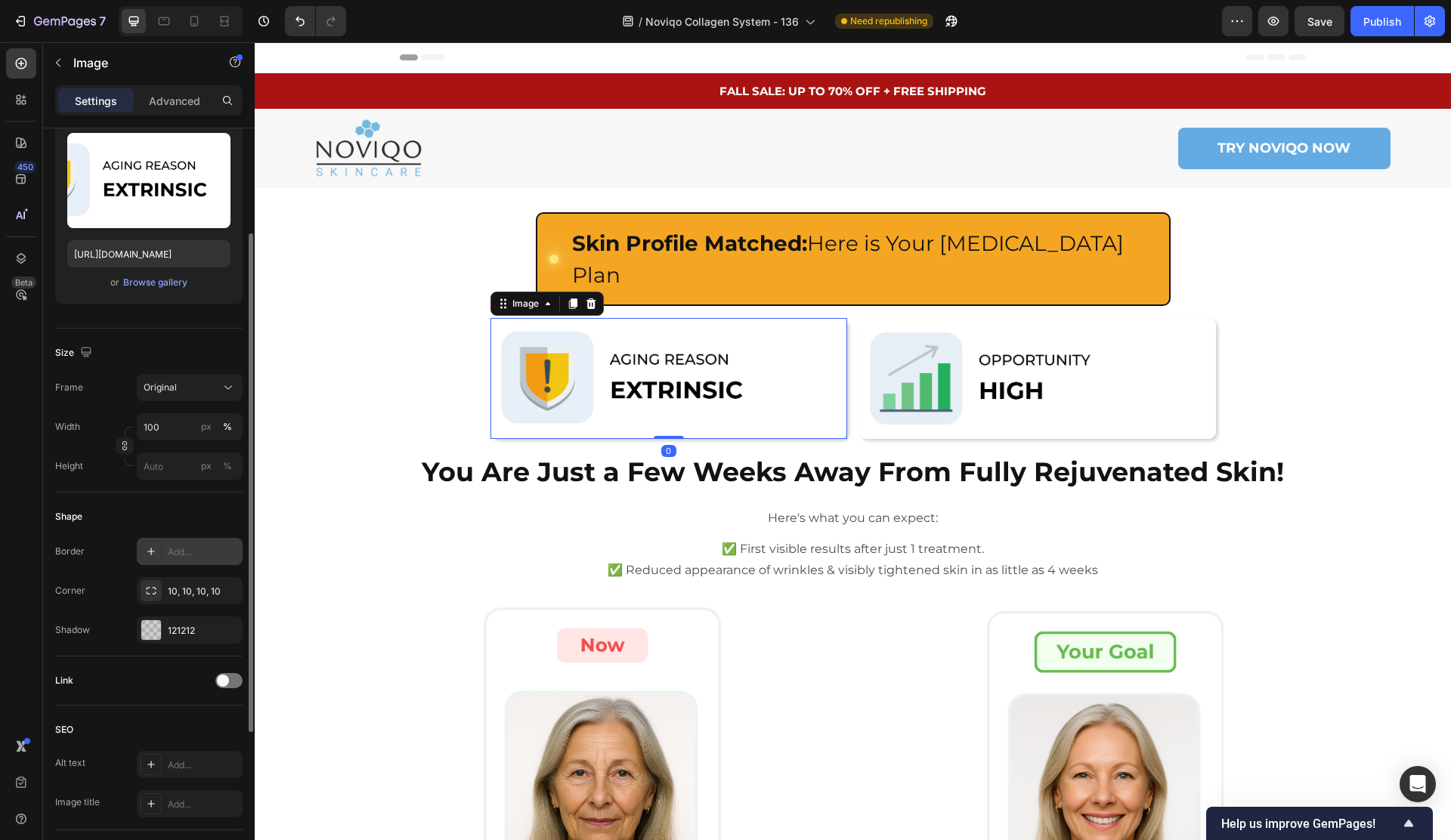
click at [189, 549] on div "Add..." at bounding box center [203, 552] width 71 height 14
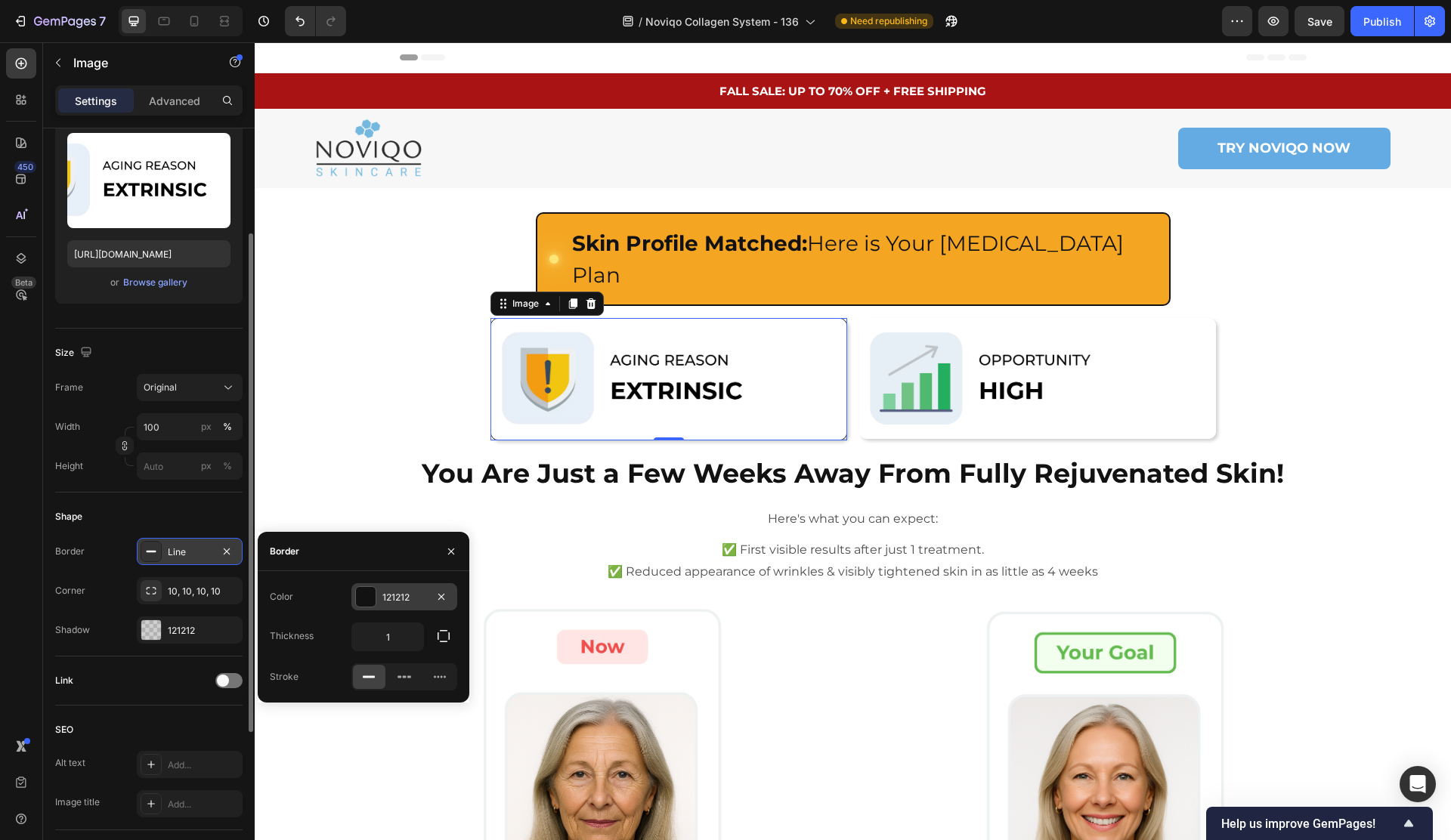
click at [380, 594] on div "121212" at bounding box center [404, 597] width 106 height 27
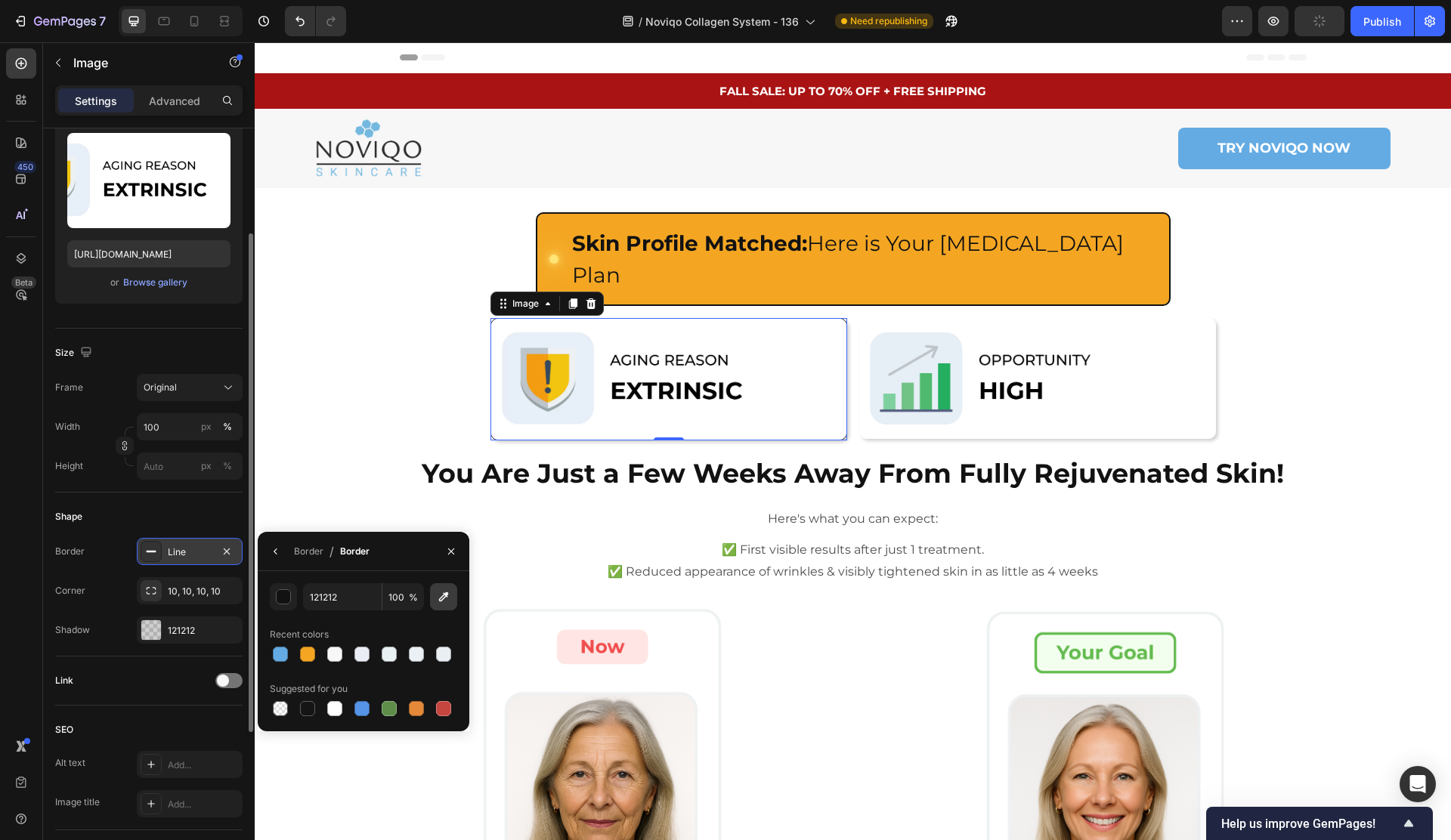
click at [441, 600] on icon "button" at bounding box center [443, 597] width 10 height 10
type input "DFDFDF"
click at [349, 607] on input "DFDFDF" at bounding box center [342, 597] width 78 height 27
click at [869, 382] on img at bounding box center [1038, 378] width 357 height 121
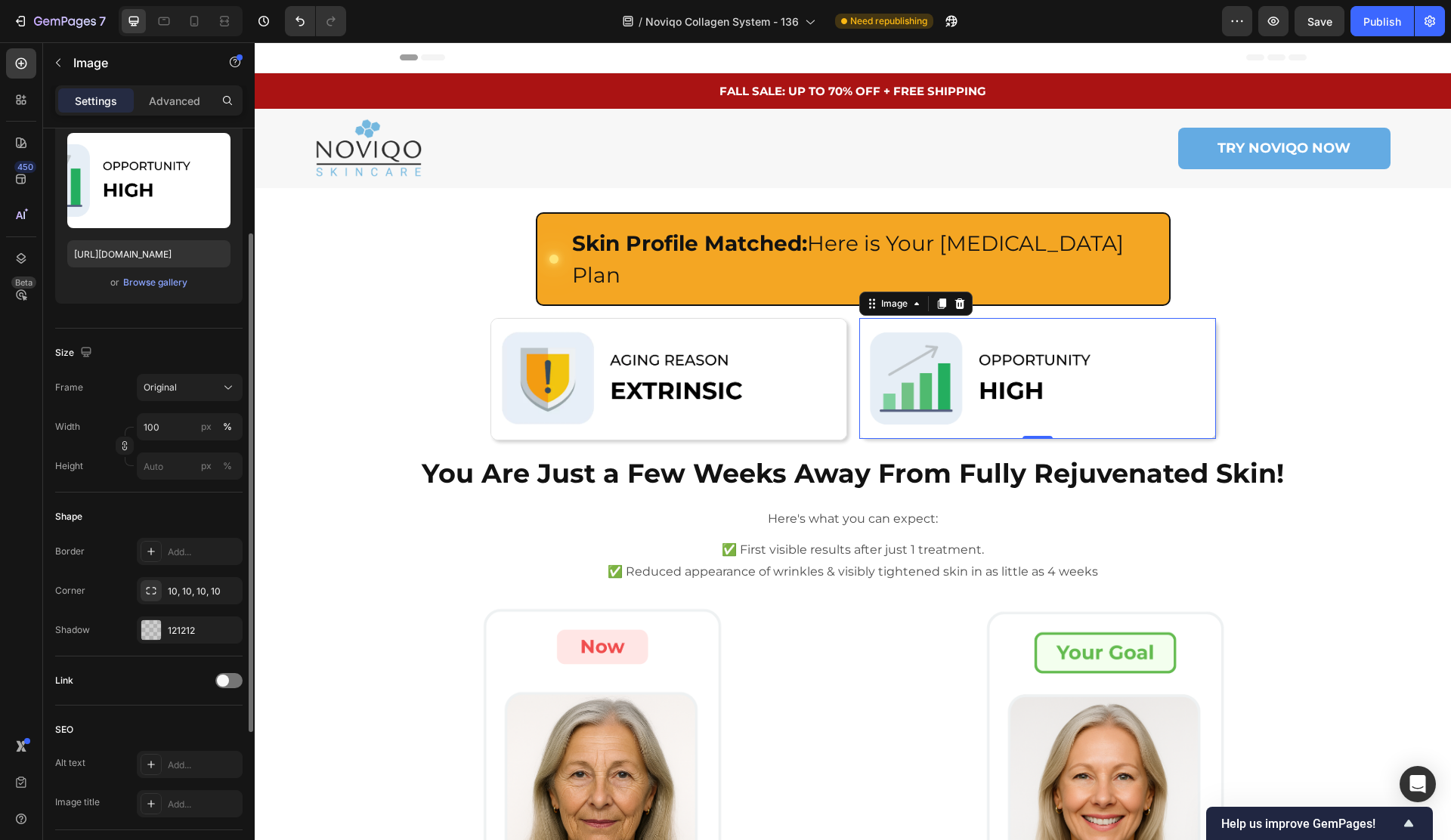
click at [170, 536] on div "Shape Border Add... Corner 10, 10, 10, 10 Shadow 121212" at bounding box center [149, 574] width 188 height 164
drag, startPoint x: 193, startPoint y: 544, endPoint x: 215, endPoint y: 548, distance: 22.4
click at [193, 545] on div "Add..." at bounding box center [203, 552] width 71 height 14
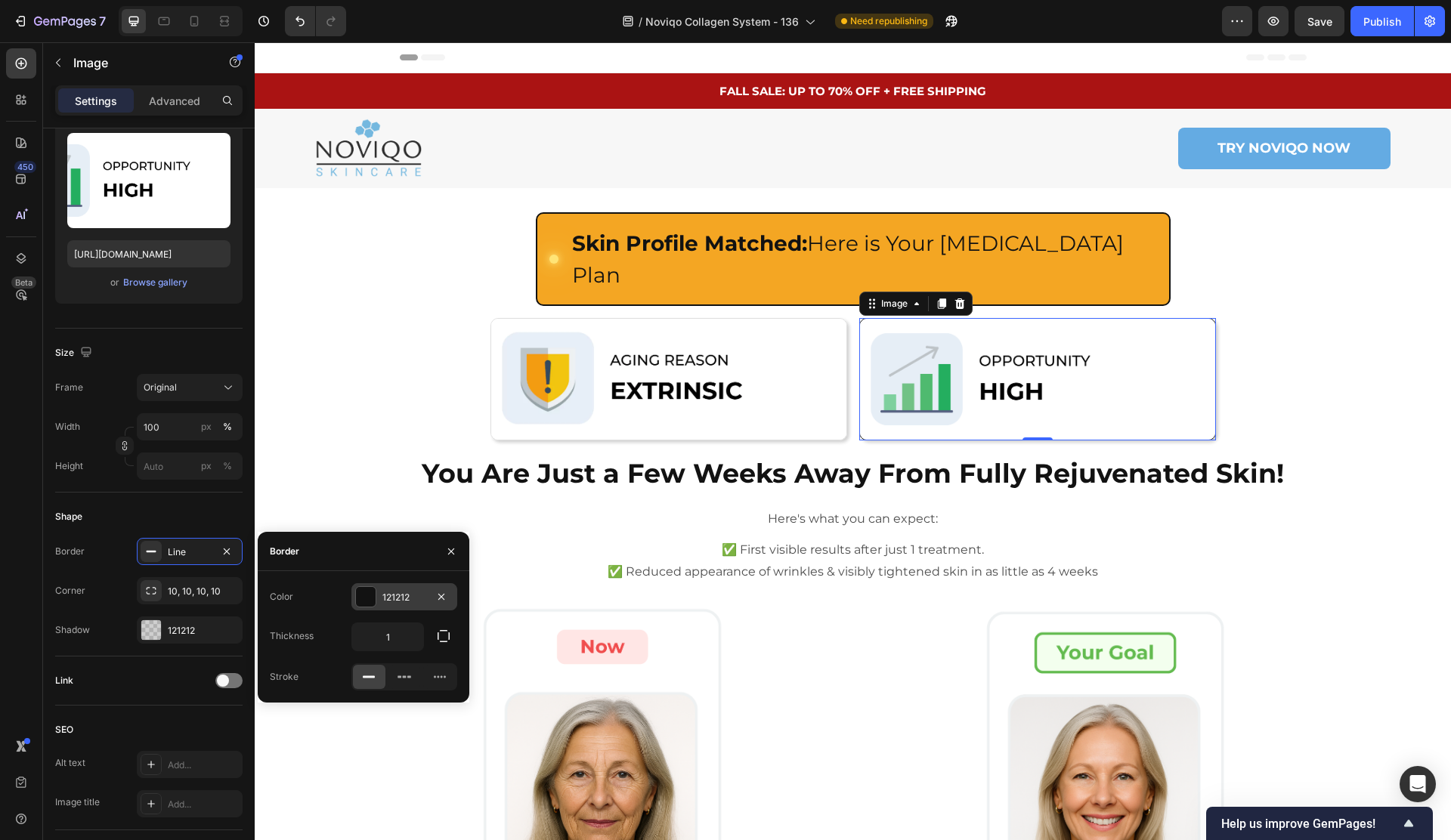
click at [413, 598] on div "121212" at bounding box center [404, 597] width 44 height 14
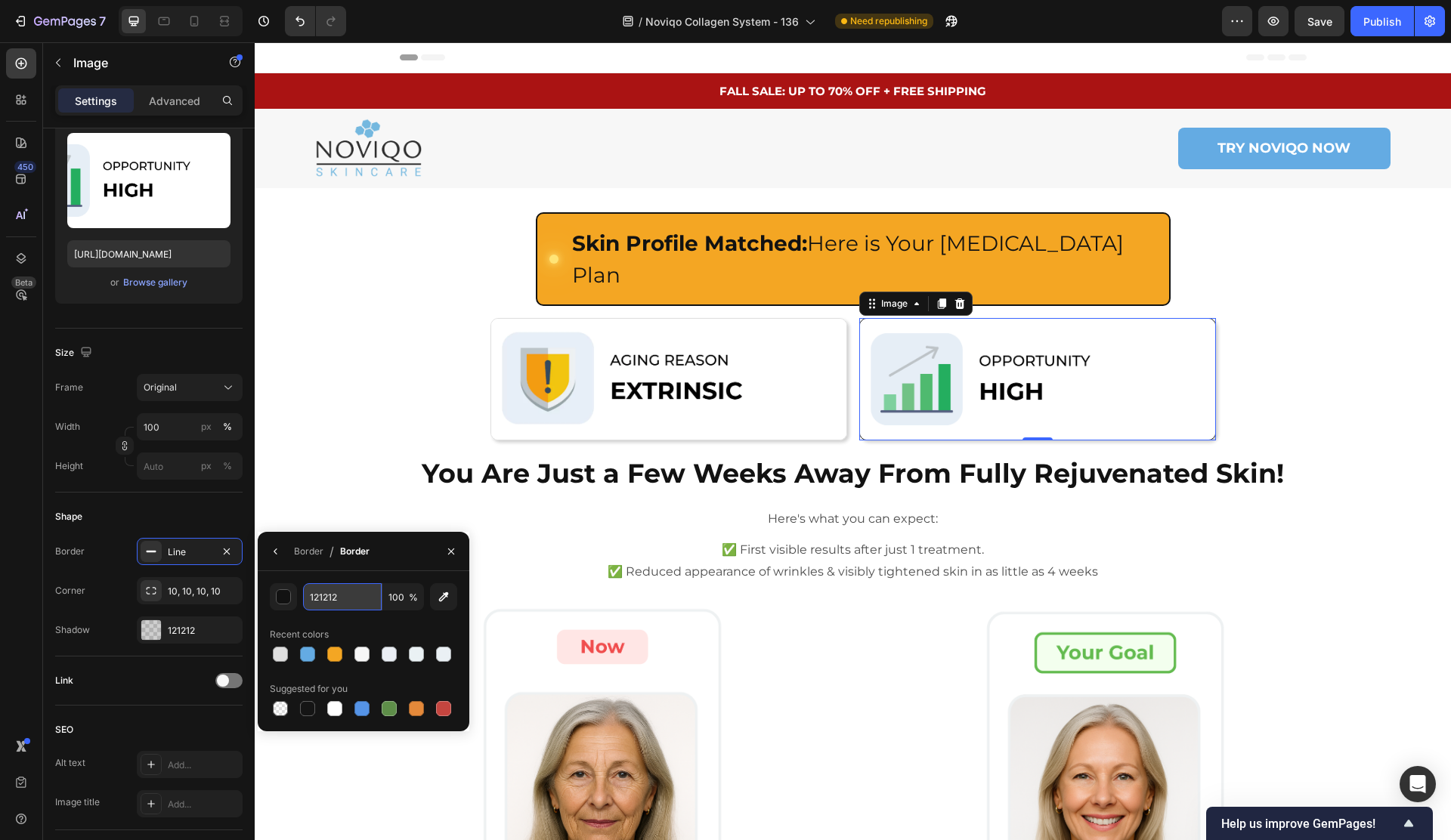
click at [345, 607] on input "121212" at bounding box center [342, 597] width 78 height 27
paste input "DFDFDF"
type input "DFDFDF"
click at [273, 556] on icon "button" at bounding box center [275, 551] width 12 height 12
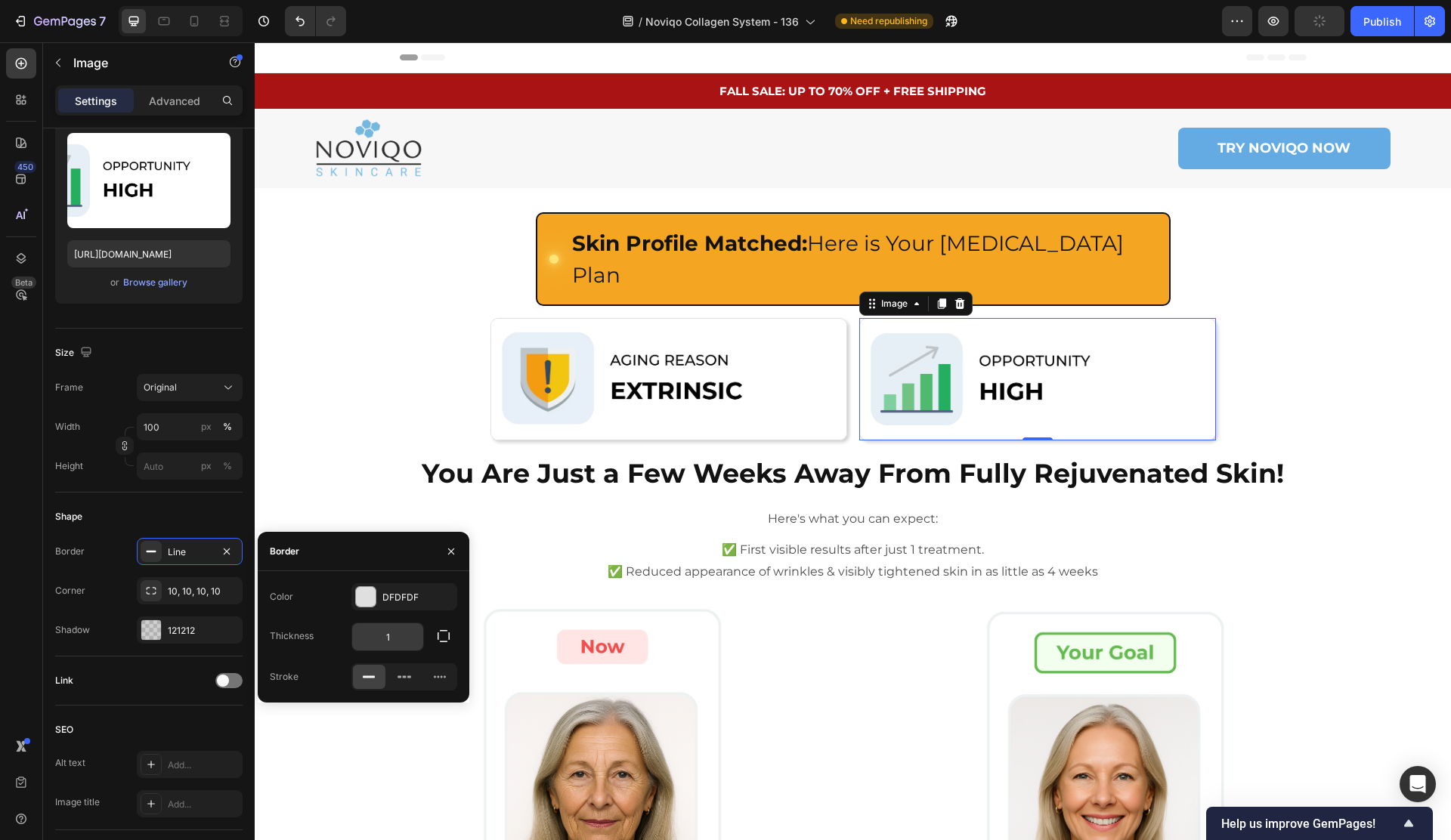
click at [401, 645] on input "1" at bounding box center [388, 637] width 71 height 27
type input "2"
click at [500, 510] on p "Here's what you can expect:" at bounding box center [853, 521] width 904 height 22
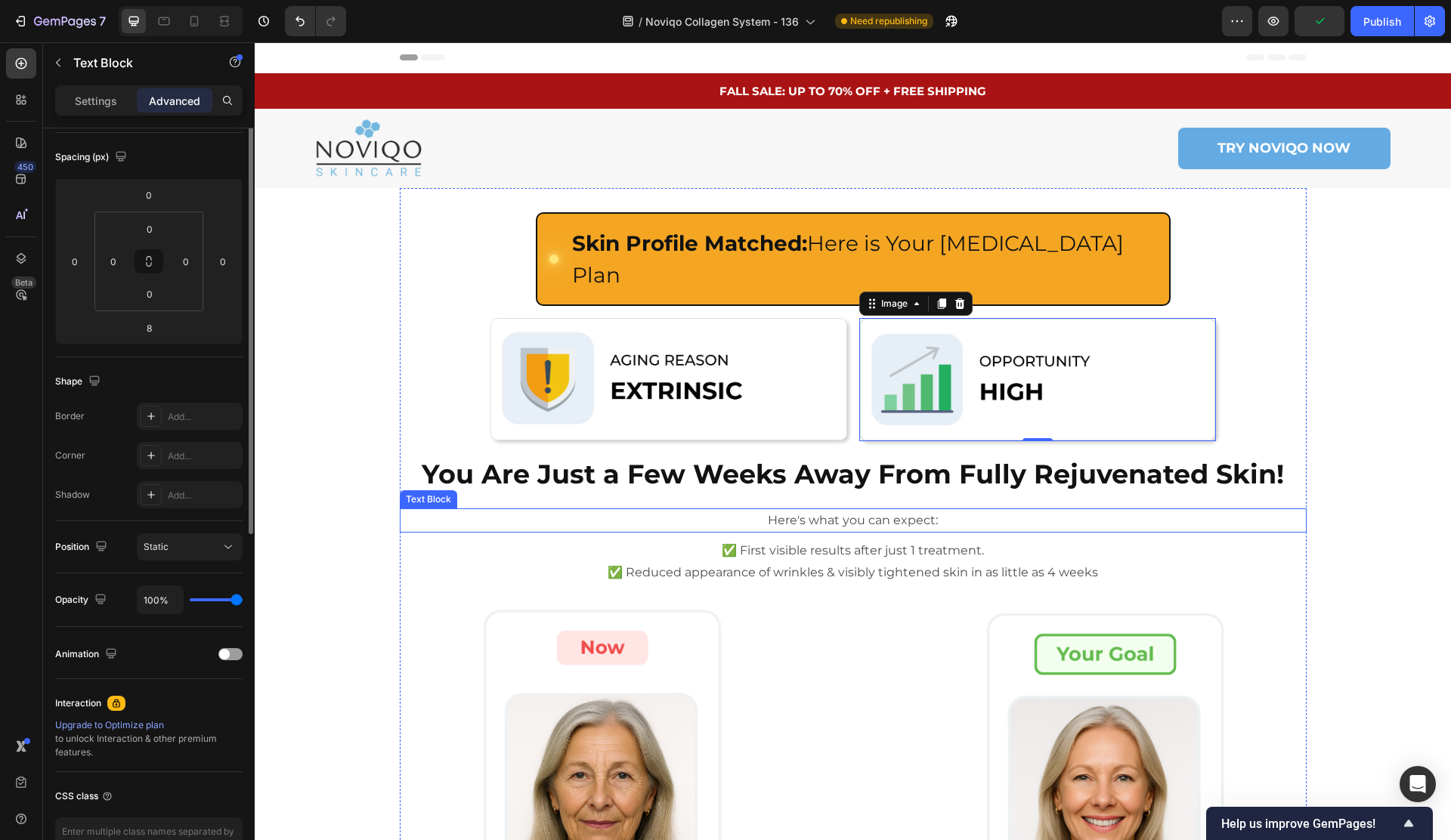
scroll to position [0, 0]
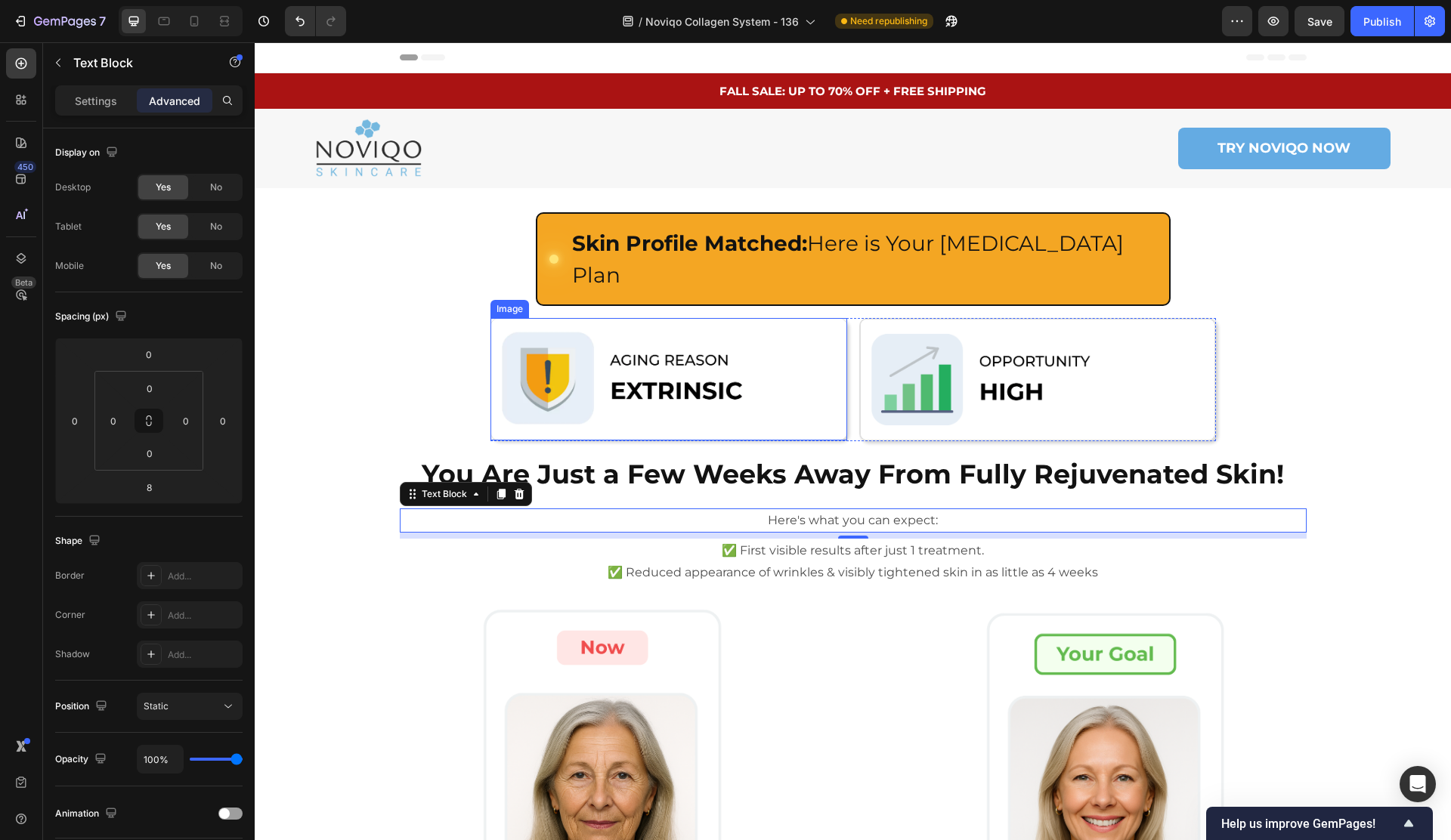
click at [580, 369] on img at bounding box center [669, 379] width 357 height 122
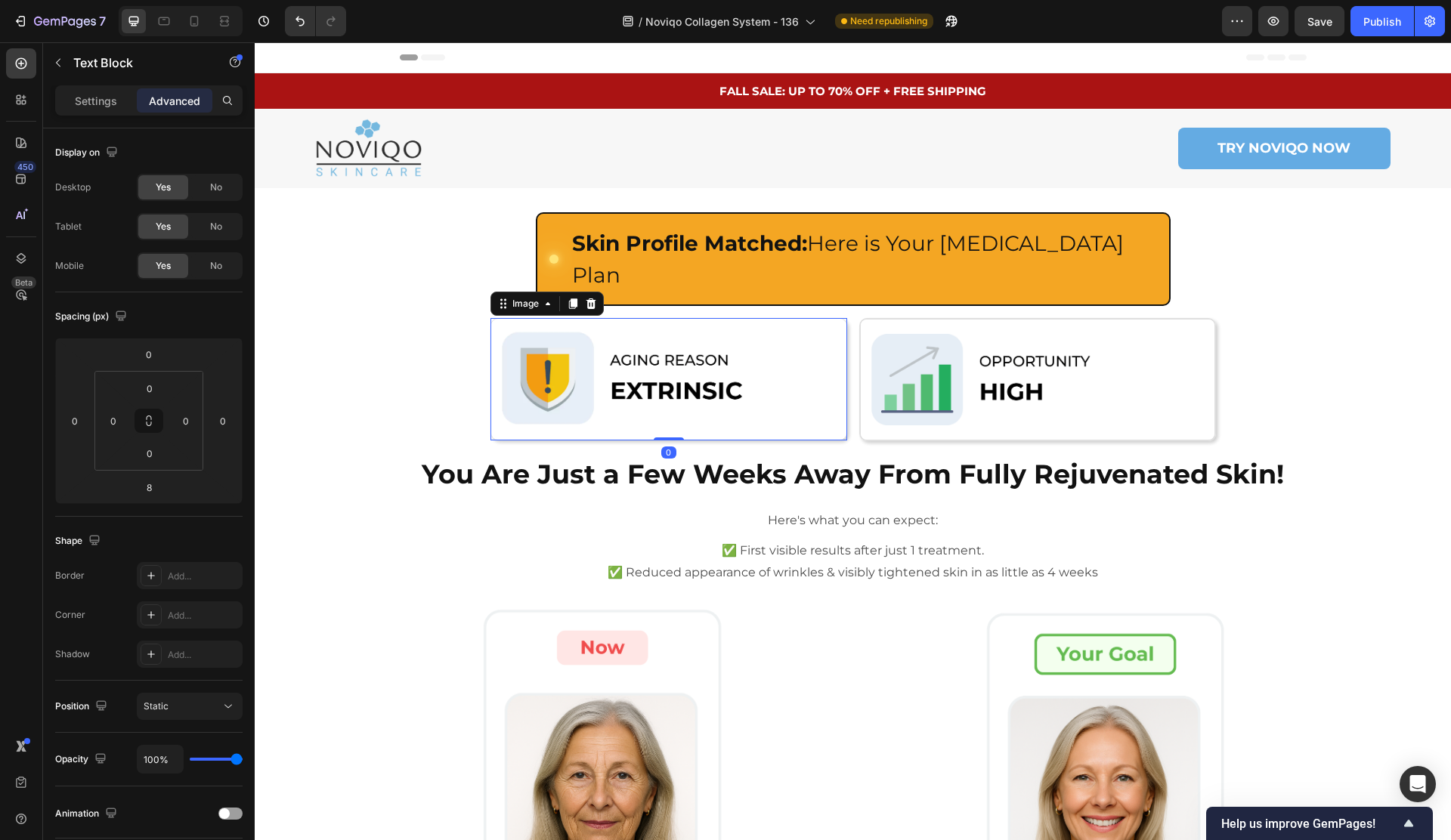
click at [414, 510] on p "Here's what you can expect:" at bounding box center [853, 521] width 904 height 22
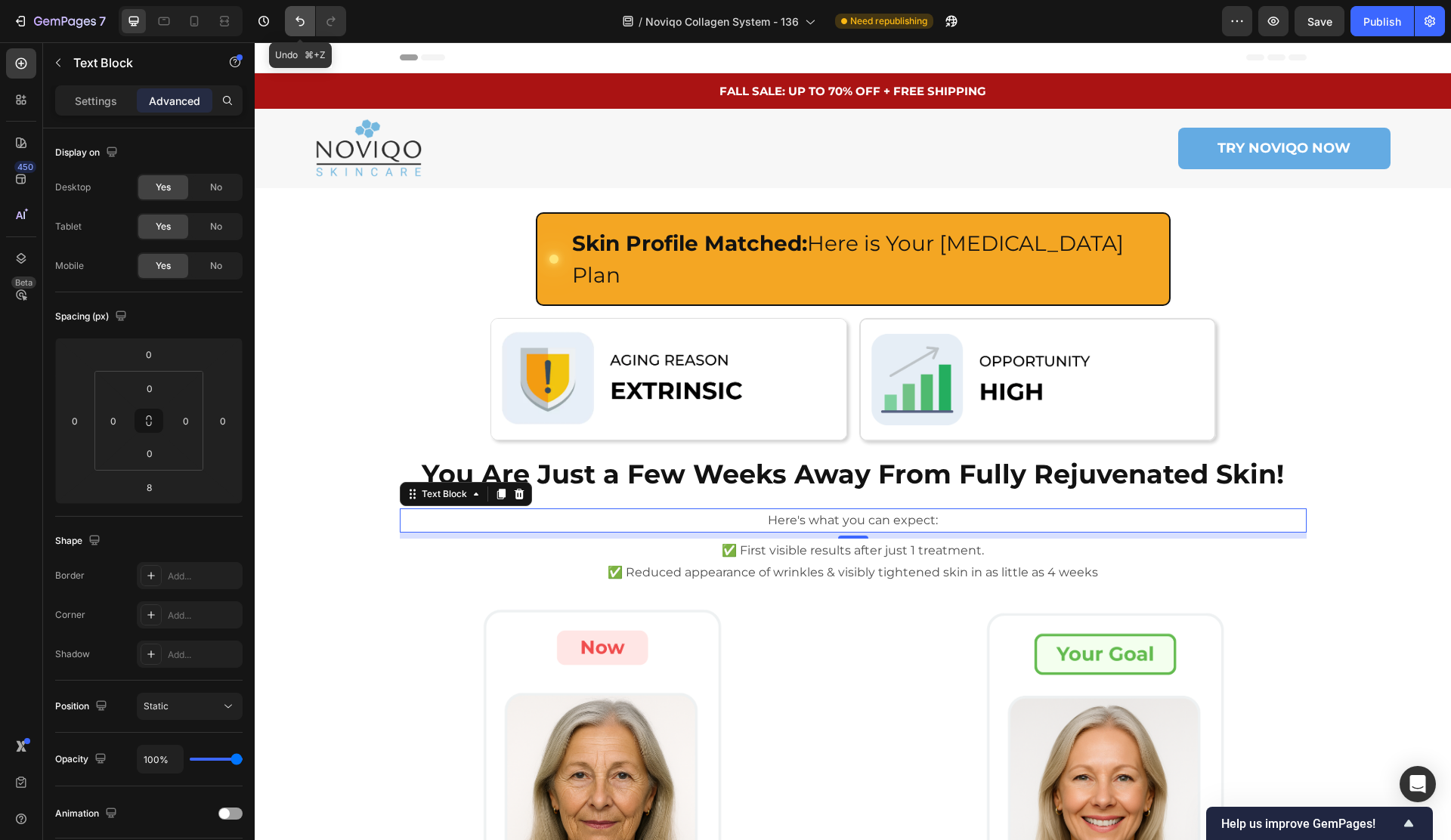
click at [295, 24] on icon "Undo/Redo" at bounding box center [299, 21] width 15 height 15
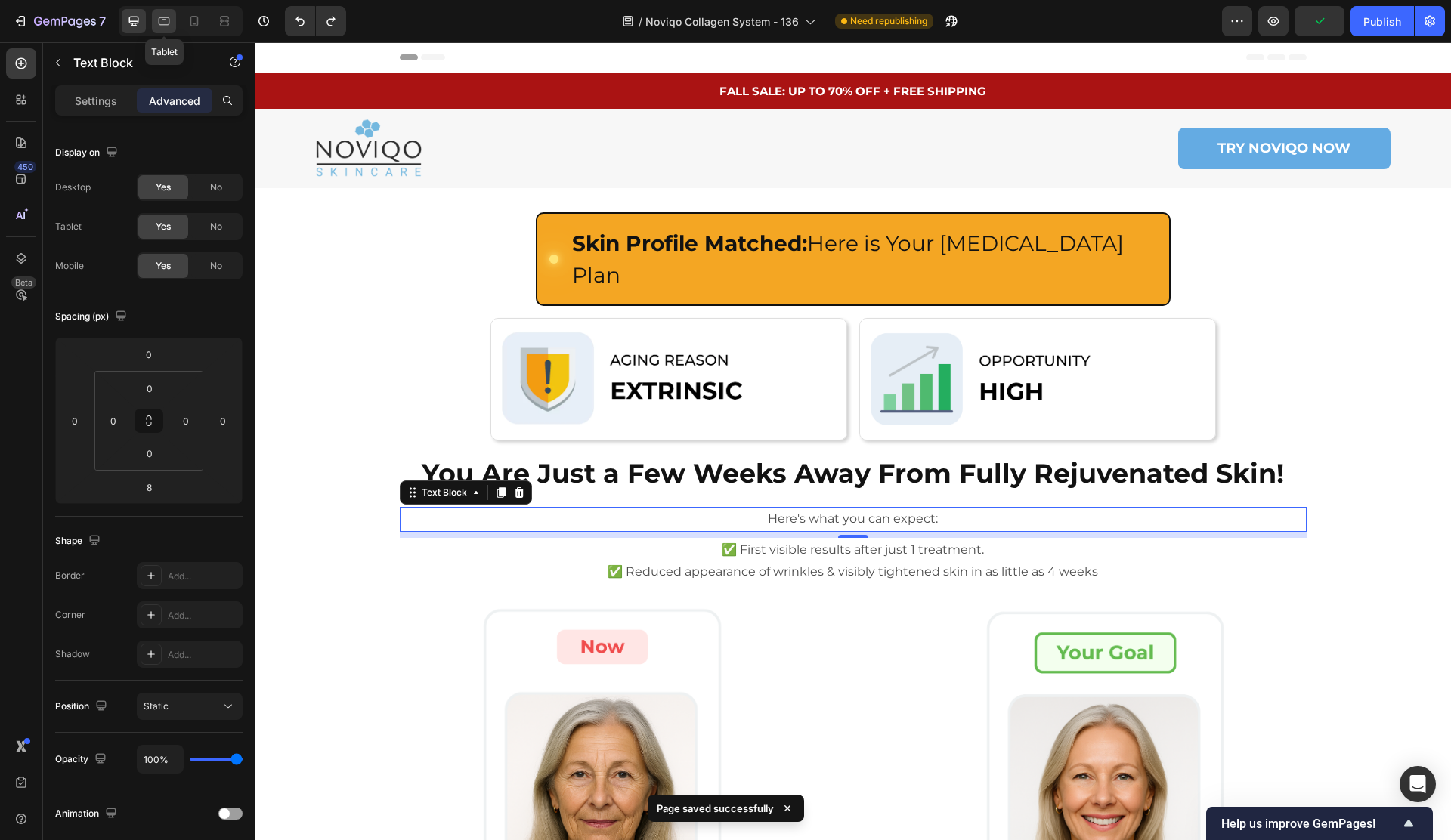
click at [154, 18] on div at bounding box center [164, 21] width 25 height 25
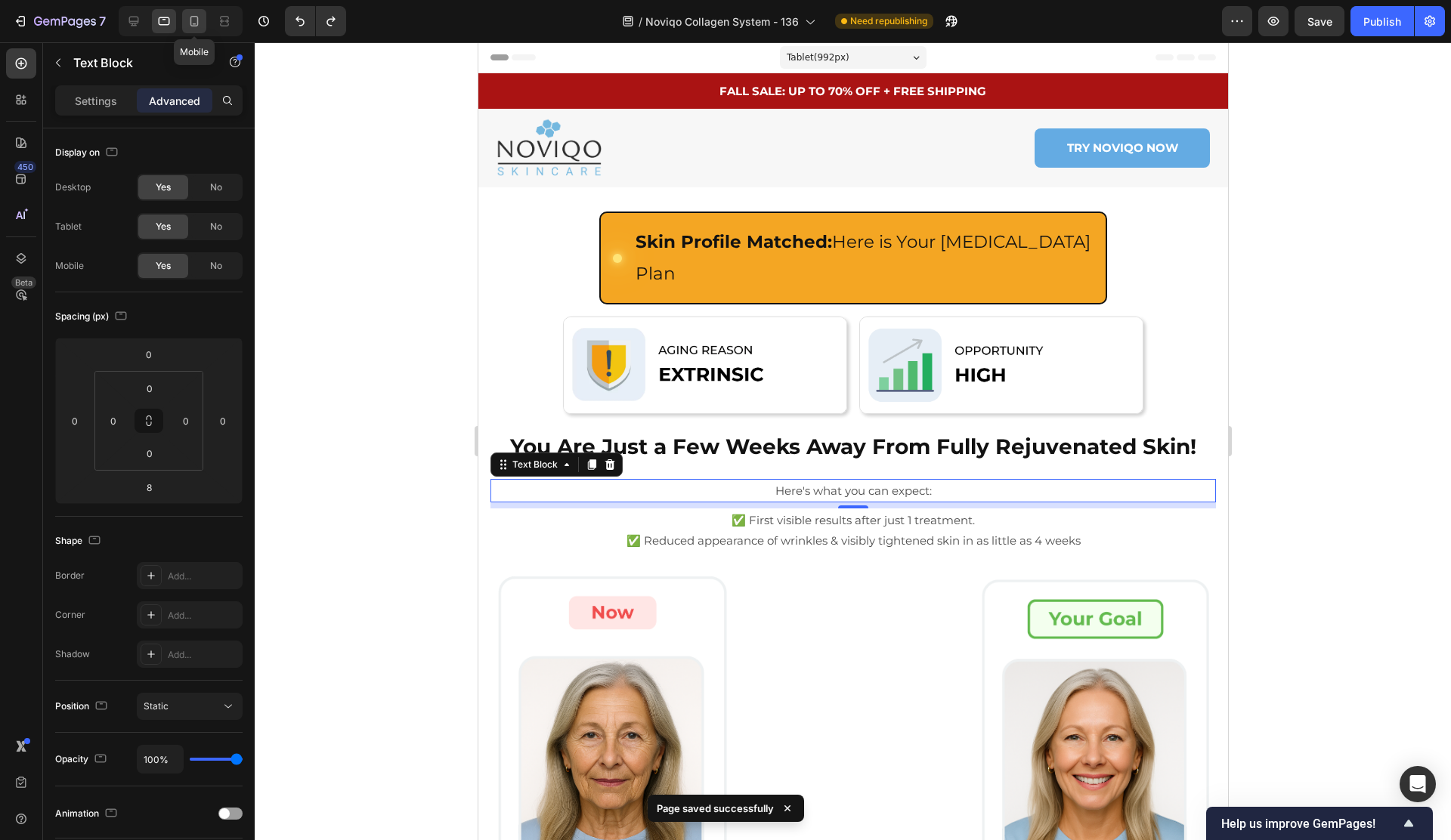
click at [204, 20] on div at bounding box center [194, 21] width 25 height 25
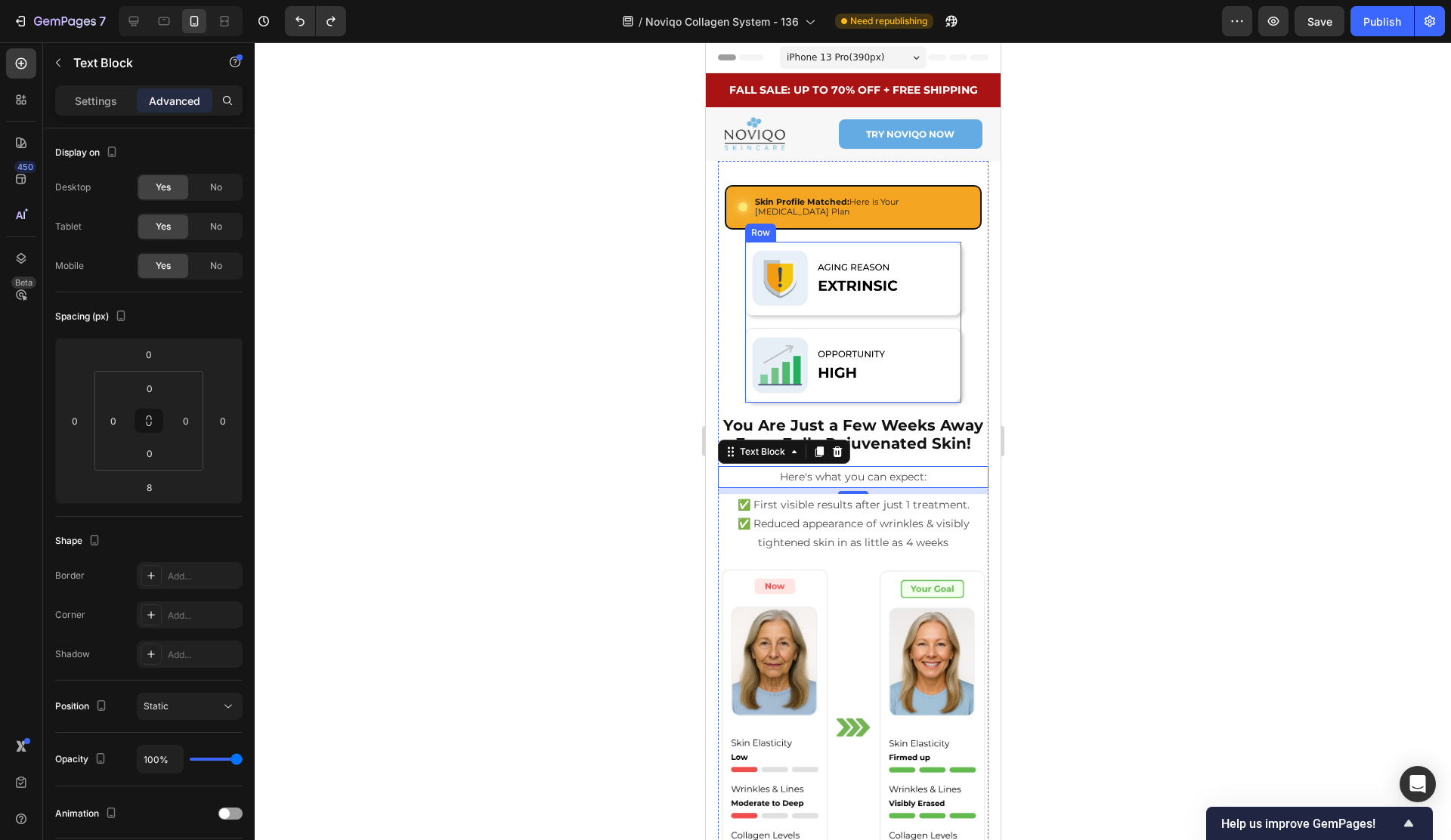
click at [943, 312] on div "Image Image Row" at bounding box center [852, 322] width 216 height 161
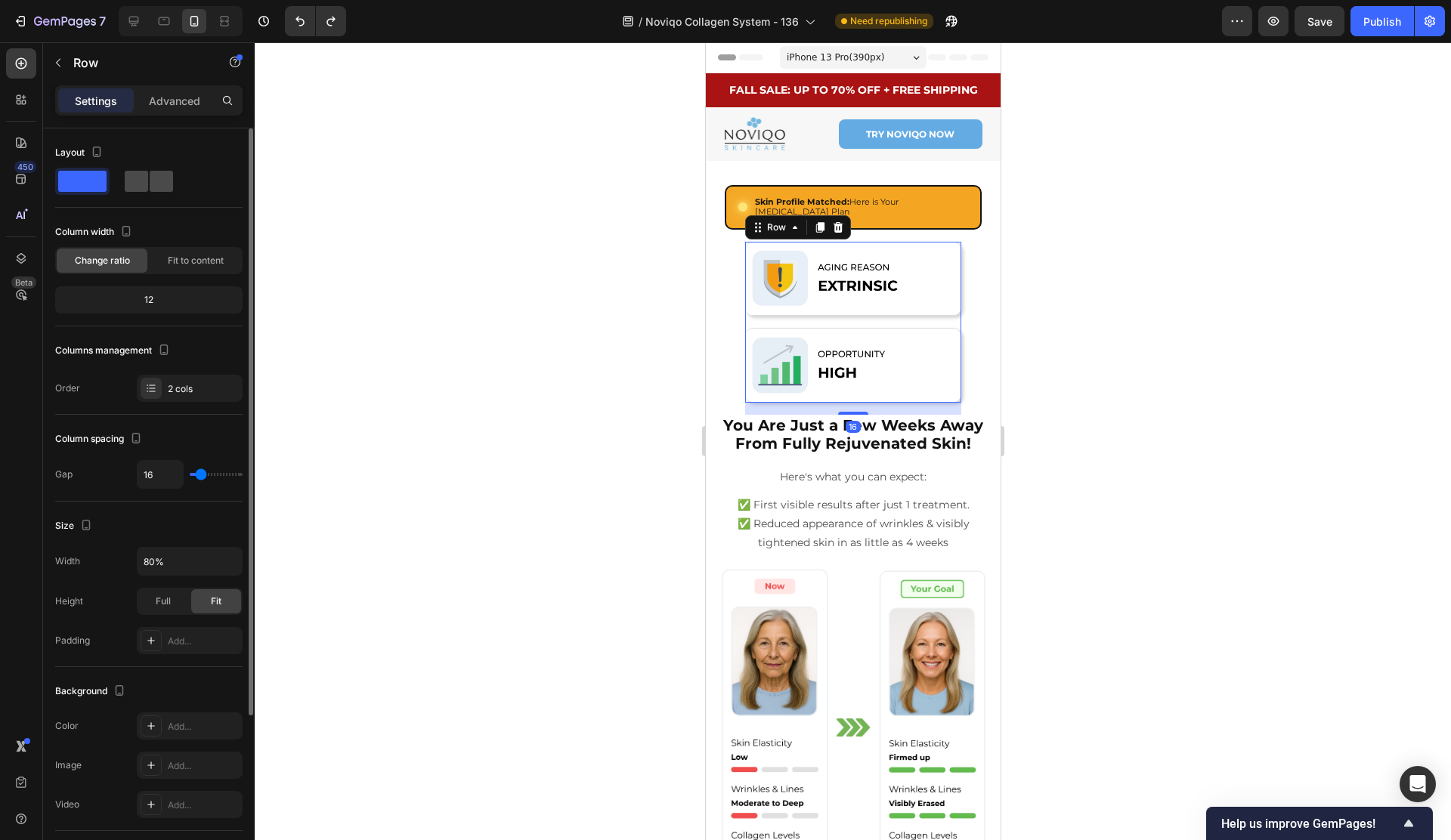
click at [140, 183] on span at bounding box center [137, 181] width 24 height 21
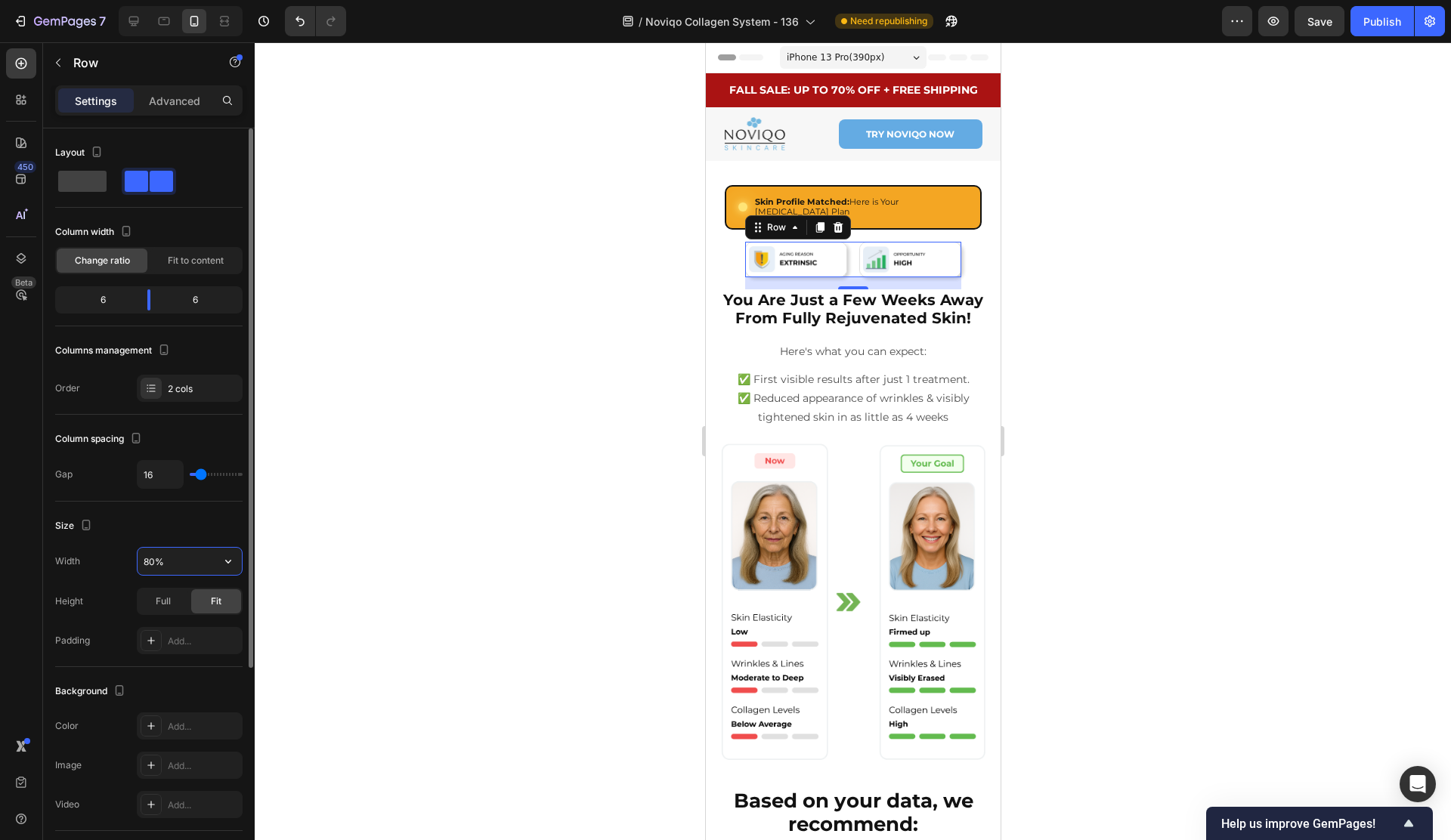
click at [182, 562] on input "80%" at bounding box center [189, 562] width 105 height 27
click at [234, 560] on icon "button" at bounding box center [228, 561] width 15 height 15
click at [190, 619] on div "Full 100%" at bounding box center [174, 629] width 124 height 29
type input "100%"
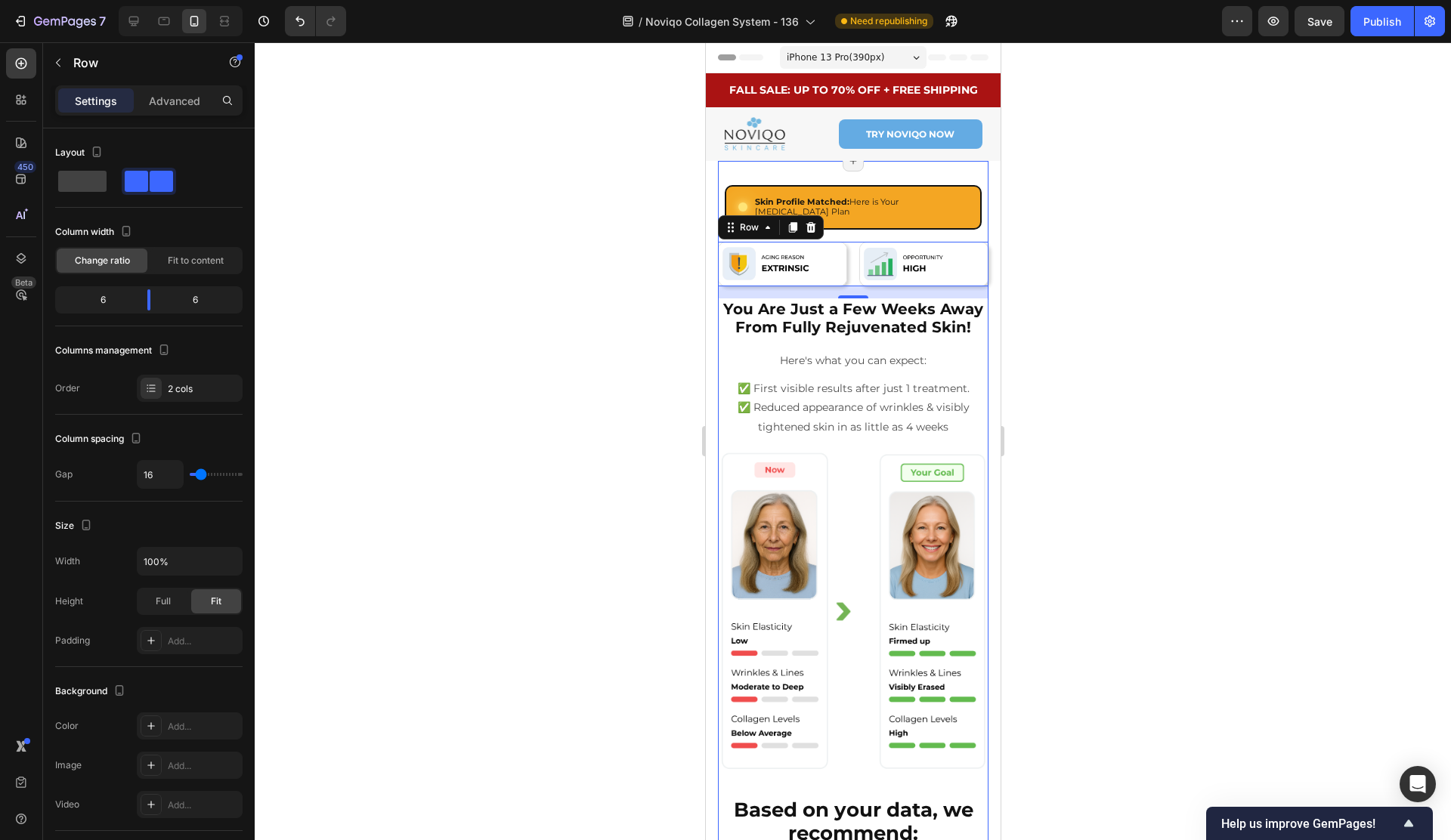
click at [799, 337] on div "Custom Code Skin Profile Matched: Here is Your Skin Care Plan Heading Row Row I…" at bounding box center [852, 673] width 270 height 978
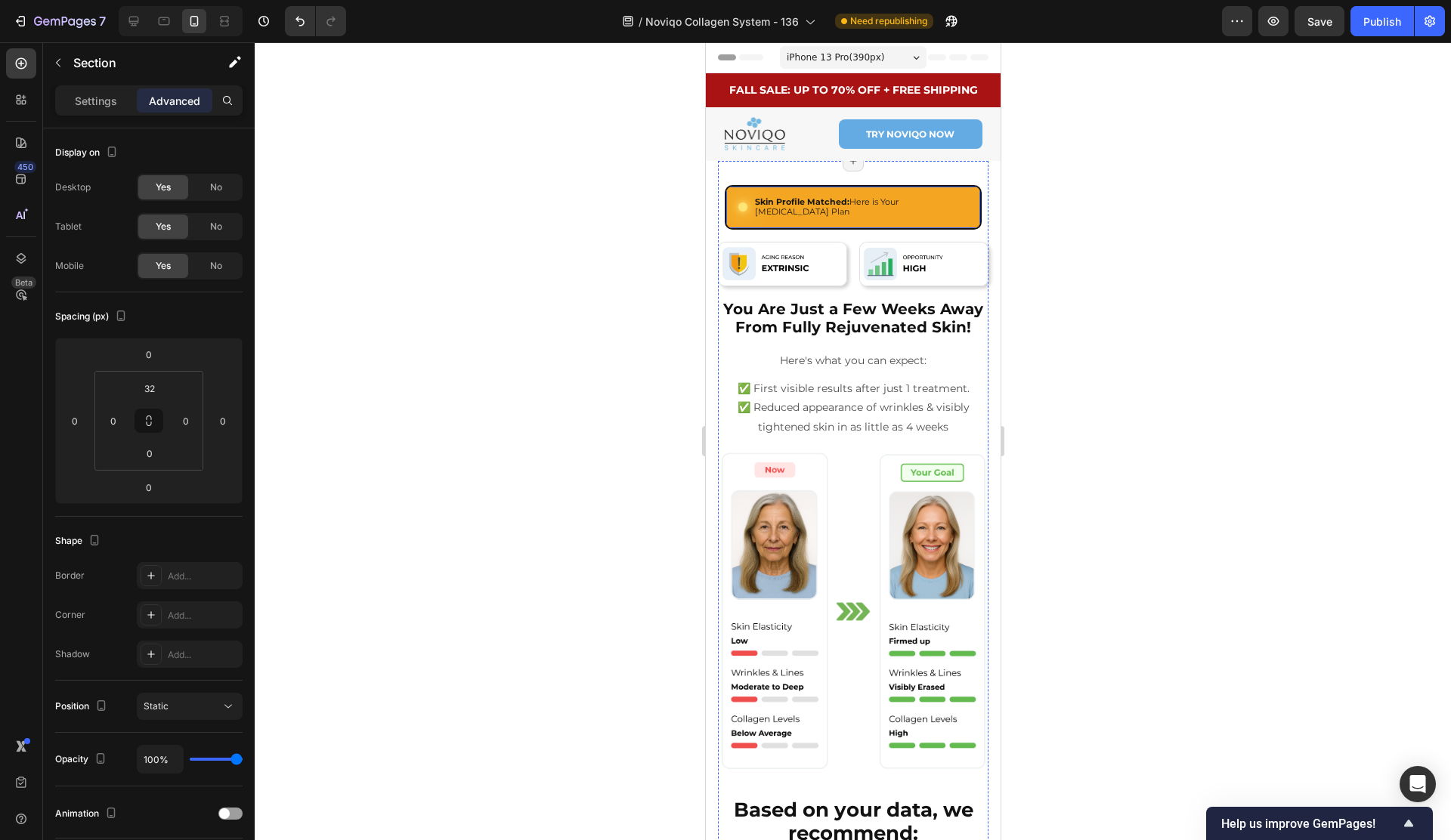
click at [851, 212] on div "Custom Code Skin Profile Matched: Here is Your Skin Care Plan Heading Row Row" at bounding box center [852, 207] width 257 height 44
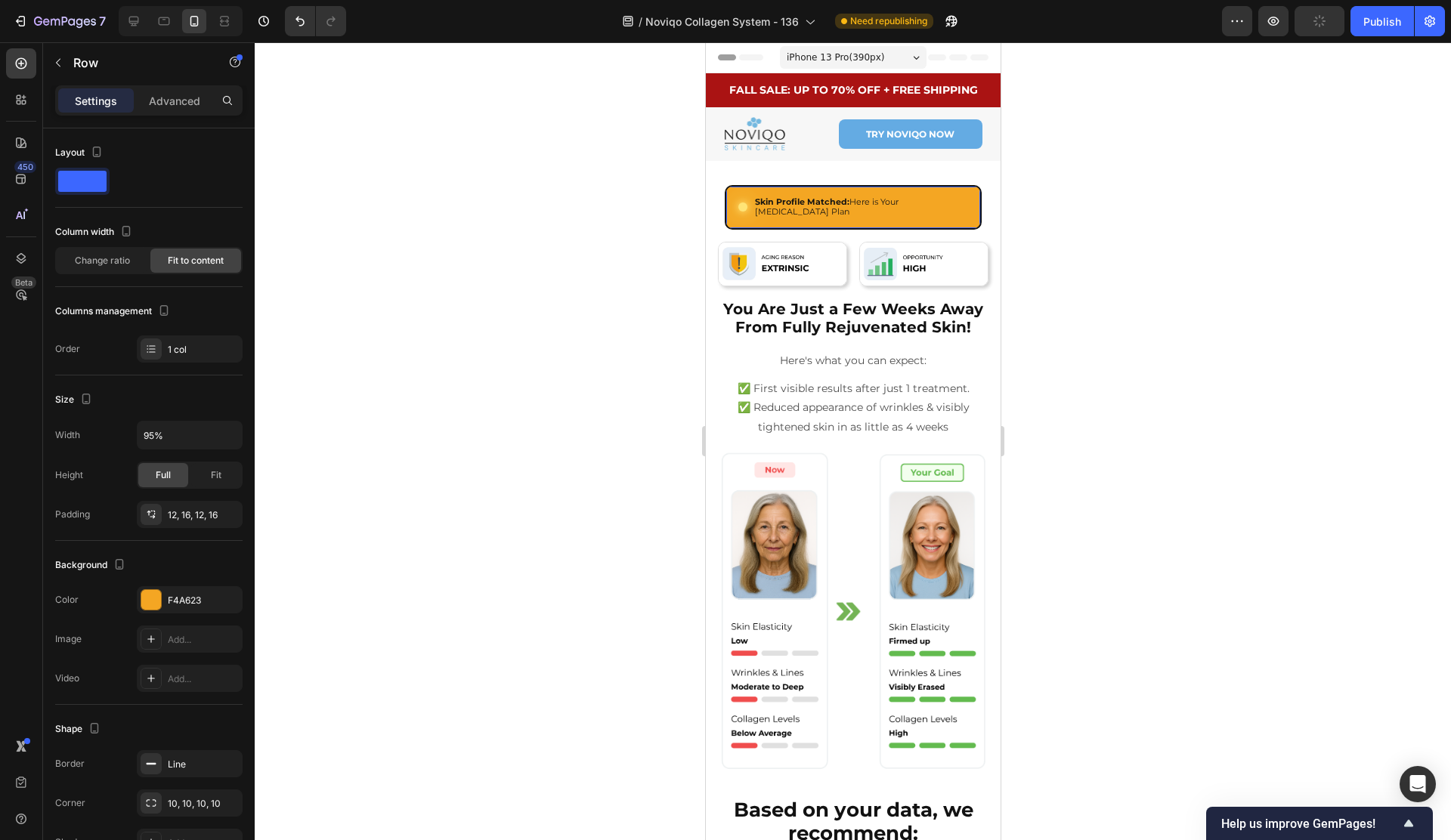
click at [845, 228] on div "16" at bounding box center [852, 234] width 254 height 12
click at [160, 96] on p "Advanced" at bounding box center [175, 100] width 51 height 15
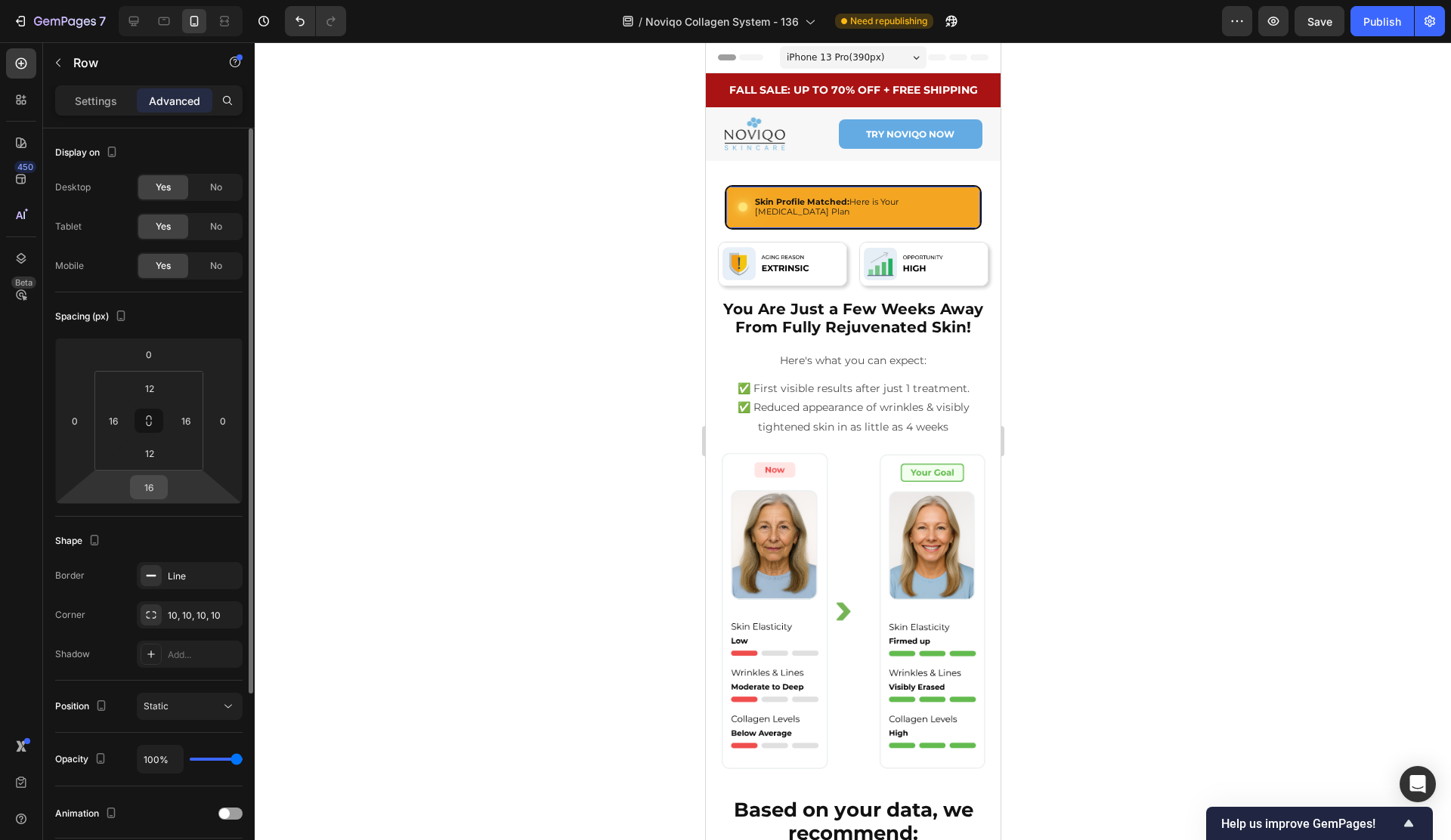
click at [157, 491] on input "16" at bounding box center [148, 487] width 30 height 23
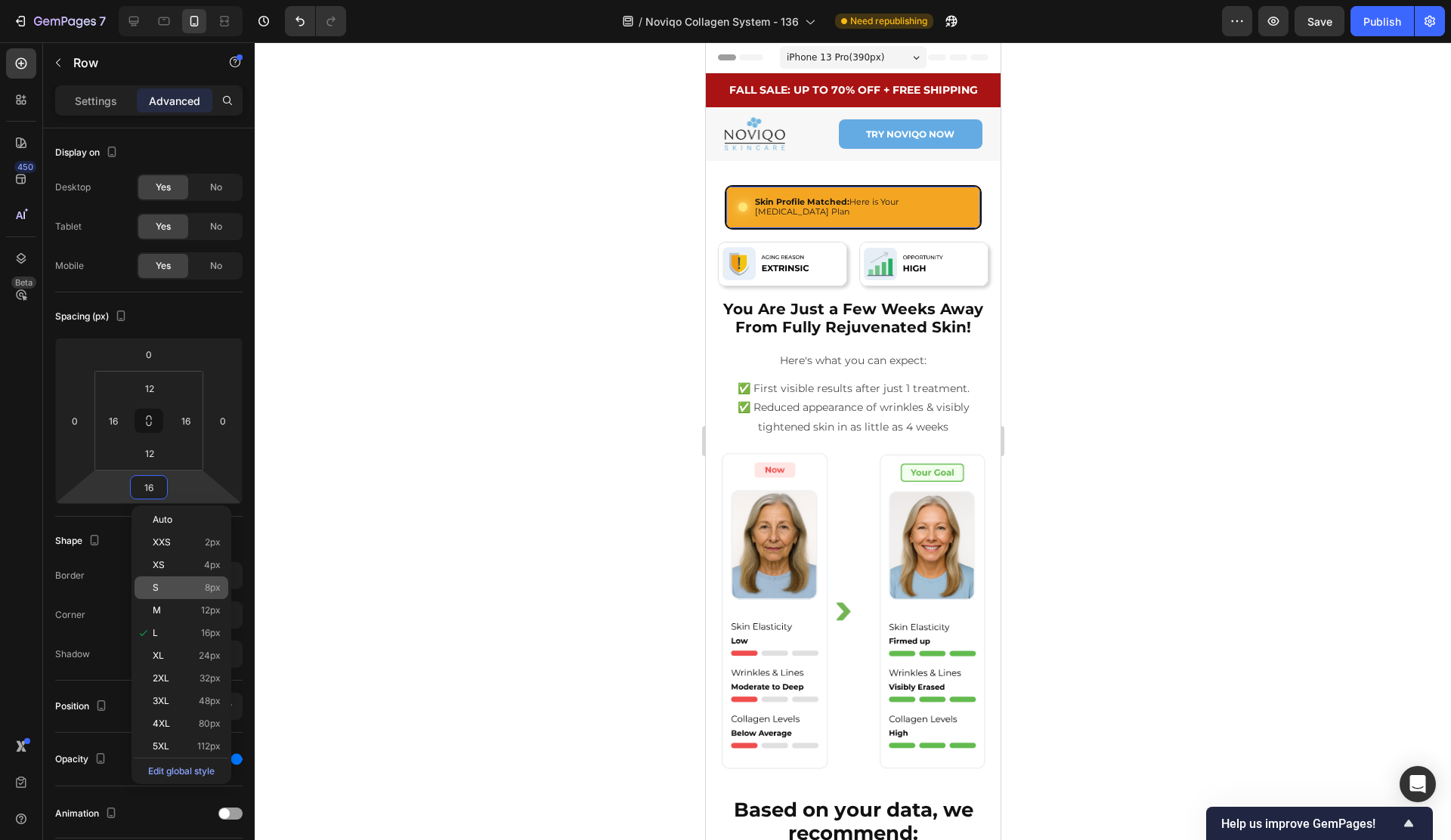
click at [186, 580] on div "S 8px" at bounding box center [181, 587] width 94 height 23
type input "8"
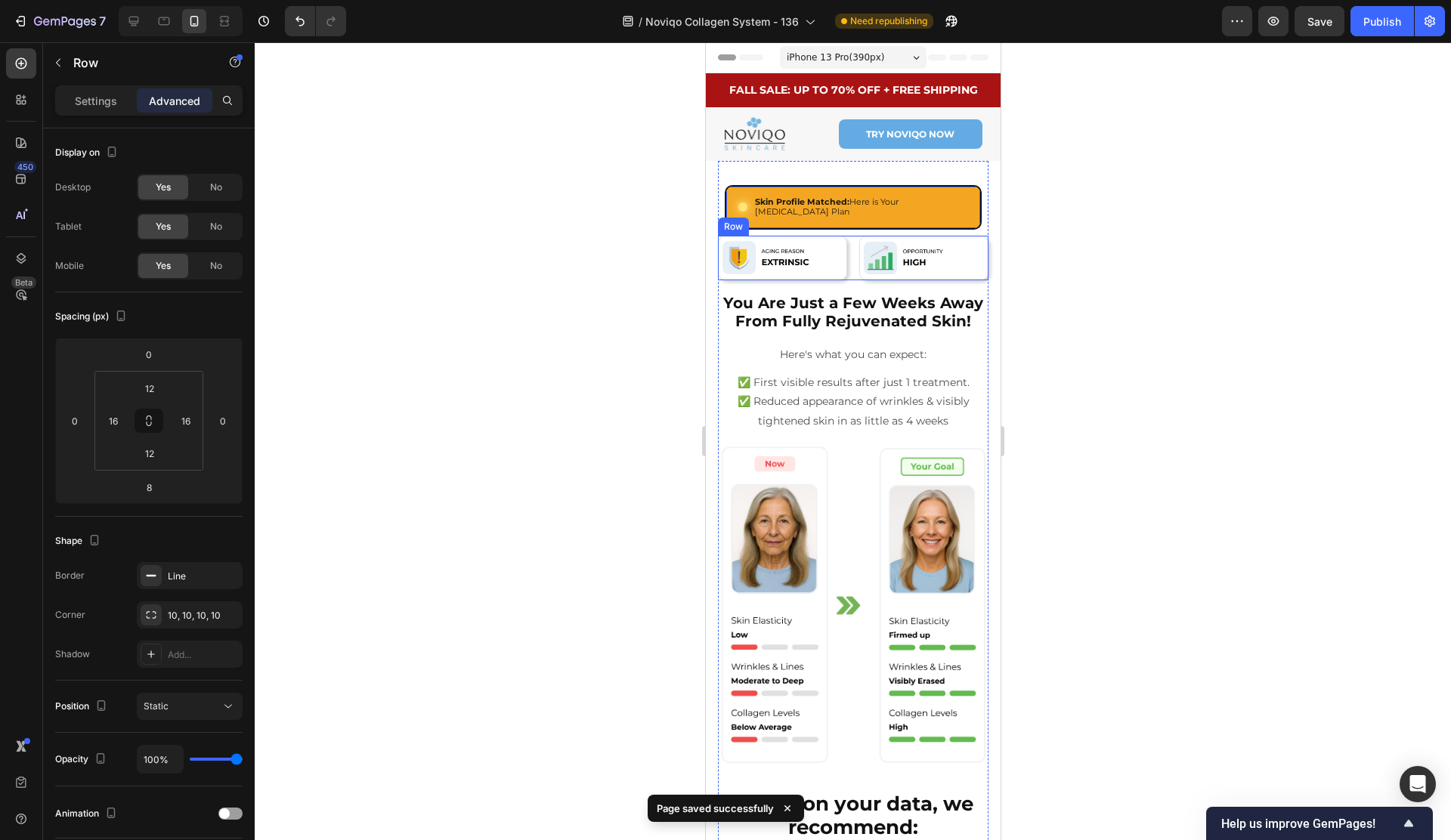
click at [851, 243] on div "Image Image Row" at bounding box center [852, 258] width 270 height 45
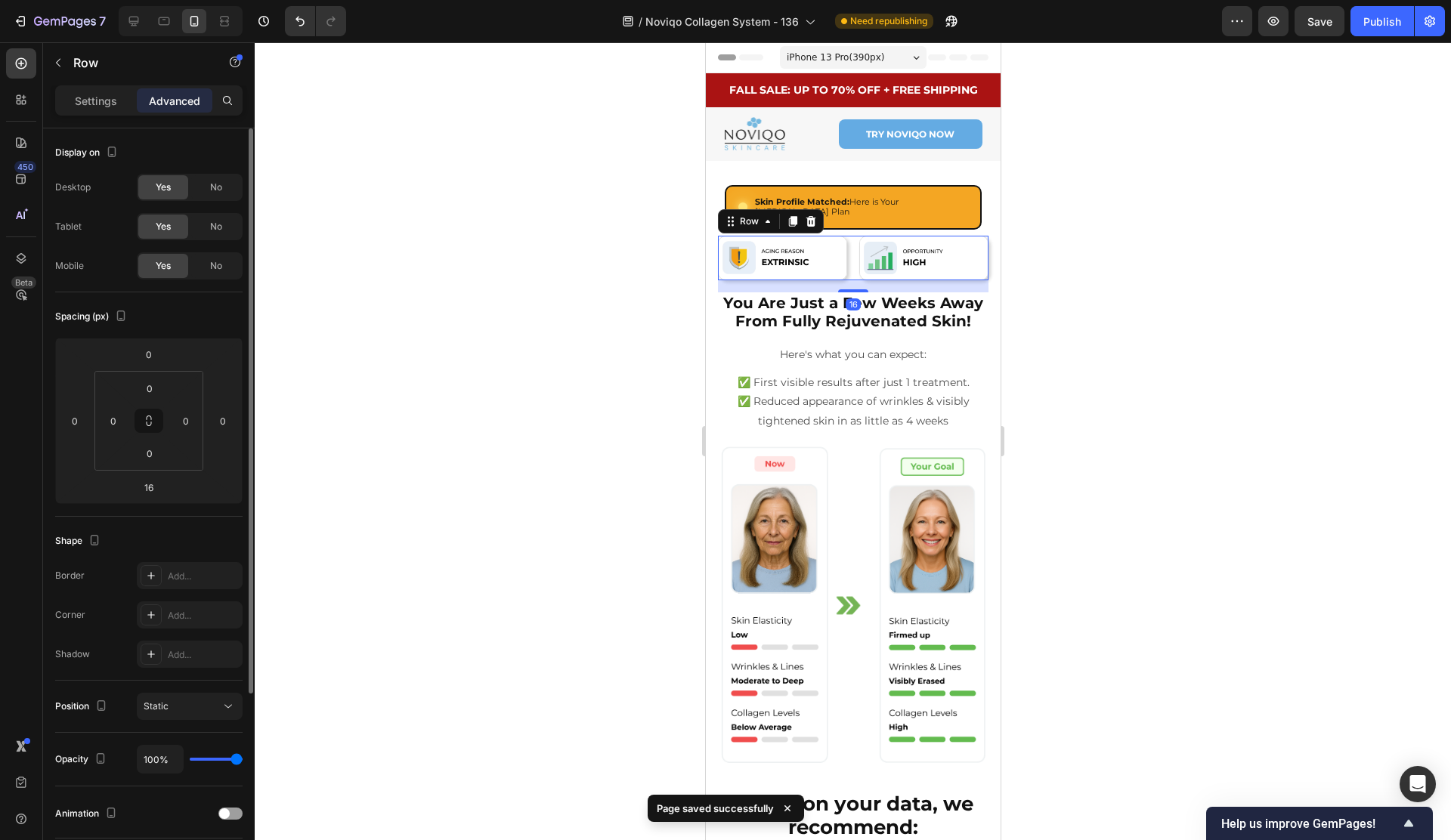
click at [93, 100] on p "Settings" at bounding box center [96, 100] width 42 height 15
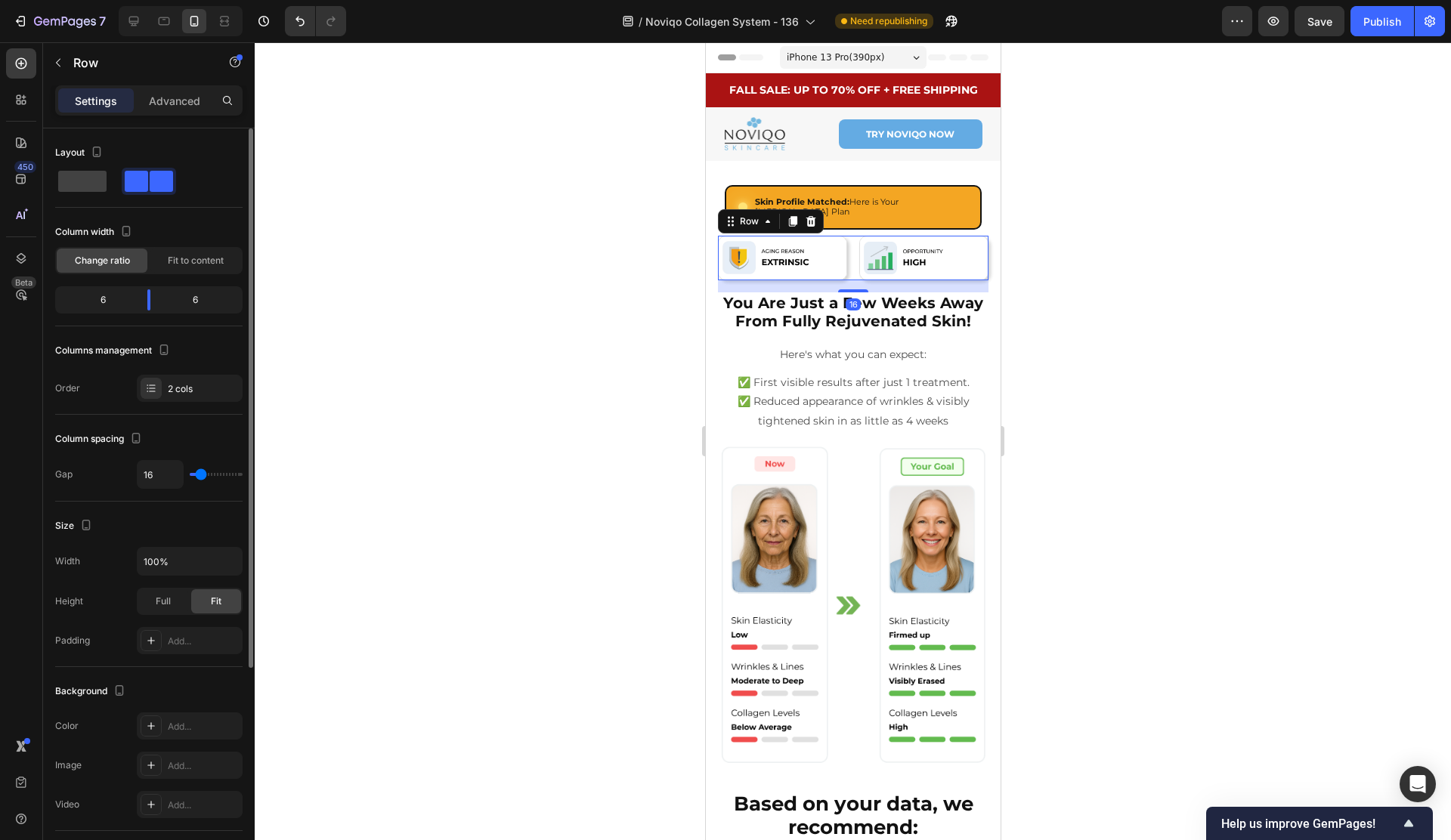
type input "3"
type input "2"
type input "1"
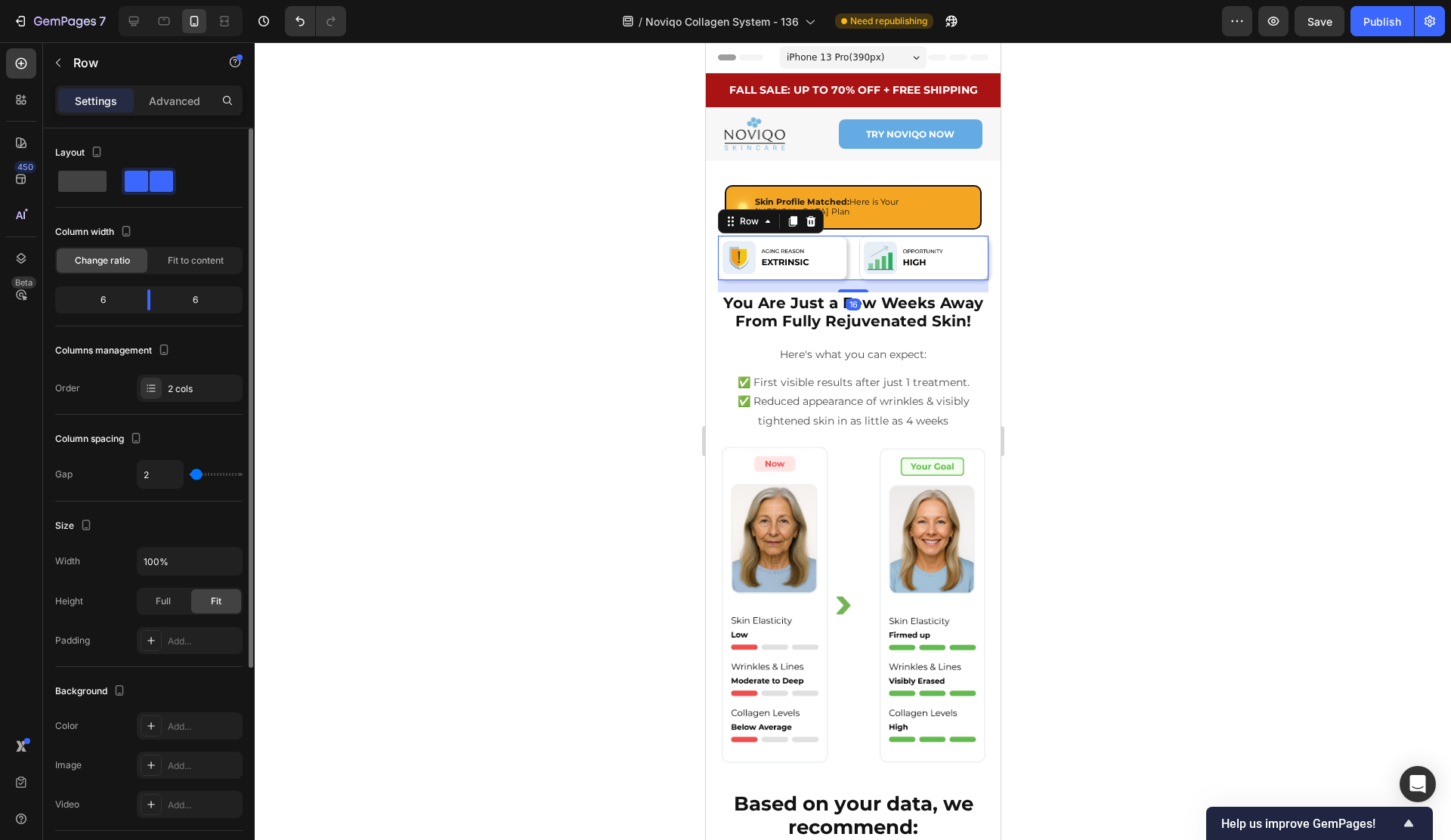
type input "1"
type input "0"
type input "1"
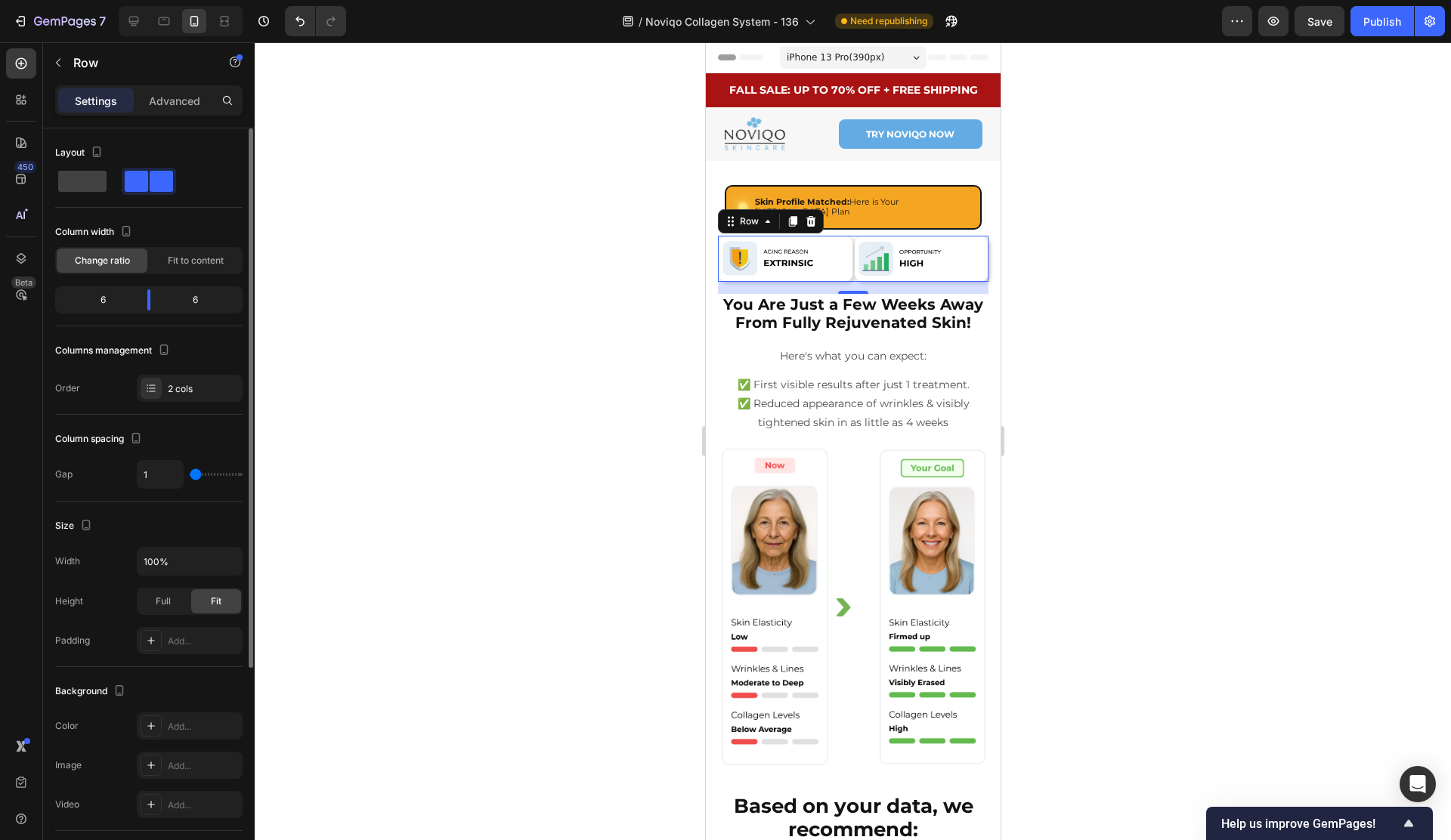
type input "6"
type input "7"
type input "8"
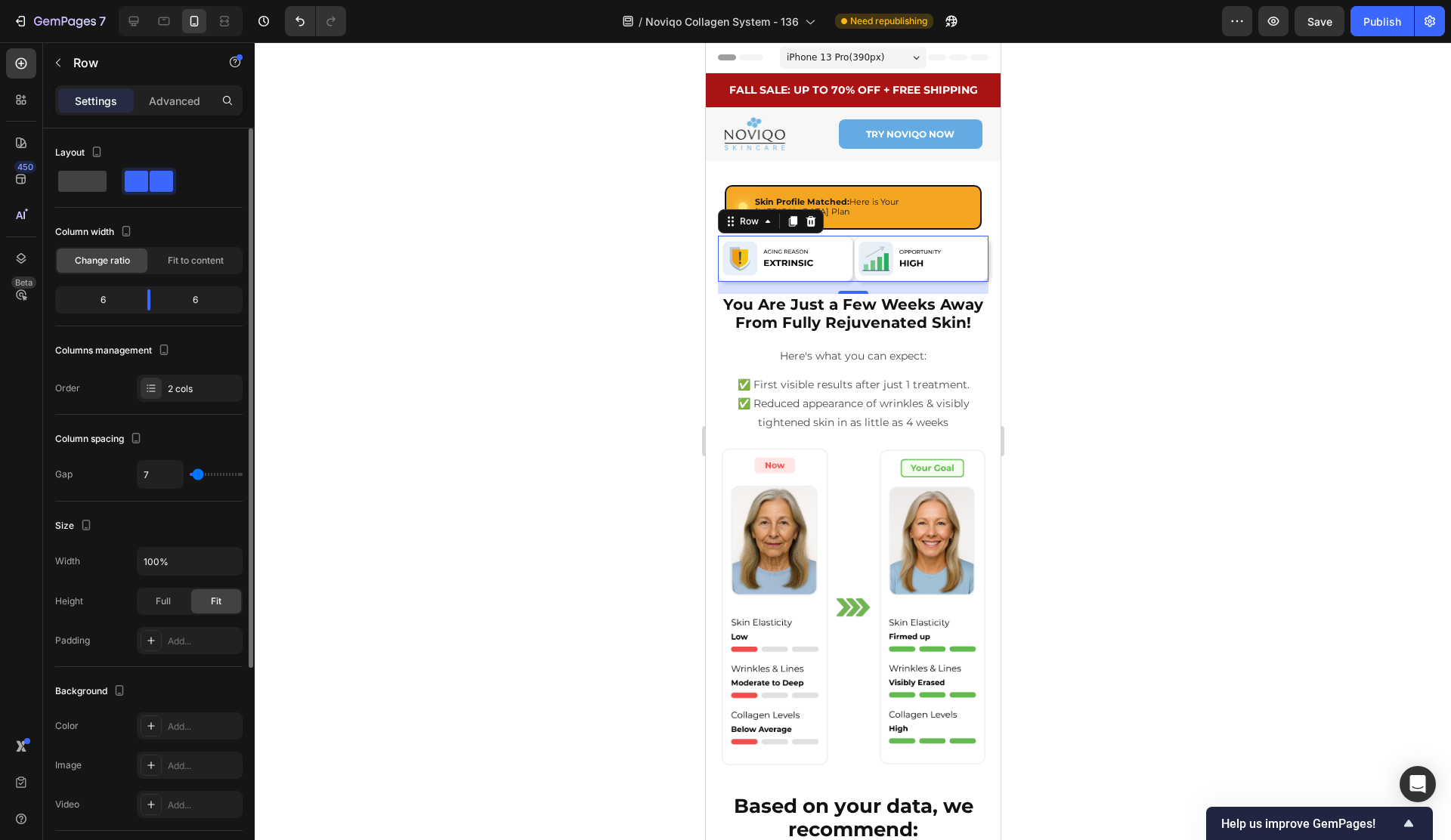
type input "8"
type input "9"
type input "8"
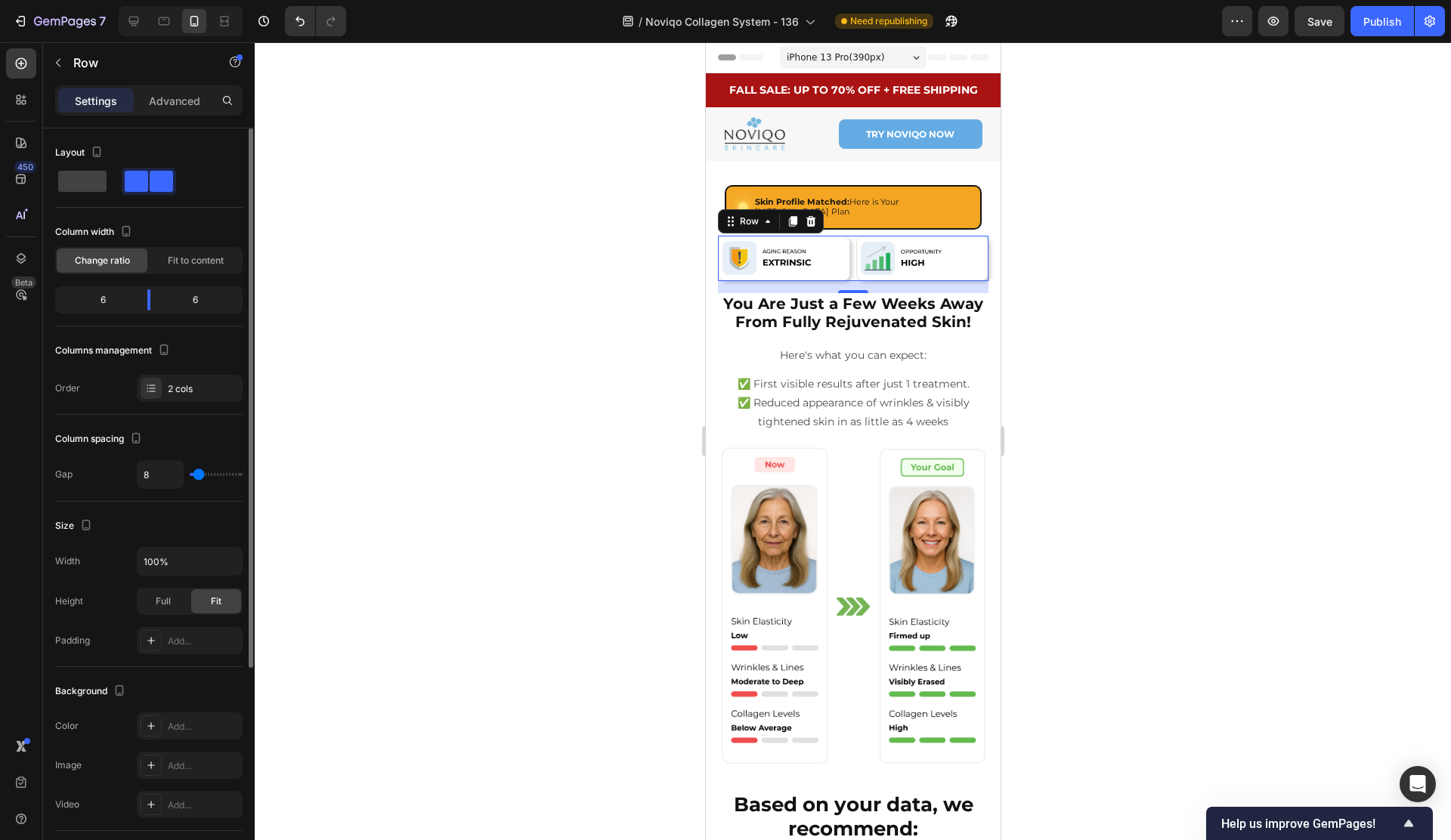
click at [198, 476] on input "range" at bounding box center [216, 474] width 53 height 3
click at [163, 481] on input "8" at bounding box center [160, 474] width 46 height 27
type input "10"
click at [185, 438] on div "Column spacing" at bounding box center [149, 439] width 188 height 25
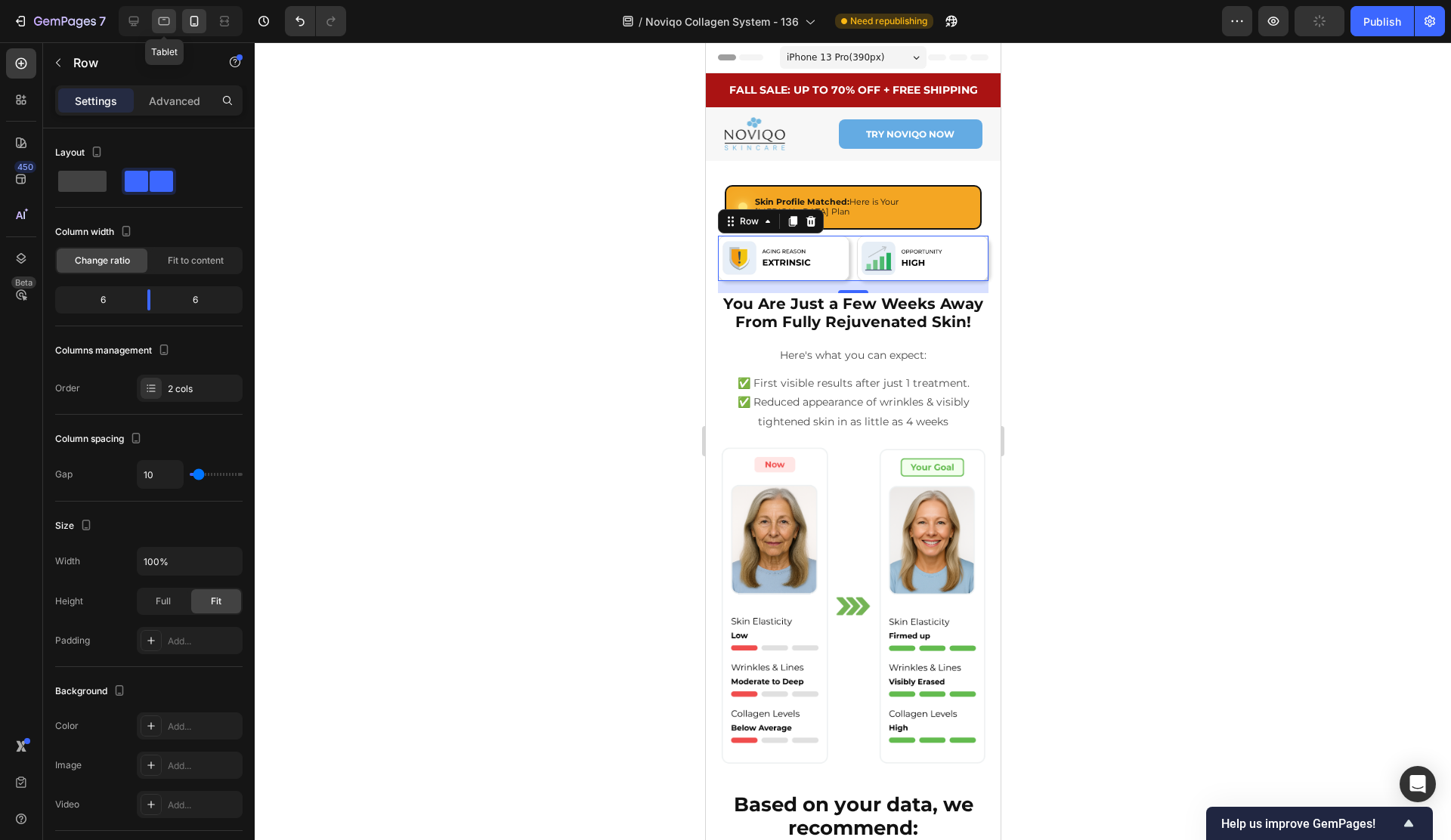
click at [167, 24] on icon at bounding box center [164, 21] width 15 height 15
type input "16"
type input "80%"
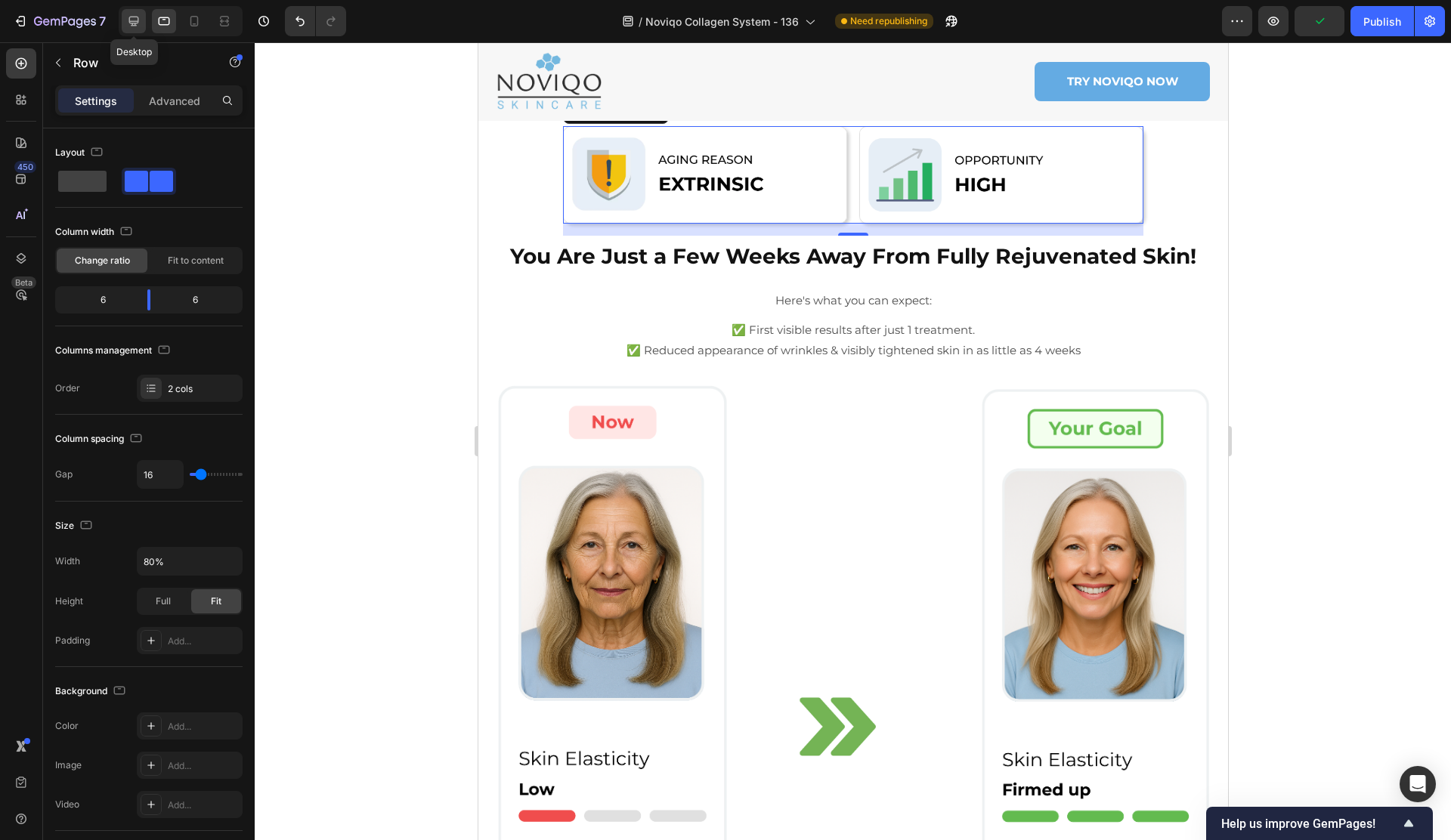
click at [127, 25] on icon at bounding box center [134, 21] width 15 height 15
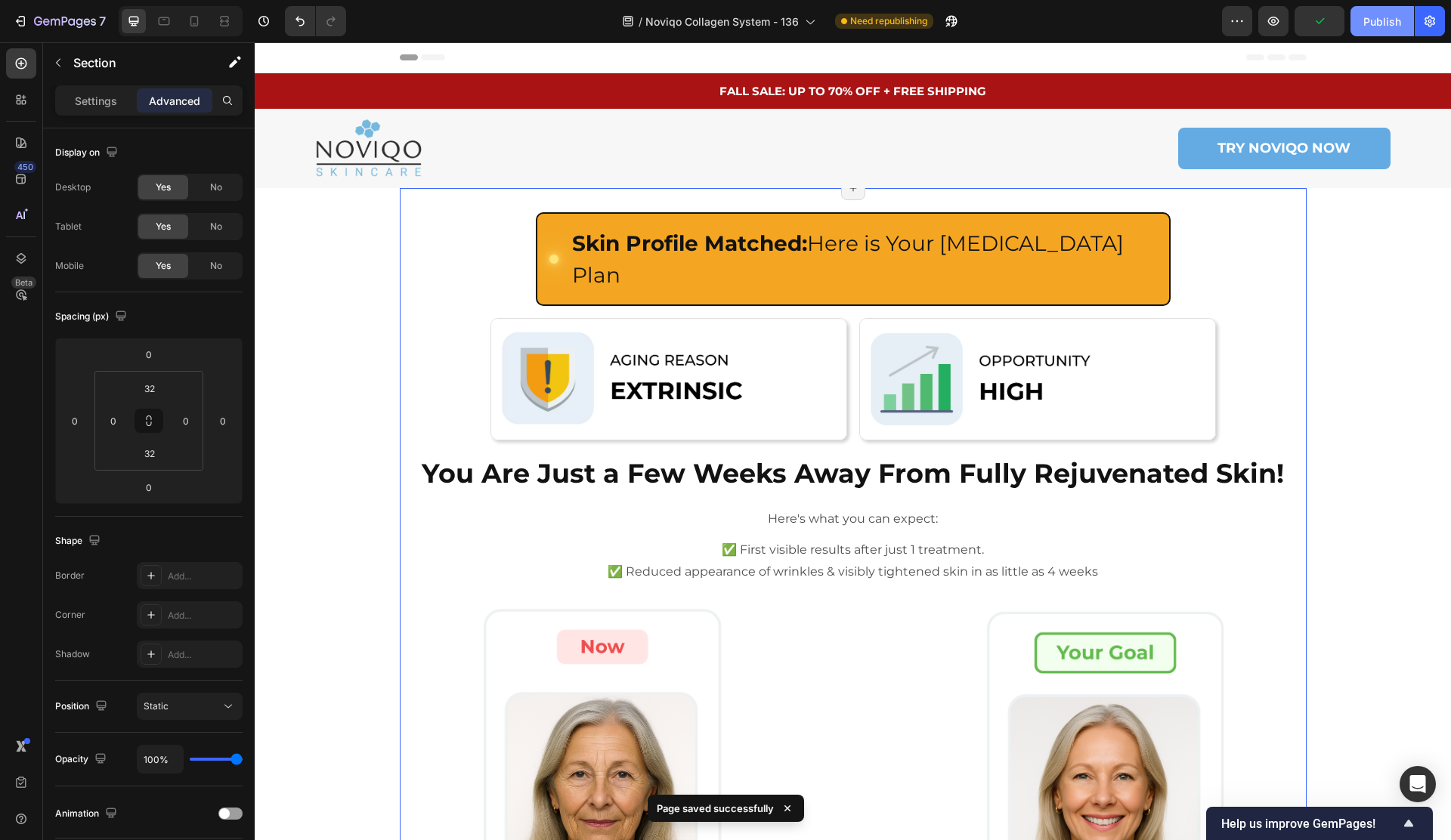
click at [1391, 25] on div "Publish" at bounding box center [1382, 21] width 38 height 15
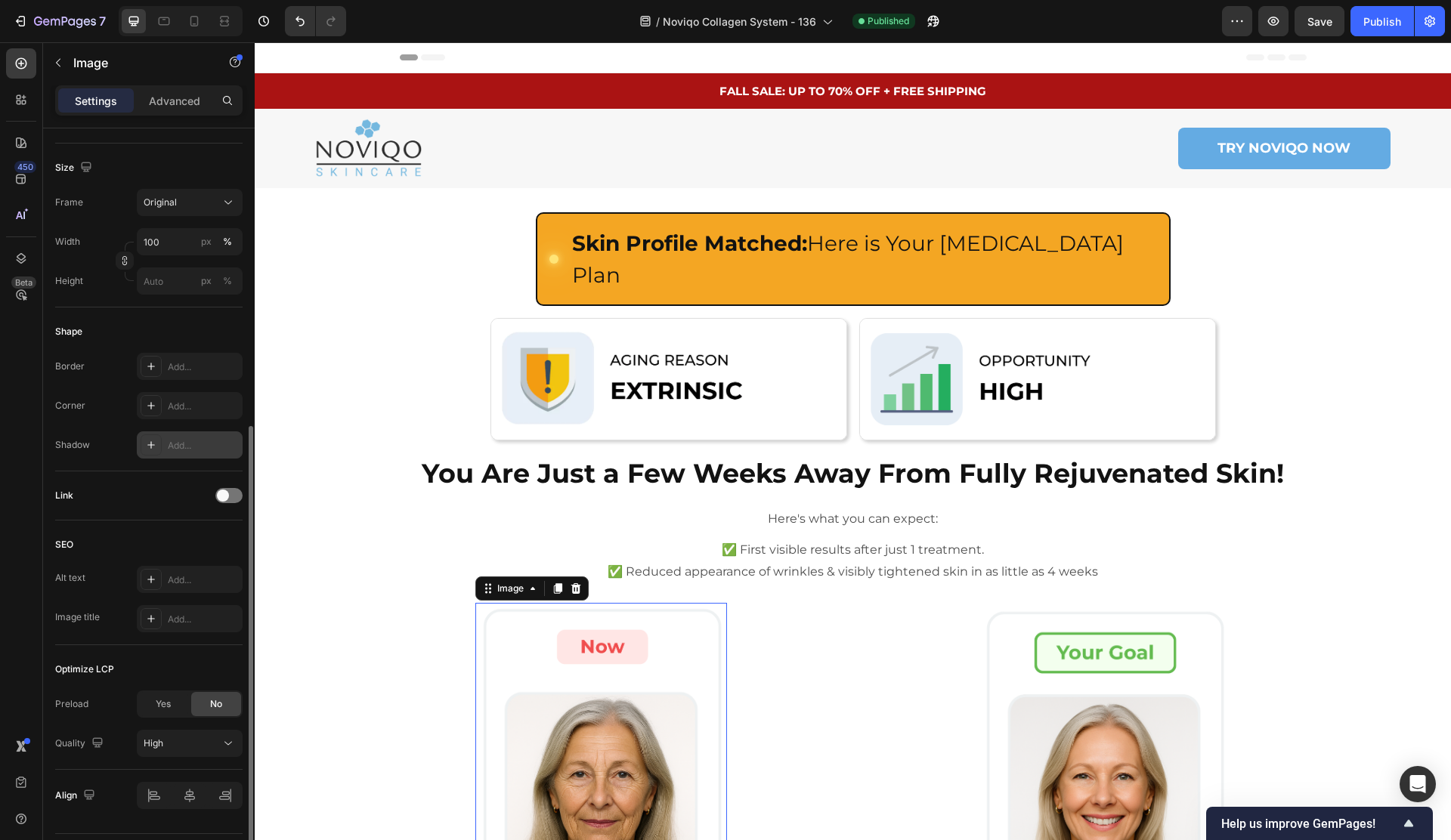
scroll to position [386, 0]
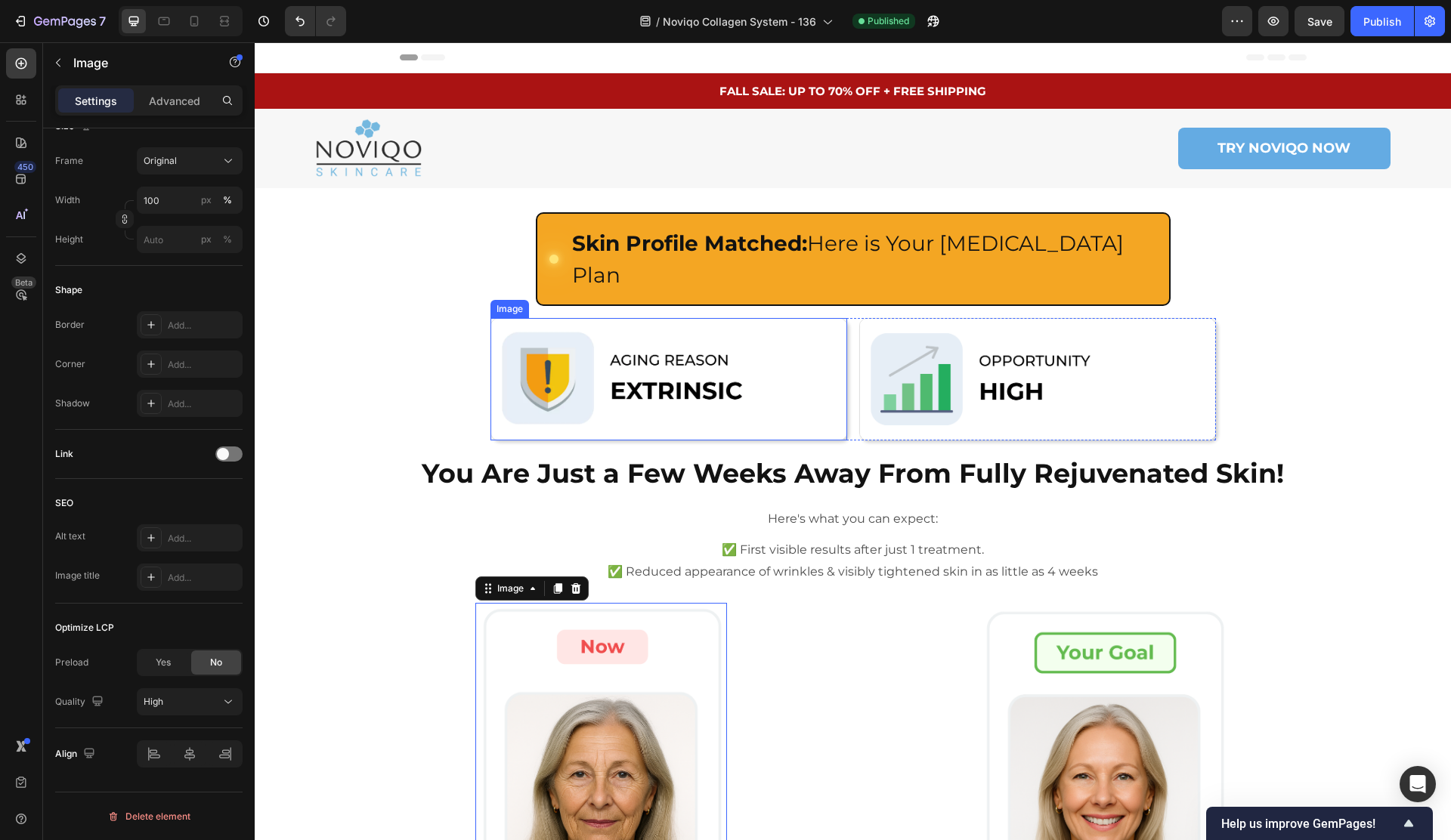
click at [629, 364] on img at bounding box center [669, 379] width 357 height 122
click at [945, 371] on img at bounding box center [1038, 379] width 357 height 122
drag, startPoint x: 1162, startPoint y: 640, endPoint x: 1099, endPoint y: 638, distance: 63.0
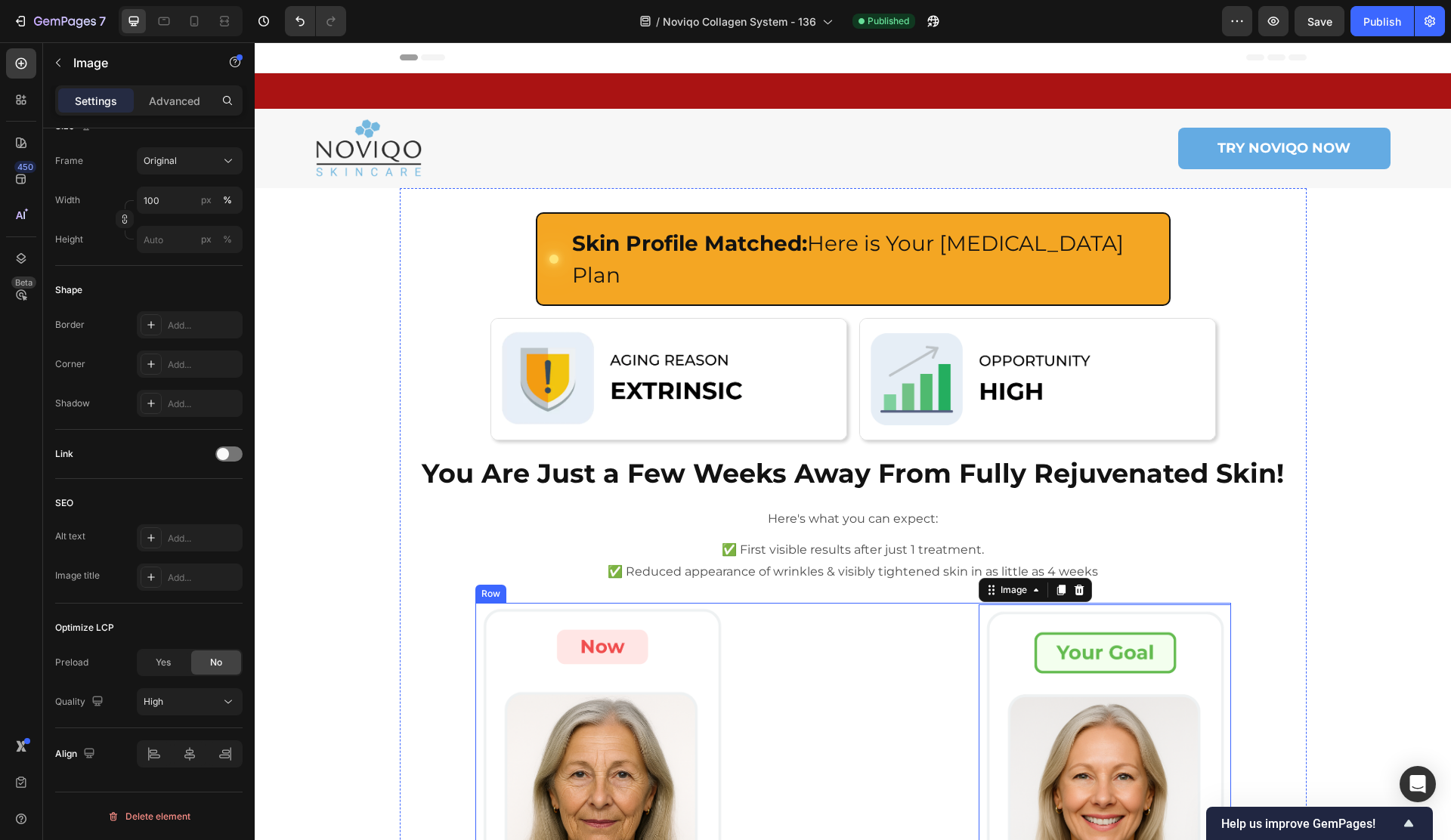
scroll to position [539, 0]
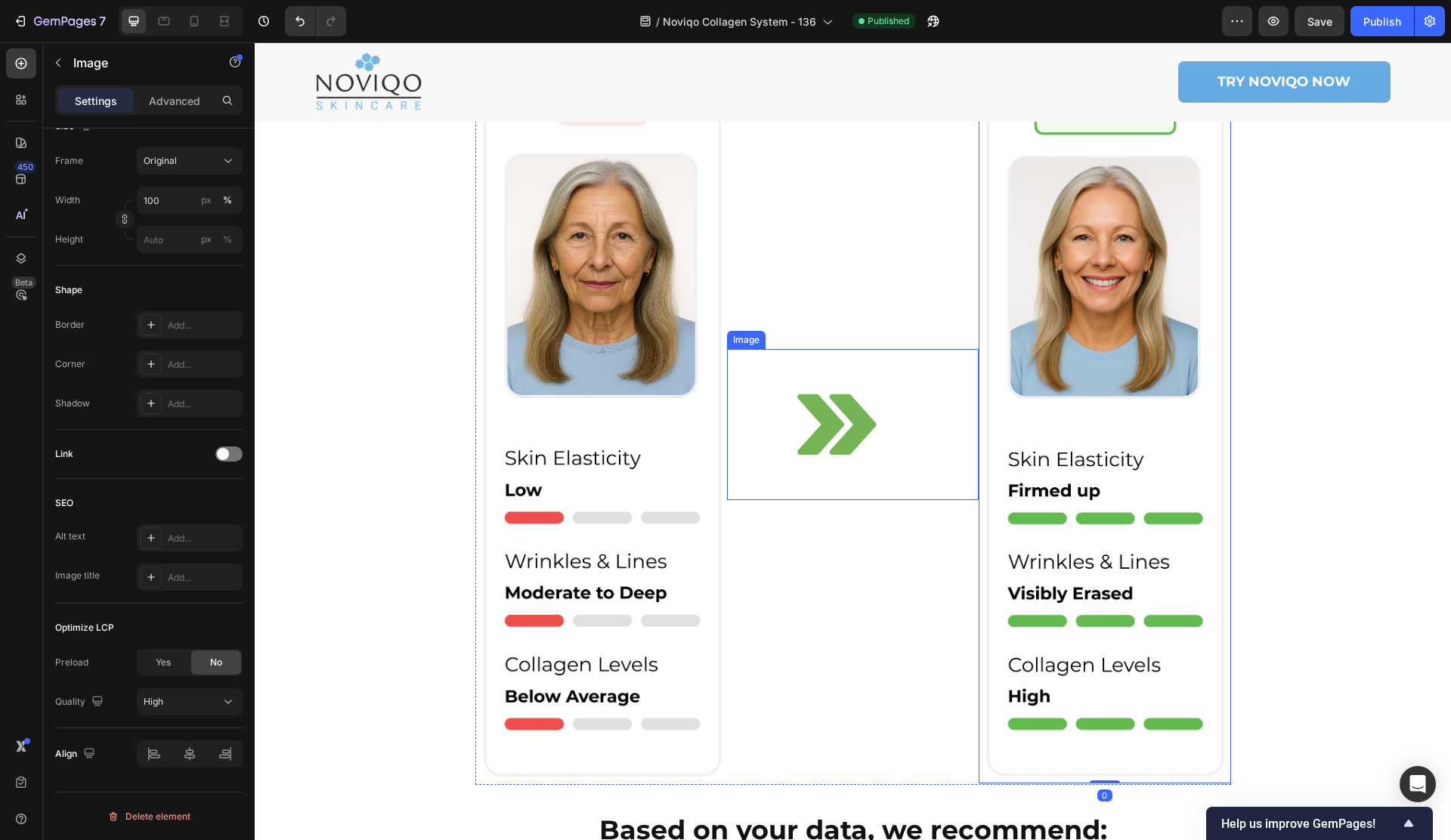
click at [833, 401] on img at bounding box center [853, 424] width 151 height 151
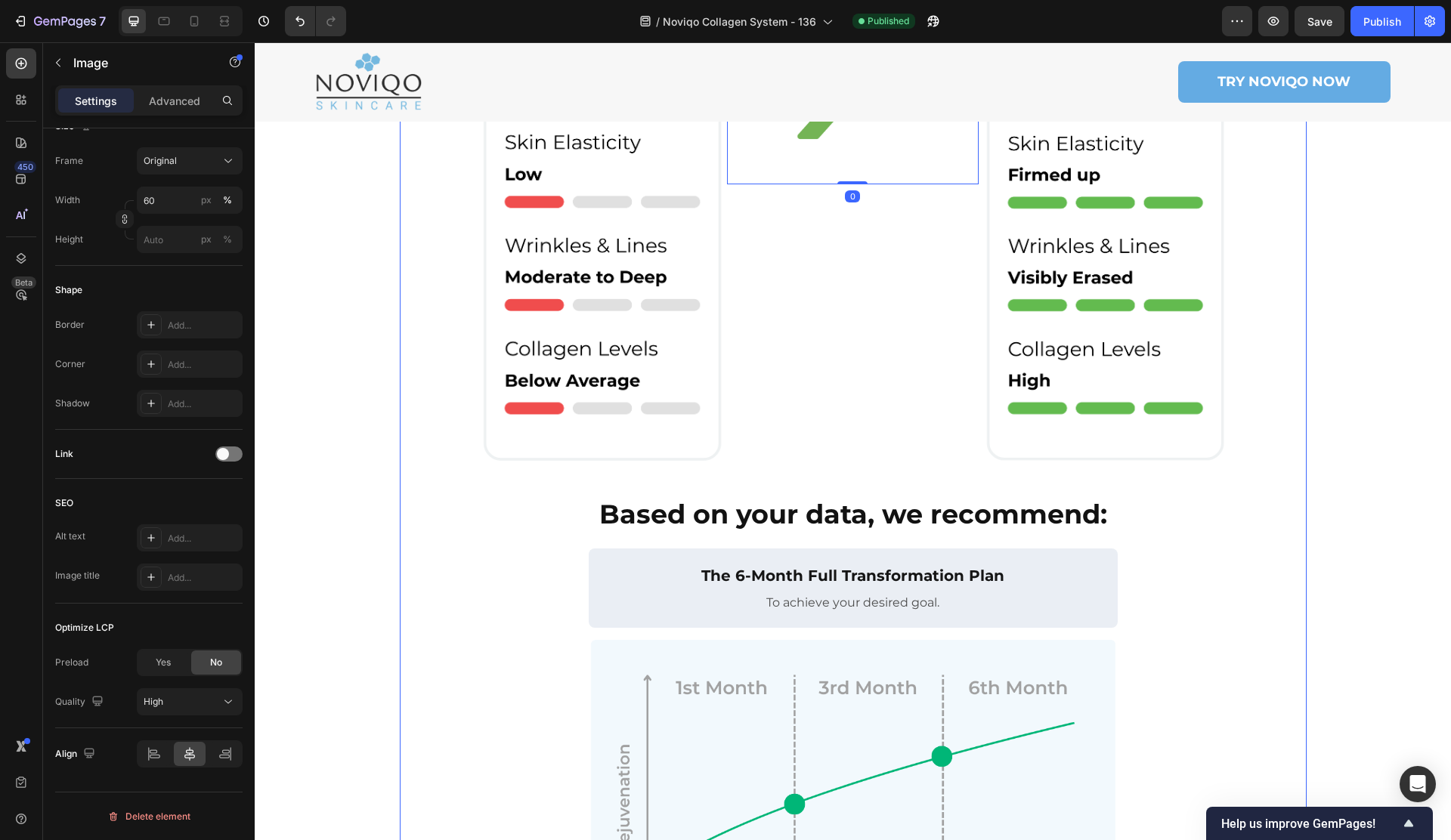
scroll to position [869, 0]
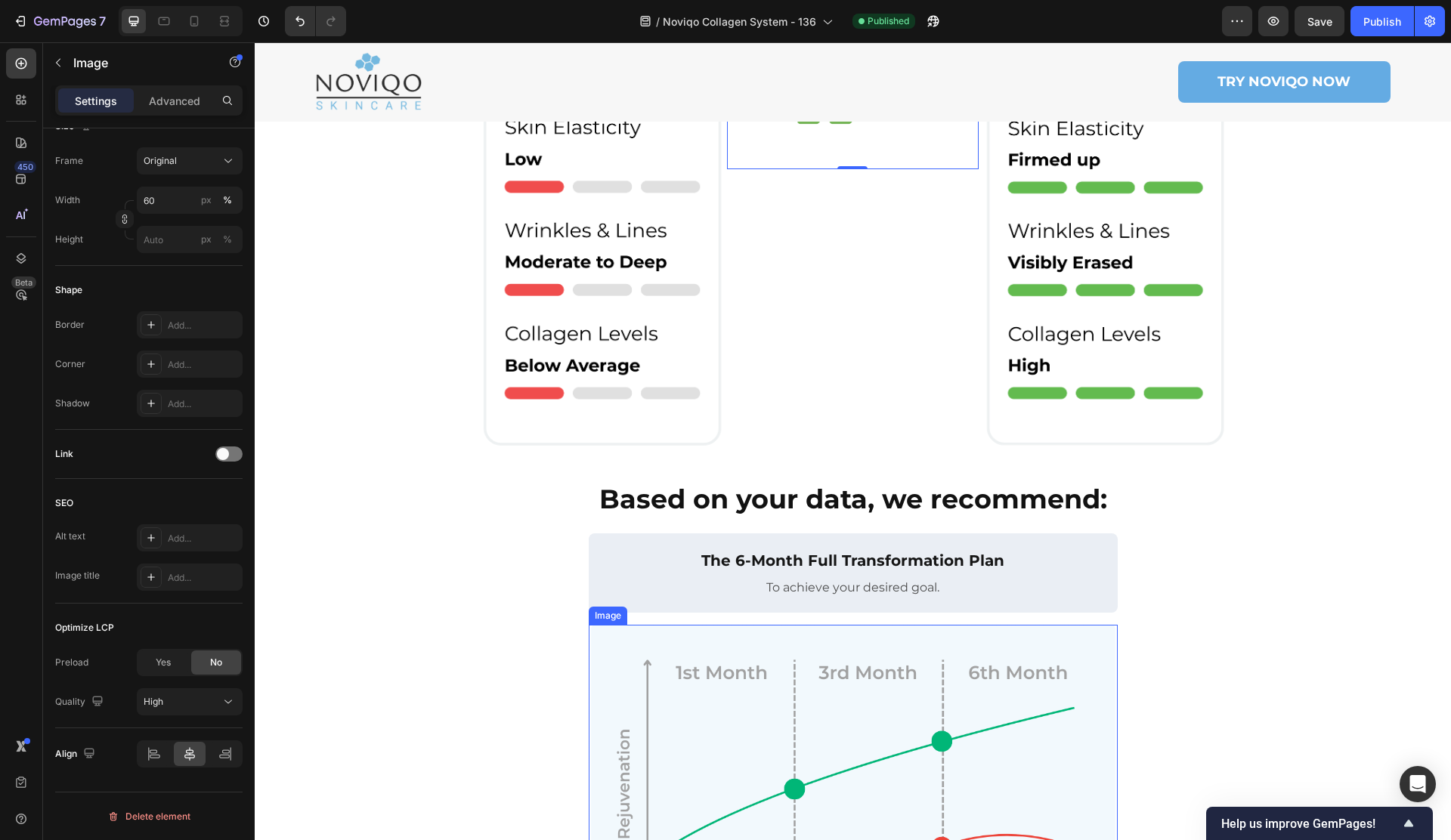
click at [660, 639] on img at bounding box center [853, 816] width 529 height 384
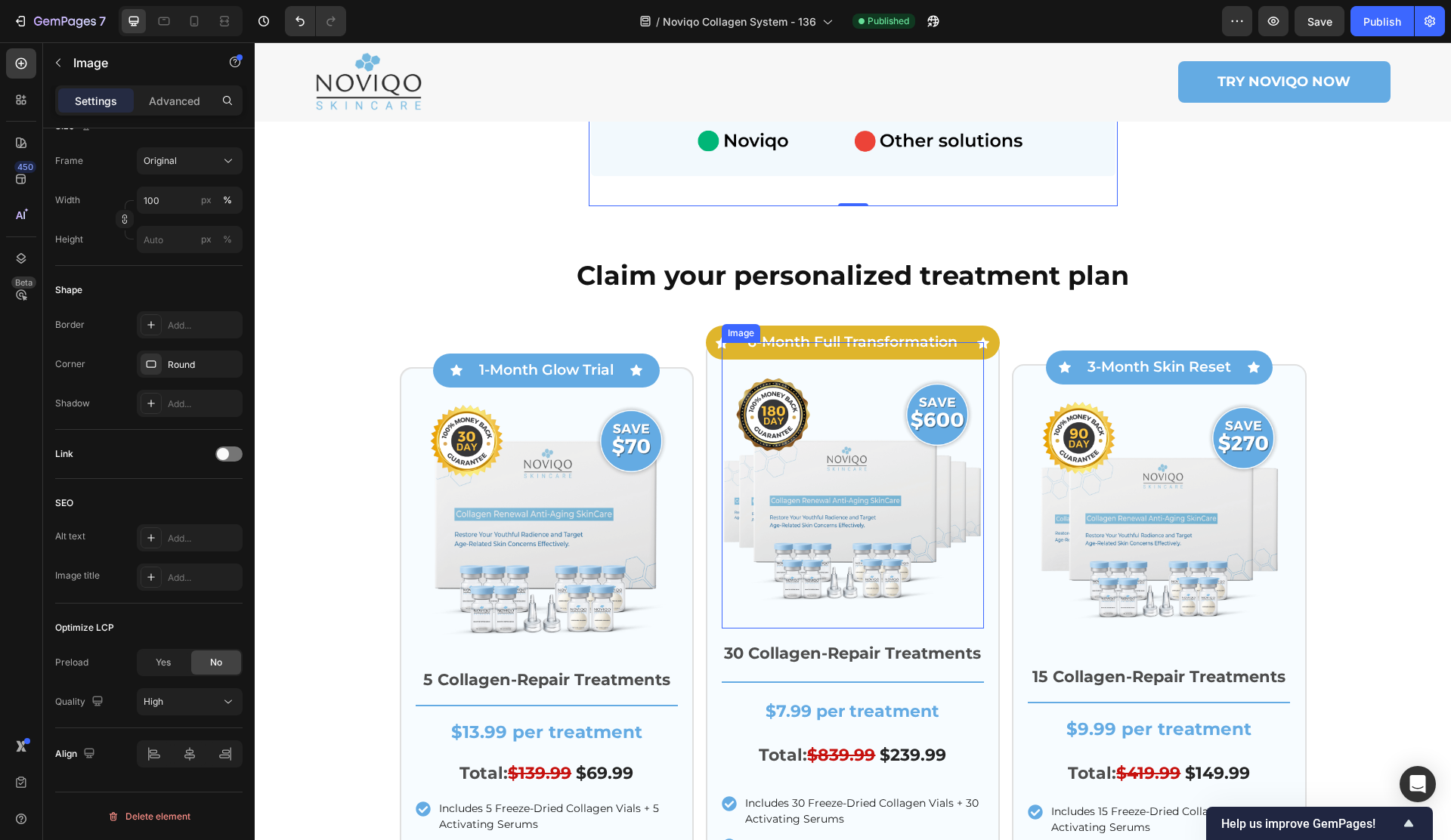
scroll to position [1823, 0]
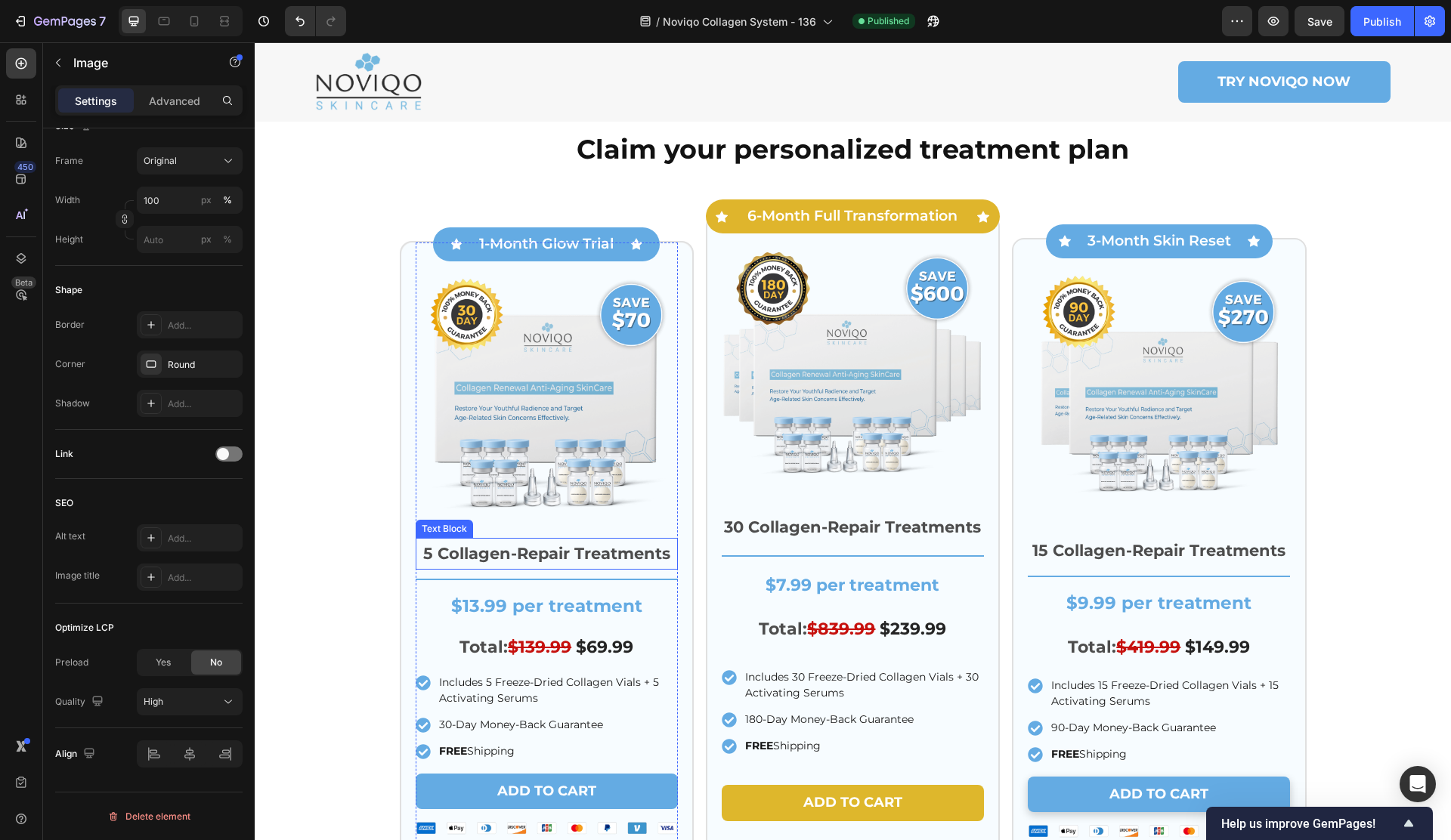
click at [532, 390] on img at bounding box center [547, 398] width 262 height 262
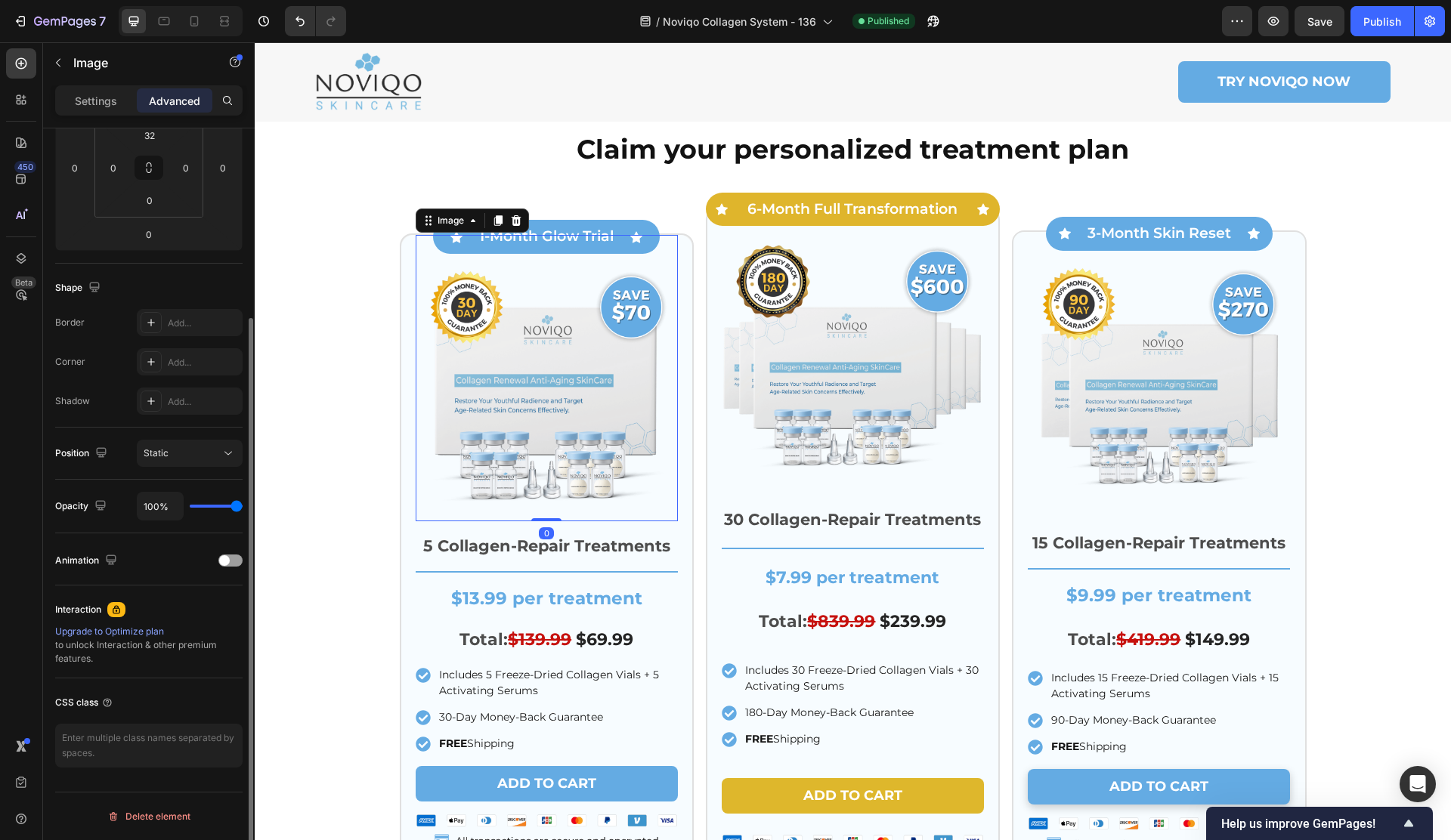
click at [84, 105] on p "Settings" at bounding box center [96, 100] width 42 height 15
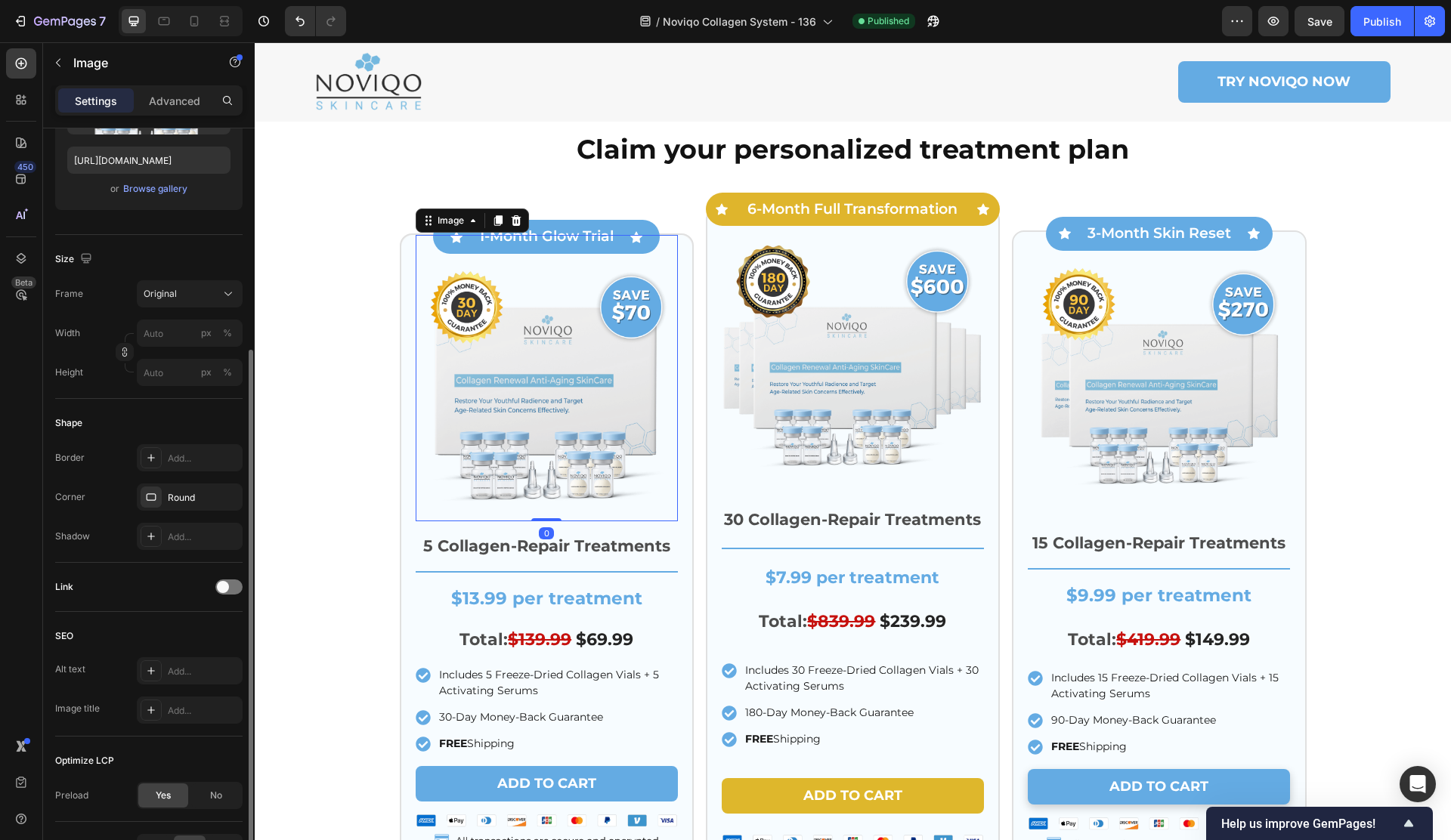
scroll to position [347, 0]
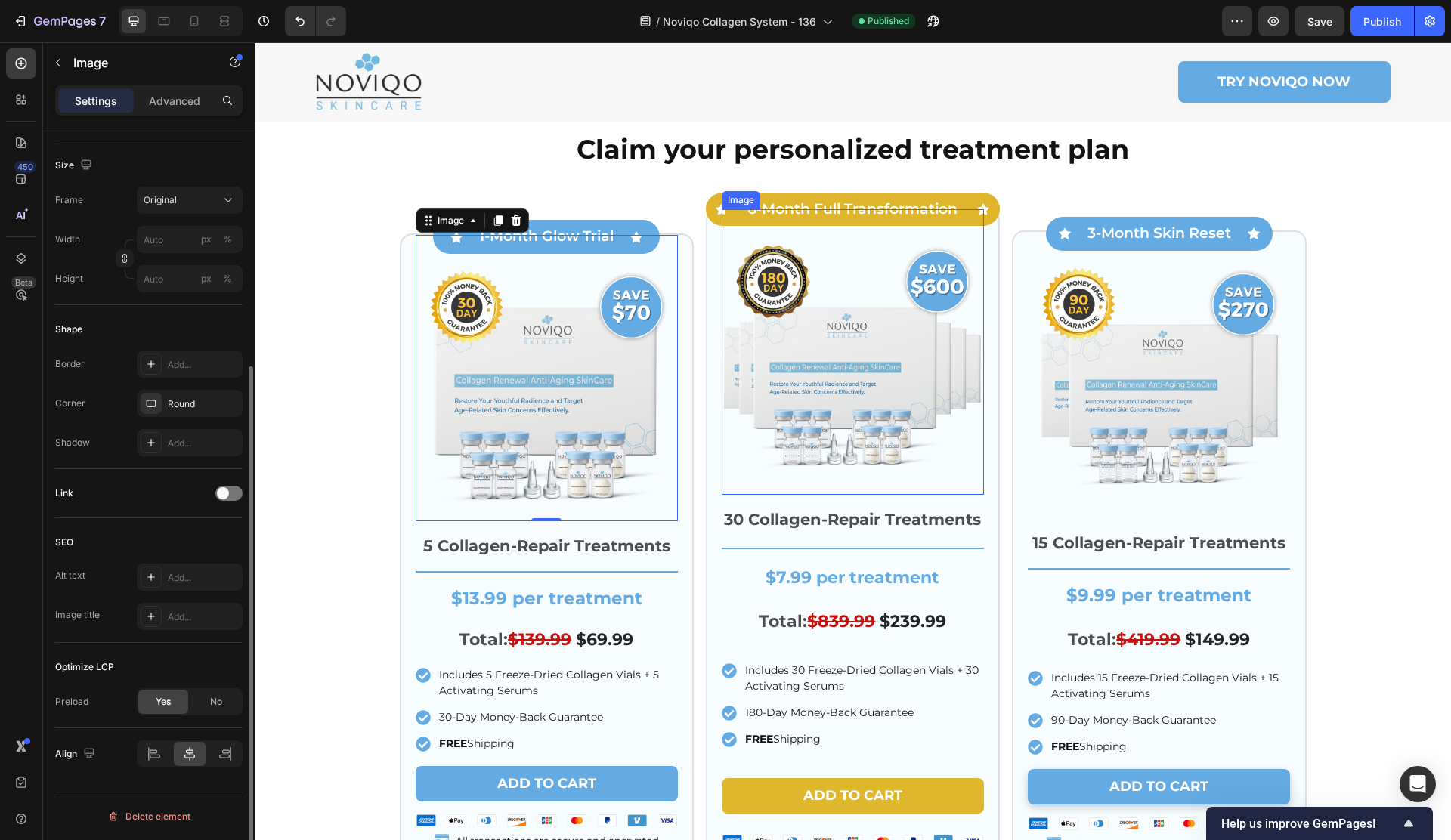
click at [786, 349] on img at bounding box center [853, 364] width 262 height 262
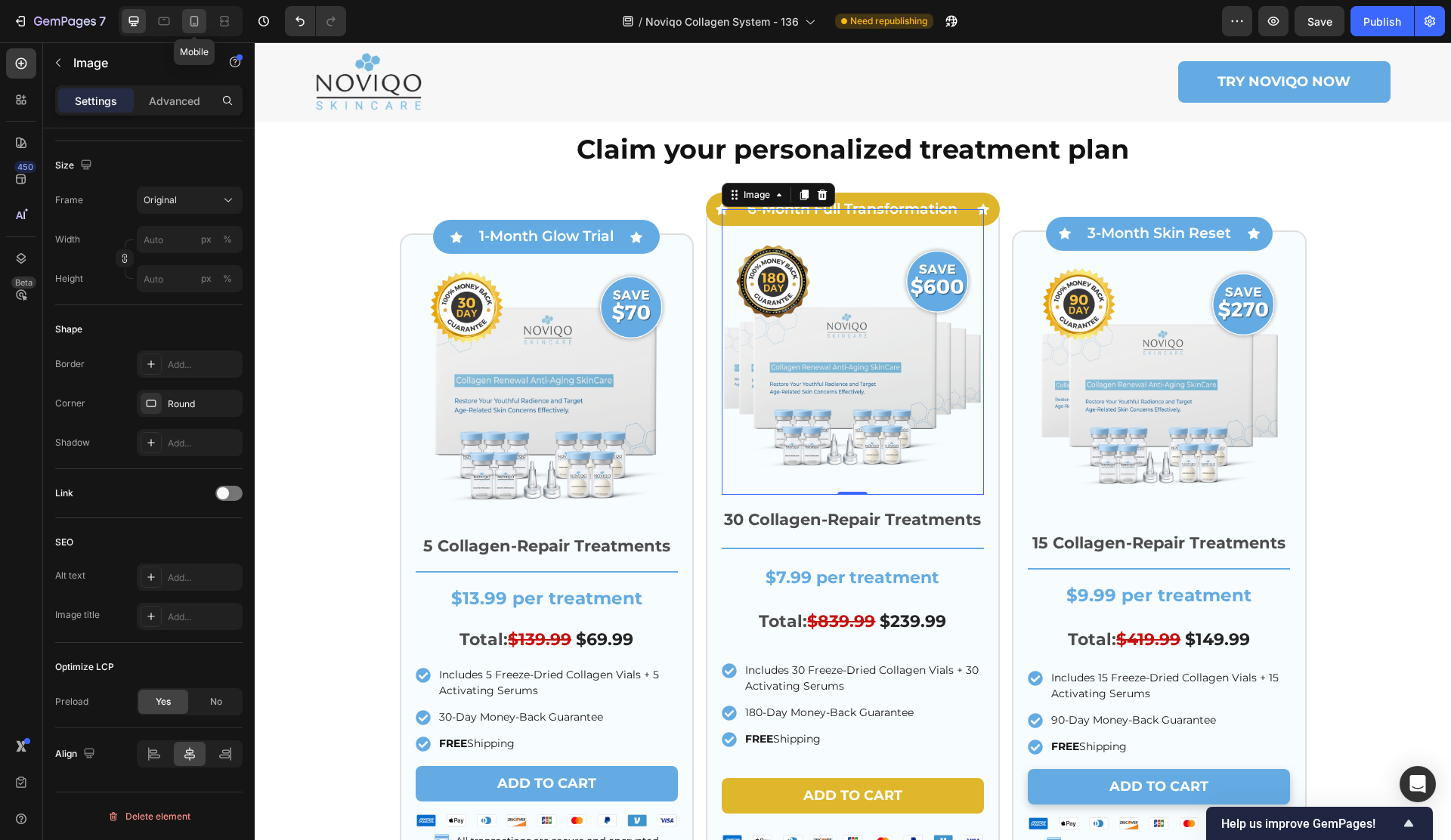
click at [197, 17] on icon at bounding box center [194, 21] width 15 height 15
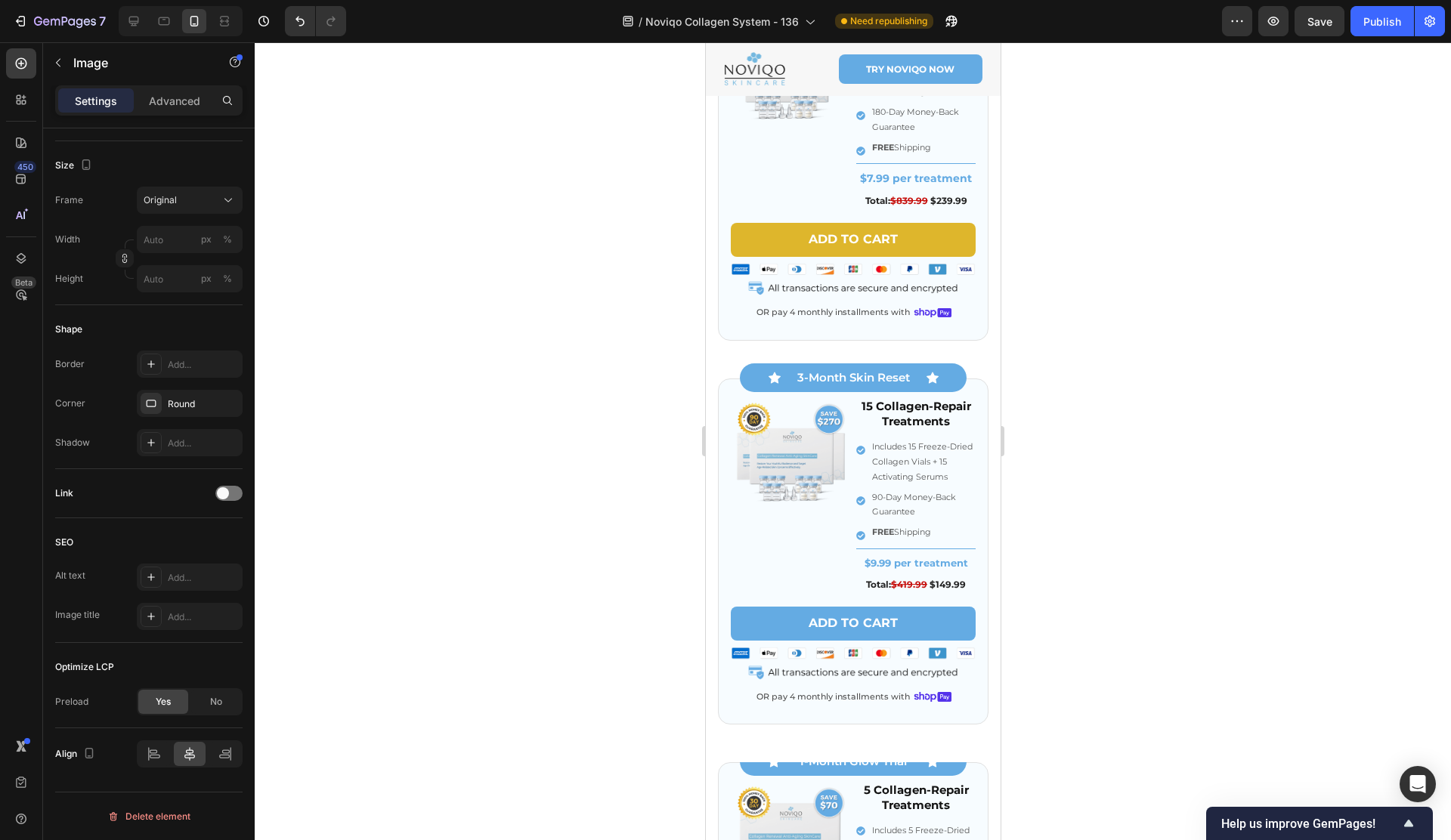
scroll to position [1732, 0]
click at [774, 127] on img at bounding box center [789, 73] width 119 height 119
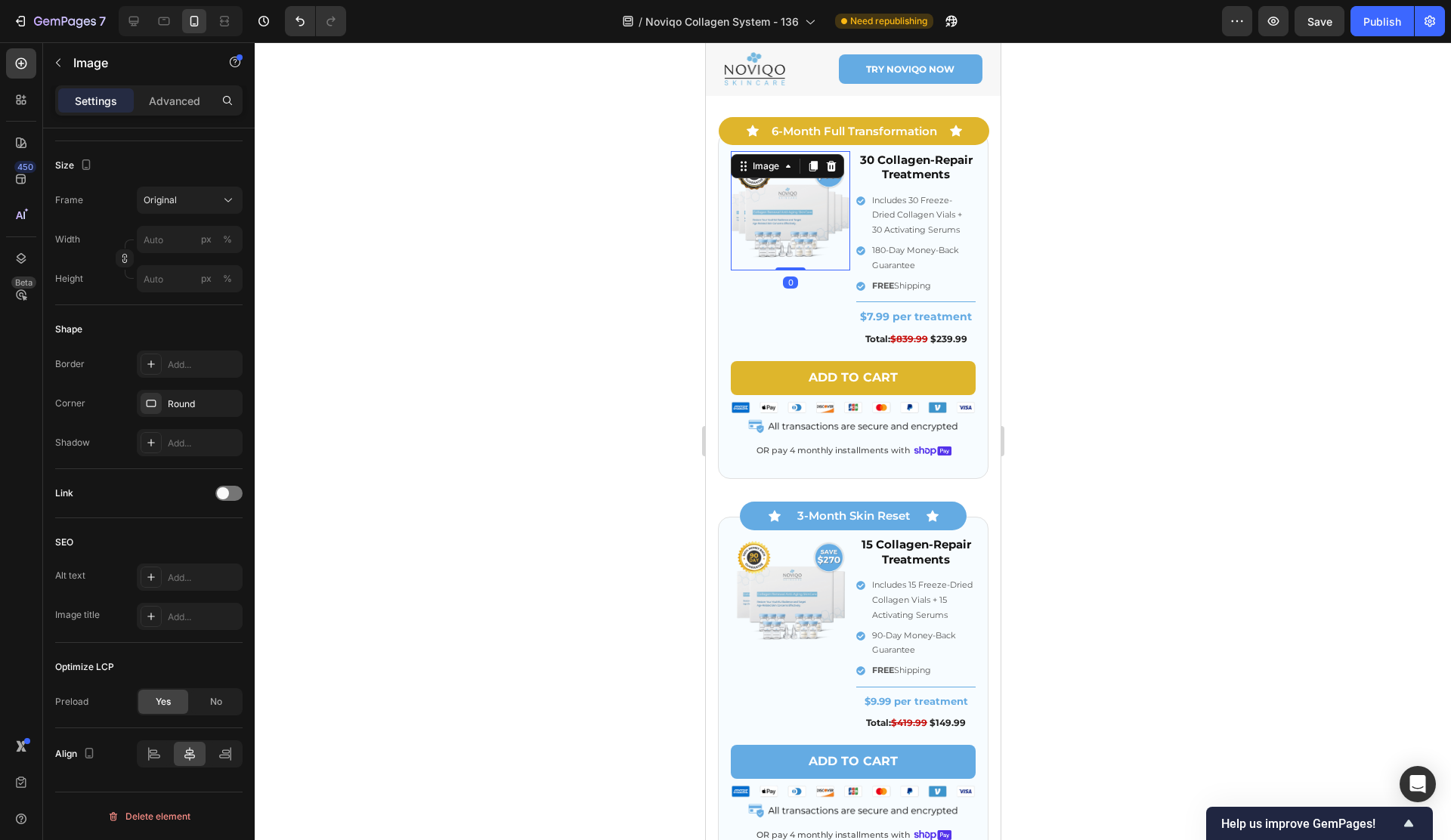
click at [784, 216] on img at bounding box center [789, 210] width 119 height 119
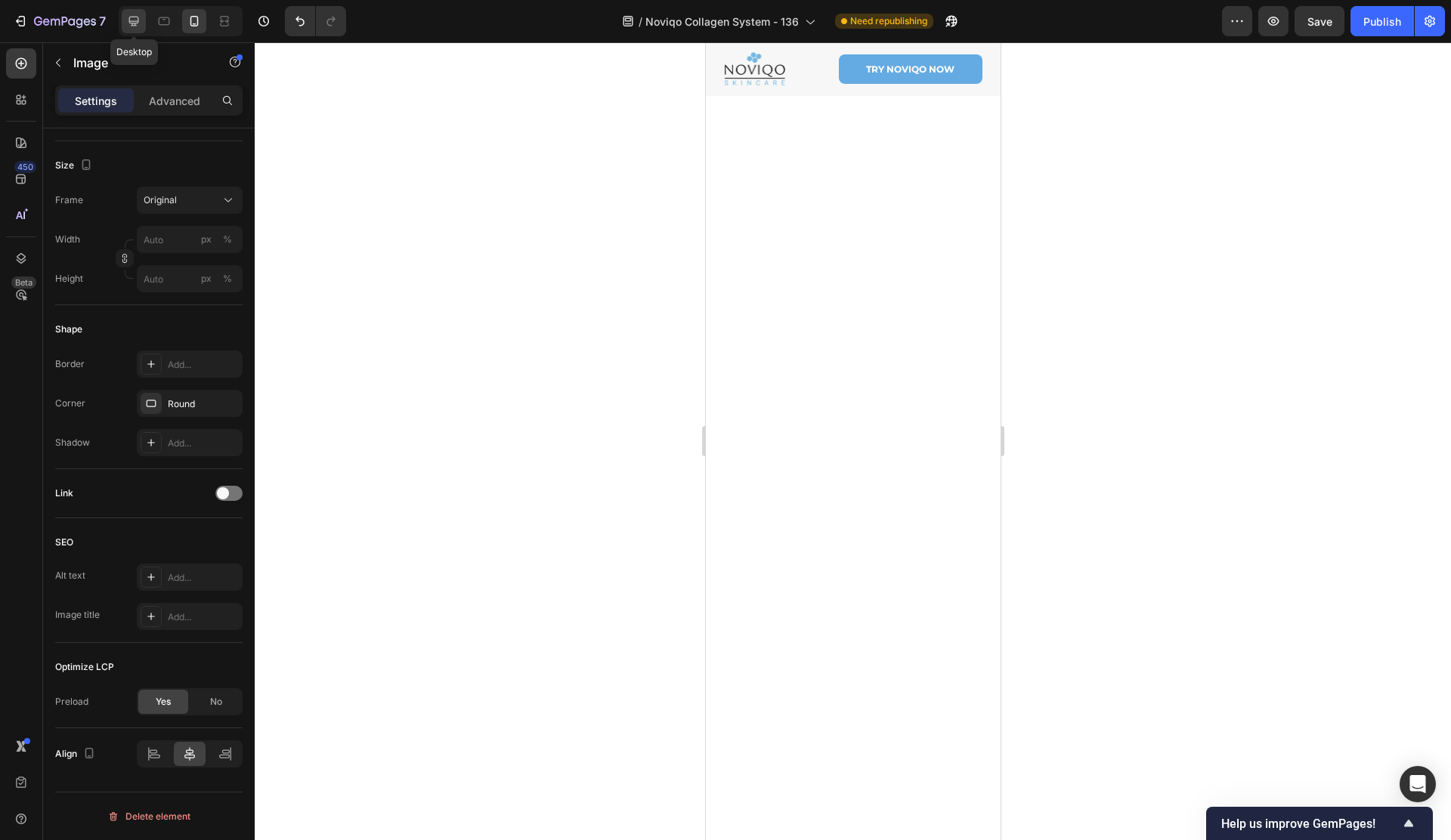
click at [127, 25] on icon at bounding box center [134, 21] width 15 height 15
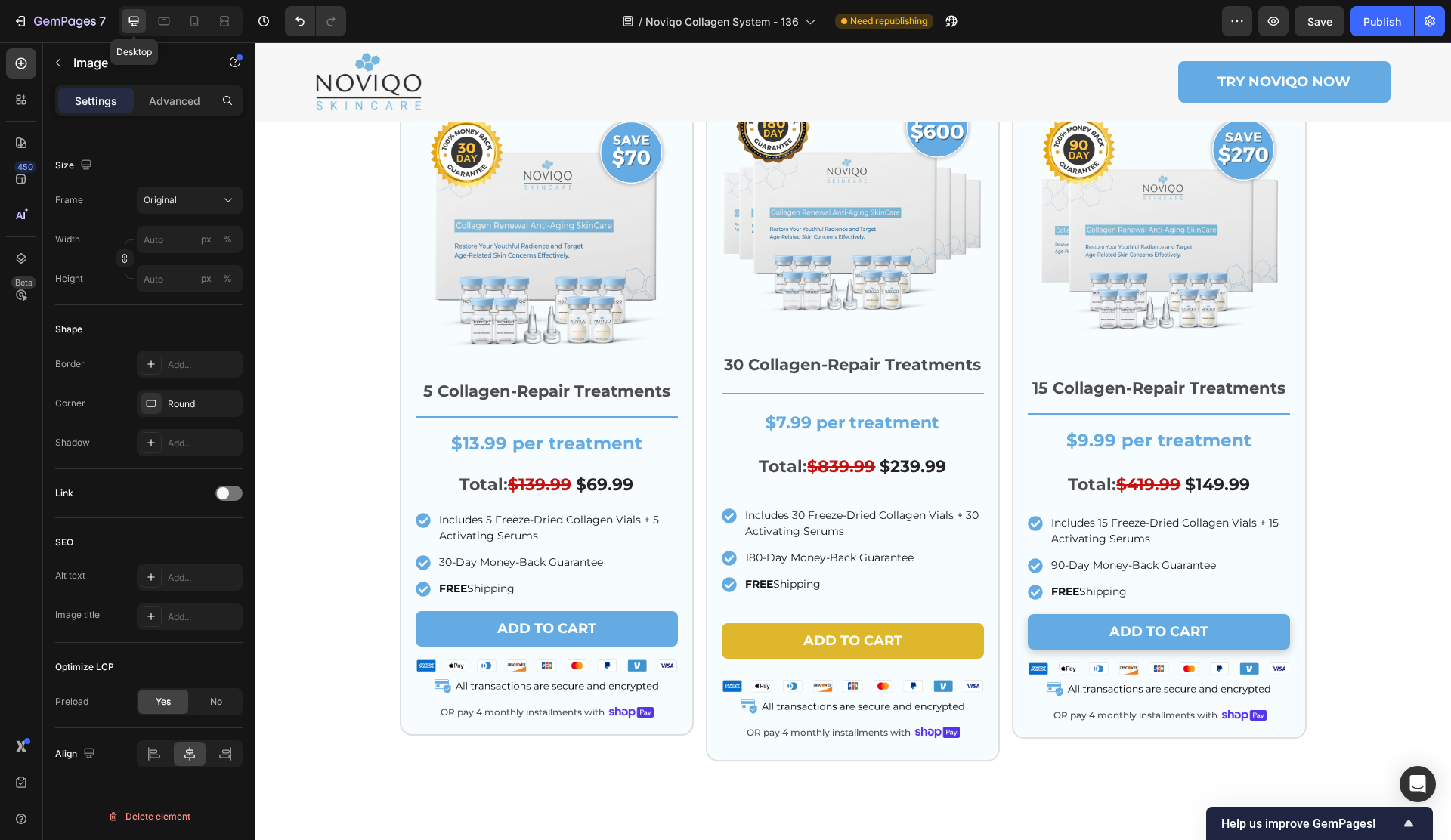
scroll to position [1571, 0]
click at [1391, 30] on button "Publish" at bounding box center [1382, 21] width 64 height 30
click at [203, 29] on div at bounding box center [194, 21] width 25 height 25
type input "https://cdn.shopify.com/s/files/1/0671/1626/9762/files/gempages_566123104753943…"
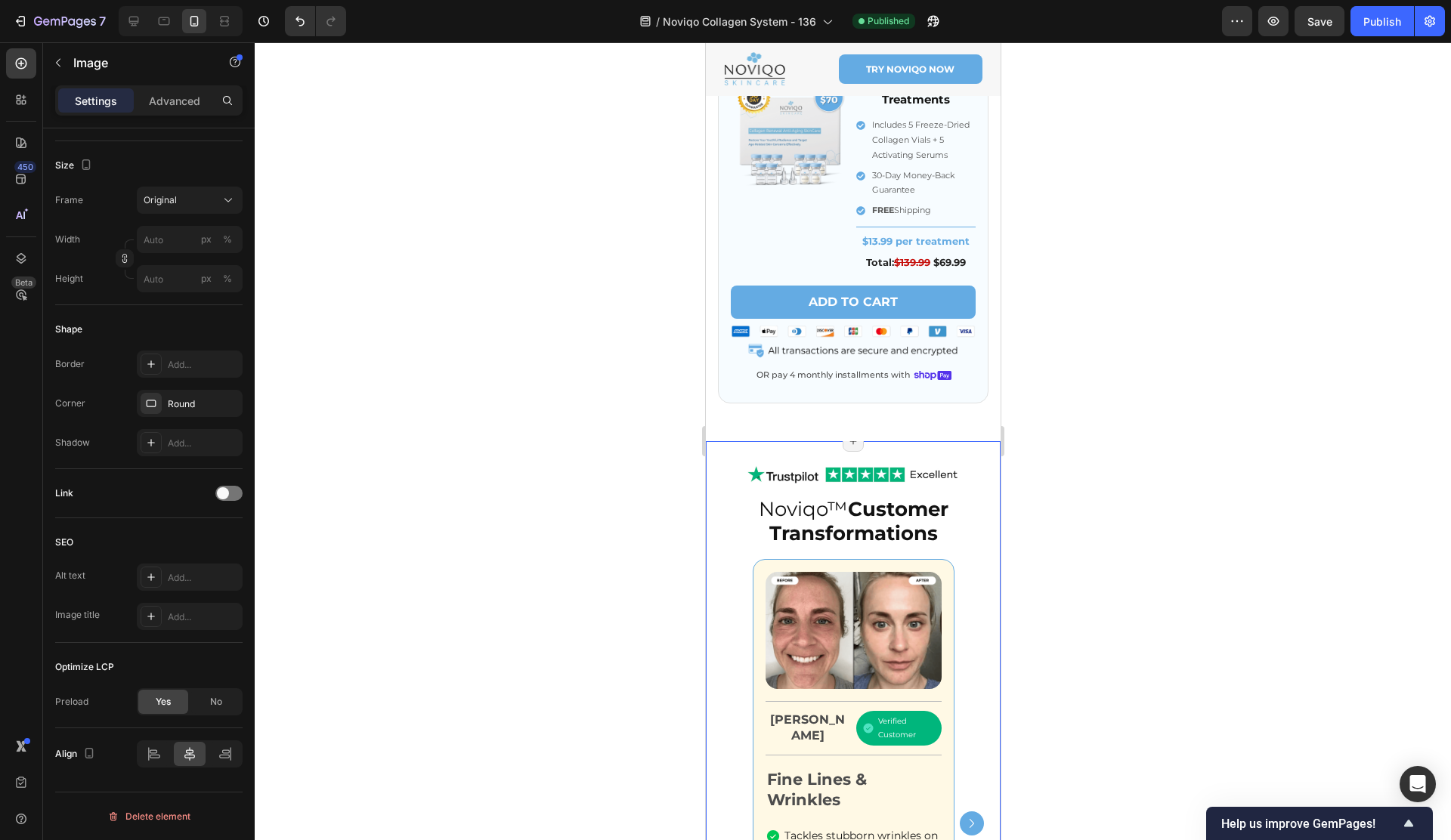
scroll to position [2519, 0]
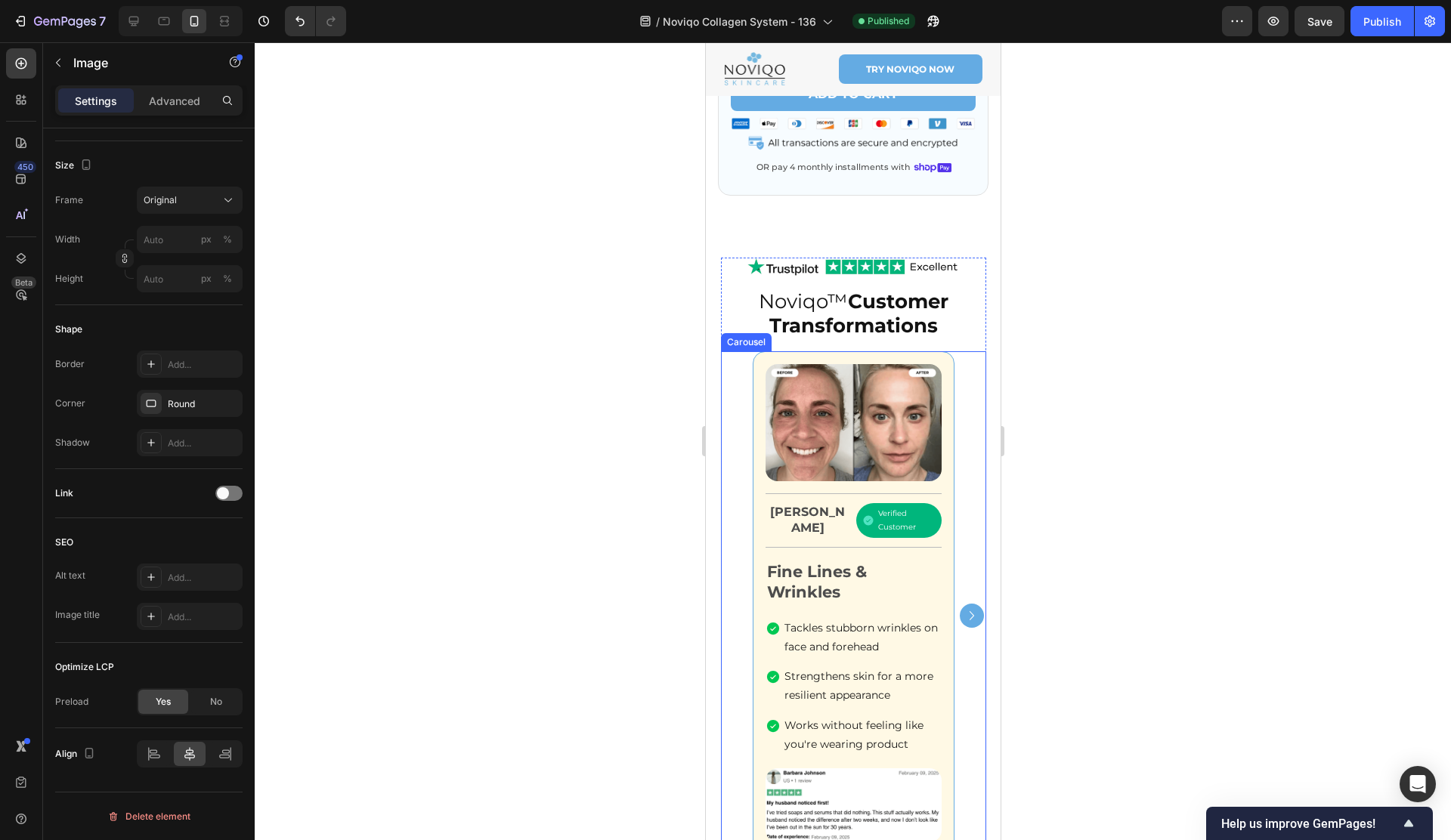
click at [967, 611] on icon "Carousel Next Arrow" at bounding box center [971, 616] width 18 height 18
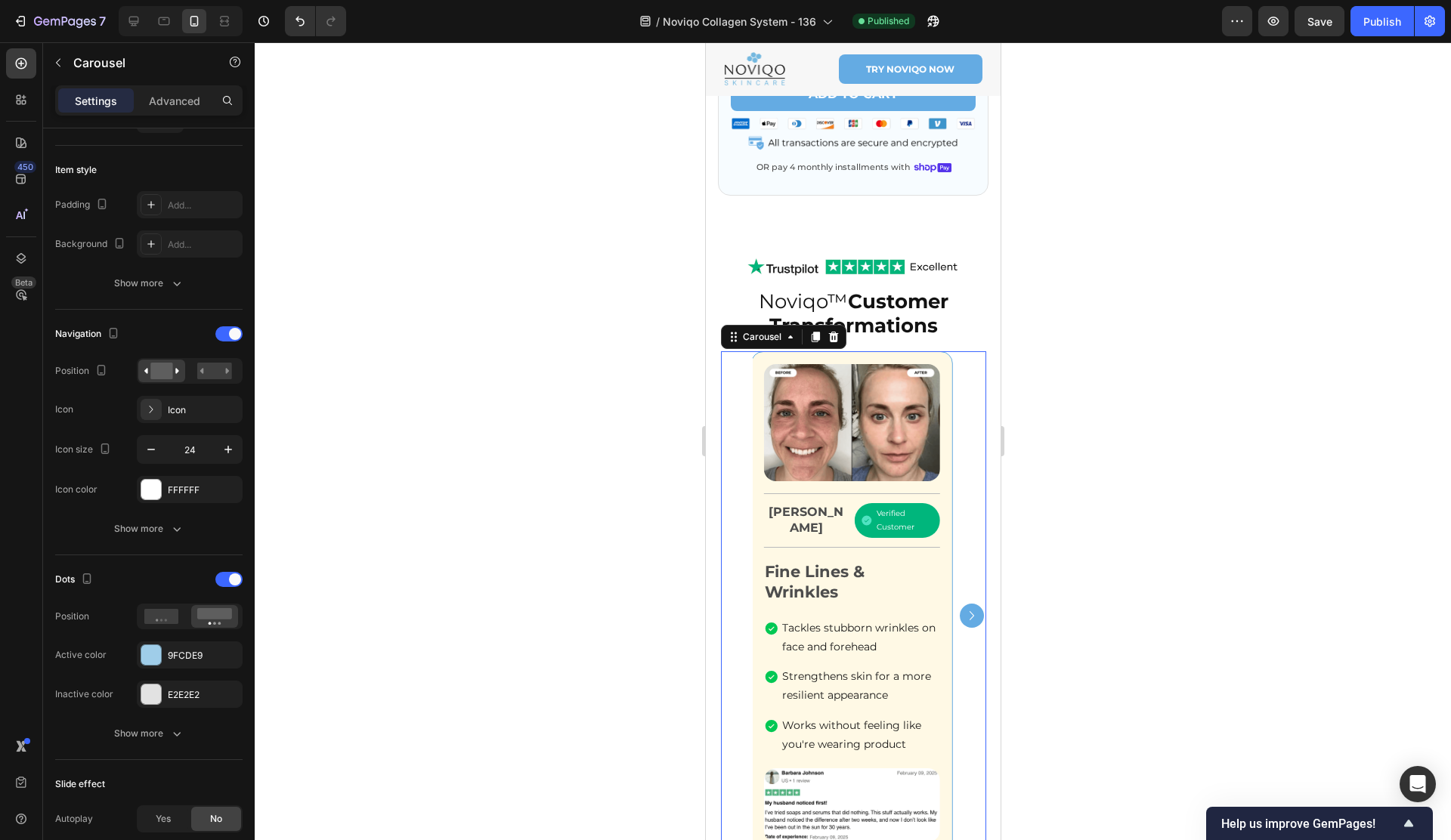
scroll to position [0, 0]
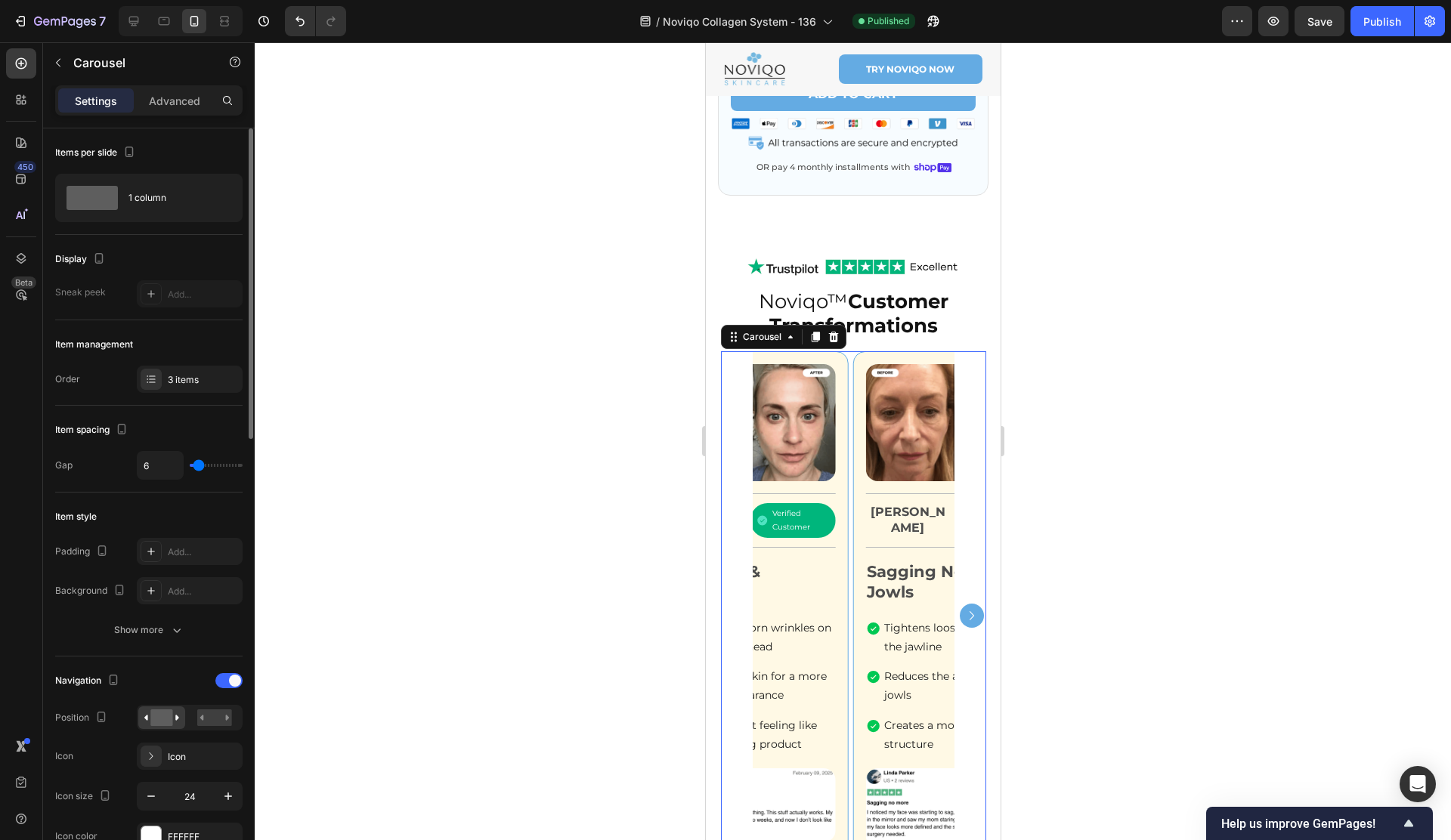
click at [967, 611] on icon "Carousel Next Arrow" at bounding box center [971, 616] width 18 height 18
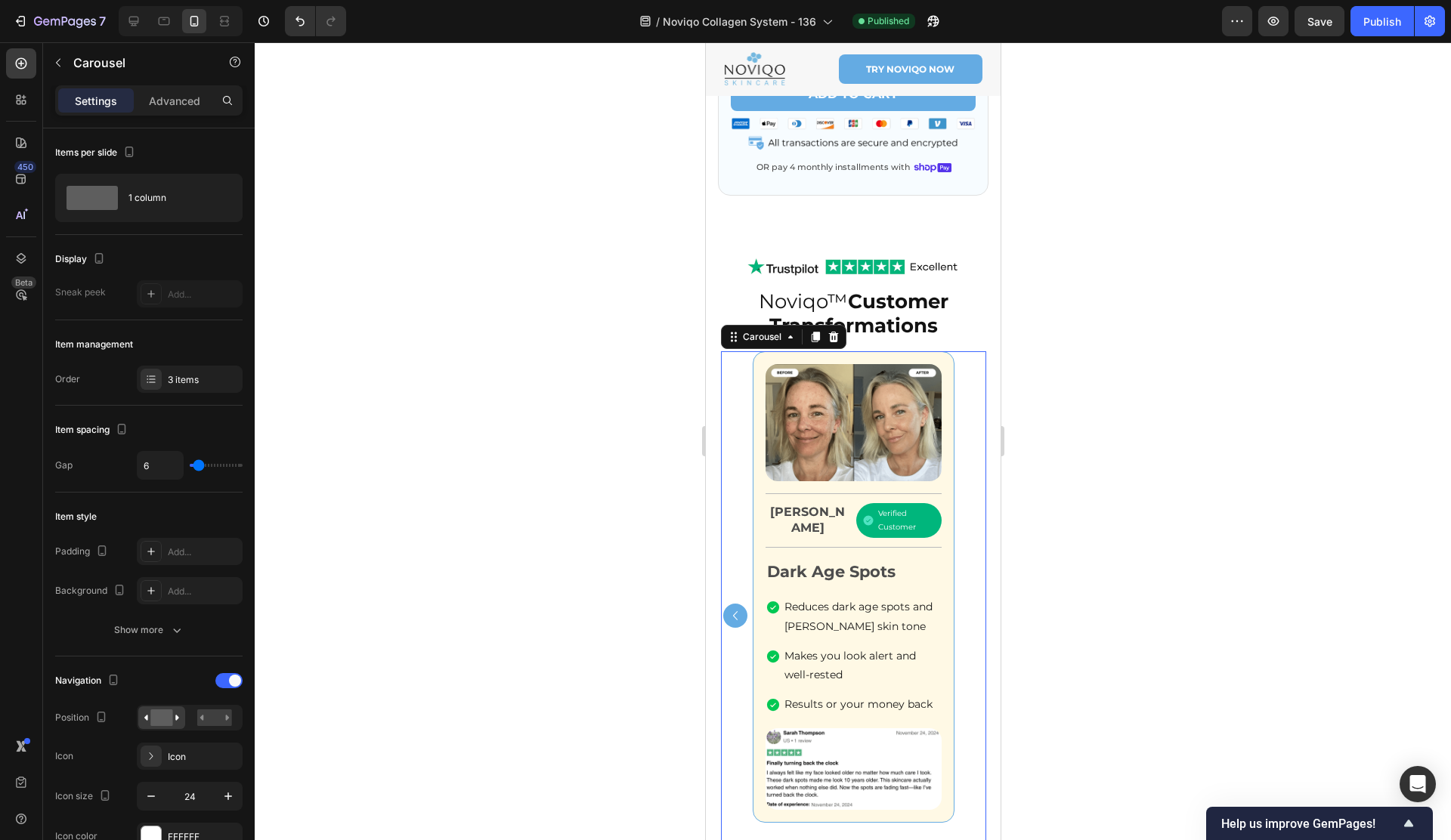
click at [962, 578] on div "Image Title Line Barbara J. Text Block Verified Customer Item List Row Title Li…" at bounding box center [852, 615] width 265 height 529
click at [952, 575] on div "Image Title Line Sarah T. Text Block Verified Customer Item List Row Title Line…" at bounding box center [853, 587] width 202 height 471
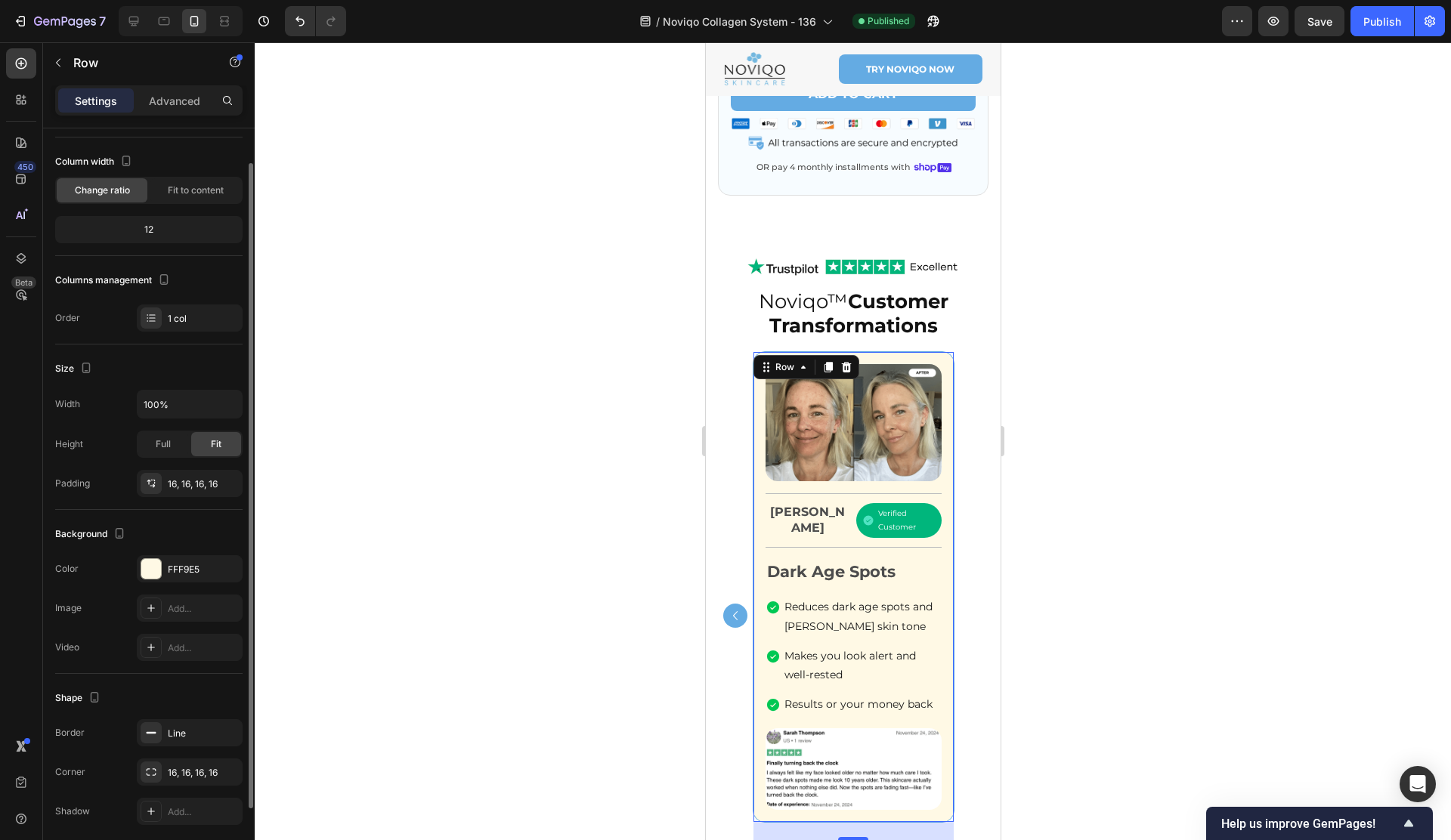
scroll to position [127, 0]
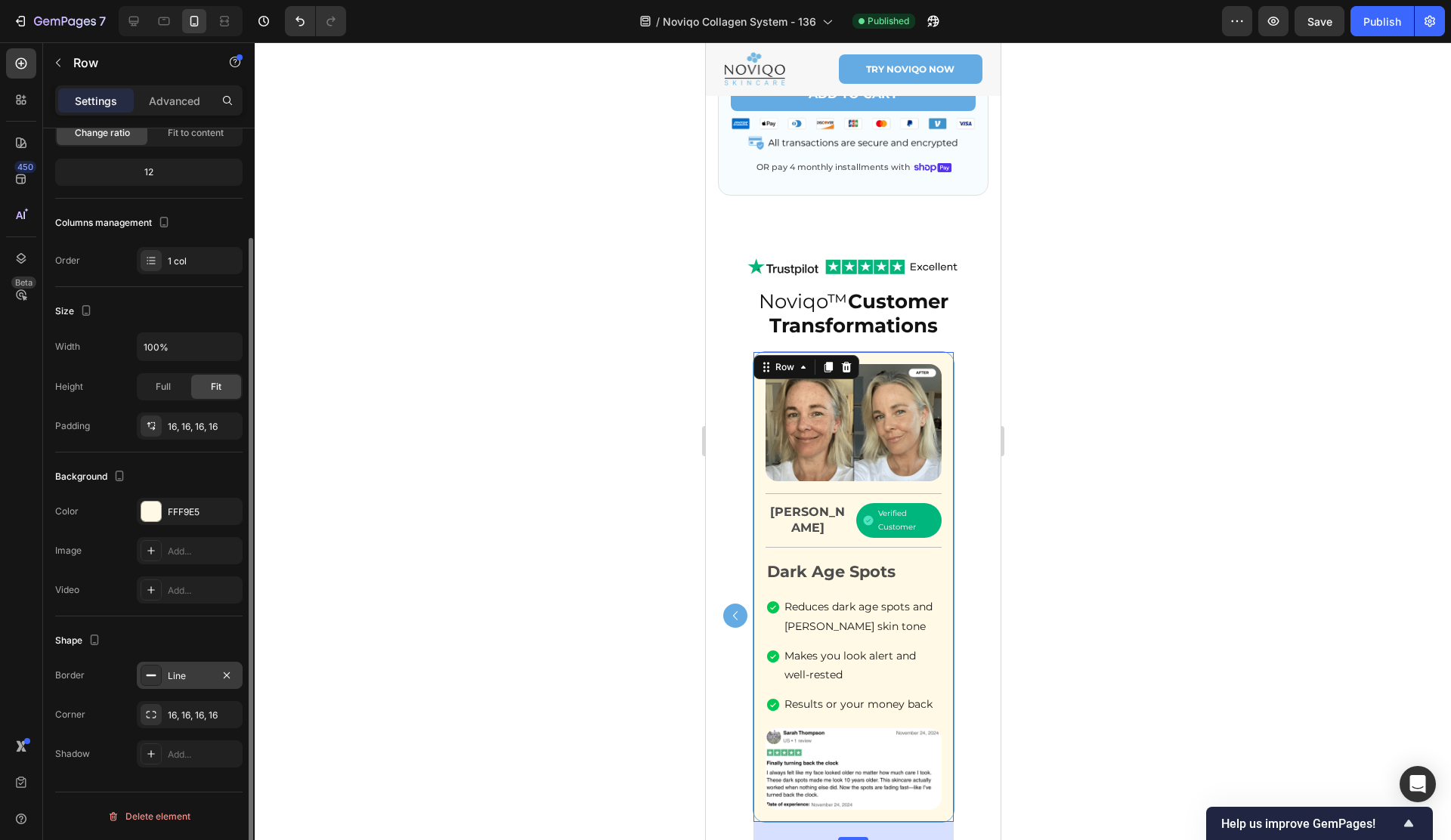
click at [178, 679] on div "Line" at bounding box center [189, 675] width 44 height 14
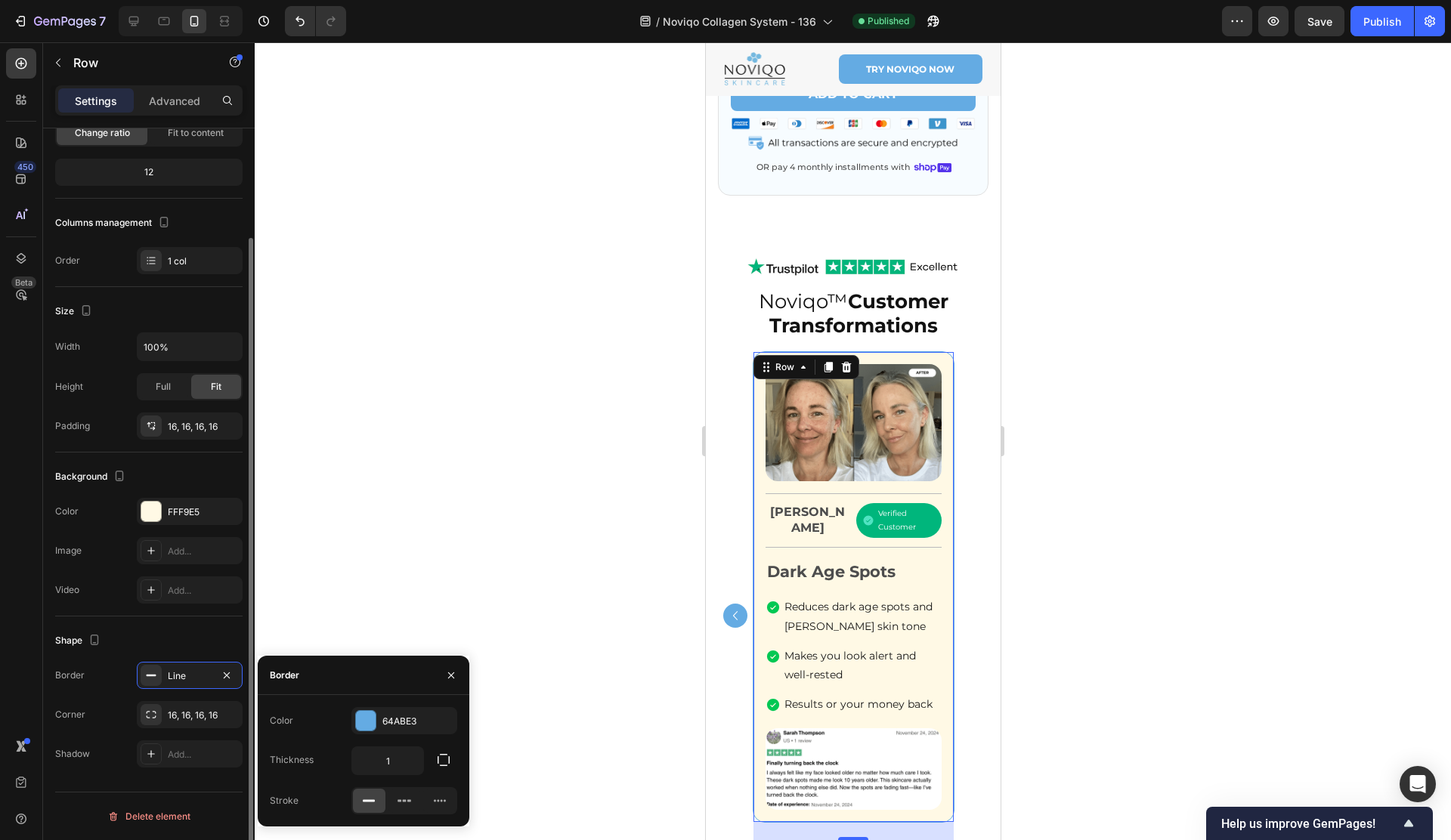
click at [135, 627] on div "Shape Border Line Corner 16, 16, 16, 16 Shadow Add..." at bounding box center [149, 697] width 188 height 163
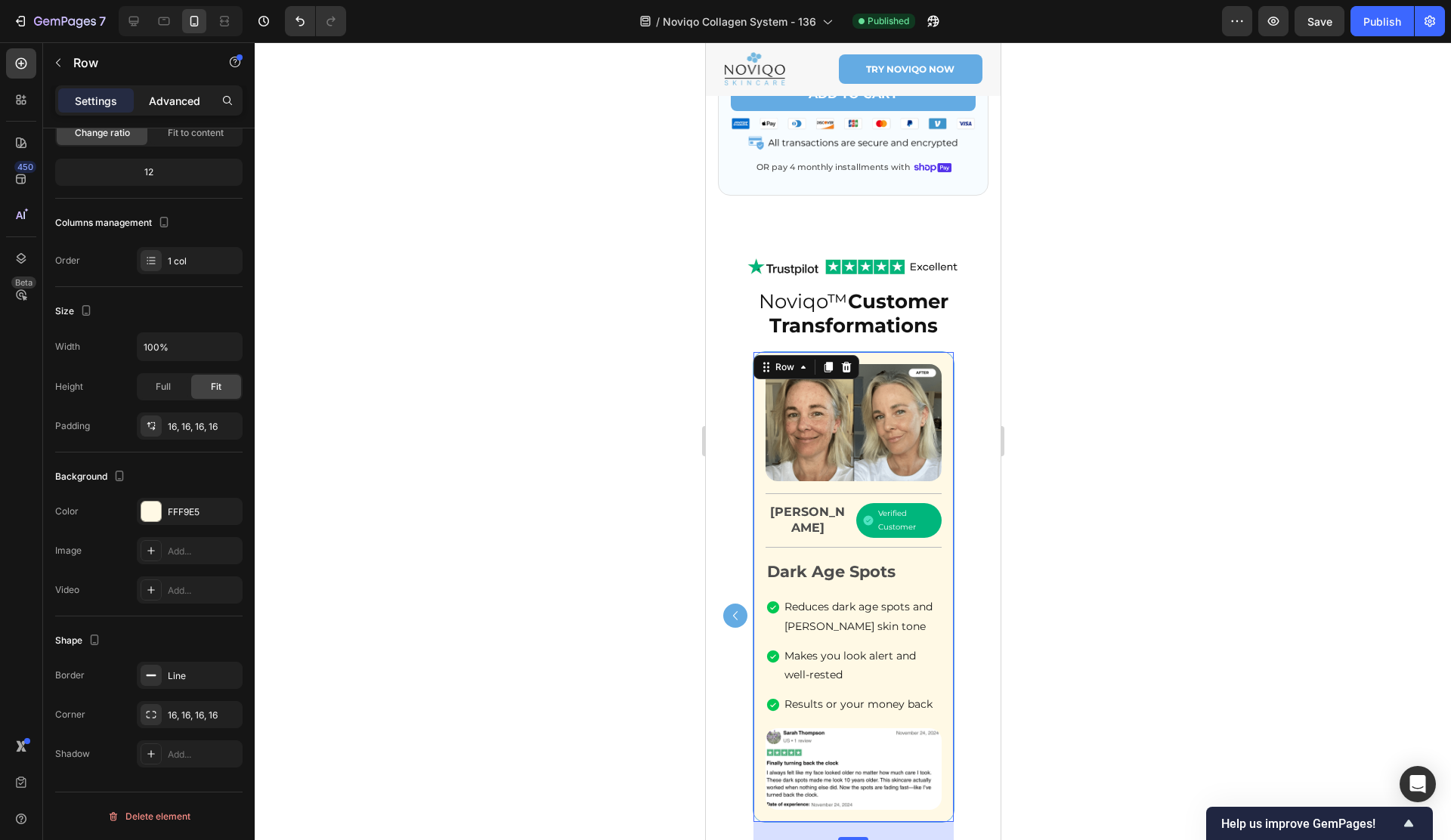
click at [171, 97] on p "Advanced" at bounding box center [175, 100] width 51 height 15
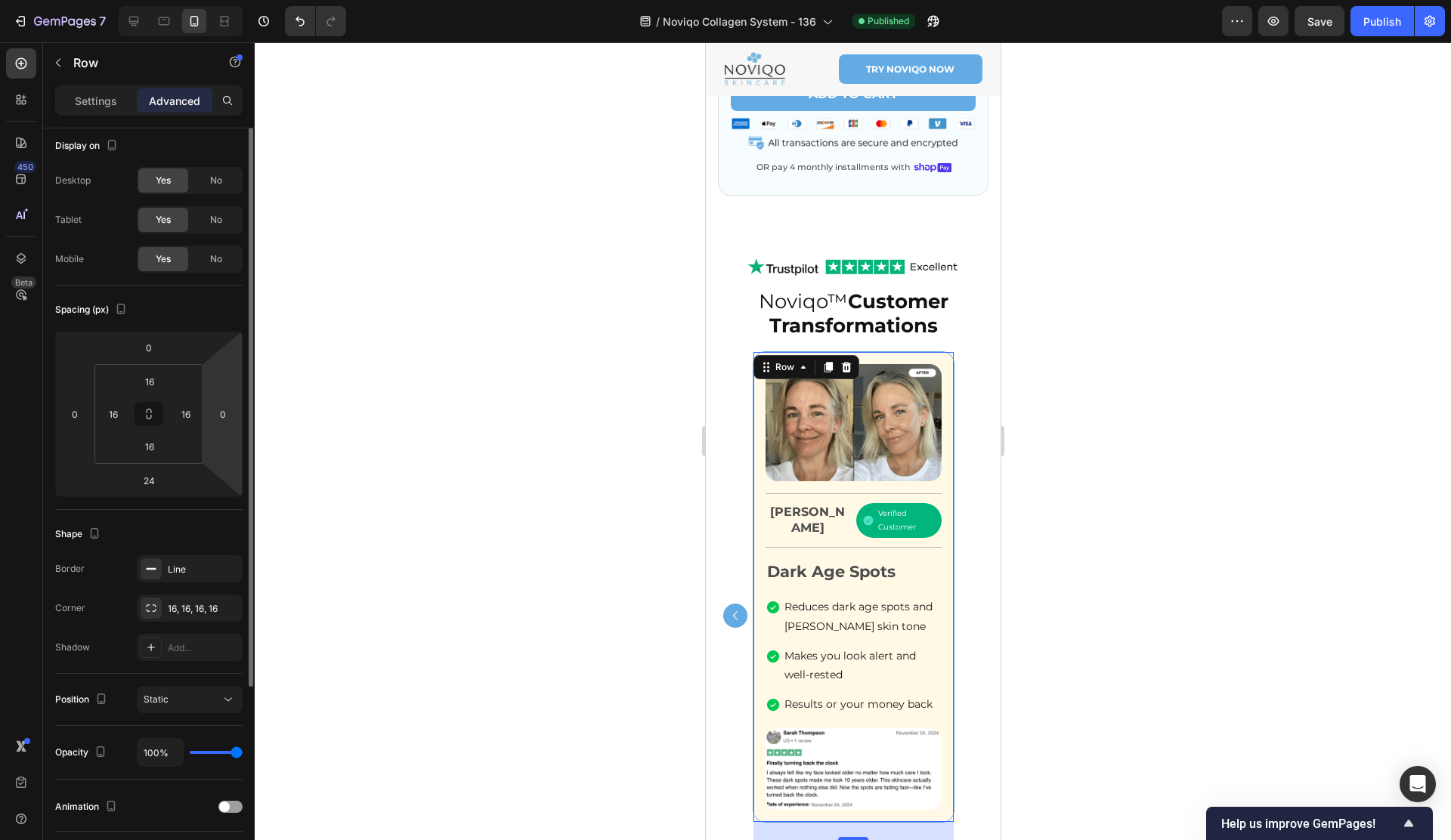
scroll to position [0, 0]
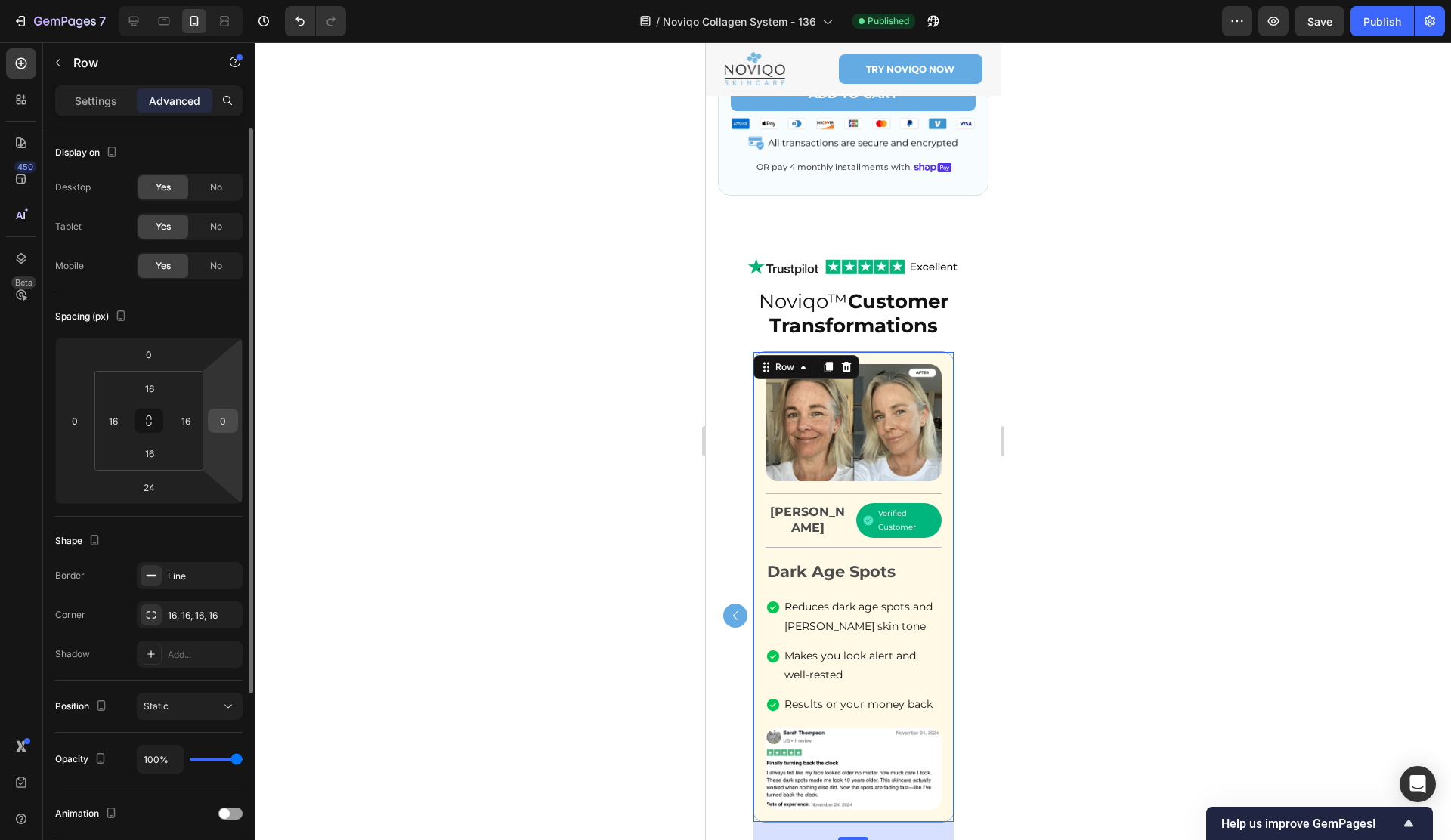
click at [235, 423] on div "0" at bounding box center [222, 420] width 30 height 25
click at [229, 423] on input "0" at bounding box center [222, 420] width 23 height 23
type input "1"
click at [211, 326] on div "Spacing (px)" at bounding box center [149, 316] width 188 height 25
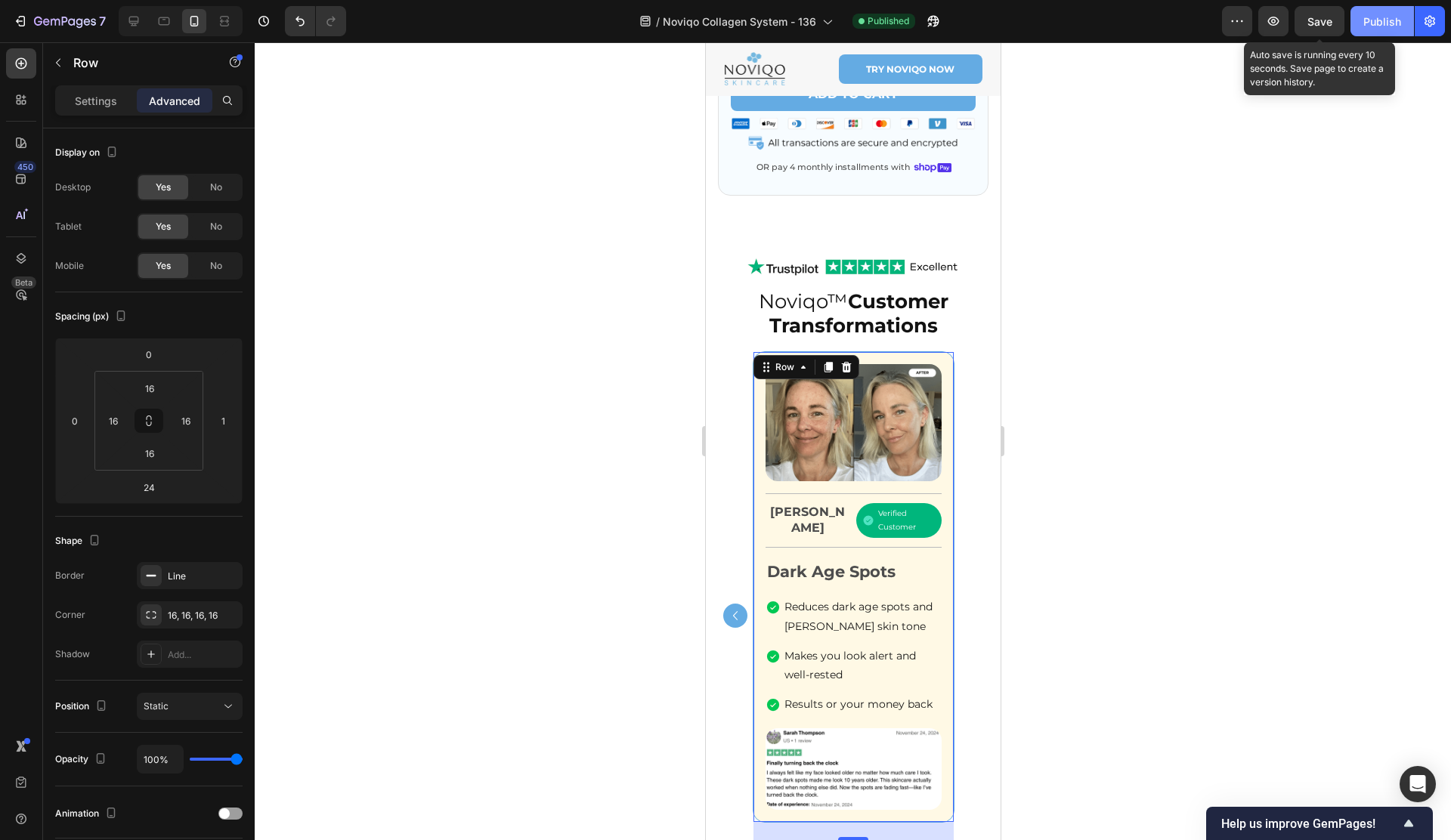
drag, startPoint x: 1316, startPoint y: 25, endPoint x: 1364, endPoint y: 25, distance: 48.0
click at [1316, 25] on span "Save" at bounding box center [1319, 22] width 25 height 13
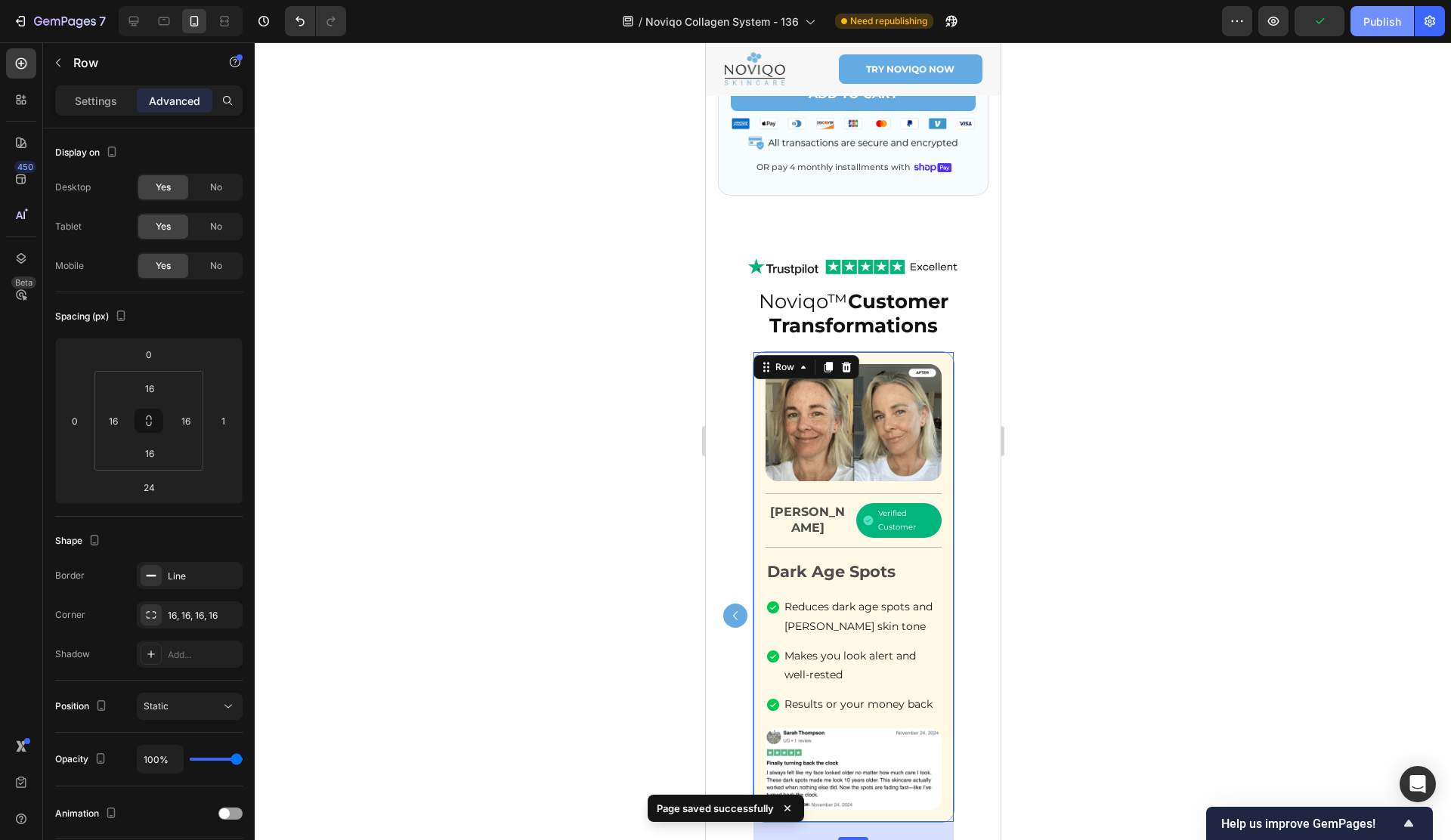
click at [1367, 25] on div "Publish" at bounding box center [1382, 21] width 38 height 15
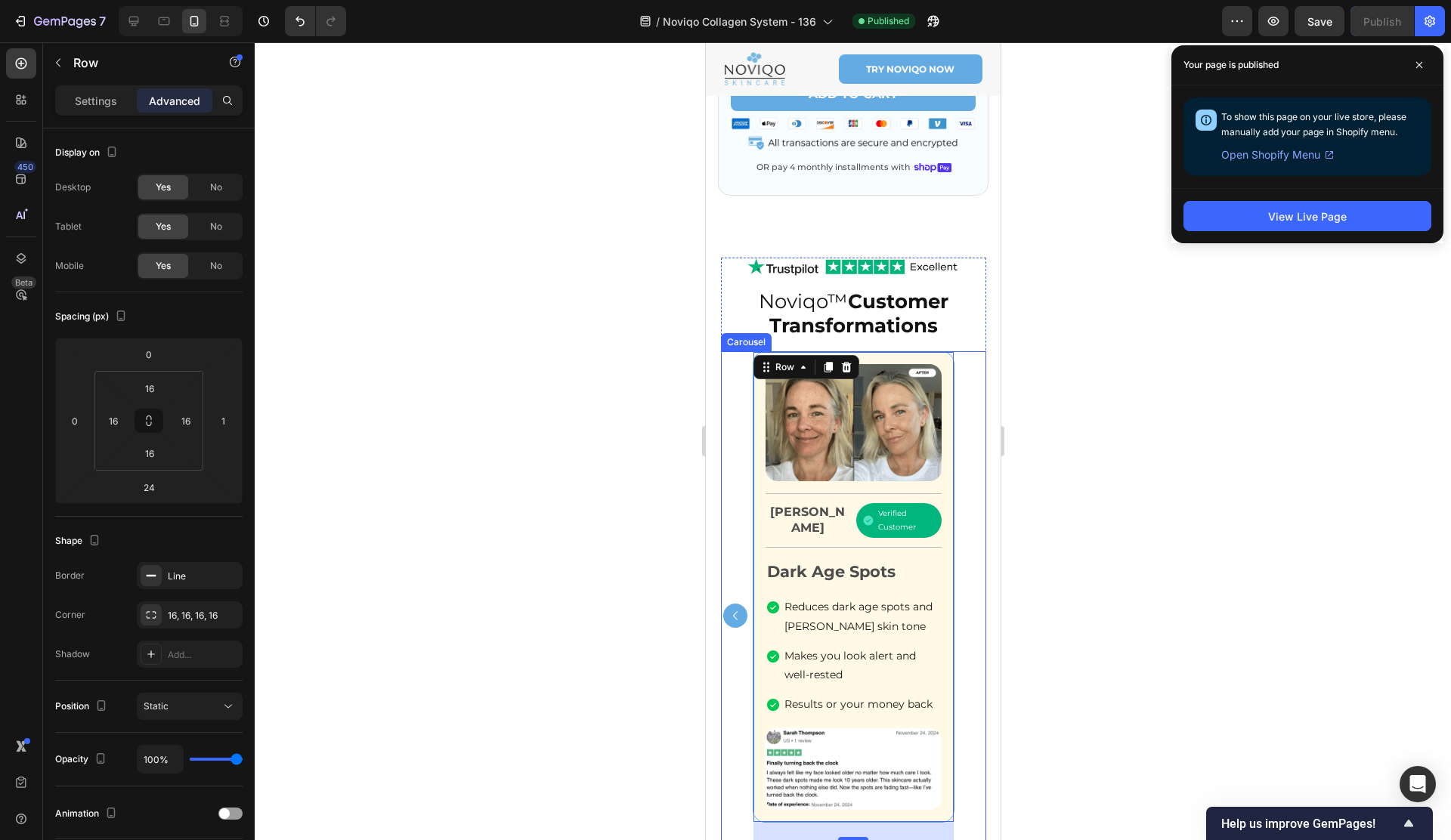
click at [971, 457] on div "Image Title Line Barbara J. Text Block Verified Customer Item List Row Title Li…" at bounding box center [852, 615] width 265 height 529
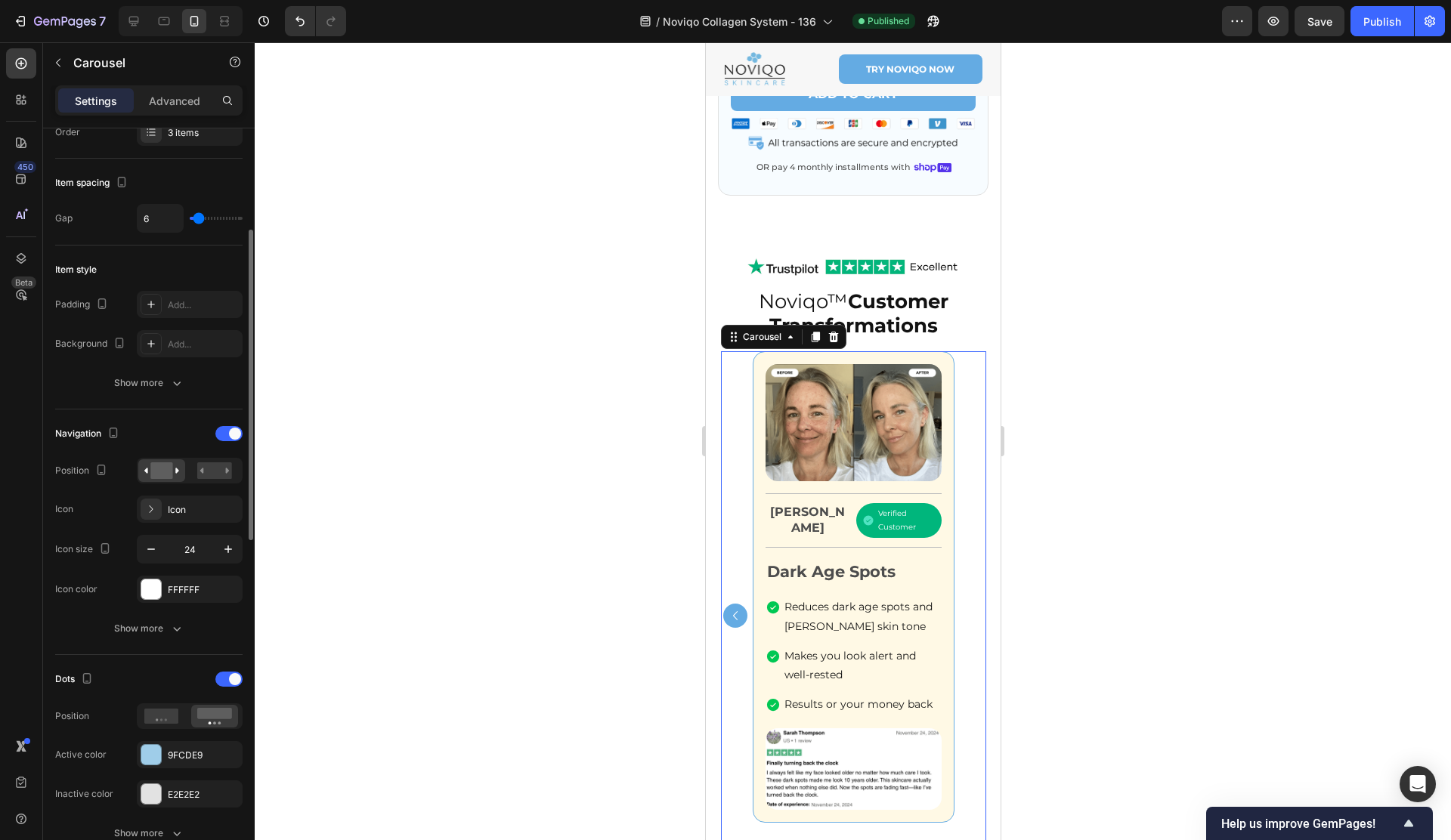
scroll to position [239, 0]
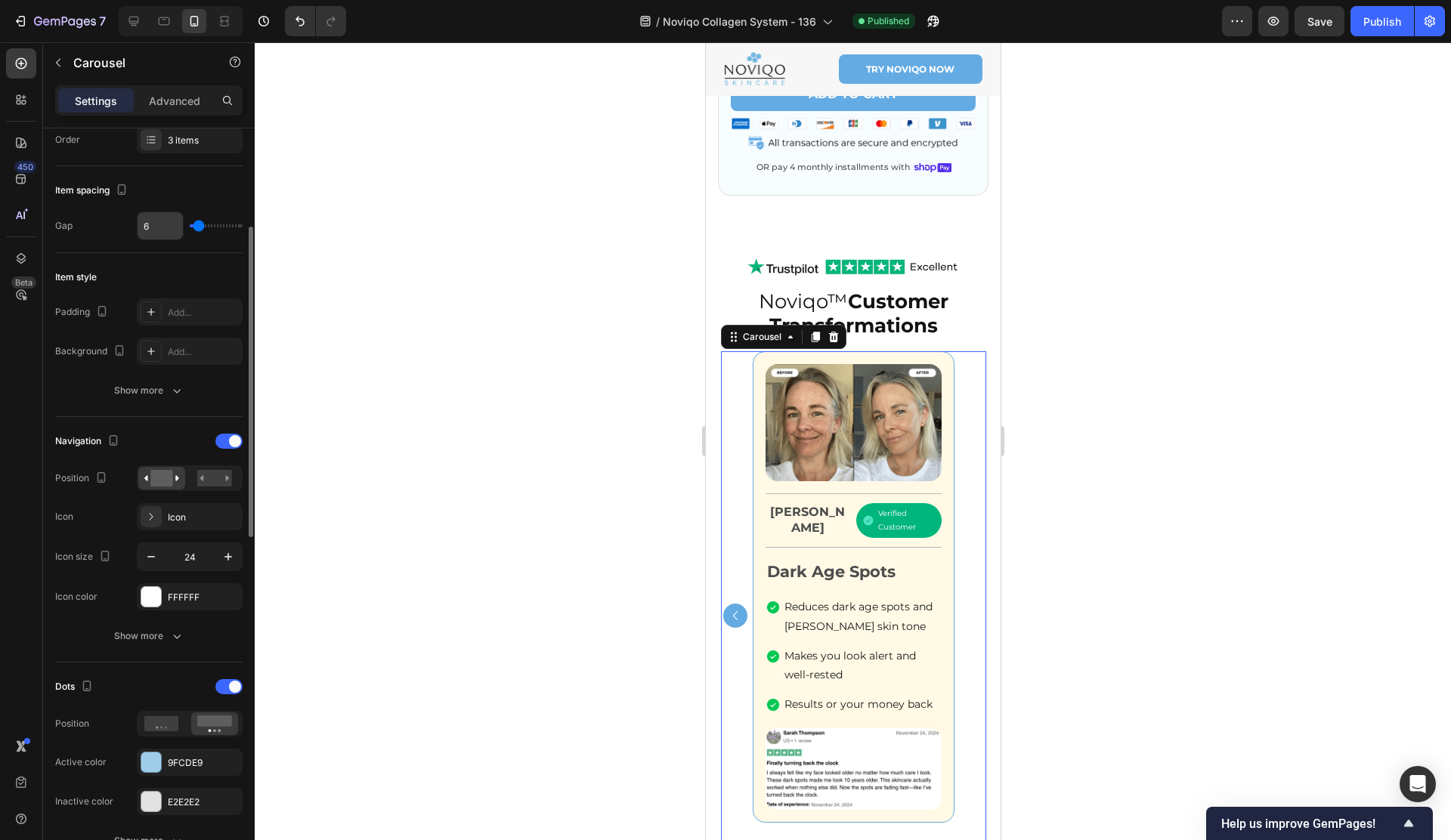
click at [159, 235] on input "6" at bounding box center [160, 226] width 46 height 27
type input "5"
type input "0"
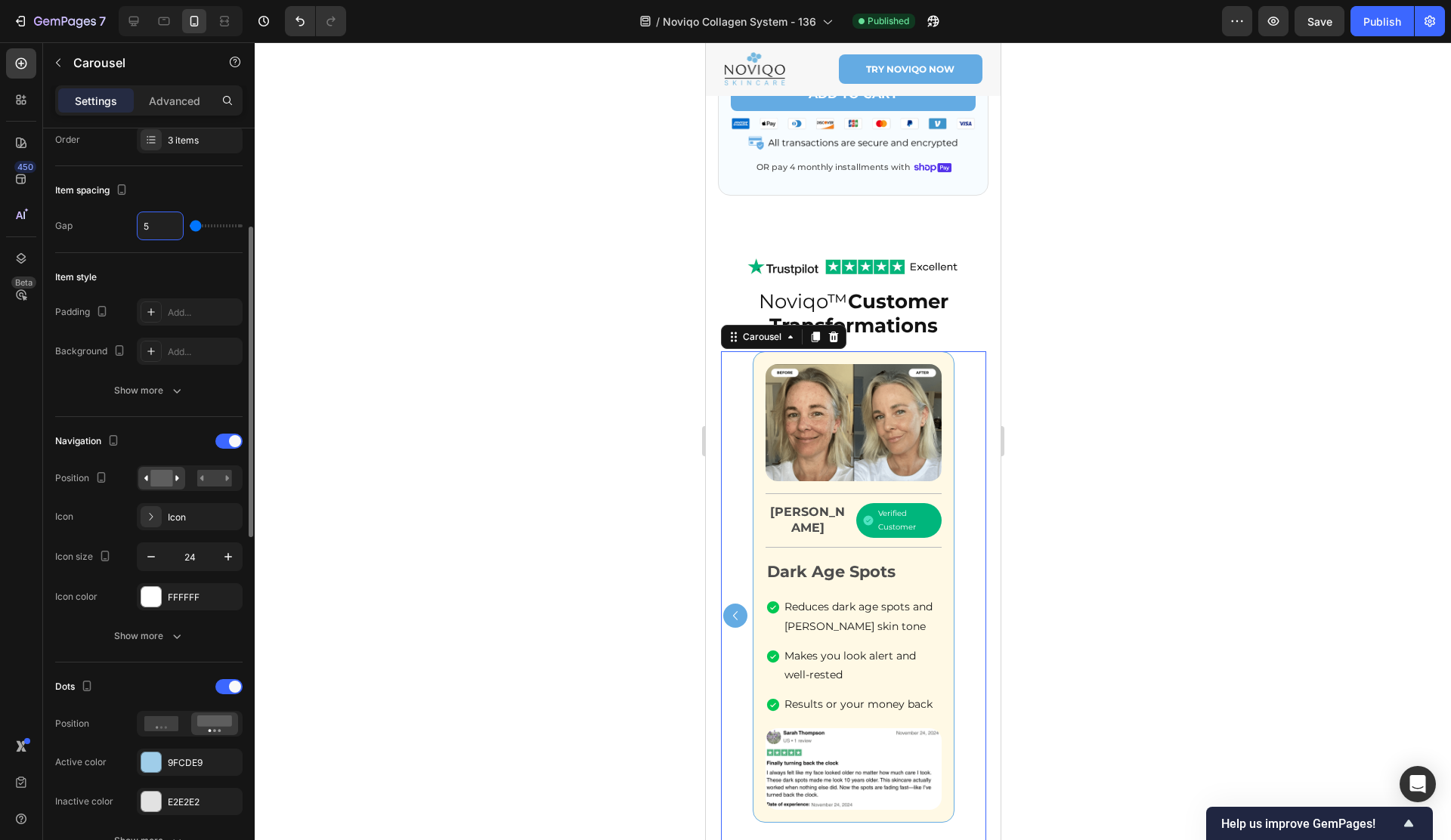
click at [121, 228] on div "Gap 5" at bounding box center [149, 226] width 188 height 29
type input "0"
click at [91, 230] on div "Gap 0" at bounding box center [149, 226] width 188 height 29
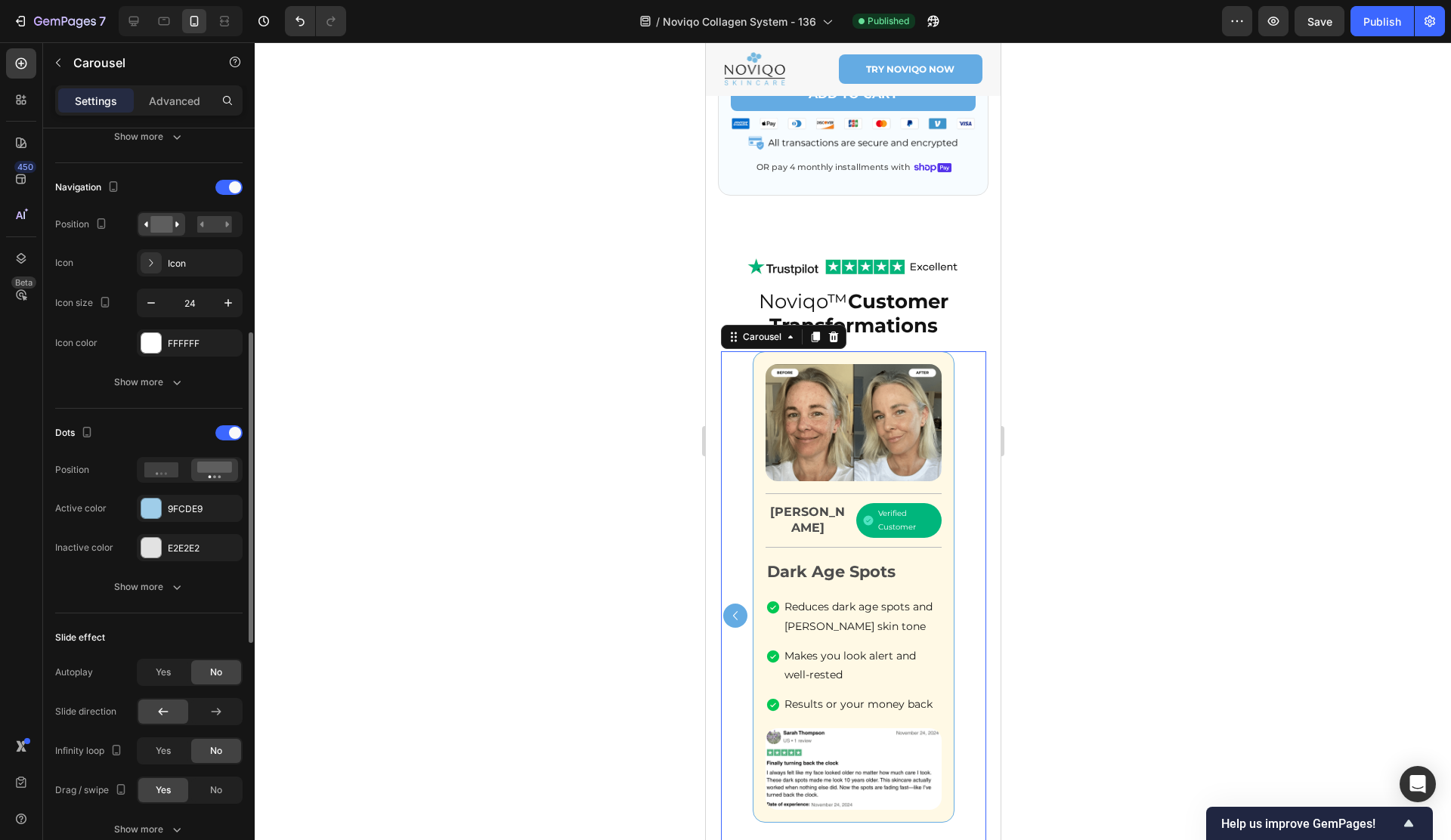
scroll to position [495, 0]
click at [222, 185] on div at bounding box center [229, 186] width 27 height 15
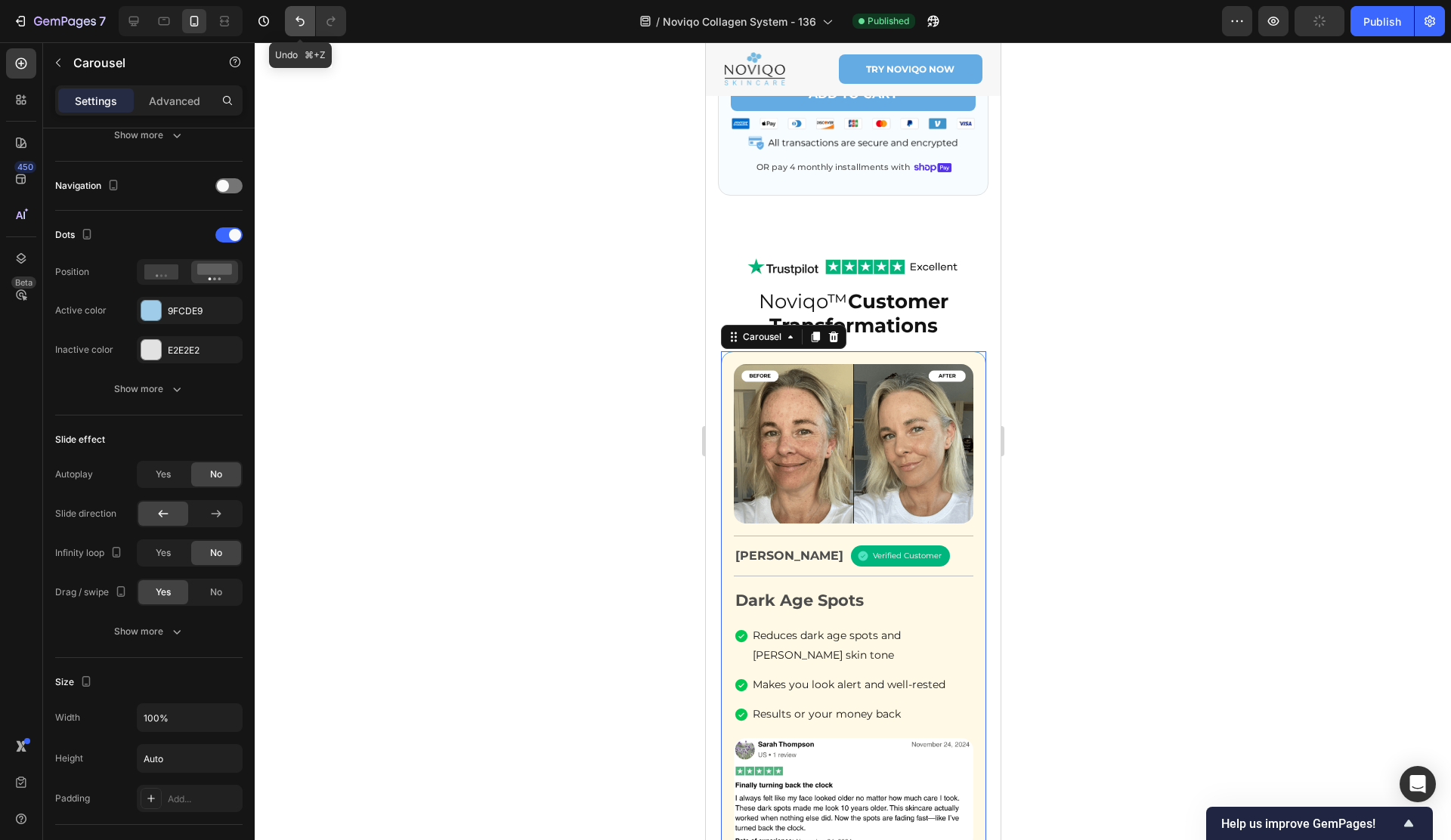
click at [293, 19] on icon "Undo/Redo" at bounding box center [299, 21] width 15 height 15
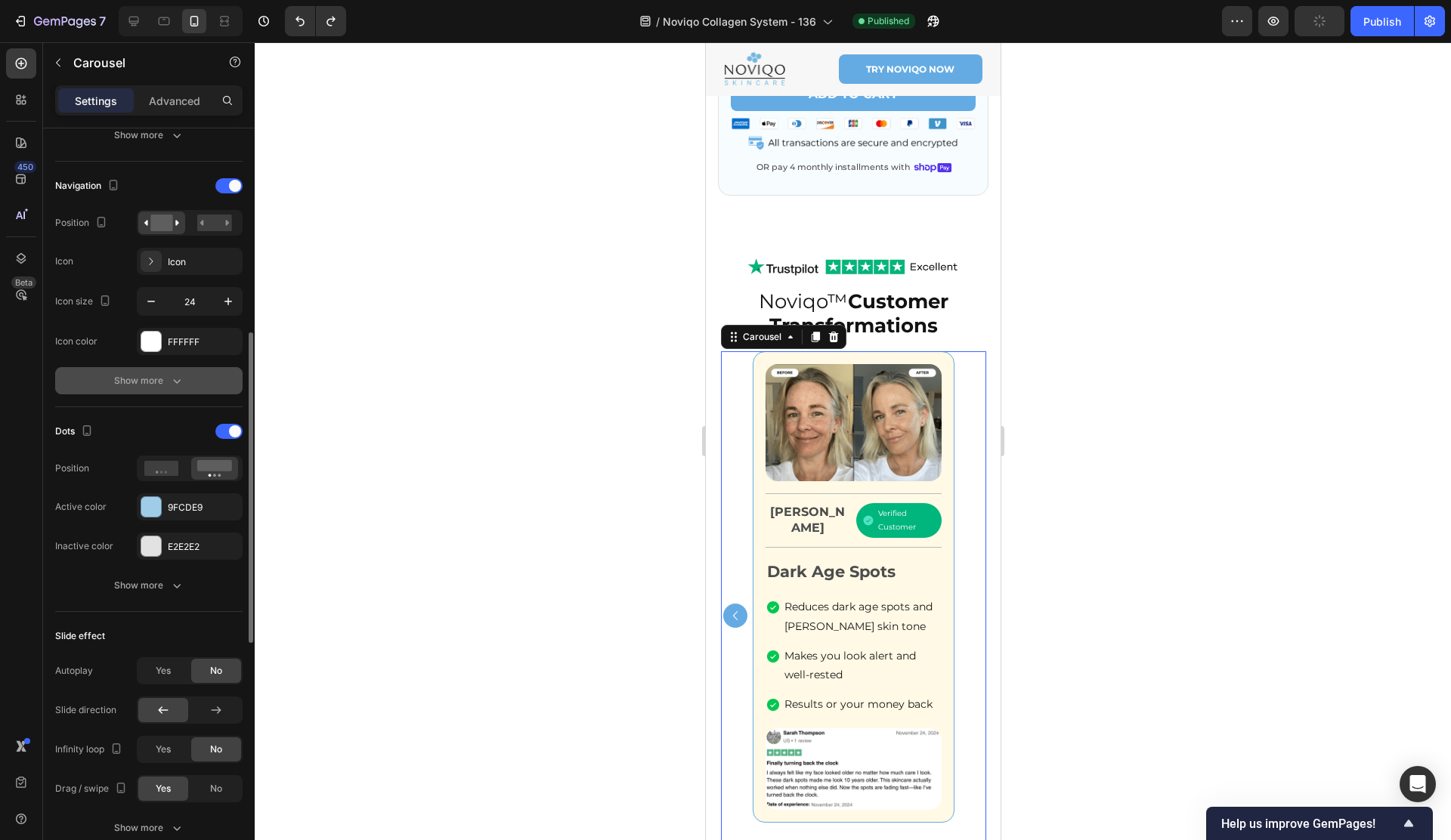
click at [150, 371] on button "Show more" at bounding box center [149, 380] width 188 height 27
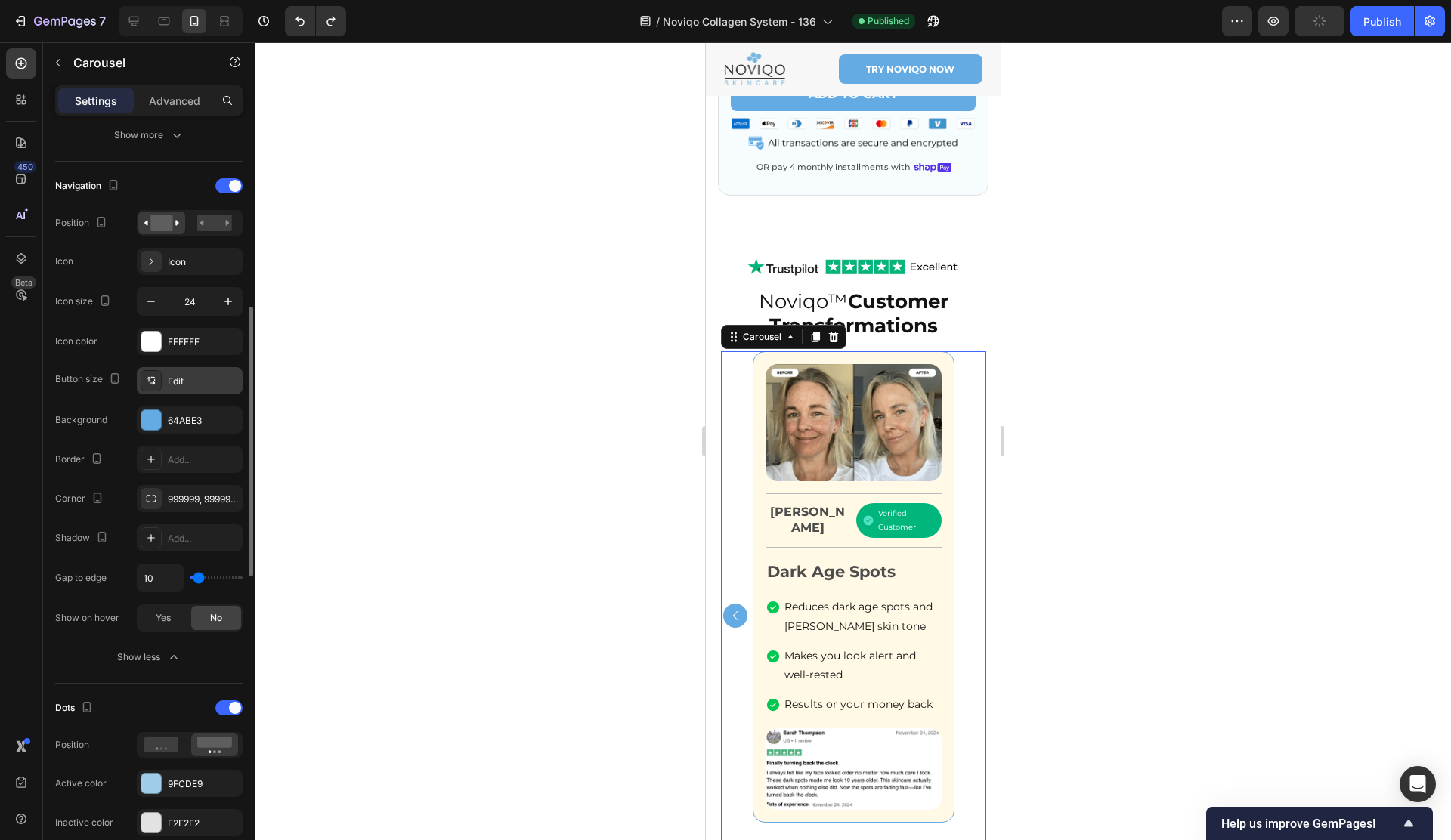
scroll to position [495, 0]
click at [145, 301] on icon "button" at bounding box center [151, 300] width 15 height 15
click at [146, 301] on icon "button" at bounding box center [151, 300] width 15 height 15
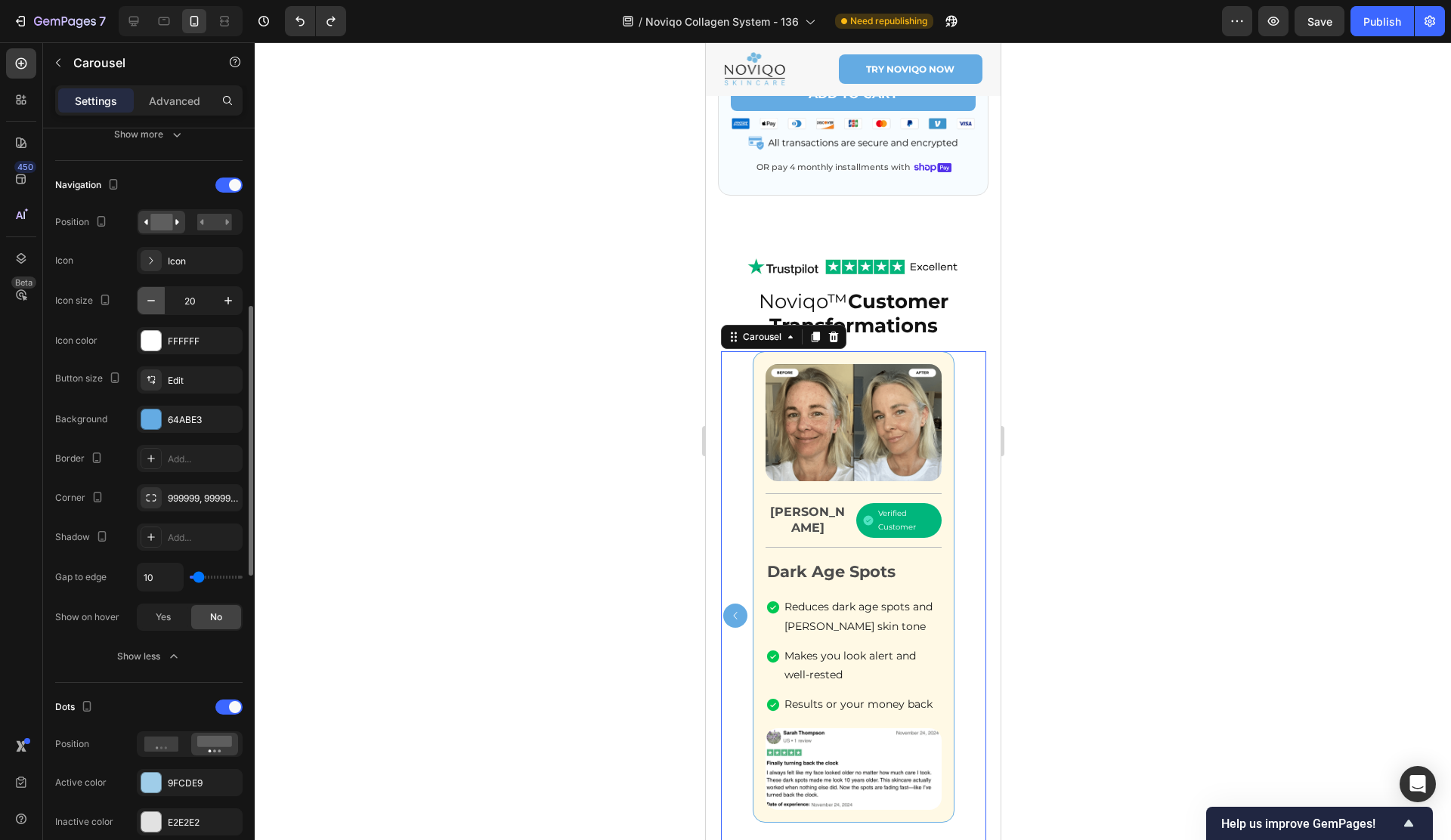
click at [146, 301] on icon "button" at bounding box center [151, 300] width 15 height 15
type input "18"
click at [168, 383] on div "Edit" at bounding box center [203, 380] width 71 height 14
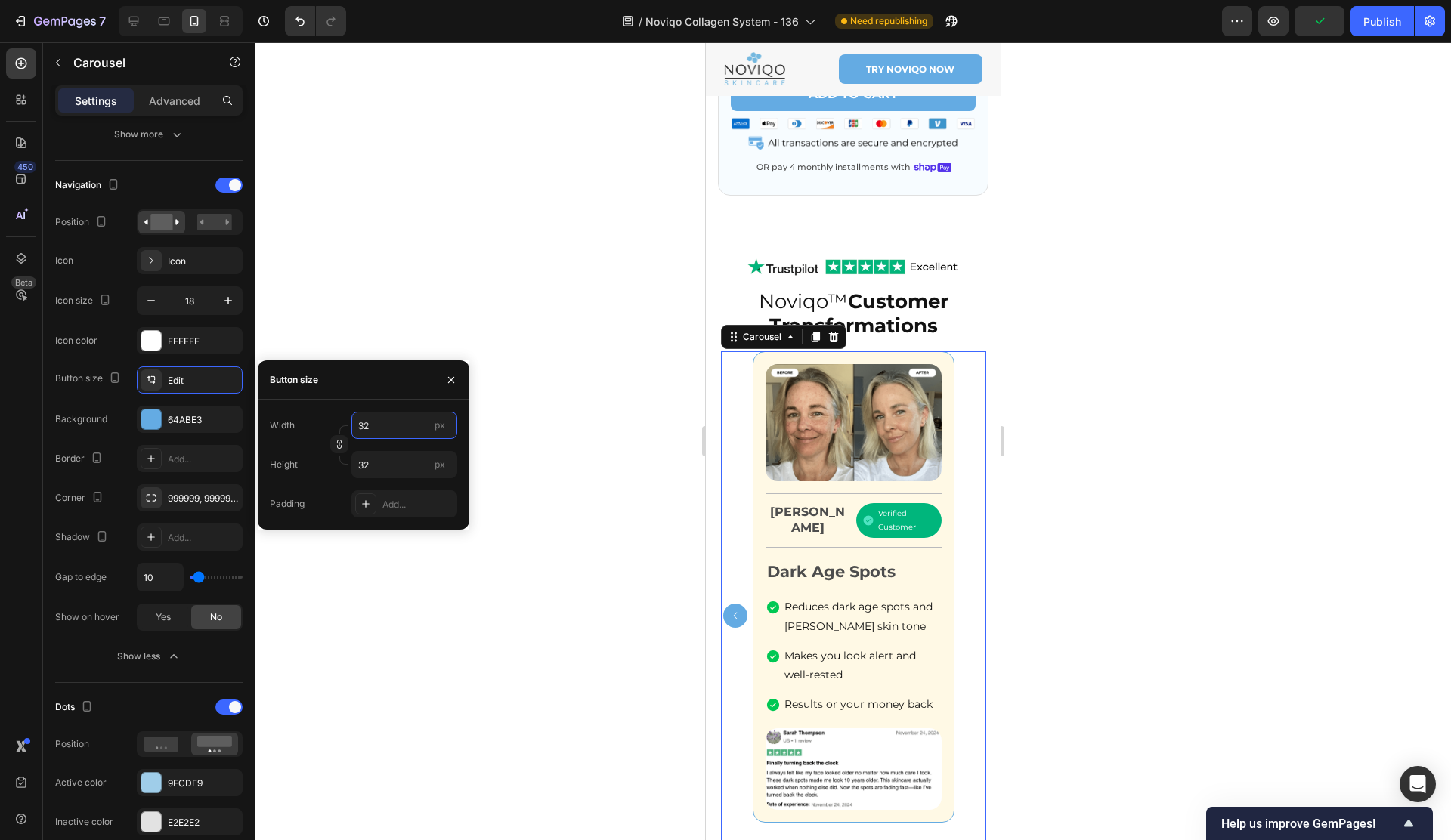
click at [389, 425] on input "32" at bounding box center [404, 425] width 106 height 27
type input "2"
type input "22"
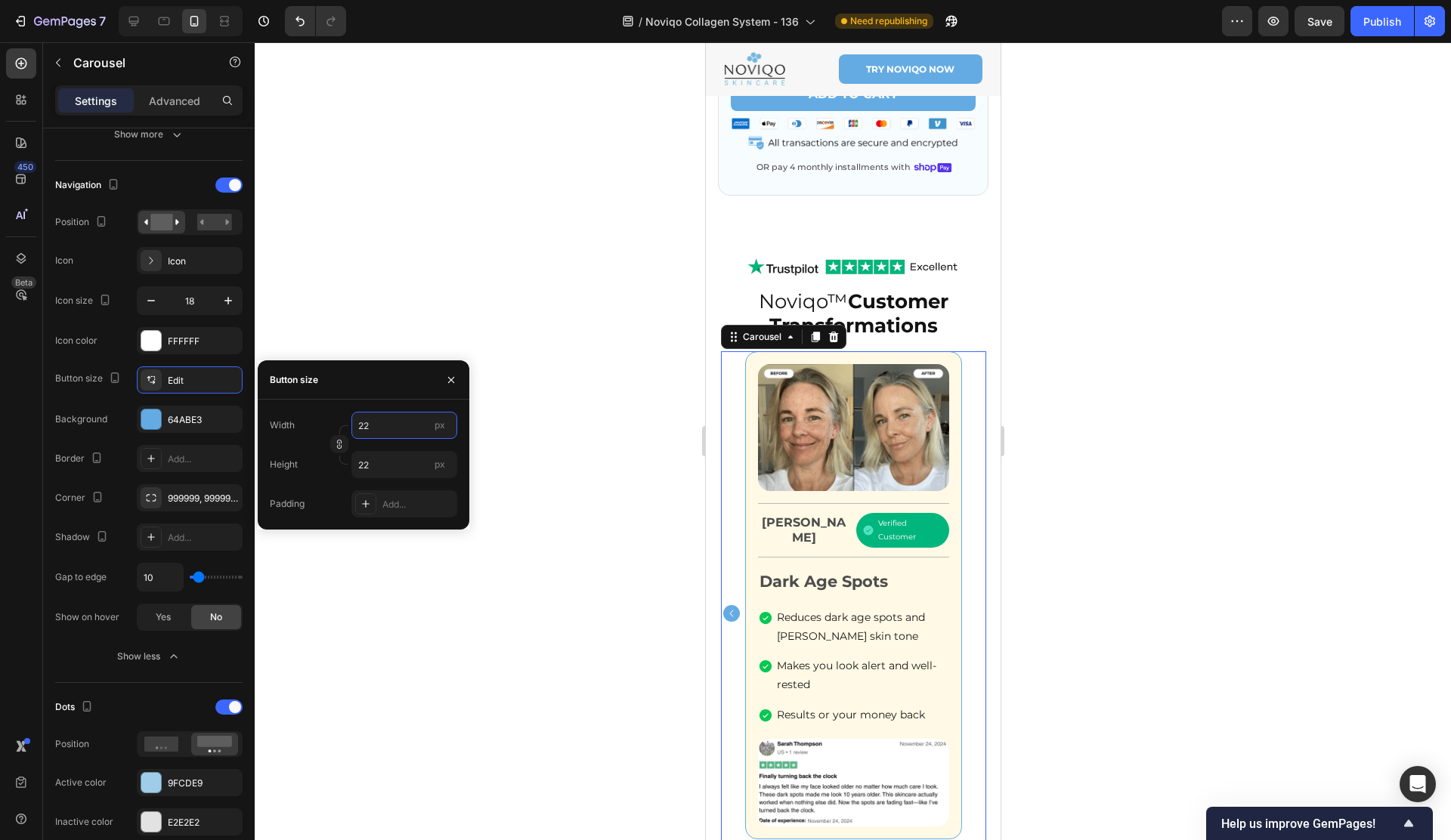
click at [389, 423] on input "22" at bounding box center [404, 425] width 106 height 27
type input "2"
type input "25"
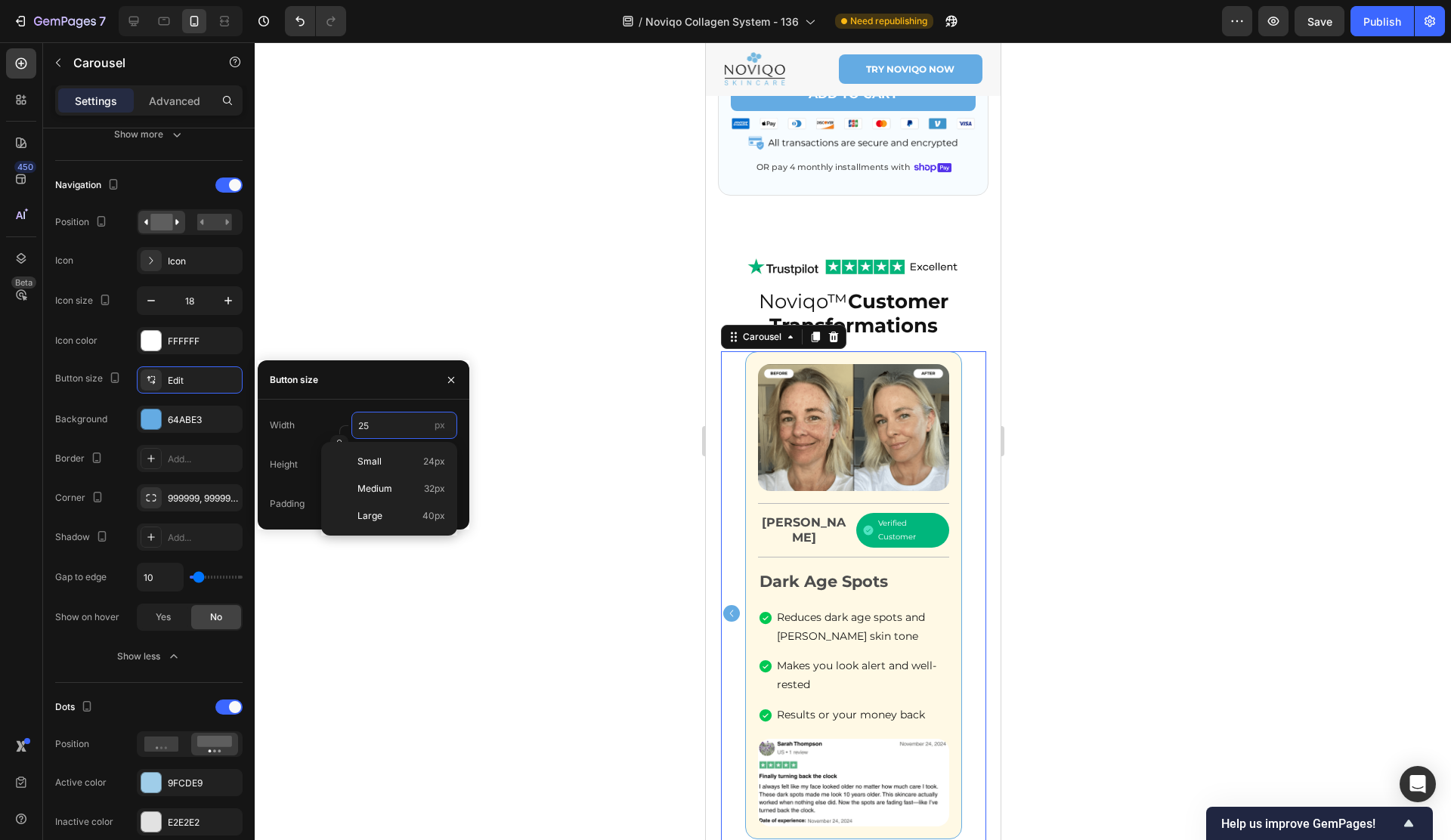
type input "25"
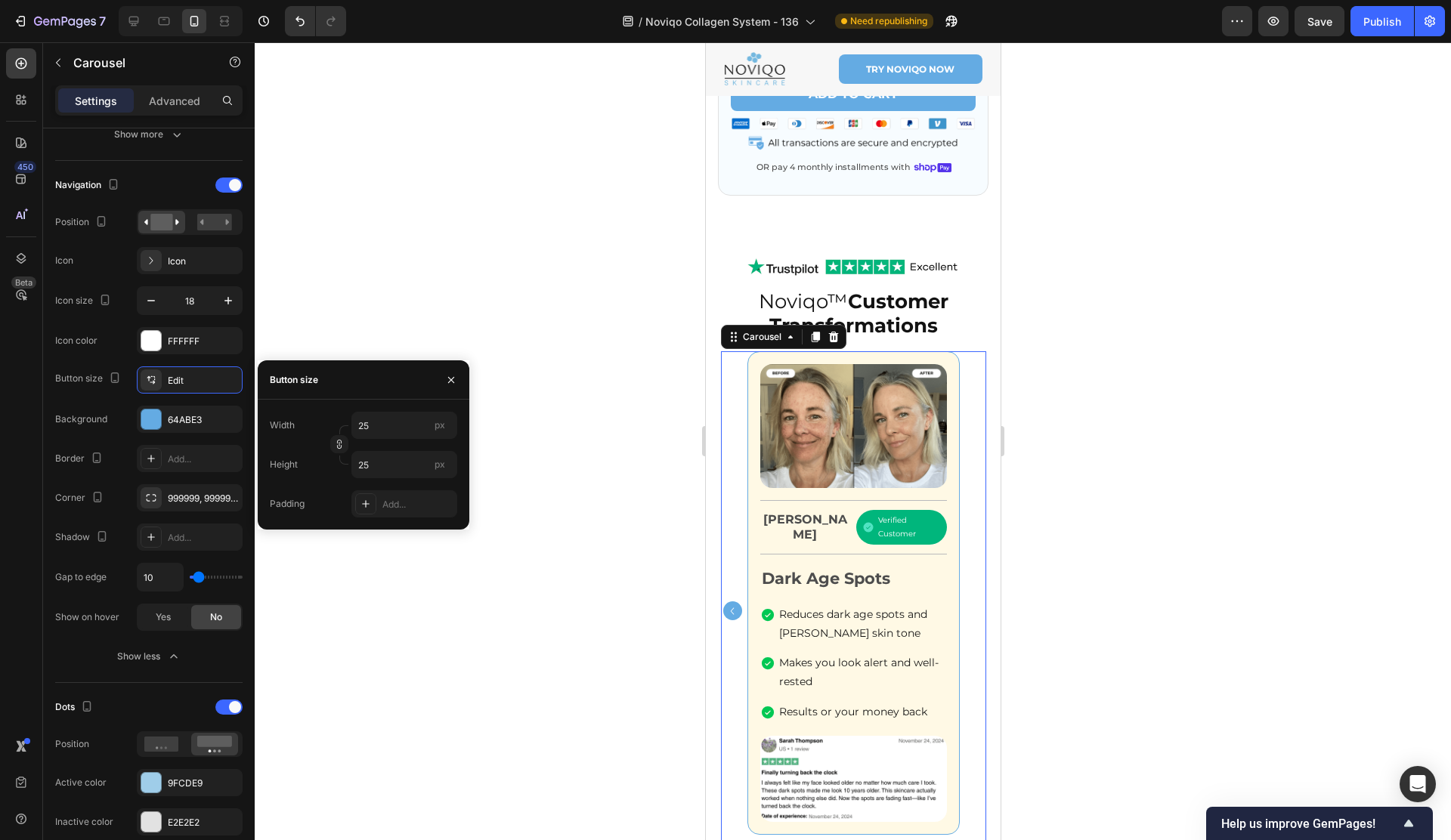
click at [1304, 17] on button "Save" at bounding box center [1319, 21] width 50 height 30
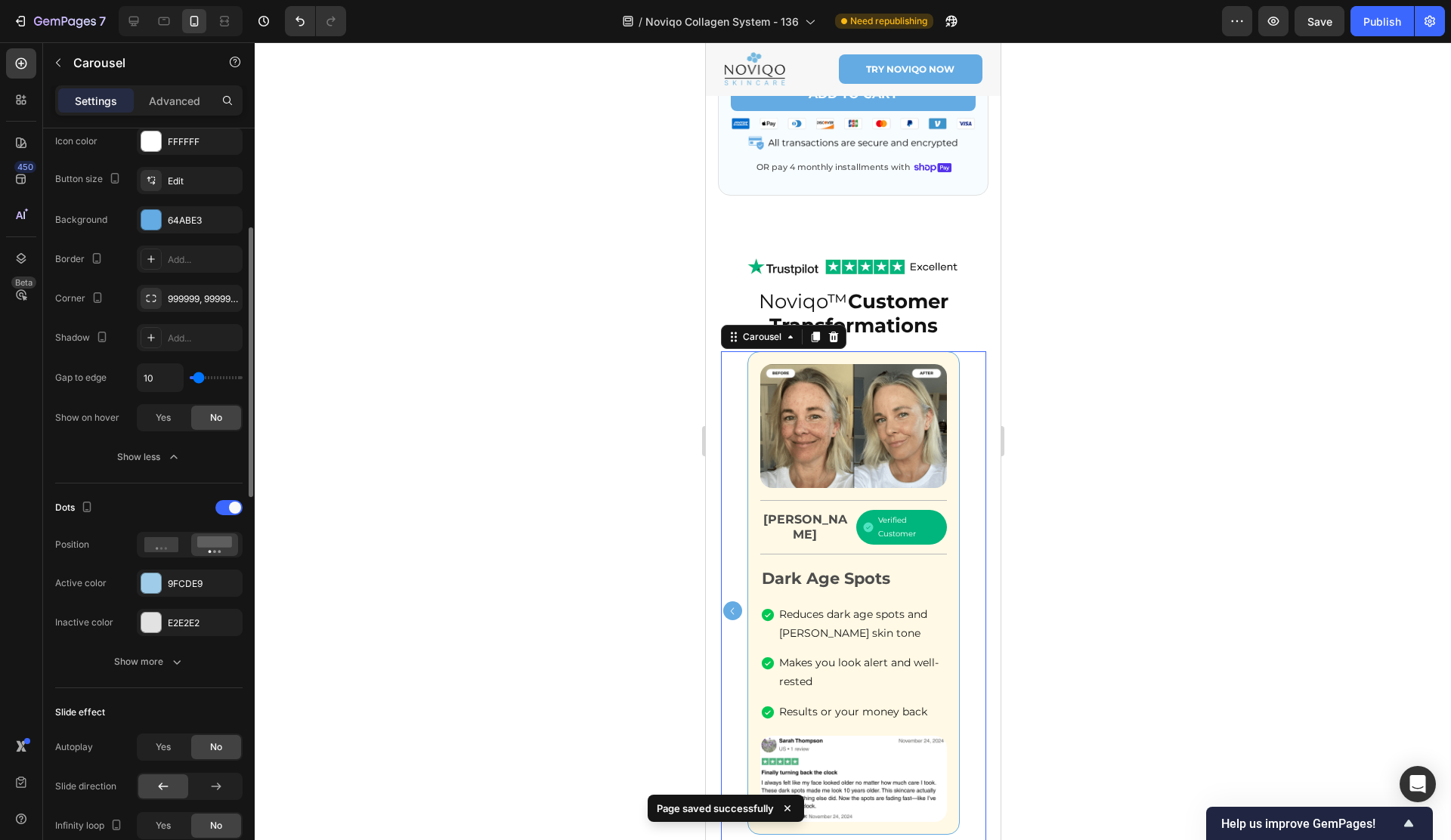
scroll to position [777, 0]
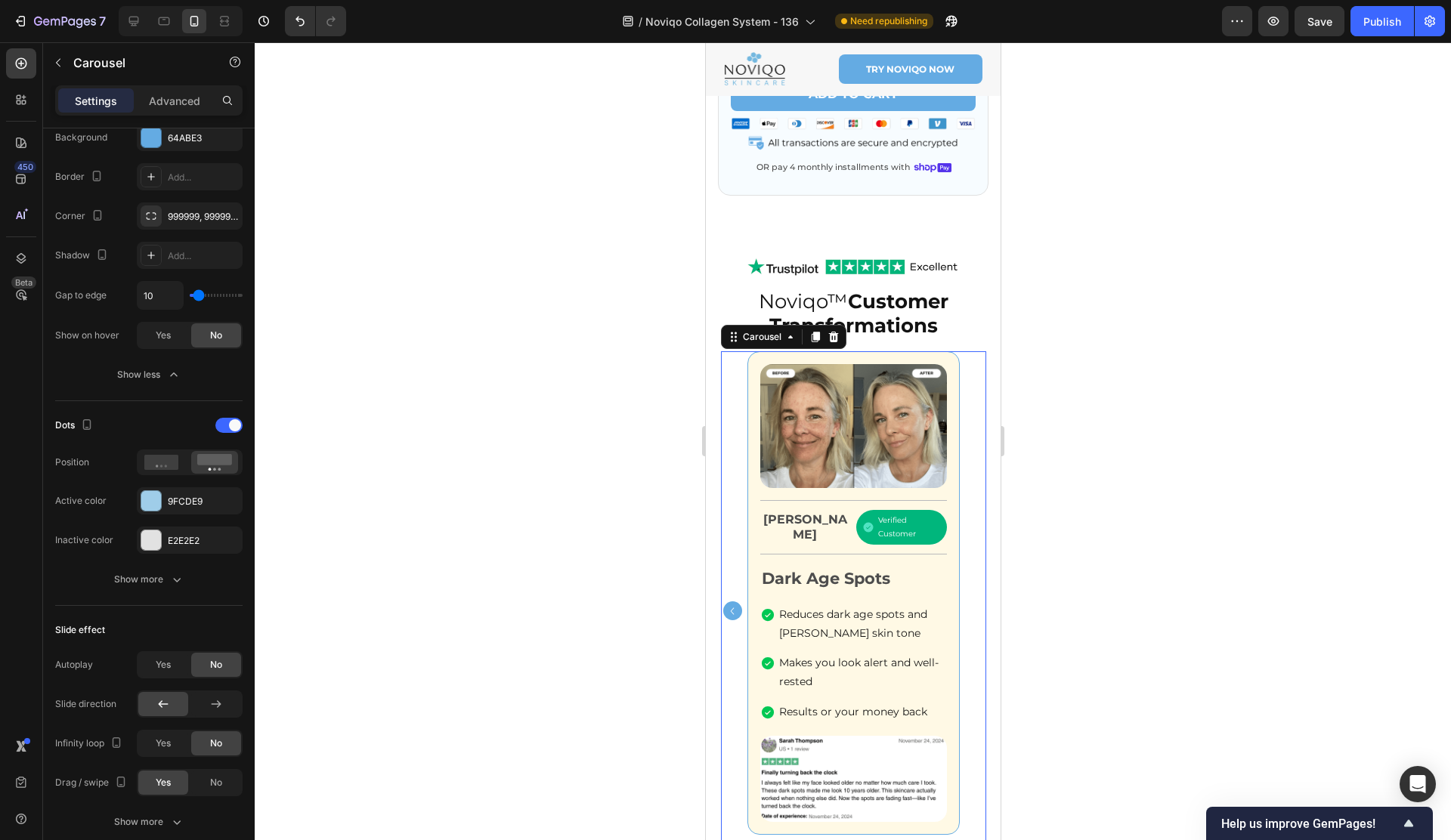
click at [976, 394] on div "Image Title Line Barbara J. Text Block Verified Customer Item List Row Title Li…" at bounding box center [852, 611] width 265 height 520
click at [956, 344] on div "Image Noviqo™ Customer Transformations Heading Image Title Line Barbara J. Text…" at bounding box center [852, 576] width 265 height 638
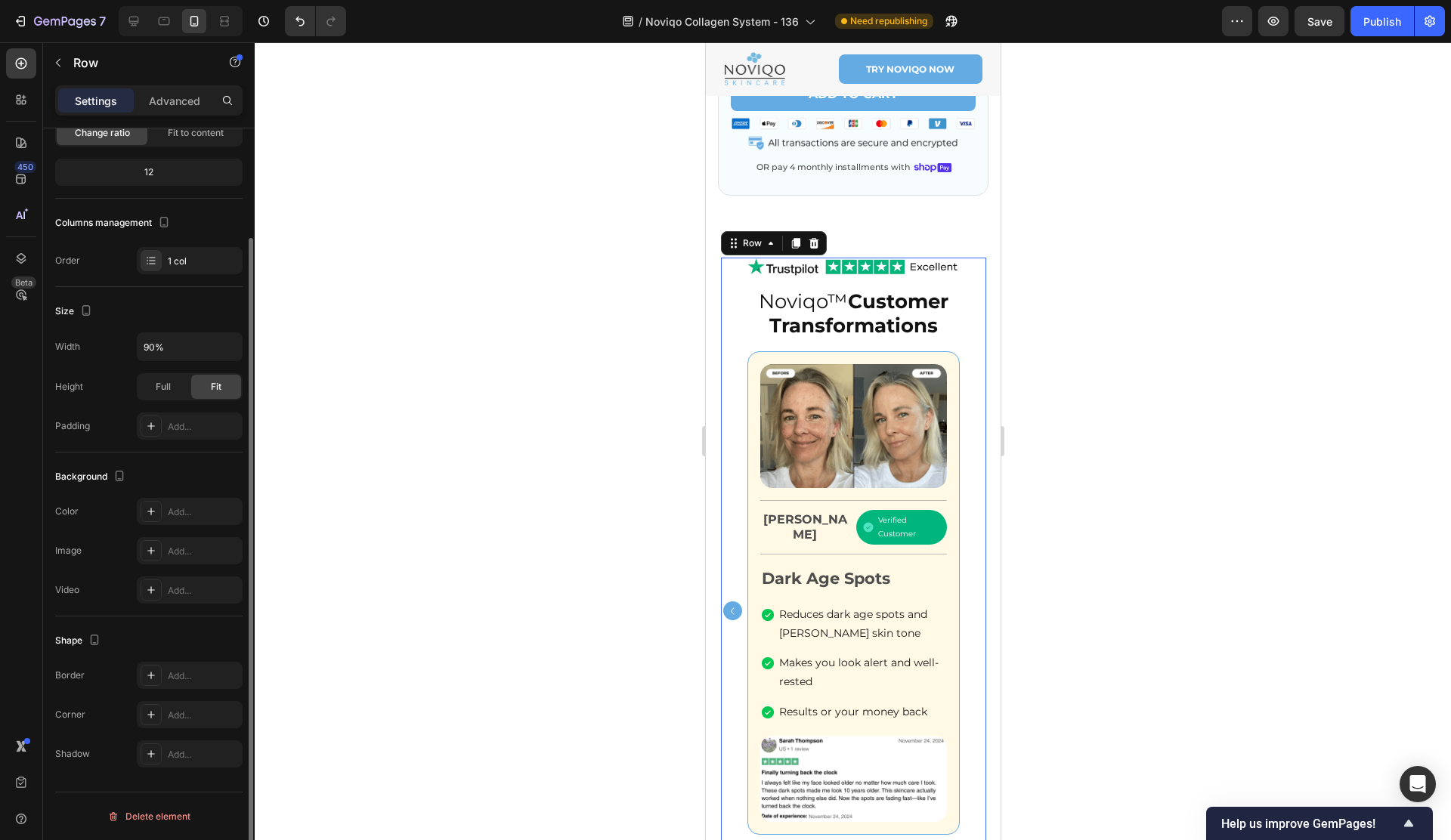
scroll to position [0, 0]
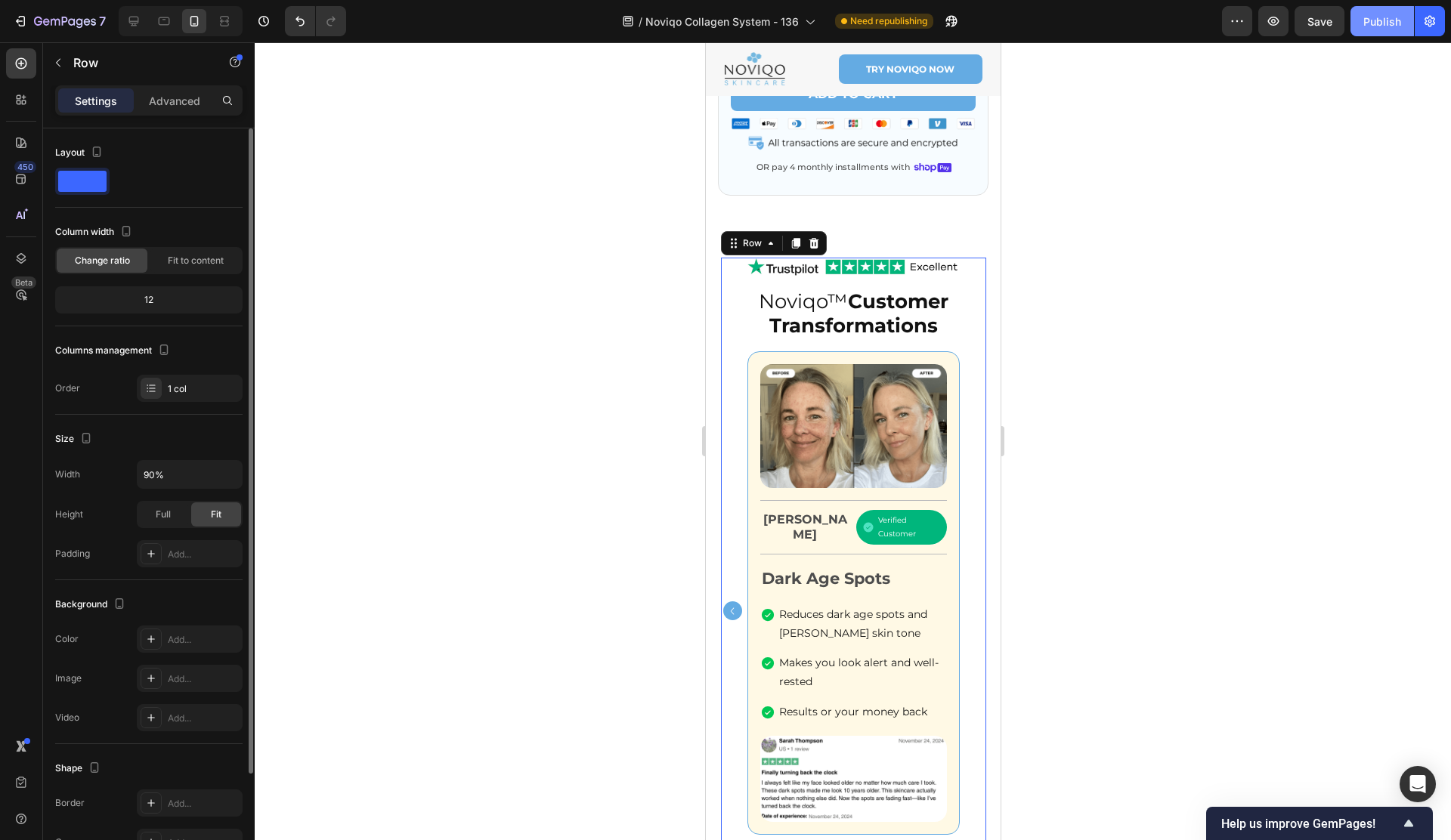
click at [1374, 27] on div "Publish" at bounding box center [1382, 21] width 38 height 15
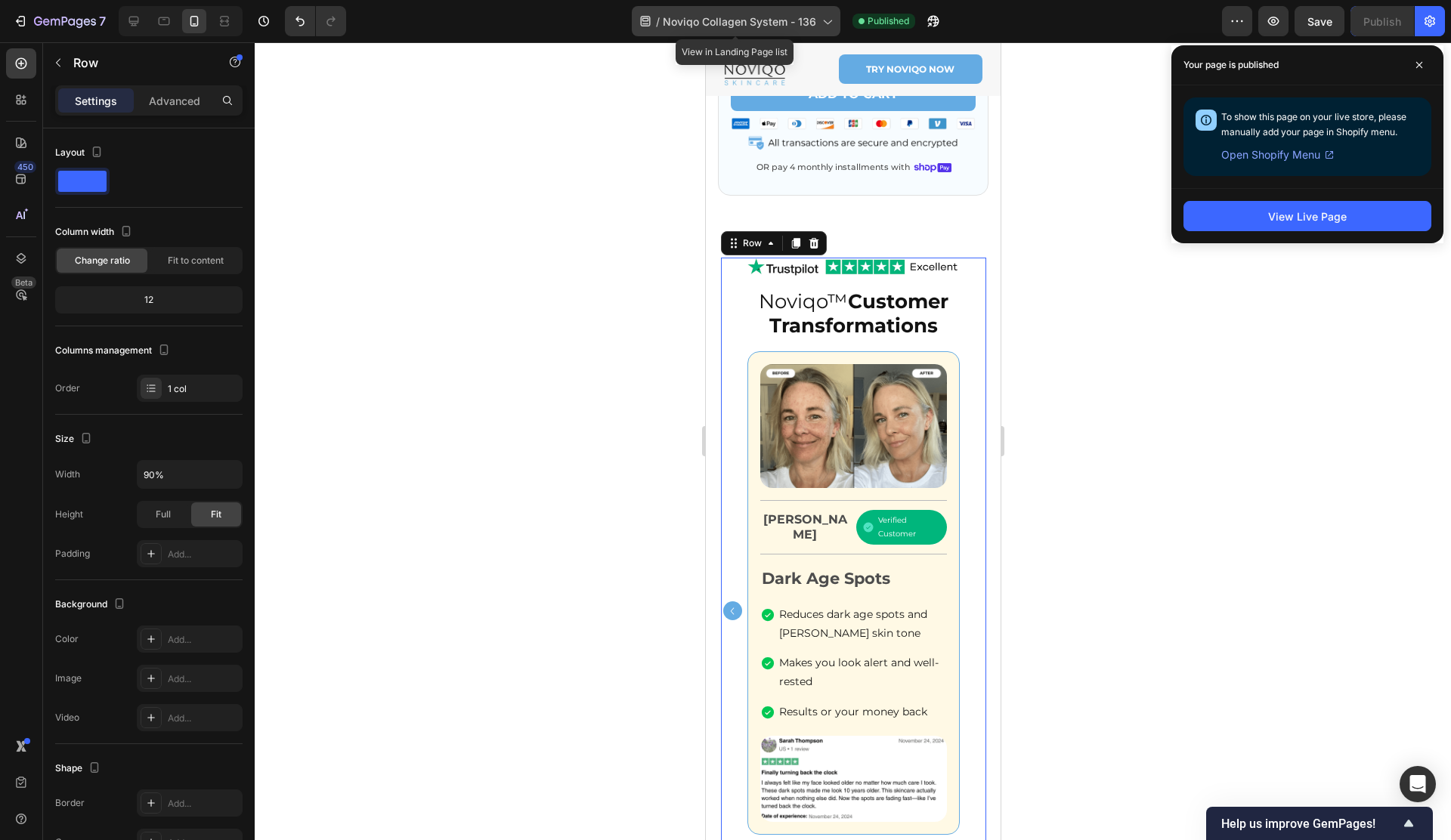
click at [767, 33] on div "/ Noviqo Collagen System - 136" at bounding box center [736, 21] width 208 height 30
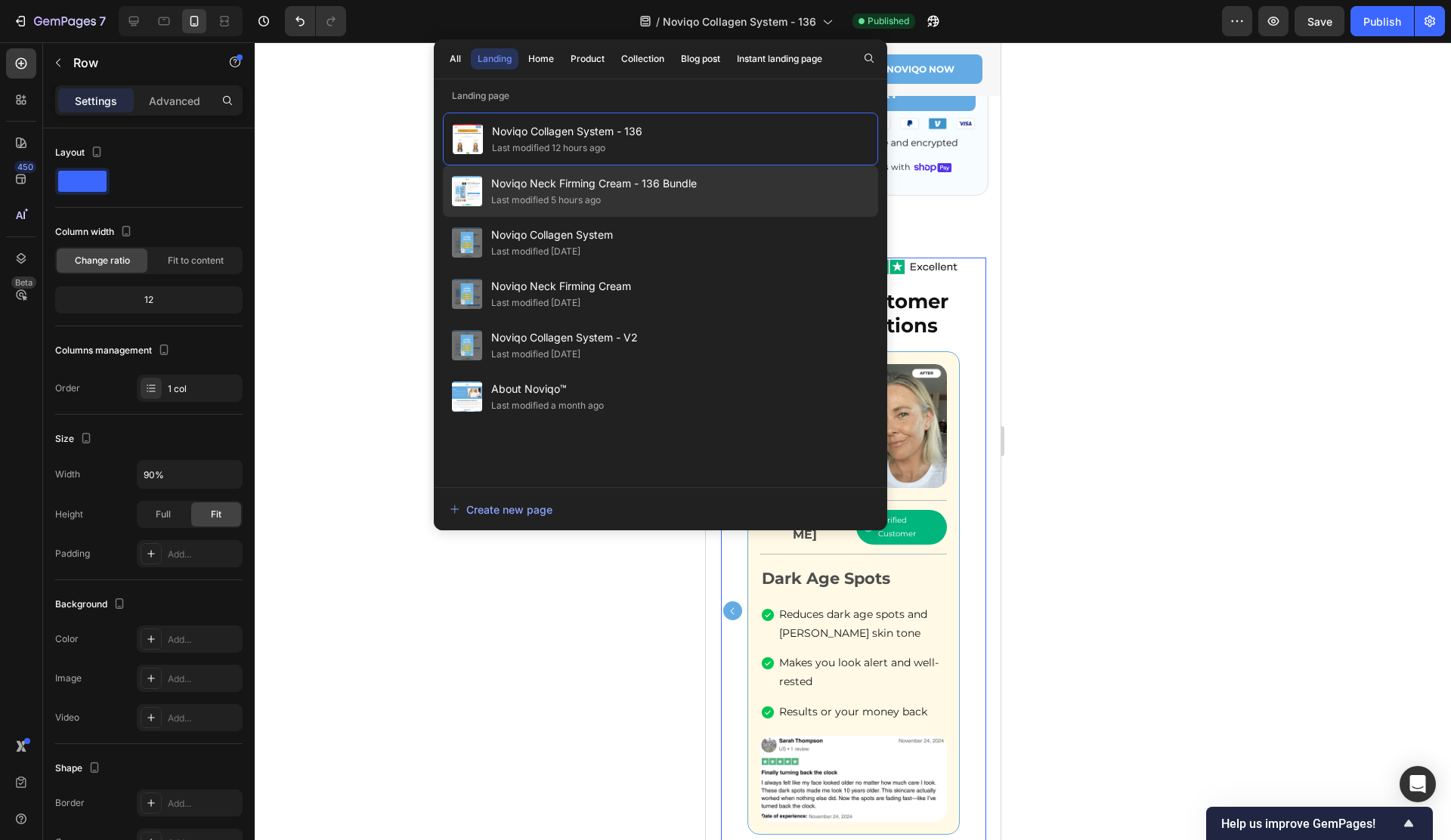
click at [583, 193] on div "Last modified 5 hours ago" at bounding box center [546, 200] width 109 height 15
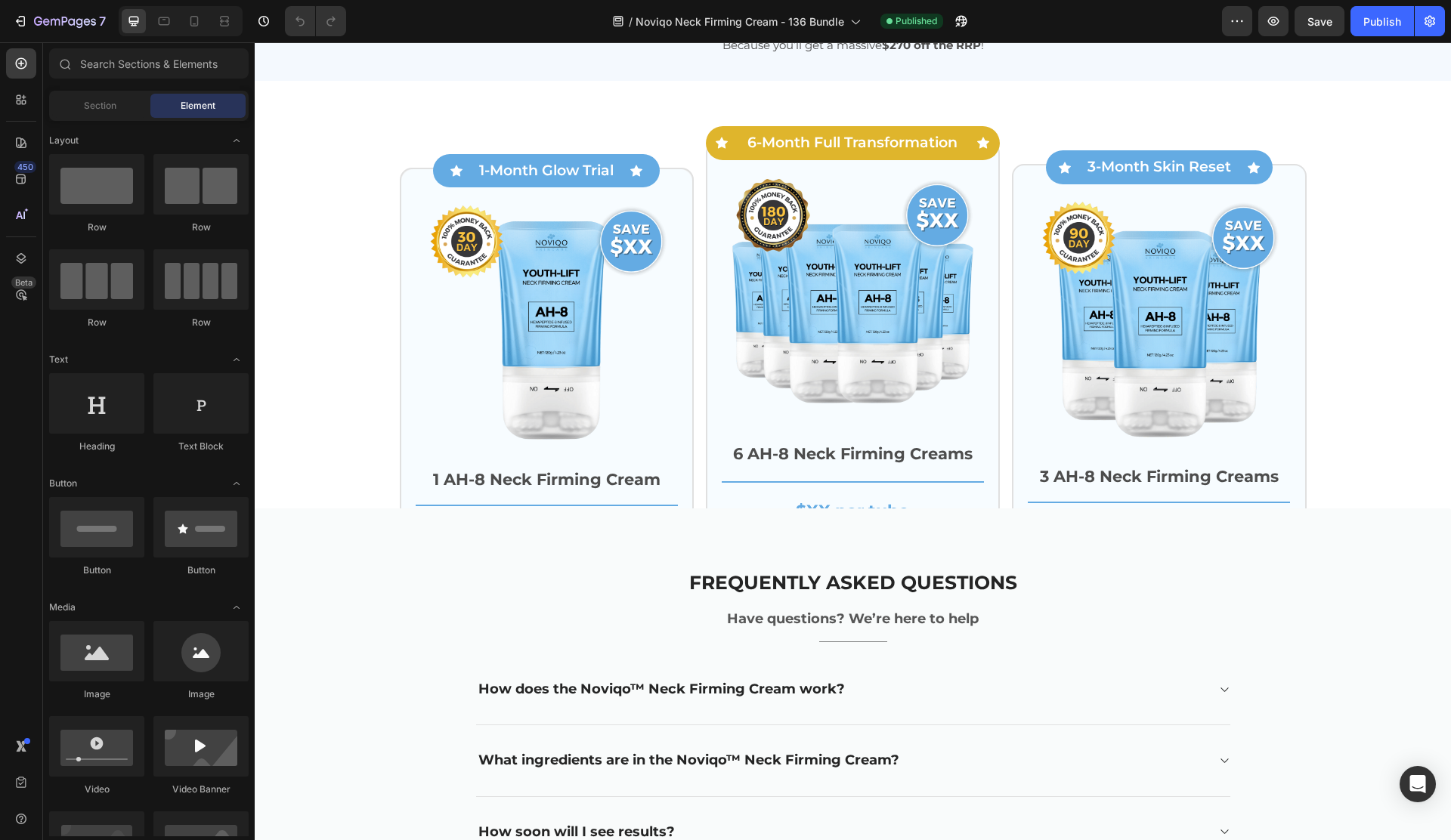
scroll to position [4043, 0]
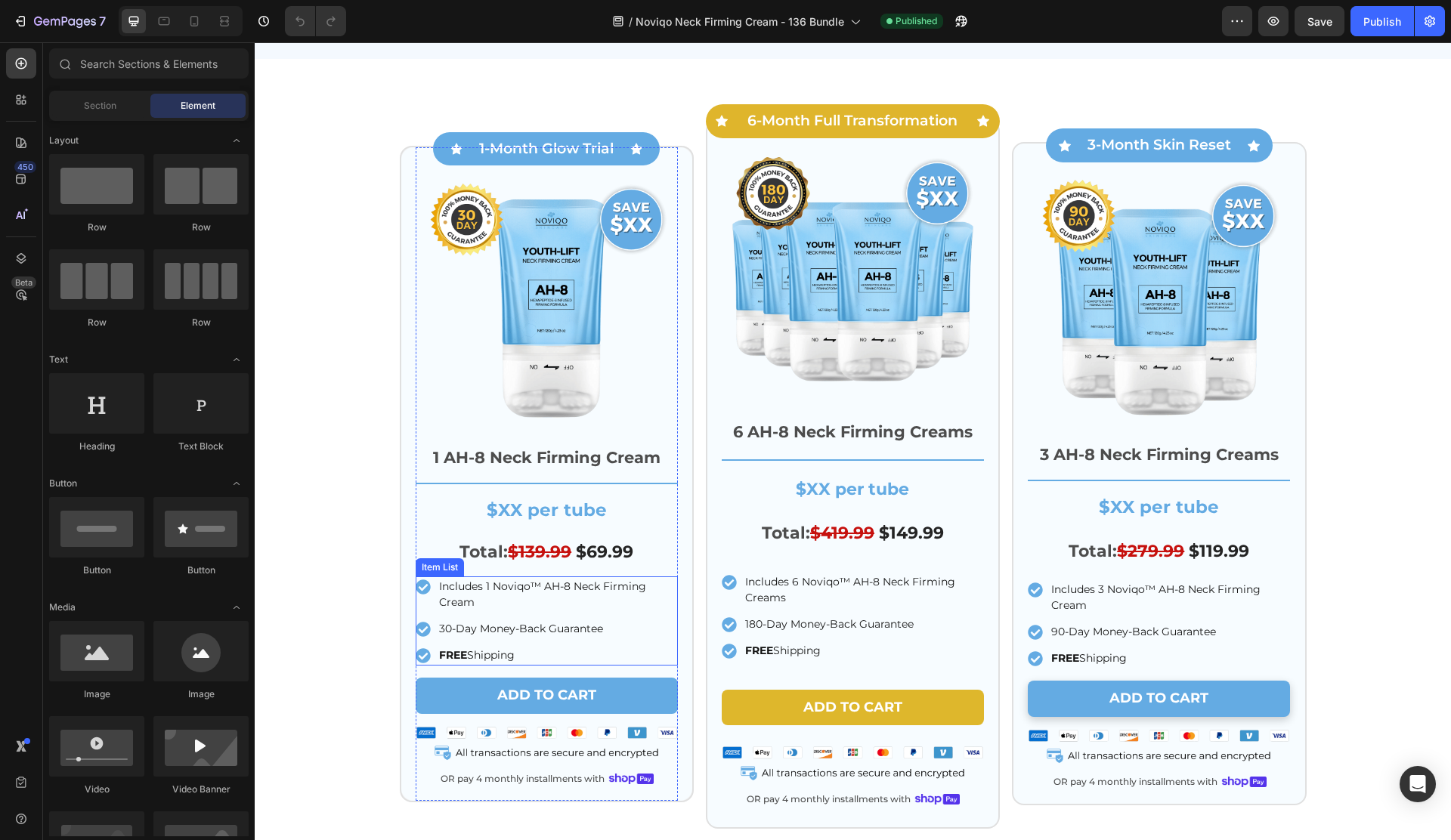
click at [430, 612] on div "Includes 1 Noviqo™ AH-8 Neck Firming Cream" at bounding box center [547, 594] width 262 height 36
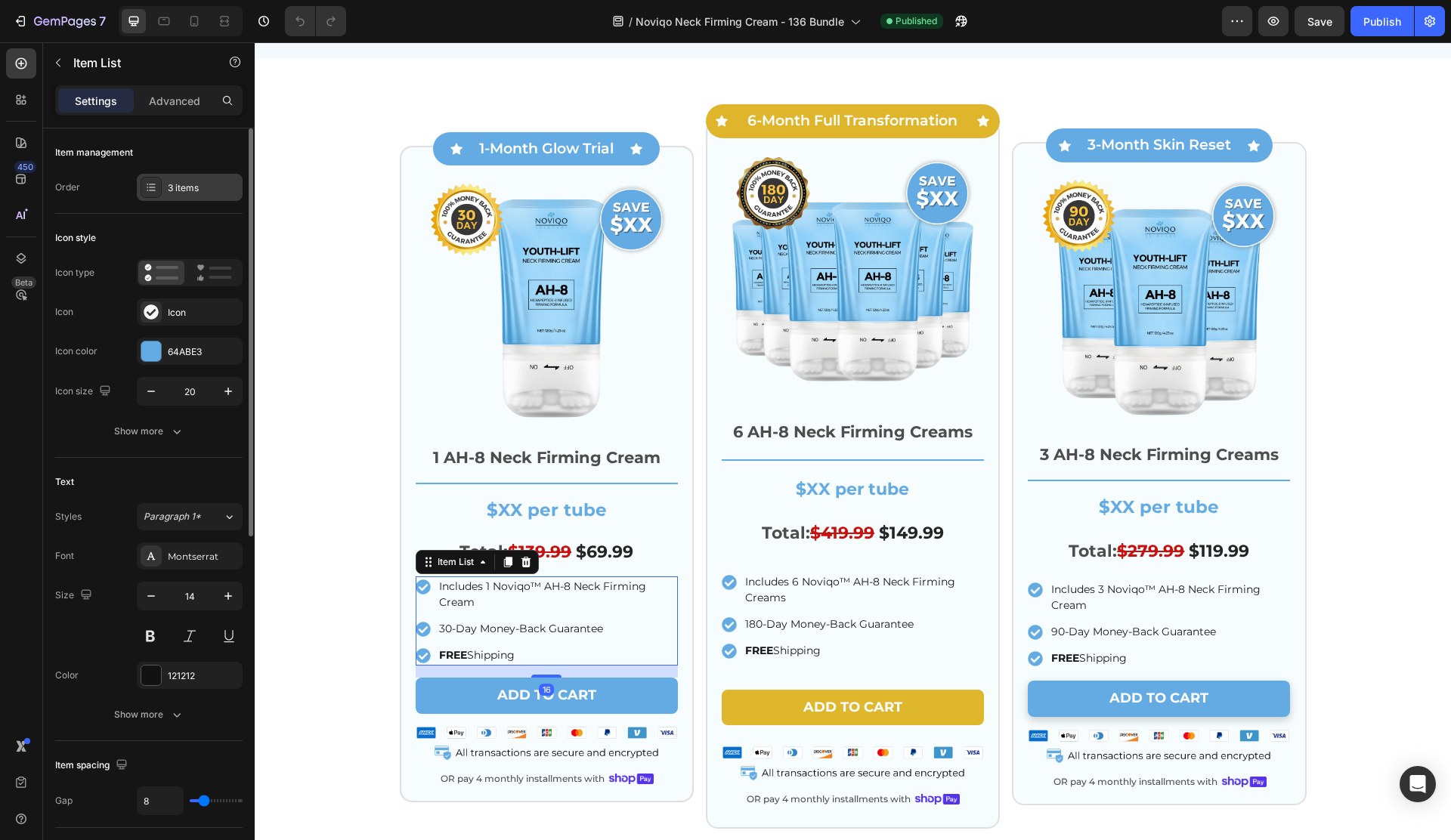
click at [171, 181] on div "3 items" at bounding box center [203, 187] width 71 height 14
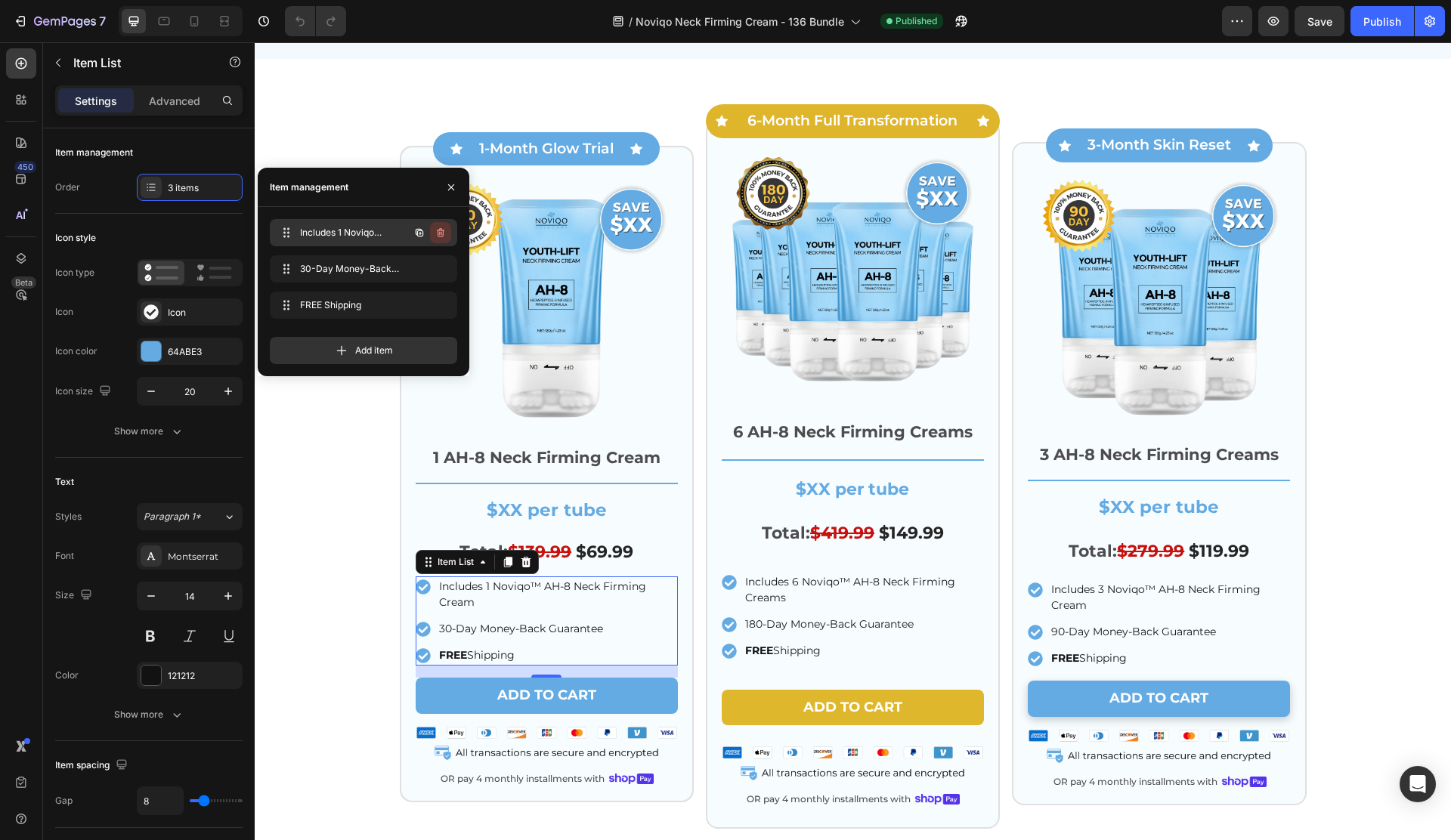
click at [444, 238] on icon "button" at bounding box center [440, 232] width 12 height 12
click at [441, 235] on div "Delete" at bounding box center [430, 232] width 28 height 14
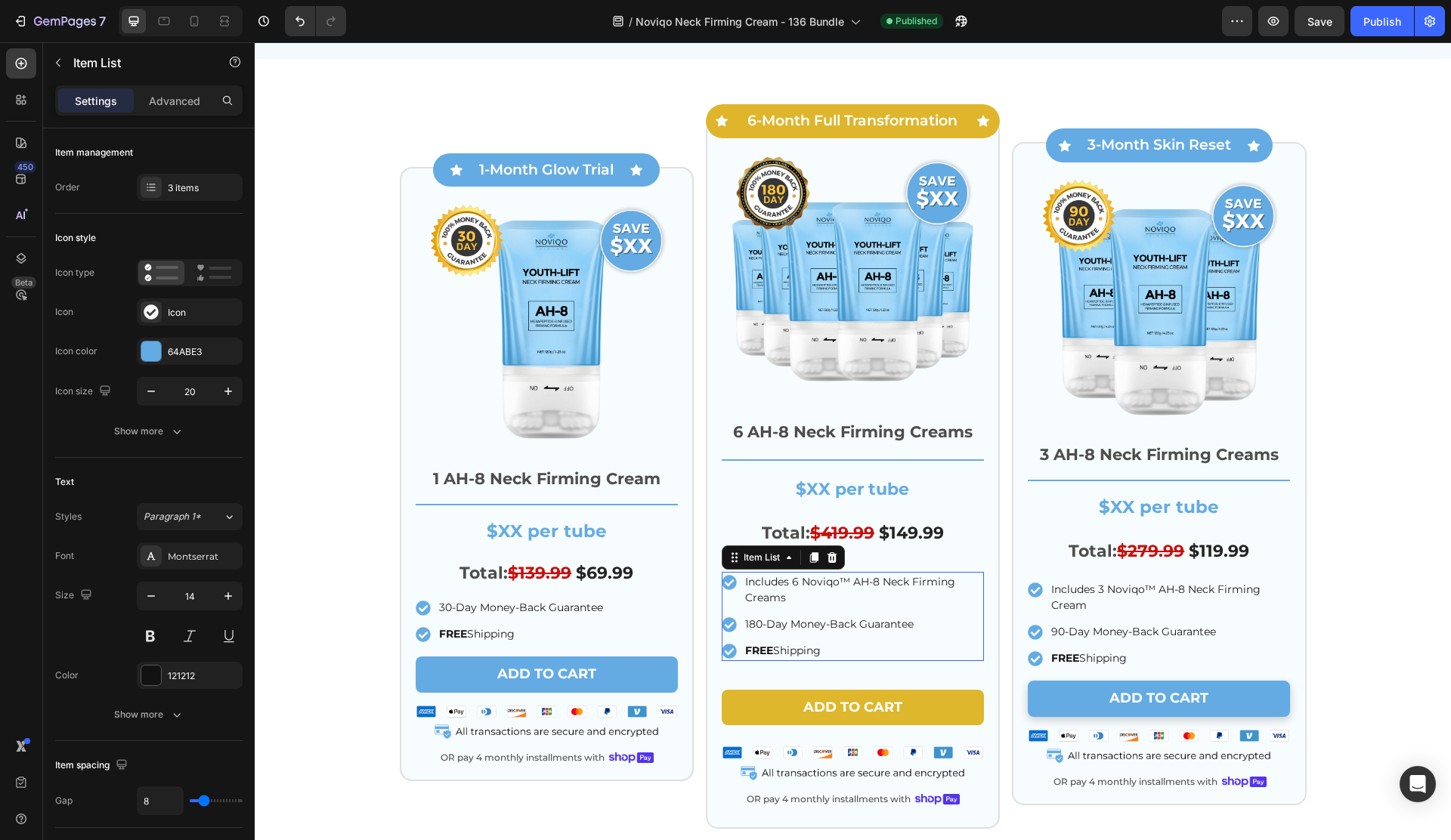
drag, startPoint x: 727, startPoint y: 624, endPoint x: 597, endPoint y: 539, distance: 155.3
click at [727, 608] on div "Includes 6 Noviqo™ AH-8 Neck Firming Creams" at bounding box center [853, 590] width 262 height 36
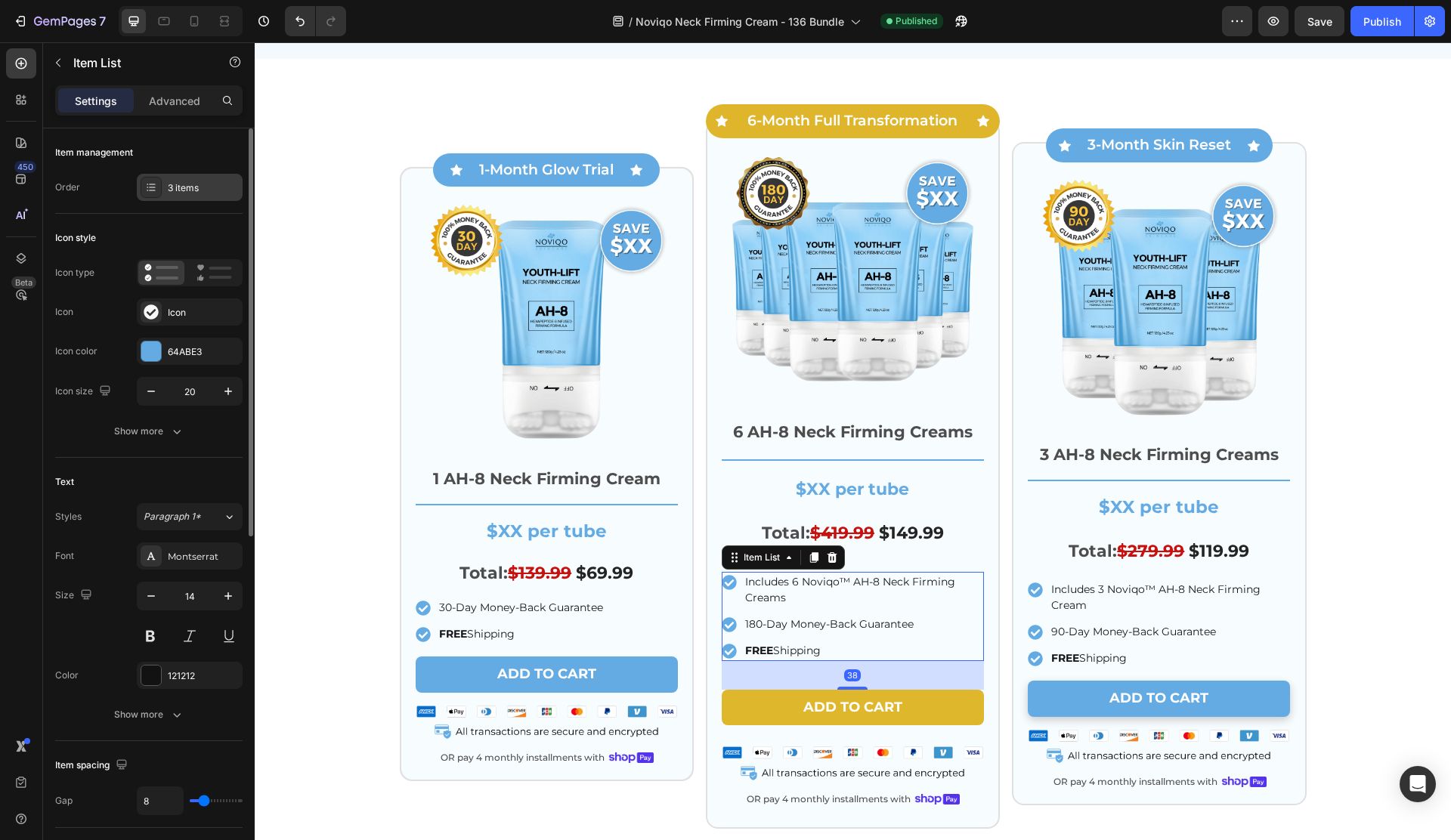
click at [176, 192] on div "3 items" at bounding box center [203, 187] width 71 height 14
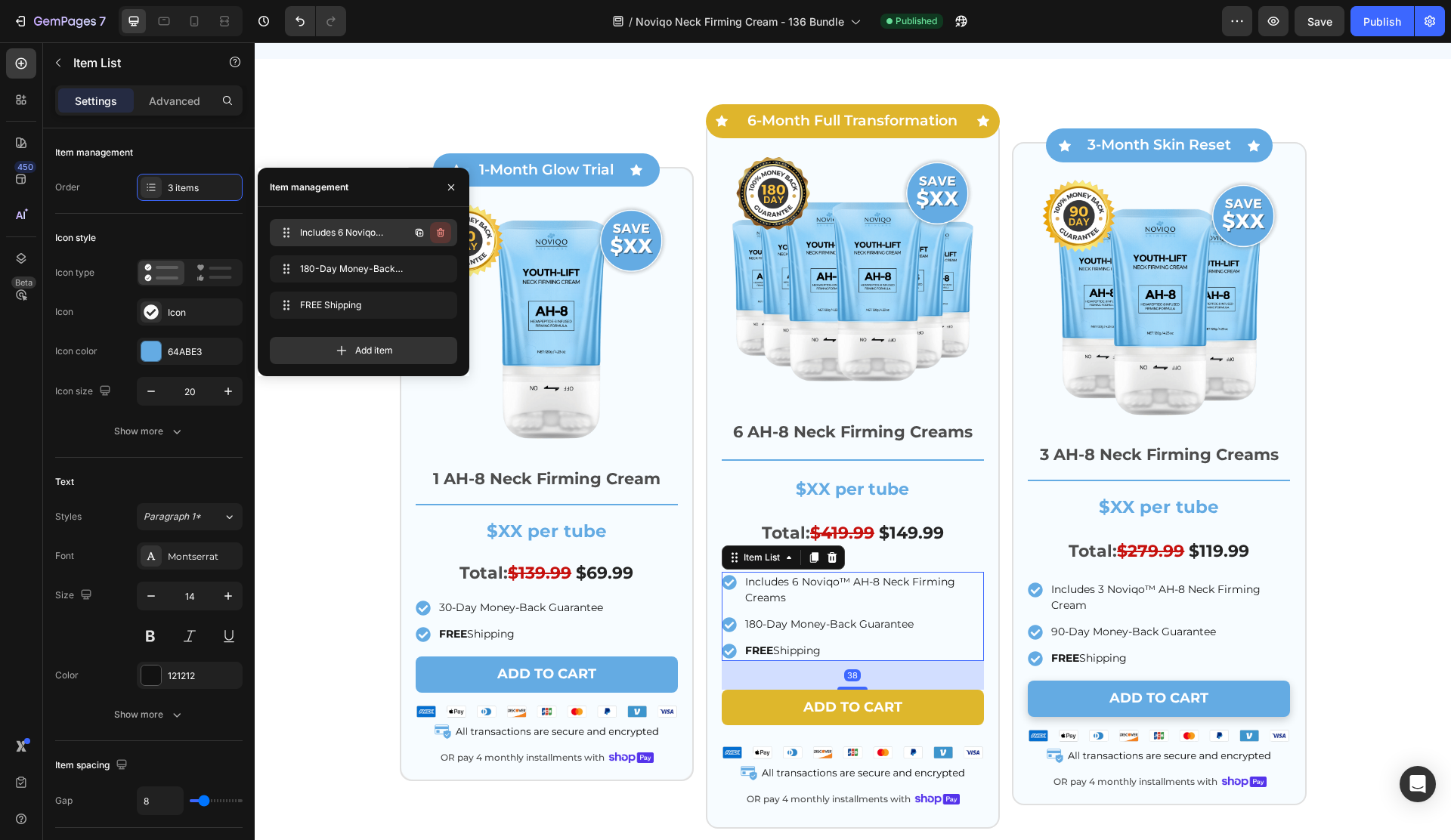
click at [445, 227] on icon "button" at bounding box center [440, 232] width 12 height 12
click at [443, 228] on div "Delete" at bounding box center [430, 232] width 28 height 14
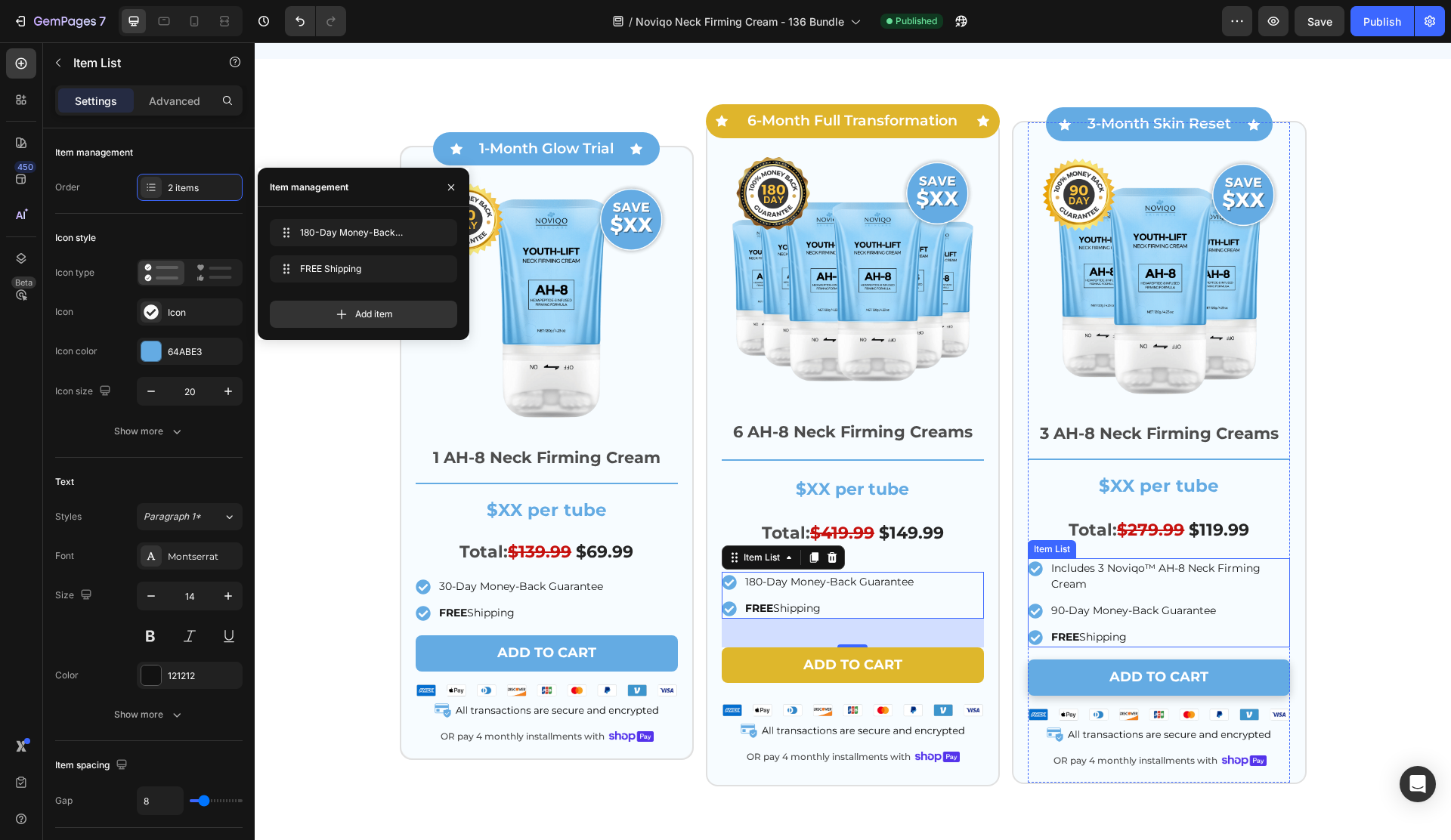
click at [1040, 594] on div "Includes 3 Noviqo™ AH-8 Neck Firming Cream" at bounding box center [1159, 576] width 262 height 36
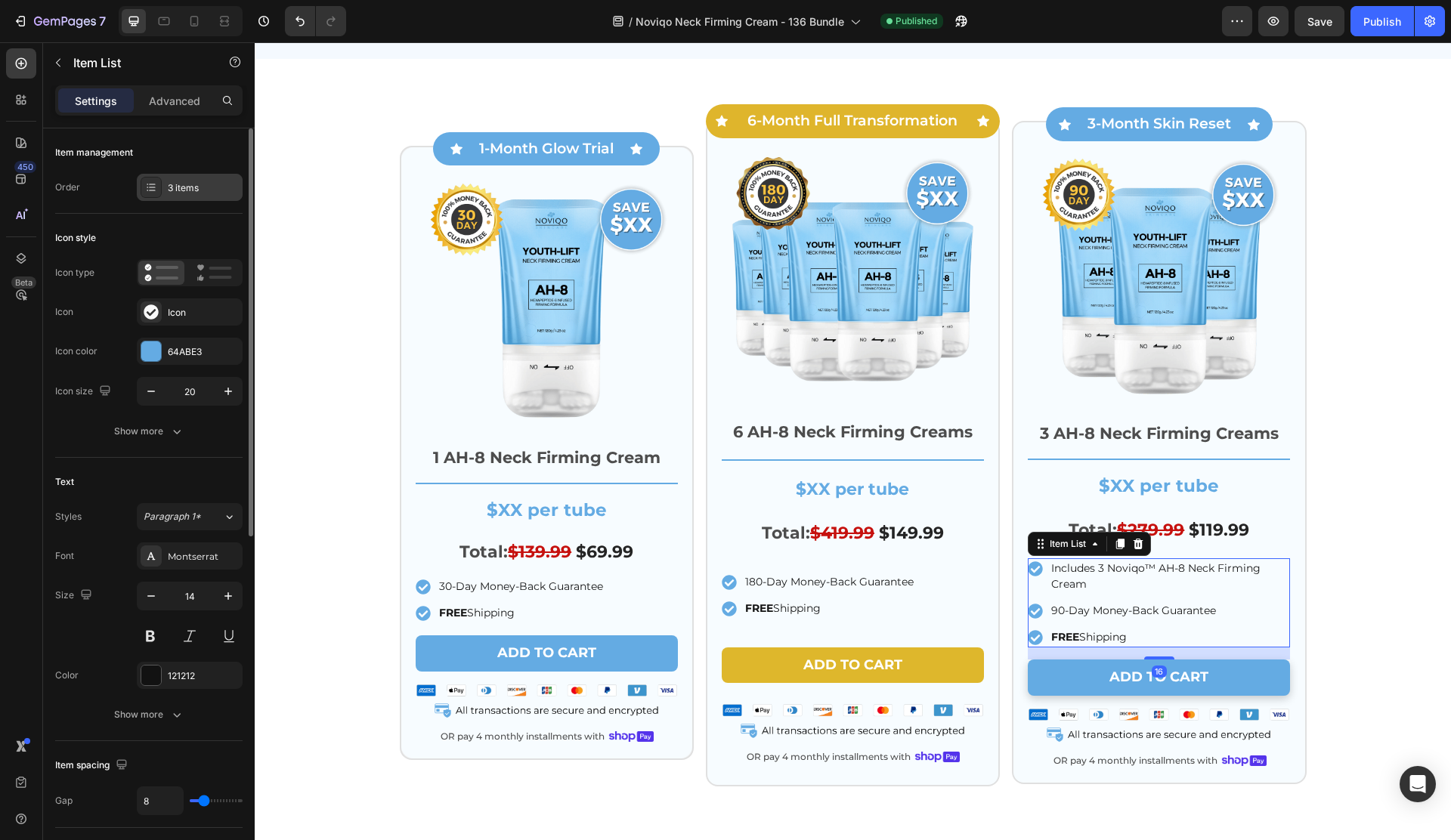
click at [177, 185] on div "3 items" at bounding box center [203, 187] width 71 height 14
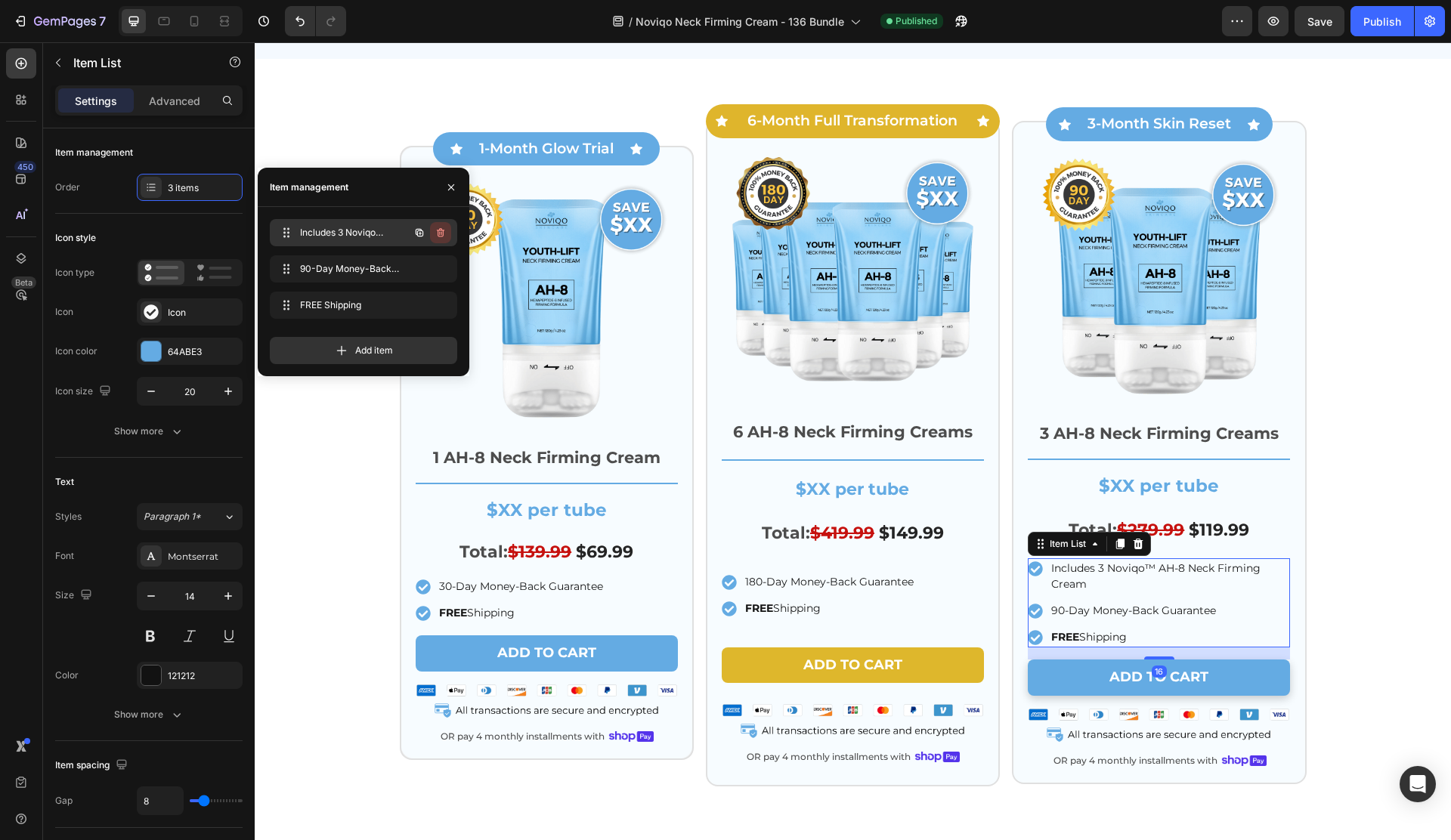
click at [439, 232] on icon "button" at bounding box center [439, 234] width 1 height 4
click at [438, 232] on div "Delete" at bounding box center [430, 232] width 28 height 14
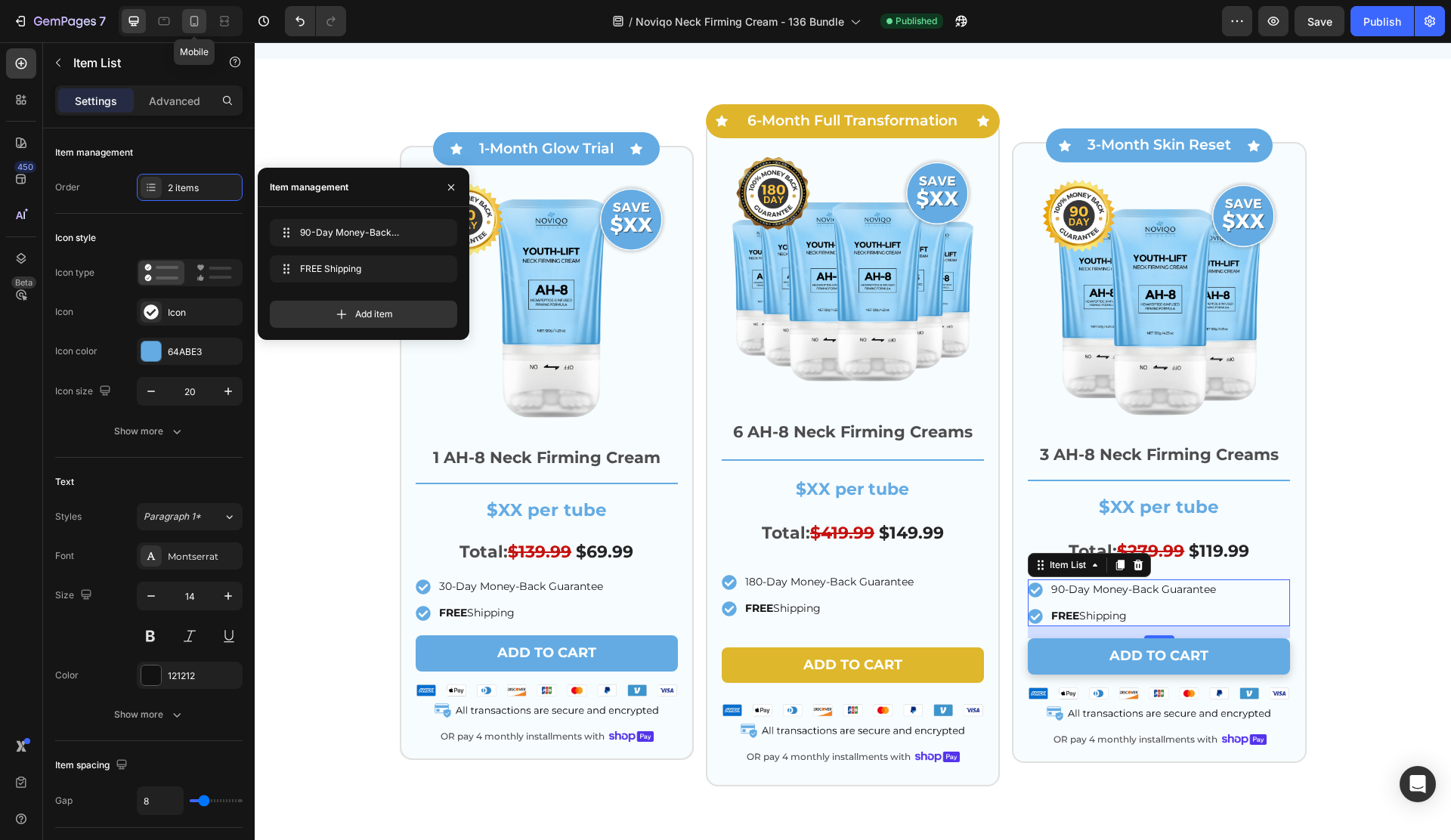
click at [192, 25] on icon at bounding box center [194, 21] width 15 height 15
type input "19"
type input "5"
type input "6"
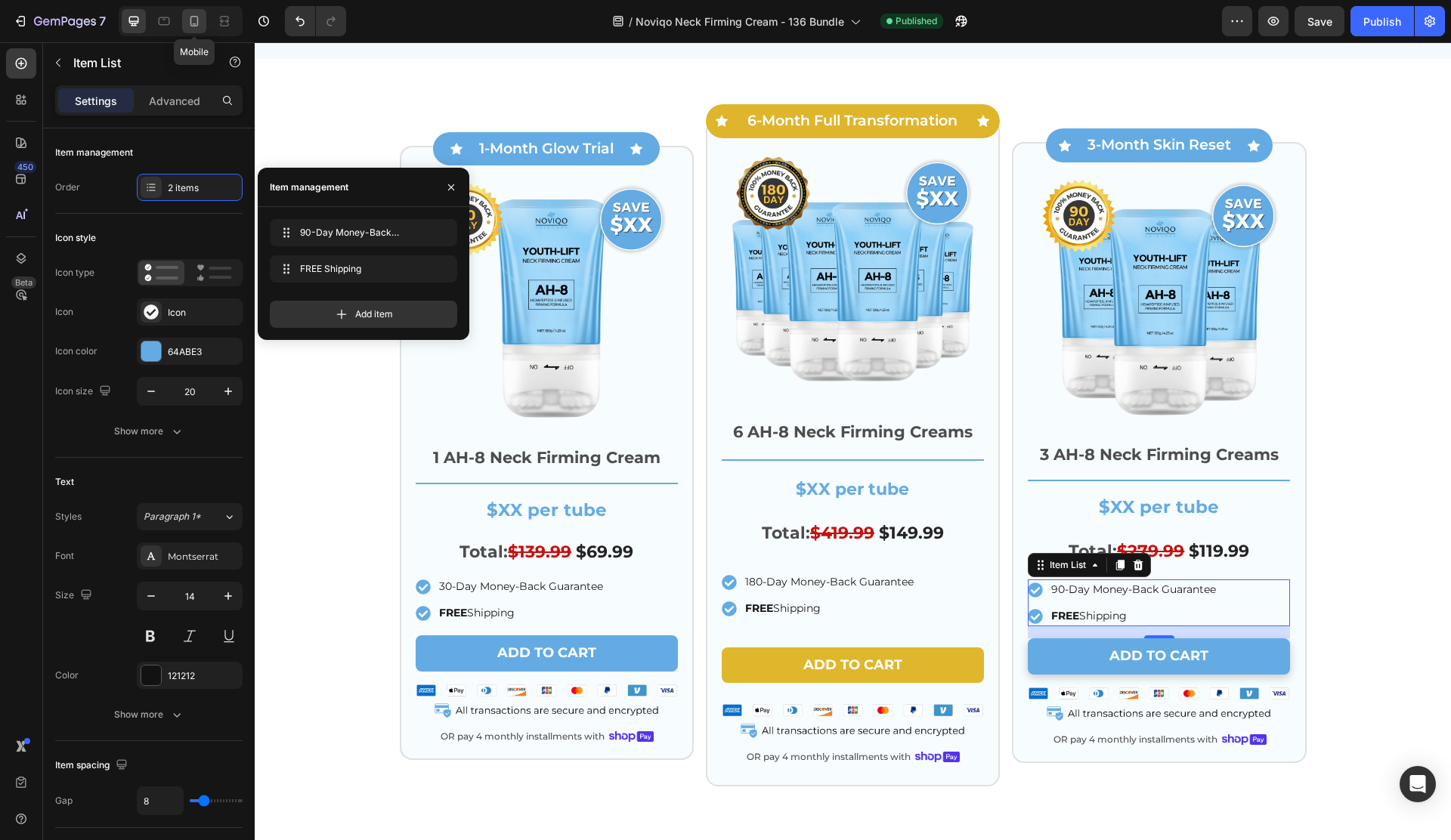
type input "6"
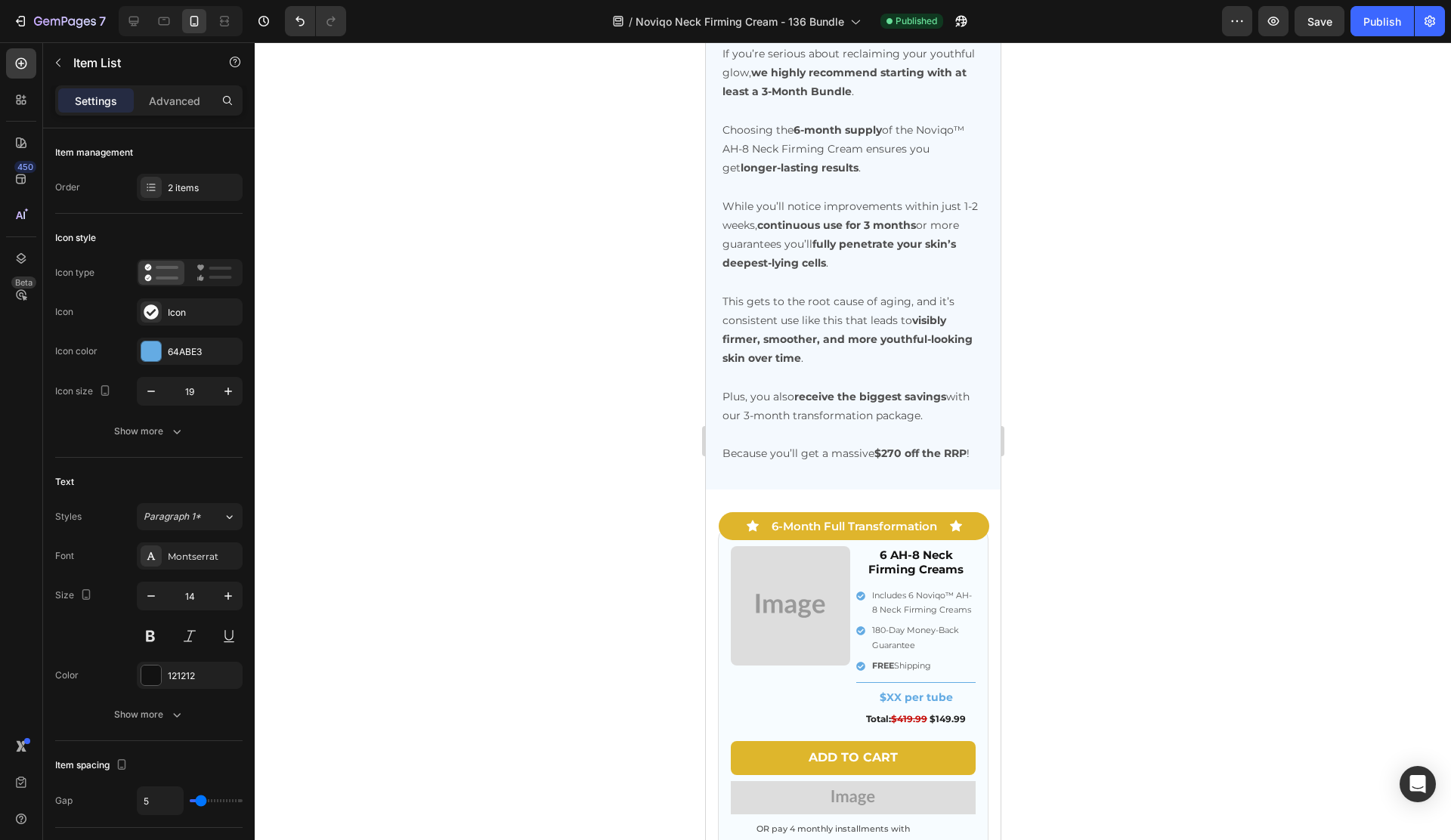
scroll to position [4088, 0]
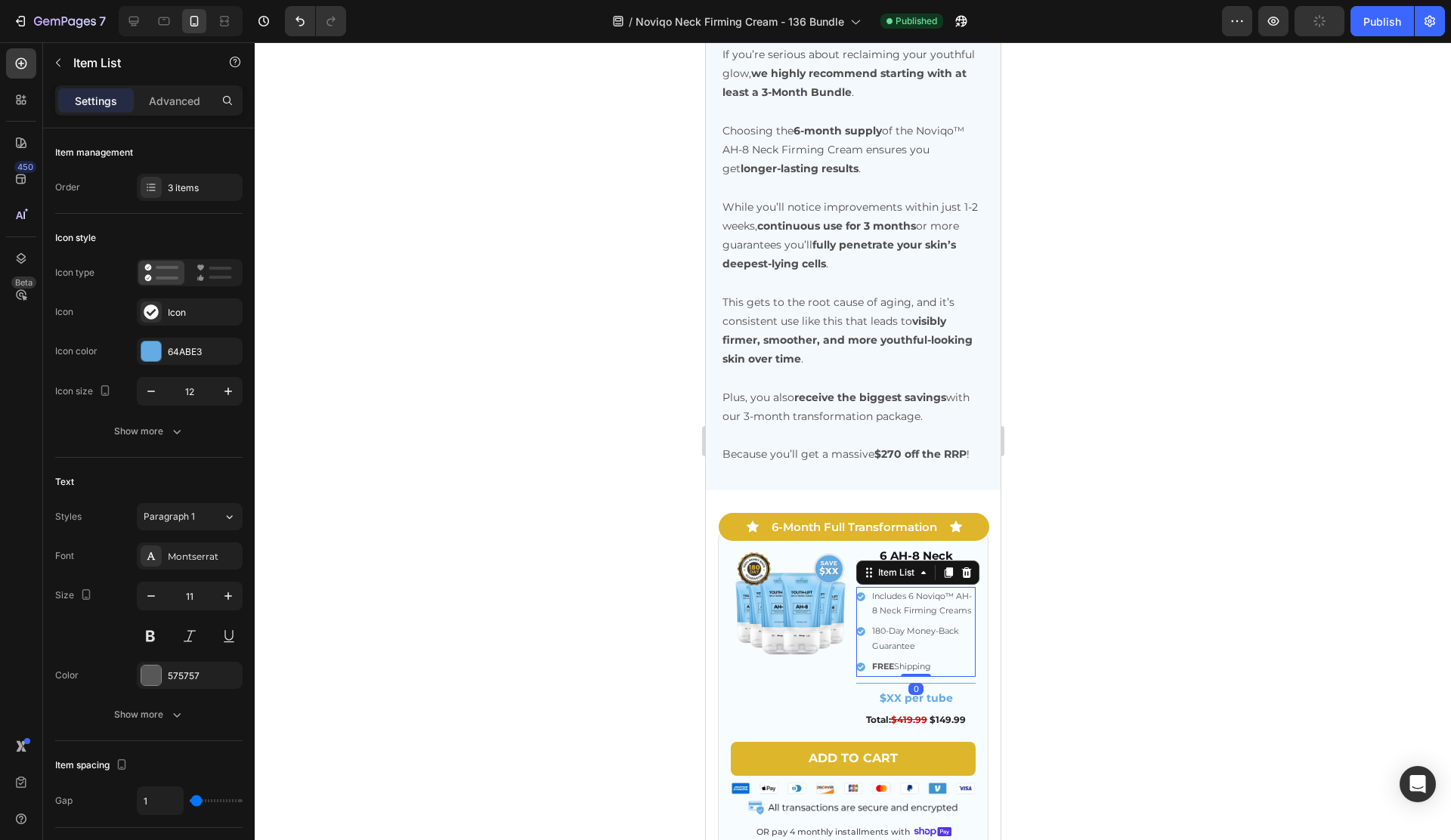
click at [860, 618] on div "Includes 6 Noviqo™ AH-8 Neck Firming Creams" at bounding box center [915, 604] width 119 height 35
click at [186, 183] on div "3 items" at bounding box center [203, 187] width 71 height 14
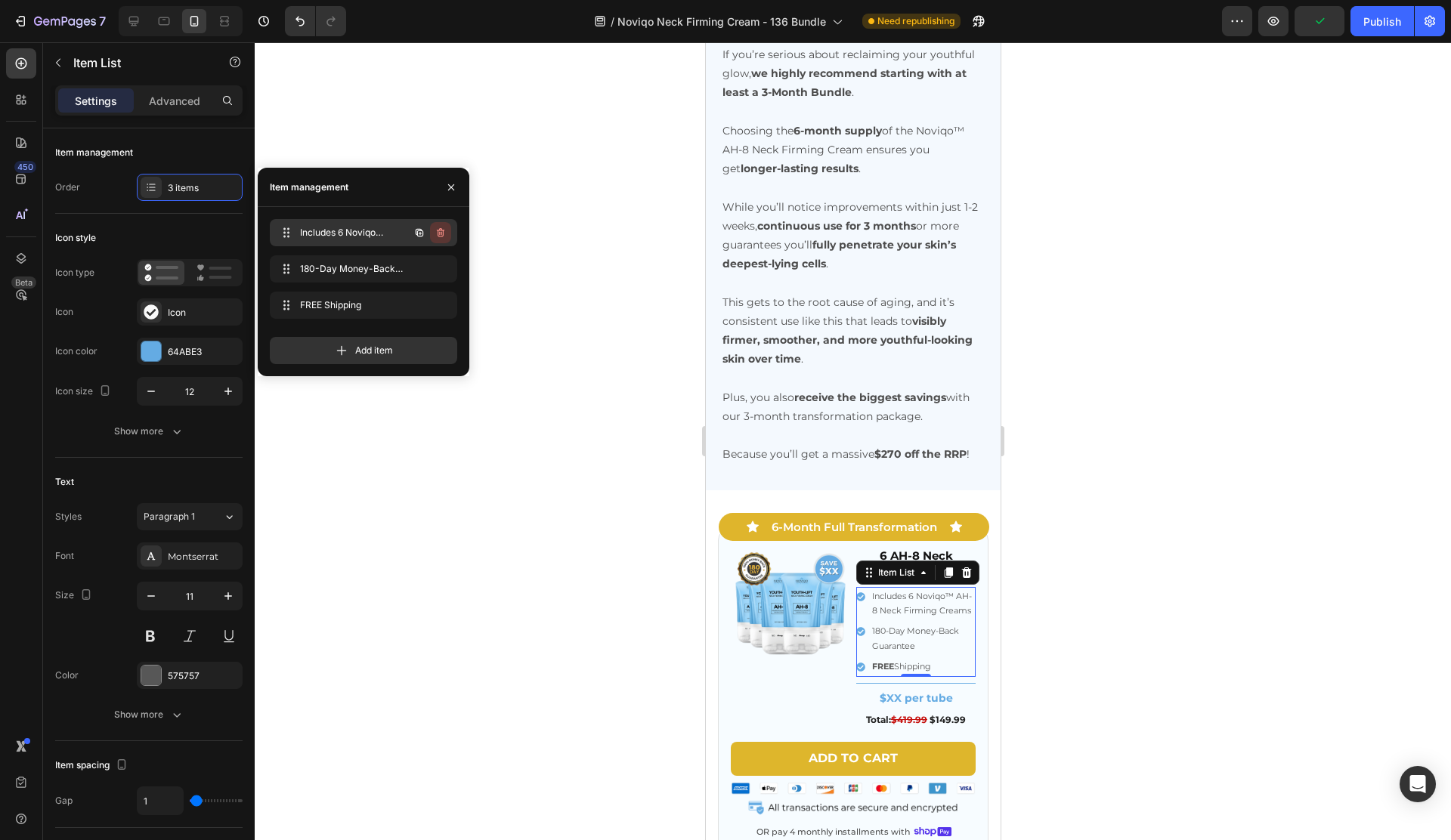
click at [438, 233] on icon "button" at bounding box center [440, 232] width 12 height 12
click at [438, 233] on div "Delete" at bounding box center [430, 232] width 28 height 14
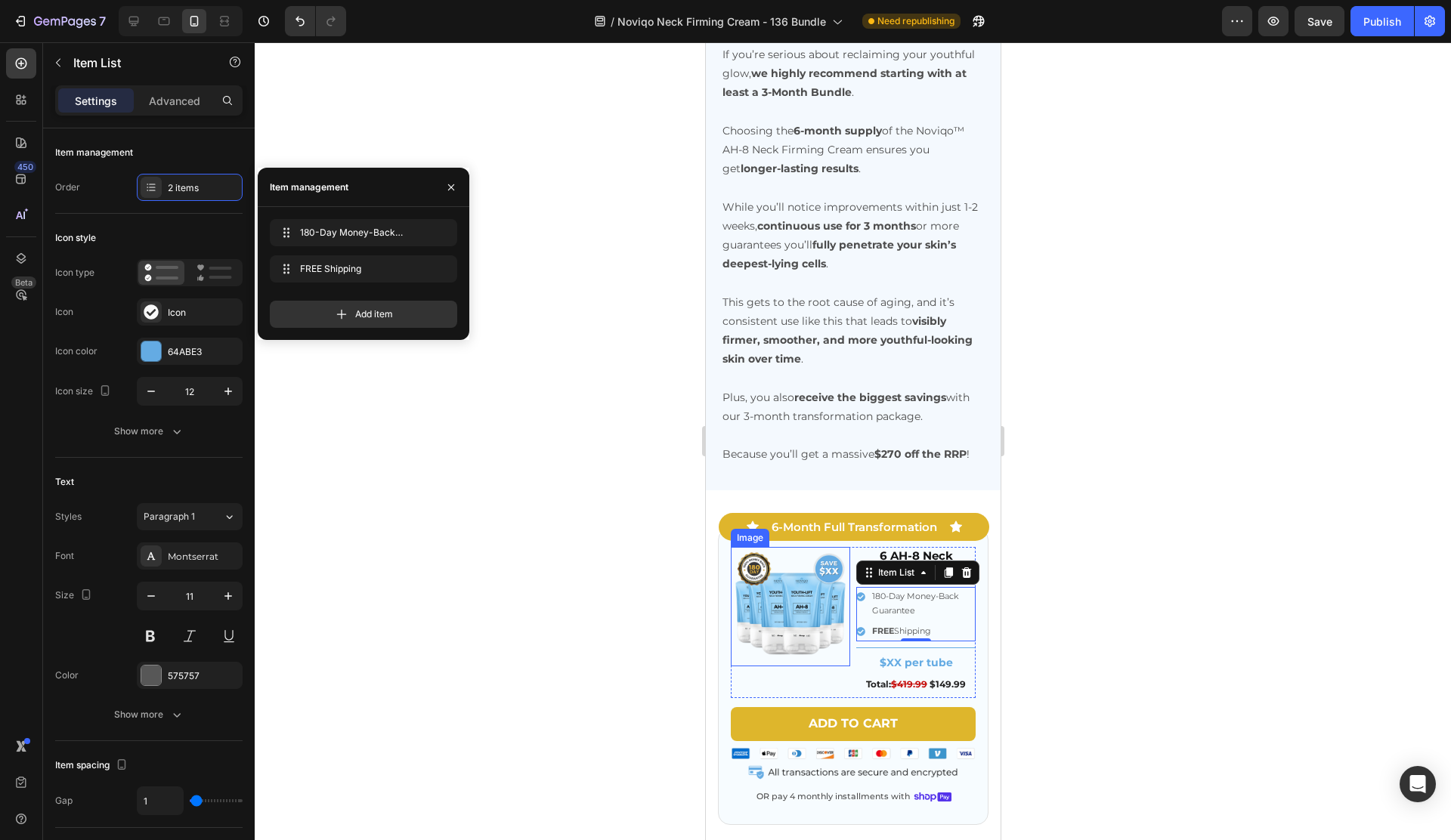
scroll to position [4664, 0]
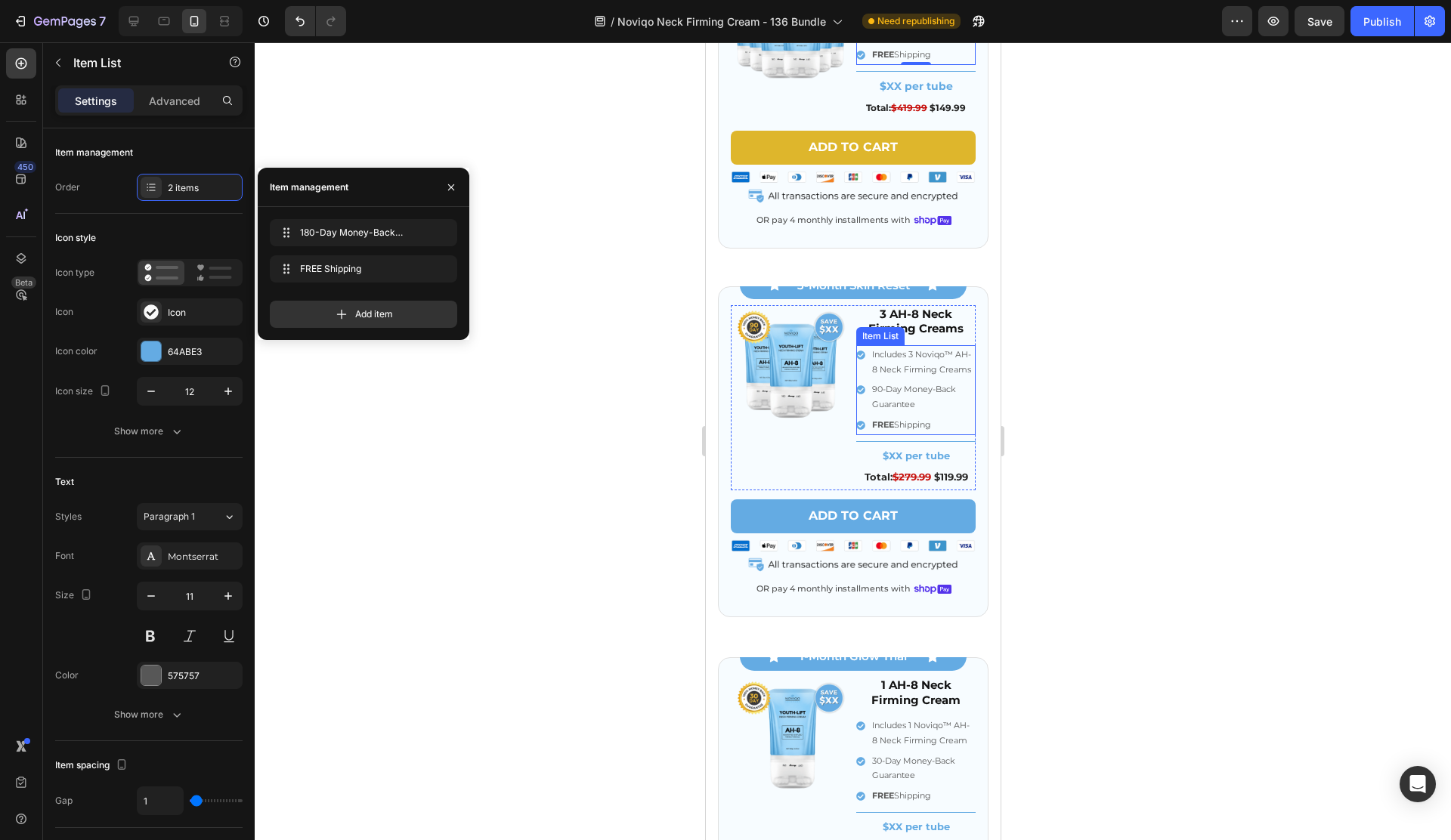
click at [864, 376] on div "Includes 3 Noviqo™ AH-8 Neck Firming Creams" at bounding box center [915, 362] width 119 height 35
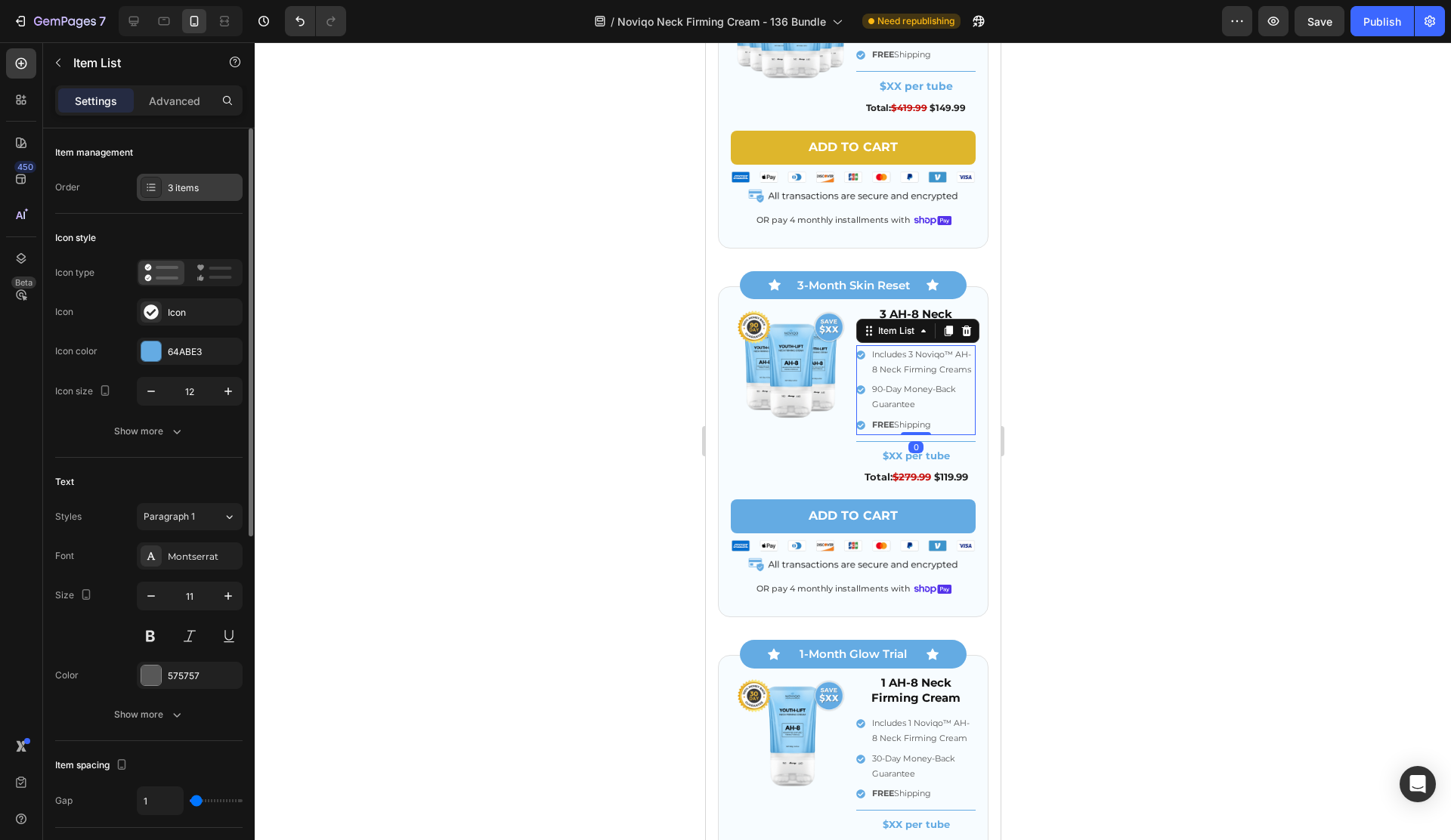
drag, startPoint x: 177, startPoint y: 174, endPoint x: 183, endPoint y: 183, distance: 10.8
click at [177, 176] on div "3 items" at bounding box center [189, 187] width 106 height 27
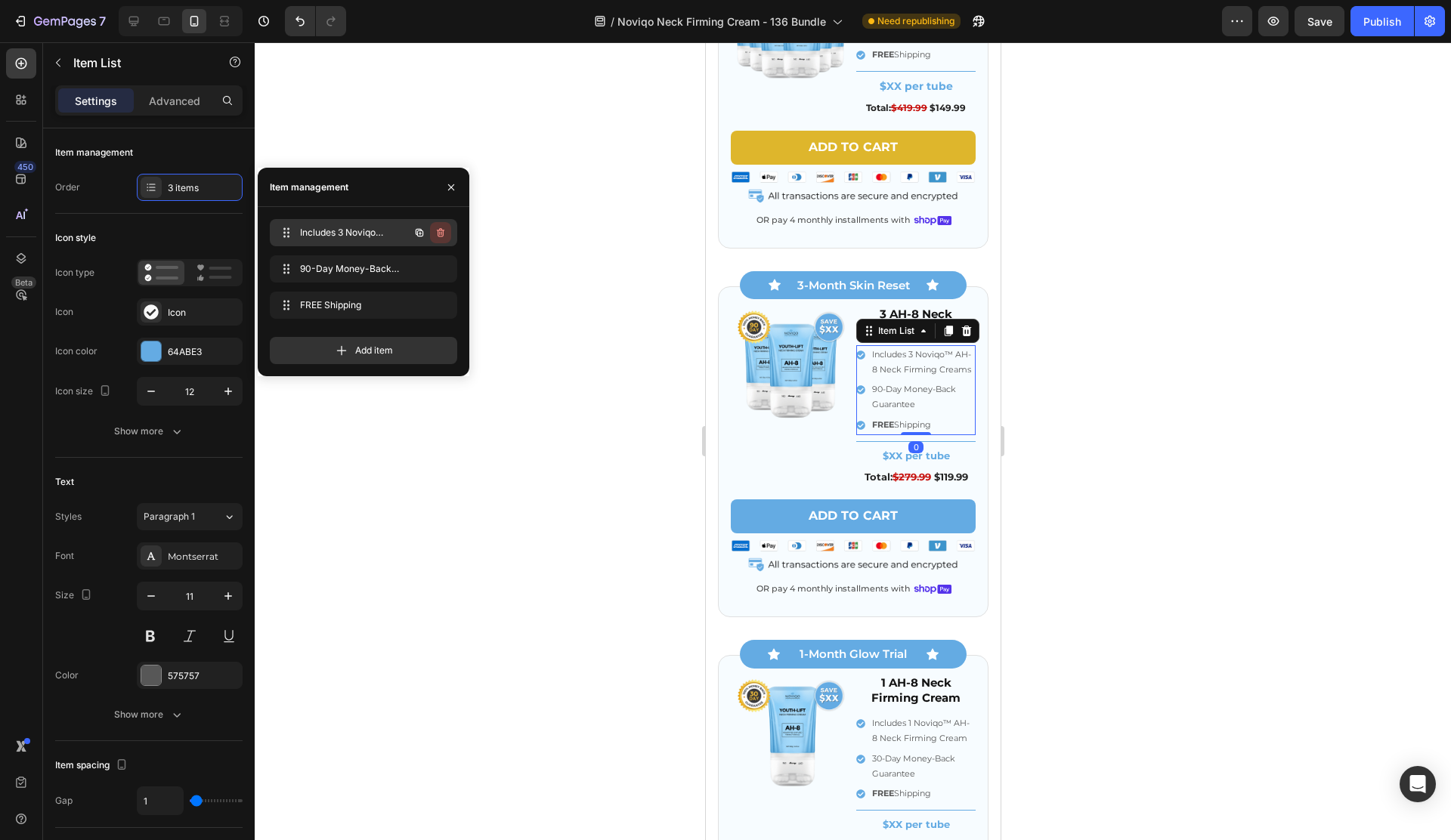
click at [447, 234] on button "button" at bounding box center [440, 232] width 21 height 21
click at [445, 235] on button "Delete" at bounding box center [431, 232] width 42 height 21
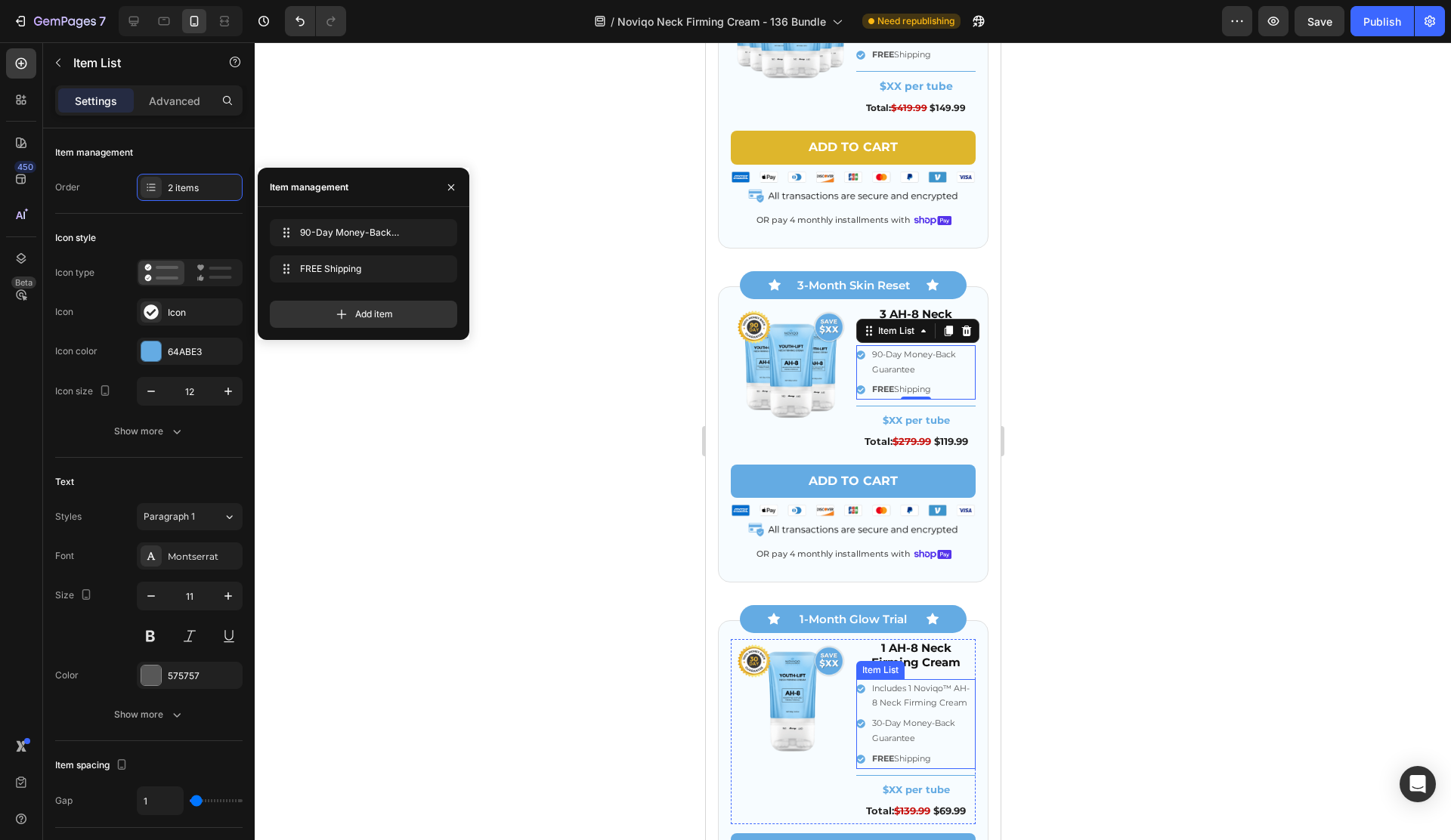
click at [859, 710] on div "Includes 1 Noviqo™ AH-8 Neck Firming Cream" at bounding box center [915, 696] width 119 height 35
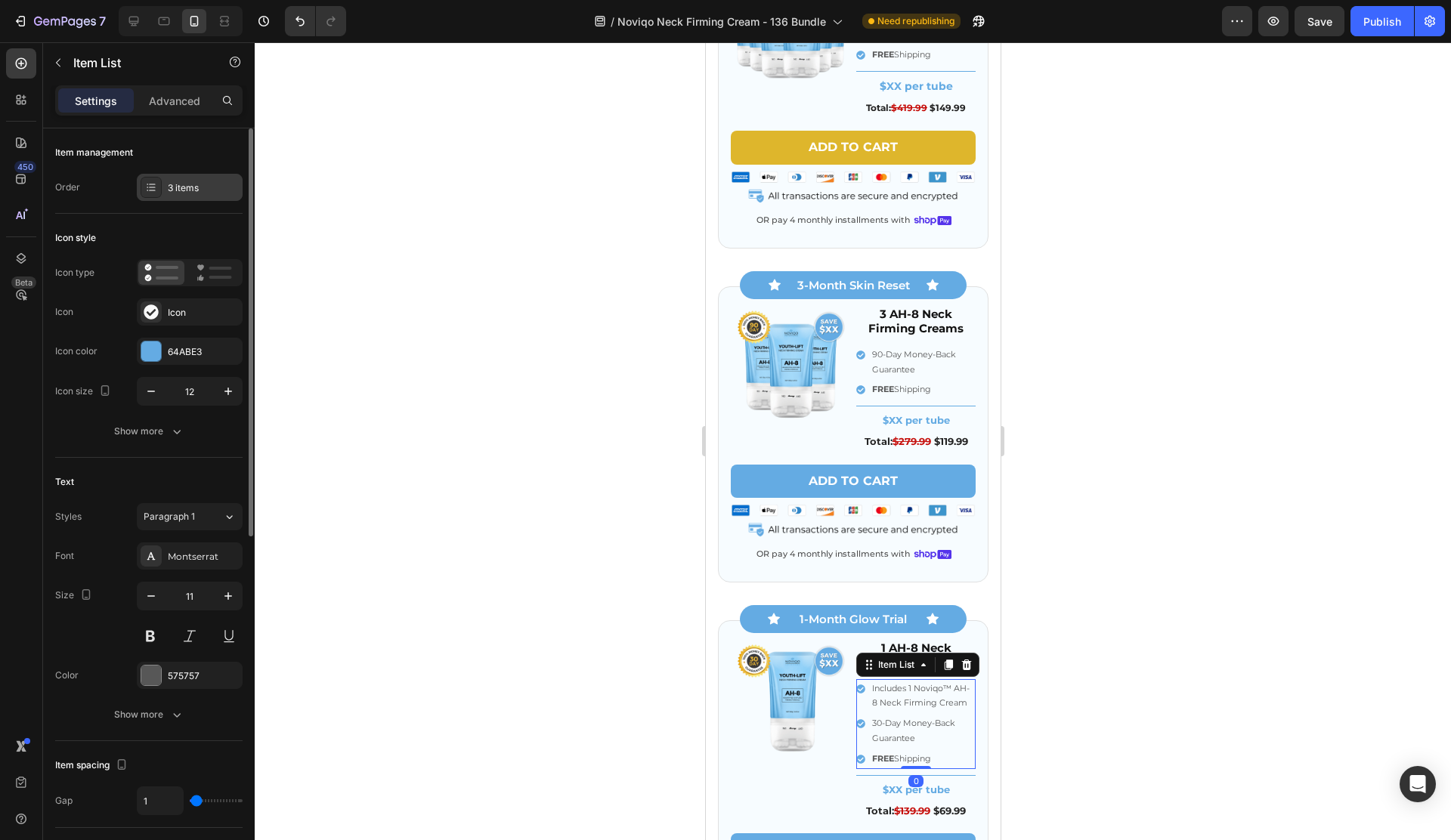
click at [167, 200] on div "3 items" at bounding box center [189, 187] width 106 height 27
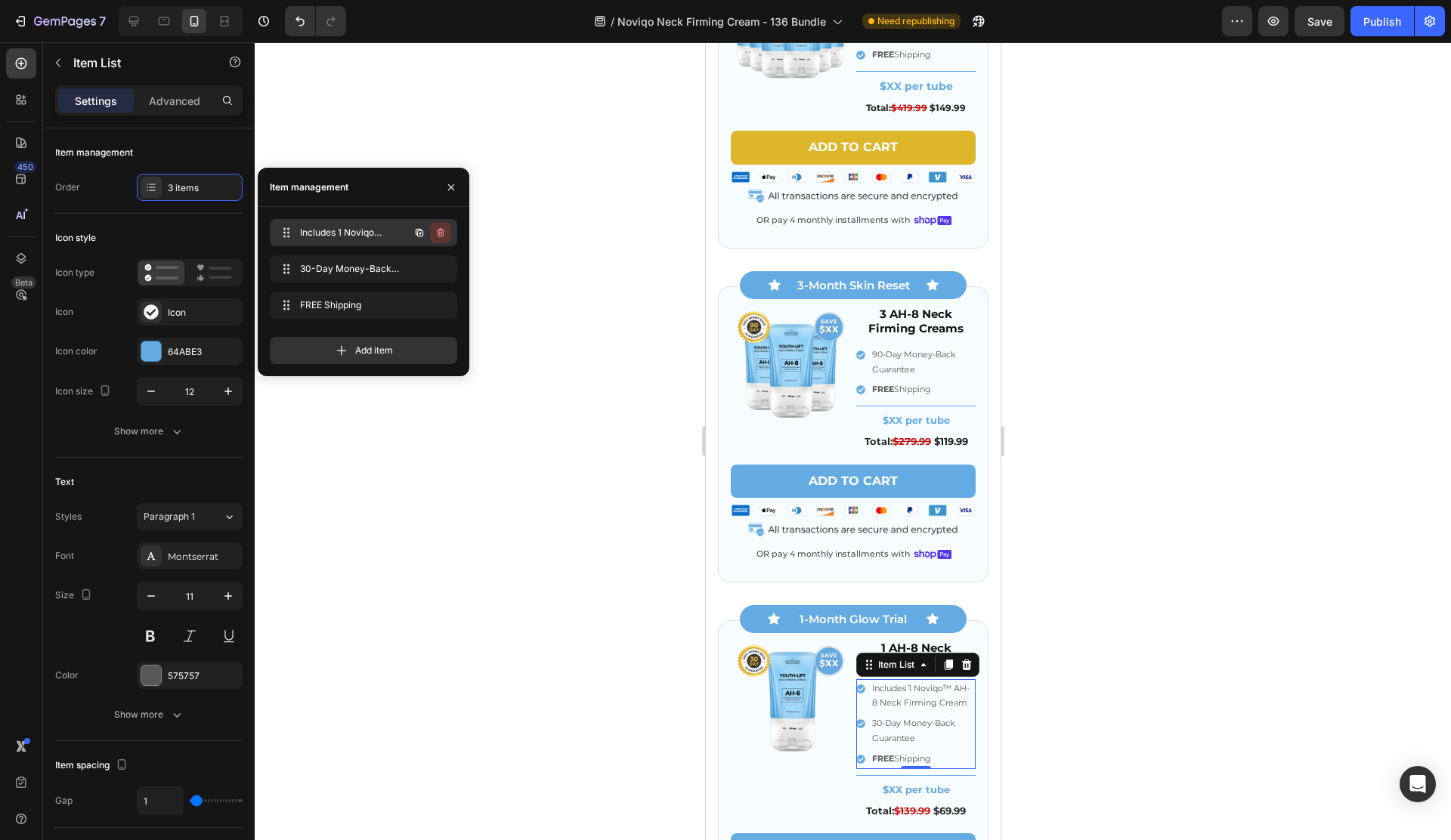
click at [445, 235] on icon "button" at bounding box center [440, 232] width 12 height 12
click at [439, 235] on div "Delete" at bounding box center [430, 232] width 28 height 14
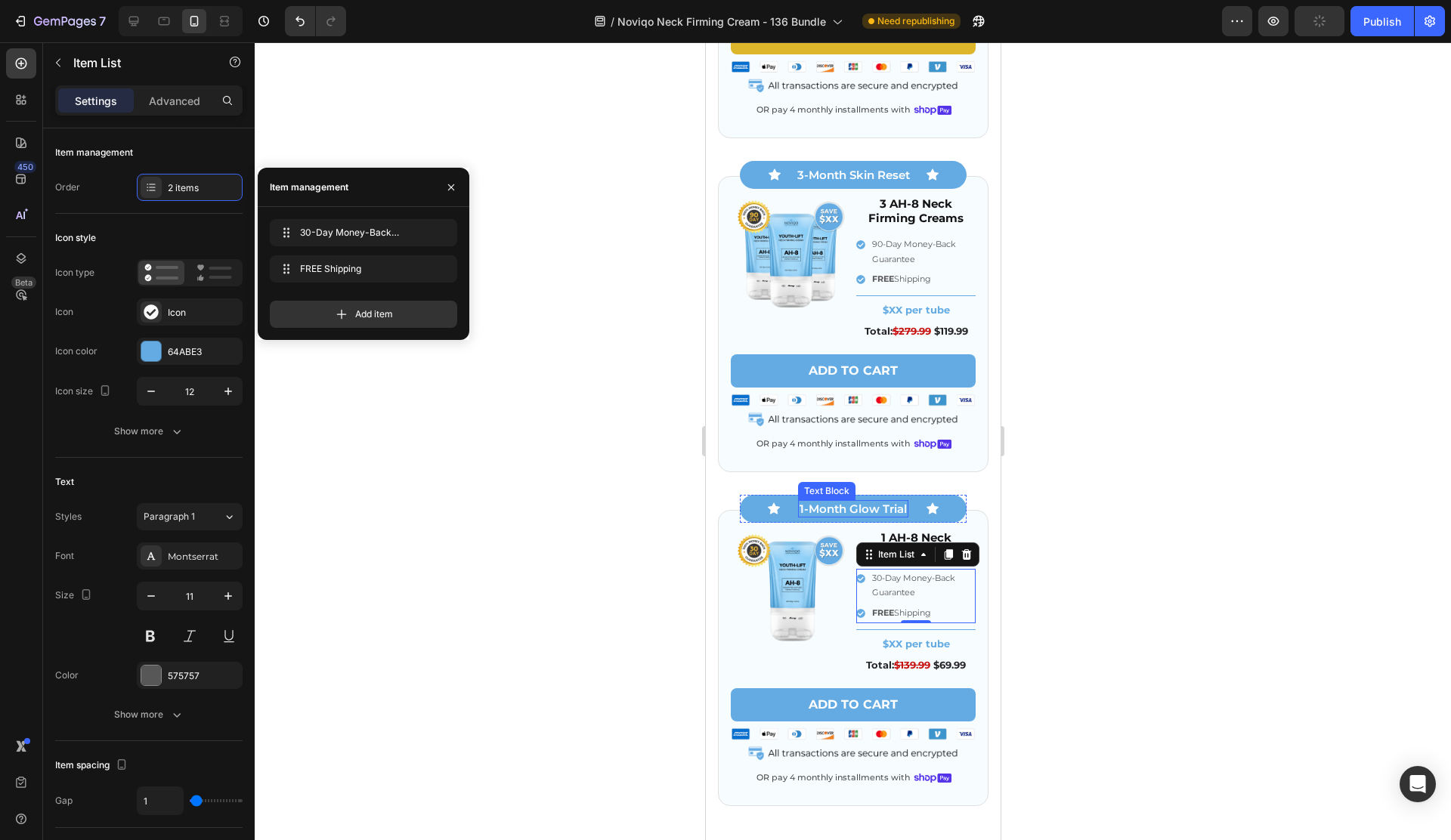
scroll to position [4818, 0]
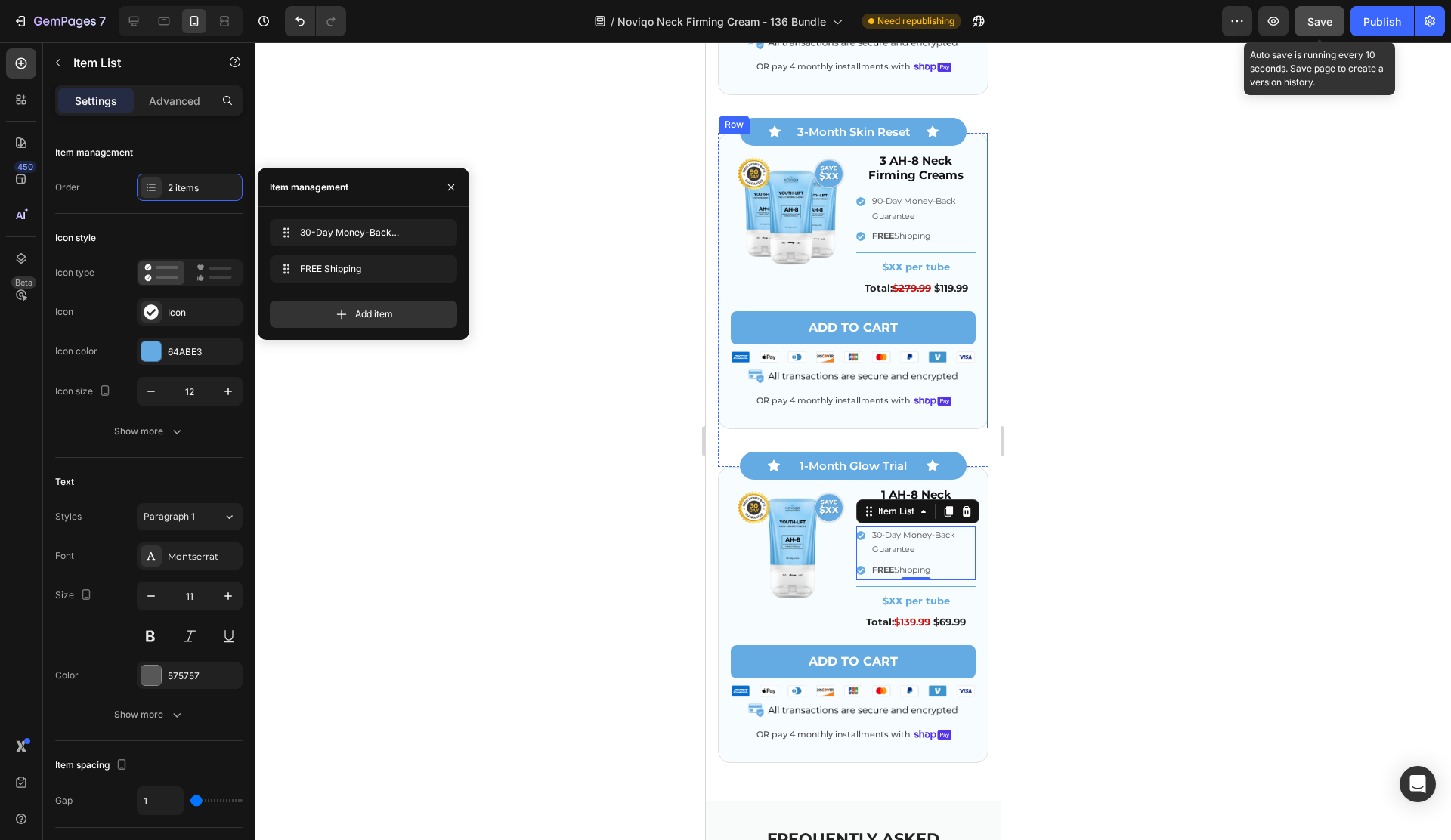
click at [1332, 29] on button "Save" at bounding box center [1319, 21] width 50 height 30
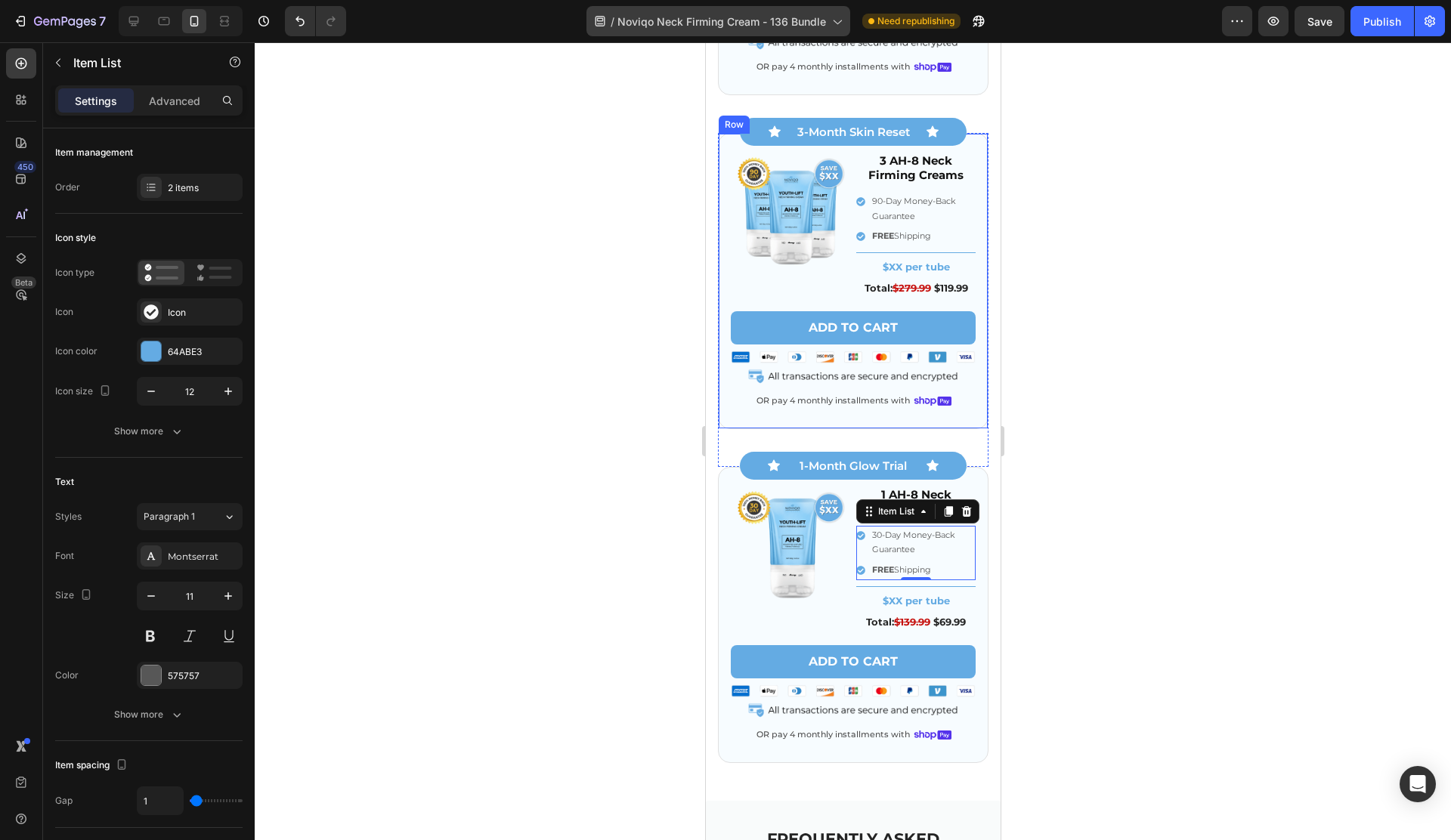
click at [643, 11] on div "/ Noviqo Neck Firming Cream - 136 Bundle" at bounding box center [718, 21] width 264 height 30
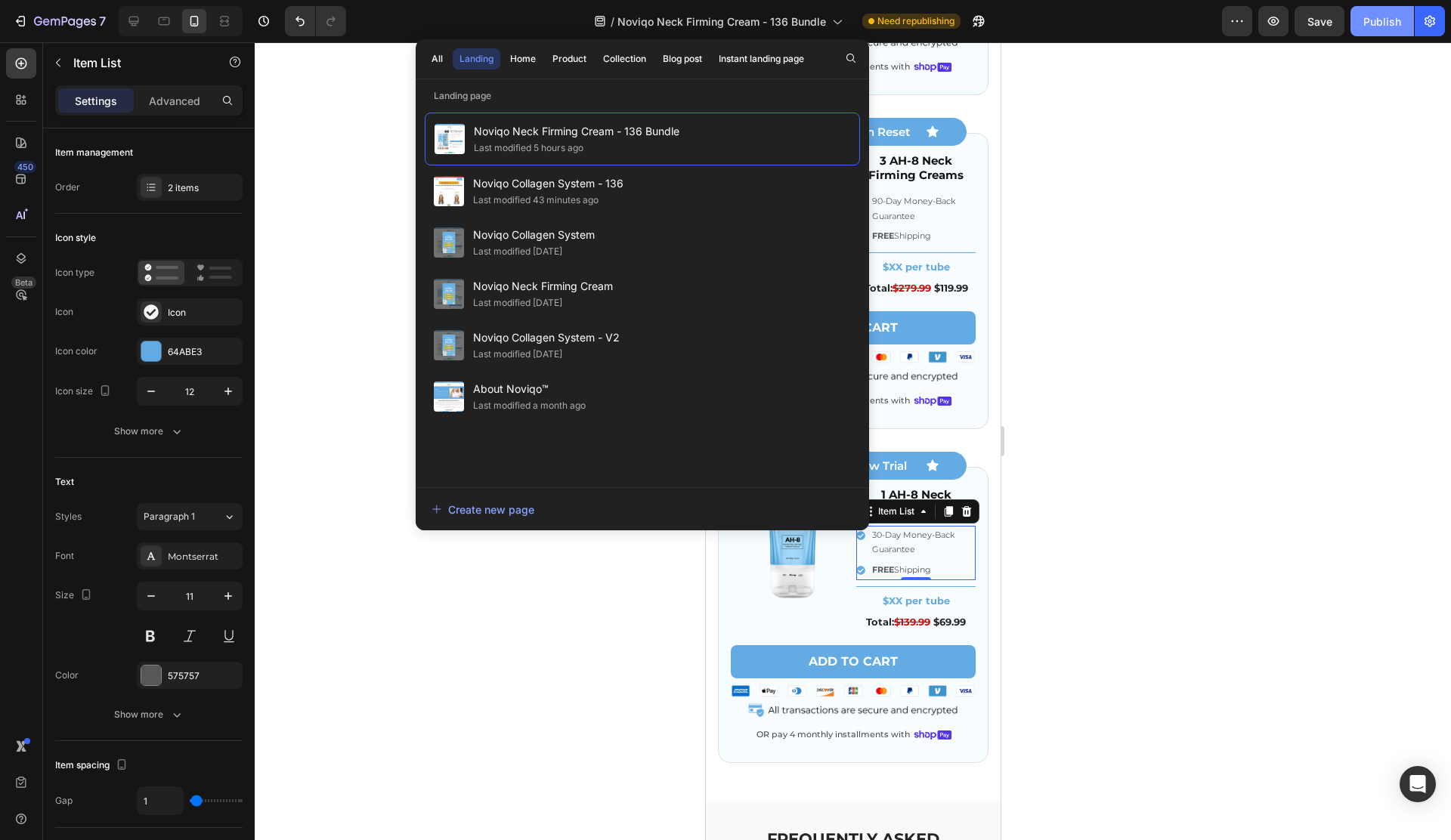
click at [1353, 15] on button "Publish" at bounding box center [1382, 21] width 64 height 30
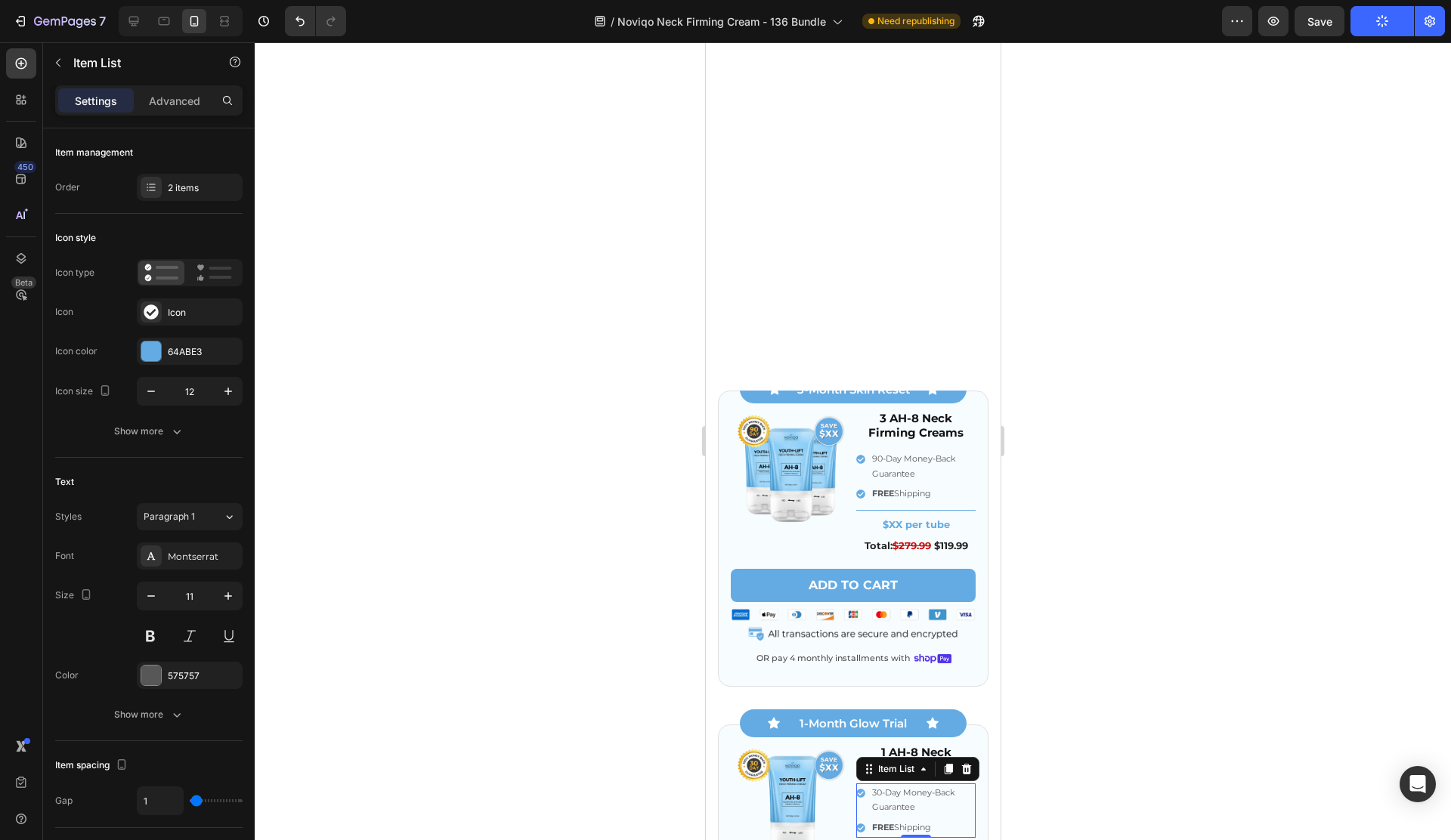
scroll to position [6129, 0]
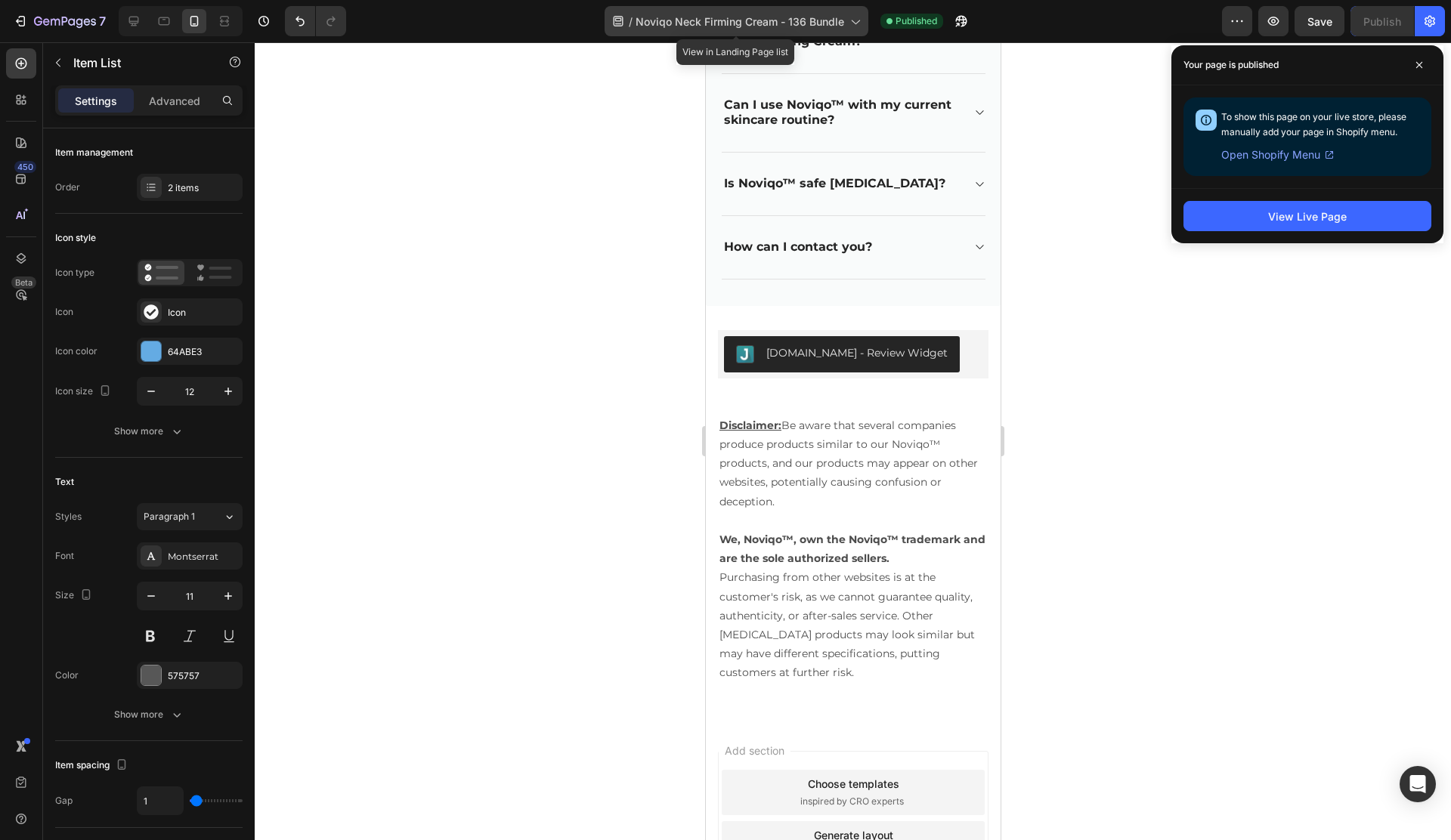
click at [745, 23] on span "Noviqo Neck Firming Cream - 136 Bundle" at bounding box center [739, 21] width 208 height 15
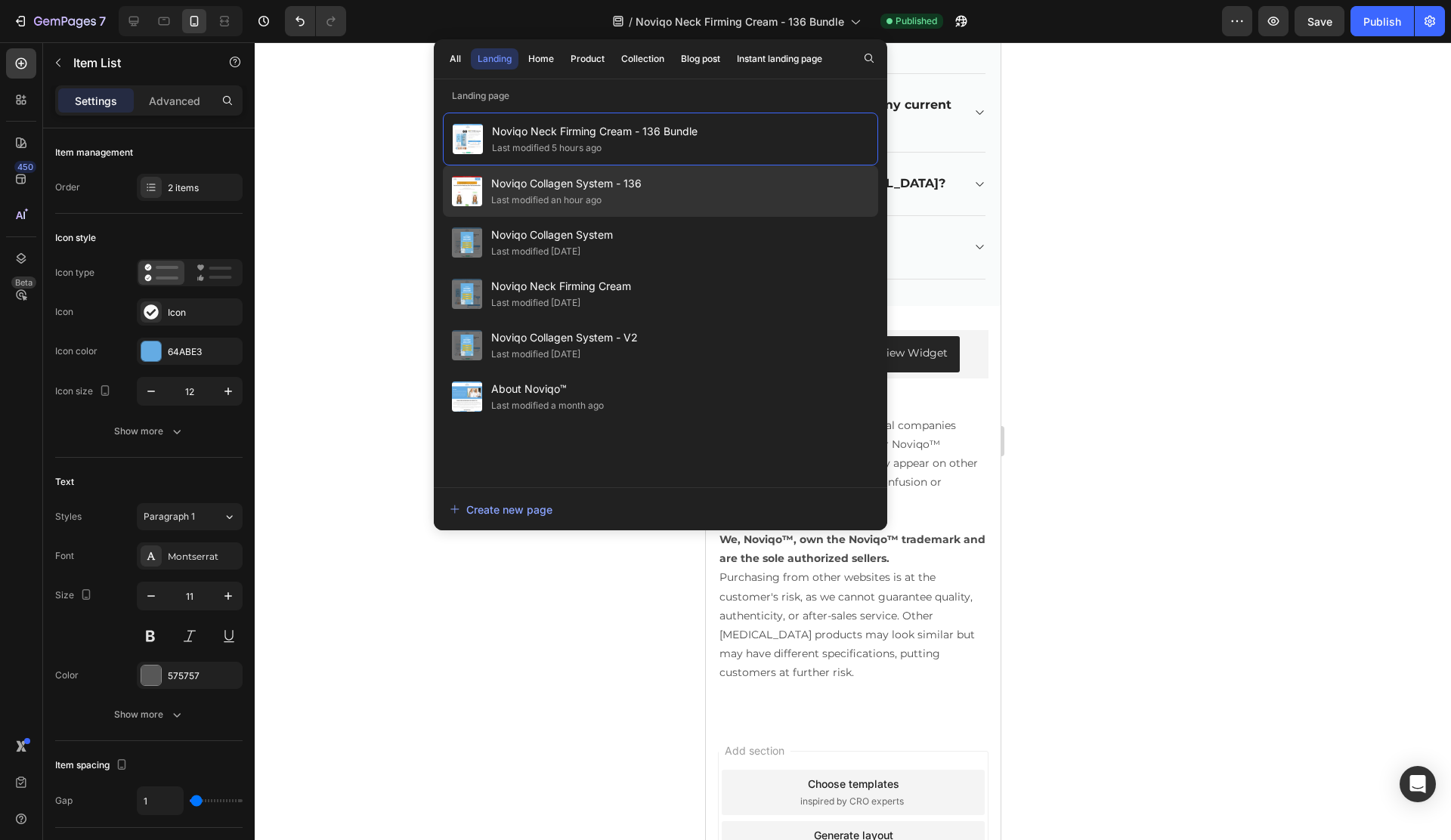
click at [586, 195] on div "Last modified an hour ago" at bounding box center [546, 200] width 110 height 15
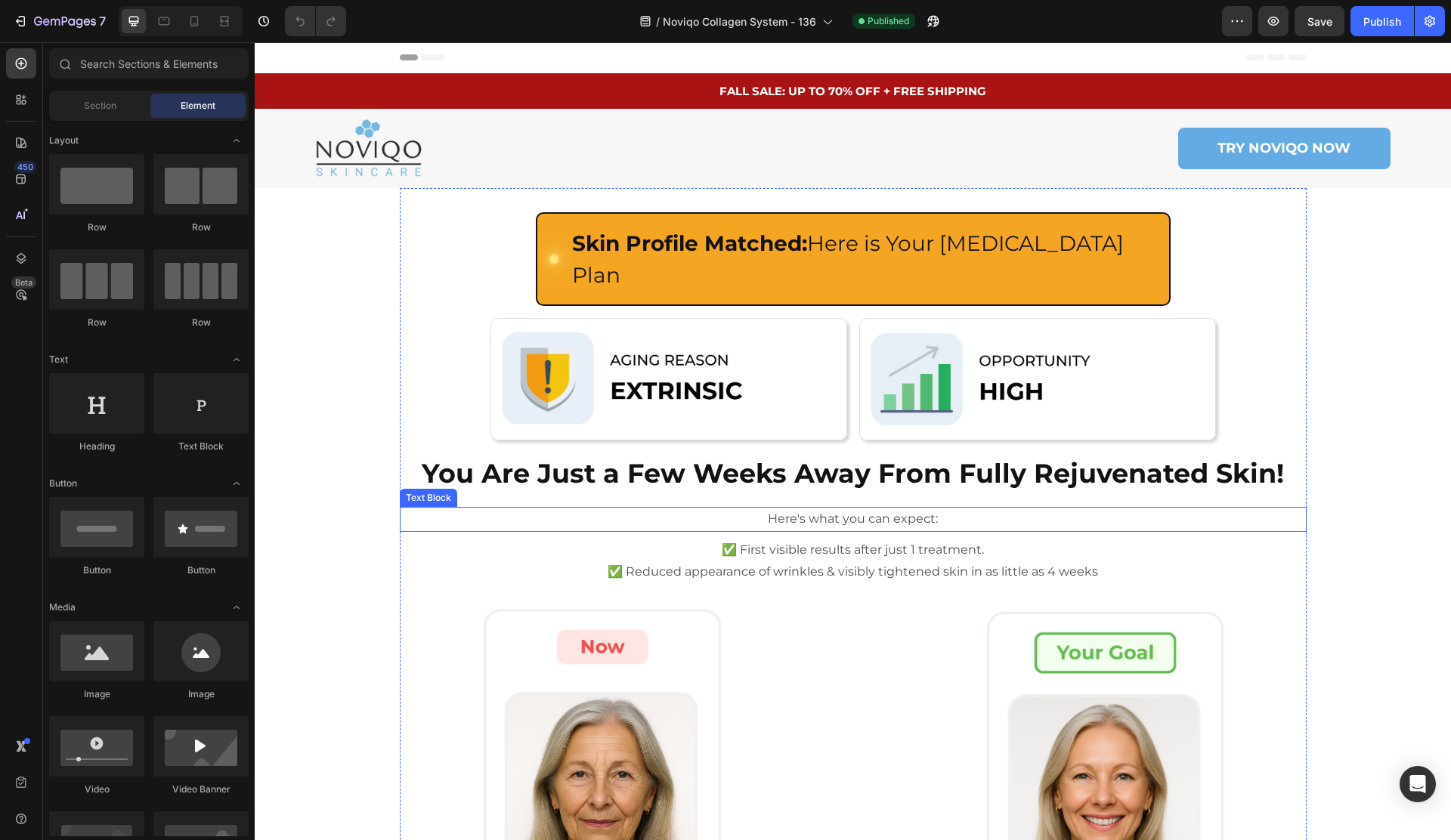
click at [820, 509] on p "Here's what you can expect:" at bounding box center [853, 520] width 904 height 22
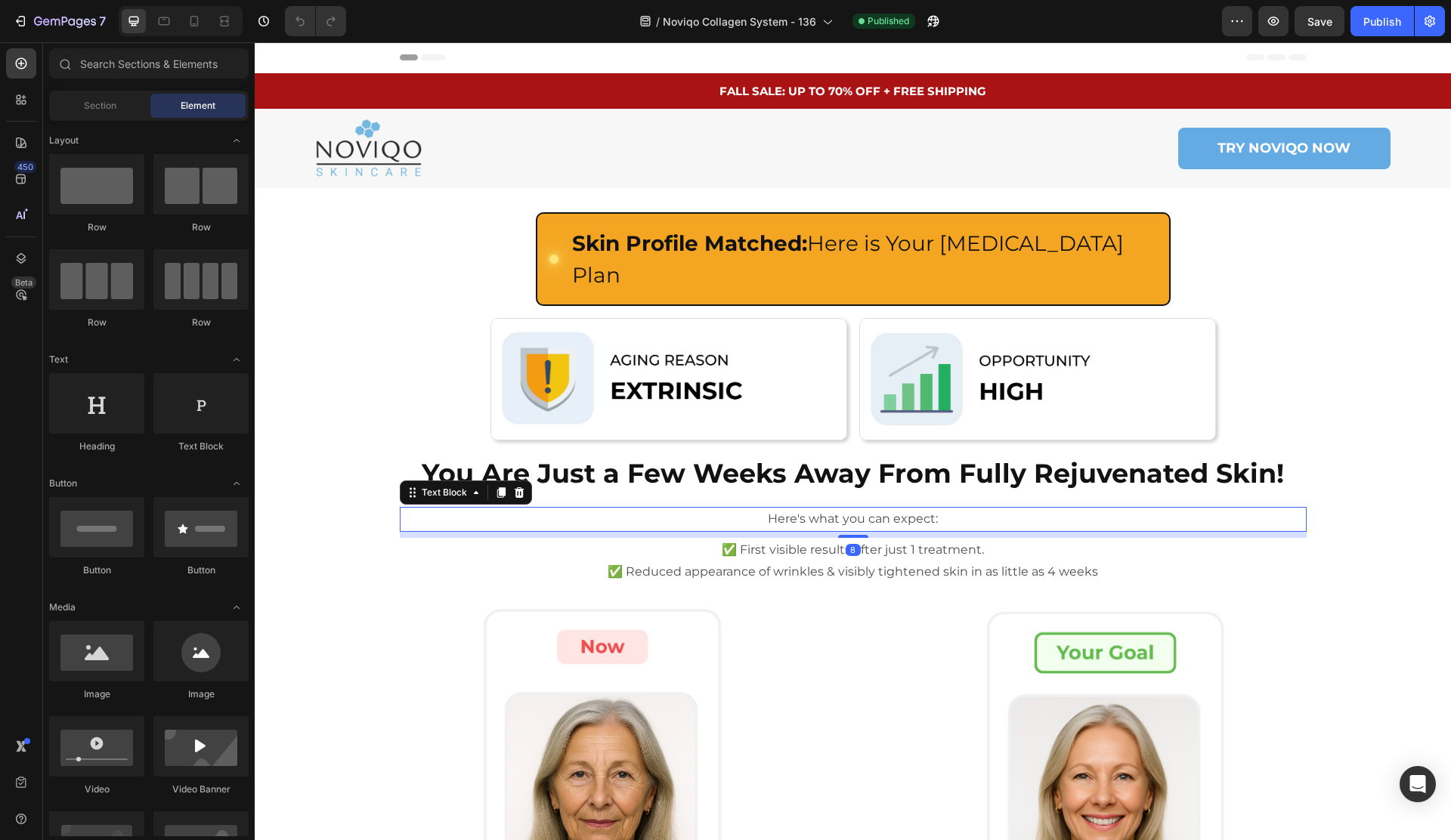
click at [820, 509] on p "Here's what you can expect:" at bounding box center [853, 520] width 904 height 22
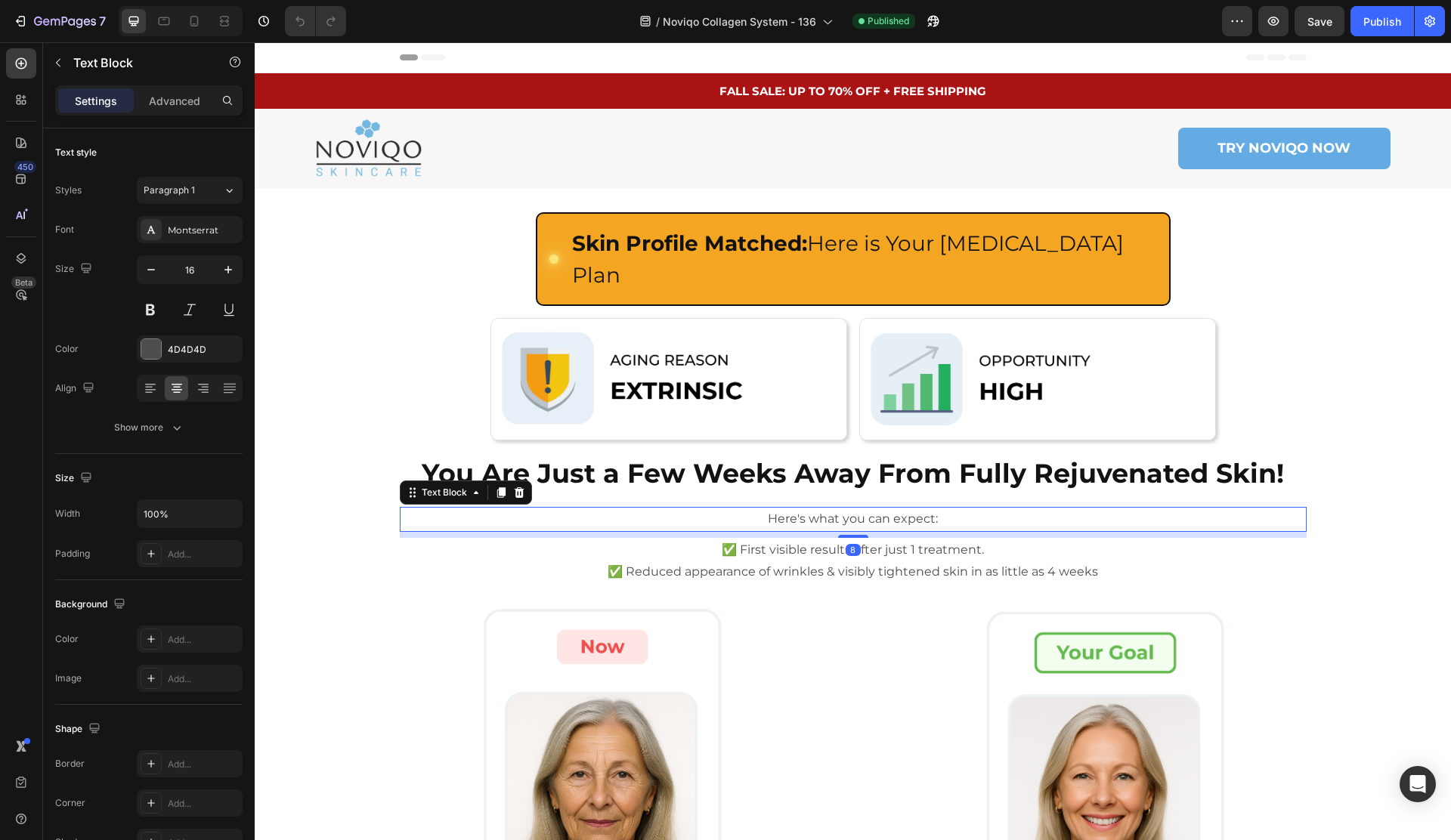
click at [820, 509] on p "Here's what you can expect:" at bounding box center [853, 520] width 904 height 22
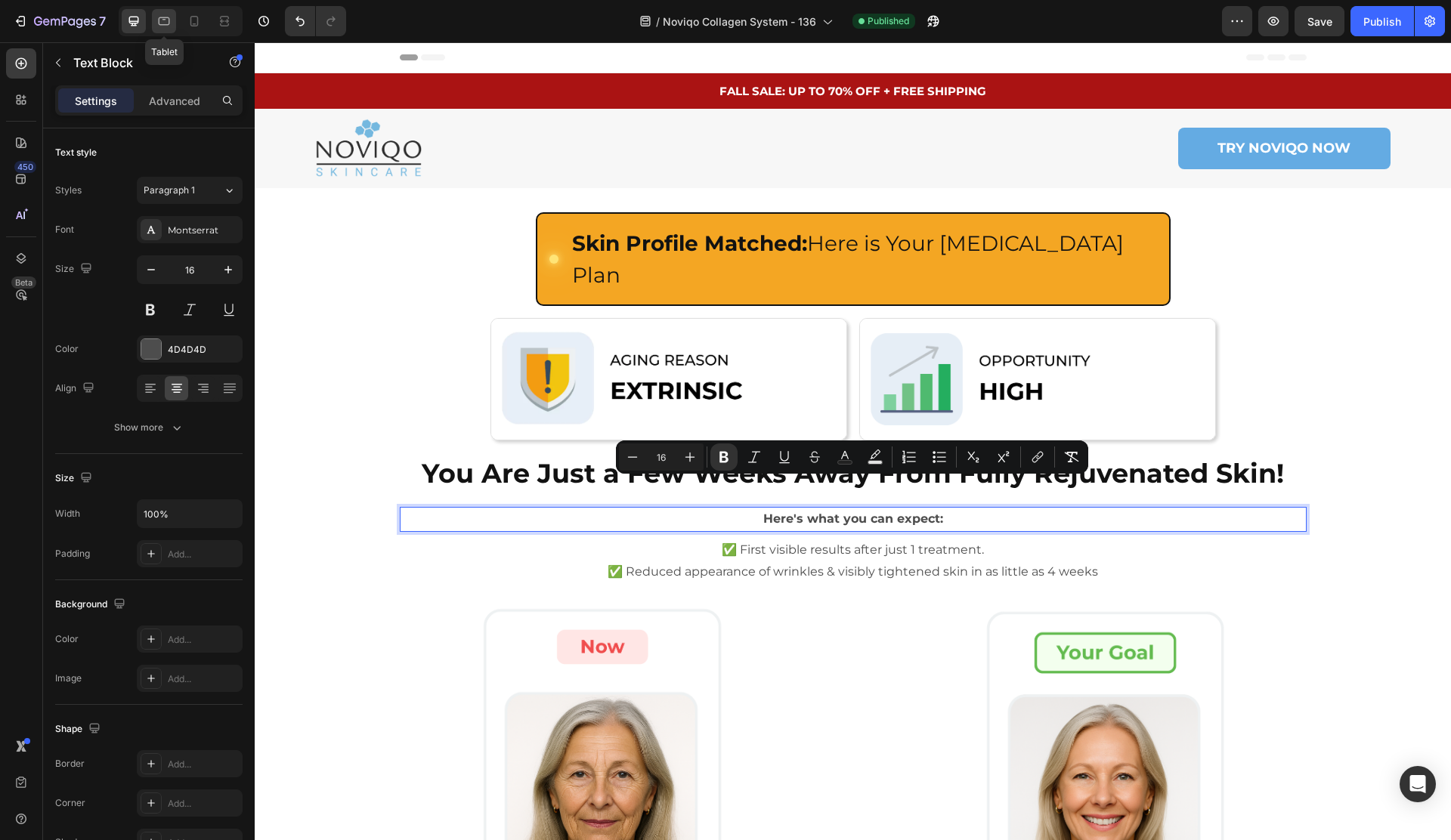
click at [154, 25] on div at bounding box center [164, 21] width 25 height 25
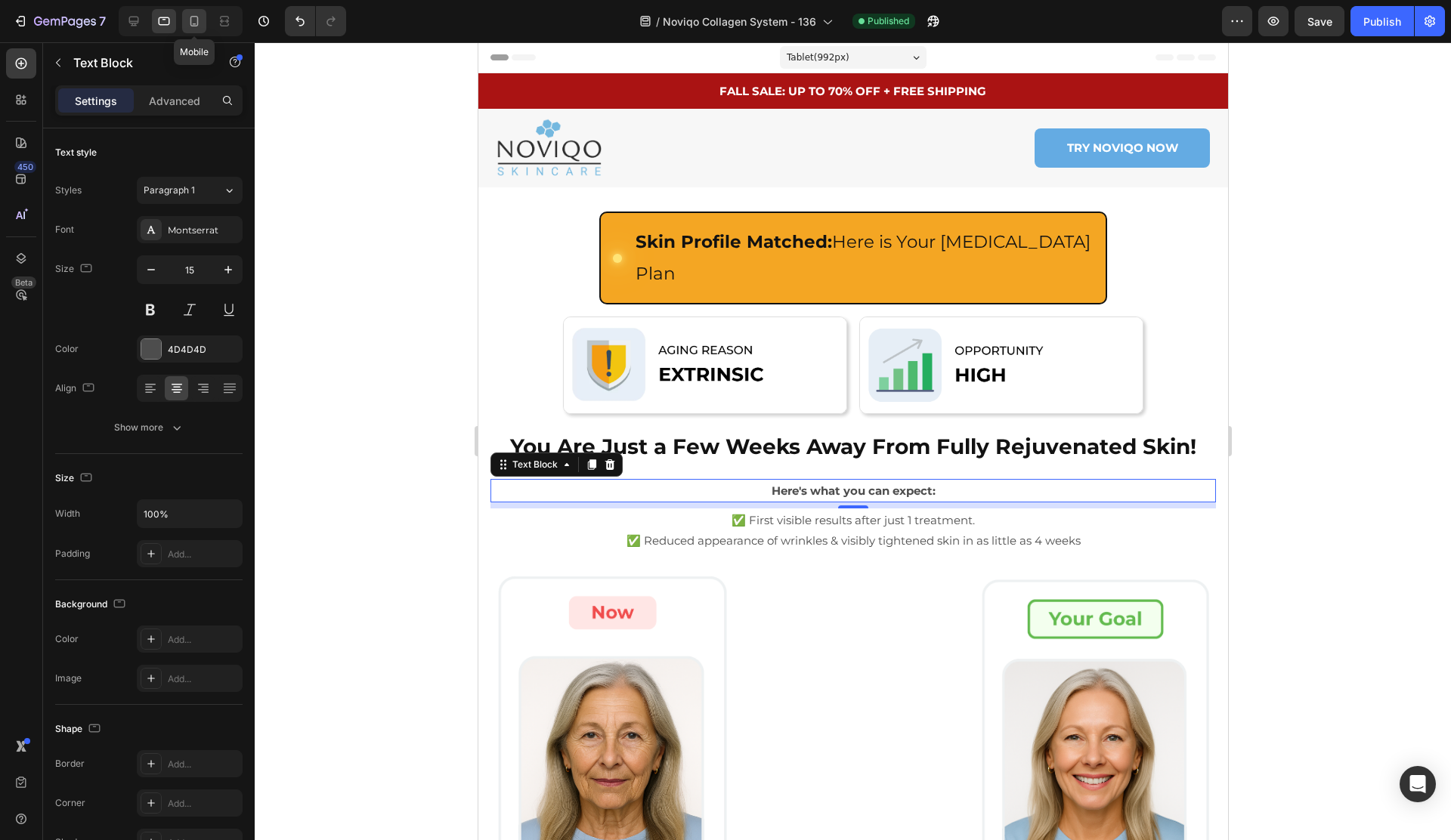
click at [202, 23] on div at bounding box center [194, 21] width 25 height 25
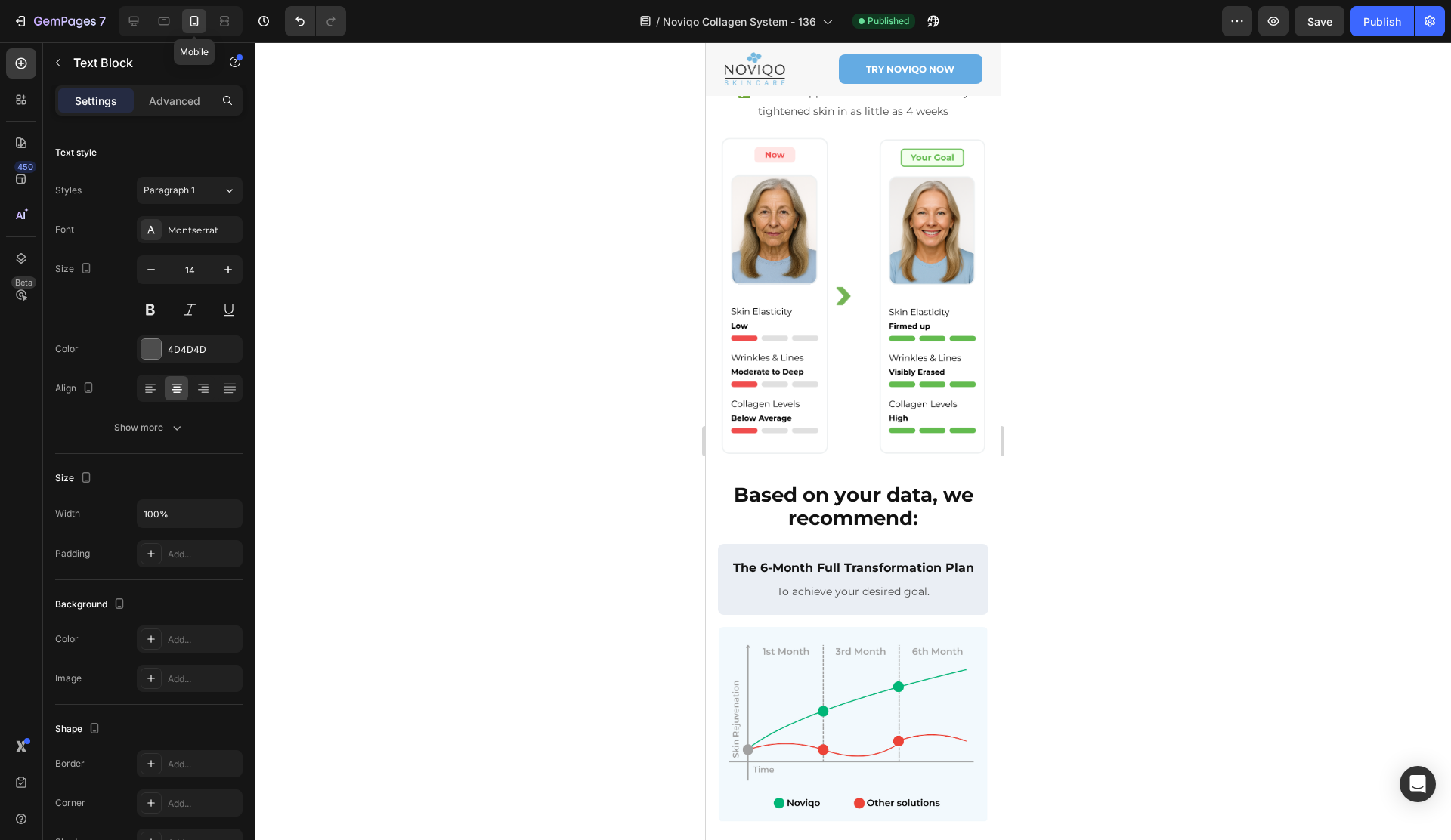
scroll to position [241, 0]
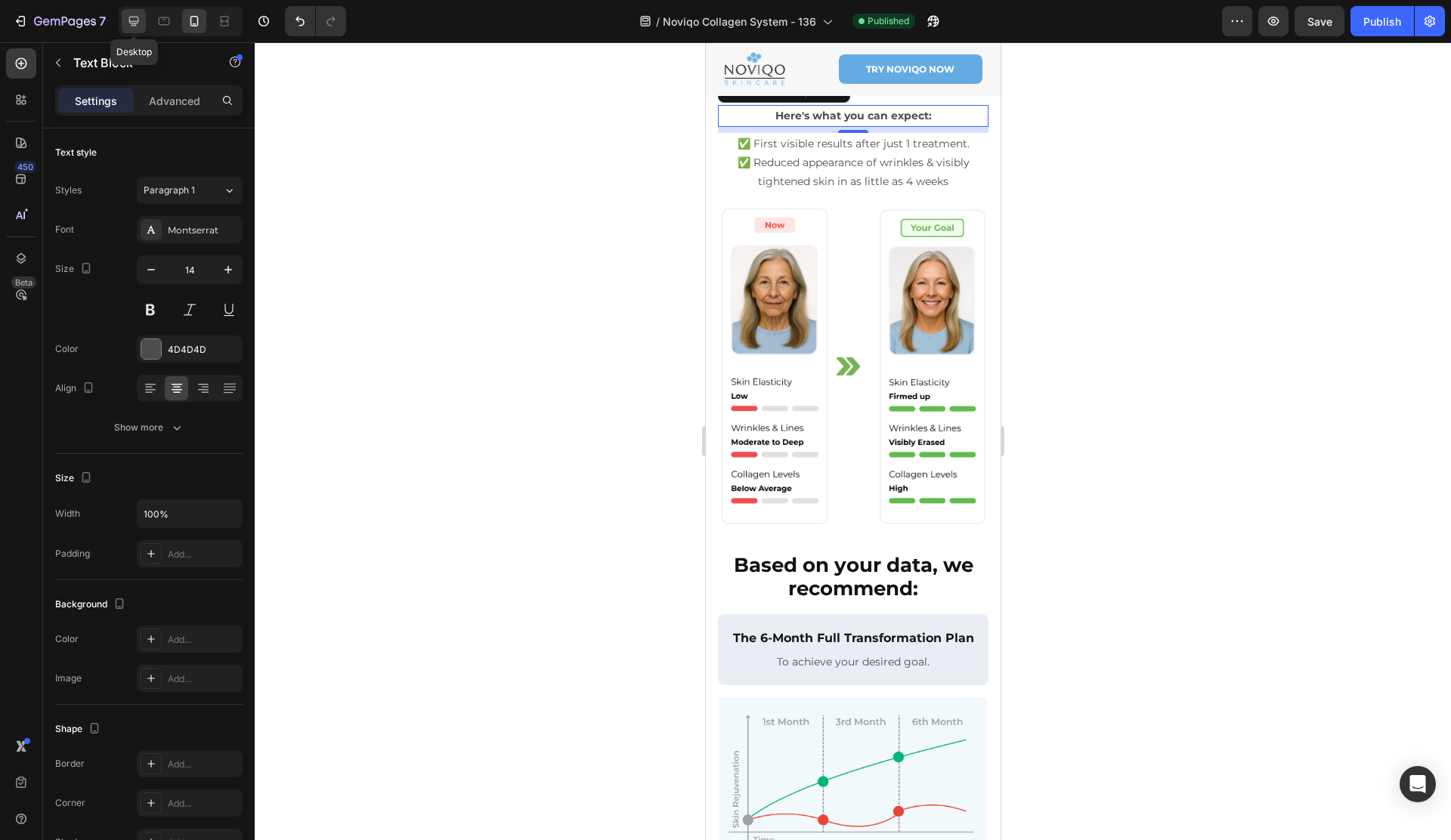
click at [136, 25] on icon at bounding box center [134, 21] width 10 height 10
type input "16"
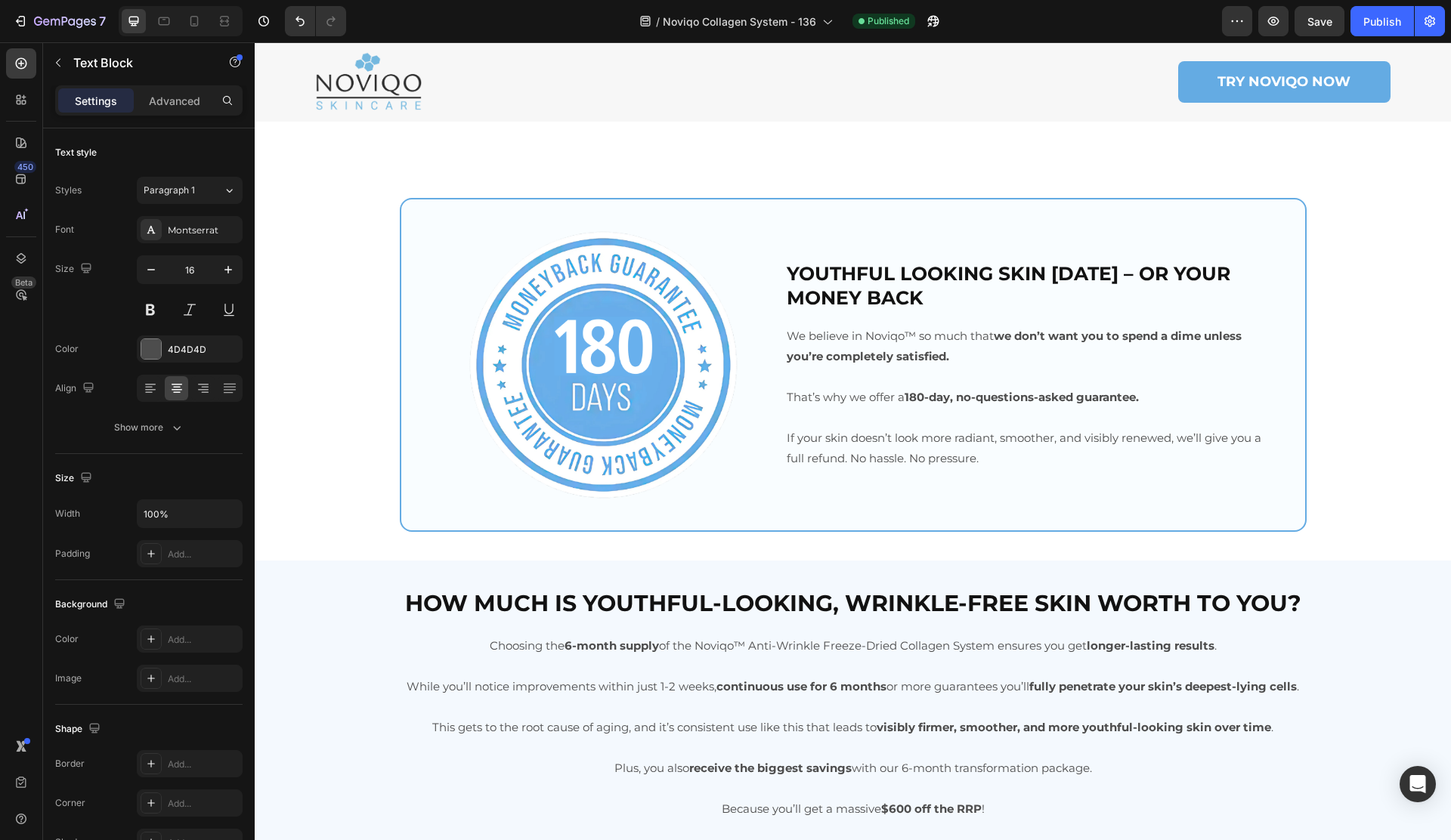
scroll to position [6466, 0]
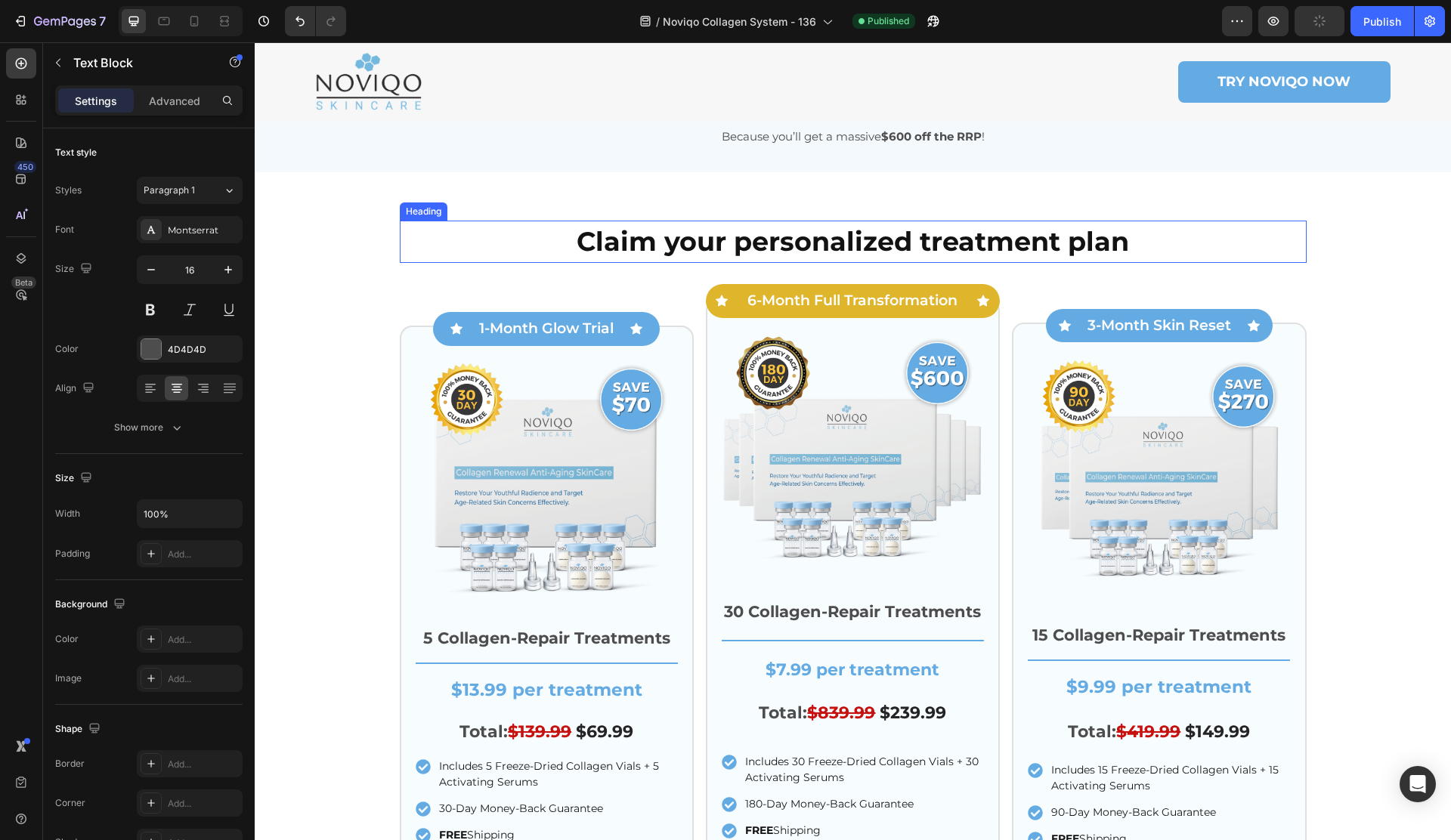
click at [841, 246] on strong "Claim your personalized treatment plan" at bounding box center [852, 241] width 553 height 33
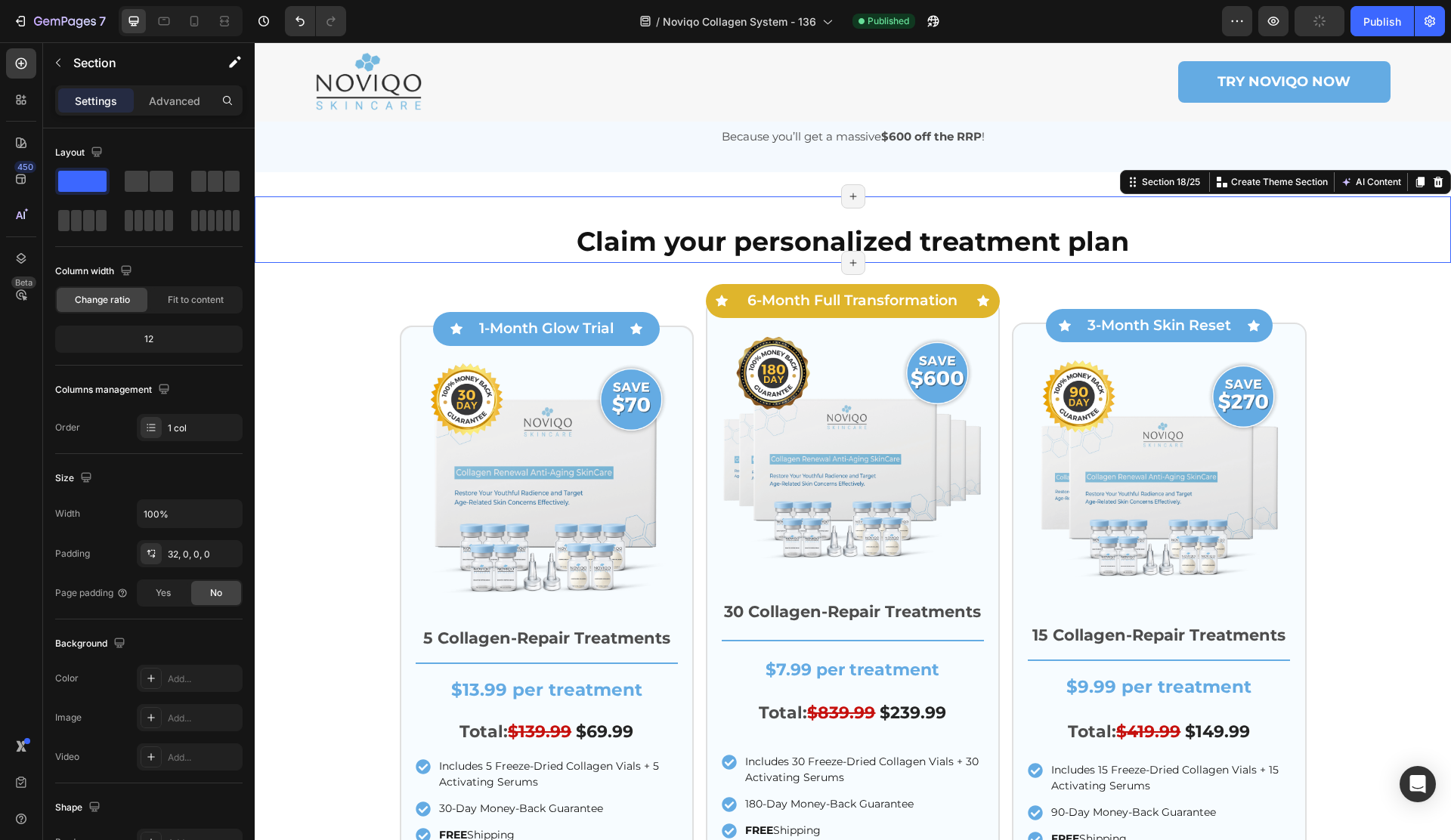
drag, startPoint x: 300, startPoint y: 237, endPoint x: 549, endPoint y: 233, distance: 249.0
click at [300, 237] on div "Claim your personalized treatment plan Heading Row Section 18/25 Create Theme S…" at bounding box center [853, 230] width 1196 height 67
drag, startPoint x: 1441, startPoint y: 197, endPoint x: 1393, endPoint y: 274, distance: 90.7
click at [1441, 188] on icon at bounding box center [1437, 181] width 12 height 12
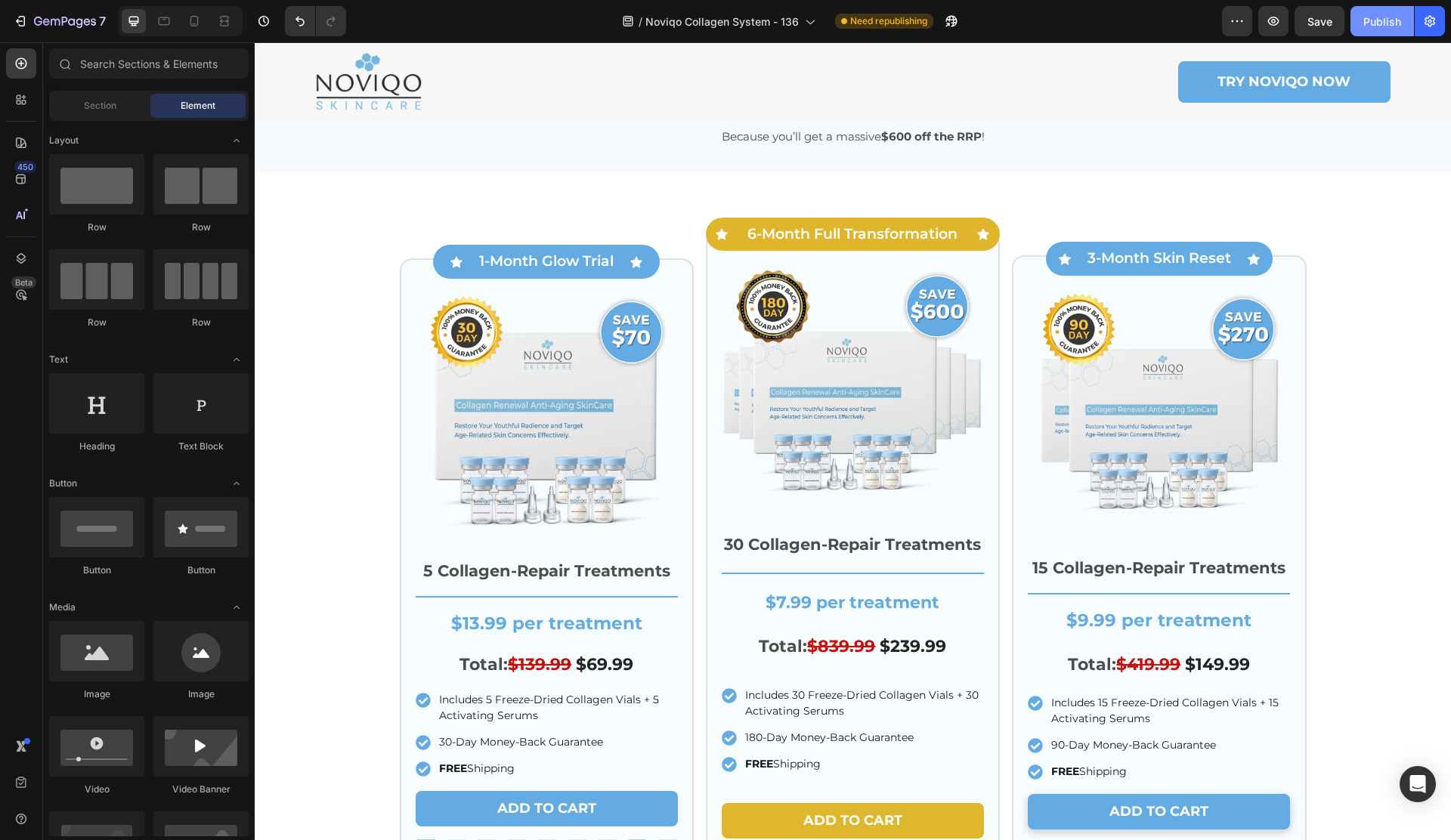
click at [1375, 29] on div "Publish" at bounding box center [1382, 21] width 38 height 15
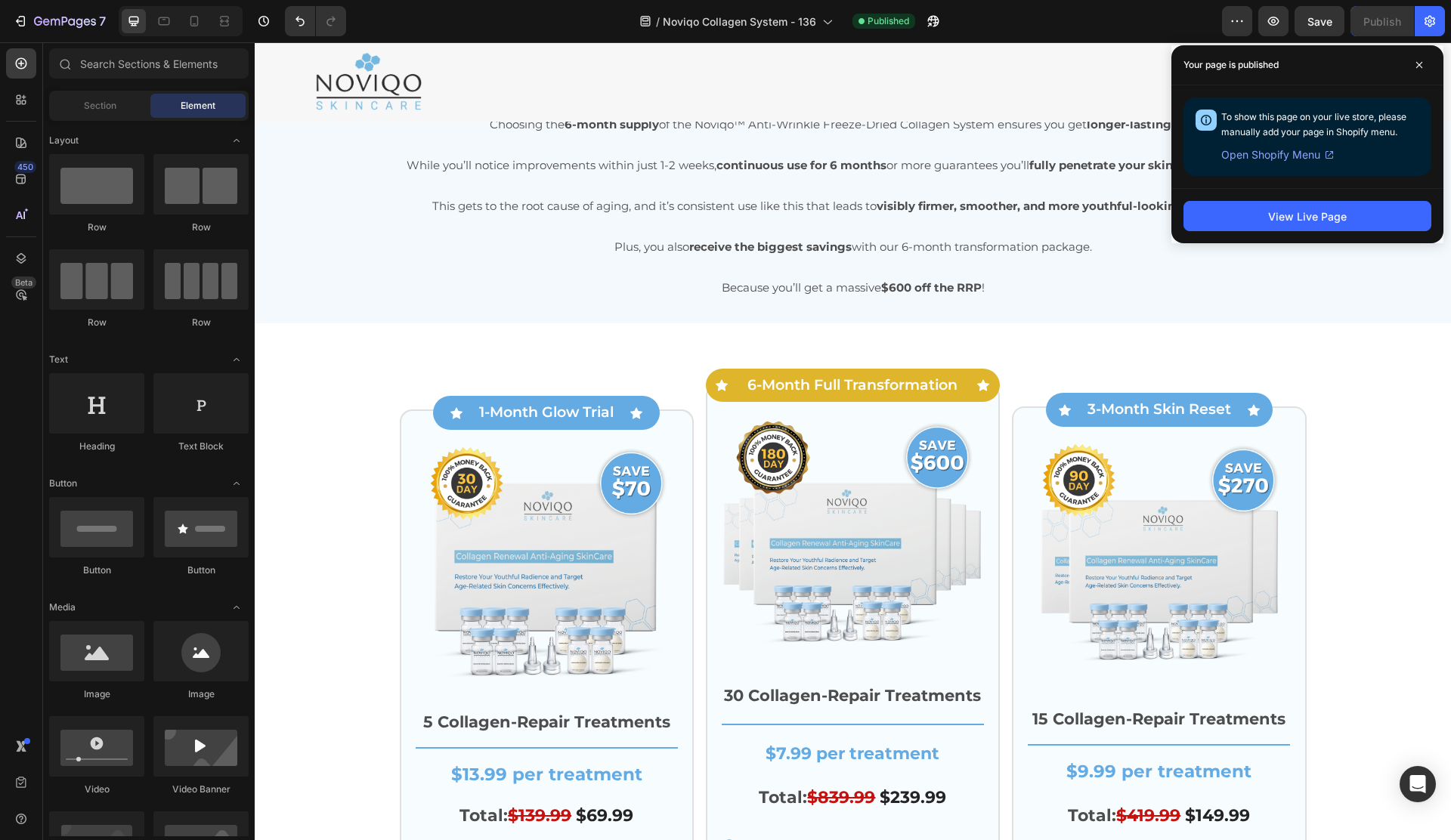
scroll to position [6233, 0]
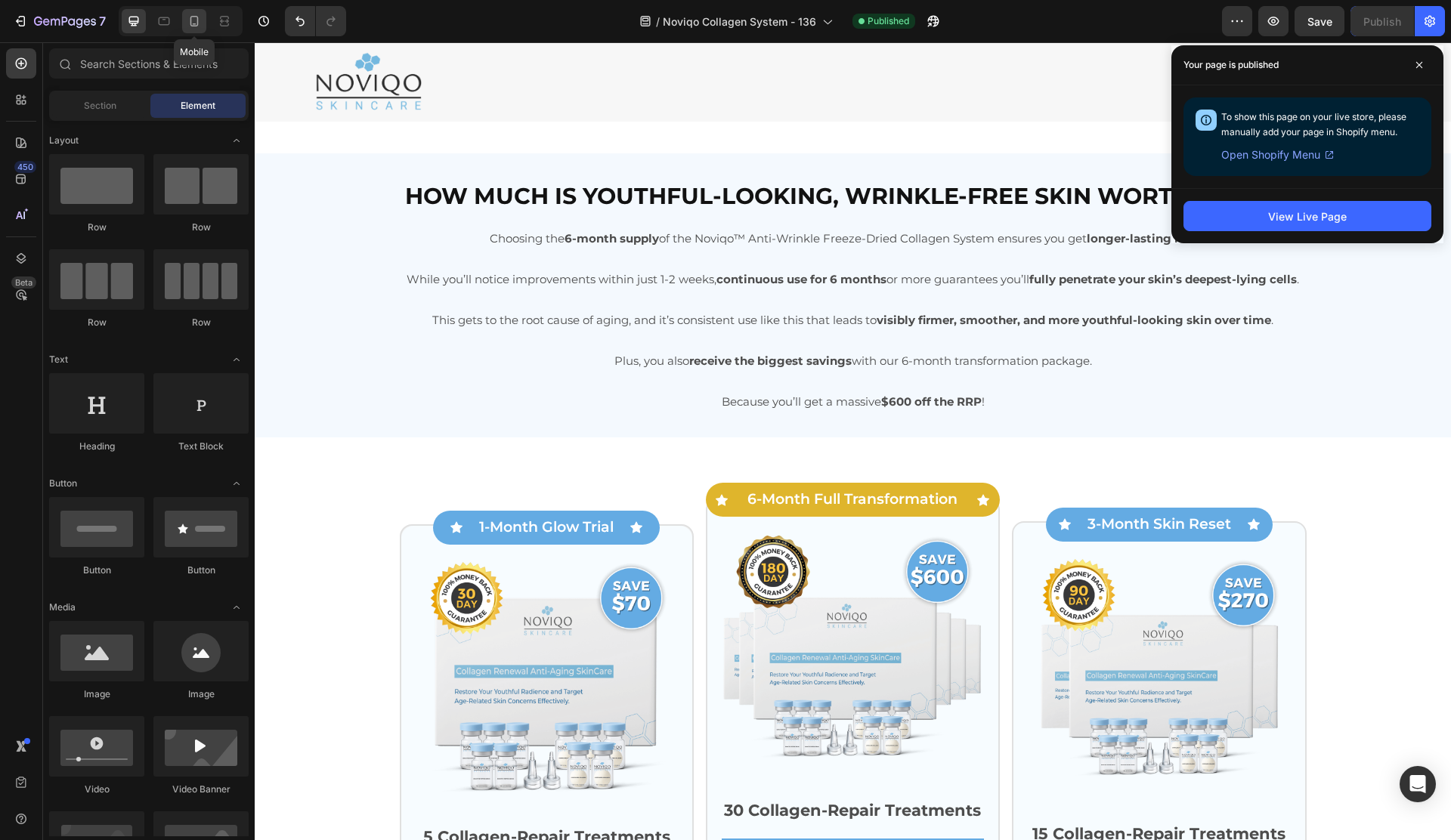
click at [193, 23] on icon at bounding box center [194, 21] width 15 height 15
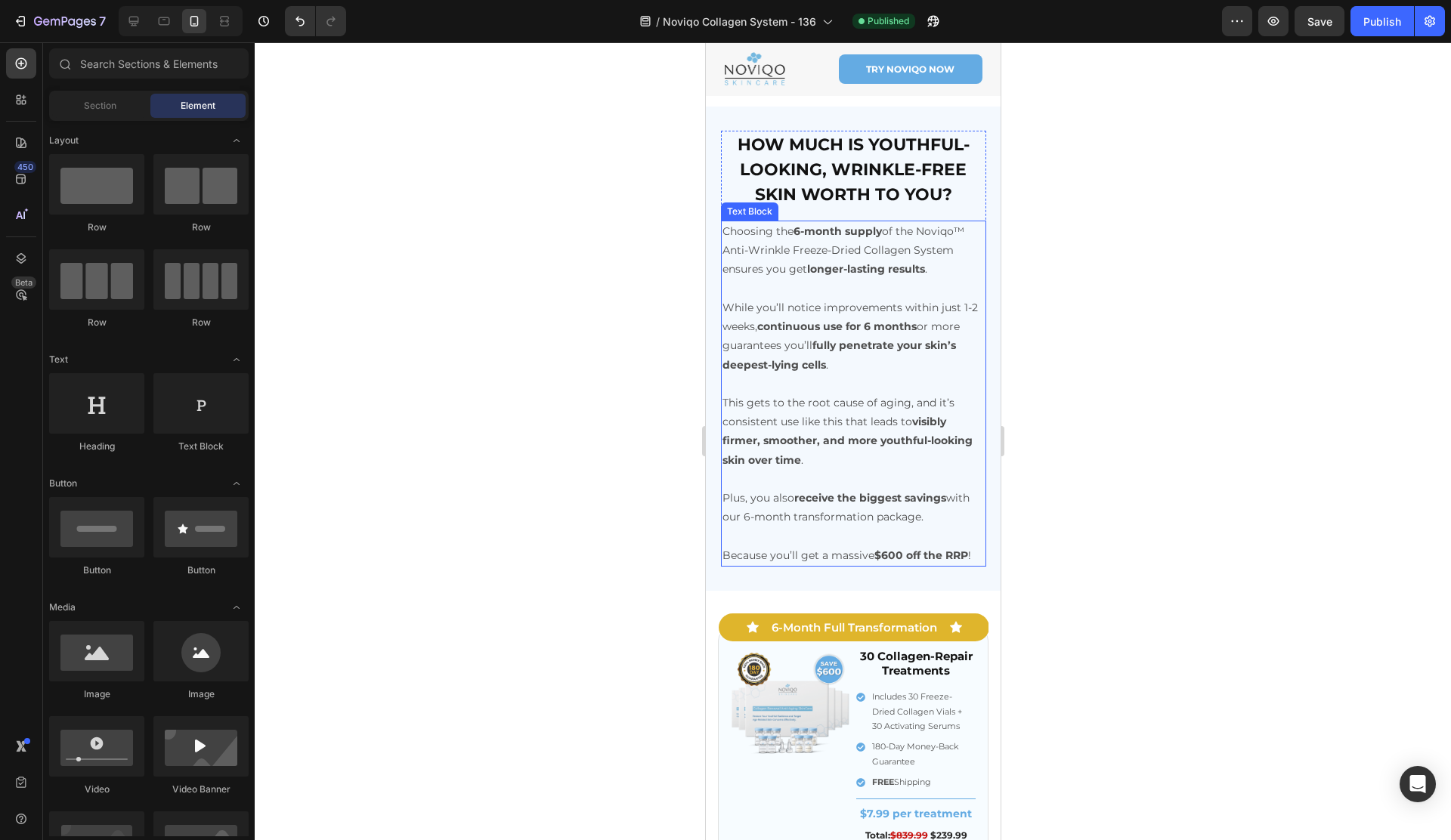
scroll to position [7078, 0]
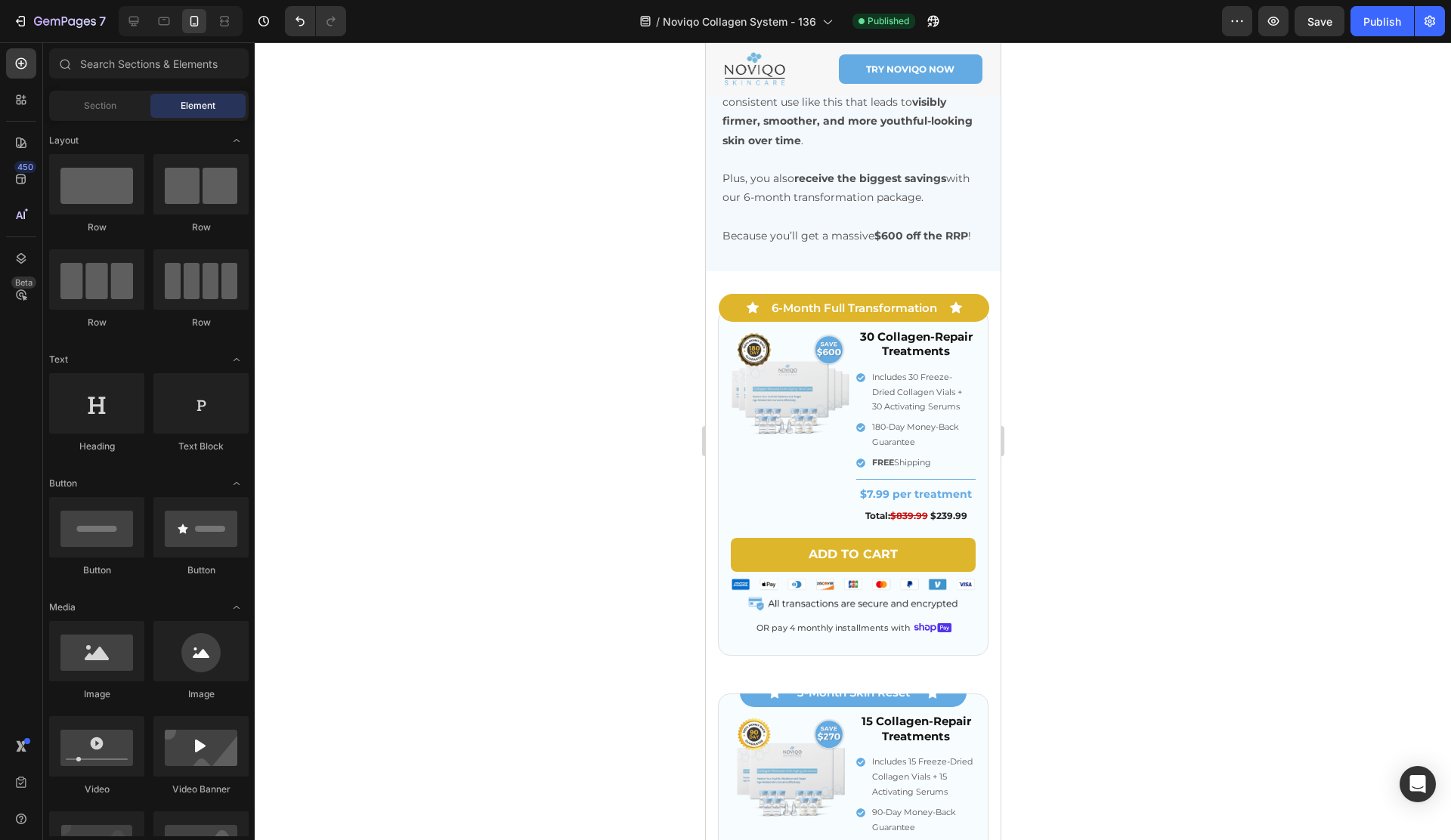
click at [117, 22] on div at bounding box center [178, 21] width 130 height 30
drag, startPoint x: 125, startPoint y: 21, endPoint x: 318, endPoint y: 56, distance: 196.1
click at [125, 21] on div at bounding box center [134, 21] width 25 height 25
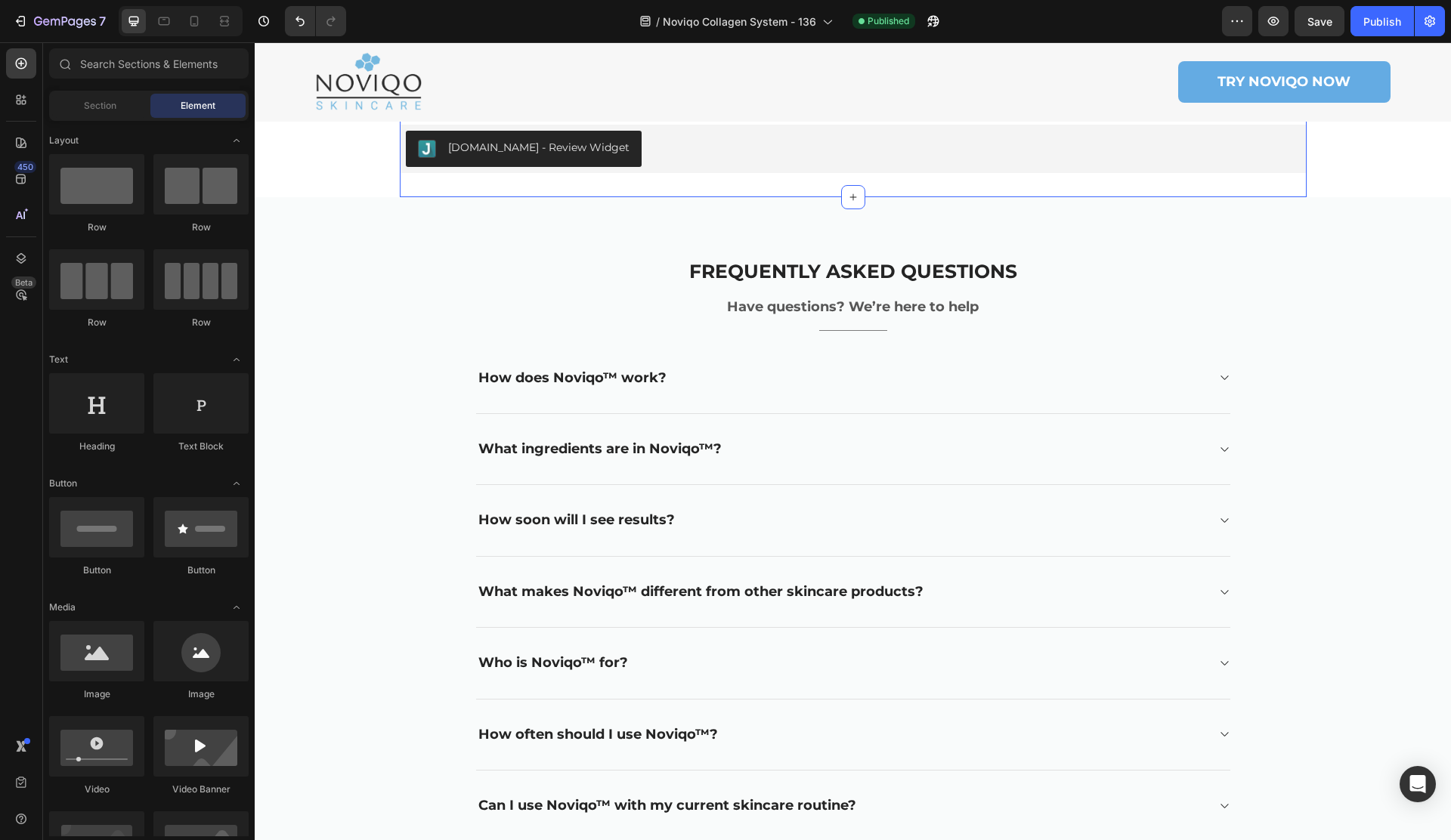
scroll to position [7447, 0]
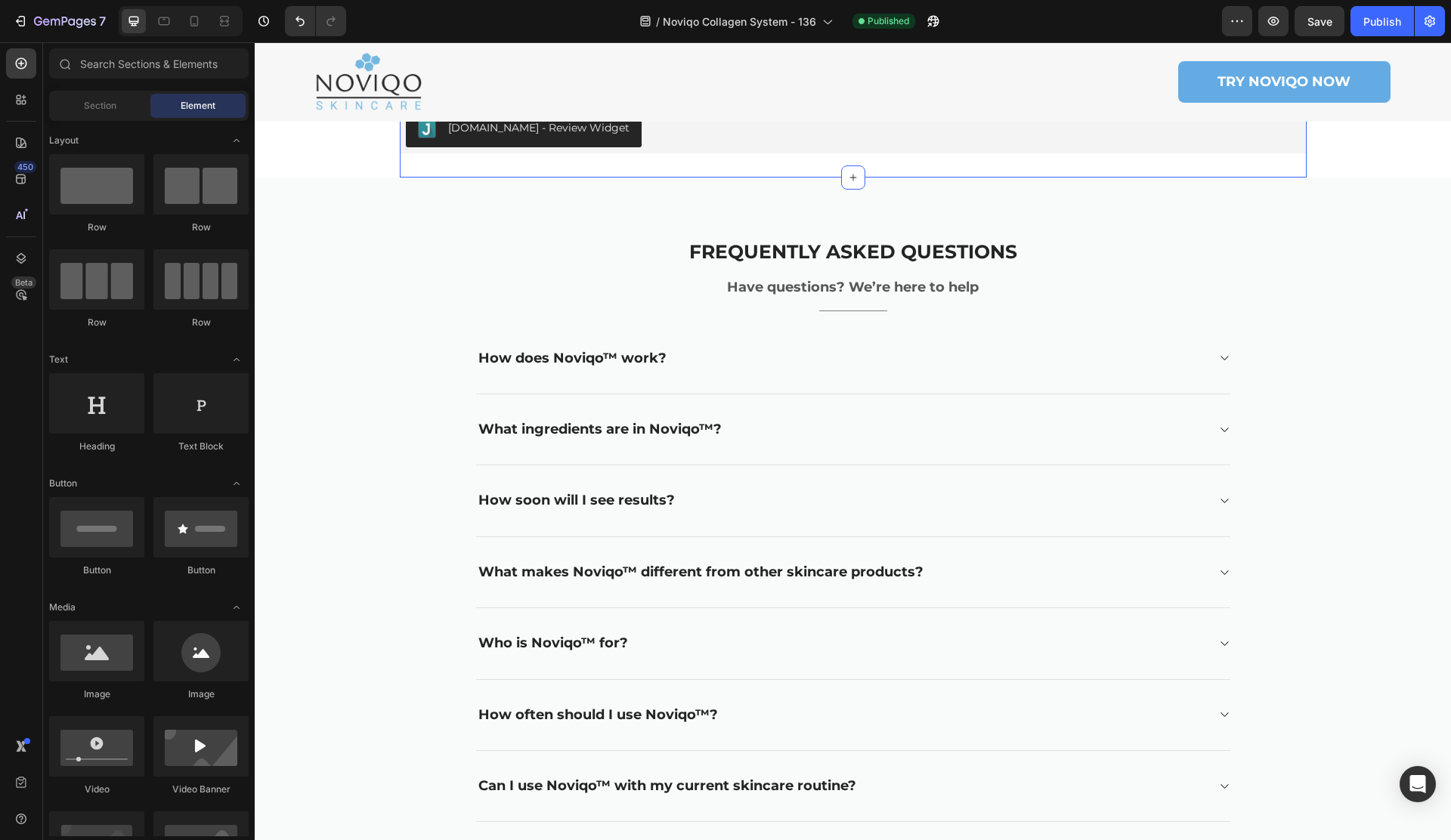
click at [1273, 166] on div "[DOMAIN_NAME] - Review Widget [DOMAIN_NAME] Product Section 22/25" at bounding box center [853, 129] width 907 height 96
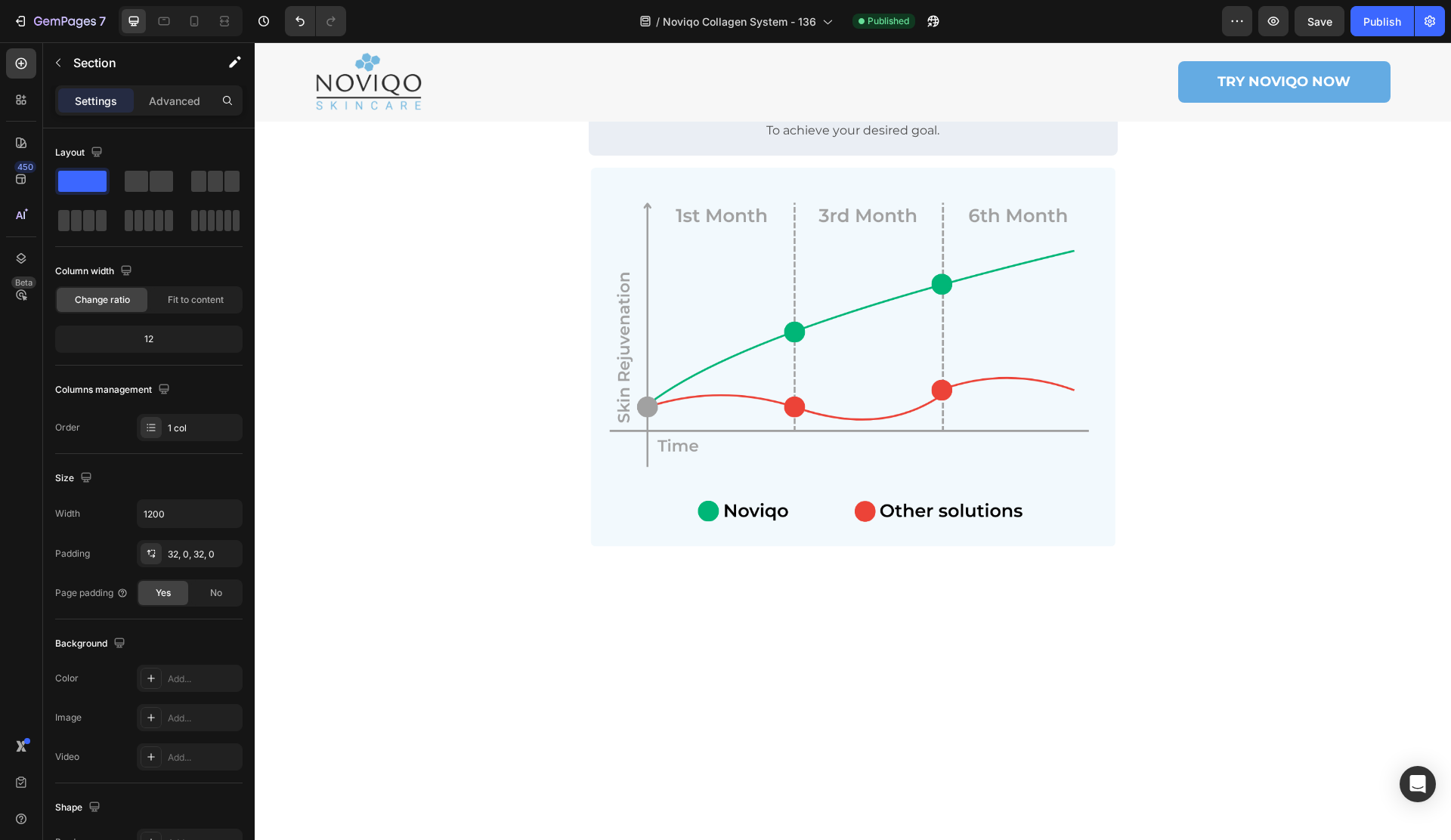
scroll to position [882, 0]
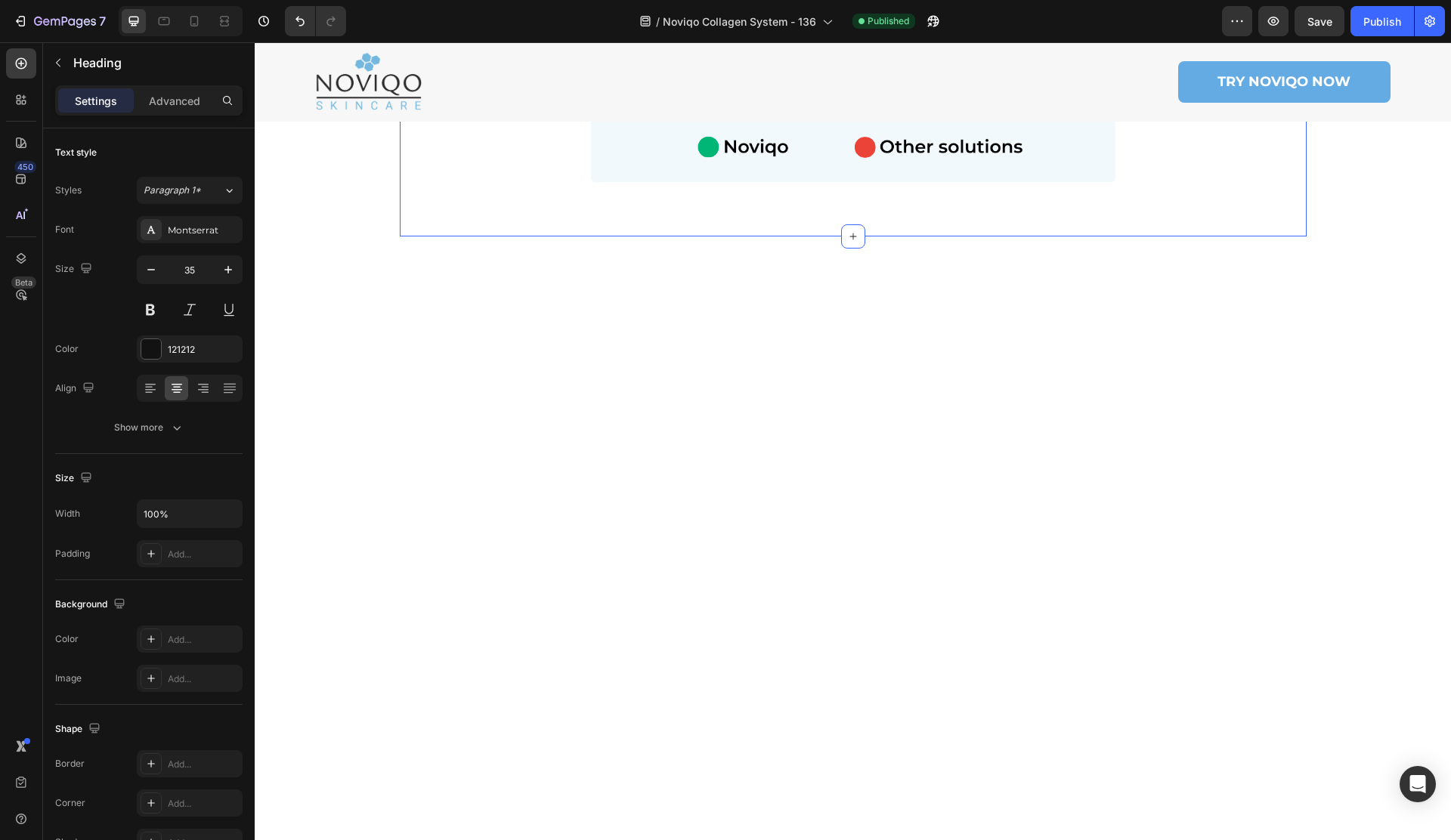
scroll to position [1025, 0]
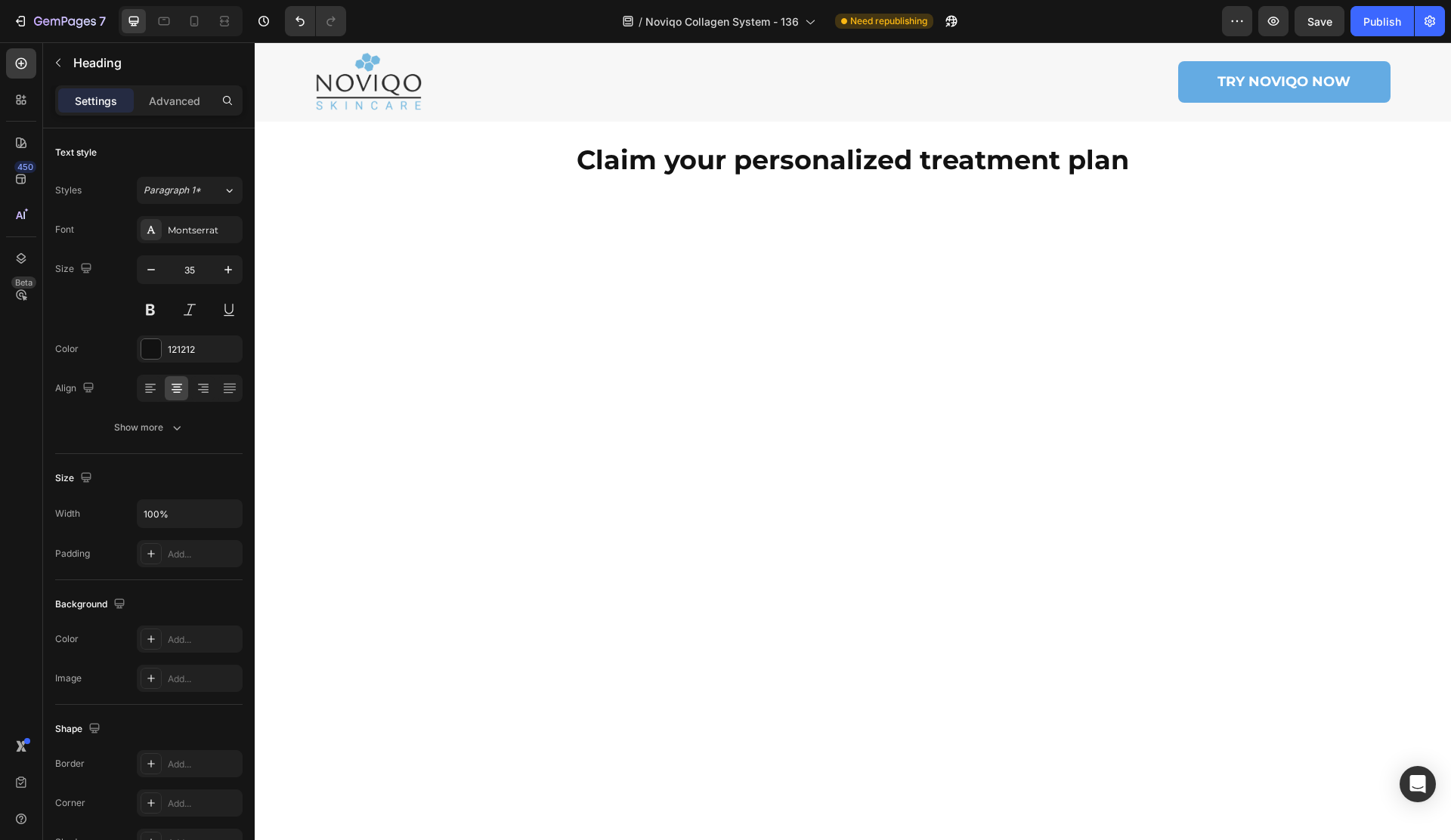
scroll to position [1098, 0]
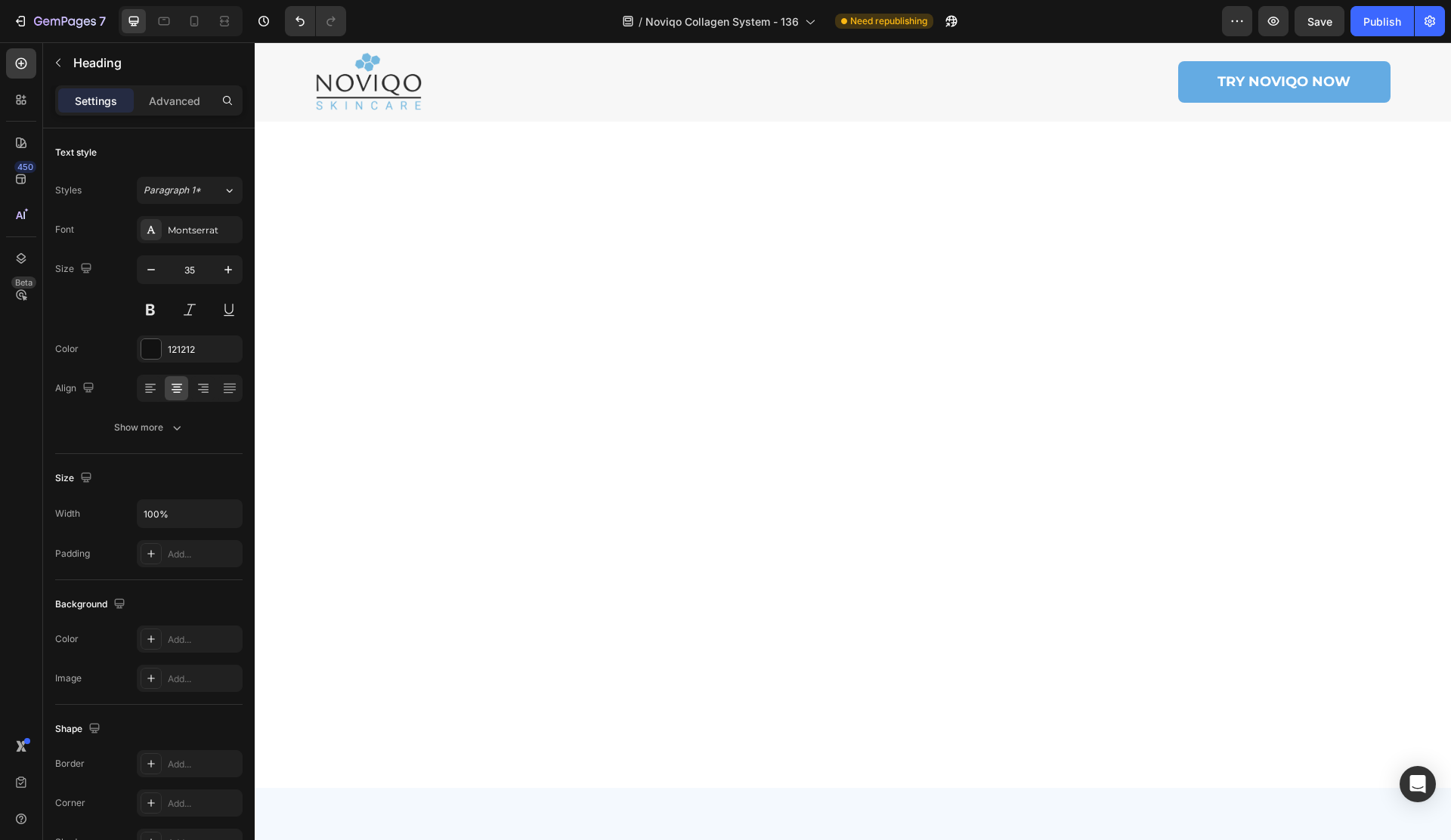
scroll to position [0, 0]
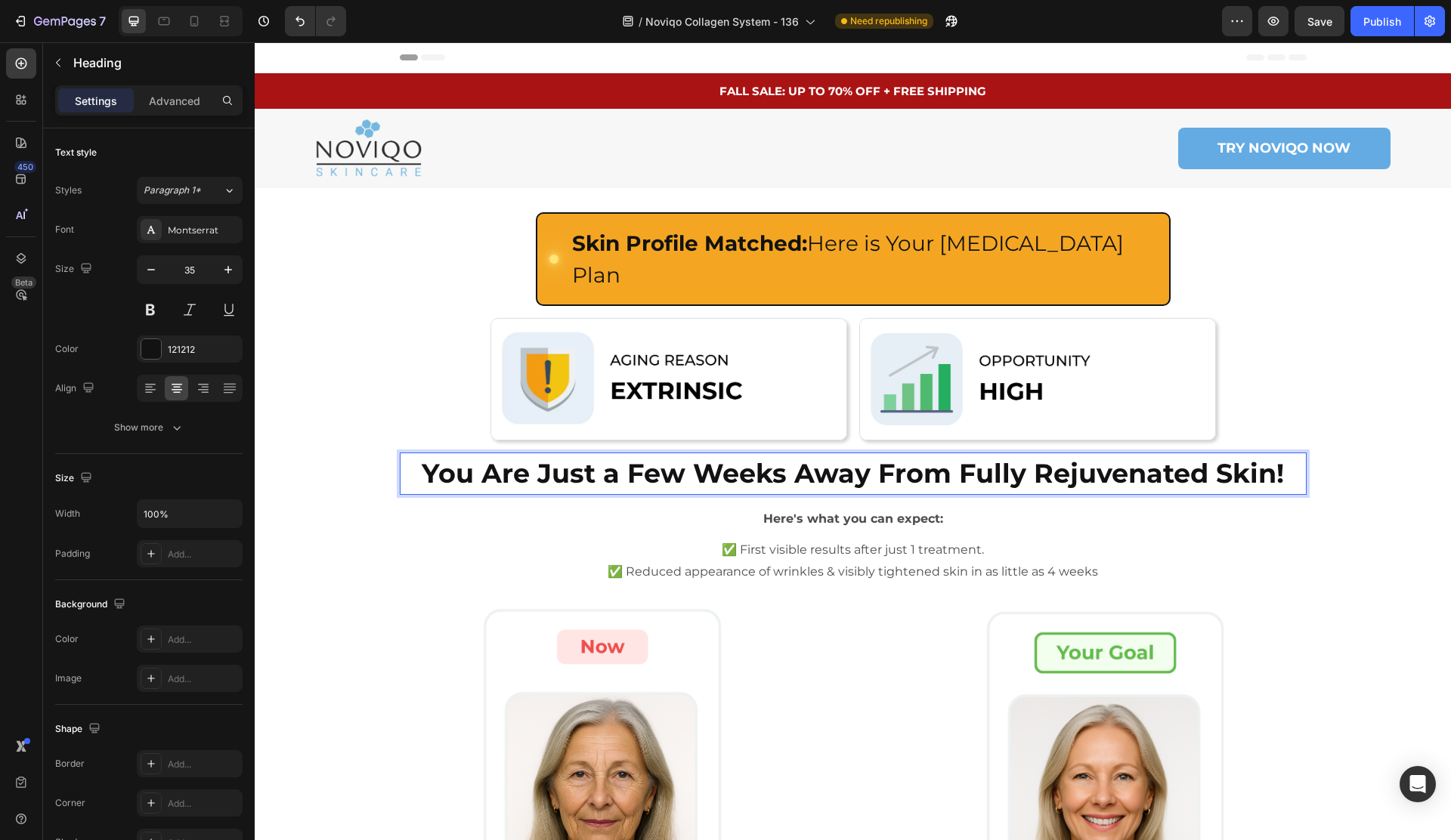
click at [509, 457] on strong "You Are Just a Few Weeks Away From Fully Rejuvenated Skin!" at bounding box center [852, 473] width 862 height 33
click at [505, 457] on strong "You Are Just a Few Weeks Away From Fully Rejuvenated Skin!" at bounding box center [852, 473] width 862 height 33
click at [549, 457] on strong "You are Just a Few Weeks Away From Fully Rejuvenated Skin!" at bounding box center [853, 473] width 858 height 33
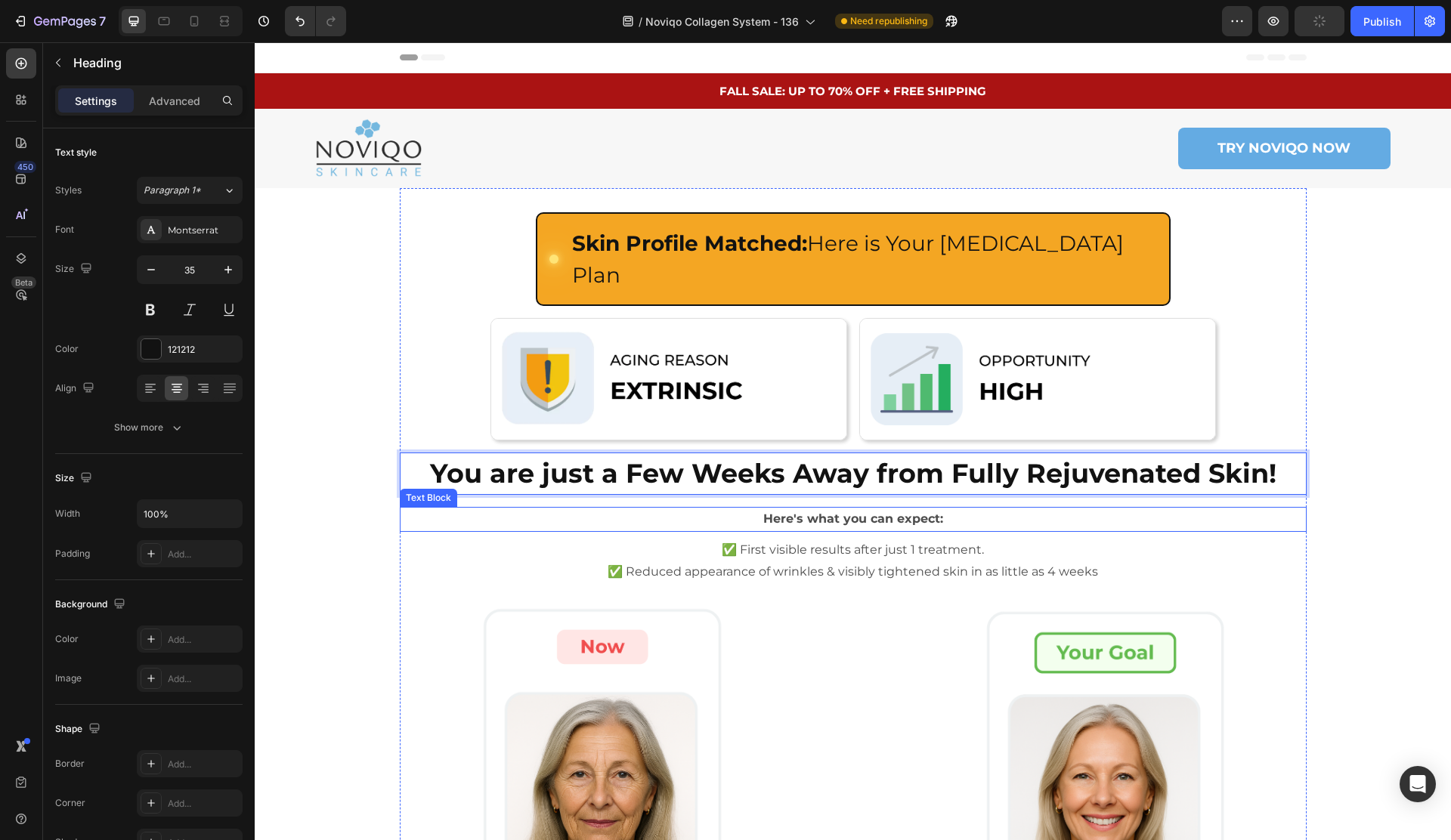
click at [426, 509] on p "Here's what you can expect:" at bounding box center [853, 520] width 904 height 22
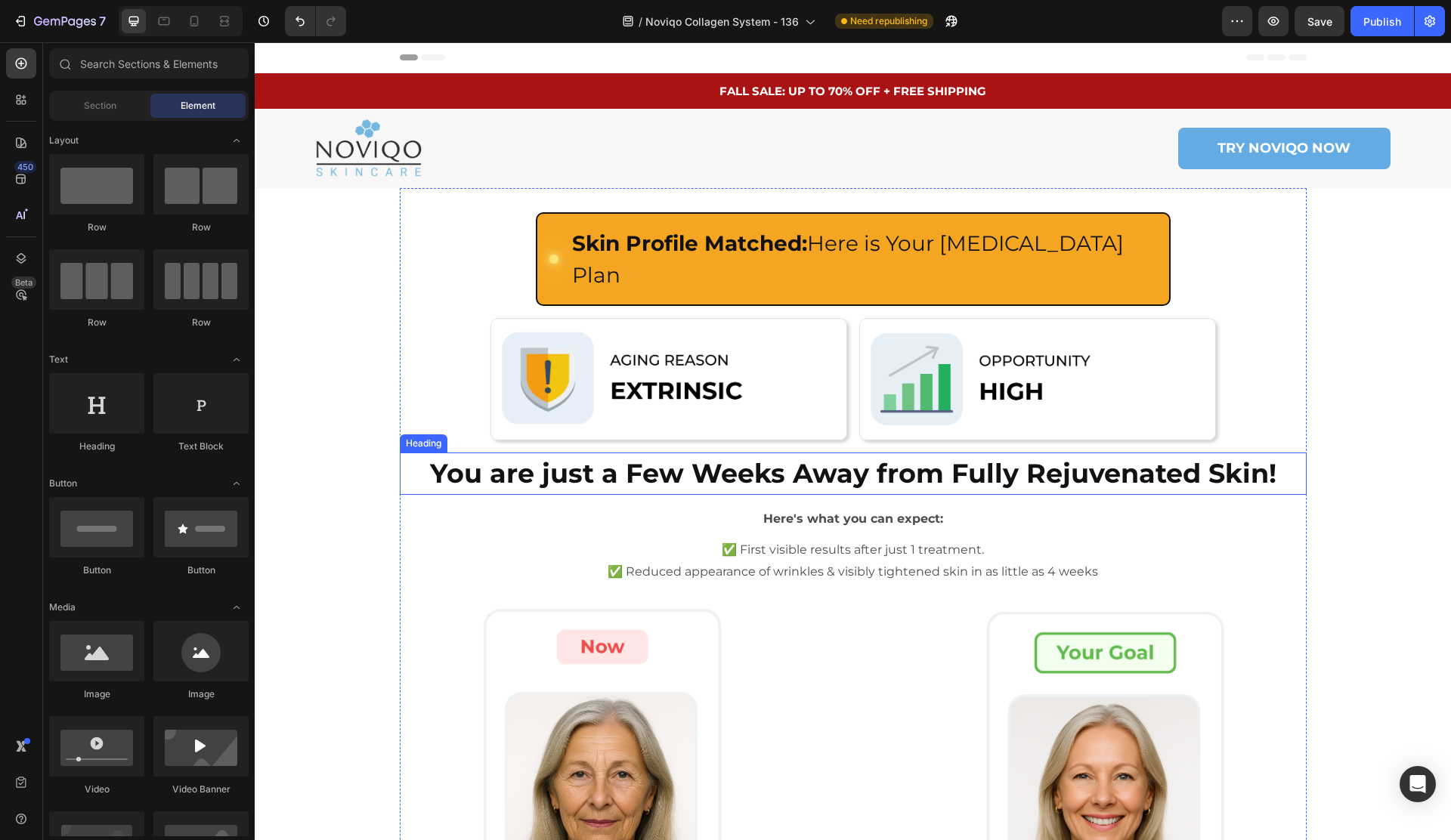
click at [932, 457] on strong "You are just a Few Weeks Away from Fully Rejuvenated Skin!" at bounding box center [853, 473] width 847 height 33
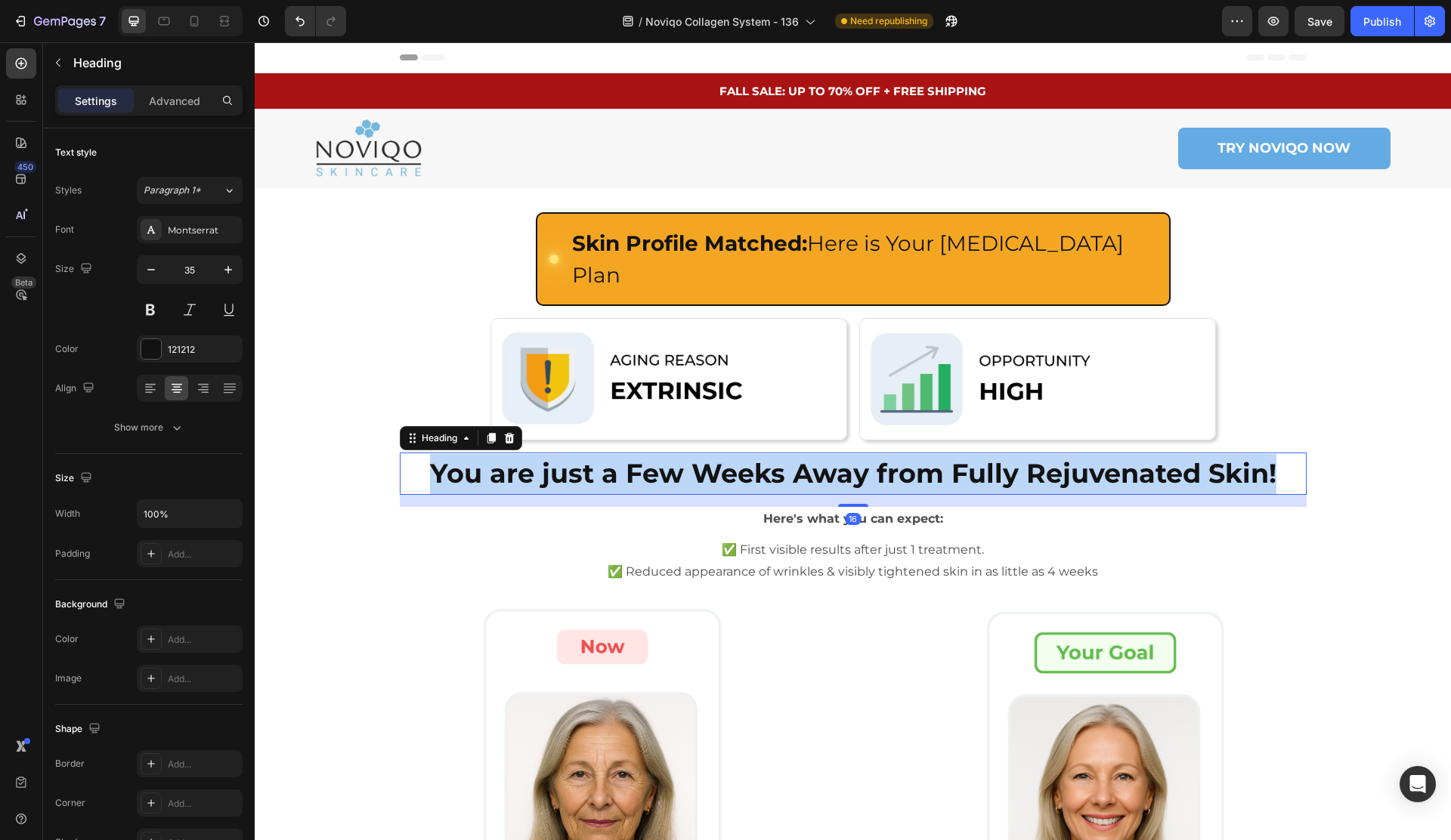
click at [932, 457] on strong "You are just a Few Weeks Away from Fully Rejuvenated Skin!" at bounding box center [853, 473] width 847 height 33
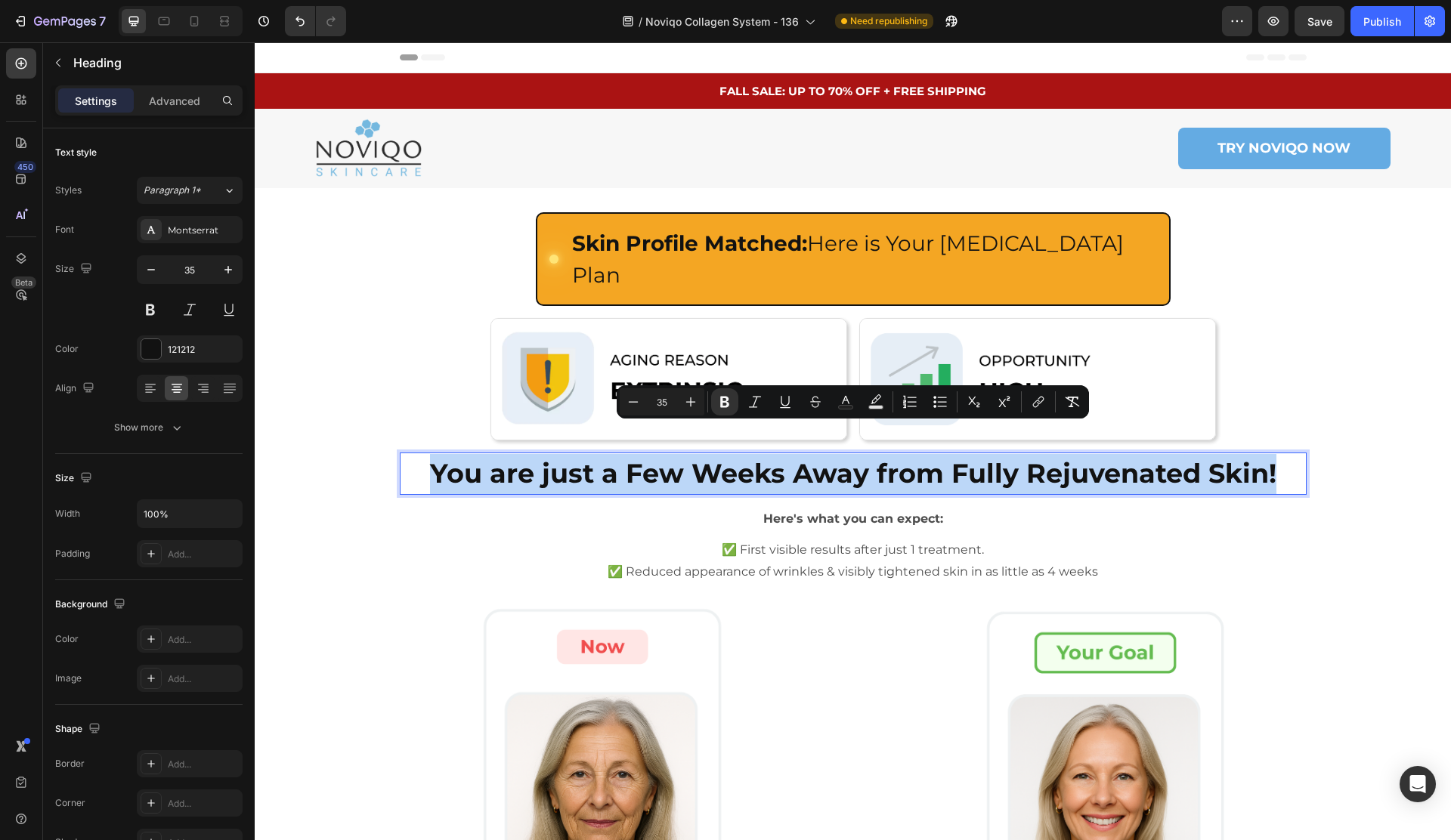
copy strong "You are just a Few Weeks Away from Fully Rejuvenated Skin!"
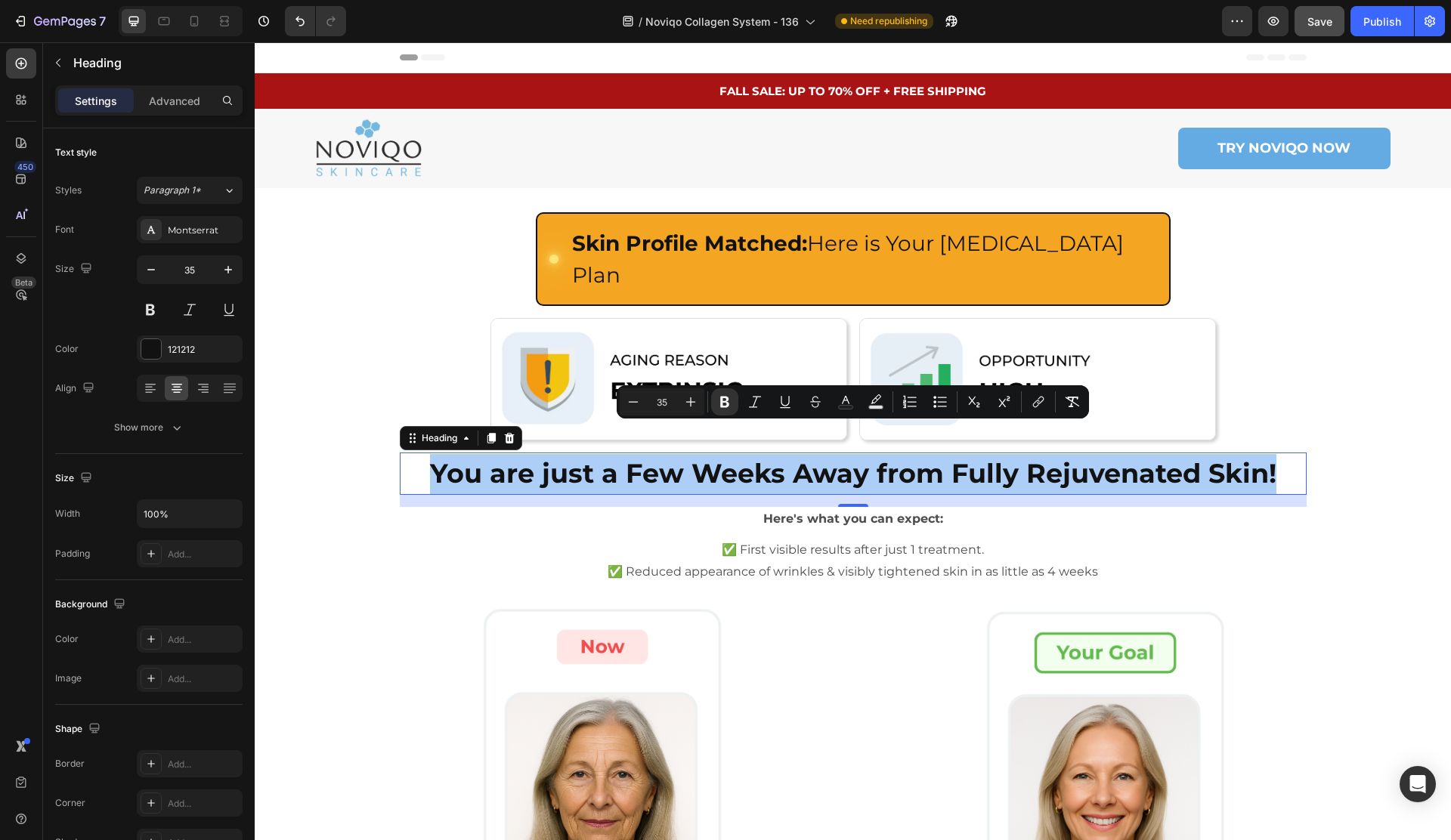
click at [1305, 20] on button "Save" at bounding box center [1319, 21] width 50 height 30
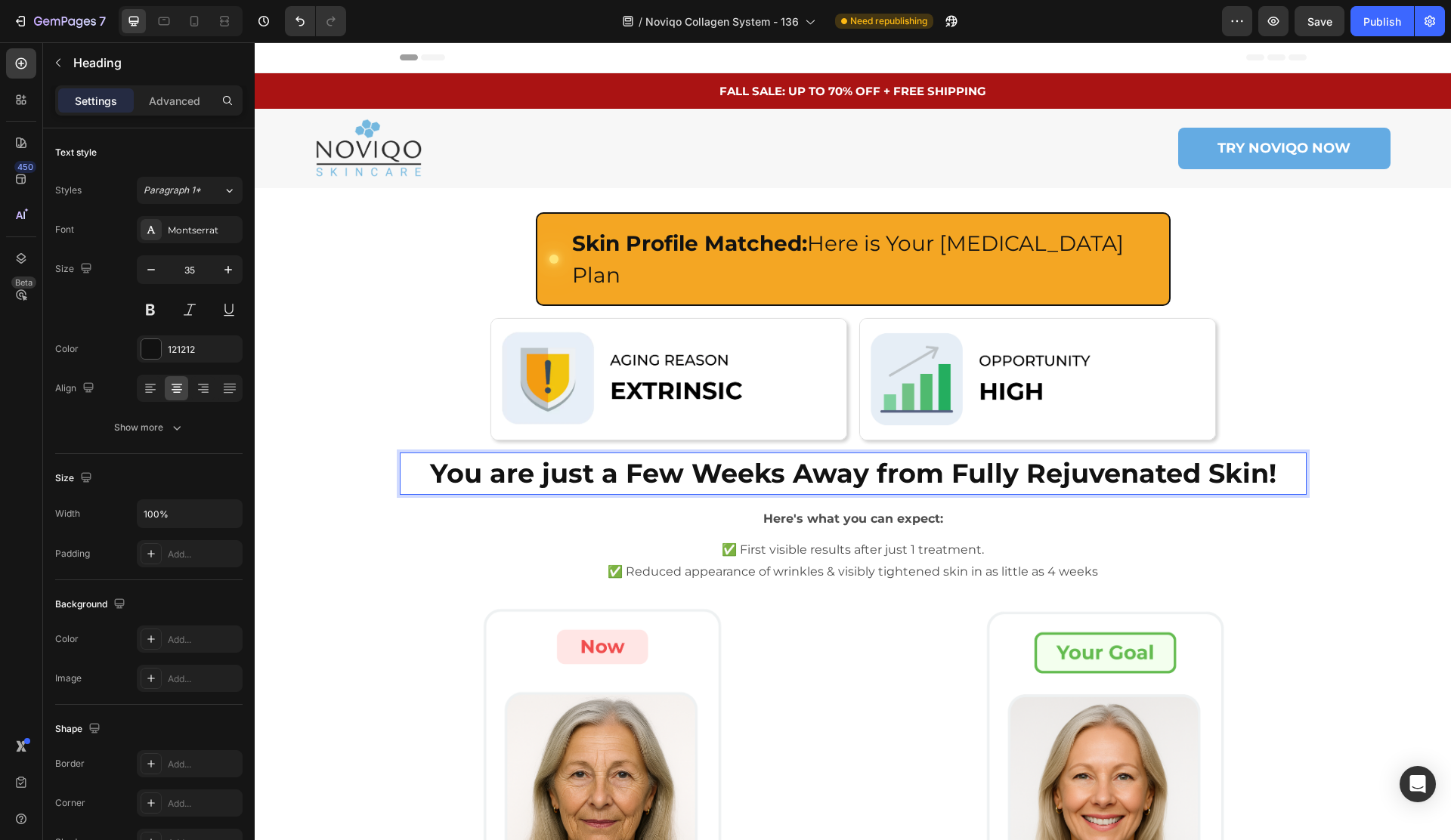
click at [780, 457] on strong "You are just a Few Weeks Away from Fully Rejuvenated Skin!" at bounding box center [853, 473] width 847 height 33
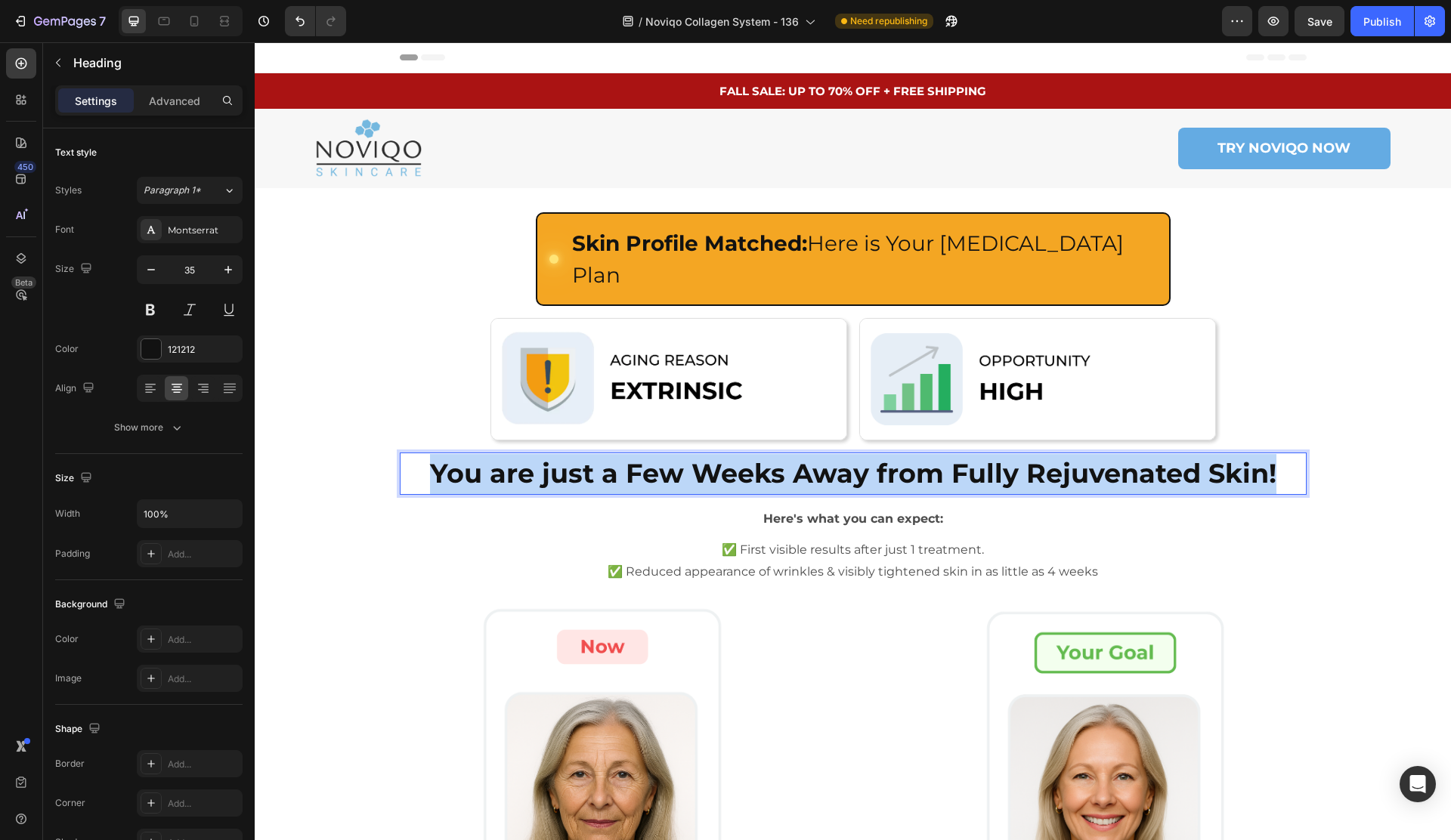
click at [780, 457] on strong "You are just a Few Weeks Away from Fully Rejuvenated Skin!" at bounding box center [853, 473] width 847 height 33
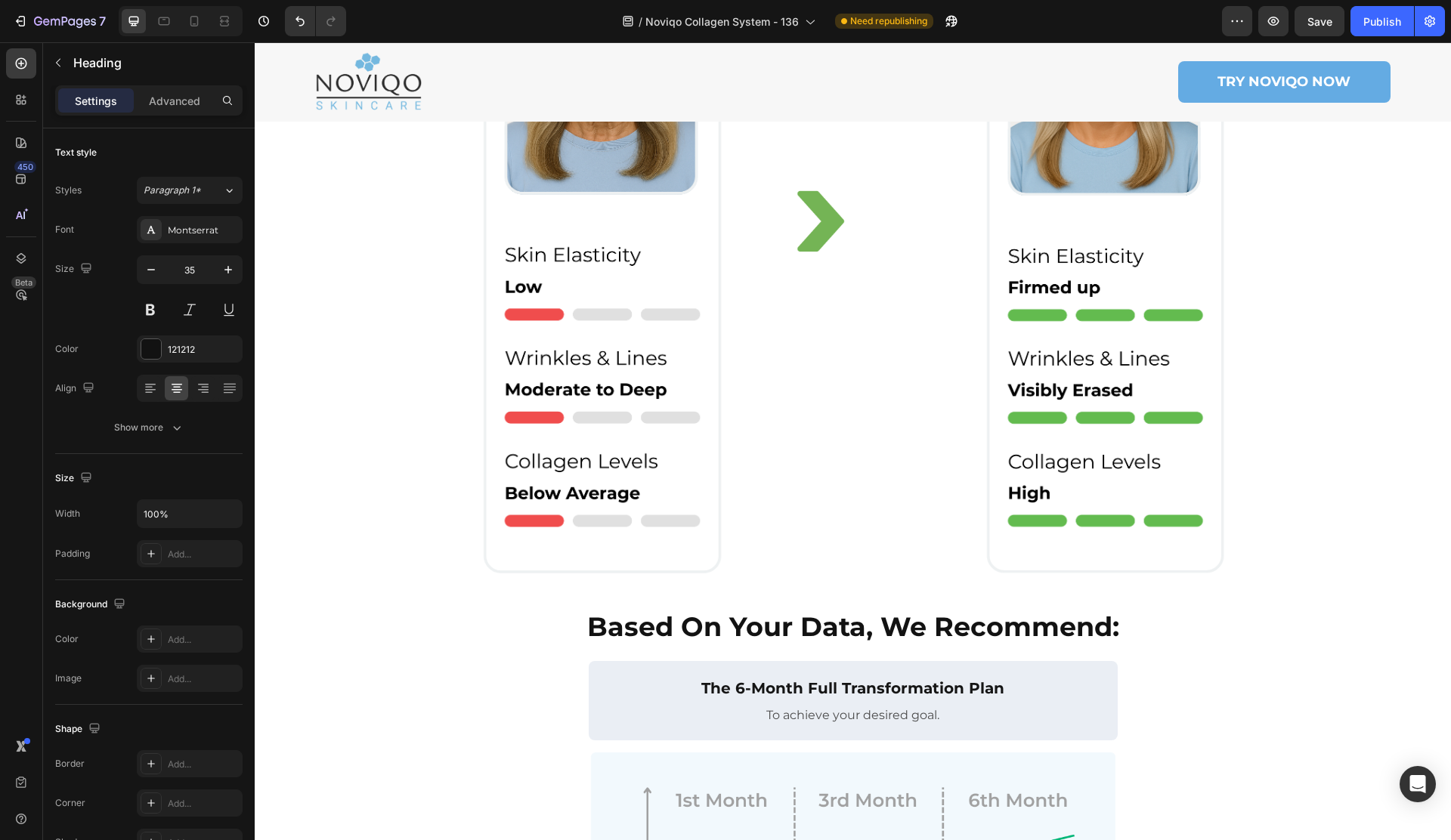
scroll to position [892, 0]
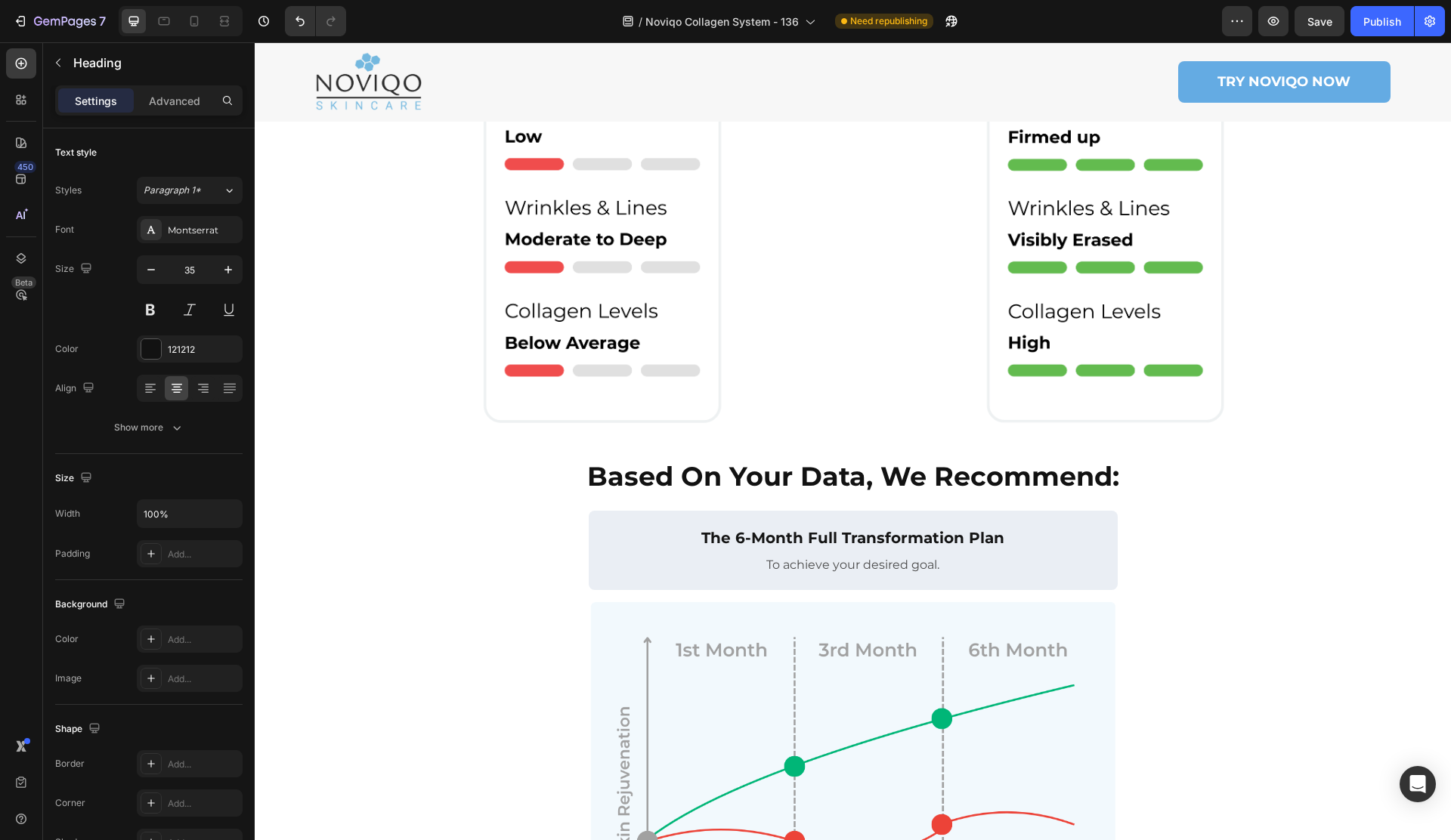
click at [794, 460] on strong "Based On Your Data, We Recommend:" at bounding box center [853, 476] width 532 height 33
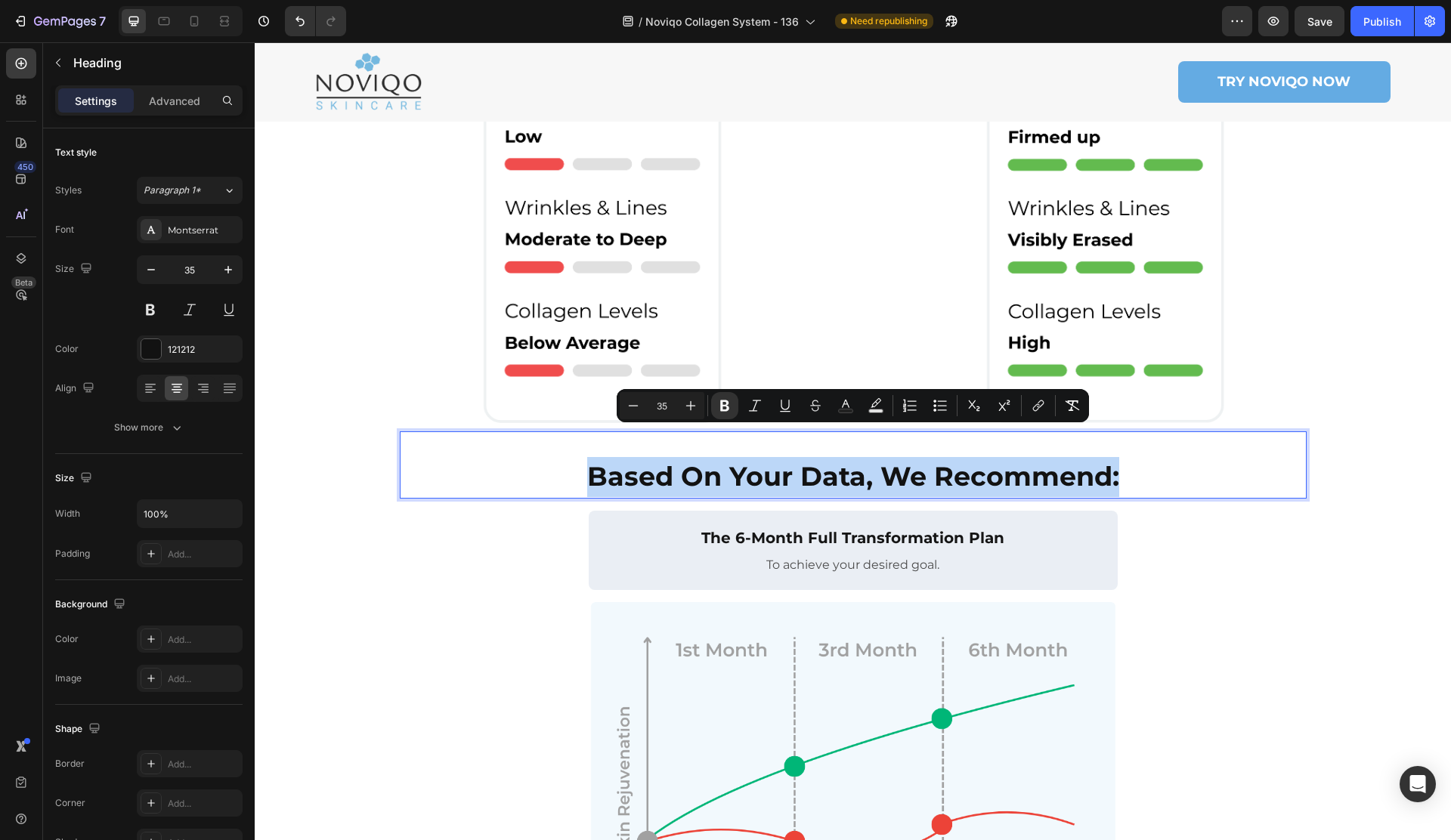
copy strong "Based On Your Data, We Recommend:"
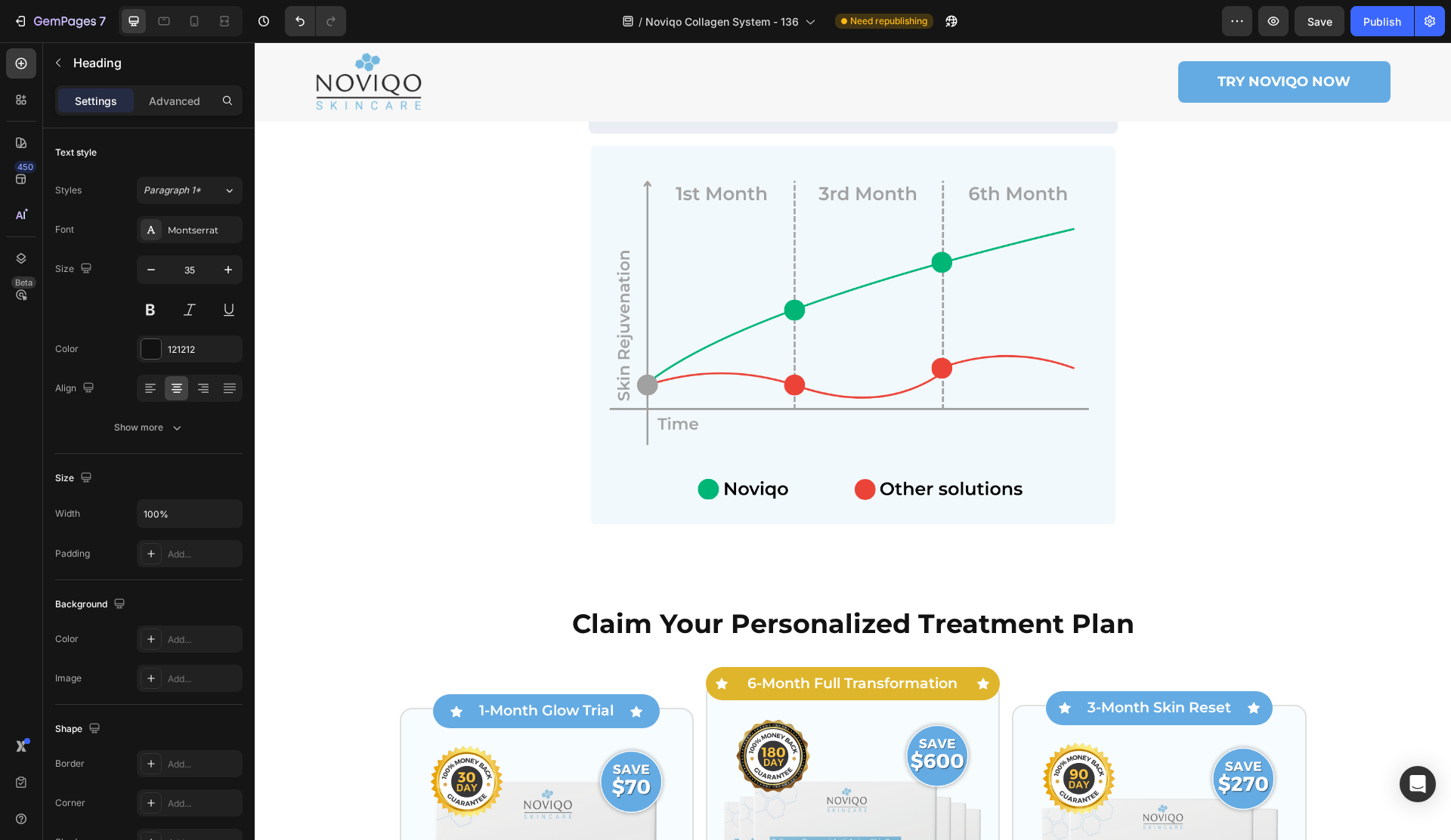
scroll to position [1422, 0]
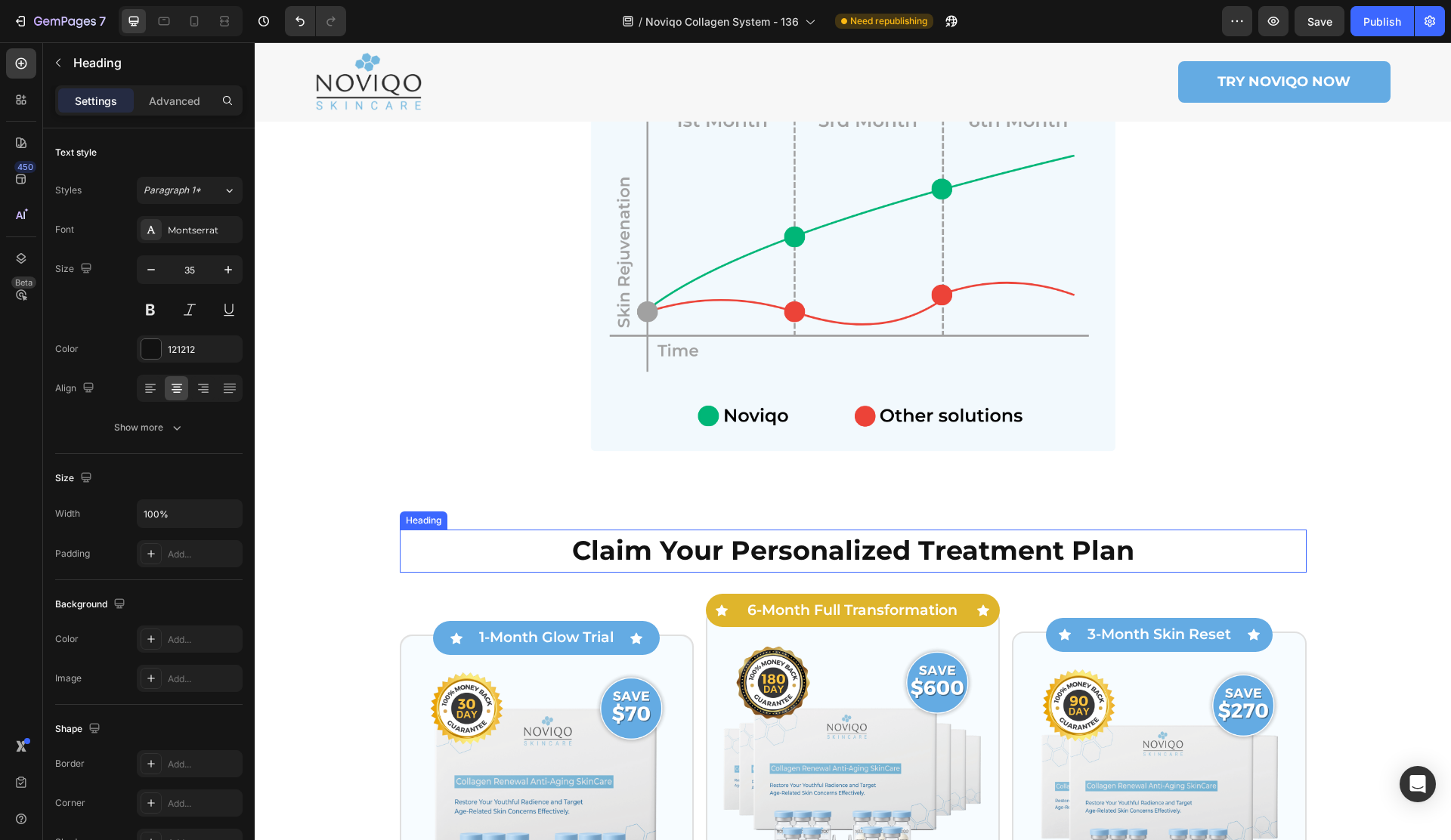
click at [824, 534] on strong "Claim Your Personalized Treatment Plan" at bounding box center [853, 551] width 563 height 33
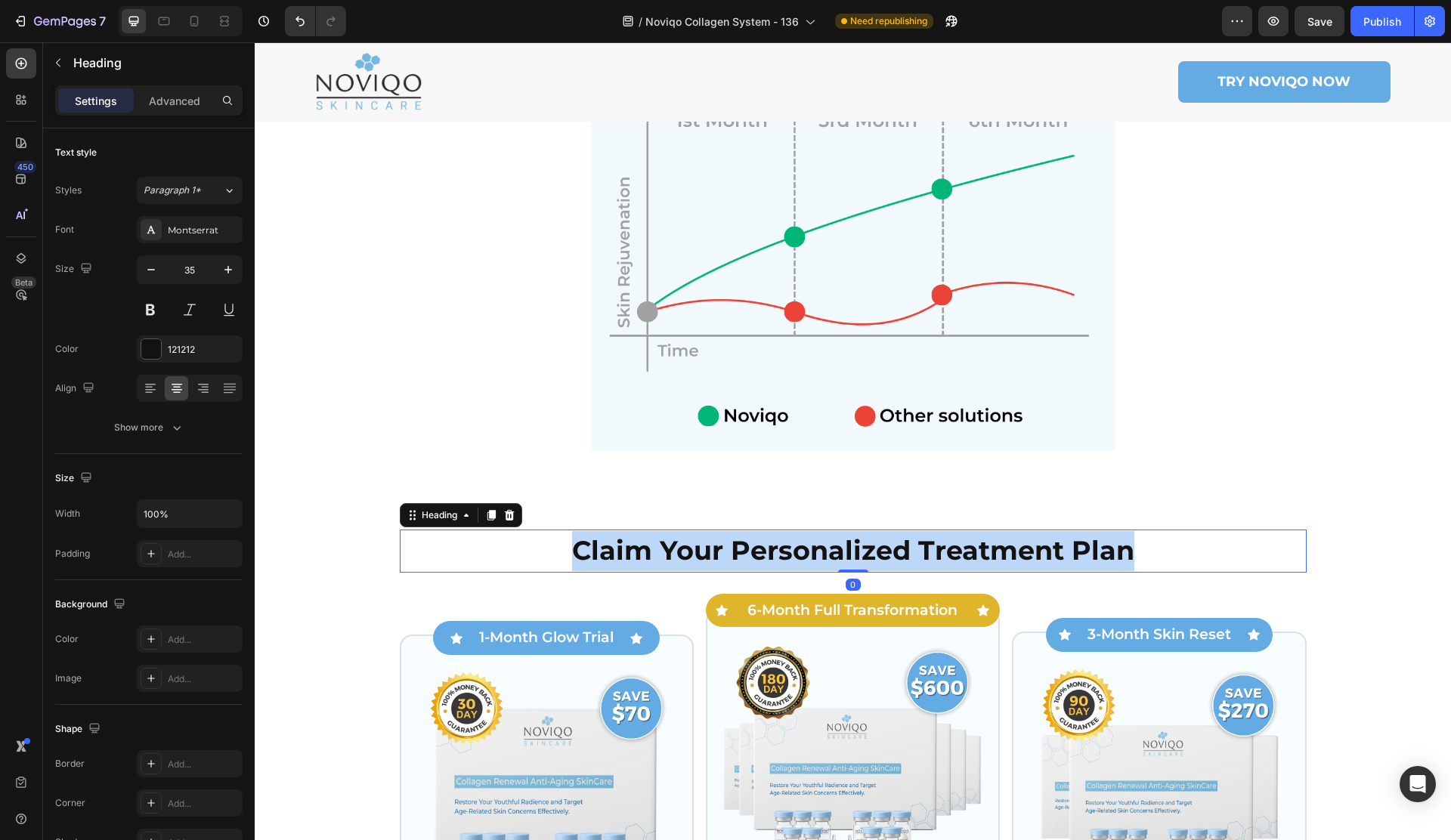
click at [824, 534] on strong "Claim Your Personalized Treatment Plan" at bounding box center [853, 551] width 563 height 33
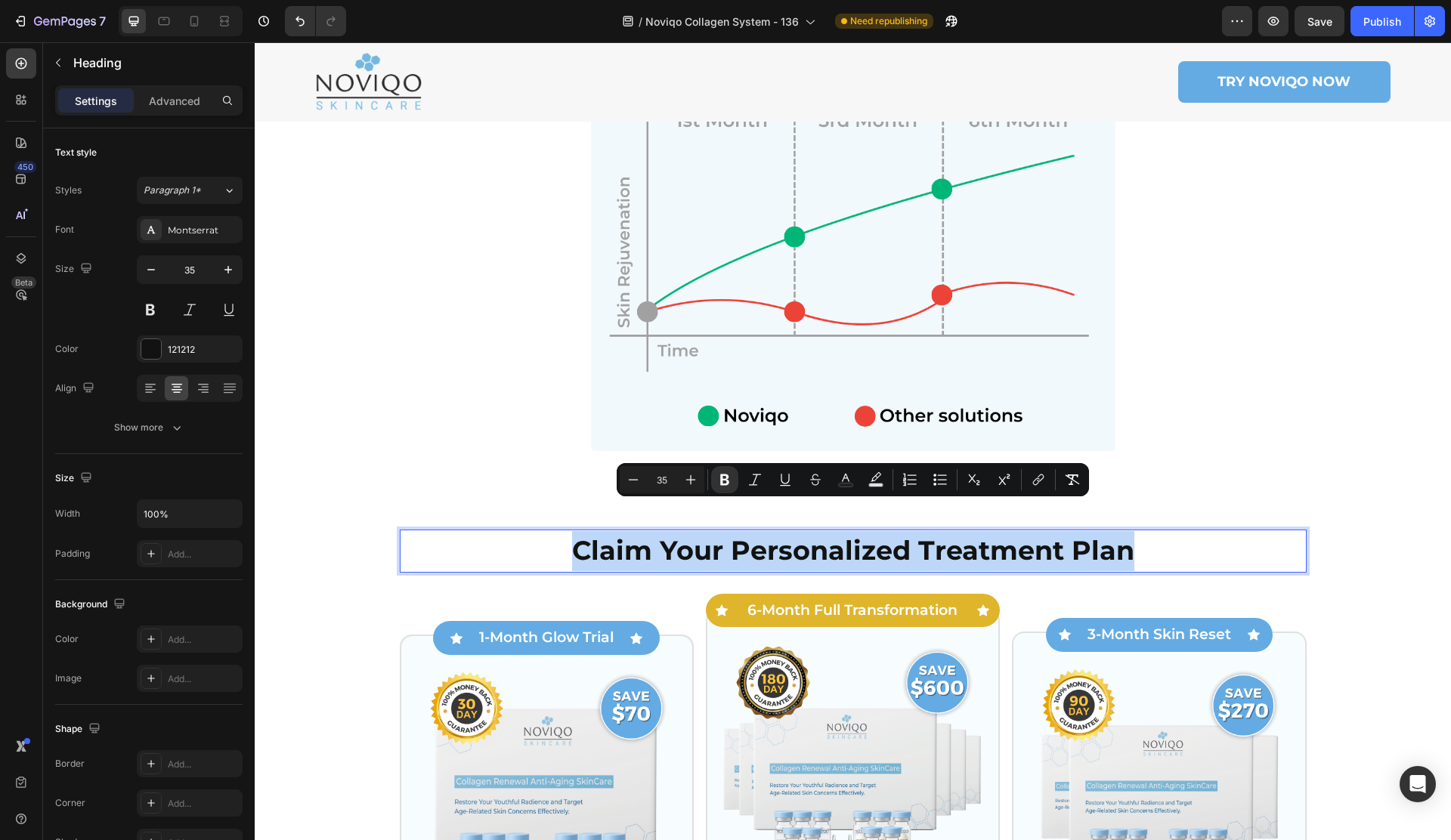
copy strong "Claim Your Personalized Treatment Plan"
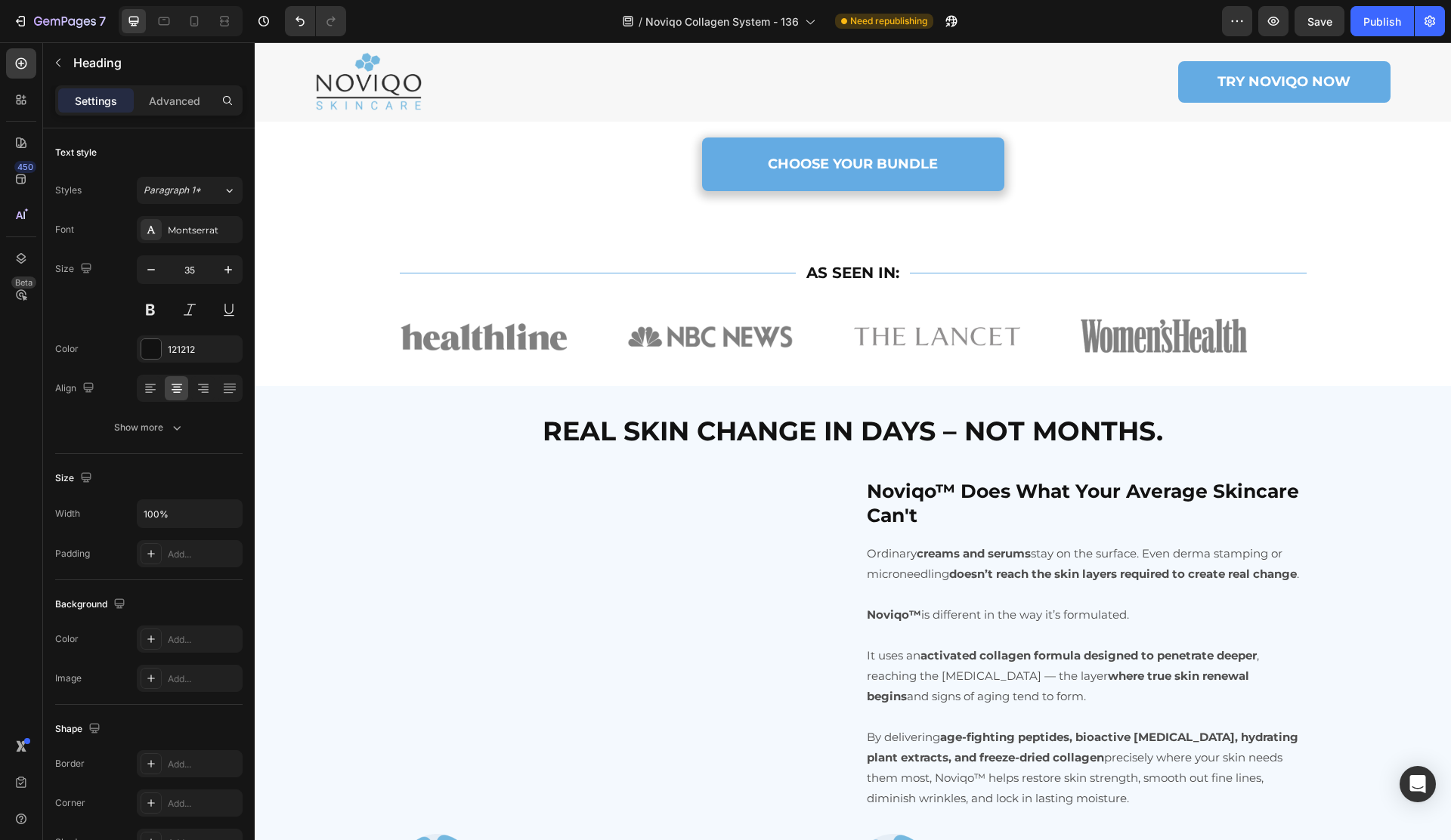
scroll to position [3437, 0]
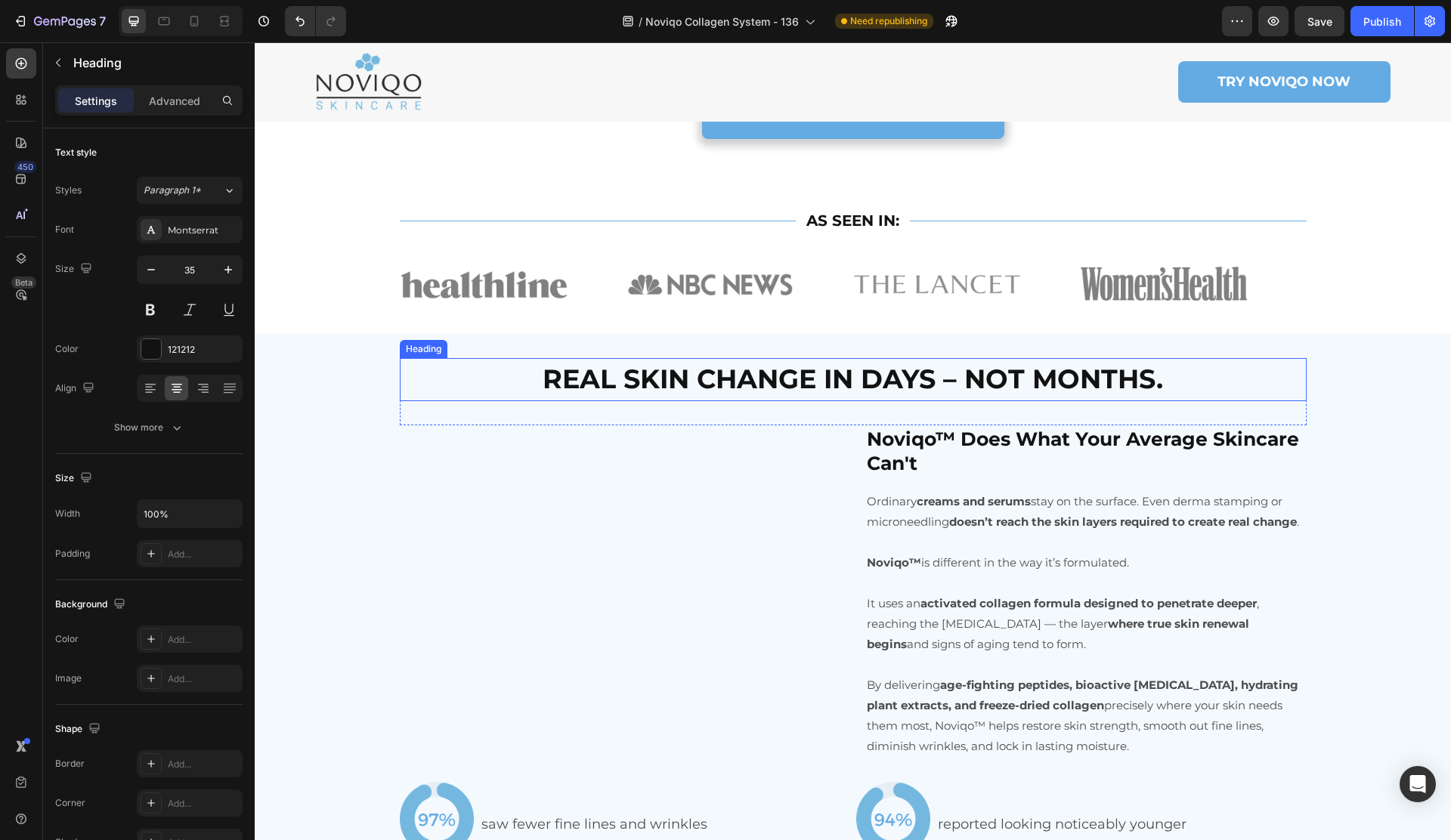
click at [644, 395] on strong "REAL SKIN CHANGE IN DAYS – NOT MONTHS." at bounding box center [852, 379] width 620 height 33
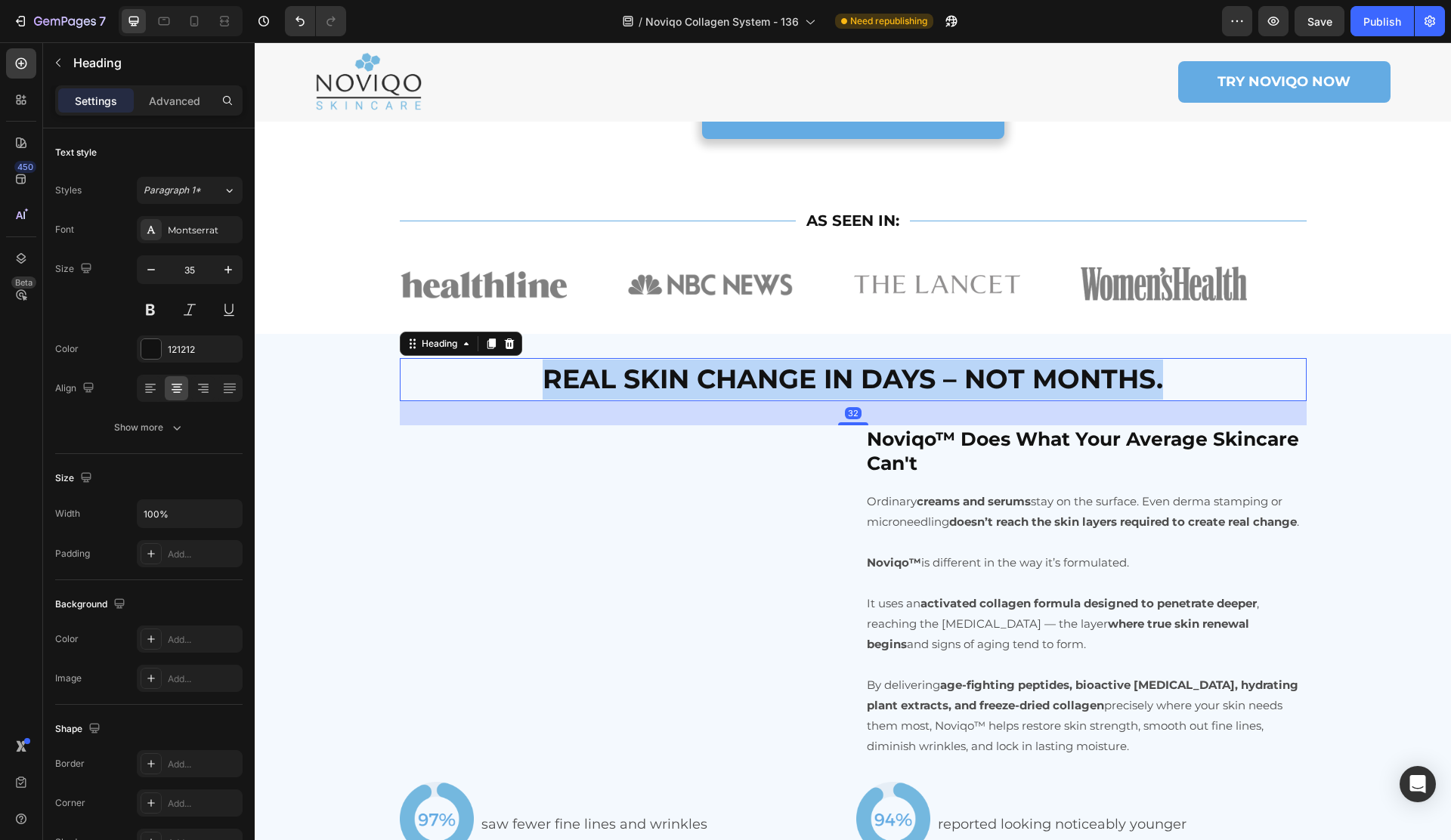
click at [645, 395] on strong "REAL SKIN CHANGE IN DAYS – NOT MONTHS." at bounding box center [852, 379] width 620 height 33
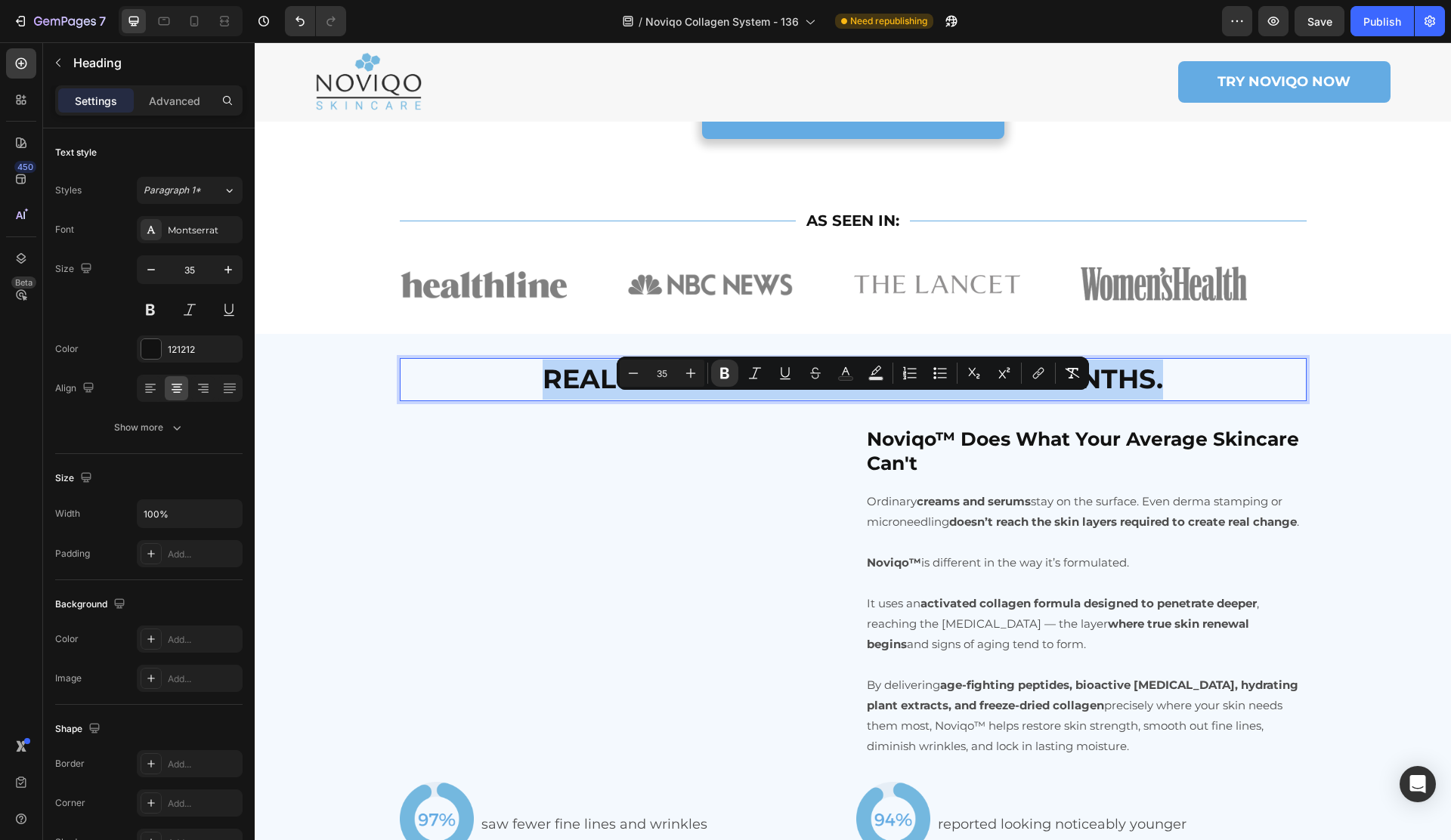
copy strong "REAL SKIN CHANGE IN DAYS – NOT MONTHS."
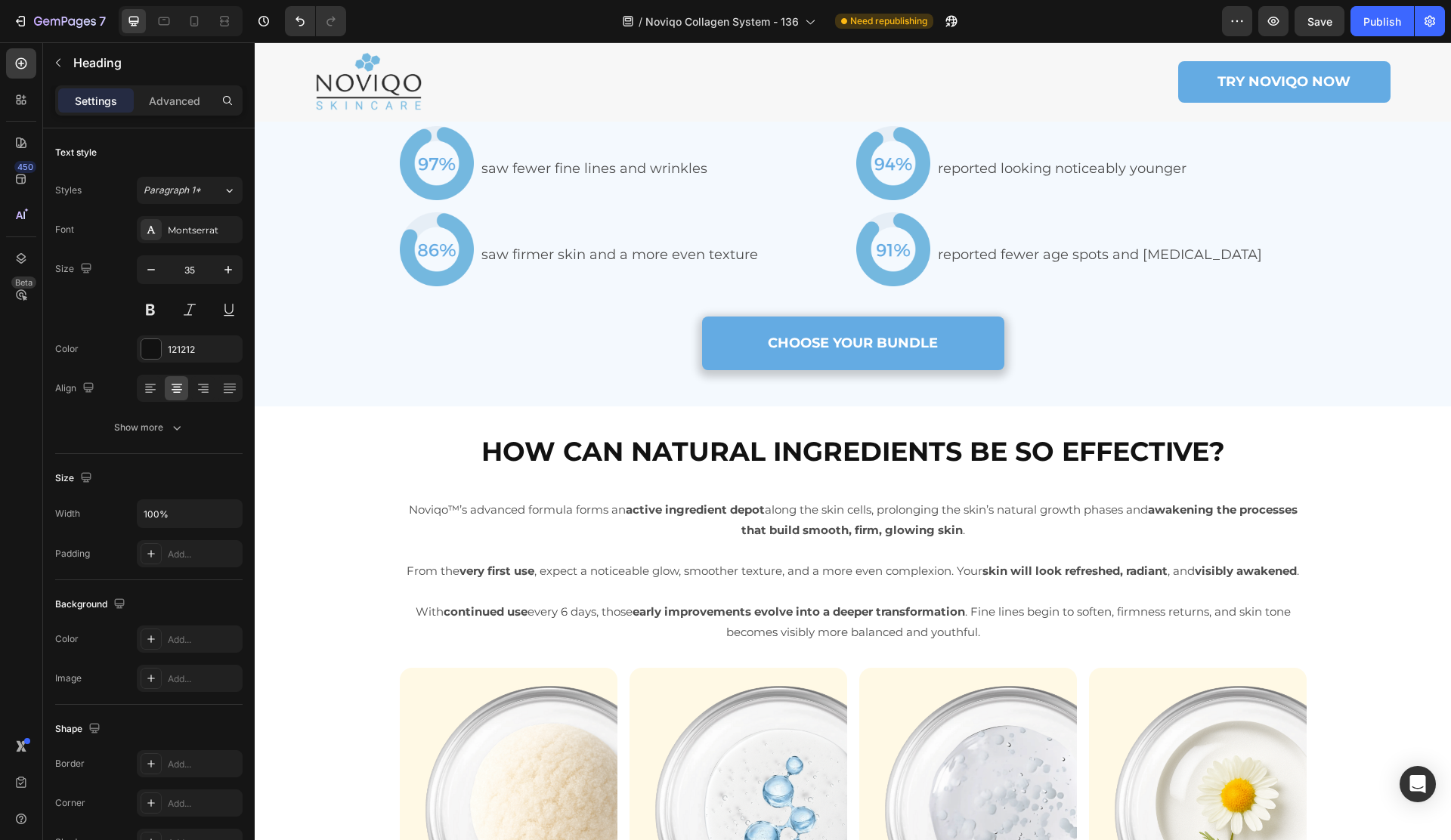
scroll to position [4189, 0]
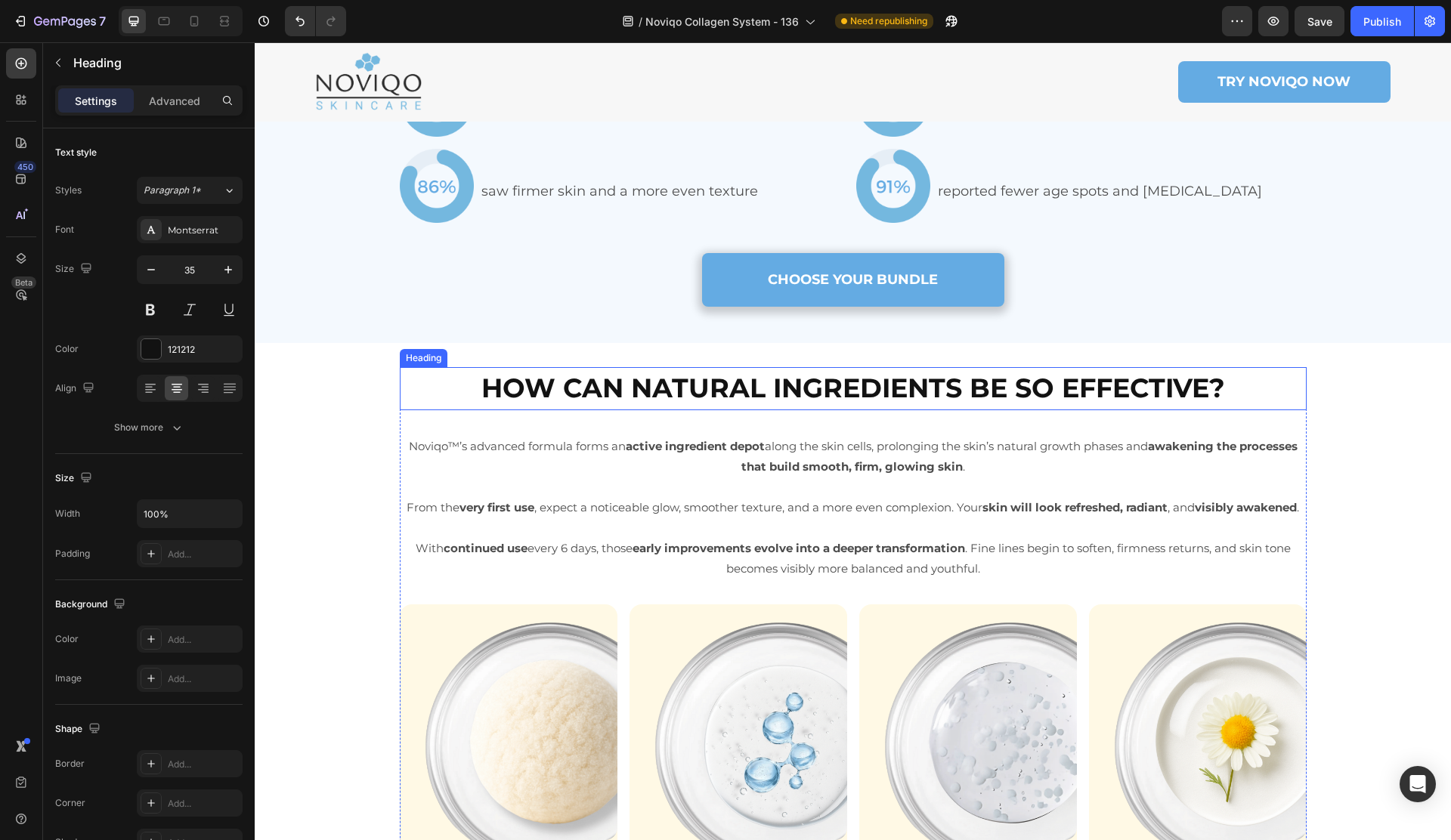
click at [771, 410] on h2 "HOW CAN NATURAL INGREDIENTS BE SO EFFECTIVE?" at bounding box center [853, 388] width 907 height 43
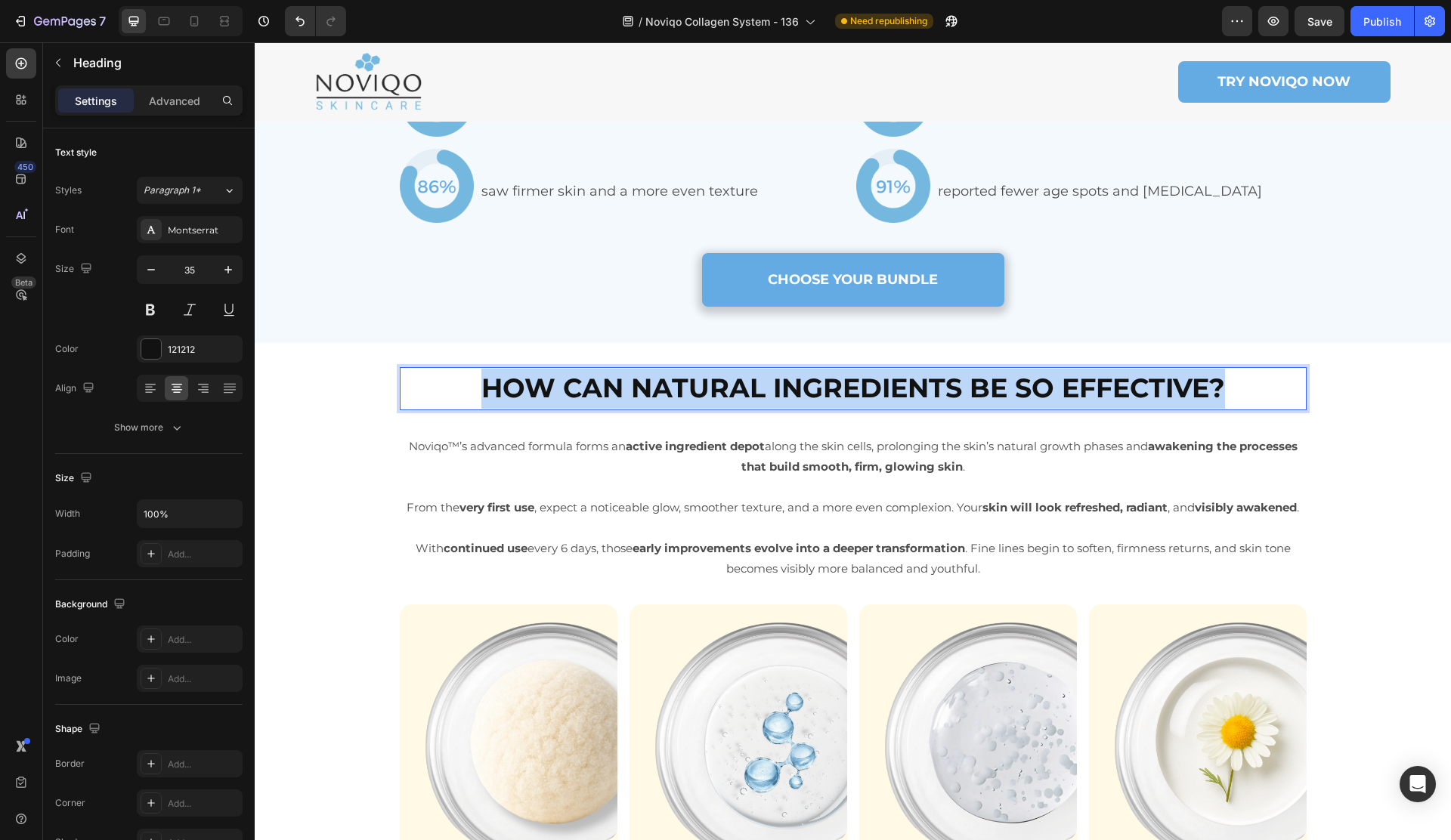
click at [771, 409] on p "HOW CAN NATURAL INGREDIENTS BE SO EFFECTIVE?" at bounding box center [853, 389] width 904 height 40
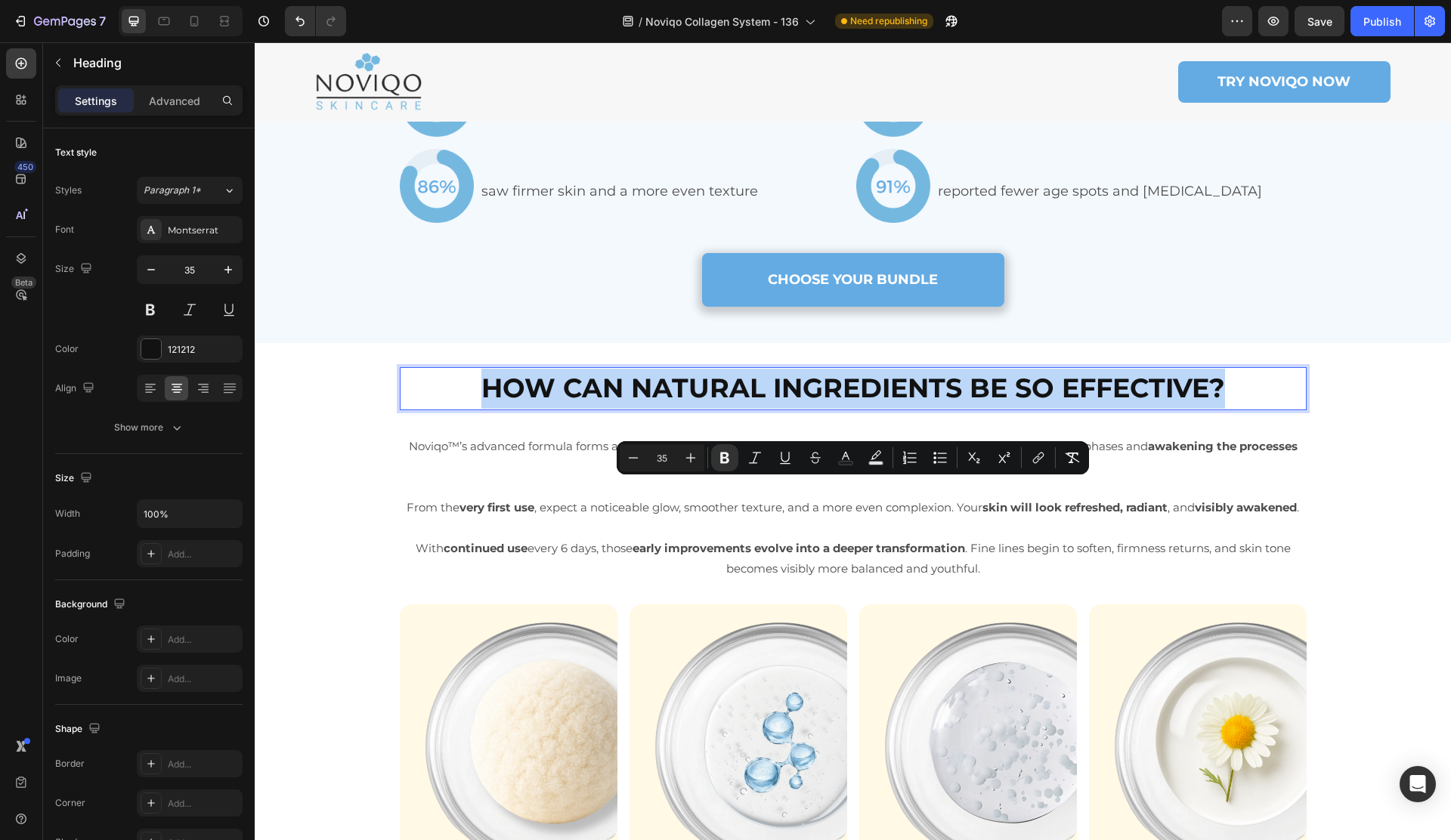
copy strong "HOW CAN NATURAL INGREDIENTS BE SO EFFECTIVE?"
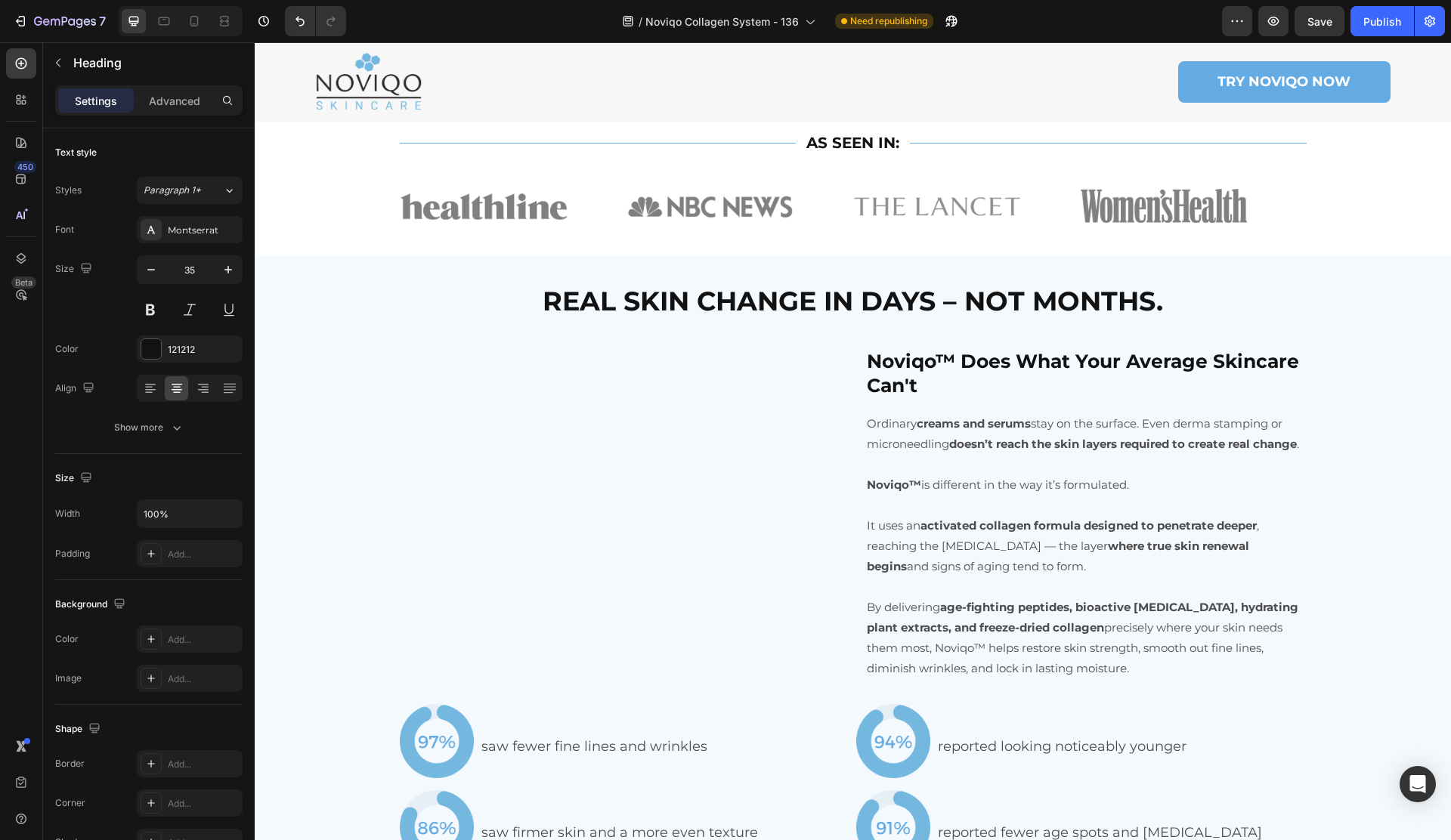
scroll to position [3512, 0]
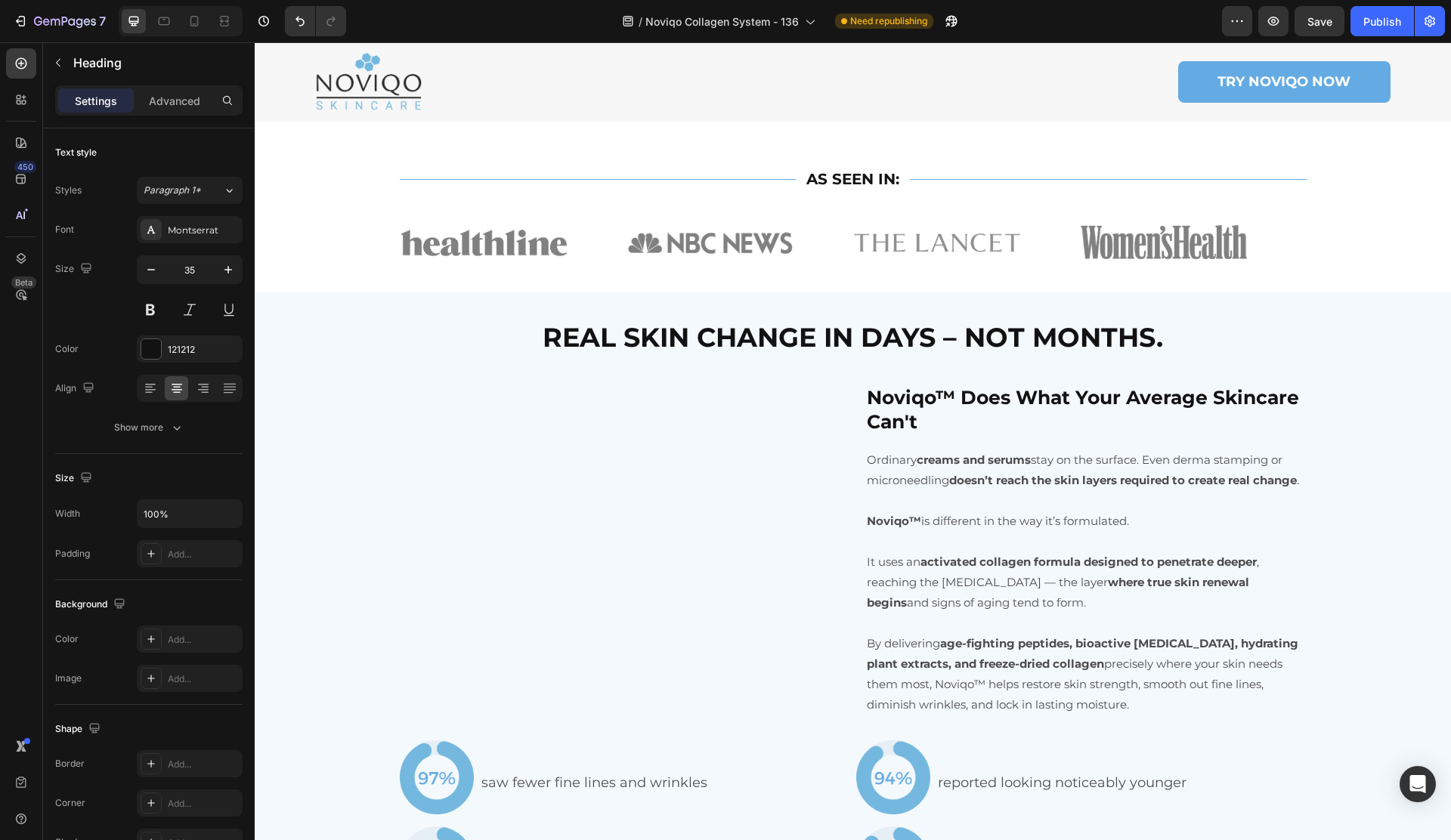
click at [1237, 436] on h2 "Noviqo™ Does What Your Average Skincare Can't" at bounding box center [1085, 410] width 441 height 52
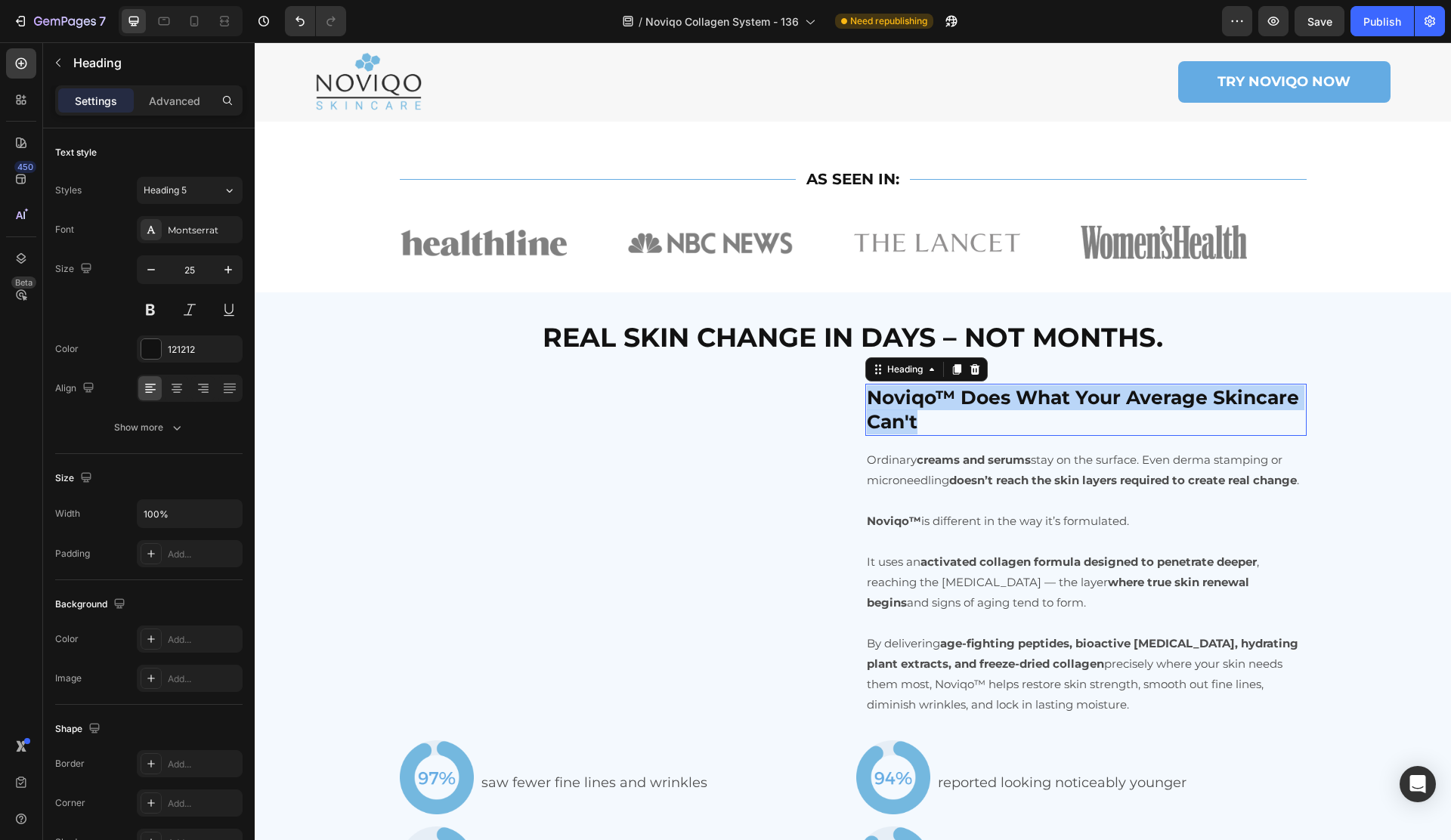
click at [1236, 434] on p "Noviqo™ Does What Your Average Skincare Can't" at bounding box center [1085, 410] width 438 height 49
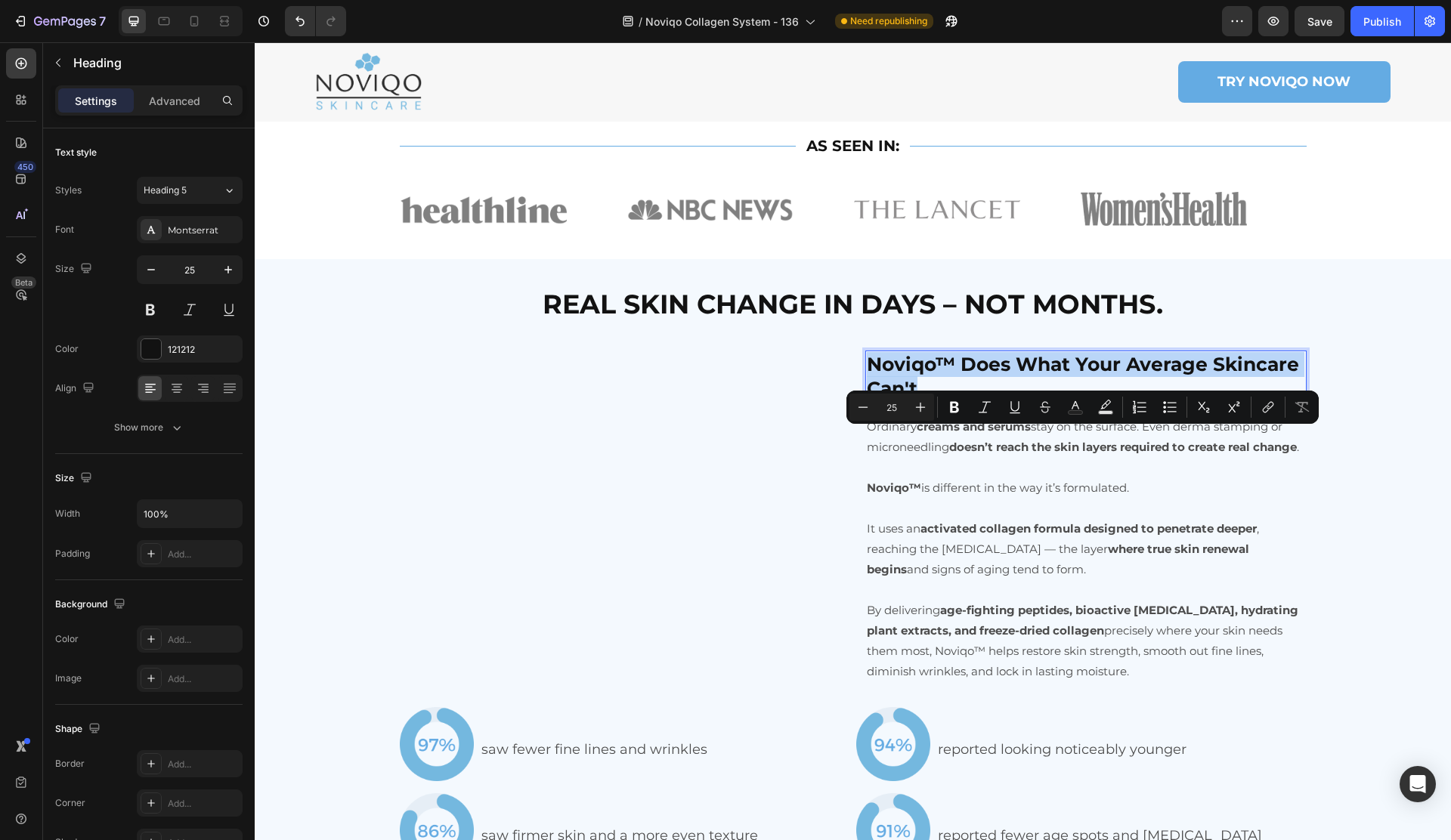
copy p "Noviqo™ Does What Your Average Skincare Can't"
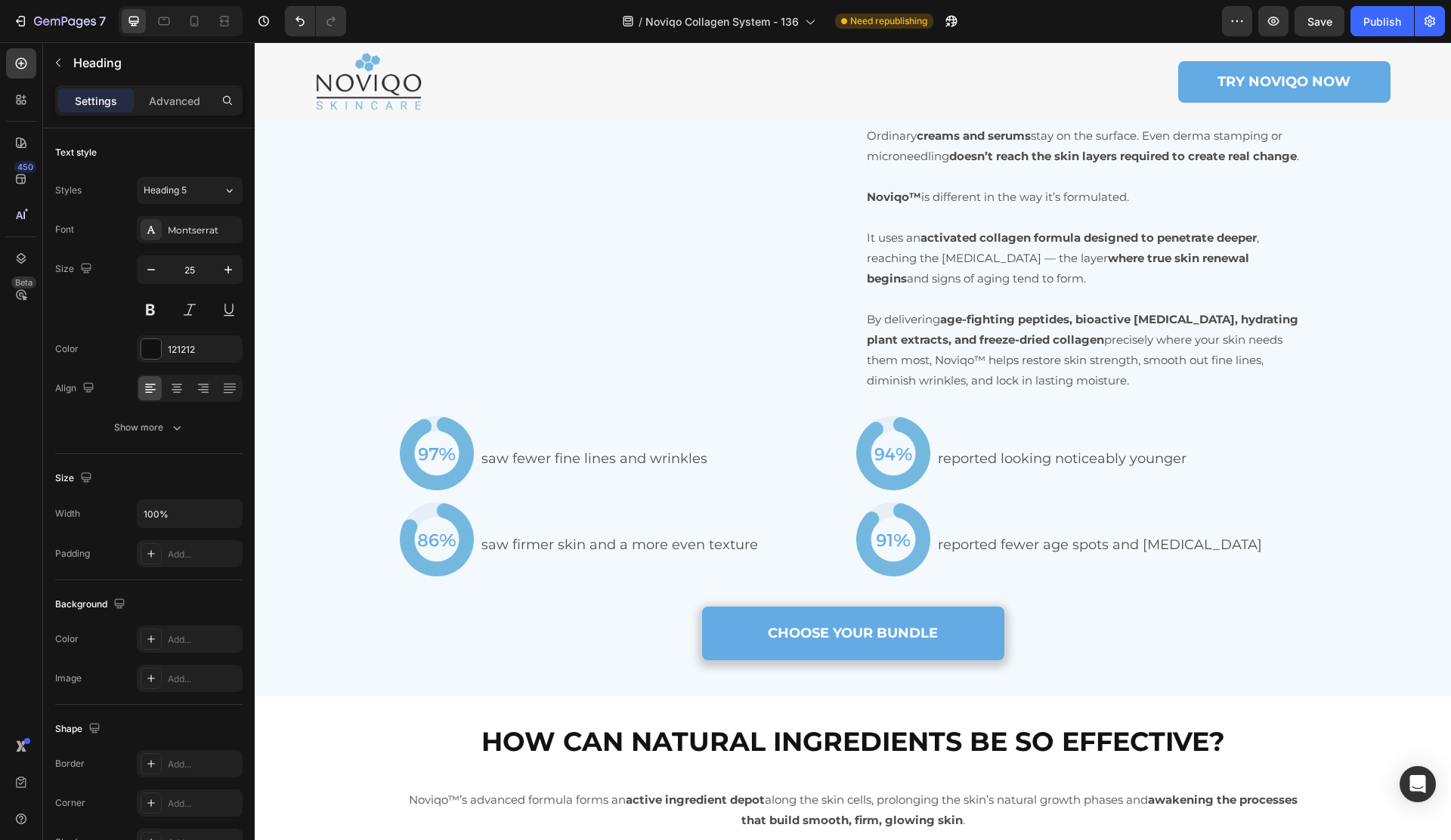
scroll to position [4095, 0]
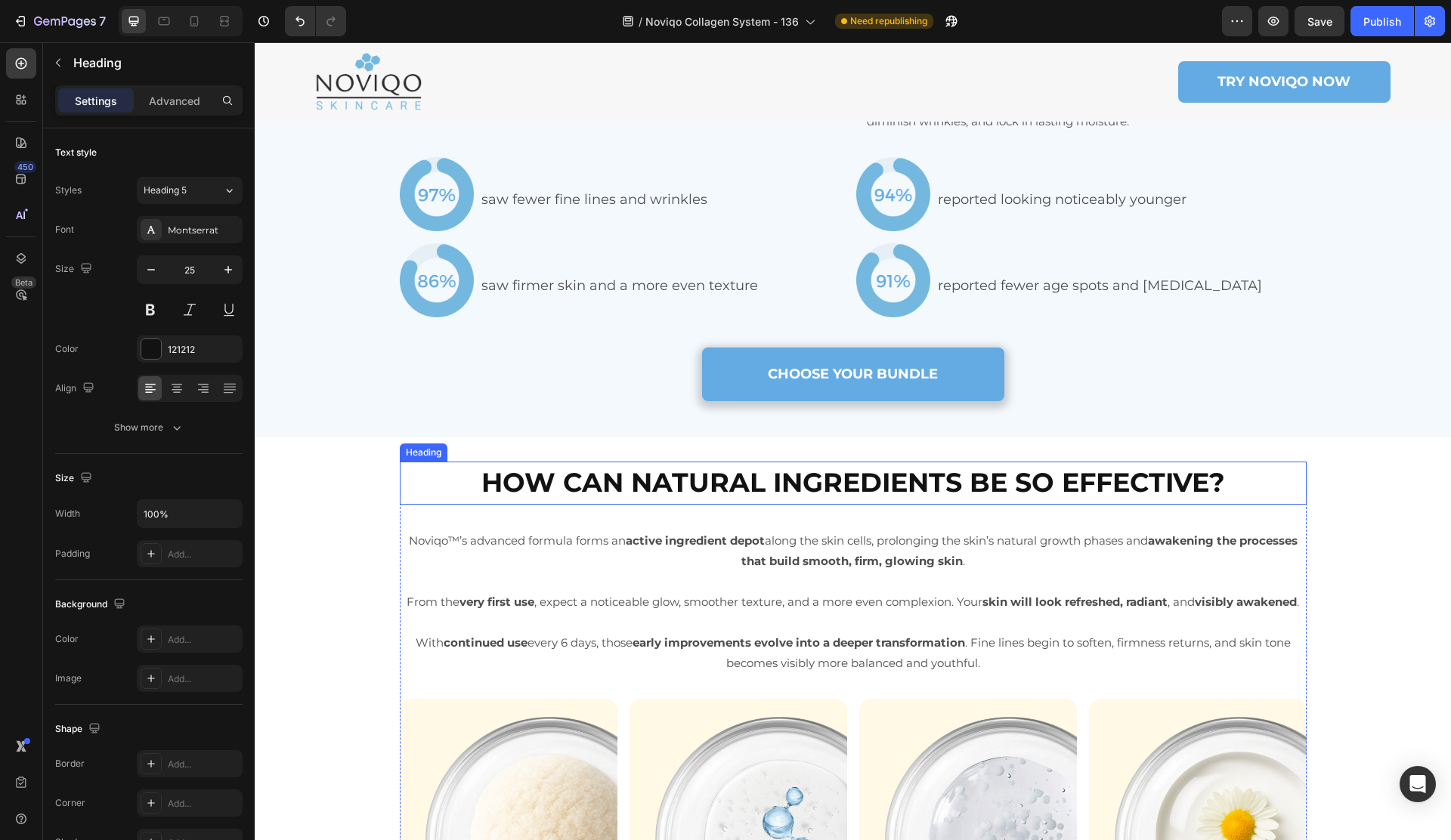
click at [752, 499] on strong "HOW CAN NATURAL INGREDIENTS BE SO EFFECTIVE?" at bounding box center [853, 482] width 744 height 33
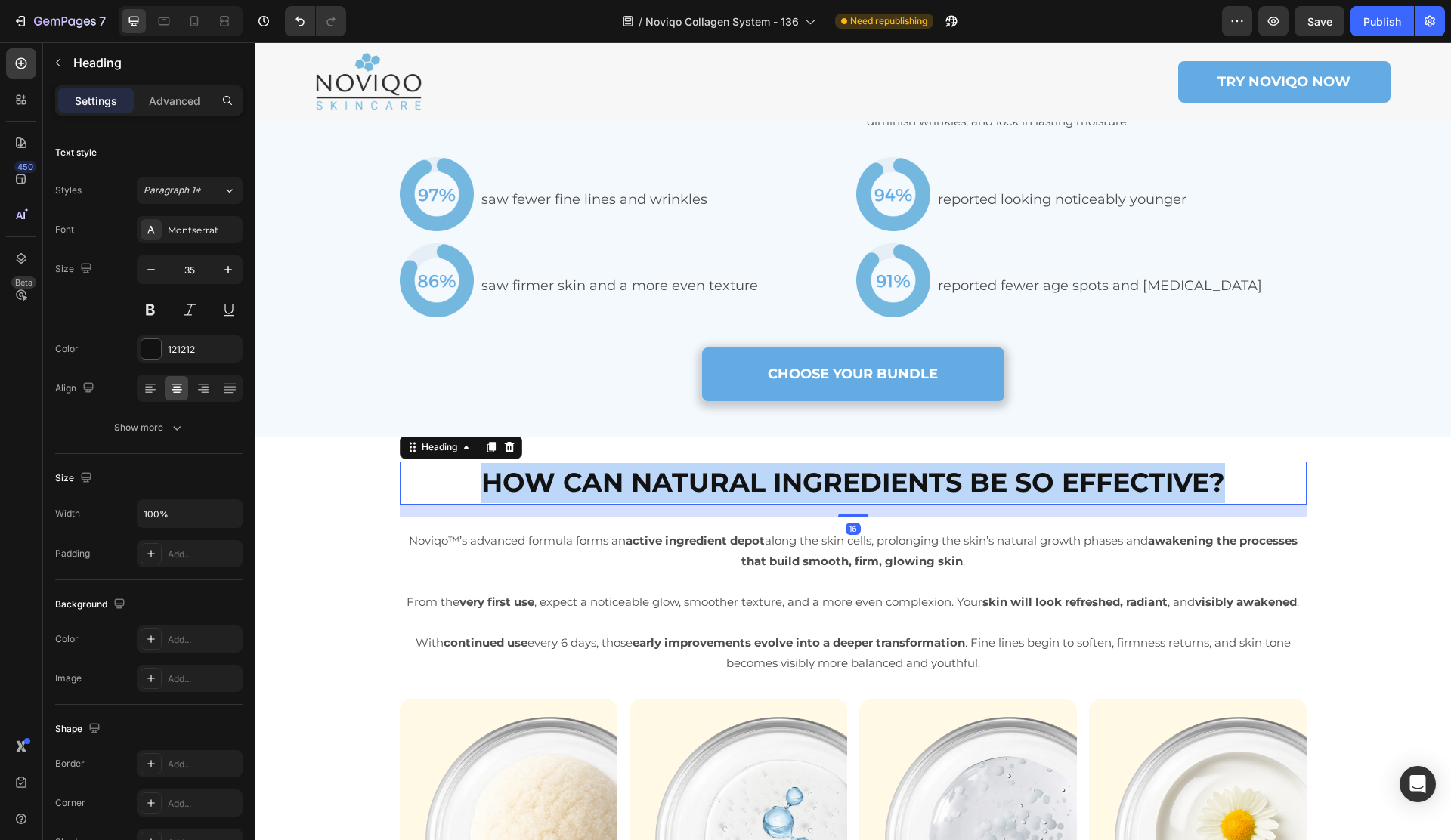
click at [752, 499] on strong "HOW CAN NATURAL INGREDIENTS BE SO EFFECTIVE?" at bounding box center [853, 482] width 744 height 33
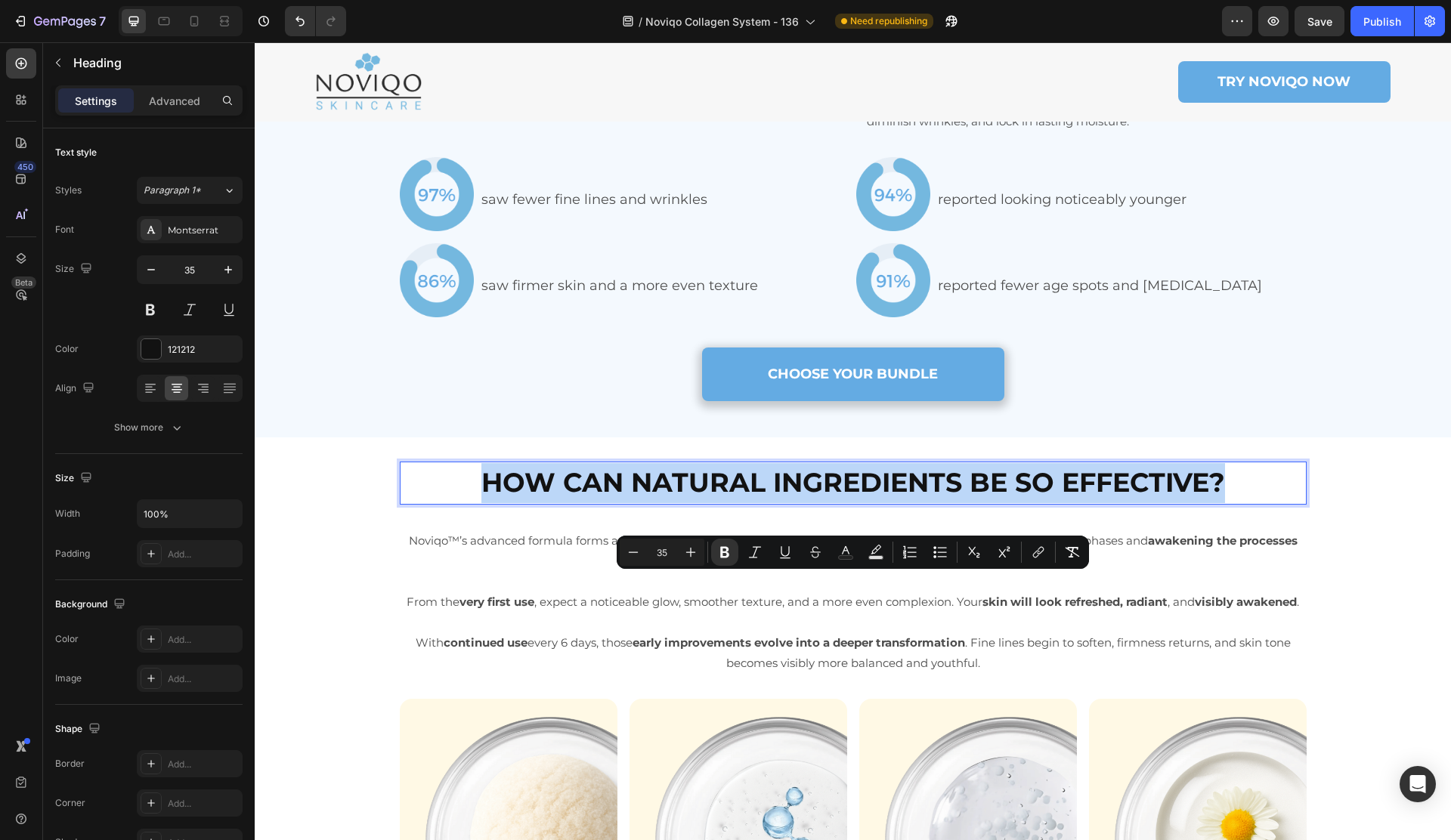
copy strong "HOW CAN NATURAL INGREDIENTS BE SO EFFECTIVE?"
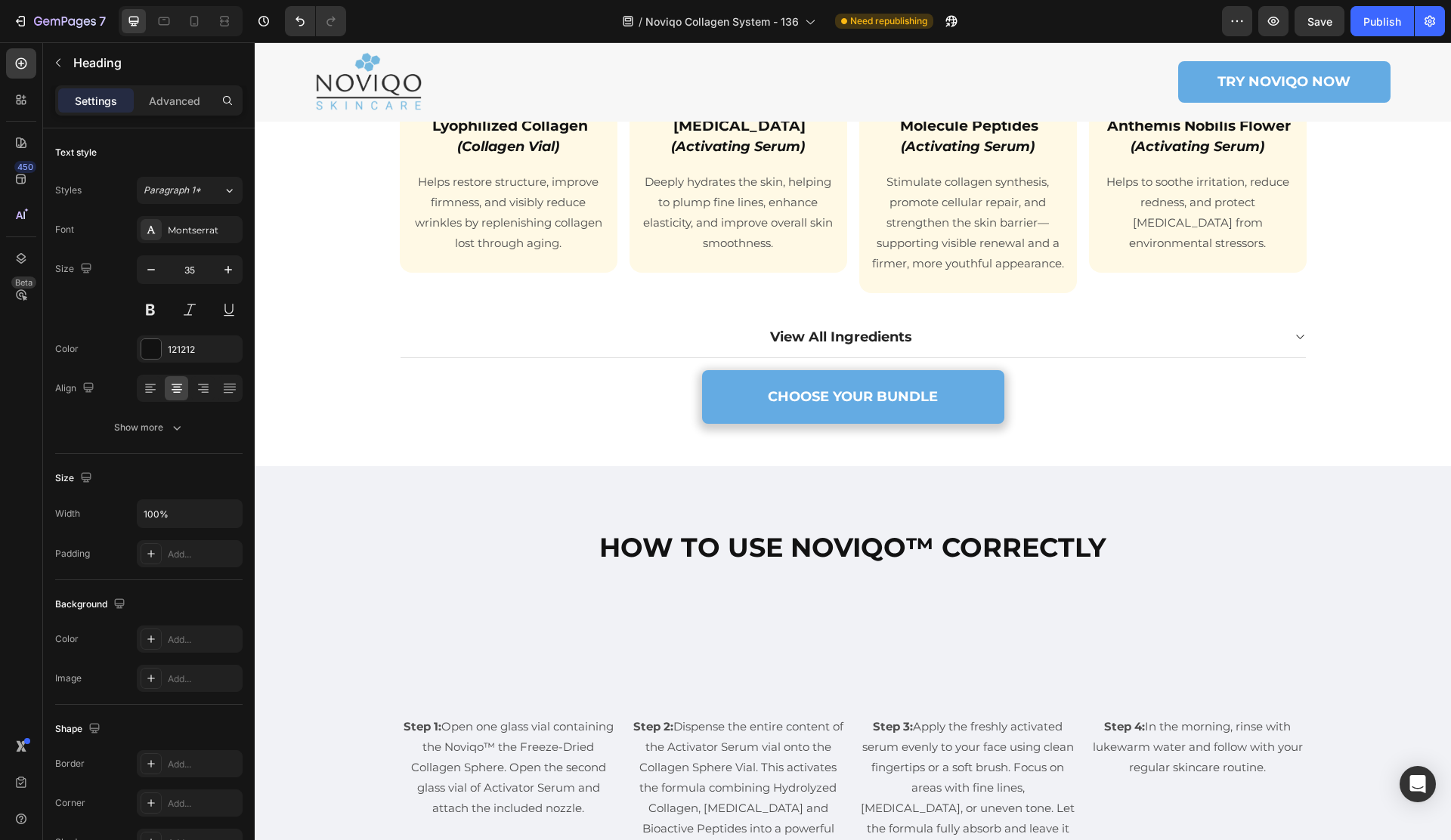
scroll to position [5075, 0]
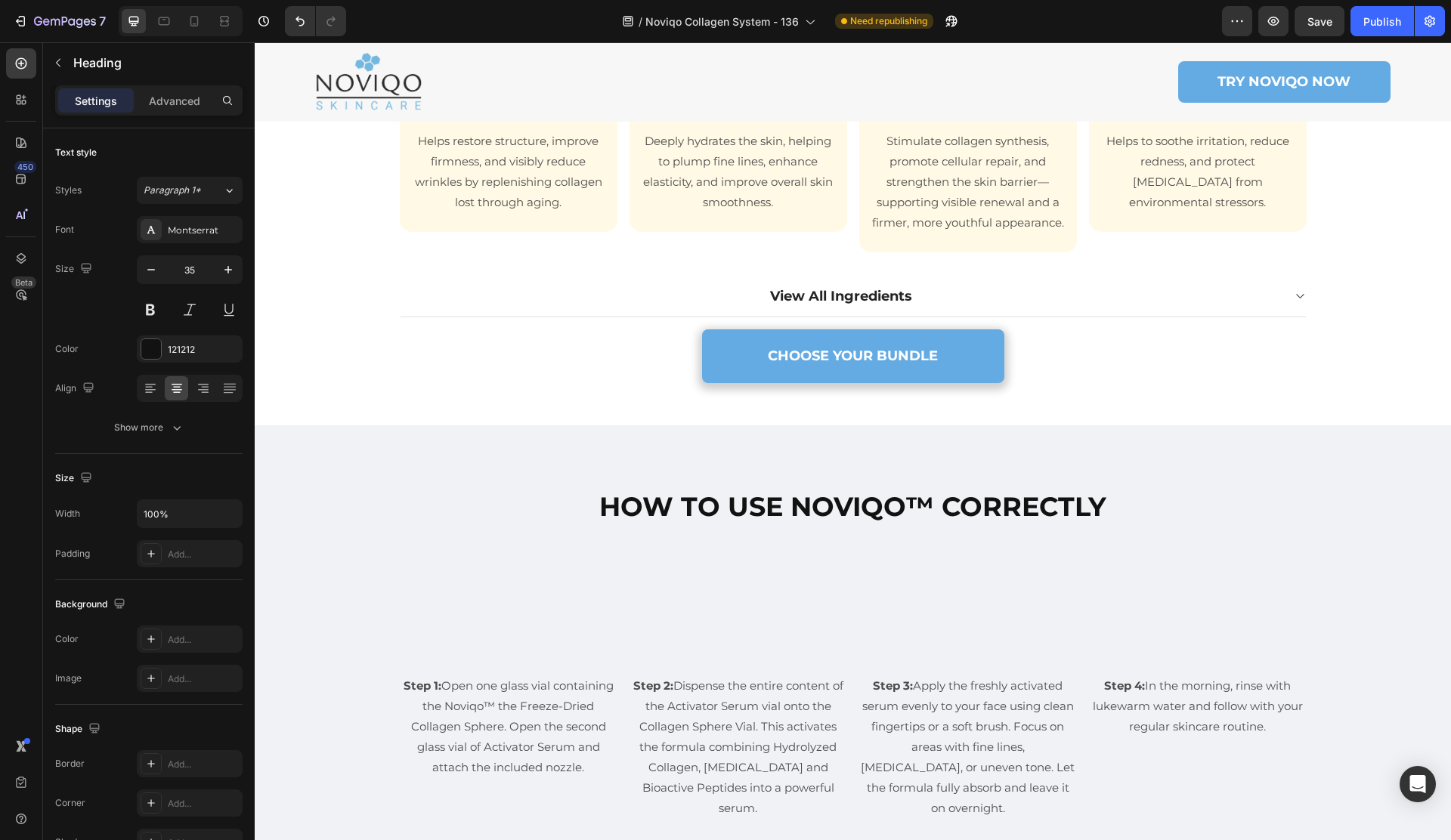
click at [724, 522] on strong "HOW TO USE NOVIQO™ CORRECTLY" at bounding box center [852, 507] width 507 height 33
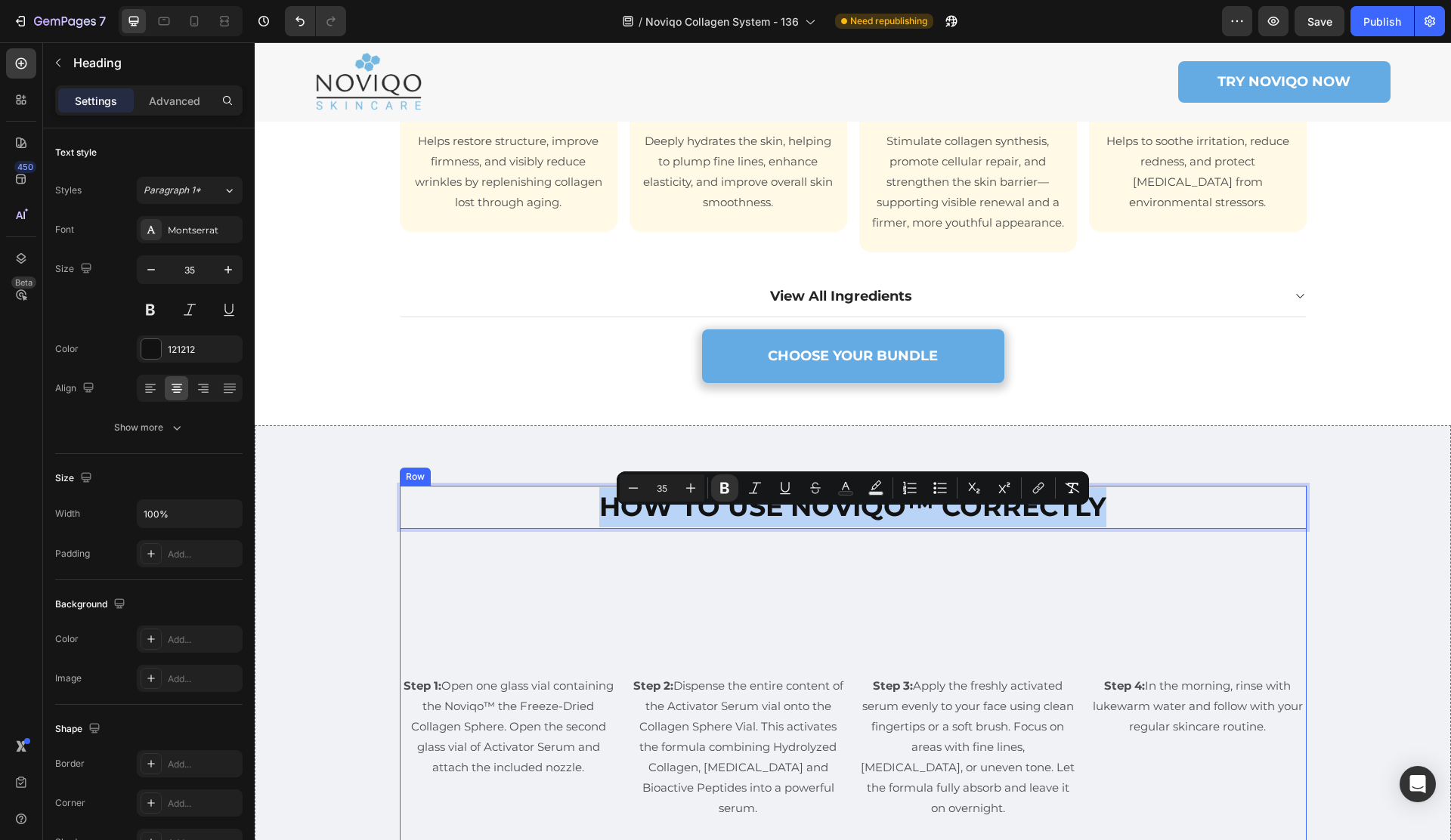
copy strong "HOW TO USE NOVIQO™ CORRECTLY"
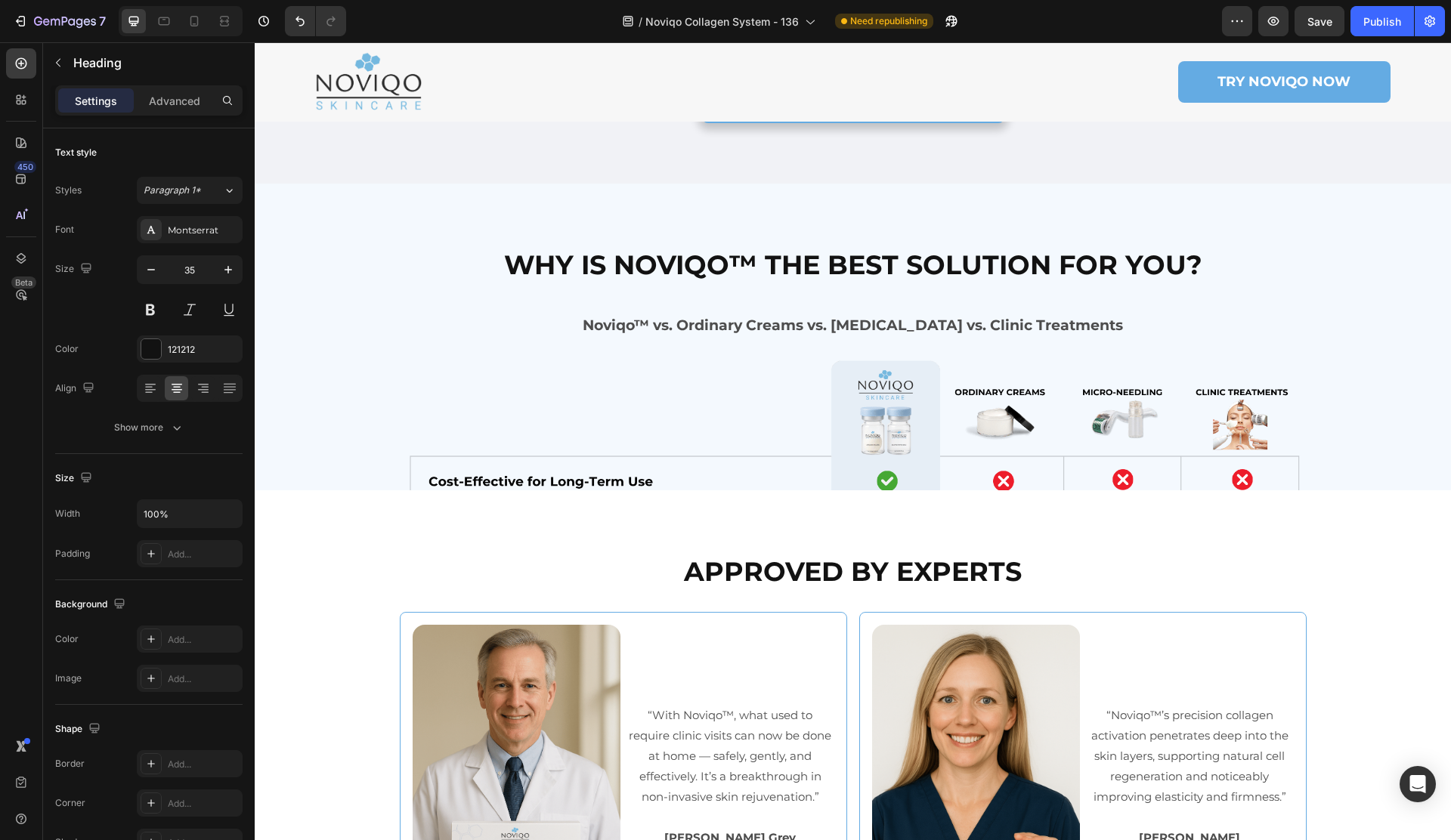
scroll to position [5931, 0]
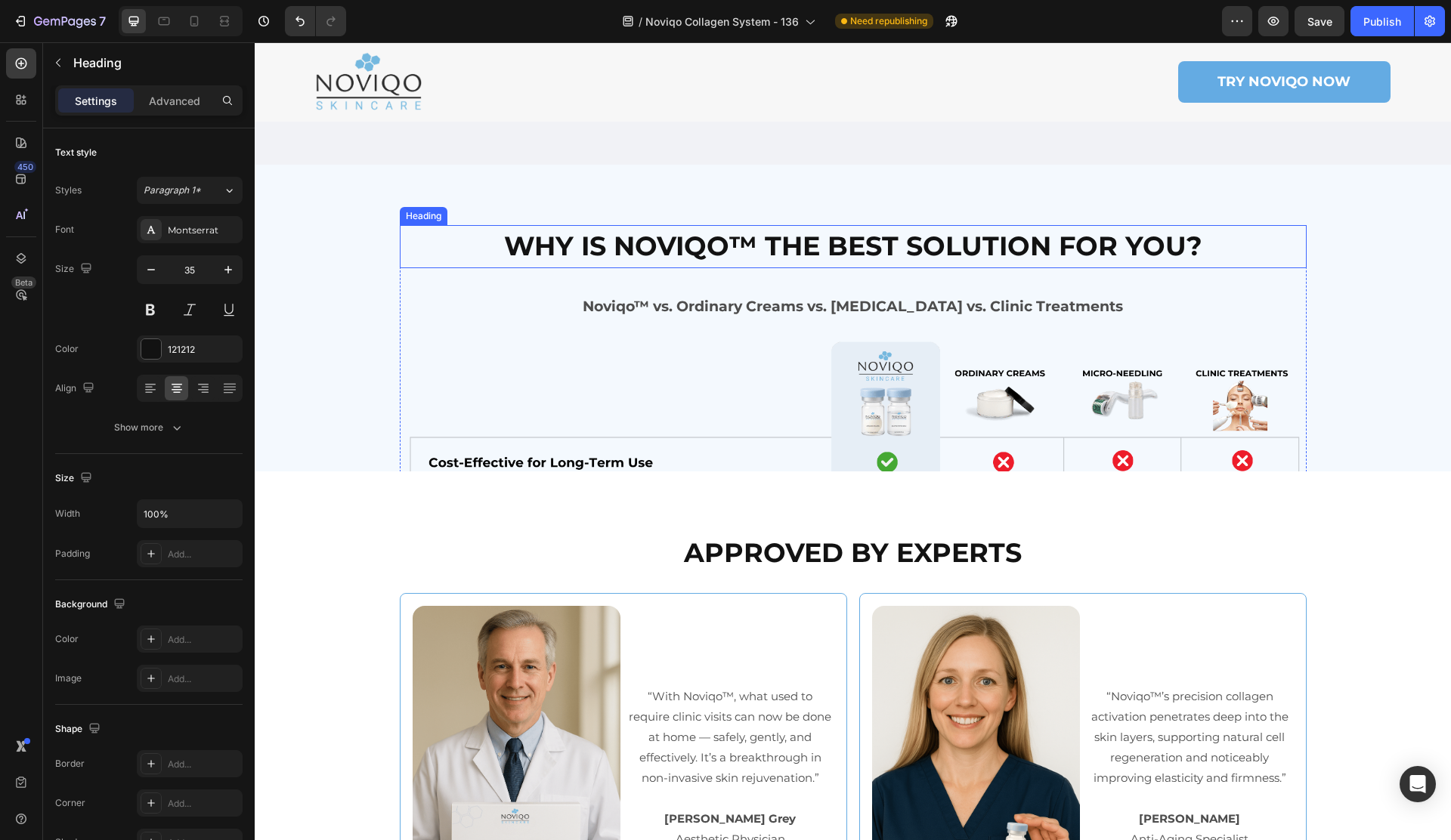
click at [958, 262] on strong "WHY IS NOVIQO™ THE BEST SOLUTION FOR YOU?" at bounding box center [853, 246] width 698 height 33
drag, startPoint x: 958, startPoint y: 341, endPoint x: 966, endPoint y: 343, distance: 8.2
click at [958, 262] on strong "WHY IS NOVIQO™ THE BEST SOLUTION FOR YOU?" at bounding box center [853, 246] width 698 height 33
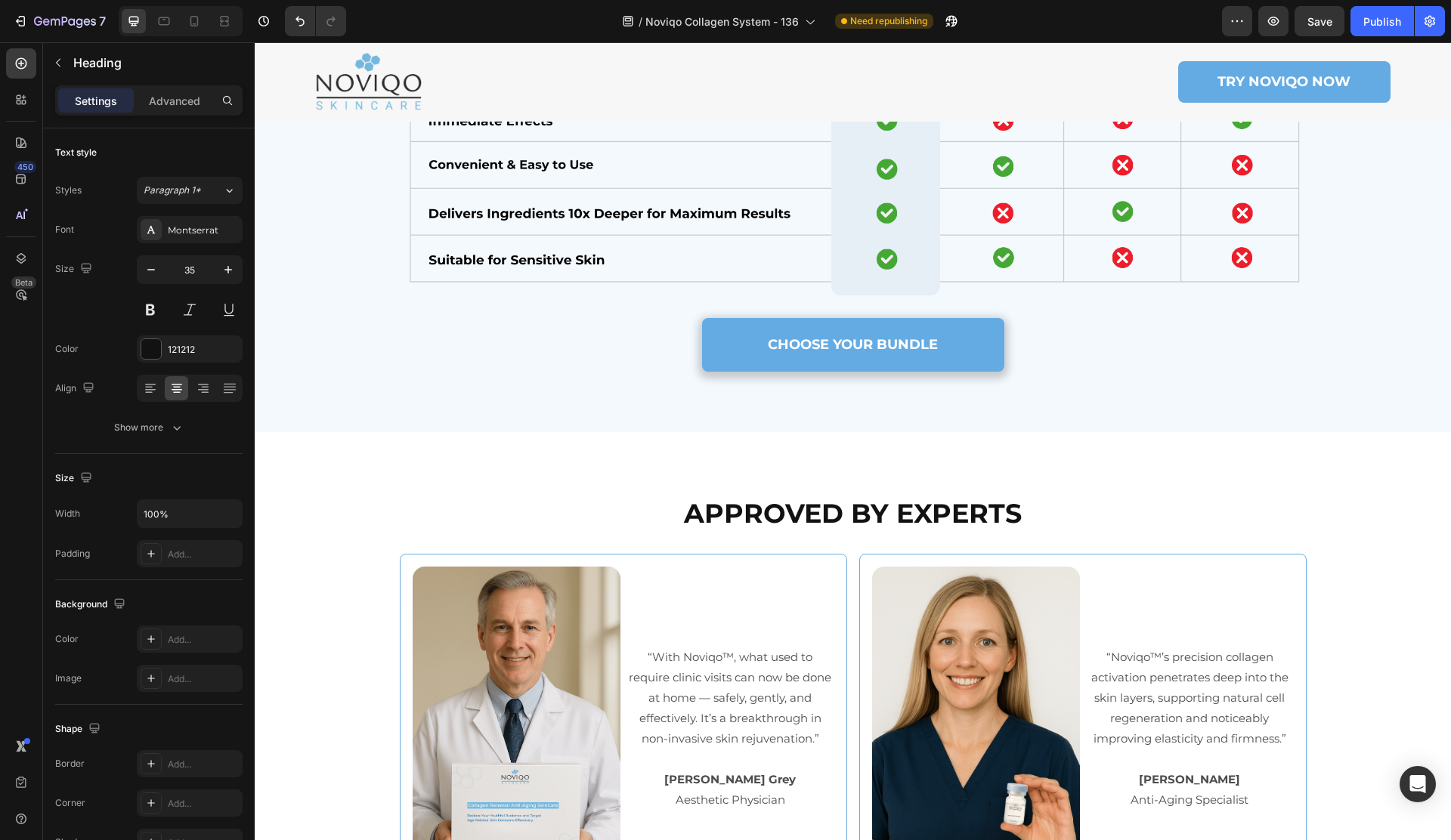
scroll to position [6644, 0]
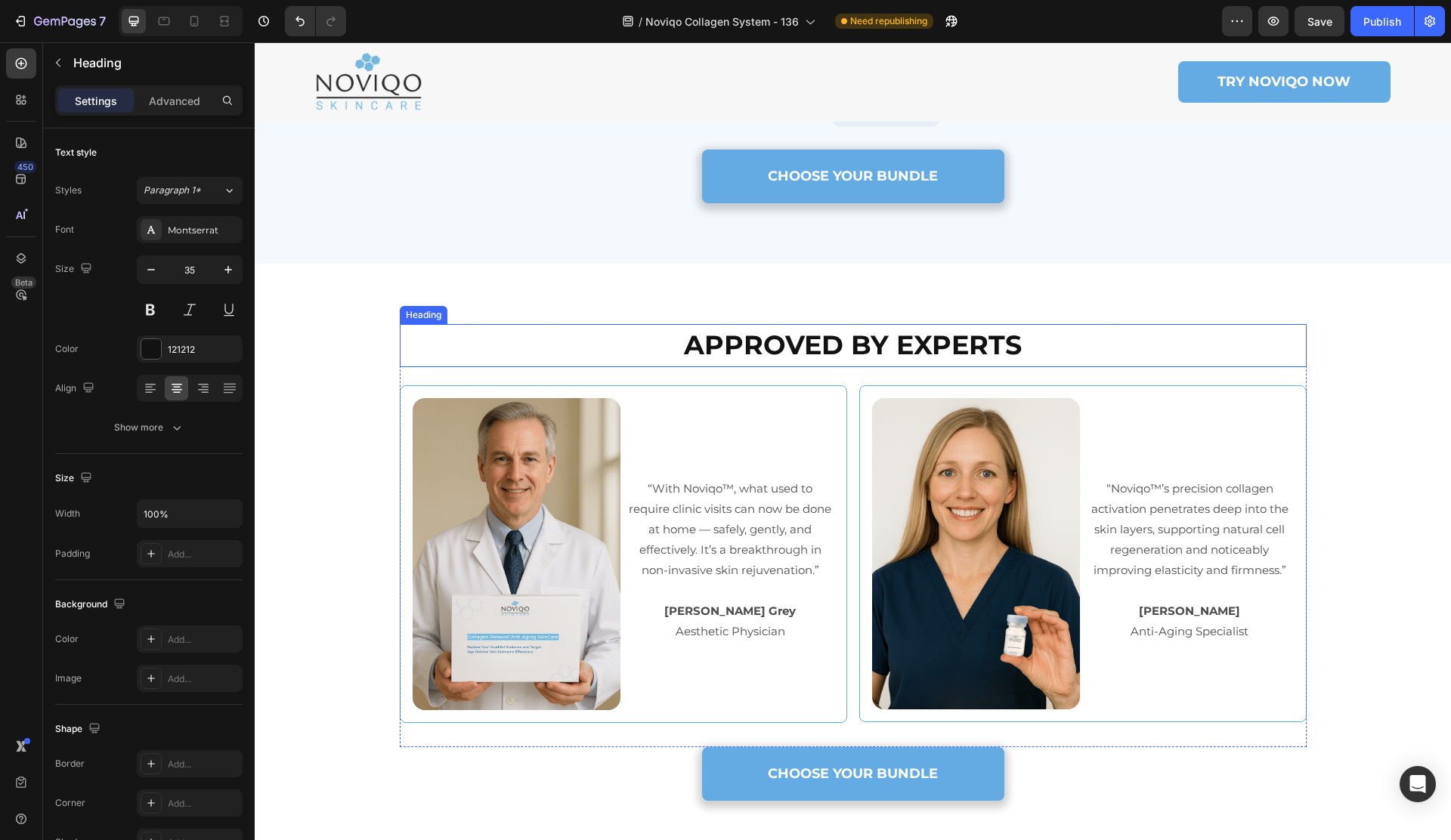
click at [909, 345] on strong "APPROVED BY EXPERTS" at bounding box center [852, 345] width 338 height 33
click at [909, 344] on strong "APPROVED BY EXPERTS" at bounding box center [852, 345] width 338 height 33
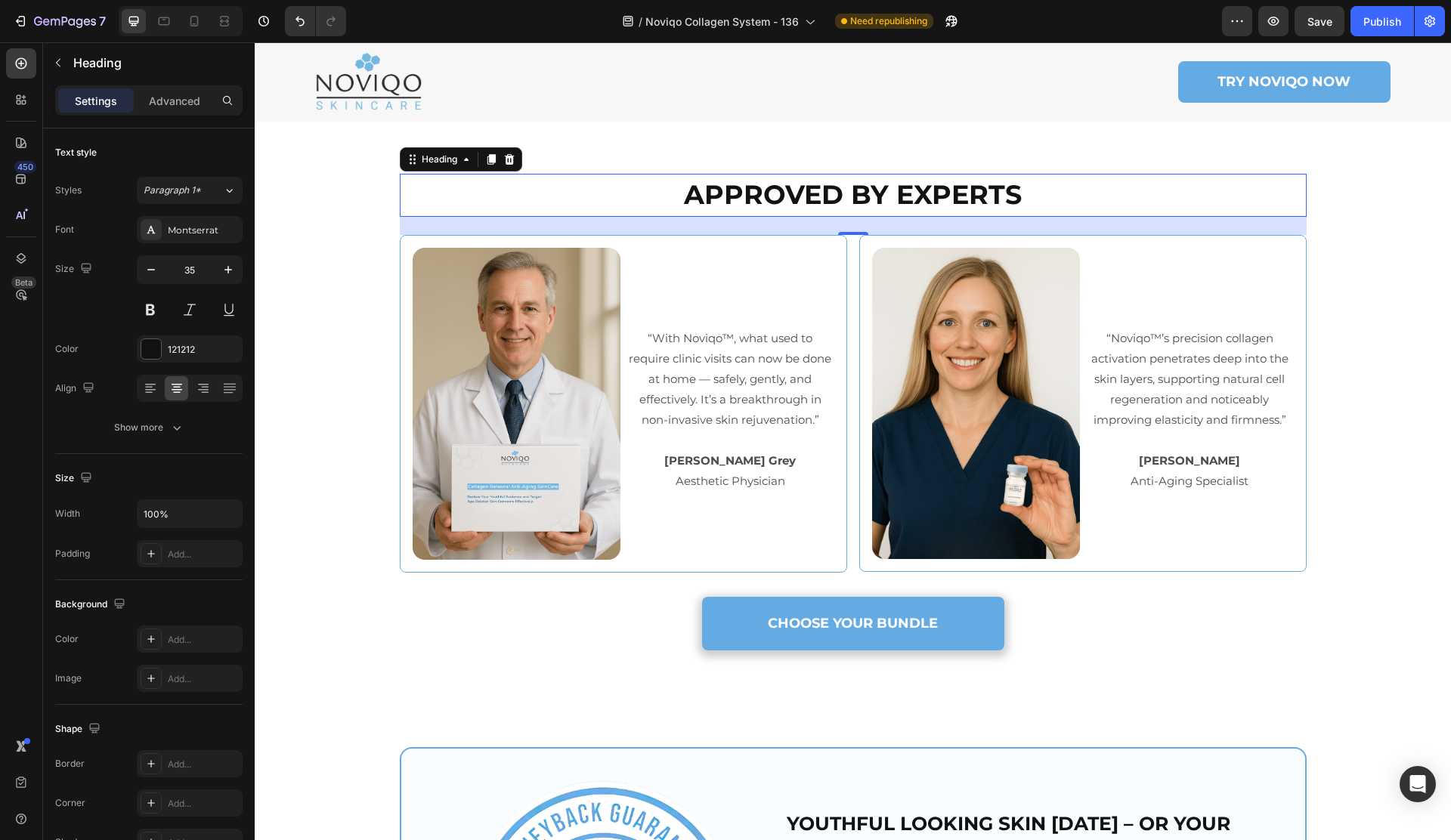
scroll to position [7268, 0]
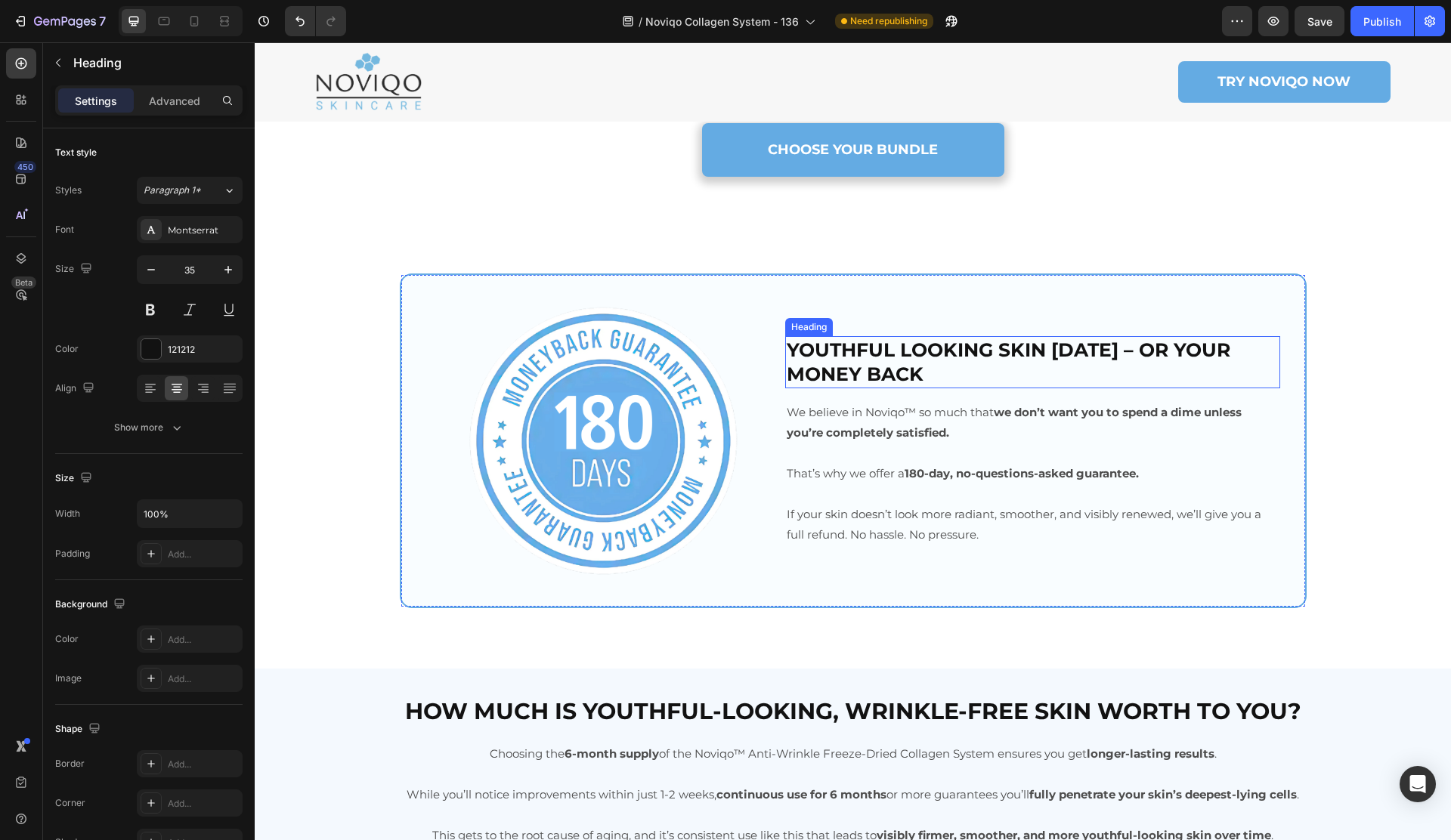
click at [840, 351] on h2 "YOUTHFUL LOOKING SKIN [DATE] – OR YOUR MONEY BACK" at bounding box center [1032, 361] width 495 height 52
click at [840, 352] on h2 "YOUTHFUL LOOKING SKIN [DATE] – OR YOUR MONEY BACK" at bounding box center [1032, 361] width 495 height 52
click at [840, 352] on p "YOUTHFUL LOOKING SKIN [DATE] – OR YOUR MONEY BACK" at bounding box center [1032, 362] width 492 height 49
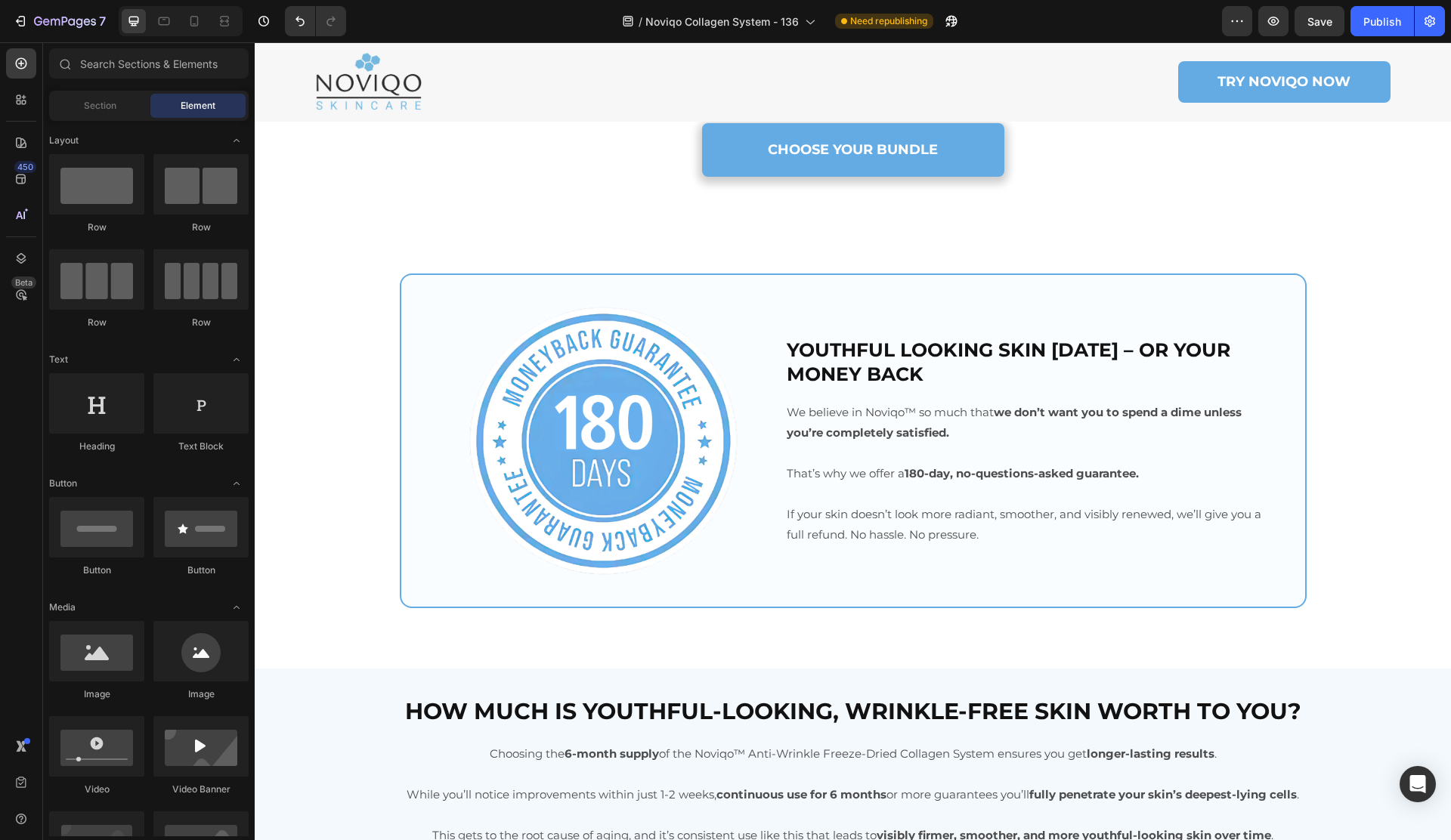
scroll to position [7331, 0]
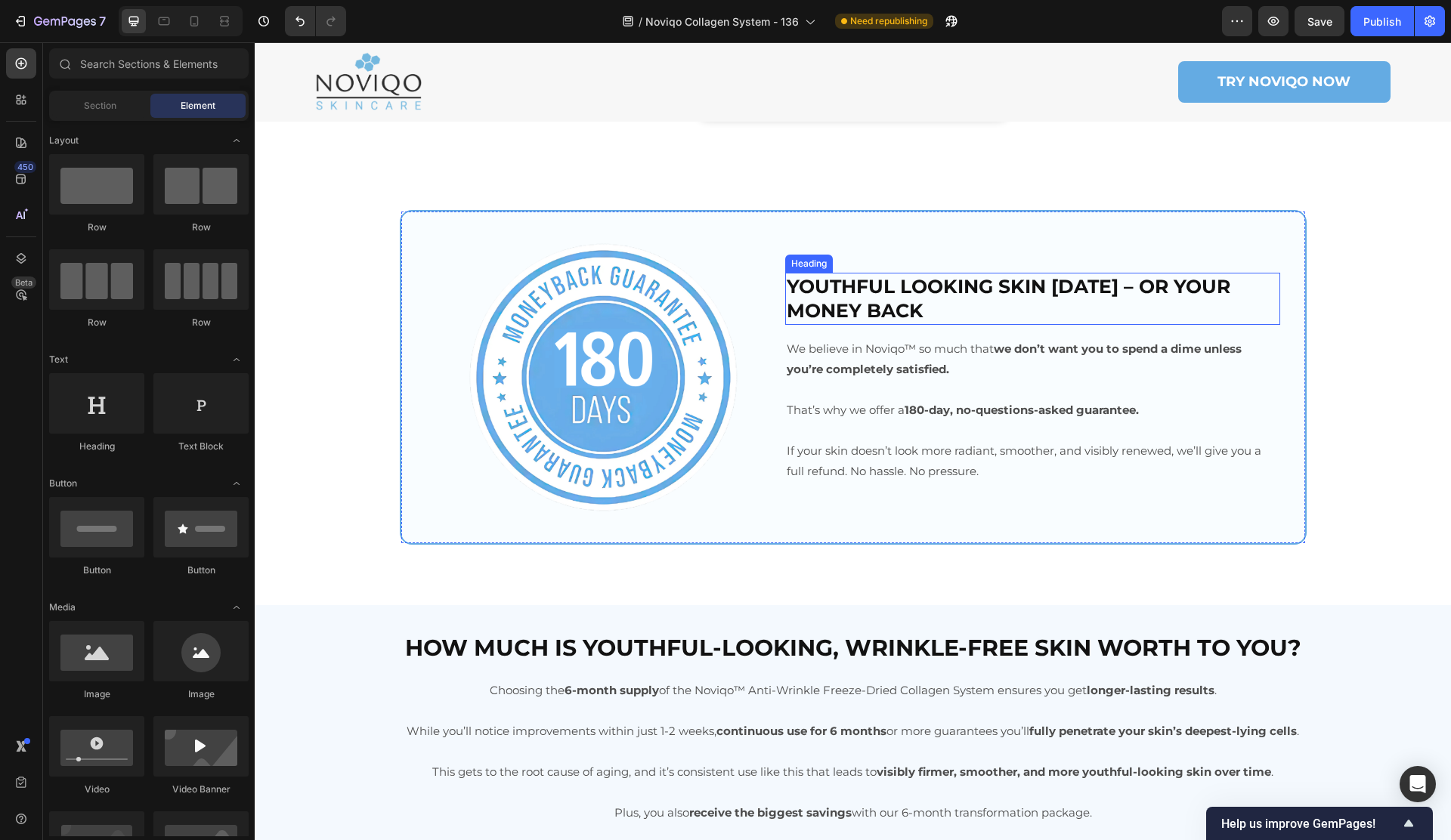
click at [919, 288] on p "YOUTHFUL LOOKING SKIN [DATE] – OR YOUR MONEY BACK" at bounding box center [1032, 299] width 492 height 49
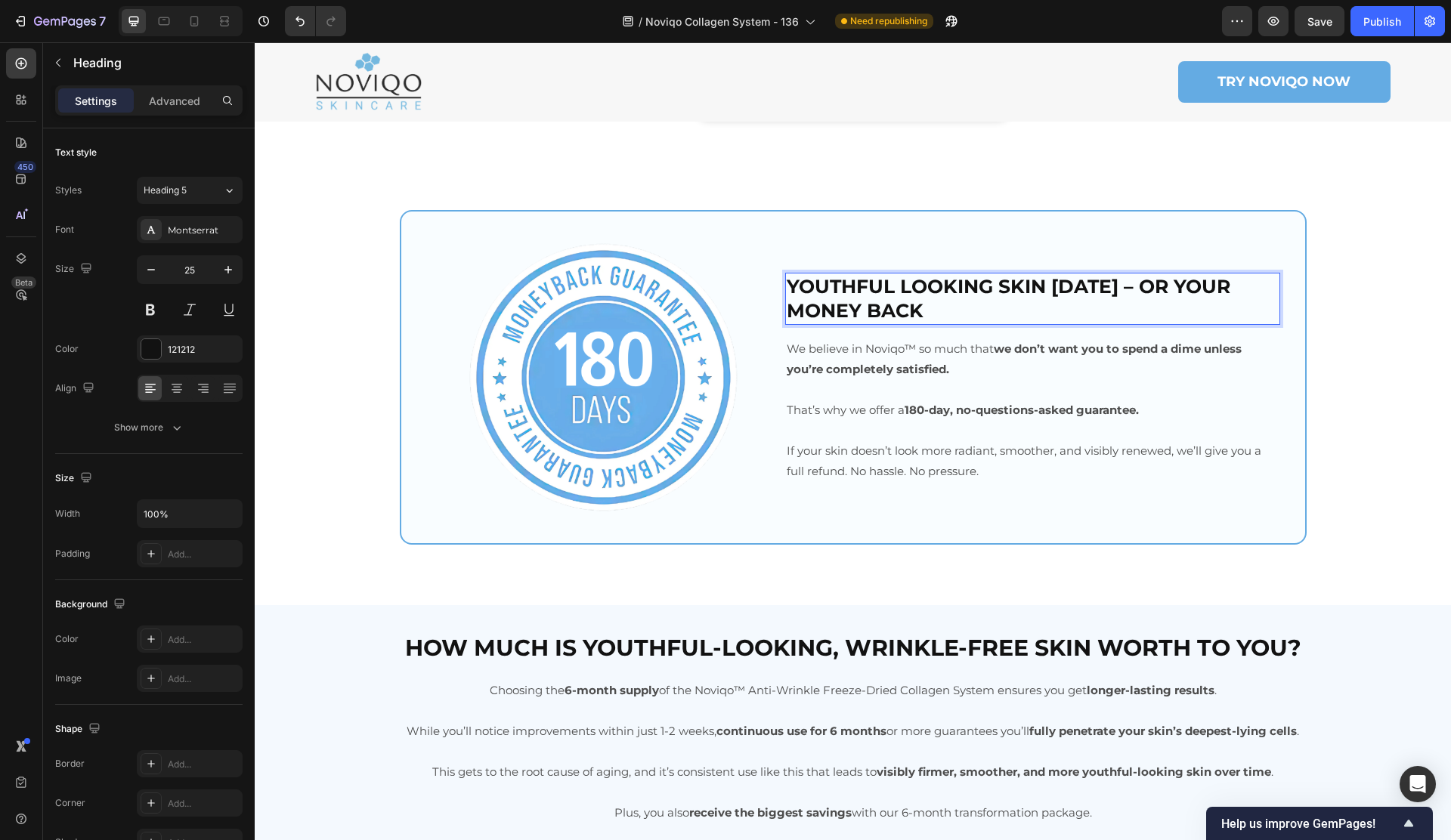
click at [919, 288] on p "YOUTHFUL LOOKING SKIN [DATE] – OR YOUR MONEY BACK" at bounding box center [1032, 299] width 492 height 49
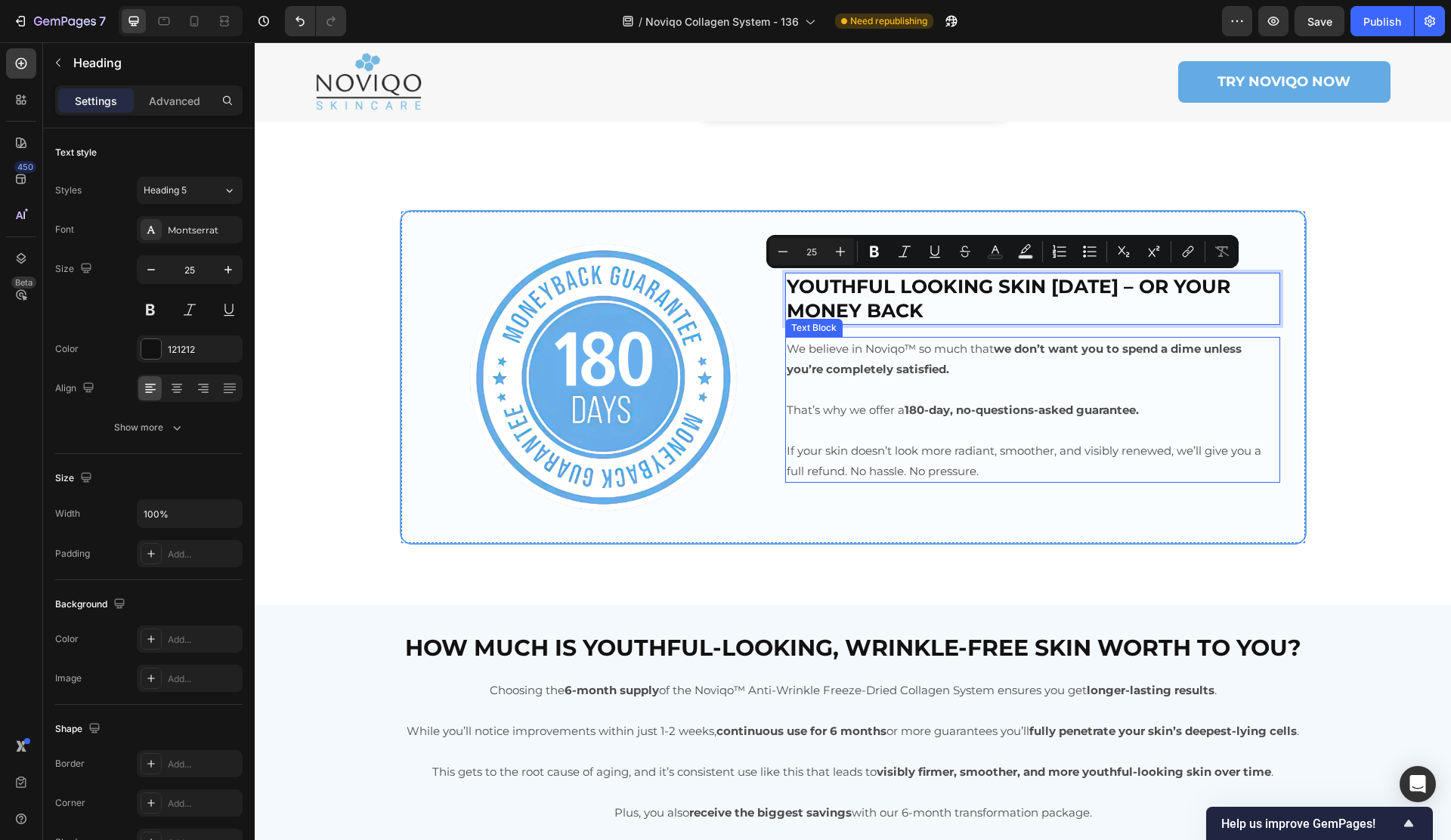
copy p "YOUTHFUL LOOKING SKIN [DATE] – OR YOUR MONEY BACK"
click at [766, 660] on strong "How much is youthful-looking, wrinkle-free skin worth to you?" at bounding box center [853, 647] width 896 height 28
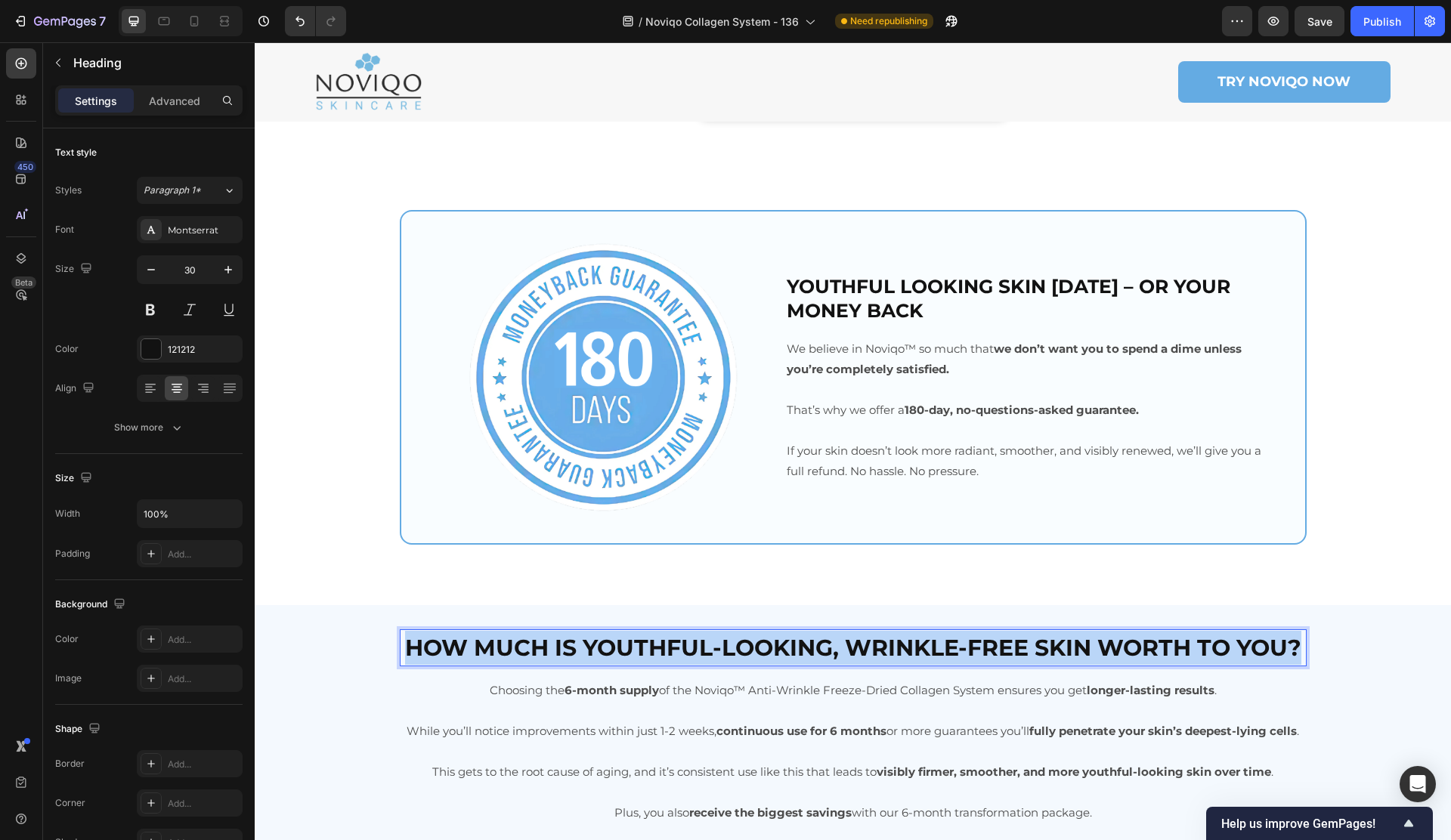
click at [766, 660] on strong "How much is youthful-looking, wrinkle-free skin worth to you?" at bounding box center [853, 647] width 896 height 28
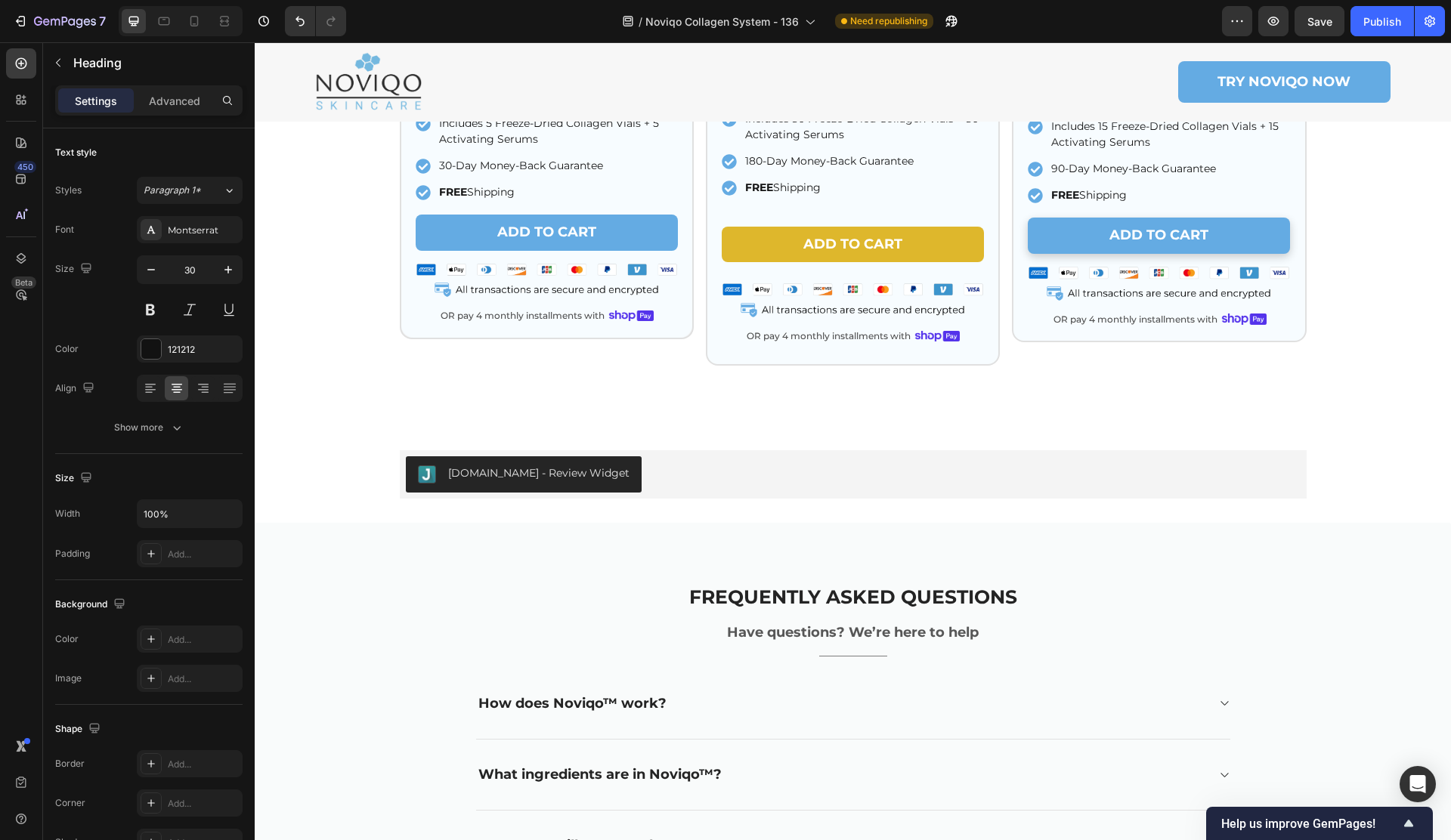
scroll to position [8936, 0]
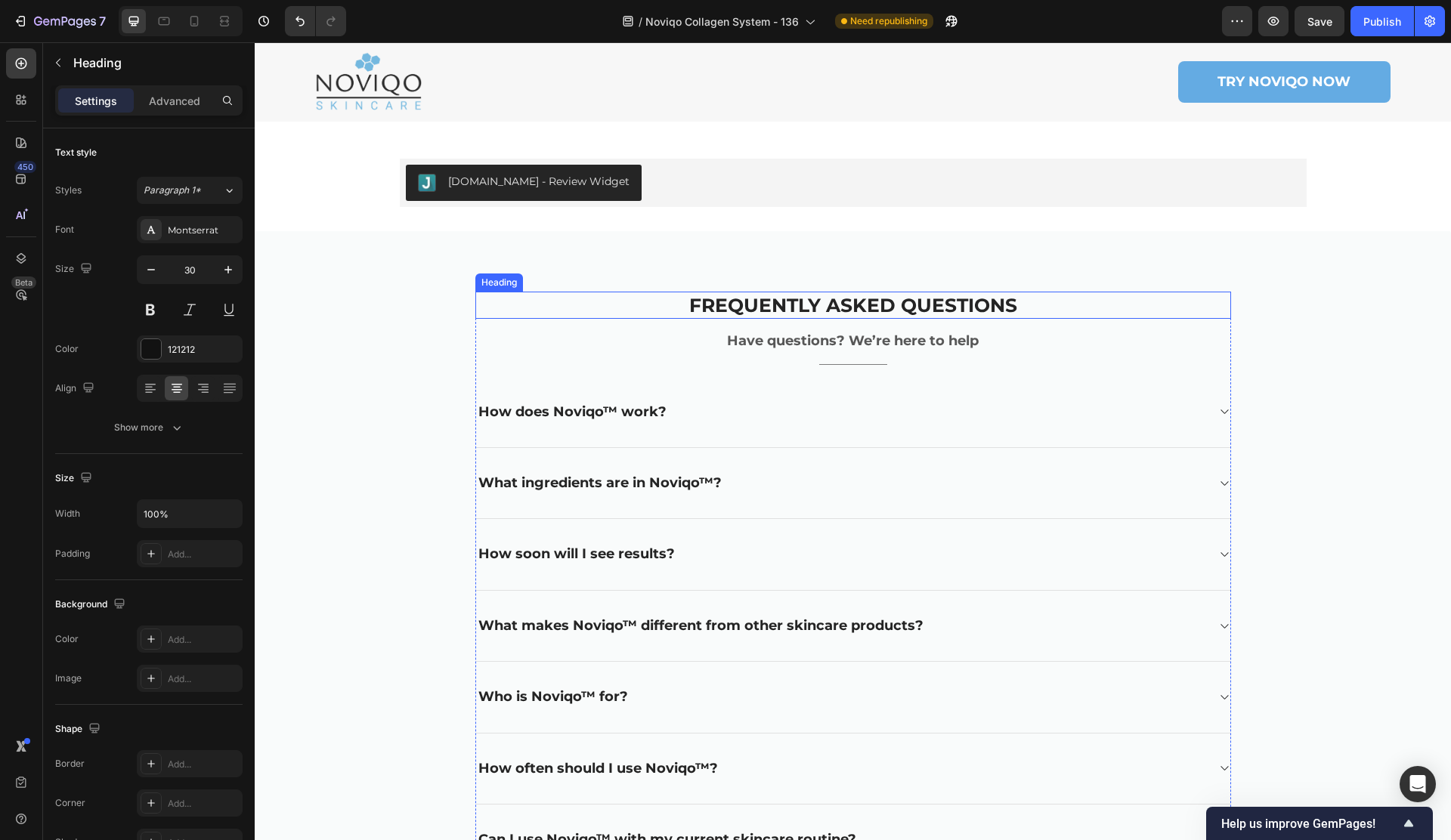
click at [774, 309] on p "Frequently asked questions" at bounding box center [853, 305] width 753 height 25
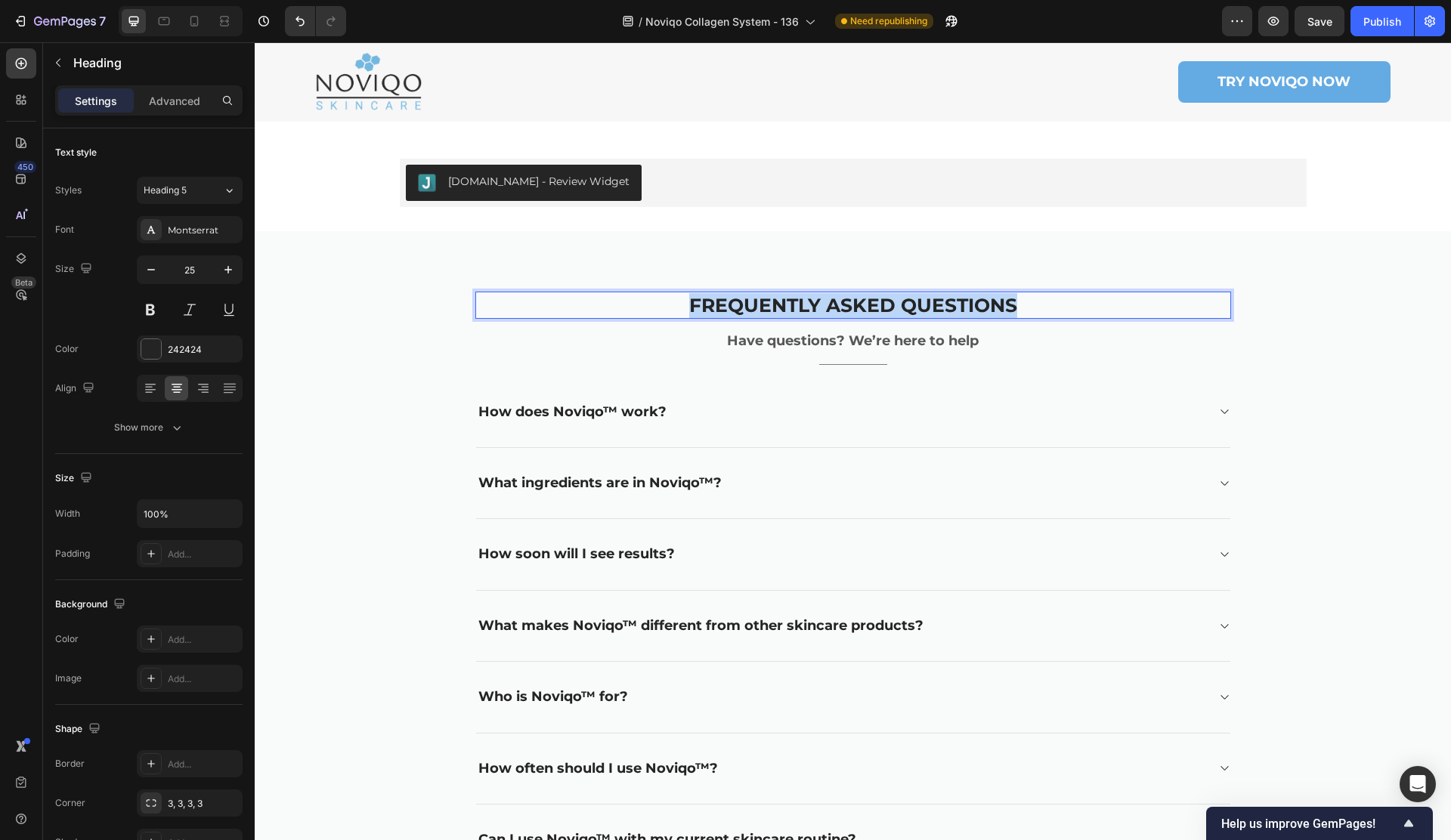
click at [774, 309] on p "Frequently asked questions" at bounding box center [853, 305] width 753 height 25
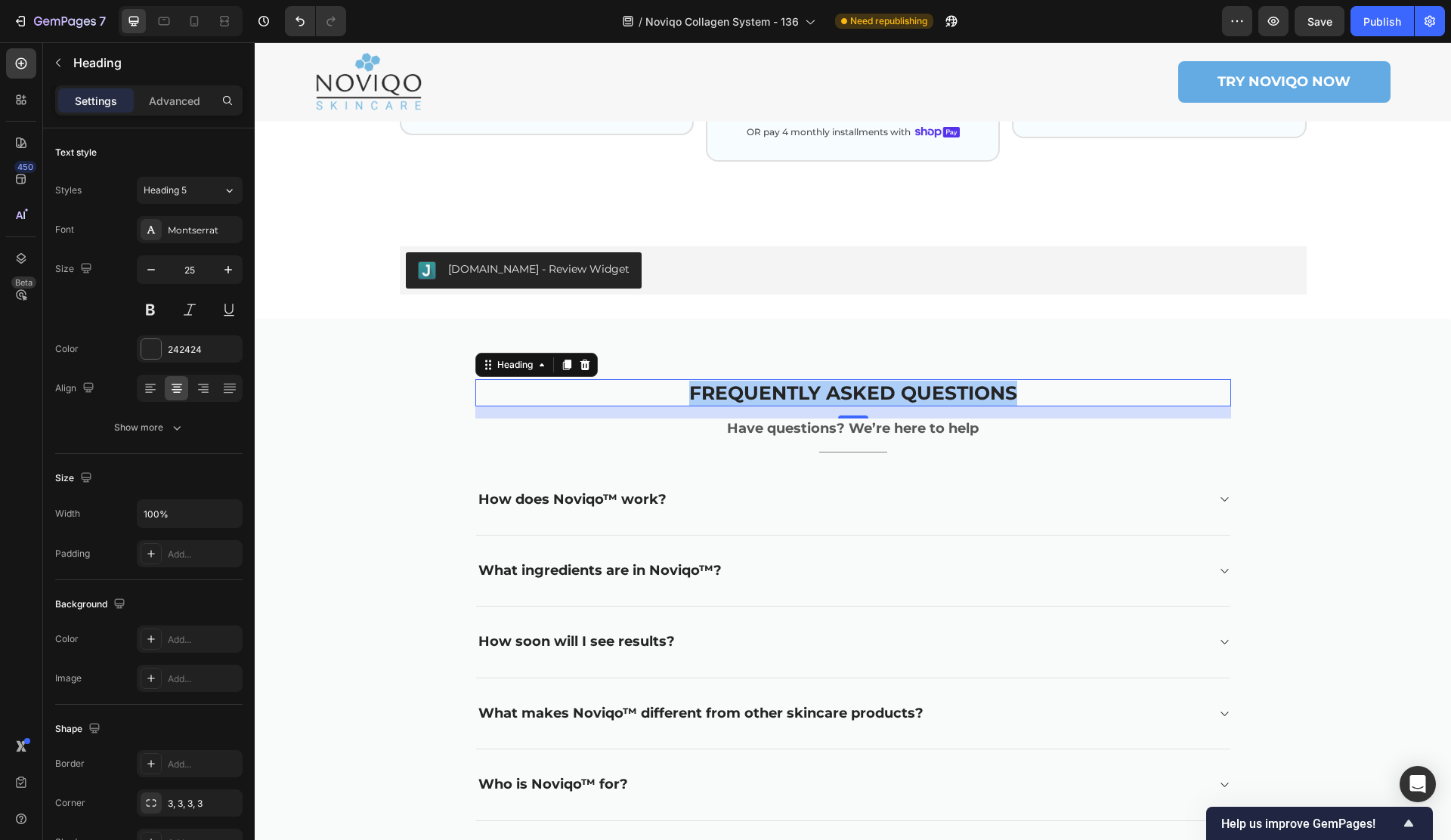
scroll to position [8807, 0]
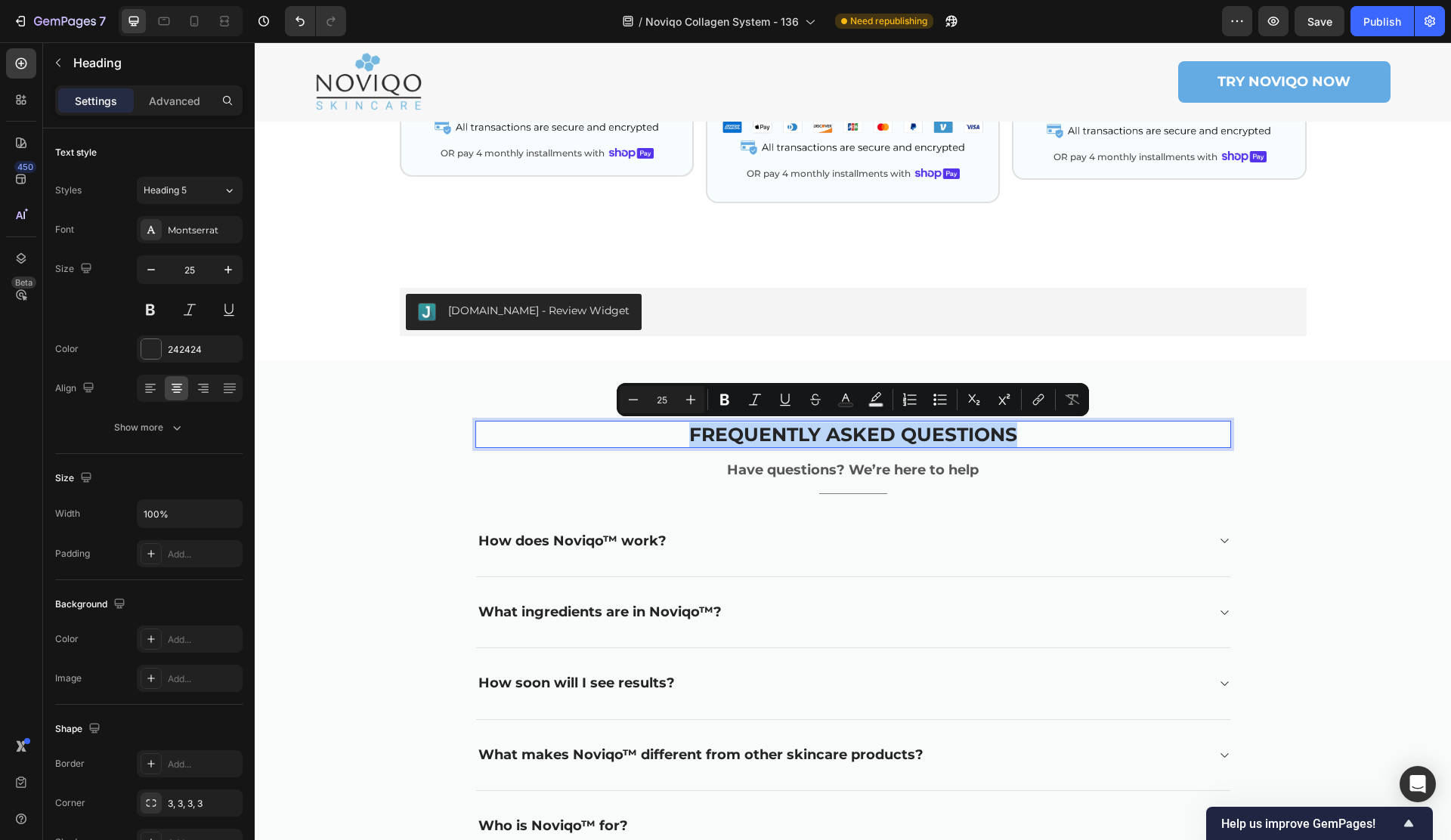
click at [635, 436] on p "Frequently asked questions" at bounding box center [853, 434] width 753 height 25
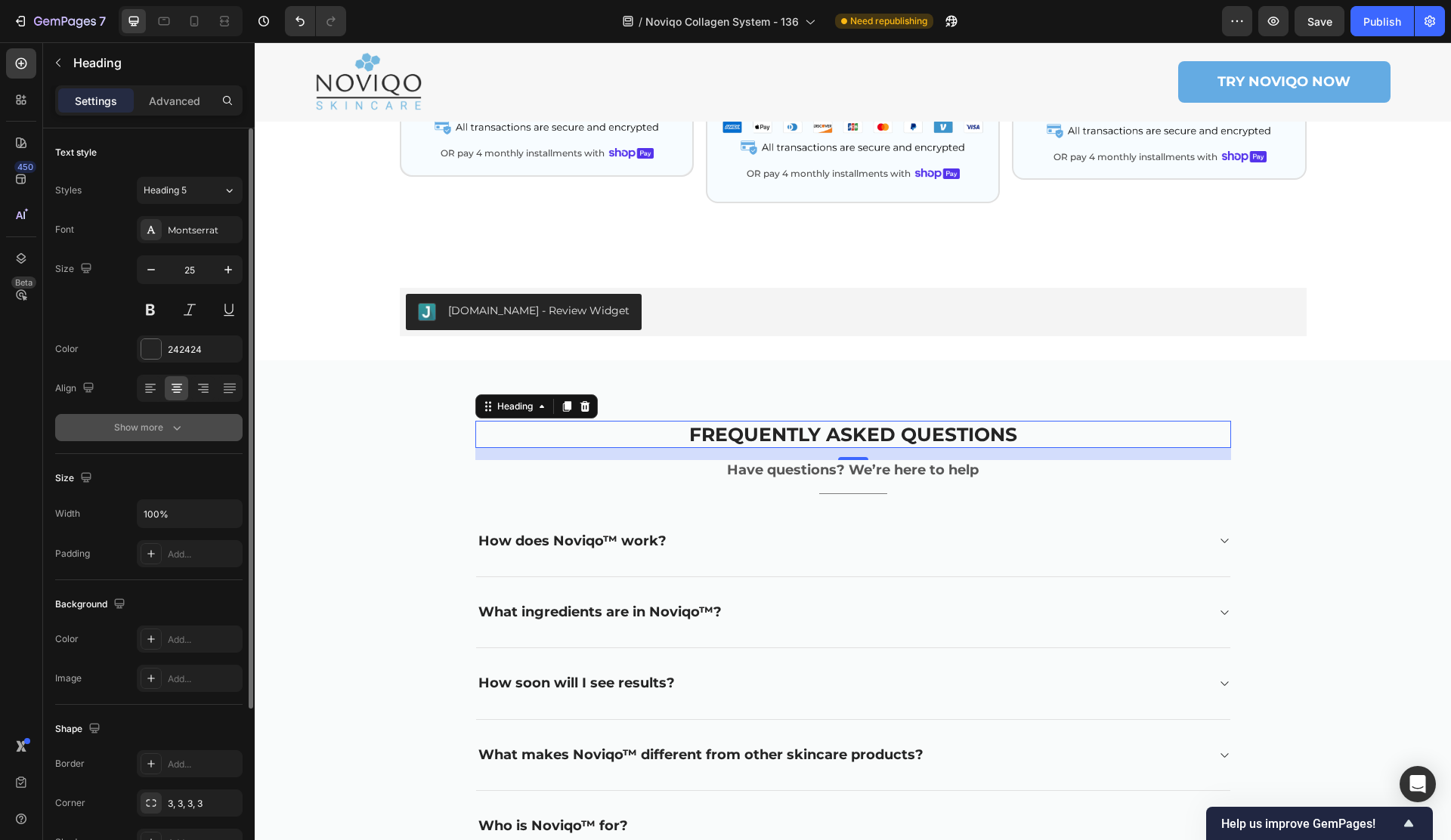
click at [137, 427] on div "Show more" at bounding box center [148, 427] width 70 height 15
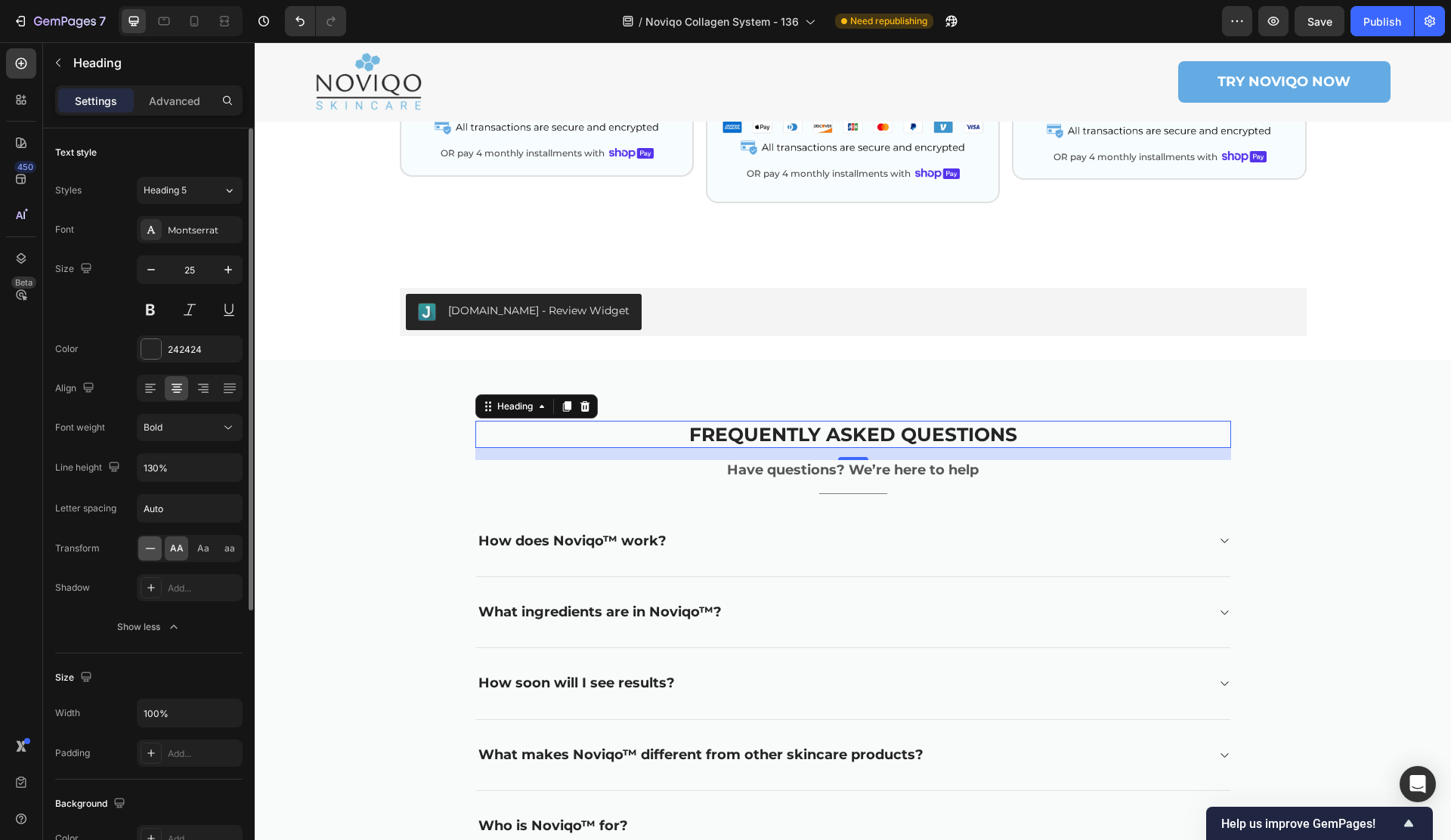
click at [146, 546] on icon at bounding box center [150, 548] width 15 height 15
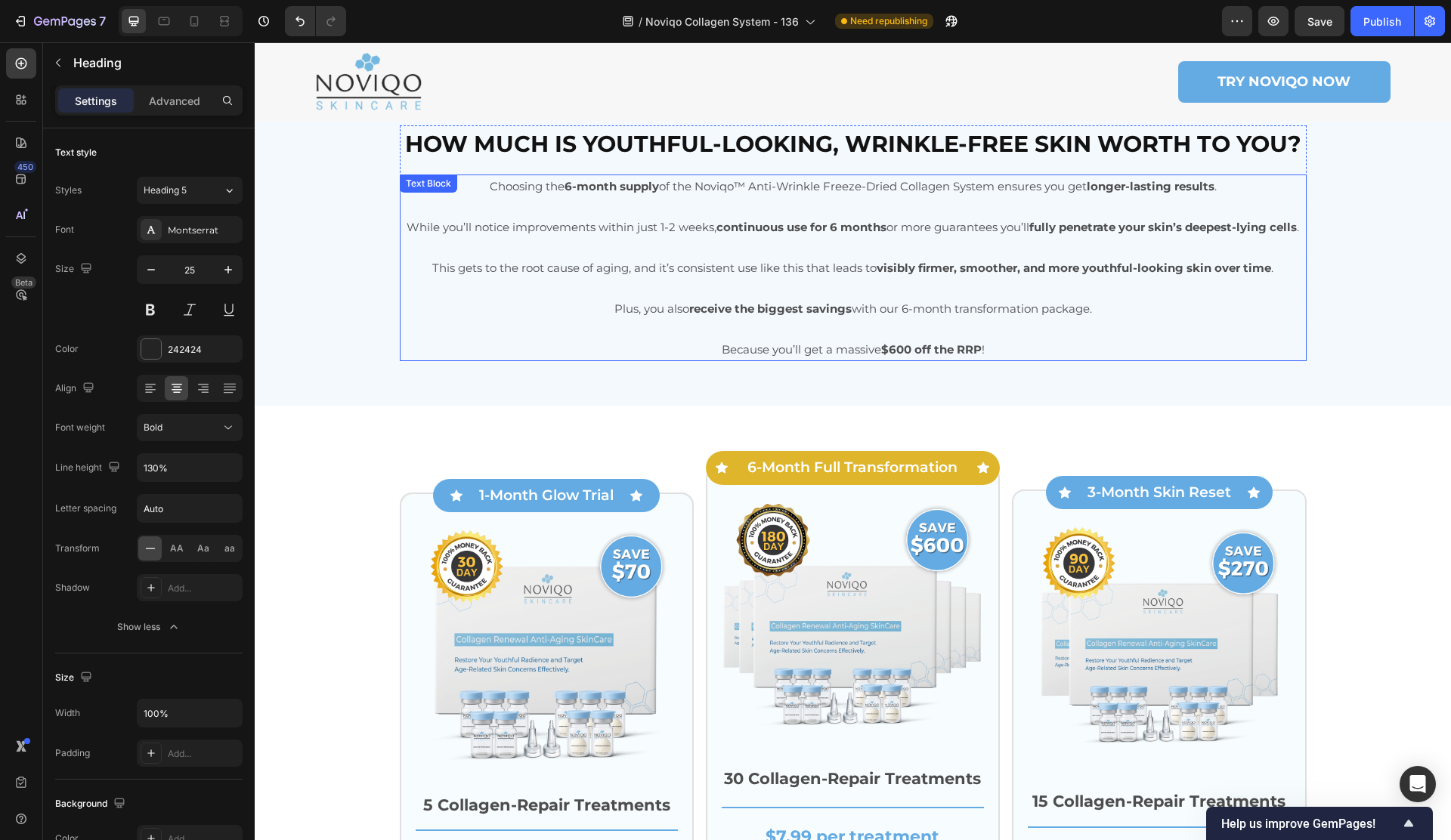
scroll to position [7654, 0]
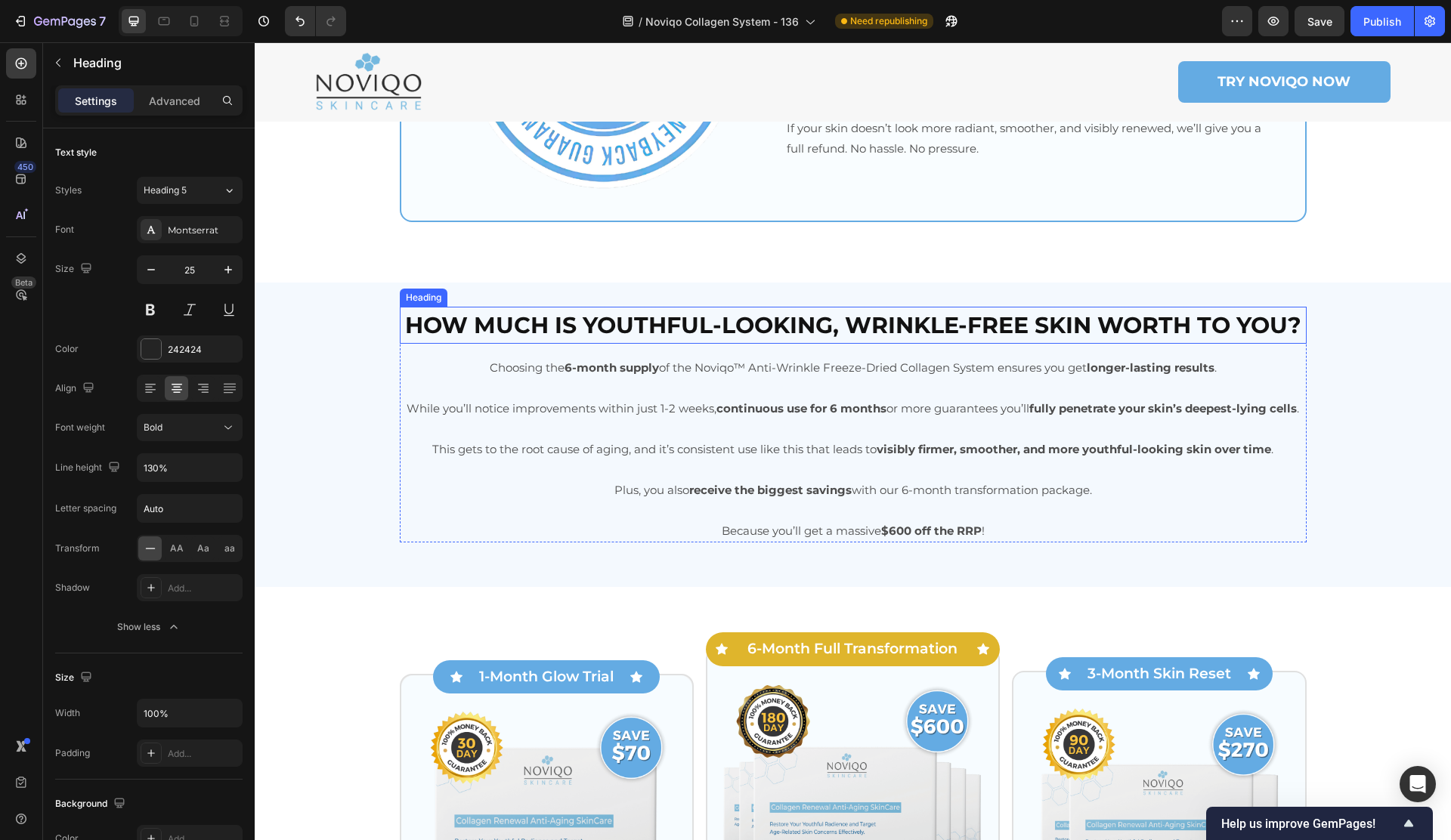
click at [573, 320] on strong "How much is youthful-looking, wrinkle-free skin worth to you?" at bounding box center [853, 325] width 896 height 28
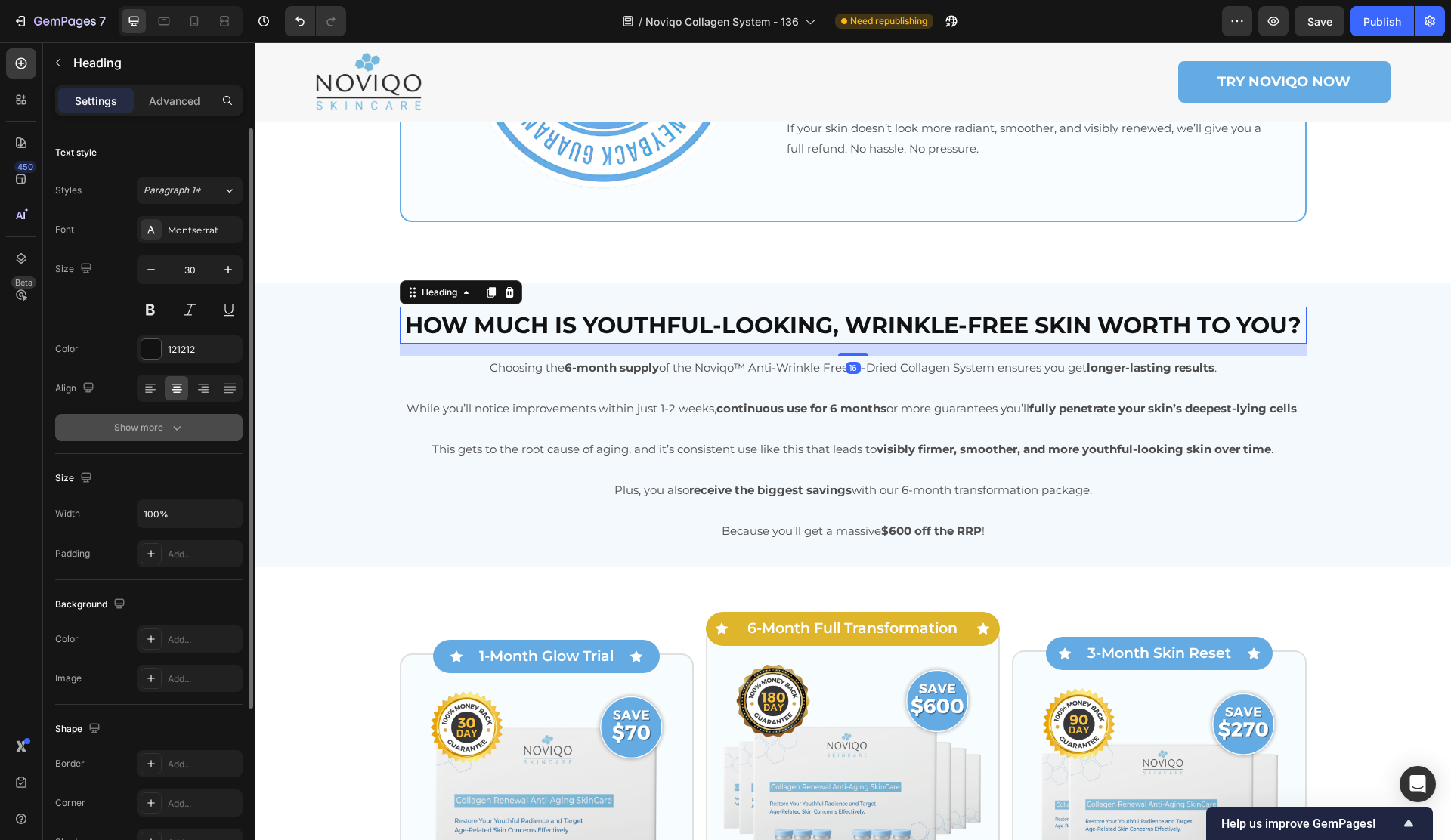
click at [162, 429] on div "Show more" at bounding box center [148, 427] width 70 height 15
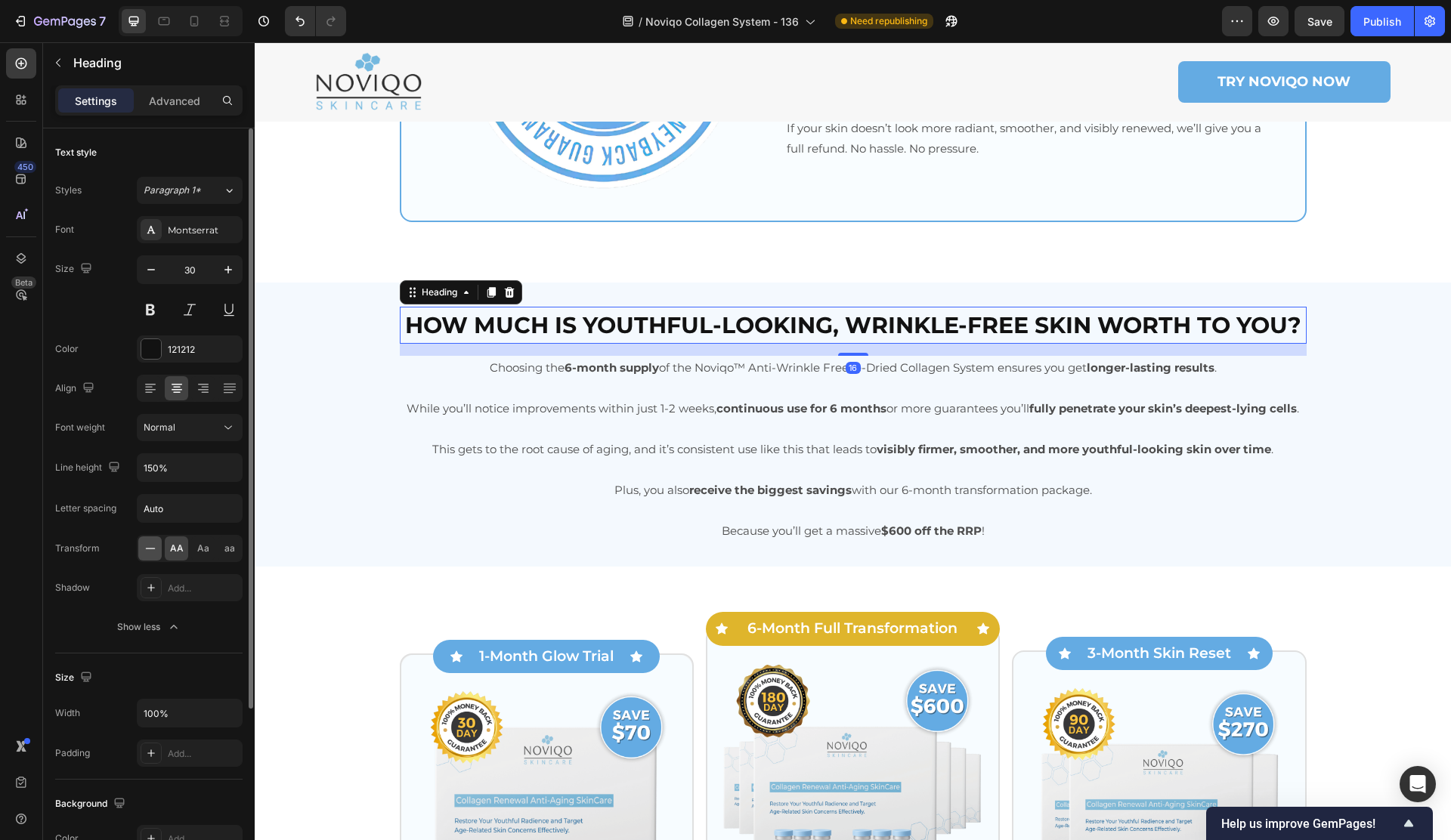
click at [141, 543] on div at bounding box center [150, 548] width 24 height 25
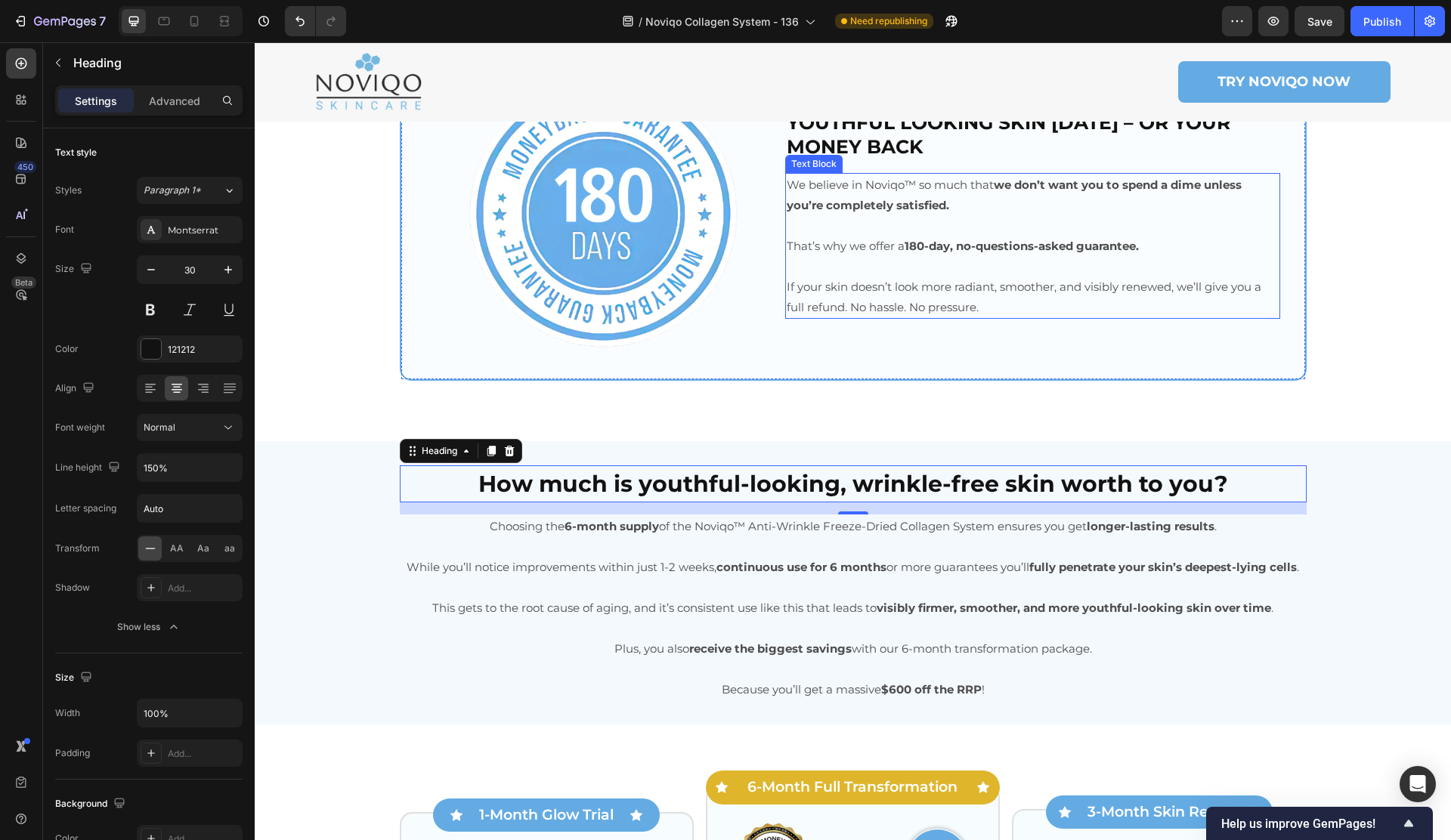
scroll to position [7366, 0]
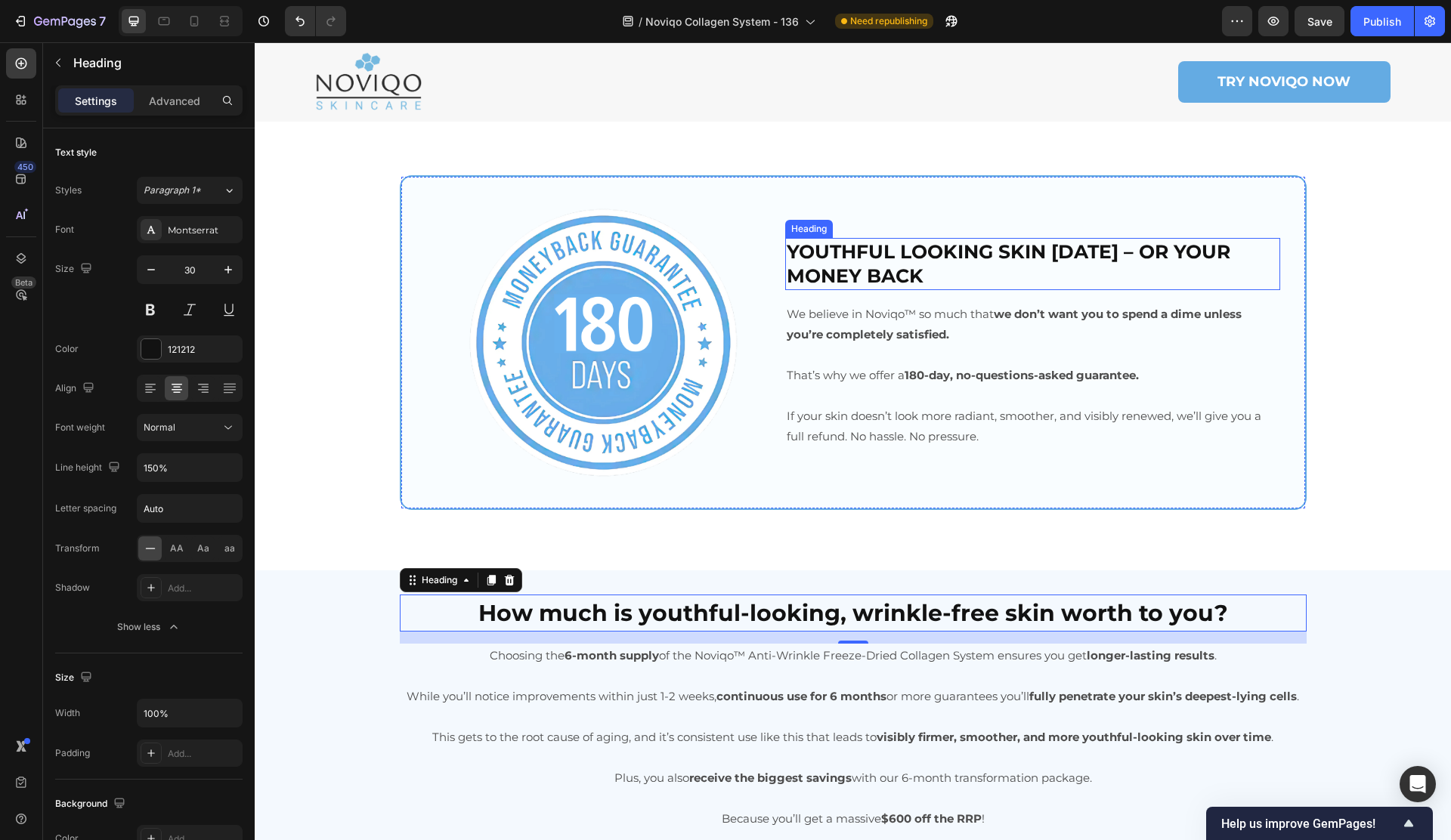
click at [905, 247] on h2 "YOUTHFUL LOOKING SKIN [DATE] – OR YOUR MONEY BACK" at bounding box center [1032, 263] width 495 height 52
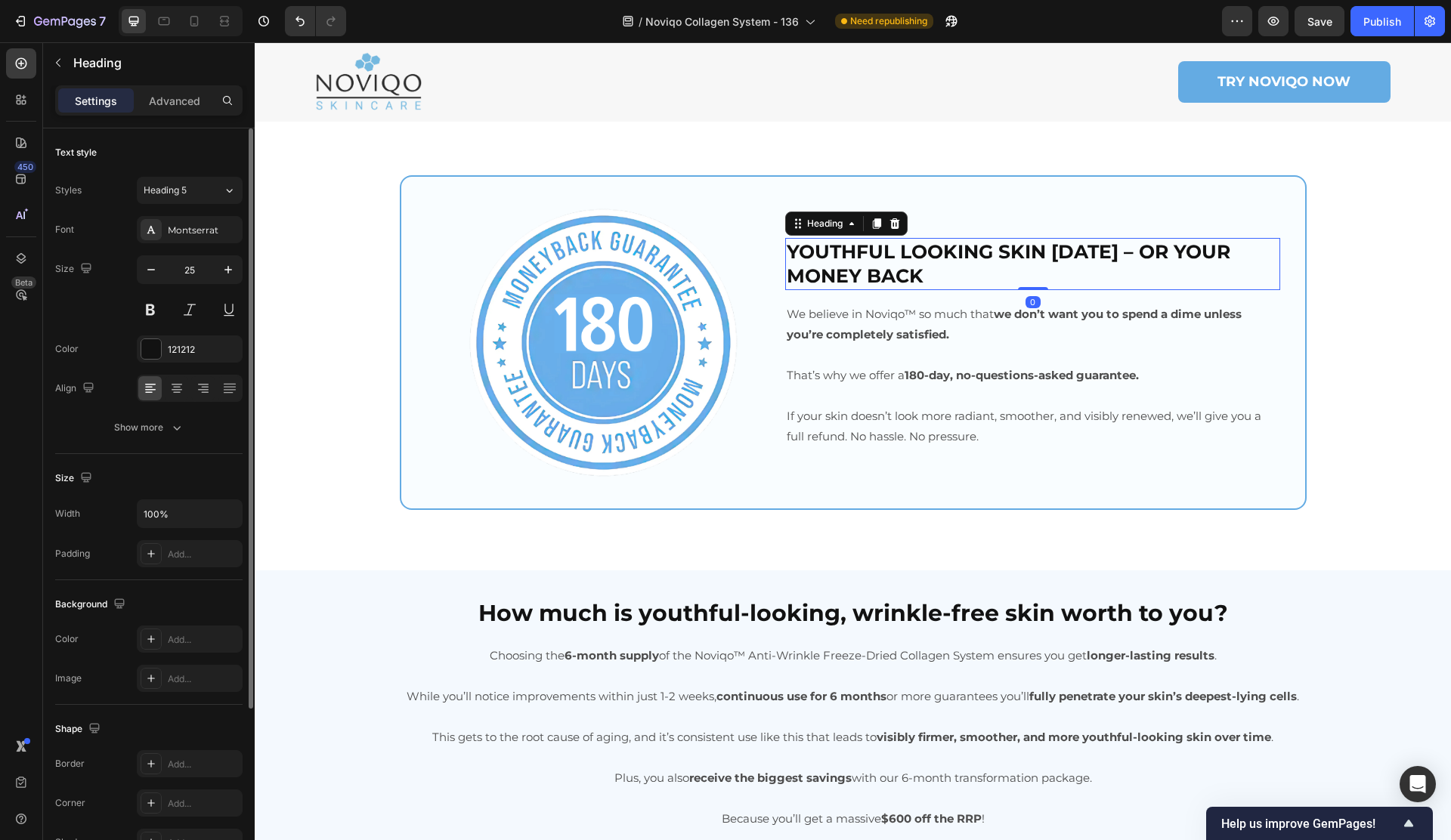
drag, startPoint x: 163, startPoint y: 434, endPoint x: 170, endPoint y: 450, distance: 17.5
click at [163, 435] on button "Show more" at bounding box center [149, 428] width 188 height 27
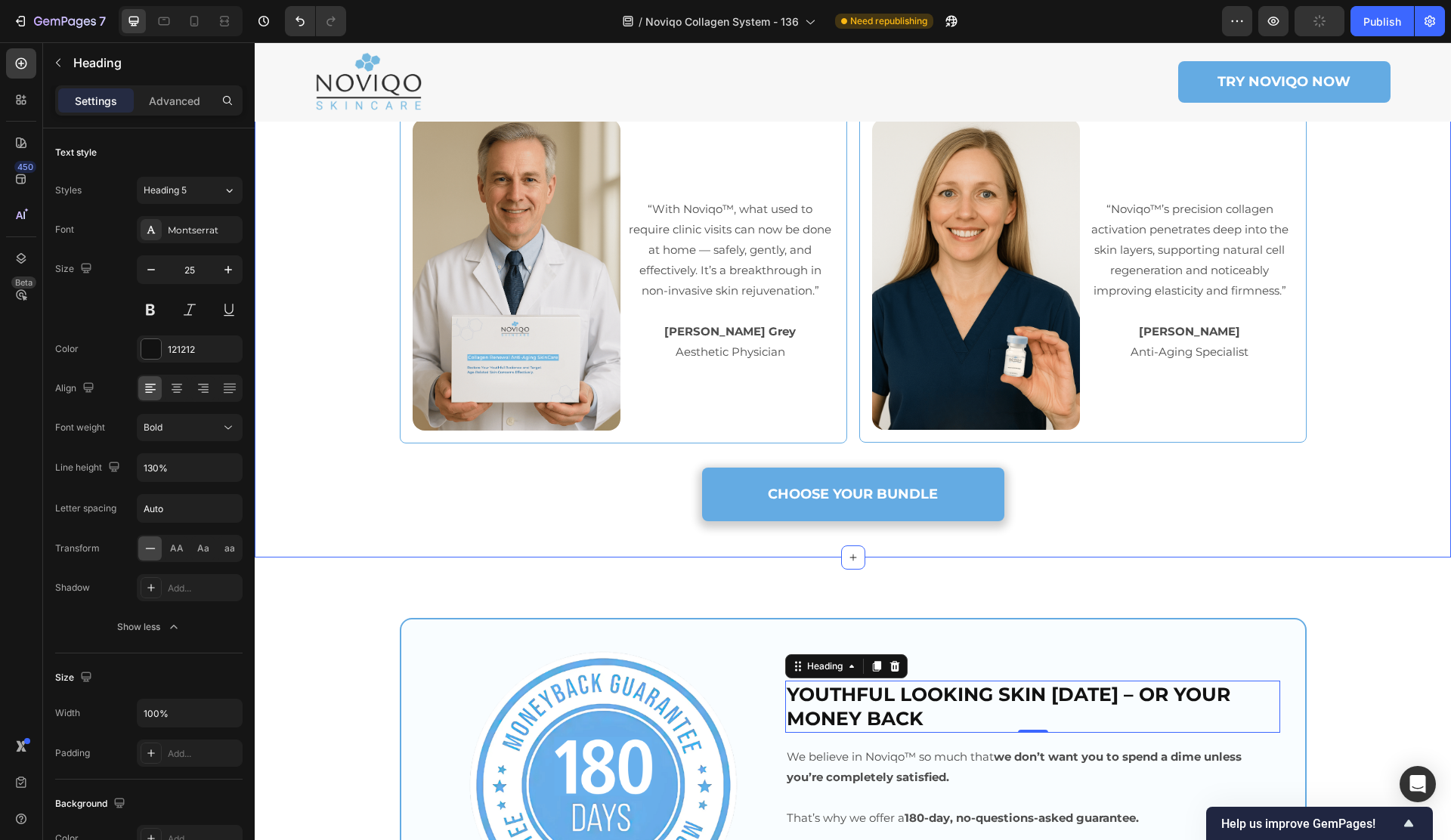
scroll to position [6632, 0]
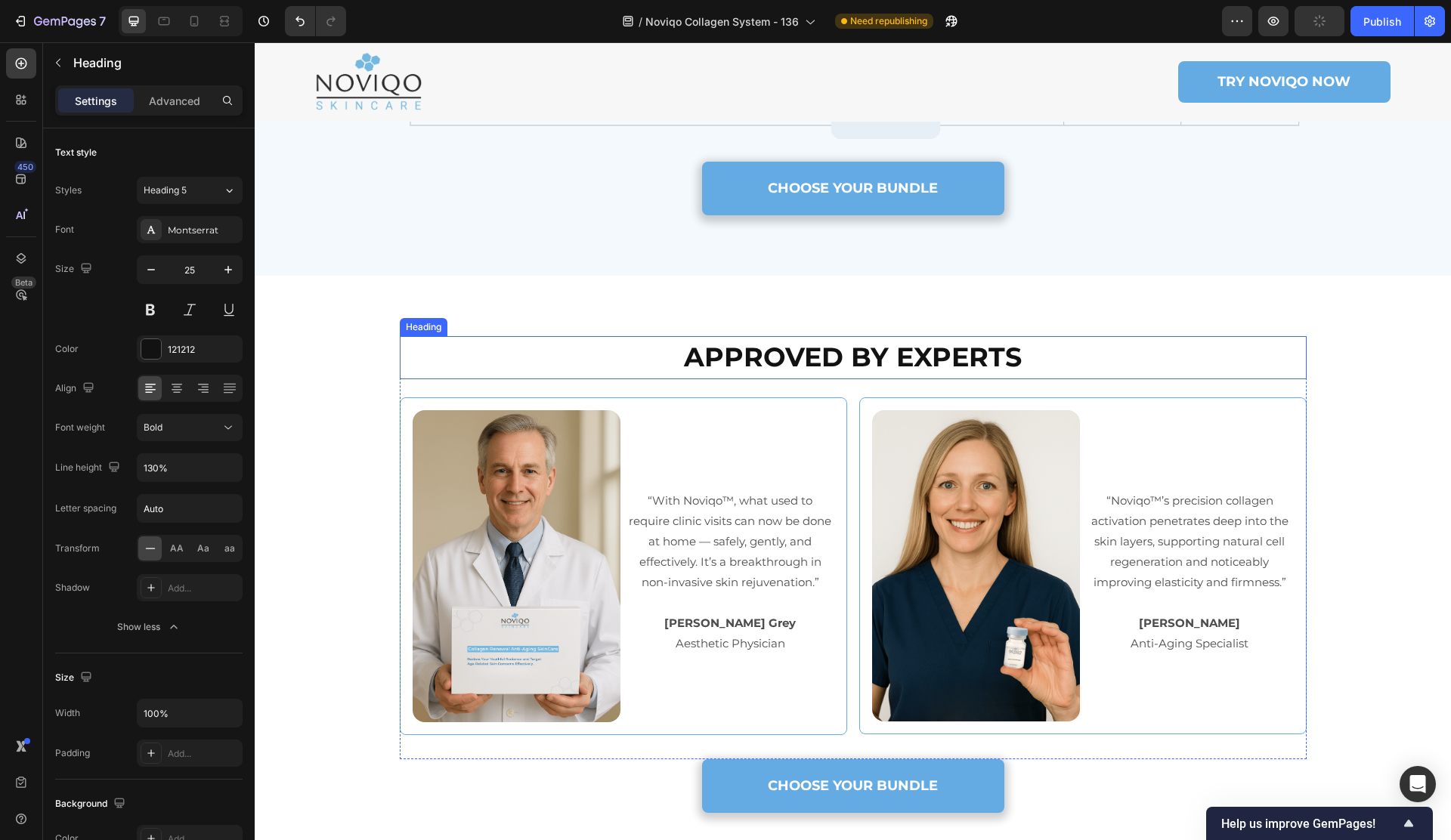
click at [749, 355] on strong "APPROVED BY EXPERTS" at bounding box center [852, 357] width 338 height 33
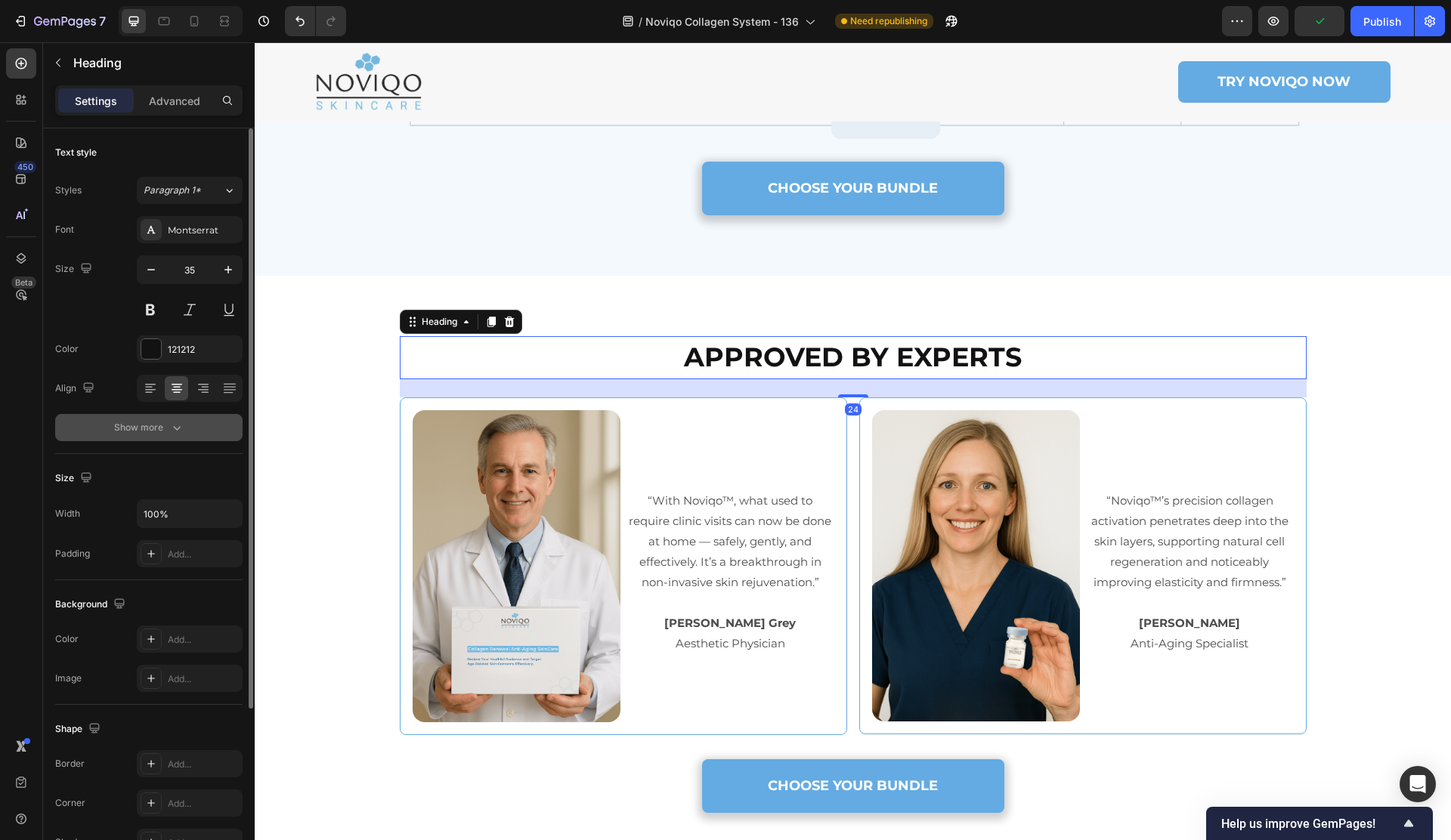
click at [204, 420] on button "Show more" at bounding box center [149, 428] width 188 height 27
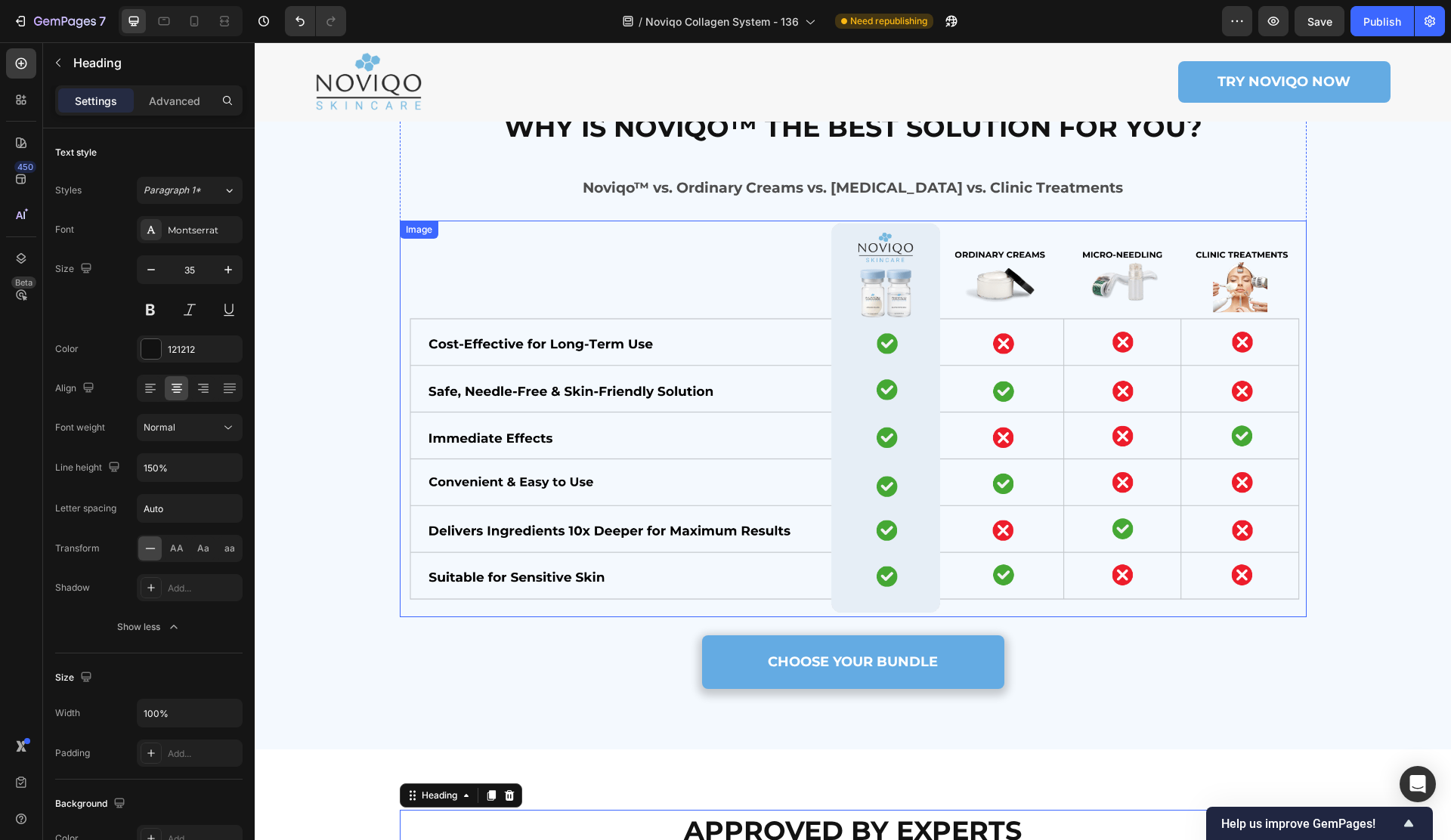
scroll to position [6039, 0]
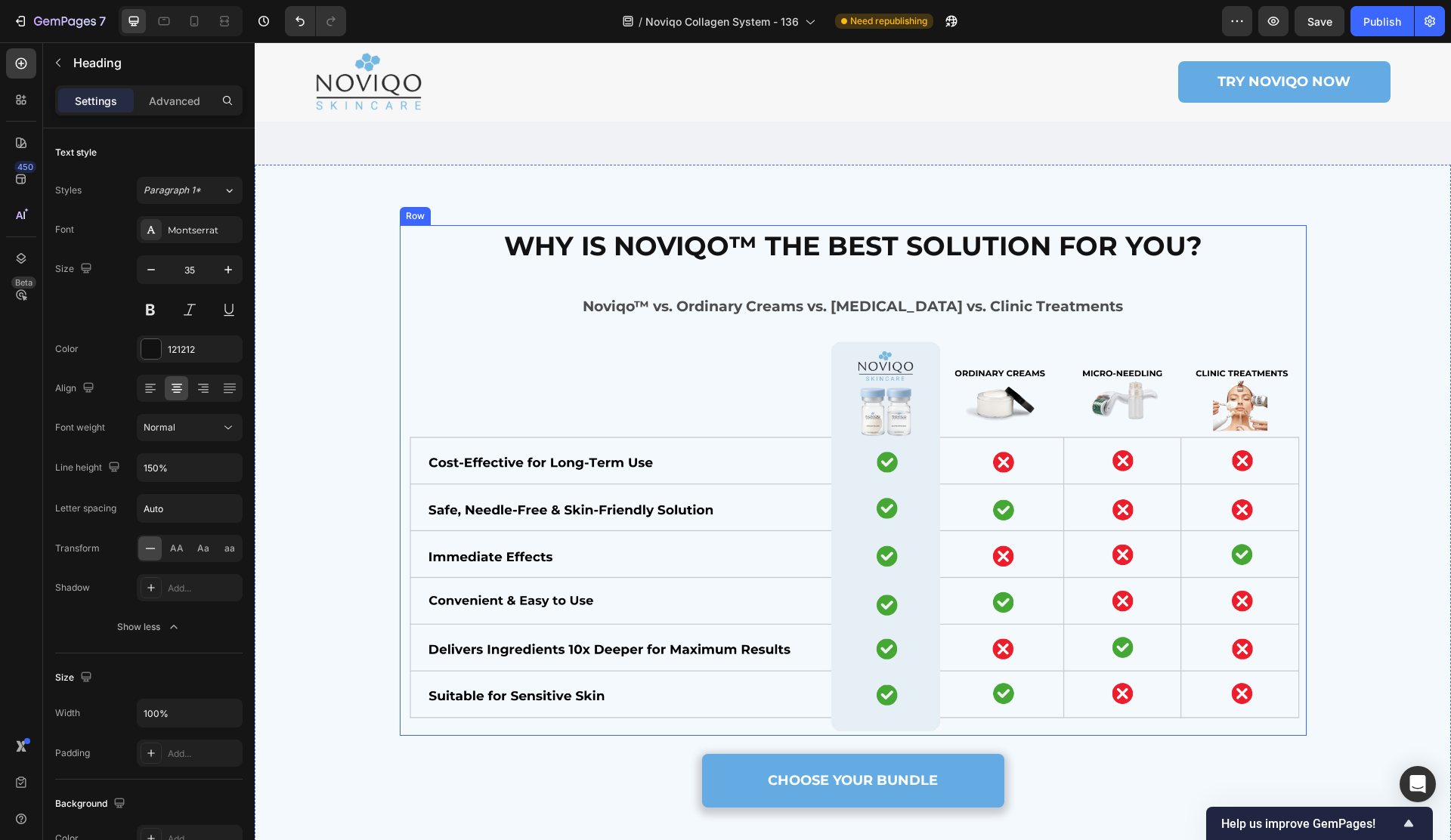
click at [575, 253] on strong "WHY IS NOVIQO™ THE BEST SOLUTION FOR YOU?" at bounding box center [853, 246] width 698 height 33
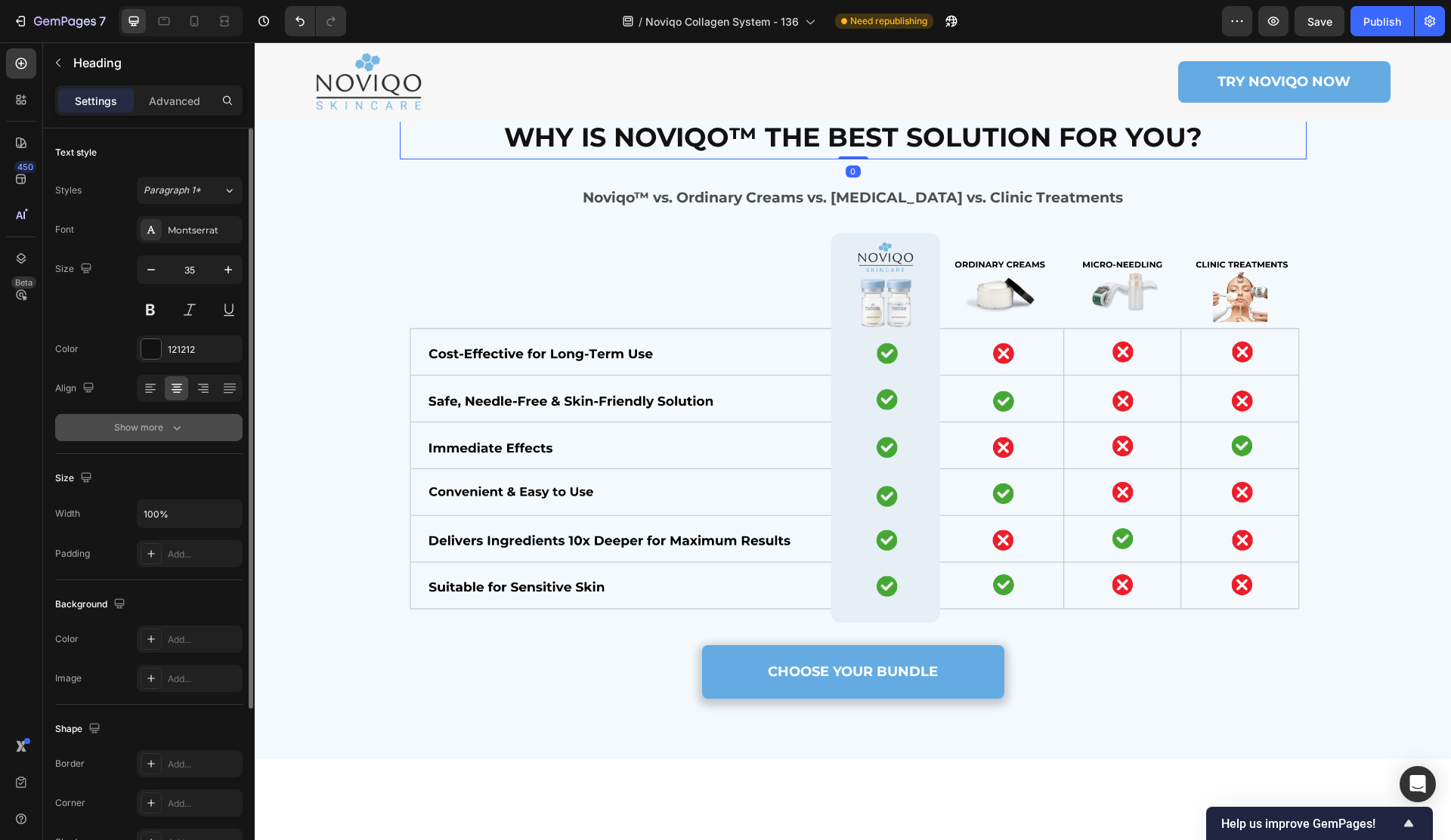
click at [145, 434] on div "Show more" at bounding box center [148, 427] width 70 height 15
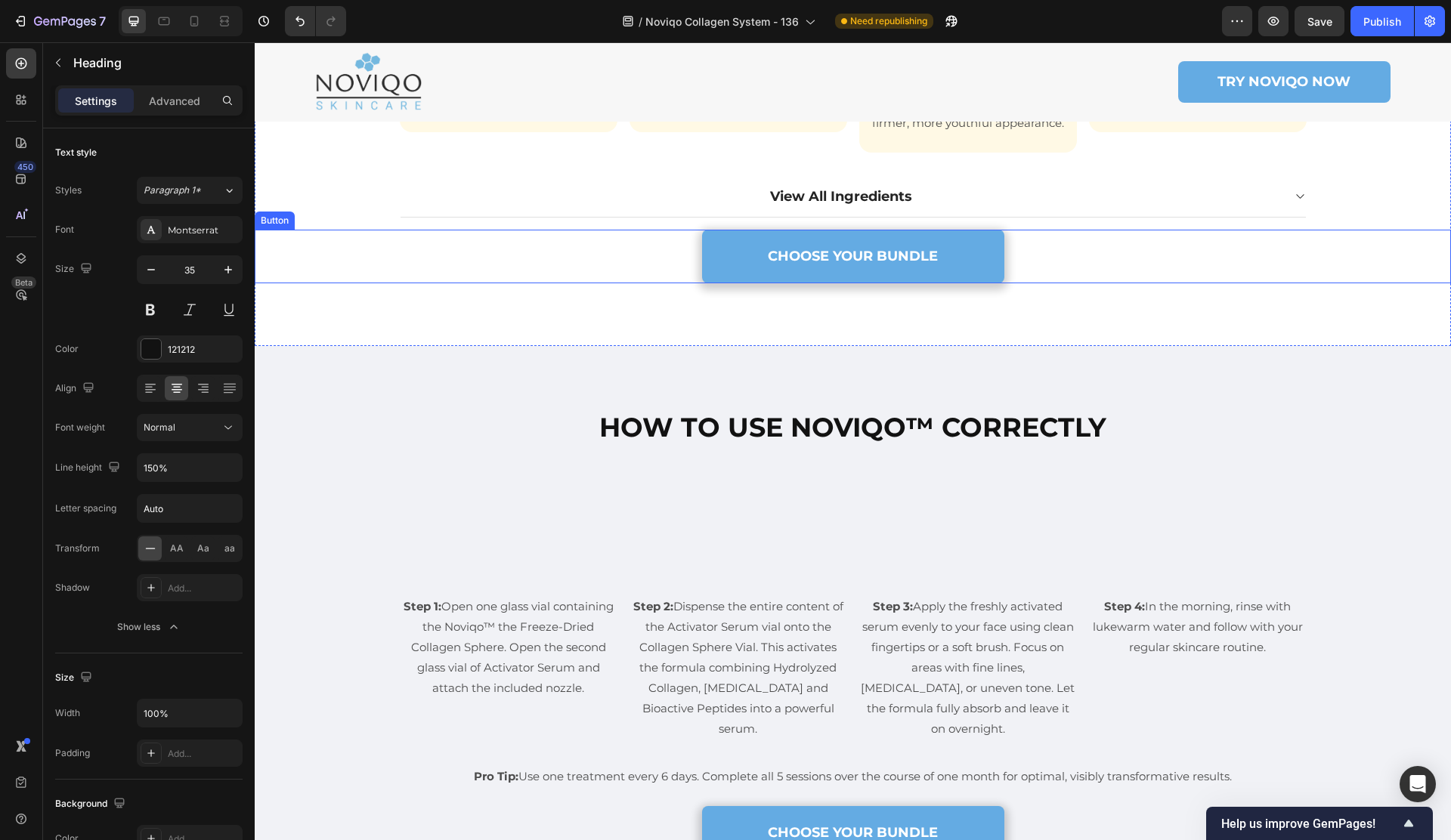
scroll to position [5086, 0]
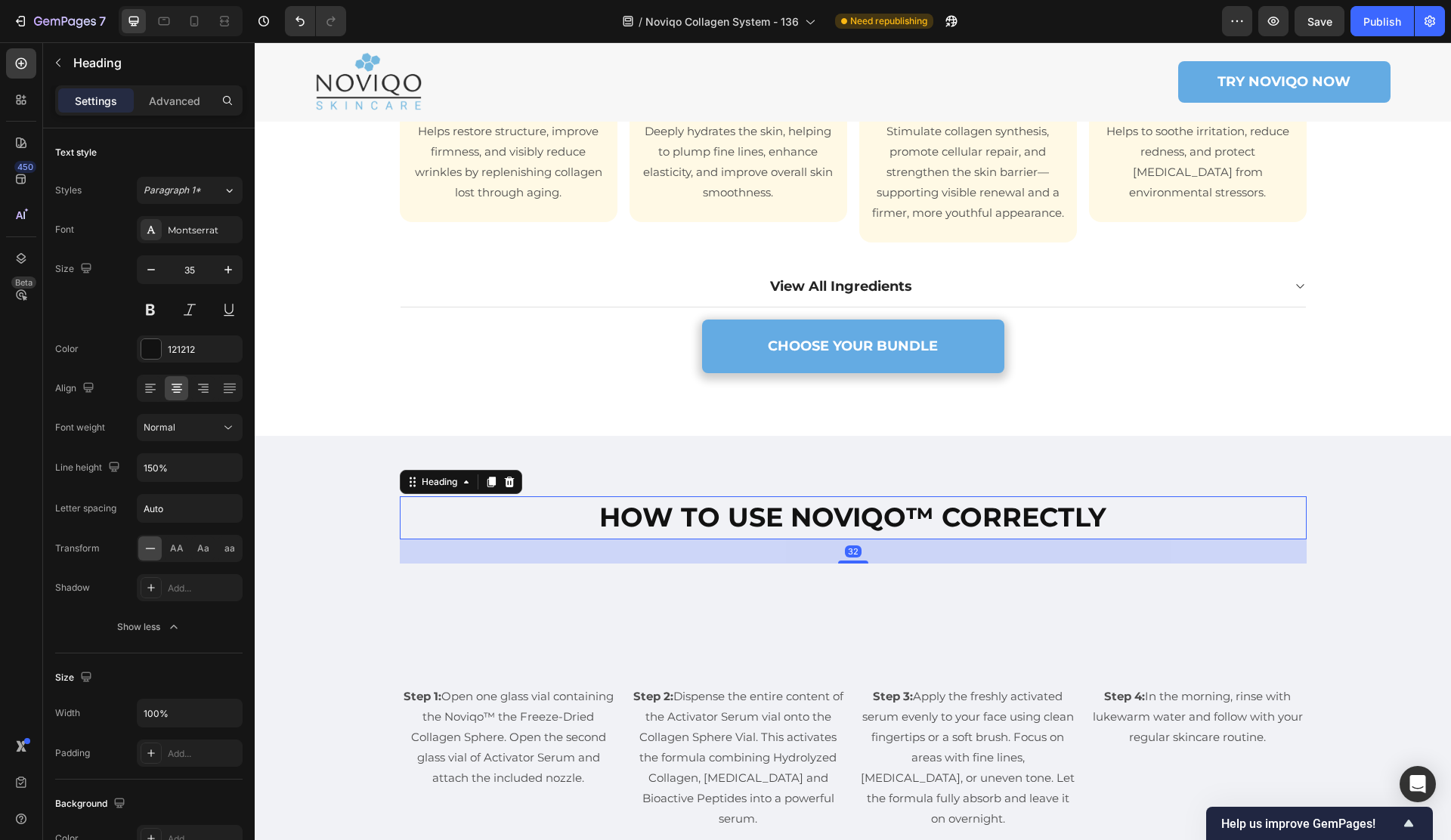
click at [750, 530] on strong "HOW TO USE NOVIQO™ CORRECTLY" at bounding box center [852, 517] width 507 height 33
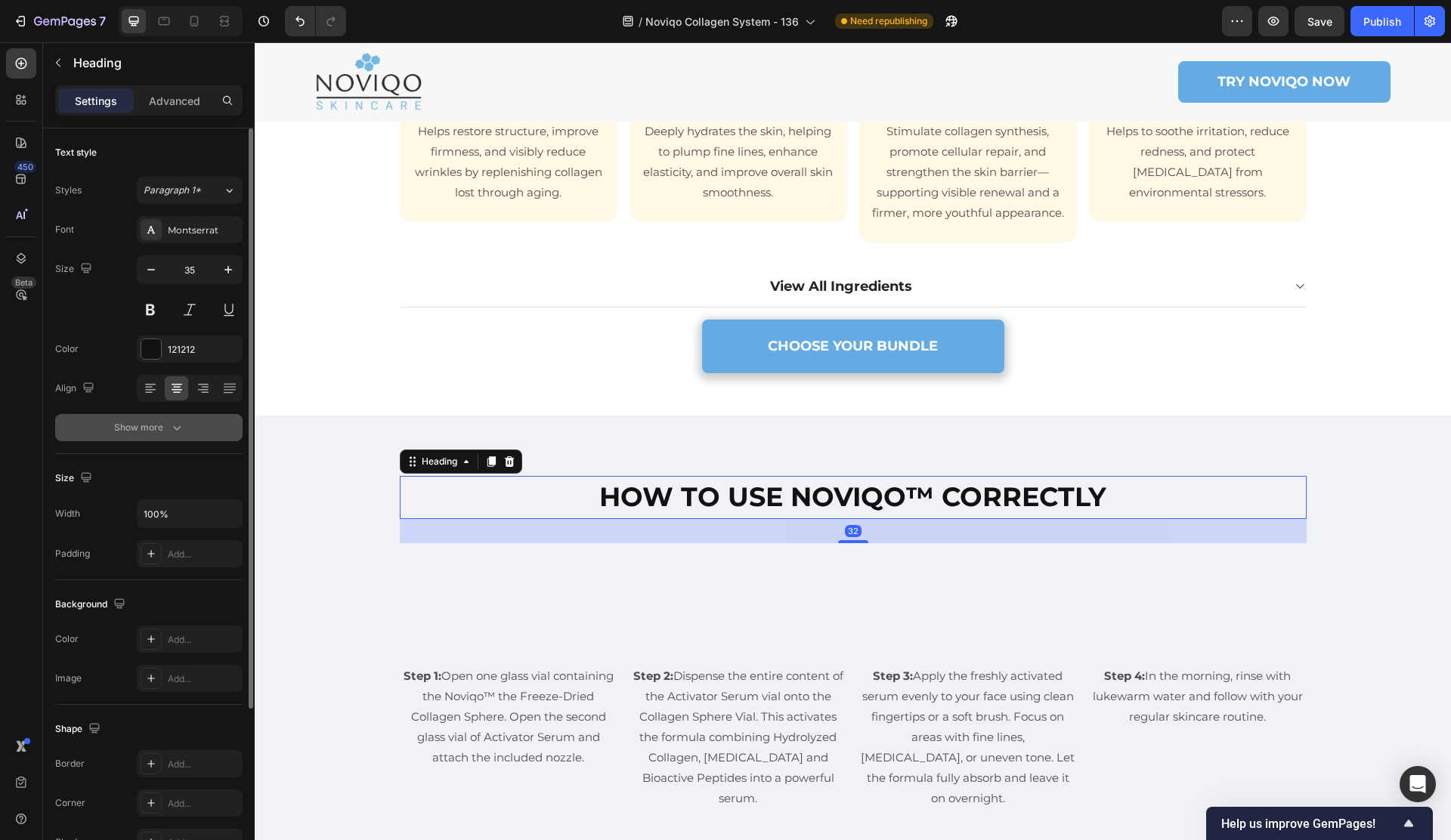
click at [151, 425] on div "Show more" at bounding box center [148, 427] width 70 height 15
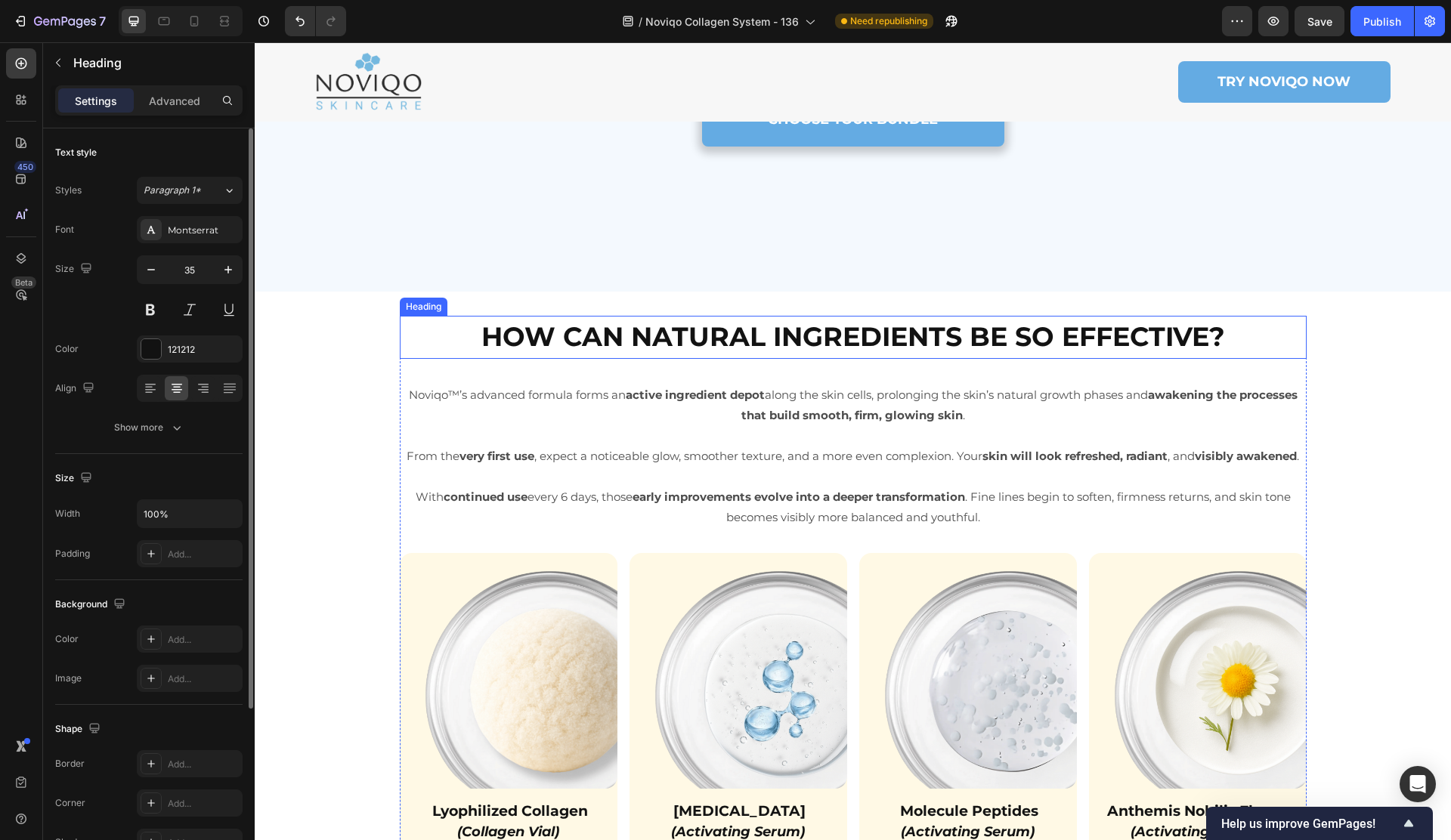
click at [669, 337] on strong "HOW CAN NATURAL INGREDIENTS BE SO EFFECTIVE?" at bounding box center [853, 337] width 744 height 33
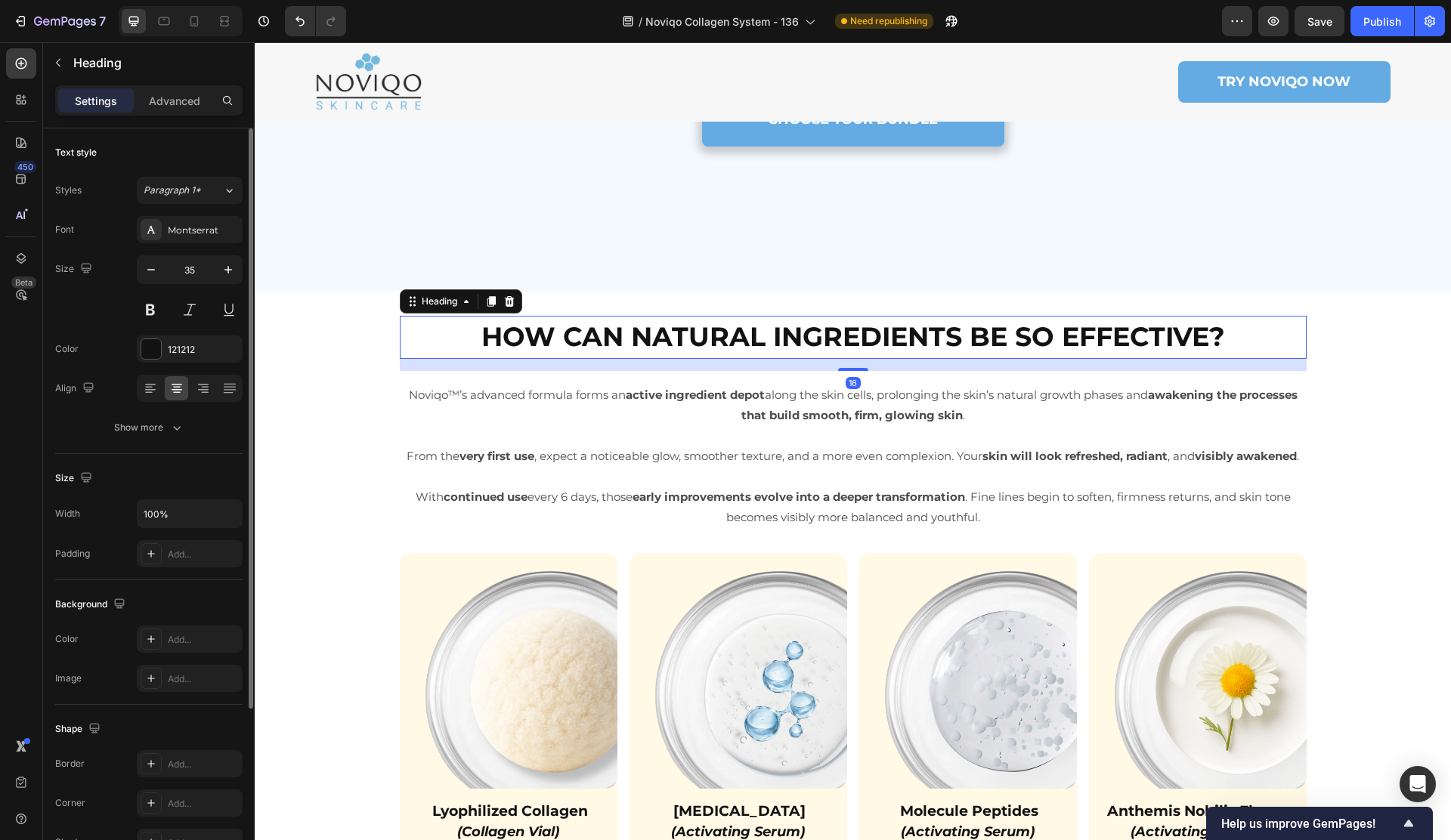
scroll to position [4438, 0]
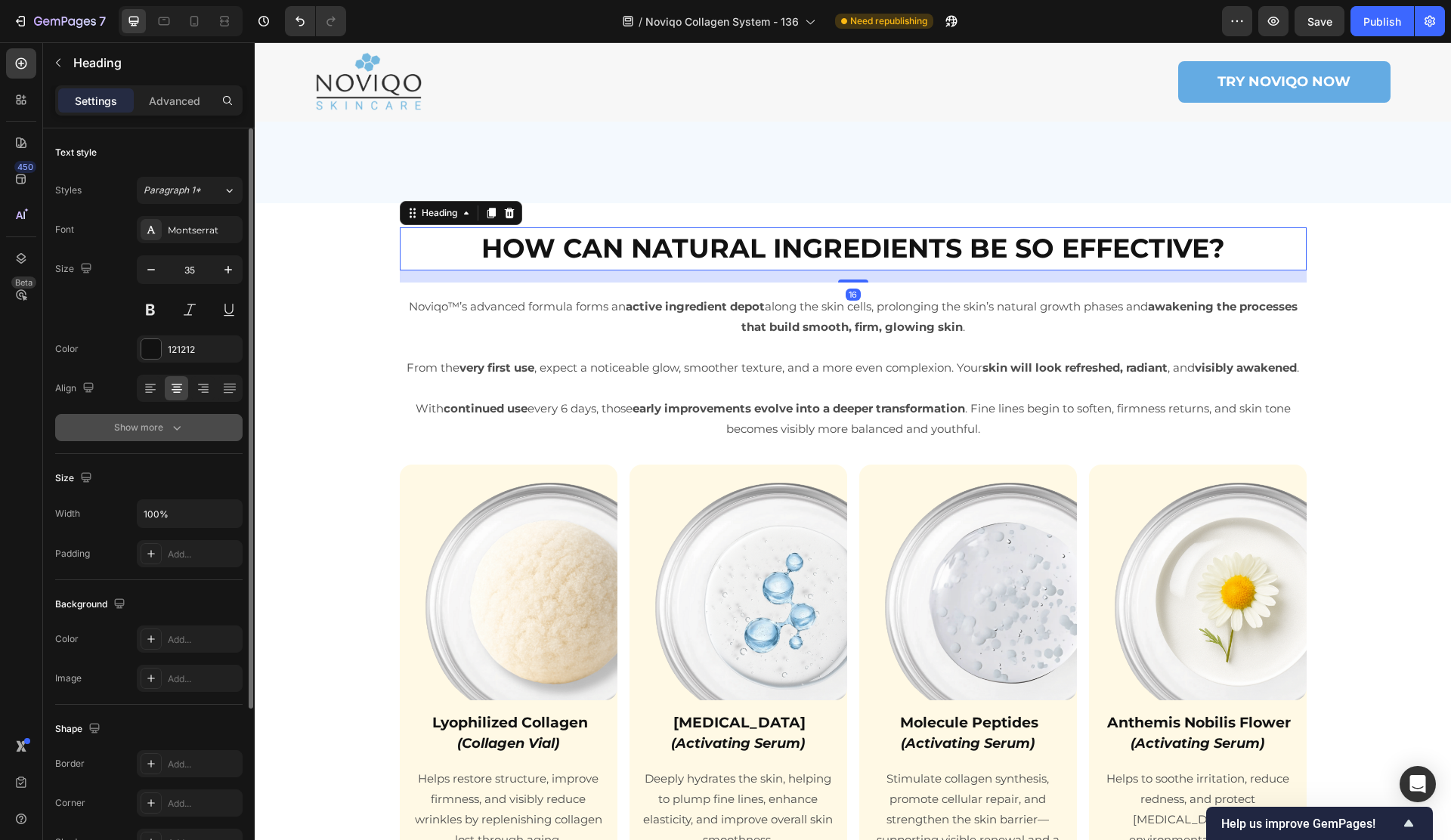
click at [118, 427] on div "Show more" at bounding box center [148, 427] width 70 height 15
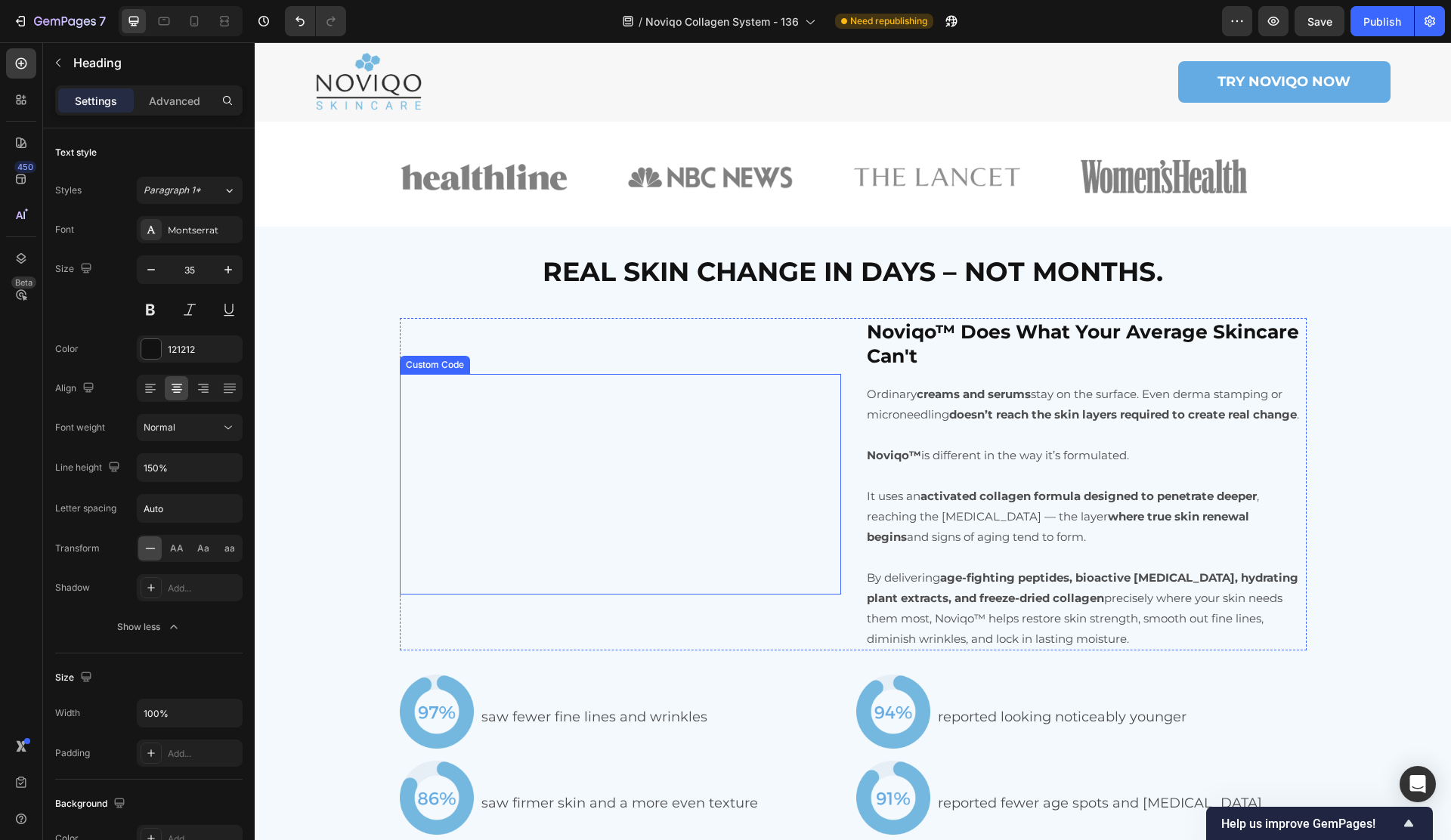
scroll to position [3570, 0]
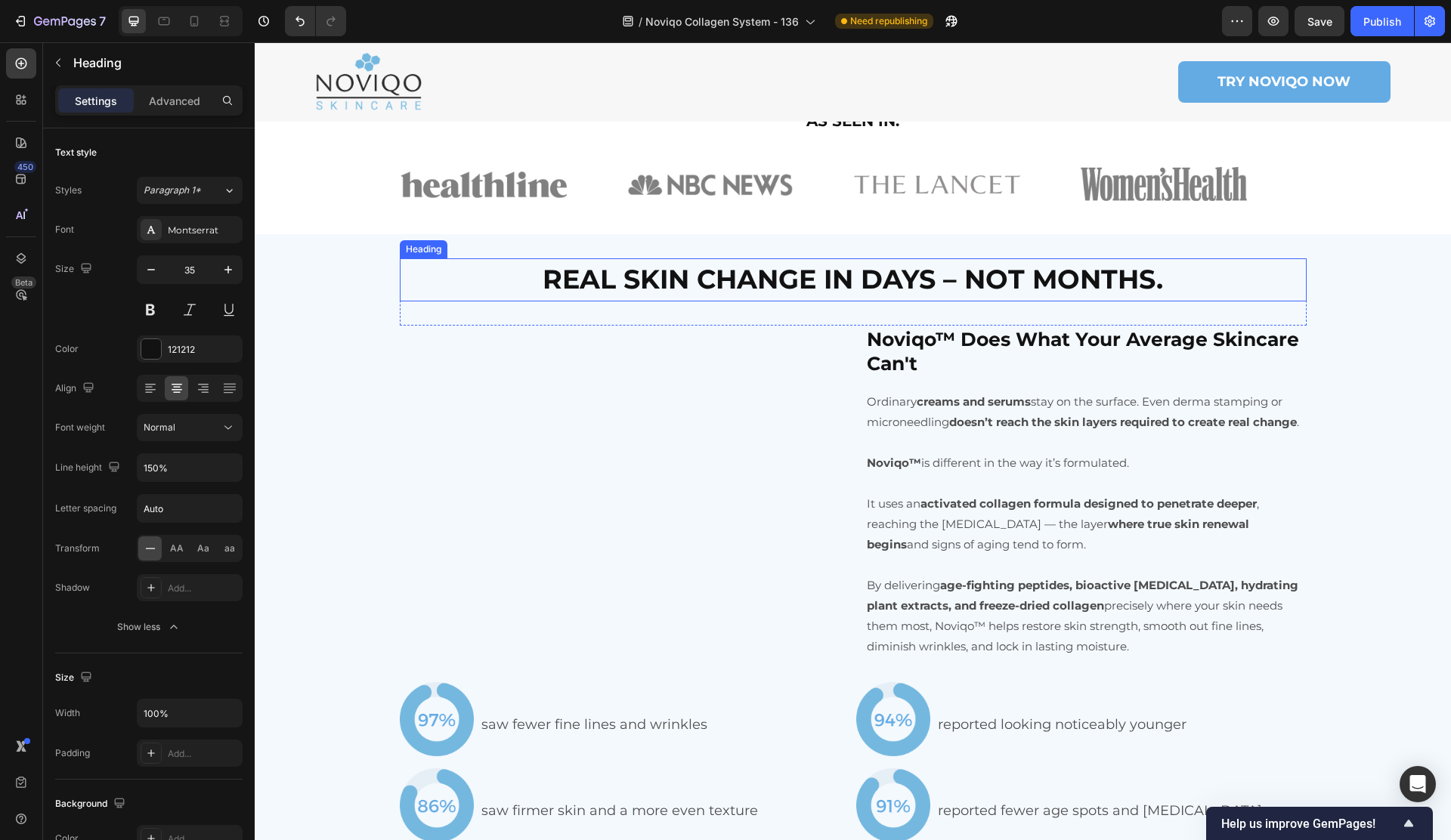
click at [743, 288] on strong "REAL SKIN CHANGE IN DAYS – NOT MONTHS." at bounding box center [852, 279] width 620 height 33
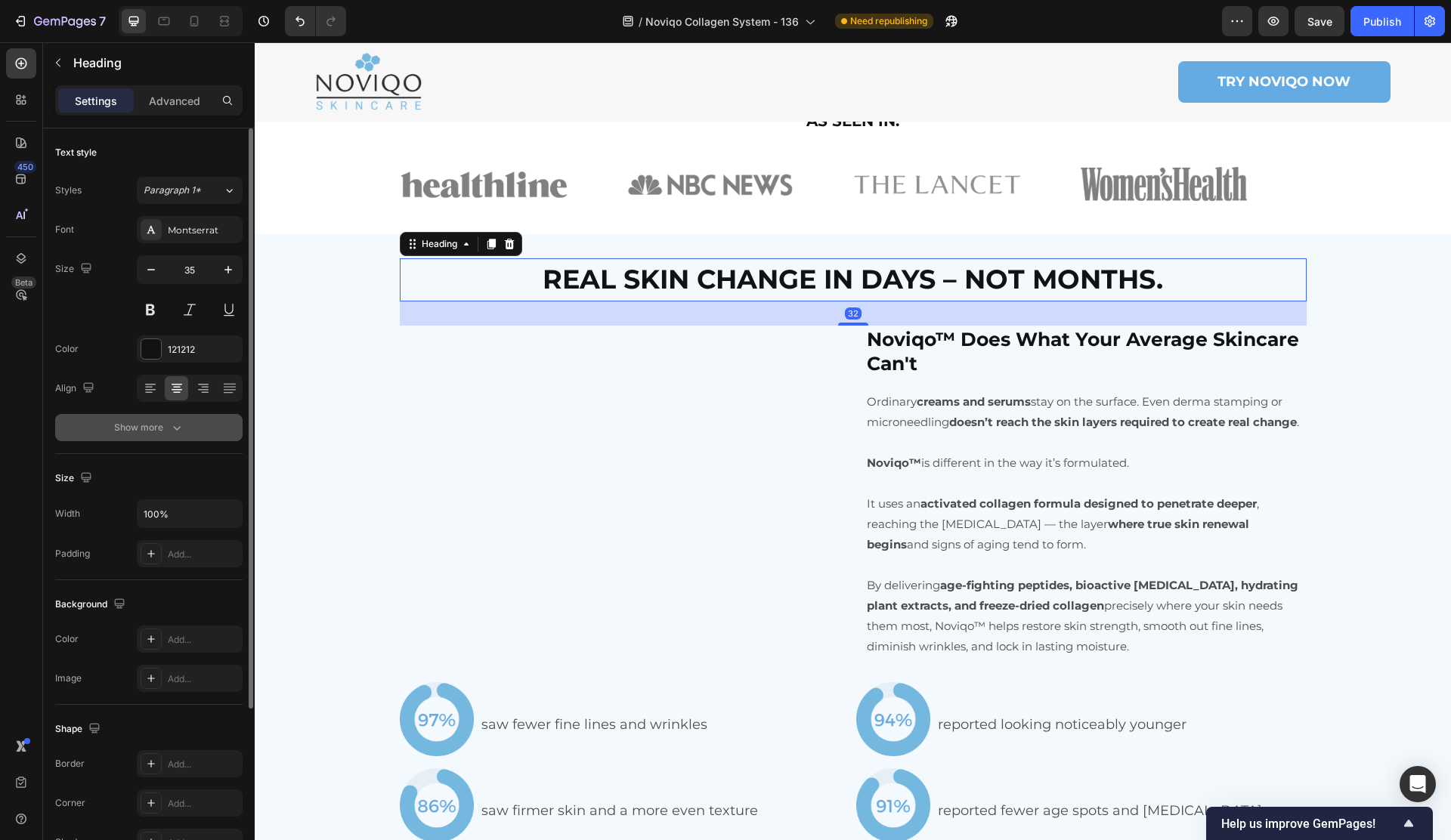
click at [164, 427] on div "Show more" at bounding box center [148, 427] width 70 height 15
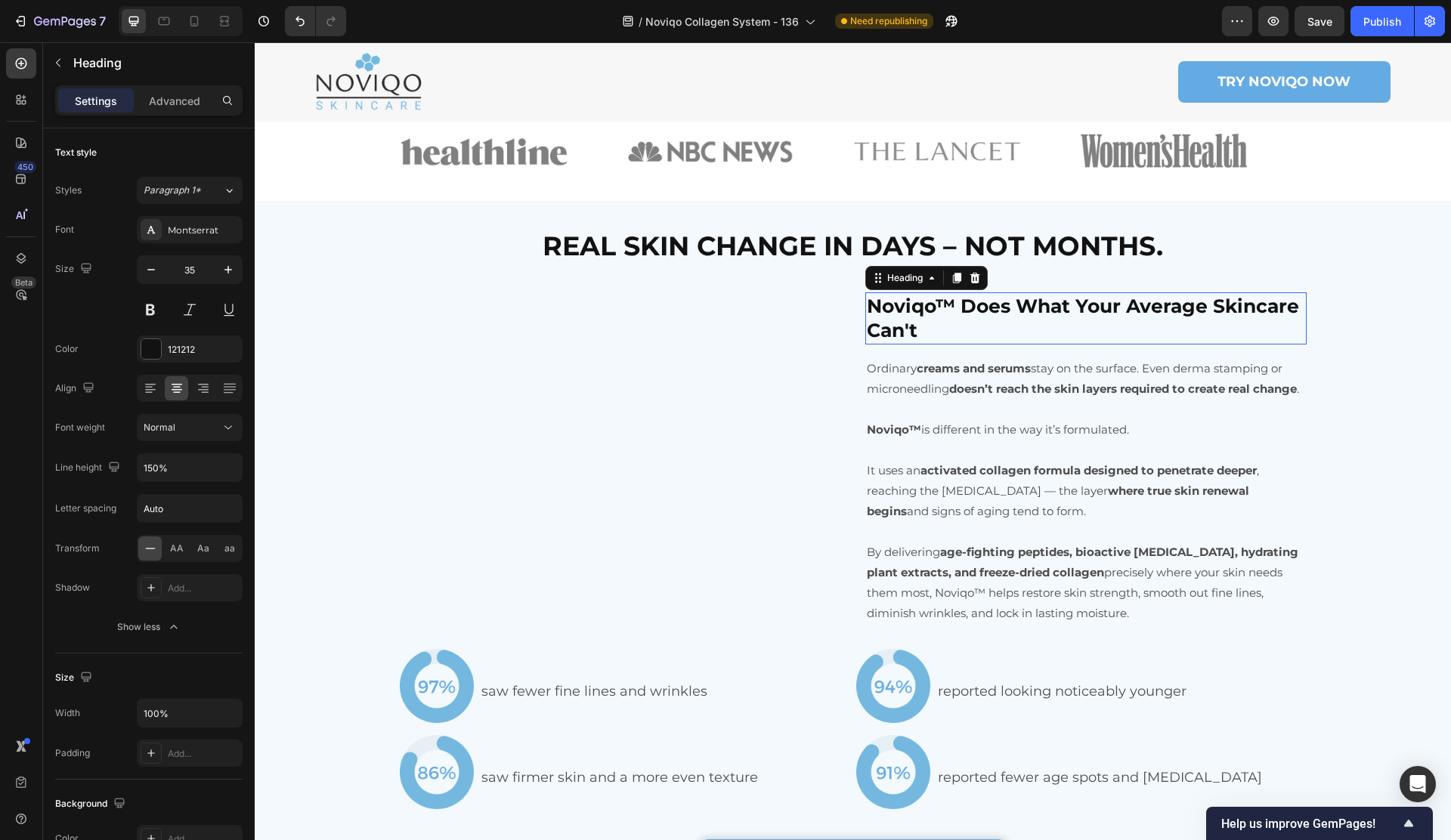
click at [1045, 344] on h2 "Noviqo™ Does What Your Average Skincare Can't" at bounding box center [1085, 318] width 441 height 52
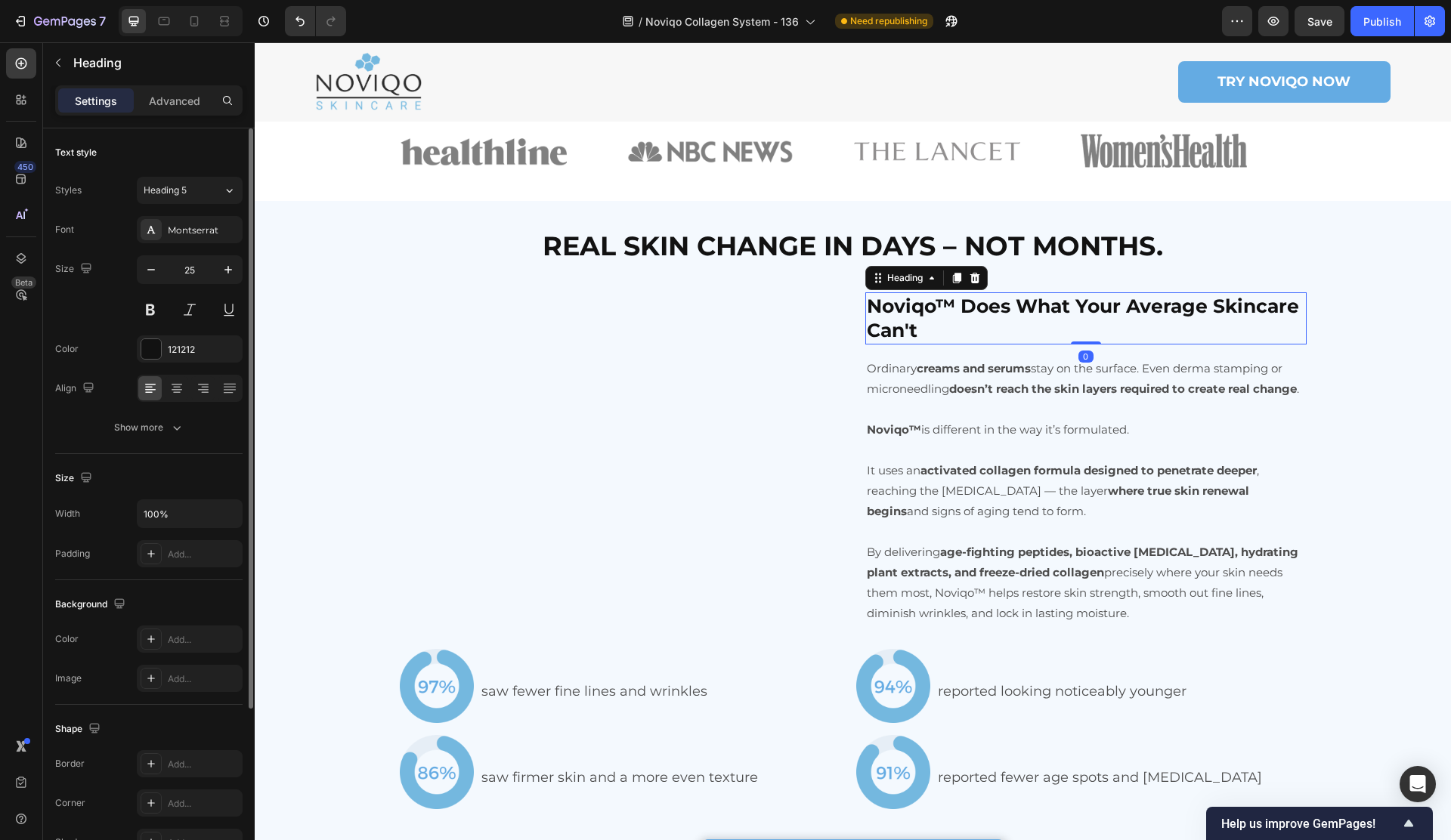
click at [122, 405] on div "Font Montserrat Size 25 Color 121212 Align Show more" at bounding box center [149, 328] width 188 height 225
click at [119, 430] on div "Show more" at bounding box center [148, 427] width 70 height 15
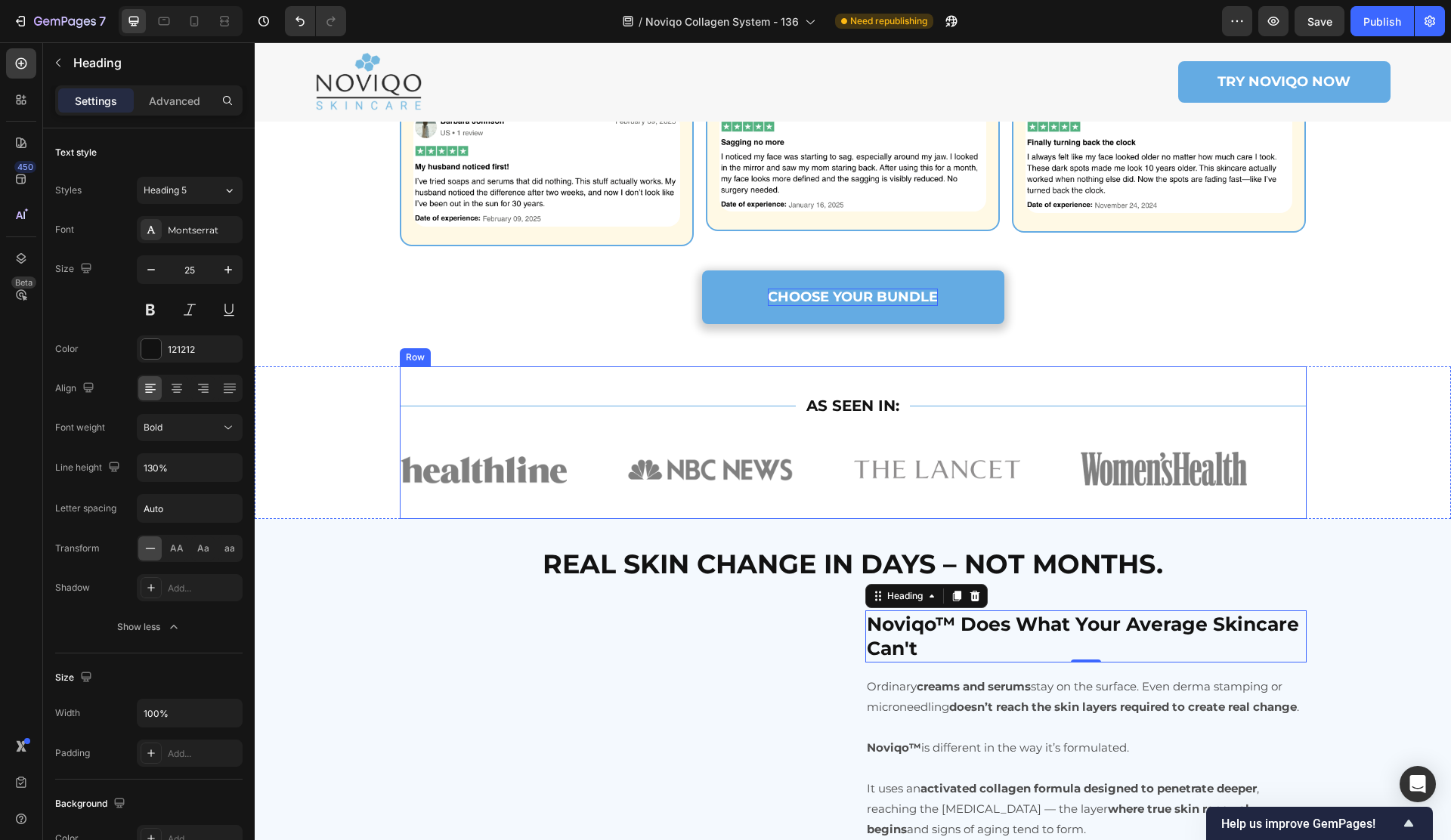
scroll to position [3213, 0]
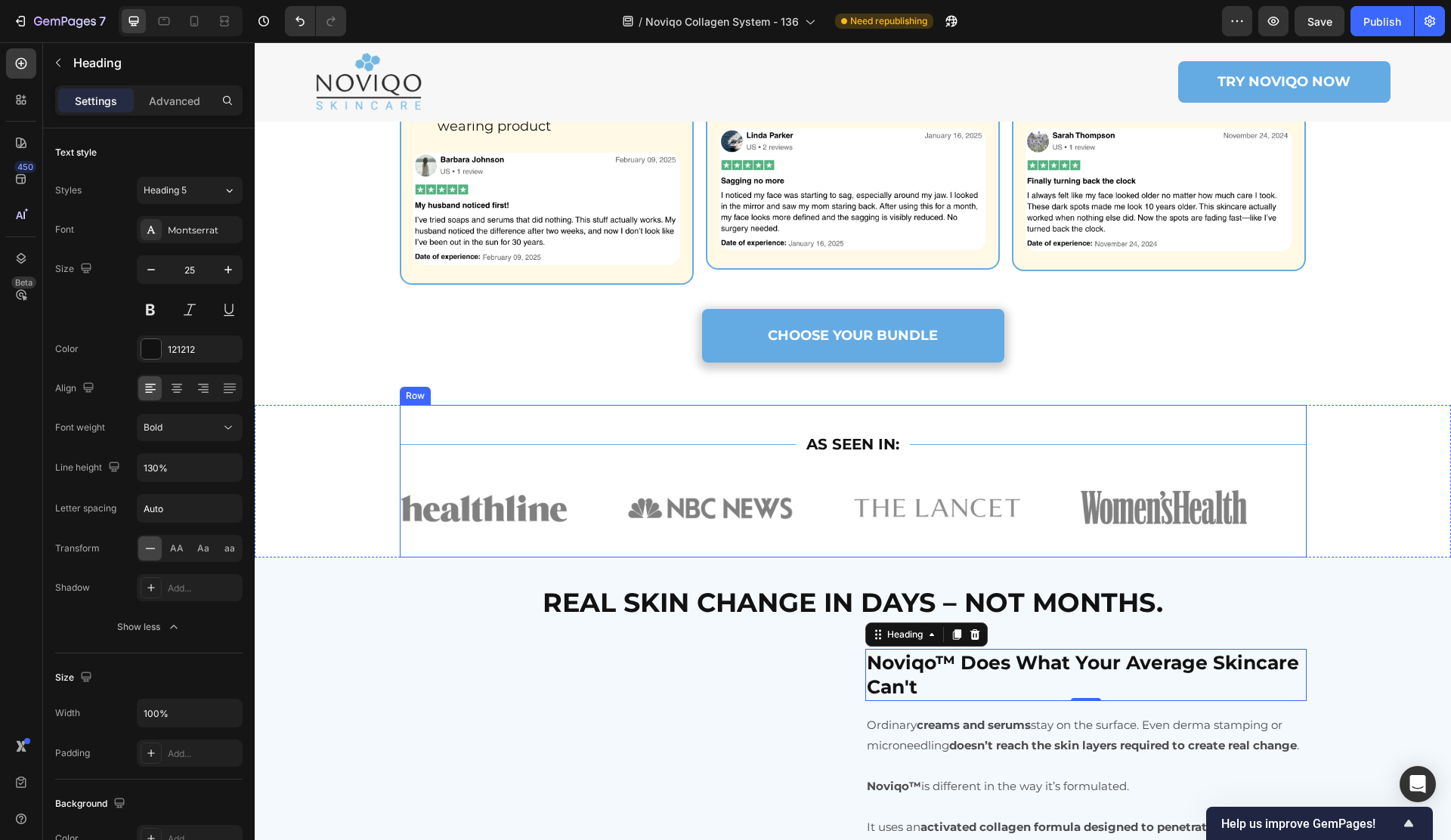
click at [832, 458] on p "AS SEEN IN:" at bounding box center [853, 444] width 93 height 27
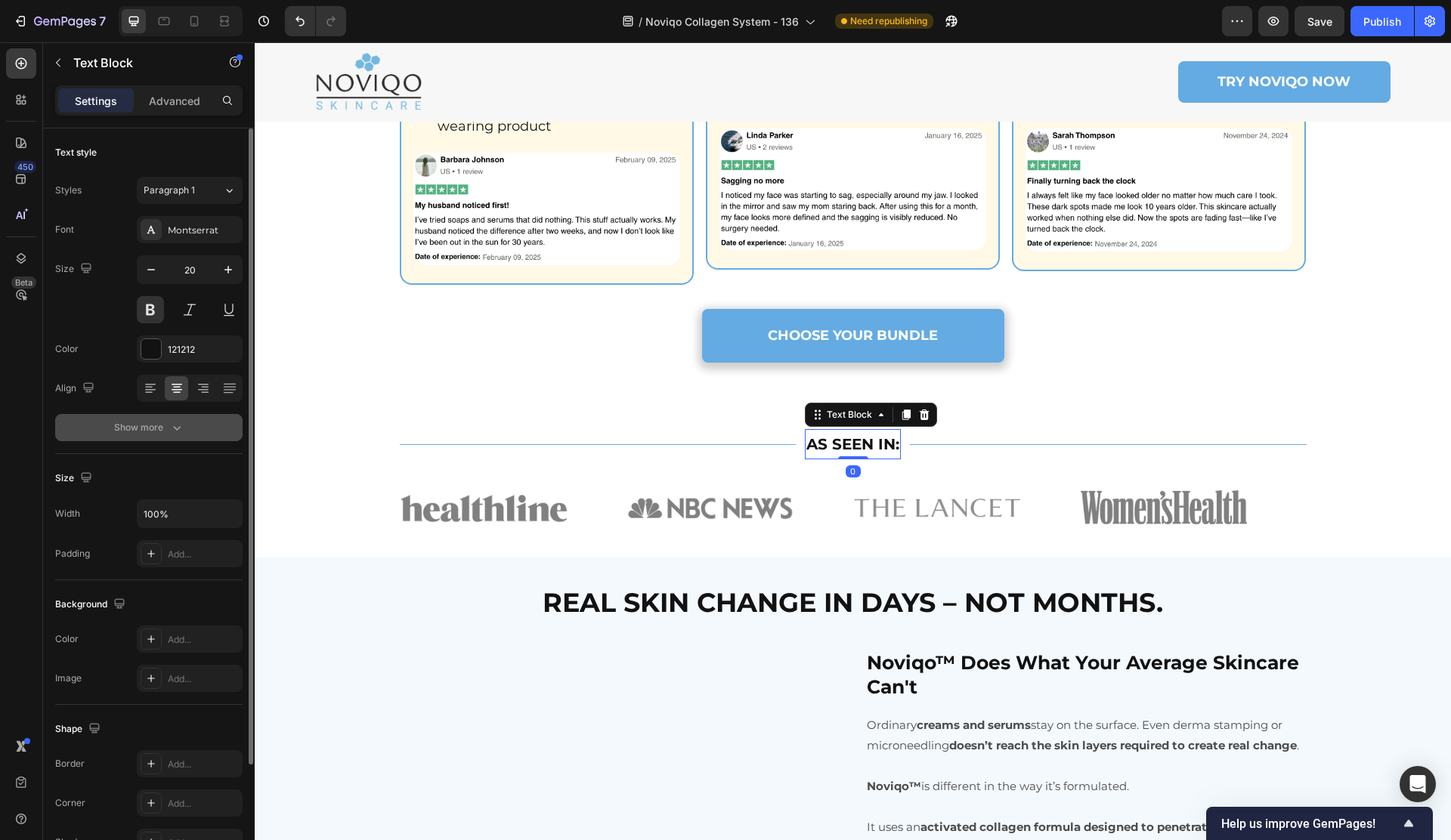
click at [144, 437] on button "Show more" at bounding box center [149, 428] width 188 height 27
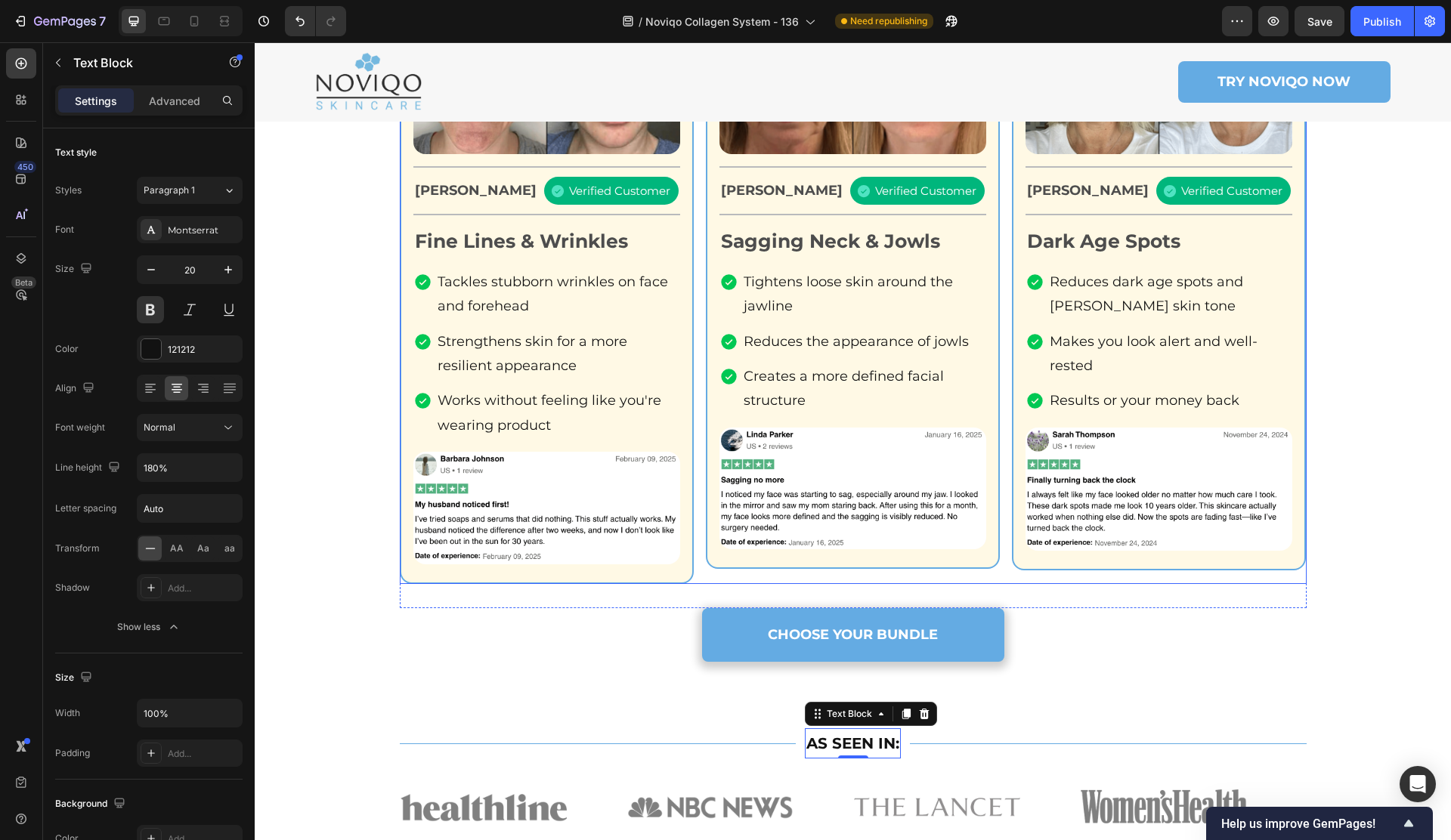
scroll to position [3082, 0]
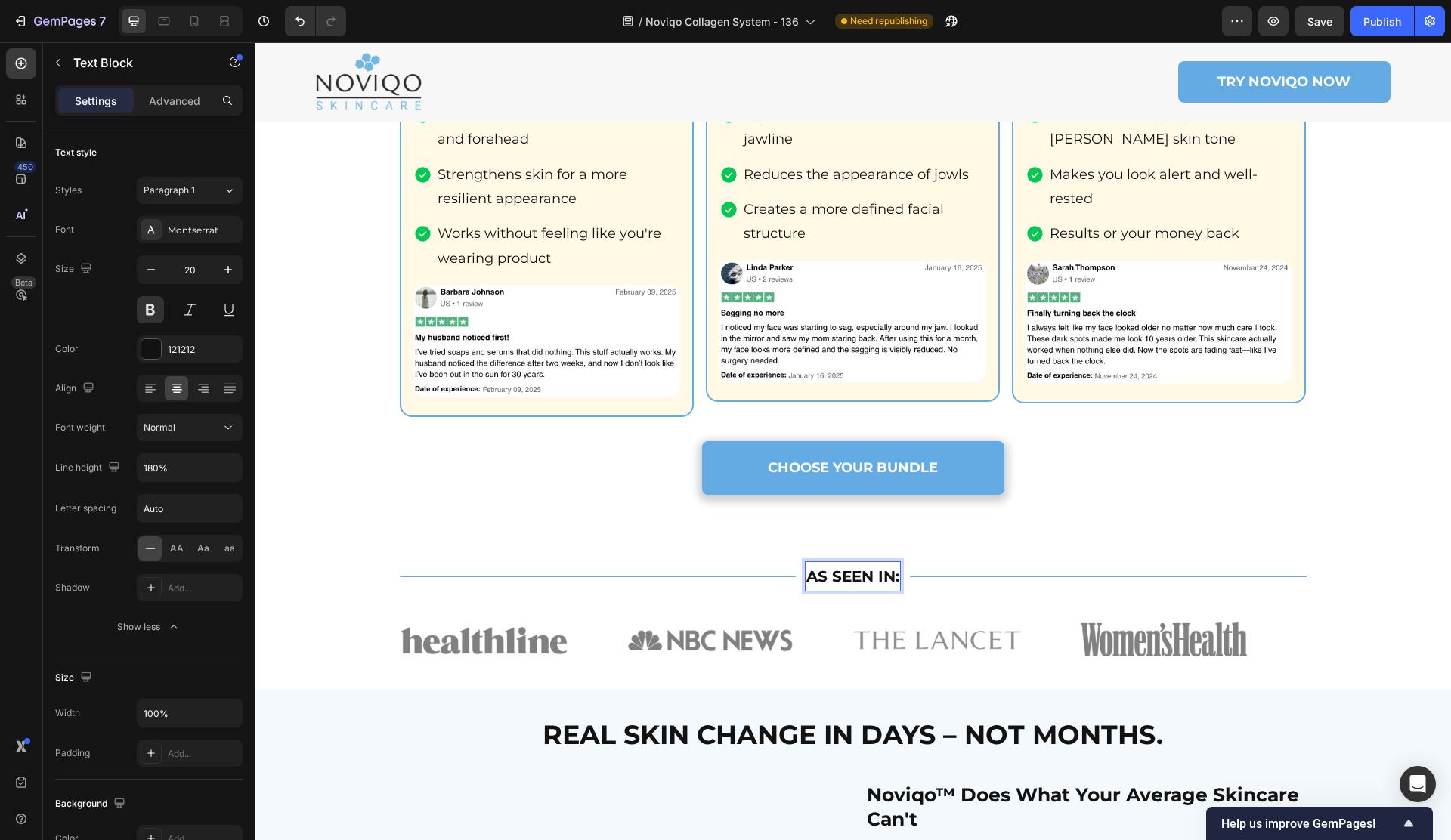
click at [847, 590] on p "AS SEEN IN:" at bounding box center [853, 576] width 93 height 27
click at [812, 590] on p "AS SEEN IN:" at bounding box center [853, 576] width 93 height 27
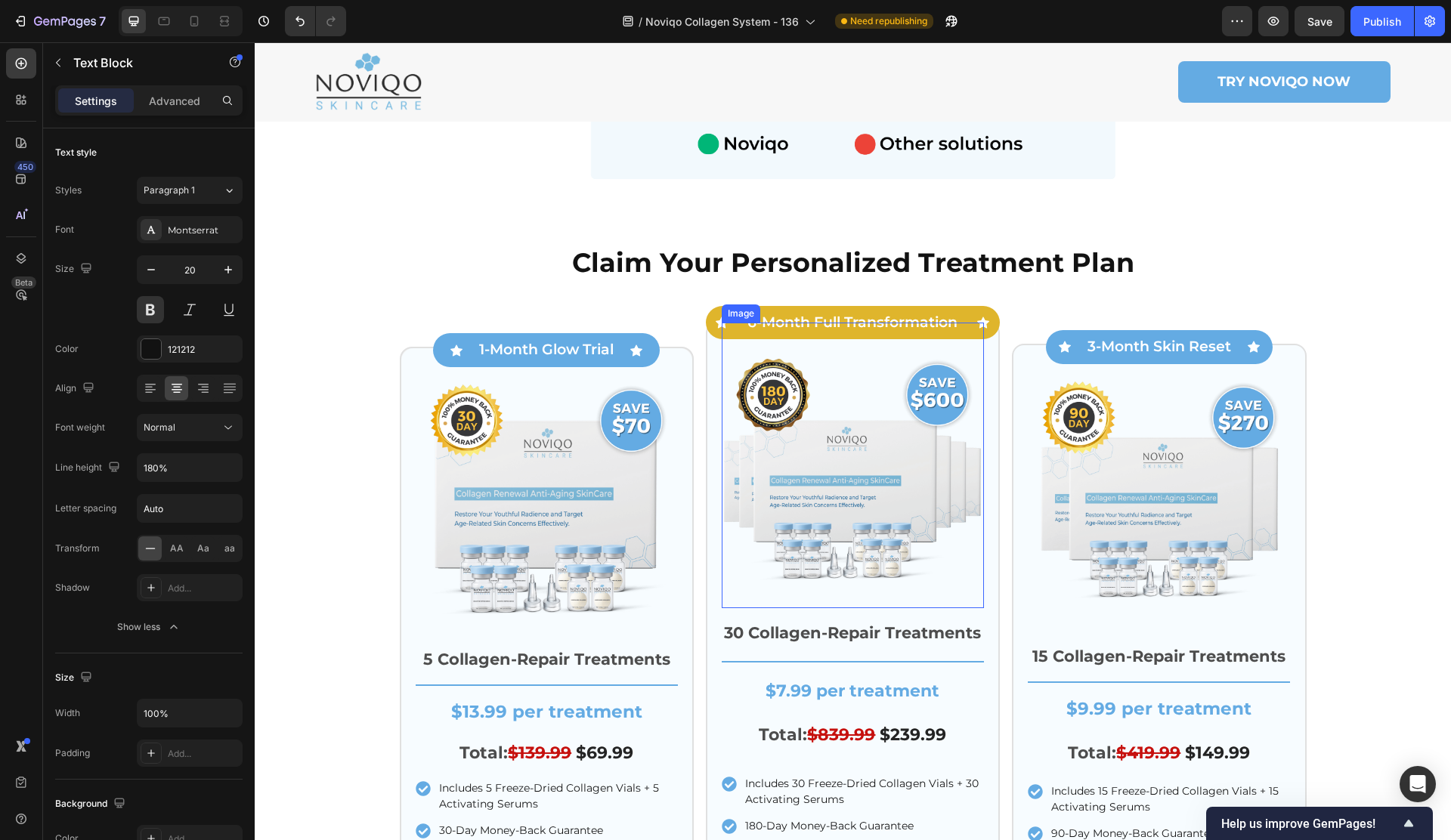
scroll to position [1647, 0]
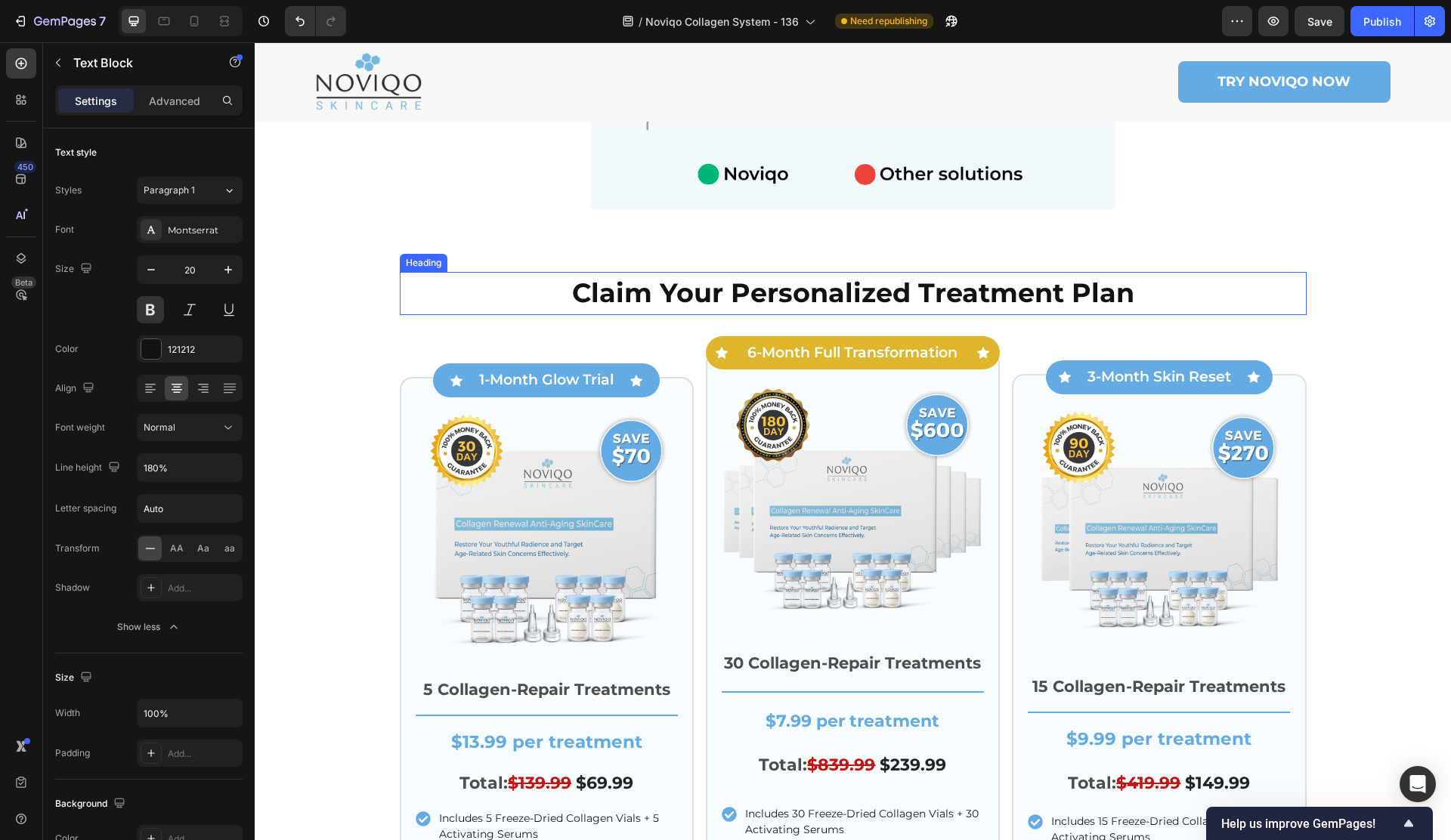
click at [712, 307] on strong "Claim Your Personalized Treatment Plan" at bounding box center [853, 293] width 563 height 33
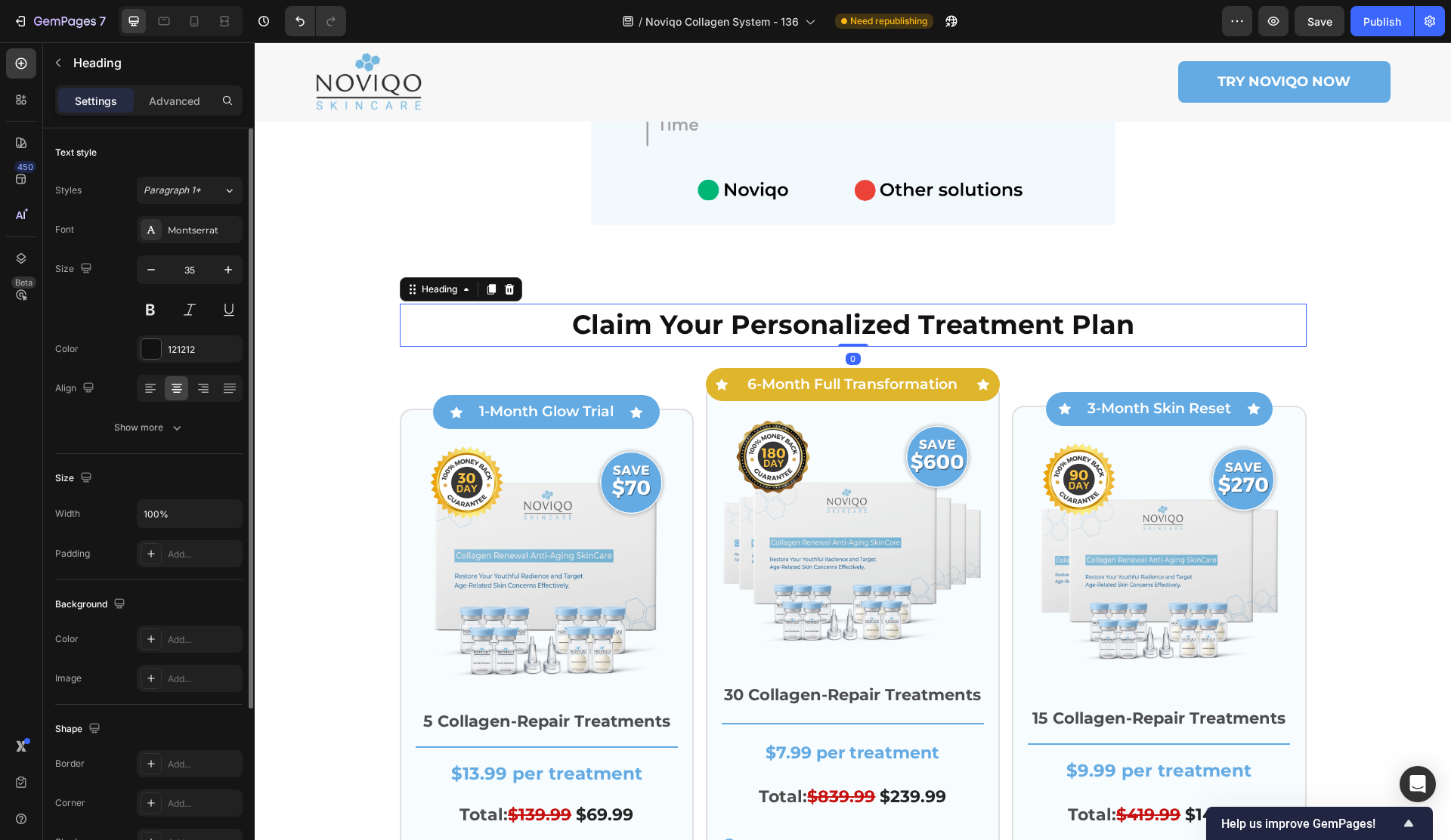
click at [190, 441] on div "Text style Styles Paragraph 1* Font Montserrat Size 35 Color 121212 Align Show …" at bounding box center [149, 291] width 188 height 326
click at [191, 433] on button "Show more" at bounding box center [149, 428] width 188 height 27
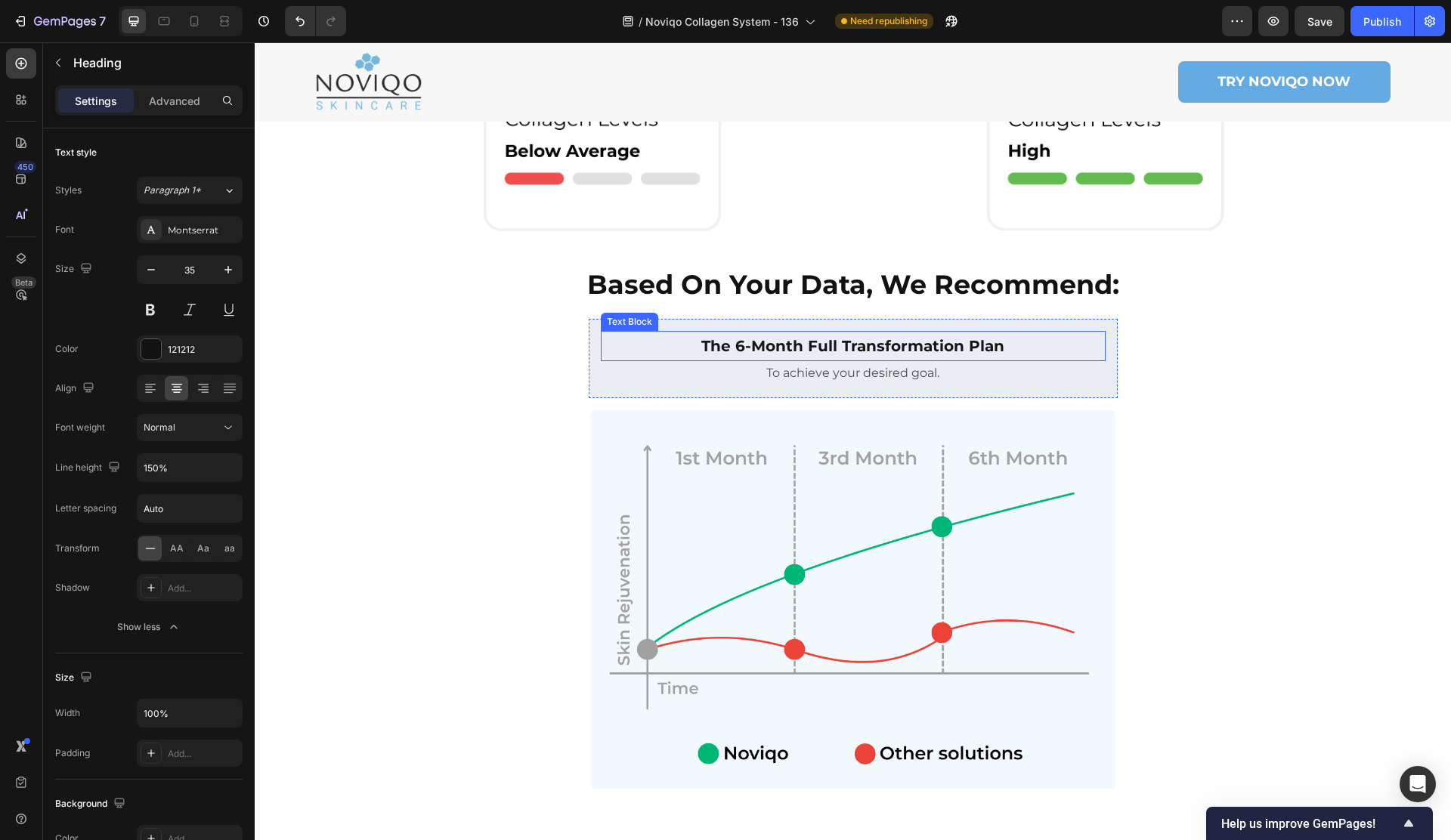
scroll to position [934, 0]
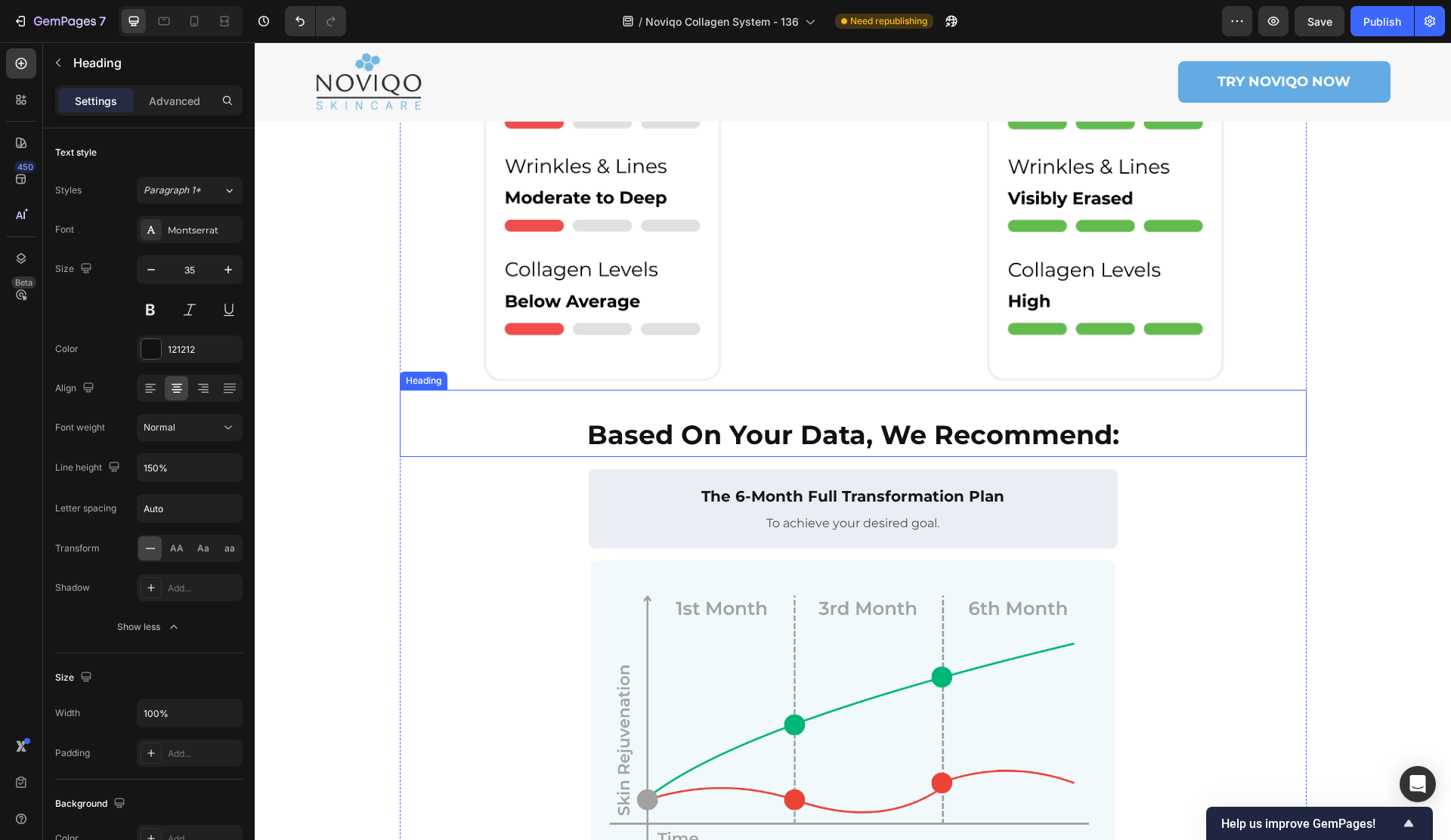
click at [804, 419] on strong "Based On Your Data, We Recommend:" at bounding box center [853, 435] width 532 height 33
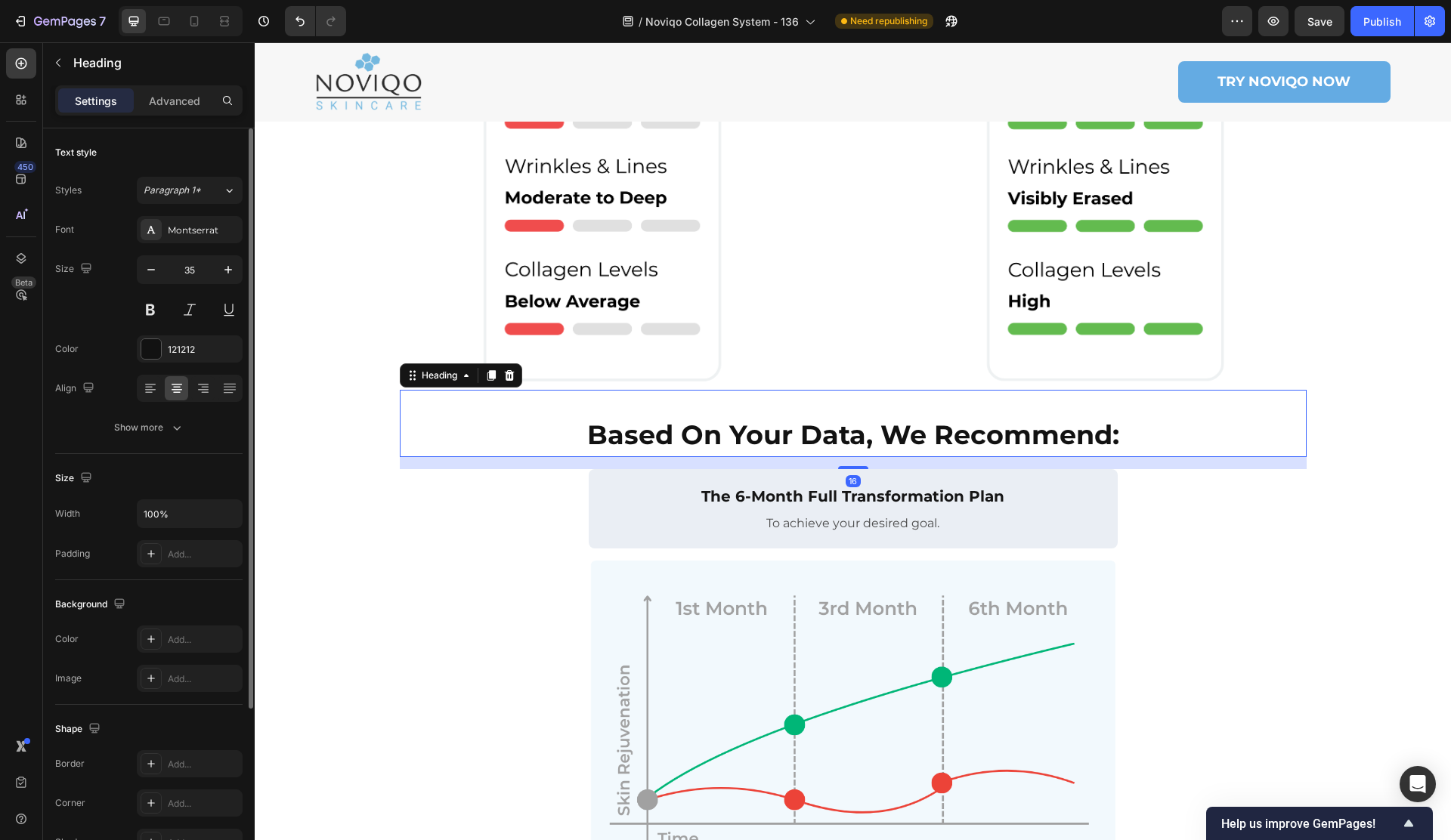
click at [172, 441] on div "Text style Styles Paragraph 1* Font Montserrat Size 35 Color 121212 Align Show …" at bounding box center [149, 291] width 188 height 326
click at [238, 438] on button "Show more" at bounding box center [149, 428] width 188 height 27
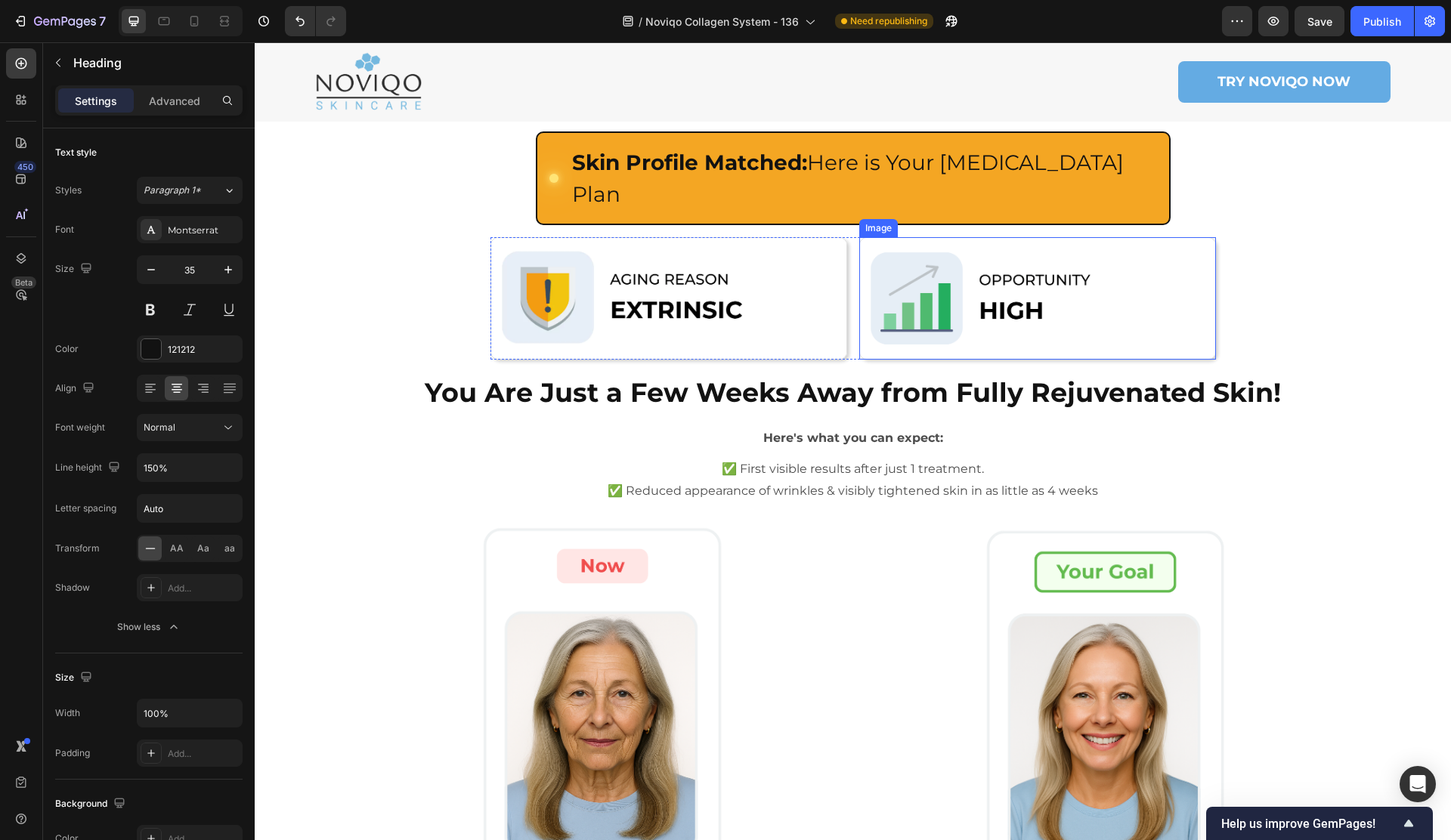
scroll to position [22, 0]
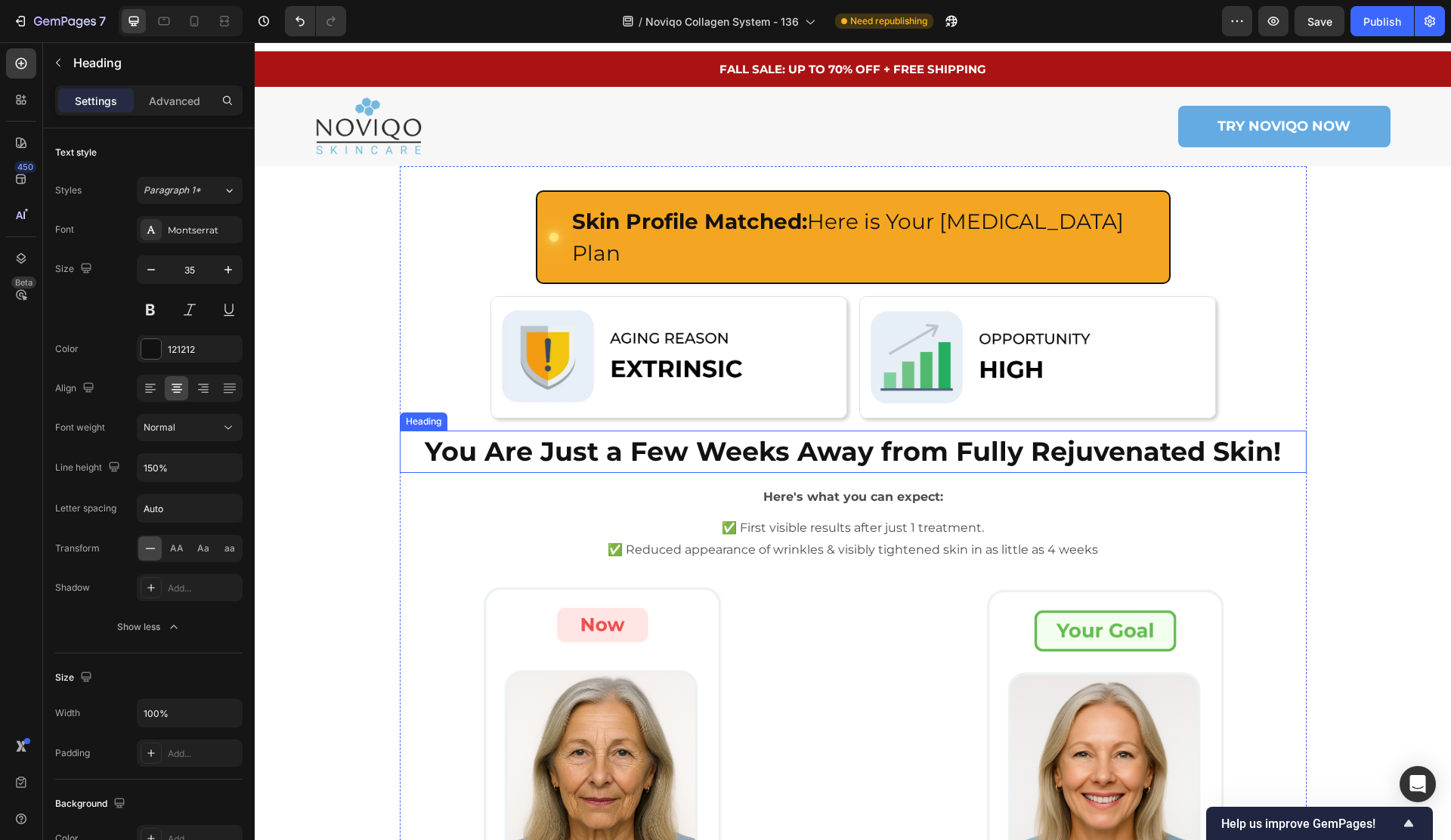
click at [775, 435] on strong "You Are Just a Few Weeks Away from Fully Rejuvenated Skin!" at bounding box center [852, 451] width 856 height 33
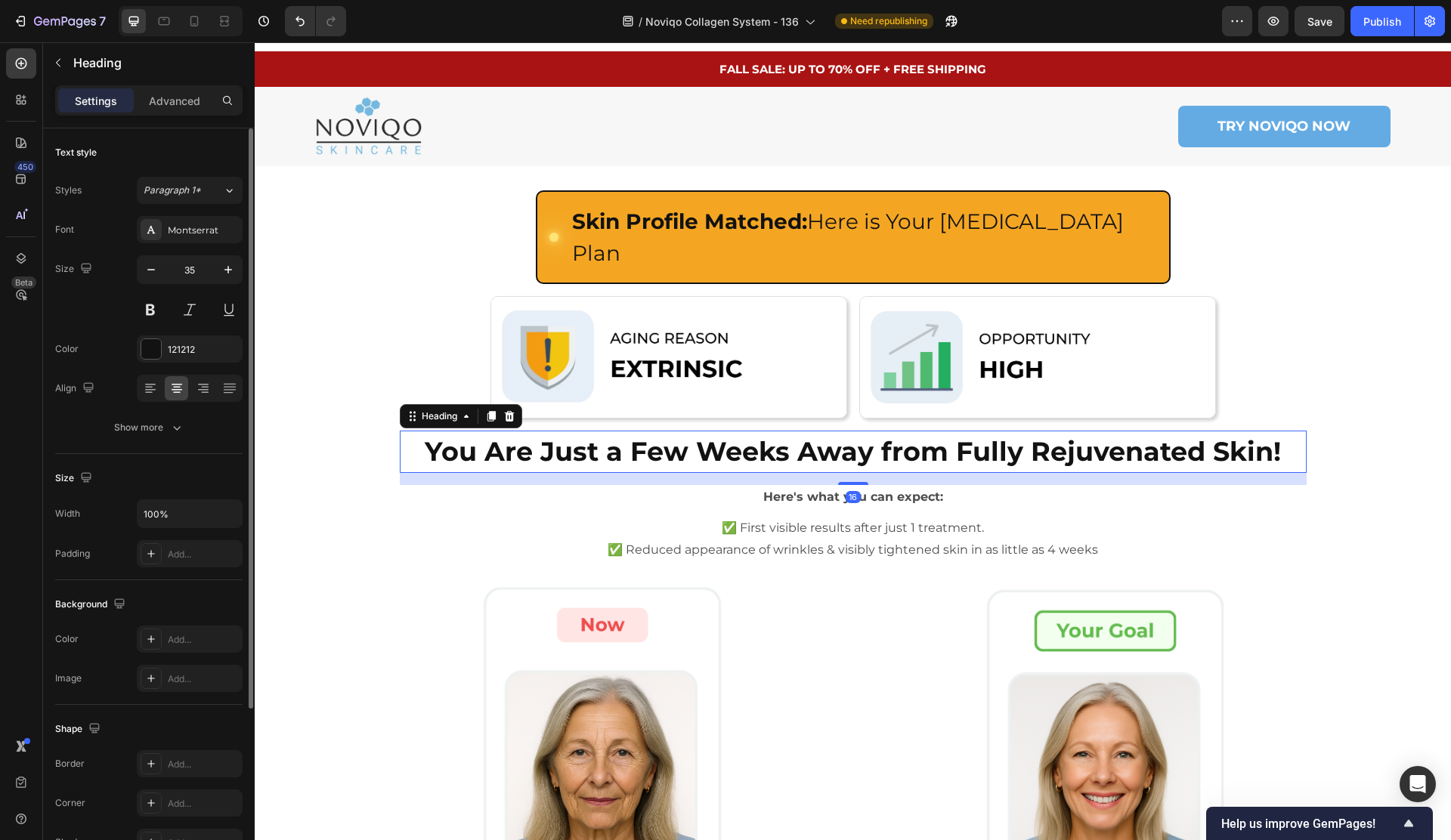
drag, startPoint x: 185, startPoint y: 430, endPoint x: 181, endPoint y: 444, distance: 14.6
click at [184, 430] on button "Show more" at bounding box center [149, 428] width 188 height 27
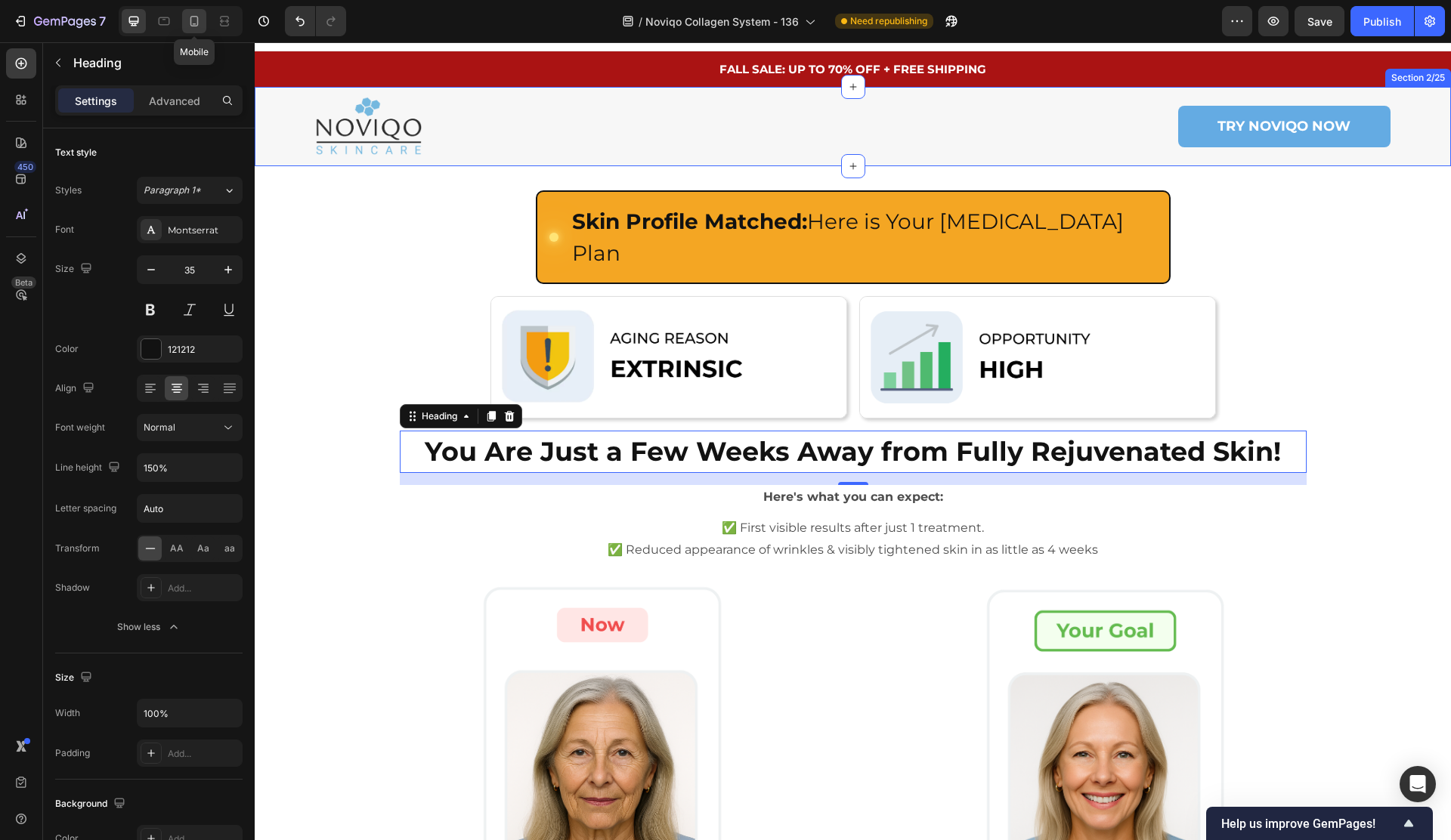
click at [189, 31] on div at bounding box center [194, 21] width 25 height 25
type input "20"
type input "120%"
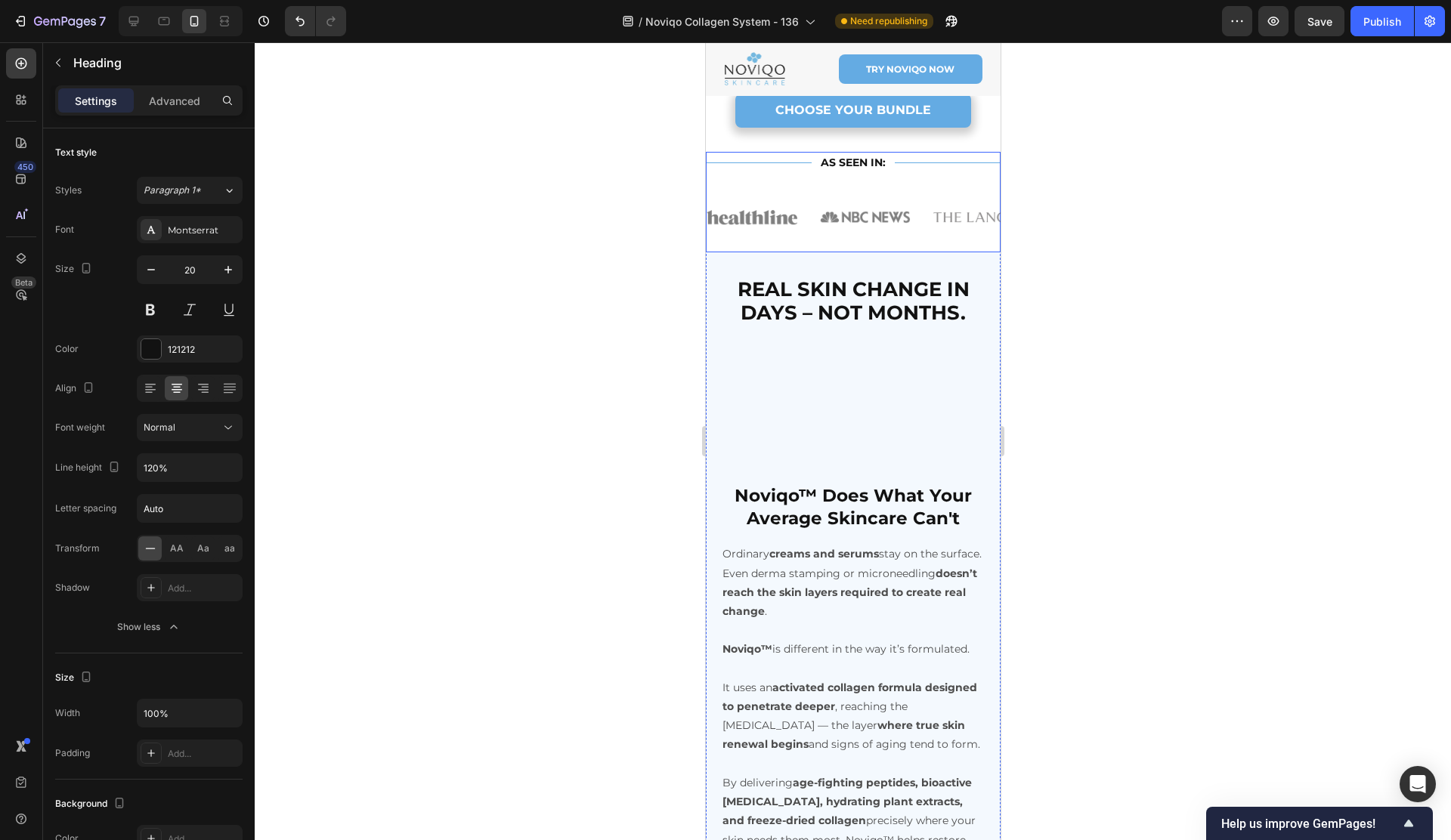
scroll to position [2974, 0]
click at [858, 298] on strong "REAL SKIN CHANGE IN DAYS – NOT MONTHS." at bounding box center [852, 300] width 232 height 47
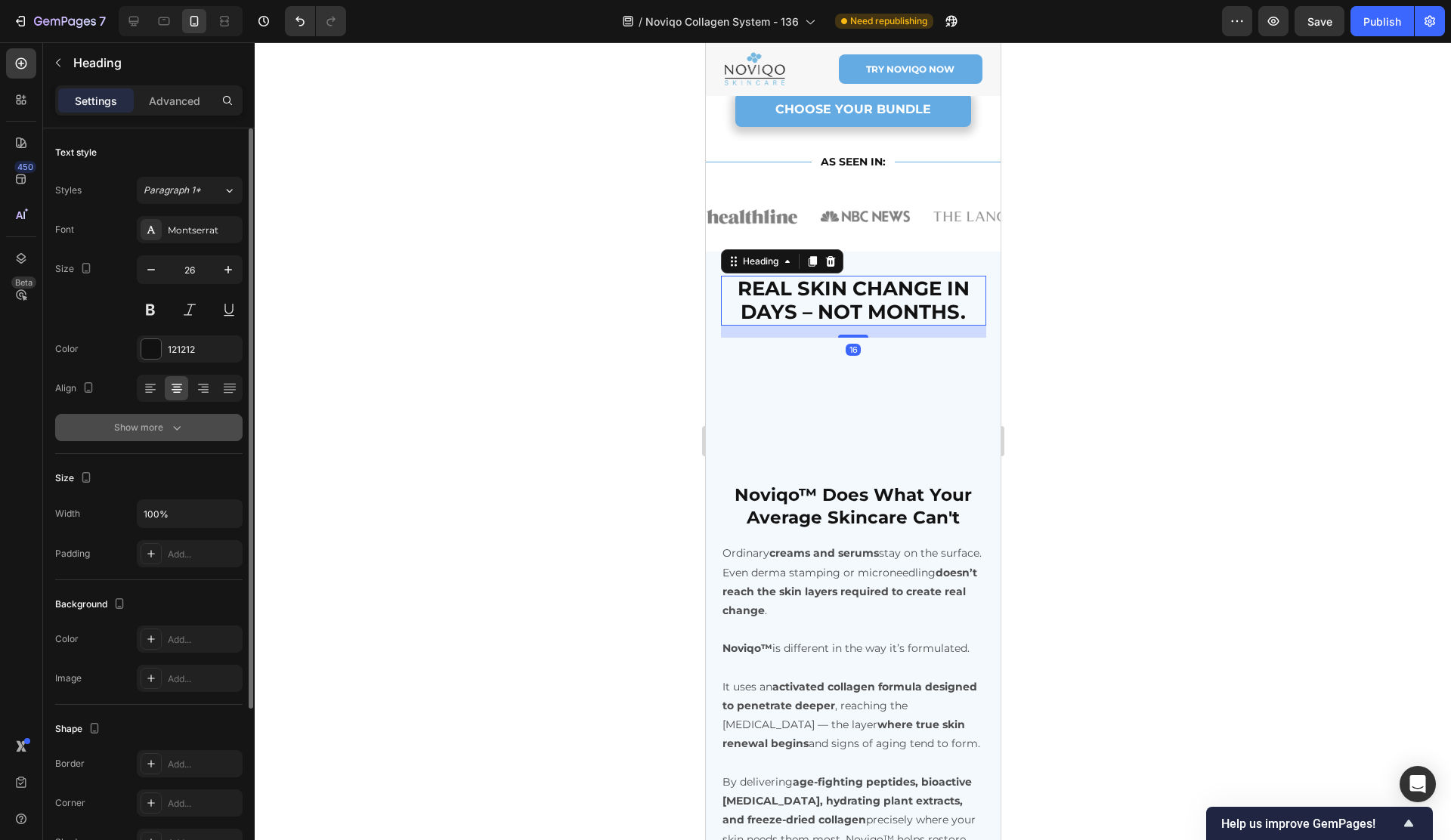
click at [157, 427] on div "Show more" at bounding box center [148, 427] width 70 height 15
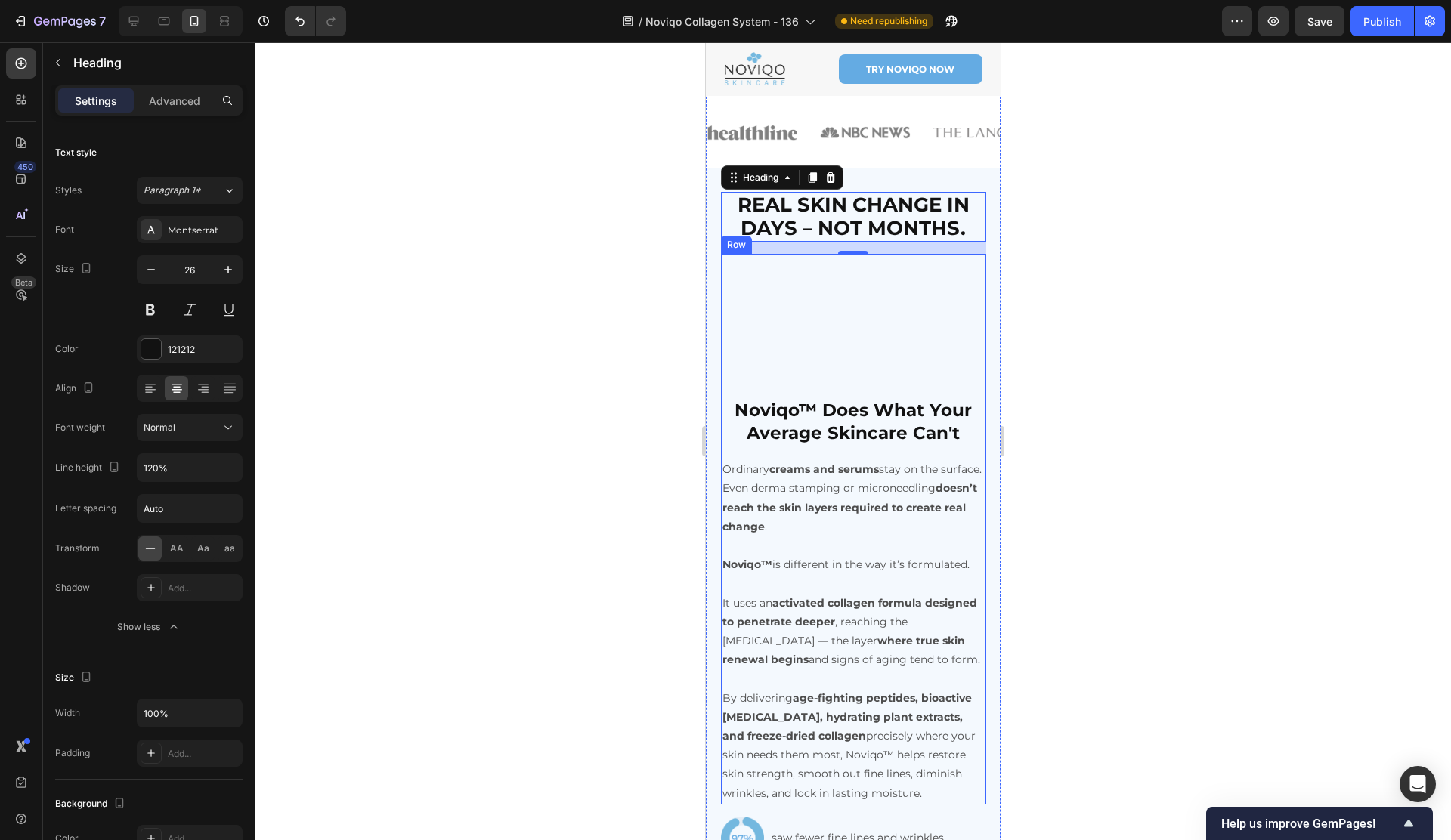
scroll to position [3125, 0]
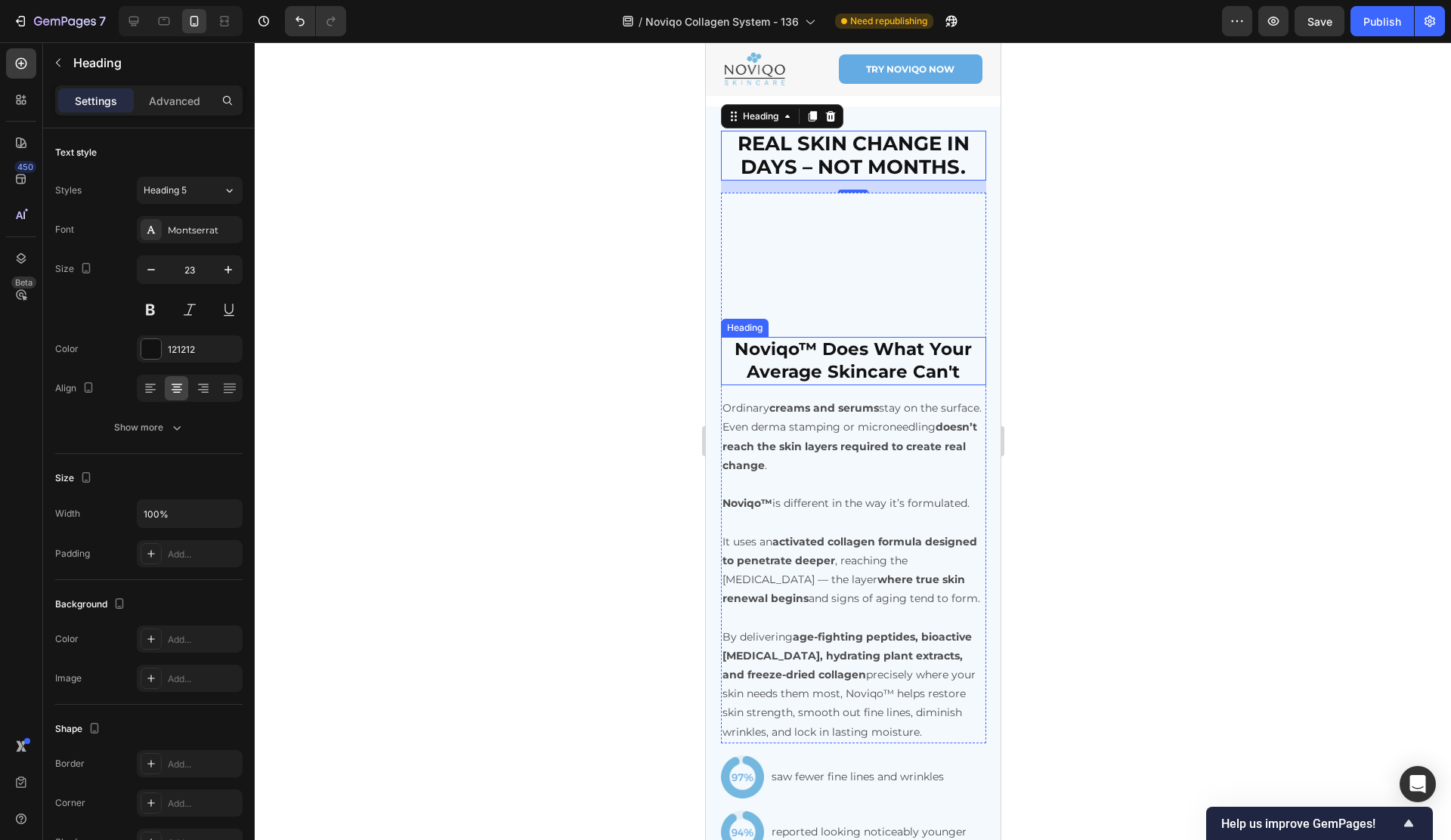
click at [832, 385] on h2 "Noviqo™ Does What Your Average Skincare Can't" at bounding box center [852, 360] width 265 height 48
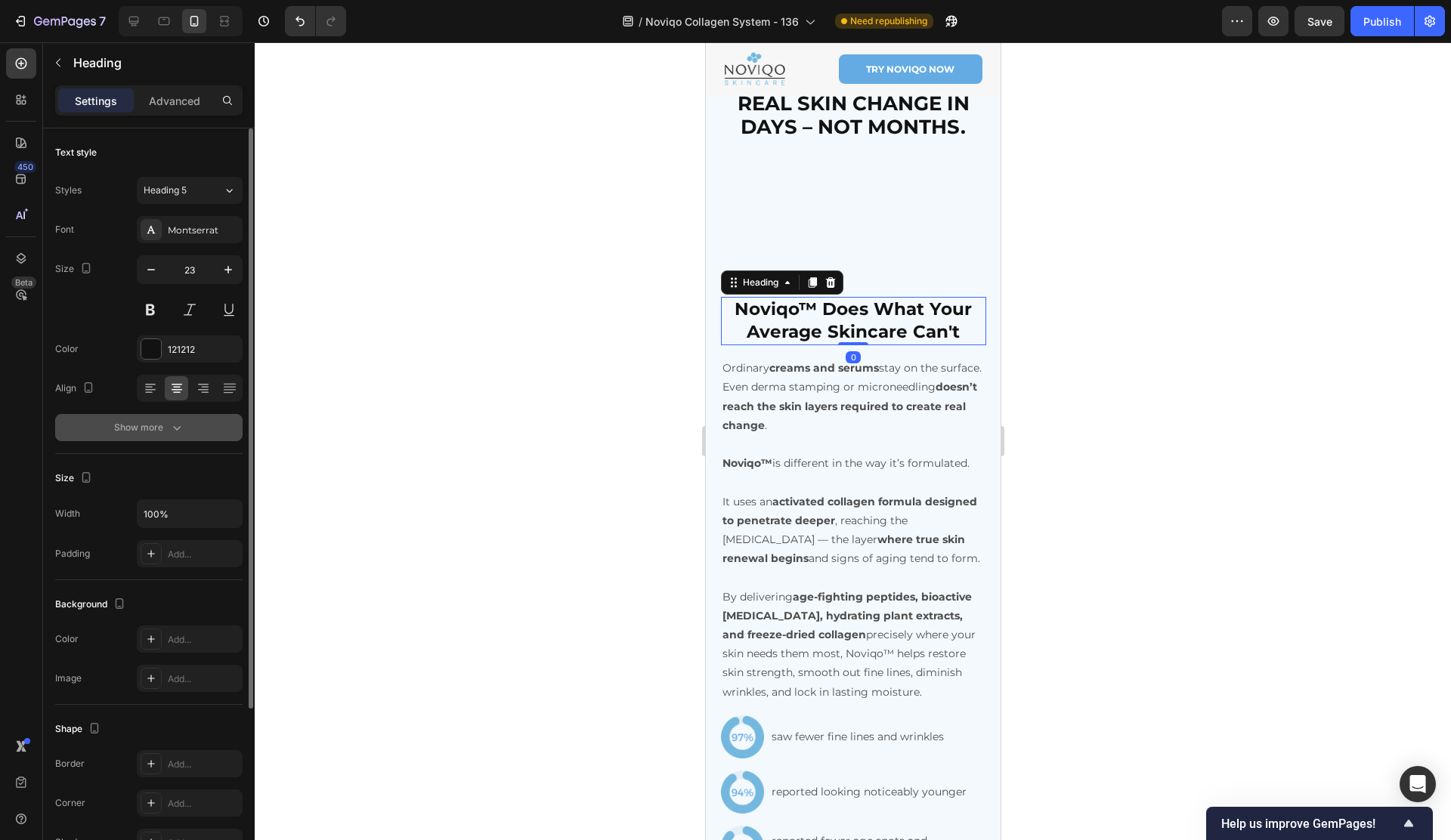
click at [160, 430] on div "Show more" at bounding box center [148, 427] width 70 height 15
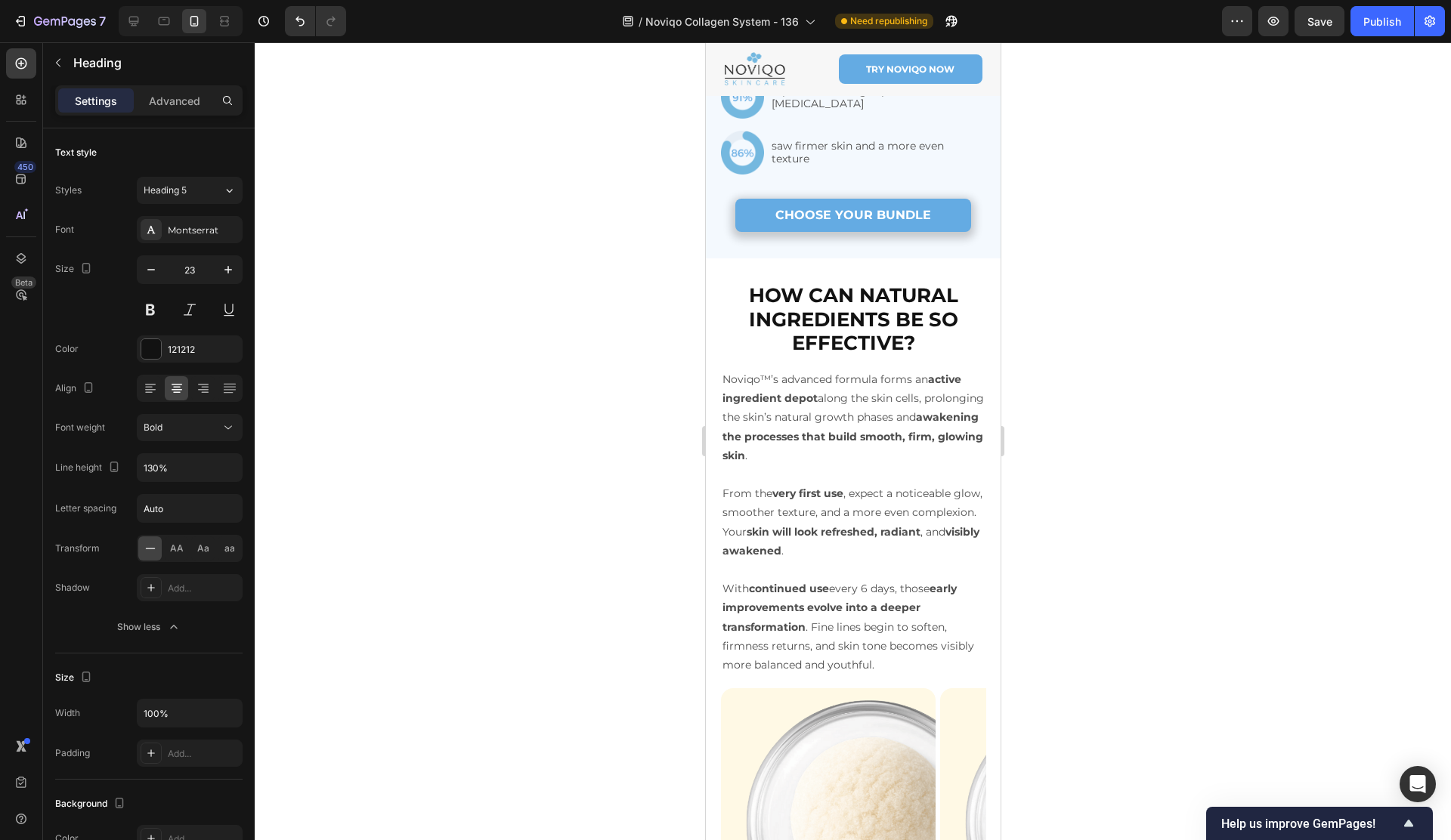
scroll to position [3953, 0]
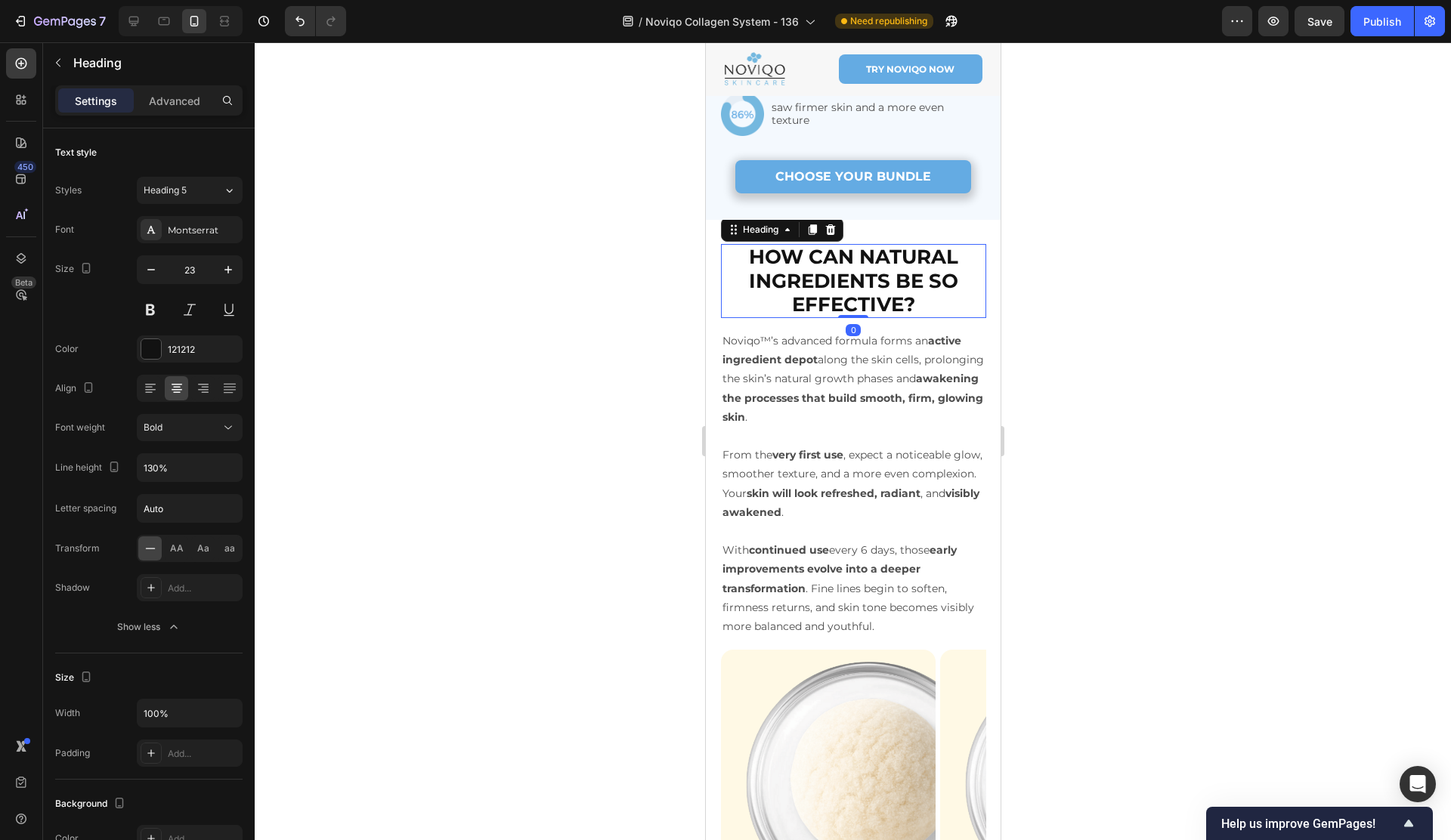
drag, startPoint x: 857, startPoint y: 400, endPoint x: 779, endPoint y: 414, distance: 79.2
click at [856, 316] on strong "HOW CAN NATURAL INGREDIENTS BE SO EFFECTIVE?" at bounding box center [853, 280] width 209 height 71
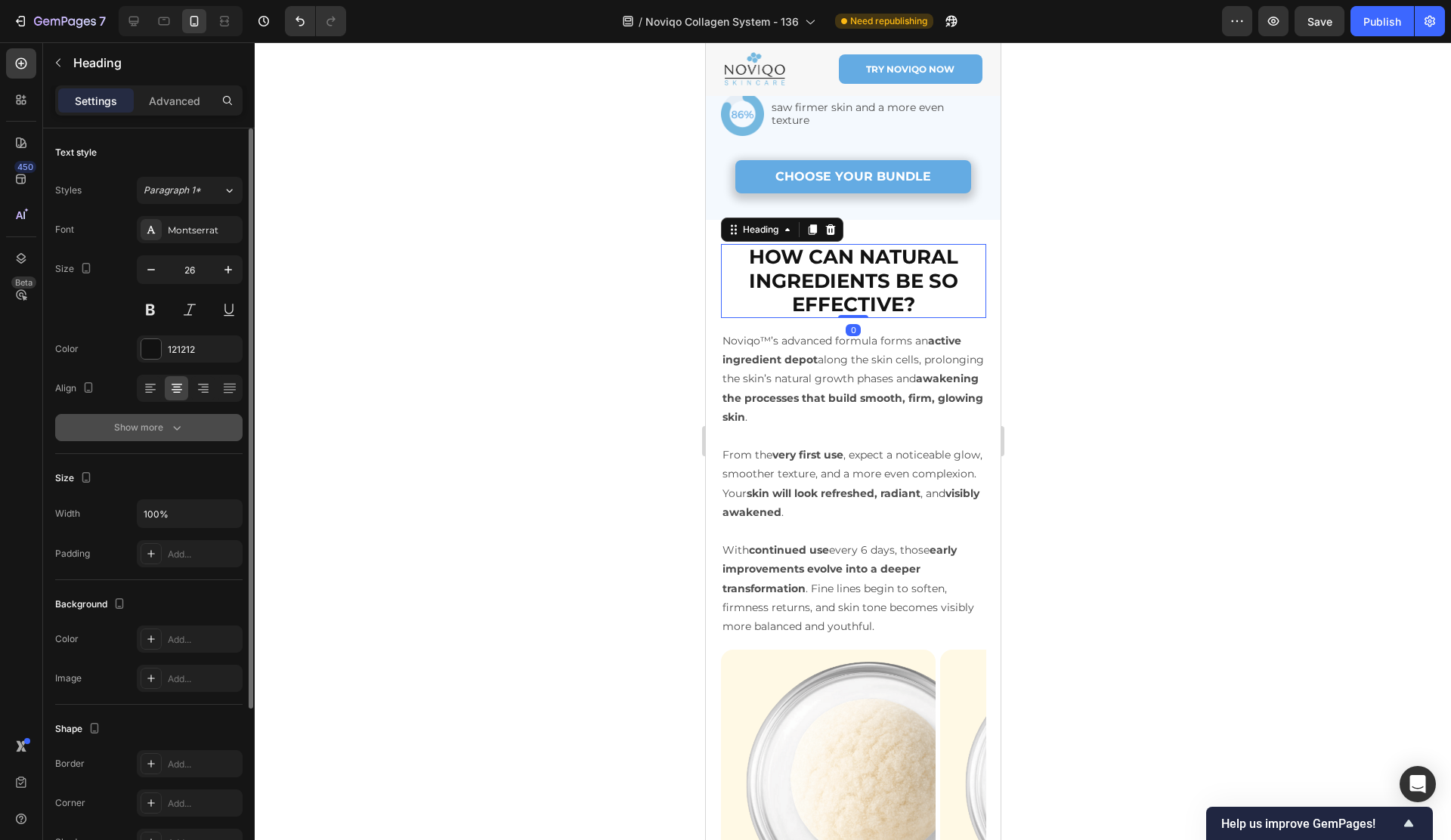
click at [134, 429] on div "Show more" at bounding box center [148, 427] width 70 height 15
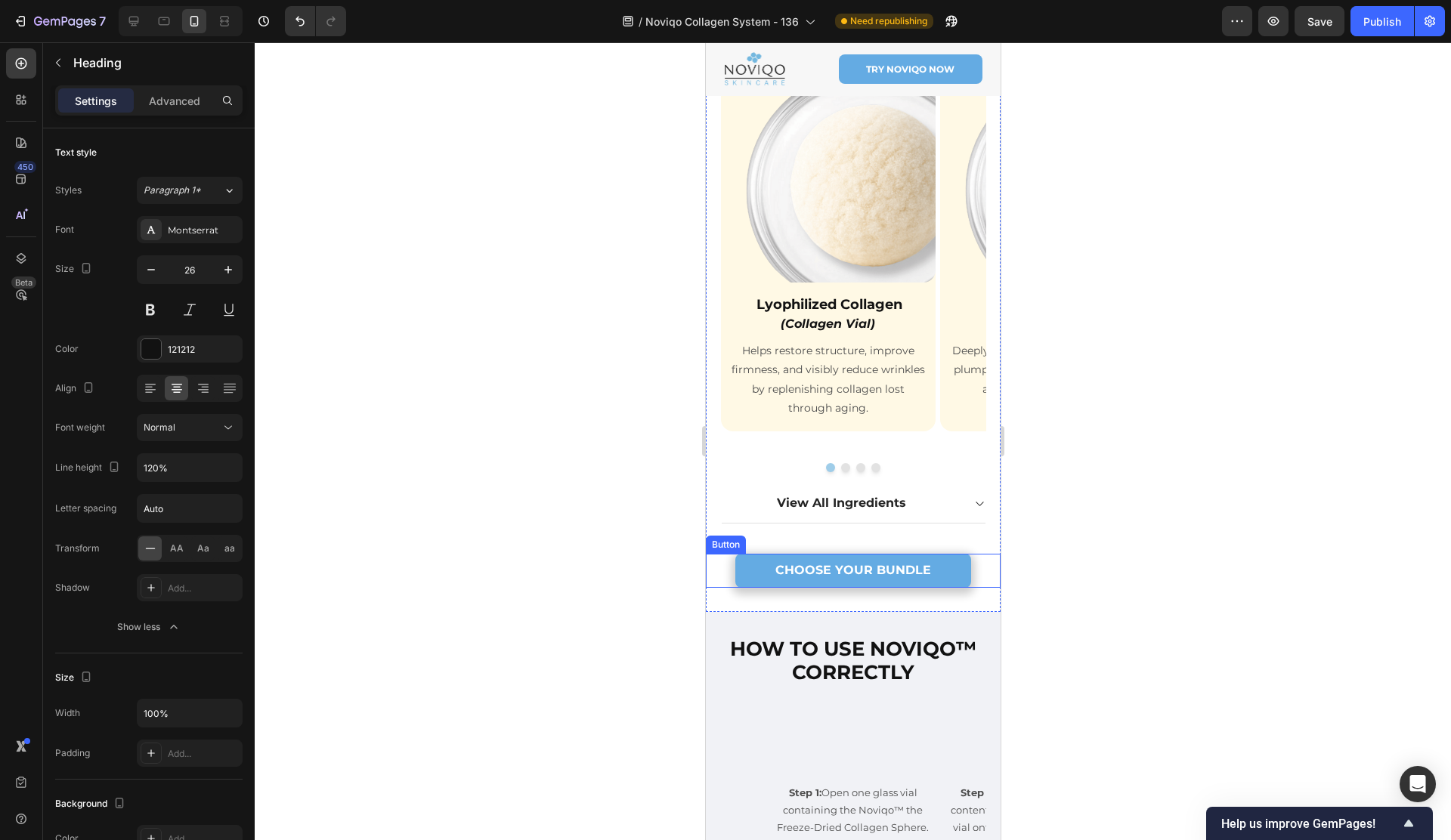
scroll to position [4827, 0]
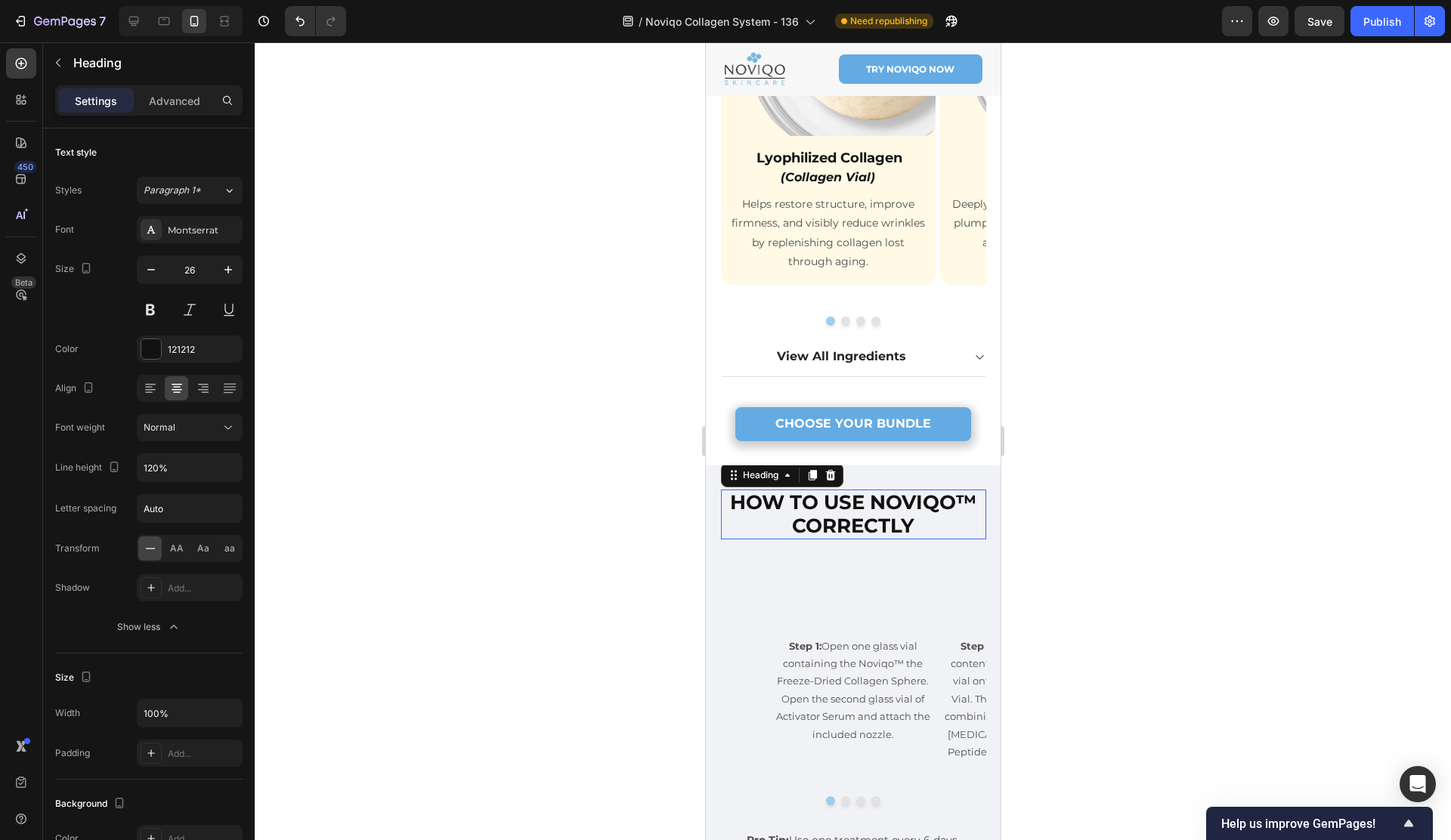
click at [825, 505] on strong "HOW TO USE NOVIQO™ CORRECTLY" at bounding box center [852, 514] width 247 height 47
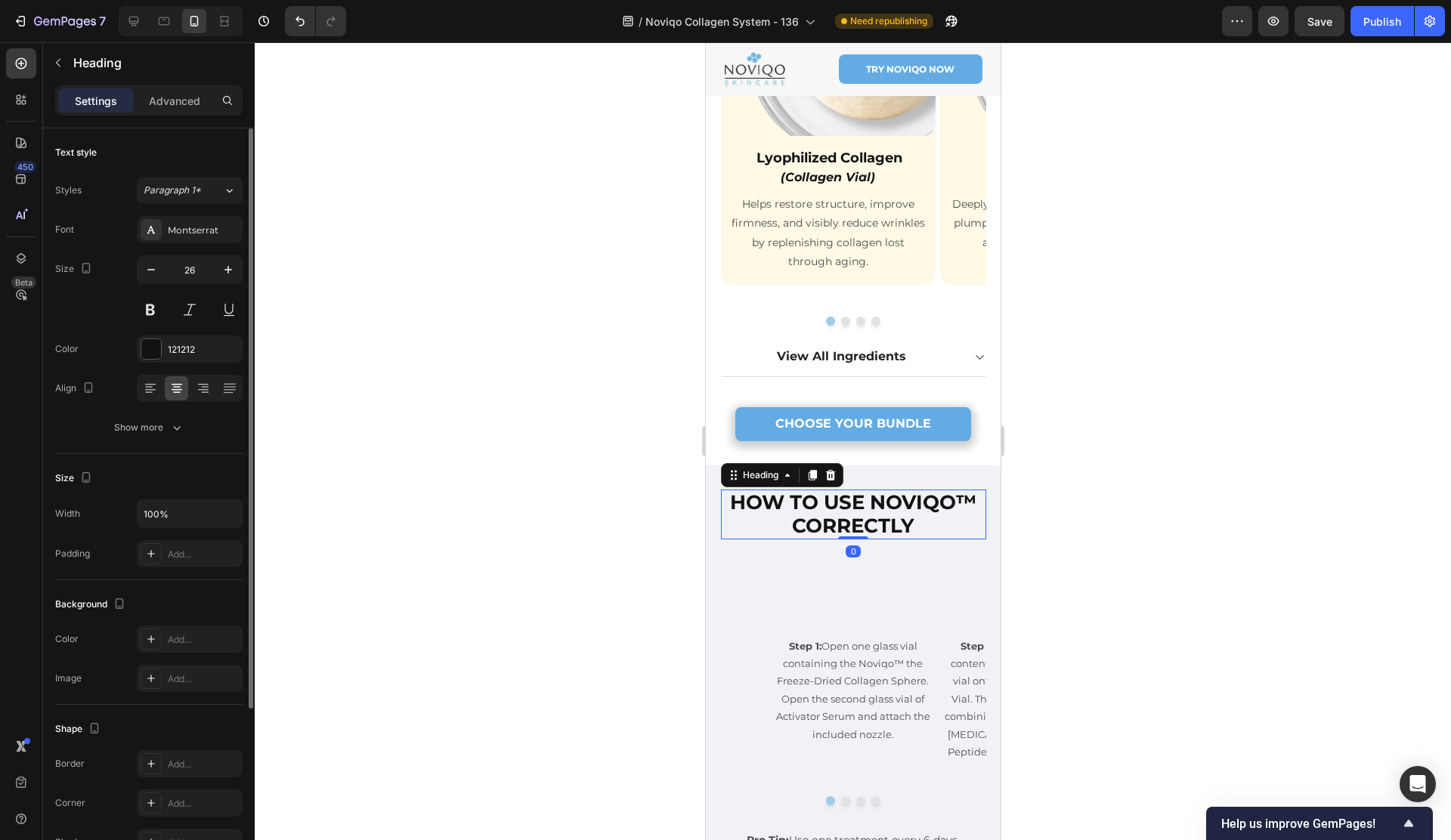
click at [167, 445] on div "Text style Styles Paragraph 1* Font Montserrat Size 26 Color 121212 Align Show …" at bounding box center [149, 291] width 188 height 326
click at [171, 433] on icon "button" at bounding box center [177, 427] width 15 height 15
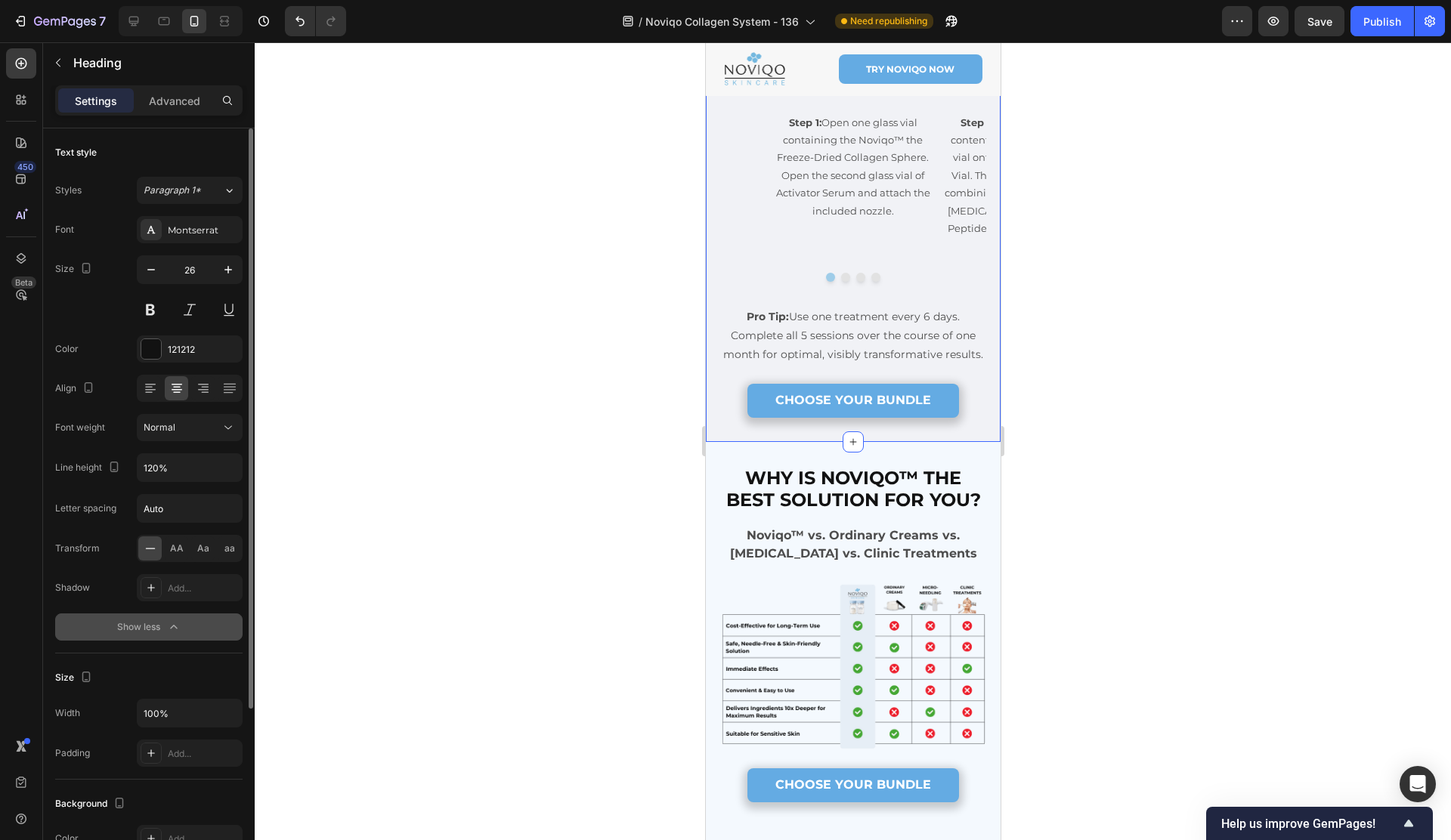
scroll to position [5538, 0]
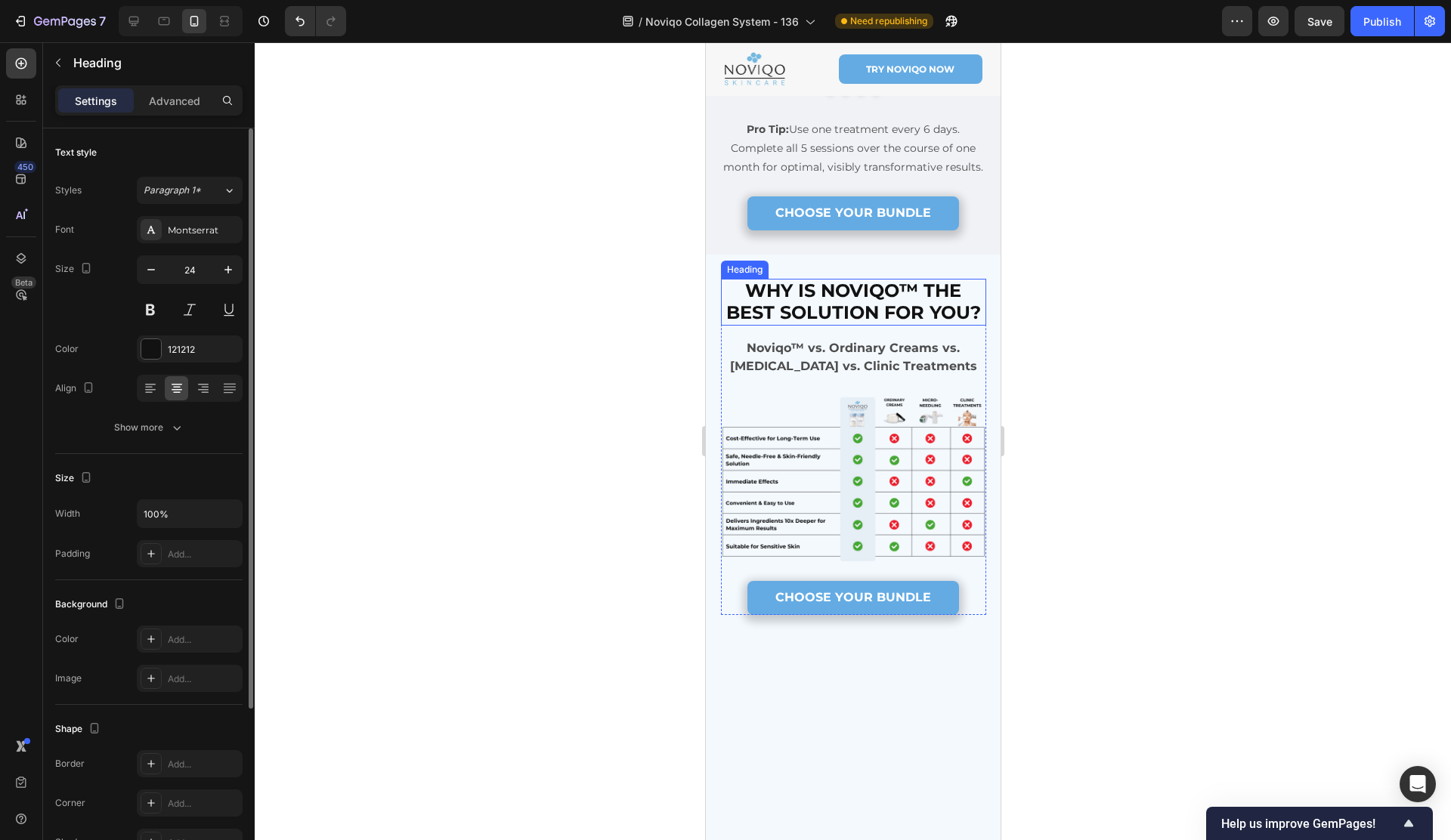
drag, startPoint x: 835, startPoint y: 367, endPoint x: 785, endPoint y: 378, distance: 51.2
click at [834, 323] on strong "WHY IS NOVIQO™ THE BEST SOLUTION FOR YOU?" at bounding box center [853, 301] width 255 height 44
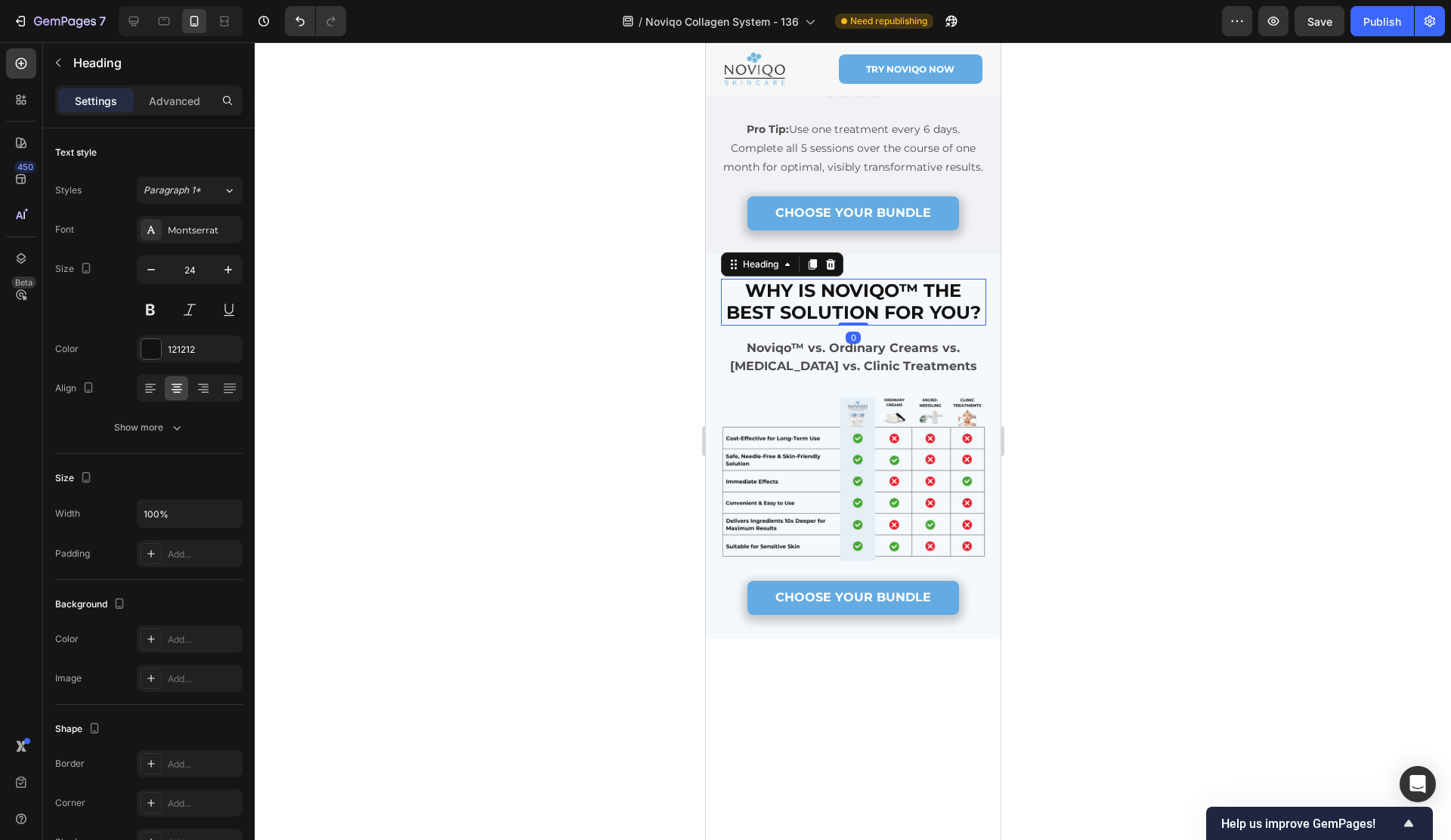
drag, startPoint x: 149, startPoint y: 434, endPoint x: 323, endPoint y: 477, distance: 179.2
click at [148, 434] on div "Show more" at bounding box center [148, 427] width 70 height 15
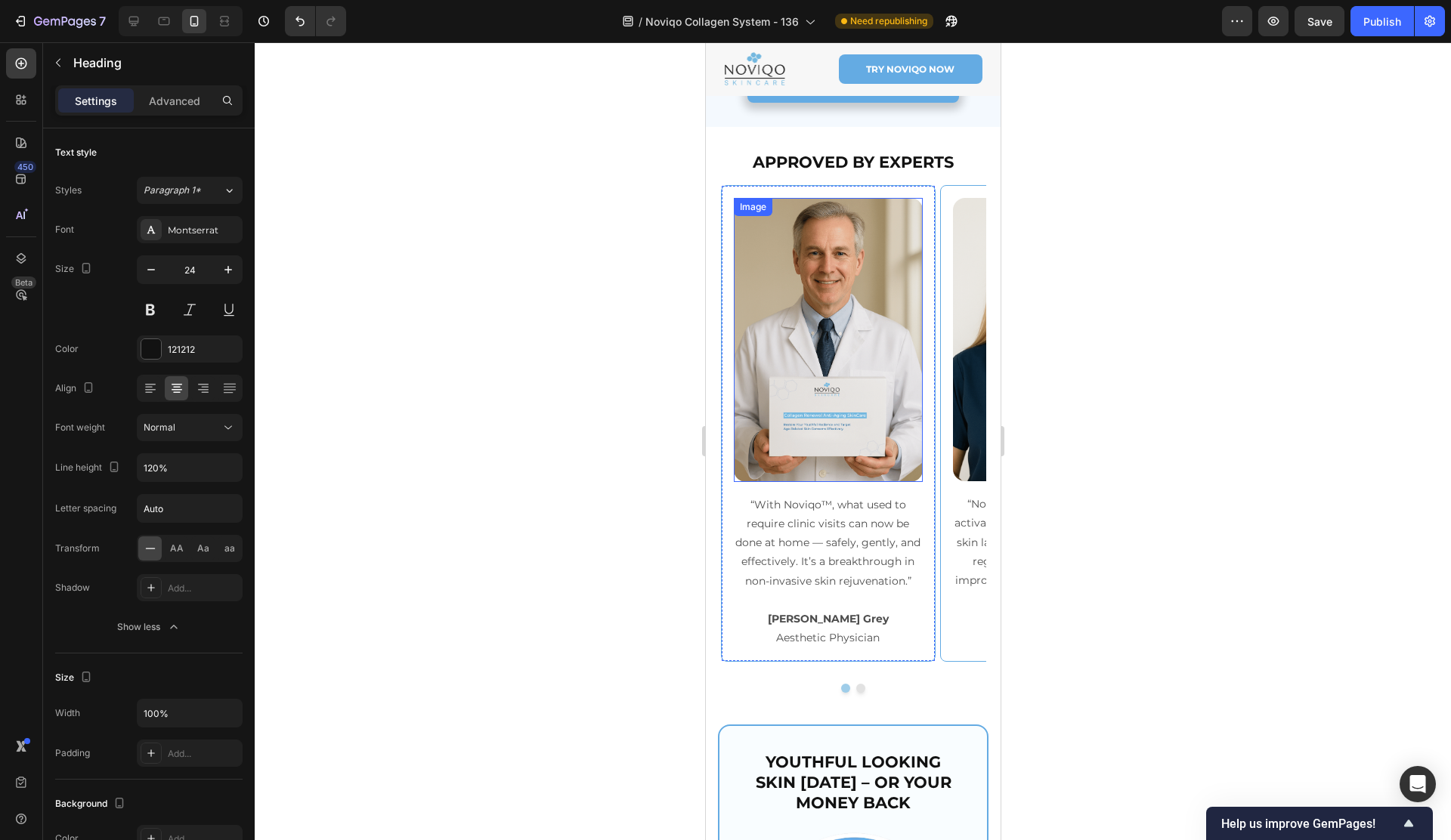
scroll to position [6118, 0]
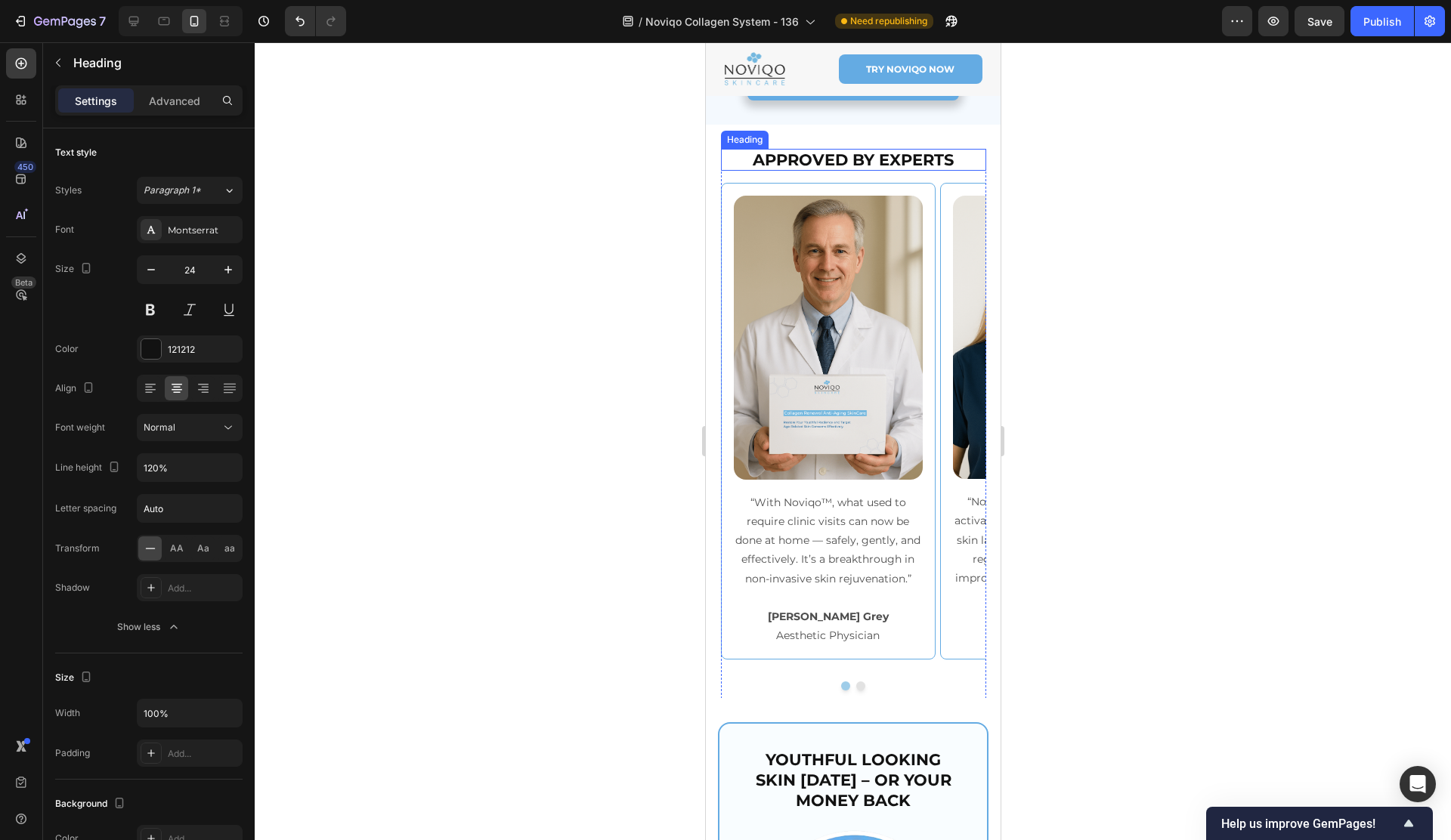
click at [836, 167] on strong "APPROVED BY EXPERTS" at bounding box center [852, 159] width 201 height 19
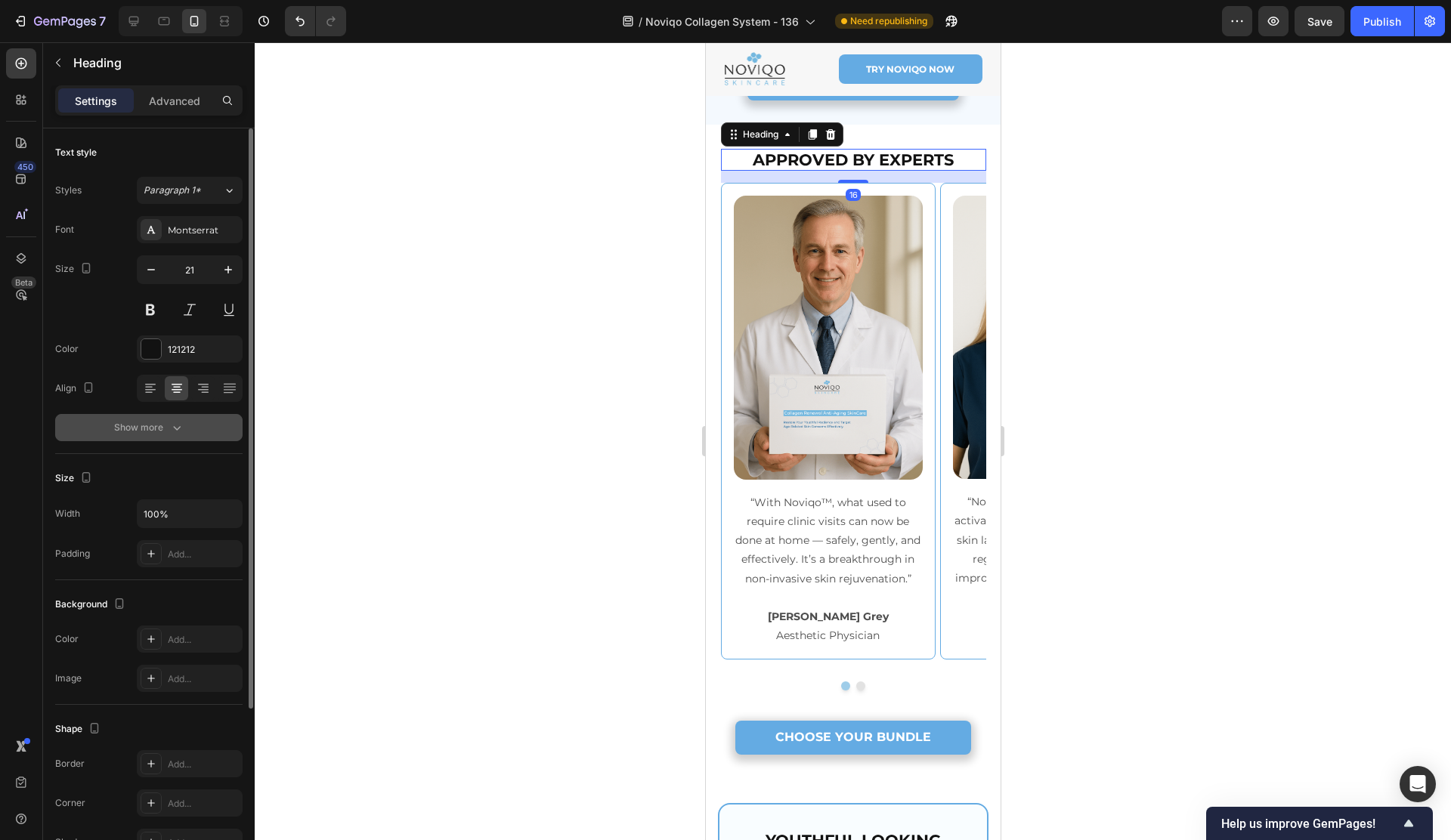
drag, startPoint x: 128, startPoint y: 431, endPoint x: 166, endPoint y: 447, distance: 41.2
click at [127, 431] on div "Show more" at bounding box center [148, 427] width 70 height 15
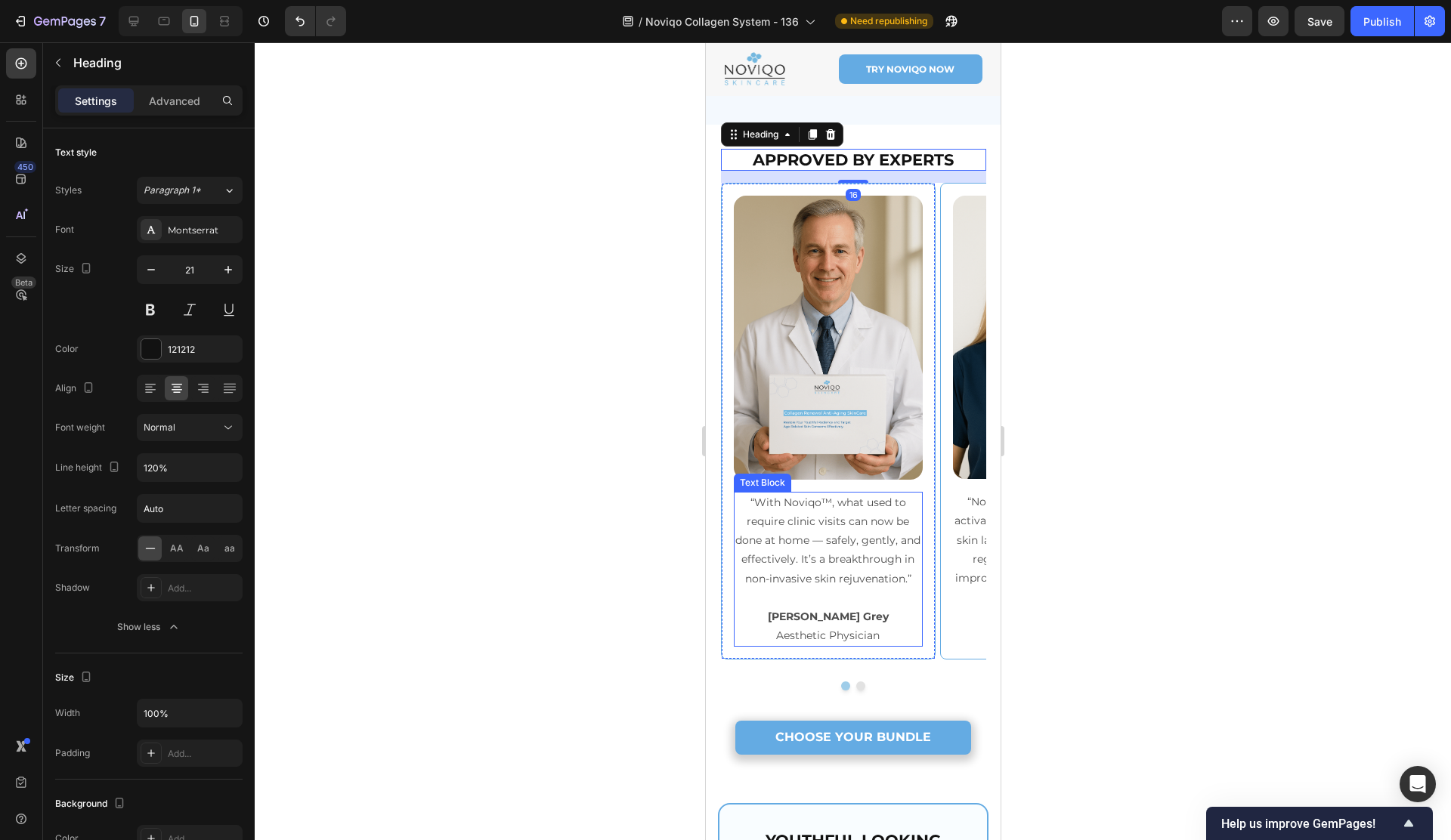
scroll to position [6497, 0]
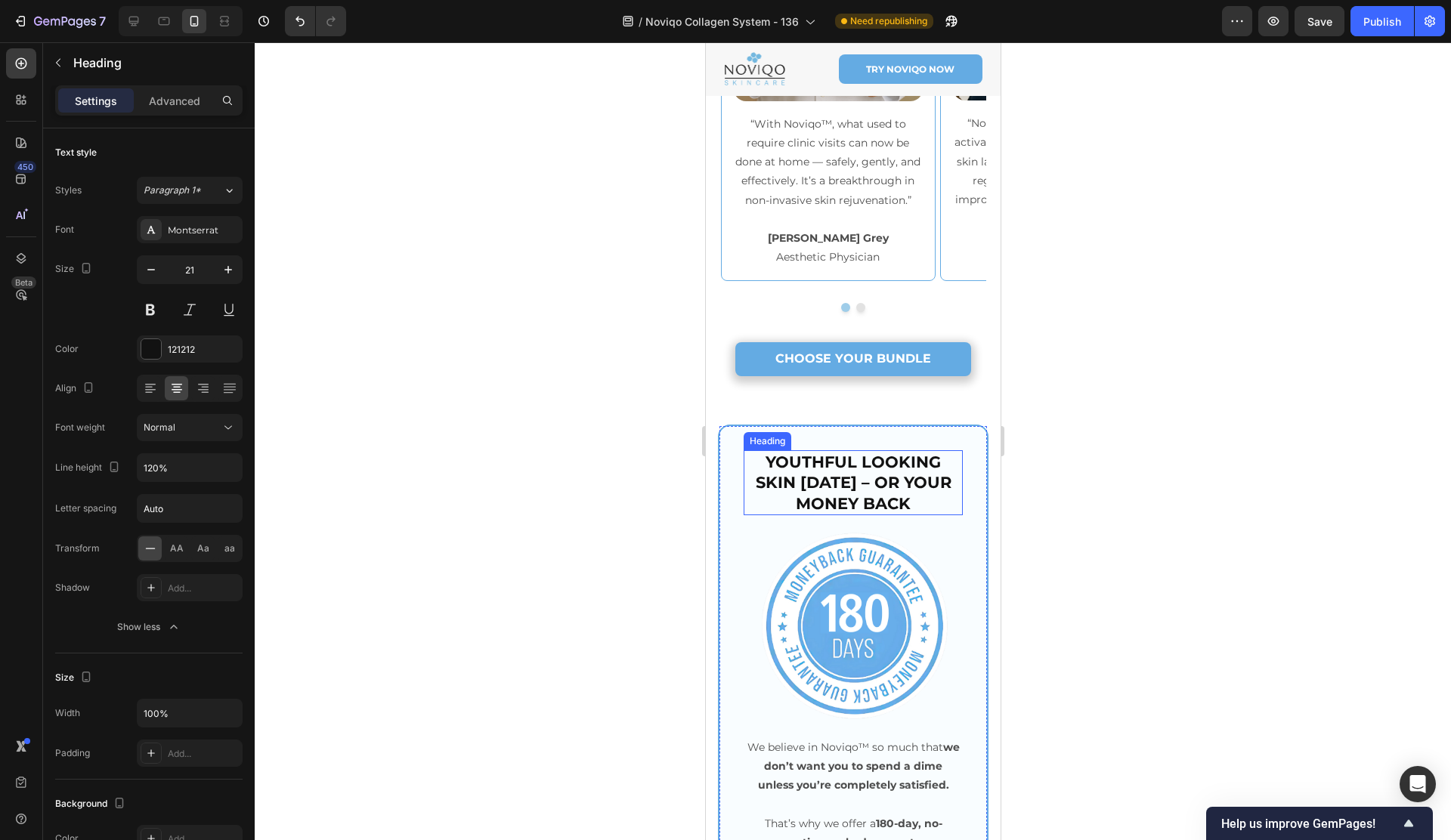
click at [851, 485] on h2 "YOUTHFUL LOOKING SKIN [DATE] – OR YOUR MONEY BACK" at bounding box center [852, 482] width 219 height 65
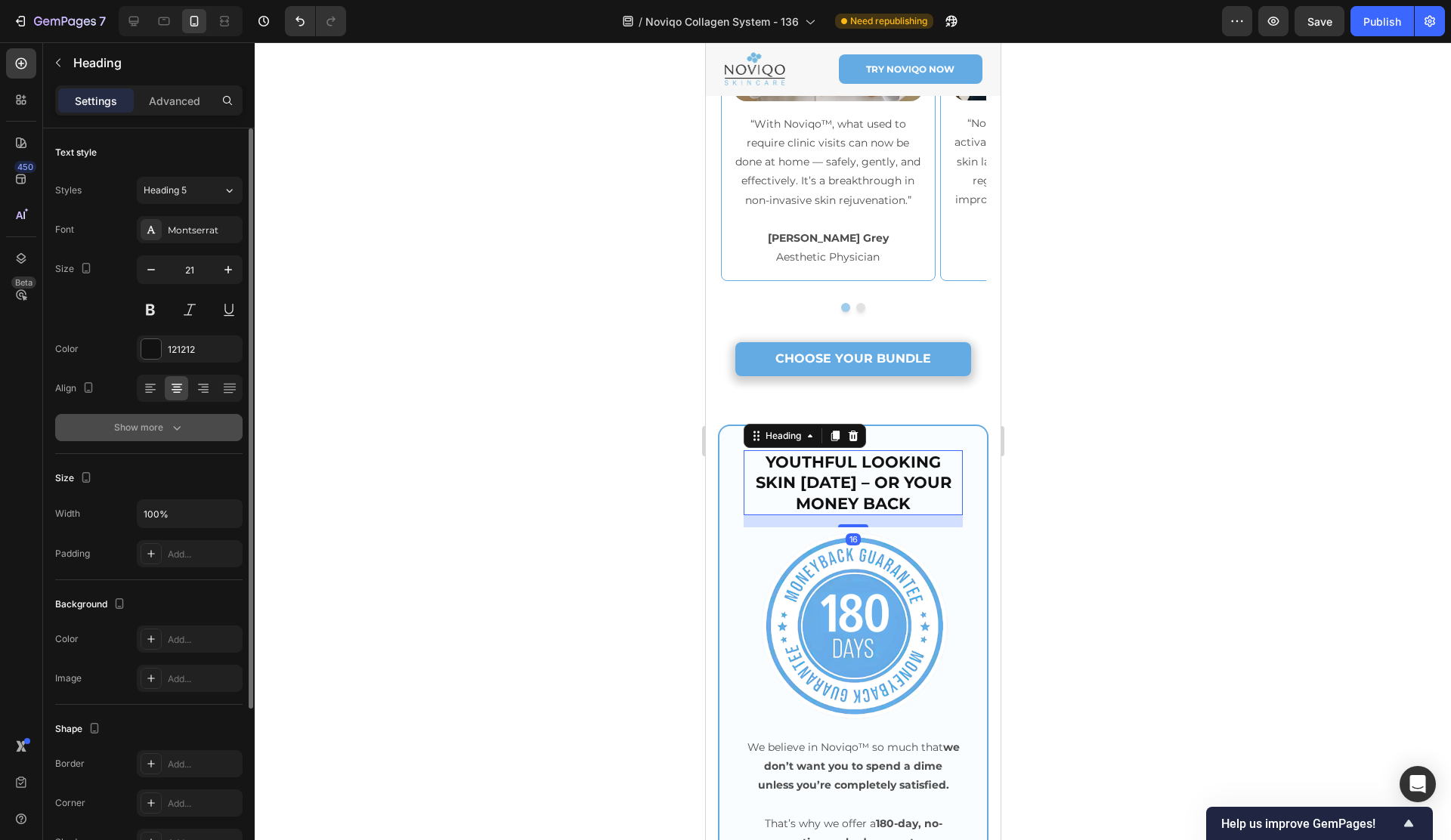
click at [157, 429] on div "Show more" at bounding box center [148, 427] width 70 height 15
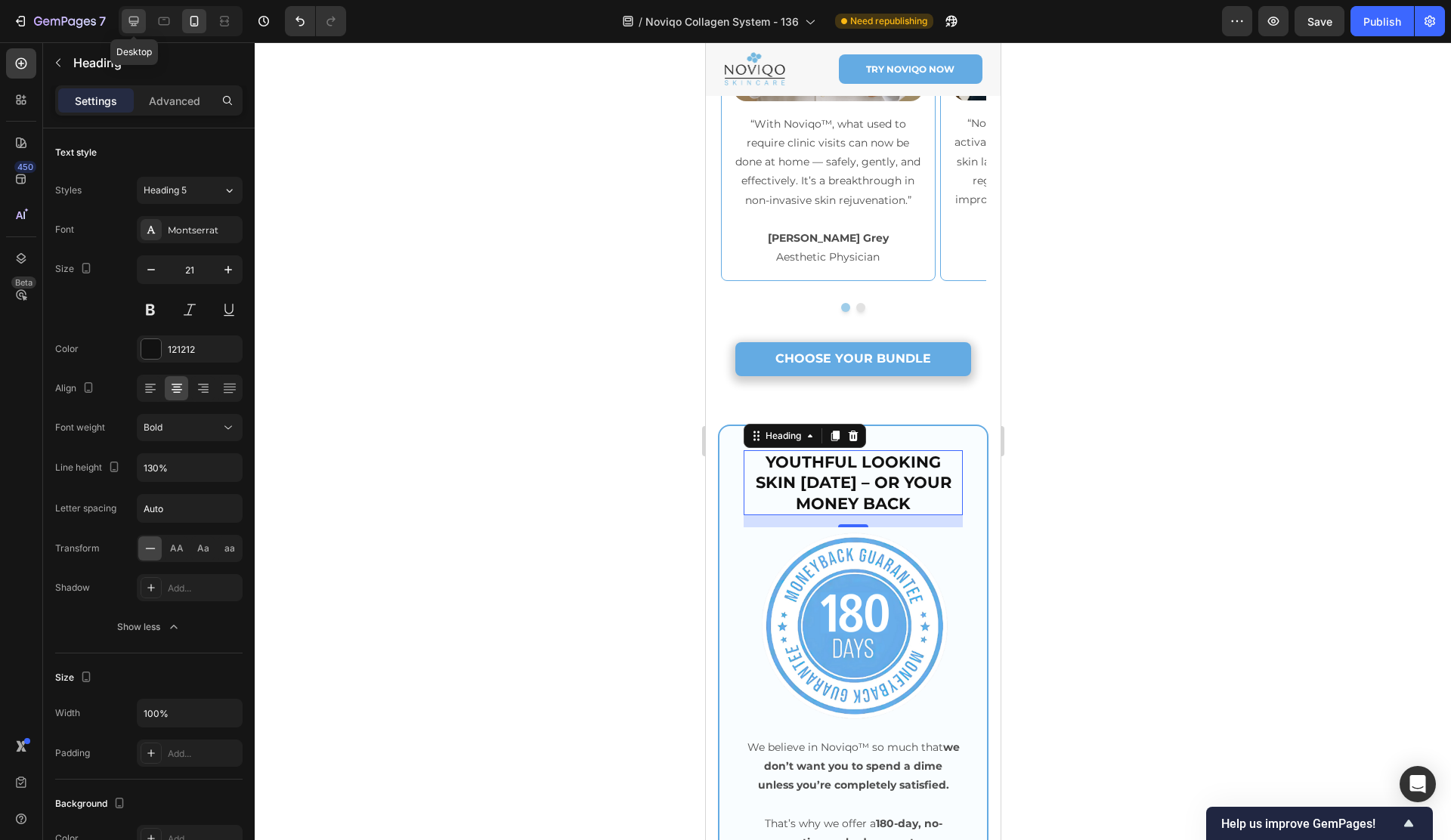
click at [123, 24] on div at bounding box center [134, 21] width 25 height 25
type input "25"
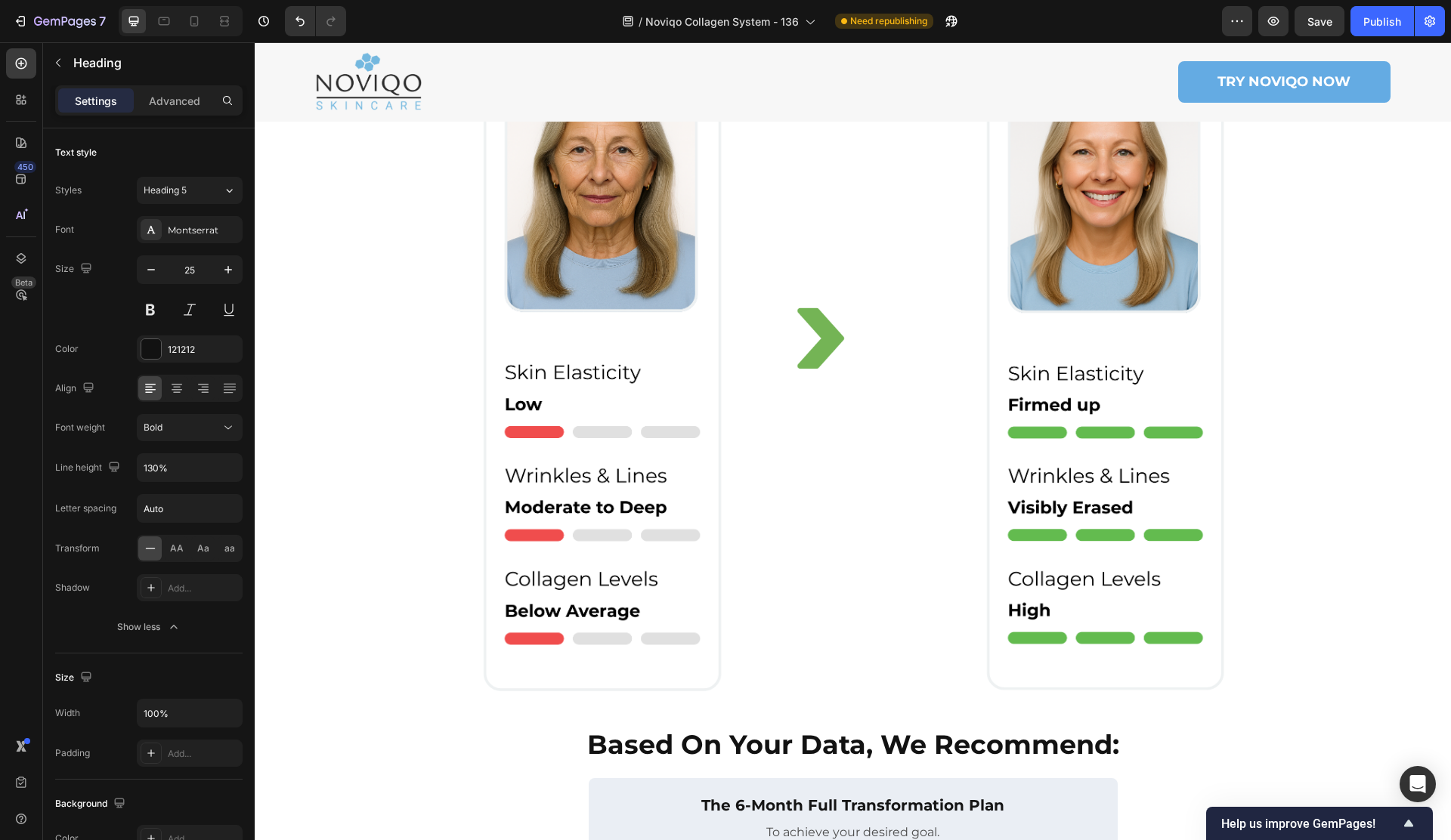
scroll to position [840, 0]
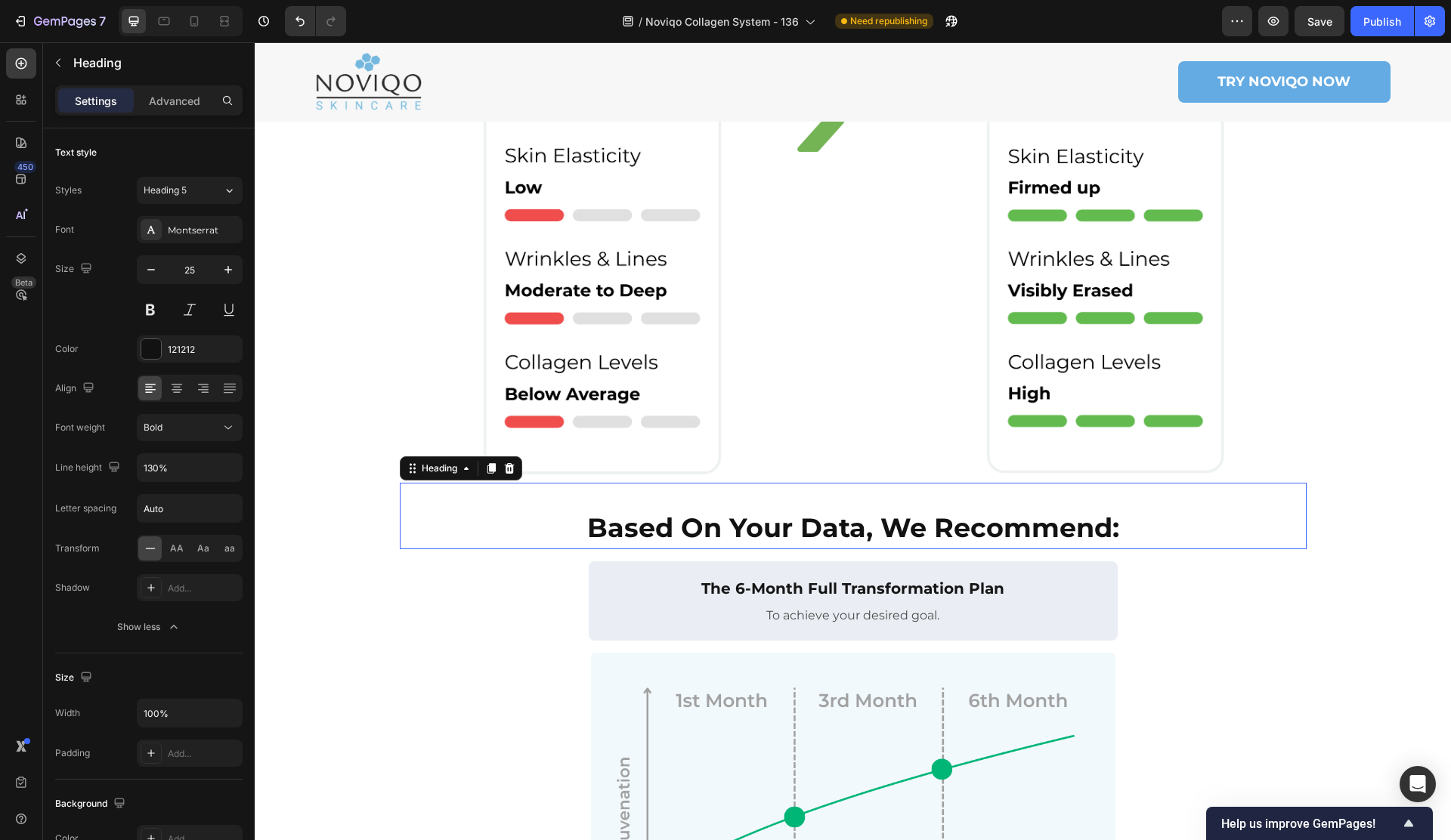
click at [788, 511] on strong "Based On Your Data, We Recommend:" at bounding box center [853, 528] width 532 height 33
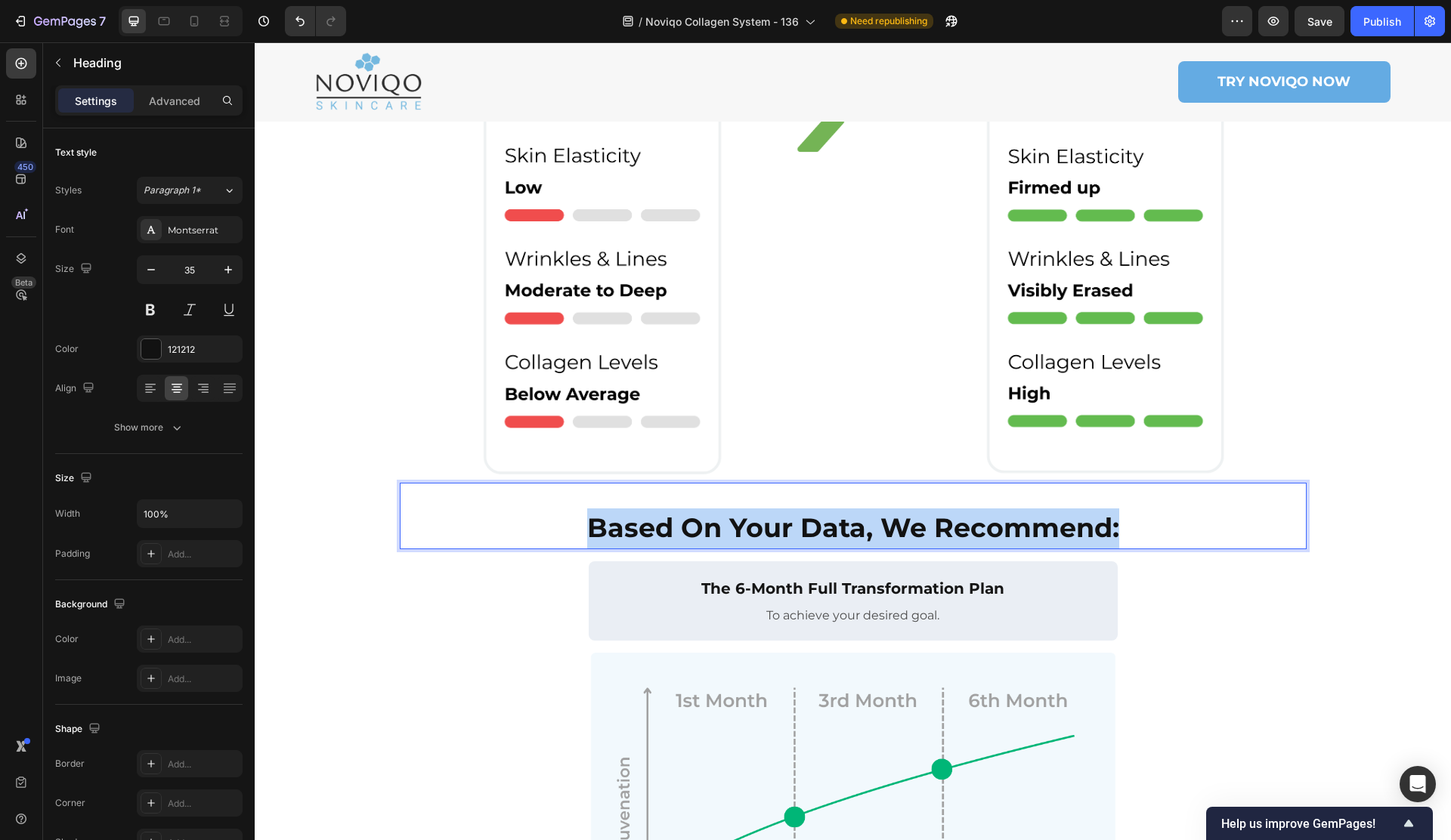
click at [788, 511] on strong "Based On Your Data, We Recommend:" at bounding box center [853, 528] width 532 height 33
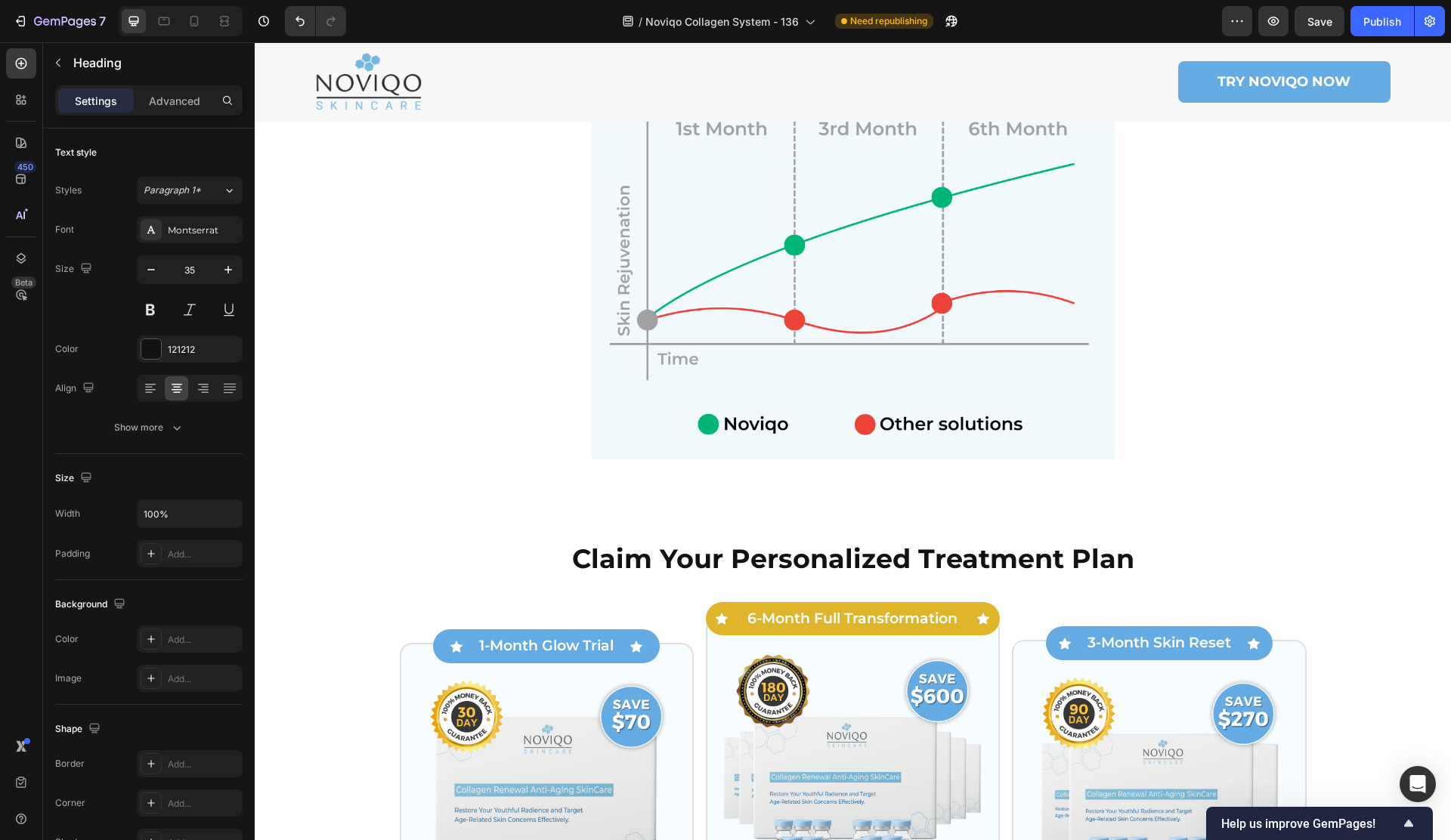
scroll to position [1434, 0]
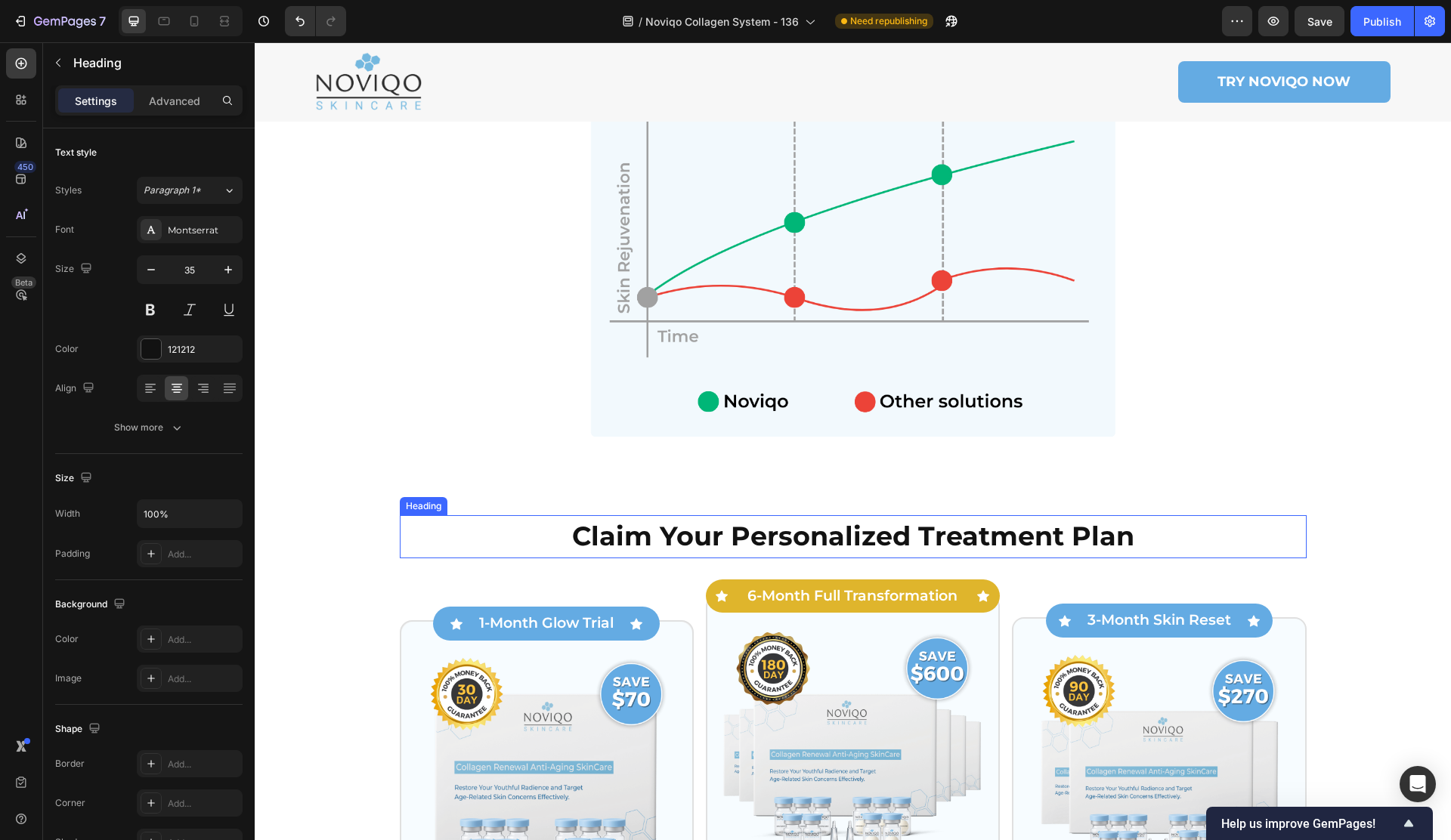
click at [714, 520] on strong "Claim Your Personalized Treatment Plan" at bounding box center [853, 536] width 563 height 33
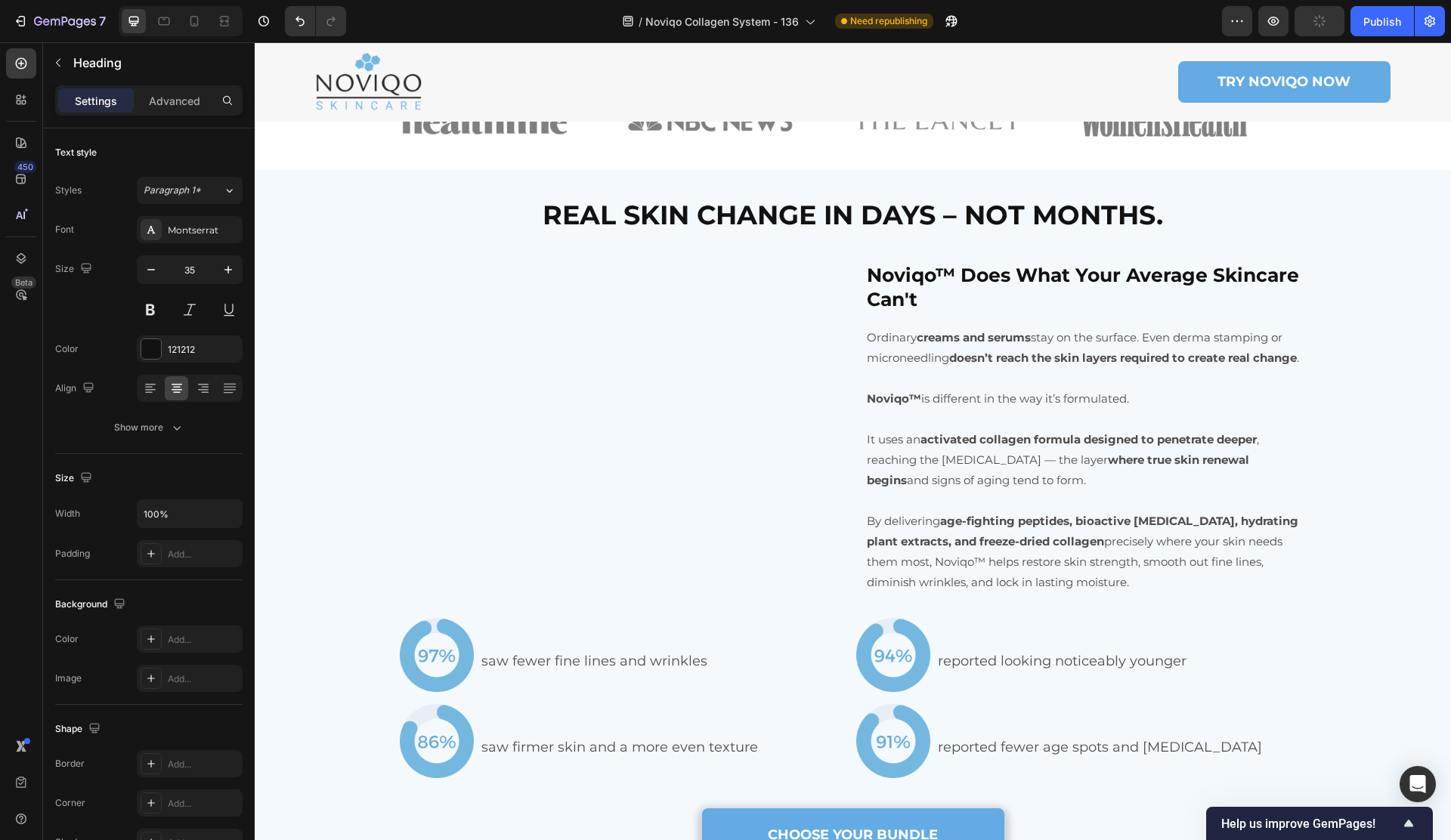
scroll to position [3646, 0]
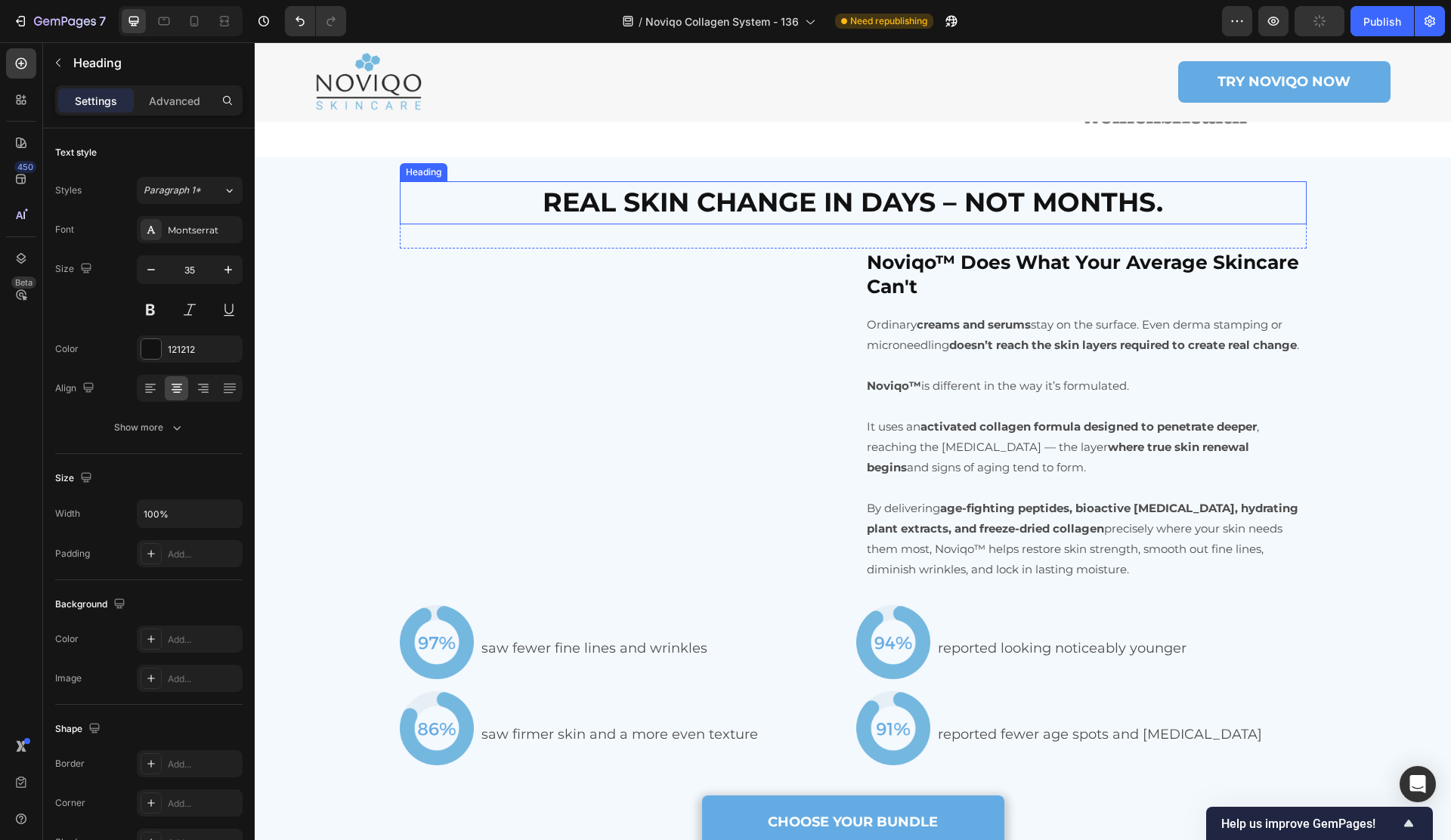
click at [847, 206] on strong "REAL SKIN CHANGE IN DAYS – NOT MONTHS." at bounding box center [852, 202] width 620 height 33
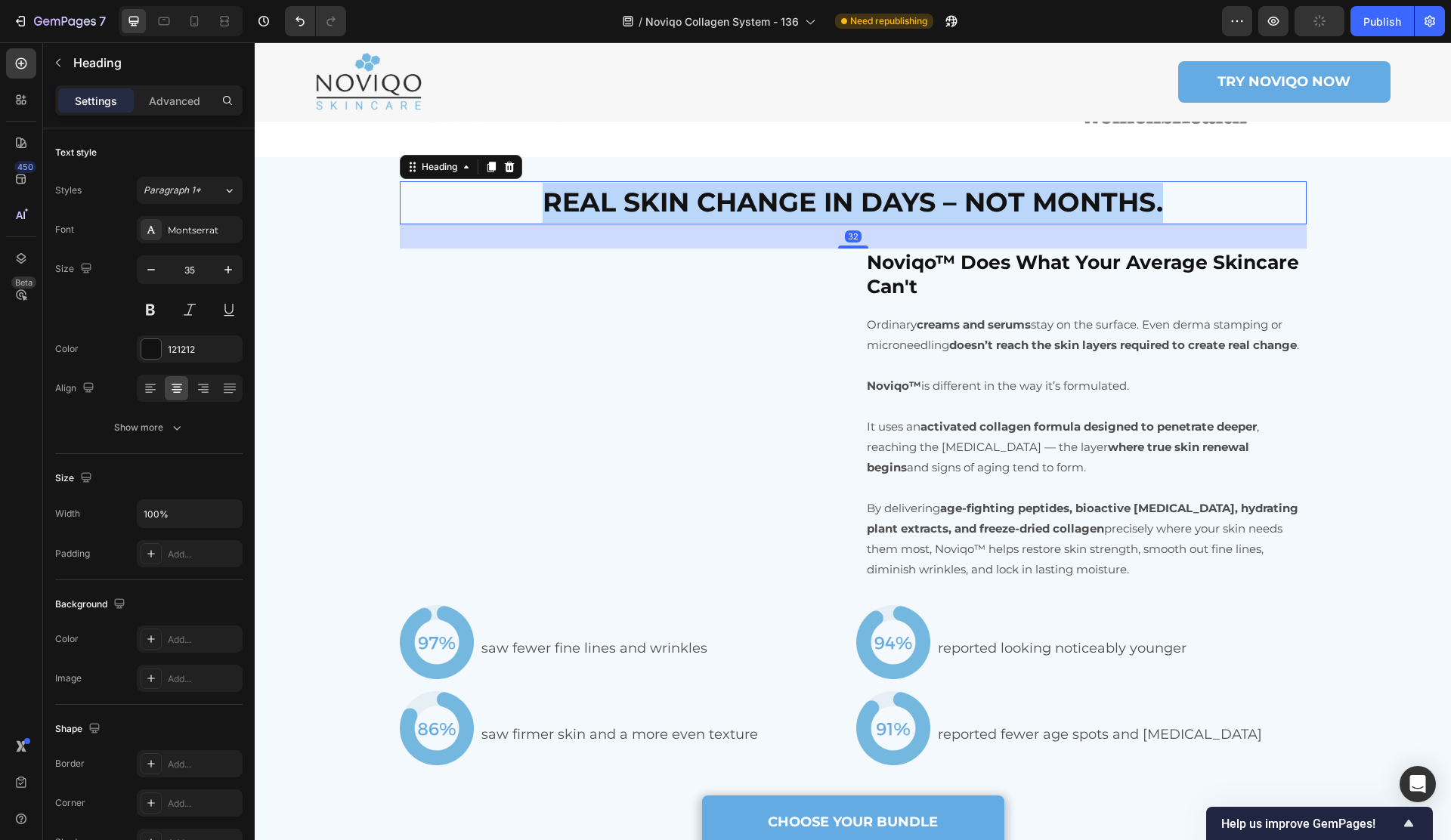
click at [847, 206] on strong "REAL SKIN CHANGE IN DAYS – NOT MONTHS." at bounding box center [852, 202] width 620 height 33
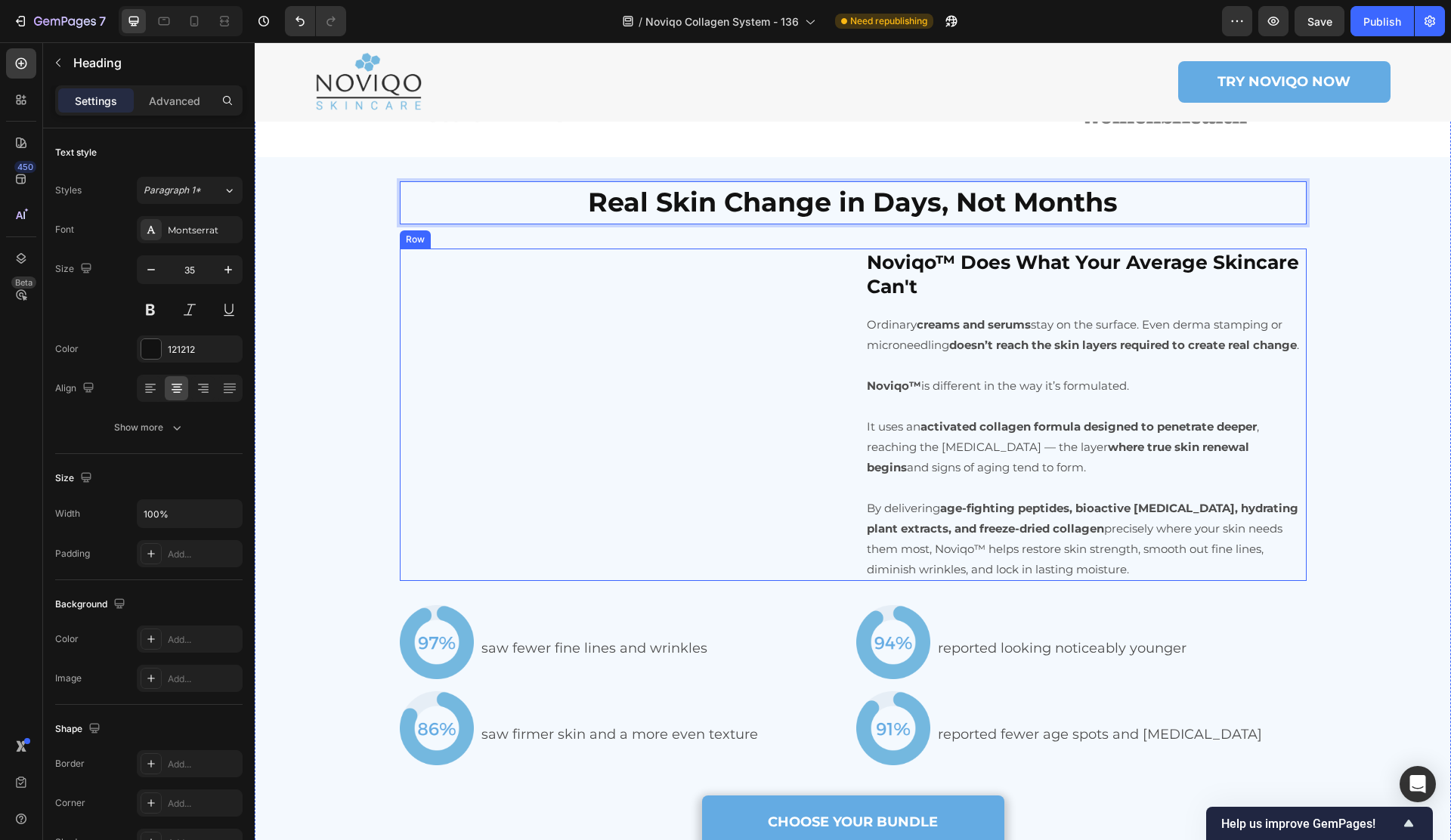
click at [1172, 300] on h2 "Noviqo™ Does What Your Average Skincare Can't" at bounding box center [1085, 274] width 441 height 52
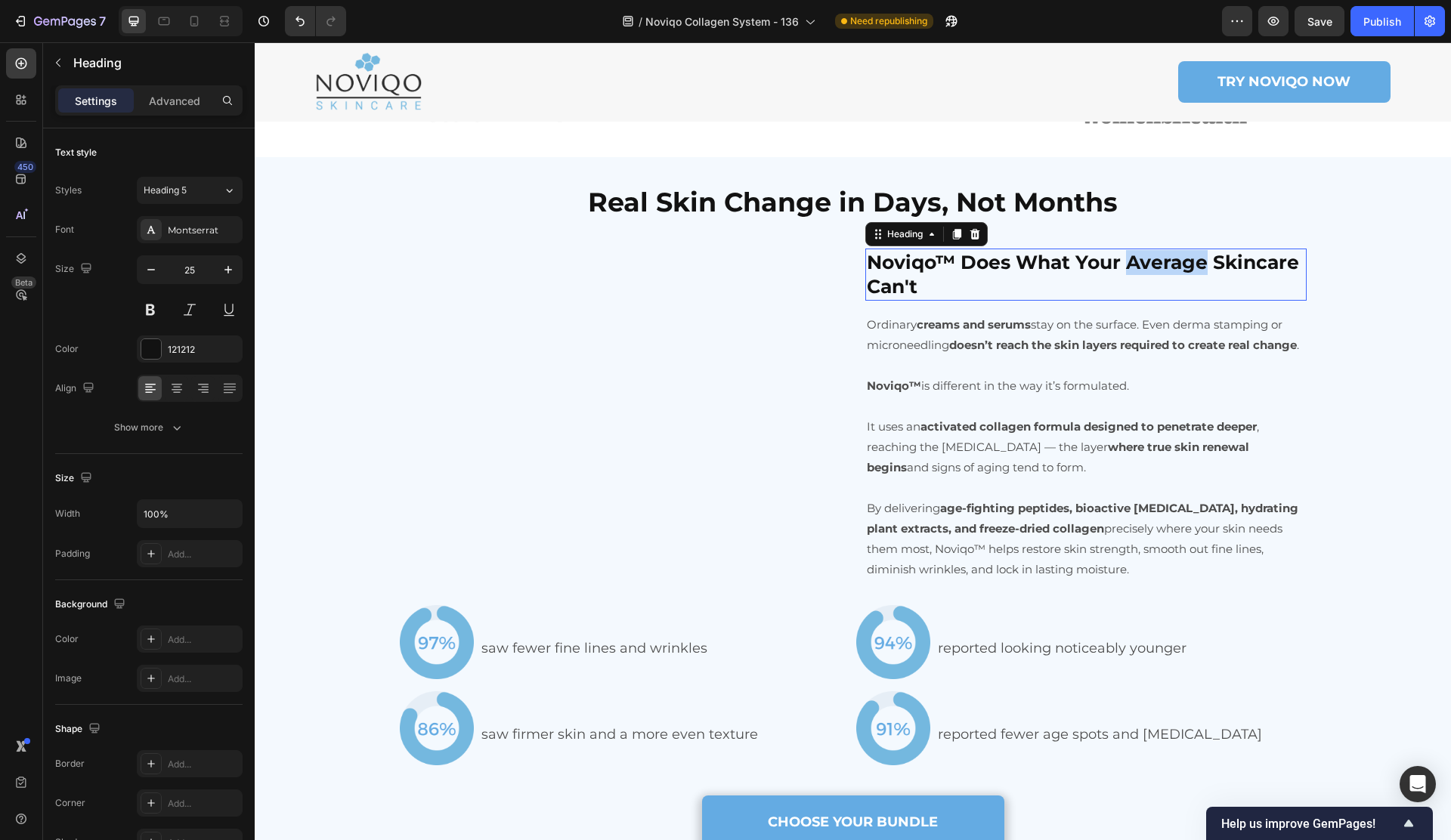
click at [1172, 300] on h2 "Noviqo™ Does What Your Average Skincare Can't" at bounding box center [1085, 274] width 441 height 52
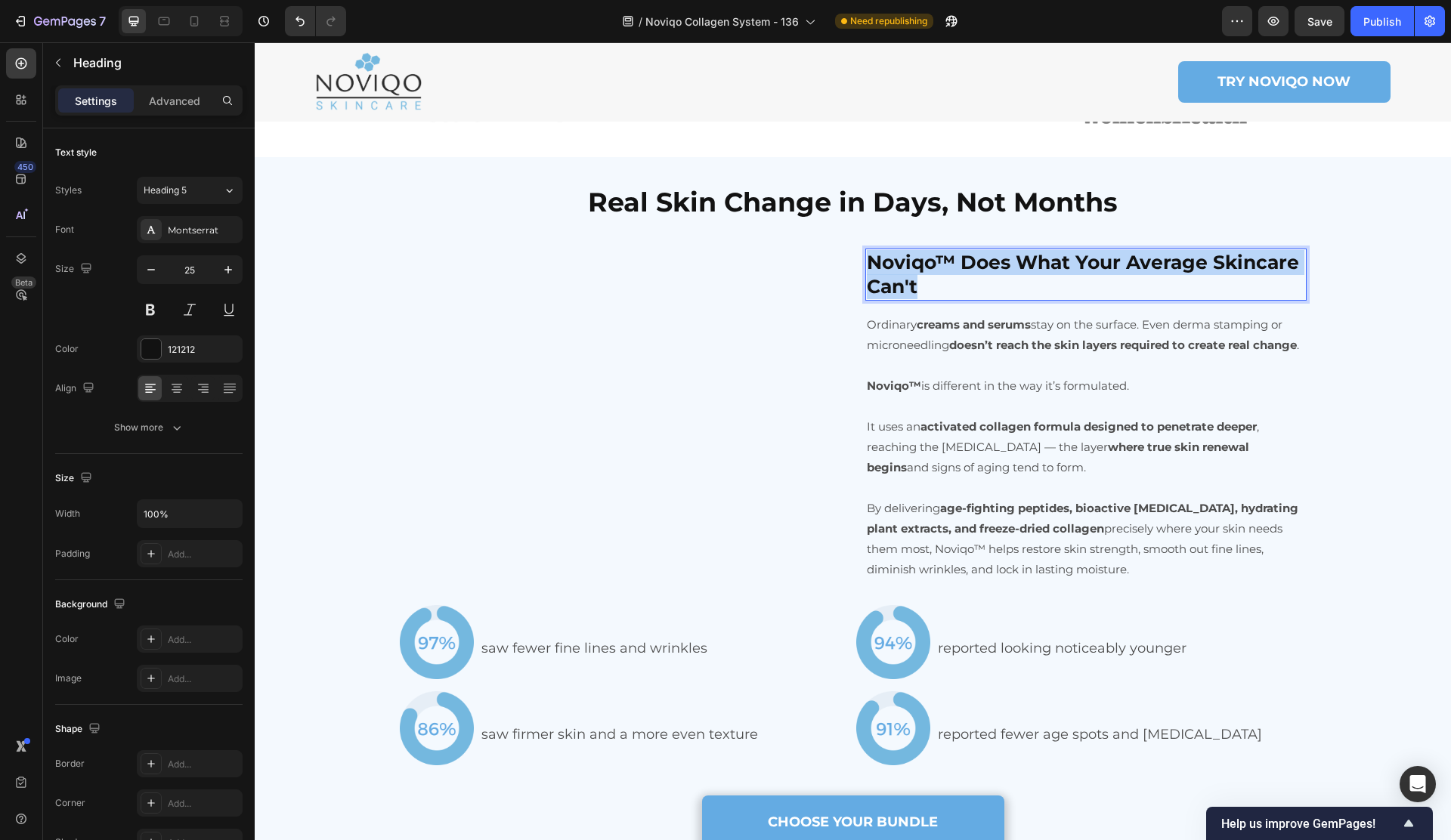
click at [1172, 299] on p "Noviqo™ Does What Your Average Skincare Can't" at bounding box center [1085, 275] width 438 height 49
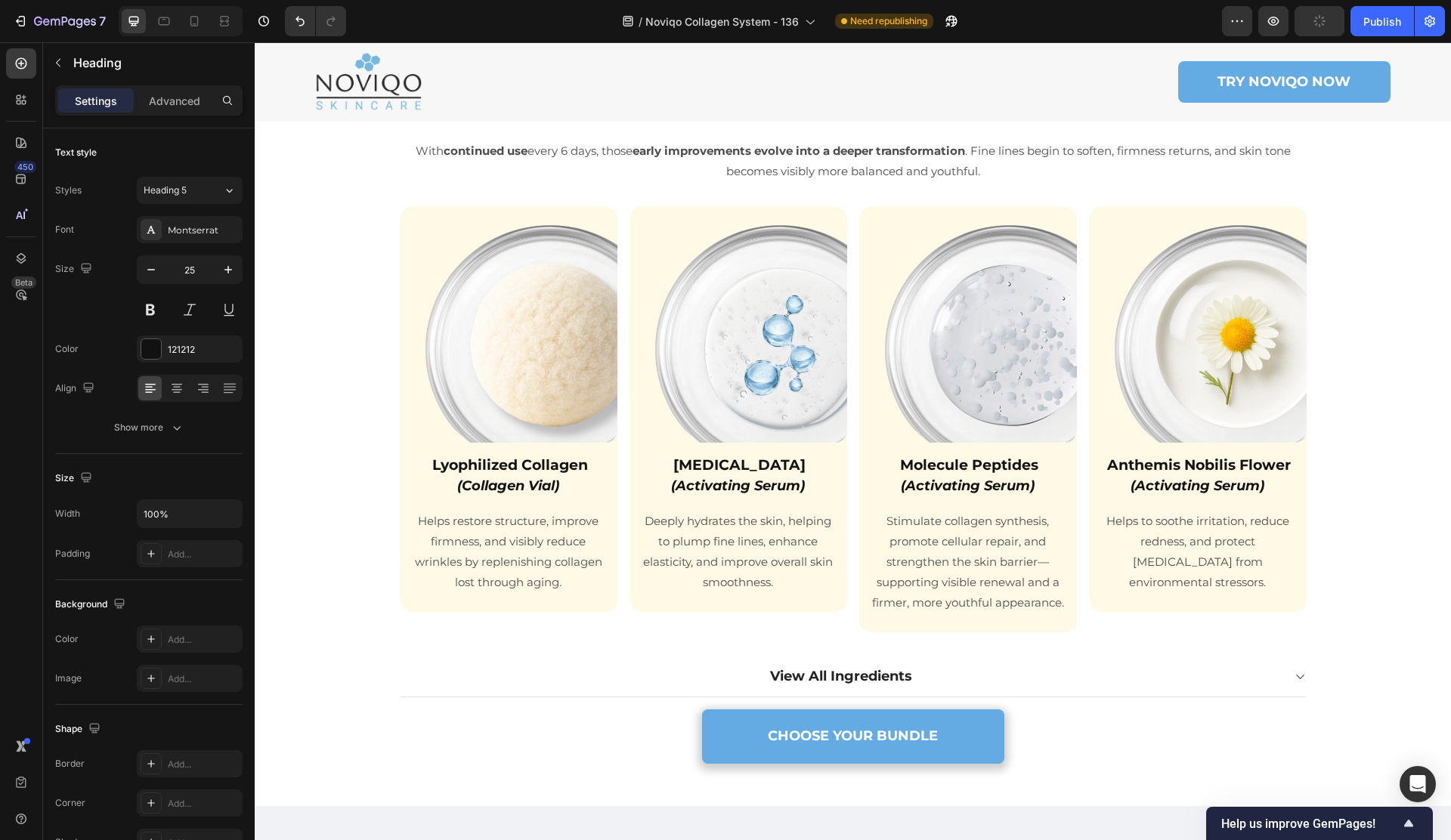
scroll to position [4420, 0]
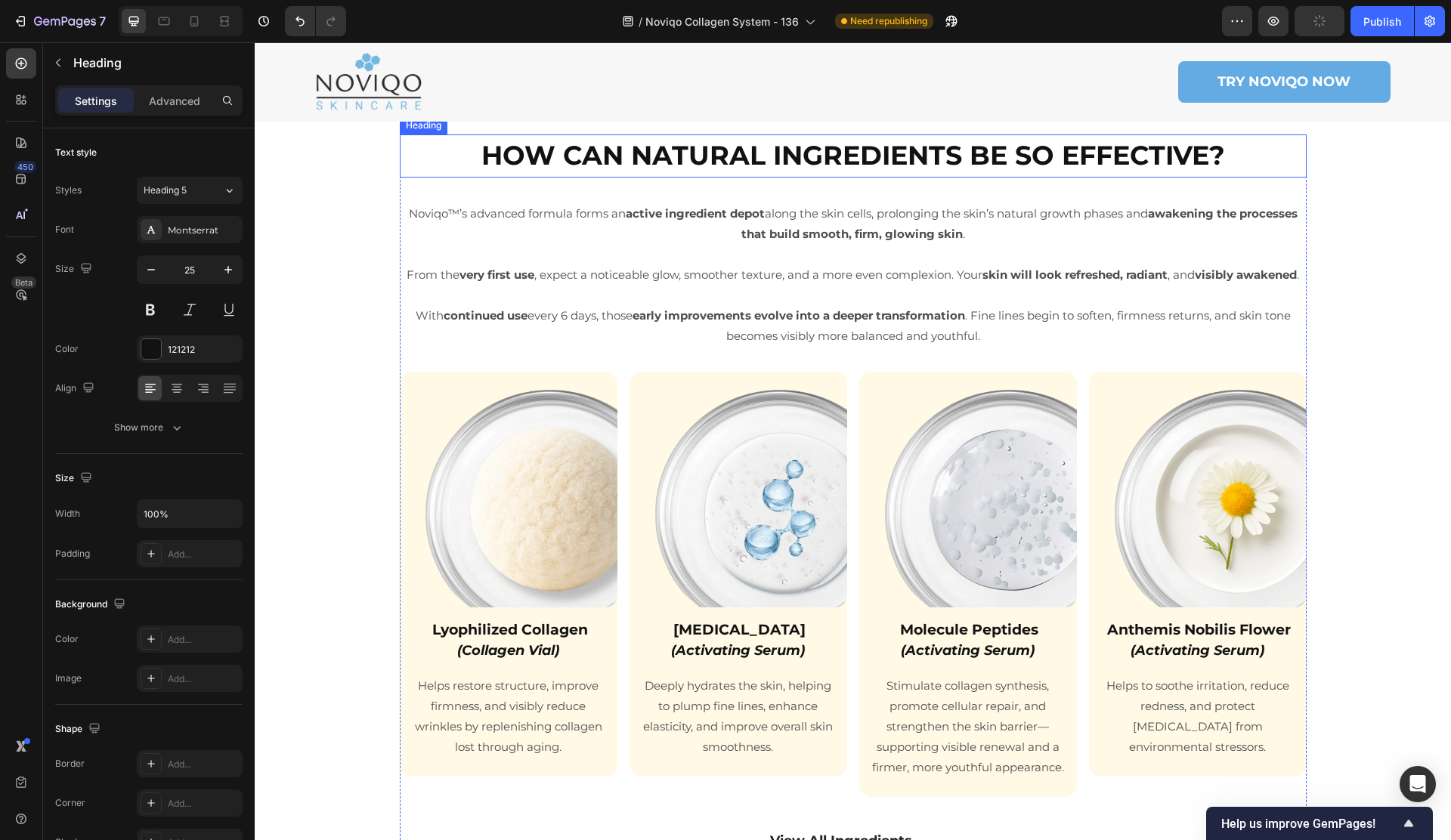
click at [1056, 171] on strong "HOW CAN NATURAL INGREDIENTS BE SO EFFECTIVE?" at bounding box center [853, 156] width 744 height 33
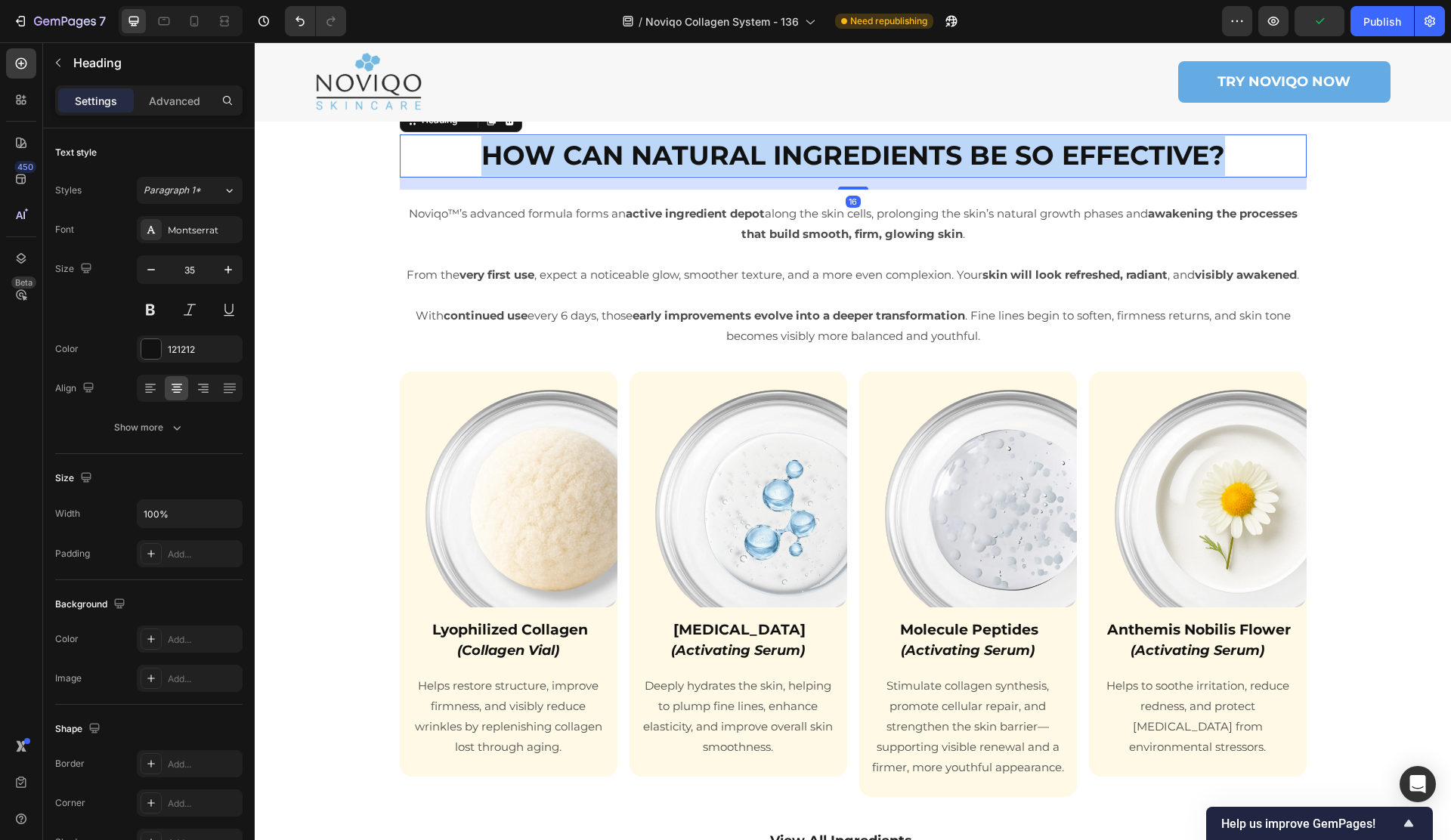
drag, startPoint x: 1056, startPoint y: 268, endPoint x: 1064, endPoint y: 269, distance: 8.1
click at [1056, 171] on strong "HOW CAN NATURAL INGREDIENTS BE SO EFFECTIVE?" at bounding box center [853, 156] width 744 height 33
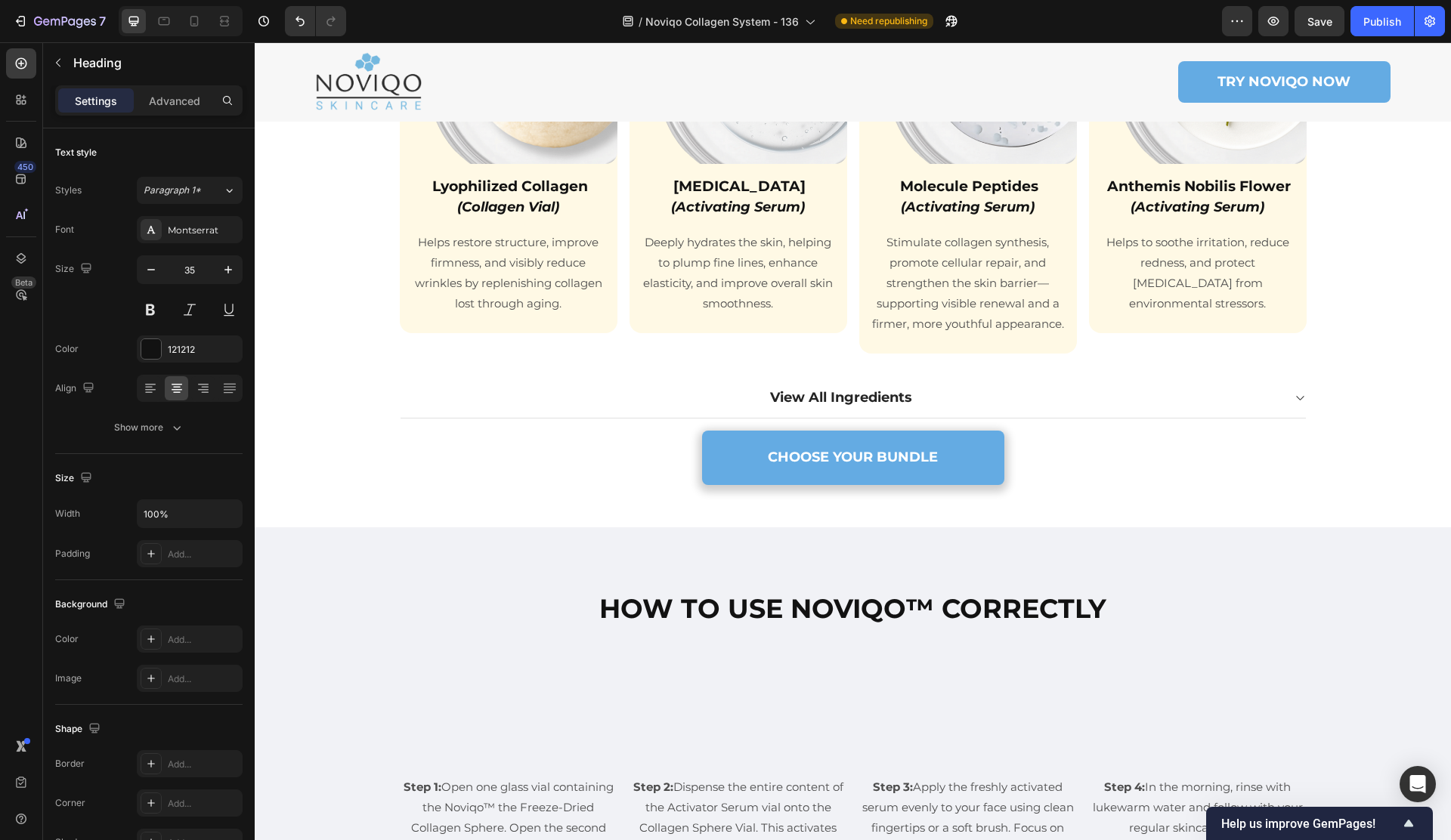
scroll to position [5010, 0]
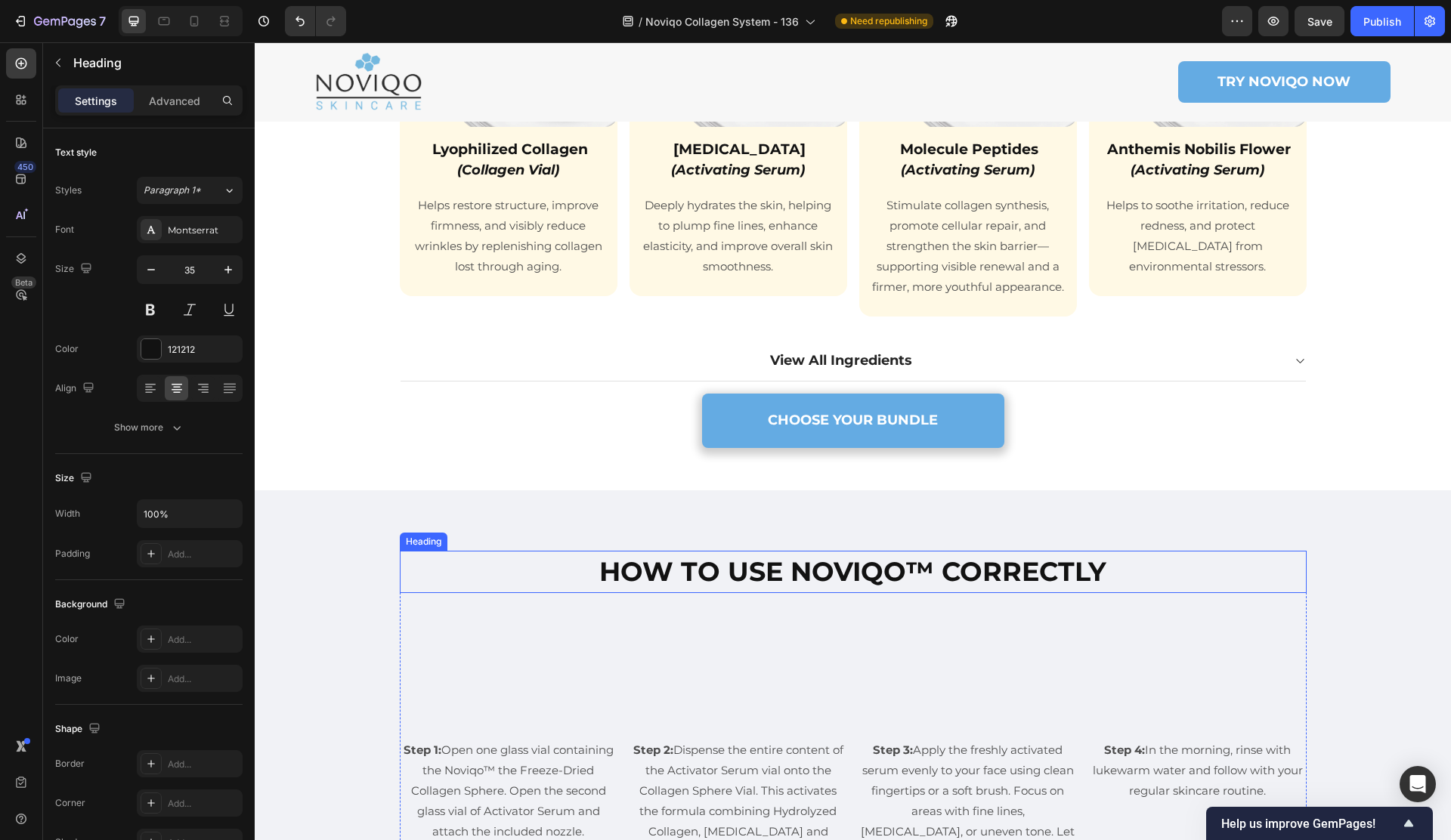
click at [759, 584] on strong "HOW TO USE NOVIQO™ CORRECTLY" at bounding box center [852, 572] width 507 height 33
click at [761, 584] on strong "HOW TO USE NOVIQO™ CORRECTLY" at bounding box center [852, 572] width 507 height 33
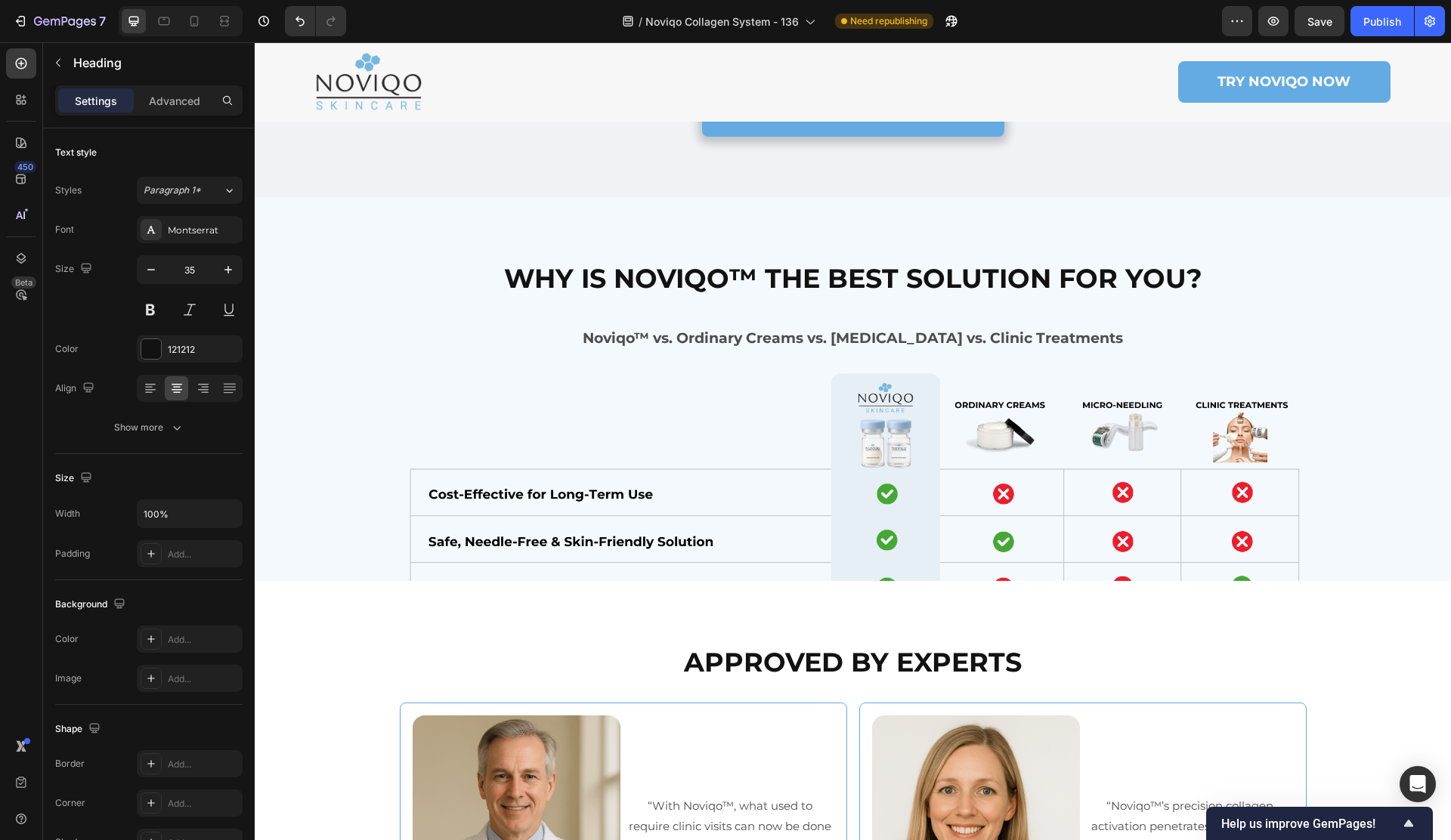
scroll to position [5995, 0]
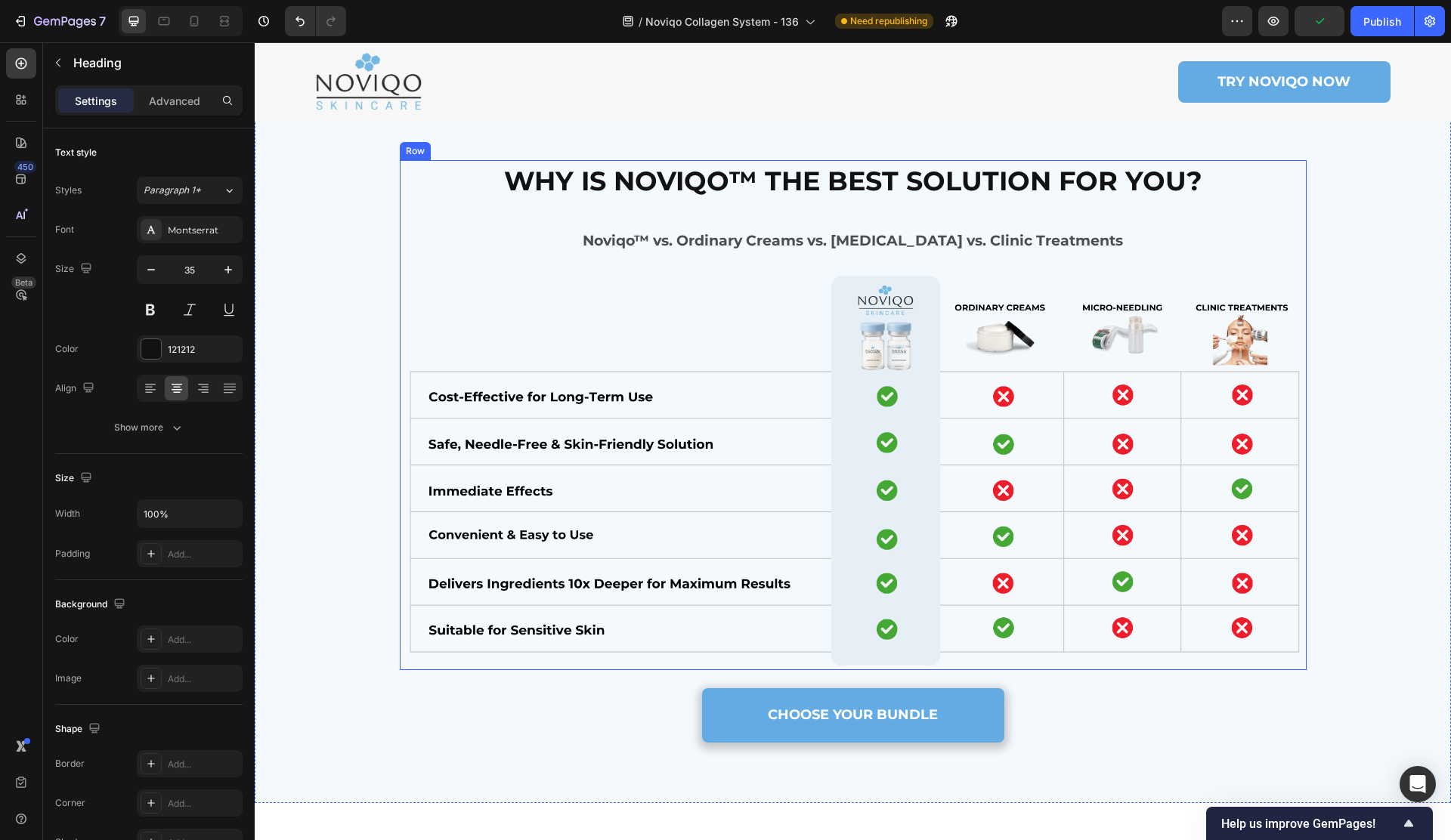
click at [1033, 197] on strong "WHY IS NOVIQO™ THE BEST SOLUTION FOR YOU?" at bounding box center [853, 181] width 698 height 33
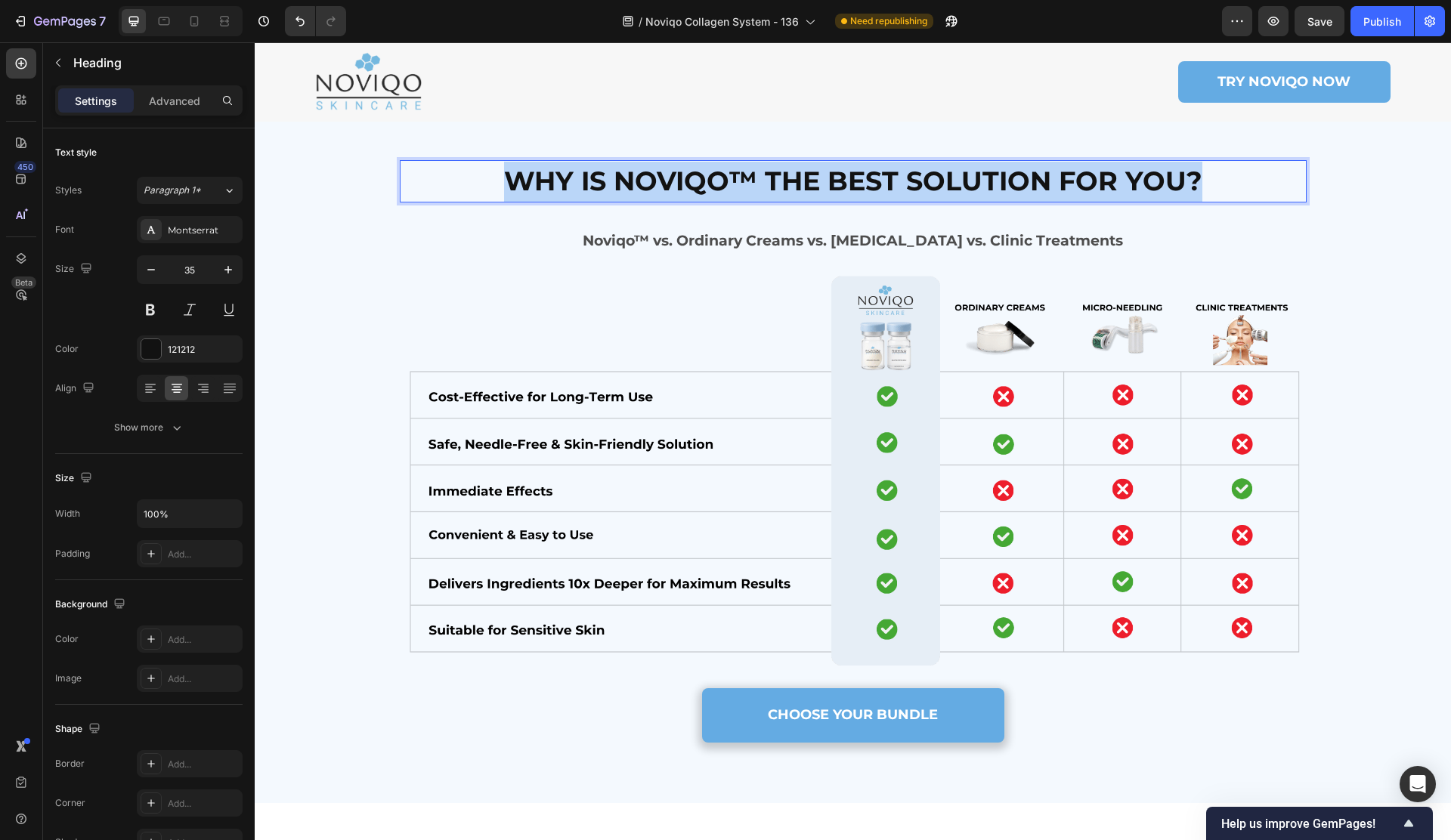
click at [1033, 197] on strong "WHY IS NOVIQO™ THE BEST SOLUTION FOR YOU?" at bounding box center [853, 181] width 698 height 33
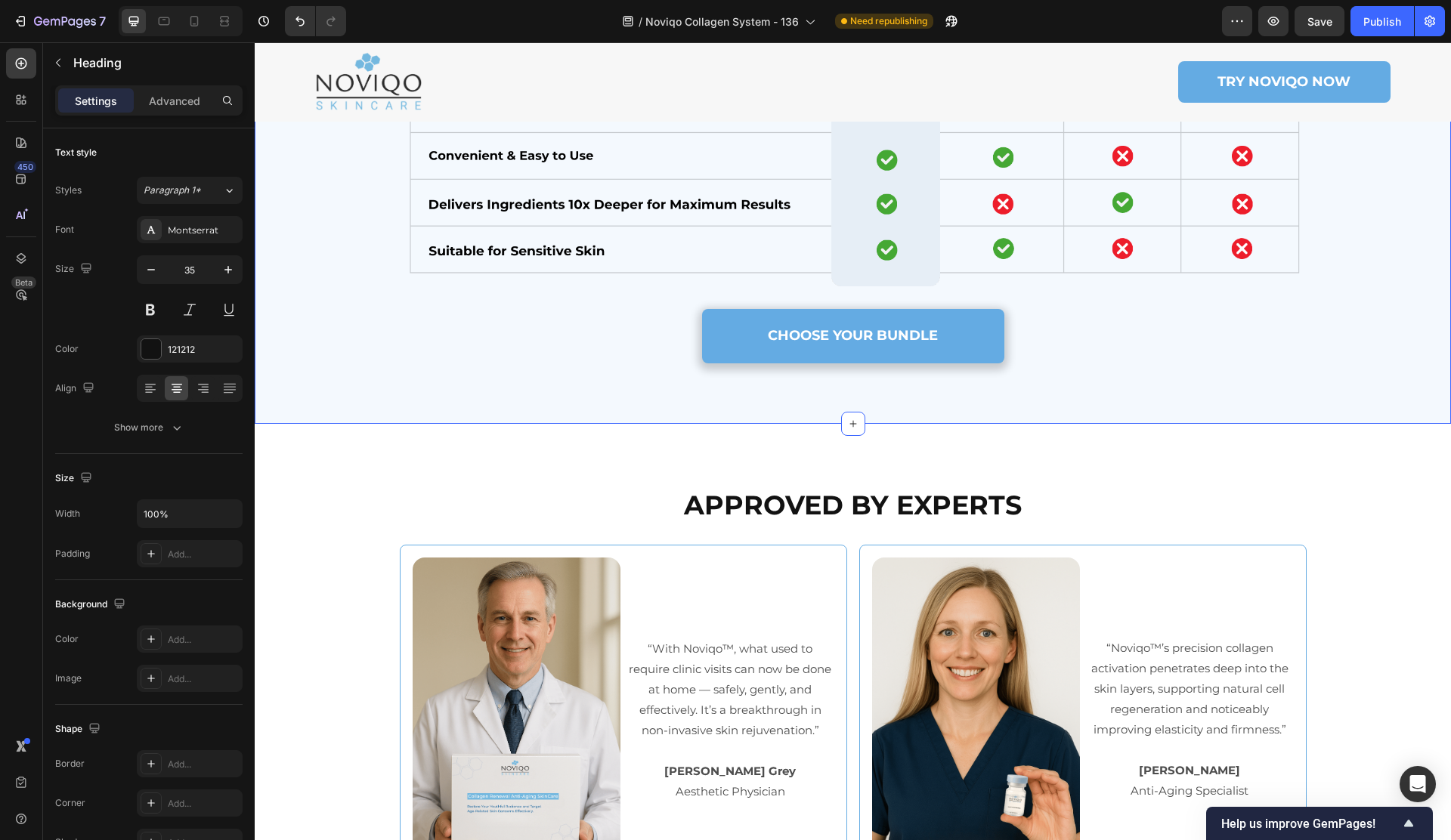
scroll to position [6635, 0]
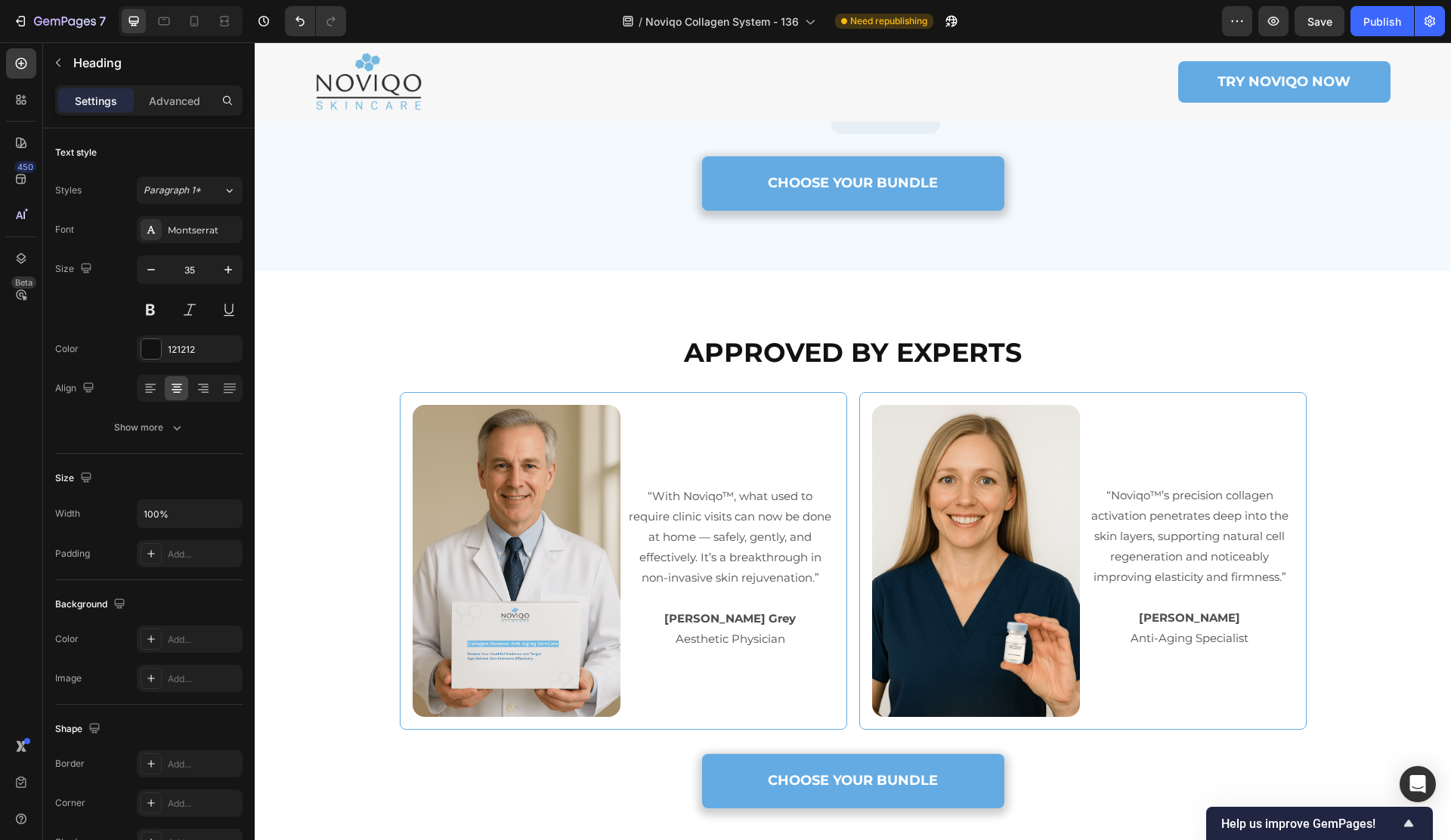
click at [842, 346] on strong "APPROVED BY EXPERTS" at bounding box center [852, 352] width 338 height 33
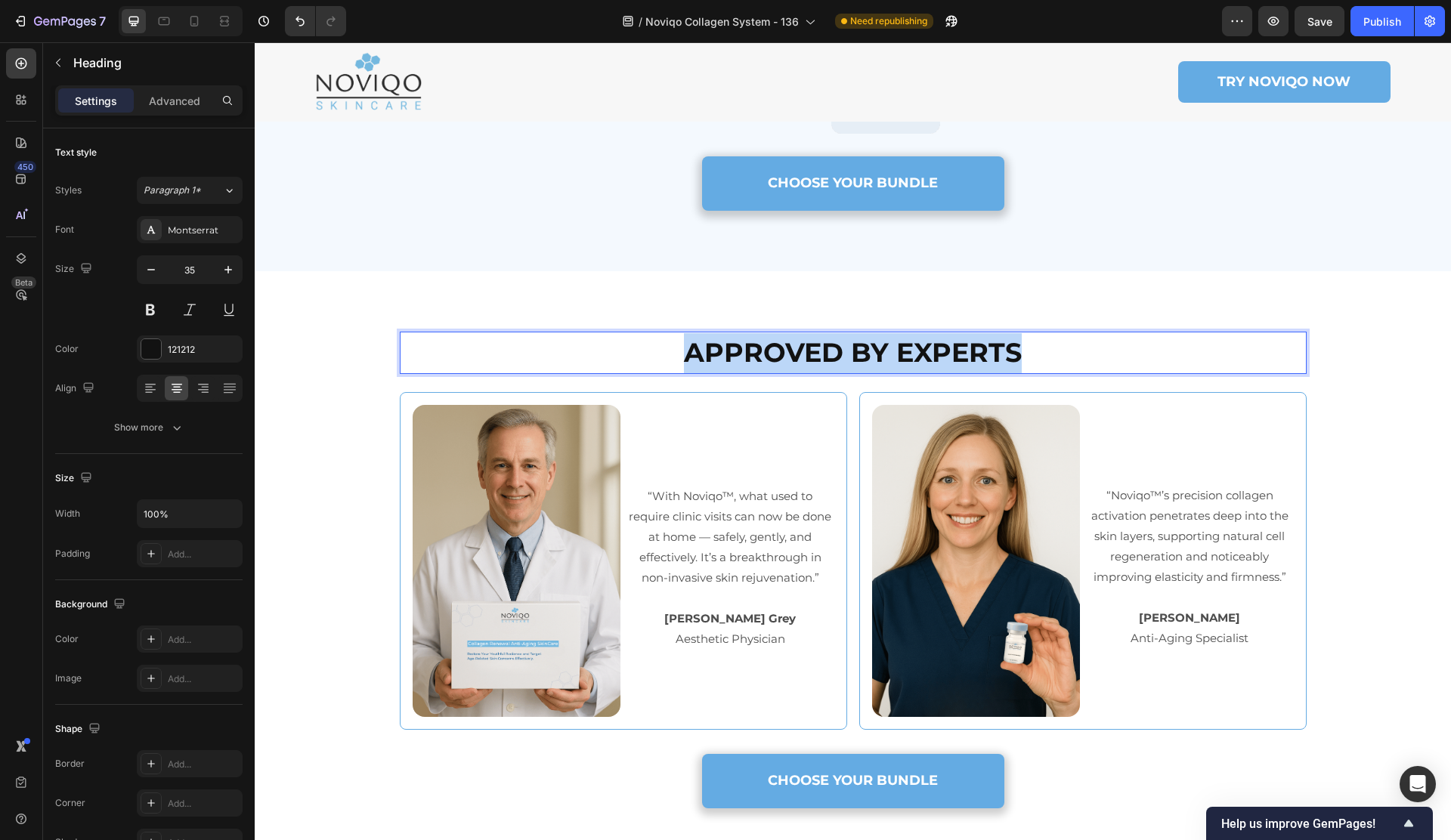
drag, startPoint x: 842, startPoint y: 346, endPoint x: 853, endPoint y: 350, distance: 11.7
click at [842, 346] on strong "APPROVED BY EXPERTS" at bounding box center [852, 352] width 338 height 33
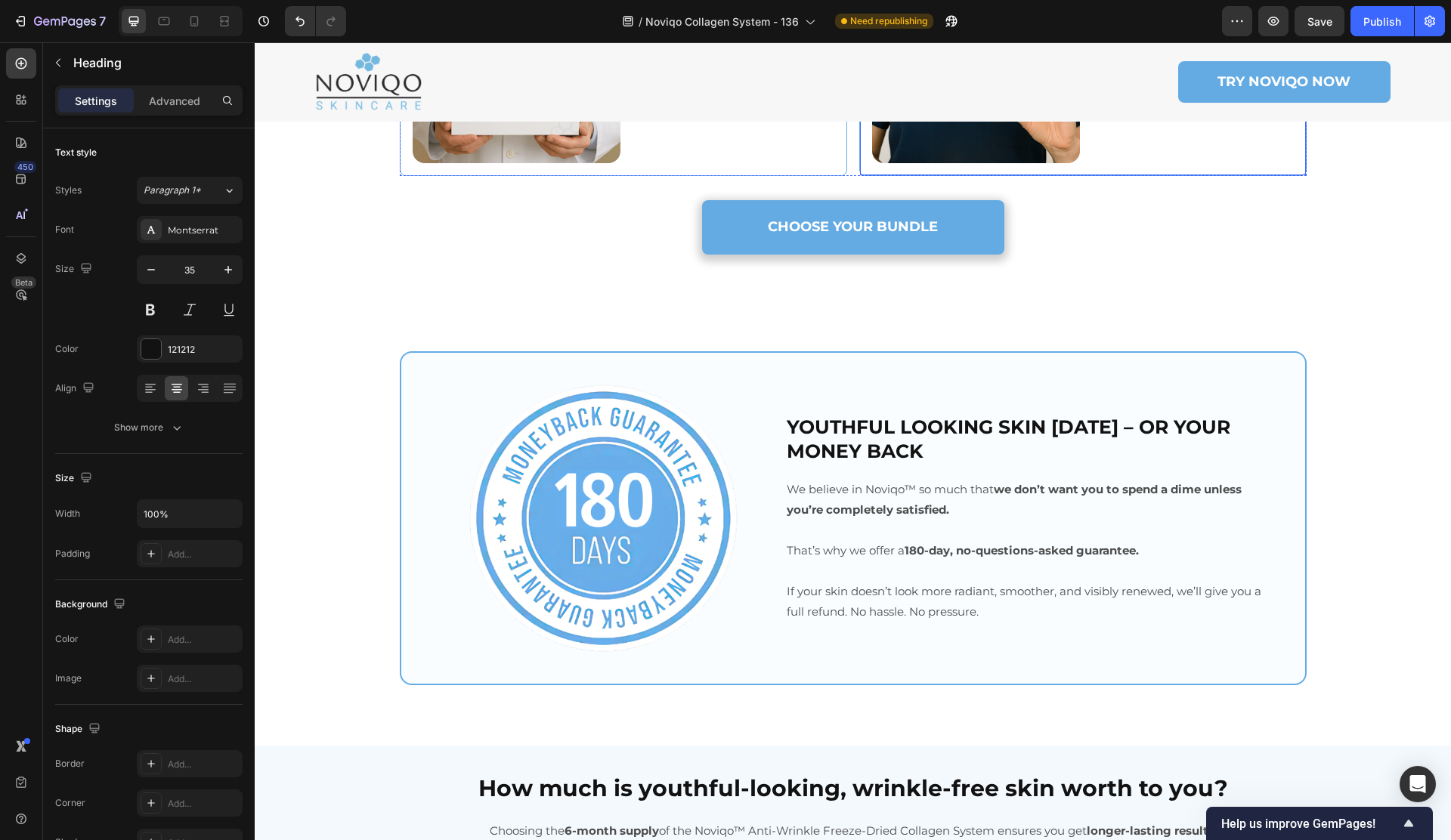
scroll to position [7190, 0]
click at [894, 425] on h2 "YOUTHFUL LOOKING SKIN [DATE] – OR YOUR MONEY BACK" at bounding box center [1032, 438] width 495 height 52
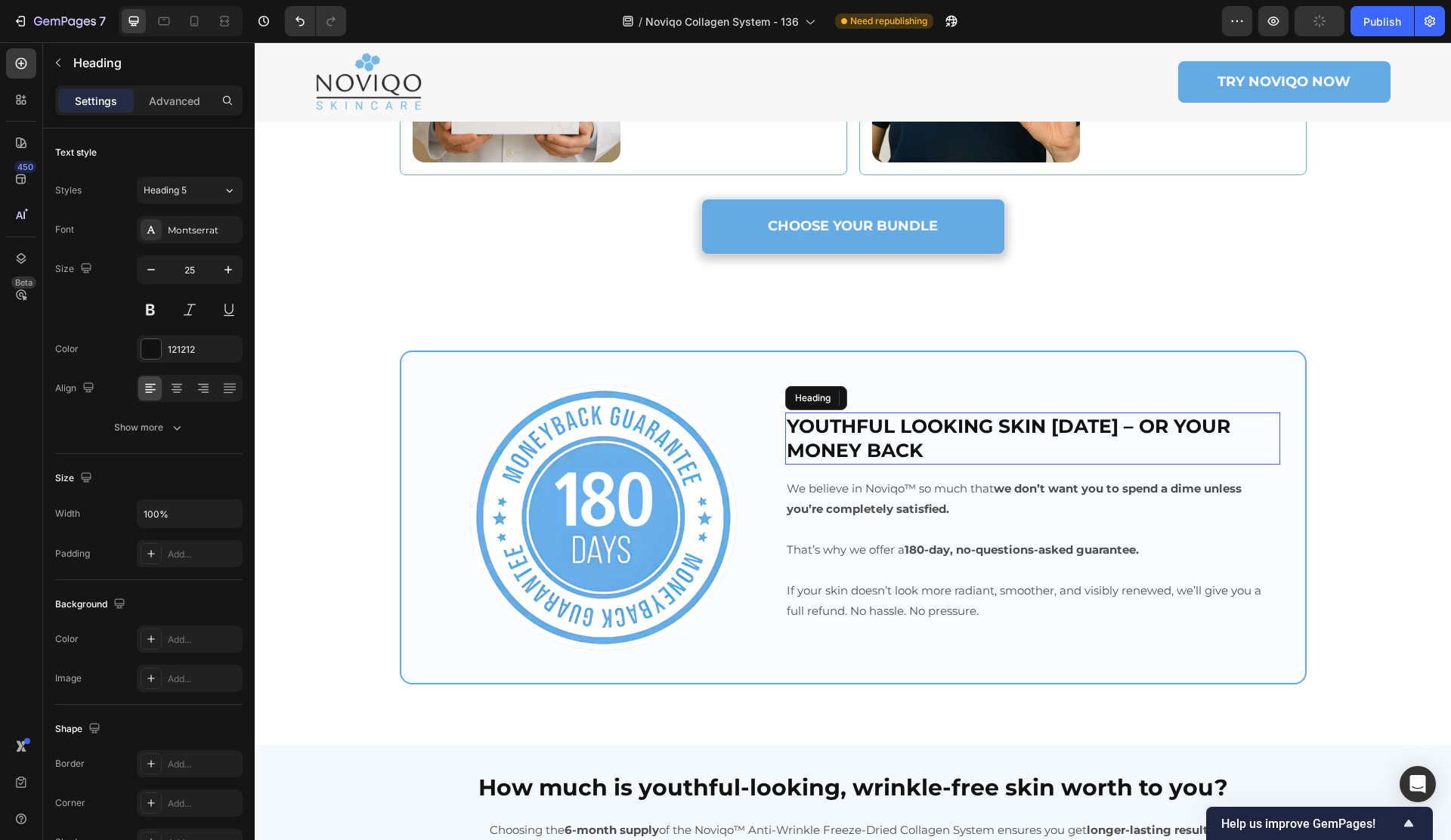
click at [894, 425] on p "YOUTHFUL LOOKING SKIN [DATE] – OR YOUR MONEY BACK" at bounding box center [1032, 439] width 492 height 49
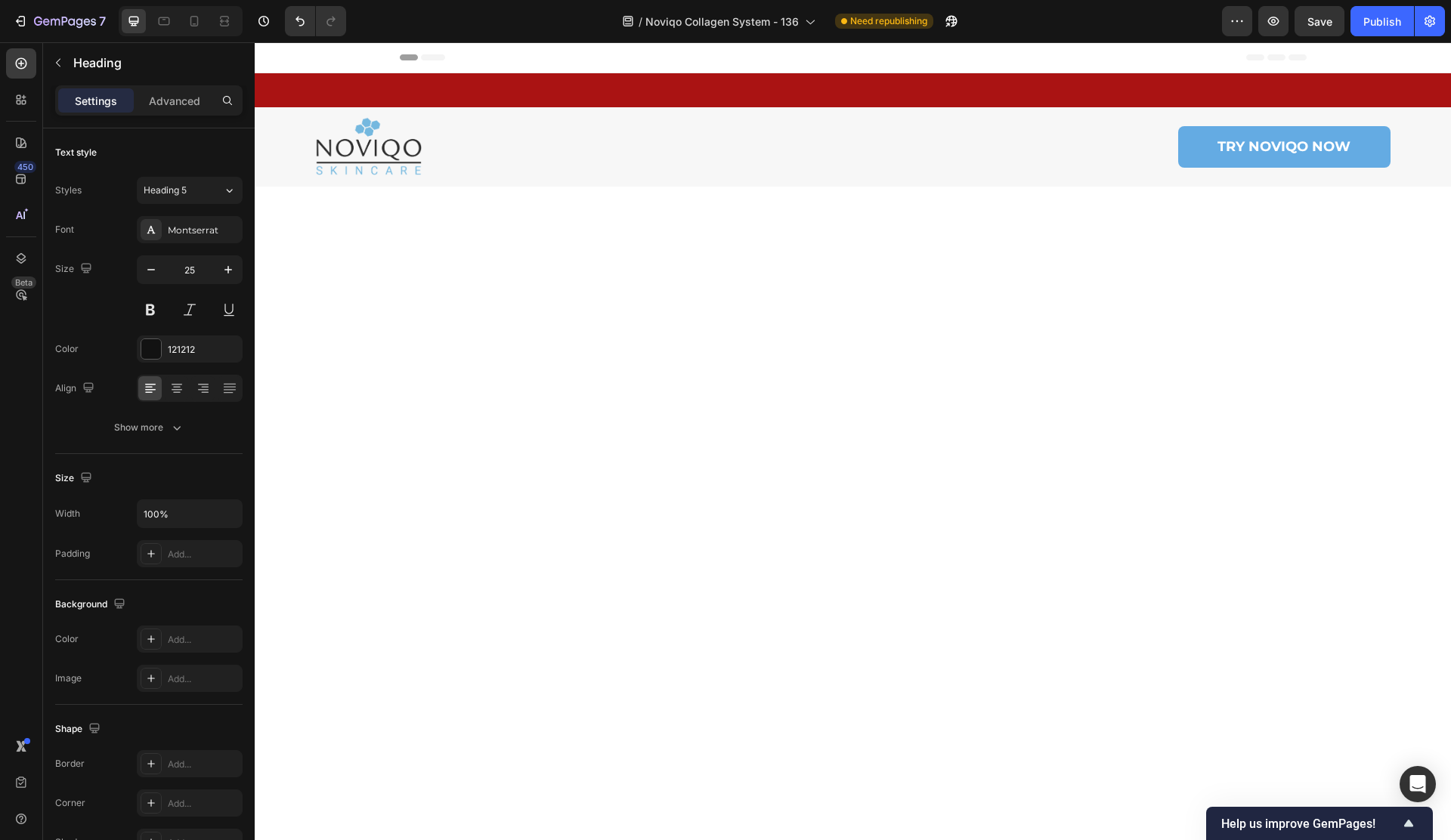
scroll to position [7689, 0]
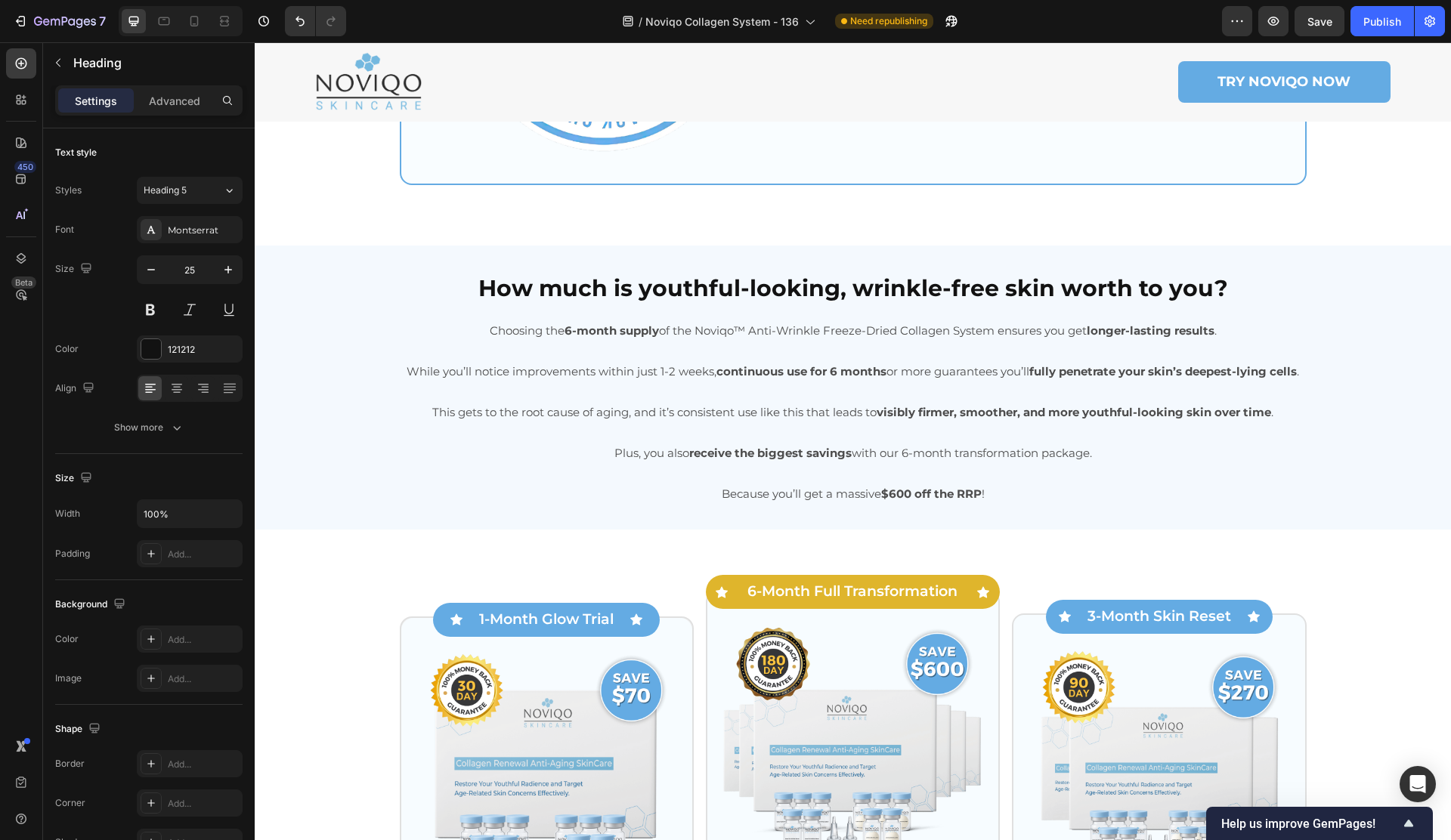
click at [917, 293] on strong "How much is youthful-looking, wrinkle-free skin worth to you?" at bounding box center [852, 288] width 749 height 28
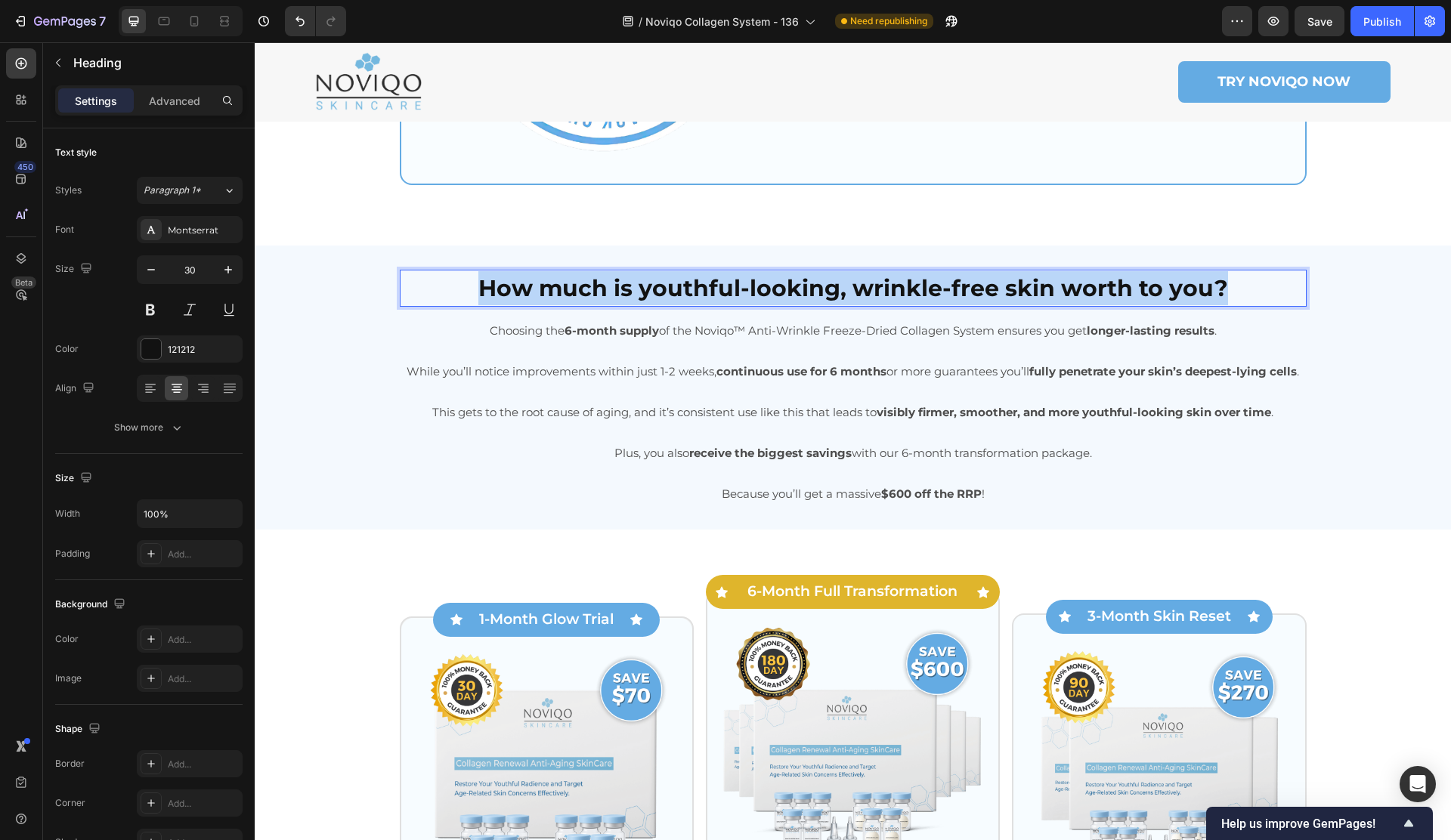
click at [917, 293] on strong "How much is youthful-looking, wrinkle-free skin worth to you?" at bounding box center [852, 288] width 749 height 28
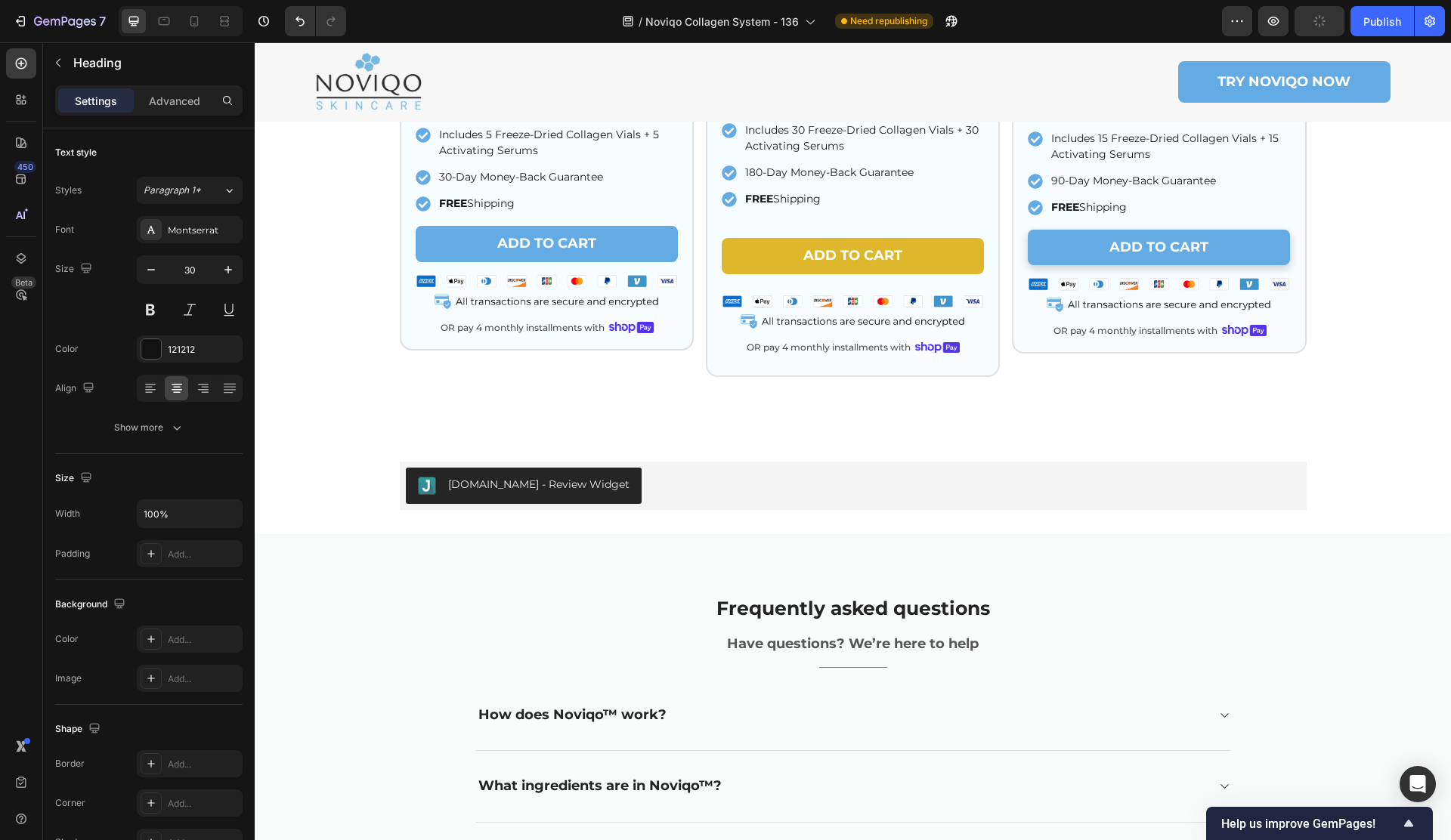
scroll to position [8691, 0]
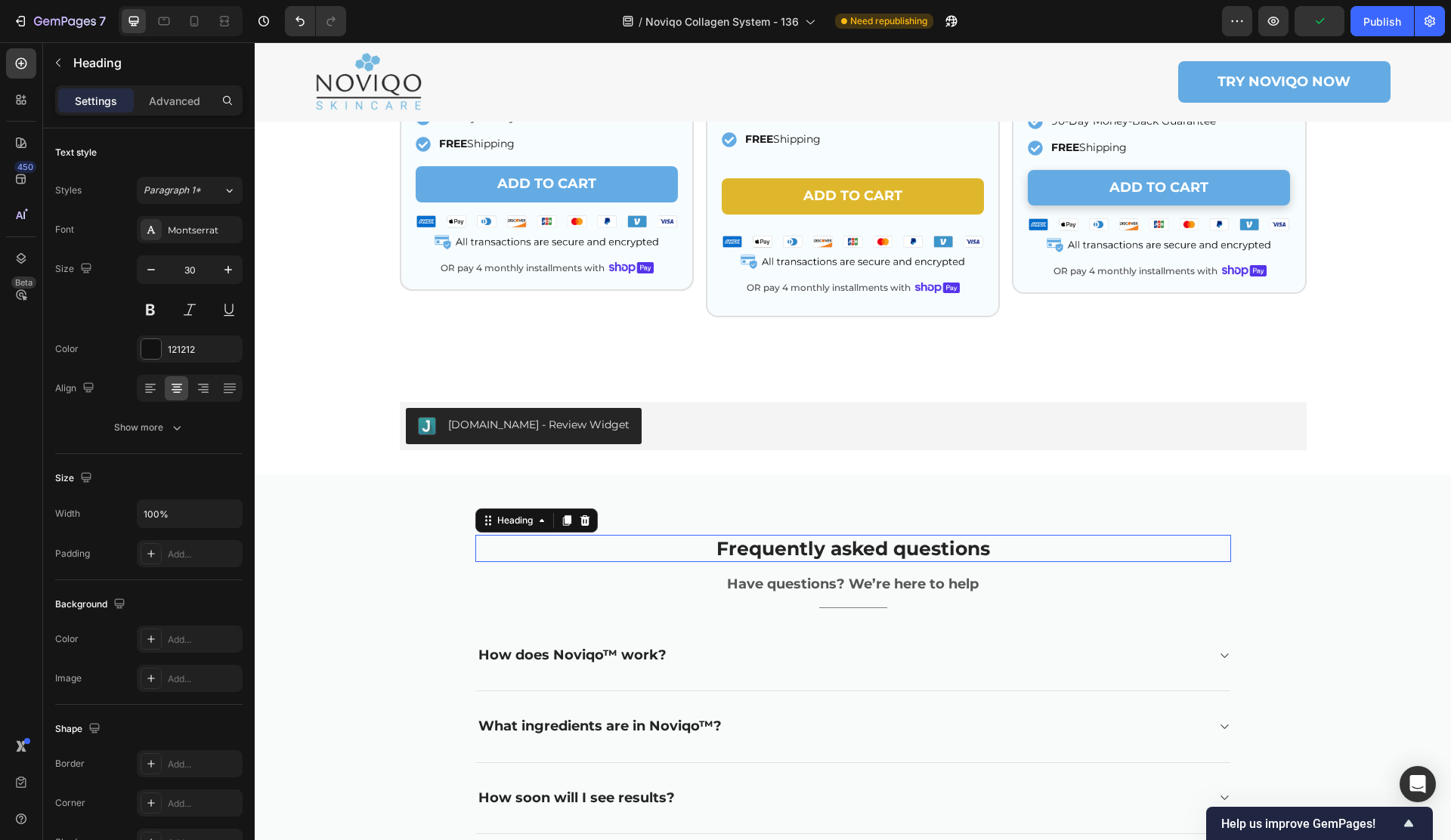
click at [759, 540] on h2 "Frequently asked questions" at bounding box center [853, 549] width 756 height 28
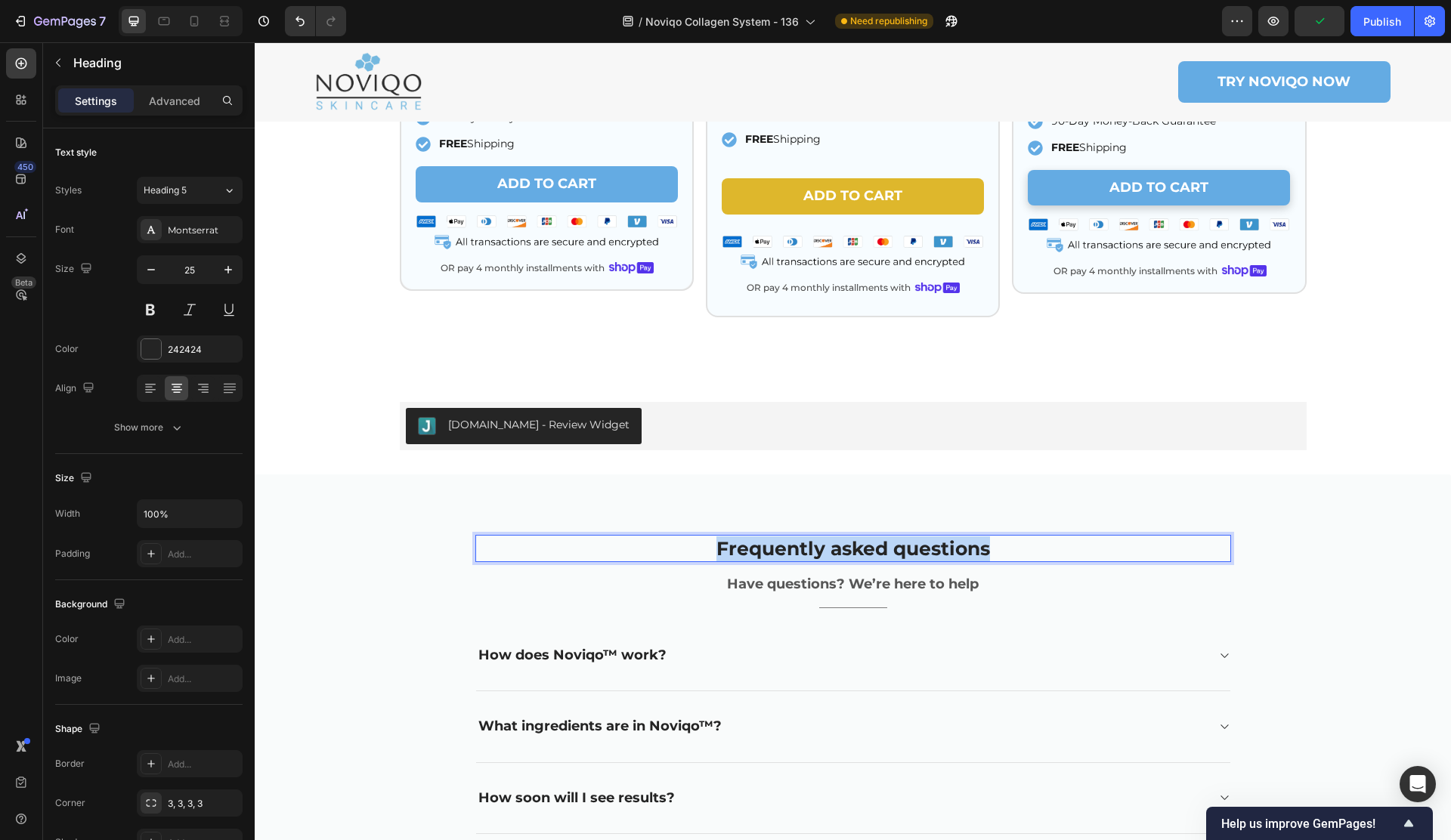
click at [759, 540] on p "Frequently asked questions" at bounding box center [853, 548] width 753 height 25
click at [183, 23] on div at bounding box center [194, 21] width 25 height 25
type input "21"
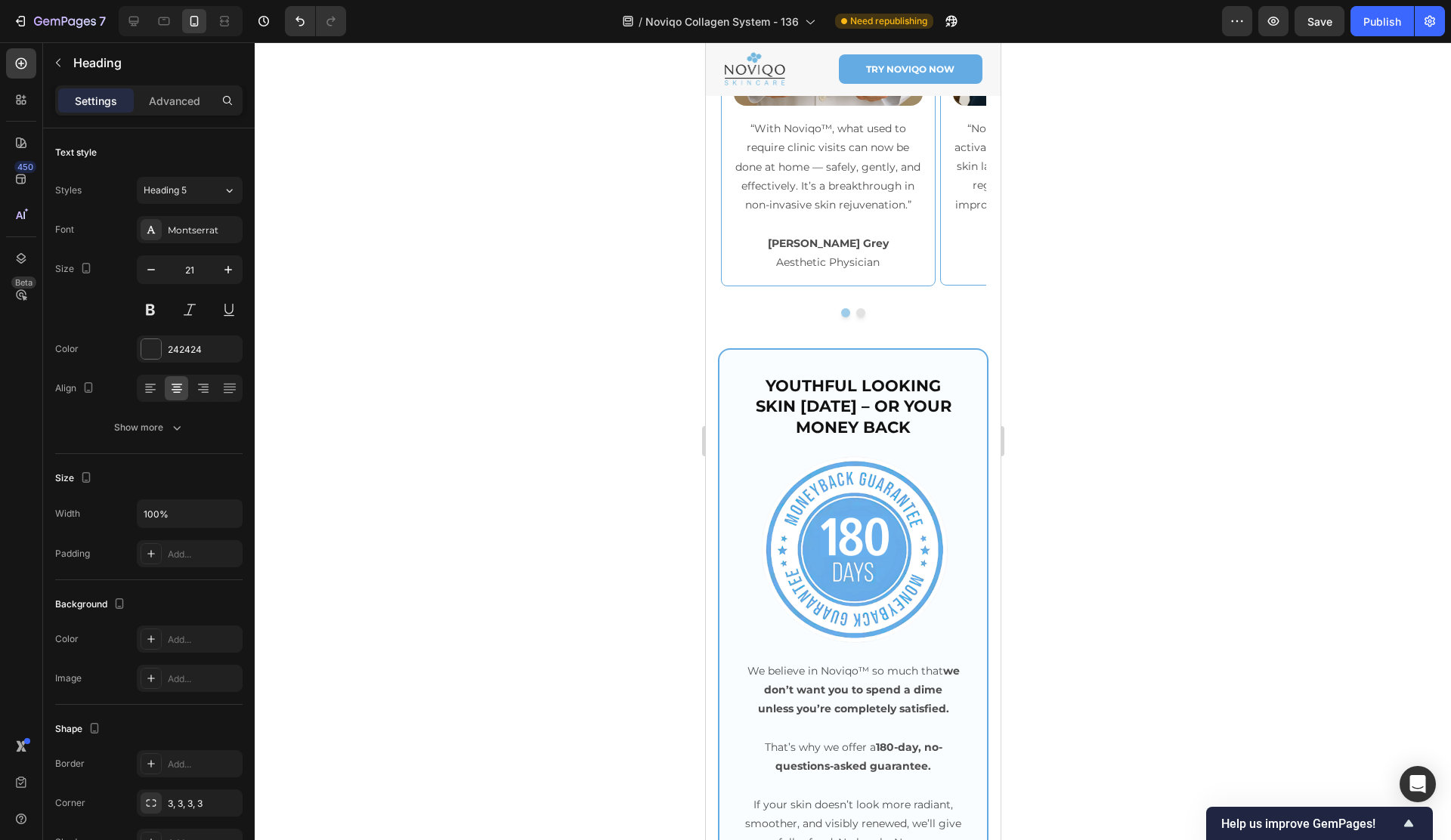
scroll to position [7495, 0]
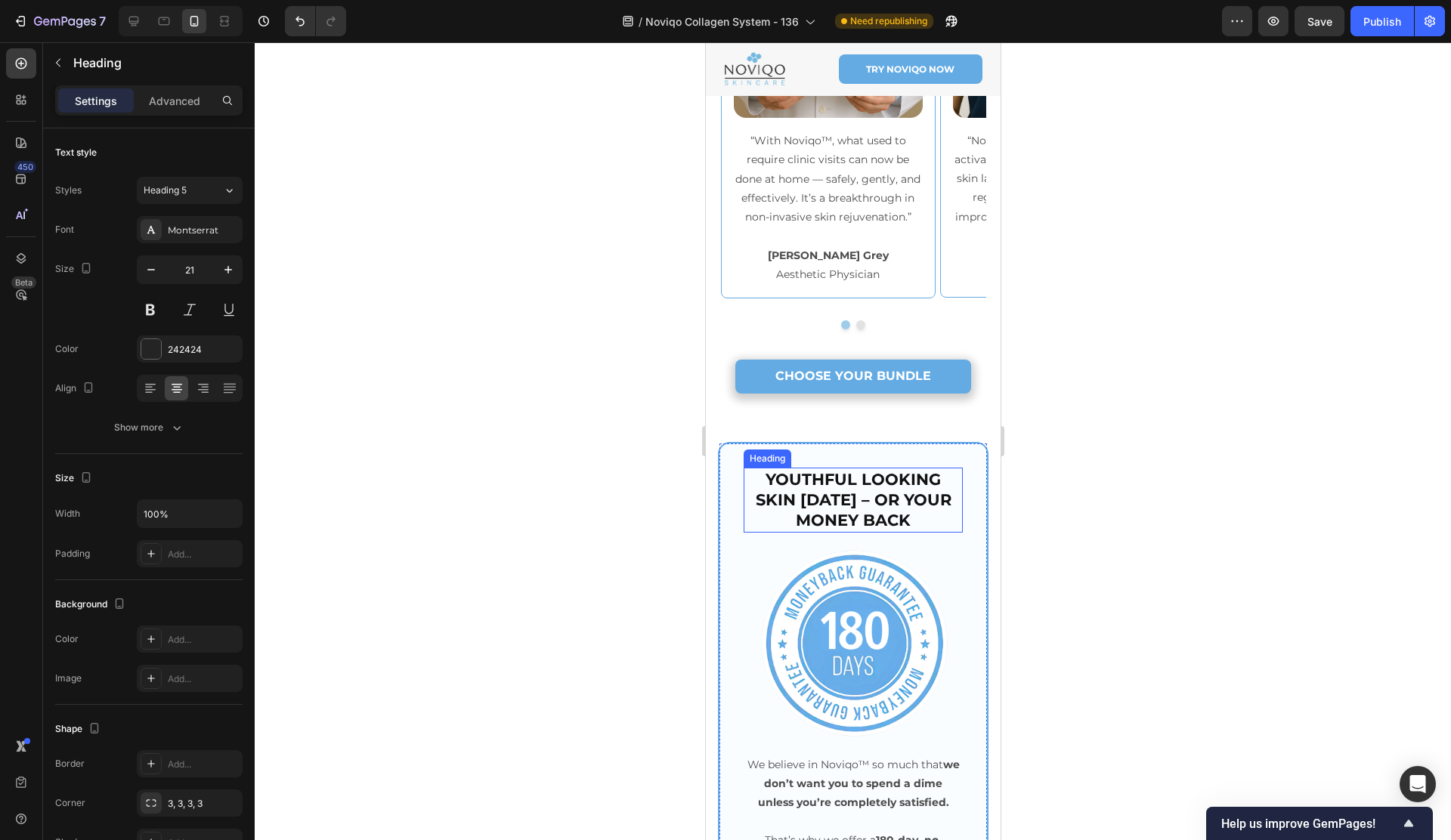
click at [821, 490] on h2 "YOUTHFUL LOOKING SKIN [DATE] – OR YOUR MONEY BACK" at bounding box center [852, 500] width 219 height 65
click at [821, 490] on p "YOUTHFUL LOOKING SKIN [DATE] – OR YOUR MONEY BACK" at bounding box center [852, 500] width 216 height 62
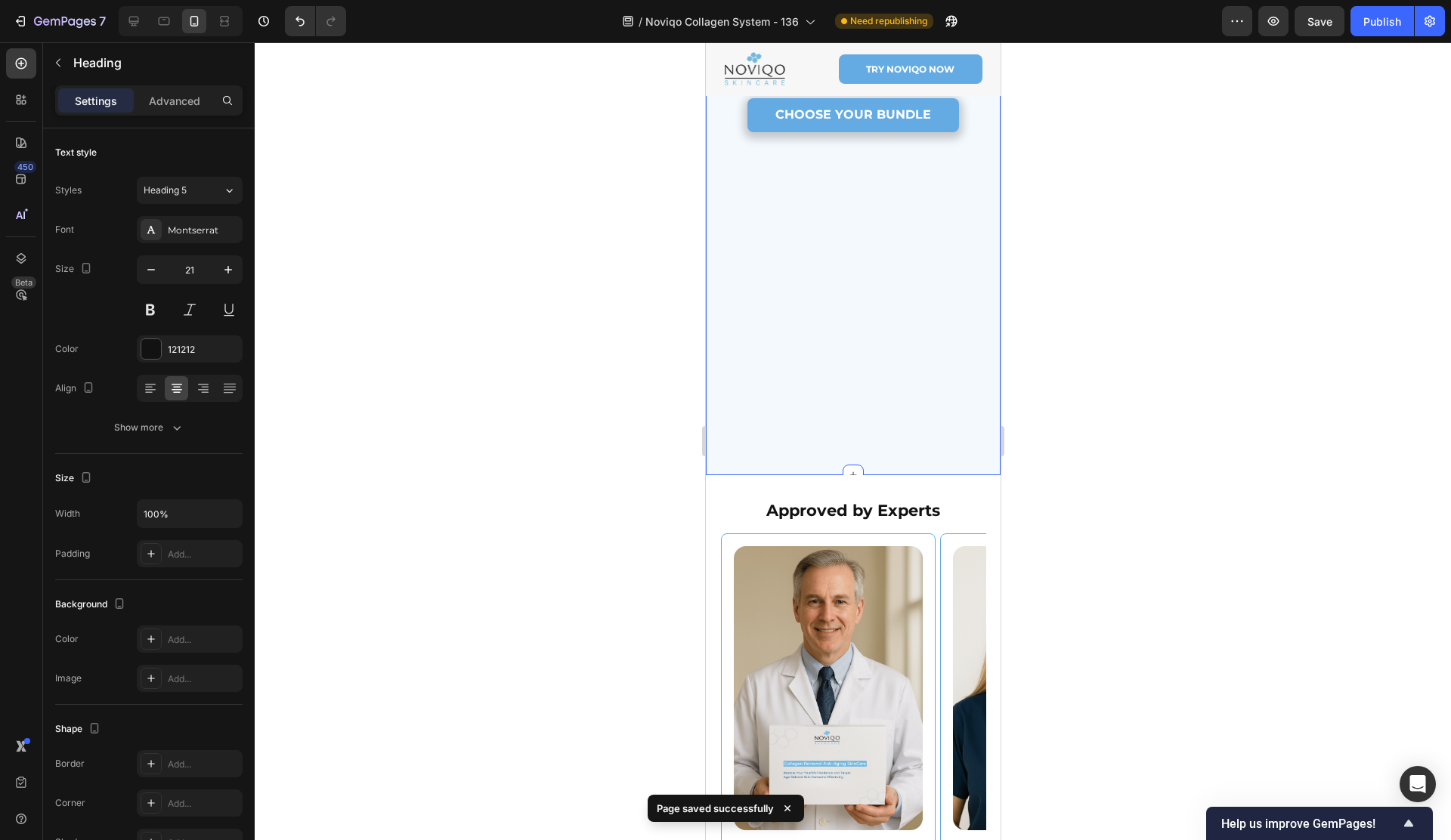
scroll to position [6779, 0]
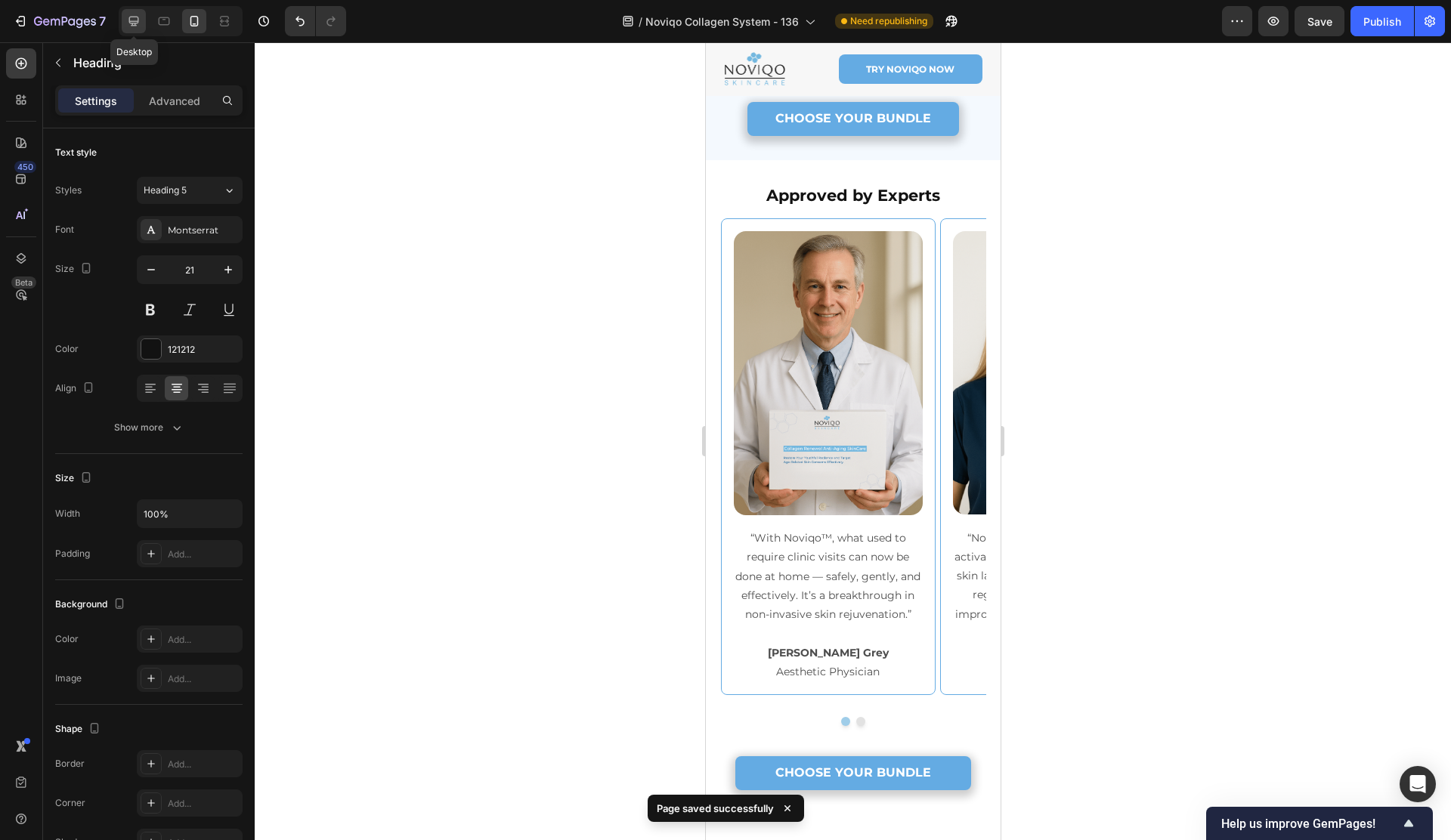
click at [129, 20] on icon at bounding box center [134, 21] width 10 height 10
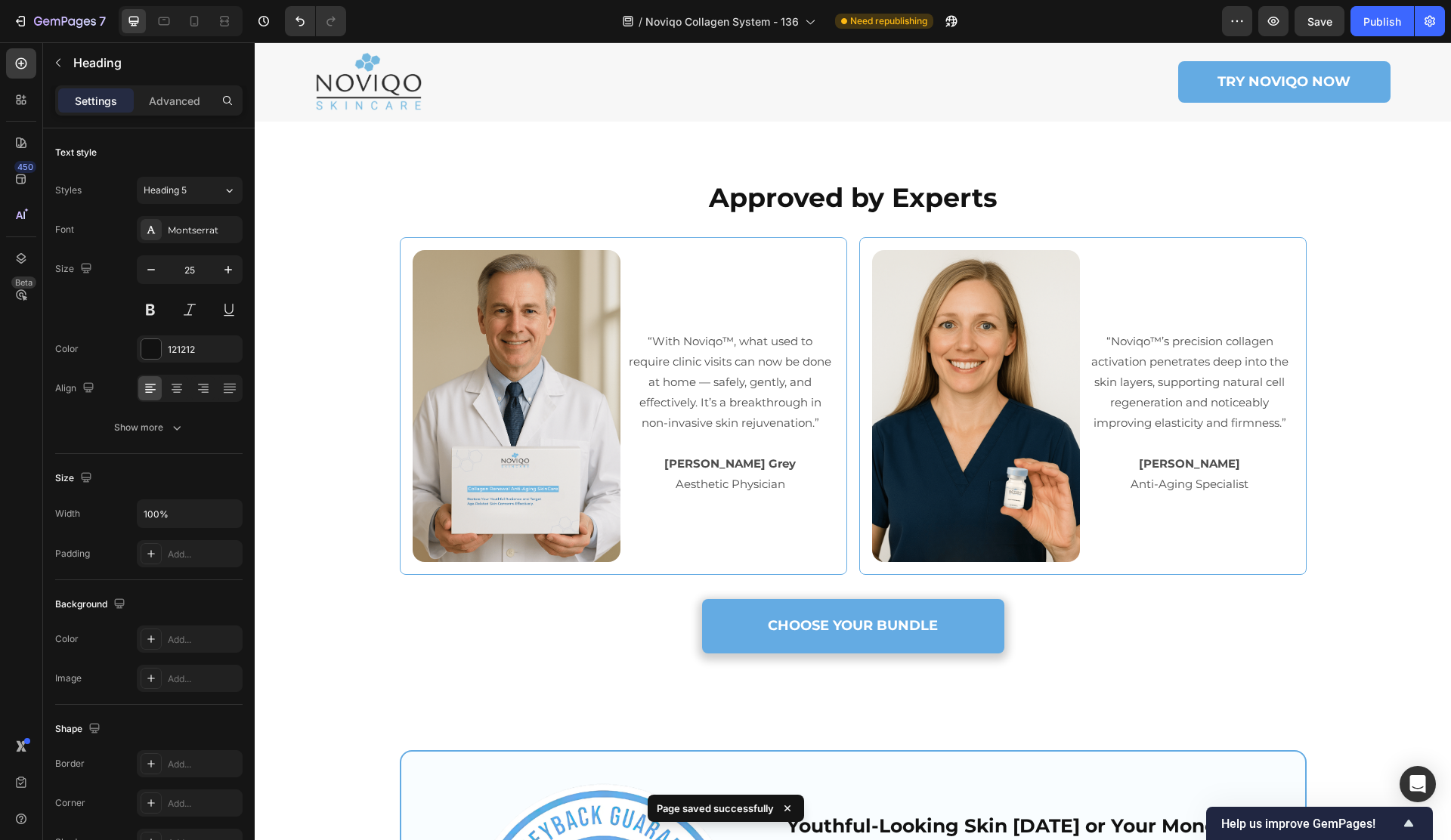
scroll to position [6737, 0]
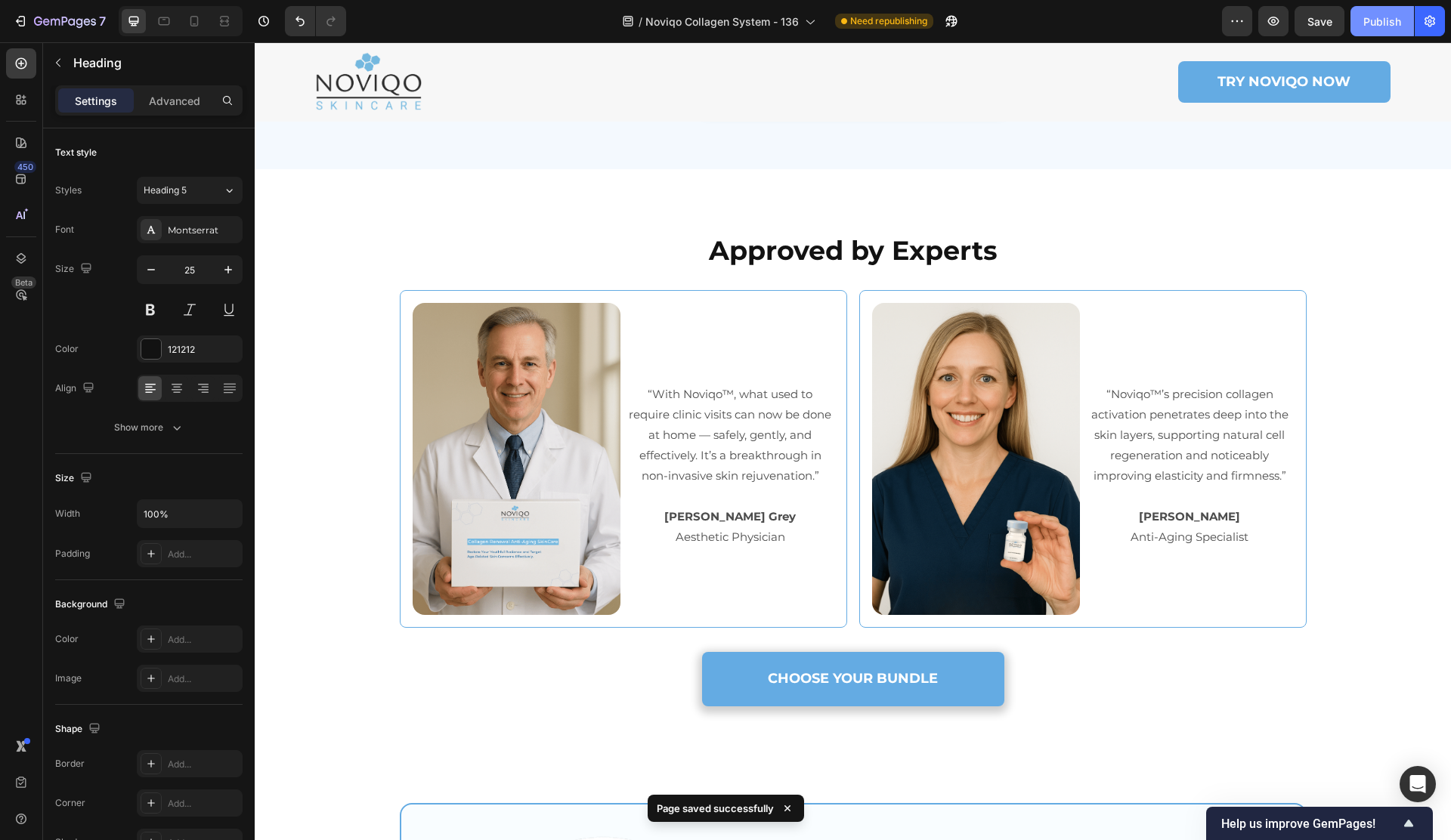
click at [1375, 20] on div "Publish" at bounding box center [1382, 21] width 38 height 15
click at [190, 19] on icon at bounding box center [194, 21] width 8 height 11
type input "21"
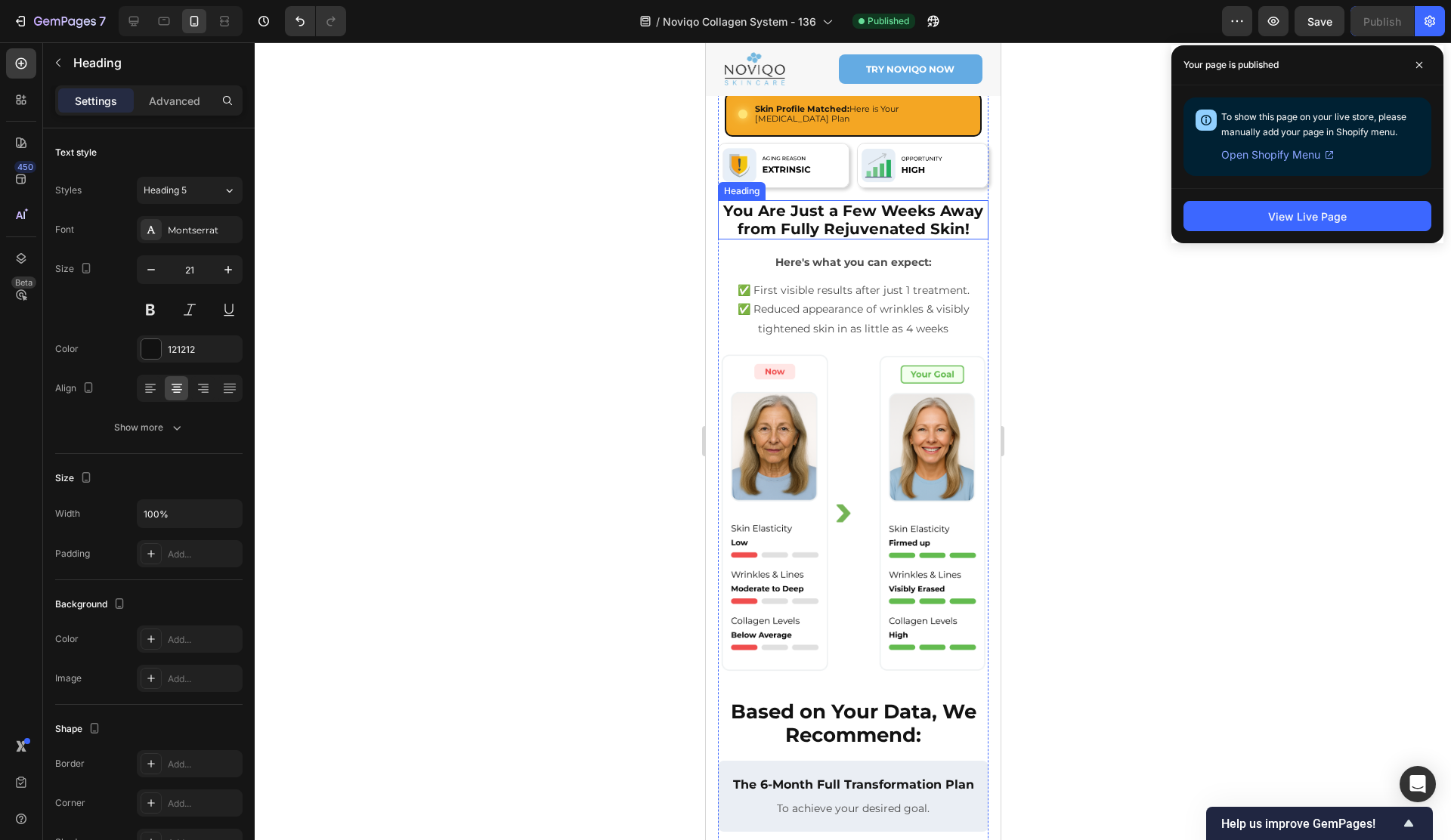
scroll to position [146, 0]
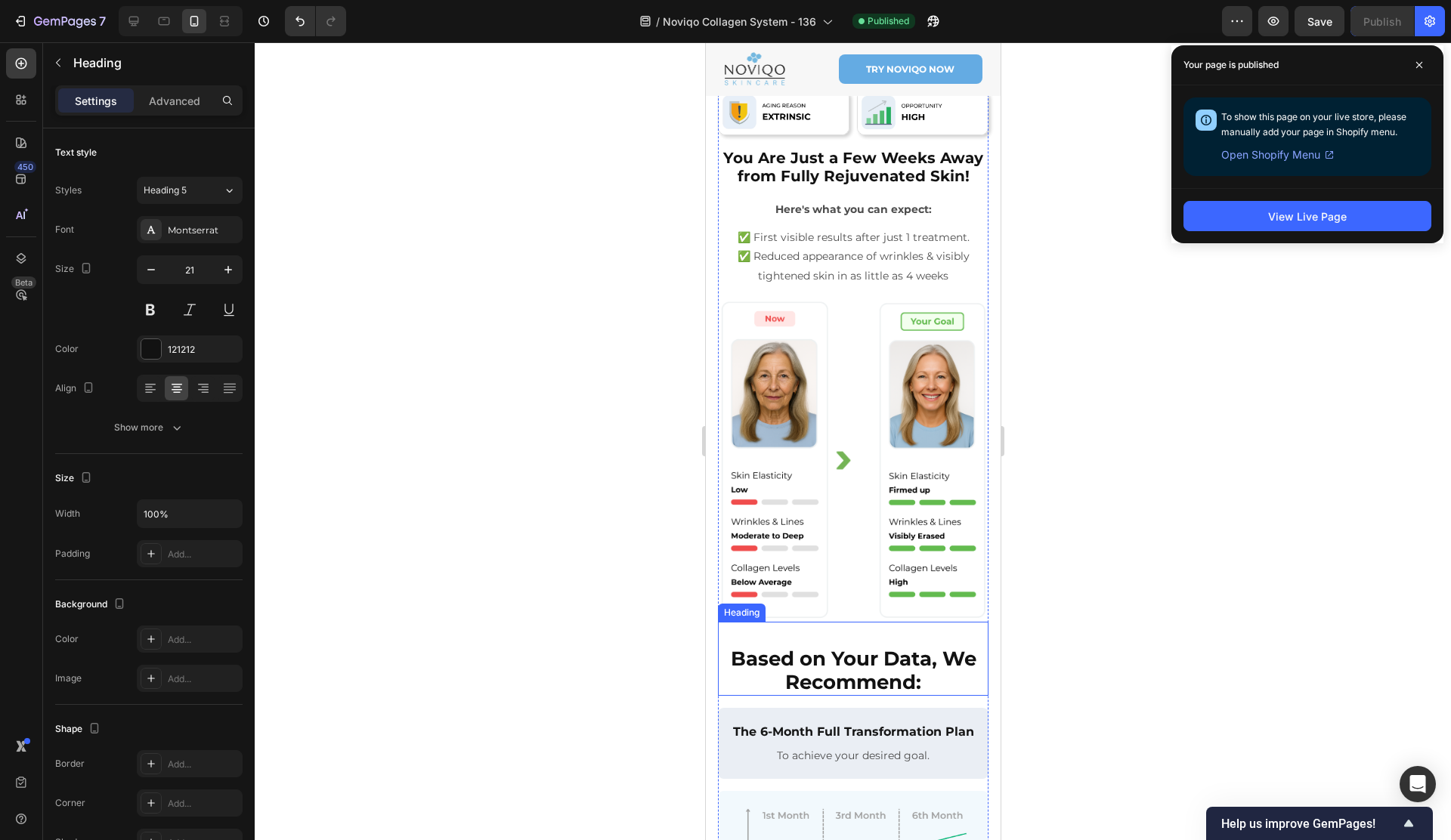
click at [887, 655] on strong "Based on Your Data, We Recommend:" at bounding box center [853, 671] width 246 height 47
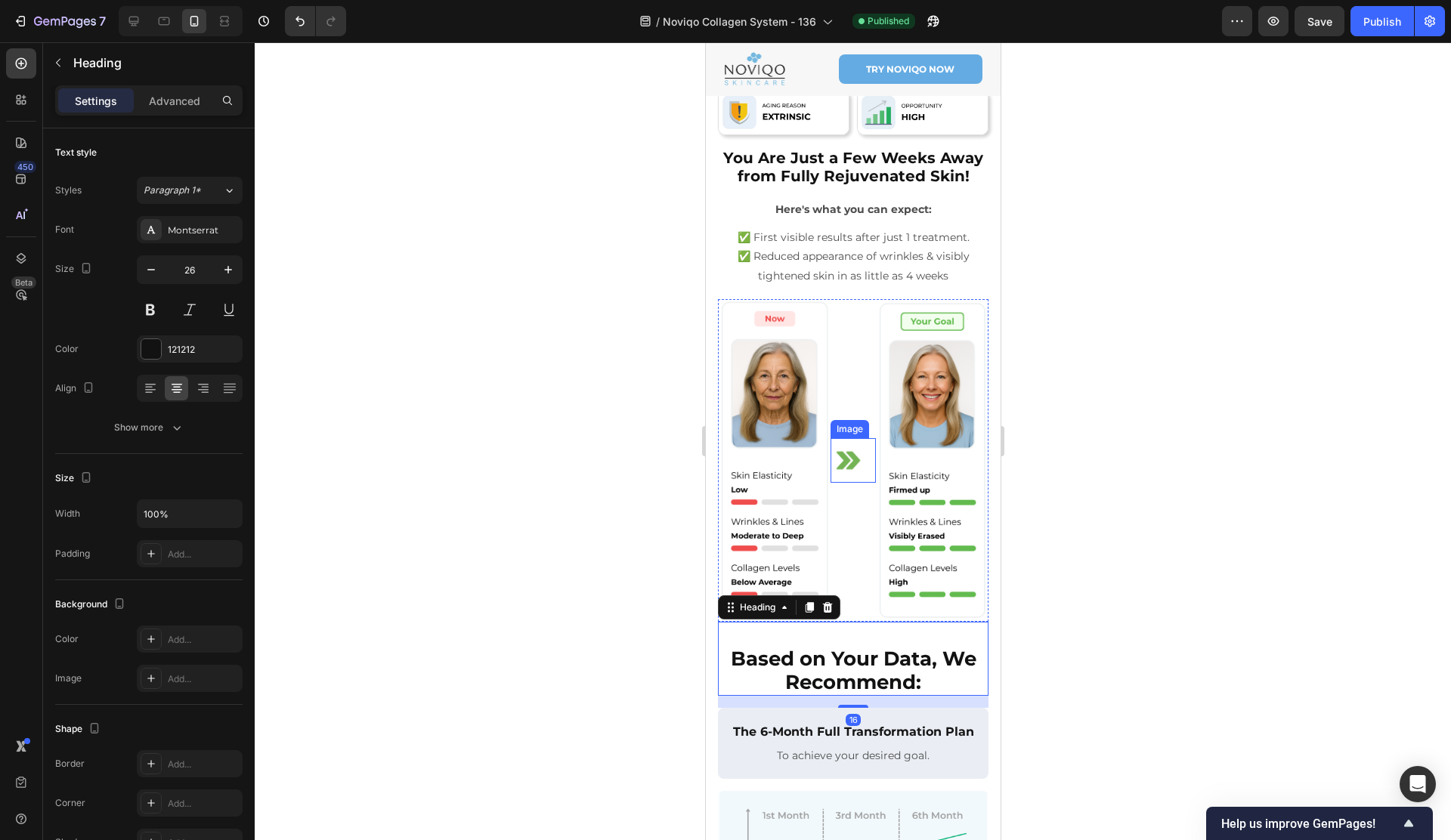
scroll to position [0, 0]
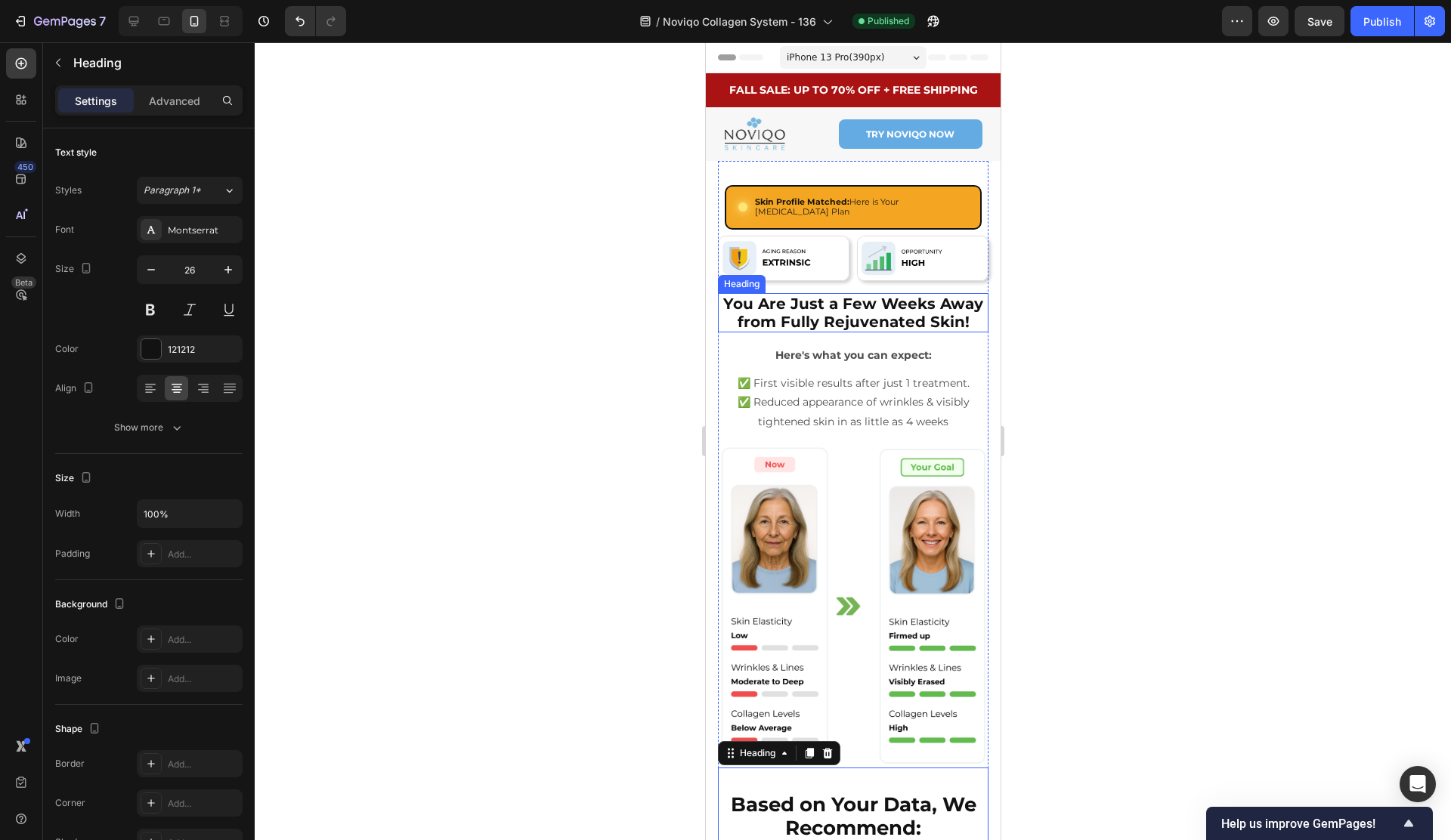
click at [837, 308] on strong "You Are Just a Few Weeks Away from Fully Rejuvenated Skin!" at bounding box center [853, 313] width 260 height 36
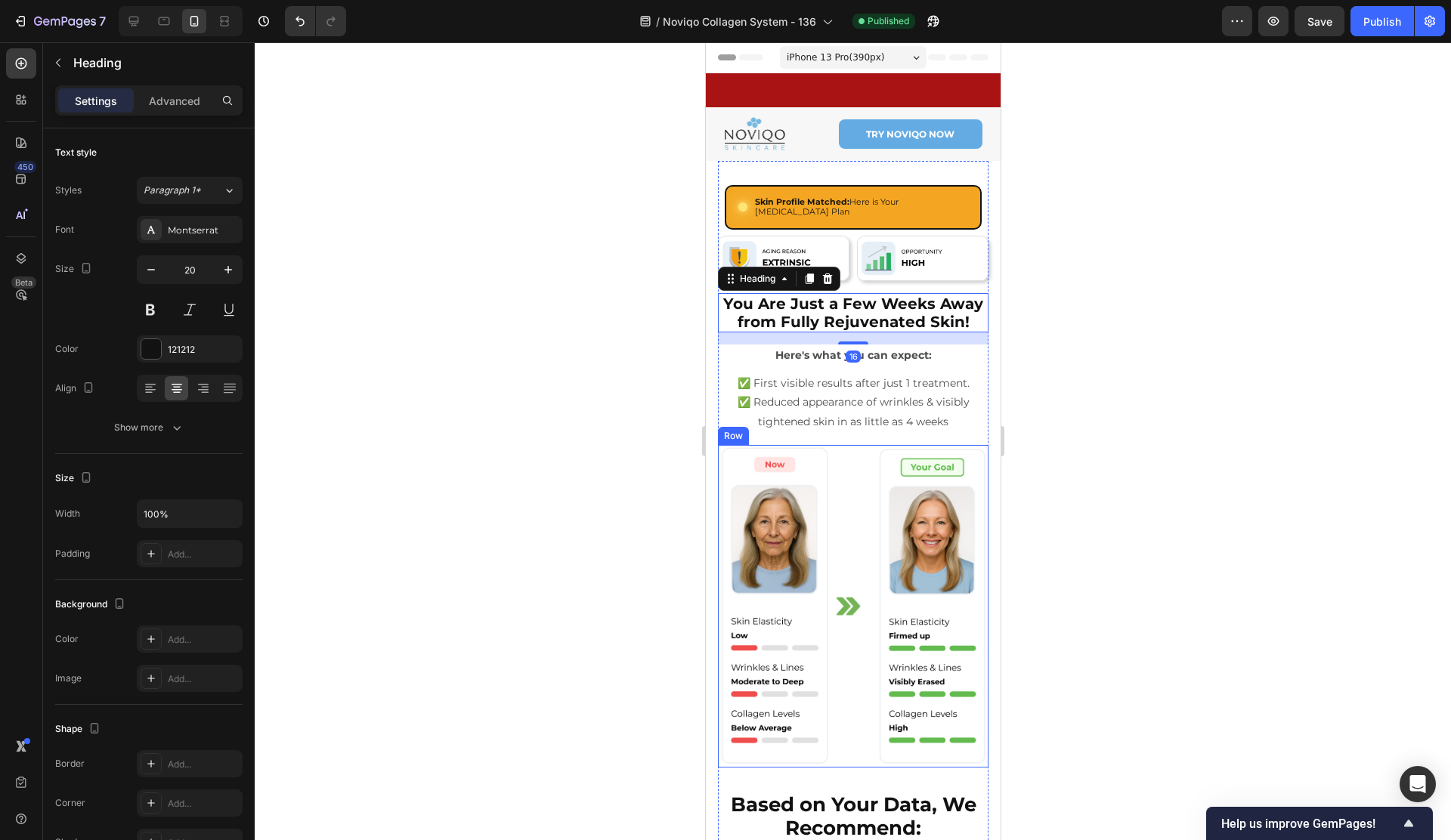
scroll to position [140, 0]
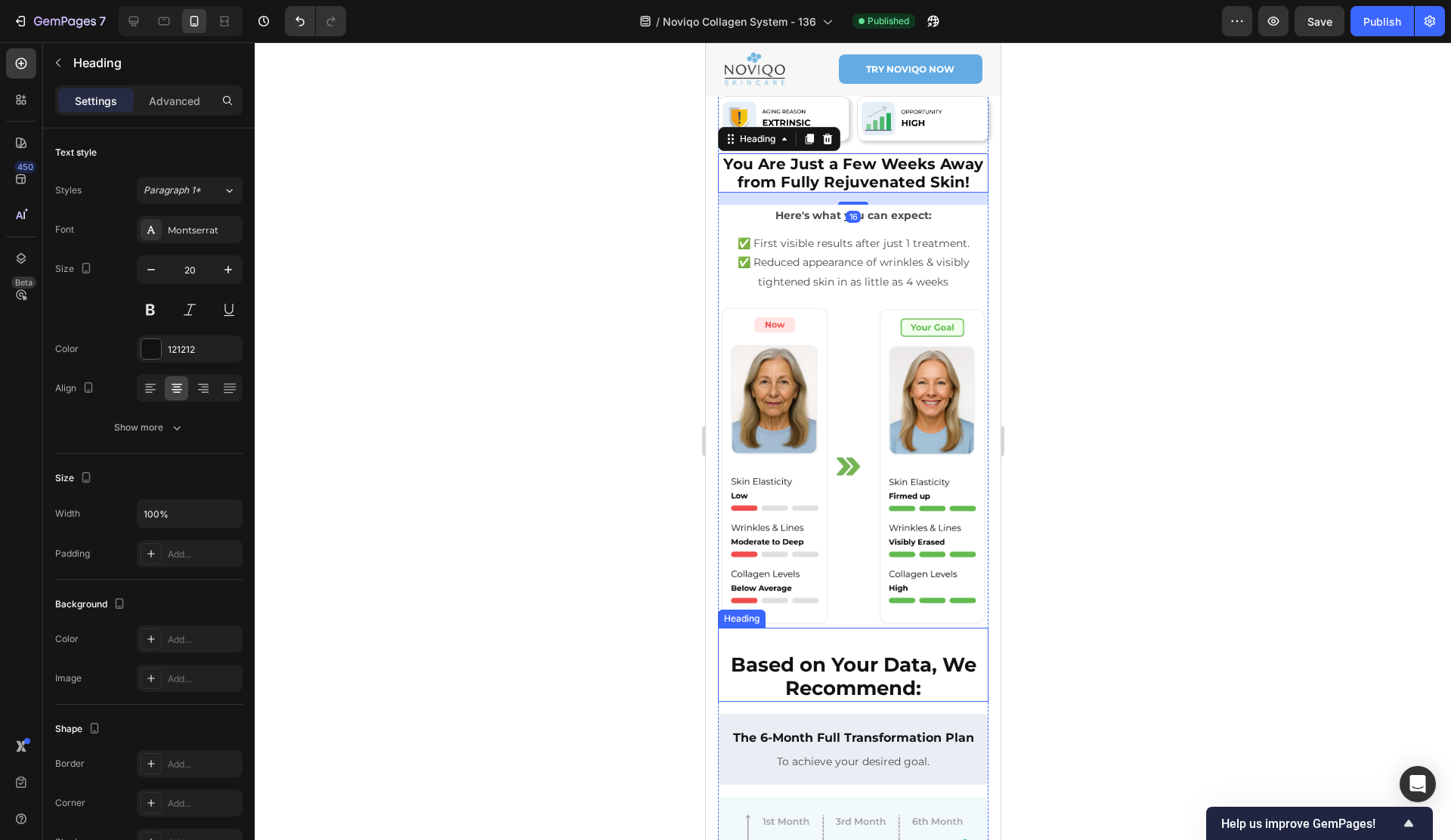
click at [822, 673] on strong "Based on Your Data, We Recommend:" at bounding box center [853, 676] width 246 height 47
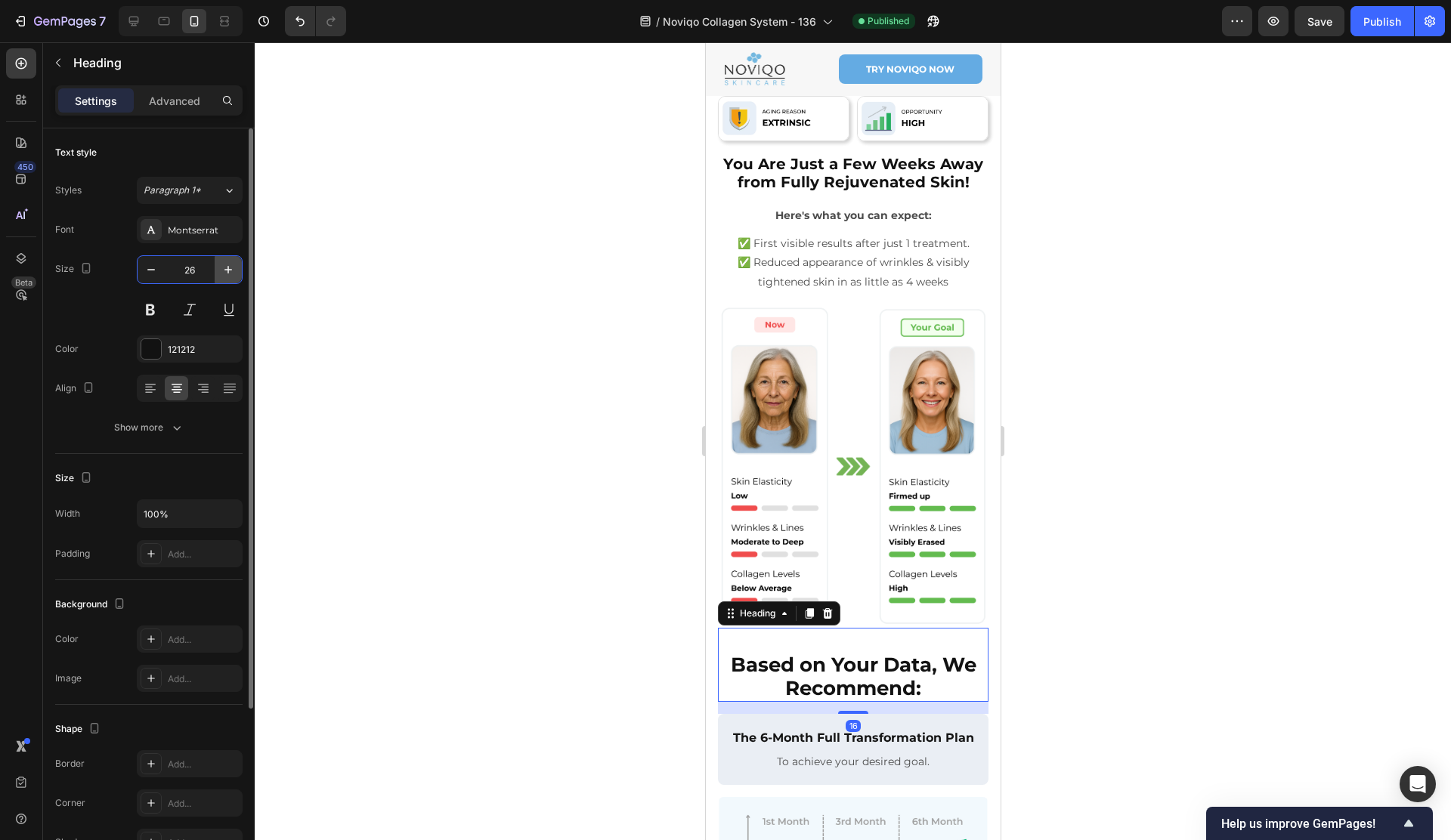
drag, startPoint x: 193, startPoint y: 271, endPoint x: 218, endPoint y: 277, distance: 25.7
click at [193, 271] on input "26" at bounding box center [189, 269] width 50 height 27
type input "20"
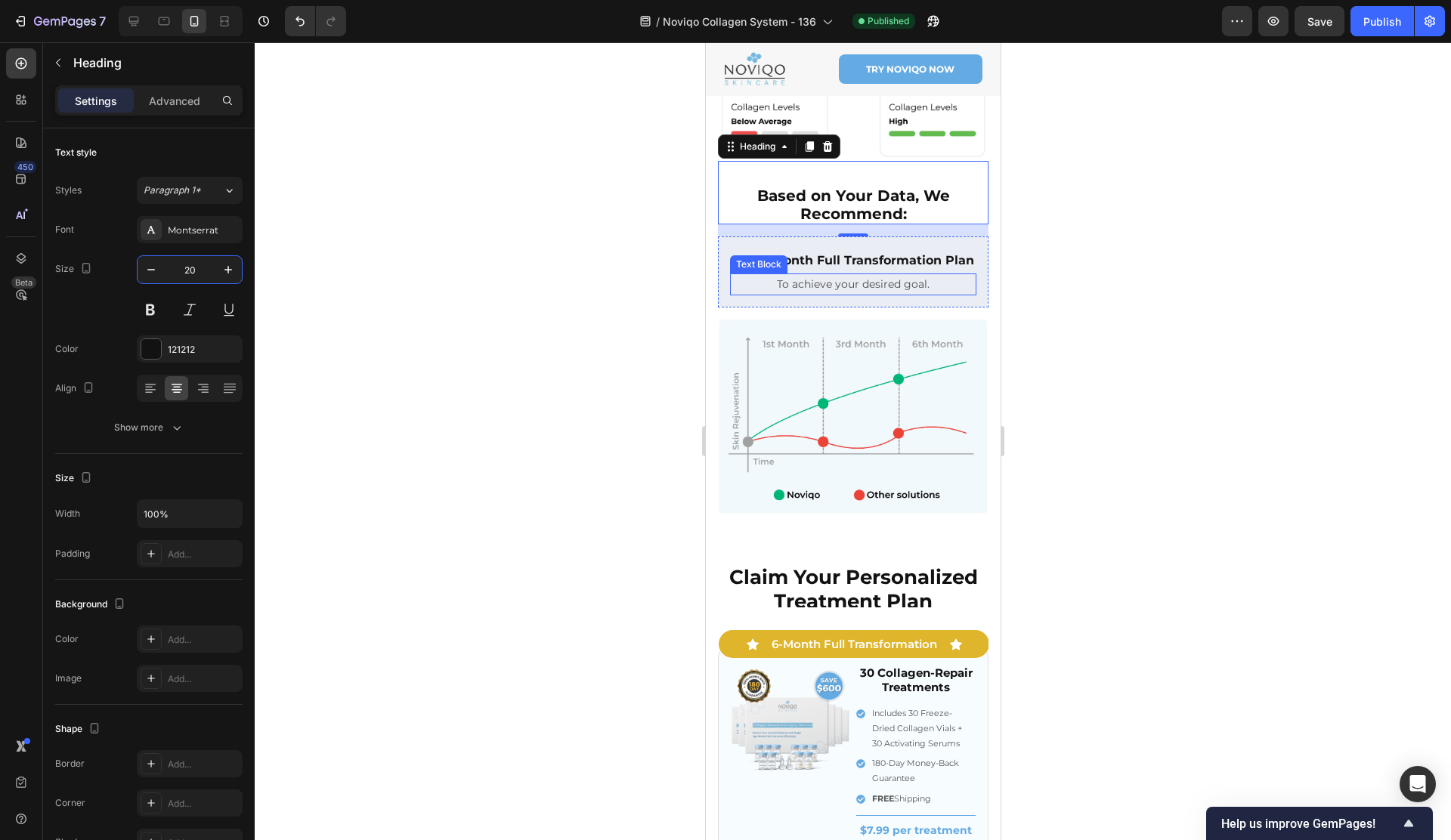
scroll to position [825, 0]
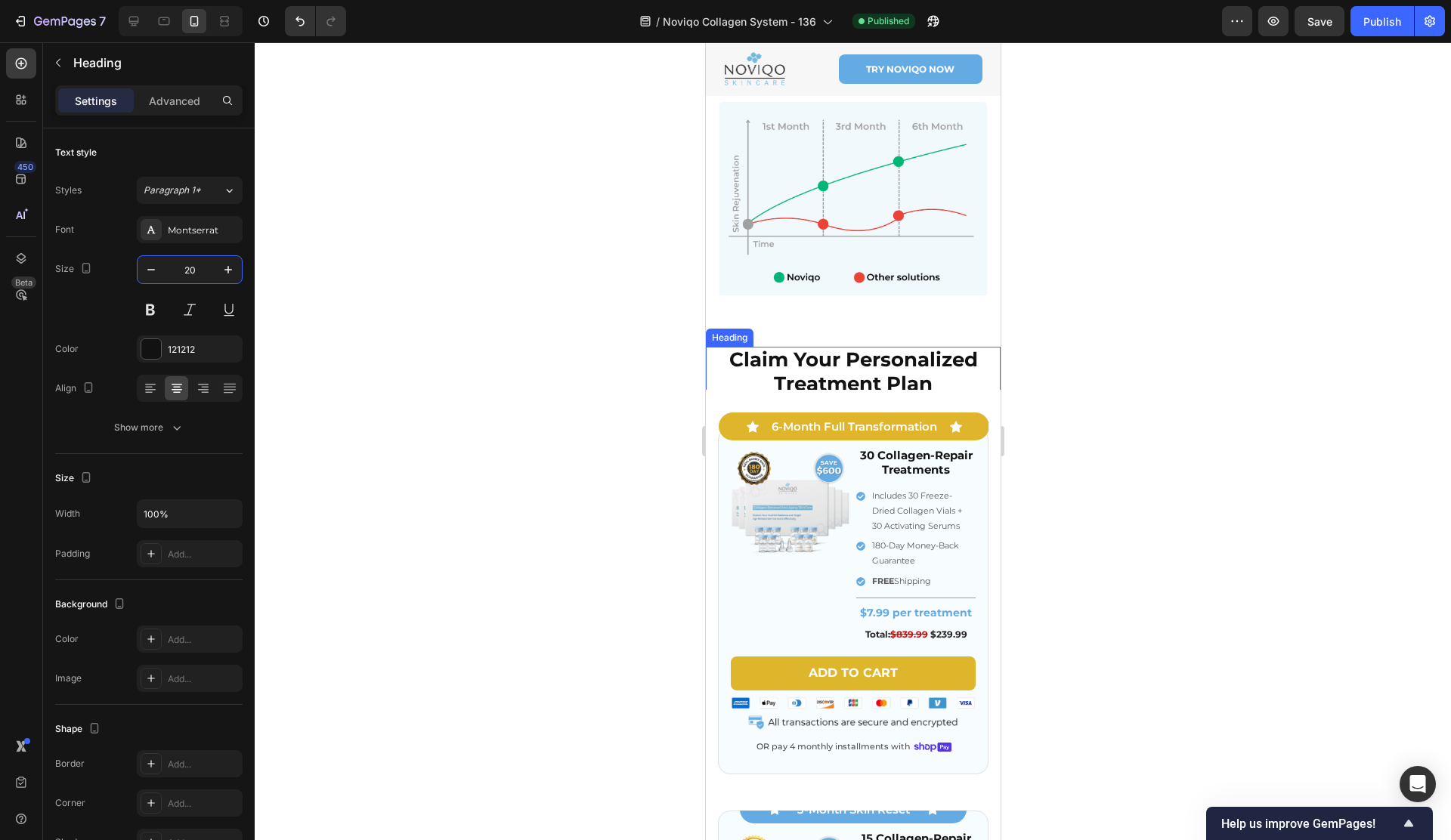
click at [819, 348] on strong "Claim Your Personalized Treatment Plan" at bounding box center [852, 371] width 249 height 47
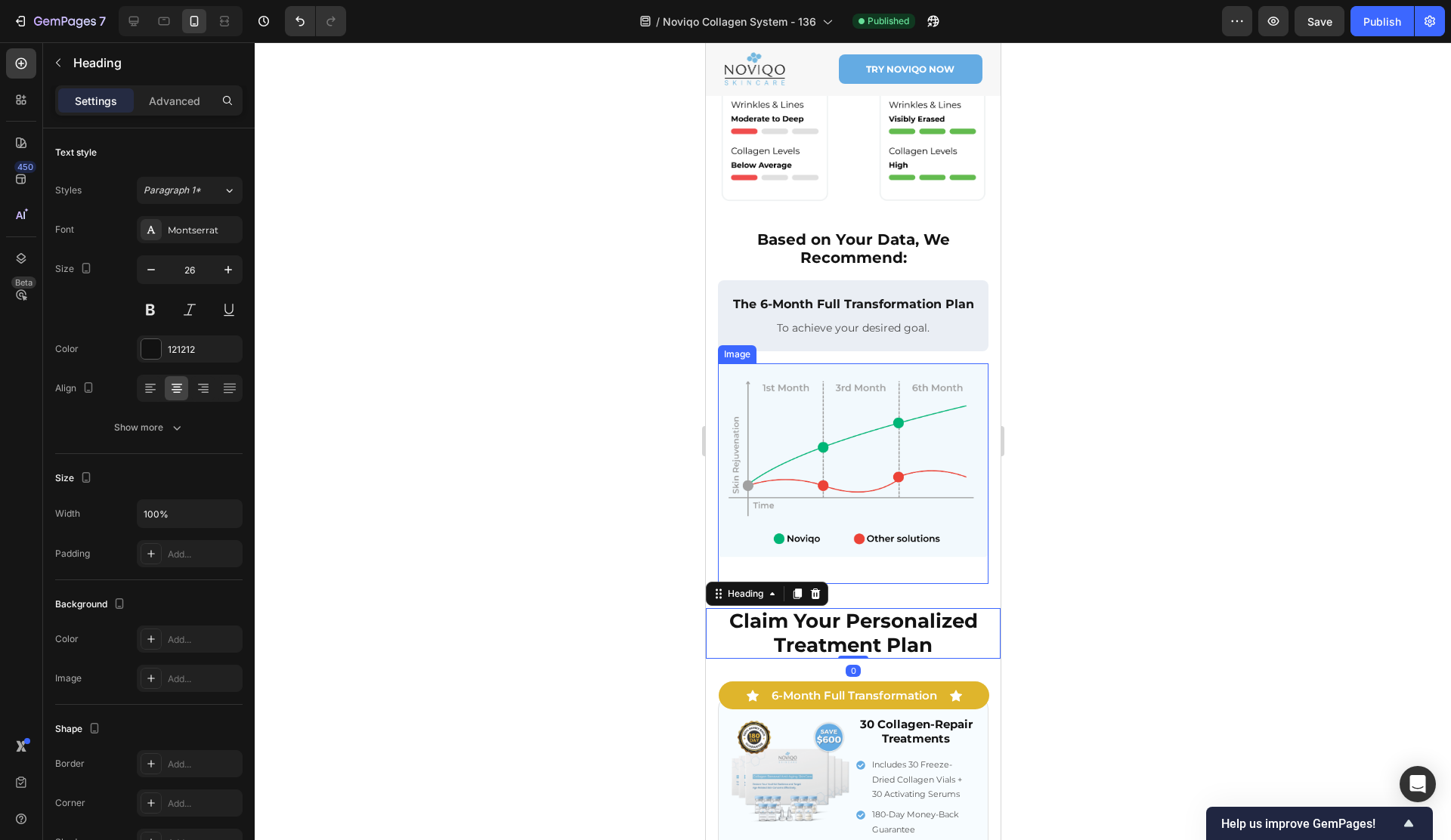
scroll to position [457, 0]
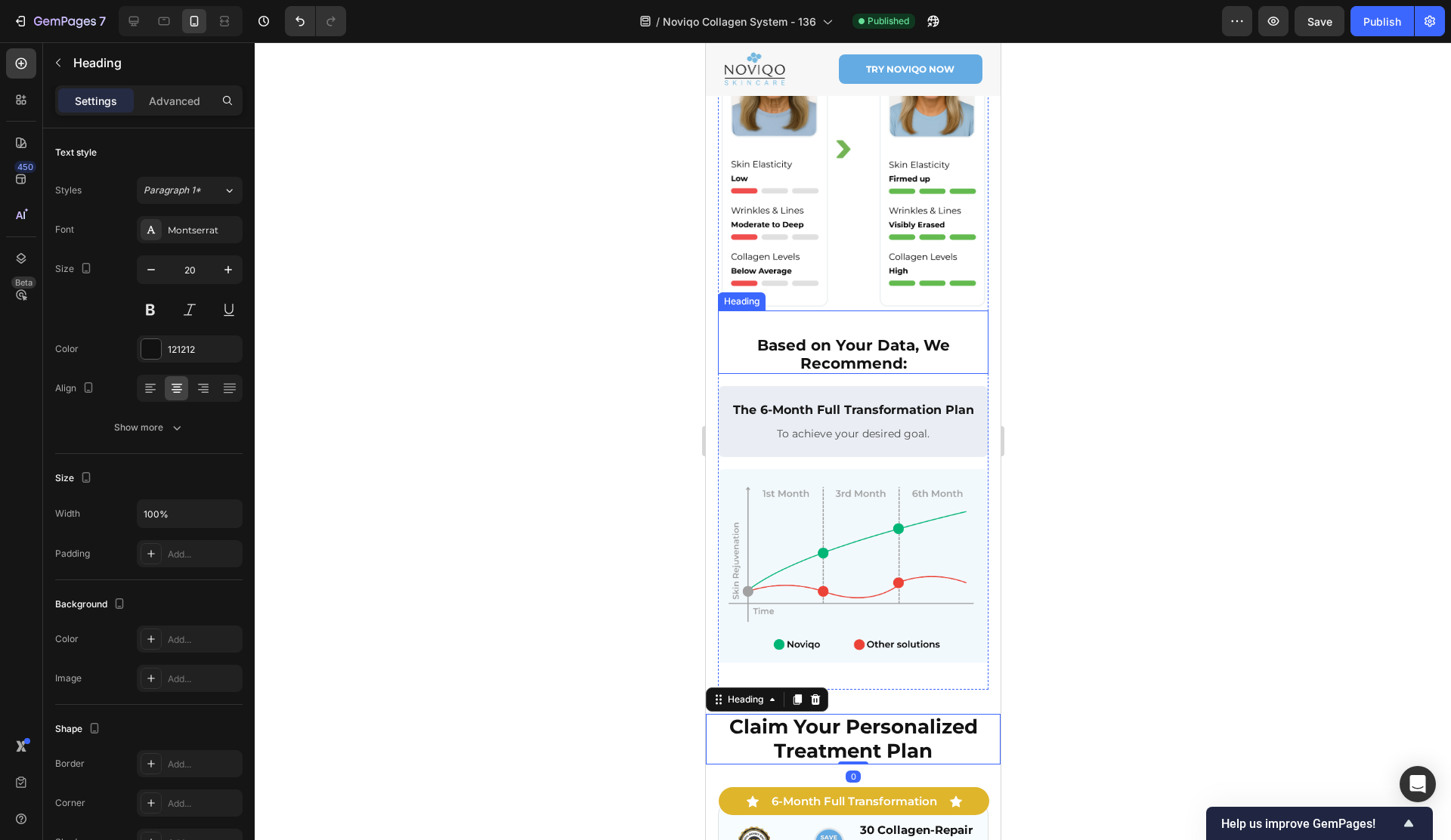
click at [811, 336] on strong "Based on Your Data, We Recommend:" at bounding box center [853, 354] width 193 height 36
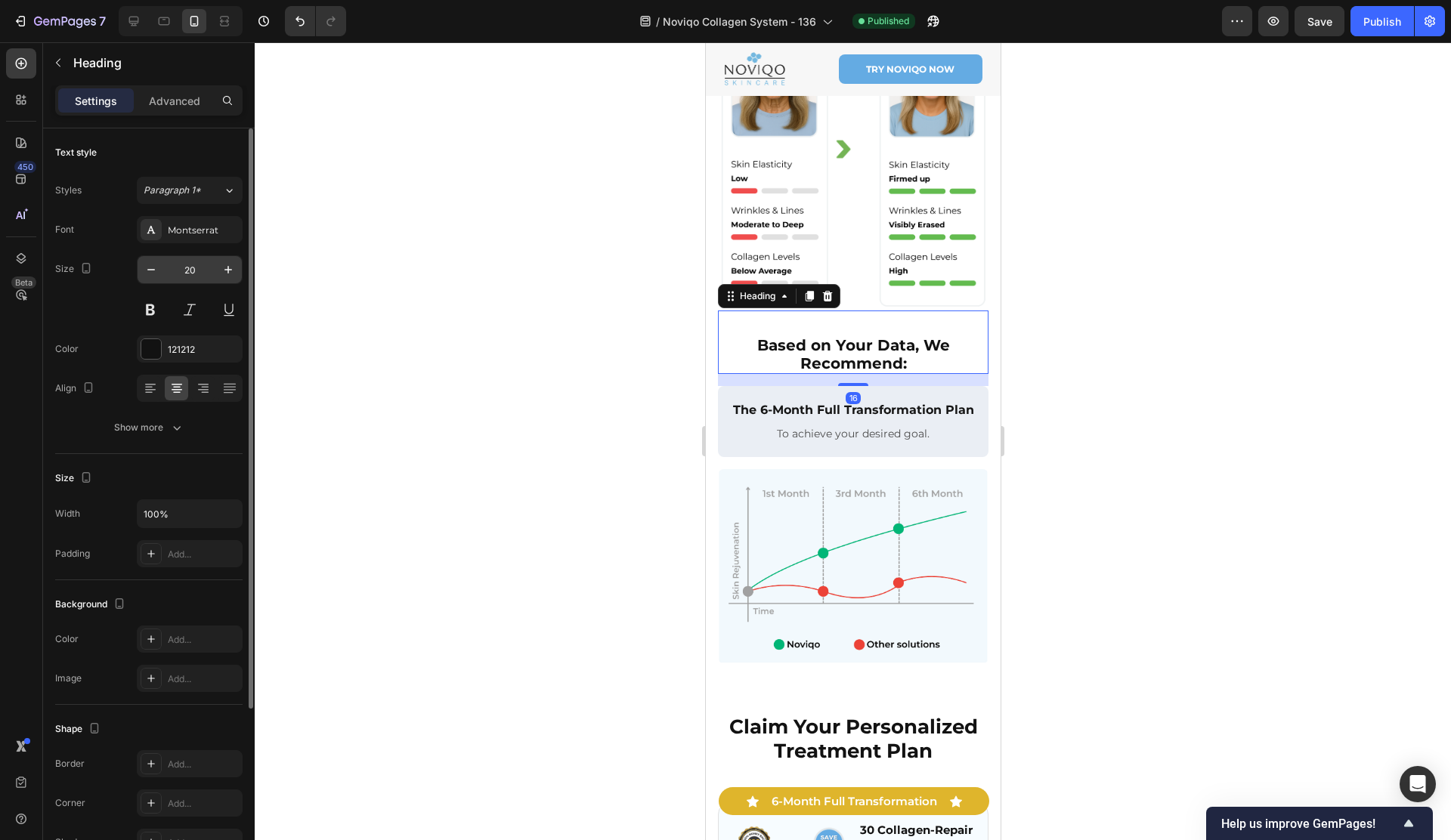
click at [210, 272] on input "20" at bounding box center [189, 269] width 50 height 27
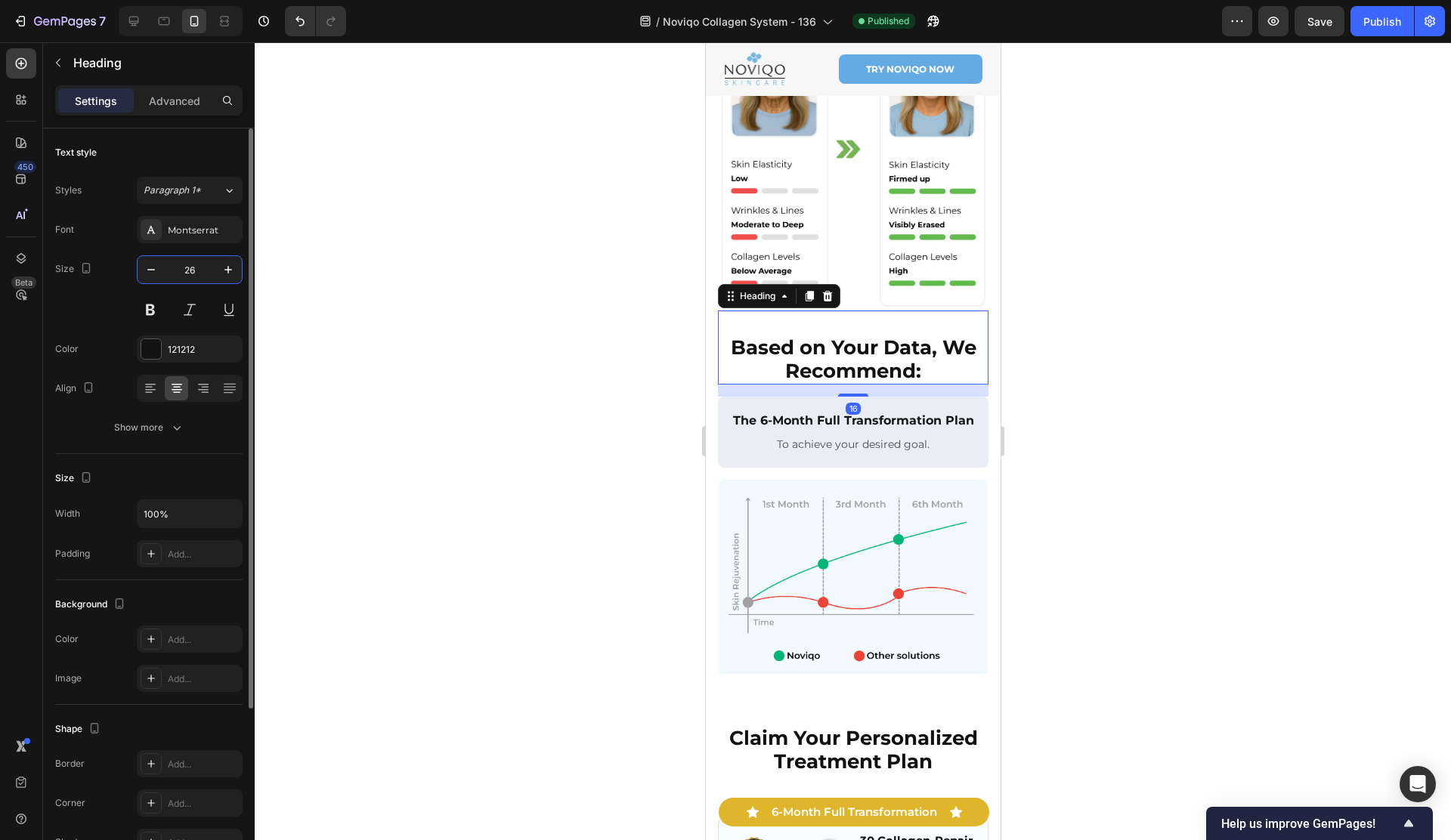
type input "26"
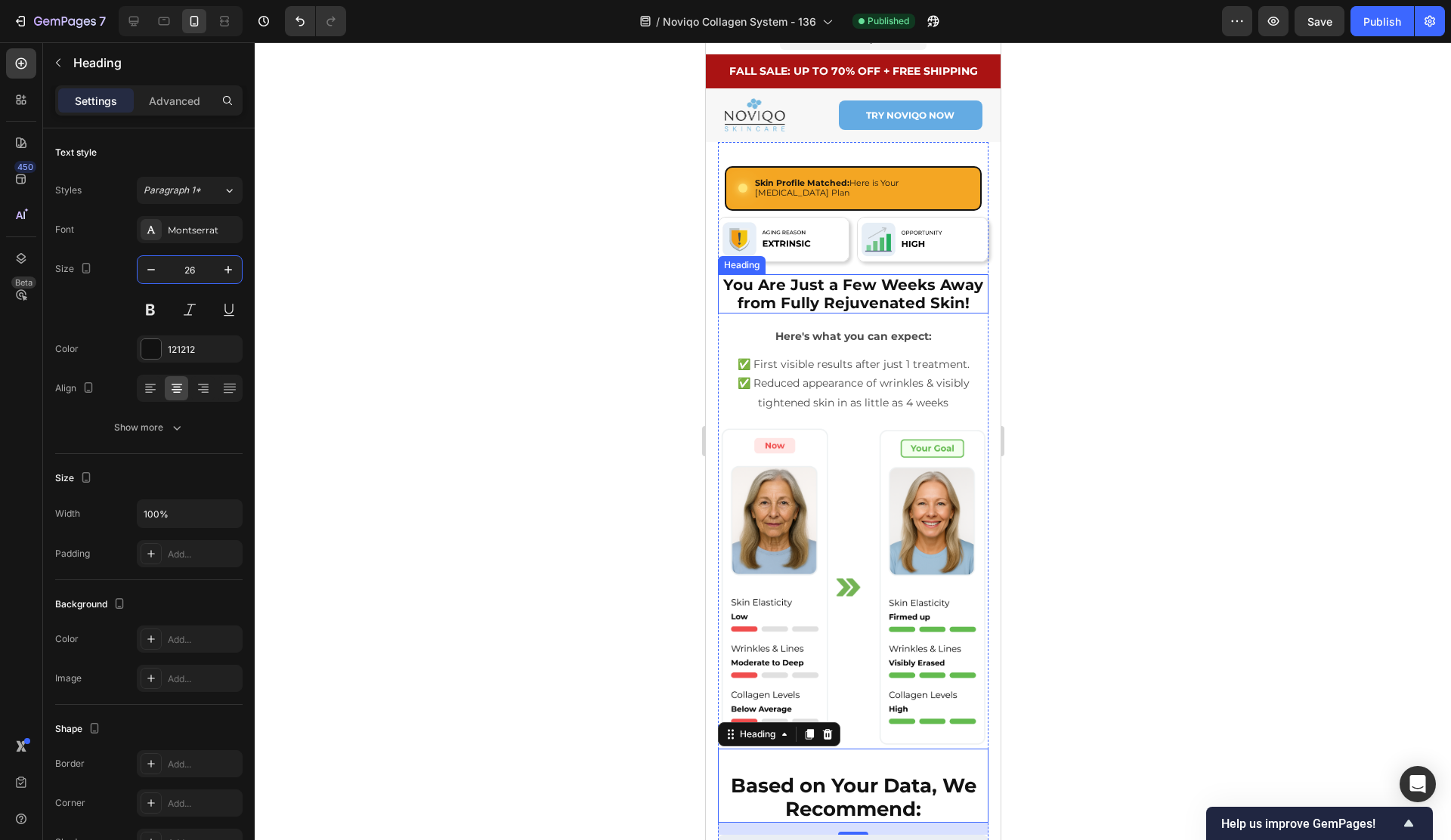
scroll to position [0, 0]
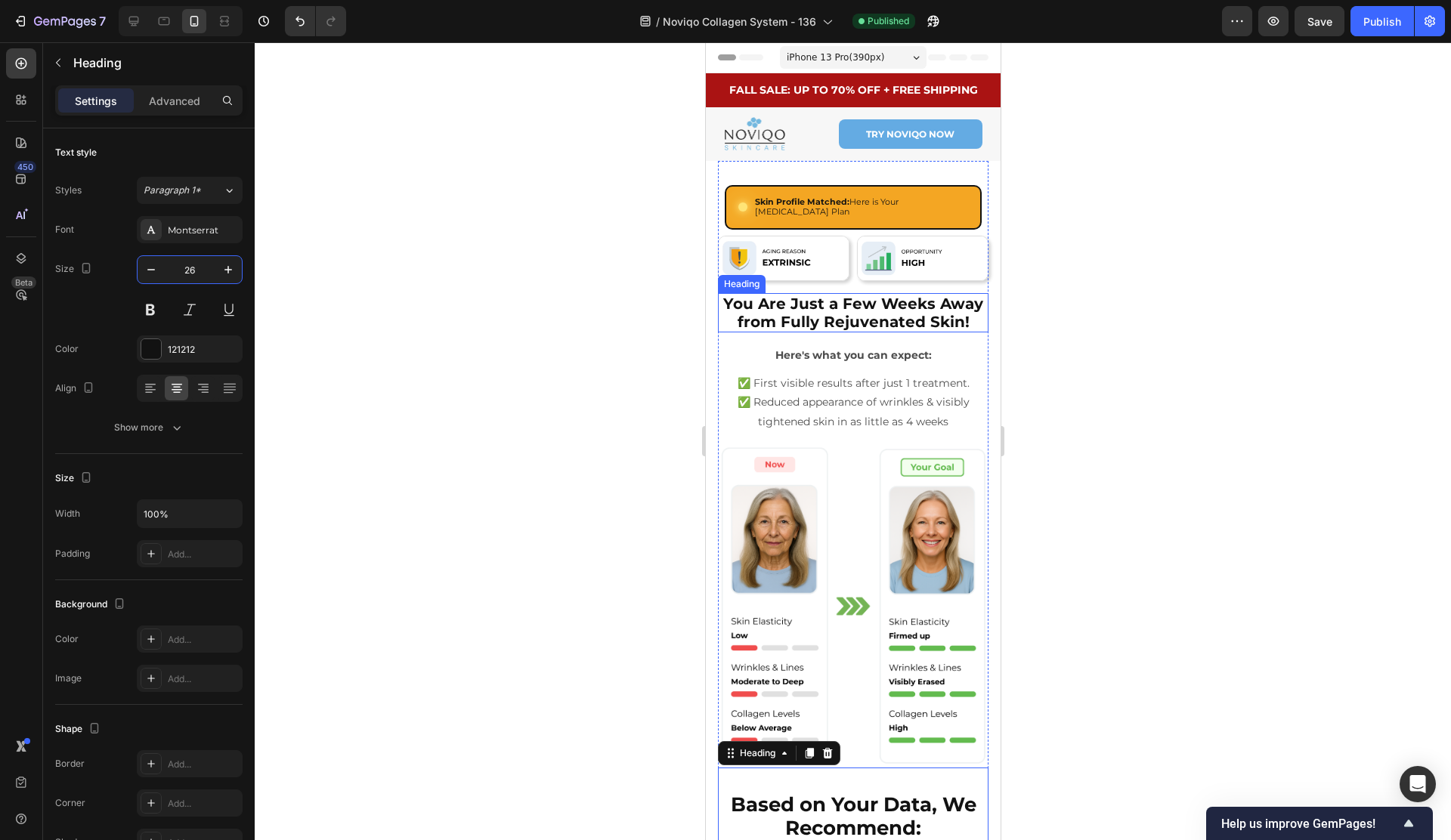
click at [852, 314] on strong "You Are Just a Few Weeks Away from Fully Rejuvenated Skin!" at bounding box center [853, 313] width 260 height 36
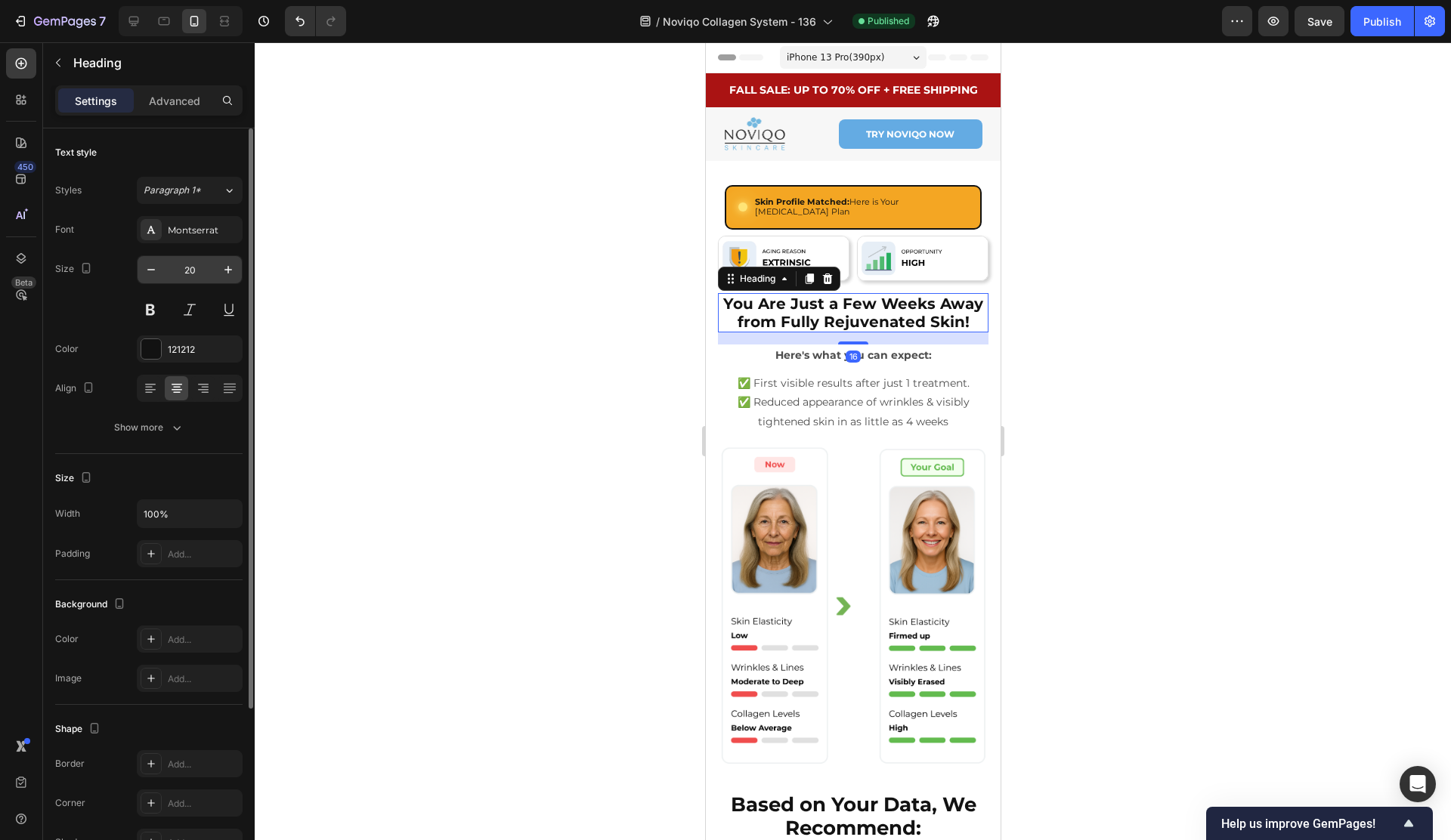
click at [206, 279] on input "20" at bounding box center [189, 269] width 50 height 27
type input "26"
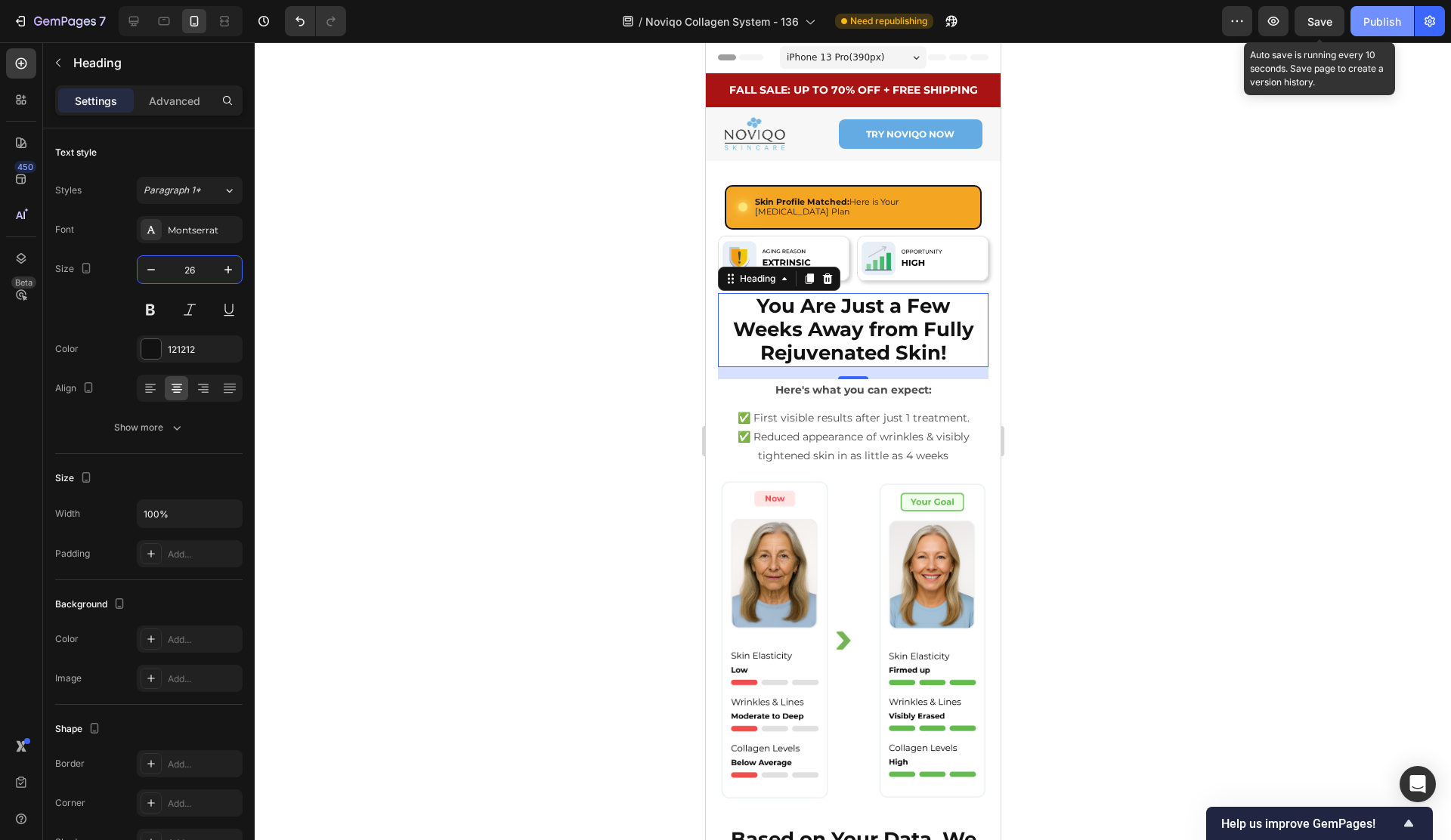
click at [1329, 35] on button "Save" at bounding box center [1319, 21] width 50 height 30
click at [1385, 31] on button "Publish" at bounding box center [1382, 21] width 64 height 30
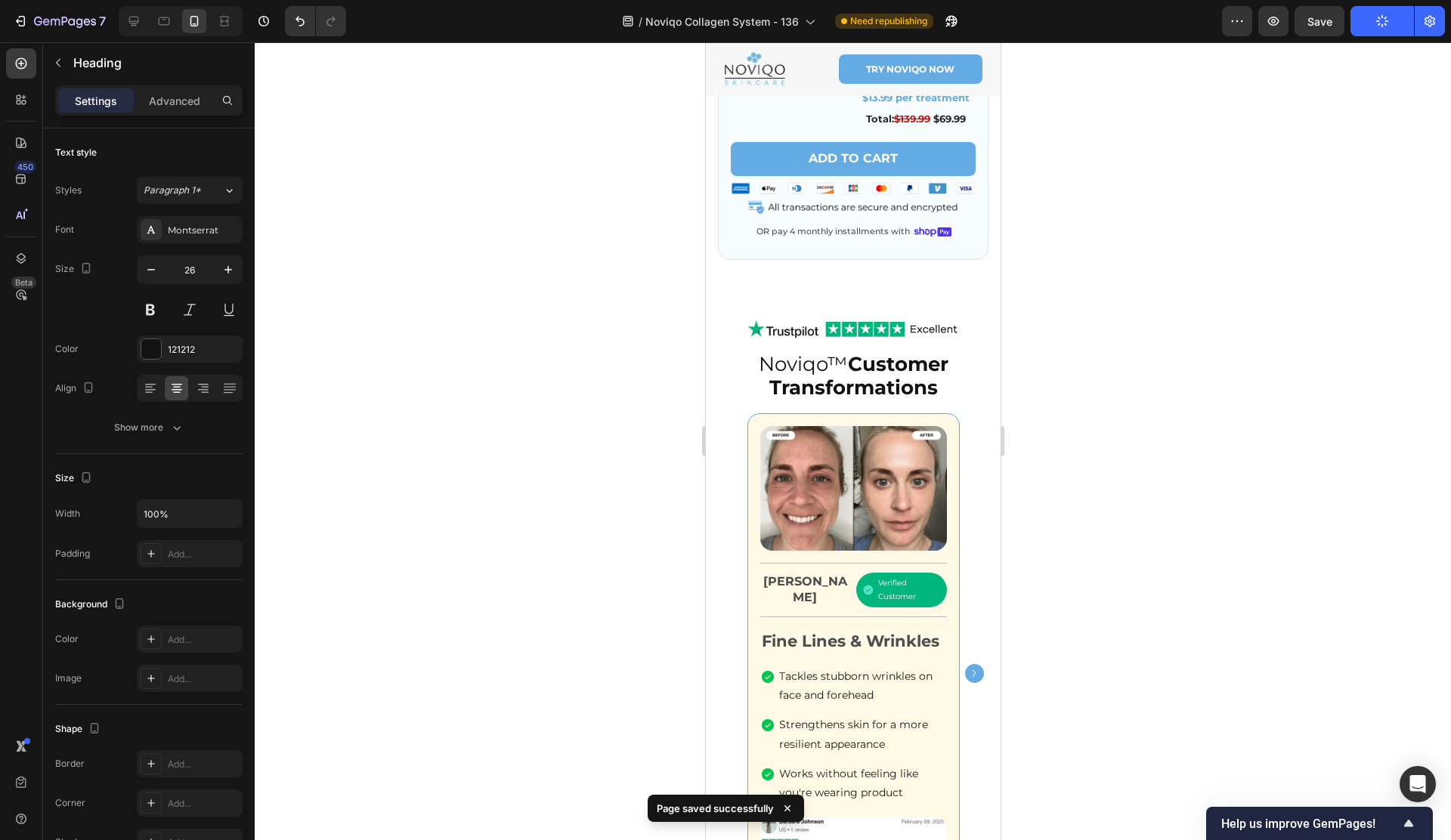
scroll to position [2169, 0]
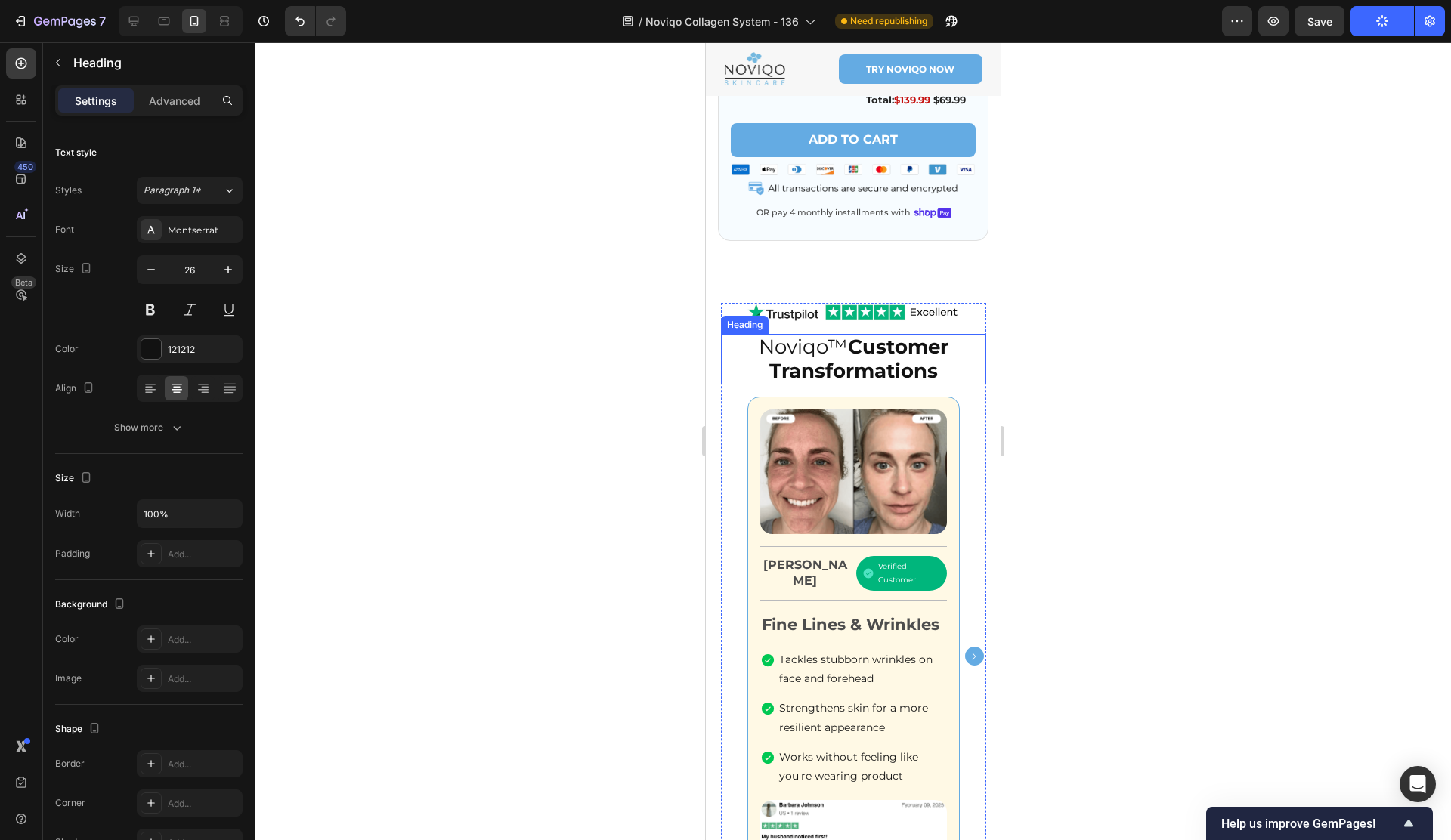
click at [827, 349] on h2 "Noviqo™ Customer Transformations" at bounding box center [852, 359] width 265 height 50
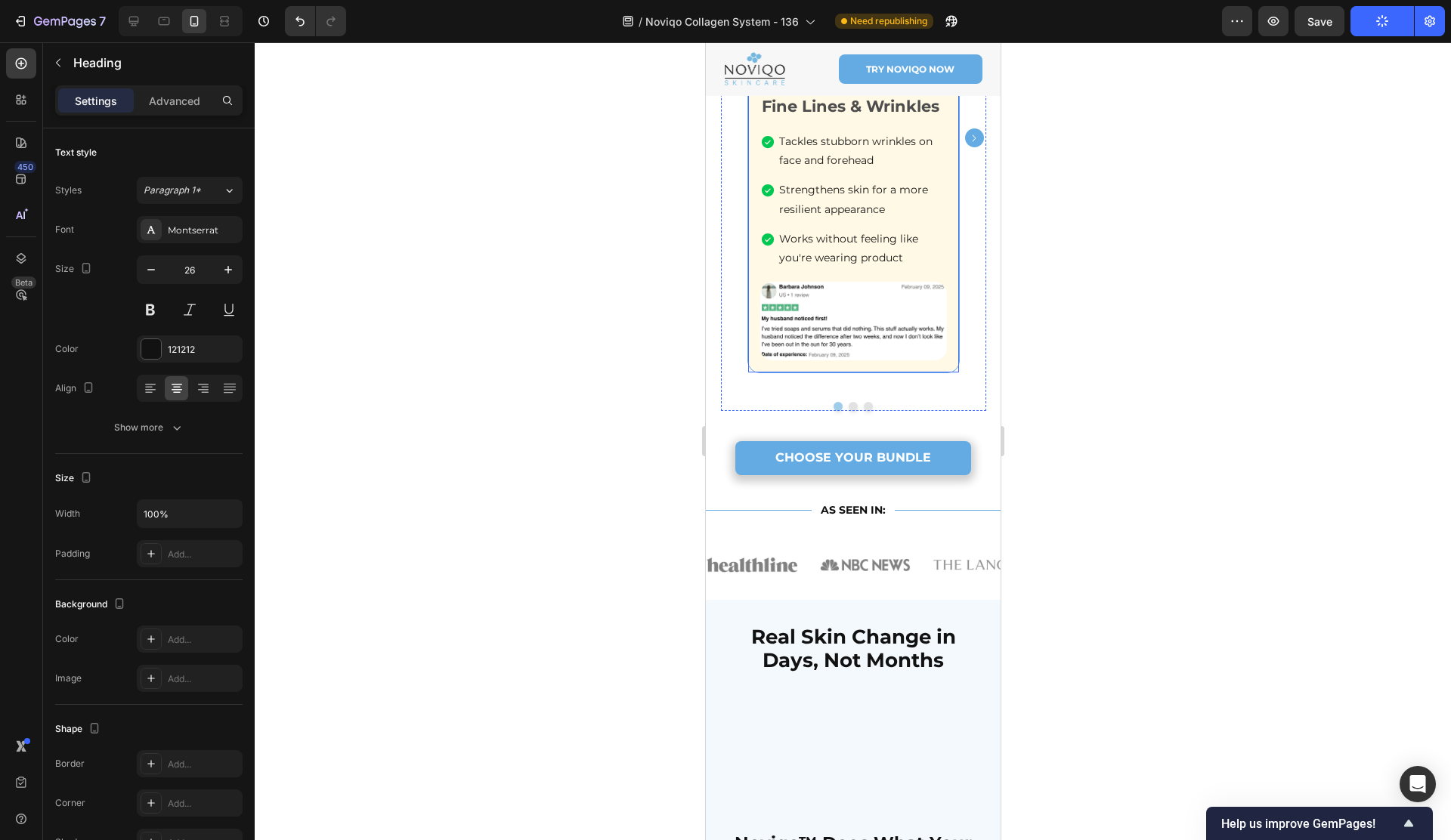
scroll to position [2922, 0]
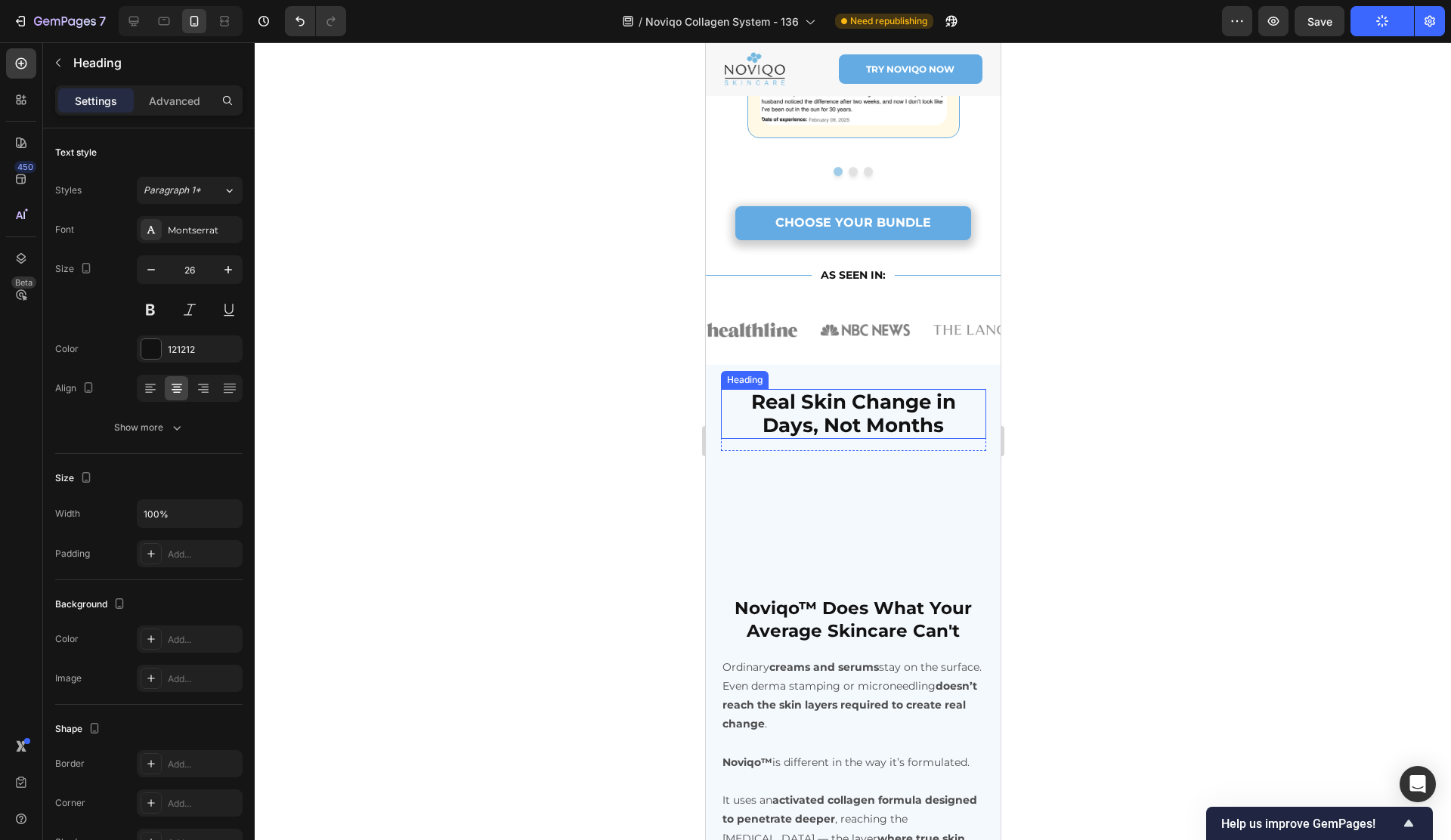
click at [834, 392] on strong "Real Skin Change in Days, Not Months" at bounding box center [852, 413] width 205 height 47
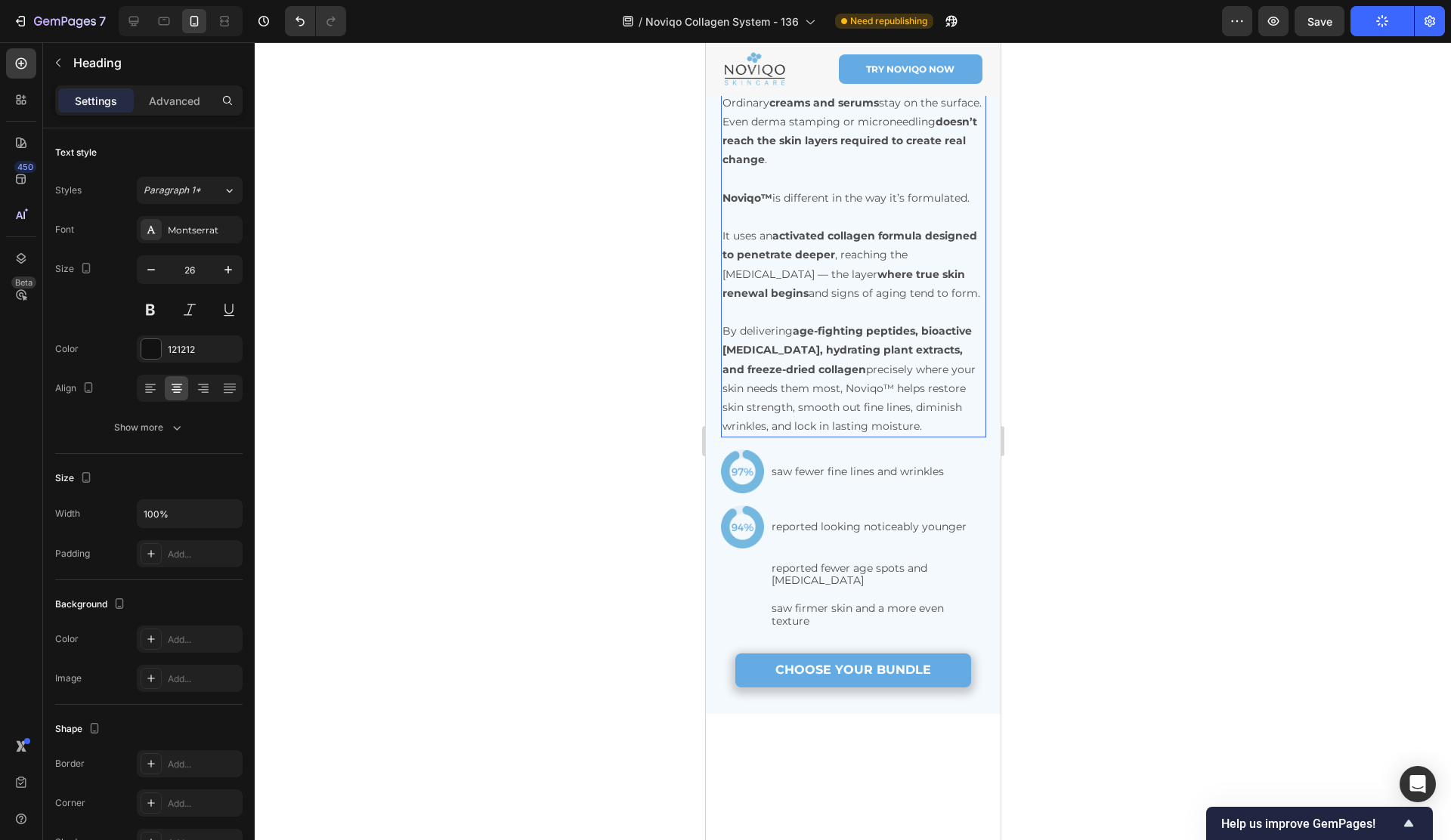
scroll to position [3481, 0]
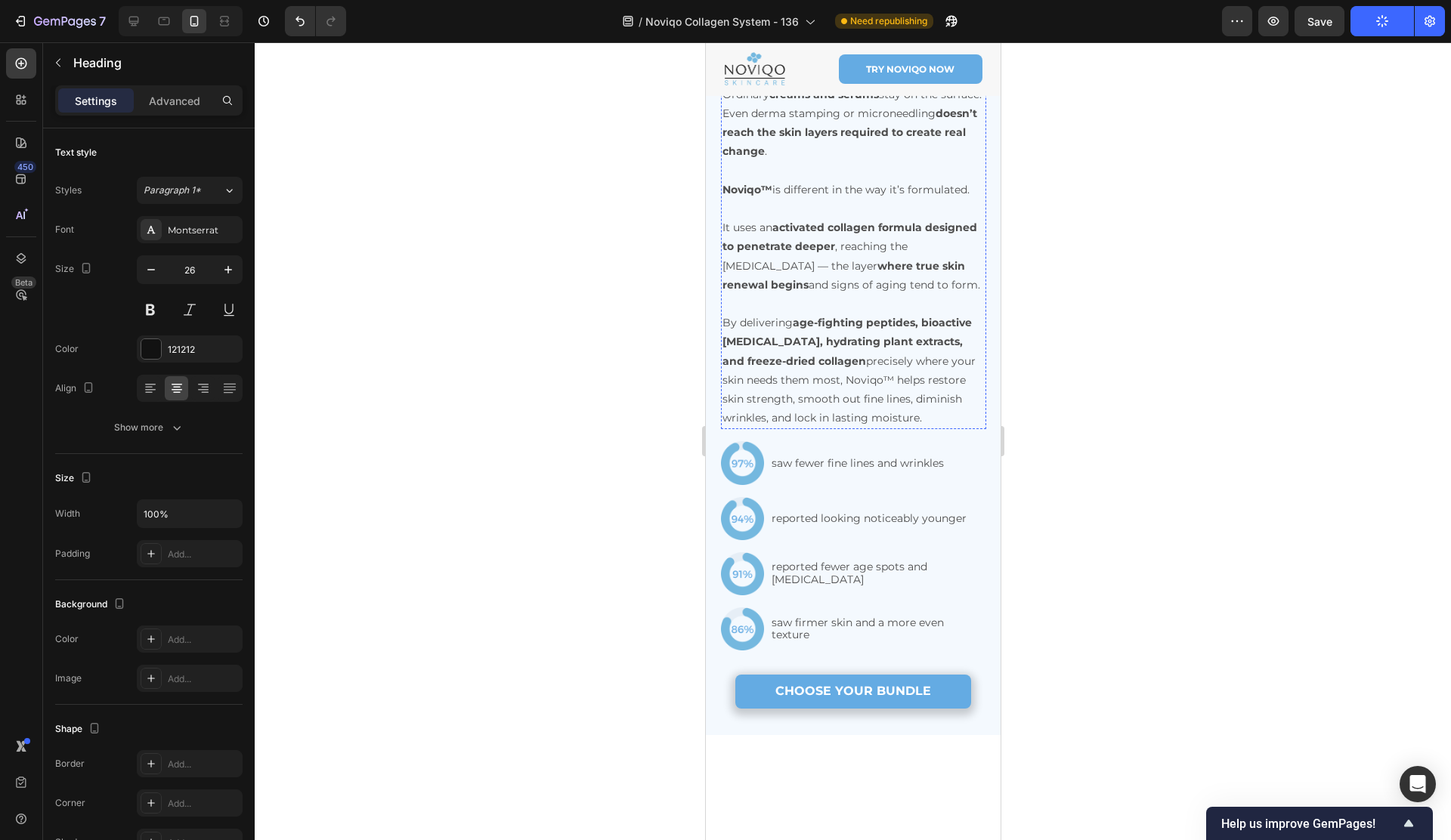
click at [860, 72] on h2 "Noviqo™ Does What Your Average Skincare Can't" at bounding box center [852, 47] width 265 height 48
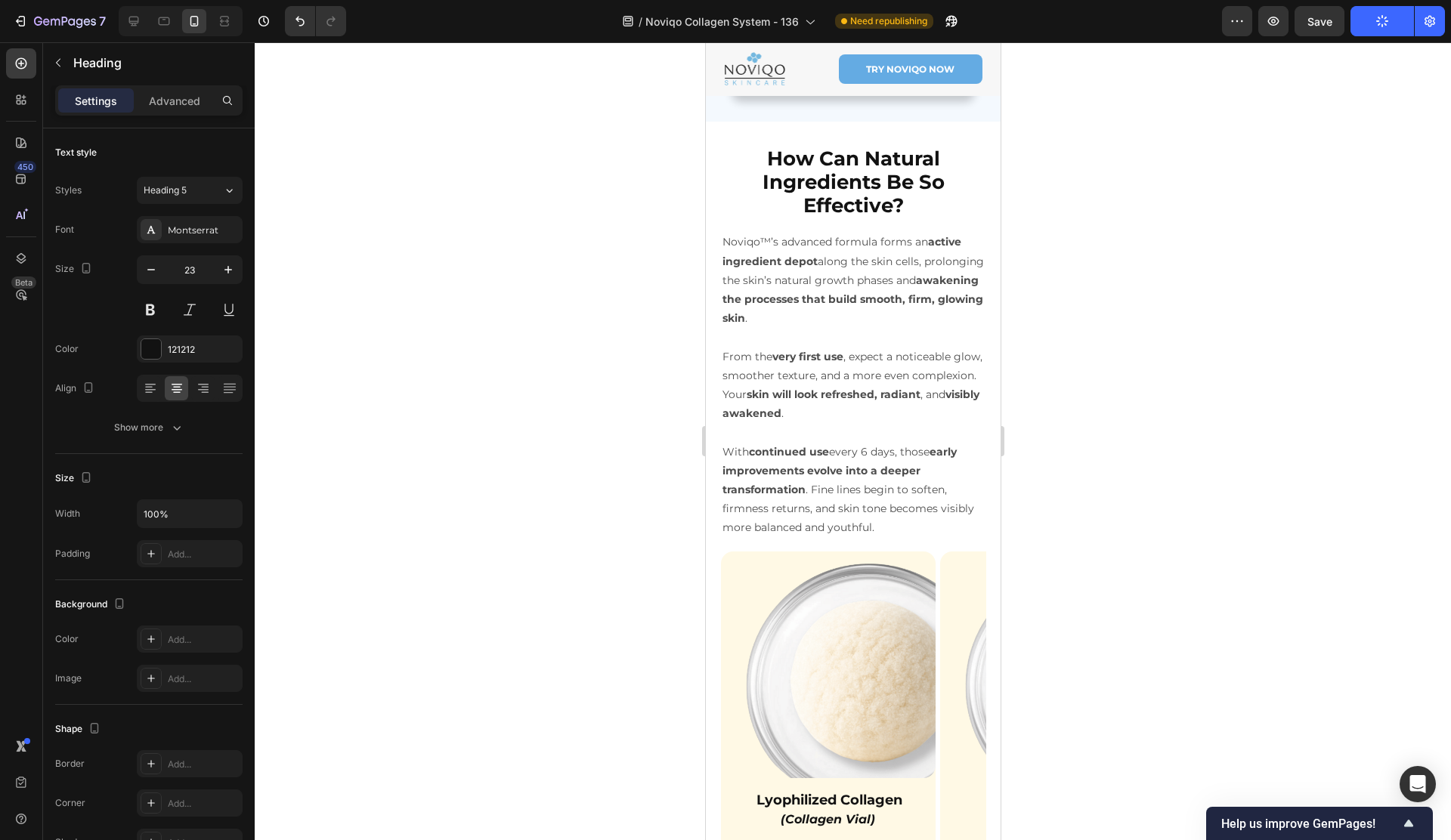
scroll to position [4116, 0]
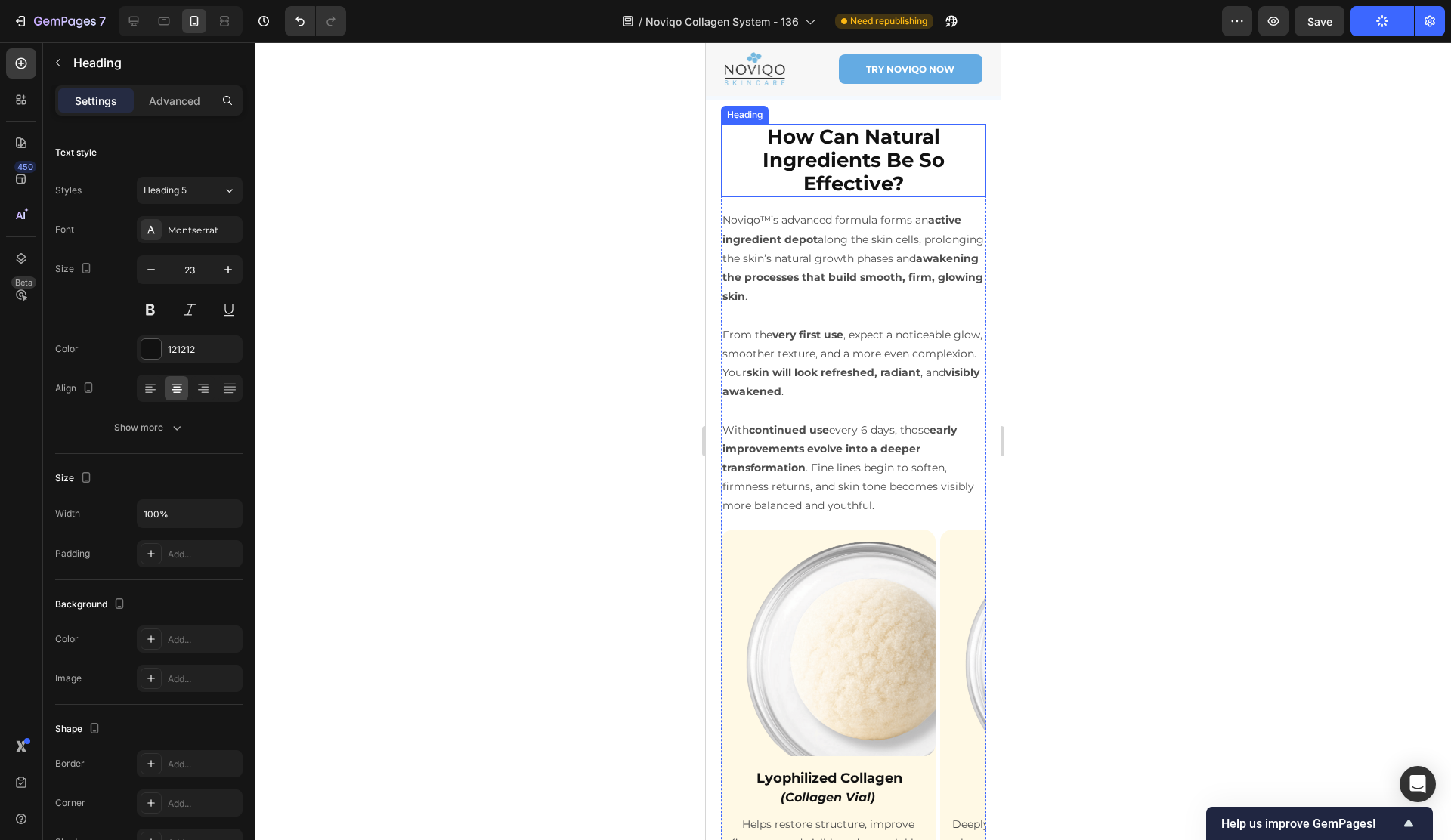
click at [859, 196] on strong "How Can Natural Ingredients Be So Effective?" at bounding box center [853, 160] width 182 height 71
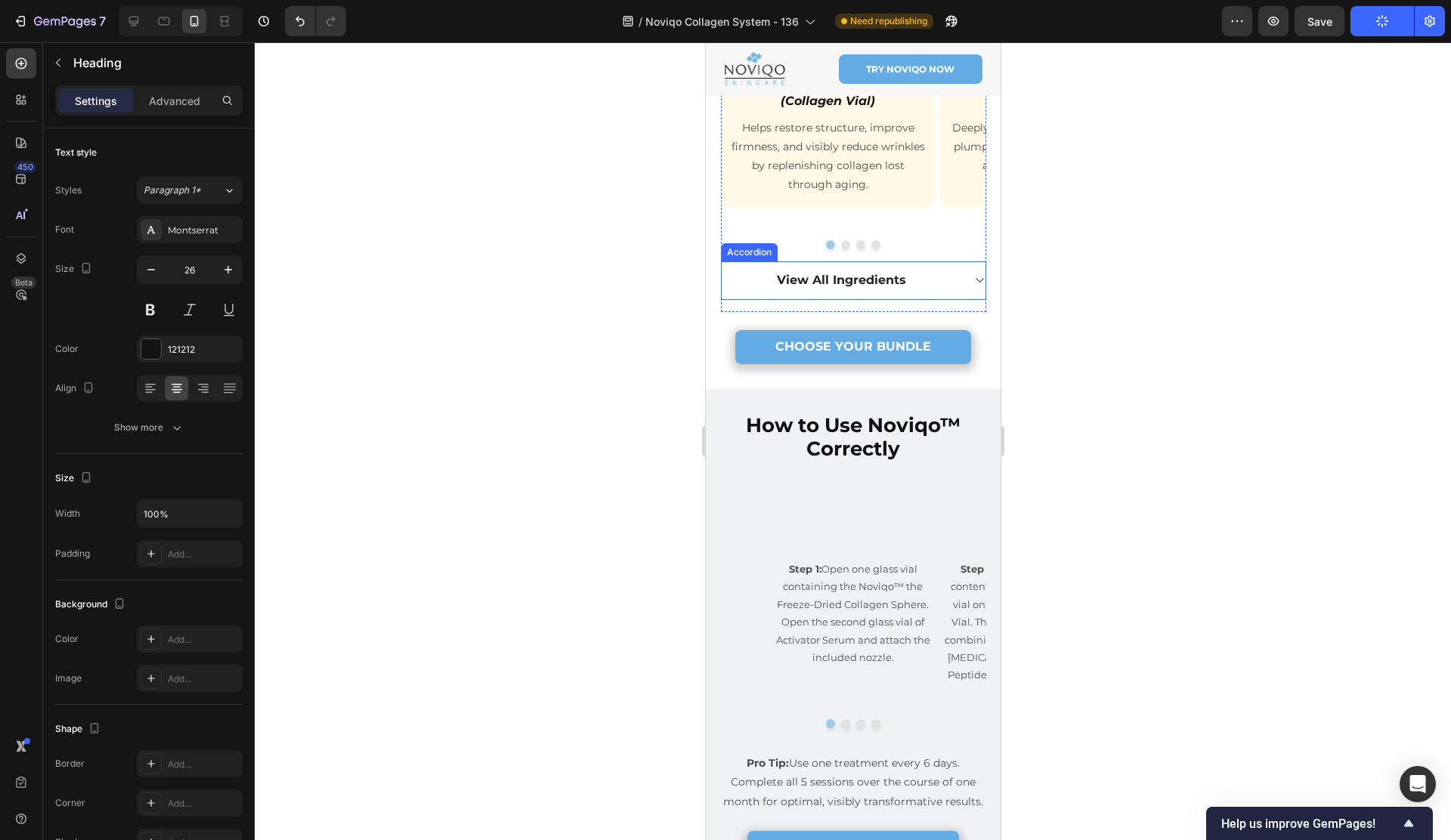
scroll to position [4991, 0]
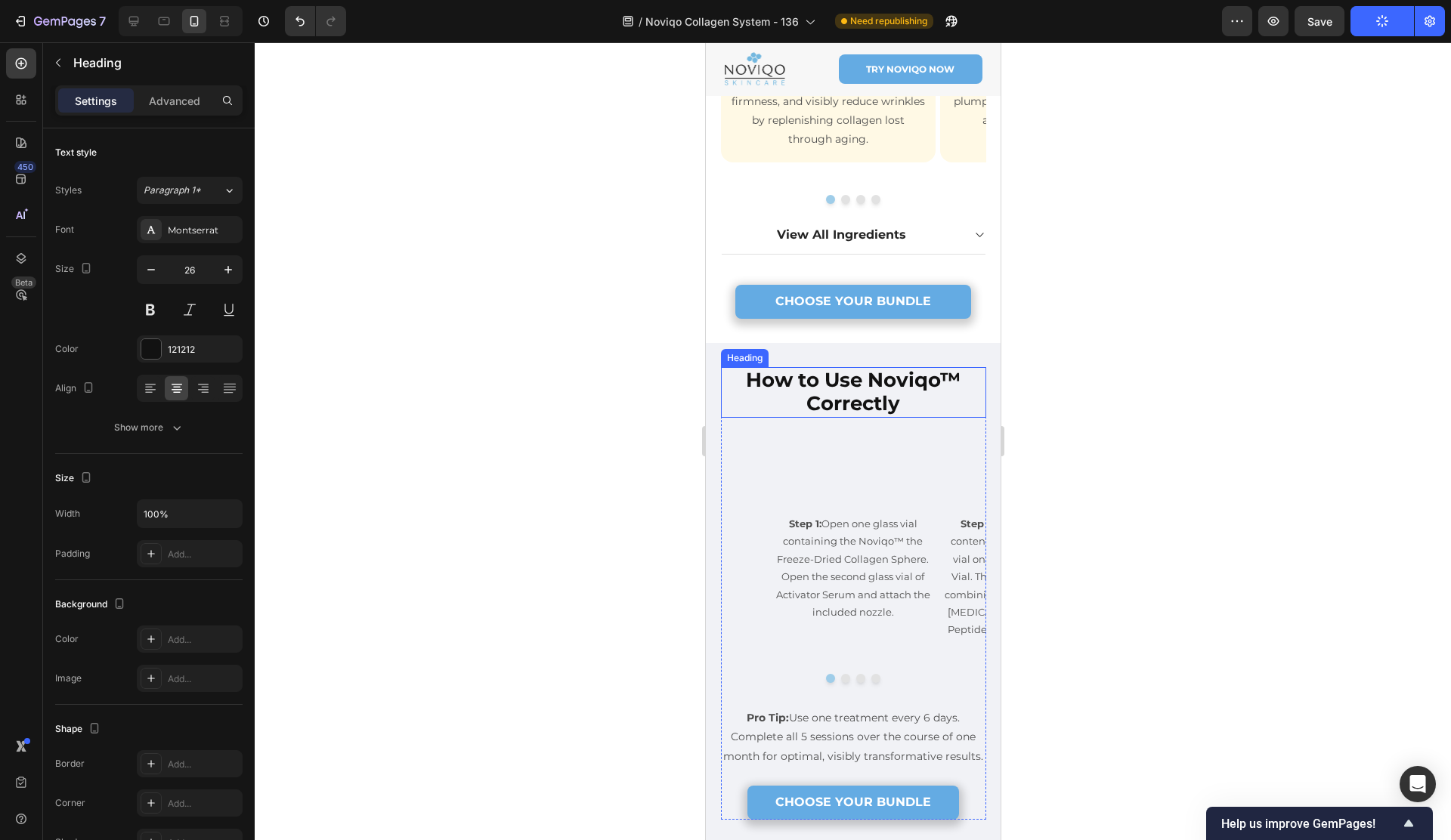
click at [816, 394] on strong "How to Use Noviqo™ Correctly" at bounding box center [852, 391] width 215 height 47
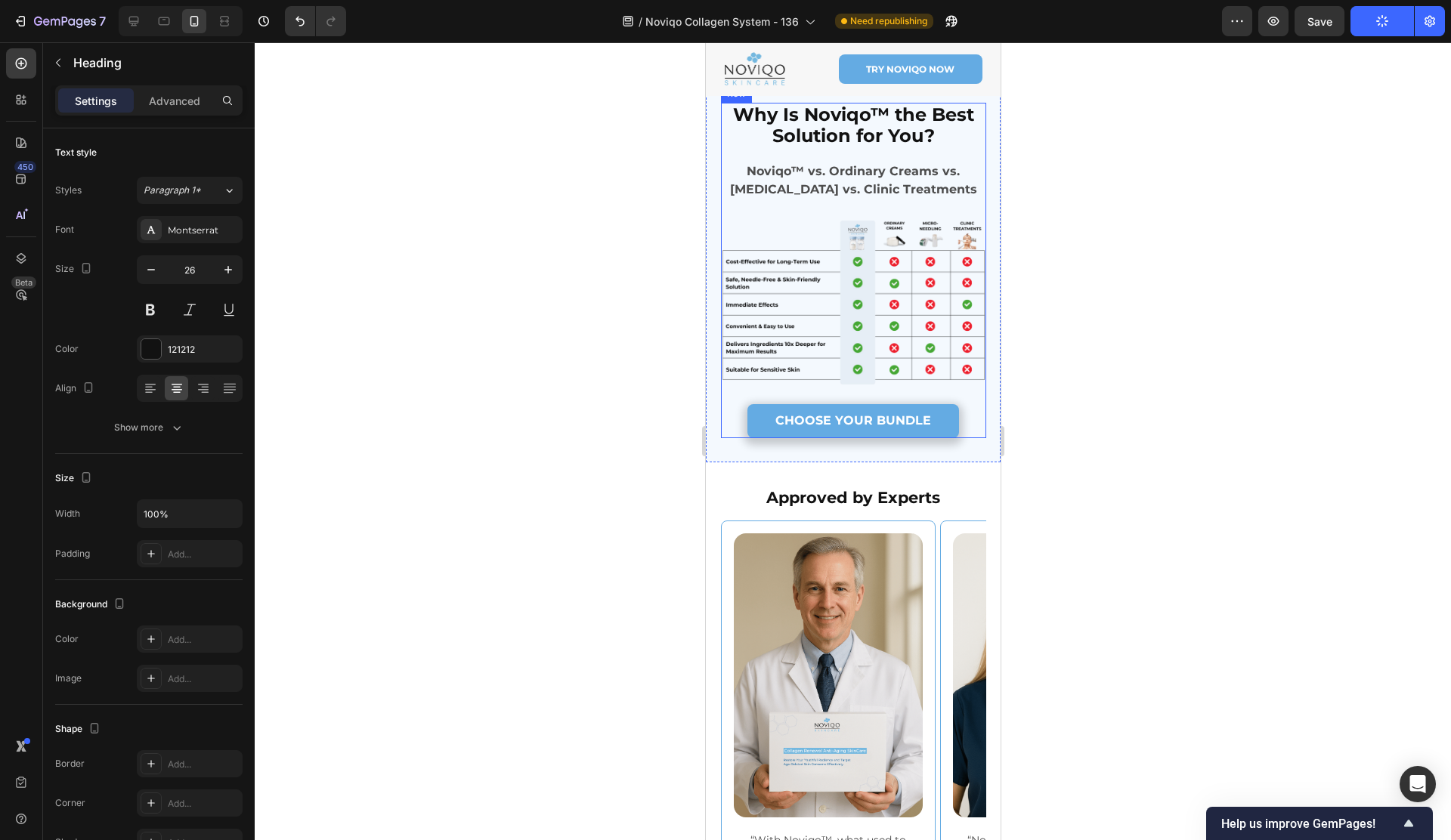
scroll to position [5766, 0]
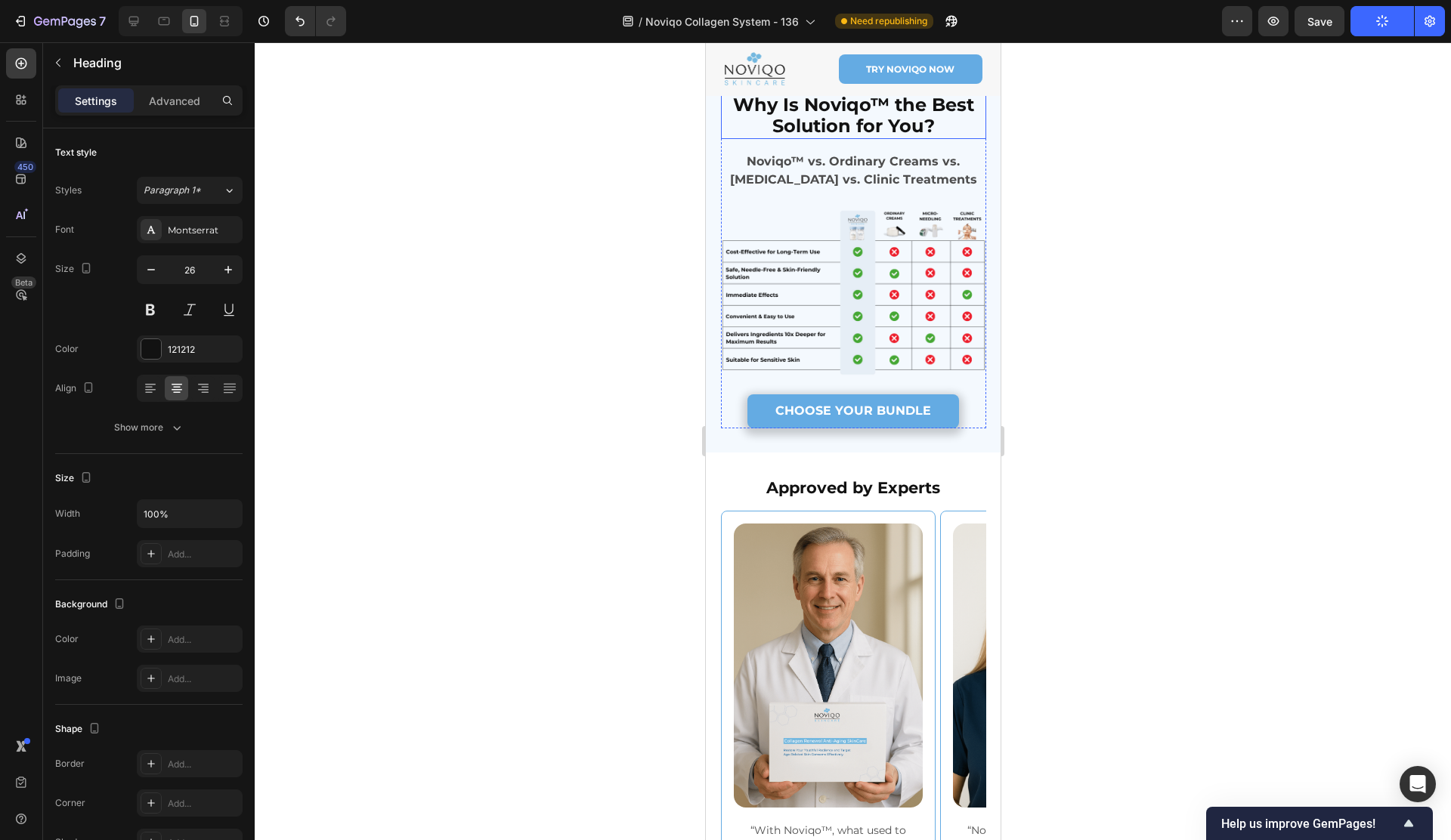
click at [838, 137] on strong "Why Is Noviqo™ the Best Solution for You?" at bounding box center [852, 116] width 241 height 44
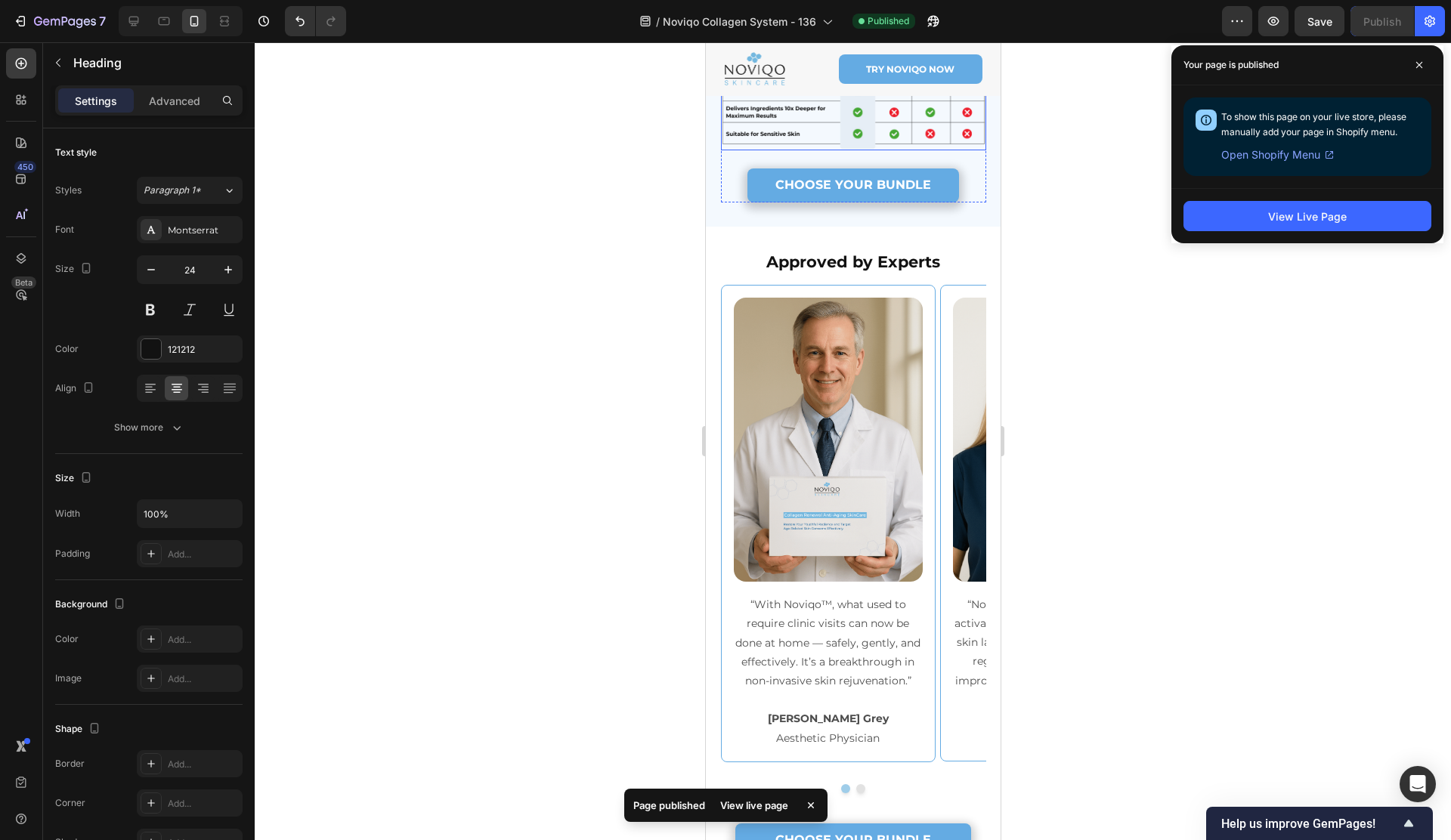
scroll to position [6082, 0]
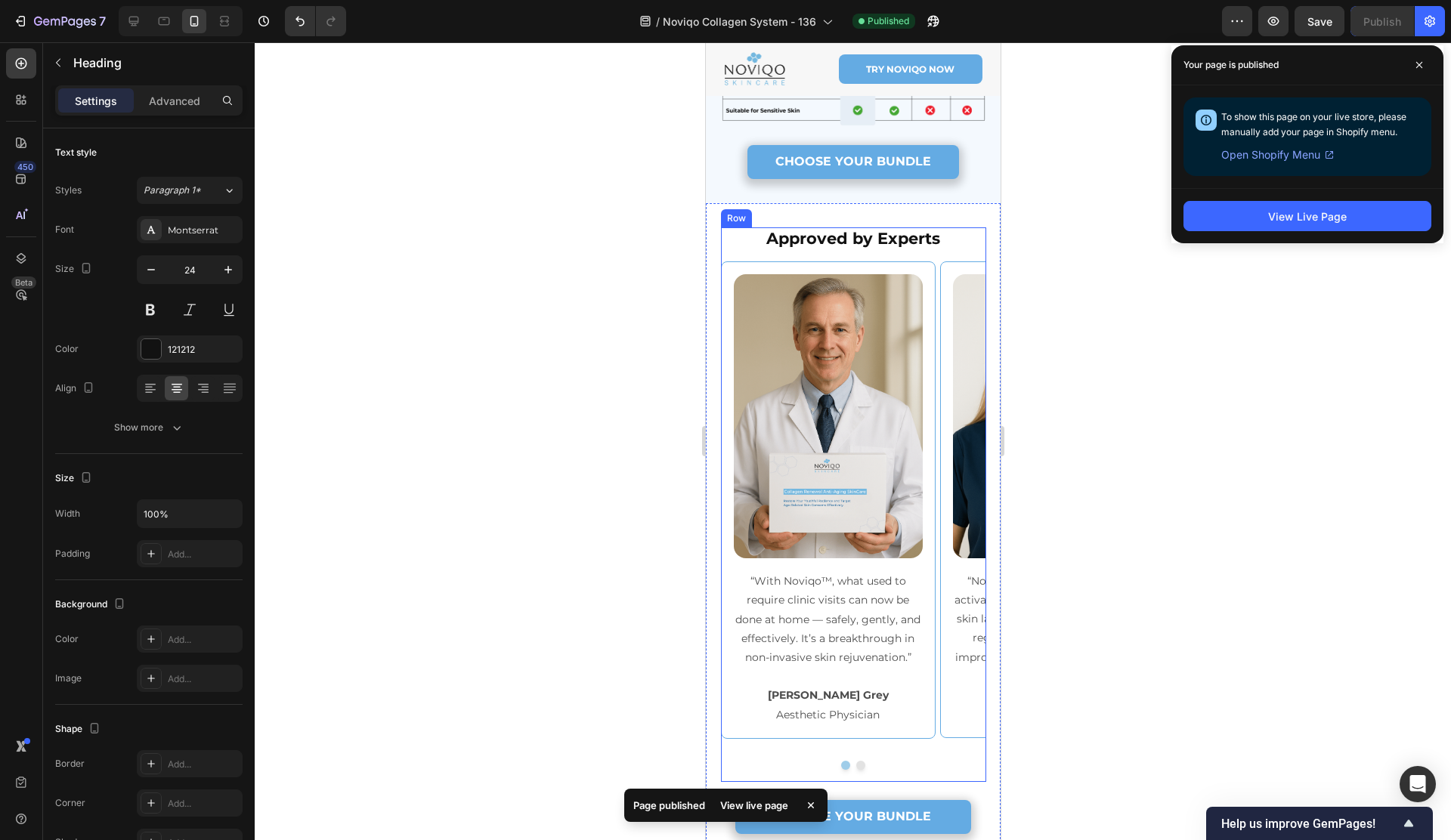
click at [892, 249] on h2 "Approved by Experts" at bounding box center [852, 238] width 265 height 22
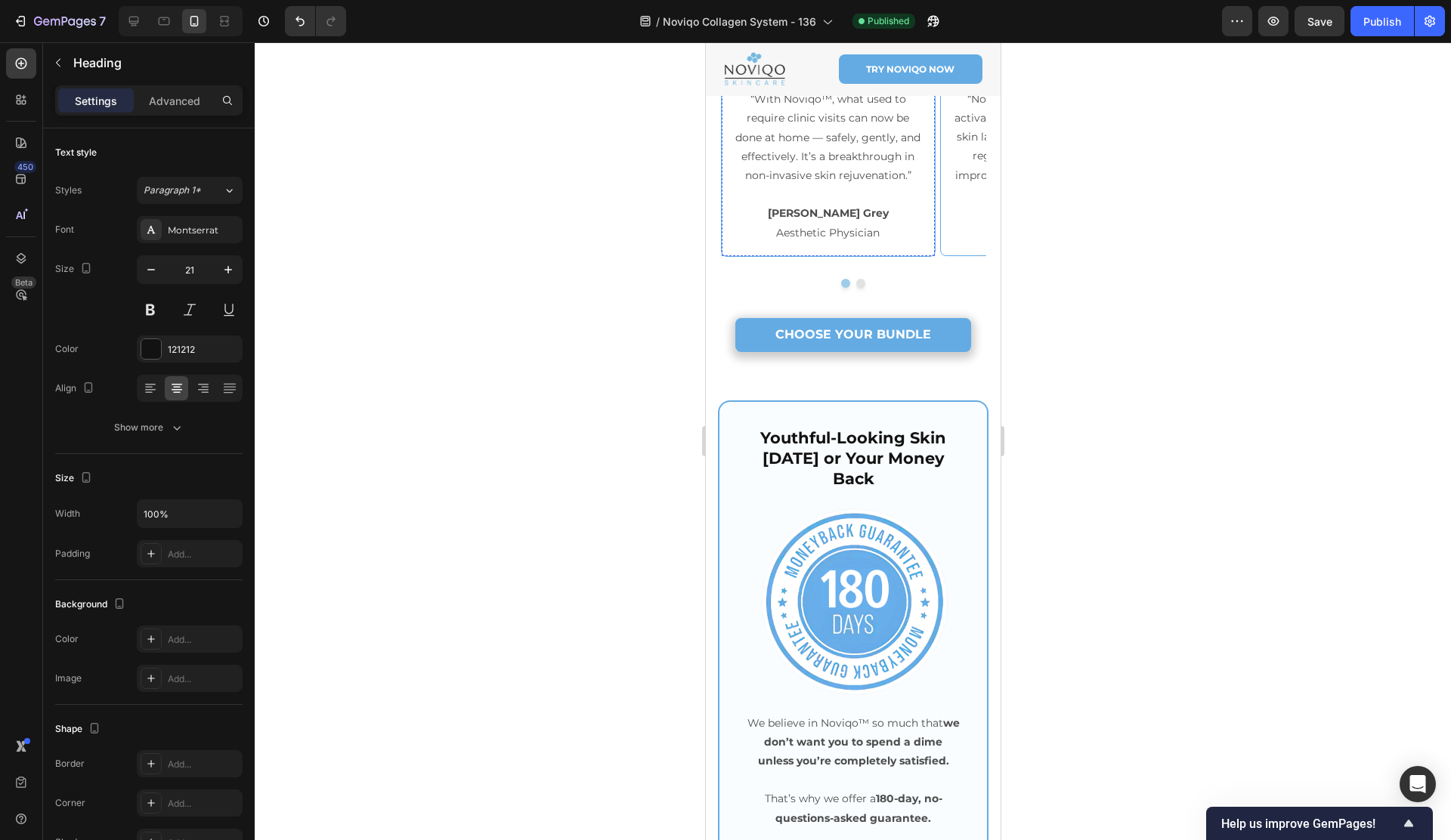
scroll to position [6712, 0]
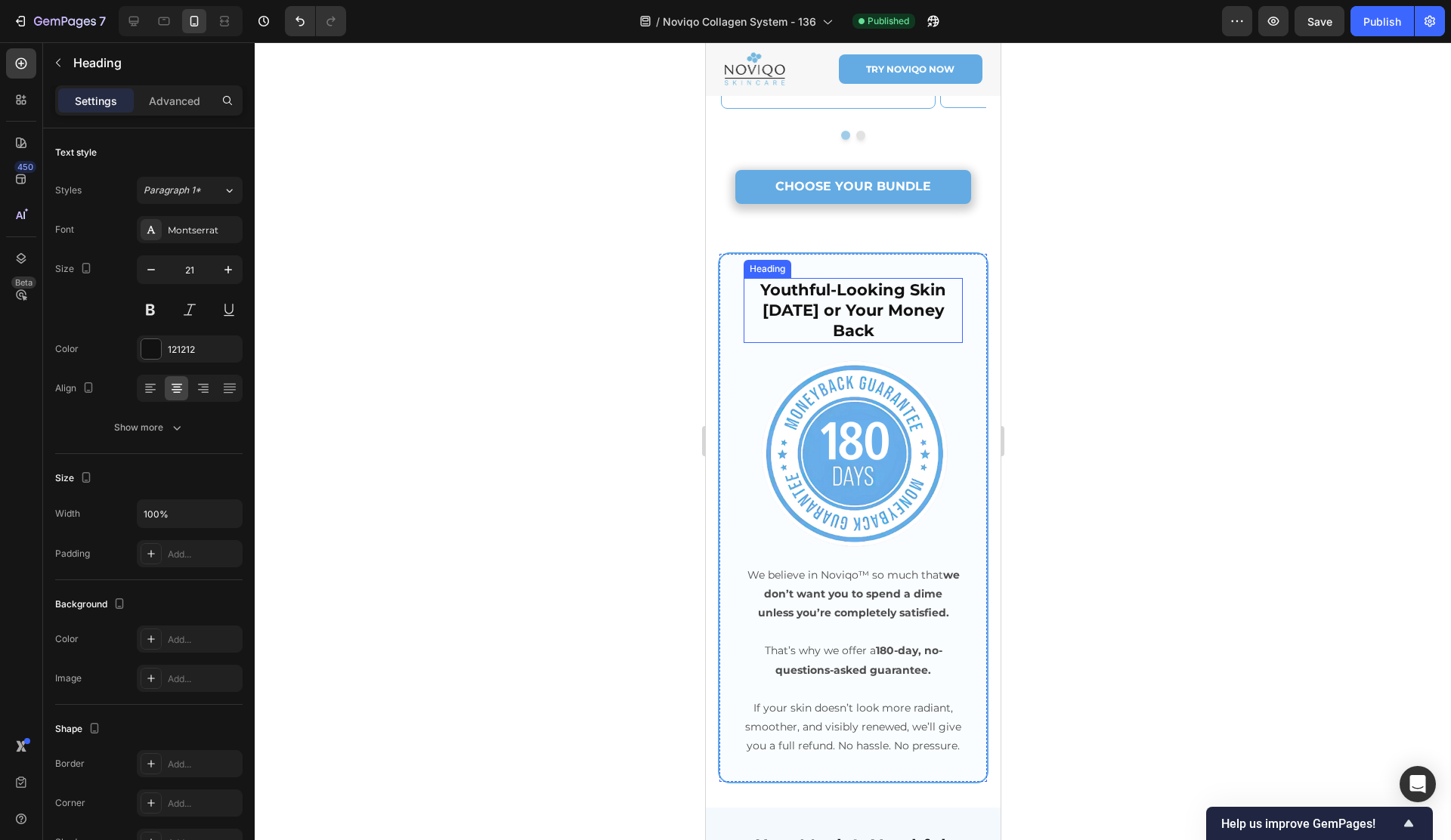
click at [870, 284] on h2 "Youthful-Looking Skin in 180 Days or Your Money Back" at bounding box center [852, 309] width 219 height 65
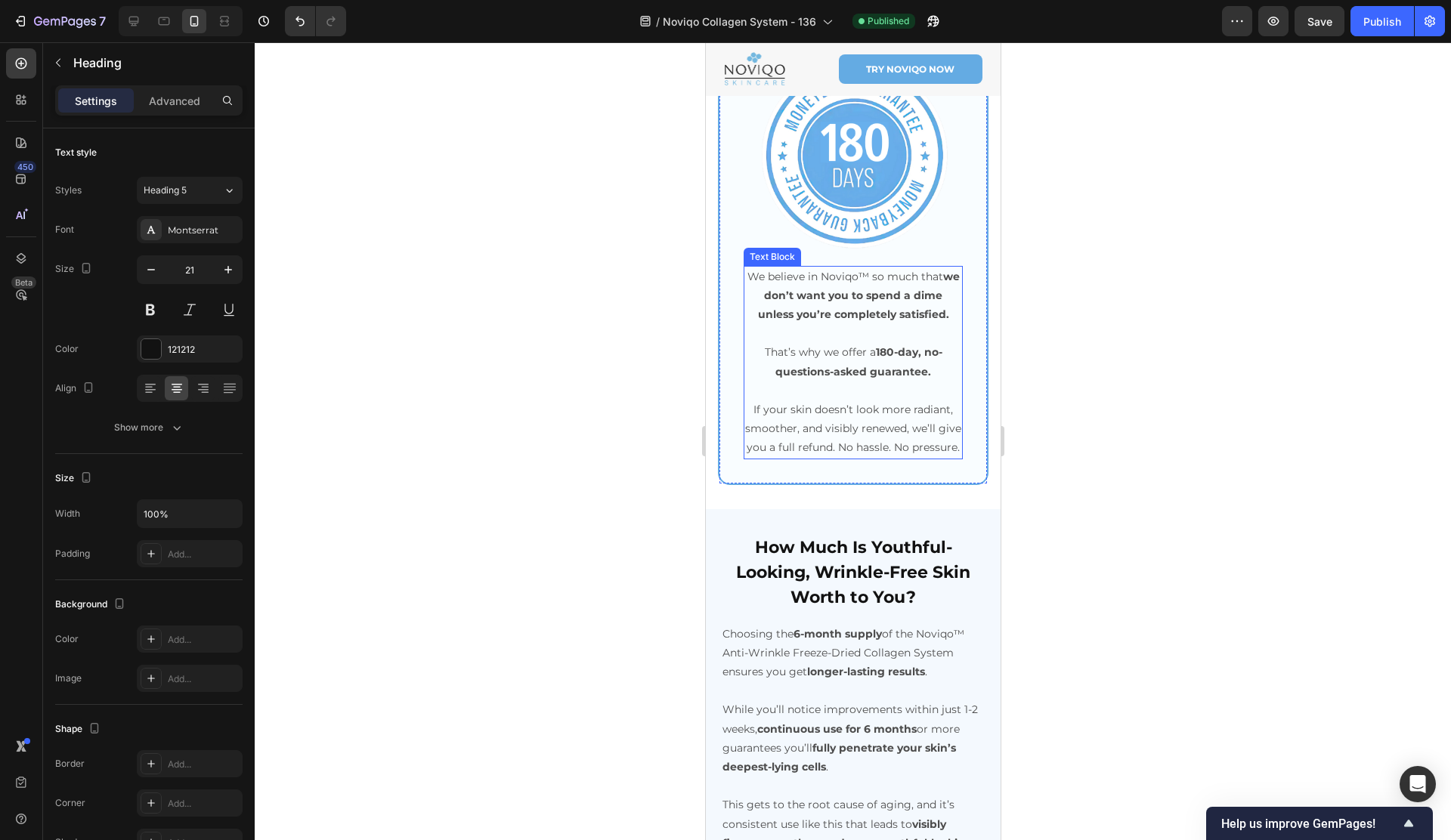
scroll to position [7100, 0]
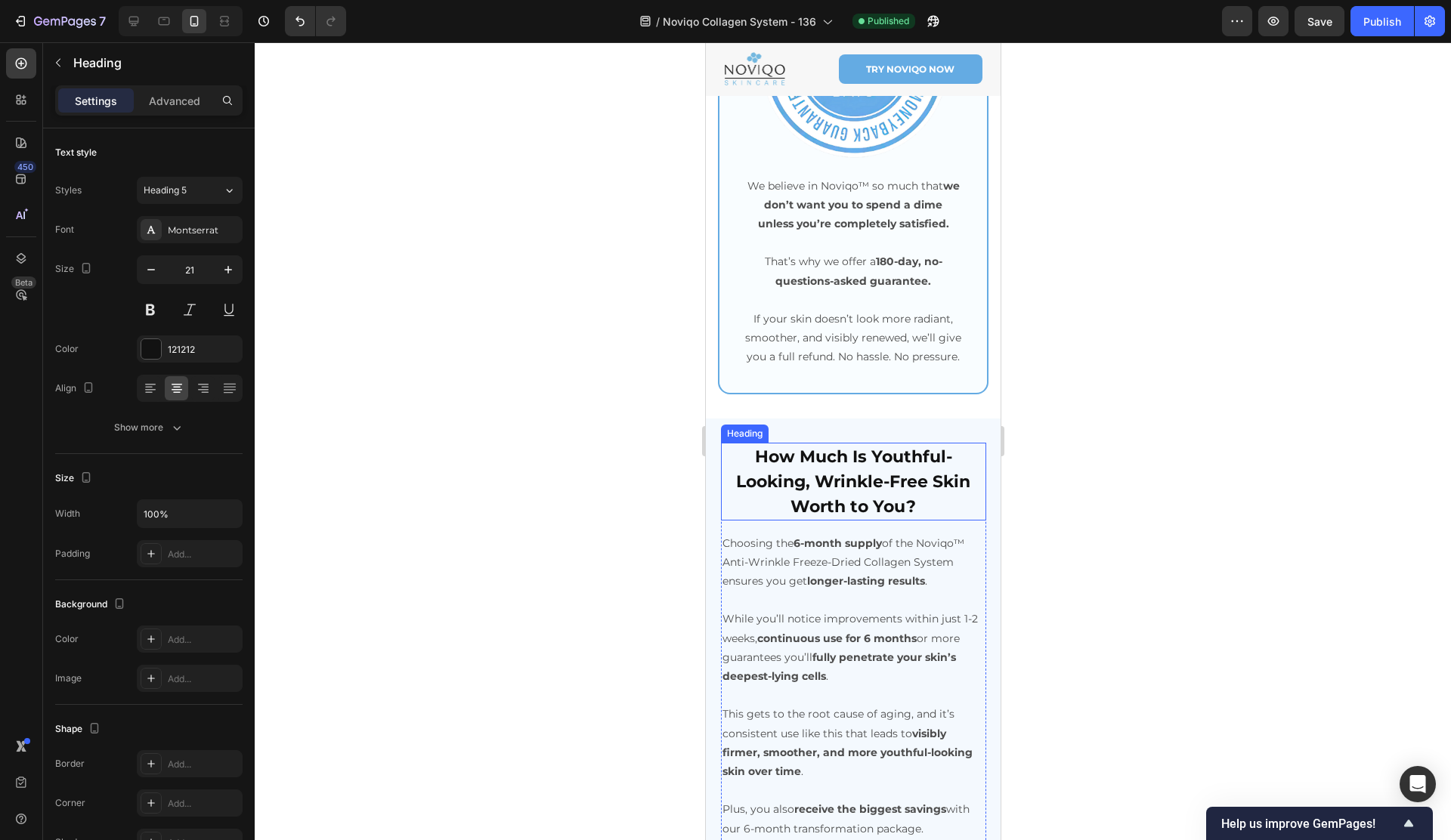
click at [838, 509] on strong "How Much Is Youthful-Looking, Wrinkle-Free Skin Worth to You?" at bounding box center [852, 481] width 234 height 70
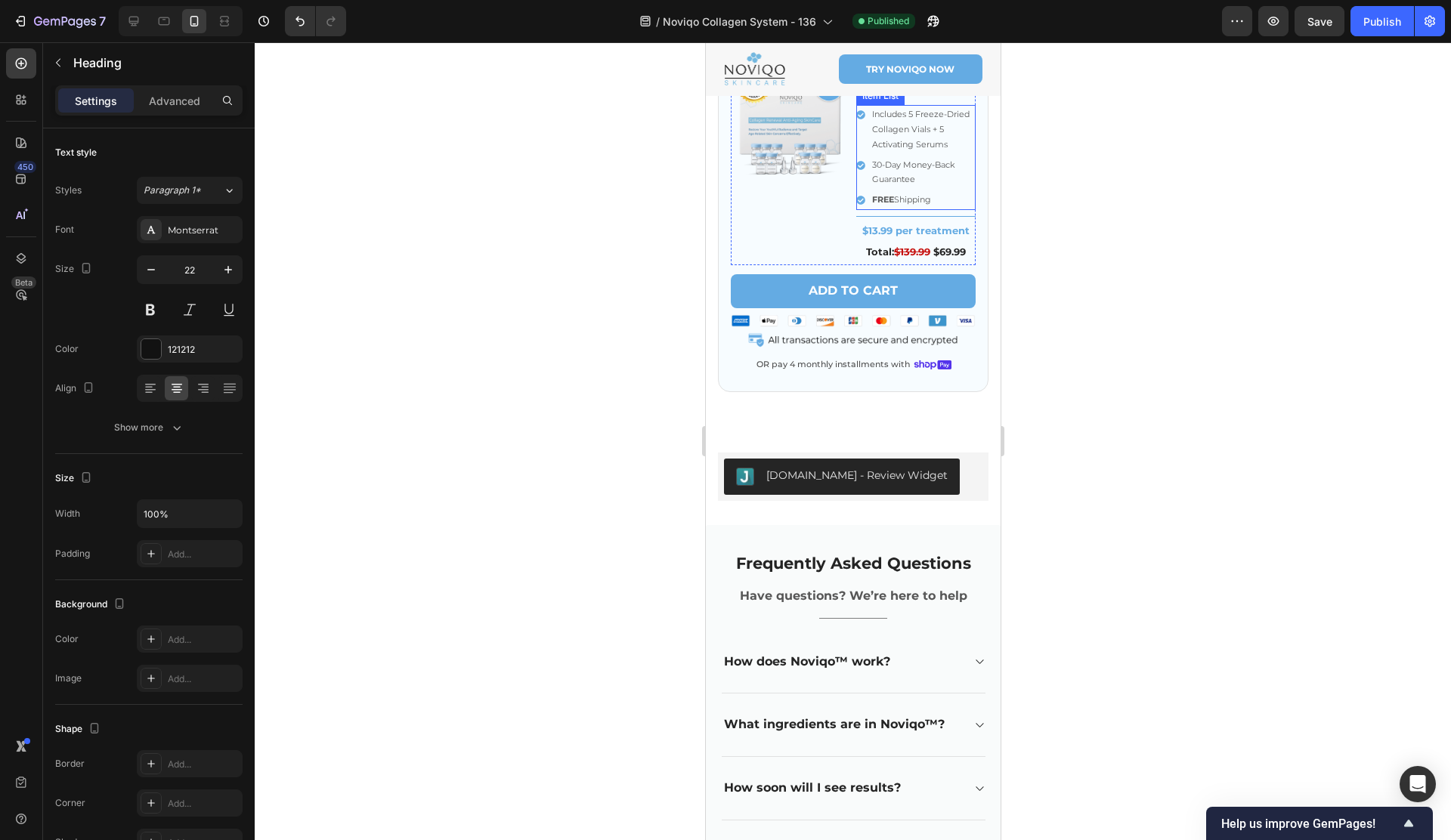
scroll to position [8784, 0]
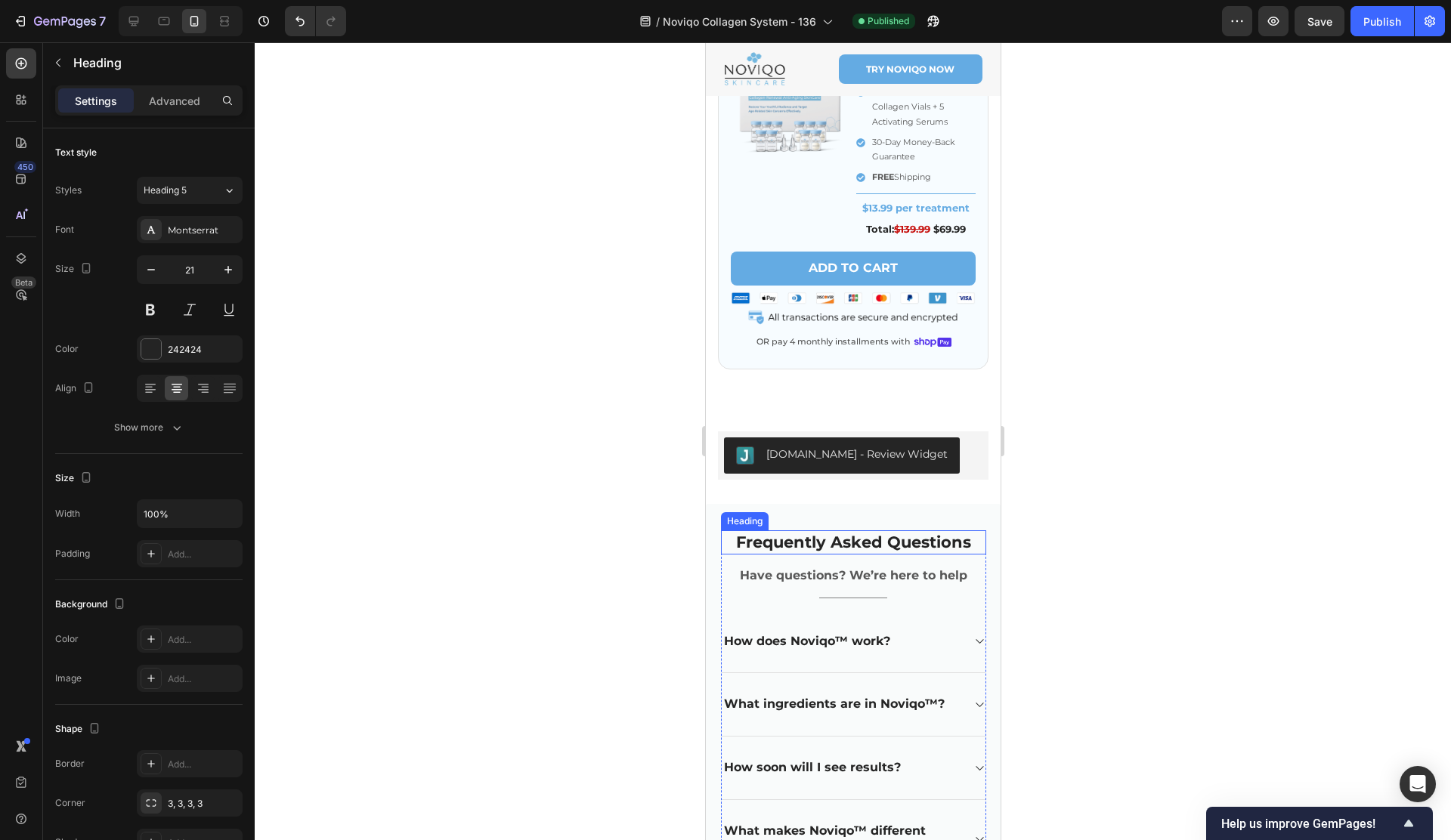
click at [844, 549] on h2 "Frequently Asked Questions" at bounding box center [852, 542] width 265 height 24
click at [135, 20] on icon at bounding box center [134, 21] width 15 height 15
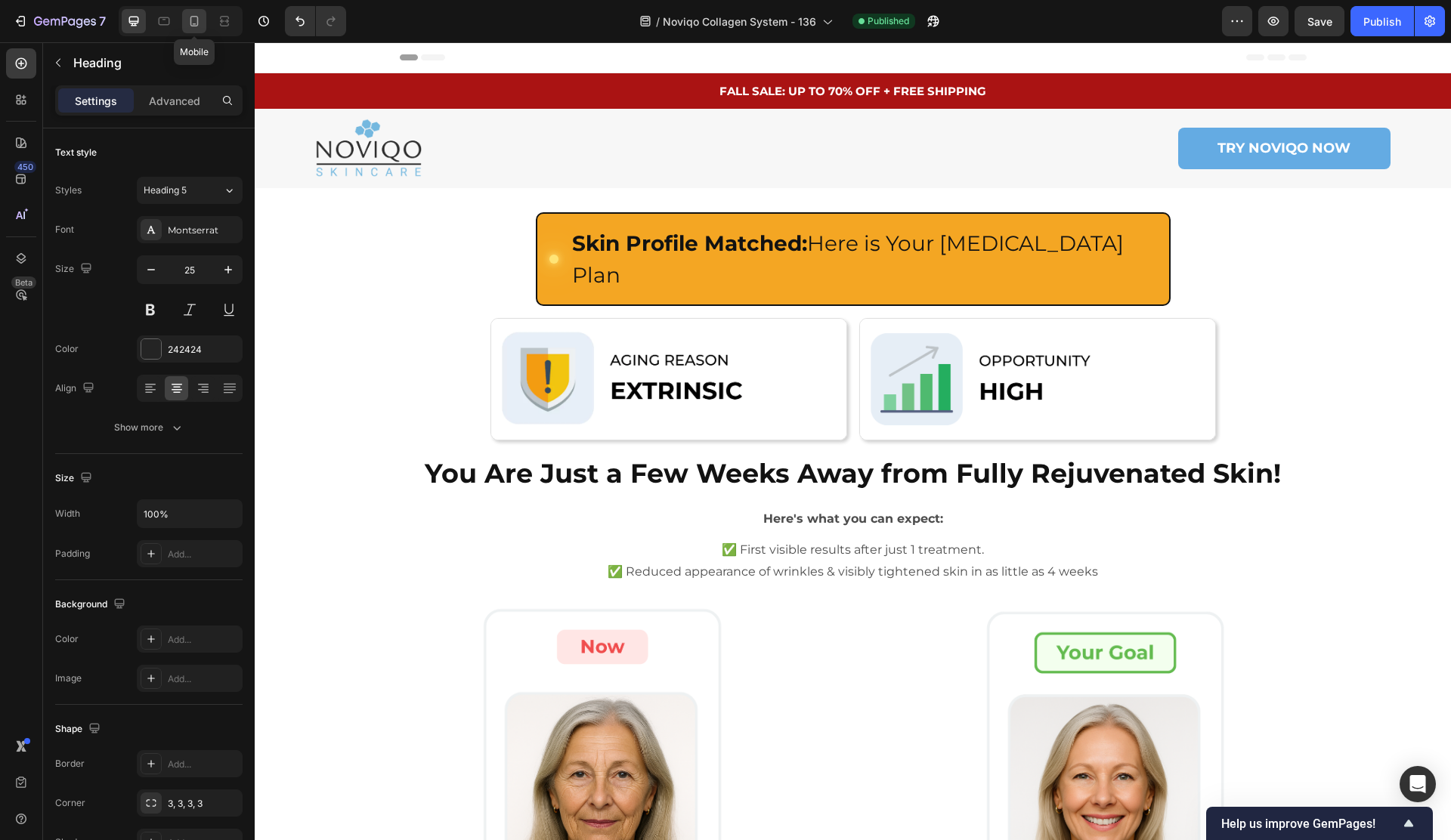
click at [196, 27] on icon at bounding box center [194, 21] width 15 height 15
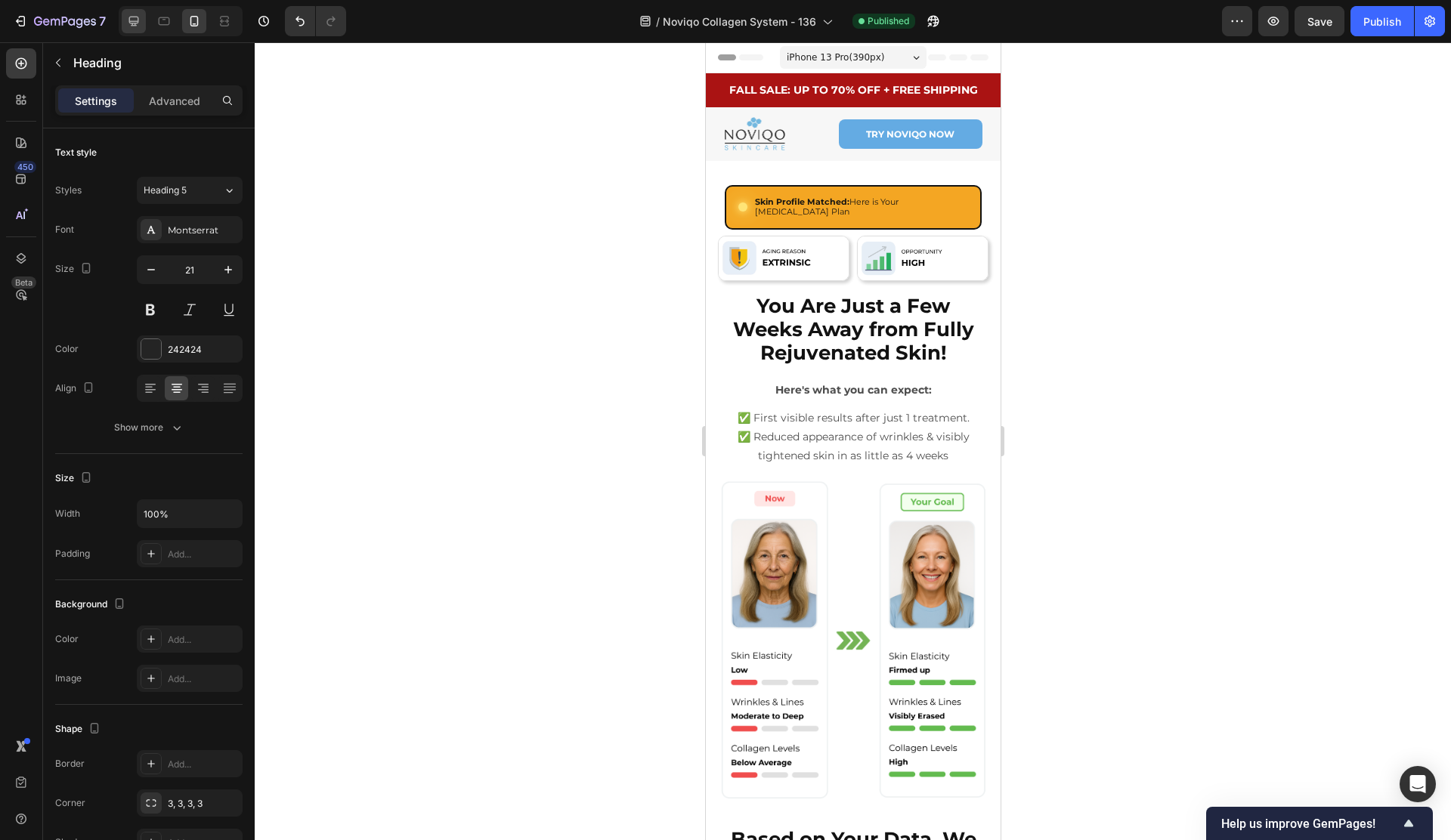
click at [133, 24] on icon at bounding box center [134, 21] width 10 height 10
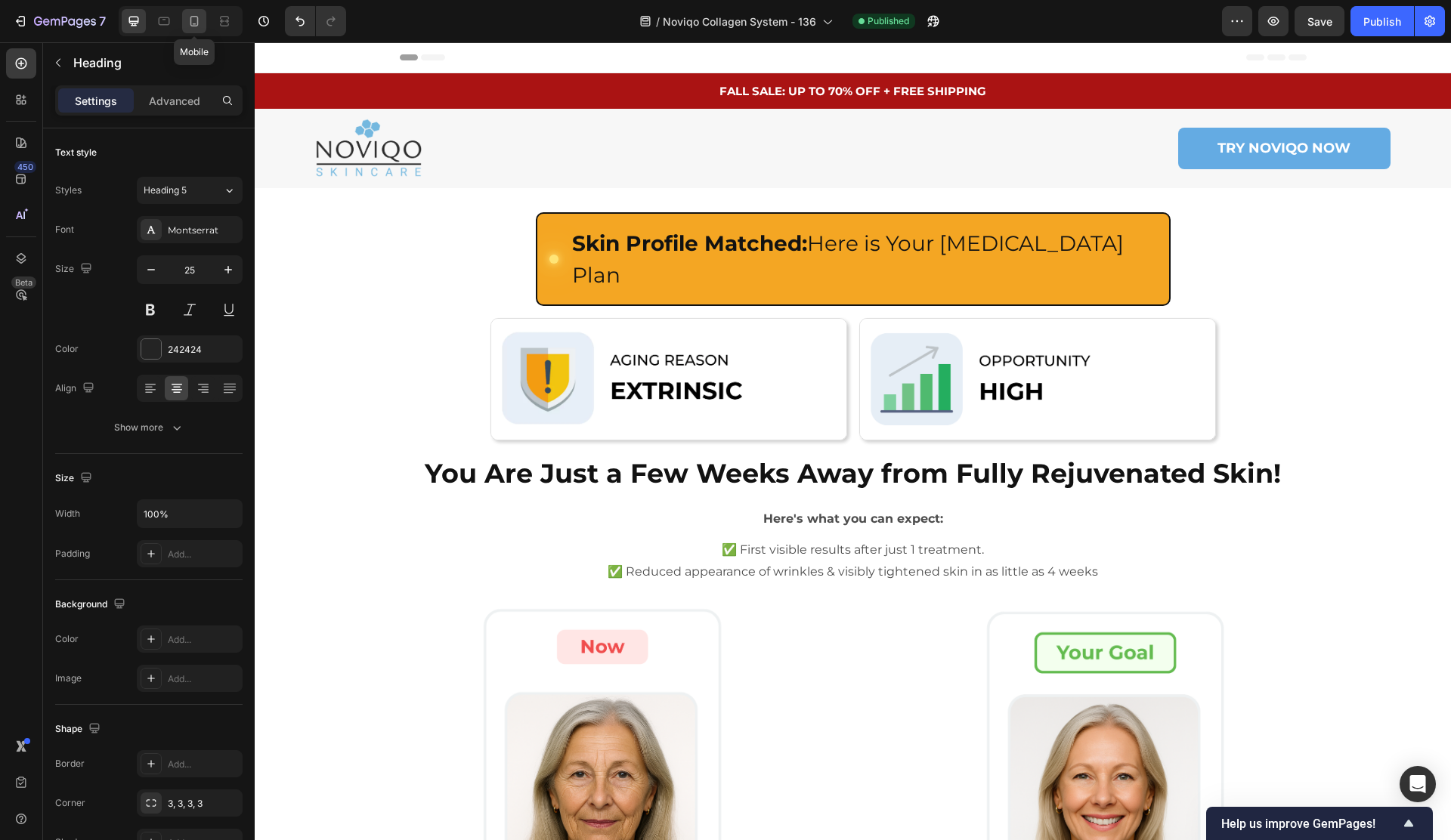
click at [200, 25] on icon at bounding box center [194, 21] width 15 height 15
type input "21"
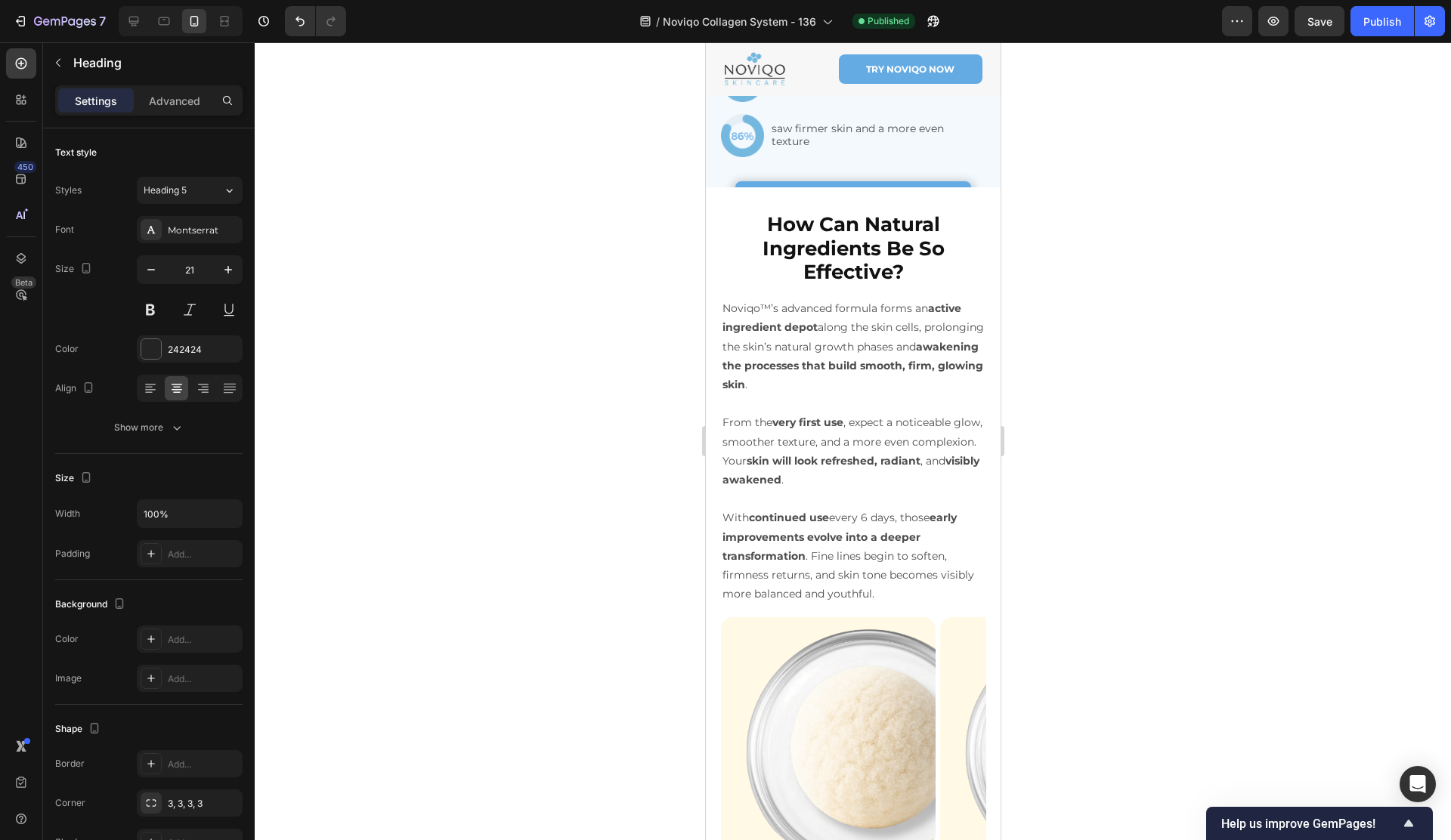
scroll to position [4151, 0]
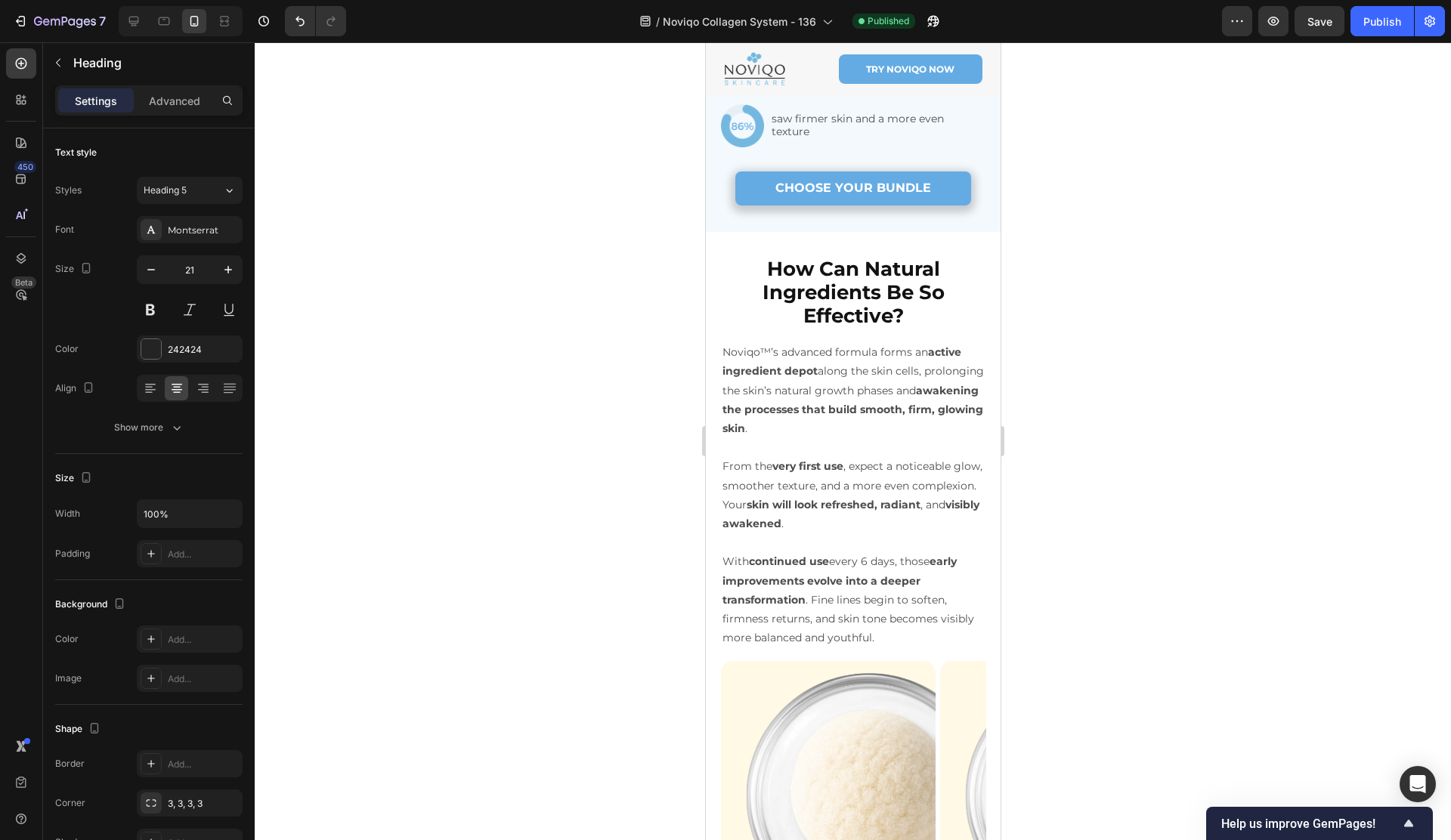
click at [862, 83] on p "reported fewer age spots and dark circles" at bounding box center [878, 70] width 213 height 25
click at [837, 328] on strong "How Can Natural Ingredients Be So Effective?" at bounding box center [853, 292] width 182 height 71
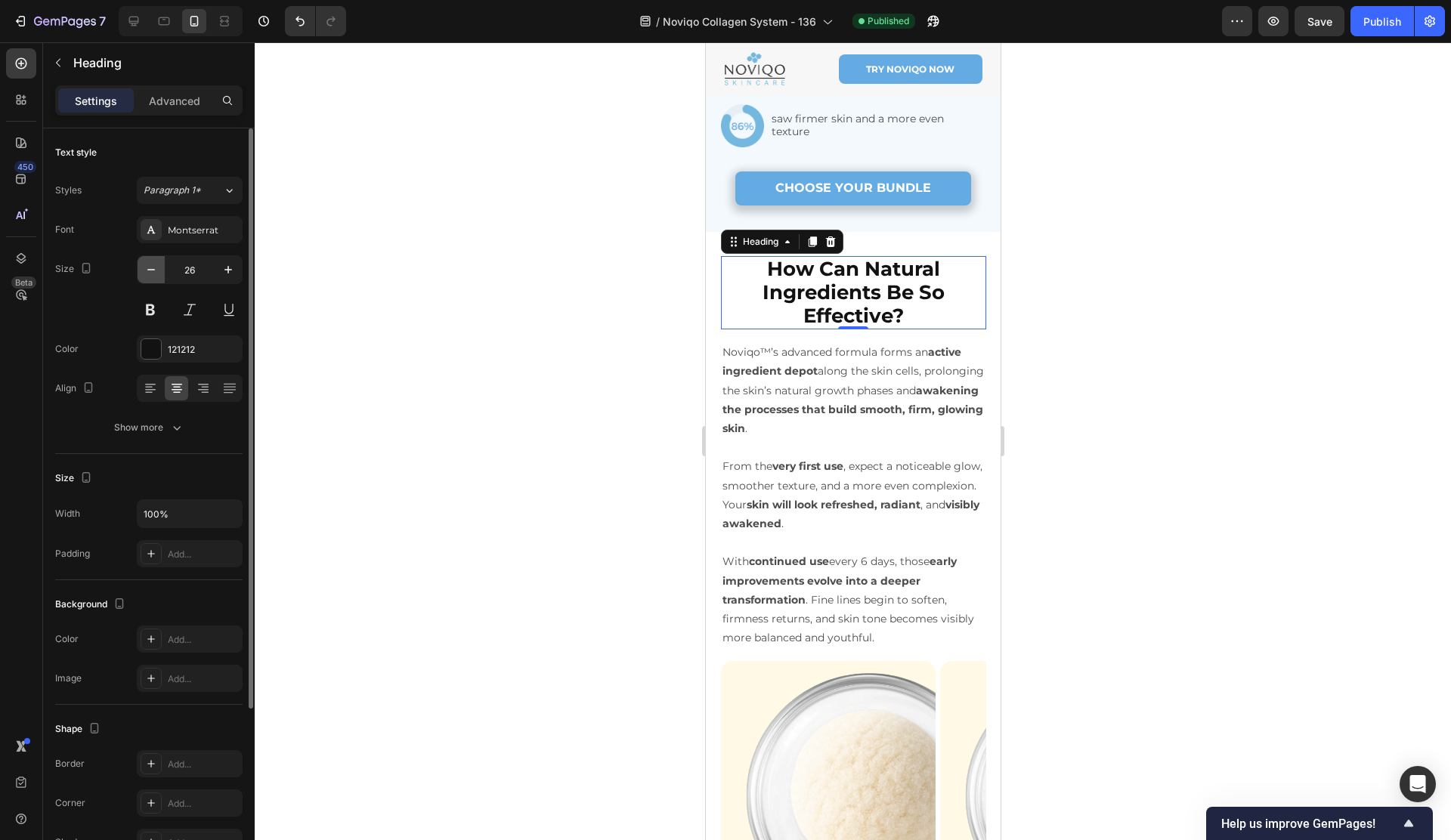
click at [154, 271] on icon "button" at bounding box center [151, 269] width 15 height 15
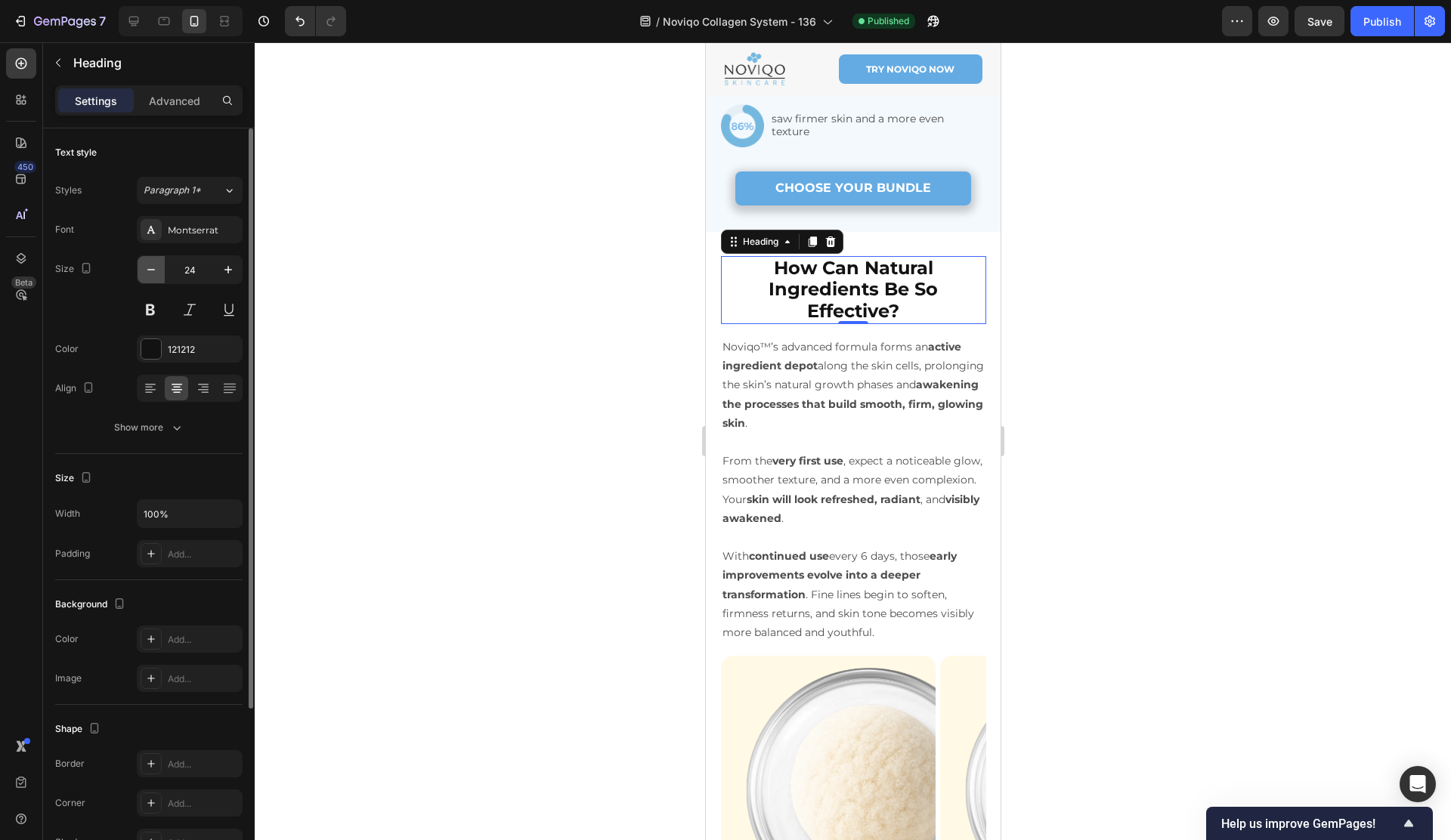
click at [154, 272] on icon "button" at bounding box center [151, 269] width 15 height 15
type input "23"
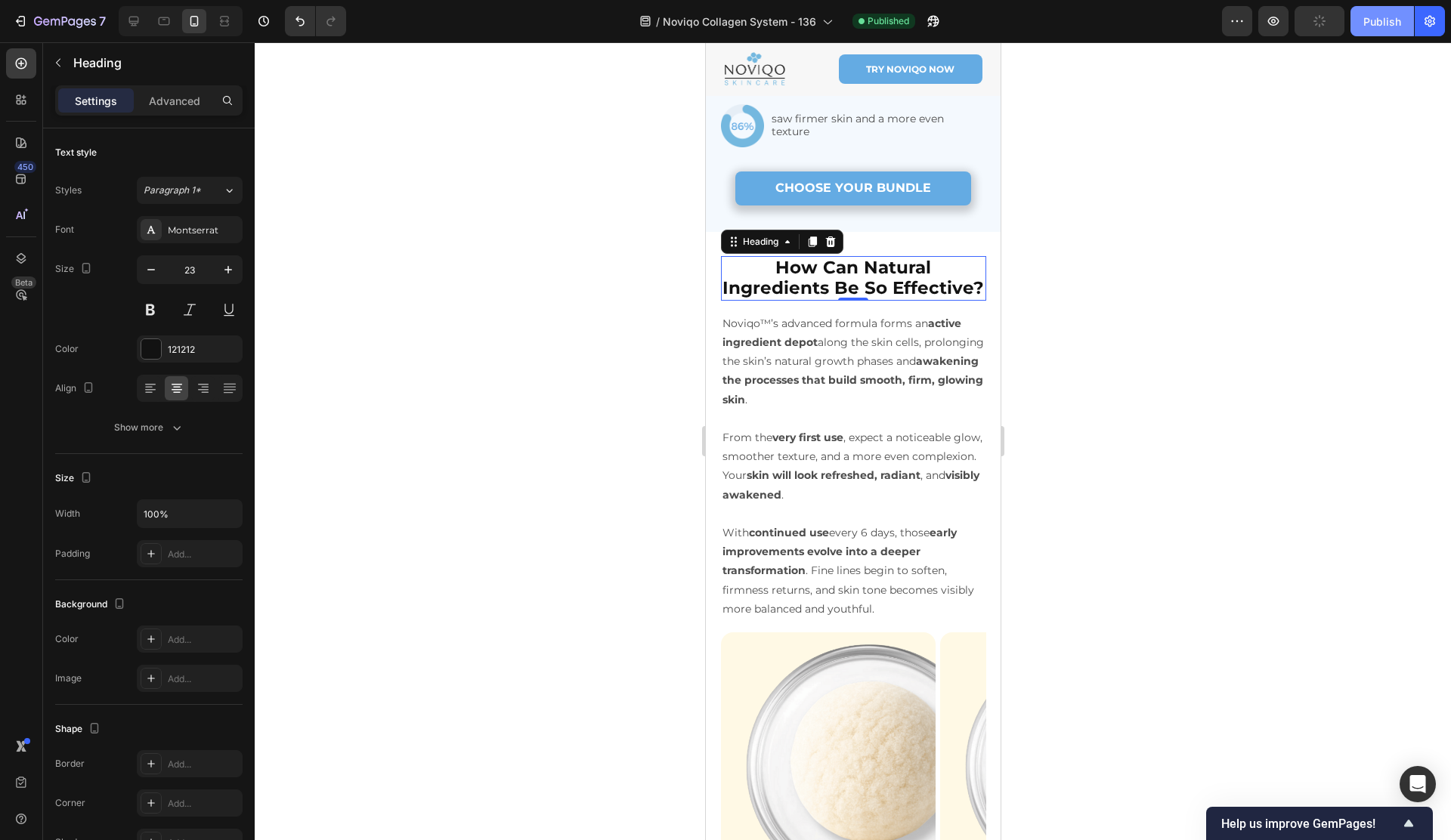
click at [1373, 22] on div "Publish" at bounding box center [1382, 21] width 38 height 15
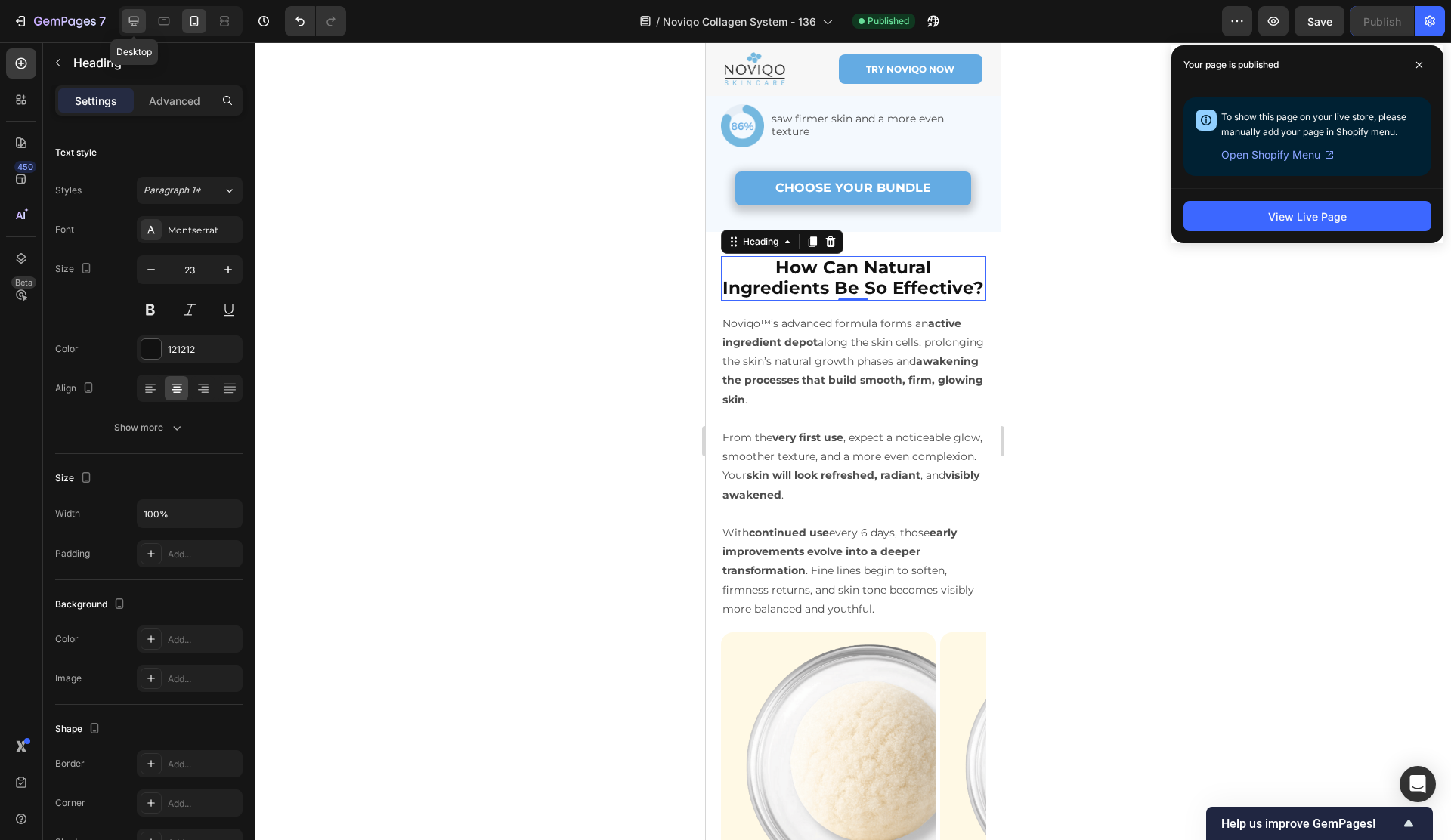
click at [129, 20] on icon at bounding box center [134, 21] width 10 height 10
type input "35"
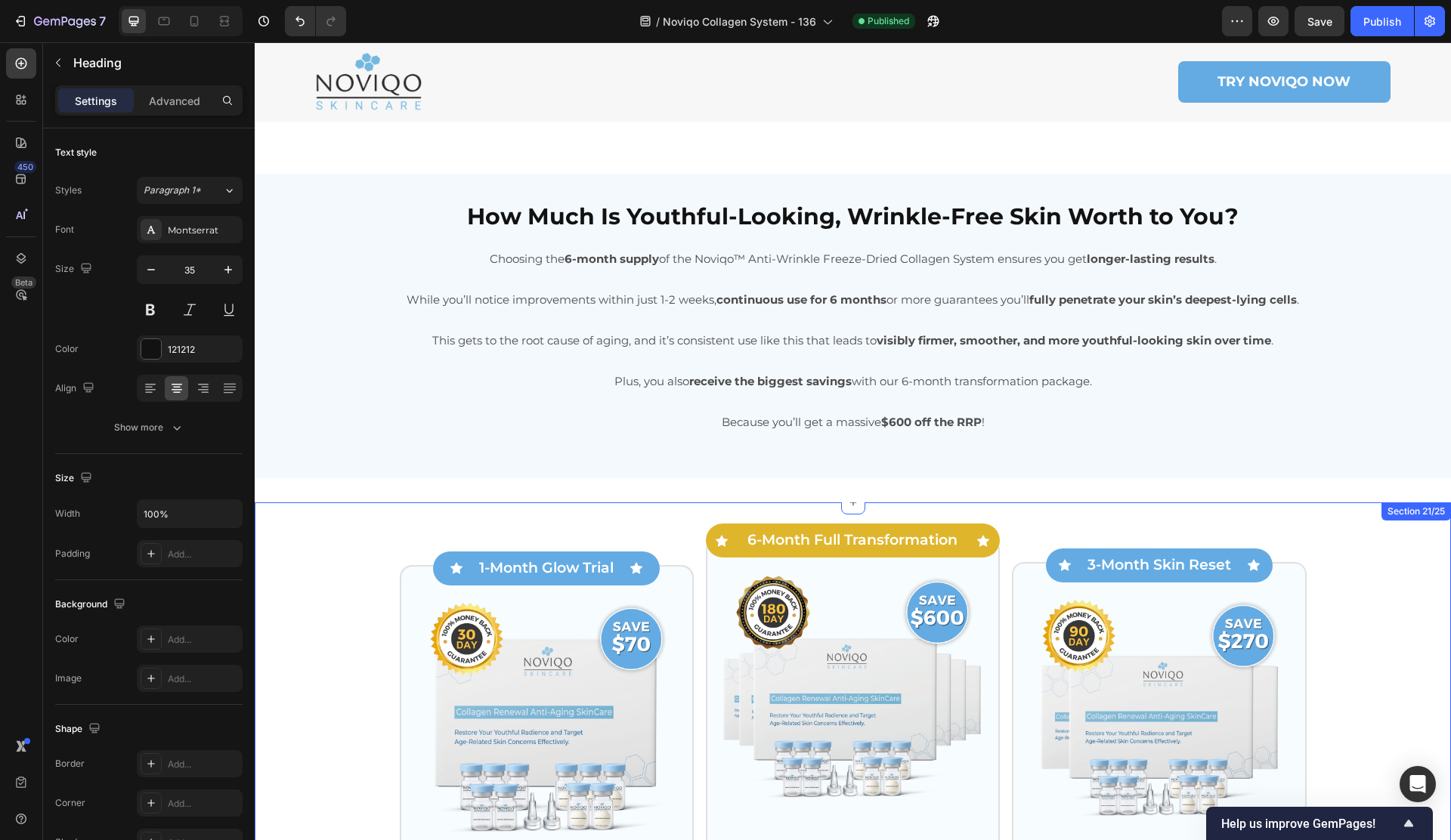
scroll to position [6694, 0]
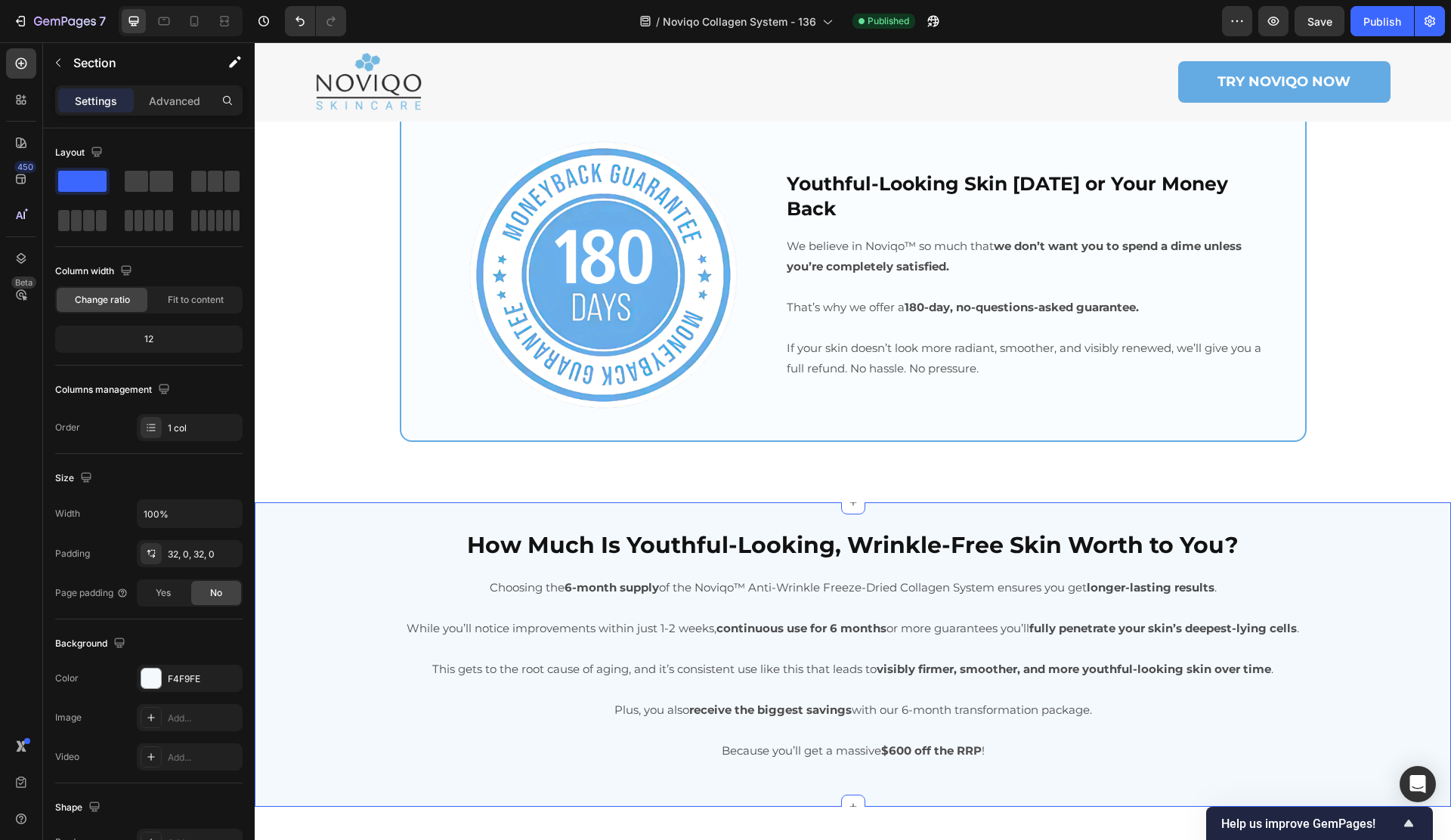
click at [364, 519] on div "How Much Is Youthful-Looking, Wrinkle-Free Skin Worth to You? Heading Choosing …" at bounding box center [853, 654] width 1196 height 304
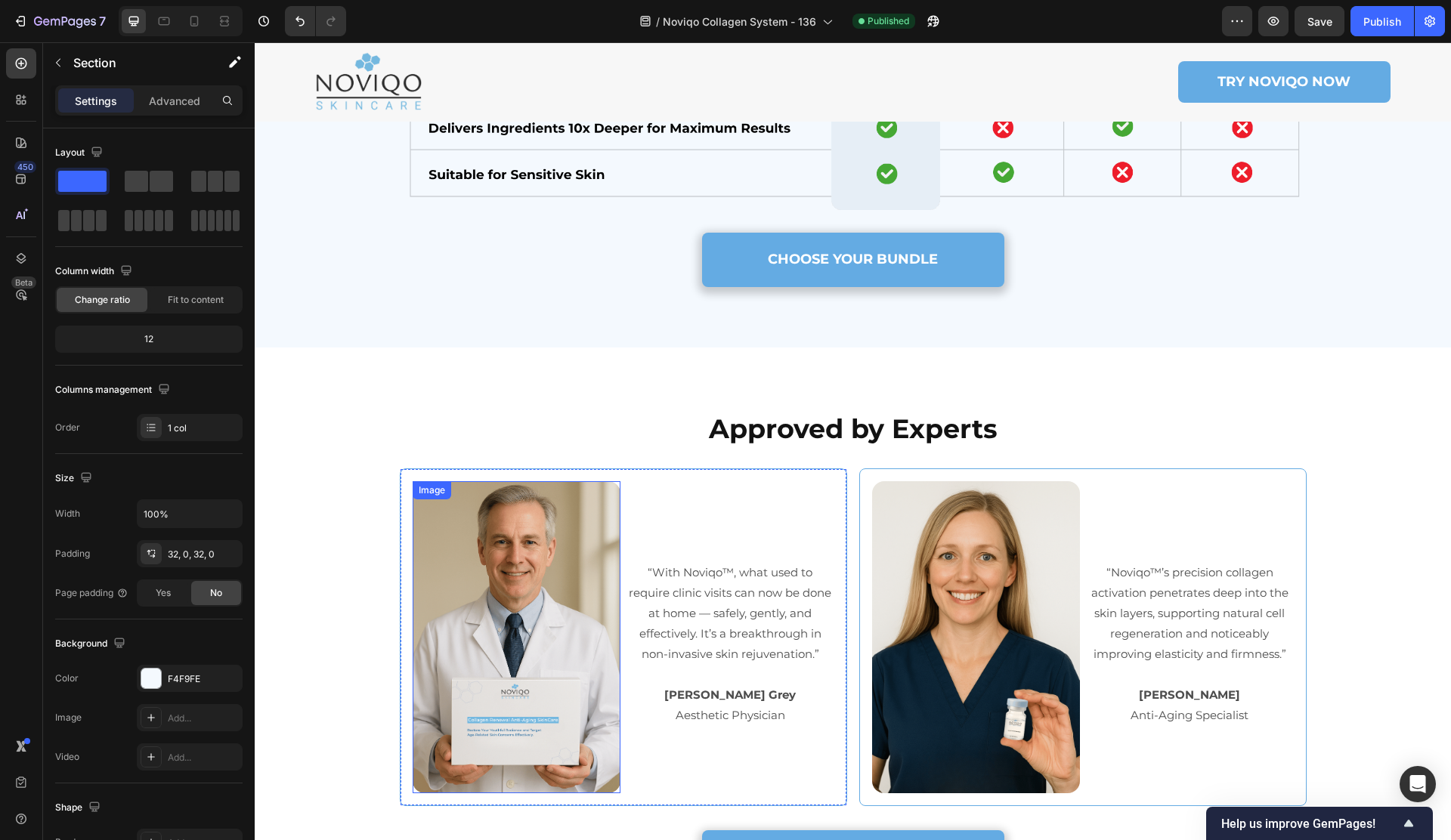
scroll to position [5539, 0]
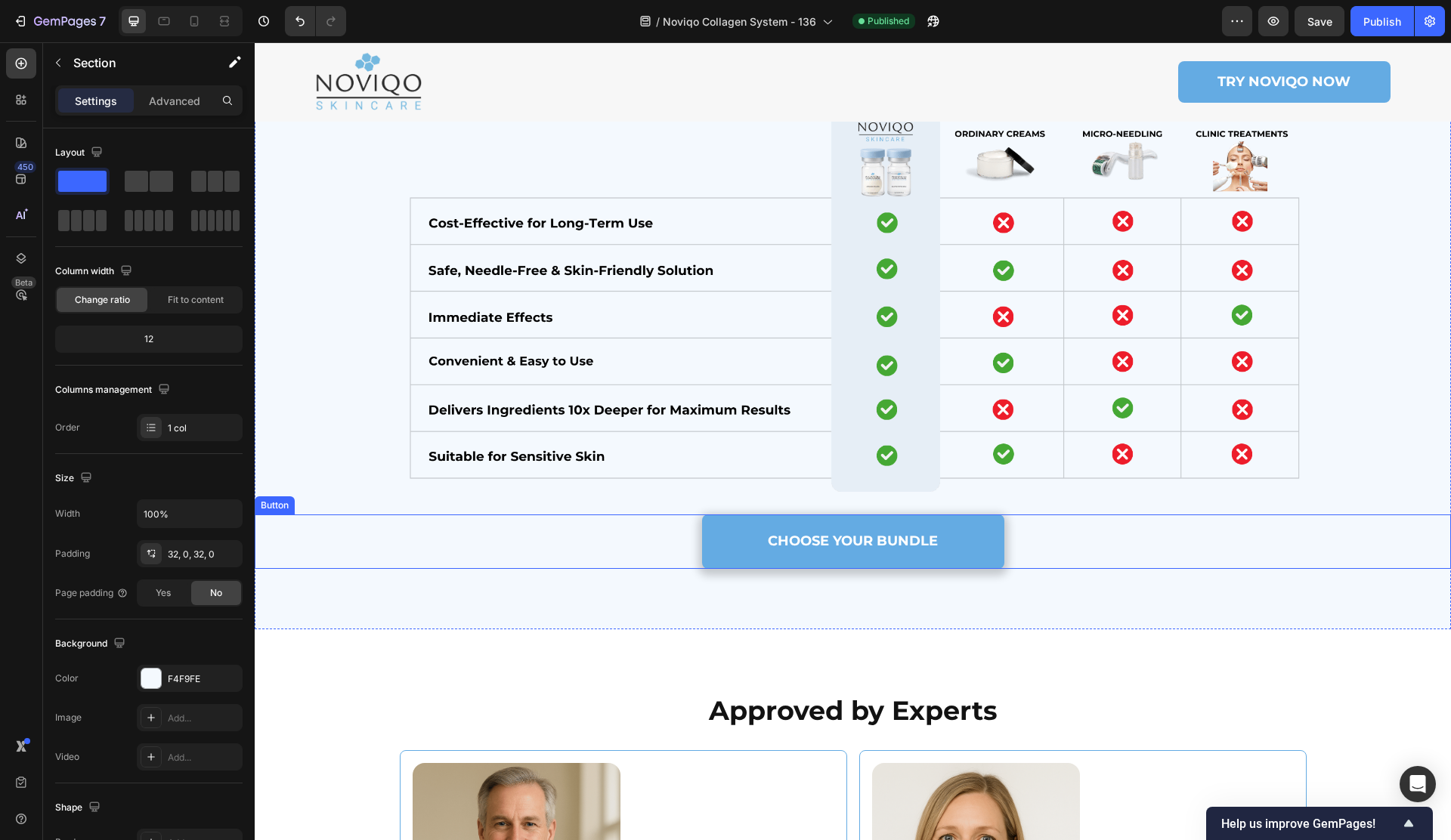
click at [939, 553] on link "CHOOSE YOUR BUNDLE" at bounding box center [853, 541] width 302 height 54
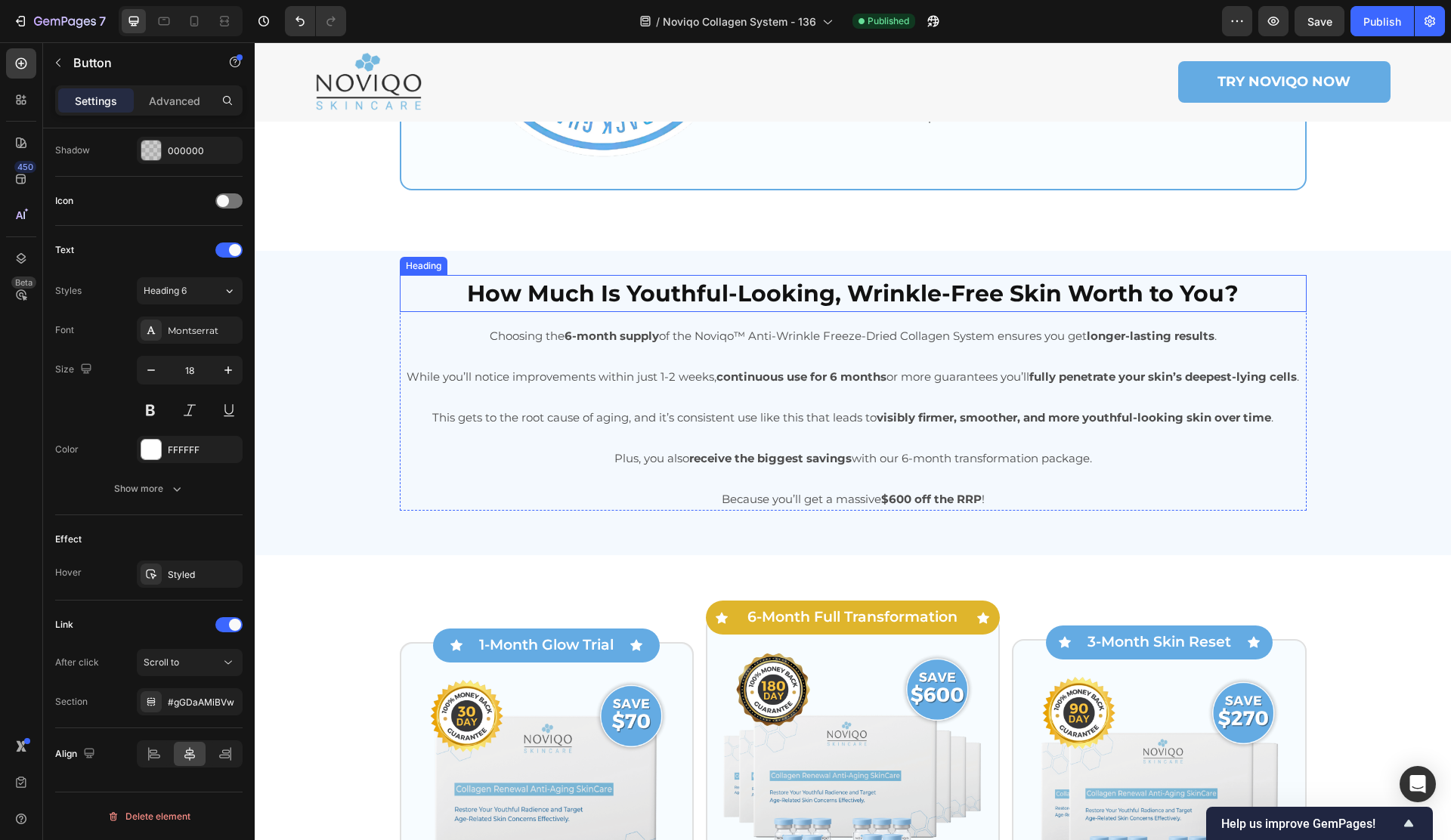
scroll to position [6922, 0]
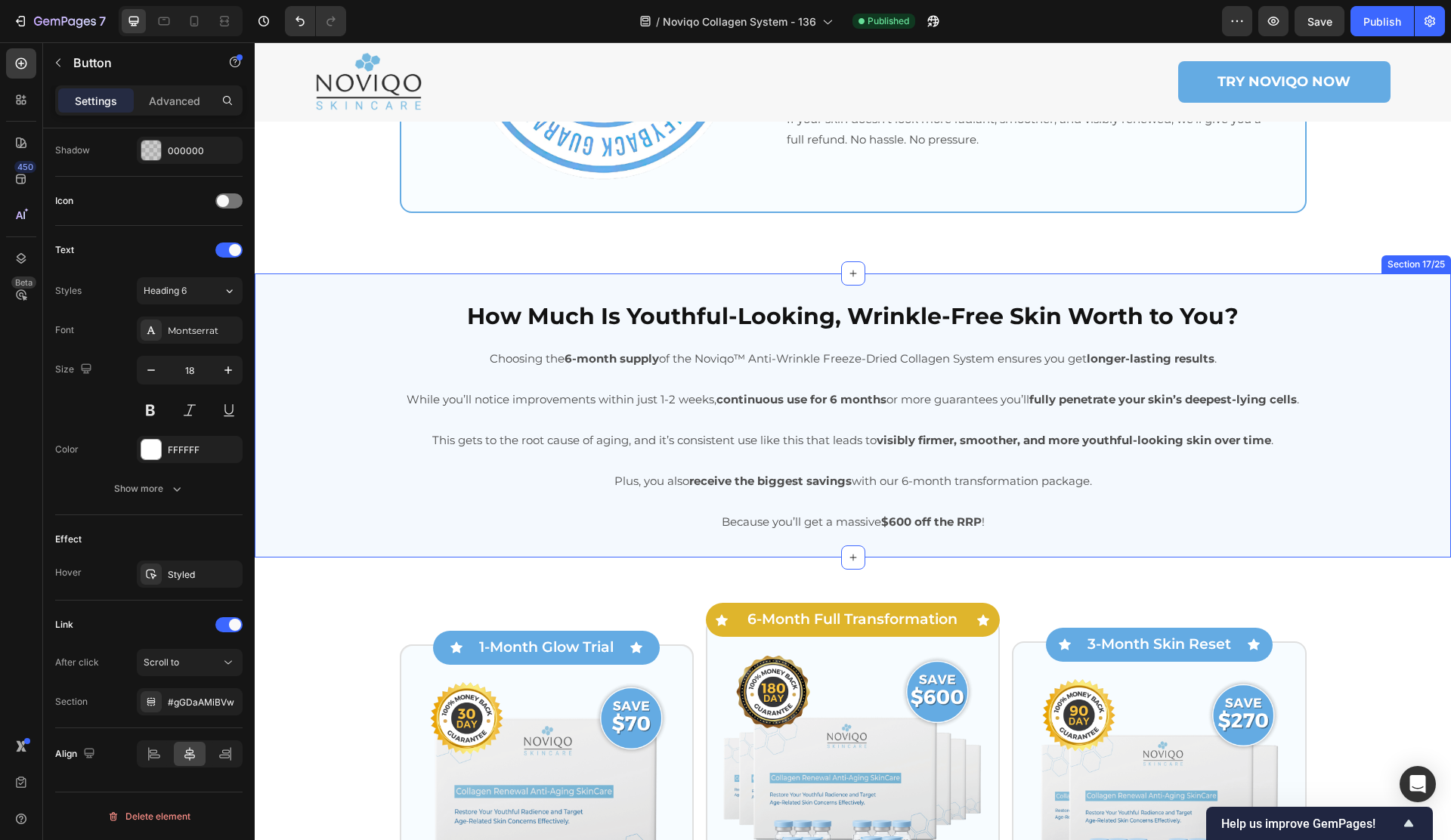
click at [352, 286] on div "How Much Is Youthful-Looking, Wrinkle-Free Skin Worth to You? Heading Choosing …" at bounding box center [853, 415] width 1196 height 284
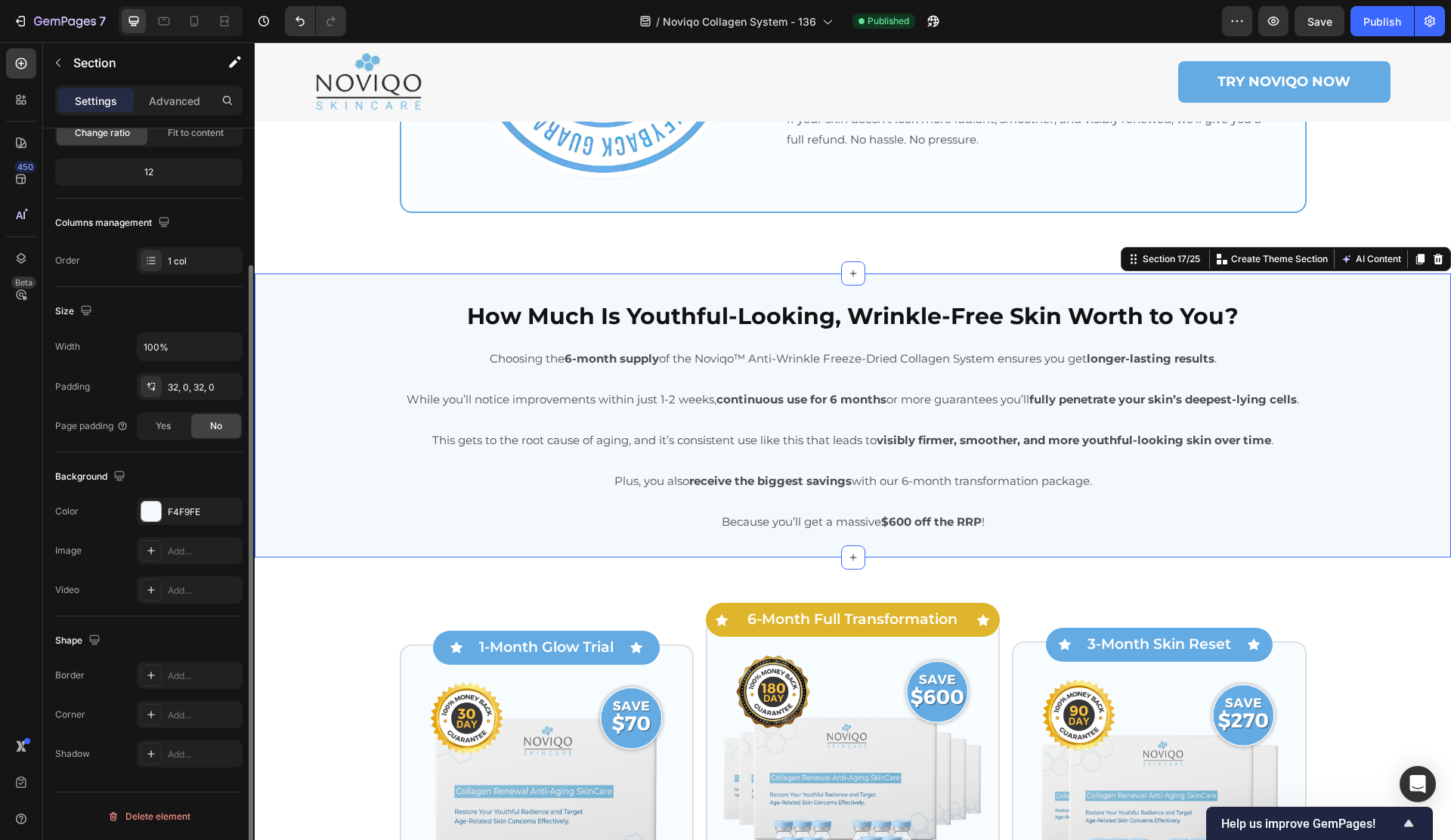
scroll to position [0, 0]
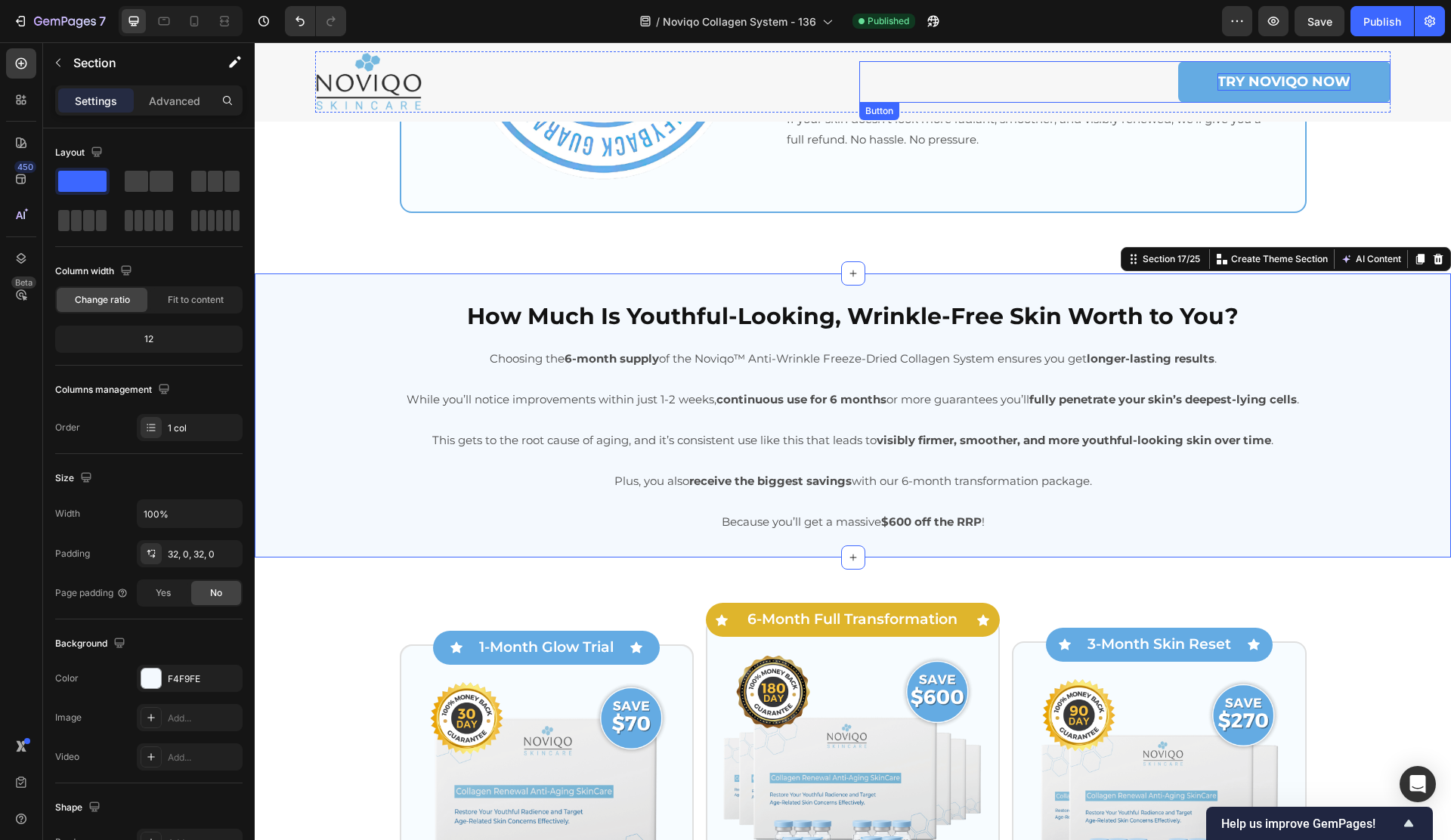
click at [1300, 74] on p "Try noviqo now" at bounding box center [1284, 82] width 133 height 17
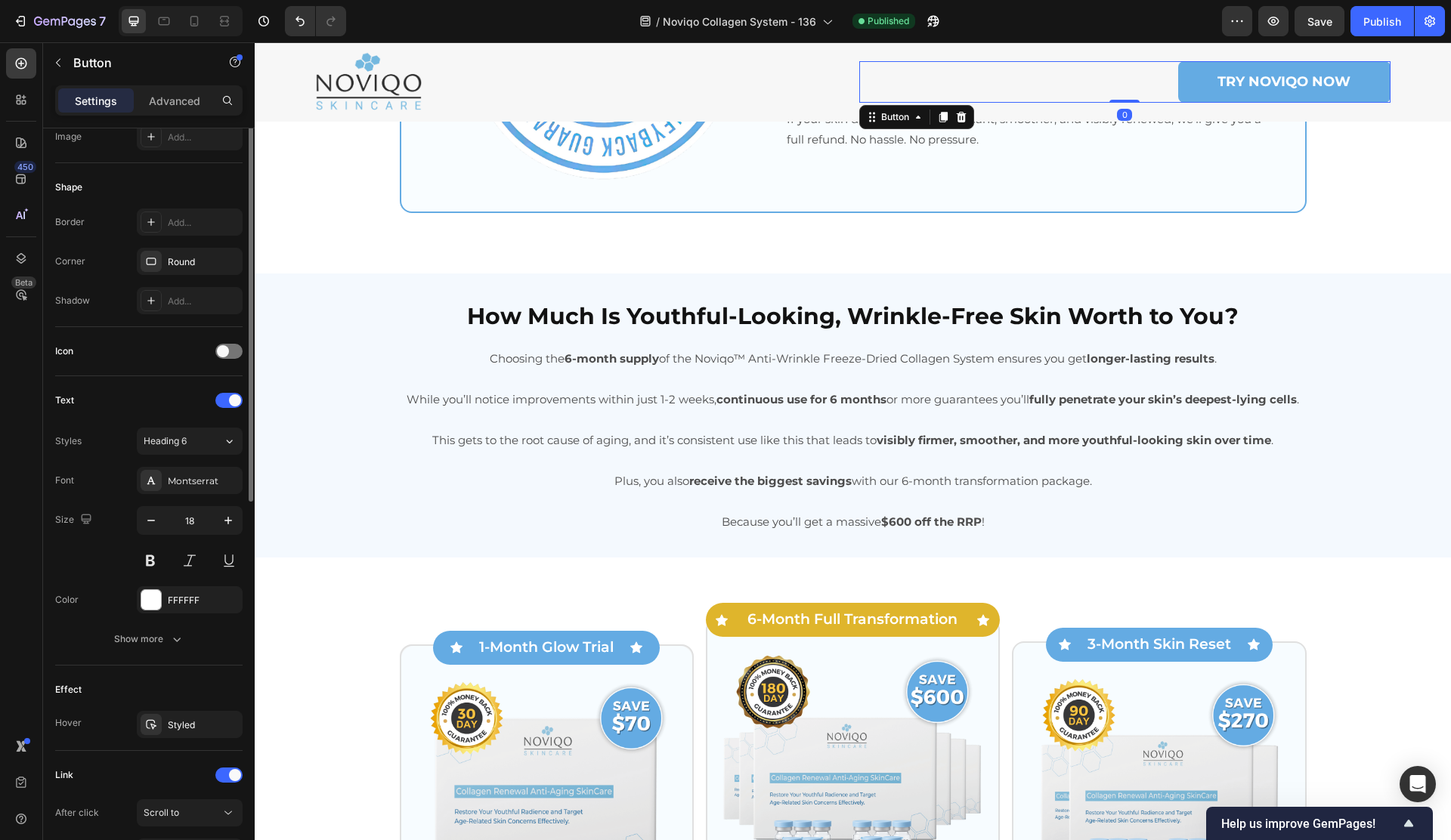
scroll to position [407, 0]
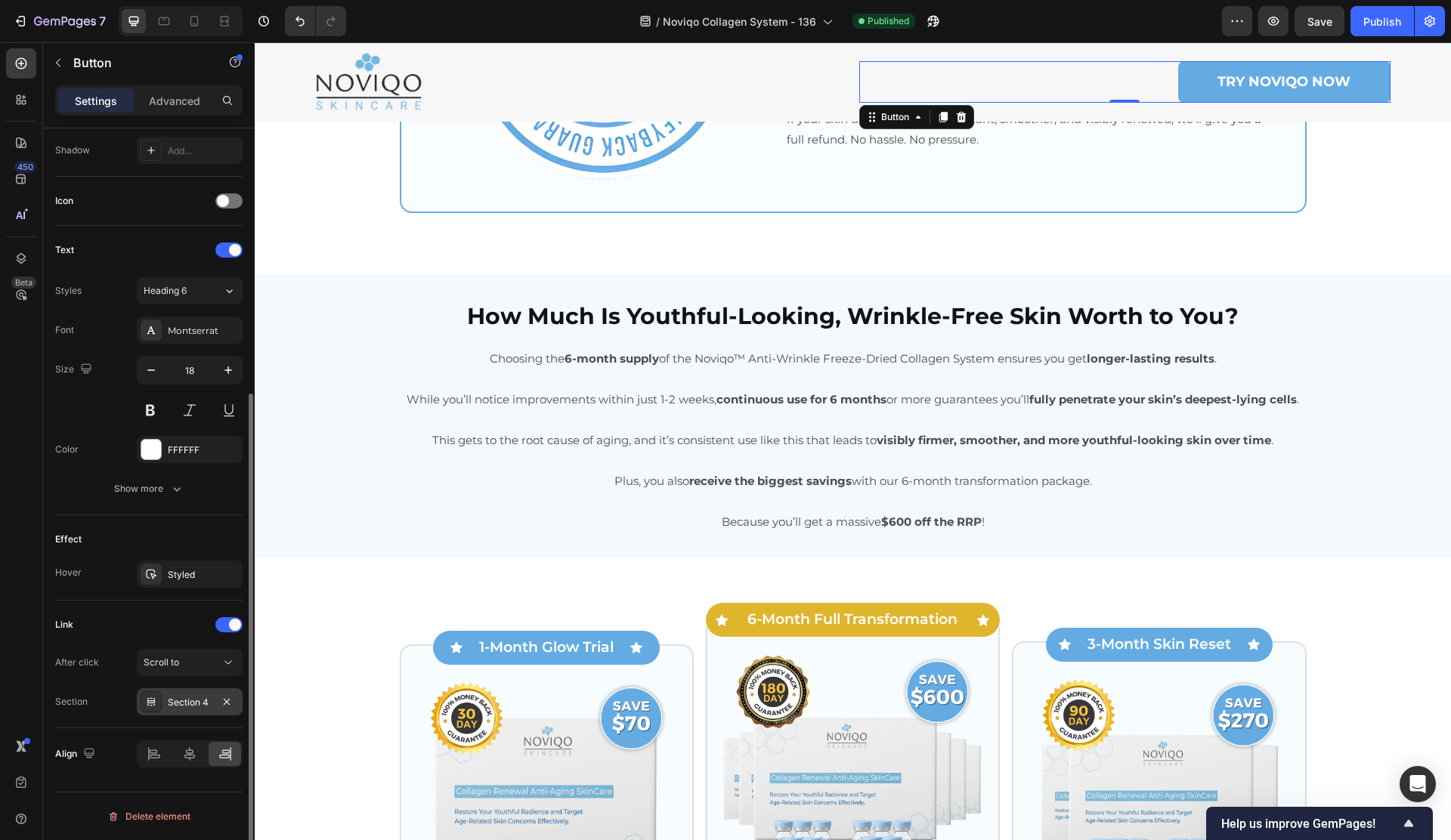
click at [182, 702] on div "Section 4" at bounding box center [189, 702] width 44 height 14
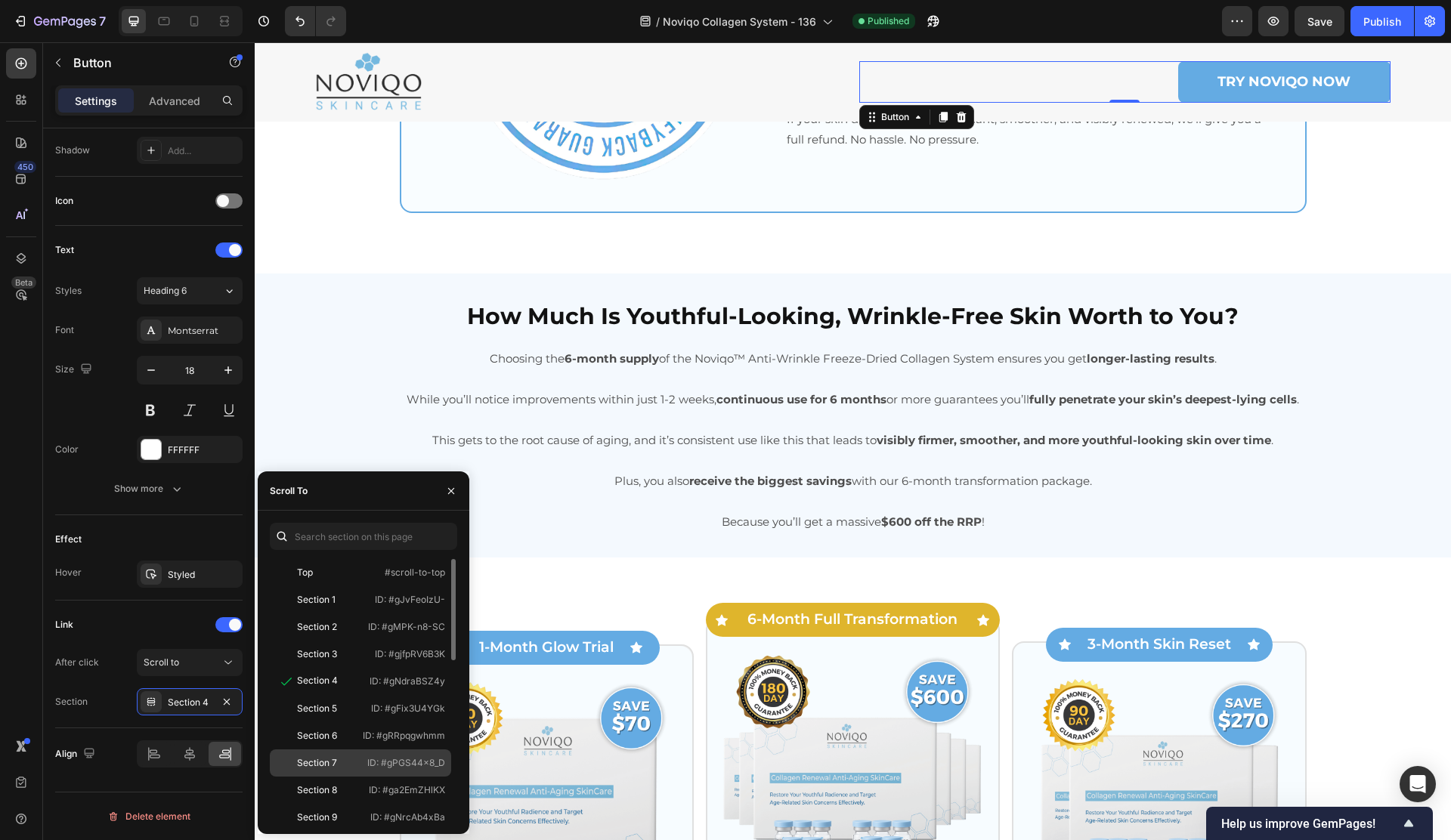
click at [348, 751] on div "Section 7 ID: #gPGS44x8_D" at bounding box center [360, 763] width 181 height 27
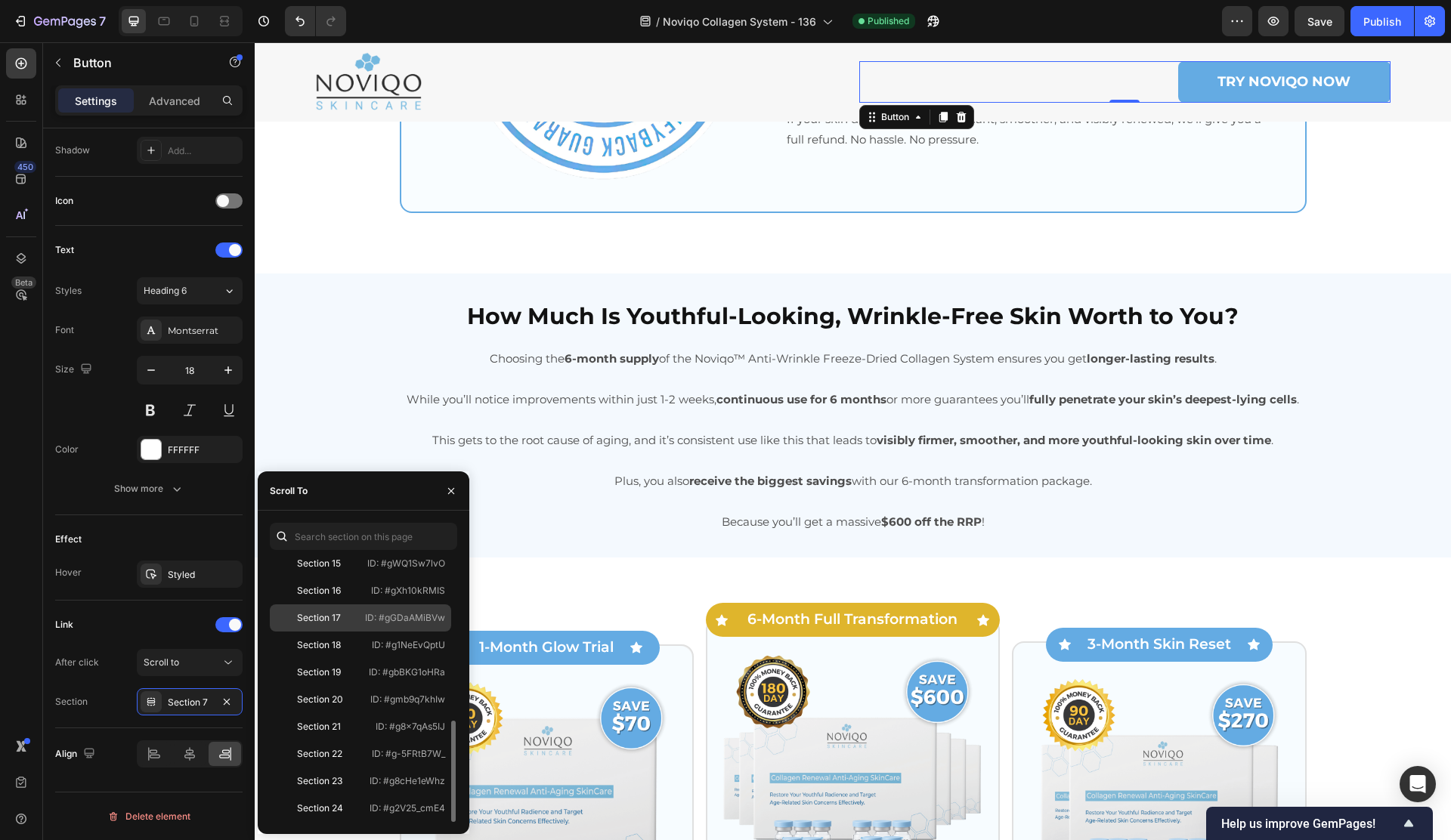
click at [368, 618] on p "ID: #gGDaAMiBVw" at bounding box center [405, 617] width 80 height 14
click at [186, 25] on div at bounding box center [194, 21] width 25 height 25
type input "12"
type input "100%"
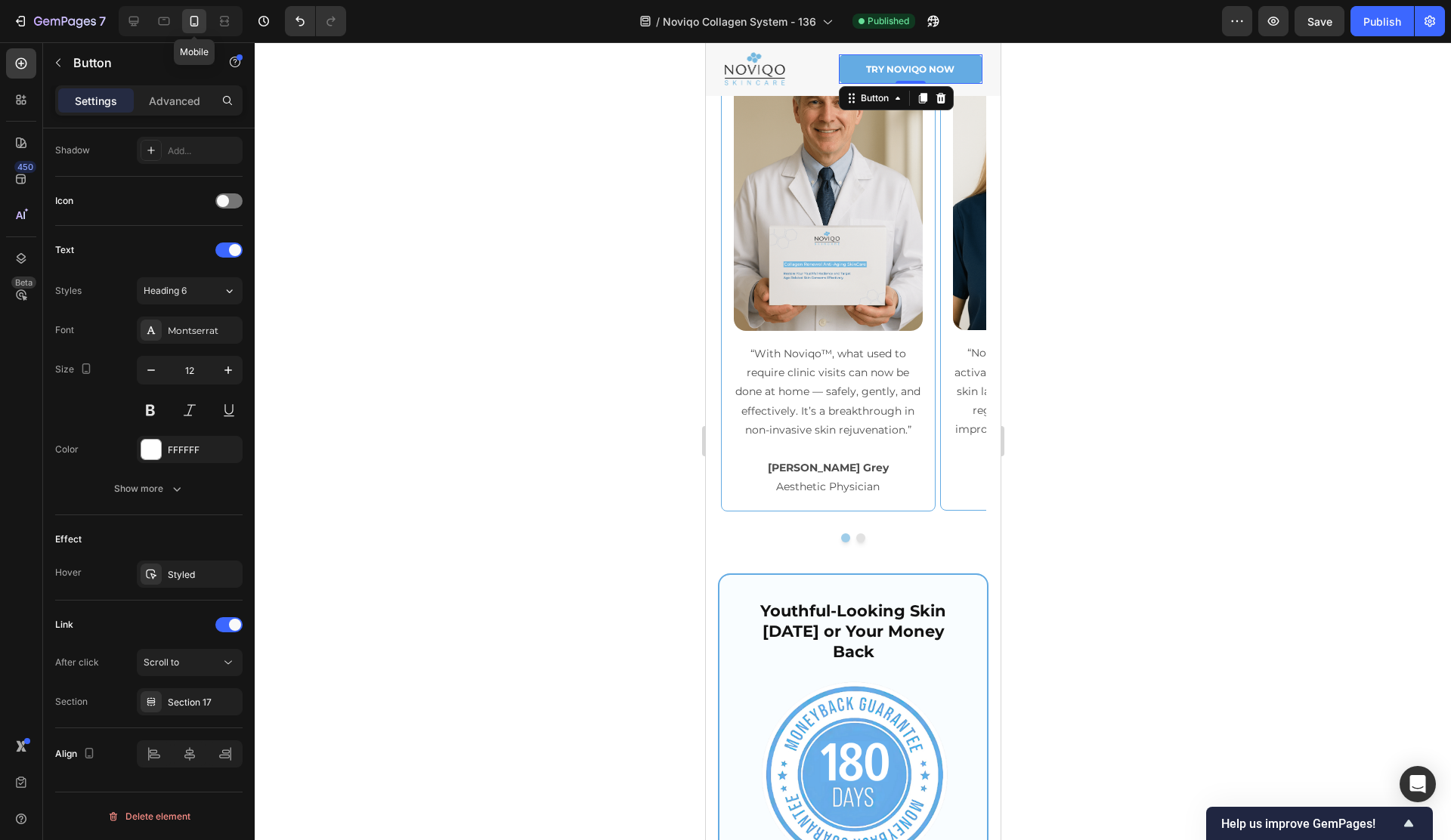
scroll to position [6842, 0]
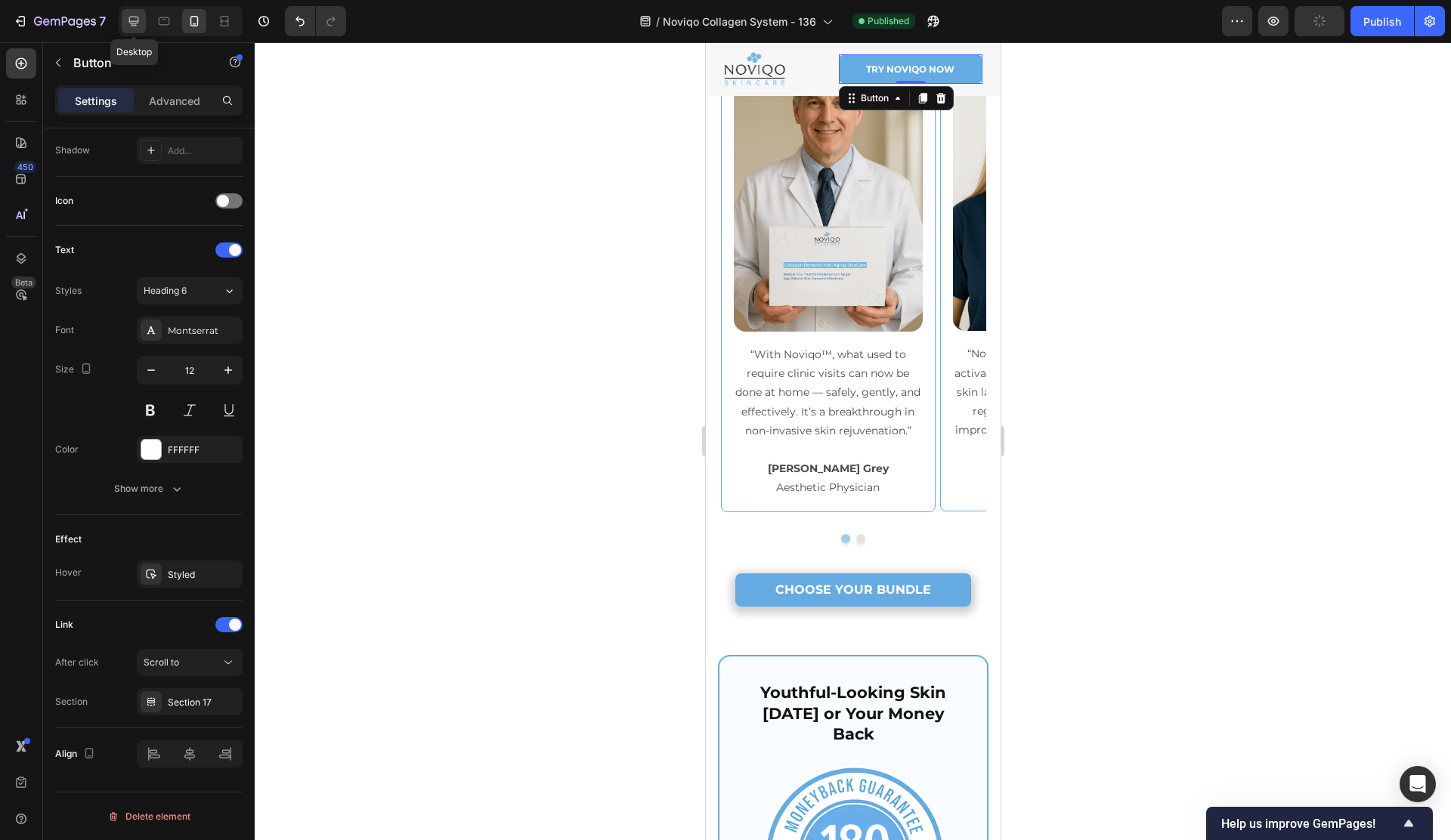
drag, startPoint x: 127, startPoint y: 22, endPoint x: 136, endPoint y: 22, distance: 9.0
click at [127, 22] on icon at bounding box center [134, 21] width 15 height 15
type input "18"
type input "40%"
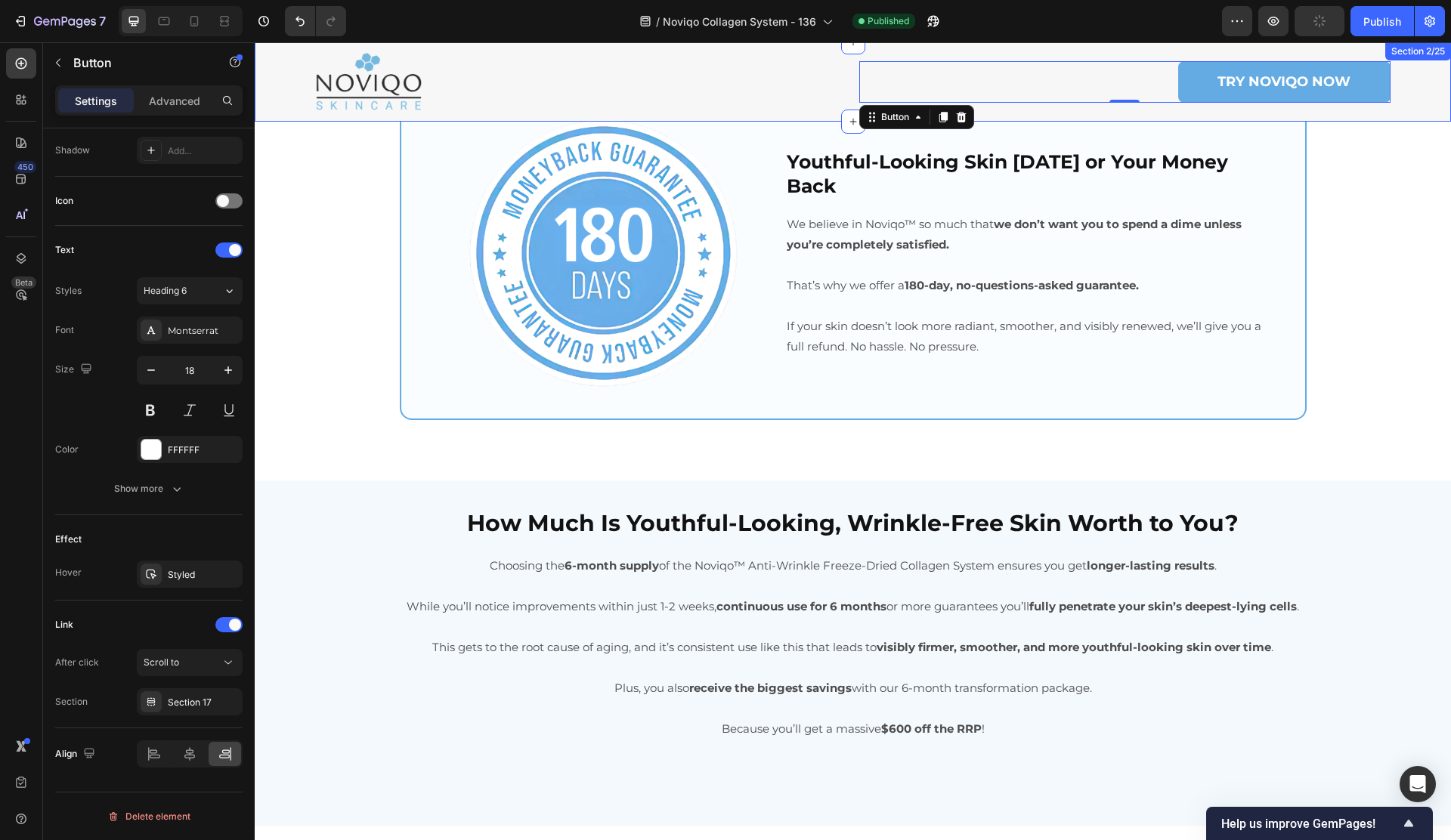
scroll to position [6719, 0]
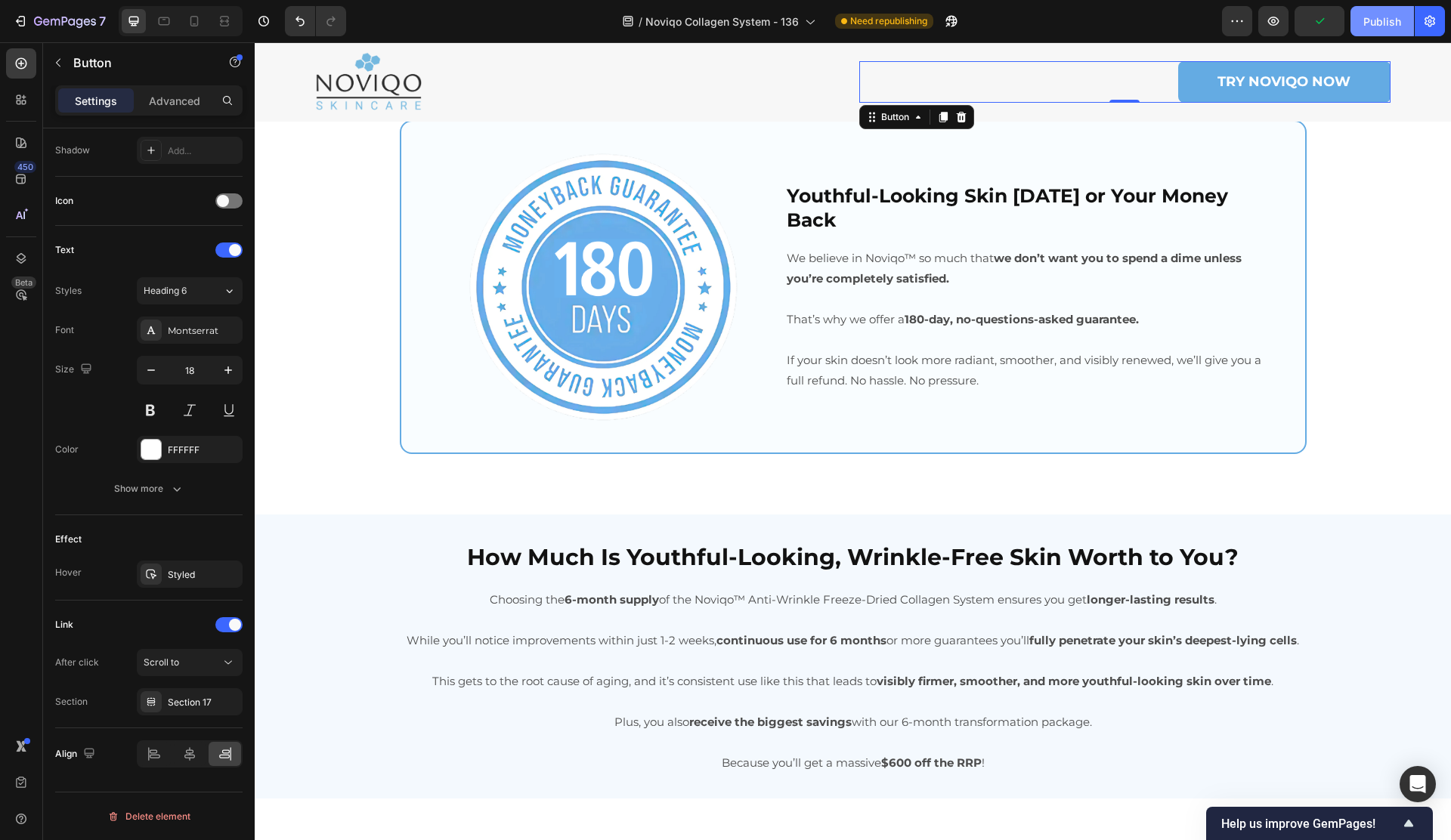
click at [1376, 16] on div "Publish" at bounding box center [1382, 21] width 38 height 15
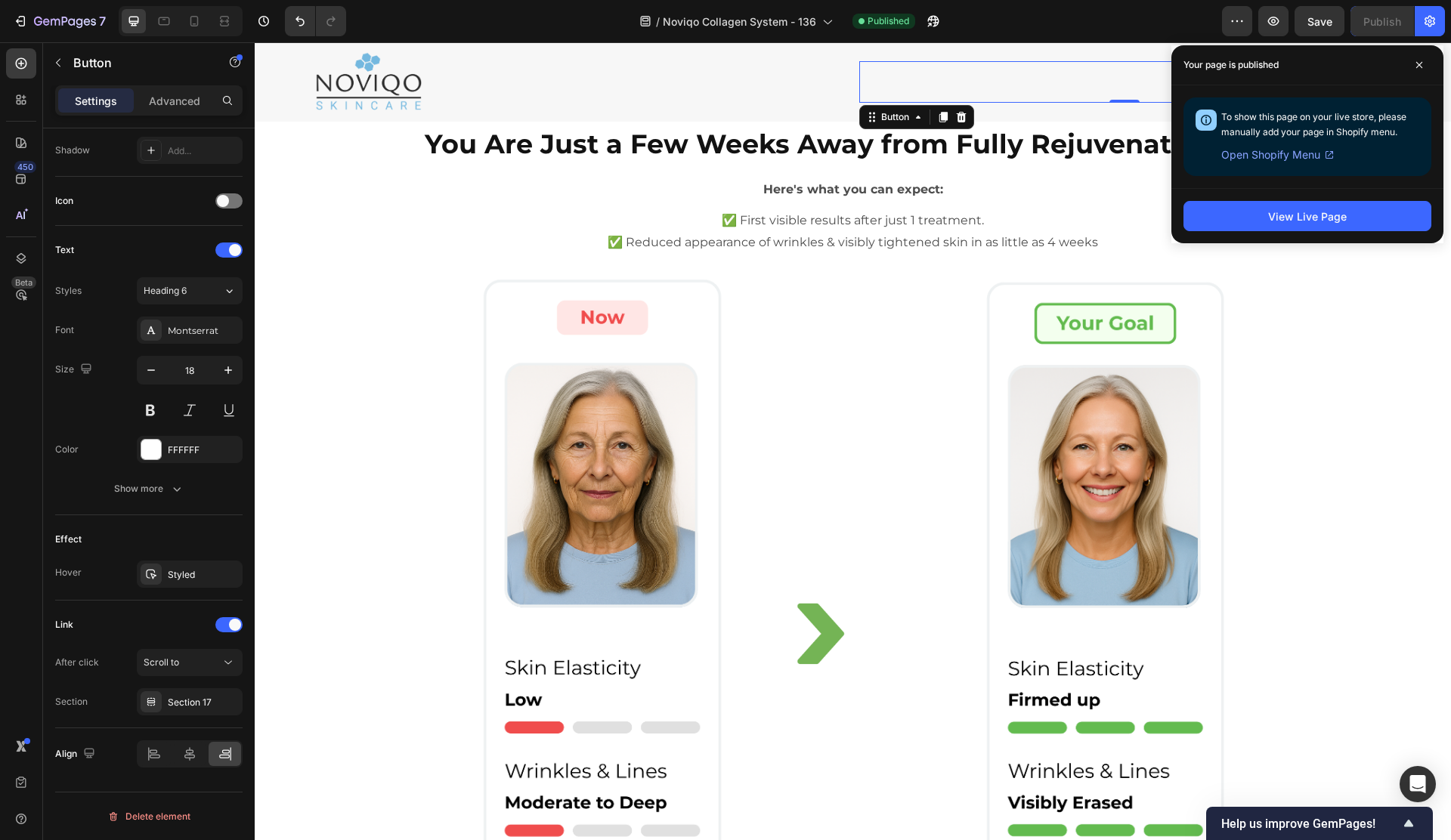
scroll to position [407, 0]
click at [565, 392] on img at bounding box center [601, 633] width 251 height 722
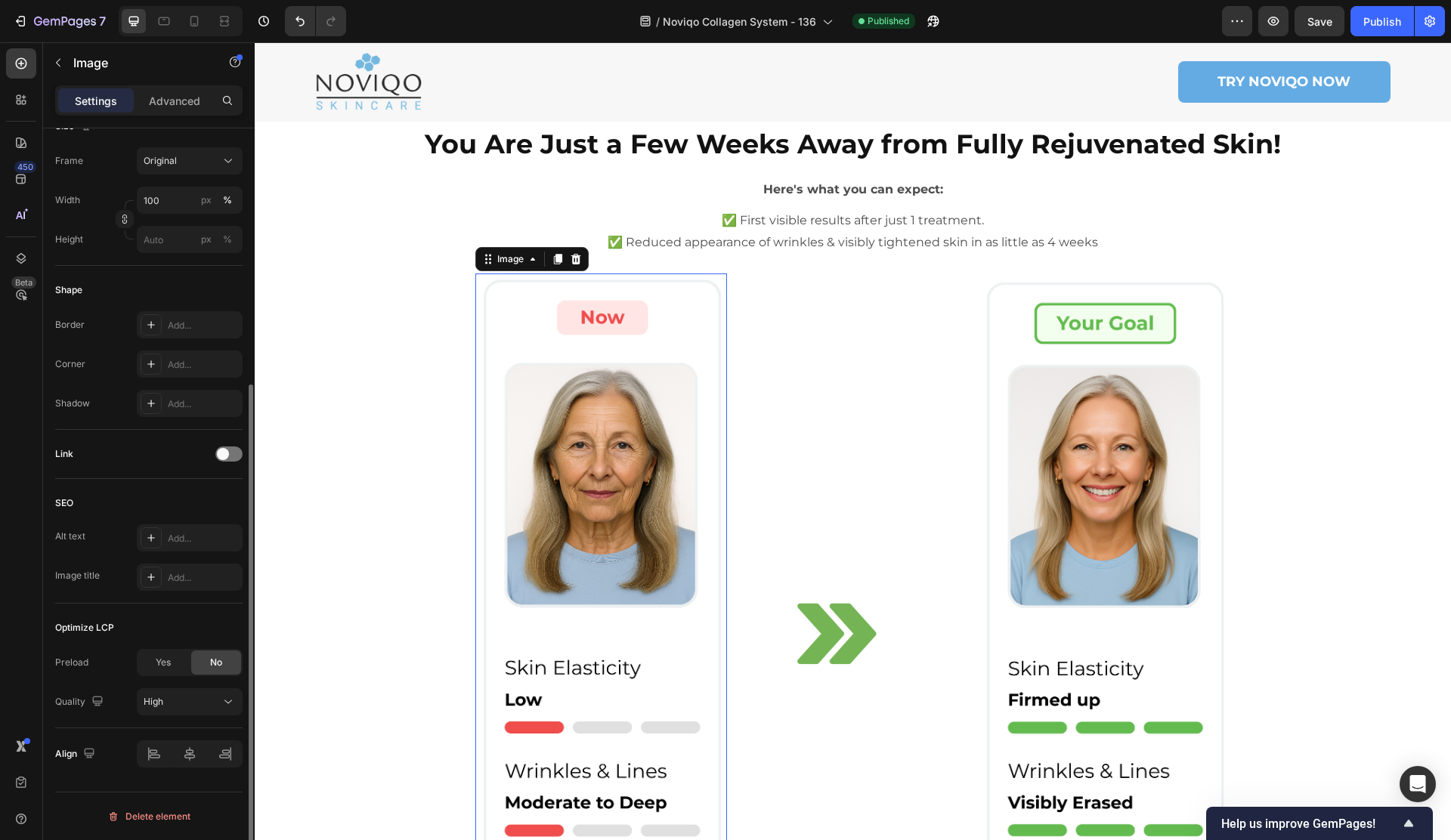
scroll to position [0, 0]
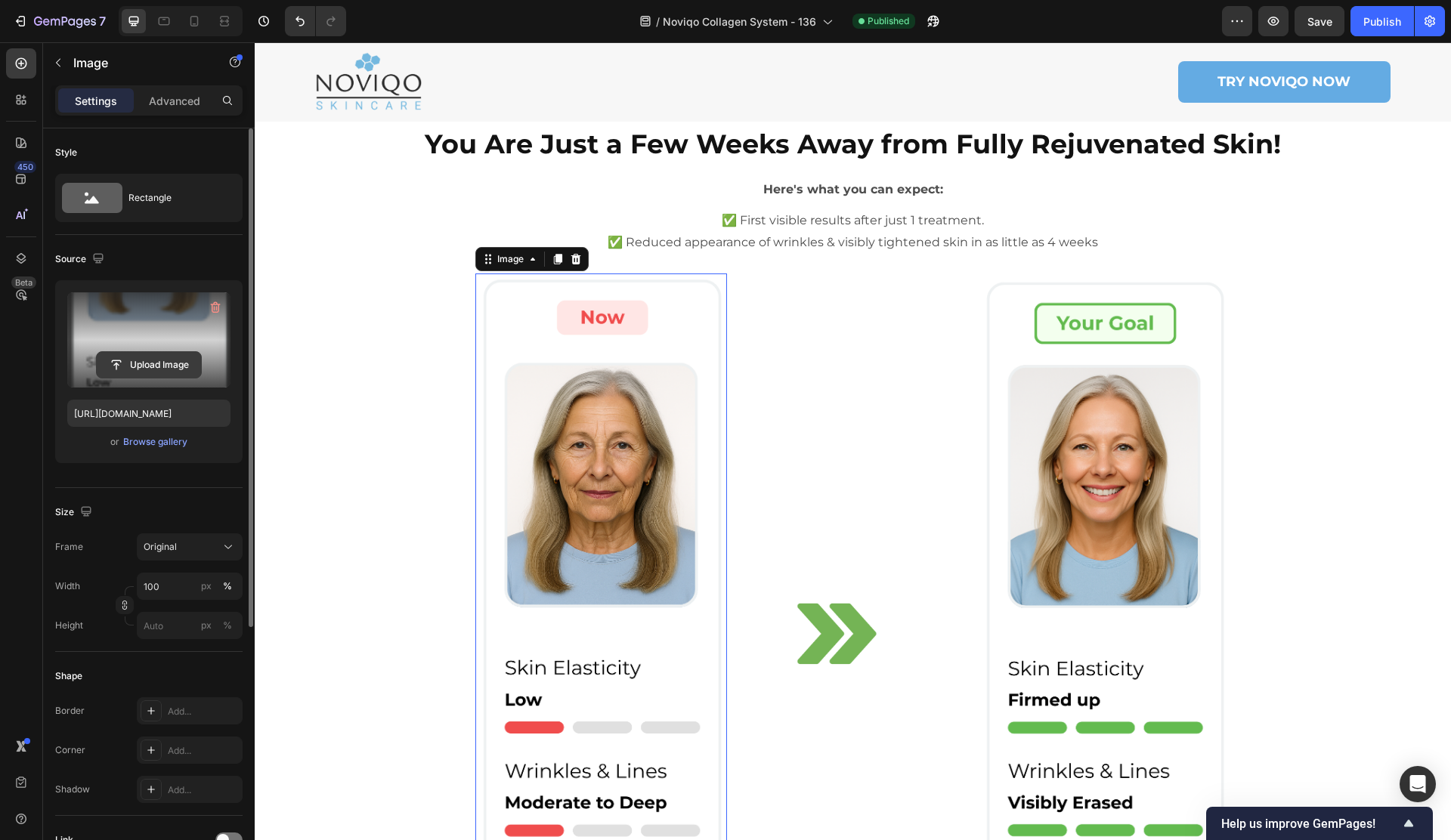
click at [126, 362] on input "file" at bounding box center [148, 365] width 105 height 25
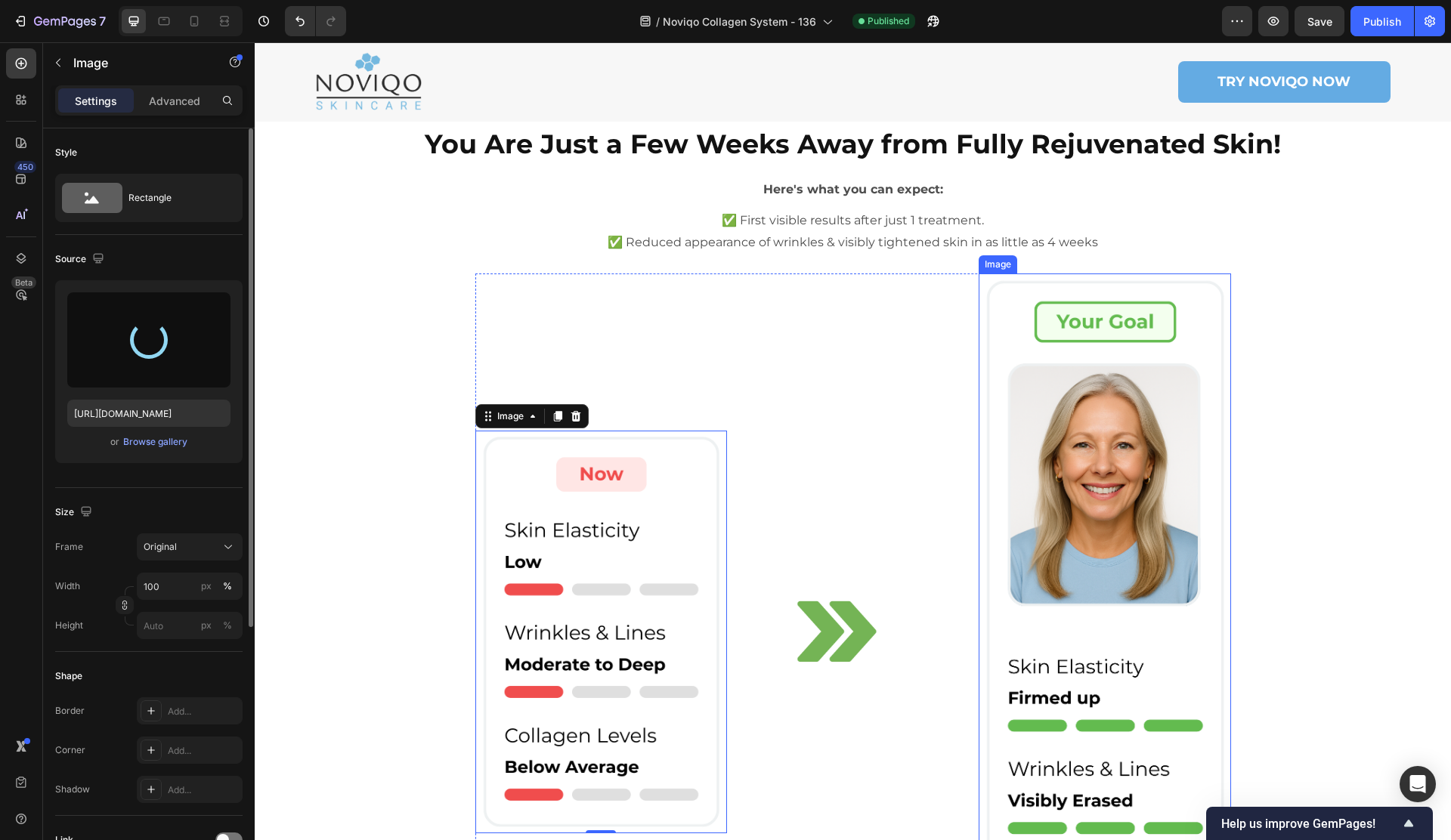
type input "https://cdn.shopify.com/s/files/1/0671/1626/9762/files/gempages_566123104753943…"
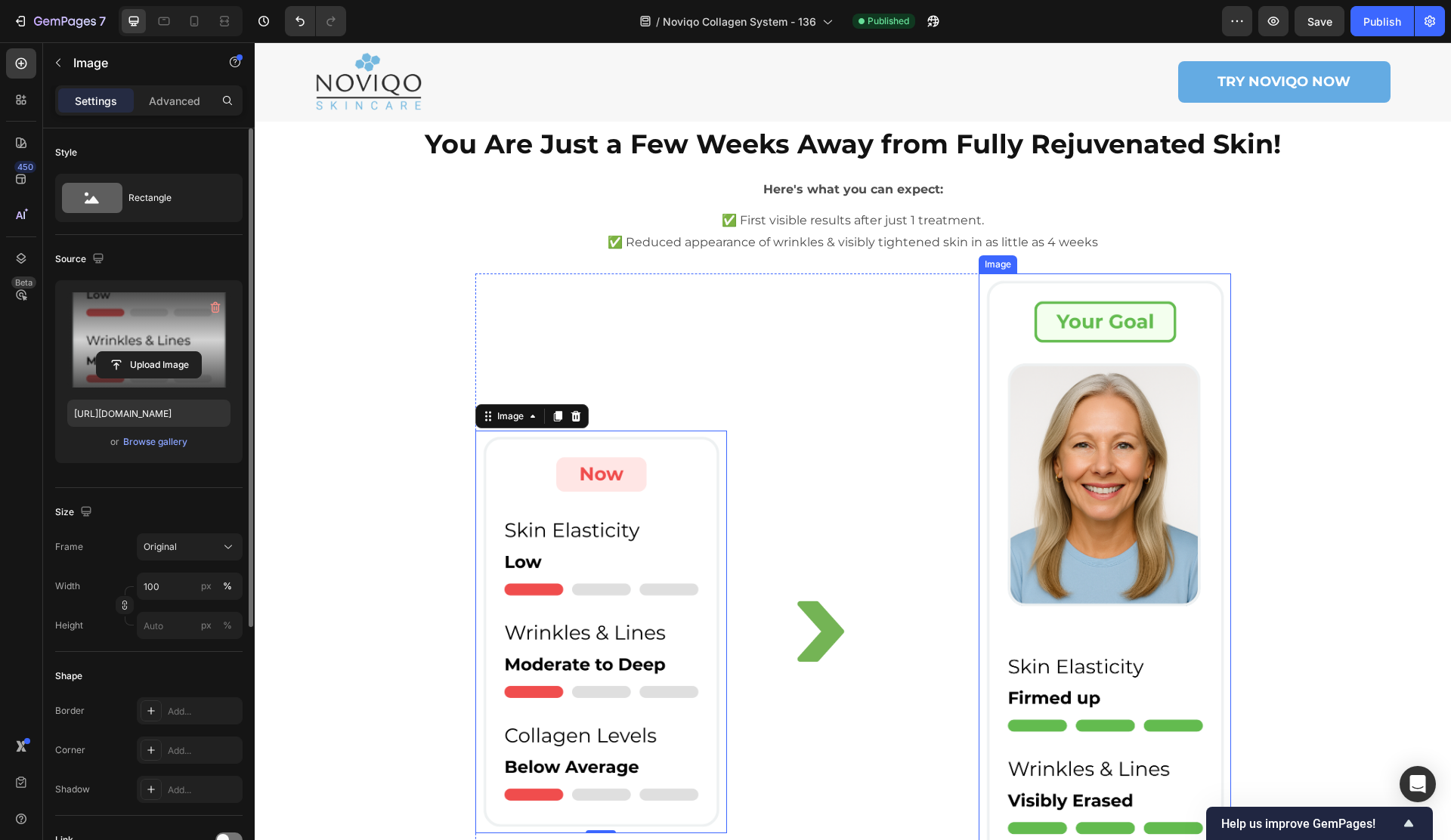
click at [1065, 389] on img at bounding box center [1104, 632] width 251 height 717
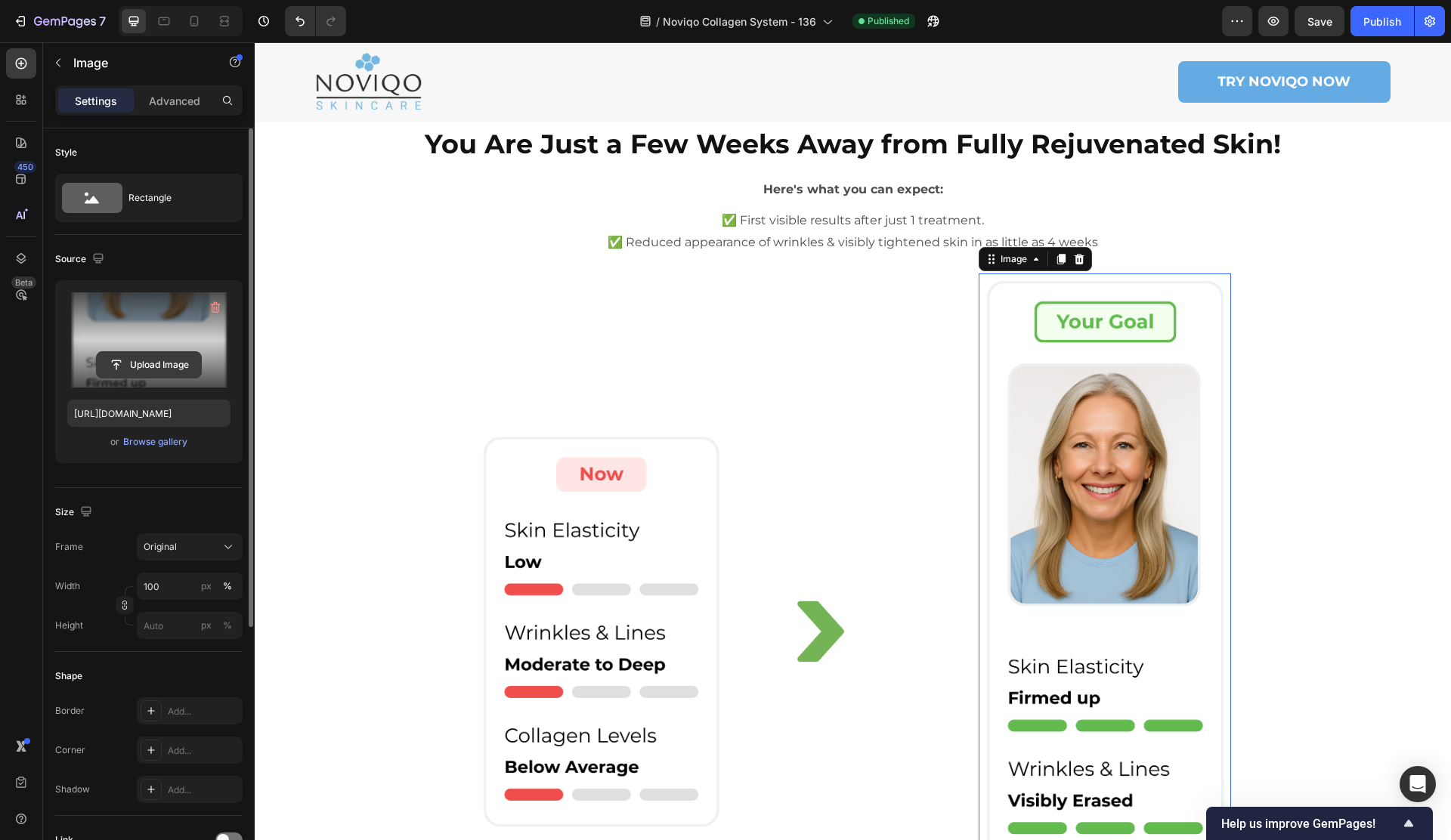
click at [166, 368] on input "file" at bounding box center [148, 365] width 105 height 25
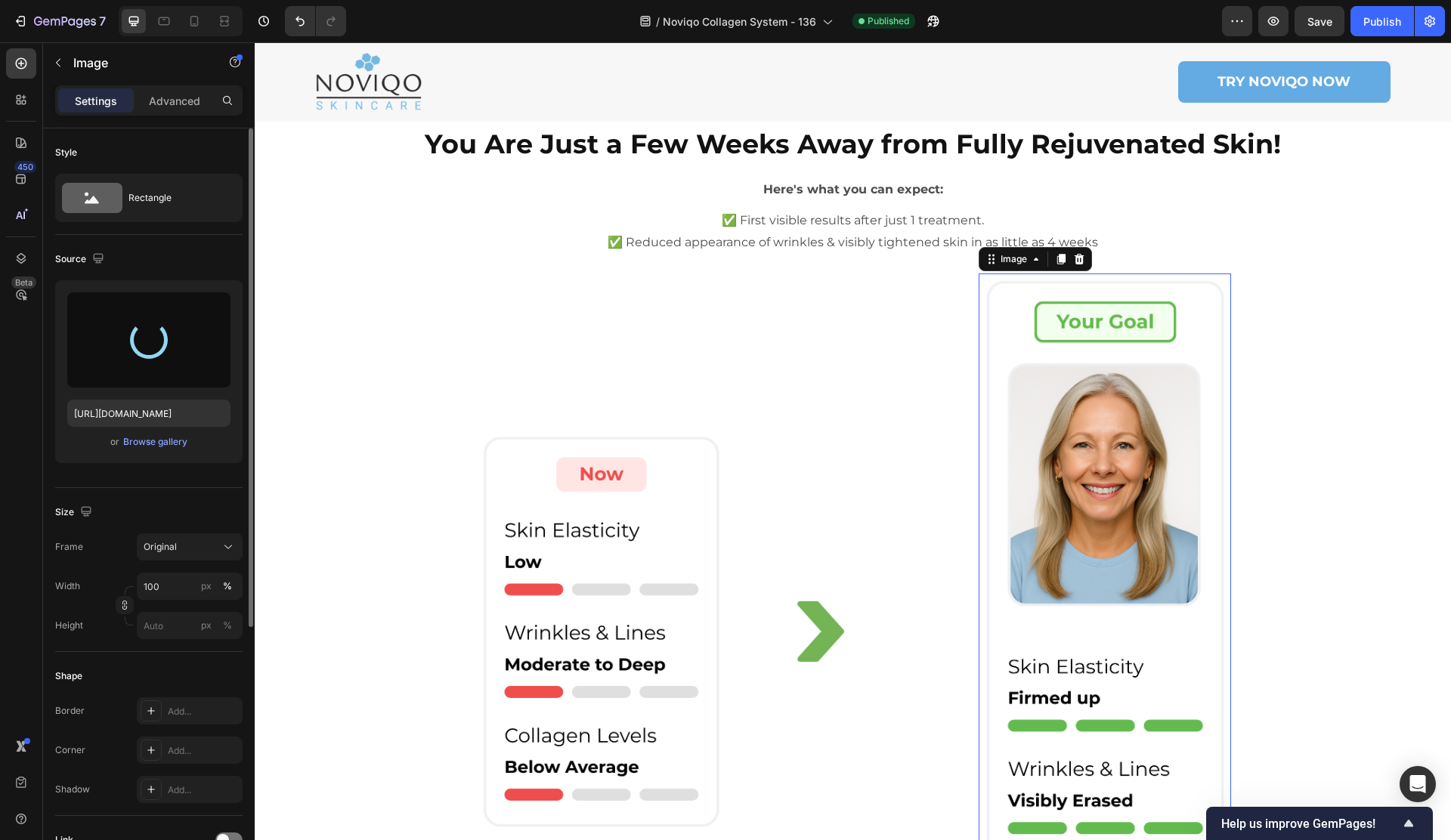
type input "https://cdn.shopify.com/s/files/1/0671/1626/9762/files/gempages_566123104753943…"
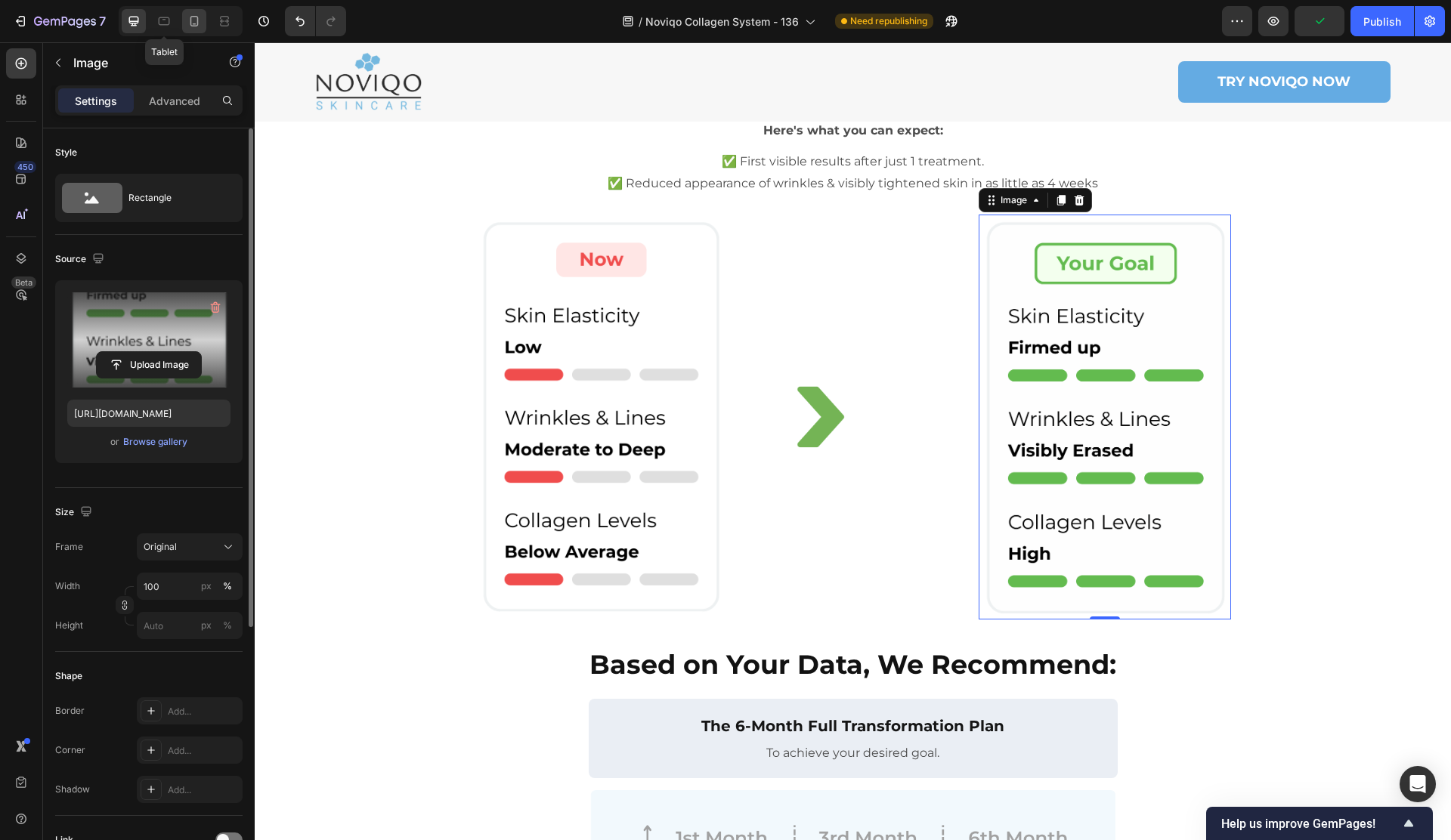
drag, startPoint x: 164, startPoint y: 25, endPoint x: 186, endPoint y: 25, distance: 22.0
click at [166, 25] on icon at bounding box center [164, 21] width 15 height 15
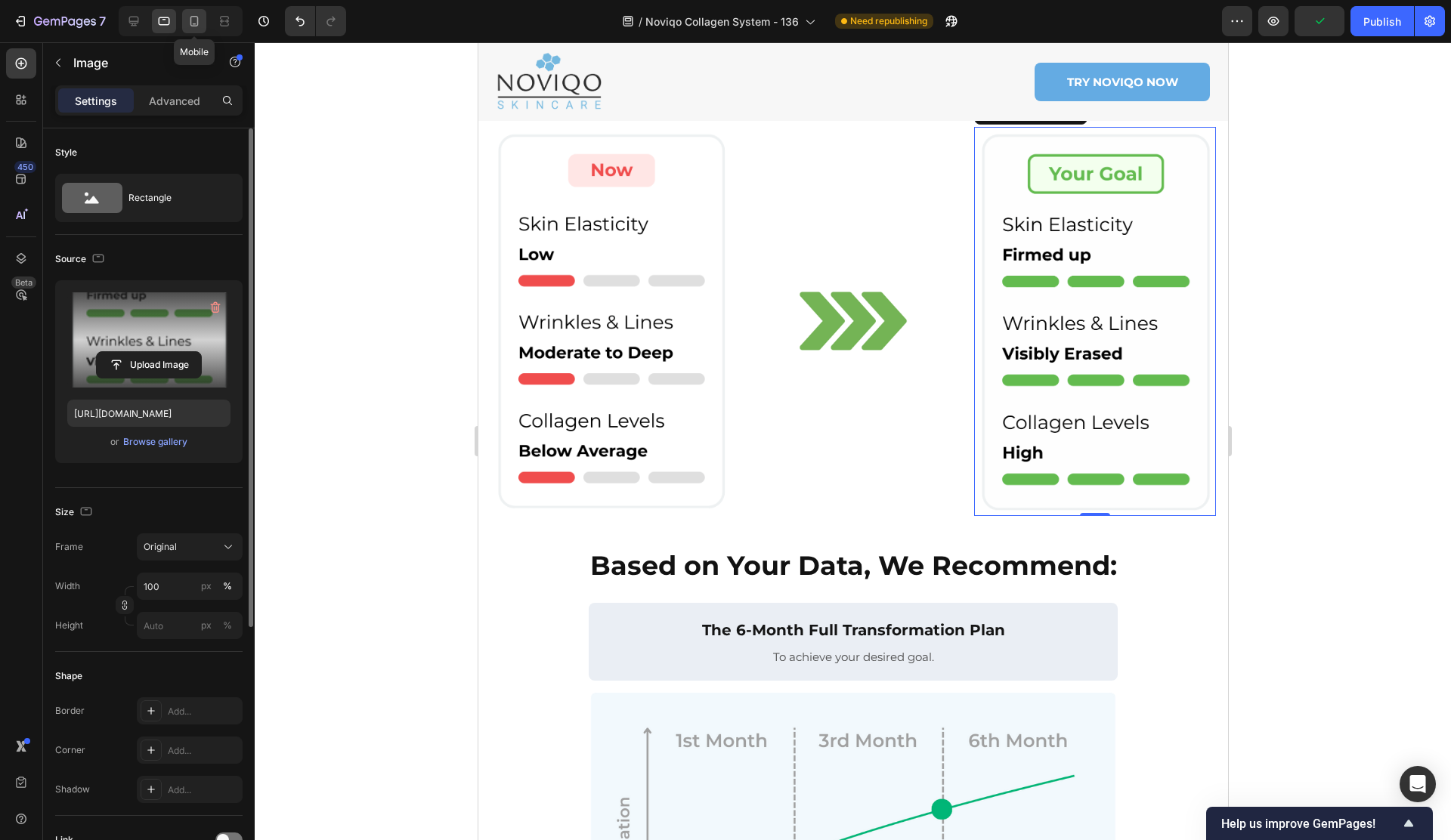
click at [195, 25] on icon at bounding box center [195, 25] width 4 height 2
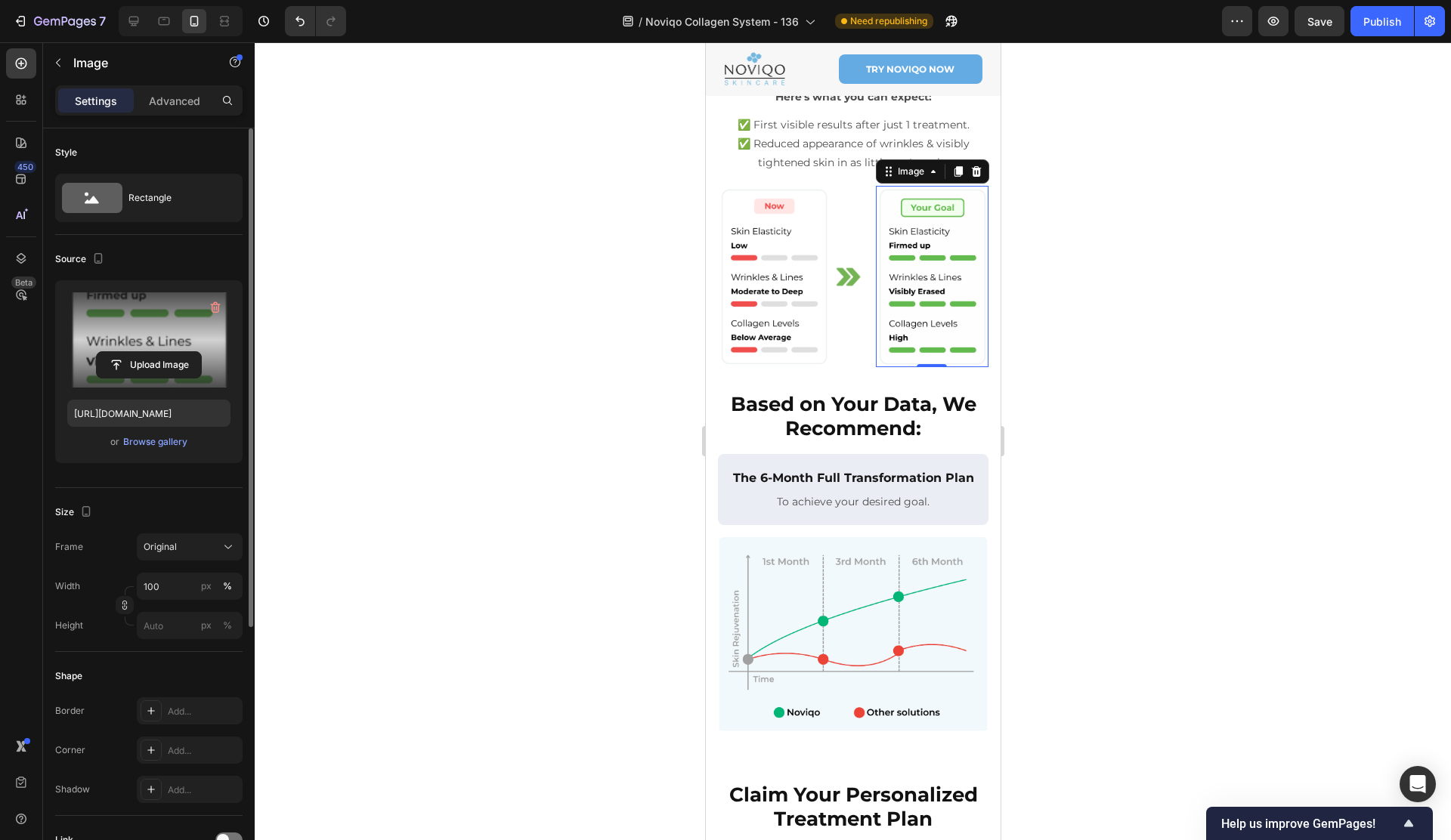
scroll to position [187, 0]
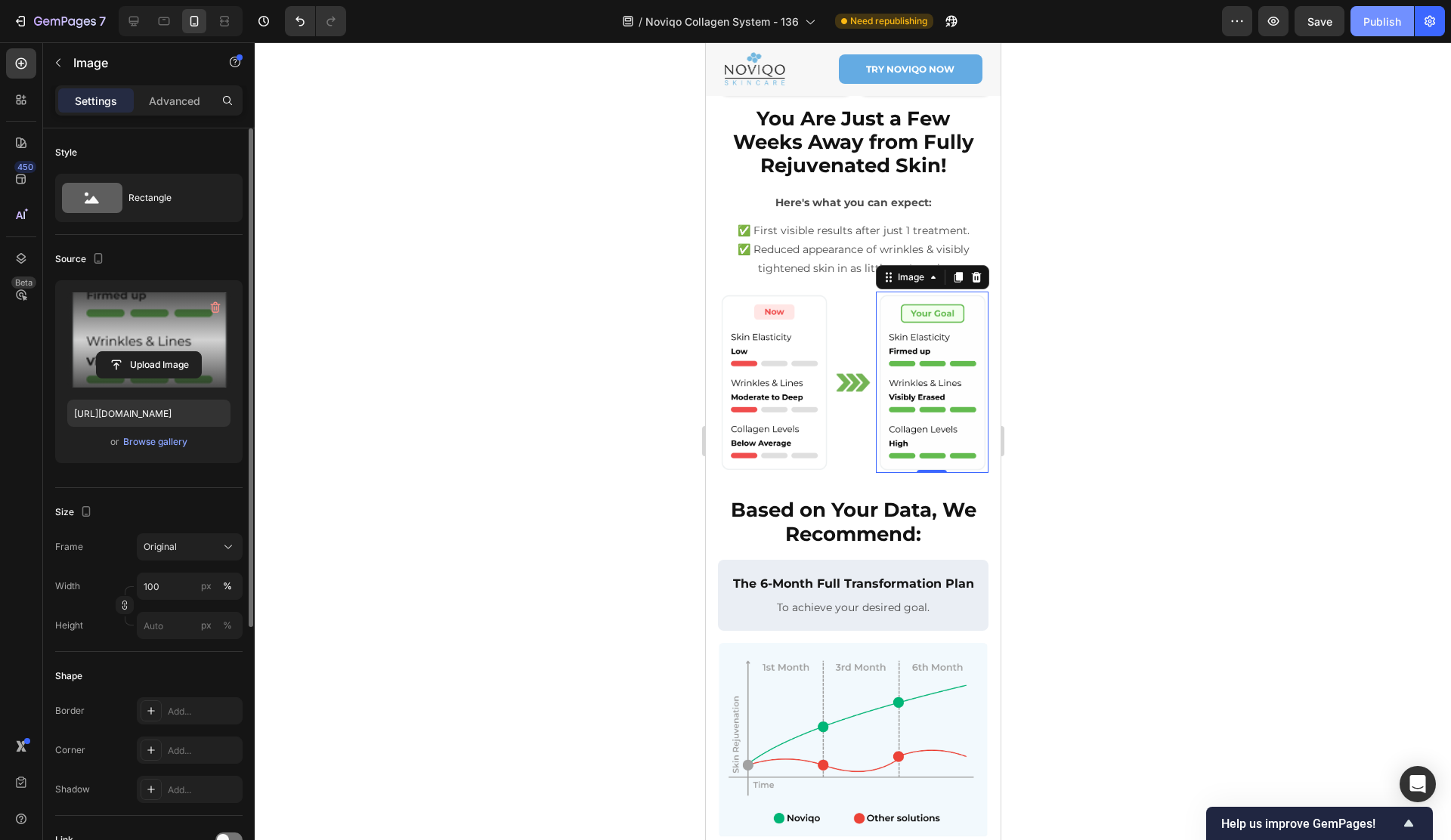
click at [1405, 26] on button "Publish" at bounding box center [1382, 21] width 64 height 30
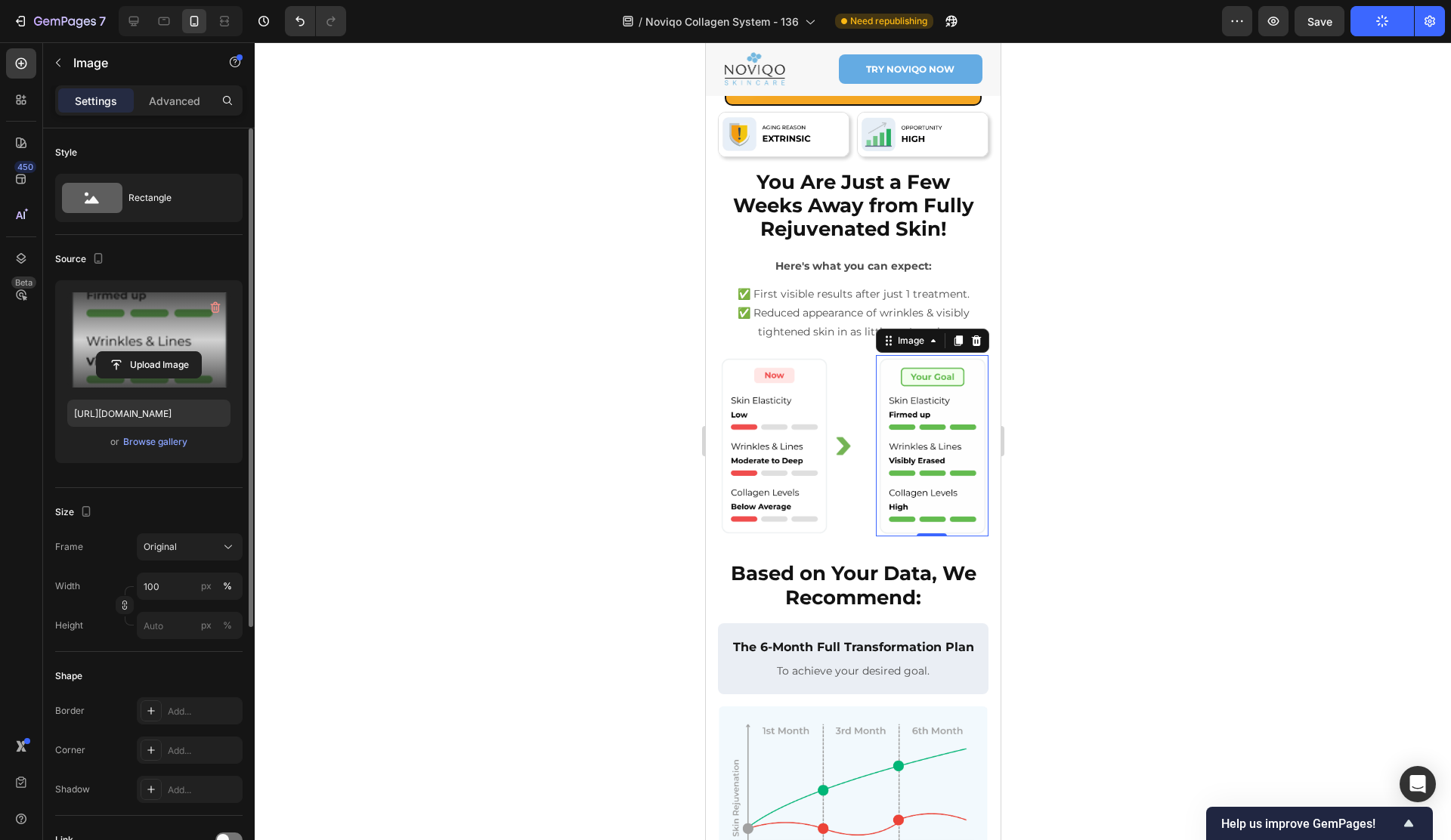
scroll to position [120, 0]
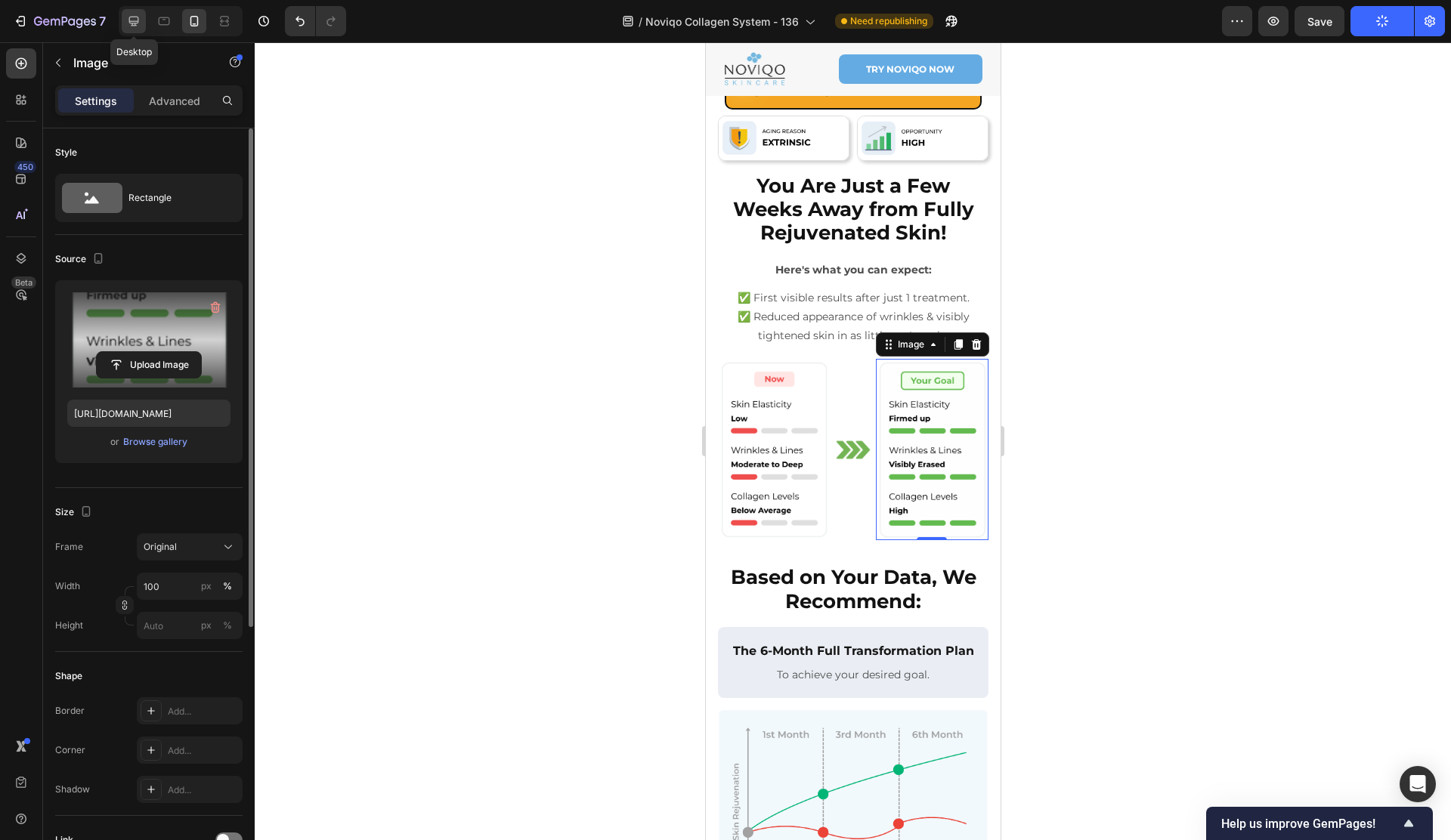
click at [137, 19] on icon at bounding box center [134, 21] width 15 height 15
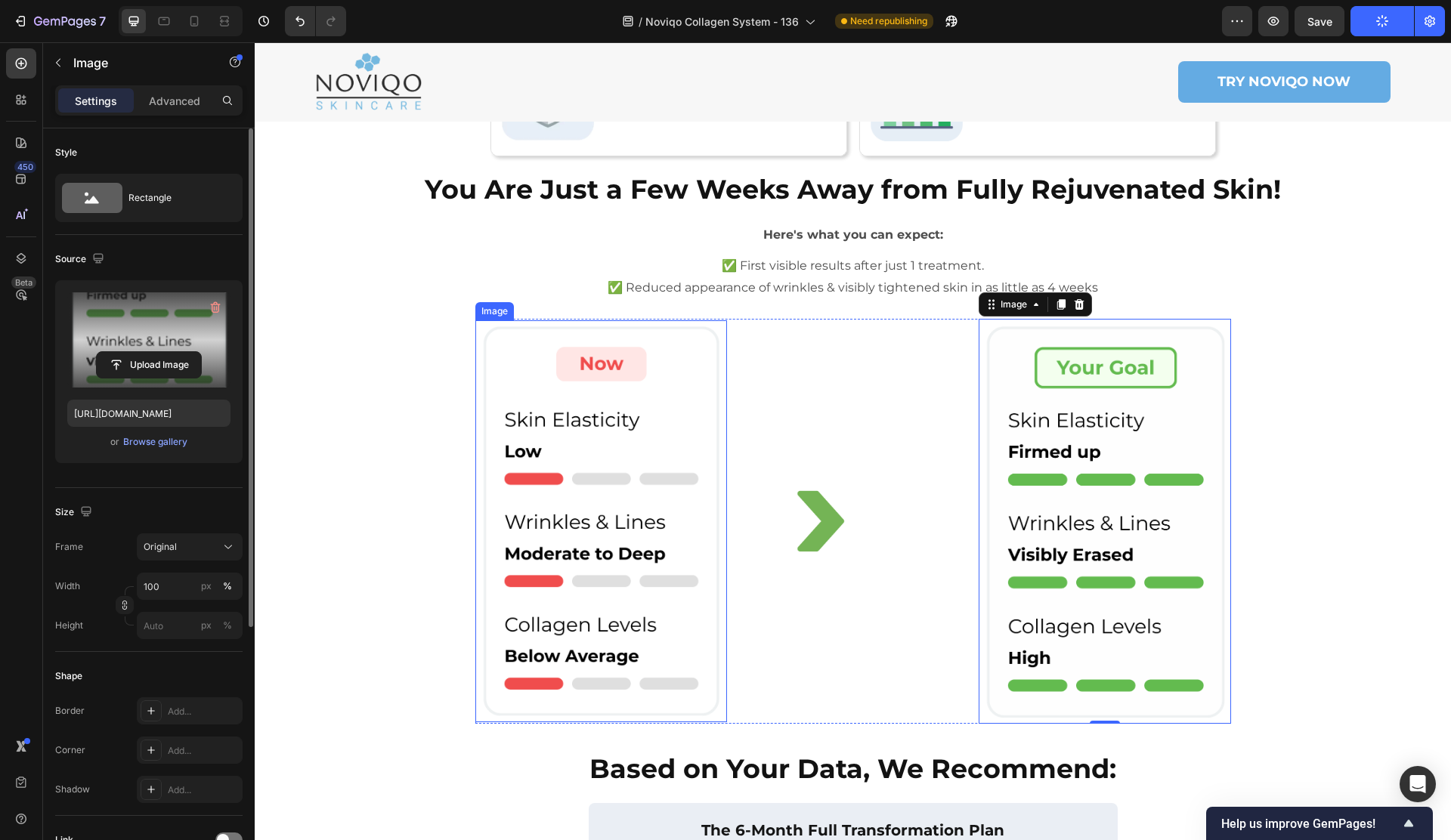
scroll to position [265, 0]
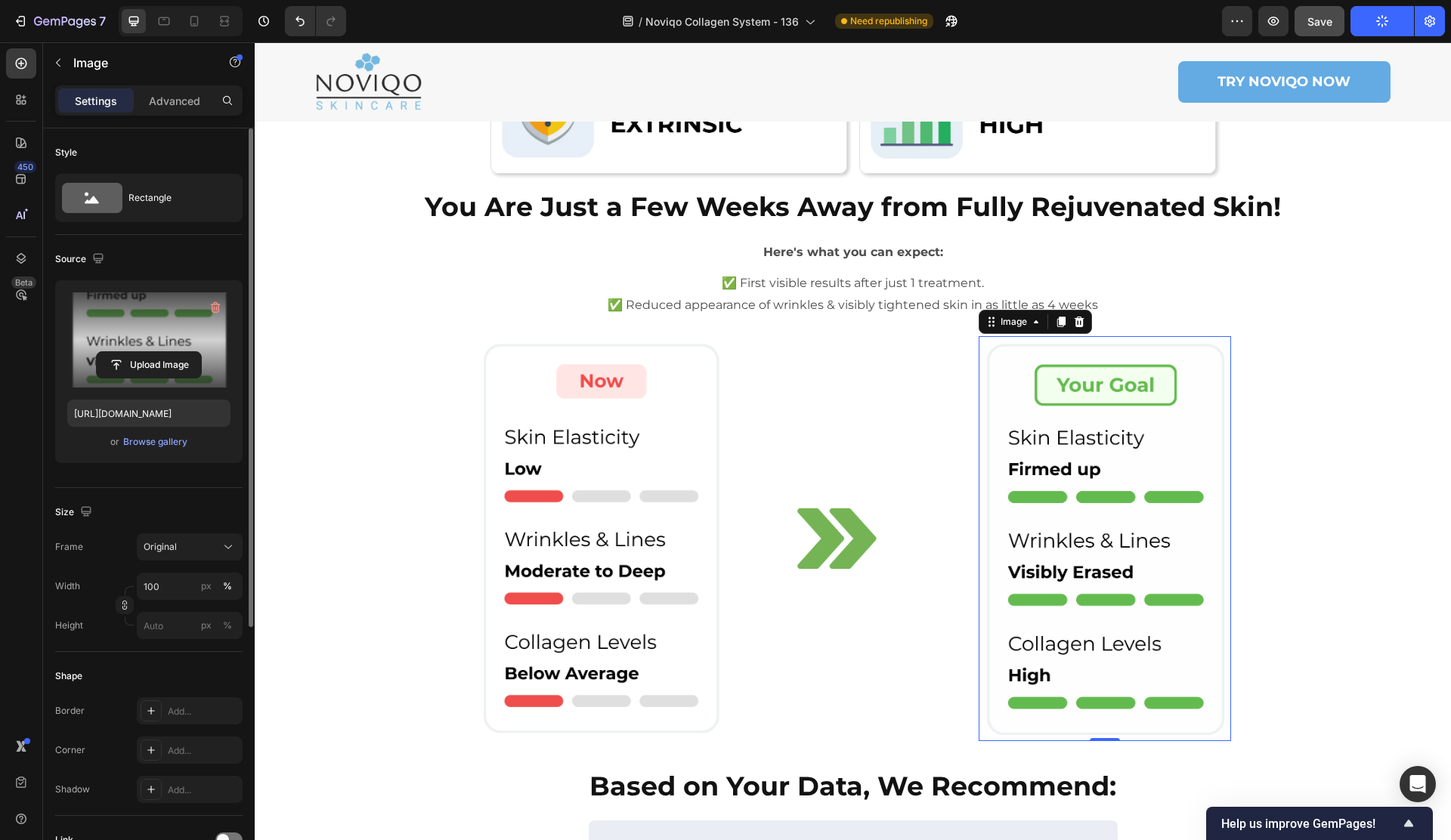
click at [1336, 15] on button "Save" at bounding box center [1319, 21] width 50 height 30
click at [1325, 20] on span "Save" at bounding box center [1319, 22] width 25 height 13
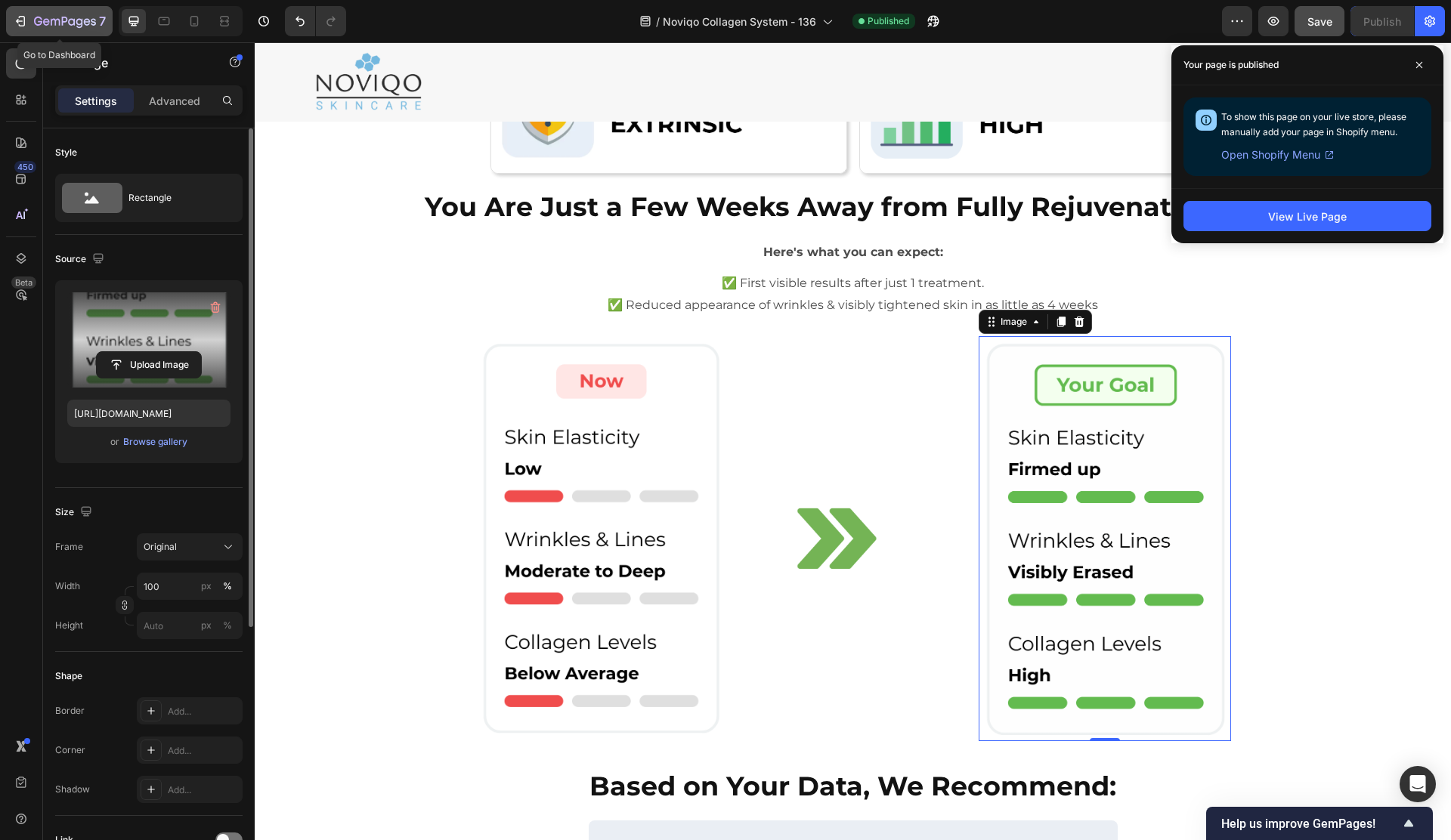
click at [34, 33] on button "7" at bounding box center [59, 21] width 107 height 30
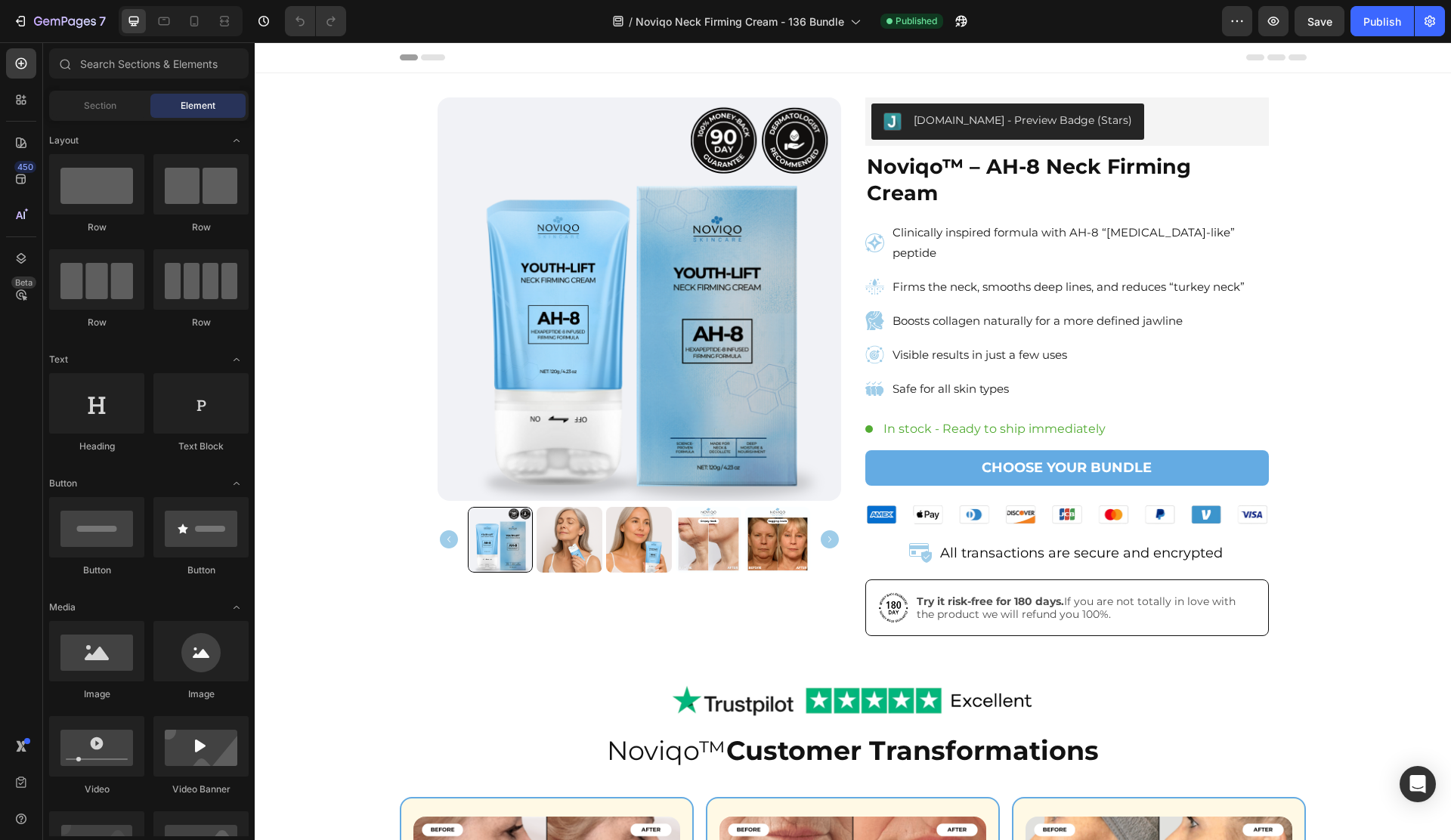
click at [911, 450] on link "CHOOSE YOUR BUNDLE" at bounding box center [1066, 468] width 403 height 35
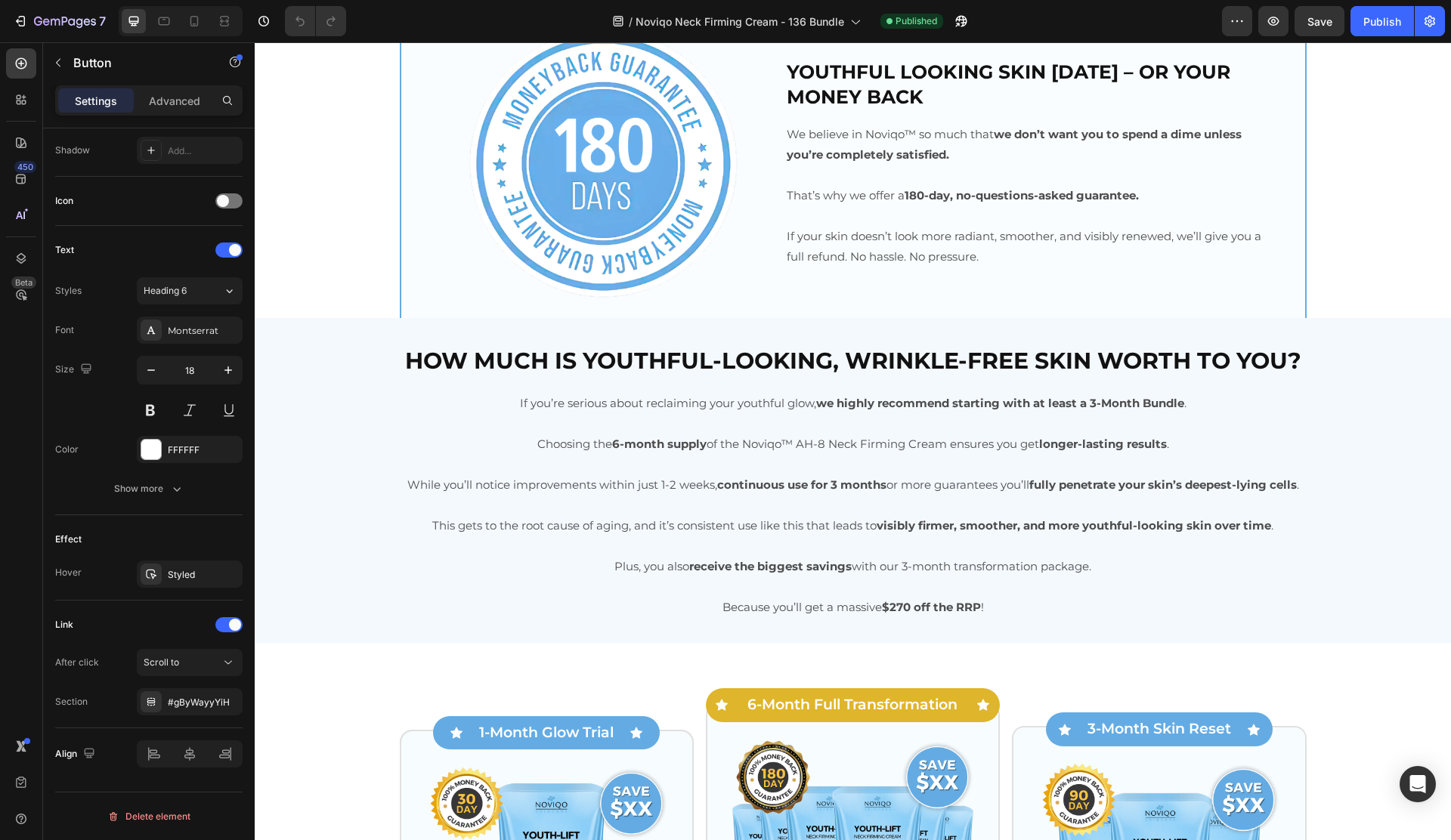
scroll to position [3375, 0]
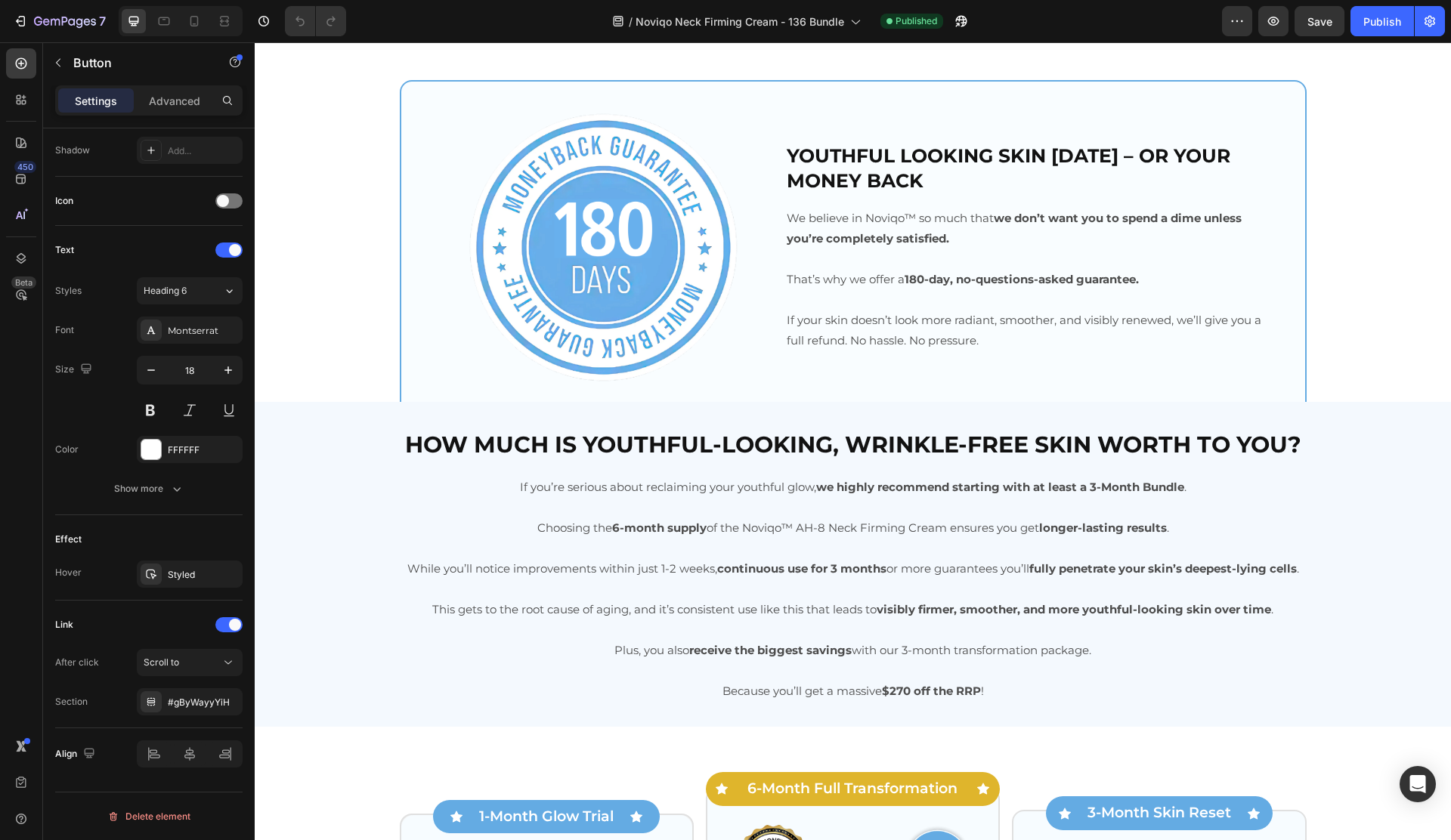
click at [308, 429] on div "How much is youthful-looking, wrinkle-free skin worth to you? Heading If you’re…" at bounding box center [853, 564] width 1196 height 277
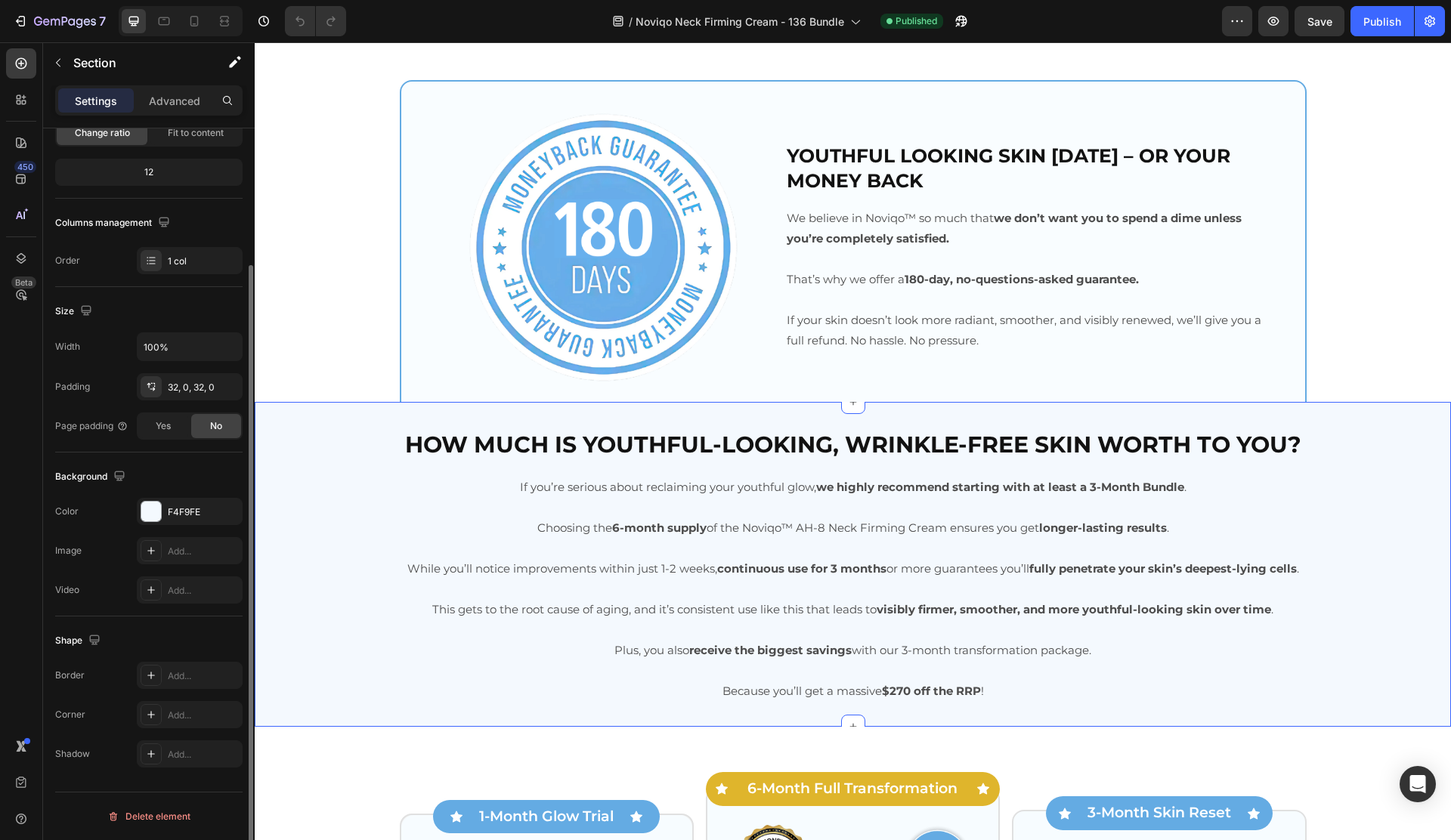
click at [309, 416] on div "How much is youthful-looking, wrinkle-free skin worth to you? Heading If you’re…" at bounding box center [853, 564] width 1196 height 325
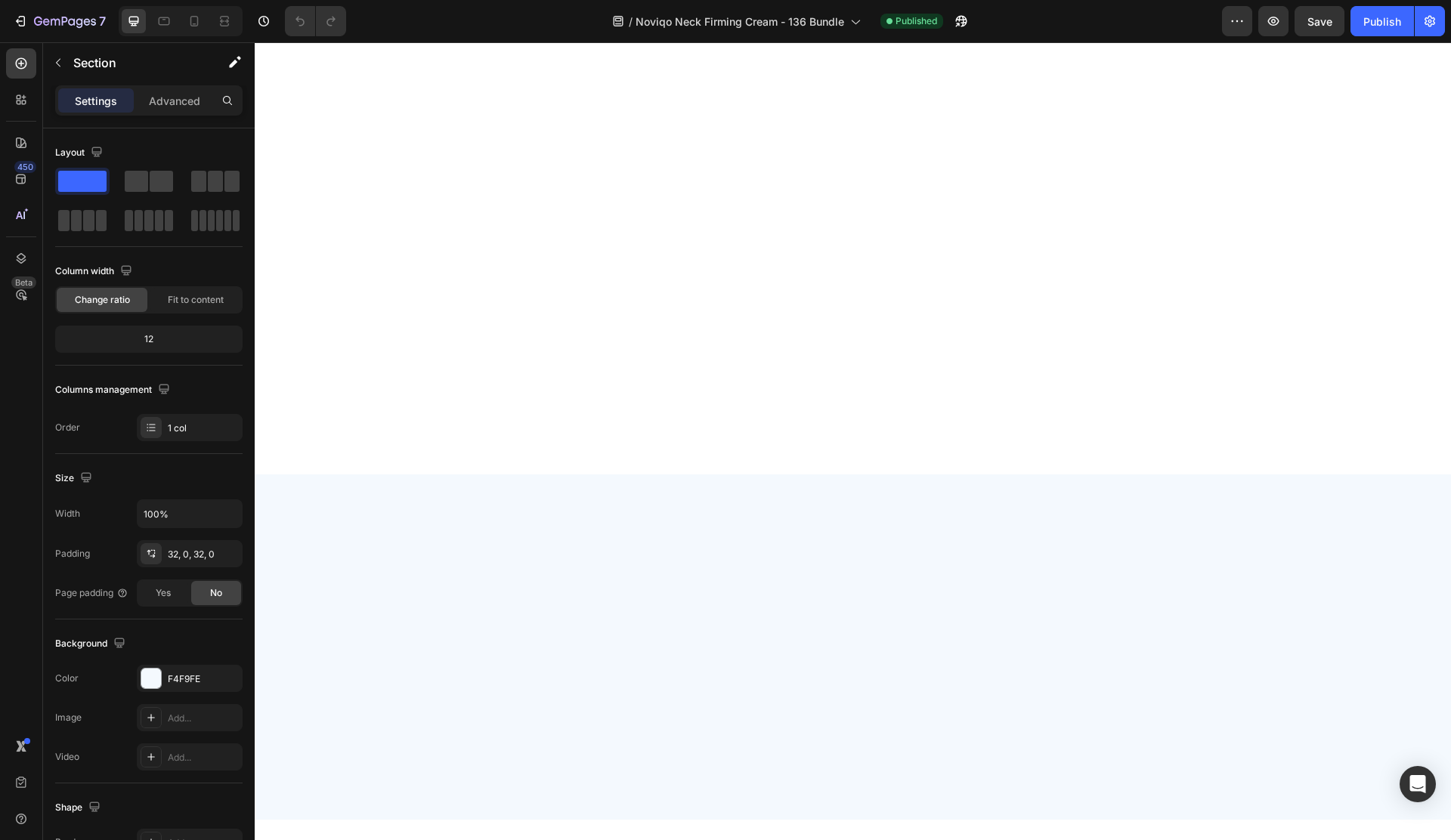
scroll to position [0, 0]
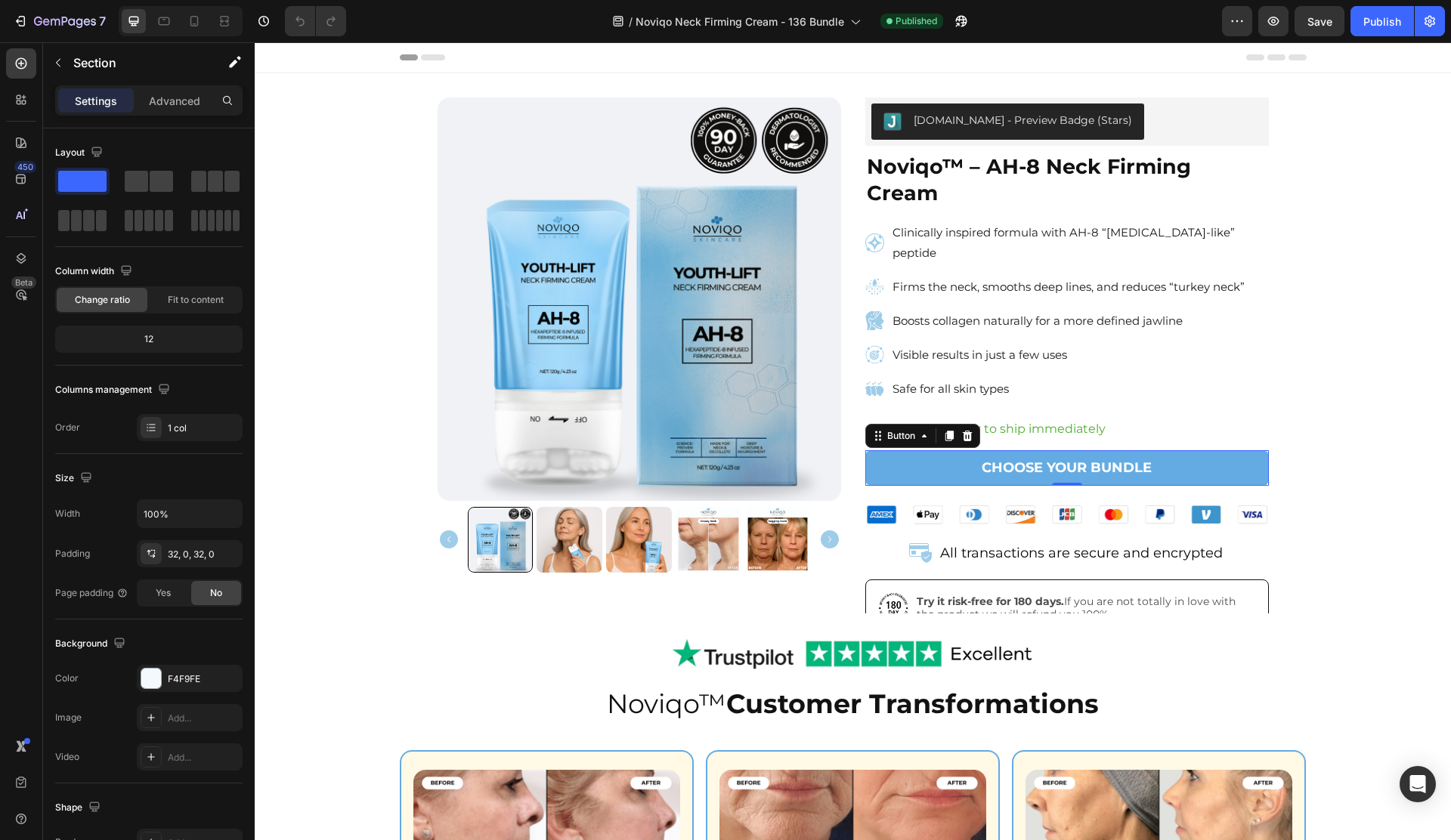
click at [917, 450] on link "CHOOSE YOUR BUNDLE" at bounding box center [1066, 468] width 403 height 35
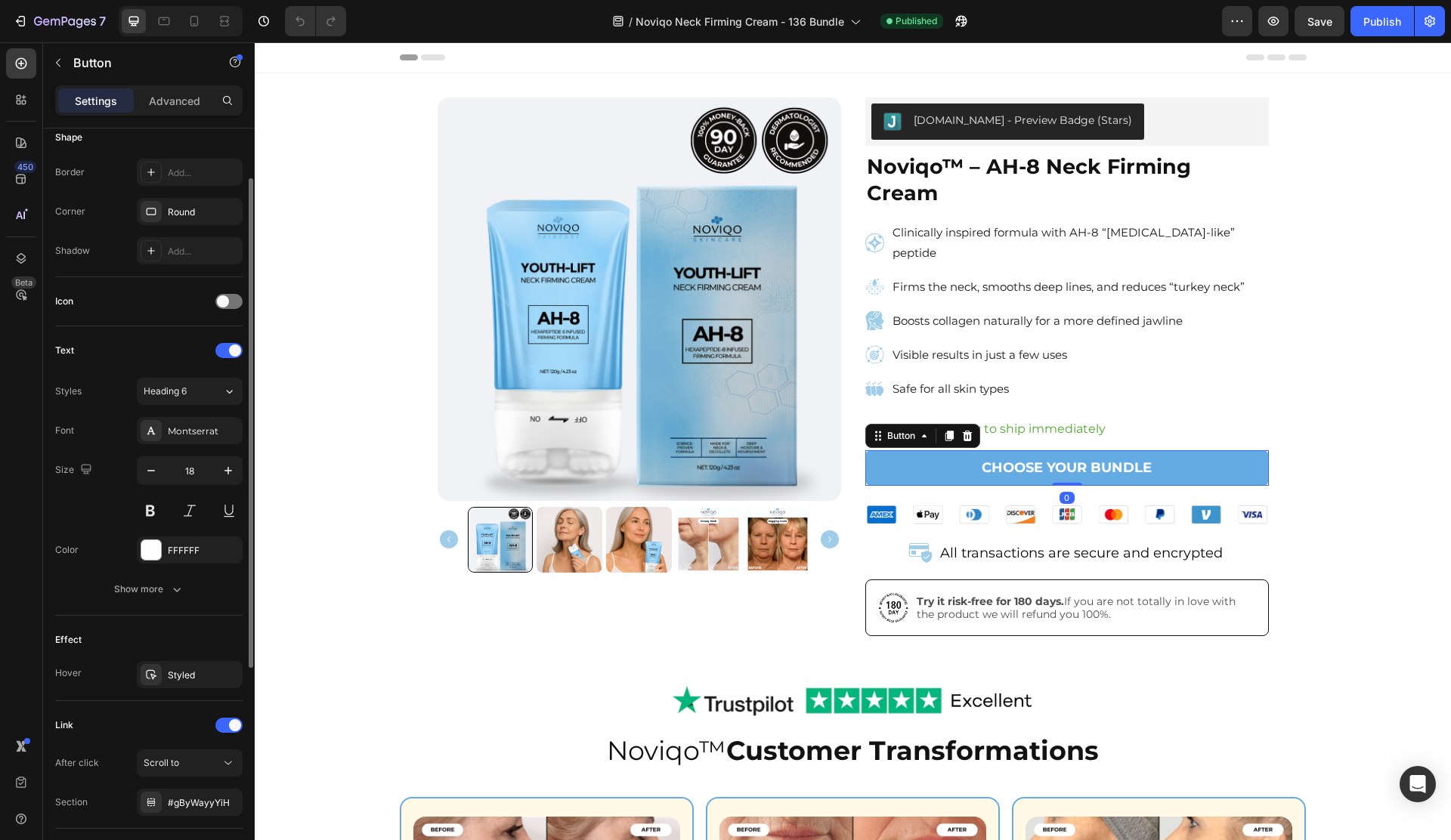
scroll to position [407, 0]
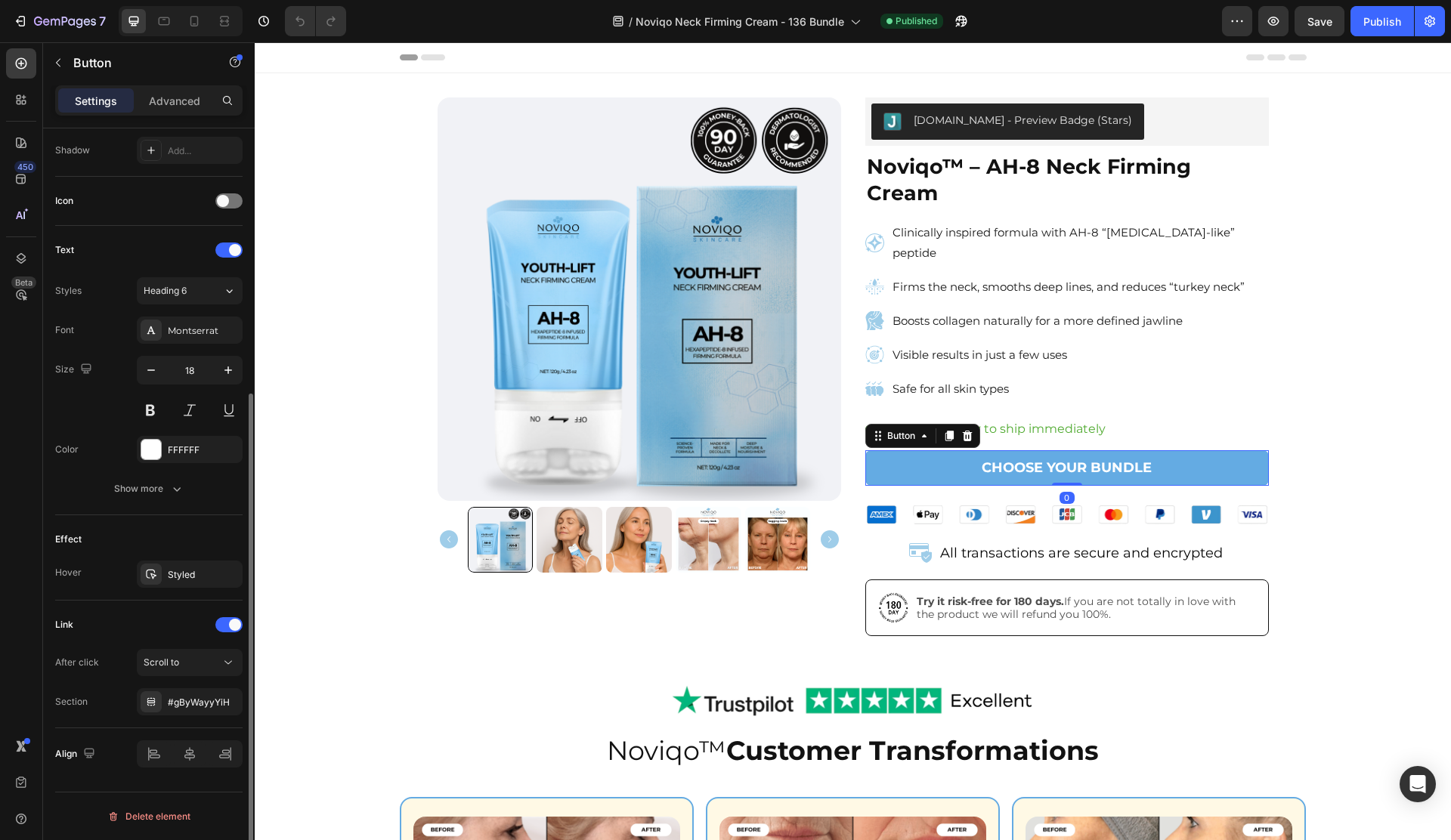
click at [163, 718] on div "Link After click Scroll to Section #gByWayyYiH" at bounding box center [149, 664] width 188 height 127
click at [170, 708] on div "#gByWayyYiH" at bounding box center [189, 702] width 44 height 14
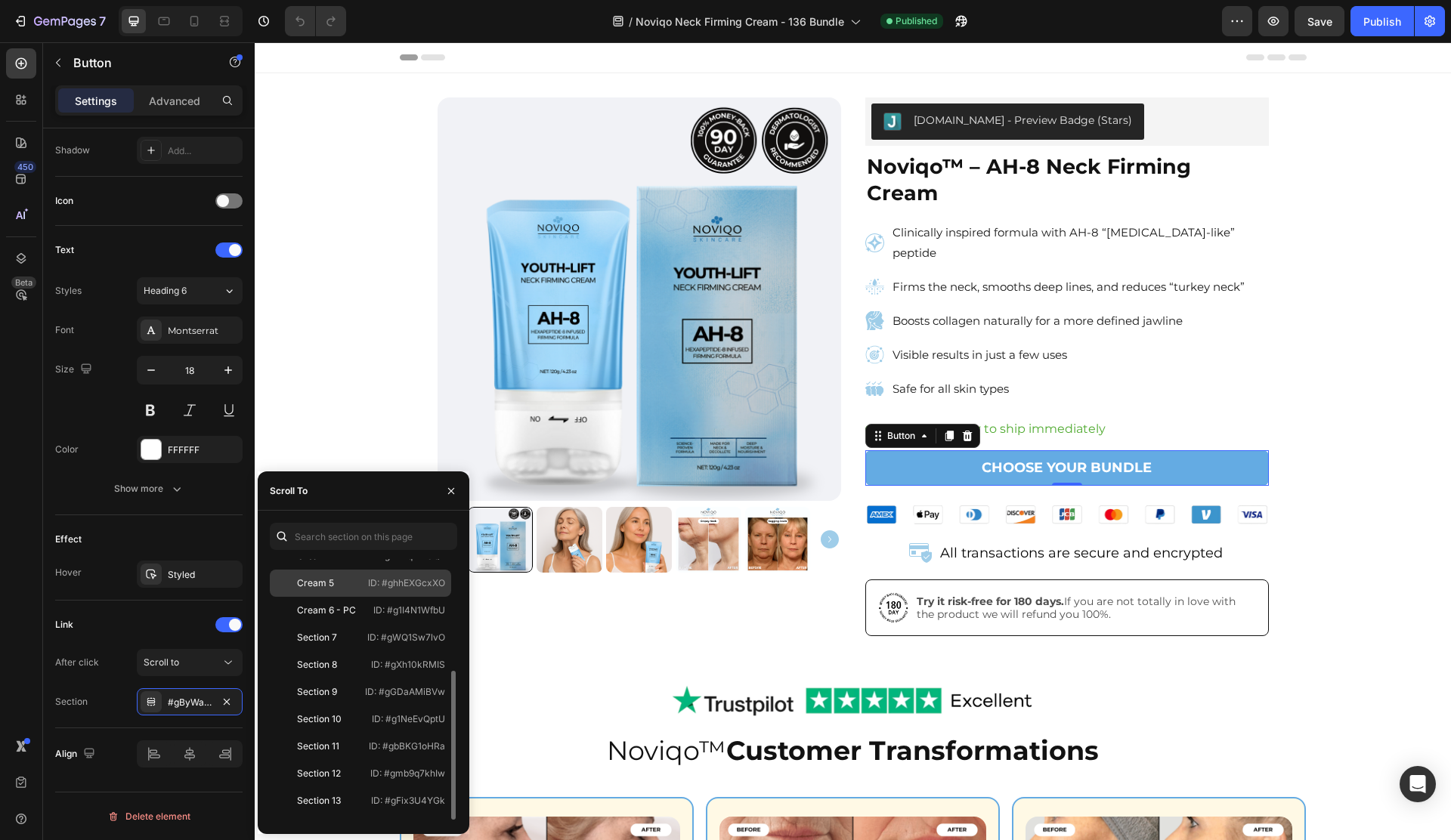
scroll to position [199, 0]
click at [340, 616] on div "Section 9" at bounding box center [317, 617] width 83 height 14
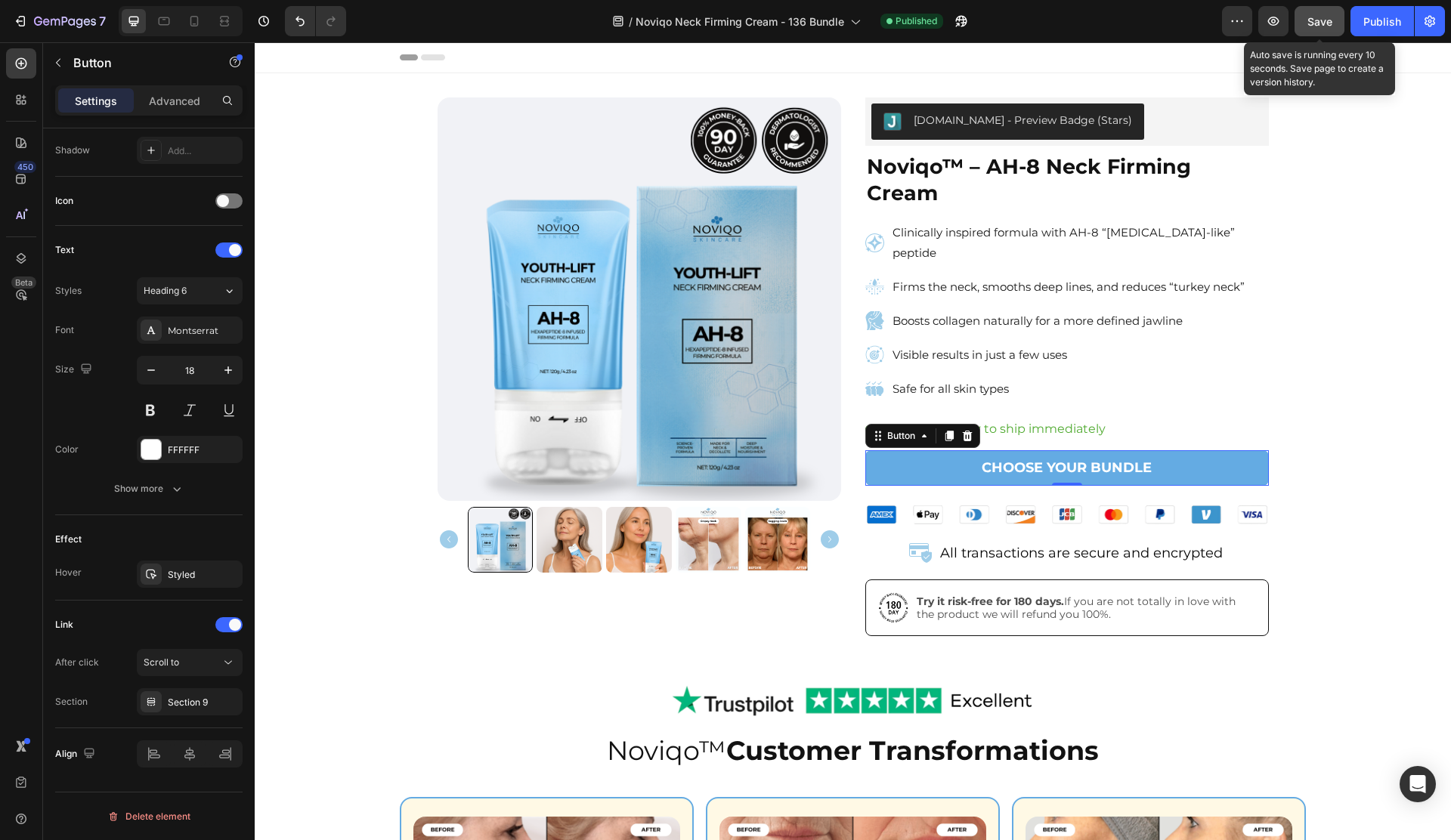
click at [1323, 30] on button "Save" at bounding box center [1319, 21] width 50 height 30
click at [187, 22] on icon at bounding box center [194, 21] width 15 height 15
type input "16"
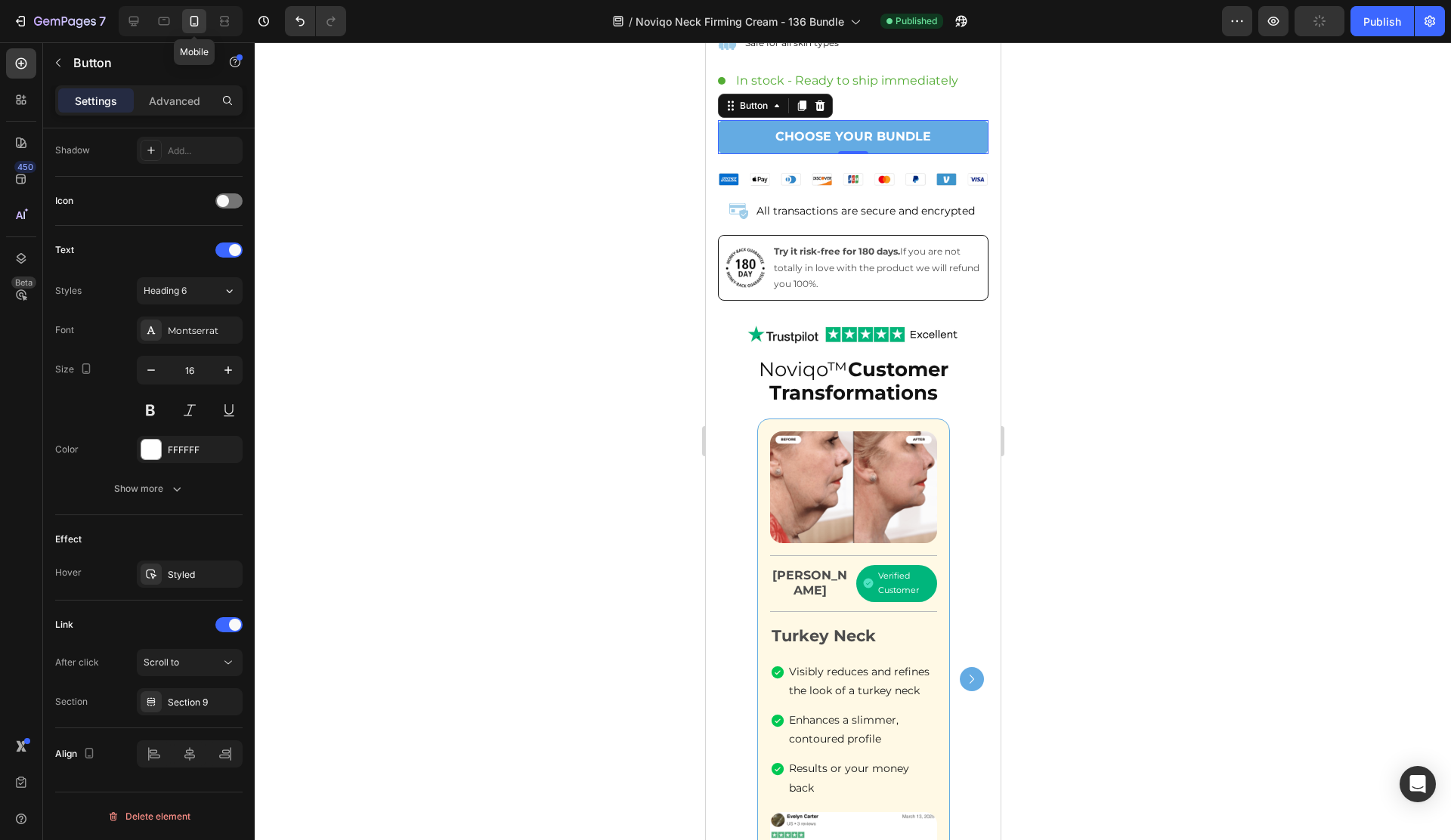
scroll to position [684, 0]
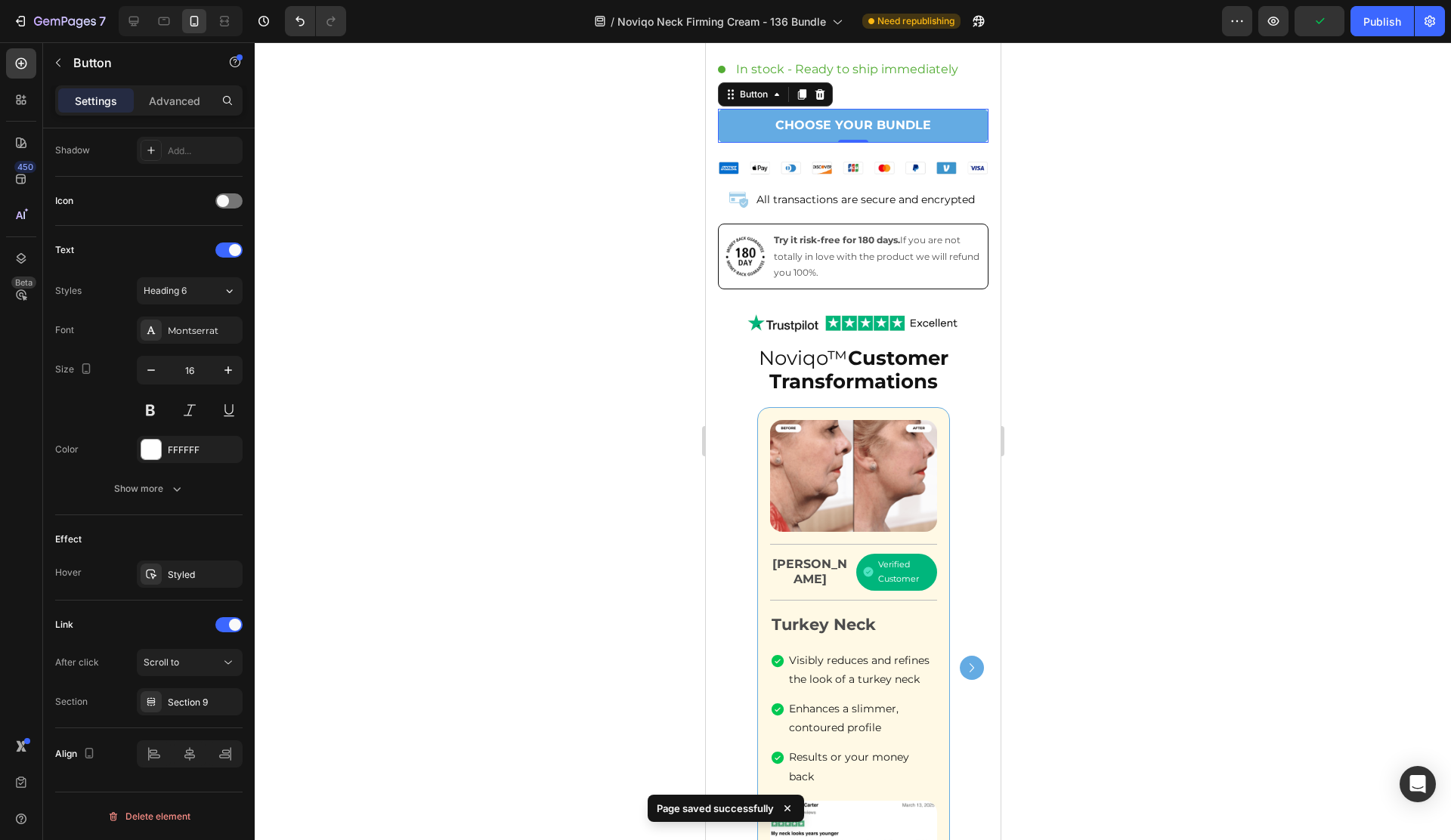
click at [746, 109] on link "CHOOSE YOUR BUNDLE" at bounding box center [852, 126] width 270 height 34
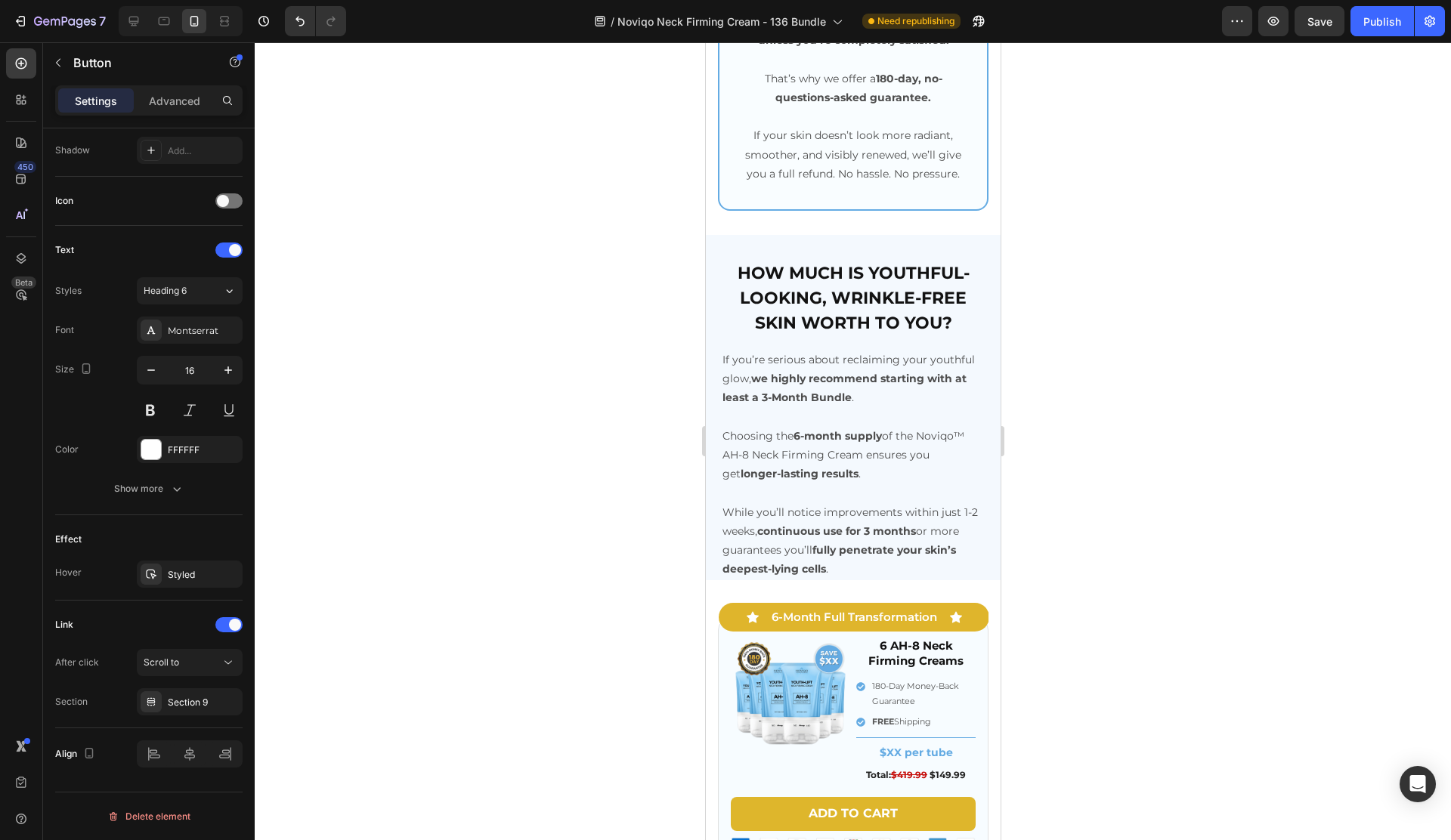
scroll to position [3957, 0]
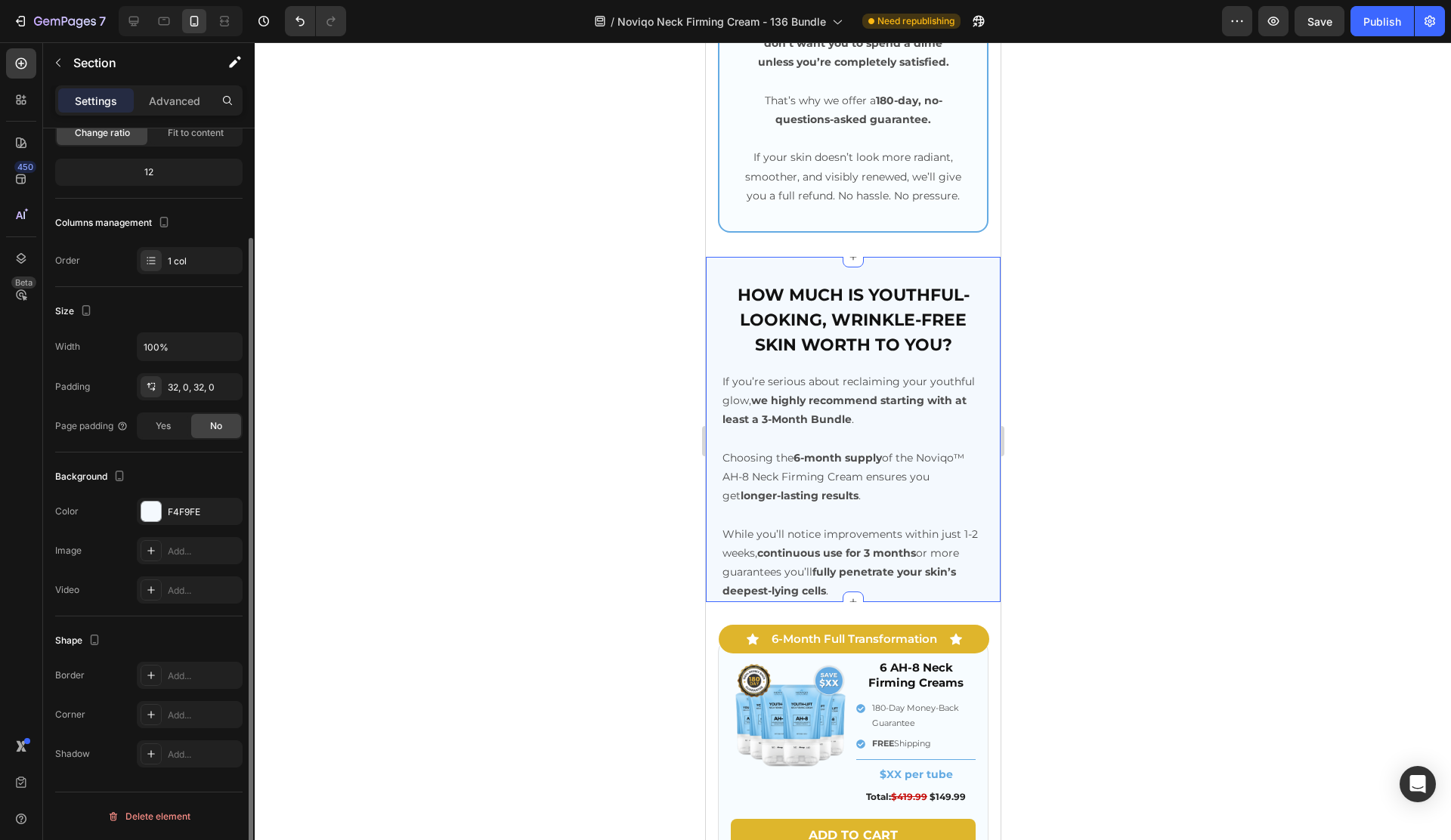
click at [857, 277] on div "How much is youthful-looking, wrinkle-free skin worth to you? Heading If you’re…" at bounding box center [852, 429] width 295 height 345
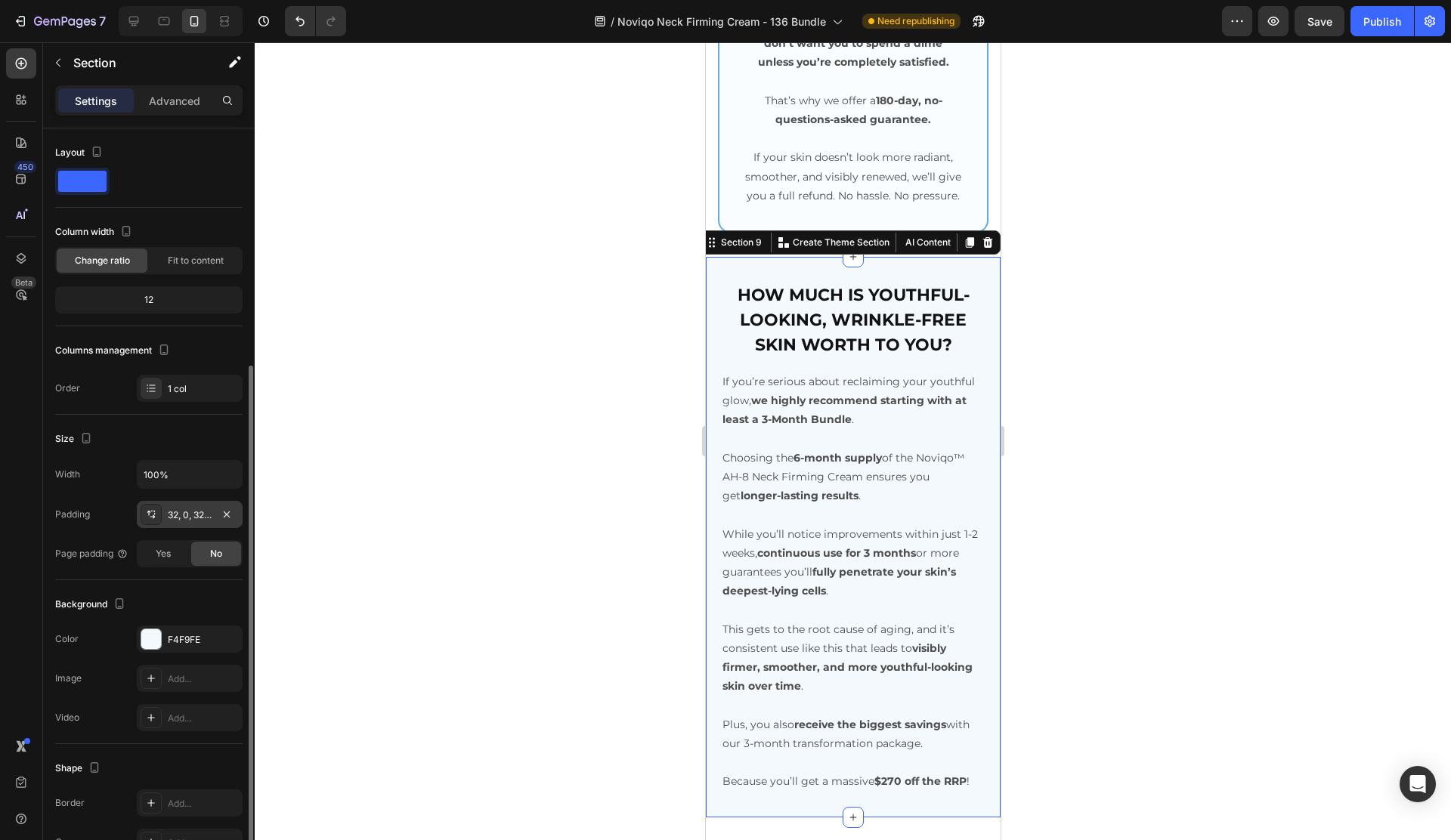
scroll to position [127, 0]
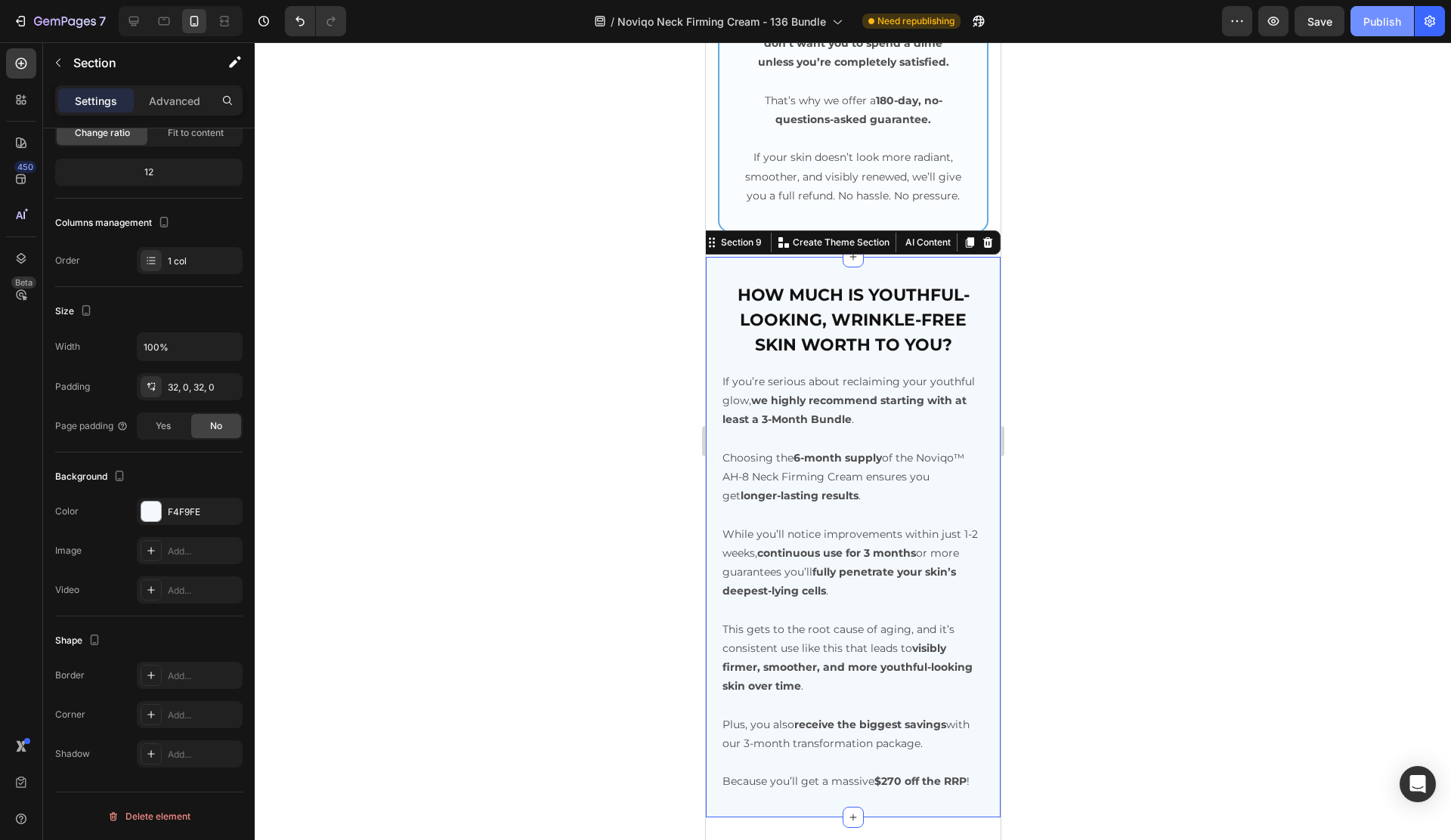
click at [1401, 10] on button "Publish" at bounding box center [1382, 21] width 64 height 30
click at [141, 28] on icon at bounding box center [134, 21] width 15 height 15
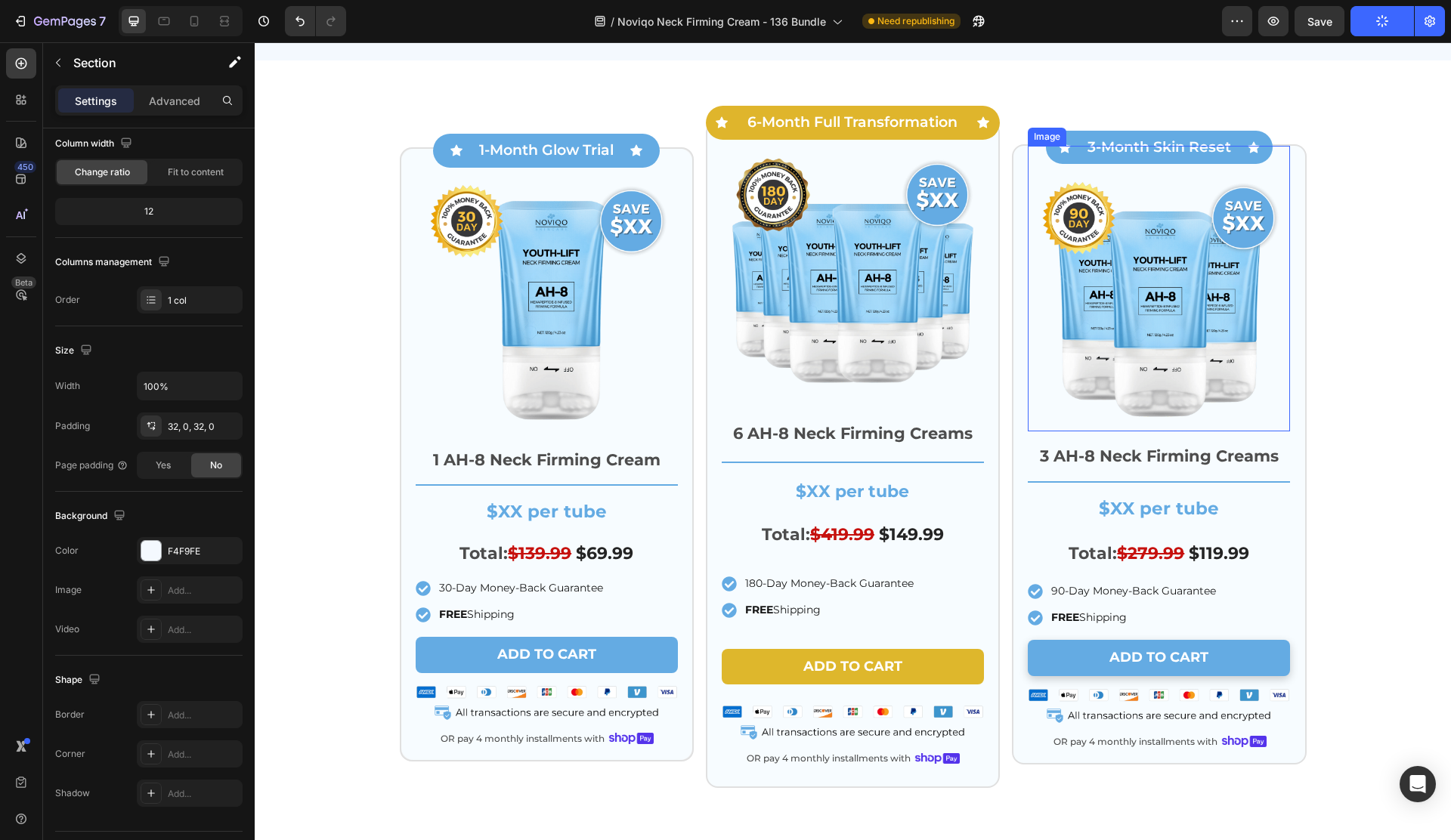
scroll to position [4327, 0]
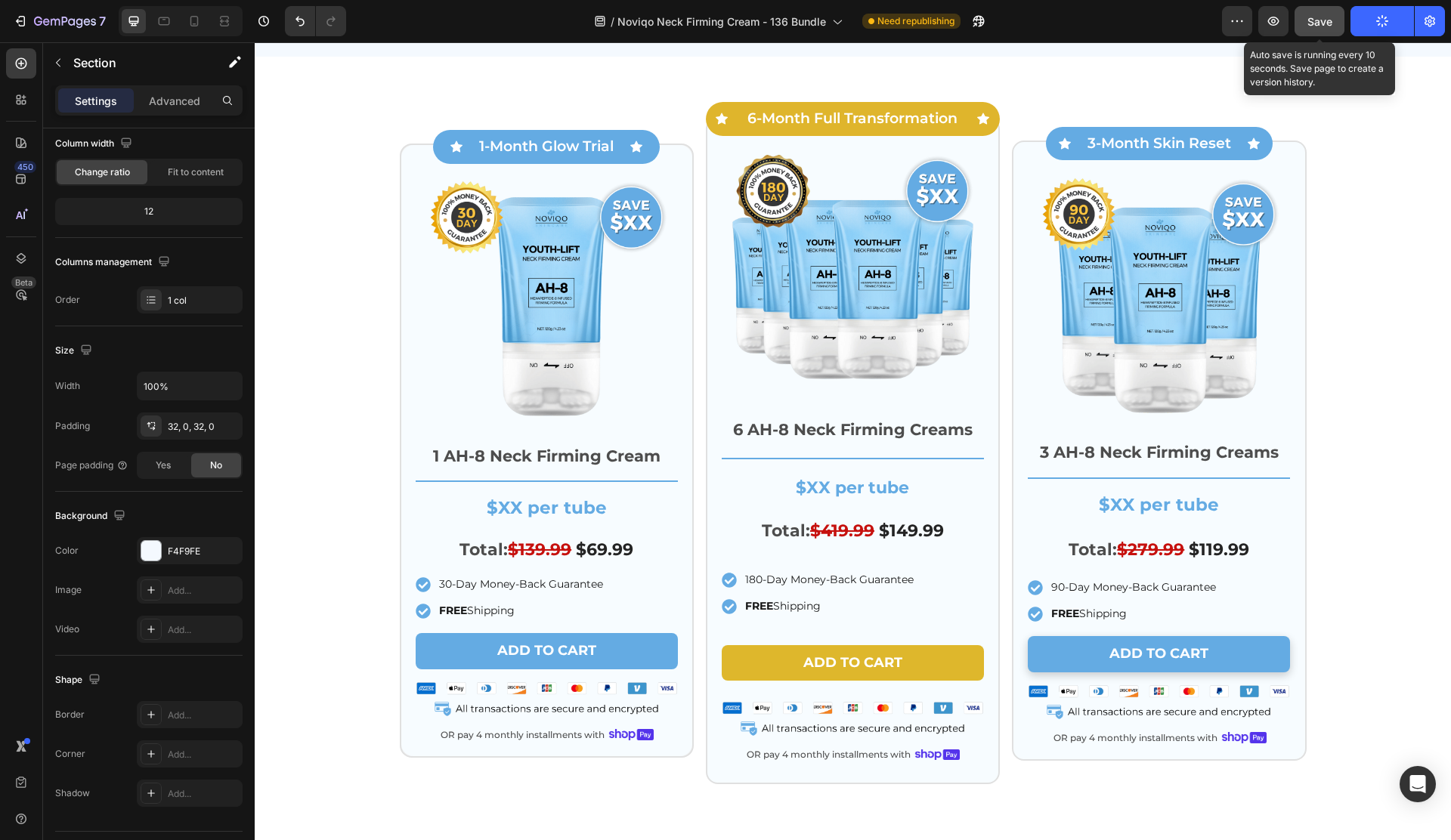
click at [1318, 15] on span "Save" at bounding box center [1319, 22] width 25 height 13
